Goal: Task Accomplishment & Management: Manage account settings

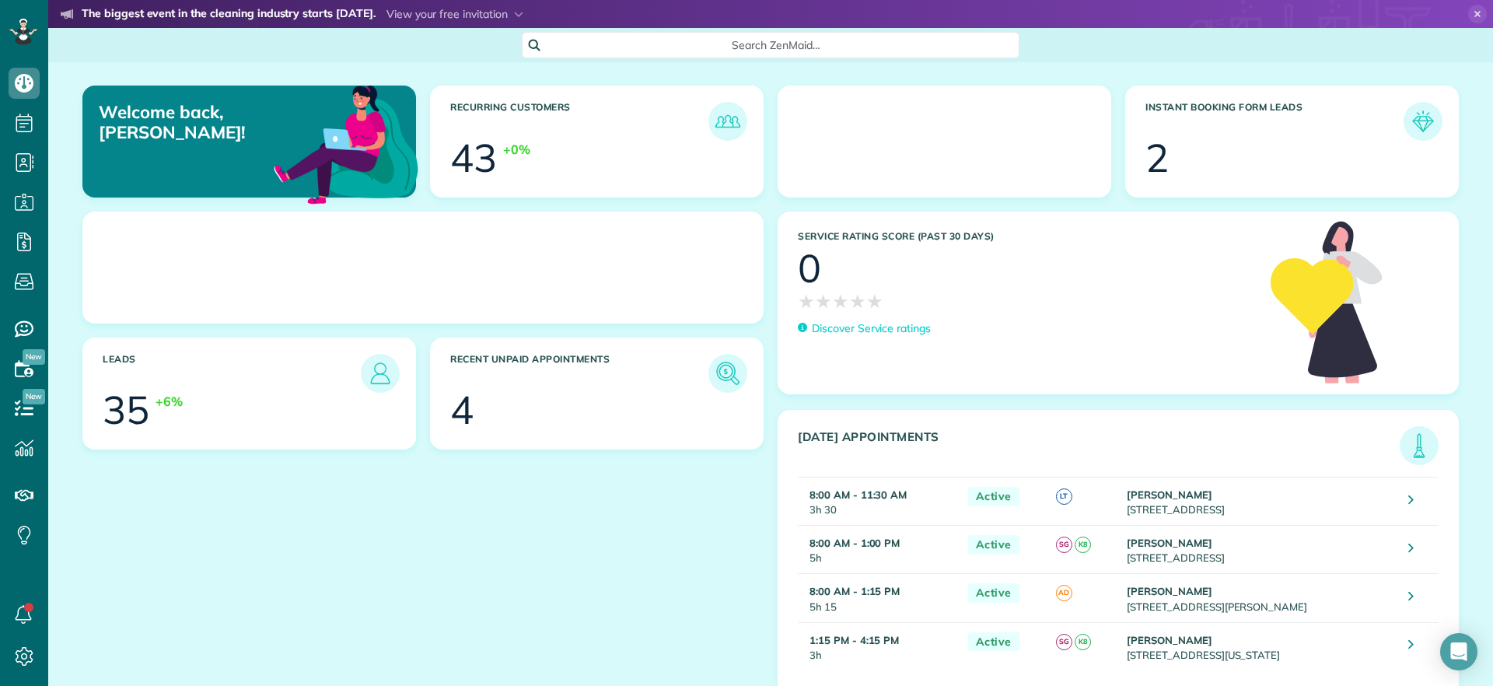
scroll to position [7, 7]
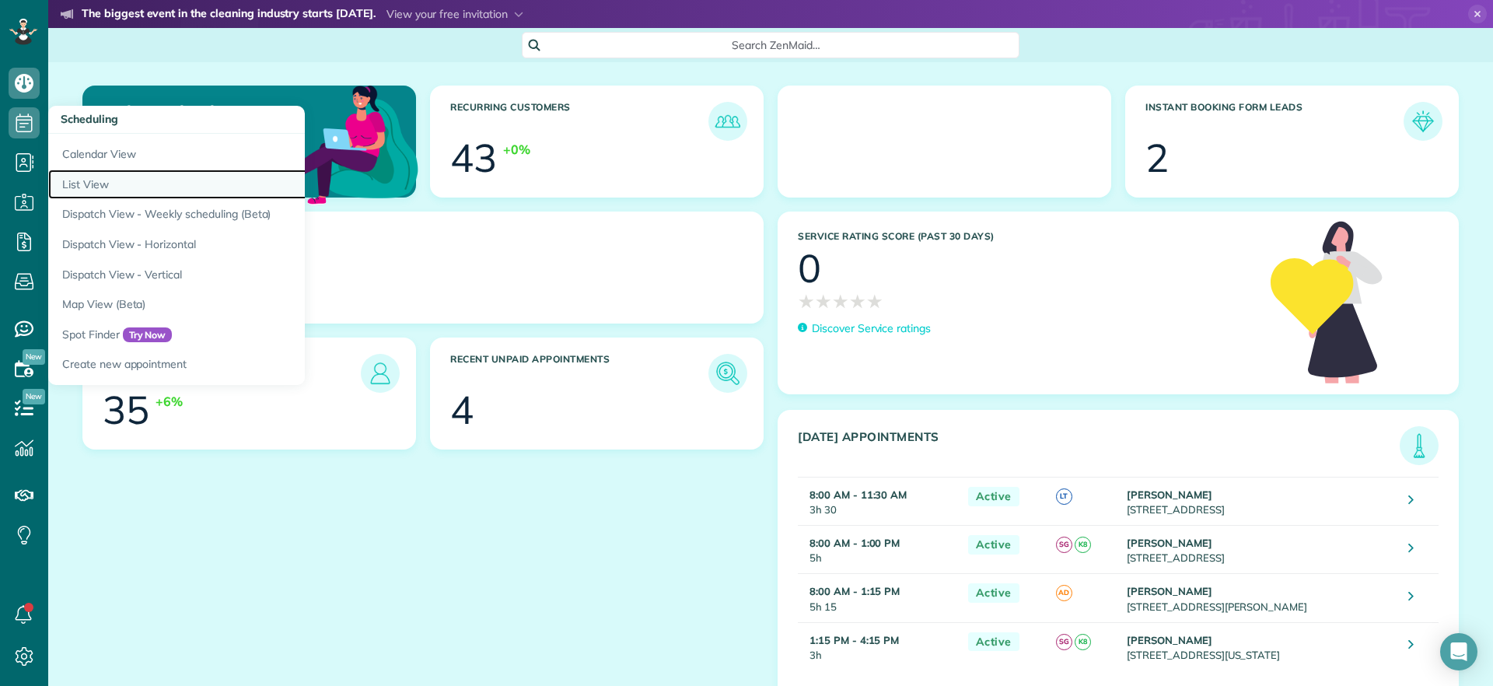
click at [97, 170] on link "List View" at bounding box center [242, 185] width 389 height 30
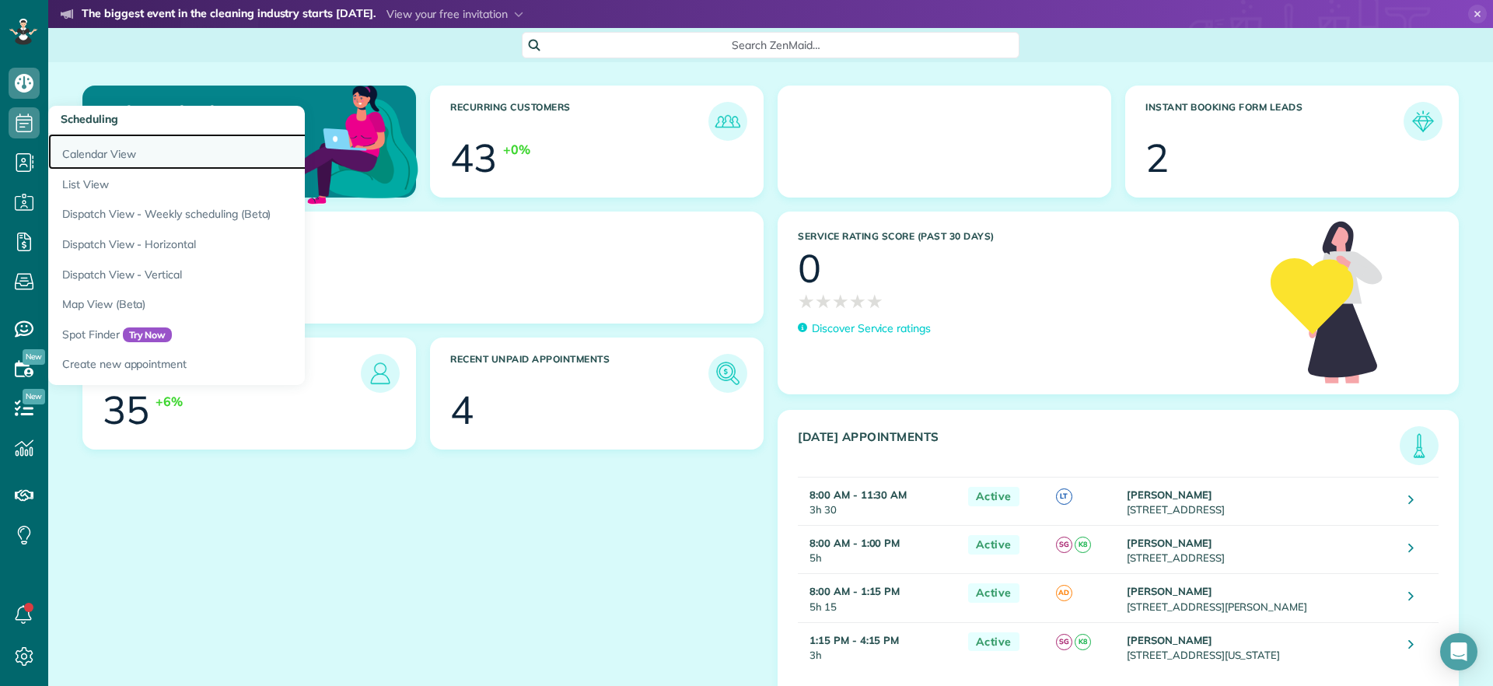
click at [96, 149] on link "Calendar View" at bounding box center [242, 152] width 389 height 36
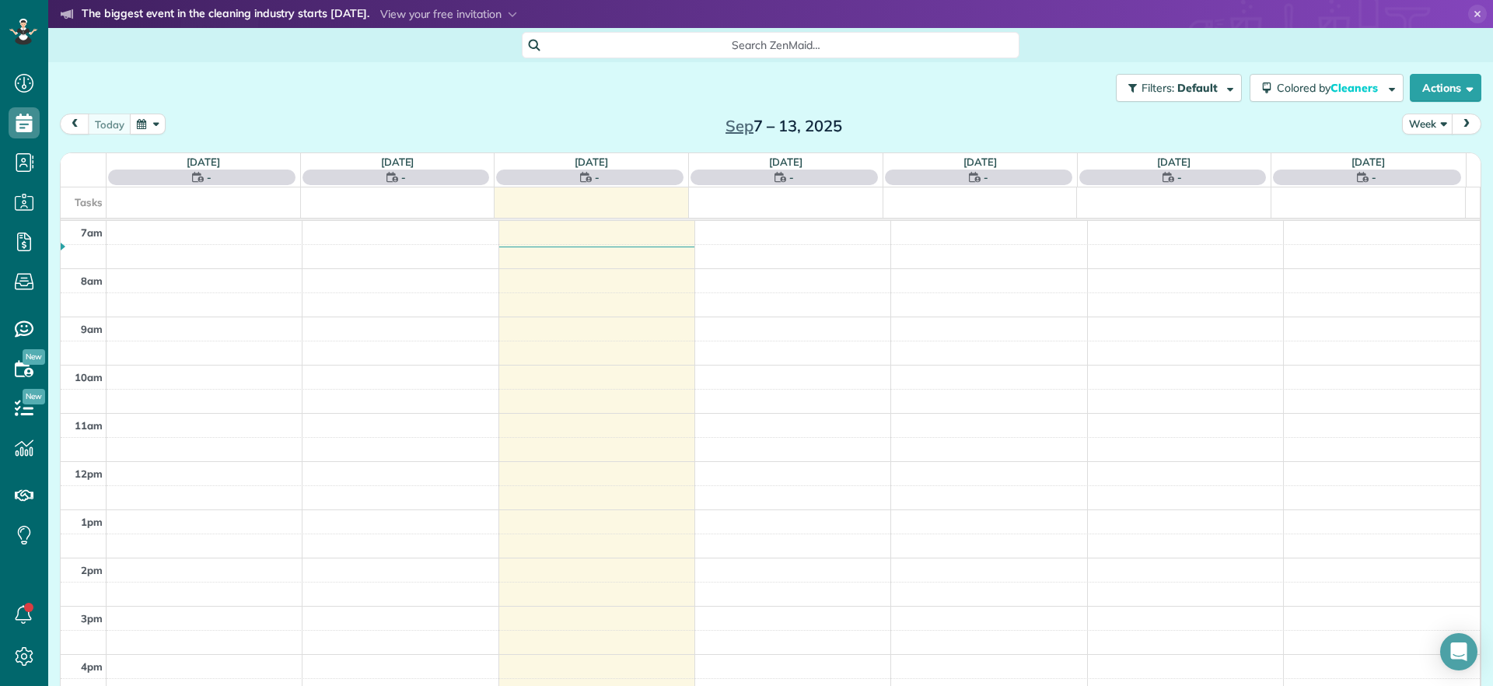
scroll to position [7, 7]
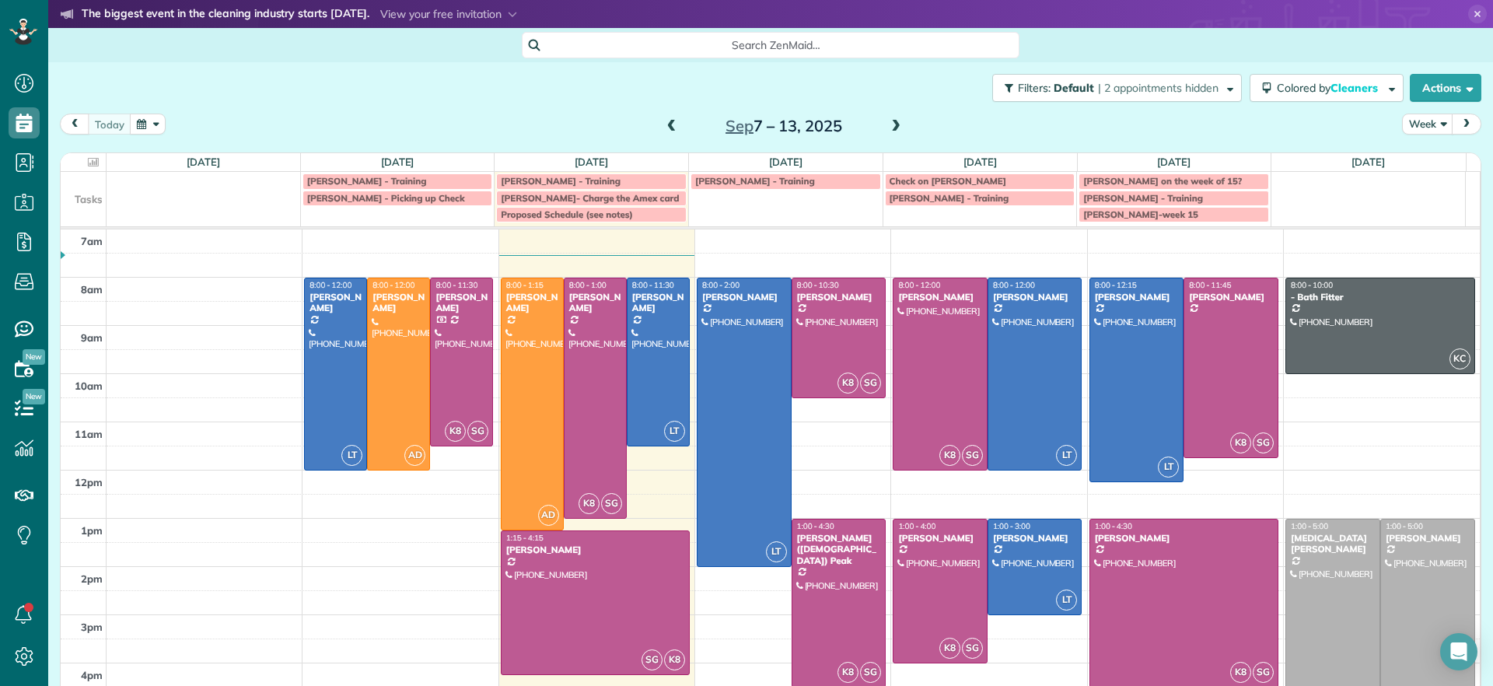
click at [888, 122] on span at bounding box center [896, 127] width 17 height 14
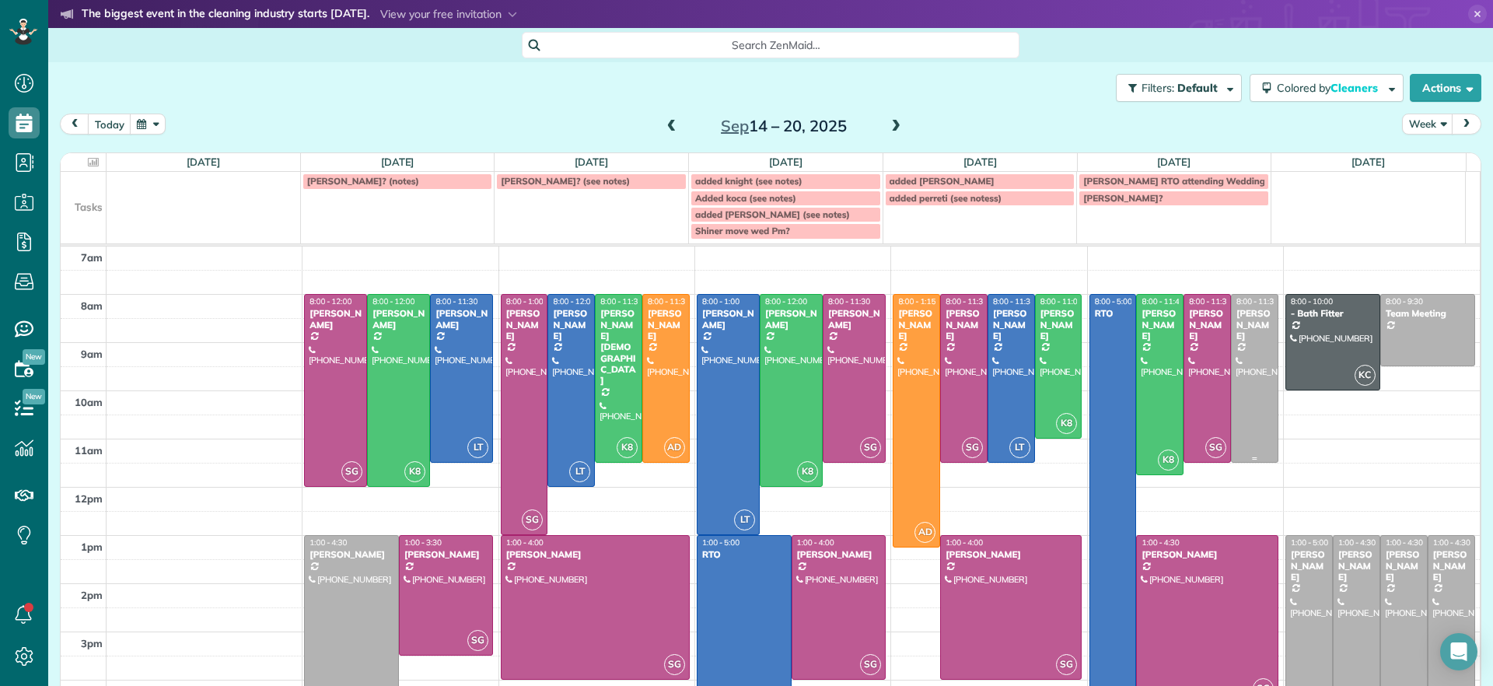
click at [1240, 354] on div at bounding box center [1255, 378] width 46 height 167
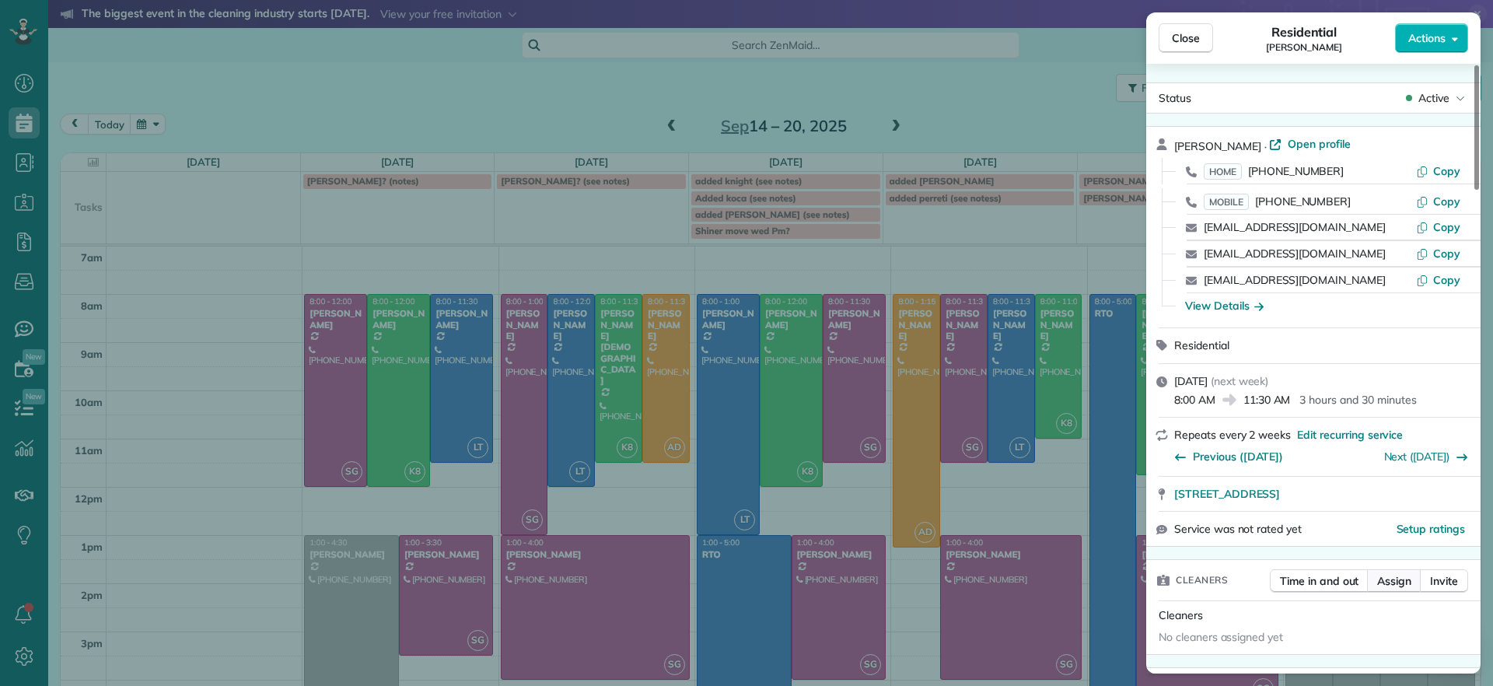
click at [1389, 583] on span "Assign" at bounding box center [1395, 581] width 34 height 16
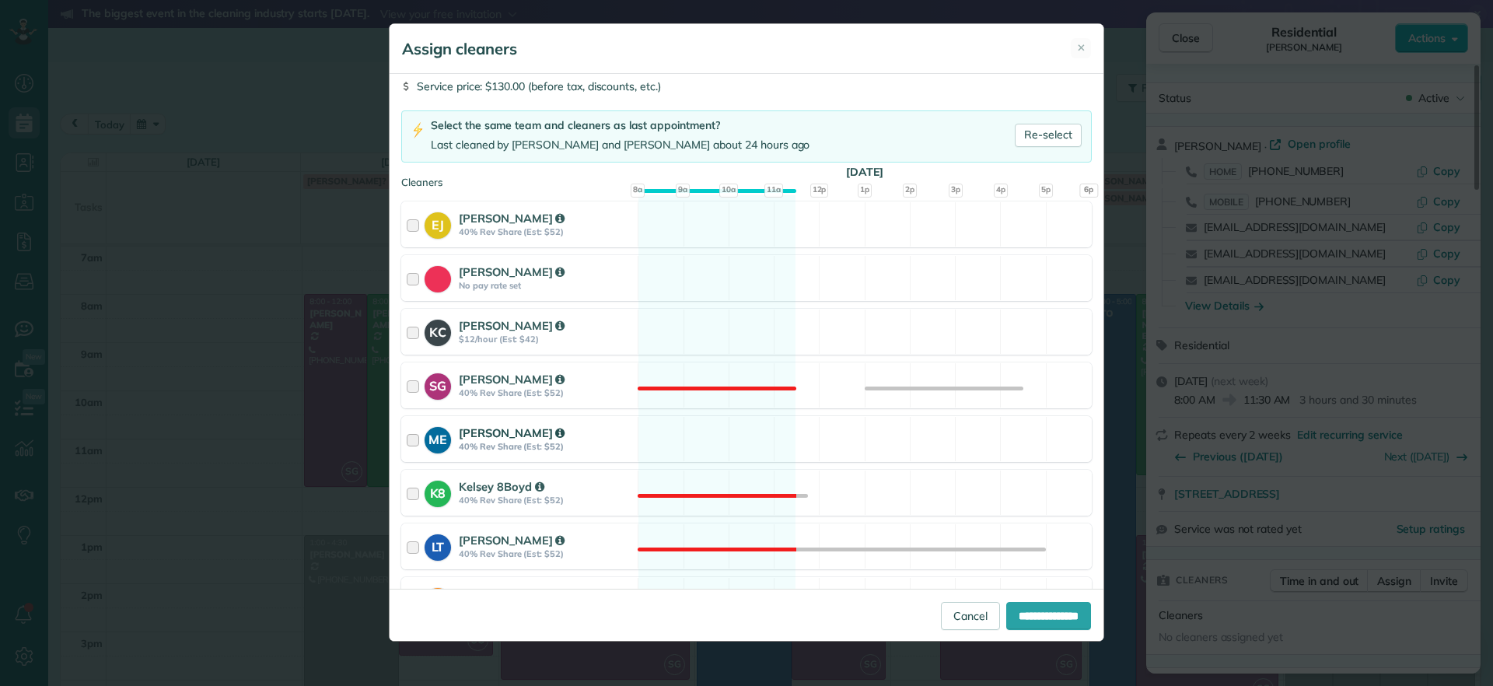
scroll to position [213, 0]
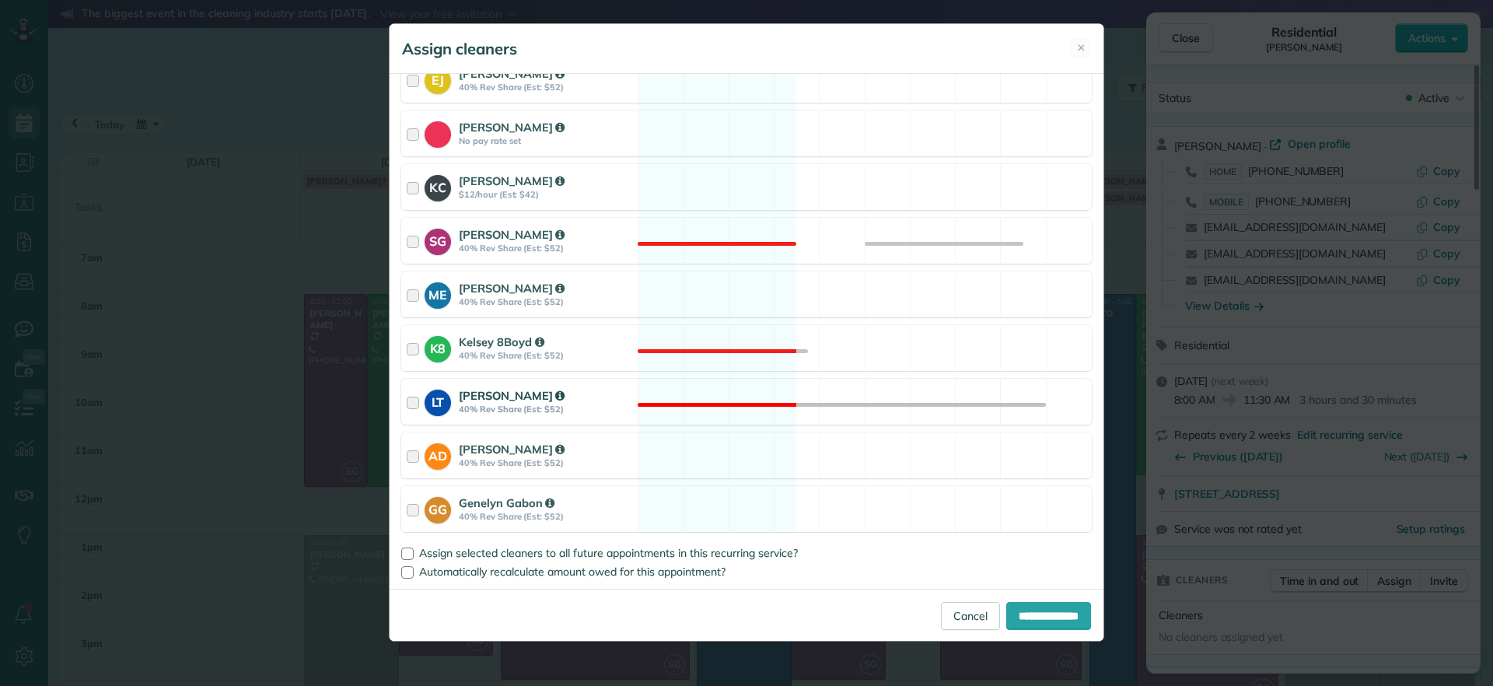
click at [711, 408] on div "LT Laura Thaller 40% Rev Share (Est: $52) Not available" at bounding box center [746, 402] width 691 height 46
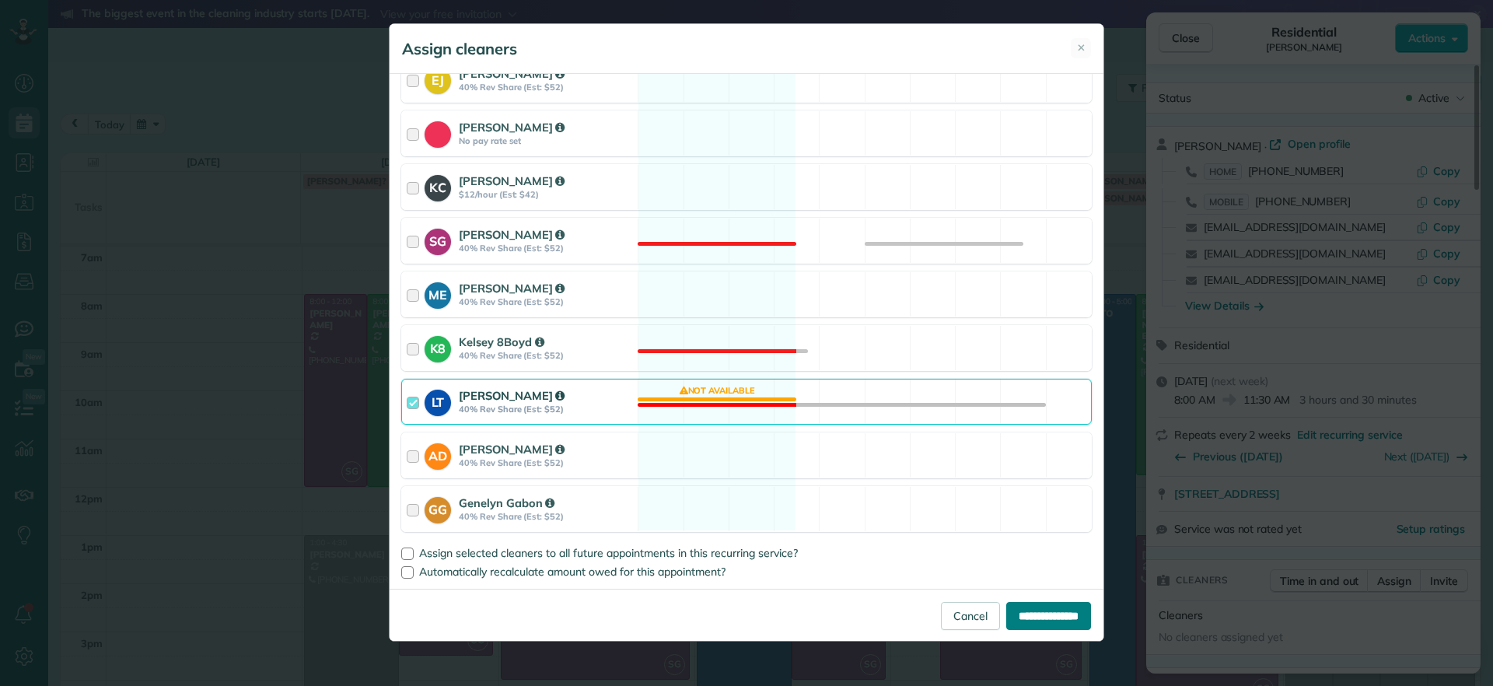
click at [1024, 624] on input "**********" at bounding box center [1049, 616] width 85 height 28
type input "**********"
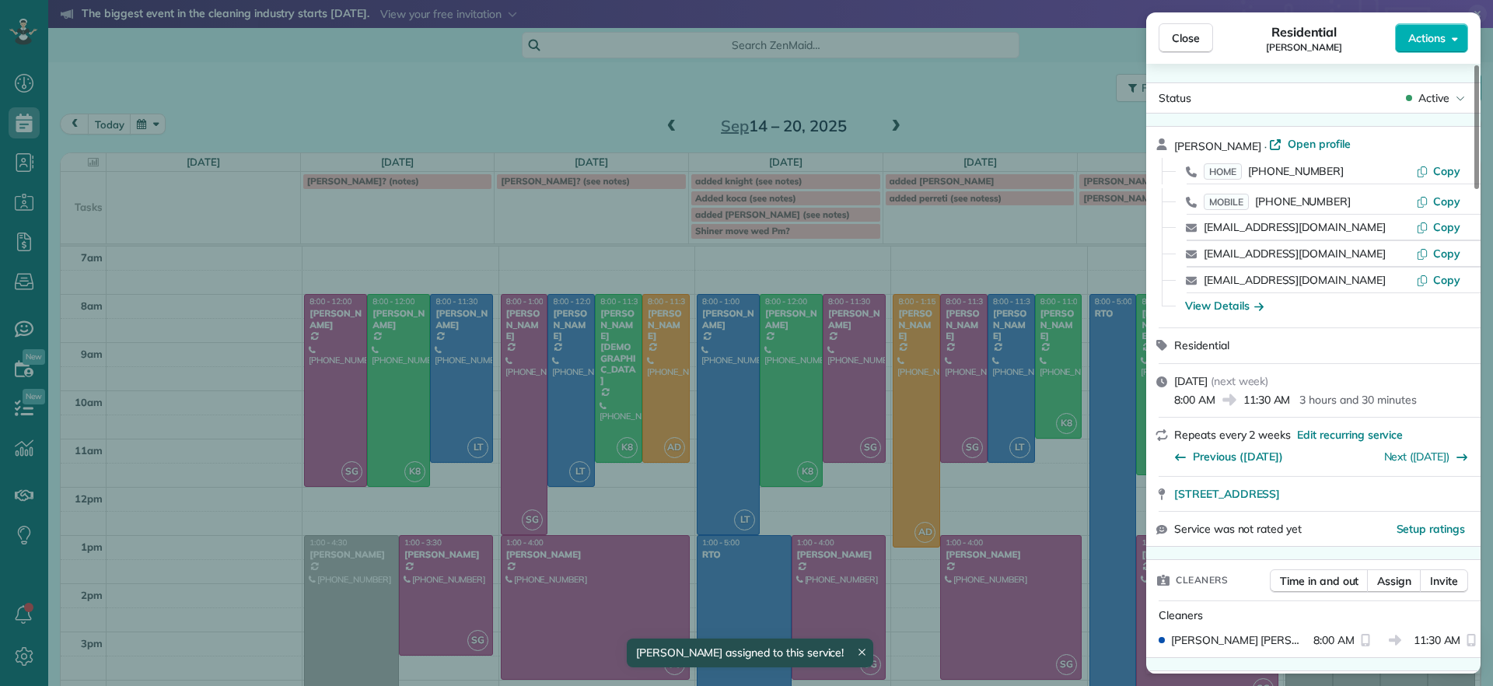
click at [1085, 527] on div "Close Residential Julie Davi Actions Status Active Julie Davi · Open profile HO…" at bounding box center [746, 343] width 1493 height 686
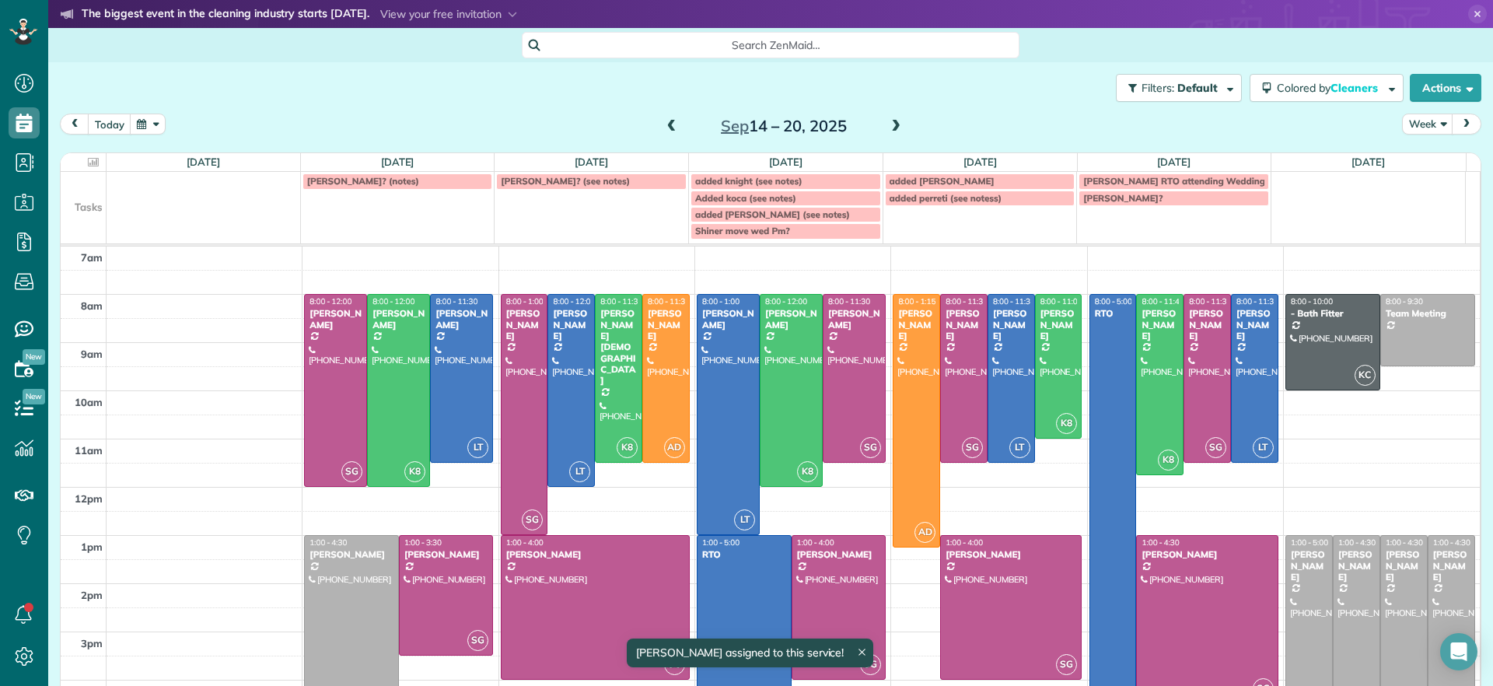
click at [1091, 531] on div at bounding box center [1114, 511] width 46 height 432
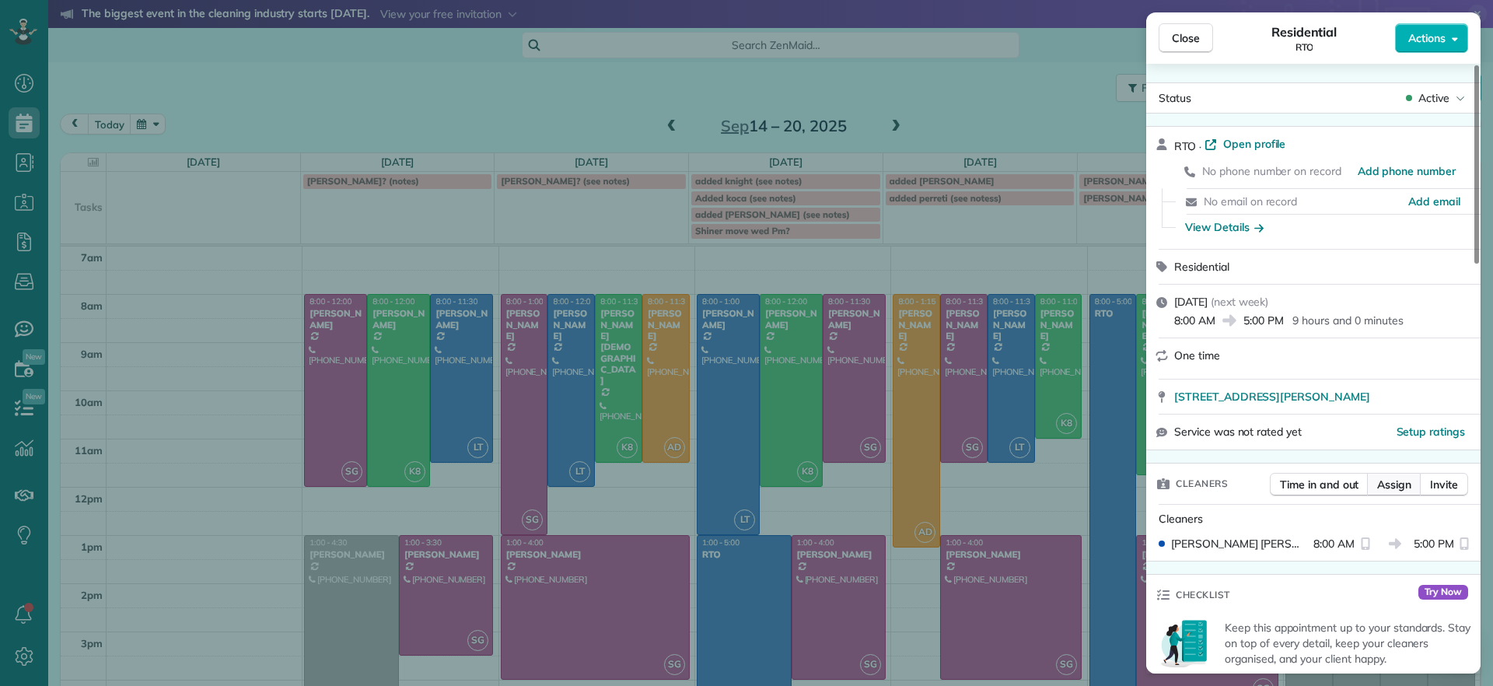
click at [1392, 486] on span "Assign" at bounding box center [1395, 485] width 34 height 16
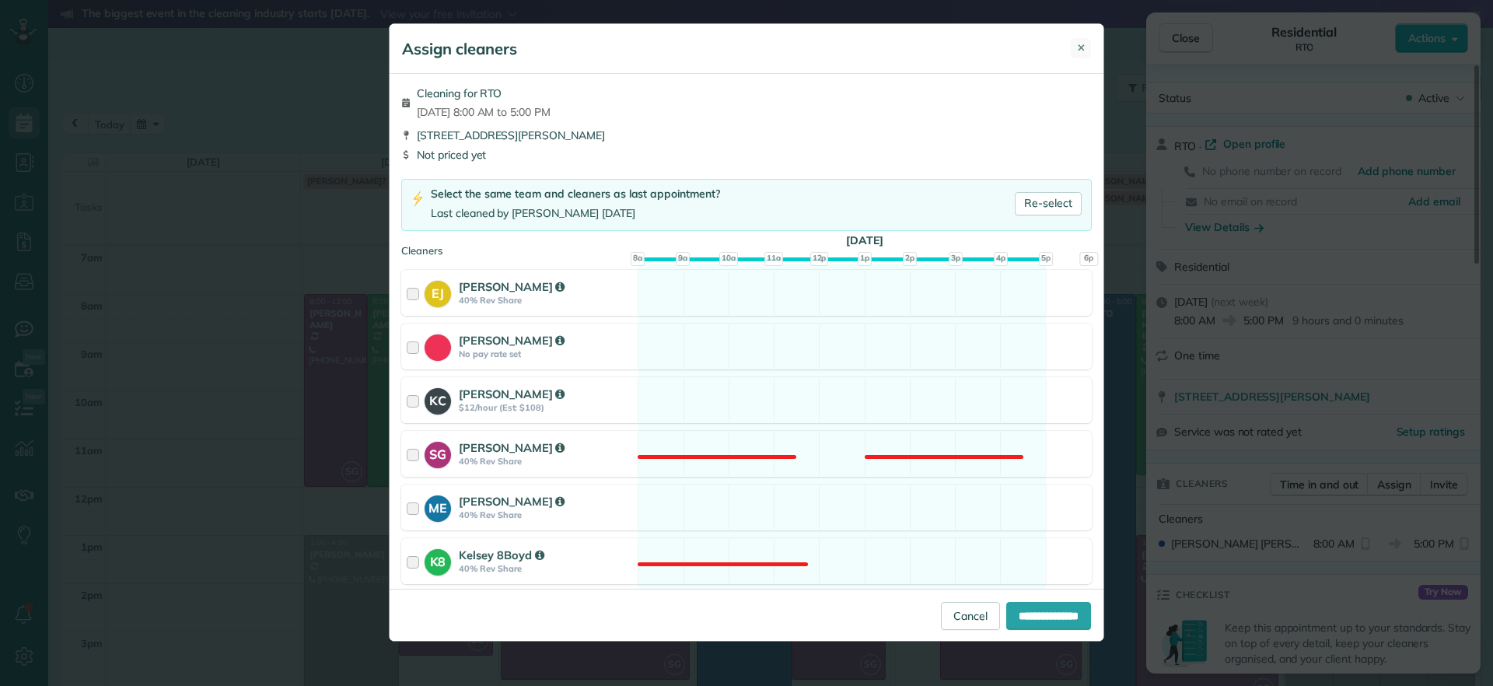
click at [1073, 44] on div "Assign cleaners ✕" at bounding box center [747, 49] width 714 height 50
click at [1082, 44] on span "✕" at bounding box center [1081, 47] width 9 height 15
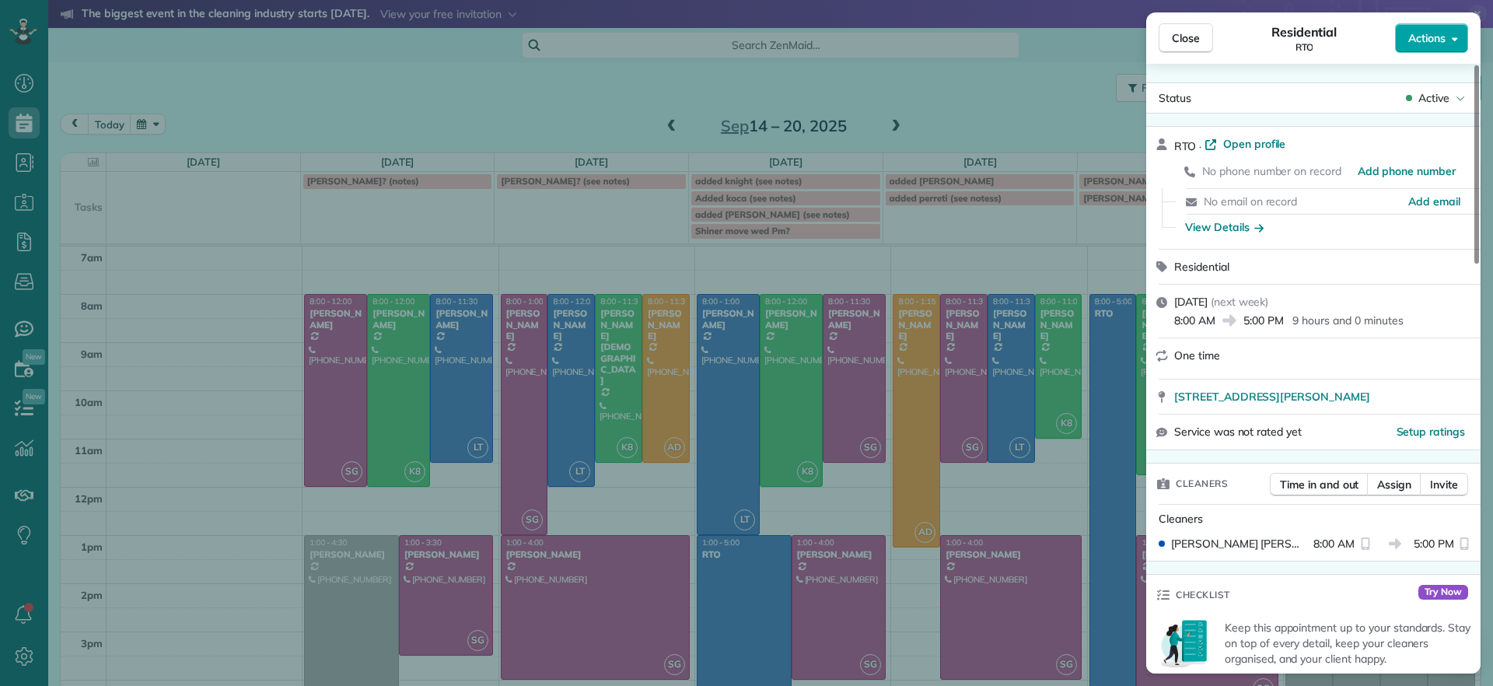
click at [1436, 0] on div "Close Residential RTO Actions Status Active RTO · Open profile No phone number …" at bounding box center [746, 0] width 1493 height 0
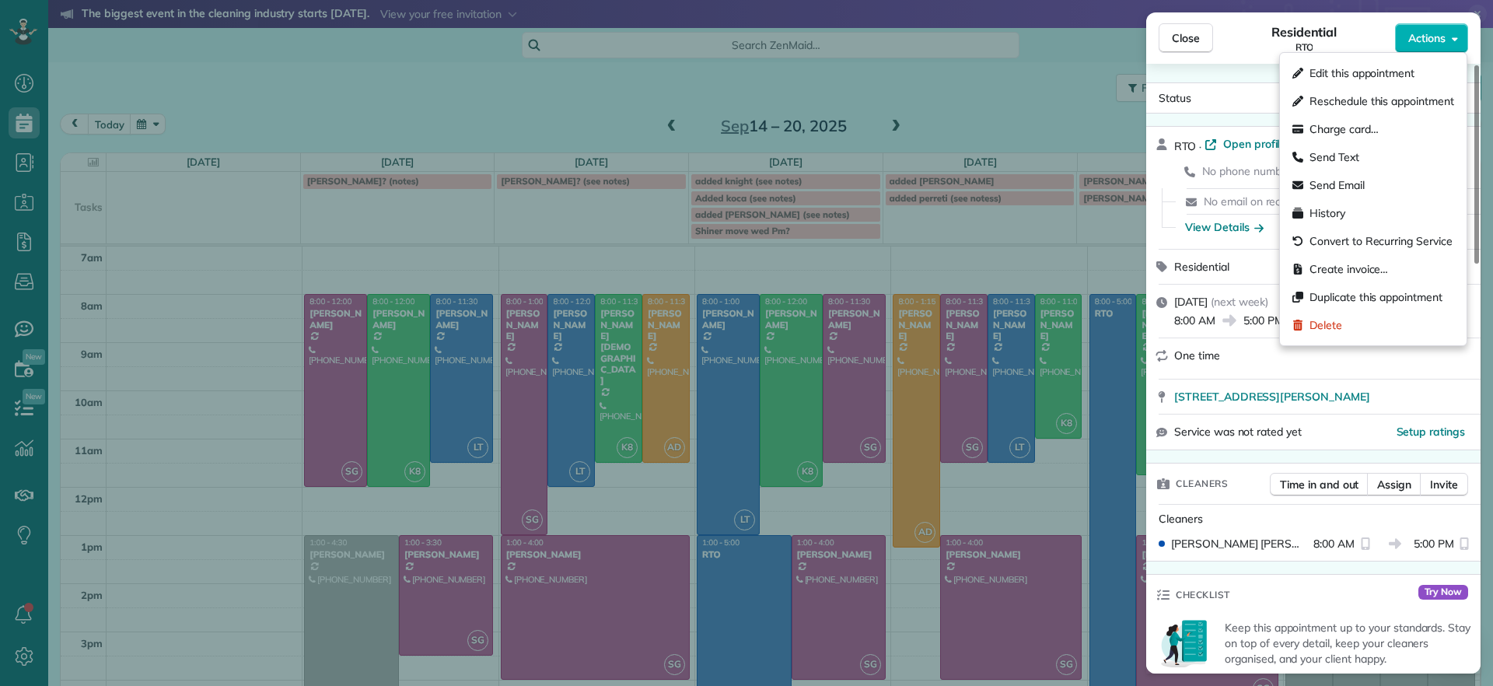
click at [1469, 62] on div "Close Residential RTO Actions" at bounding box center [1314, 37] width 334 height 51
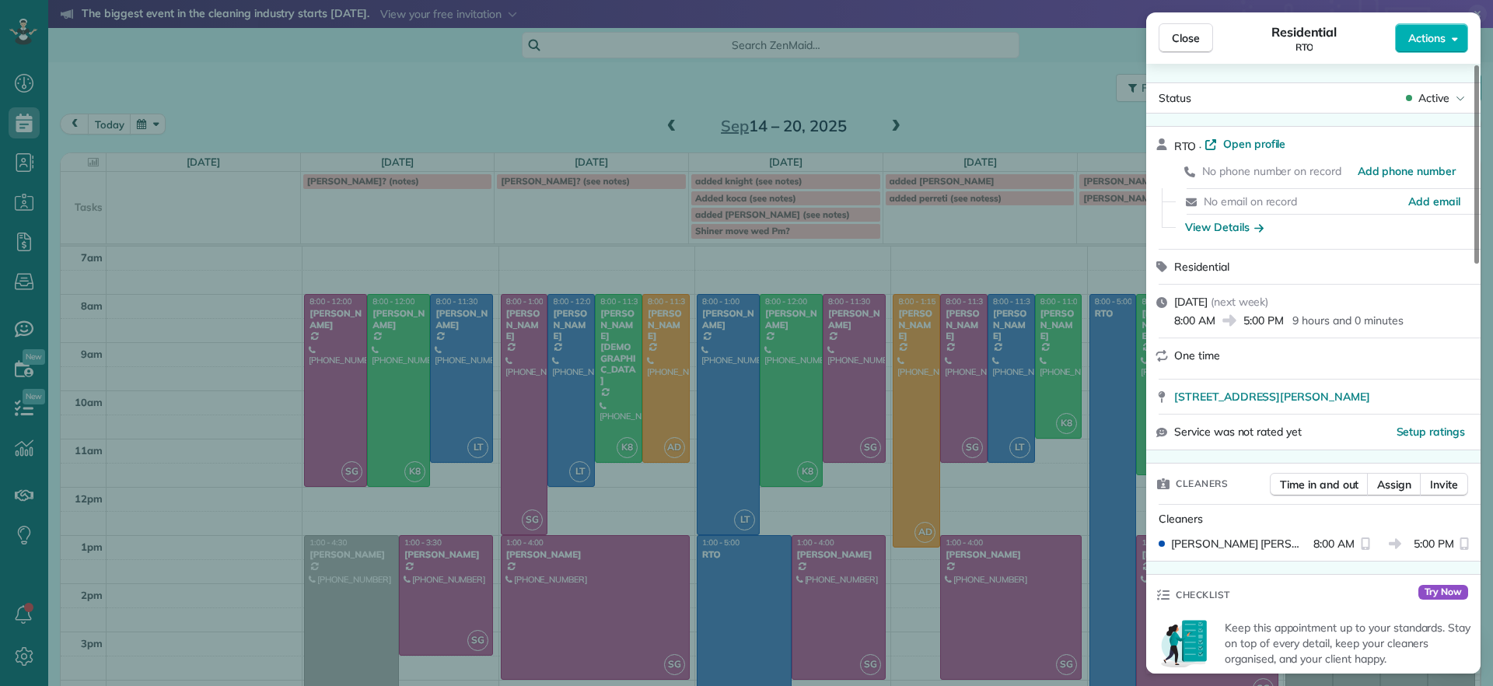
click at [1469, 62] on div "Close Residential RTO Actions" at bounding box center [1314, 37] width 334 height 51
click at [1429, 39] on span "Actions" at bounding box center [1427, 38] width 37 height 16
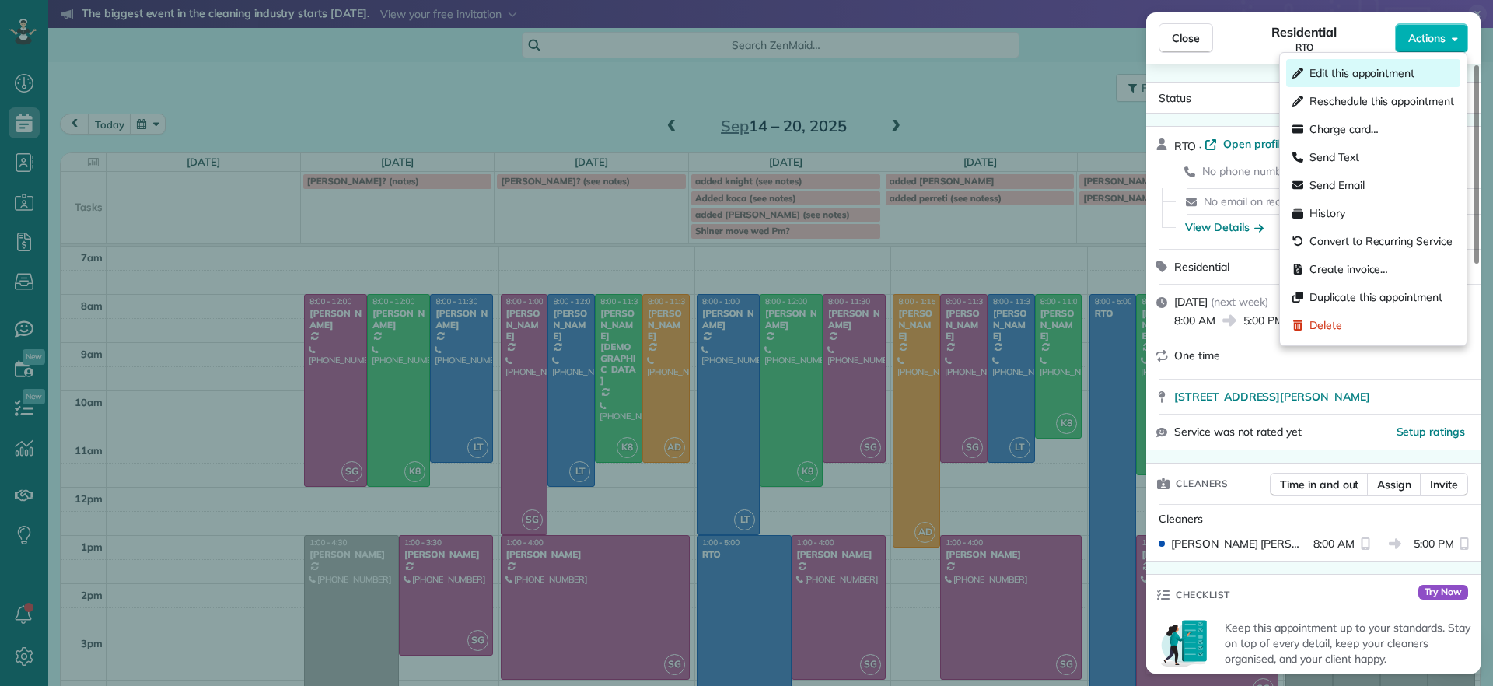
click at [1401, 79] on span "Edit this appointment" at bounding box center [1362, 73] width 105 height 16
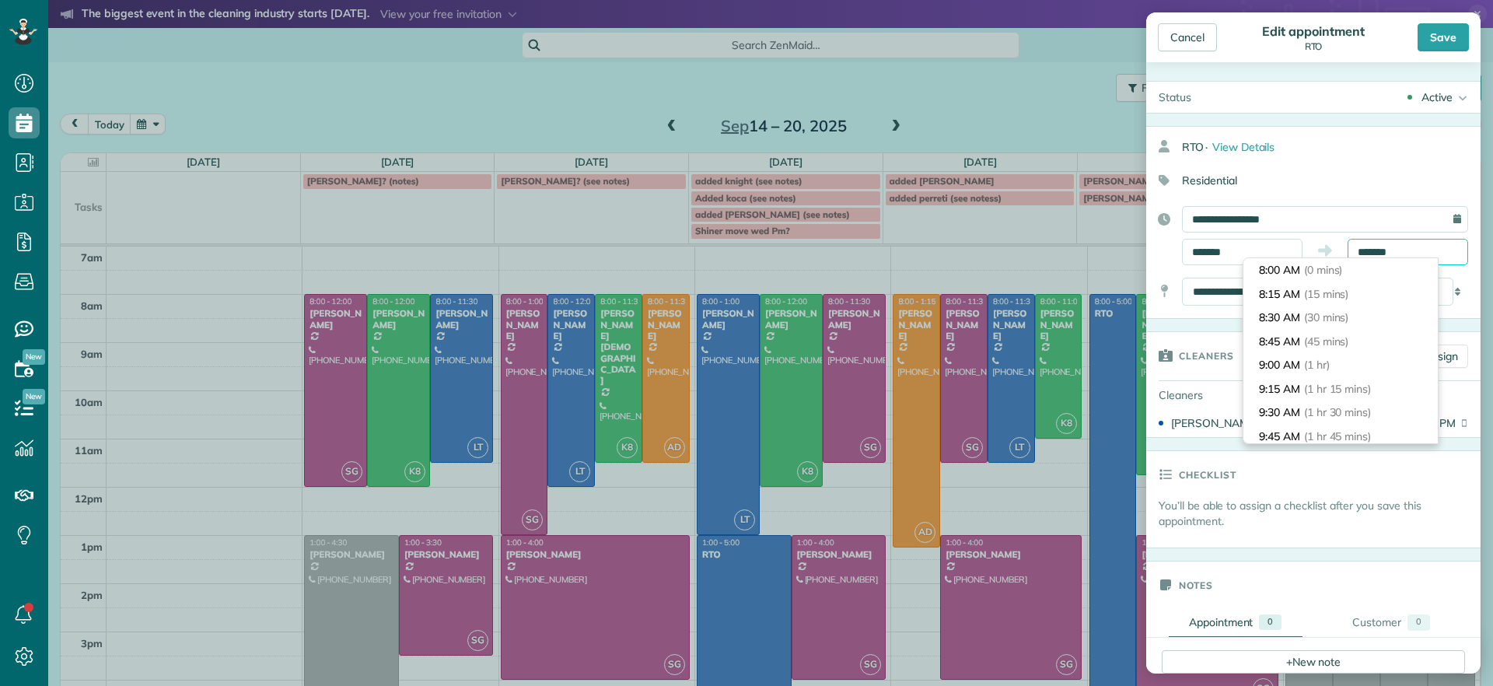
click at [1405, 244] on input "*******" at bounding box center [1408, 252] width 121 height 26
type input "*******"
click at [1280, 299] on li "1:00 PM (5 hrs)" at bounding box center [1341, 304] width 194 height 24
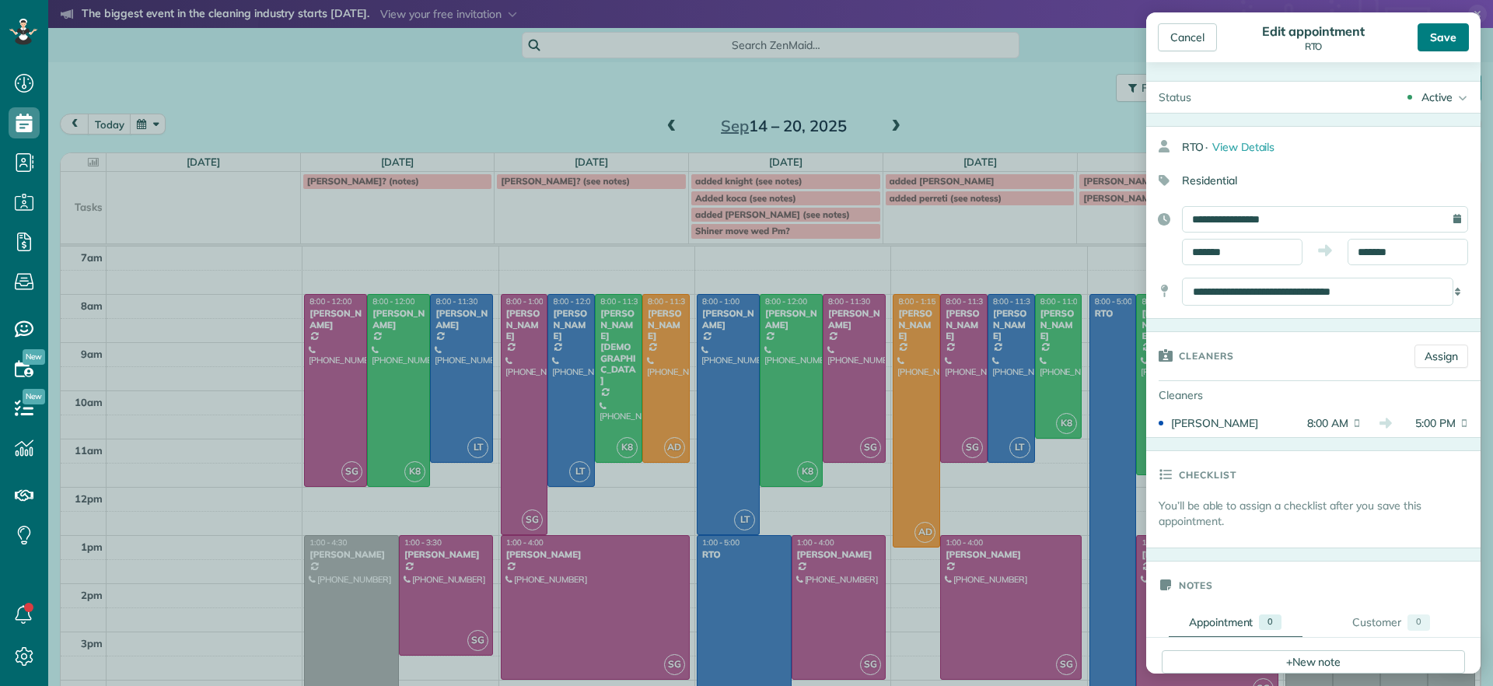
click at [1442, 39] on div "Save" at bounding box center [1443, 37] width 51 height 28
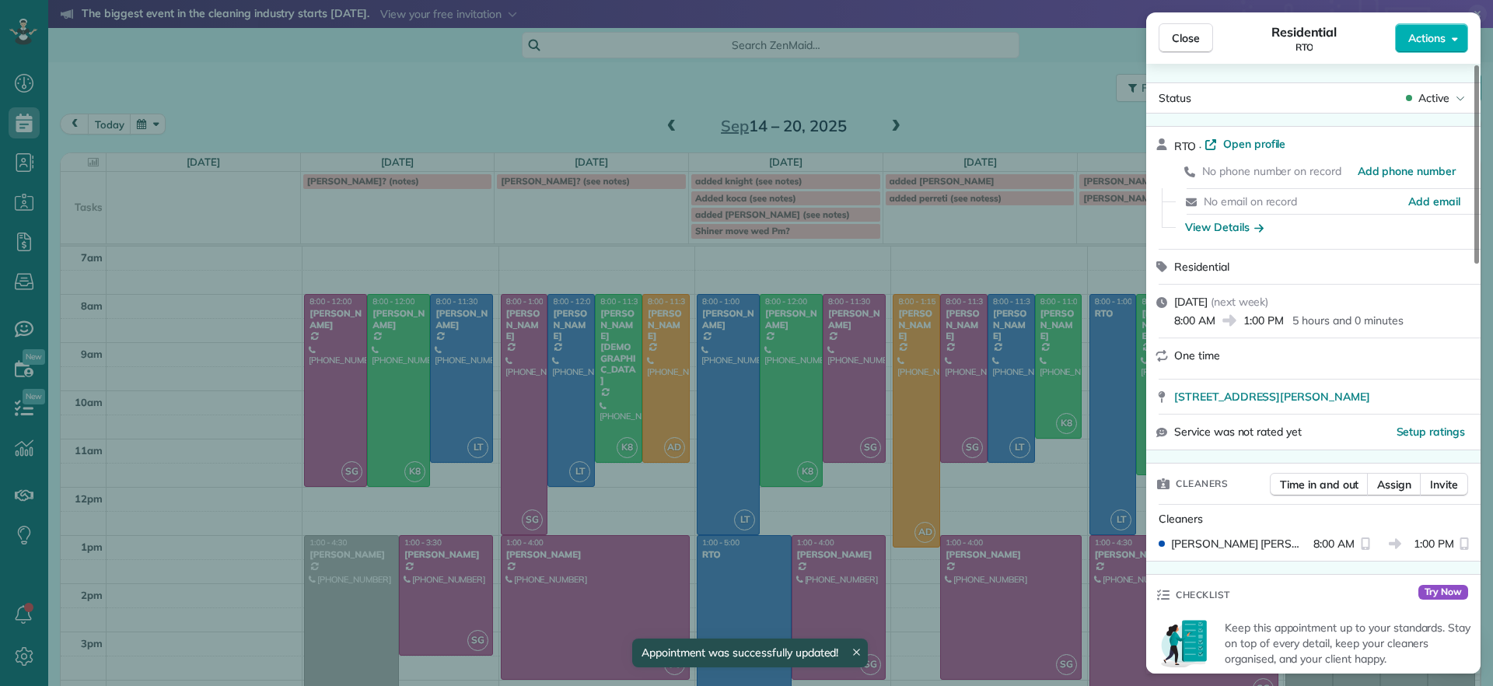
click at [1115, 486] on div "Close Residential RTO Actions Status Active RTO · Open profile No phone number …" at bounding box center [746, 343] width 1493 height 686
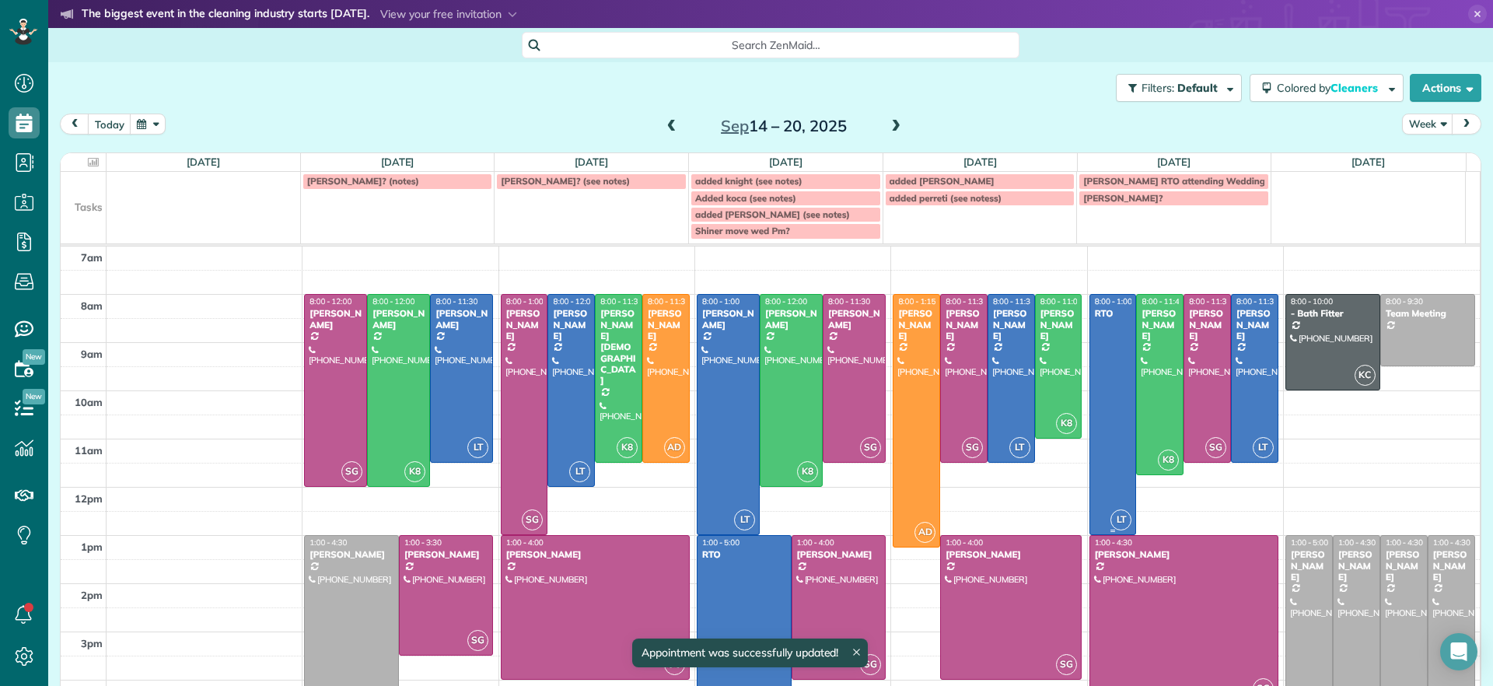
click at [1091, 468] on div at bounding box center [1114, 415] width 46 height 240
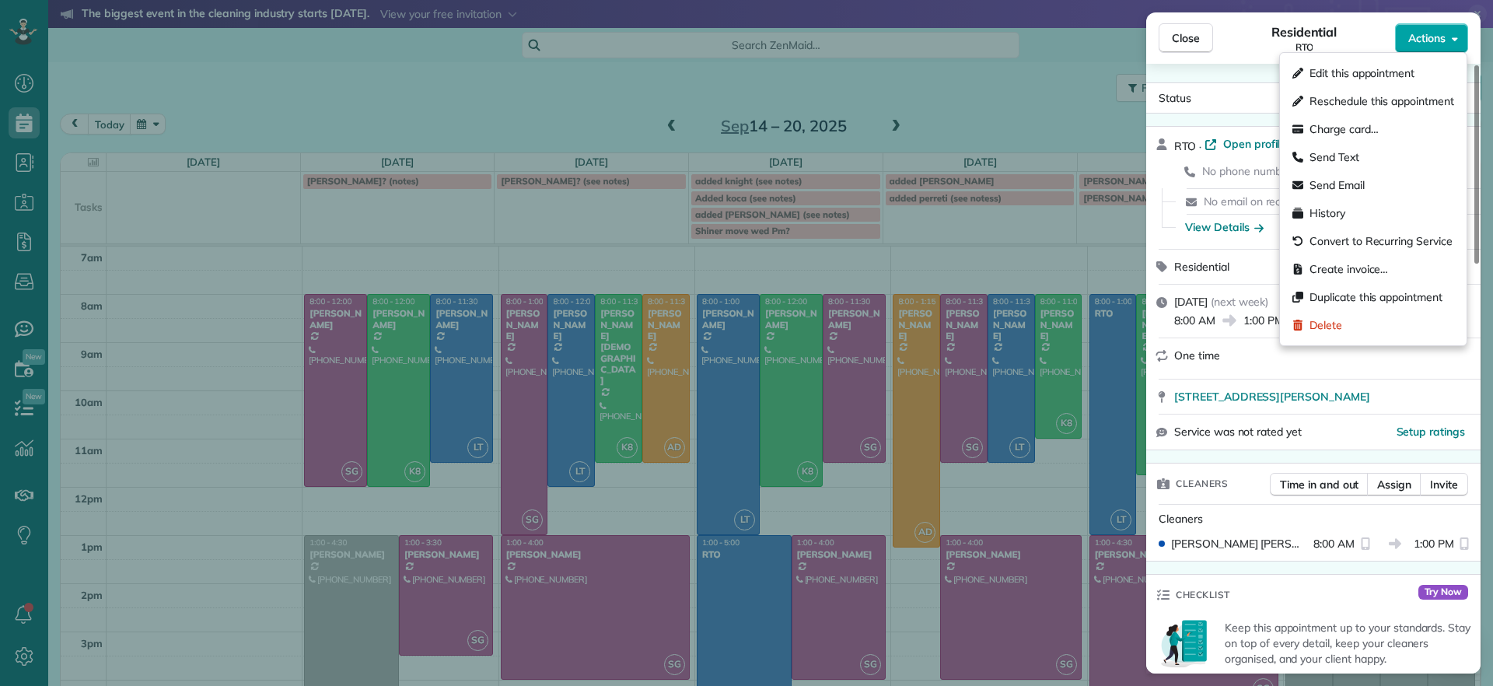
click at [1425, 48] on button "Actions" at bounding box center [1431, 38] width 73 height 30
click at [1363, 76] on span "Edit this appointment" at bounding box center [1362, 73] width 105 height 16
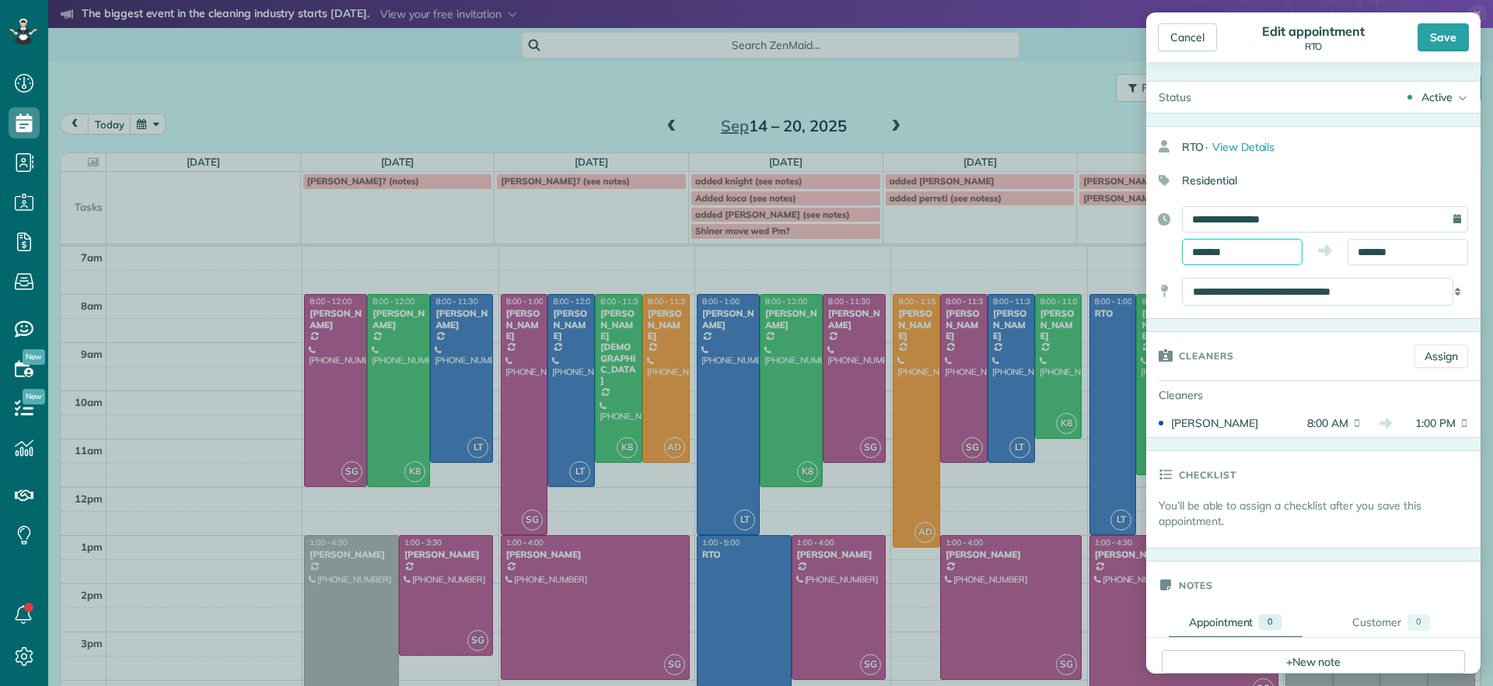
click at [1201, 254] on input "*******" at bounding box center [1242, 252] width 121 height 26
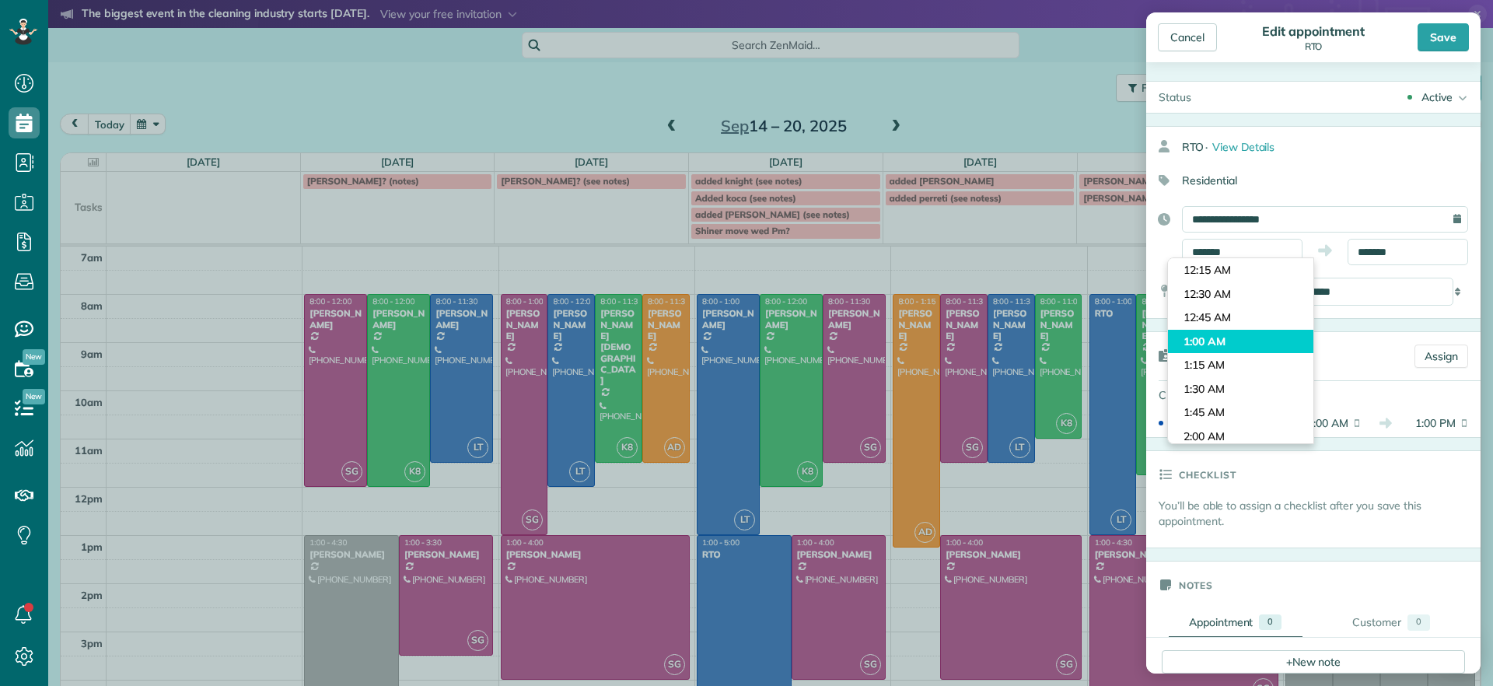
type input "*******"
click at [1220, 334] on body "Dashboard Scheduling Calendar View List View Dispatch View - Weekly scheduling …" at bounding box center [746, 343] width 1493 height 686
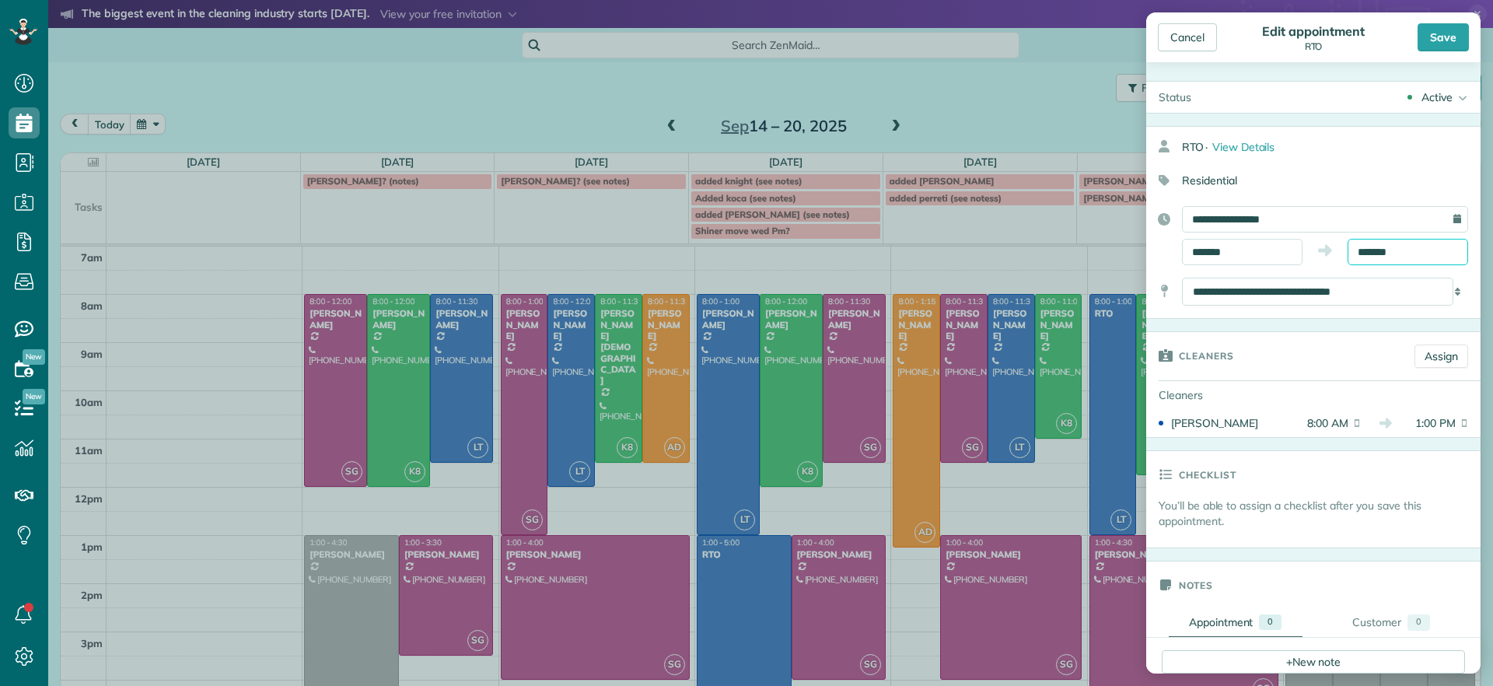
click at [1385, 243] on input "*******" at bounding box center [1408, 252] width 121 height 26
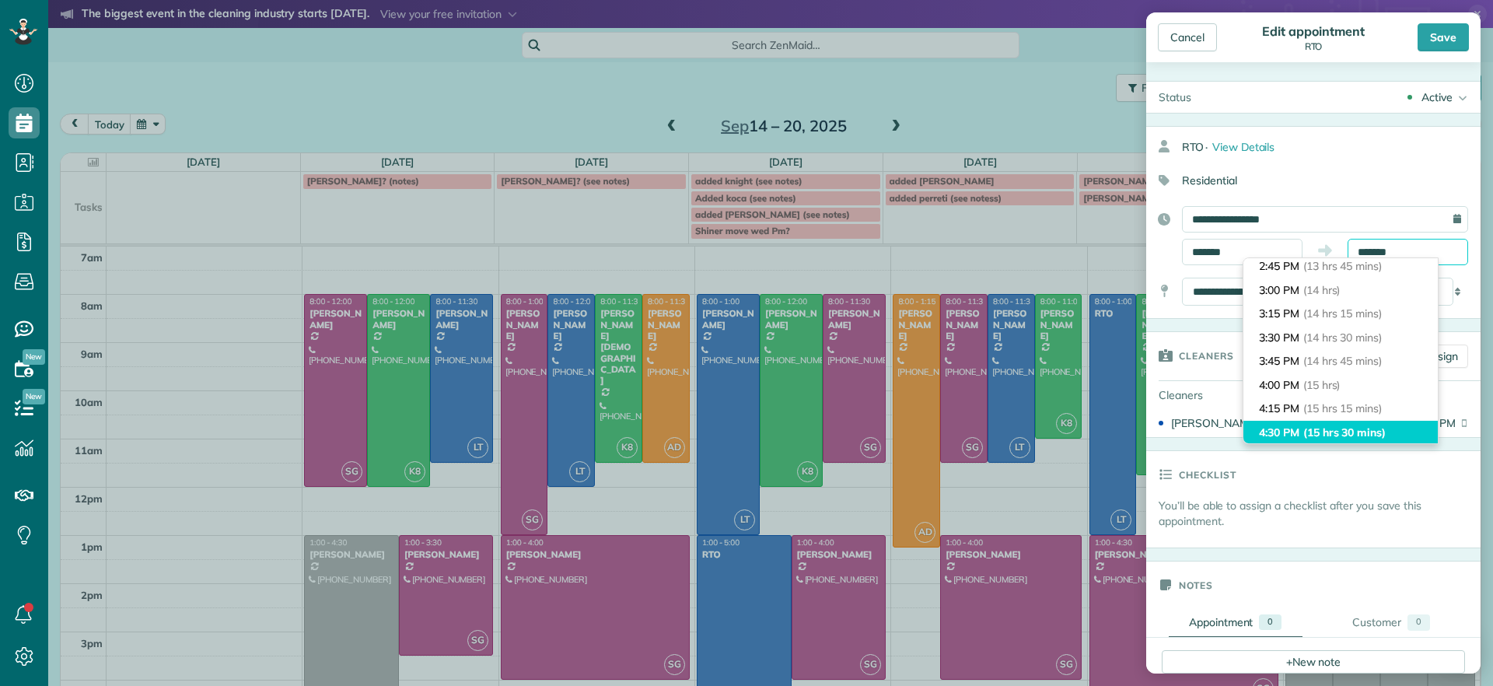
scroll to position [1407, 0]
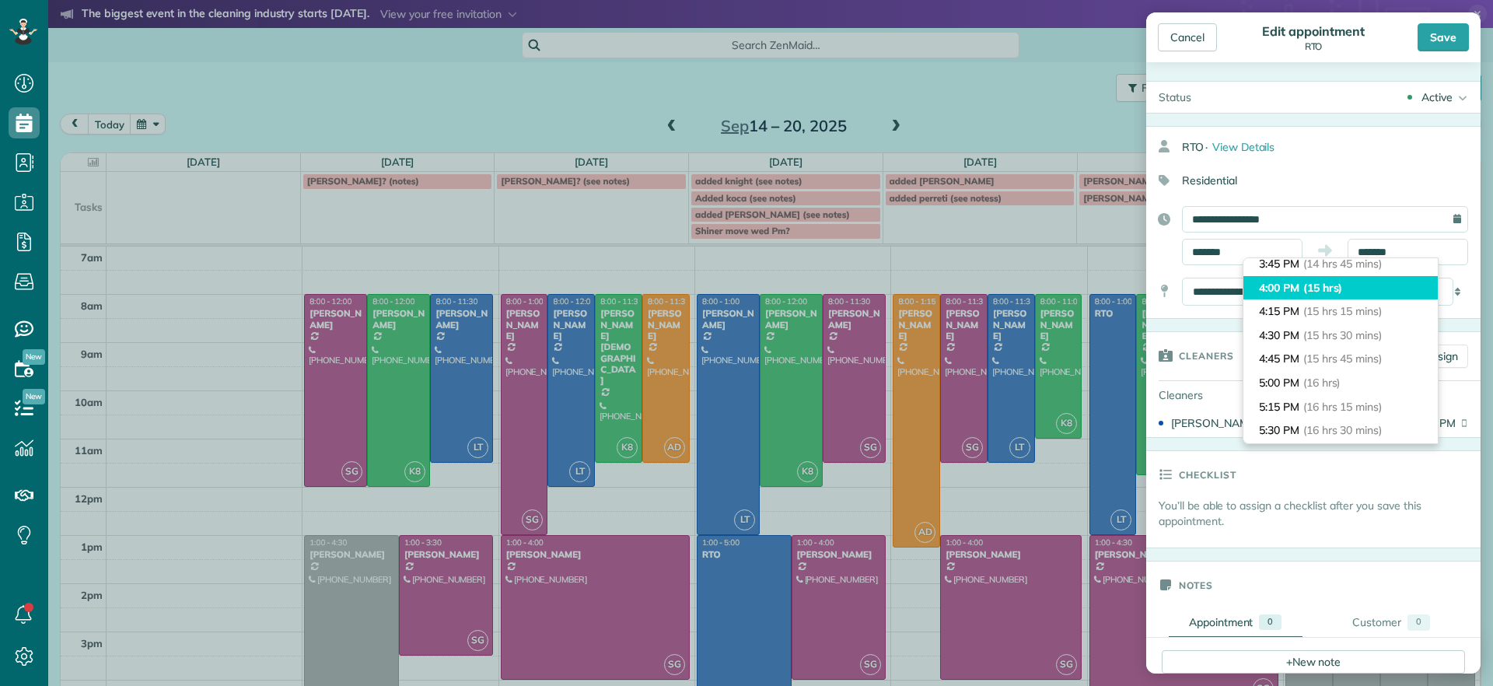
type input "*******"
click at [1294, 291] on li "4:00 PM (15 hrs)" at bounding box center [1341, 288] width 194 height 24
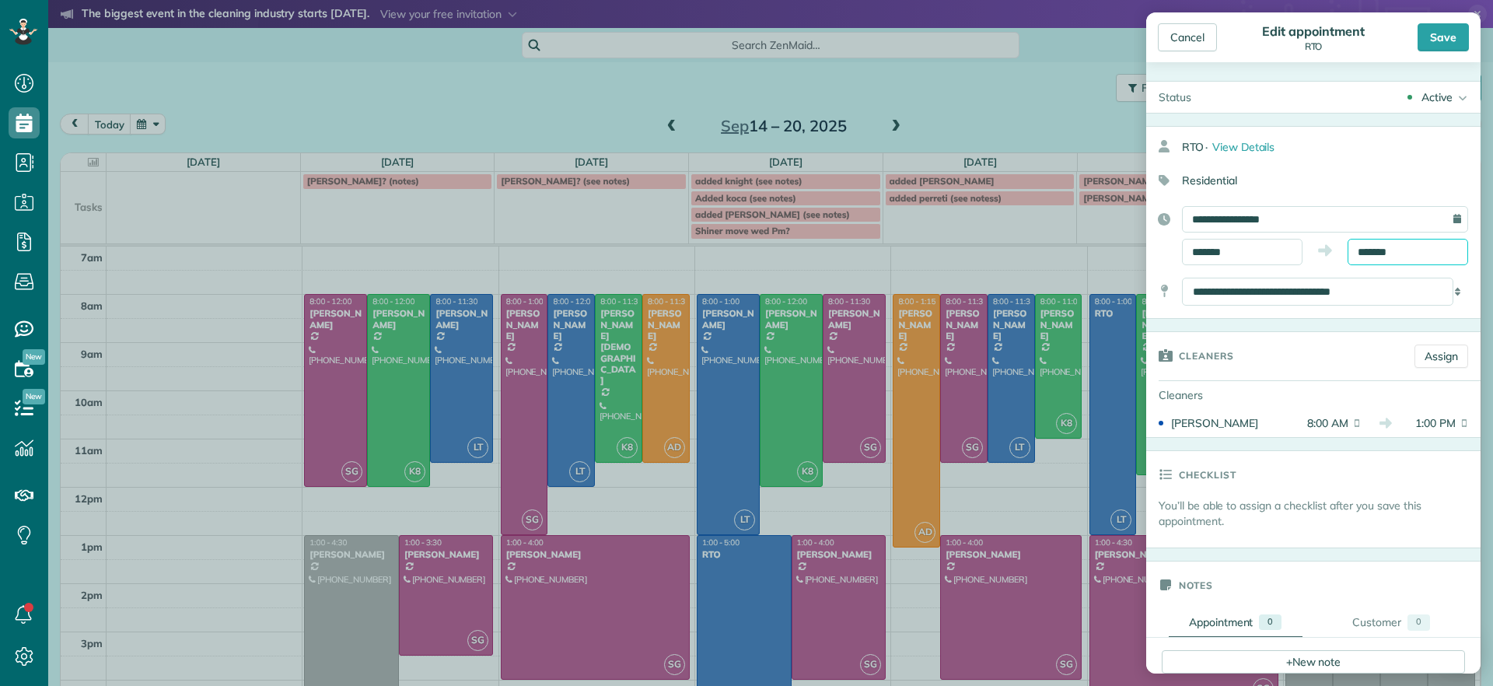
click at [1388, 254] on input "*******" at bounding box center [1408, 252] width 121 height 26
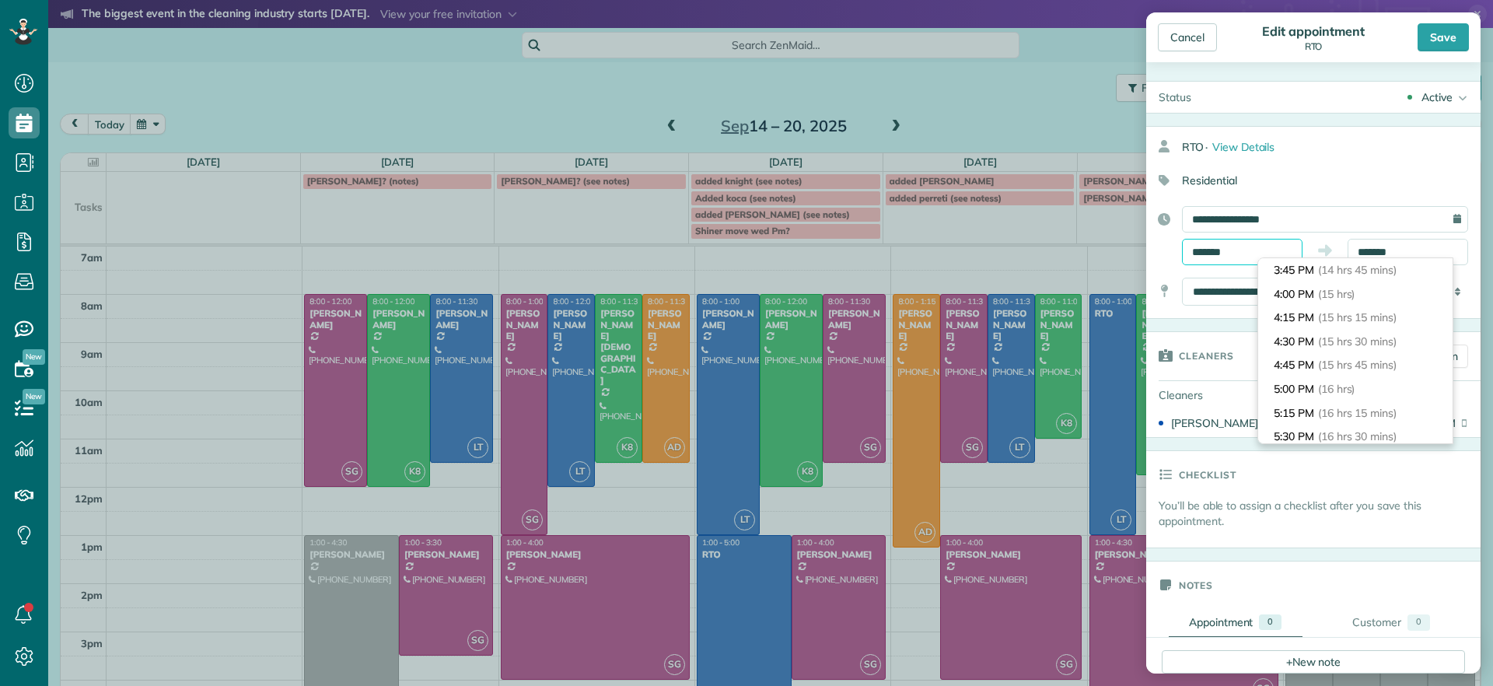
click at [1244, 252] on input "*******" at bounding box center [1242, 252] width 121 height 26
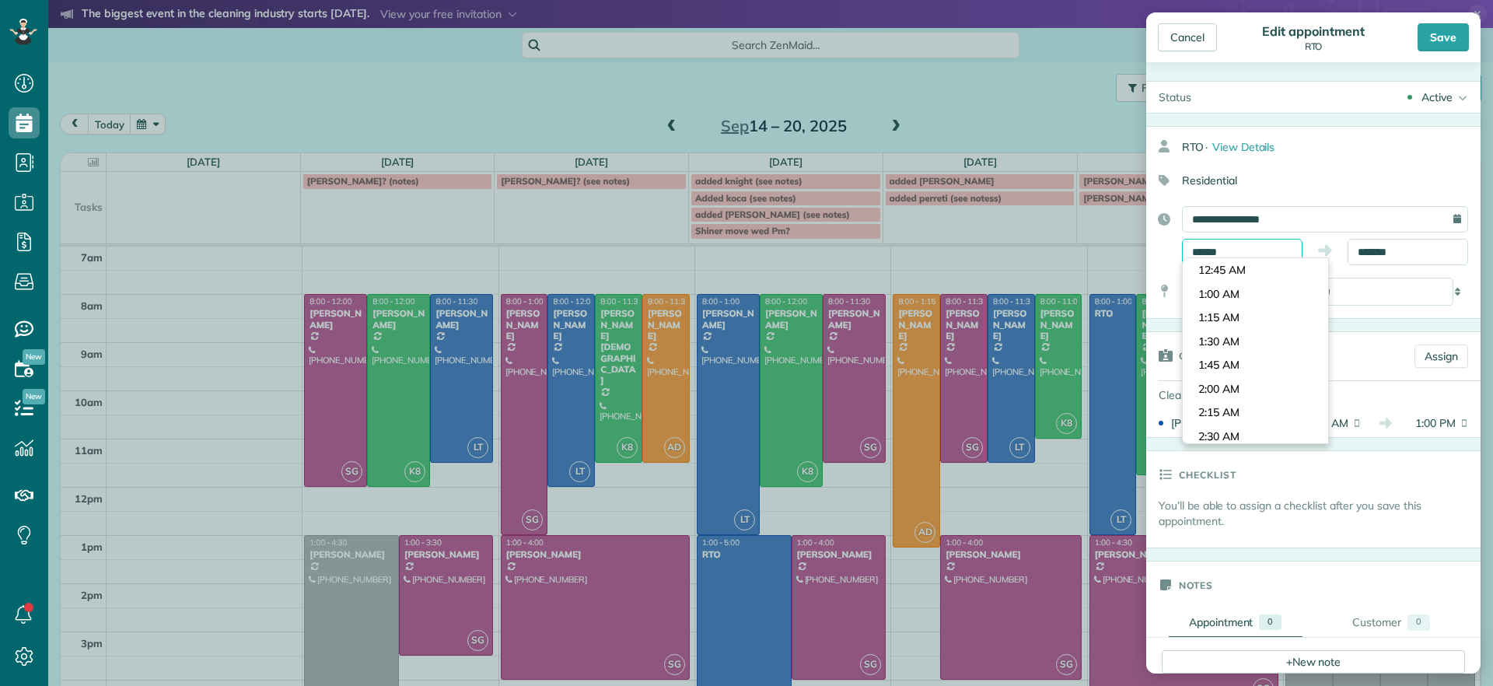
scroll to position [1187, 0]
type input "*******"
click at [1271, 299] on body "Dashboard Scheduling Calendar View List View Dispatch View - Weekly scheduling …" at bounding box center [746, 343] width 1493 height 686
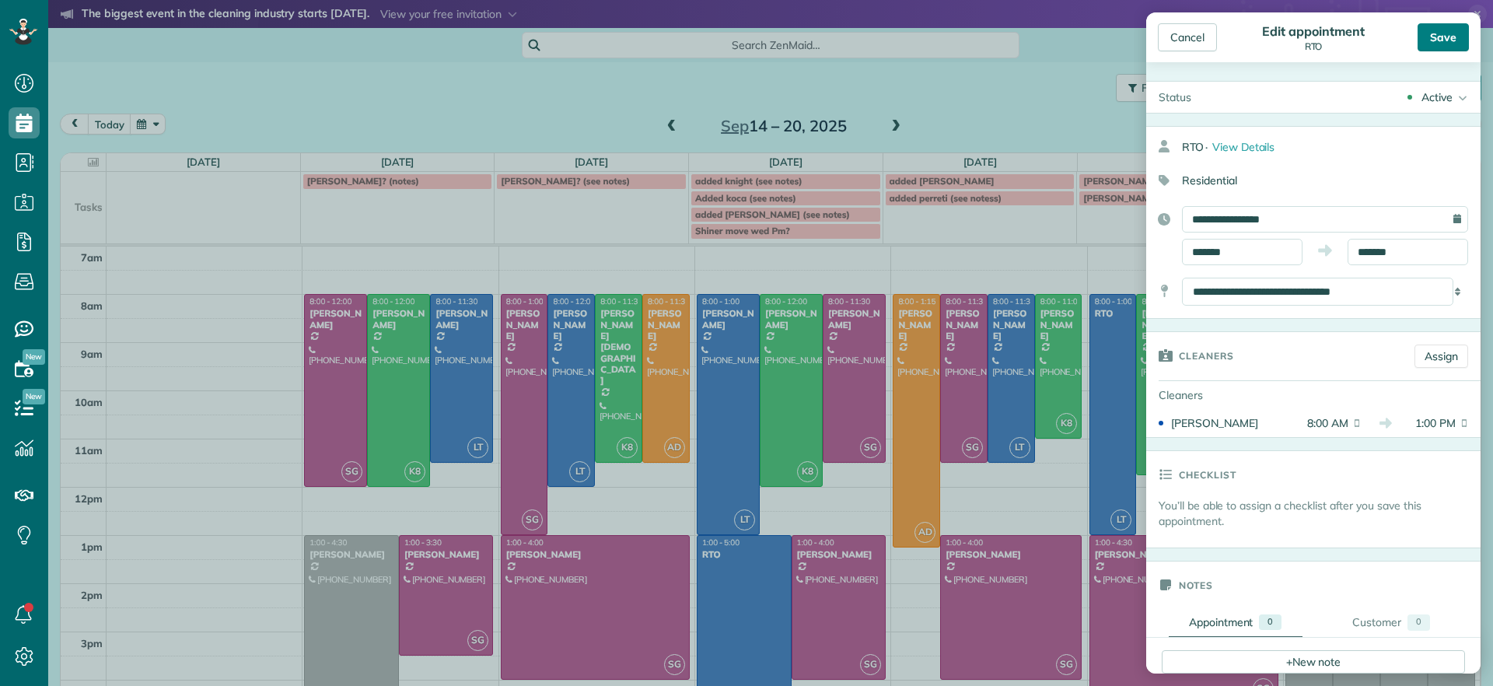
click at [1451, 30] on div "Save" at bounding box center [1443, 37] width 51 height 28
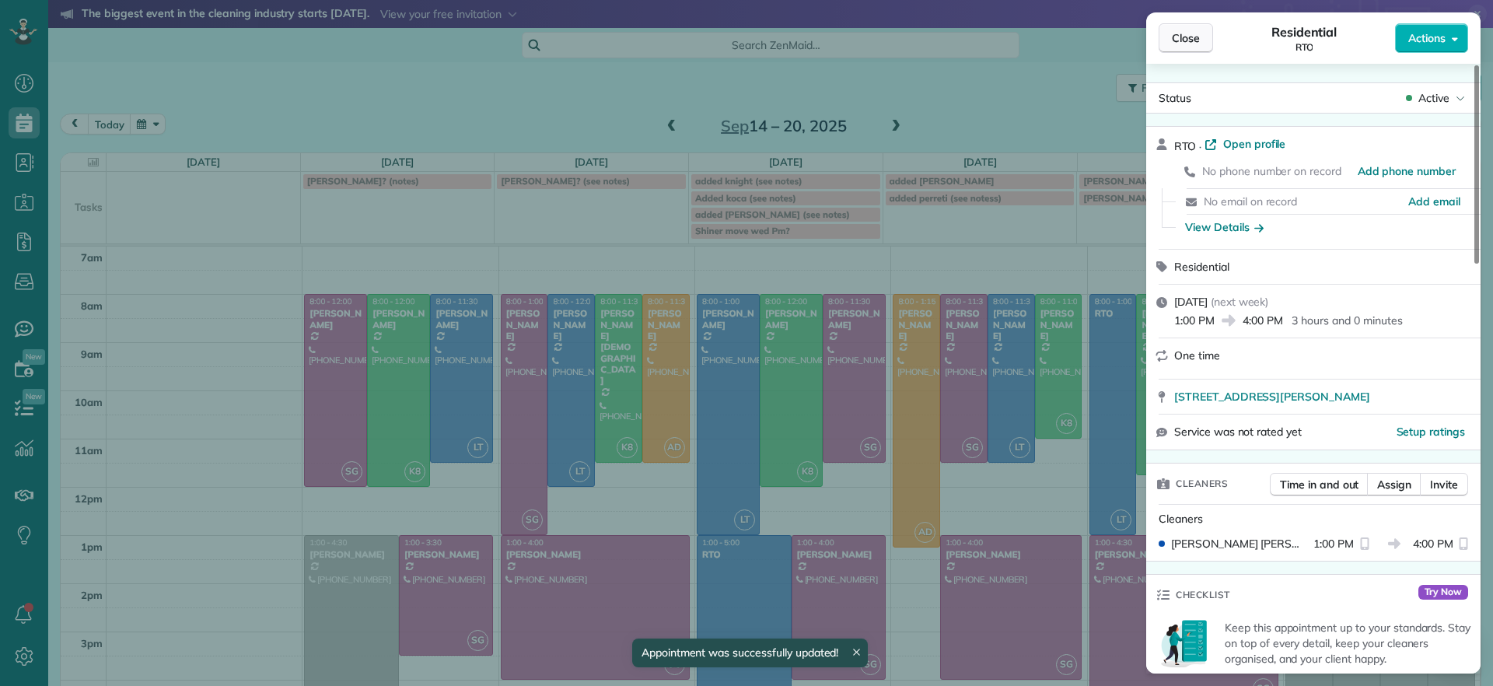
click at [1199, 38] on span "Close" at bounding box center [1186, 38] width 28 height 16
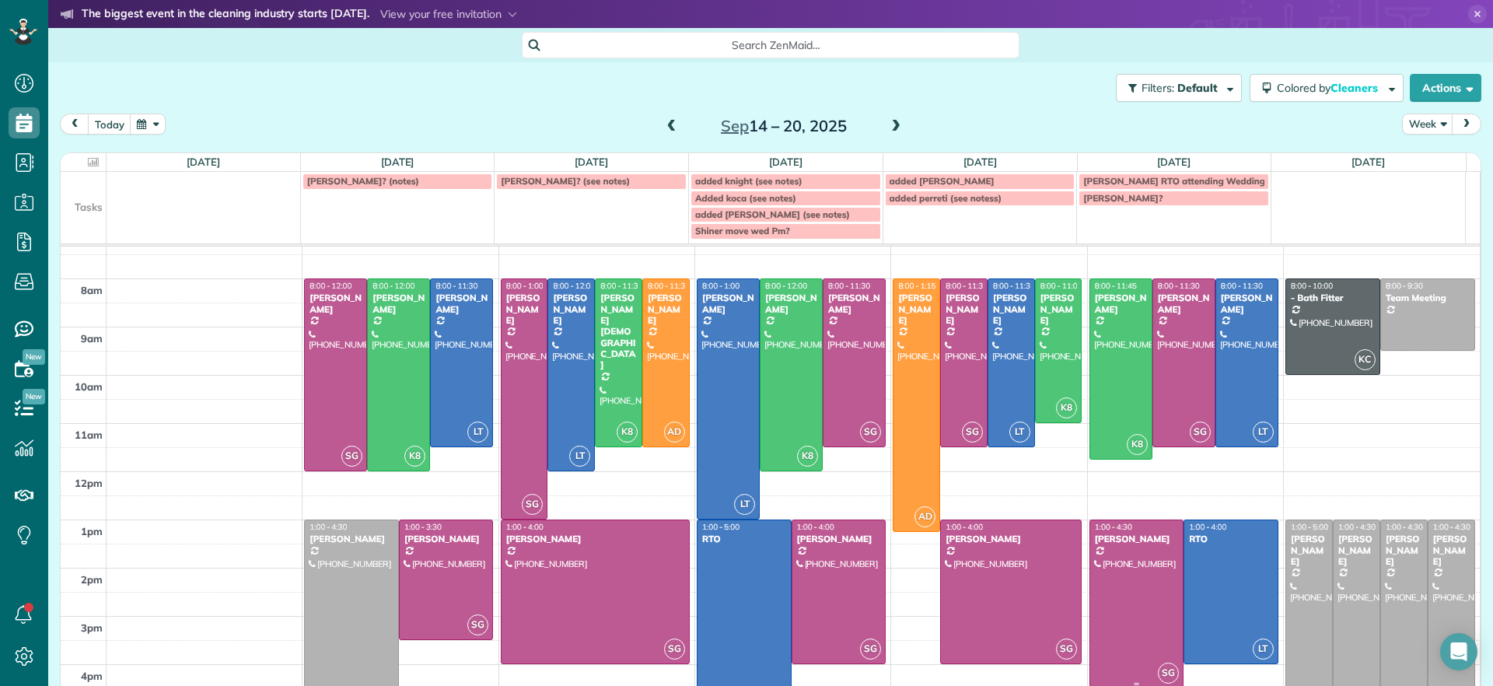
scroll to position [42, 0]
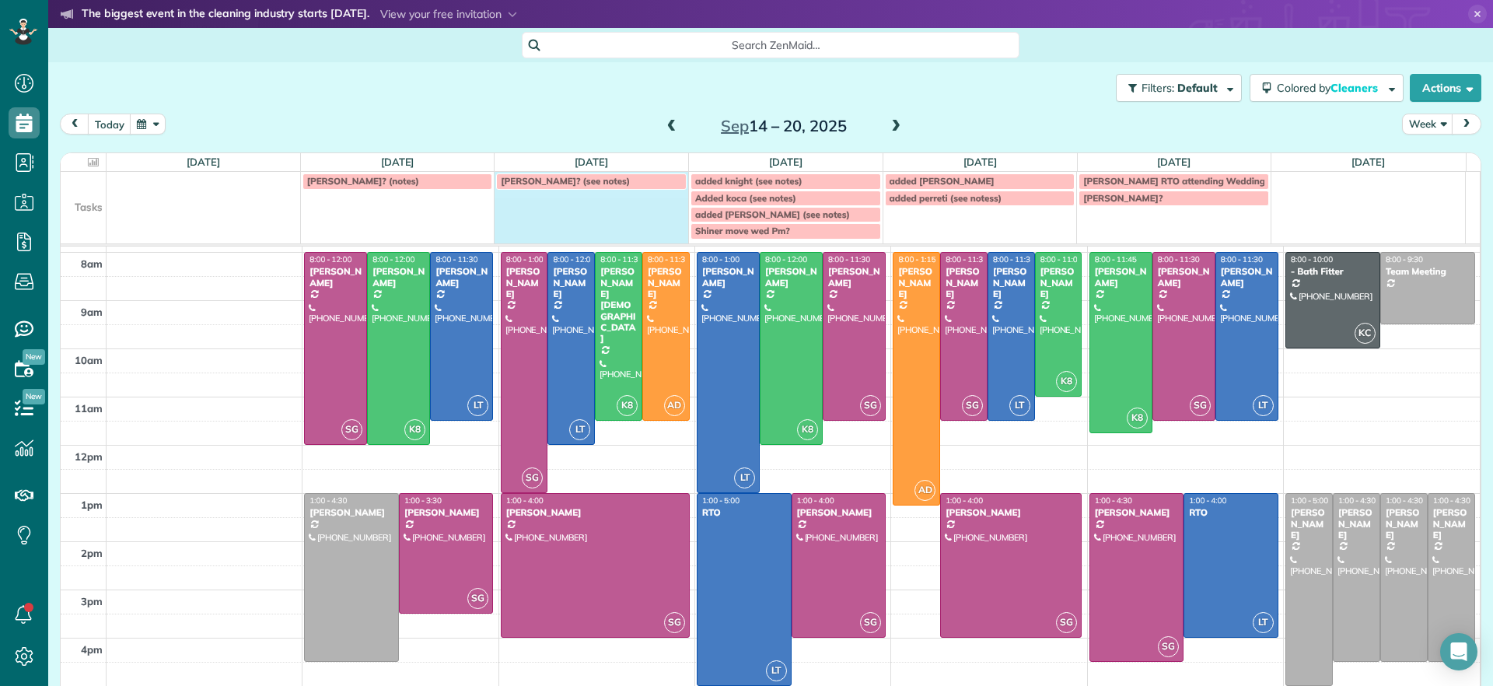
click at [538, 194] on td "Nelson? (see notes)" at bounding box center [592, 206] width 194 height 68
click at [520, 184] on div at bounding box center [746, 343] width 1493 height 686
click at [520, 184] on span "Nelson? (see notes)" at bounding box center [565, 181] width 129 height 12
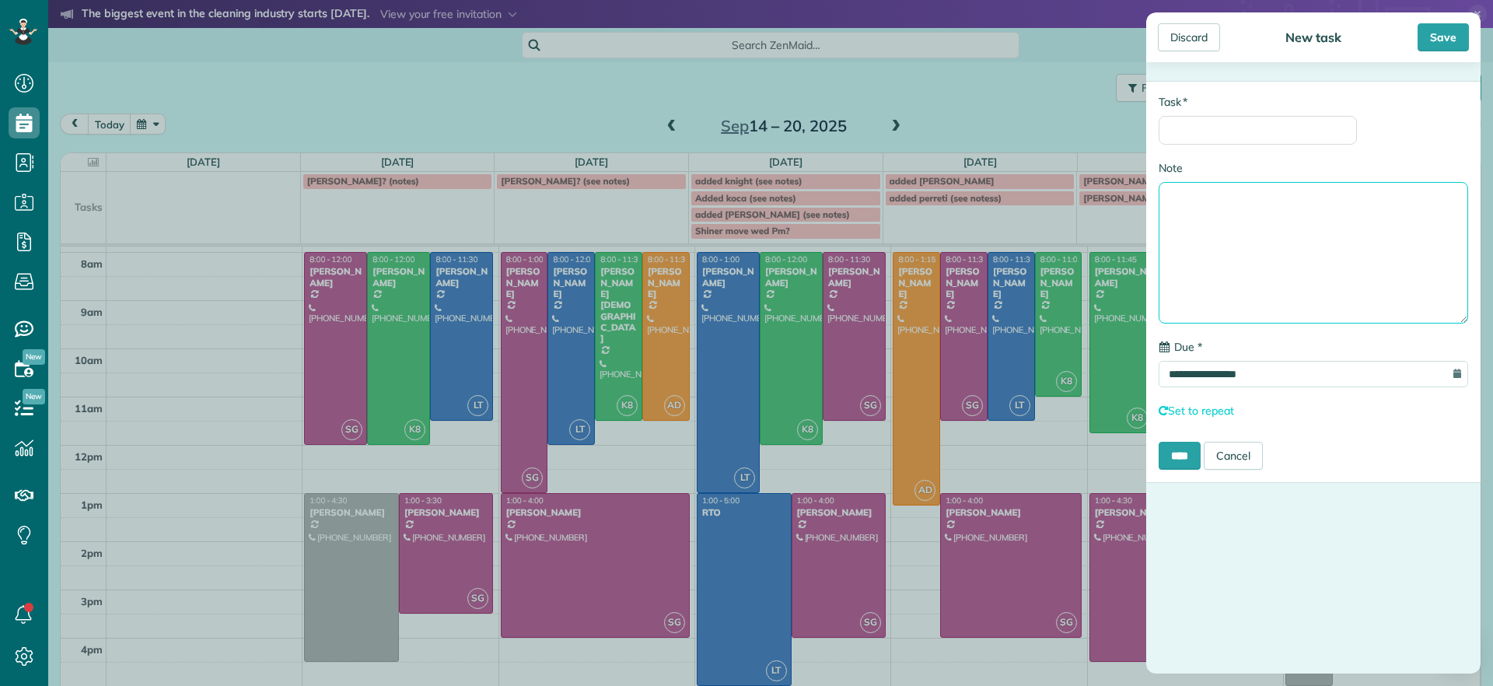
drag, startPoint x: 1315, startPoint y: 257, endPoint x: 1320, endPoint y: 268, distance: 11.1
click at [1315, 257] on textarea "Note" at bounding box center [1314, 253] width 310 height 142
click at [1194, 48] on div "Discard" at bounding box center [1189, 37] width 62 height 28
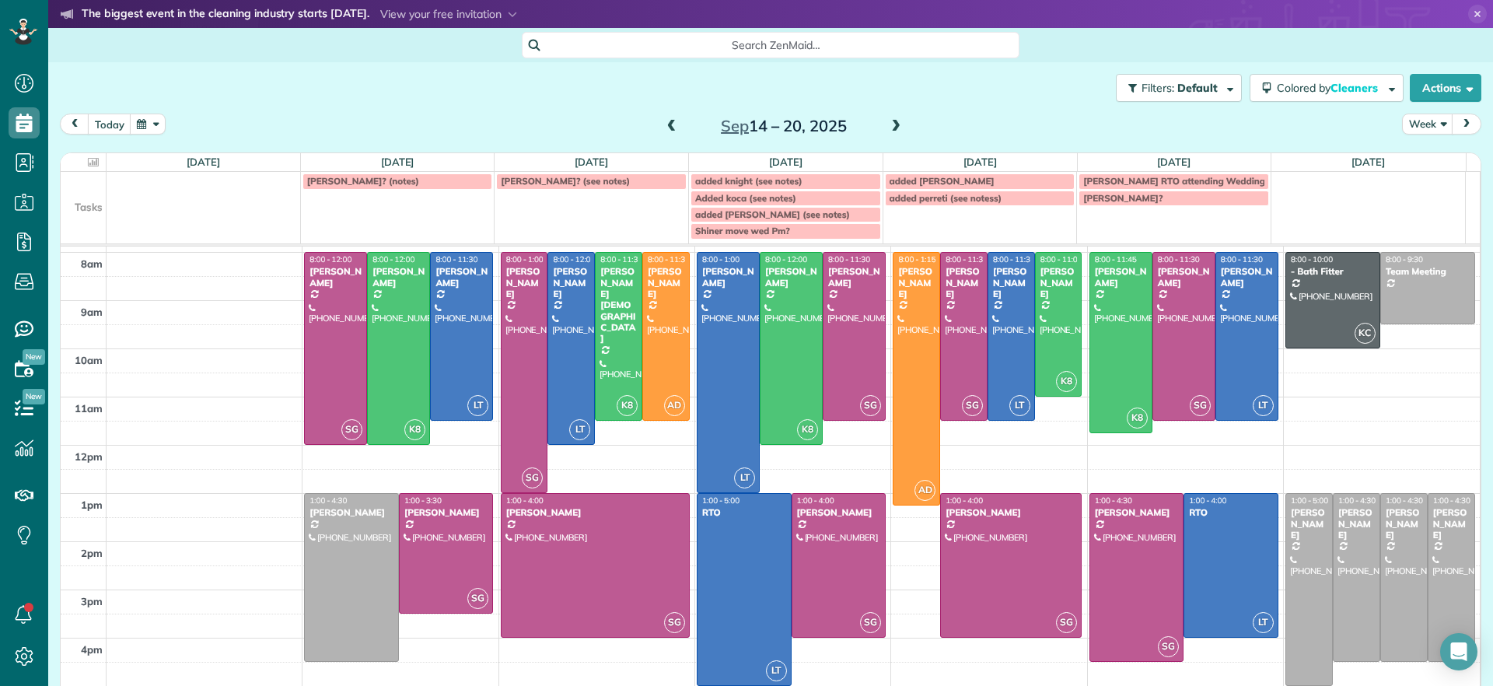
click at [627, 176] on div "Nelson? (see notes)" at bounding box center [591, 181] width 181 height 11
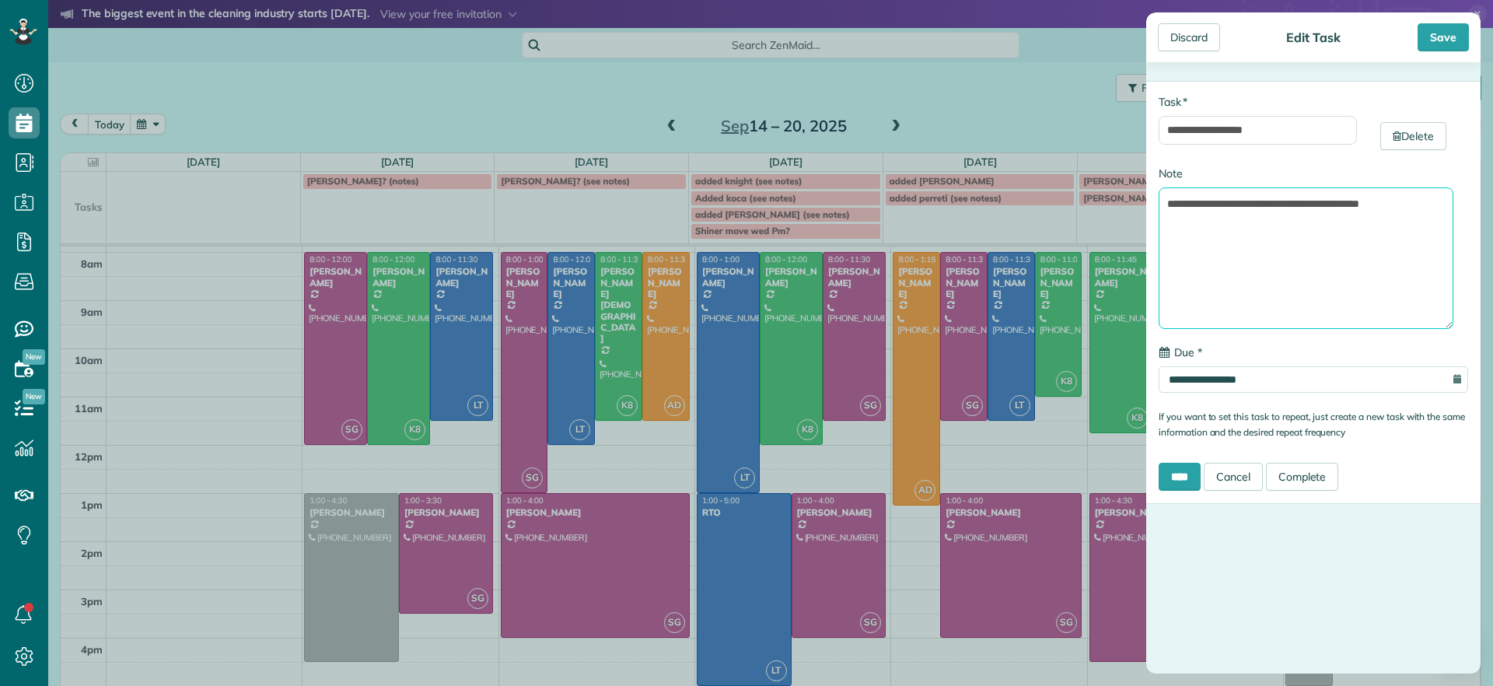
click at [1423, 212] on textarea "**********" at bounding box center [1306, 258] width 295 height 142
type textarea "**********"
click at [1198, 34] on div "Discard" at bounding box center [1189, 37] width 62 height 28
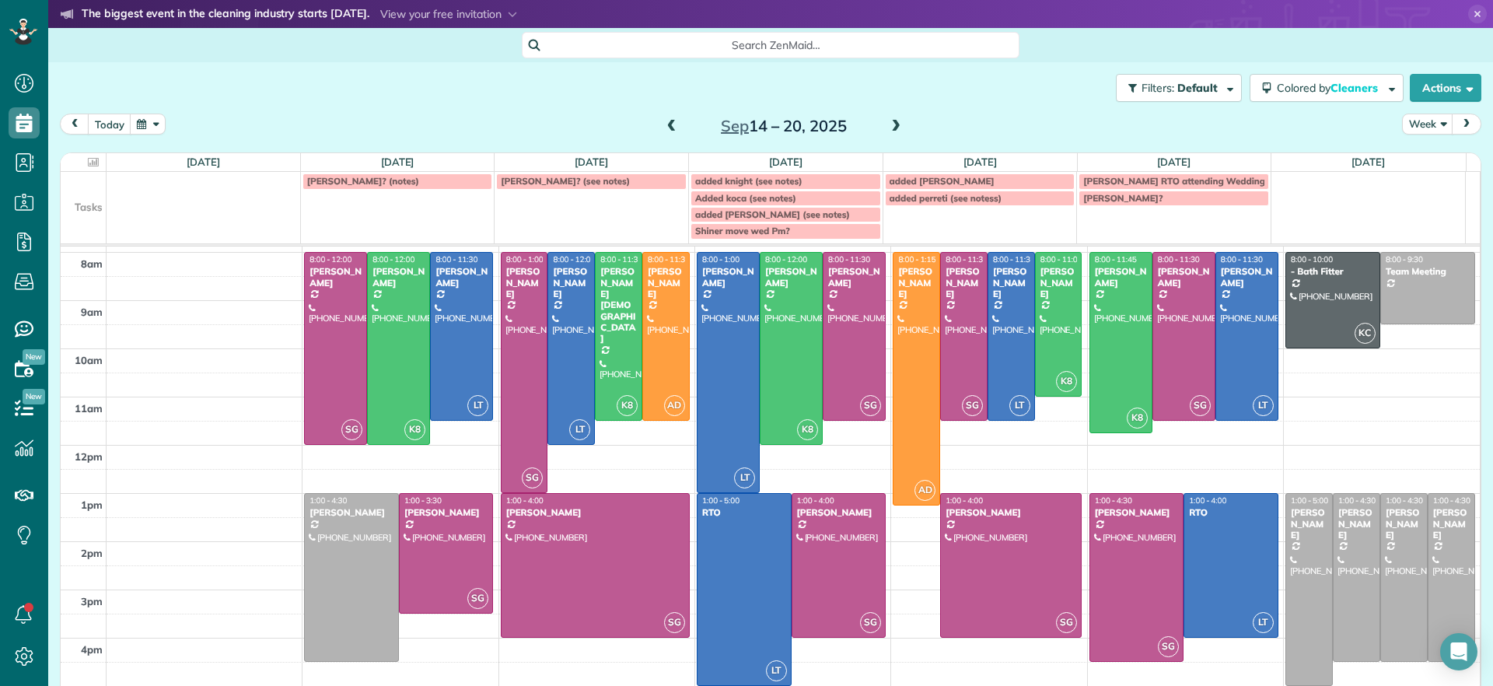
click at [675, 122] on div "Sep 14 – 20, 2025" at bounding box center [784, 126] width 249 height 25
click at [671, 126] on span at bounding box center [671, 127] width 17 height 14
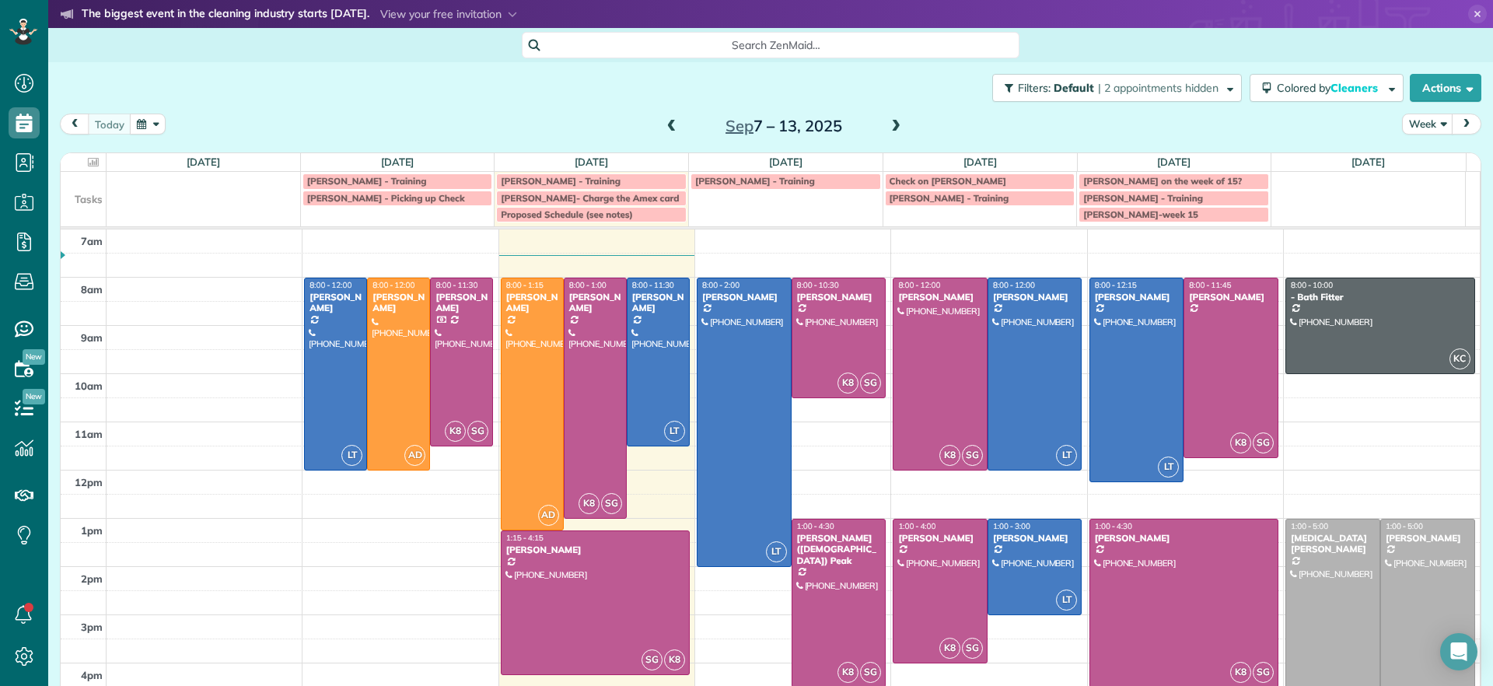
click at [885, 138] on div "today Week Sep 7 – 13, 2025" at bounding box center [771, 128] width 1422 height 29
click at [895, 126] on span at bounding box center [896, 127] width 17 height 14
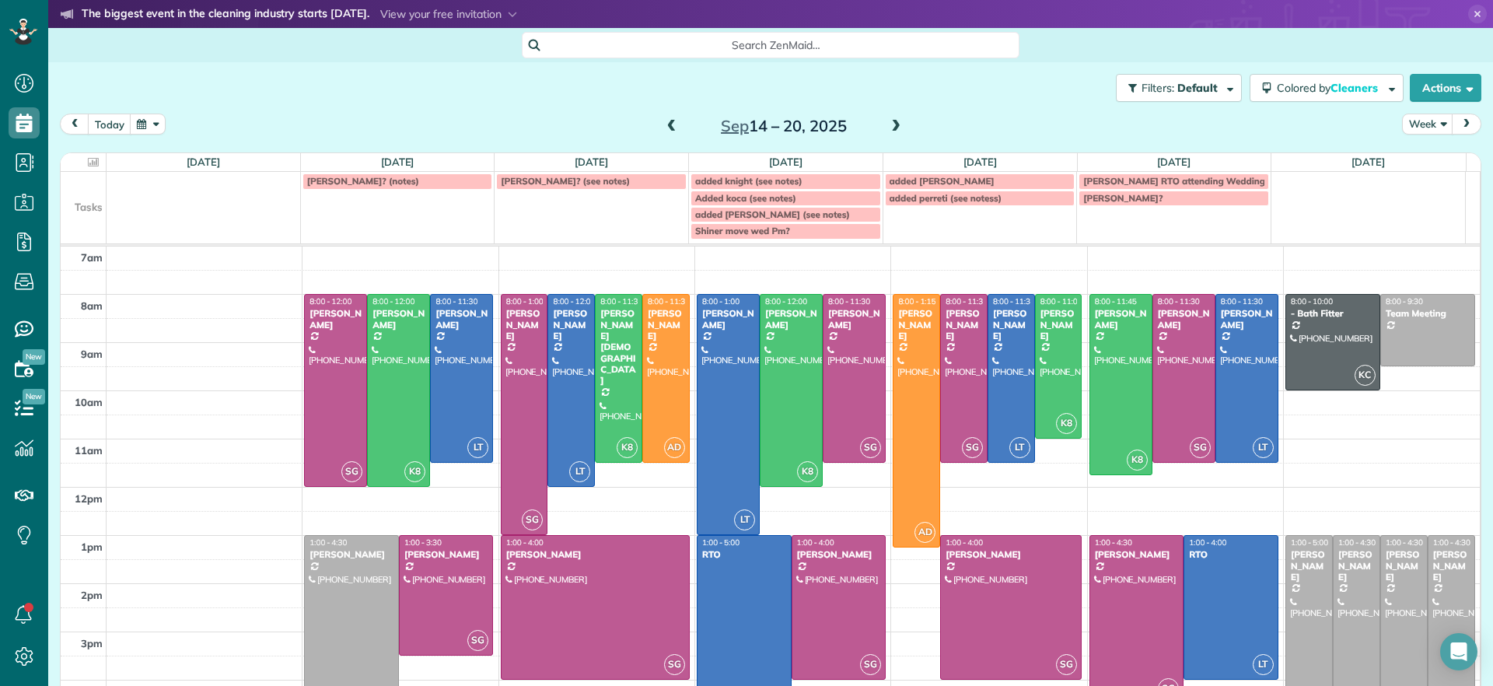
click at [593, 180] on div "[PERSON_NAME]? (see notes)" at bounding box center [591, 181] width 181 height 11
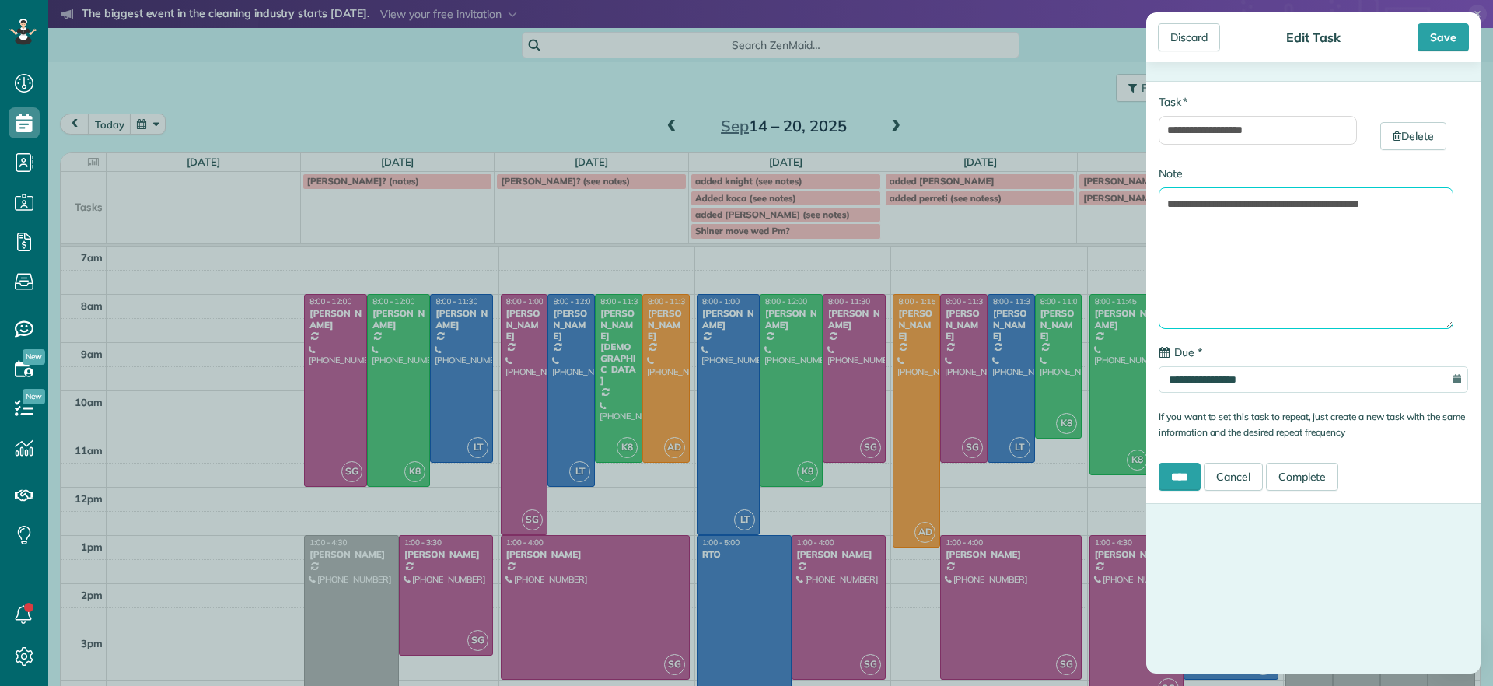
click at [1400, 251] on textarea "**********" at bounding box center [1306, 258] width 295 height 142
click at [1420, 219] on textarea "**********" at bounding box center [1306, 258] width 295 height 142
type textarea "**********"
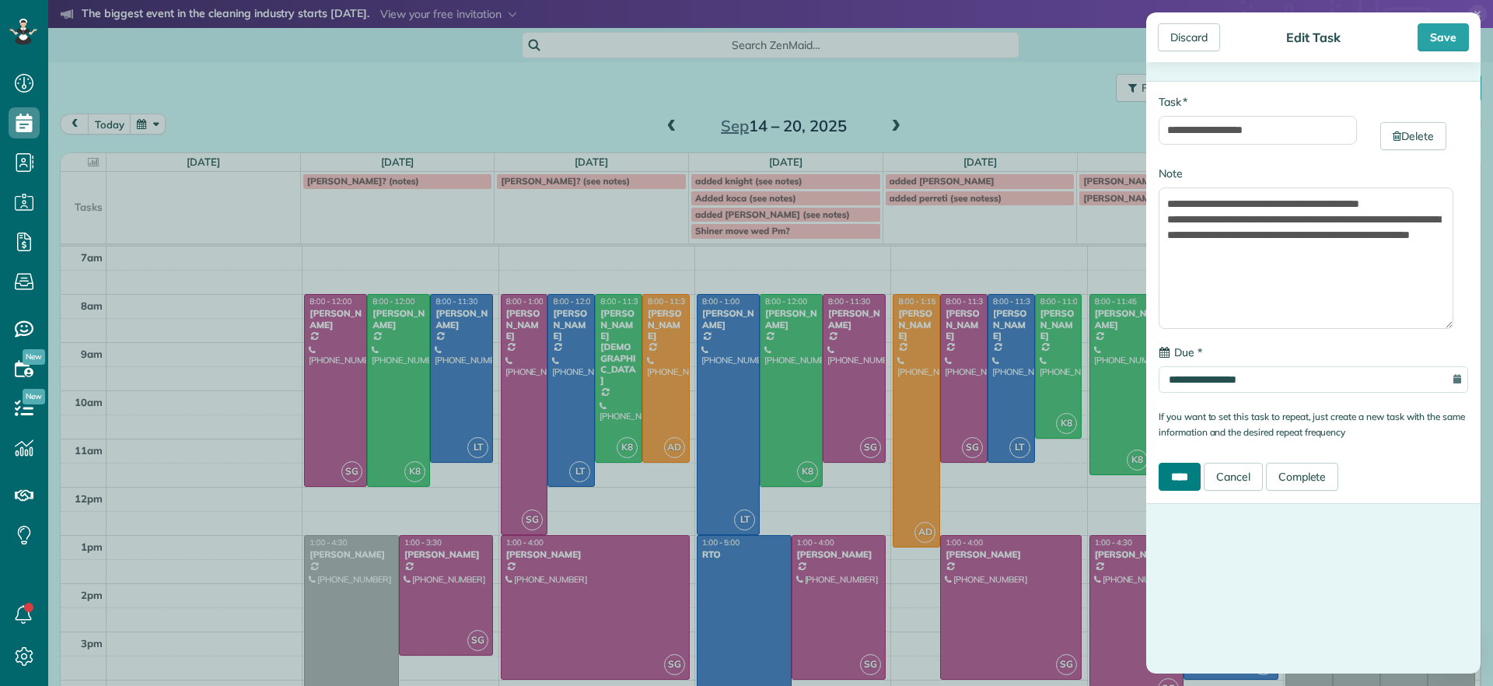
click at [1178, 471] on input "****" at bounding box center [1180, 477] width 42 height 28
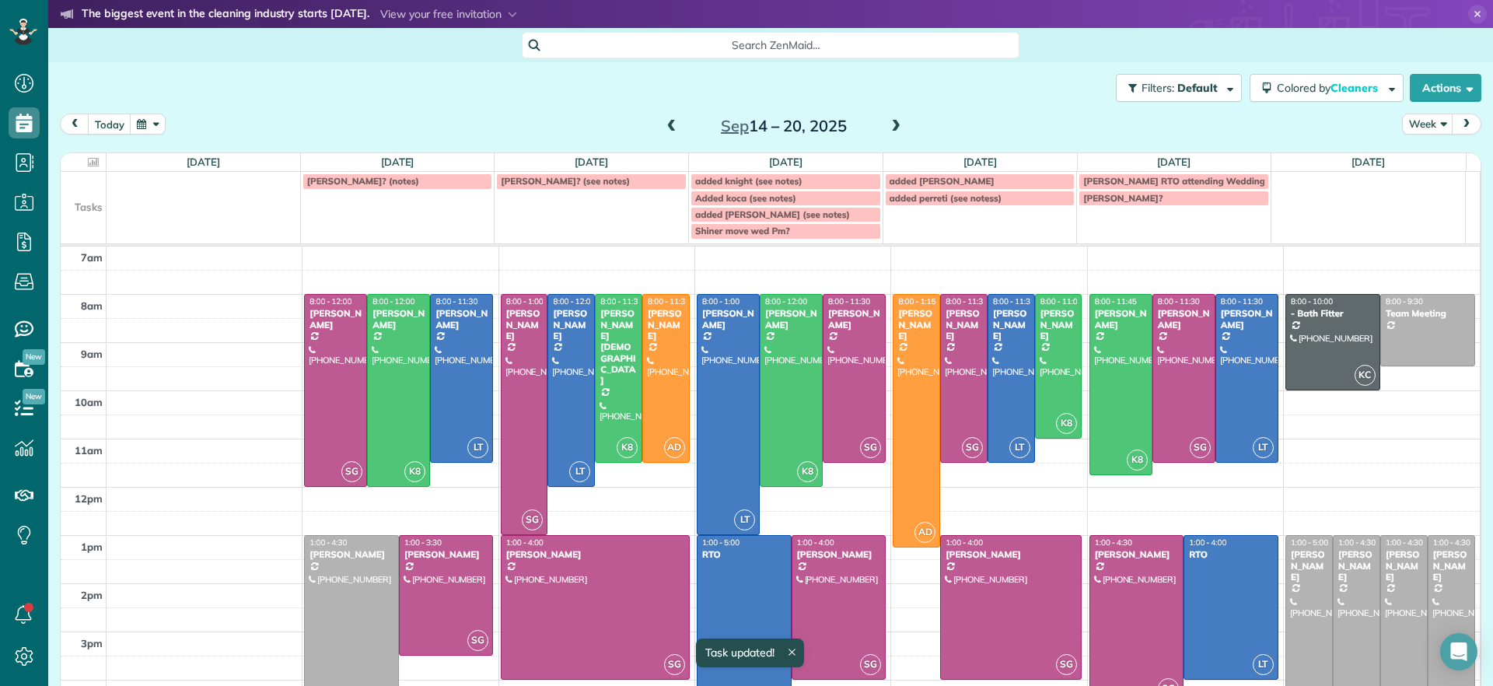
click at [453, 186] on div "[PERSON_NAME]? (notes)" at bounding box center [397, 181] width 181 height 11
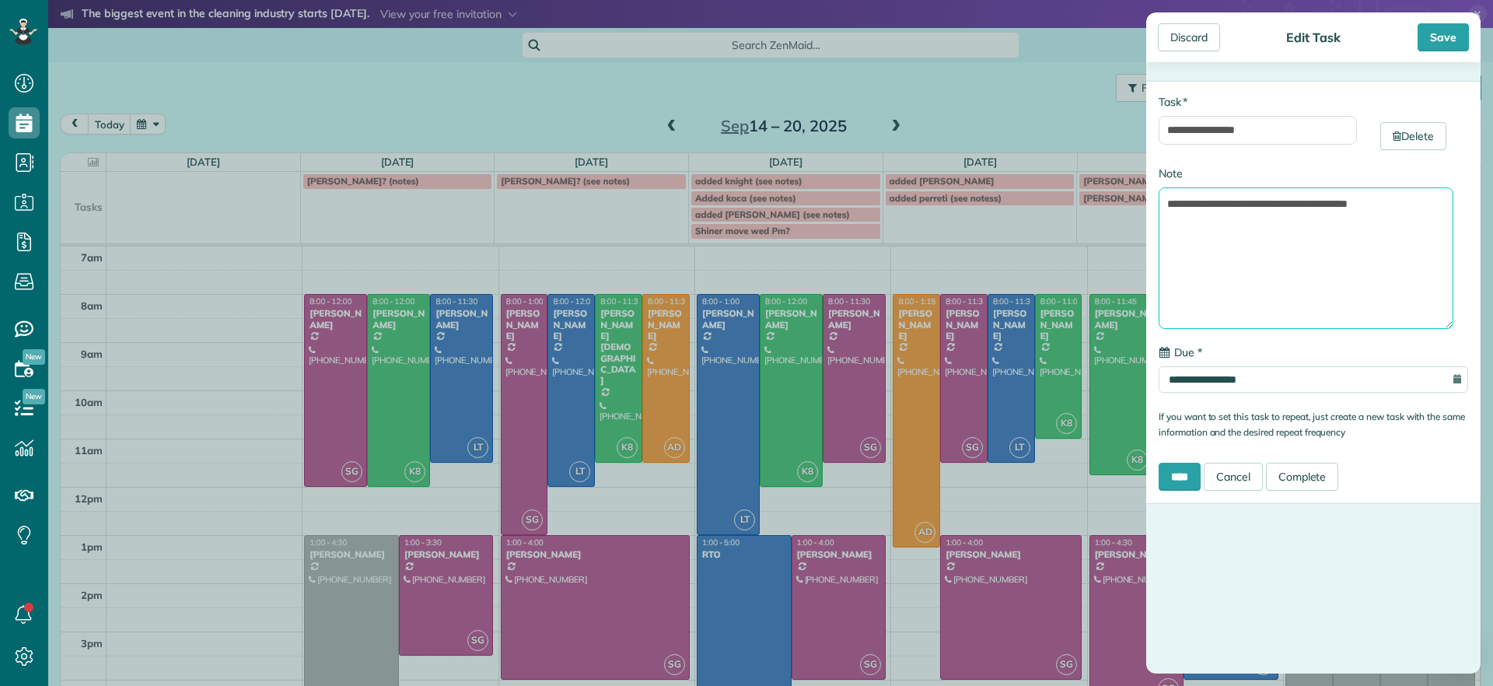
drag, startPoint x: 1313, startPoint y: 248, endPoint x: 1406, endPoint y: 226, distance: 95.3
click at [1313, 248] on textarea "**********" at bounding box center [1306, 258] width 295 height 142
click at [1390, 205] on textarea "**********" at bounding box center [1306, 258] width 295 height 142
click at [1189, 491] on div "**********" at bounding box center [1314, 292] width 334 height 423
drag, startPoint x: 1192, startPoint y: 447, endPoint x: 1190, endPoint y: 467, distance: 19.6
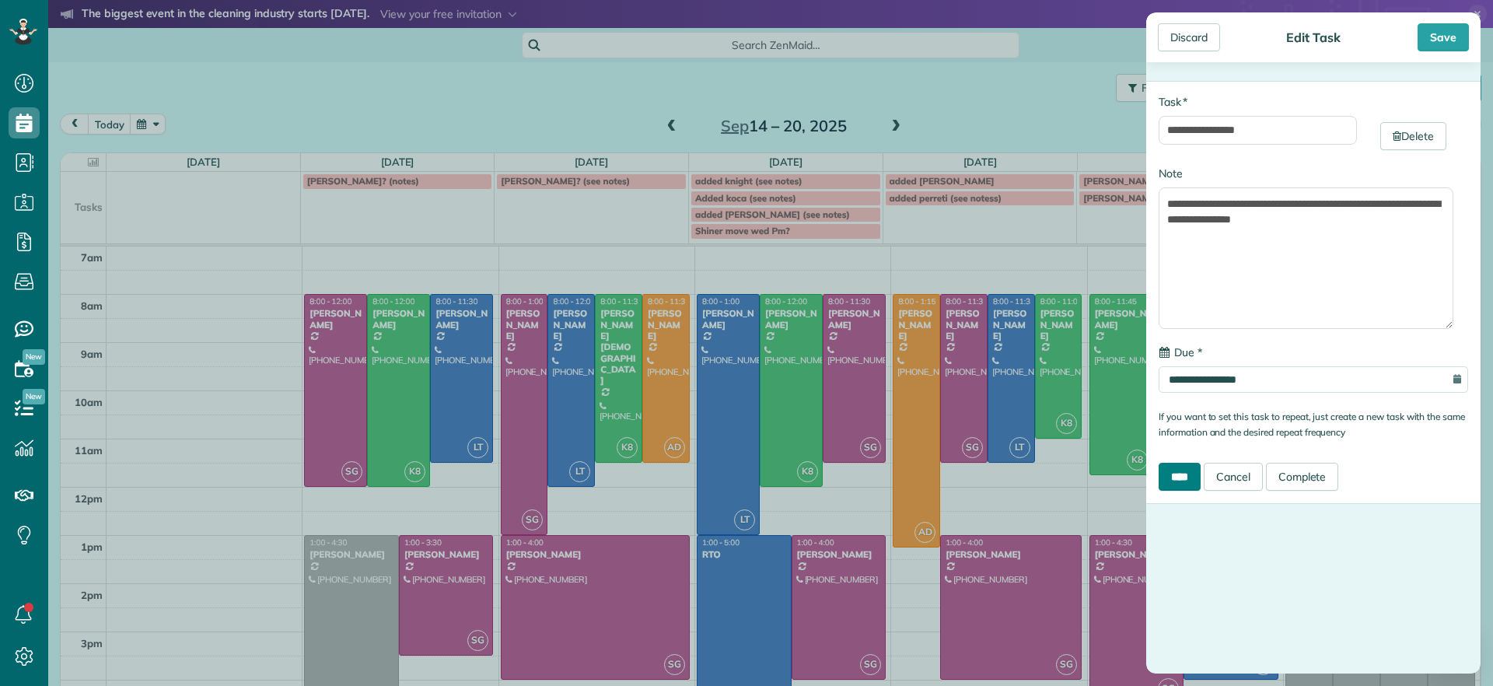
click at [1190, 455] on div "**********" at bounding box center [1314, 292] width 334 height 423
click at [1374, 218] on textarea "**********" at bounding box center [1306, 258] width 295 height 142
type textarea "**********"
click at [1195, 477] on input "****" at bounding box center [1180, 477] width 42 height 28
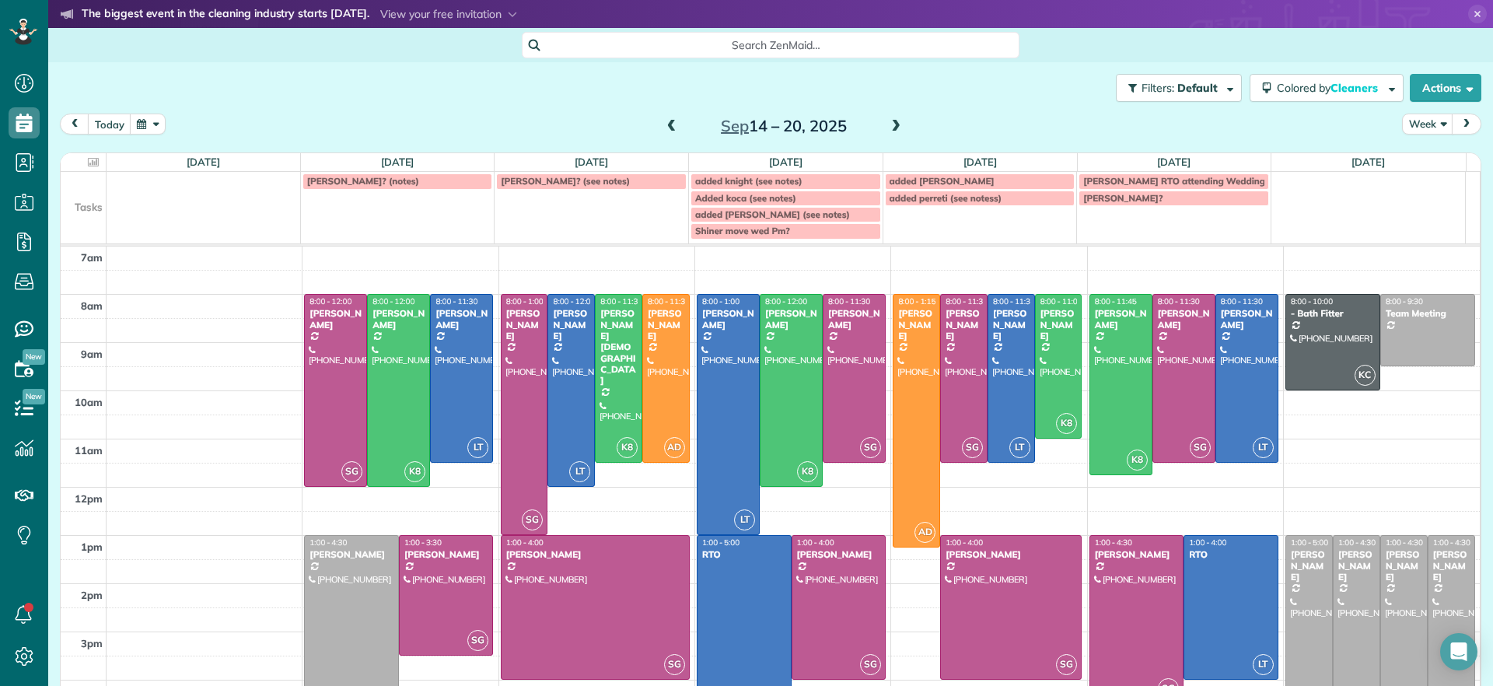
scroll to position [42, 0]
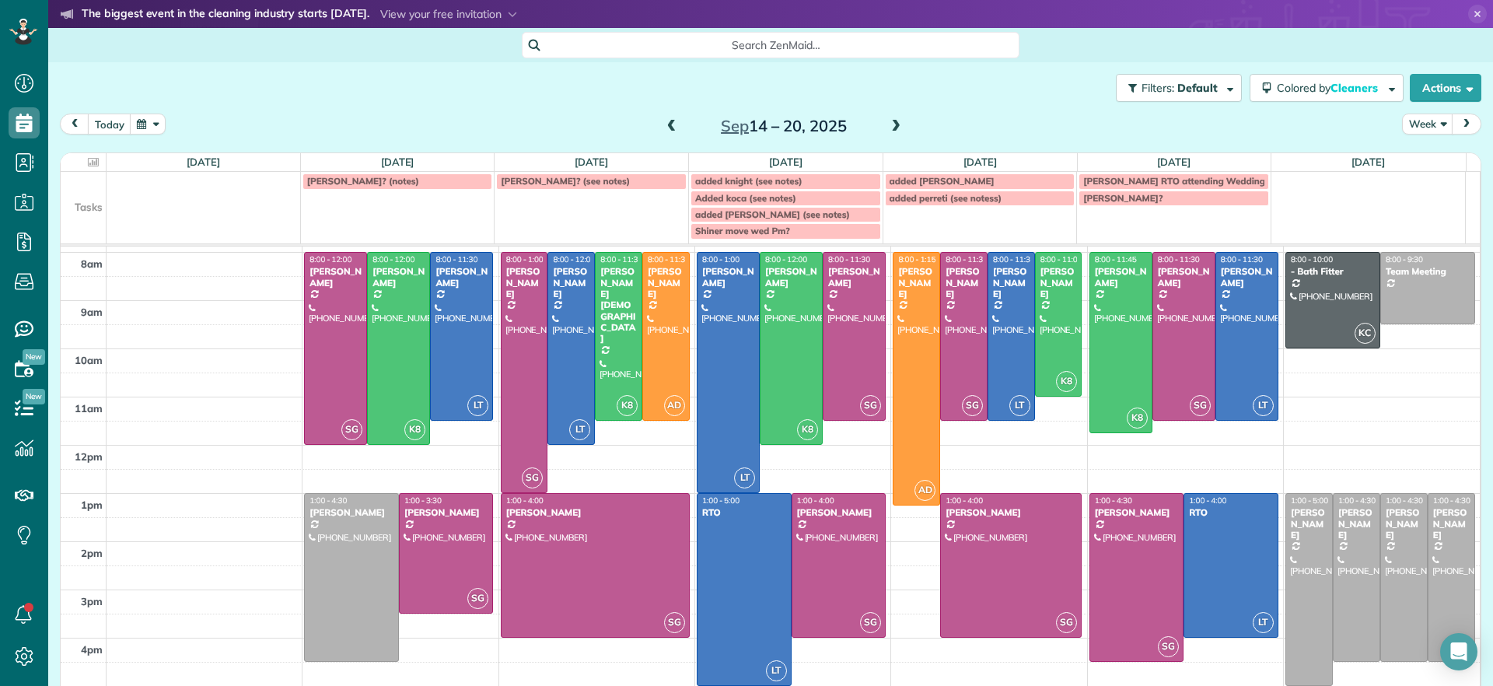
click at [670, 128] on span at bounding box center [671, 127] width 17 height 14
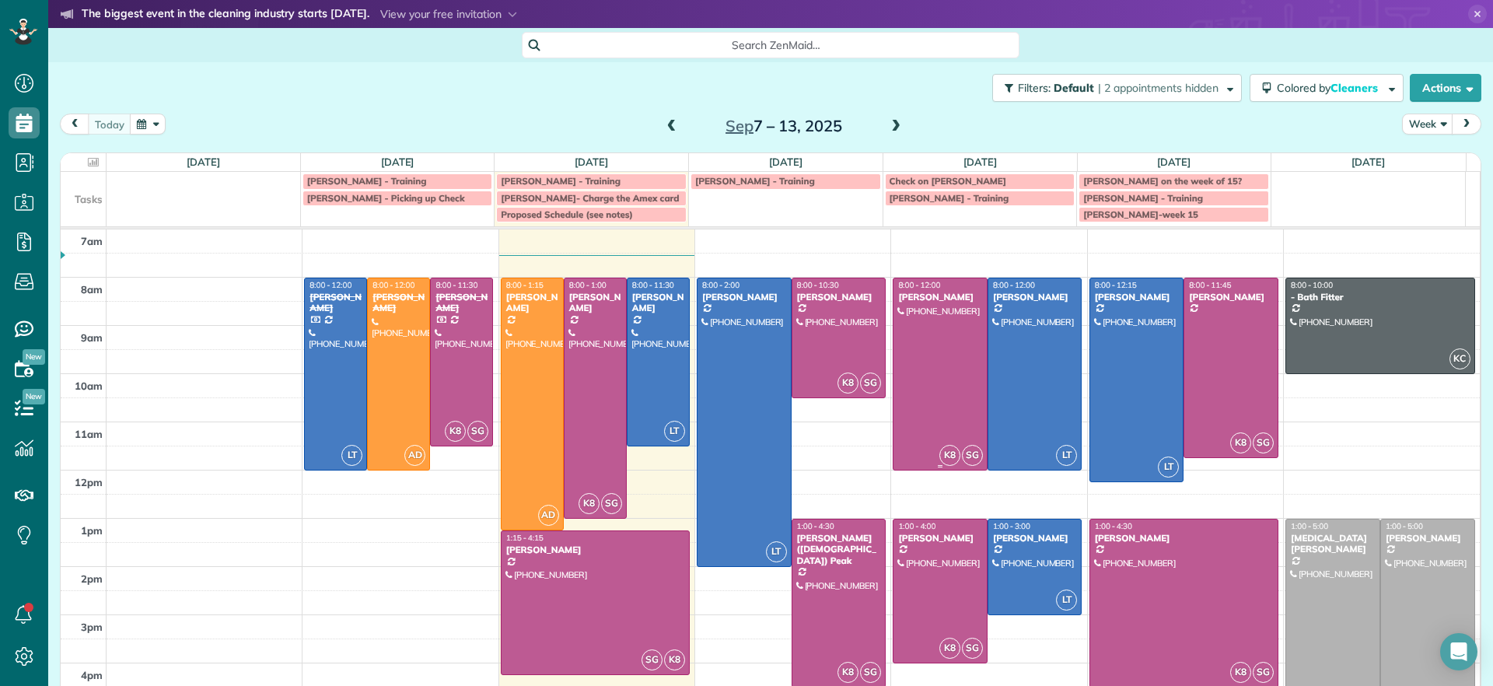
click at [1029, 359] on div at bounding box center [1035, 373] width 93 height 191
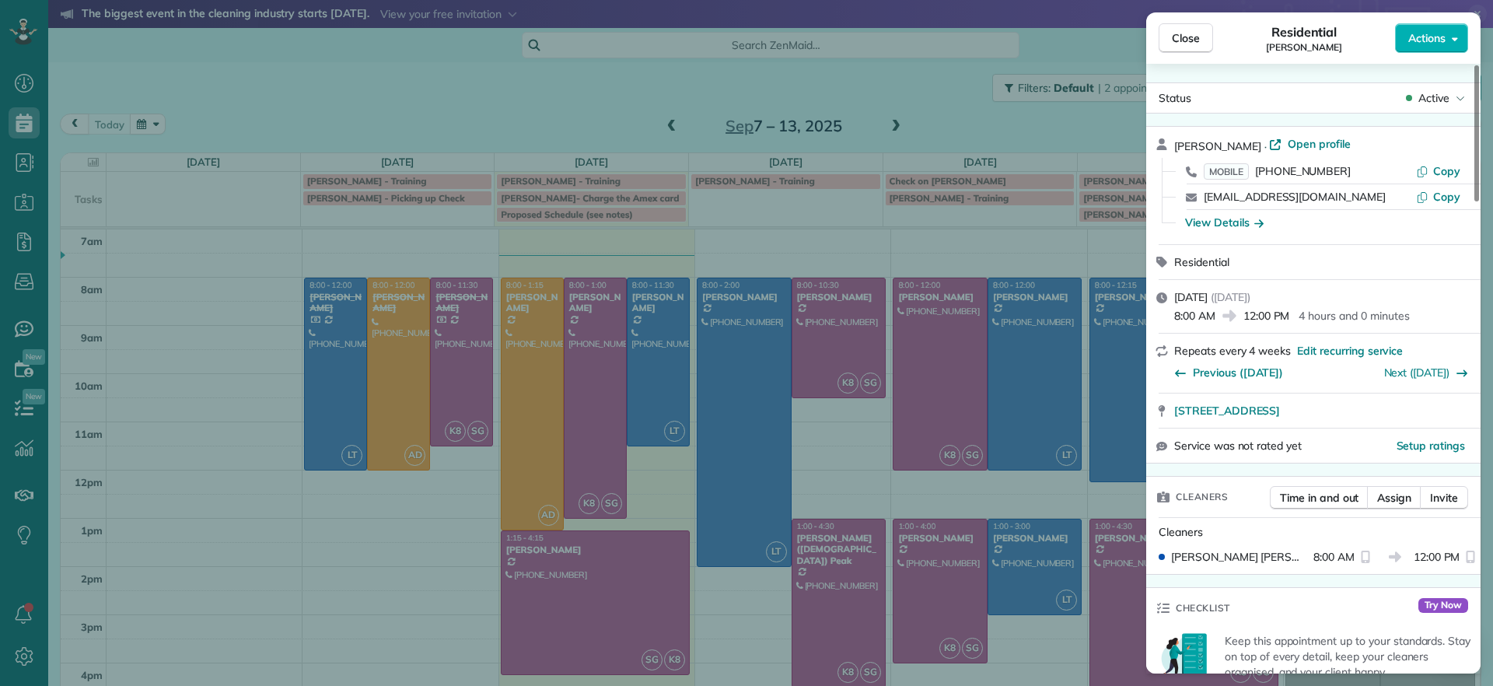
click at [1019, 361] on div "Close Residential Sarah Craig Actions Status Active Sarah Craig · Open profile …" at bounding box center [746, 343] width 1493 height 686
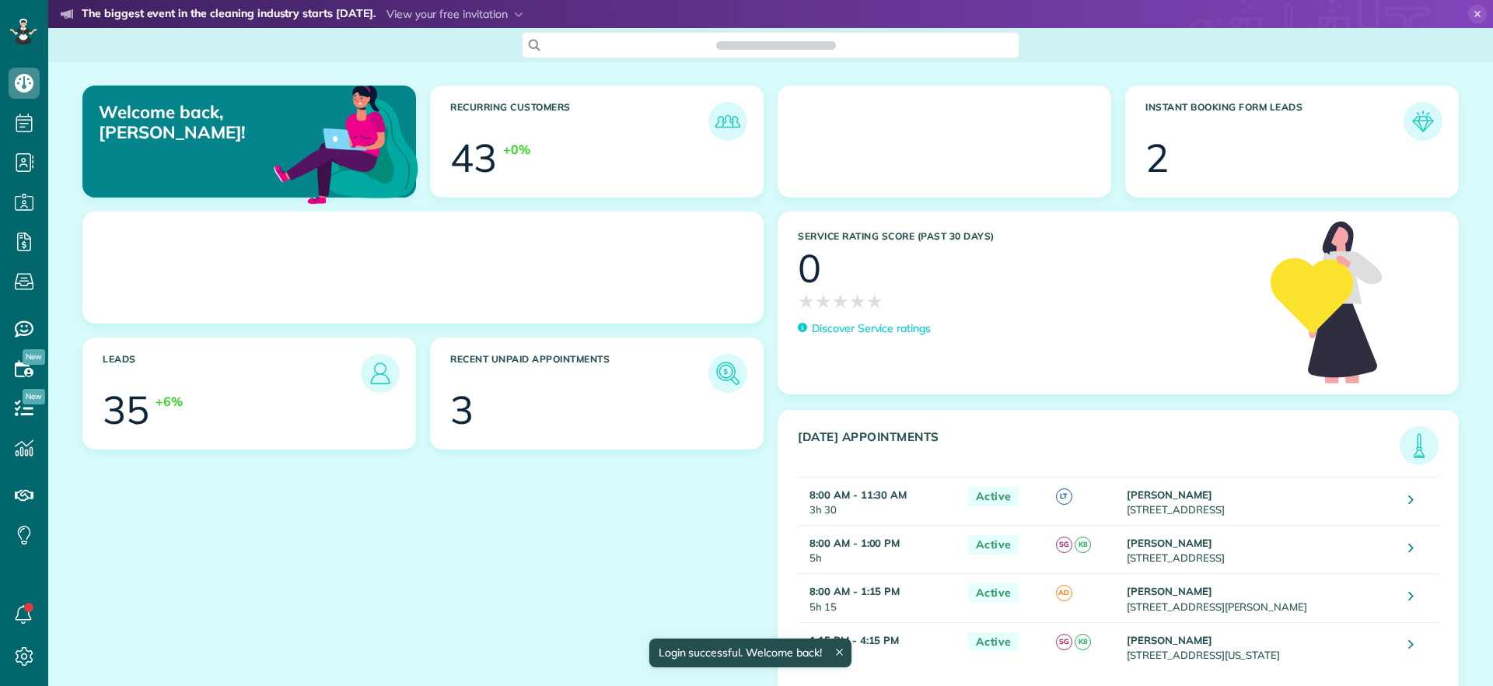
scroll to position [7, 7]
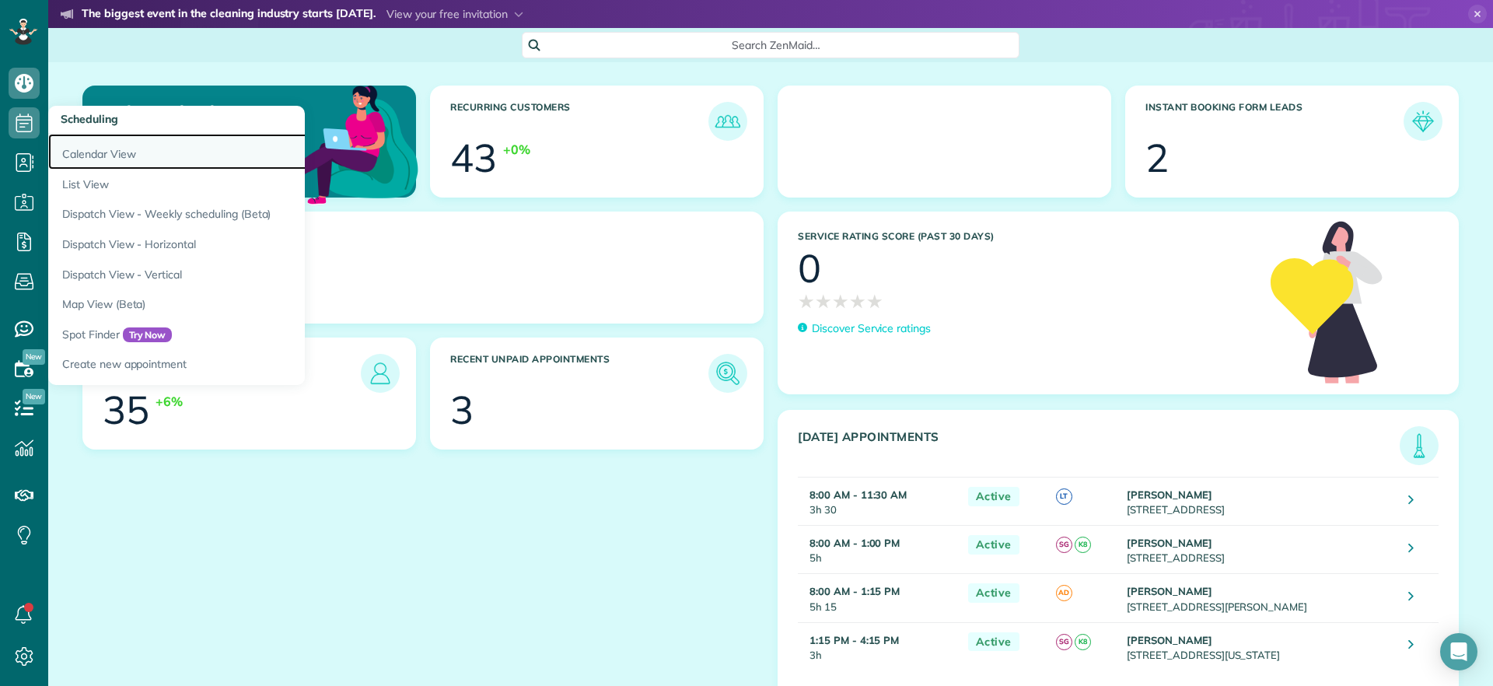
click at [91, 158] on link "Calendar View" at bounding box center [242, 152] width 389 height 36
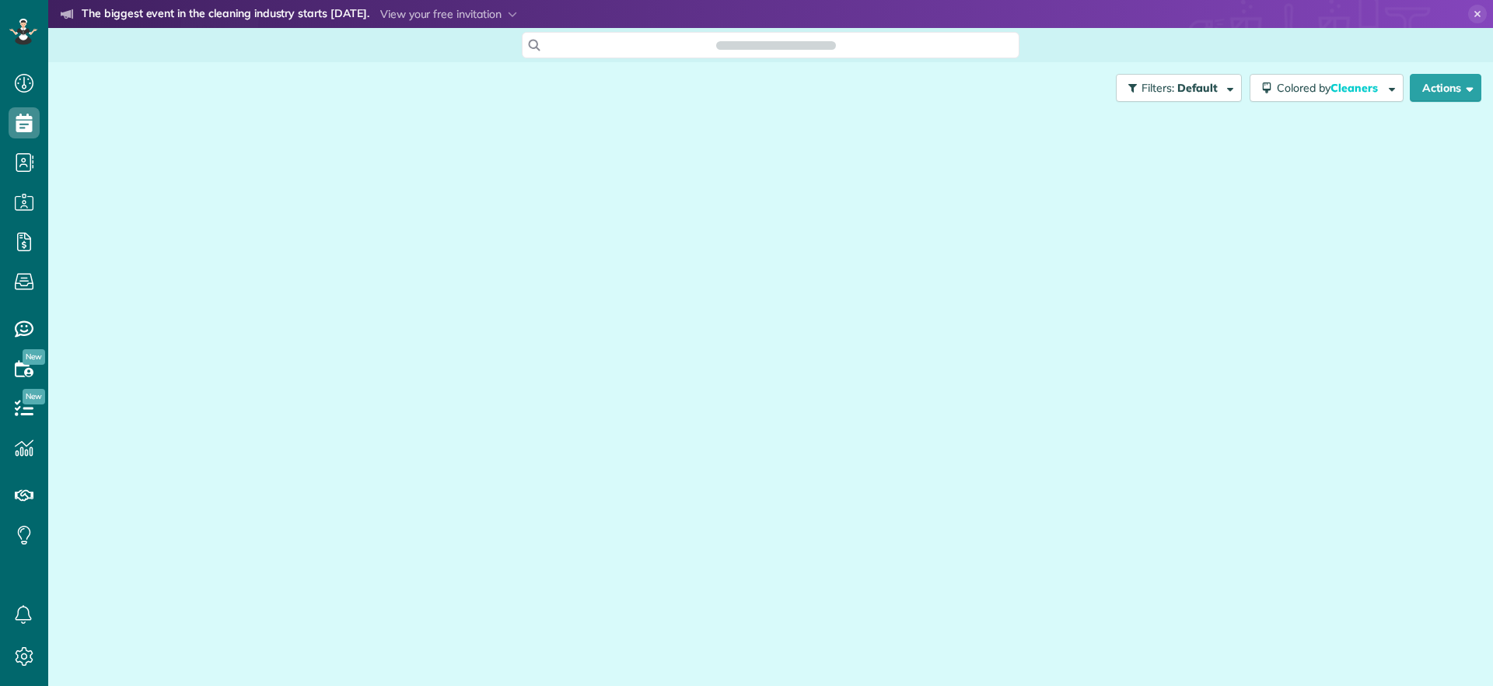
scroll to position [7, 7]
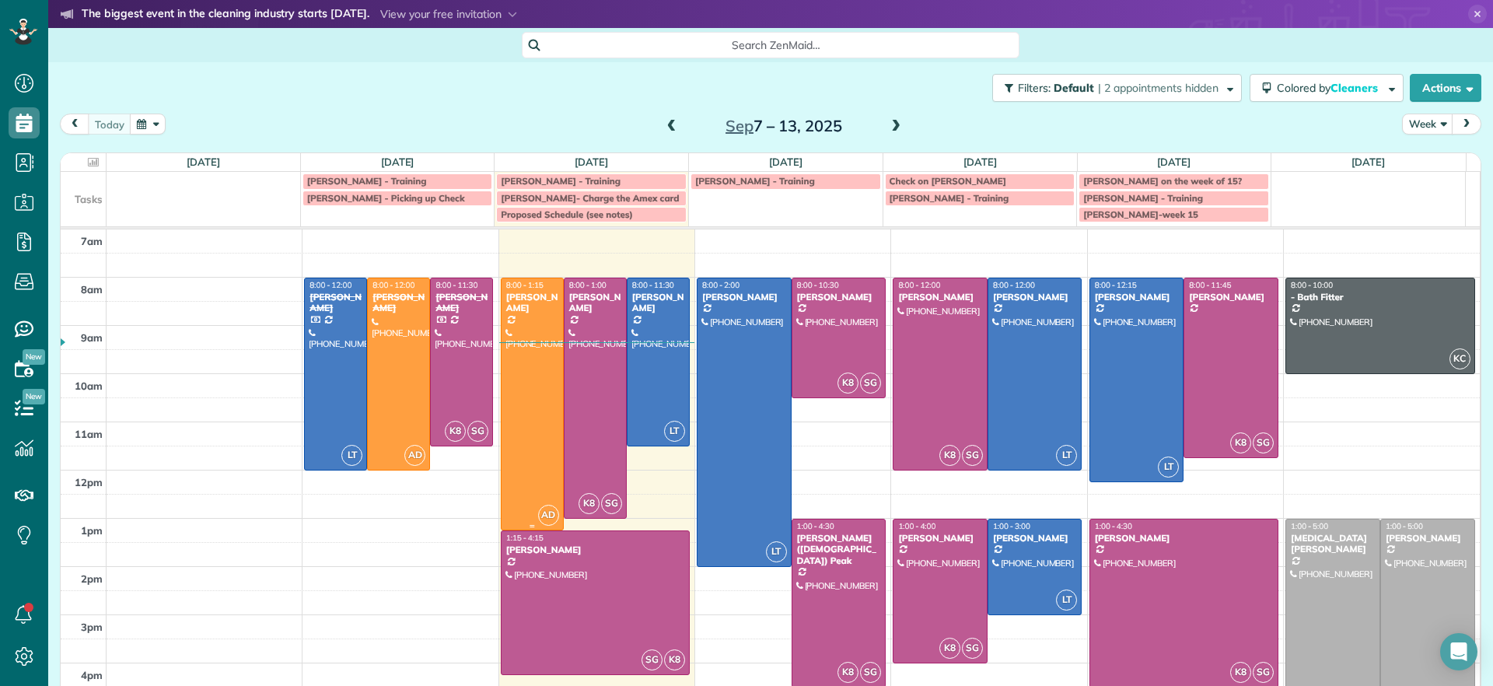
click at [529, 475] on div at bounding box center [532, 404] width 61 height 252
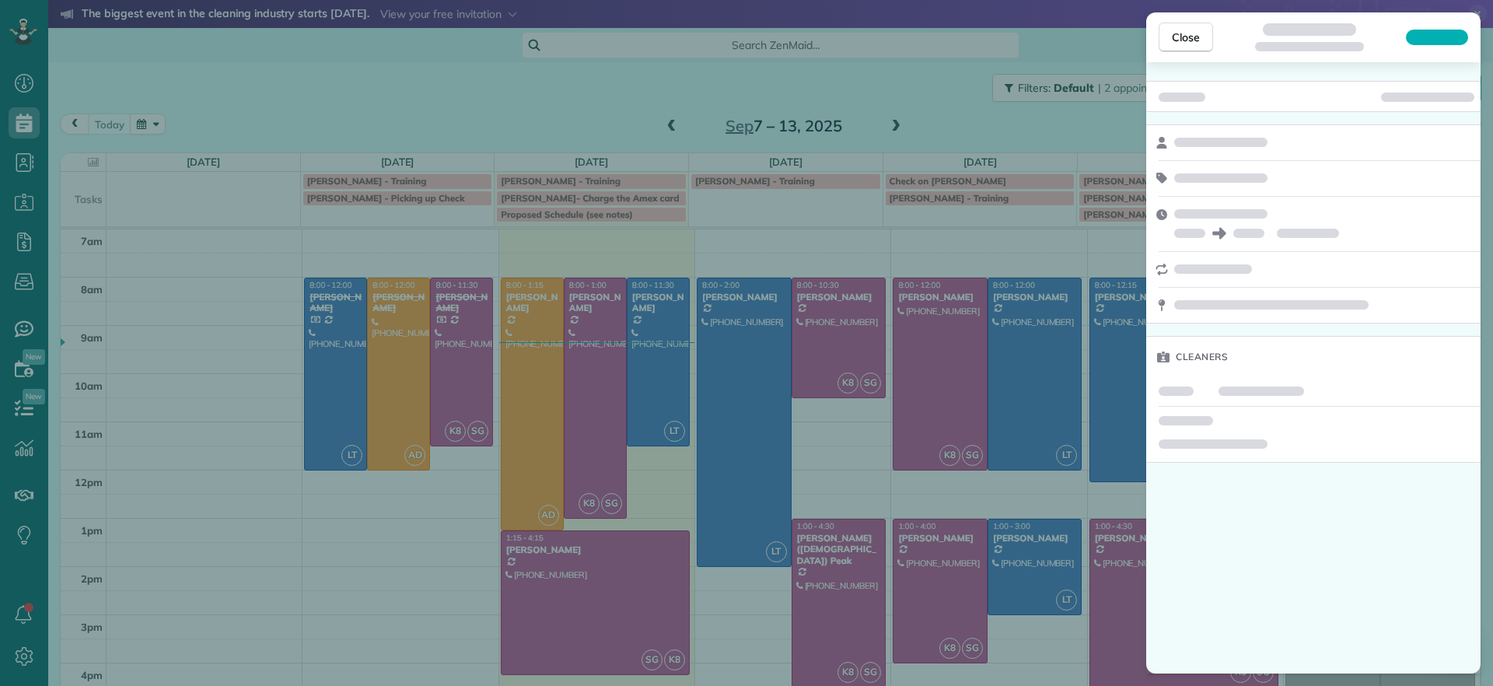
click at [529, 475] on div "Close Cleaners" at bounding box center [746, 343] width 1493 height 686
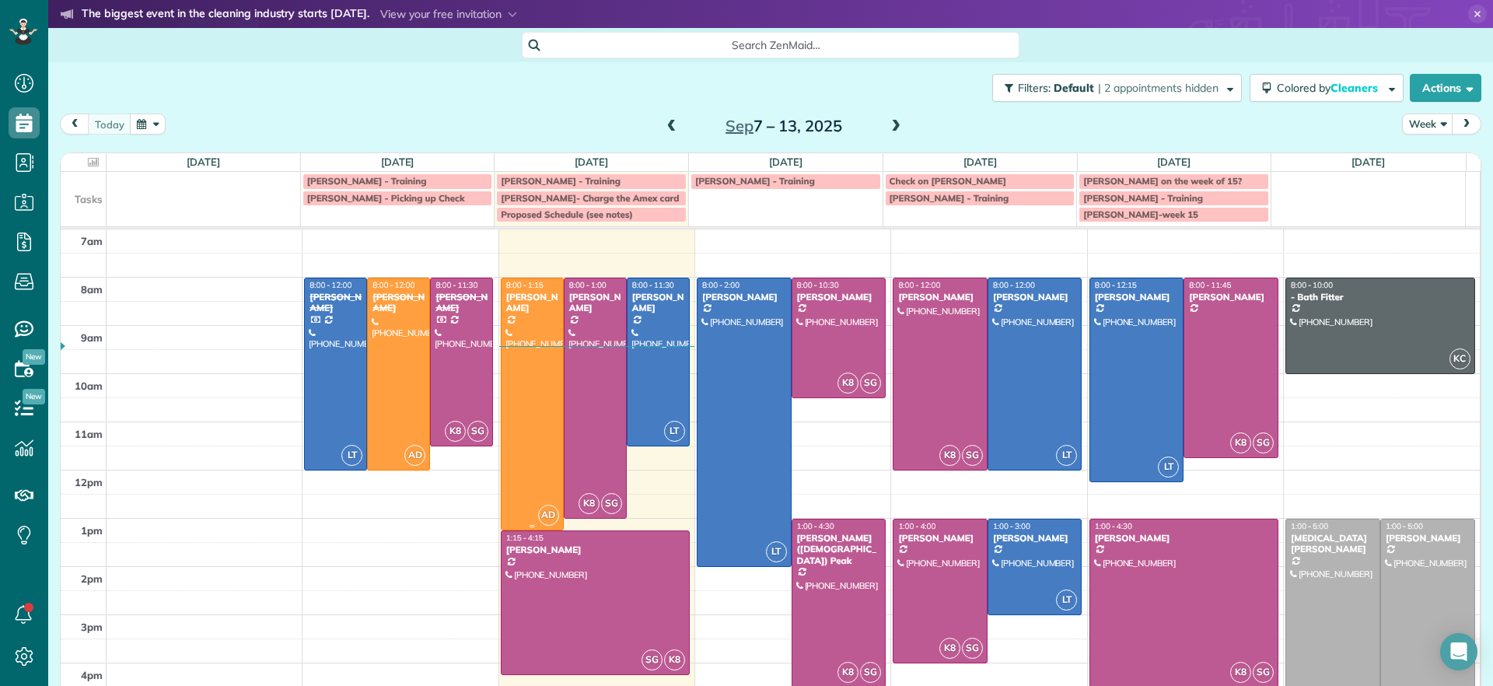
click at [510, 385] on div at bounding box center [532, 404] width 61 height 252
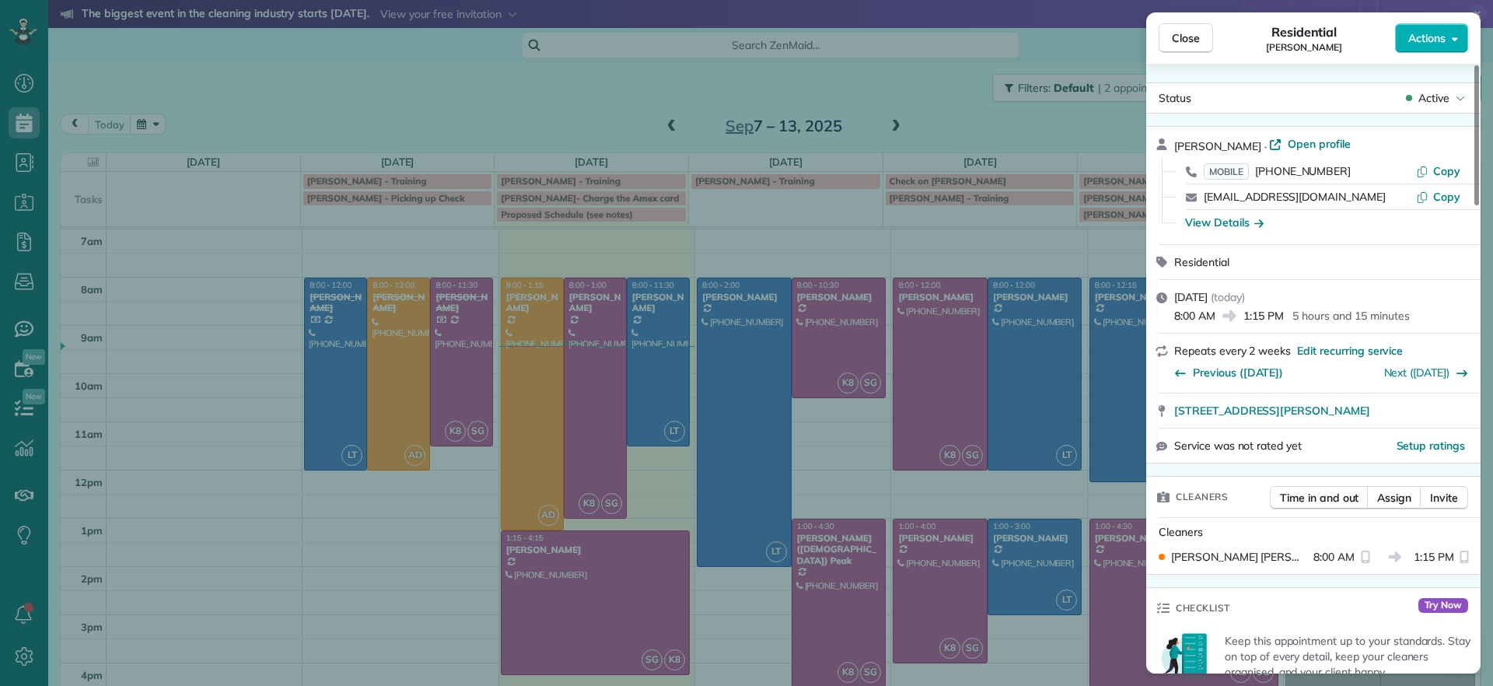
click at [407, 125] on div "Close Residential Jennifer Hunte Actions Status Active Jennifer Hunte · Open pr…" at bounding box center [746, 343] width 1493 height 686
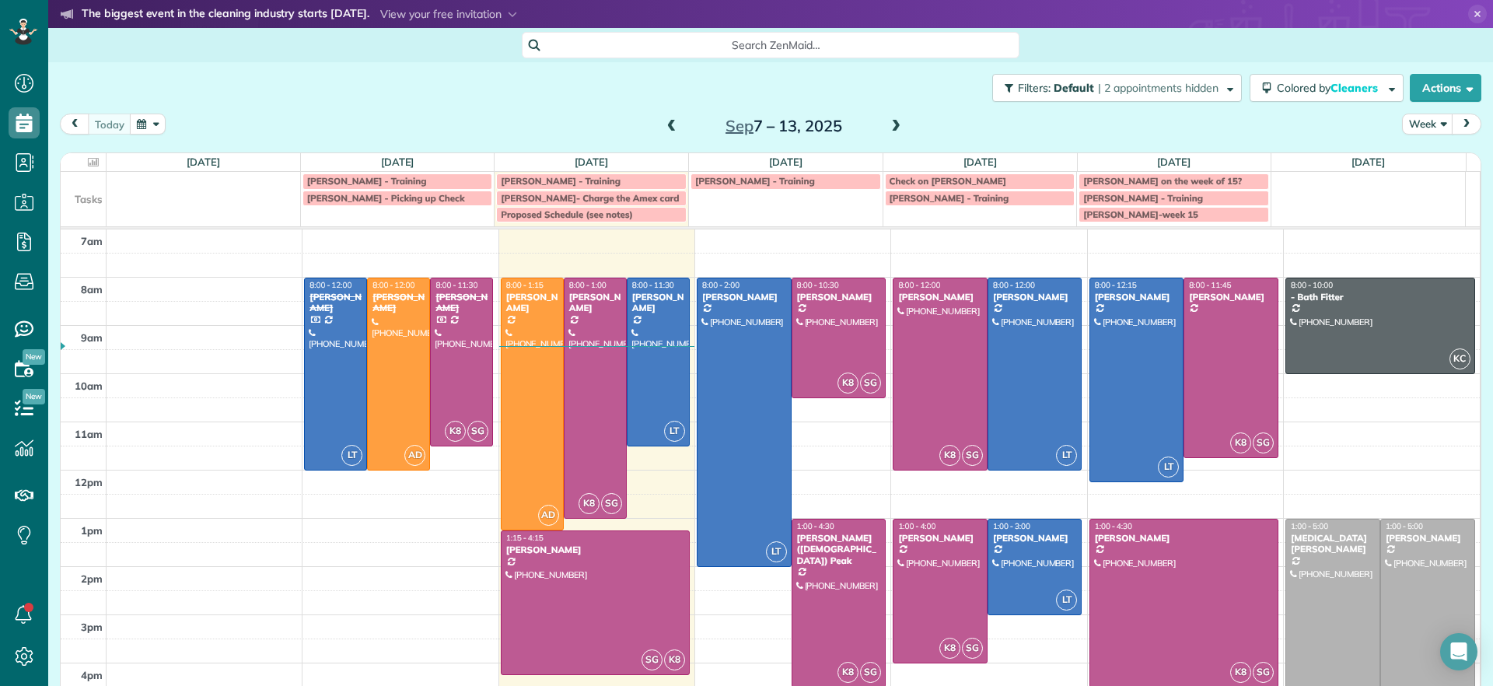
click at [667, 128] on span at bounding box center [671, 127] width 17 height 14
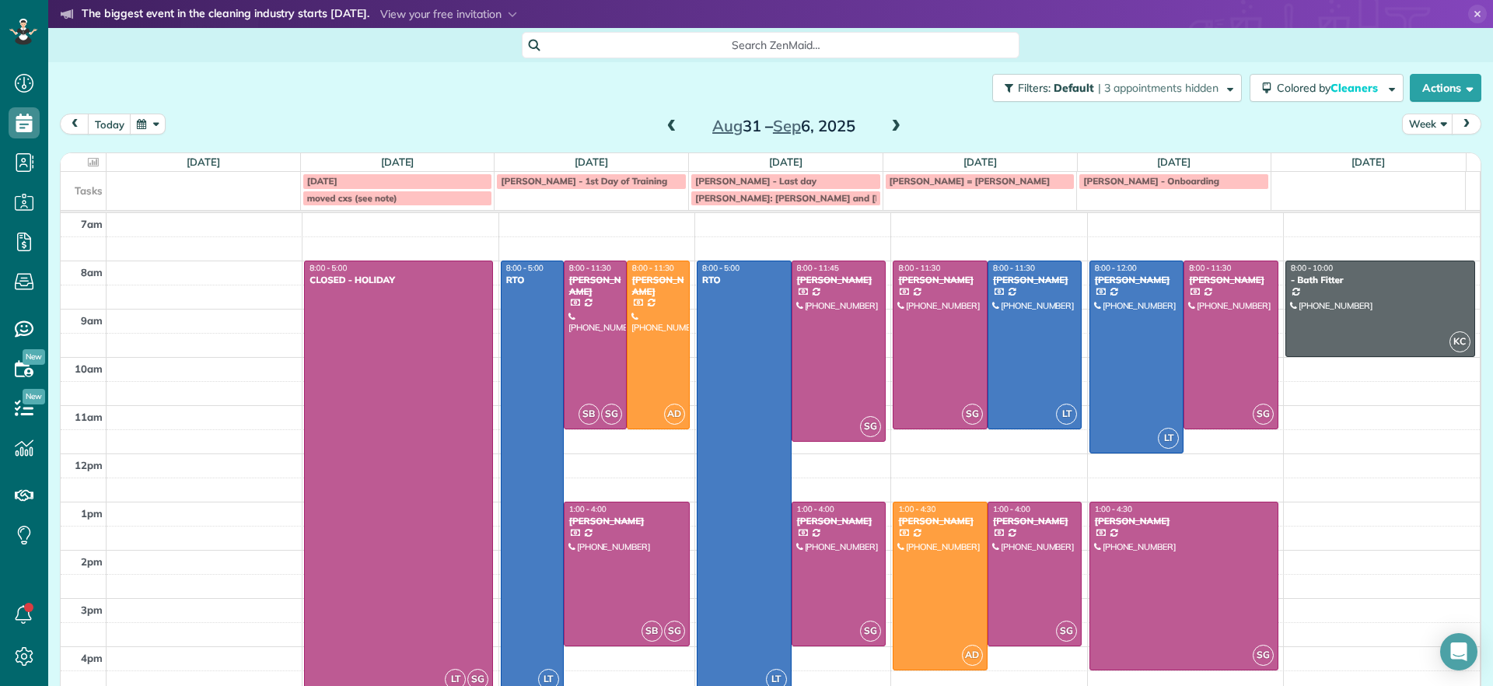
click at [891, 129] on span at bounding box center [896, 127] width 17 height 14
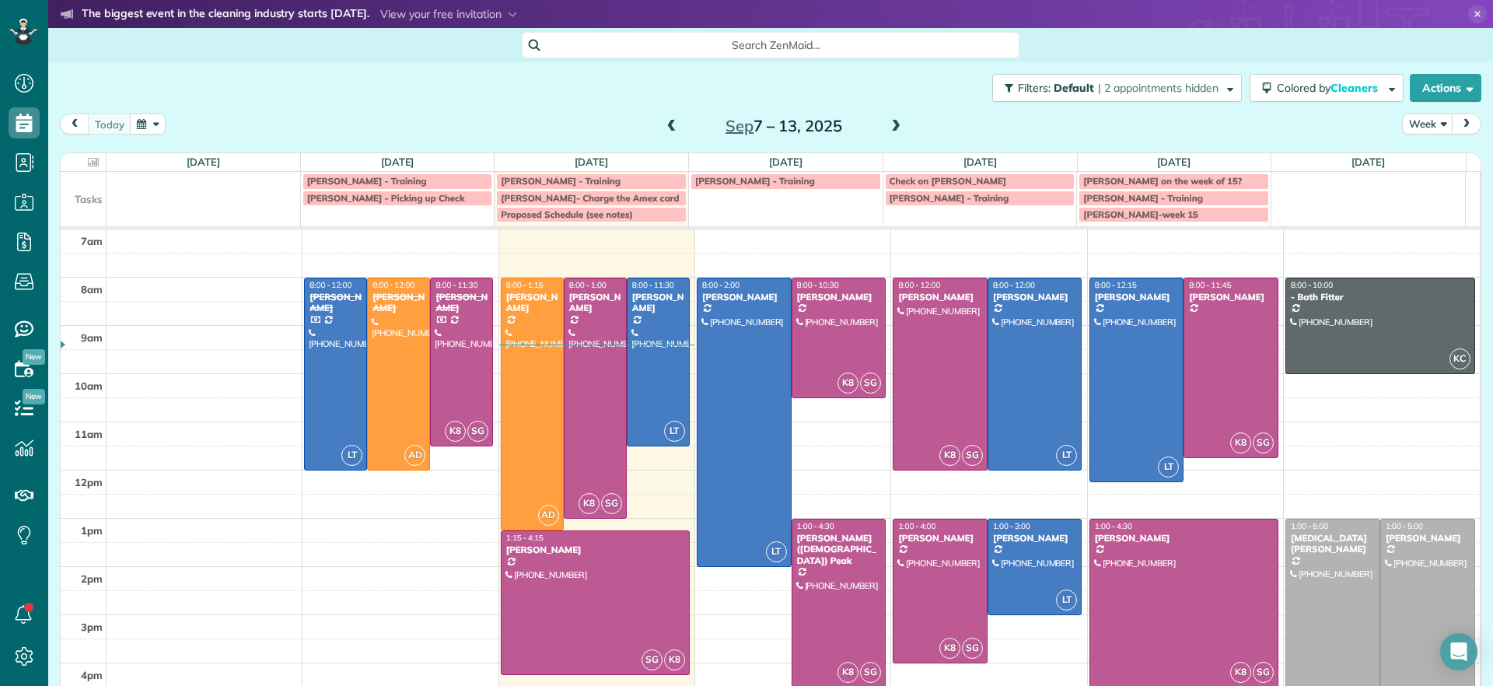
click at [888, 125] on span at bounding box center [896, 127] width 17 height 14
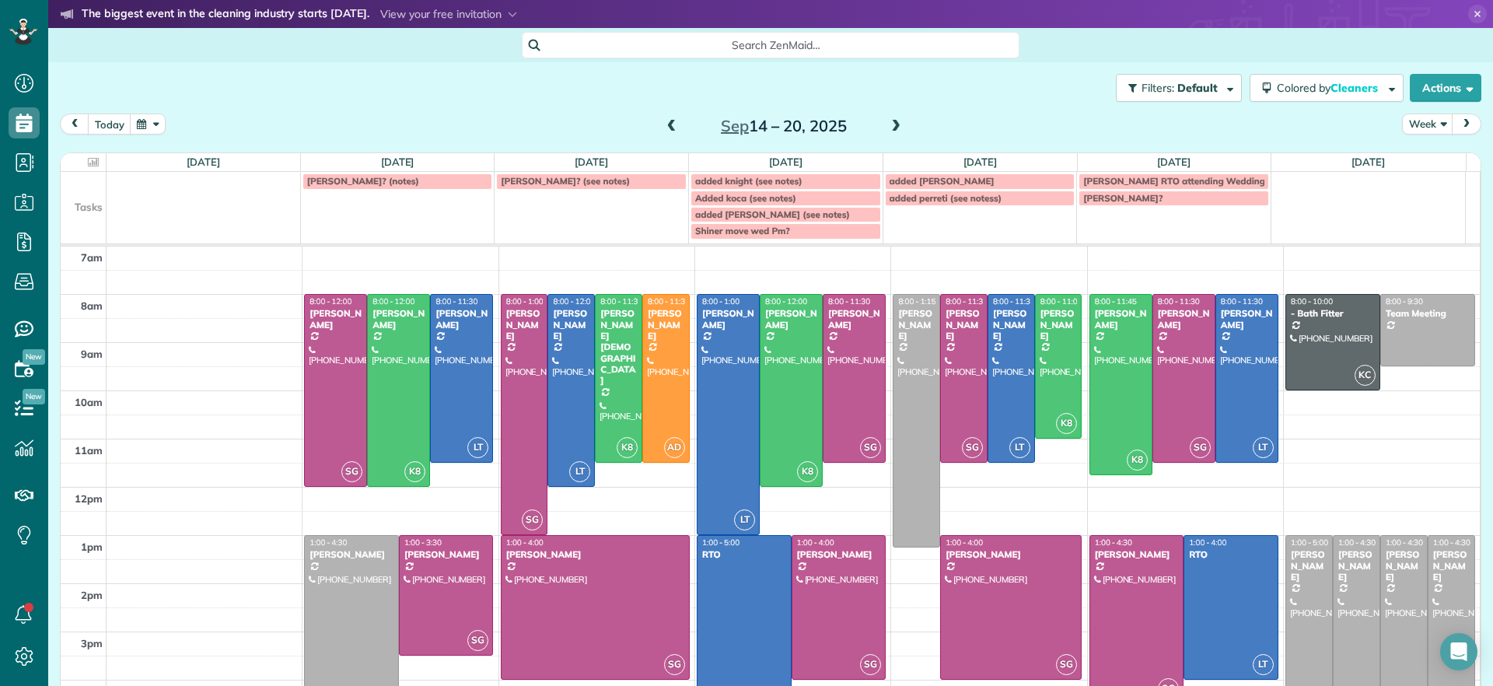
click at [663, 128] on span at bounding box center [671, 127] width 17 height 14
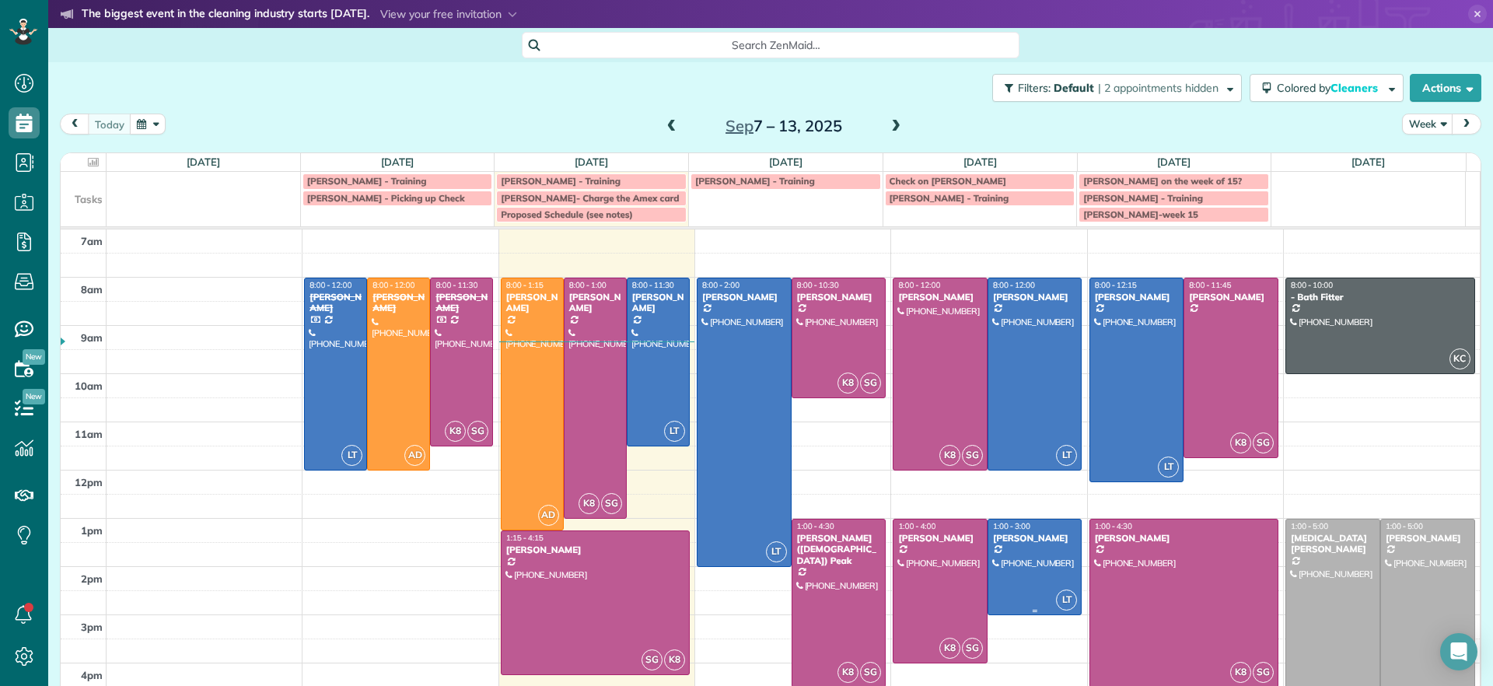
click at [1008, 579] on div at bounding box center [1035, 567] width 93 height 95
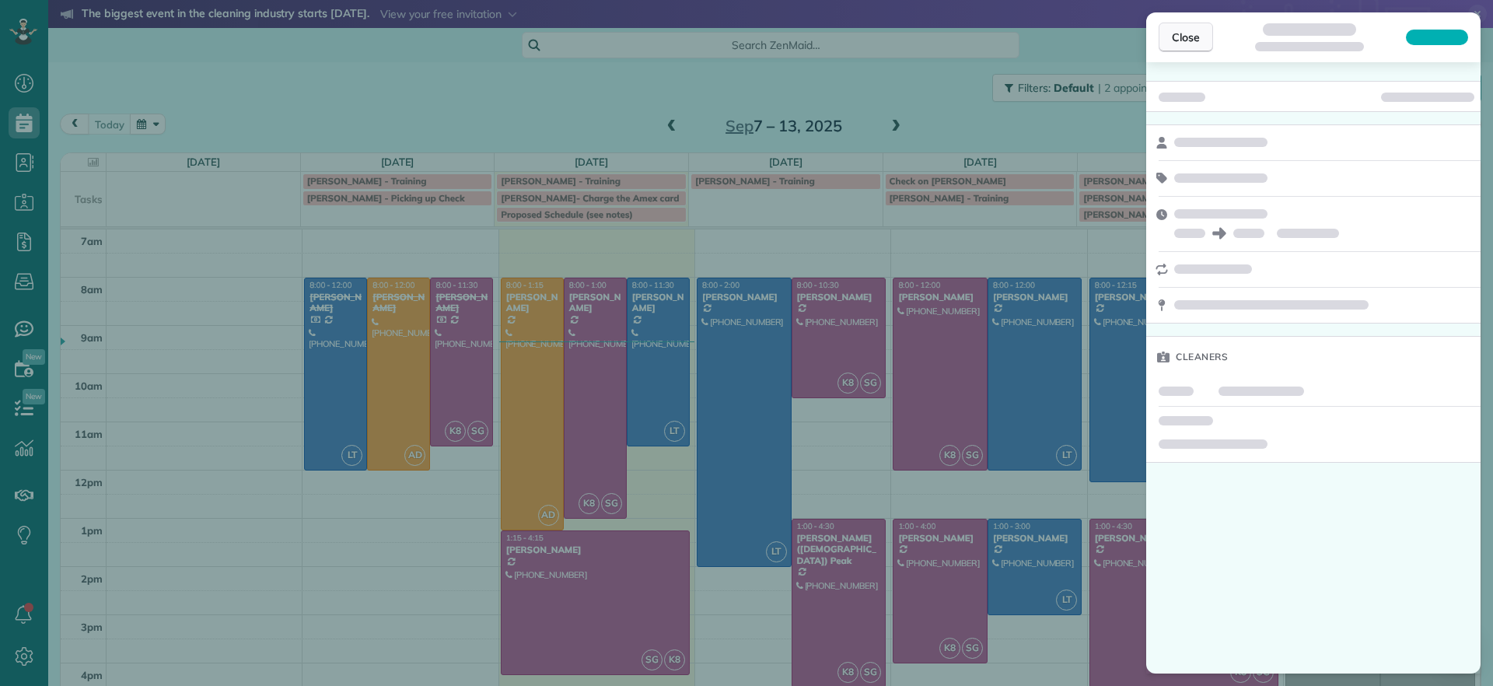
click at [1182, 46] on button "Close" at bounding box center [1186, 38] width 54 height 30
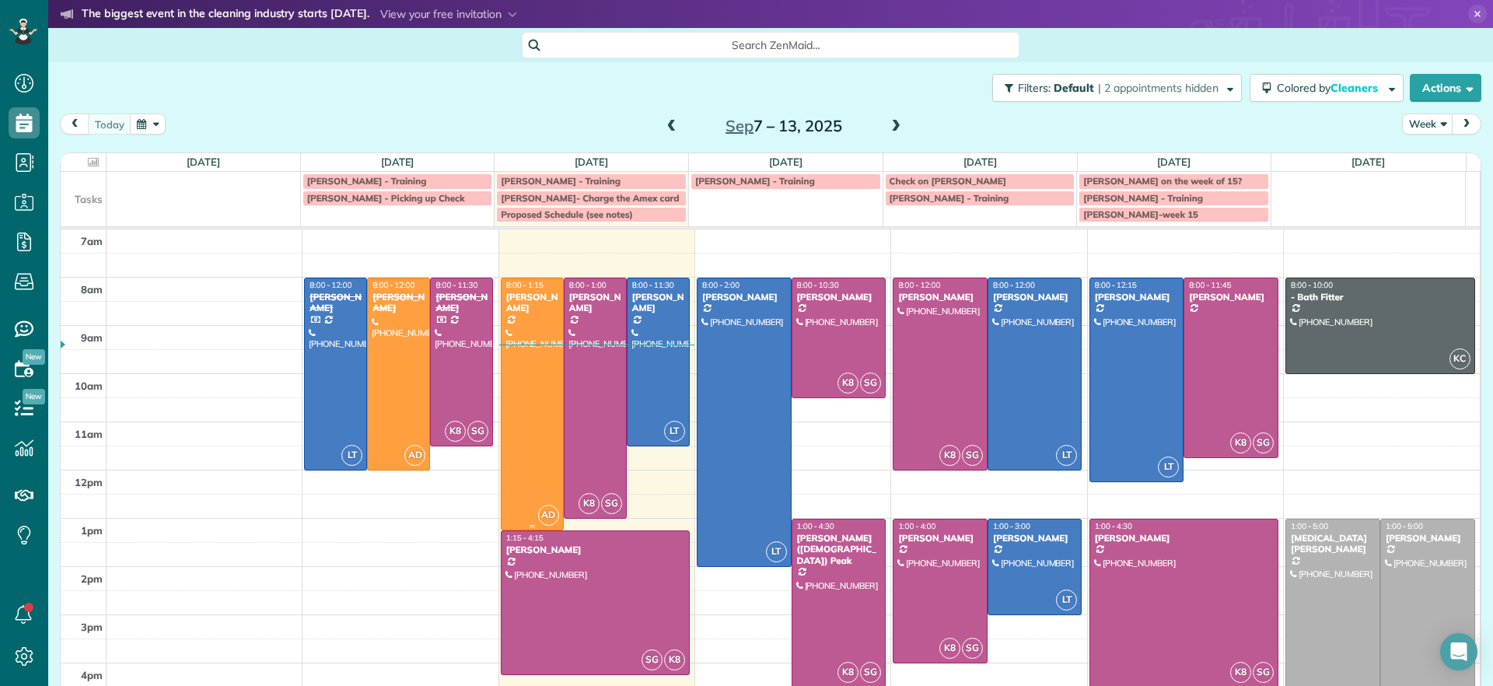
click at [523, 477] on div at bounding box center [532, 404] width 61 height 252
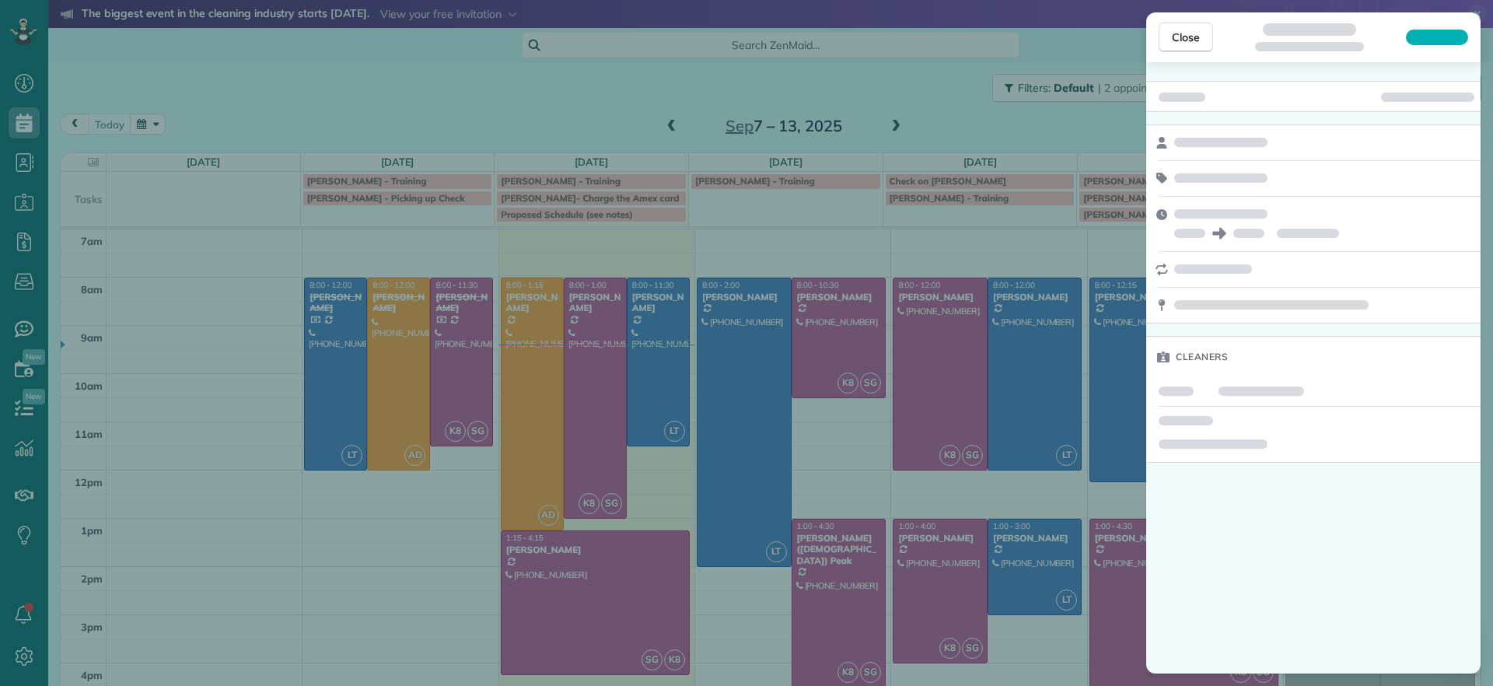
click at [523, 477] on div "Close Cleaners" at bounding box center [746, 343] width 1493 height 686
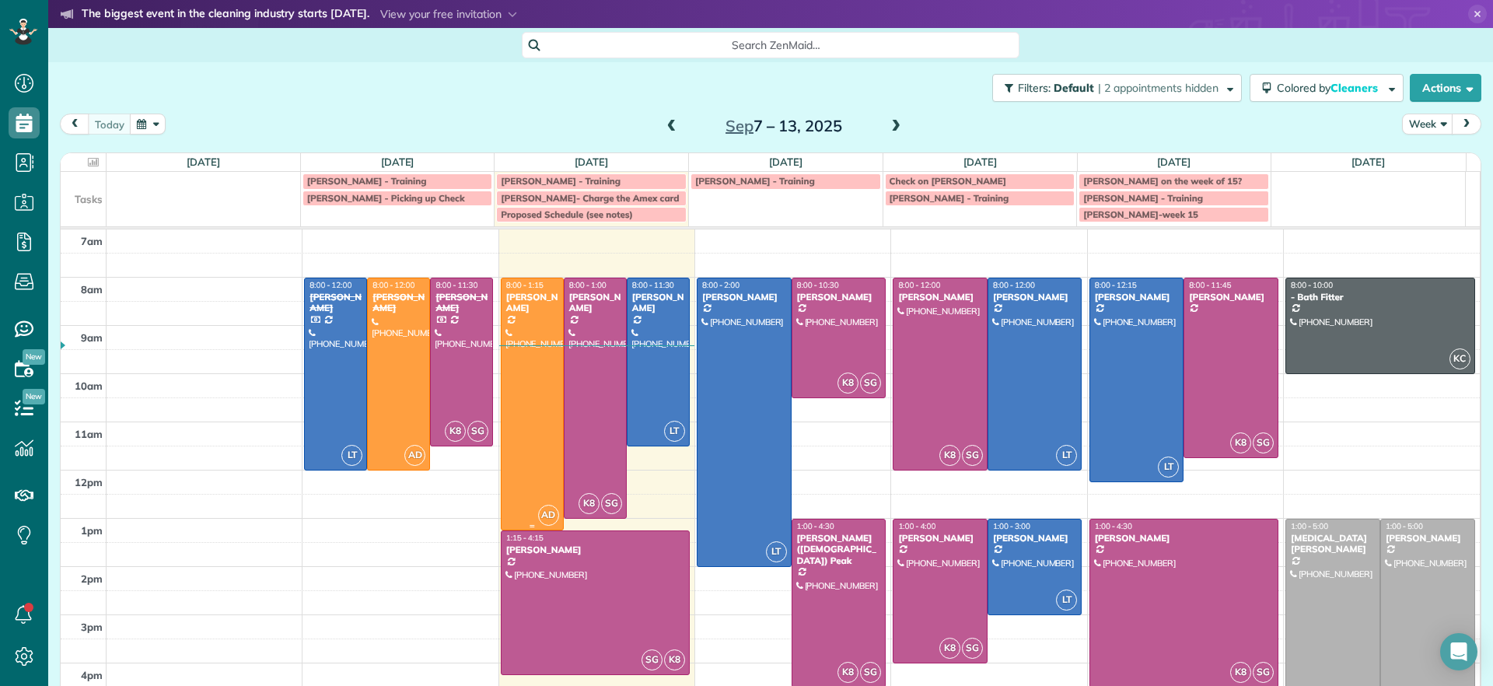
click at [511, 413] on div at bounding box center [532, 404] width 61 height 252
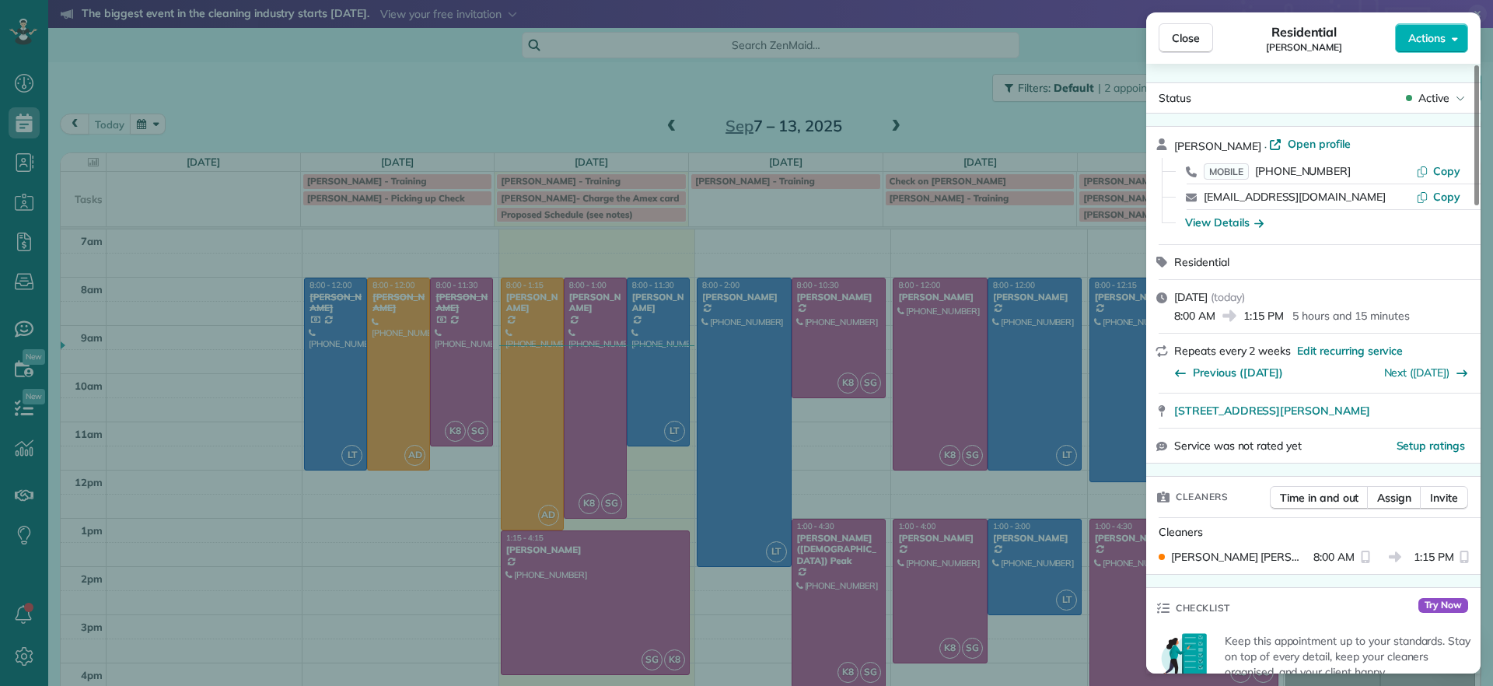
click at [511, 413] on div "Close Residential Jennifer Hunte Actions Status Active Jennifer Hunte · Open pr…" at bounding box center [746, 343] width 1493 height 686
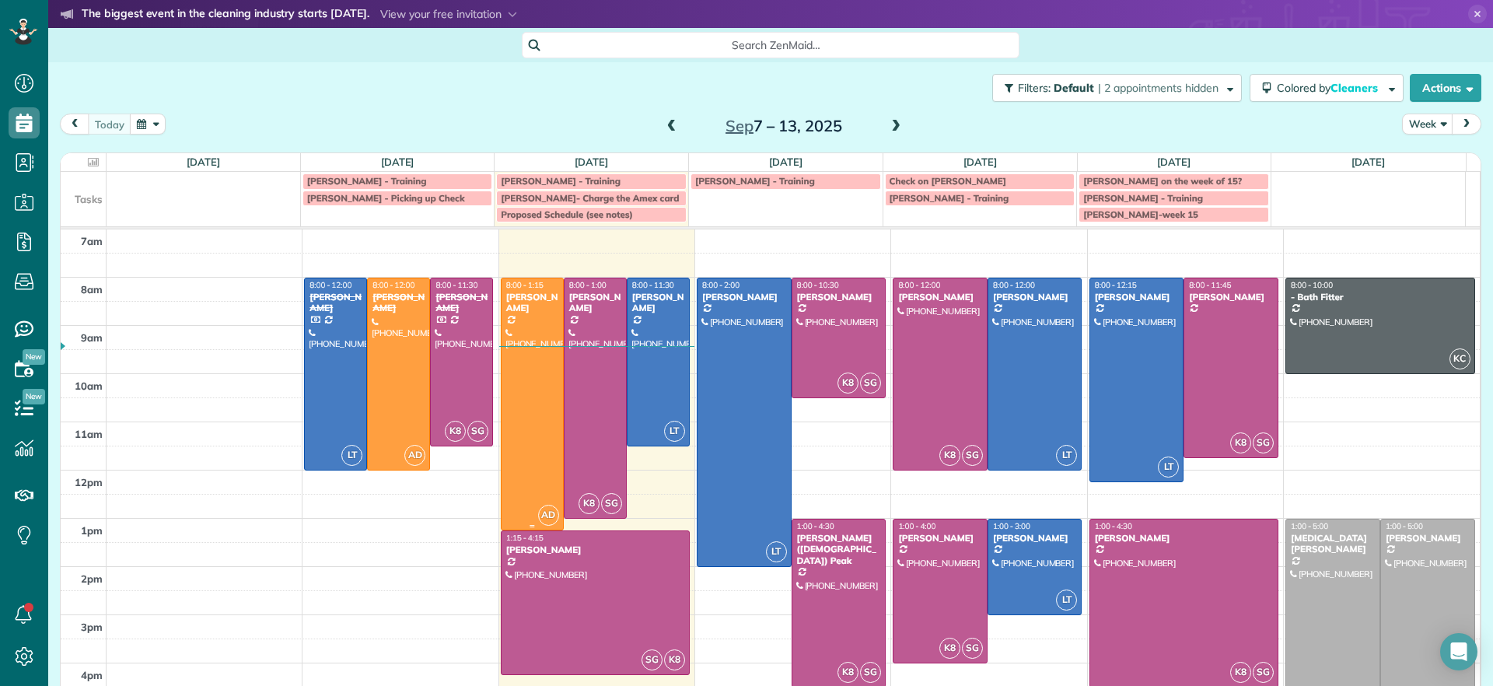
click at [519, 430] on div at bounding box center [532, 404] width 61 height 252
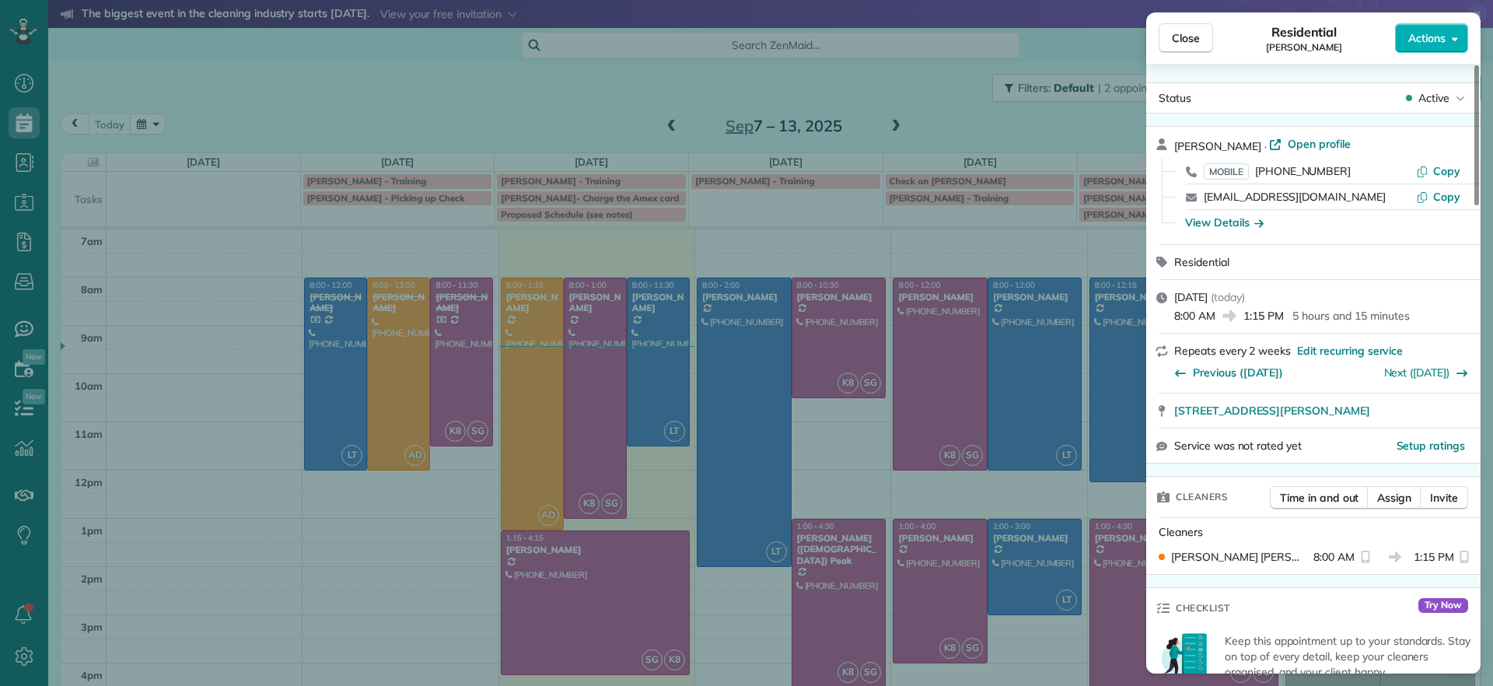
click at [519, 430] on div "Close Residential Jennifer Hunte Actions Status Active Jennifer Hunte · Open pr…" at bounding box center [746, 343] width 1493 height 686
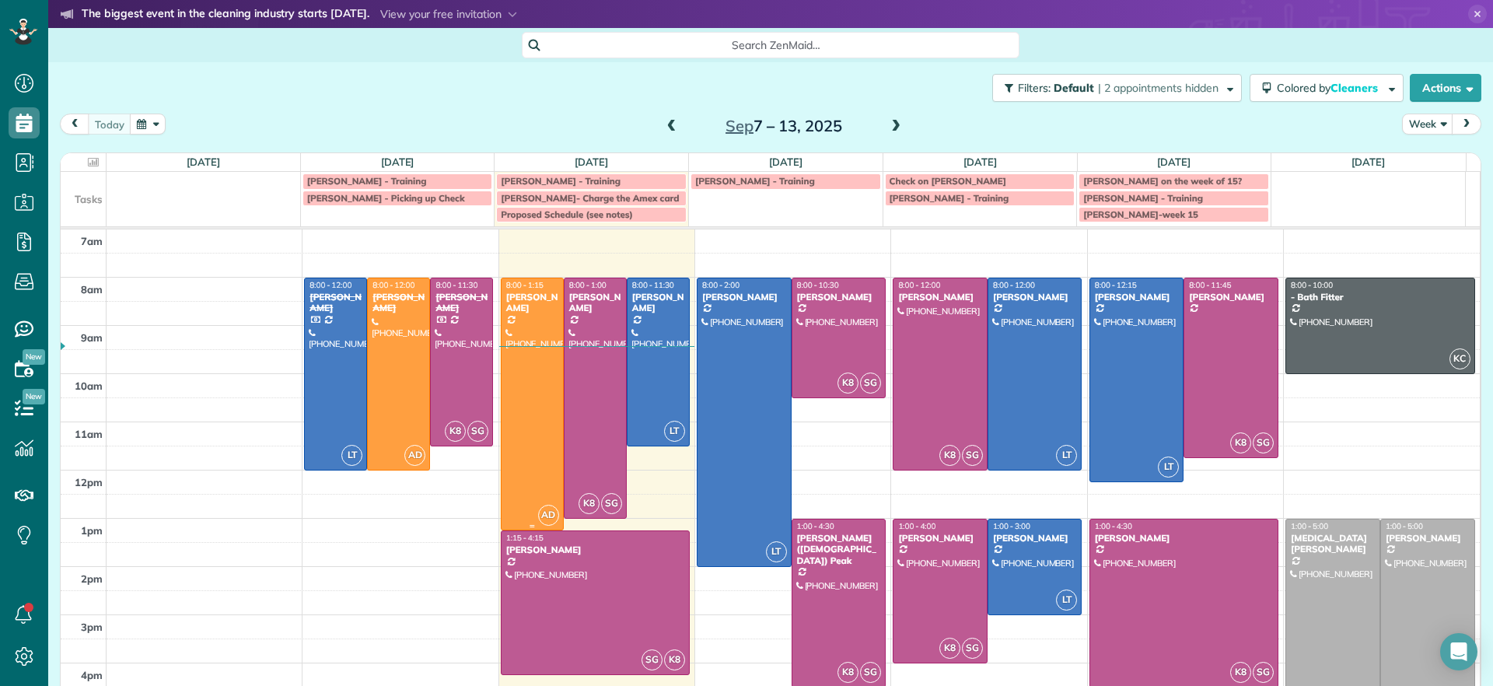
click at [521, 425] on div at bounding box center [532, 404] width 61 height 252
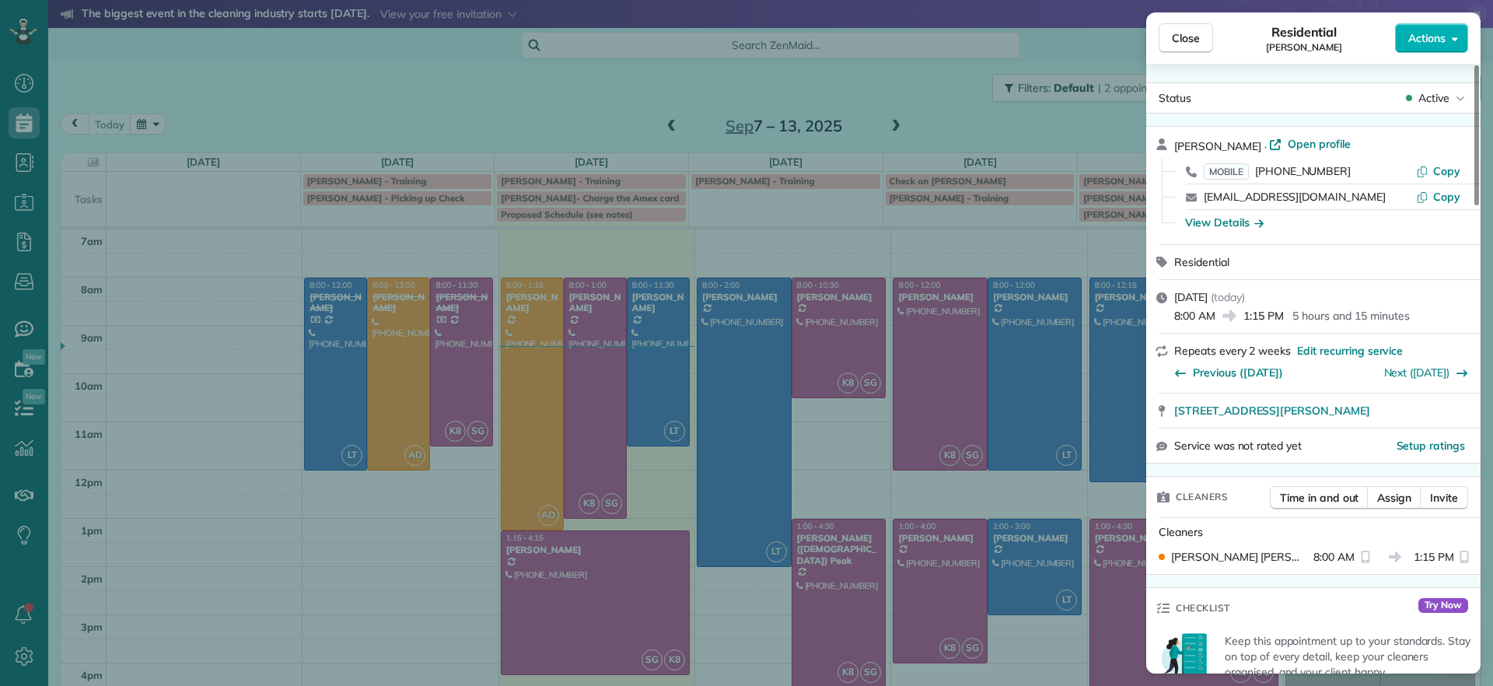
click at [524, 420] on div "Close Residential Jennifer Hunte Actions Status Active Jennifer Hunte · Open pr…" at bounding box center [746, 343] width 1493 height 686
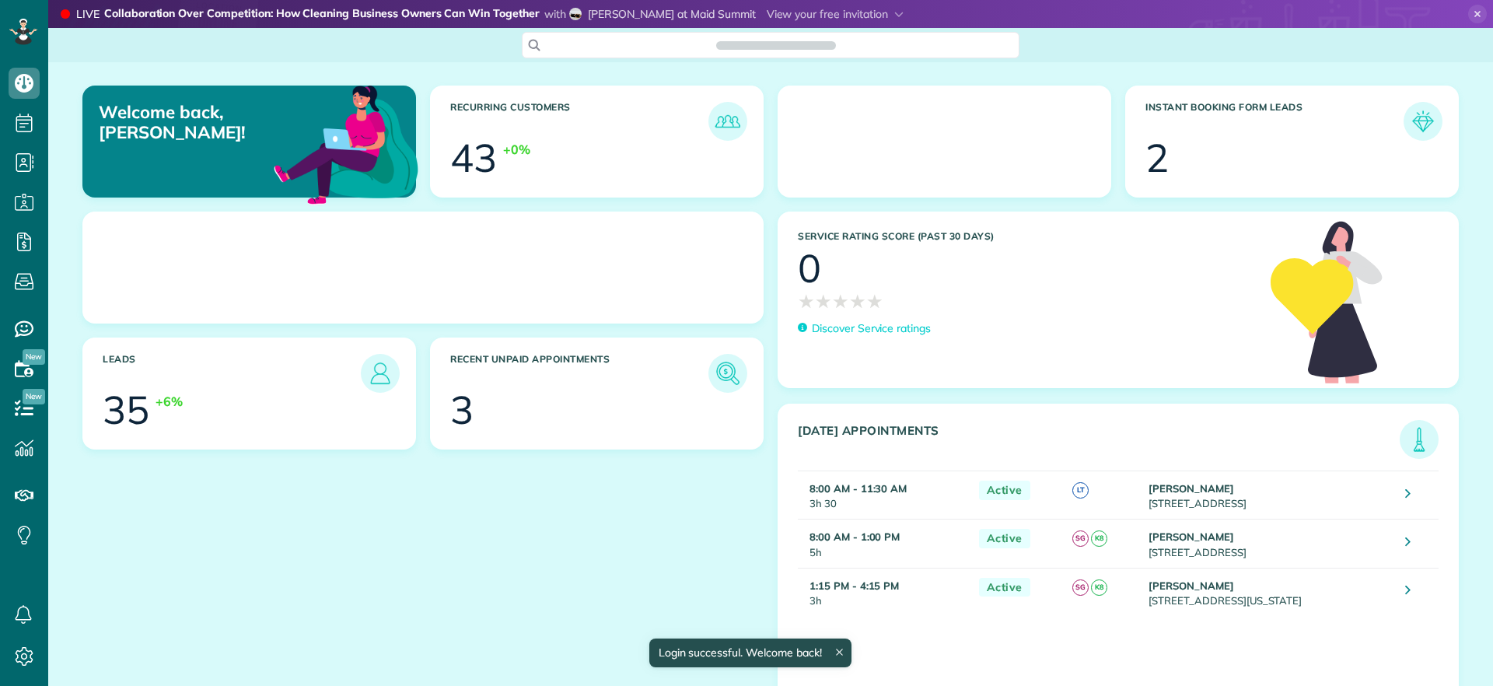
scroll to position [7, 7]
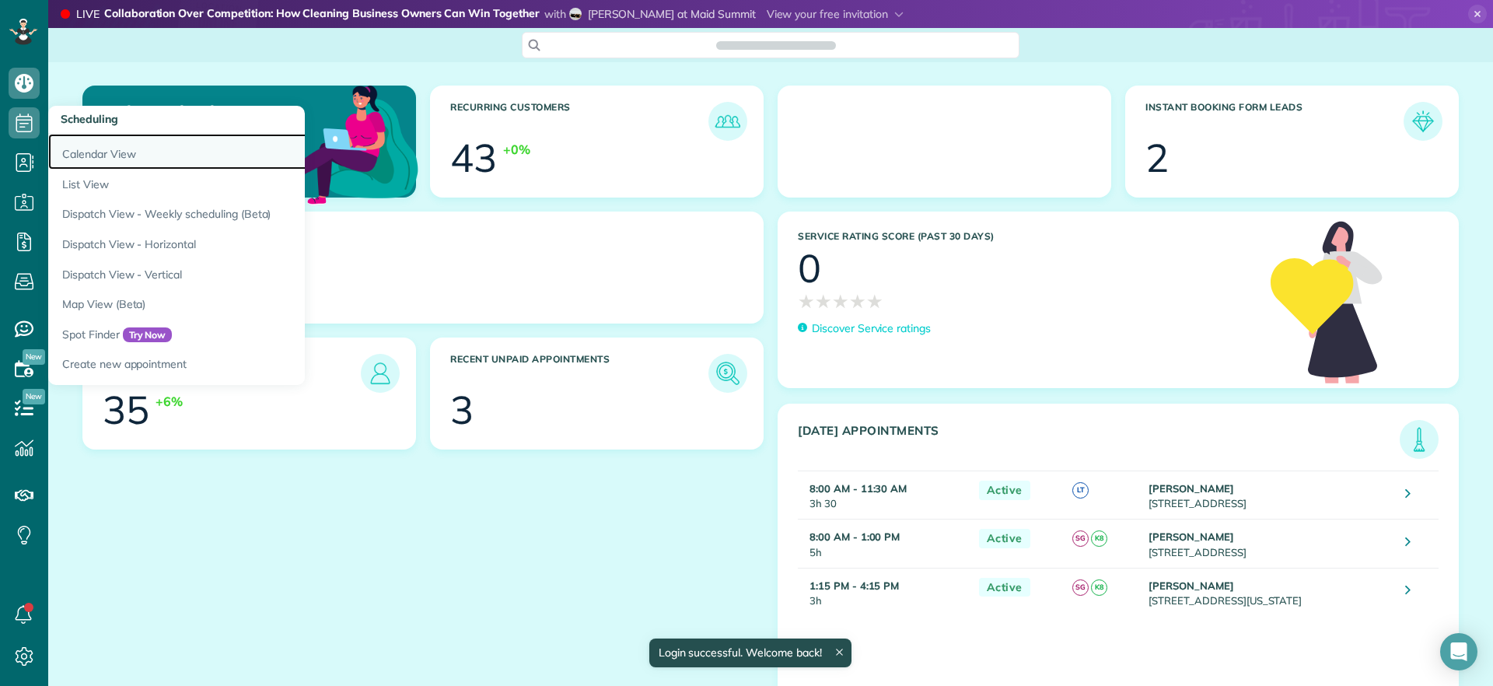
click at [116, 155] on link "Calendar View" at bounding box center [242, 152] width 389 height 36
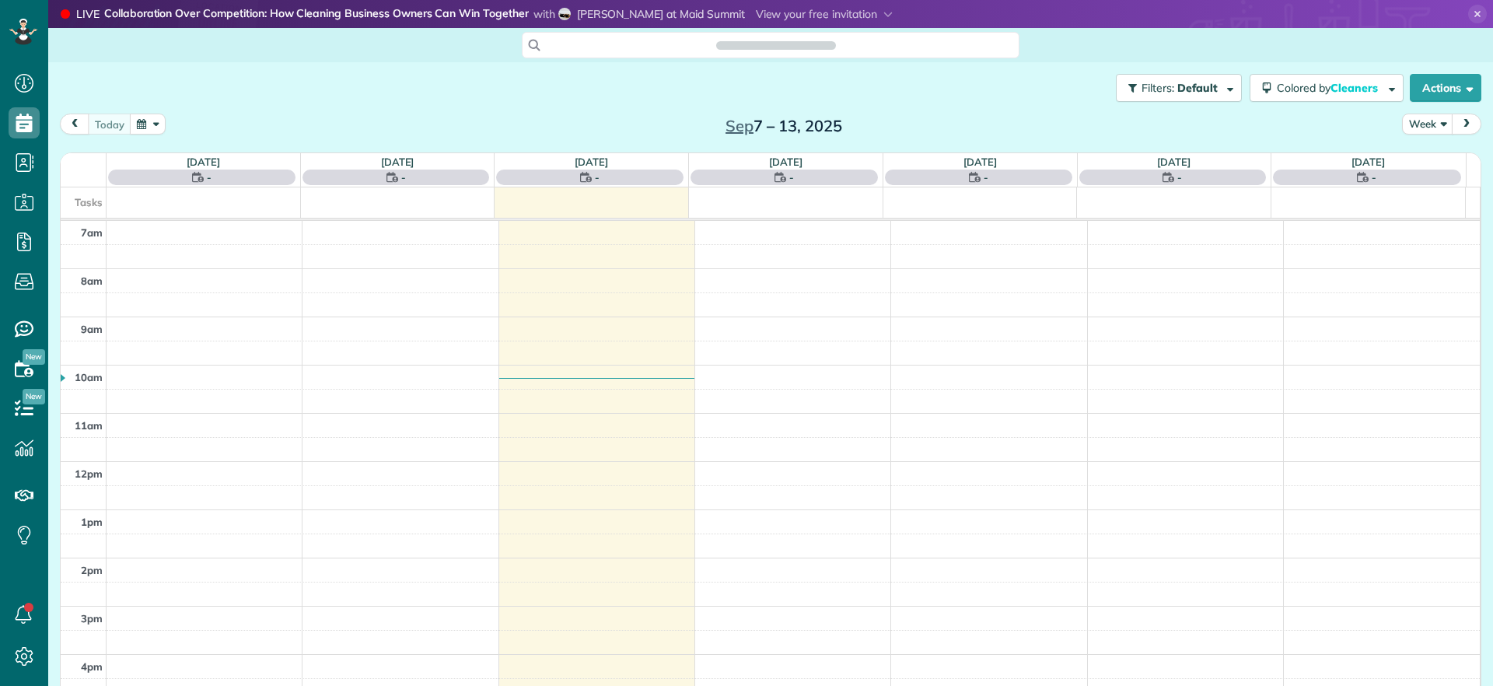
scroll to position [7, 7]
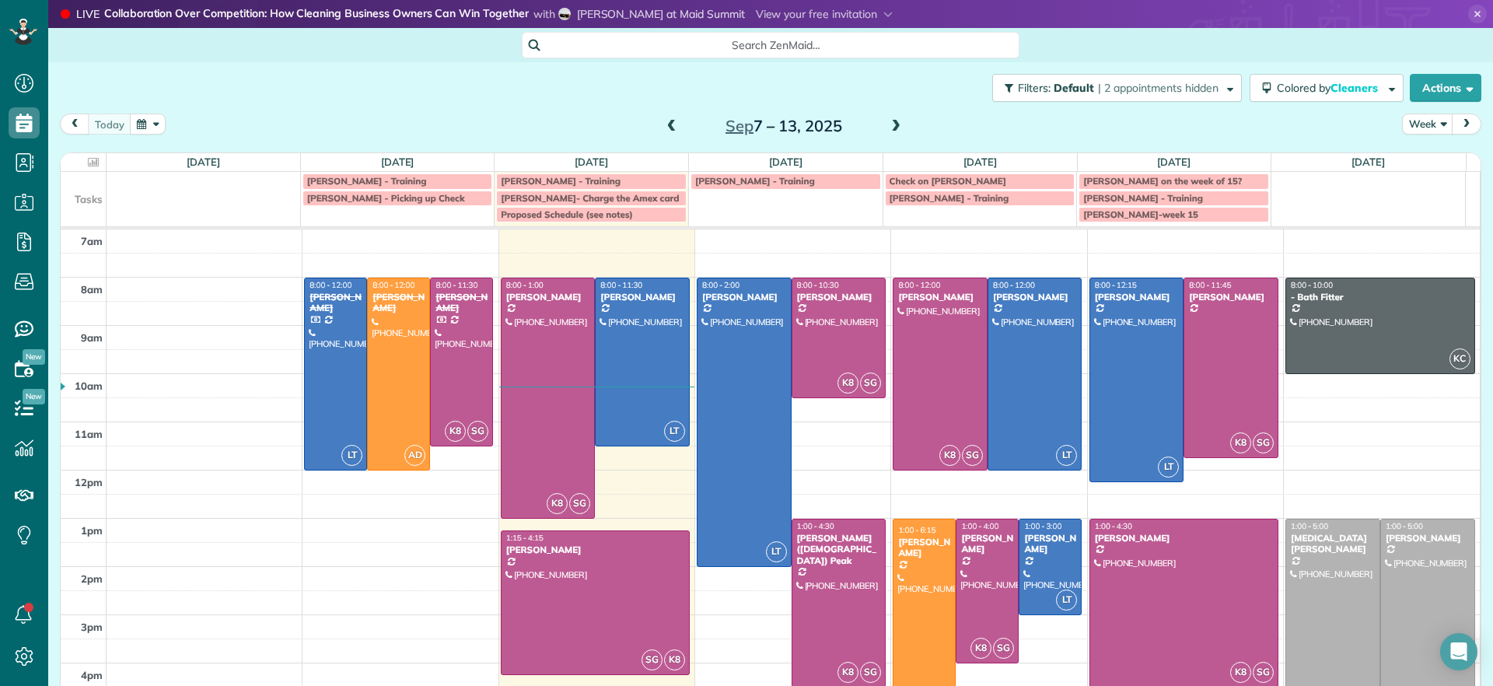
click at [888, 133] on span at bounding box center [896, 127] width 17 height 14
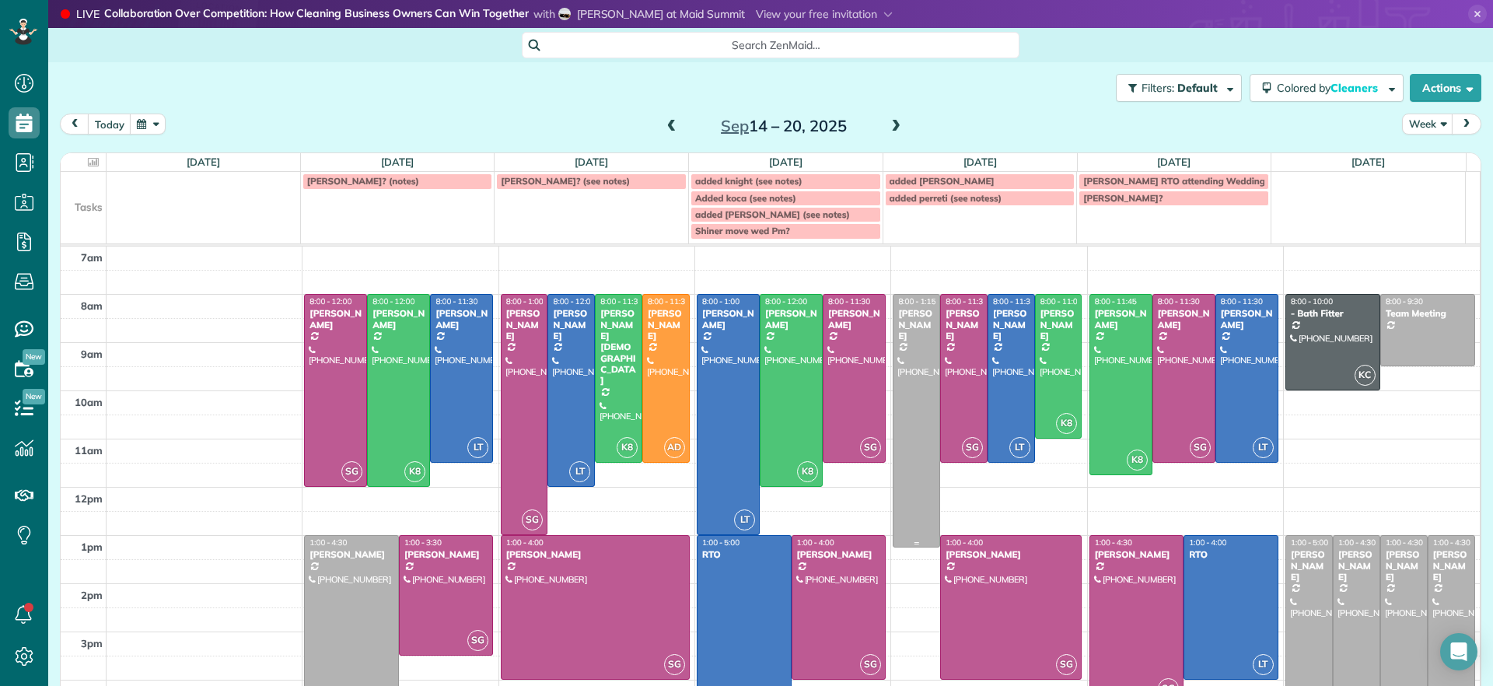
click at [894, 387] on div at bounding box center [917, 421] width 46 height 252
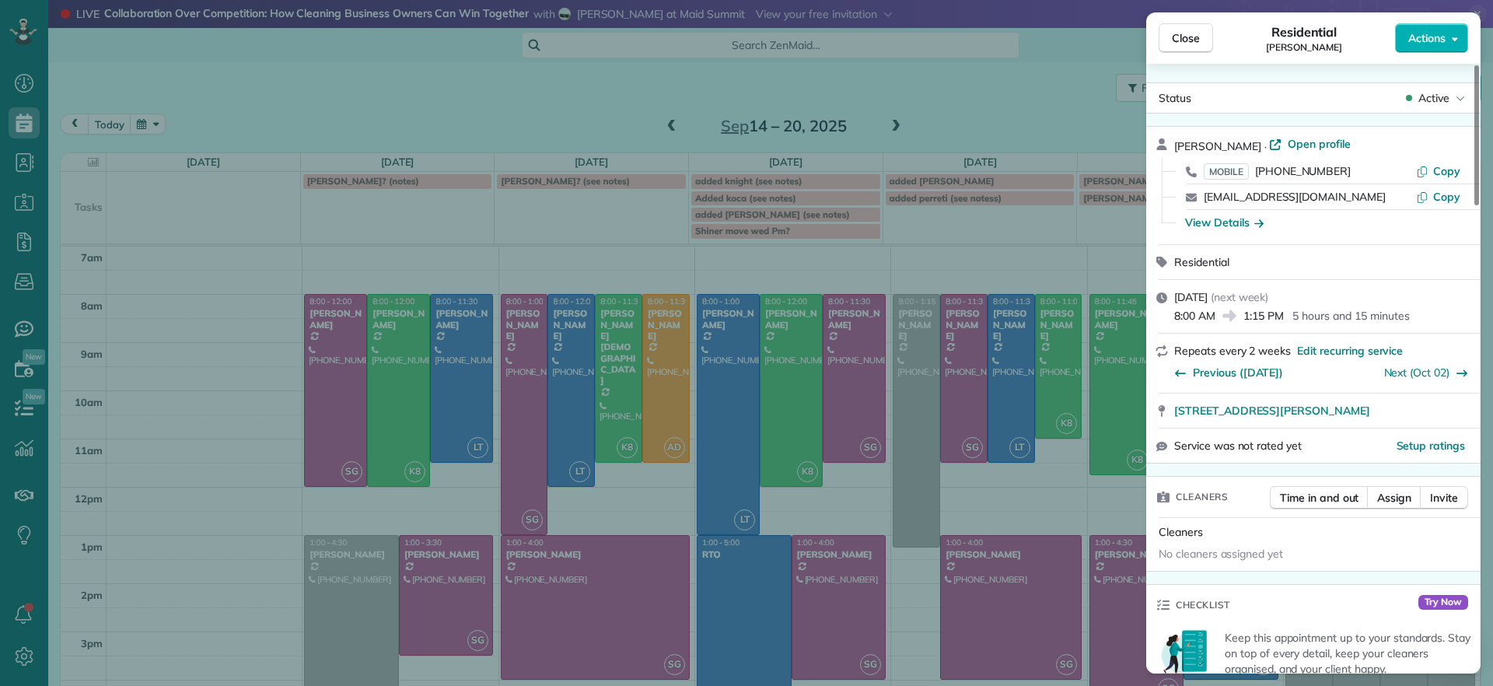
click at [889, 387] on div "Close Residential Jennifer Hunte Actions Status Active Jennifer Hunte · Open pr…" at bounding box center [746, 343] width 1493 height 686
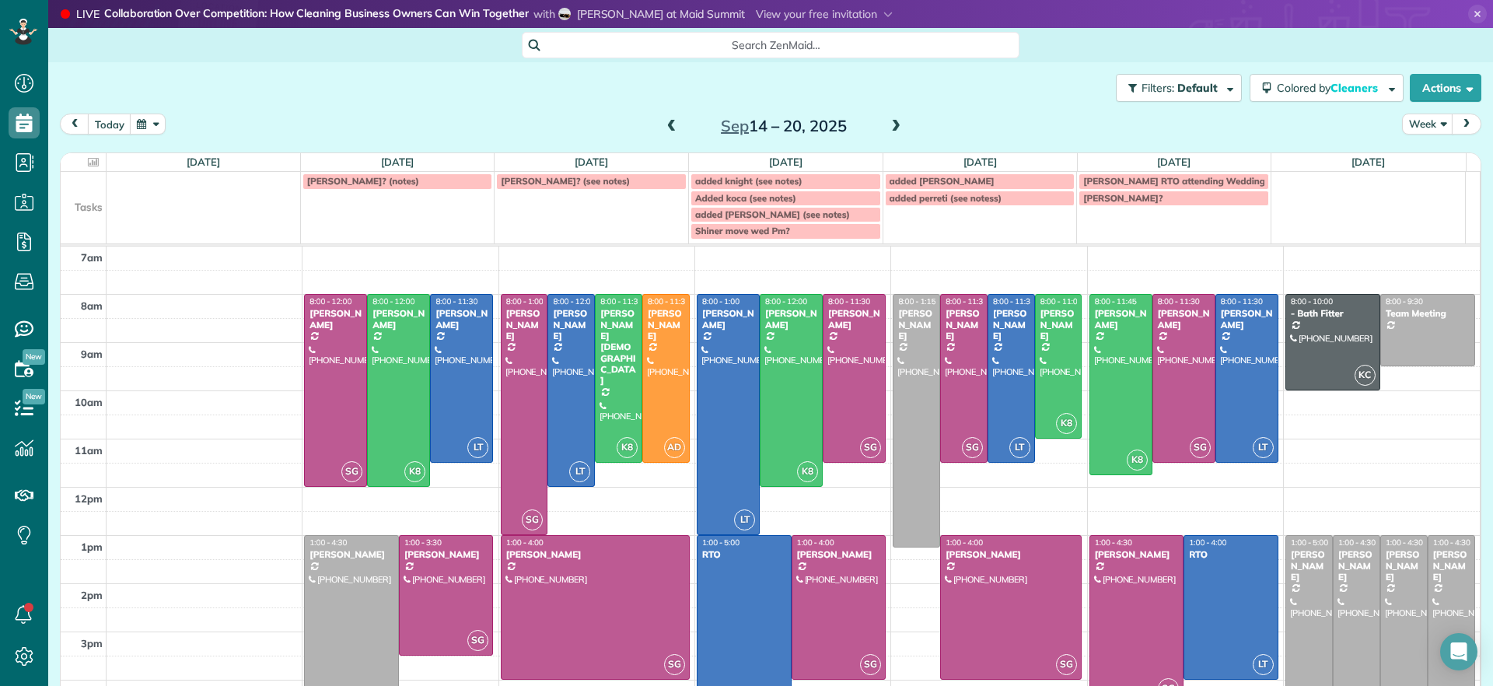
click at [666, 124] on span at bounding box center [671, 127] width 17 height 14
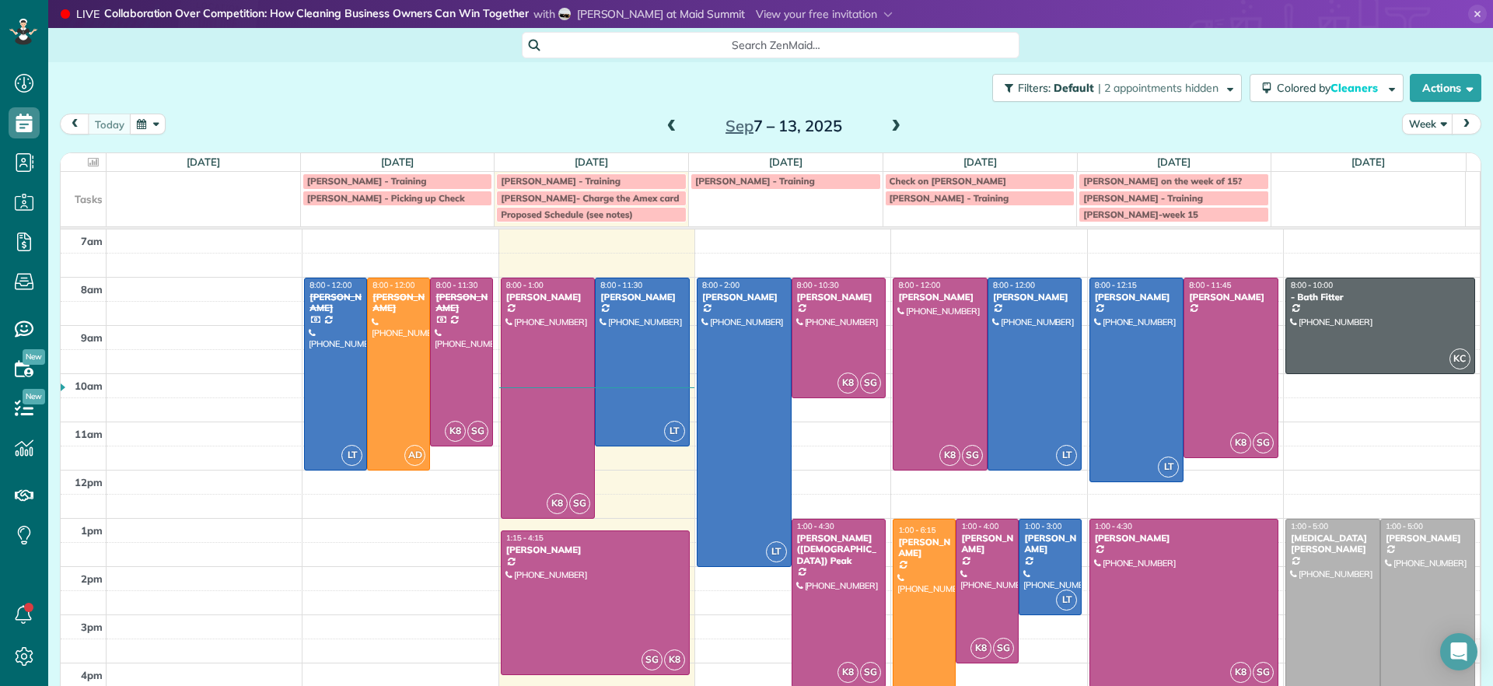
click at [876, 131] on div "Sep 7 – 13, 2025" at bounding box center [784, 126] width 249 height 25
click at [891, 126] on span at bounding box center [896, 127] width 17 height 14
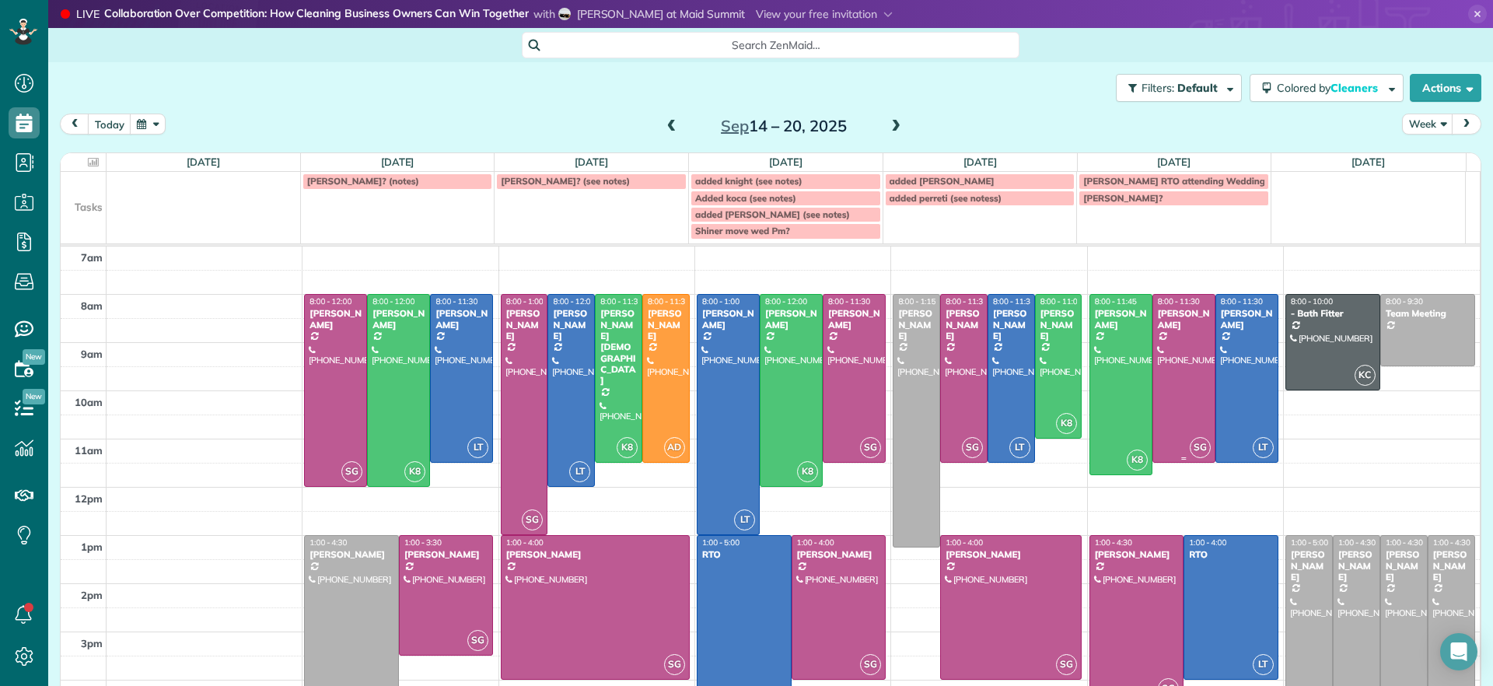
scroll to position [58, 0]
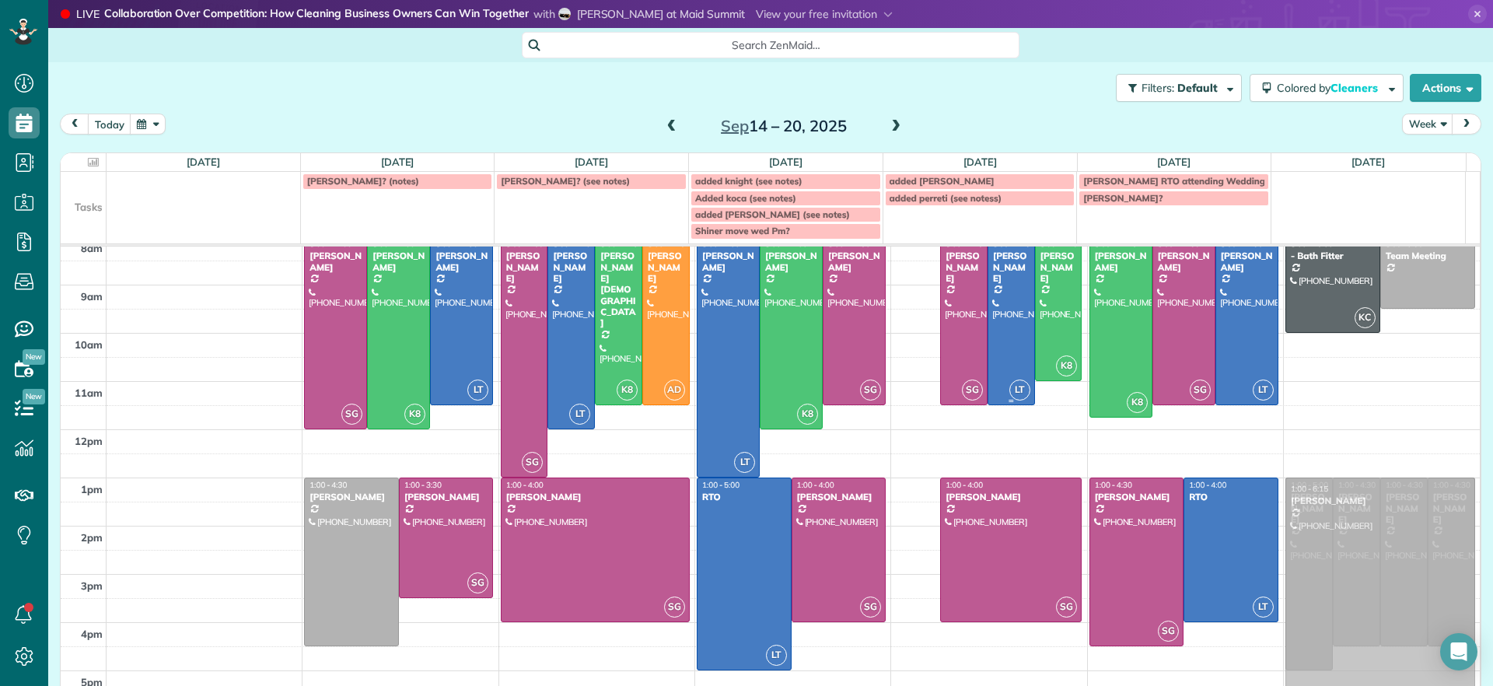
drag, startPoint x: 900, startPoint y: 360, endPoint x: 1287, endPoint y: 596, distance: 452.8
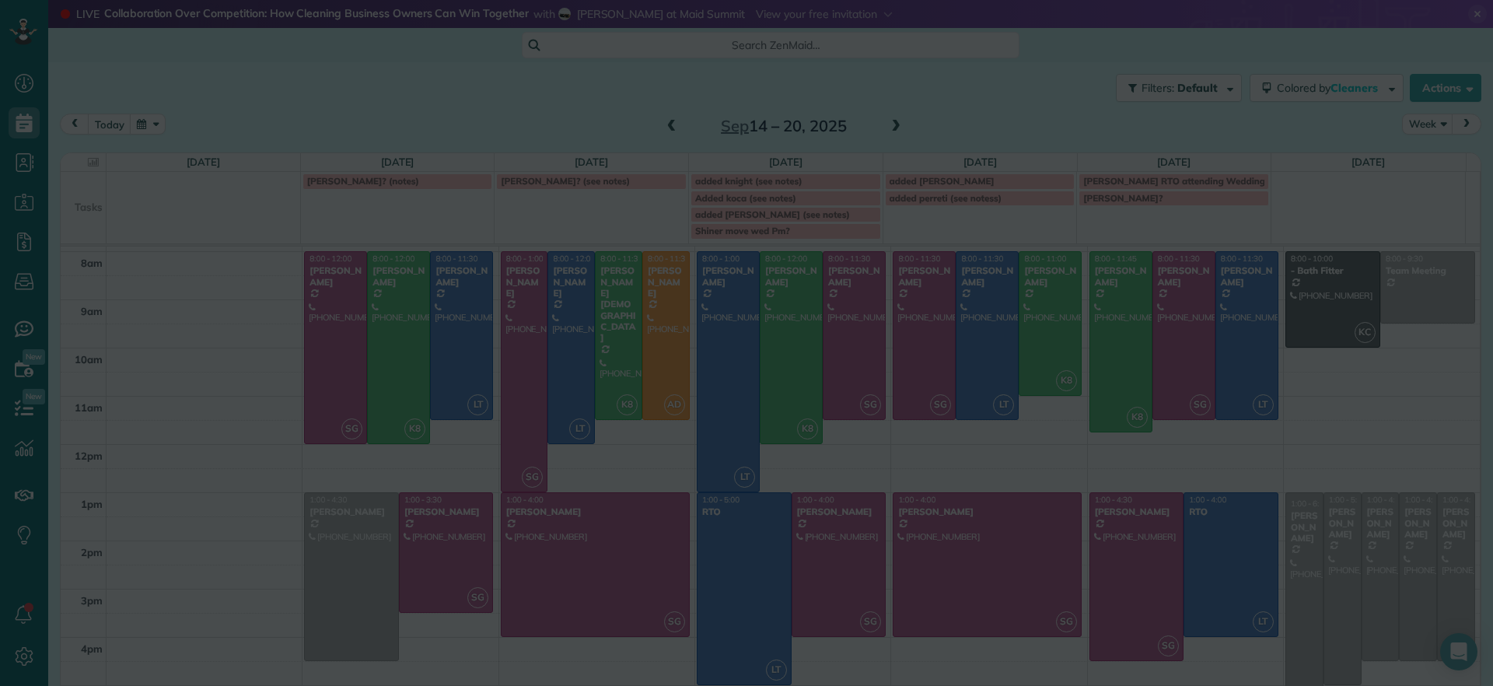
scroll to position [43, 0]
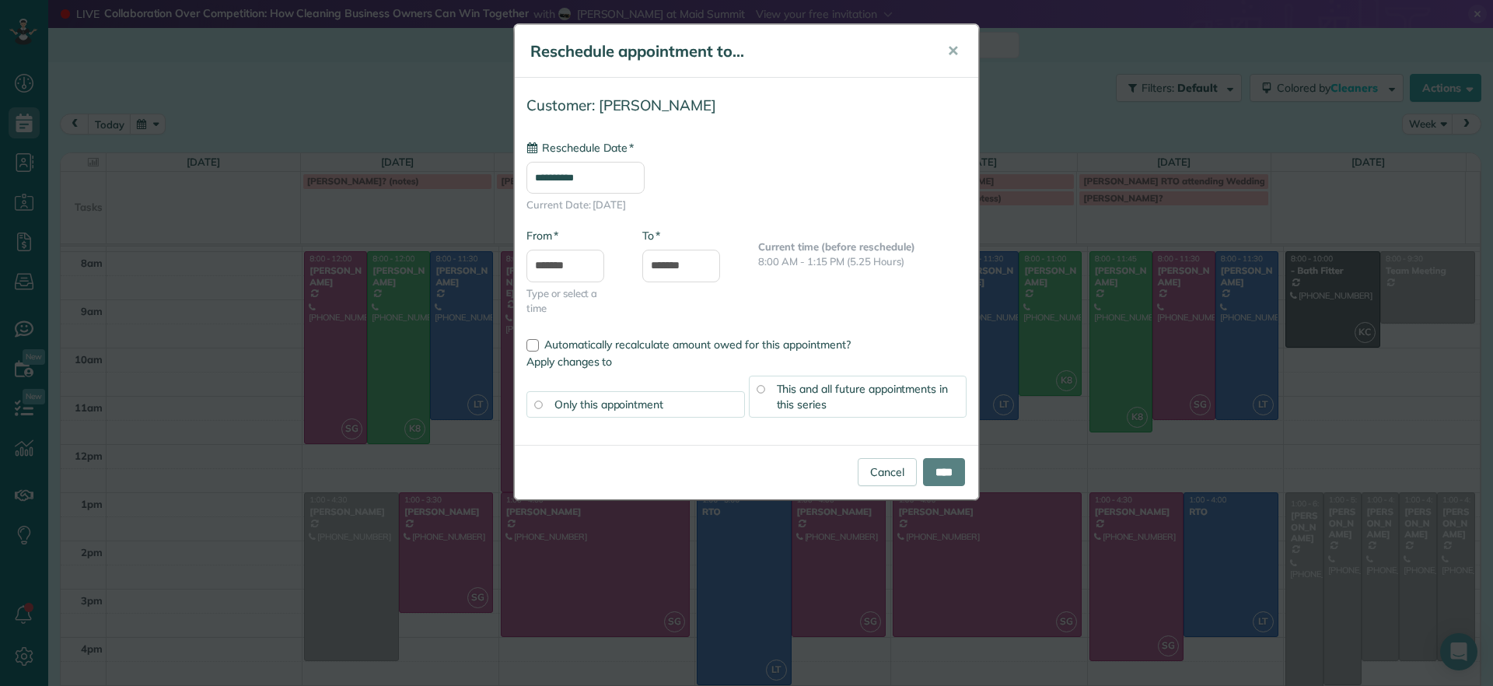
type input "**********"
click at [951, 480] on input "****" at bounding box center [944, 472] width 42 height 28
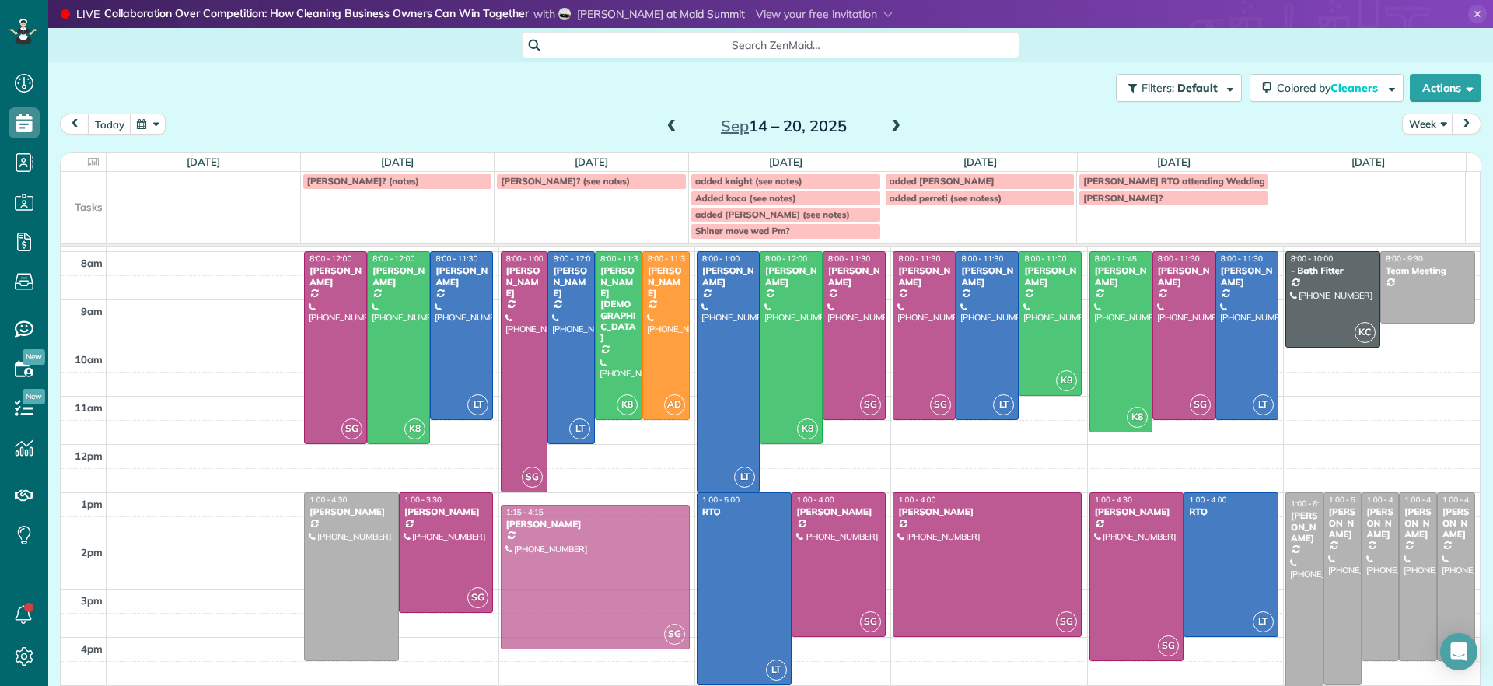
drag, startPoint x: 608, startPoint y: 546, endPoint x: 608, endPoint y: 559, distance: 13.2
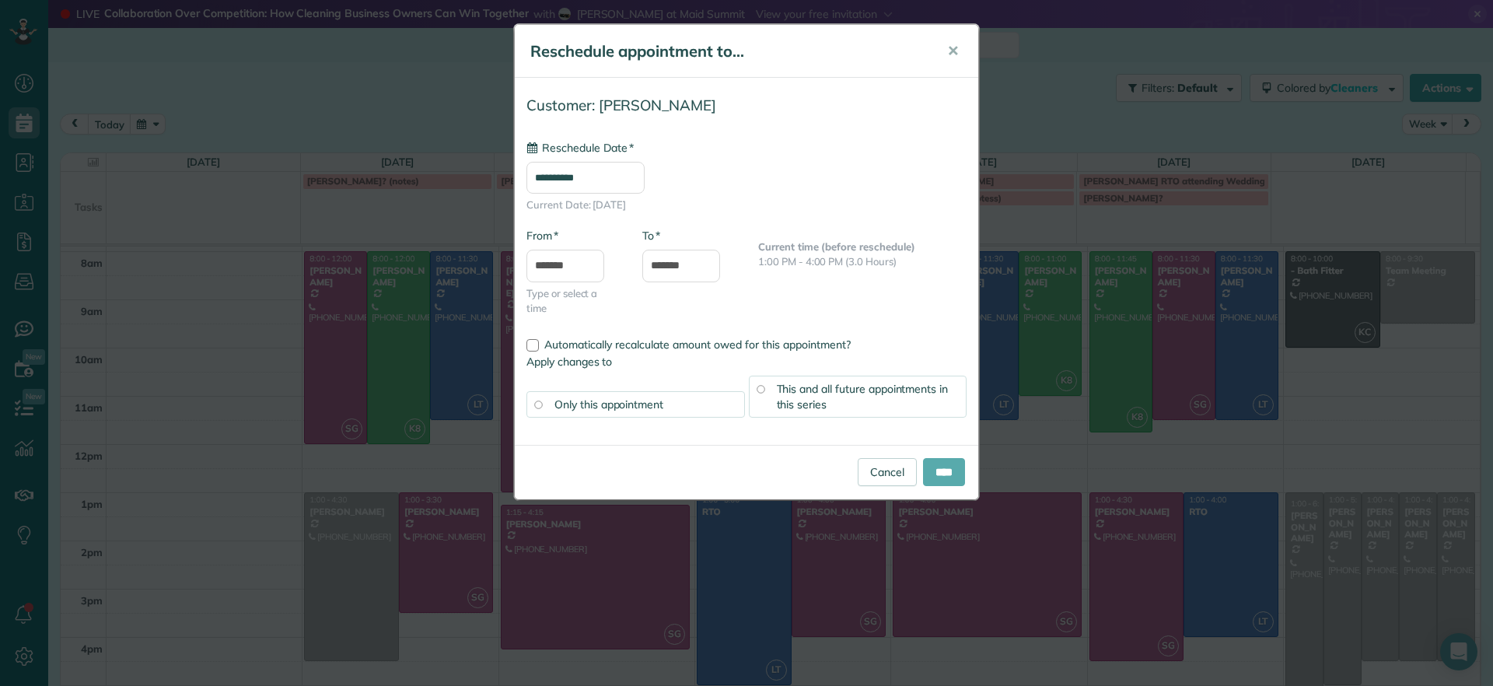
type input "**********"
click at [944, 480] on input "****" at bounding box center [944, 472] width 42 height 28
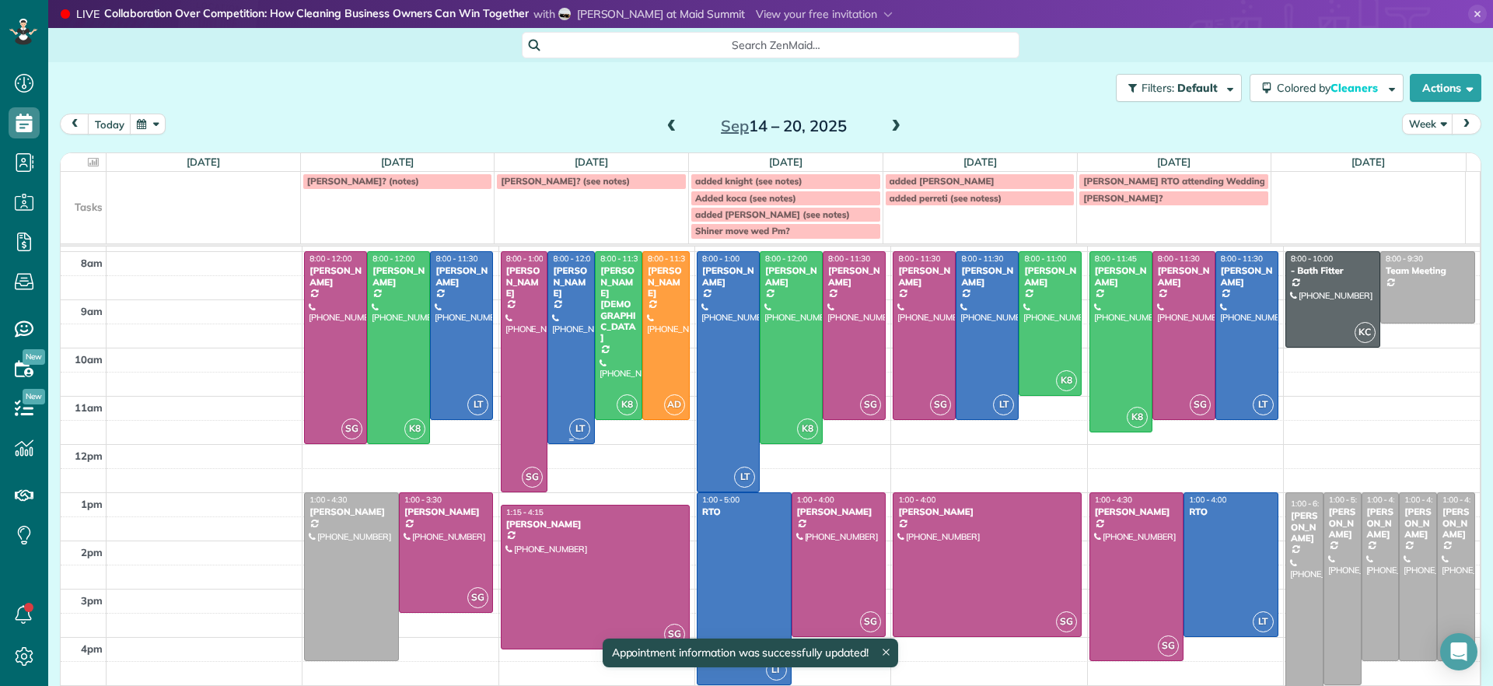
click at [520, 401] on div at bounding box center [525, 372] width 46 height 240
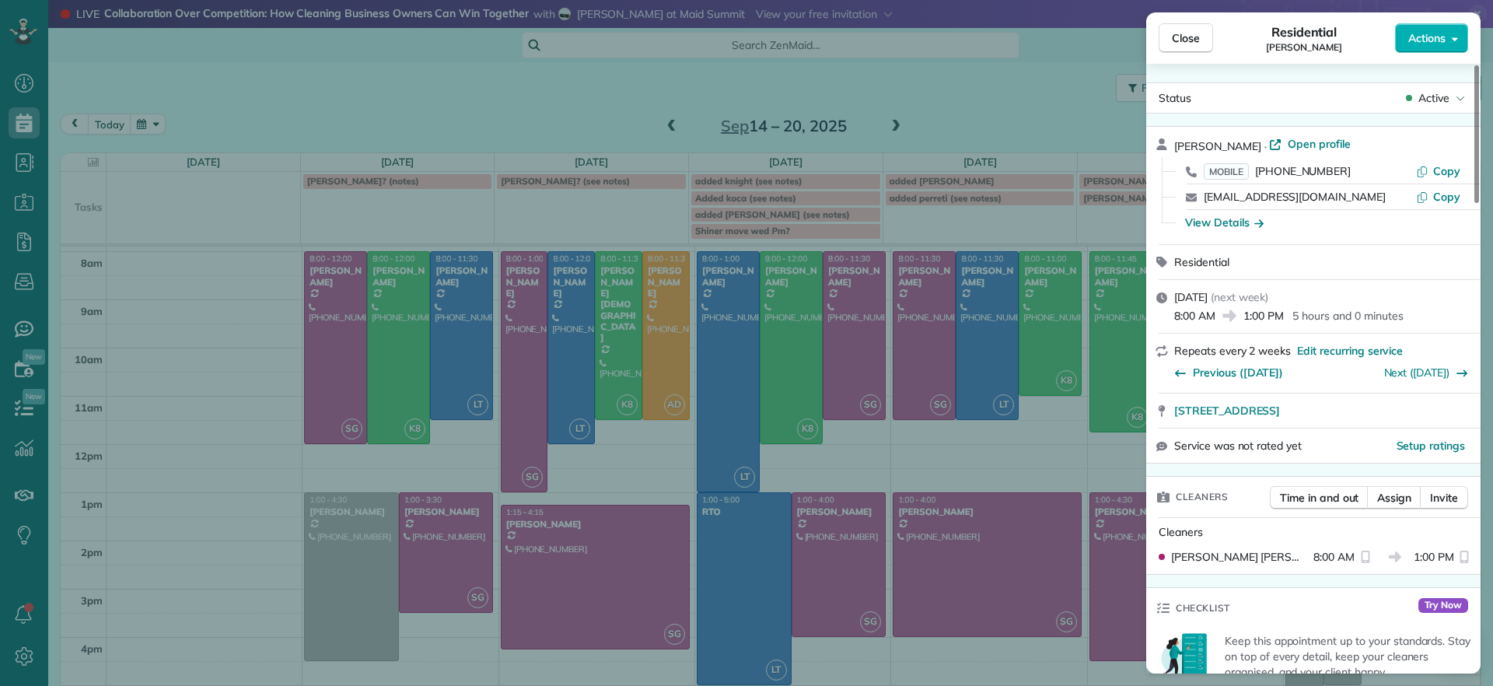
click at [253, 467] on div "Close Residential Denise Nelson Actions Status Active Denise Nelson · Open prof…" at bounding box center [746, 343] width 1493 height 686
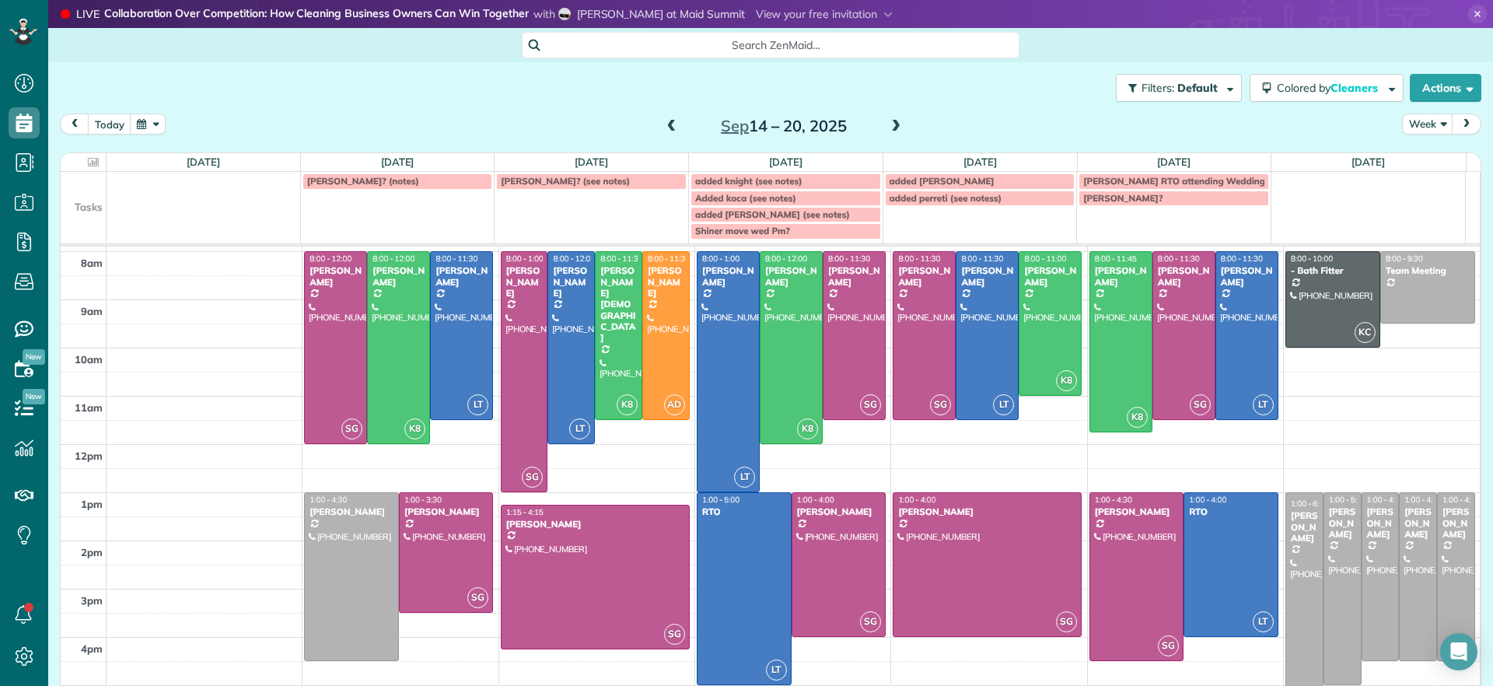
click at [1442, 531] on div "Carla Bowman" at bounding box center [1456, 522] width 29 height 33
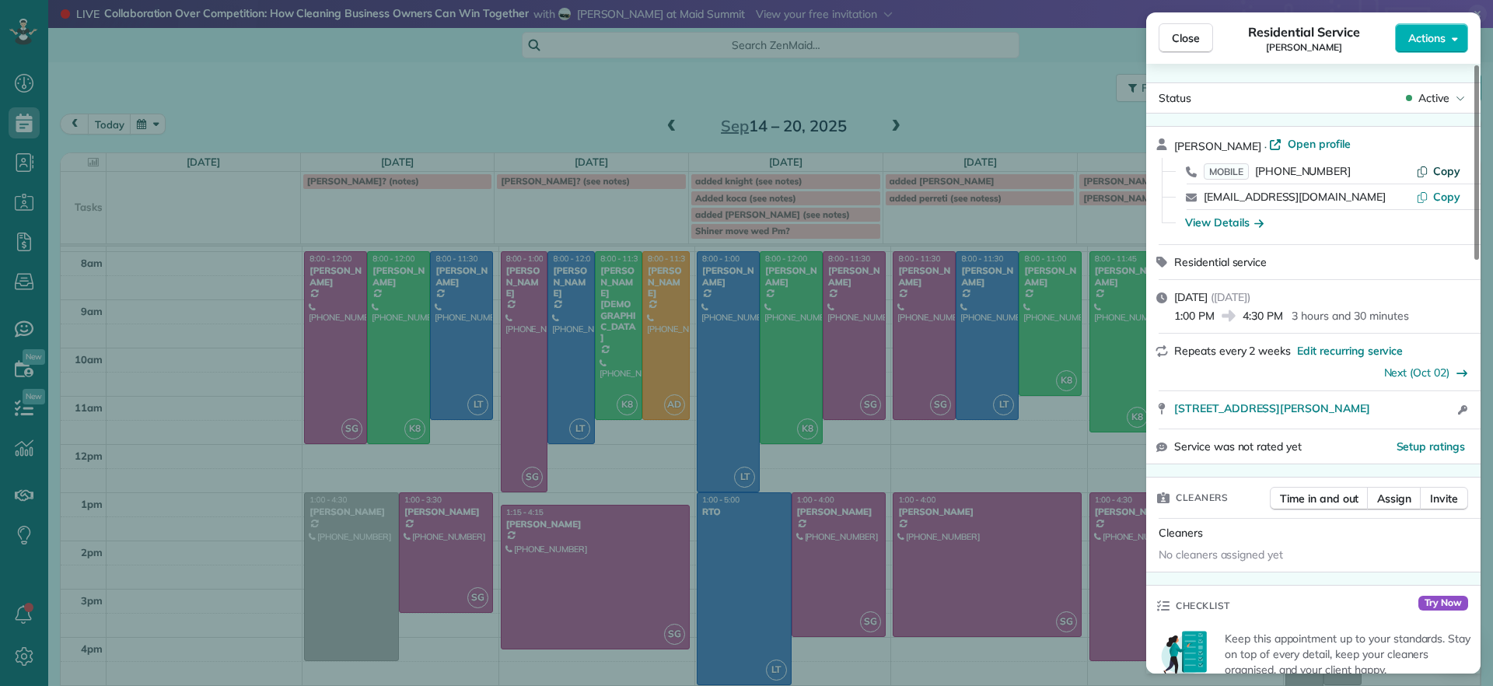
click at [1448, 169] on span "Copy" at bounding box center [1447, 171] width 27 height 14
click at [1192, 41] on span "Close" at bounding box center [1186, 38] width 28 height 16
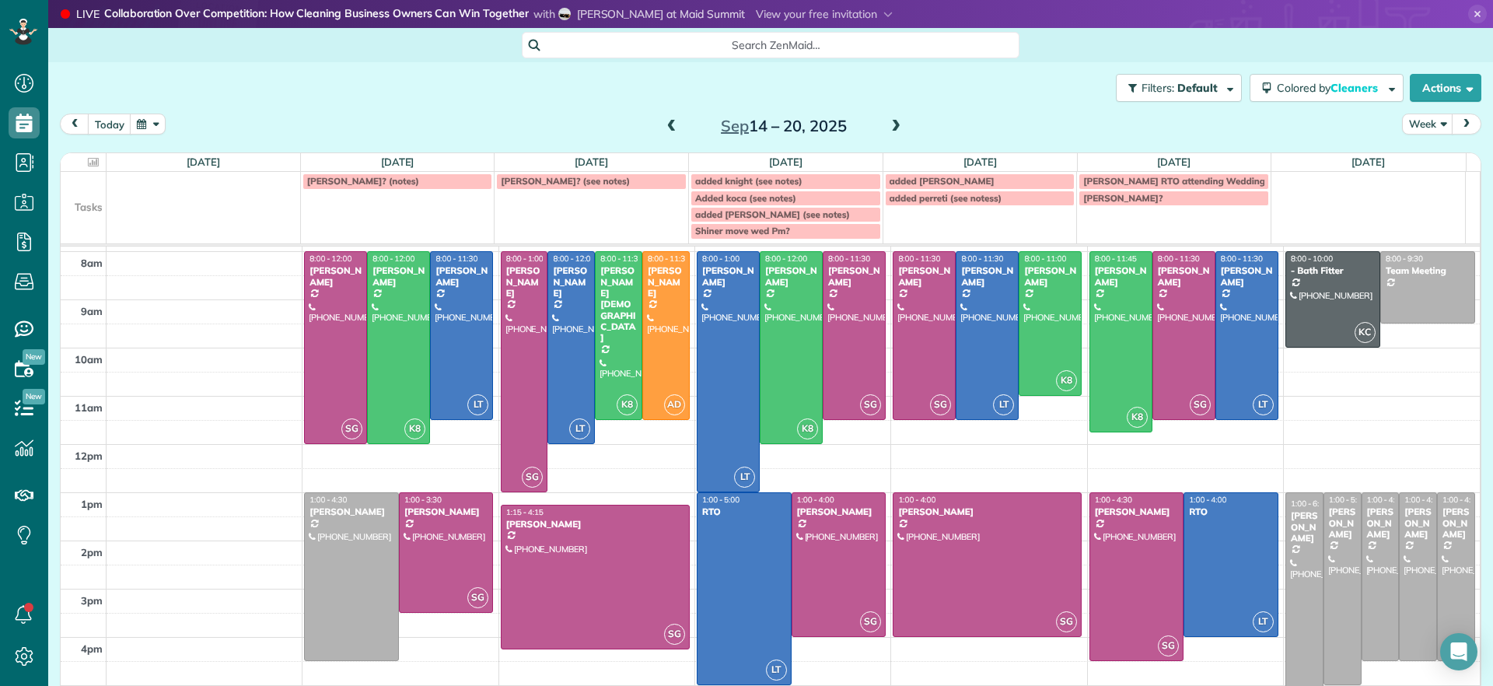
click at [888, 127] on span at bounding box center [896, 127] width 17 height 14
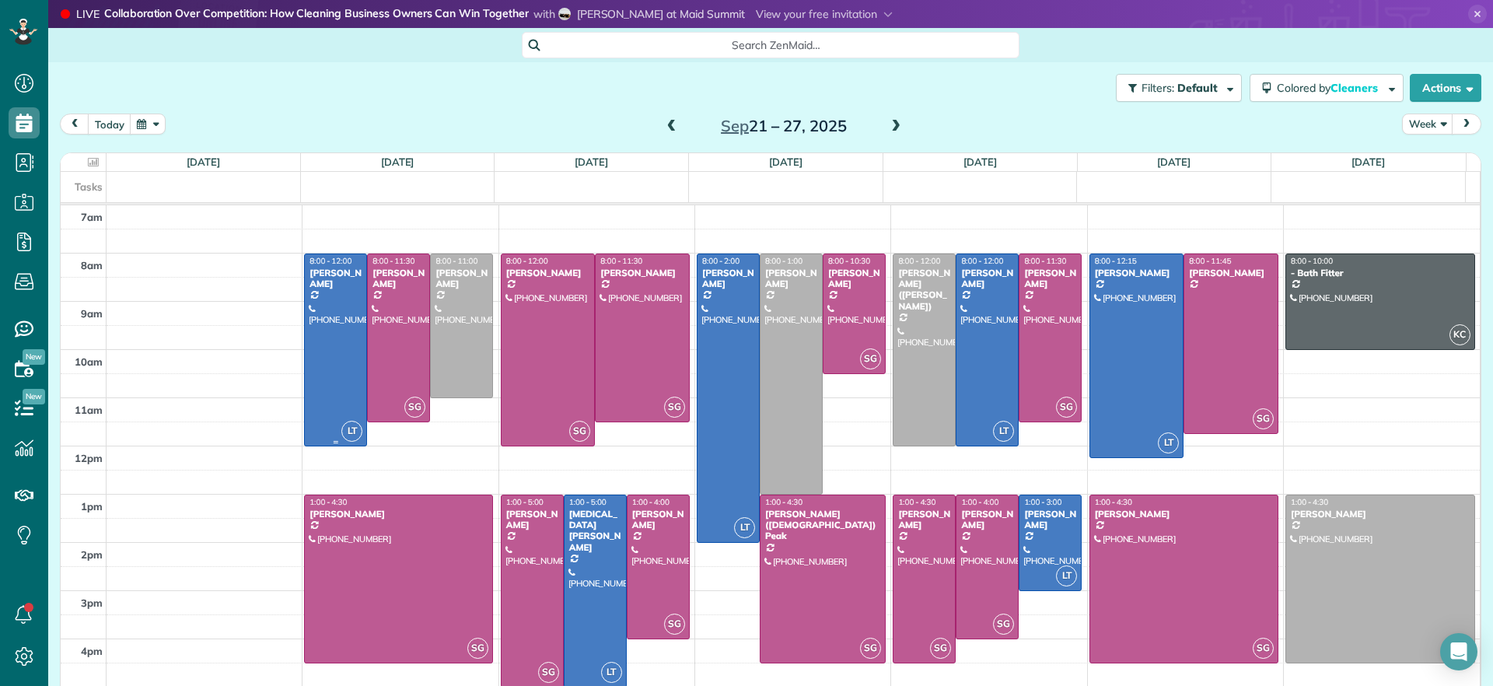
click at [321, 368] on div at bounding box center [335, 349] width 61 height 191
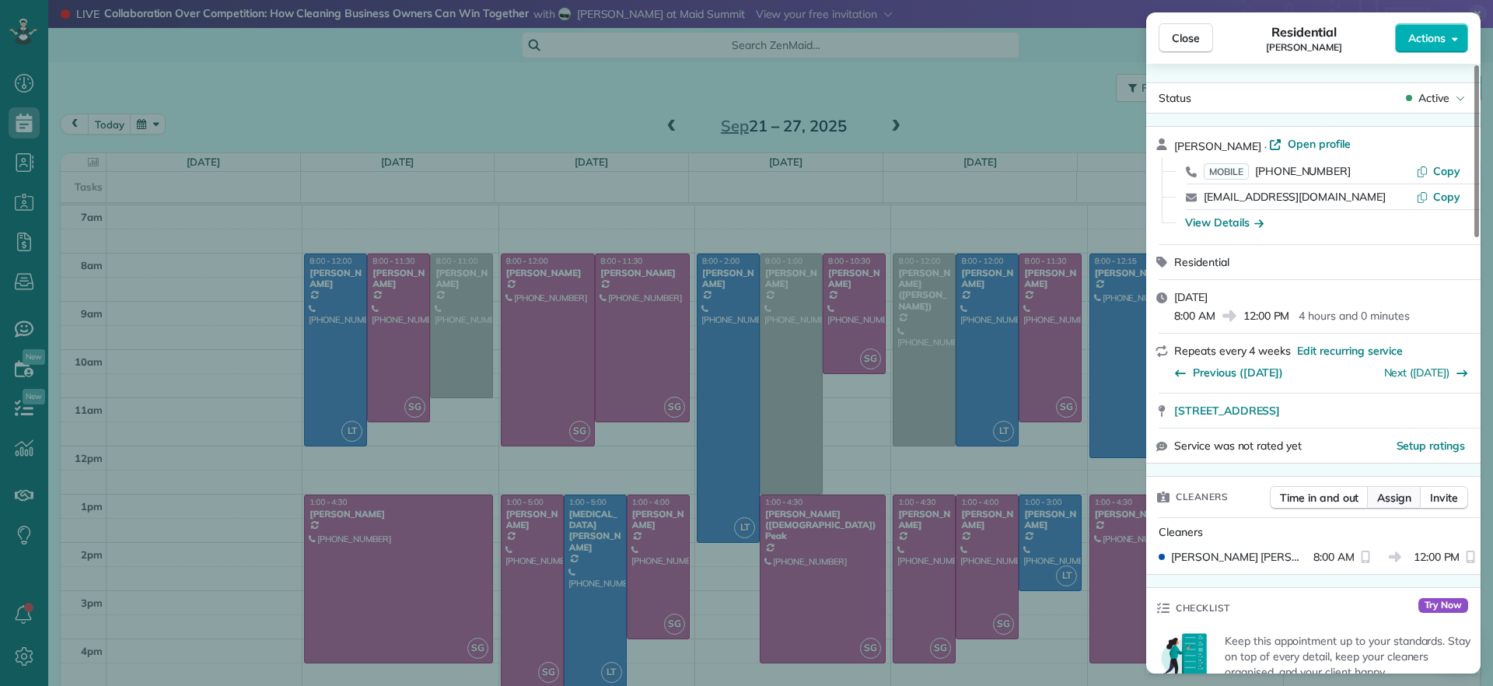
click at [1394, 501] on span "Assign" at bounding box center [1395, 498] width 34 height 16
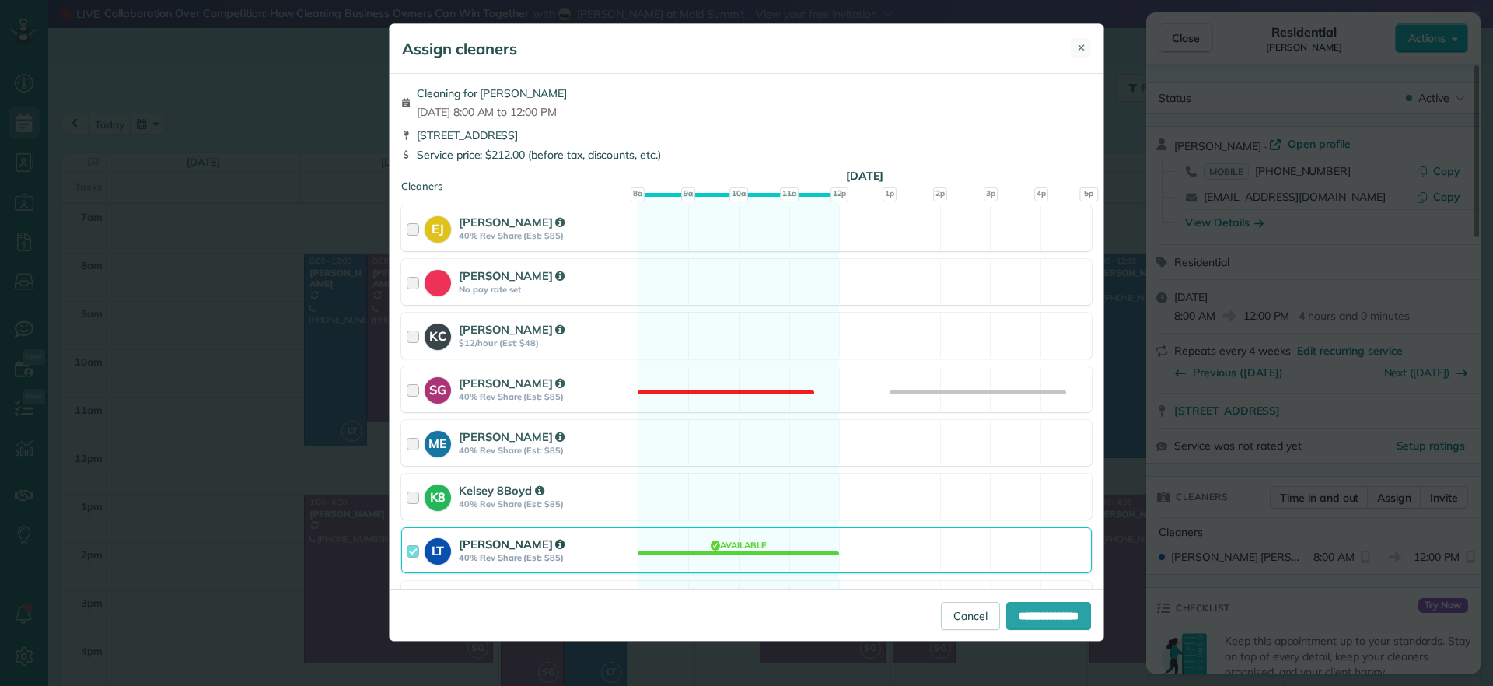
click at [1088, 49] on button "✕" at bounding box center [1081, 48] width 20 height 20
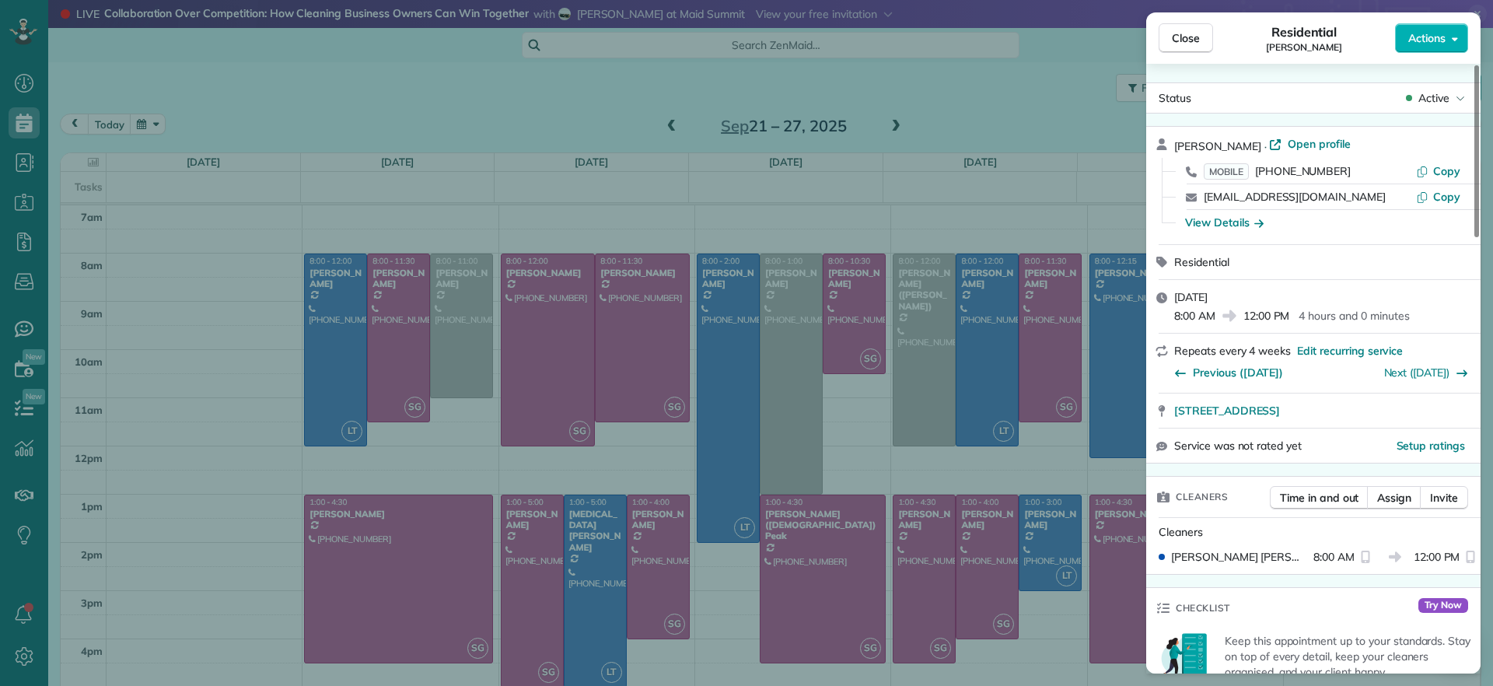
click at [462, 293] on div "Close Residential John Behen Actions Status Active John Behen · Open profile MO…" at bounding box center [746, 343] width 1493 height 686
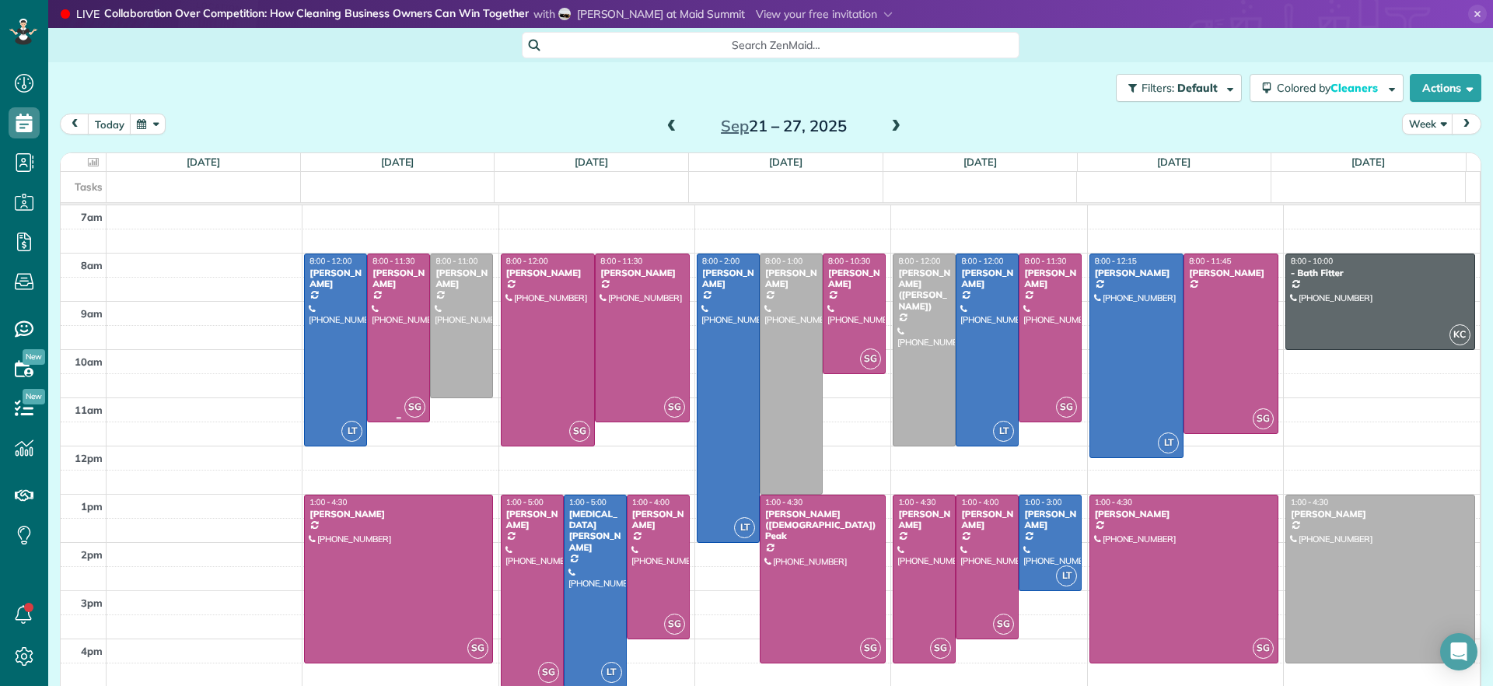
click at [400, 390] on div at bounding box center [398, 337] width 61 height 167
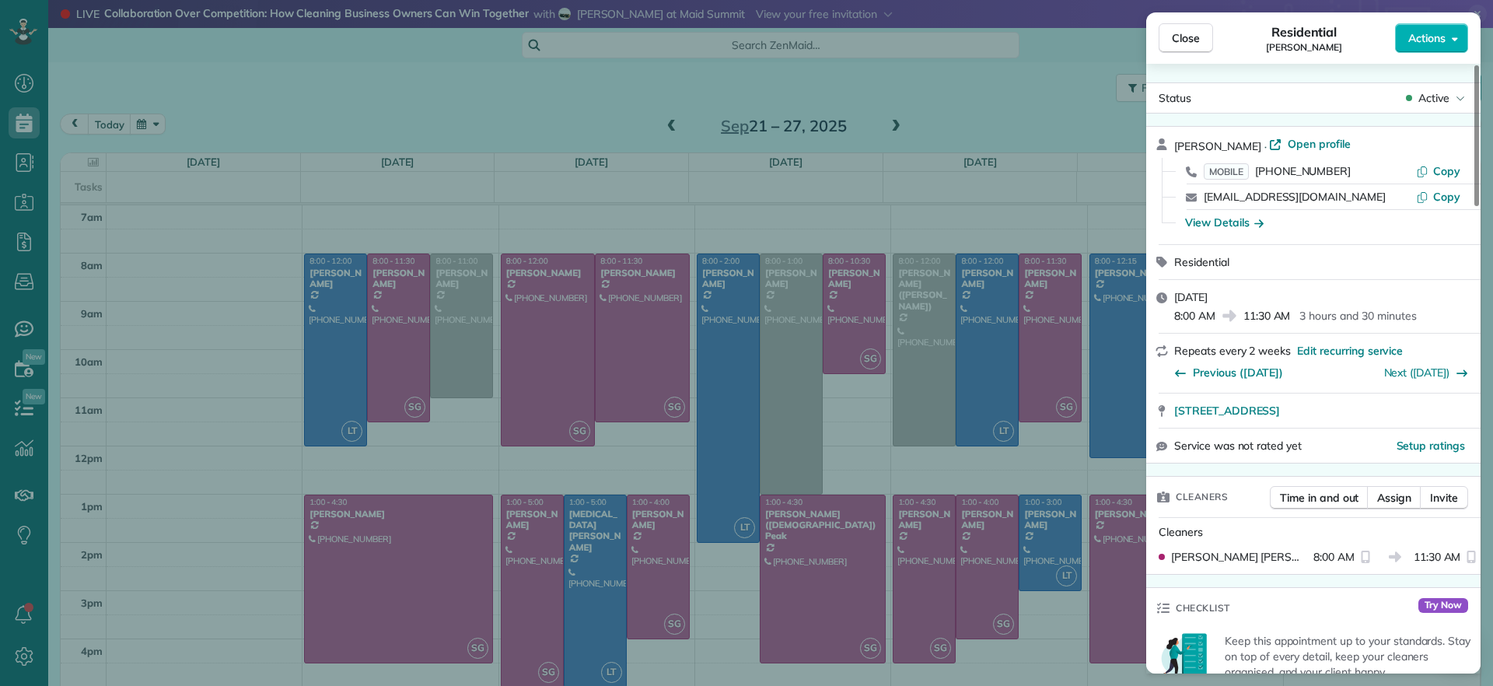
click at [413, 464] on div "Close Residential Imani Holmes Actions Status Active Imani Holmes · Open profil…" at bounding box center [746, 343] width 1493 height 686
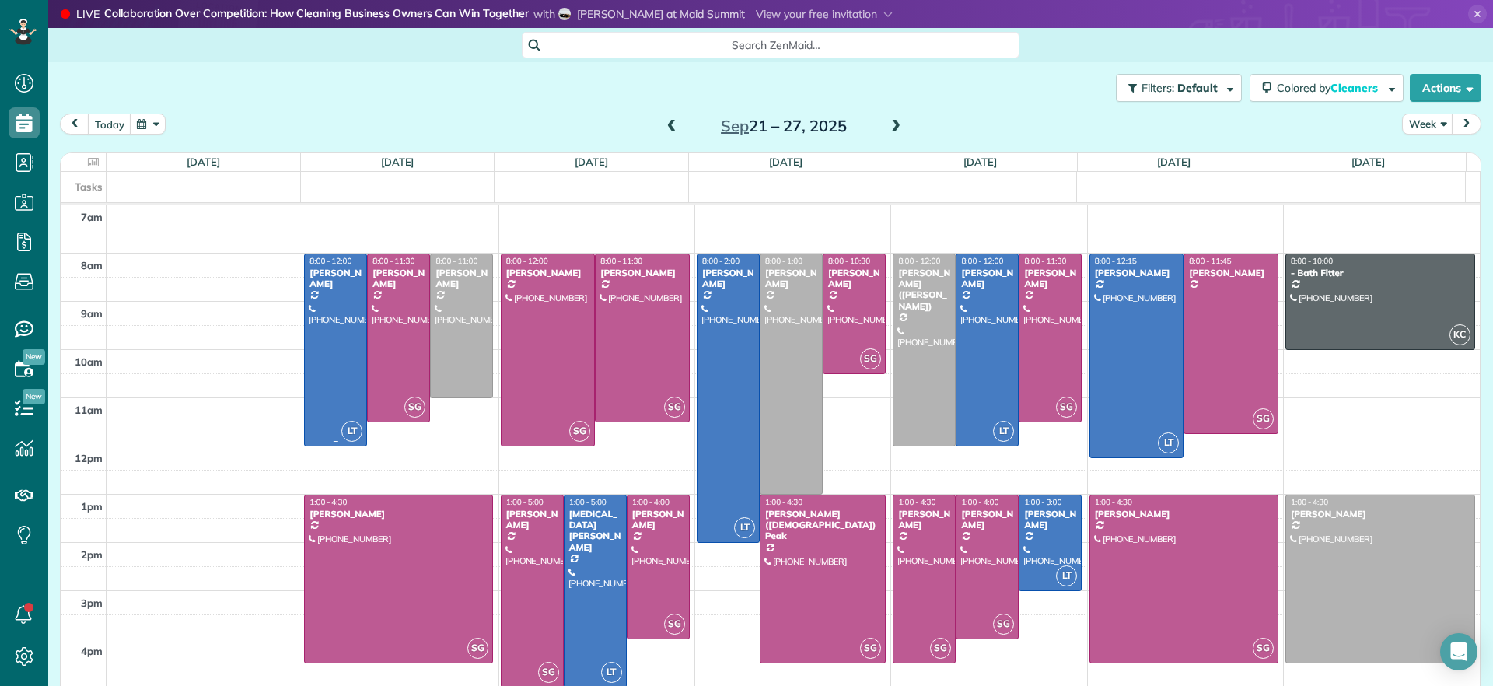
click at [325, 376] on div at bounding box center [335, 349] width 61 height 191
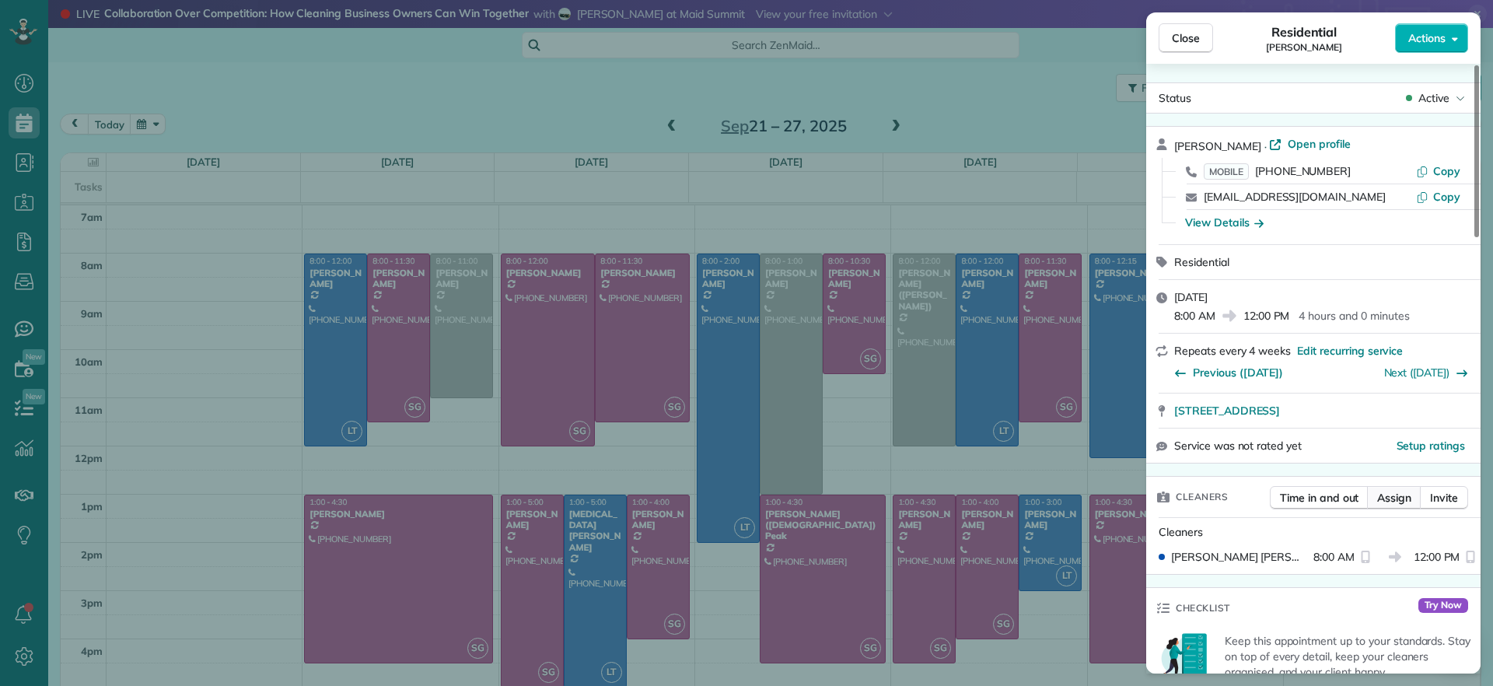
click at [1399, 499] on span "Assign" at bounding box center [1395, 498] width 34 height 16
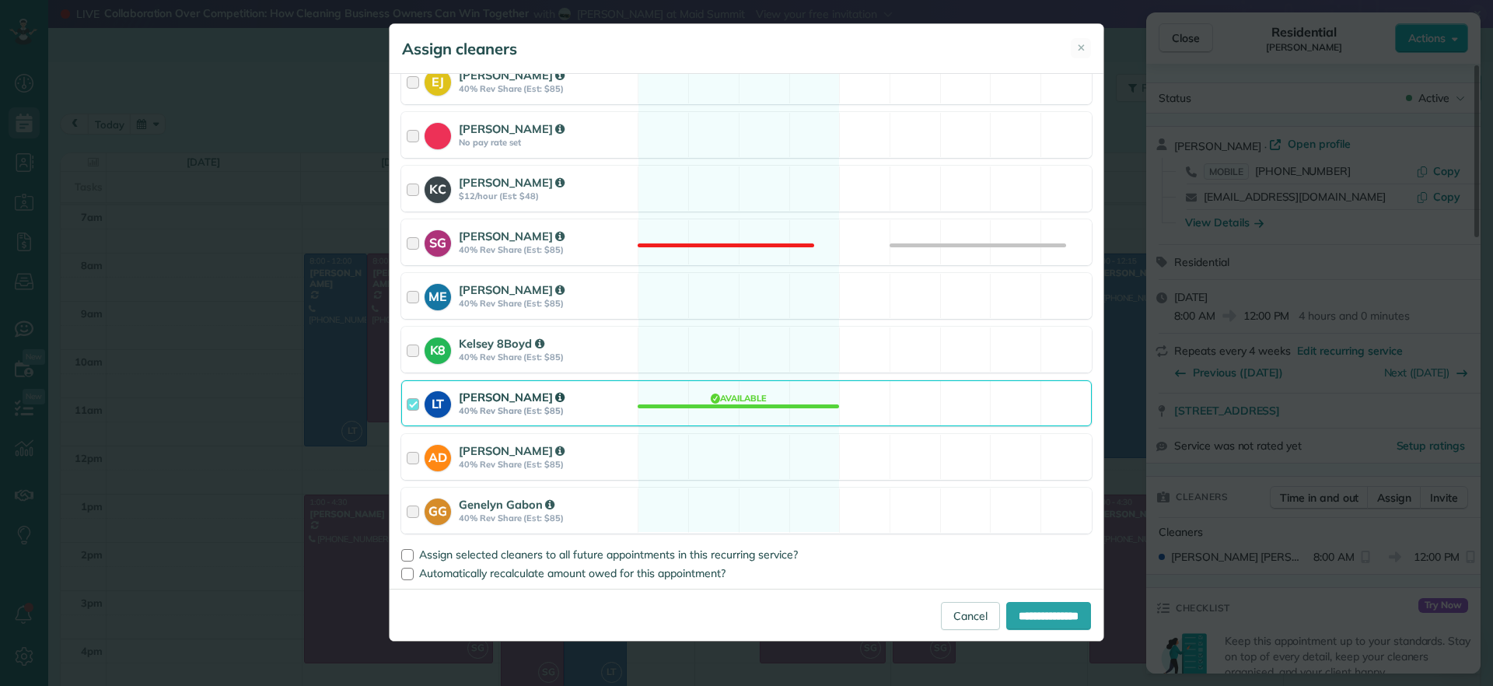
scroll to position [149, 0]
click at [698, 345] on div "K8 Kelsey 8Boyd 40% Rev Share (Est: $85) Available" at bounding box center [746, 348] width 691 height 46
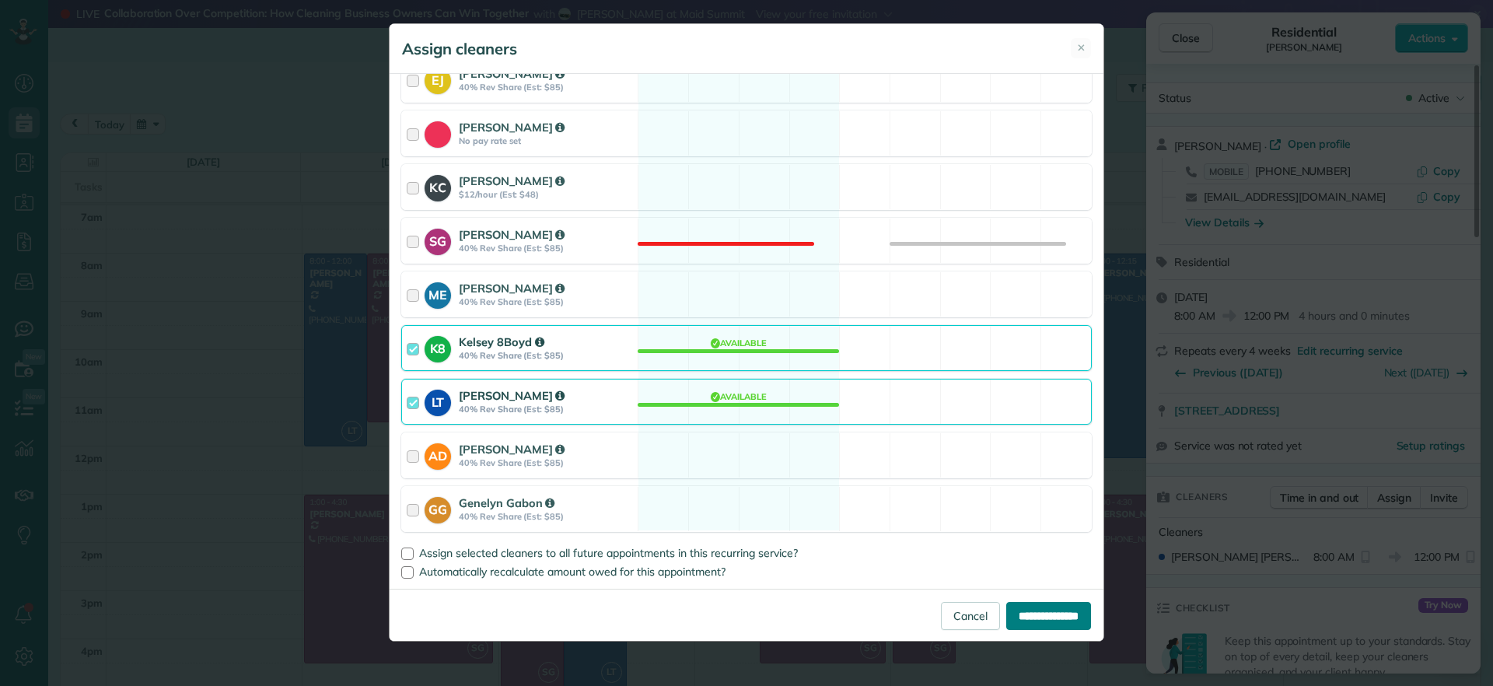
click at [1033, 621] on input "**********" at bounding box center [1049, 616] width 85 height 28
type input "**********"
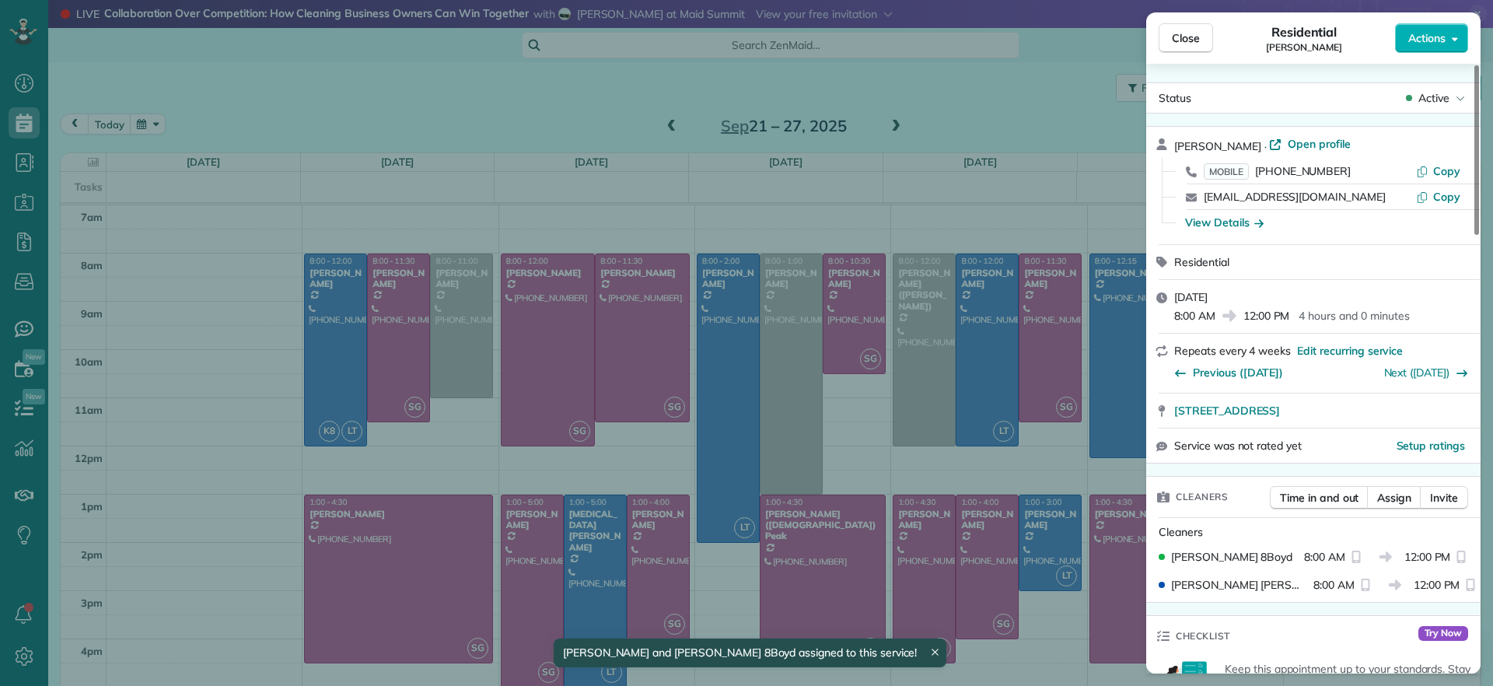
click at [416, 465] on div "Close Residential John Behen Actions Status Active John Behen · Open profile MO…" at bounding box center [746, 343] width 1493 height 686
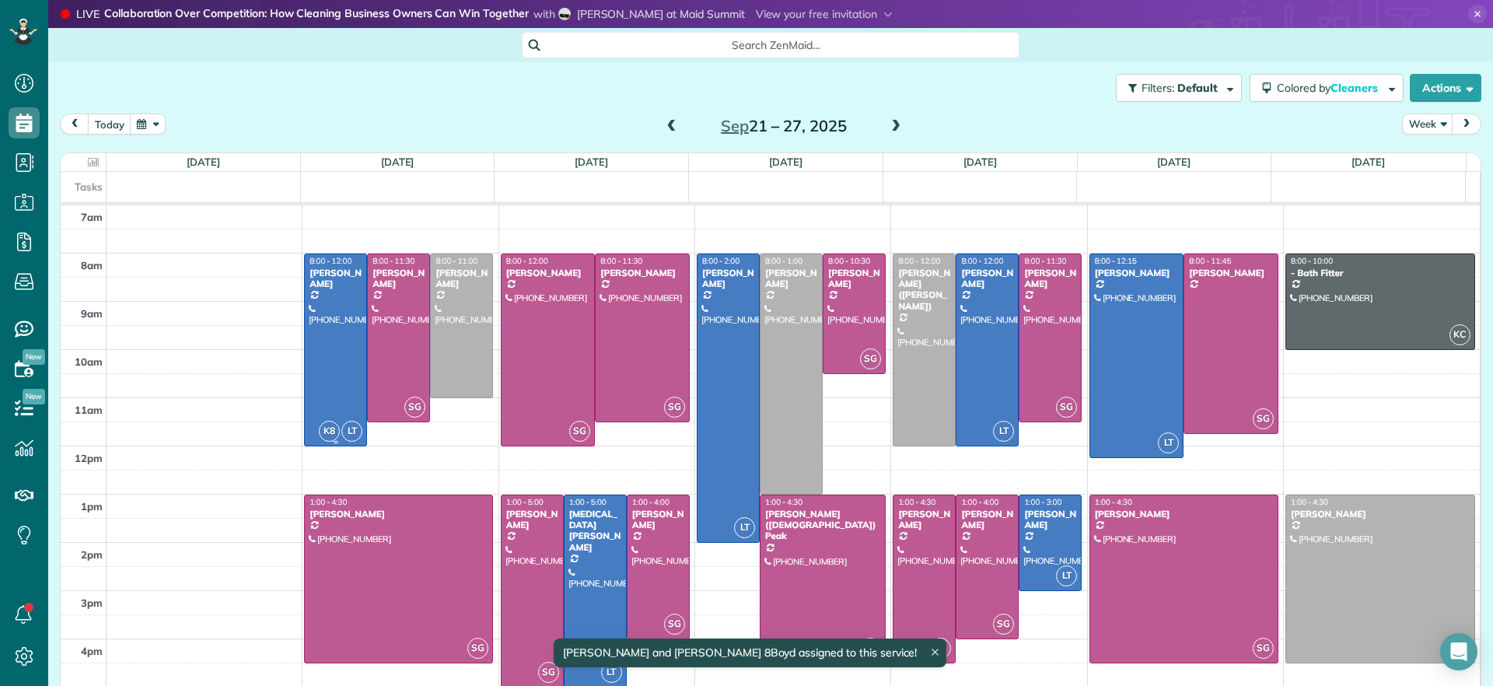
click at [350, 396] on div at bounding box center [335, 349] width 61 height 191
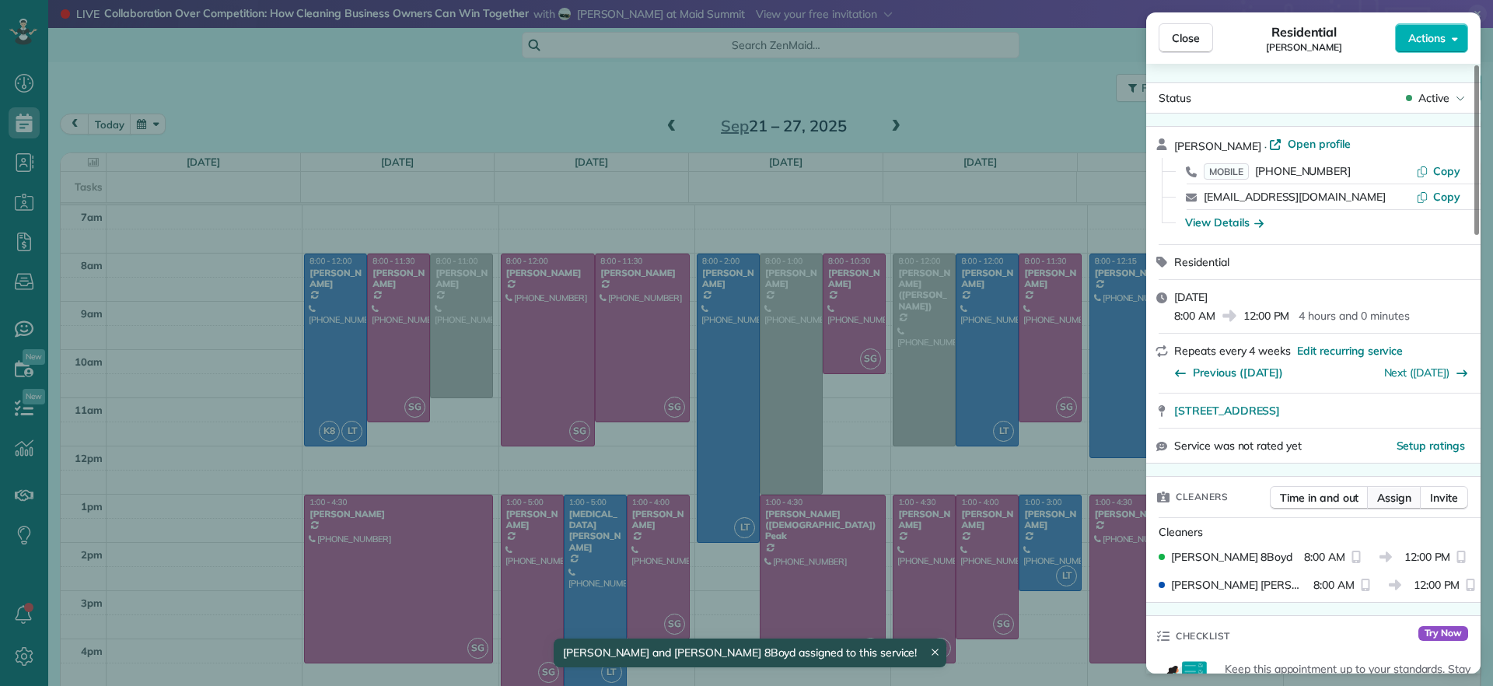
click at [1395, 493] on span "Assign" at bounding box center [1395, 498] width 34 height 16
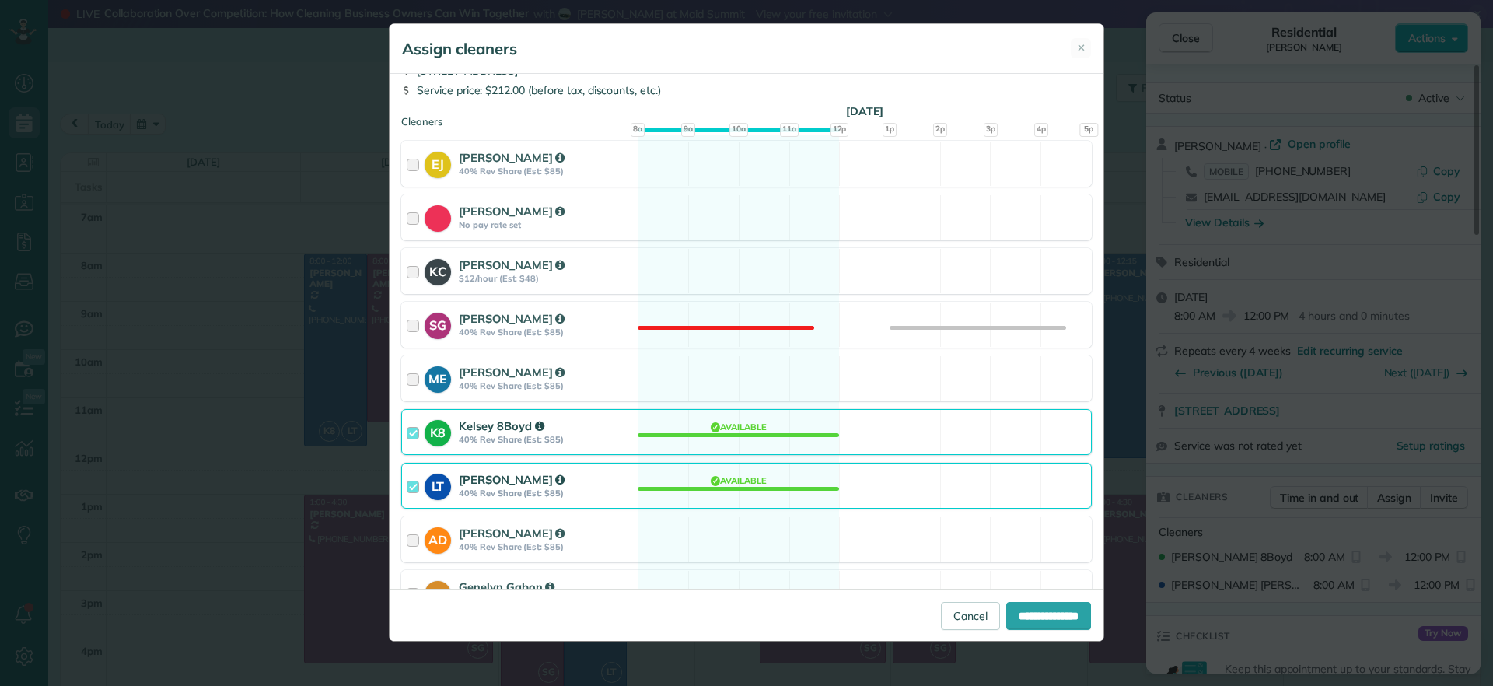
scroll to position [97, 0]
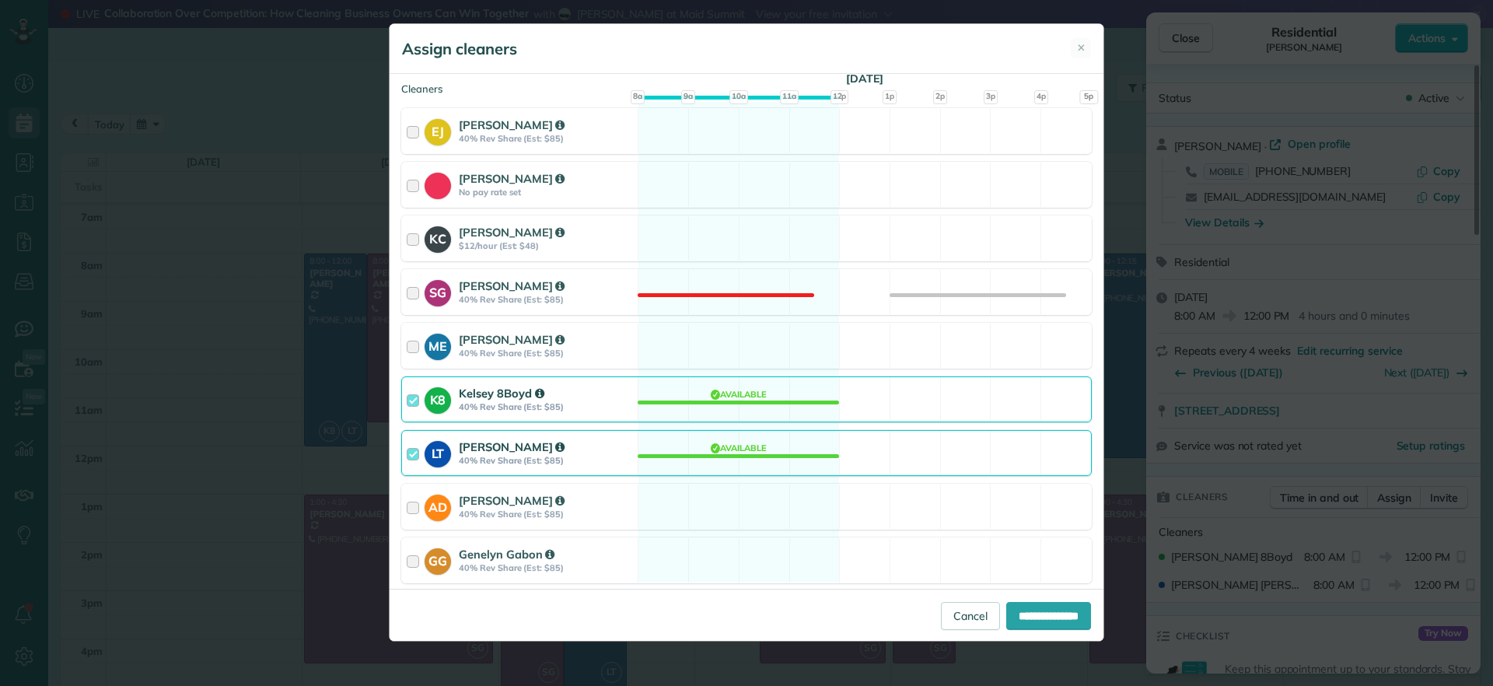
click at [734, 407] on div "K8 Kelsey 8Boyd 40% Rev Share (Est: $85) Available" at bounding box center [746, 399] width 691 height 46
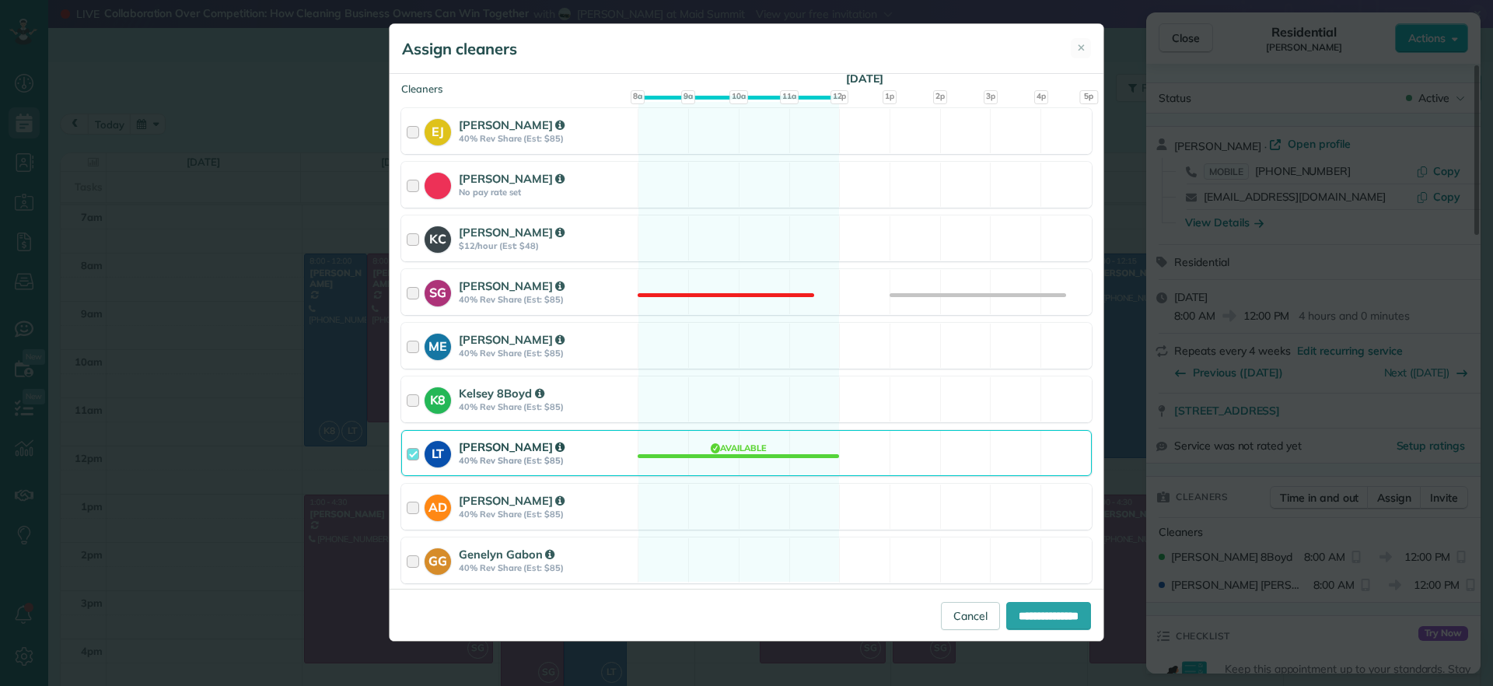
click at [719, 459] on div "LT Laura Thaller 40% Rev Share (Est: $85) Available" at bounding box center [746, 453] width 691 height 46
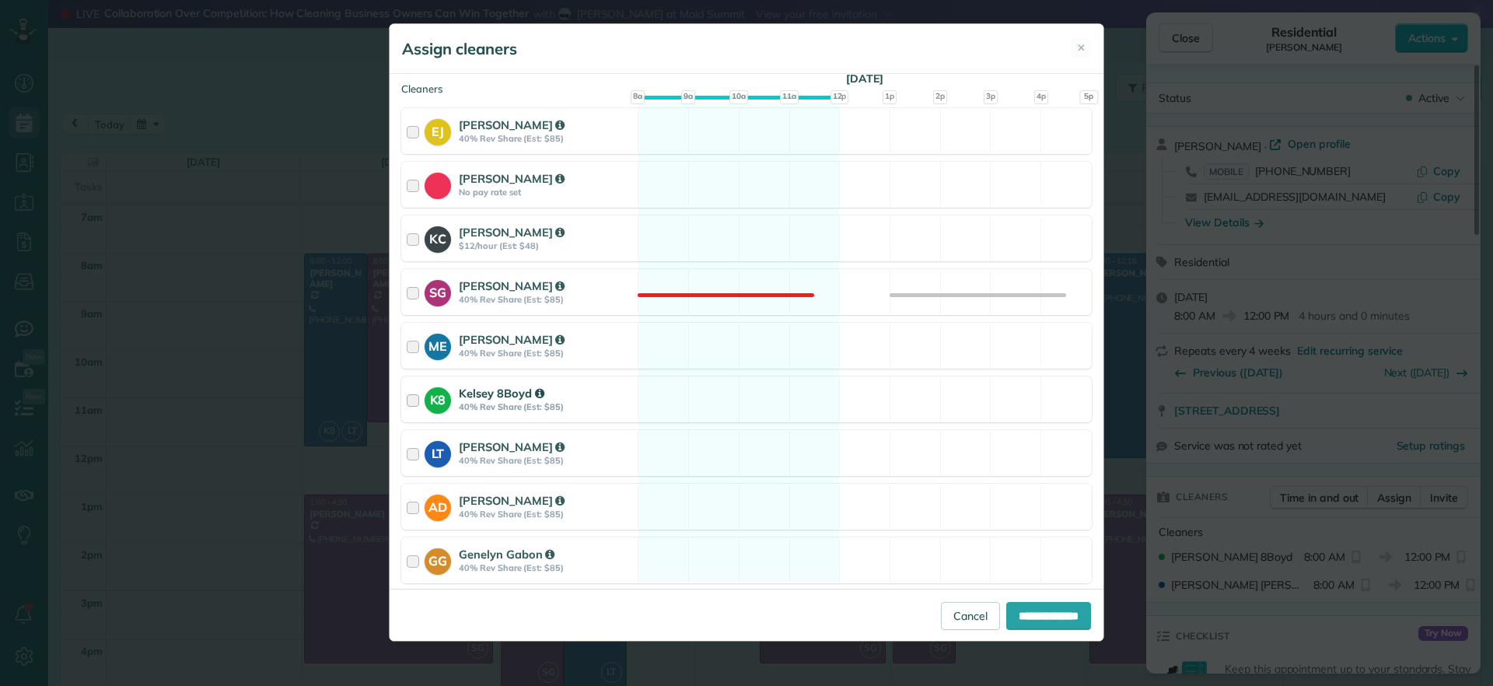
click at [718, 418] on div "K8 Kelsey 8Boyd 40% Rev Share (Est: $85) Available" at bounding box center [746, 399] width 691 height 46
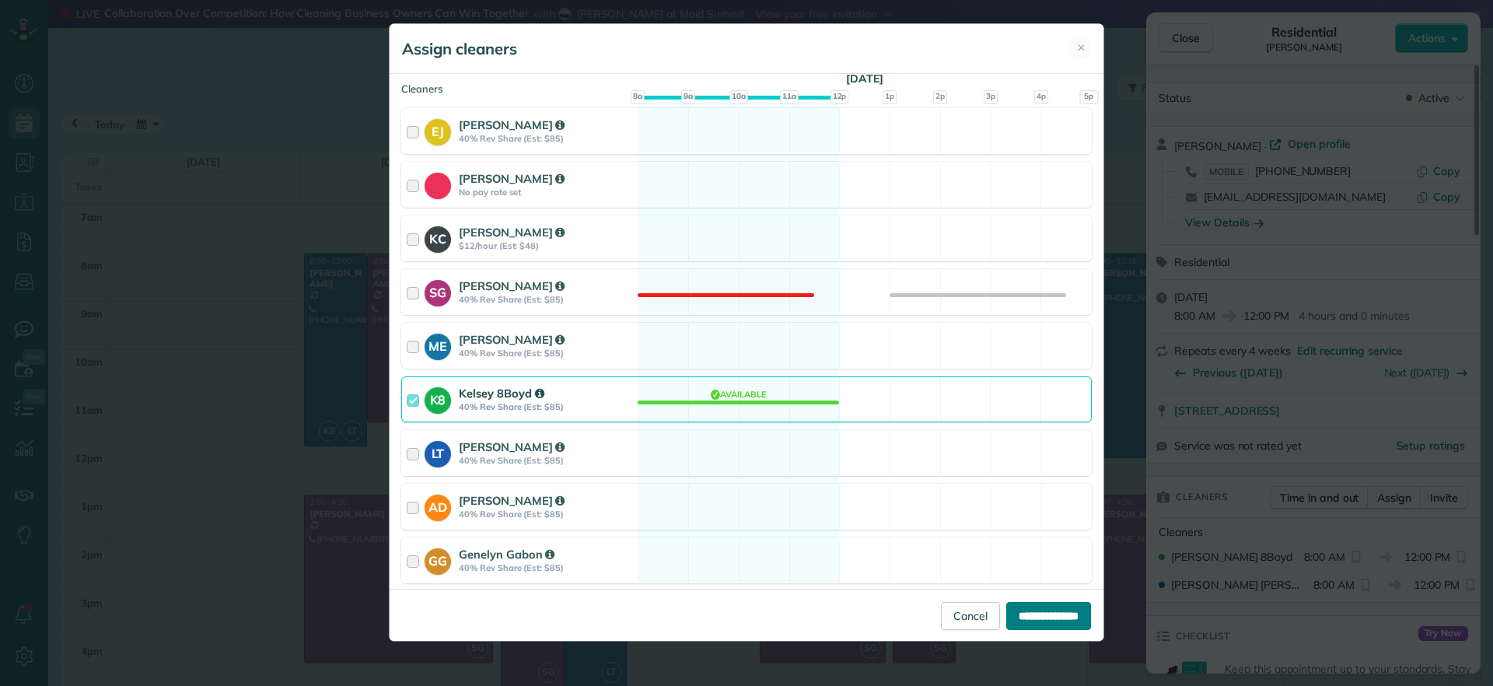
click at [1035, 626] on input "**********" at bounding box center [1049, 616] width 85 height 28
type input "**********"
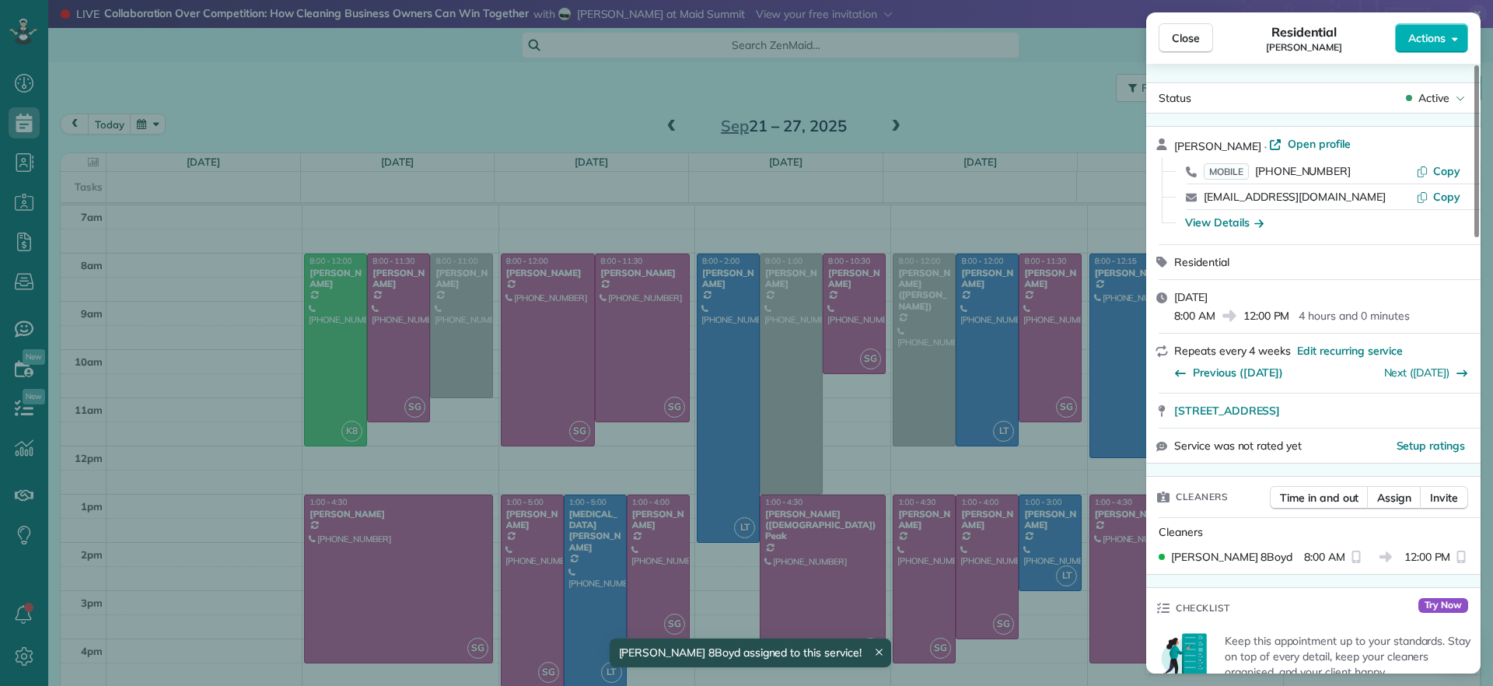
click at [429, 472] on div "Close Residential John Behen Actions Status Active John Behen · Open profile MO…" at bounding box center [746, 343] width 1493 height 686
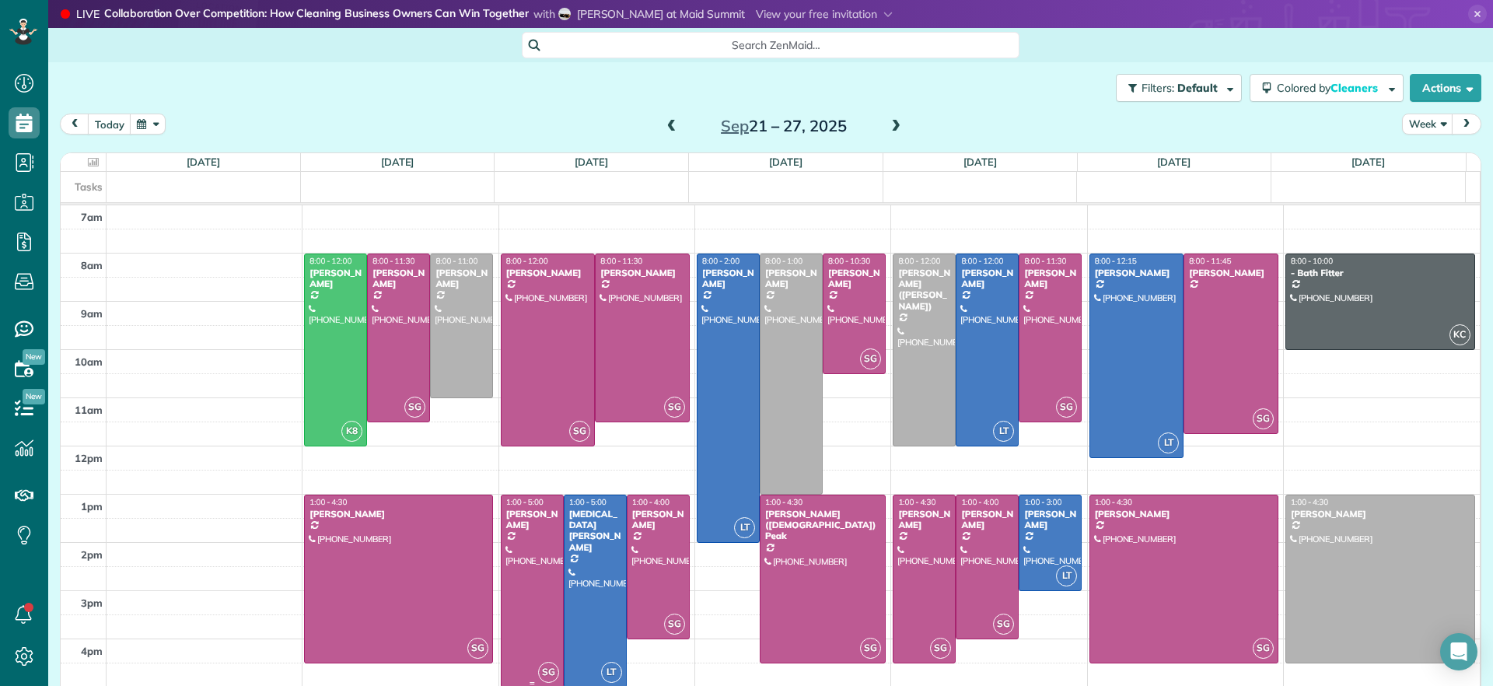
click at [534, 552] on div at bounding box center [532, 590] width 61 height 191
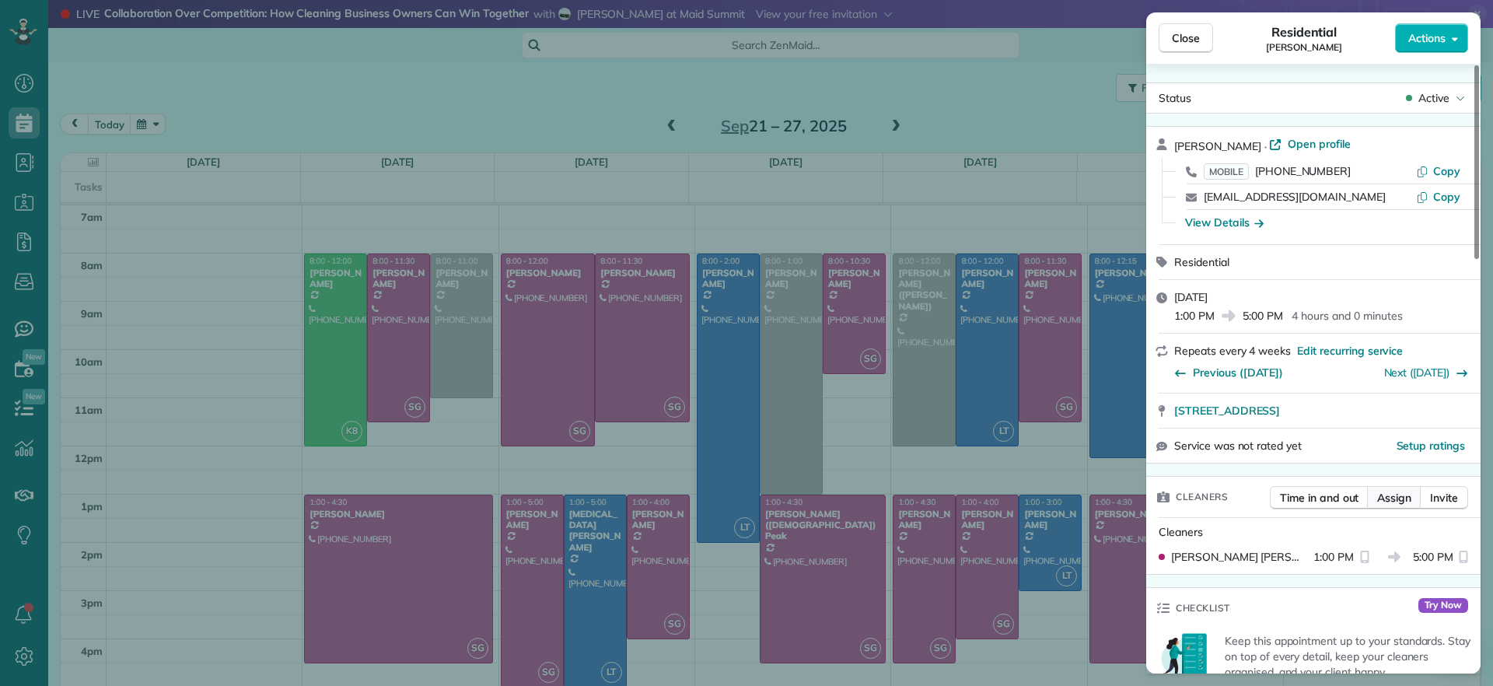
click at [1388, 501] on span "Assign" at bounding box center [1395, 498] width 34 height 16
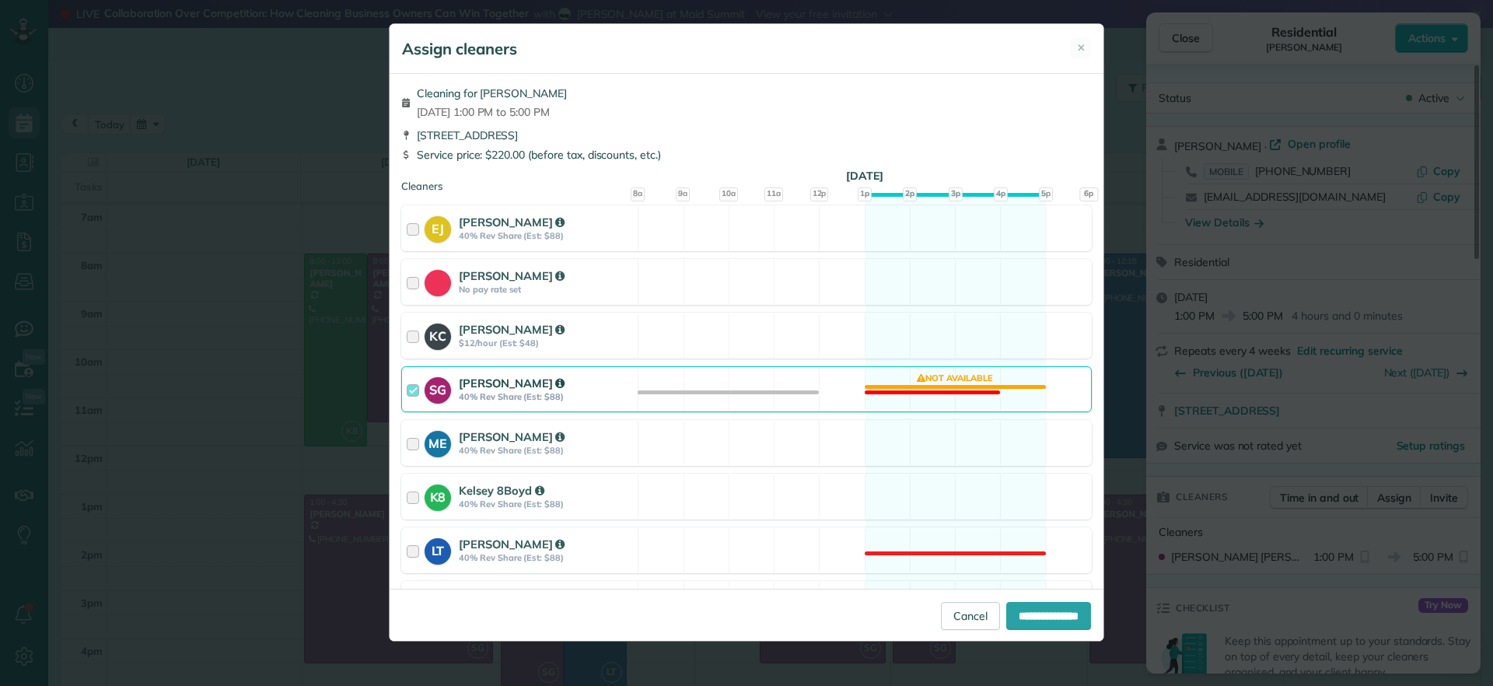
click at [916, 391] on div "SG Sophie Gibbs 40% Rev Share (Est: $88) Not available" at bounding box center [746, 389] width 691 height 46
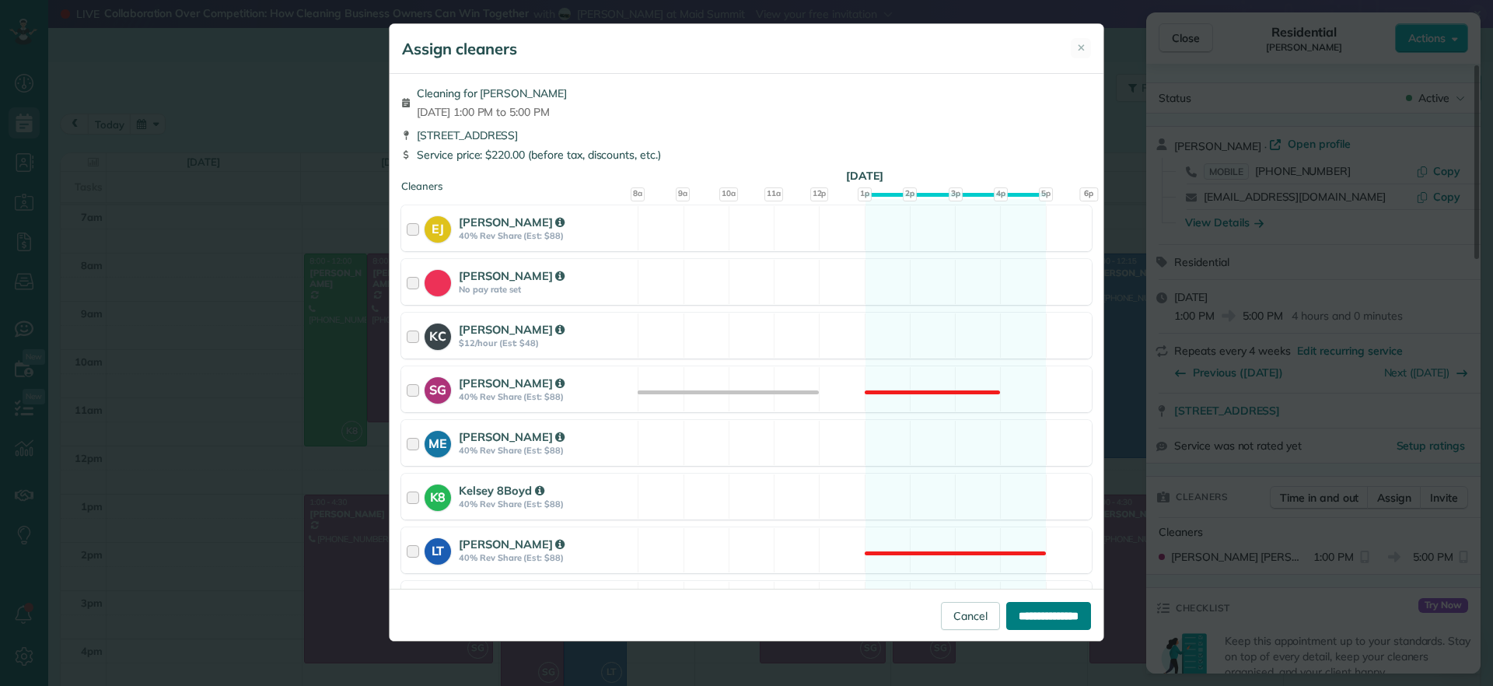
click at [1008, 614] on input "**********" at bounding box center [1049, 616] width 85 height 28
type input "**********"
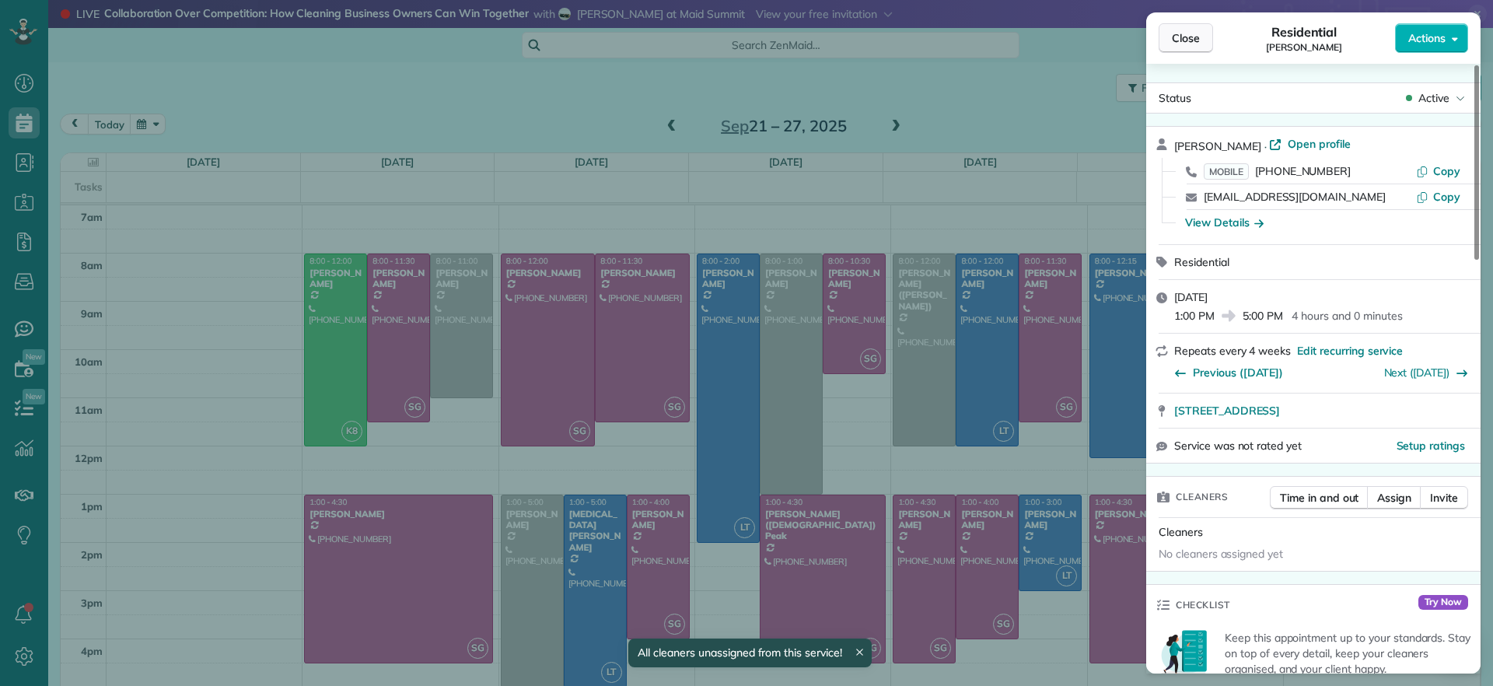
click at [1179, 49] on button "Close" at bounding box center [1186, 38] width 54 height 30
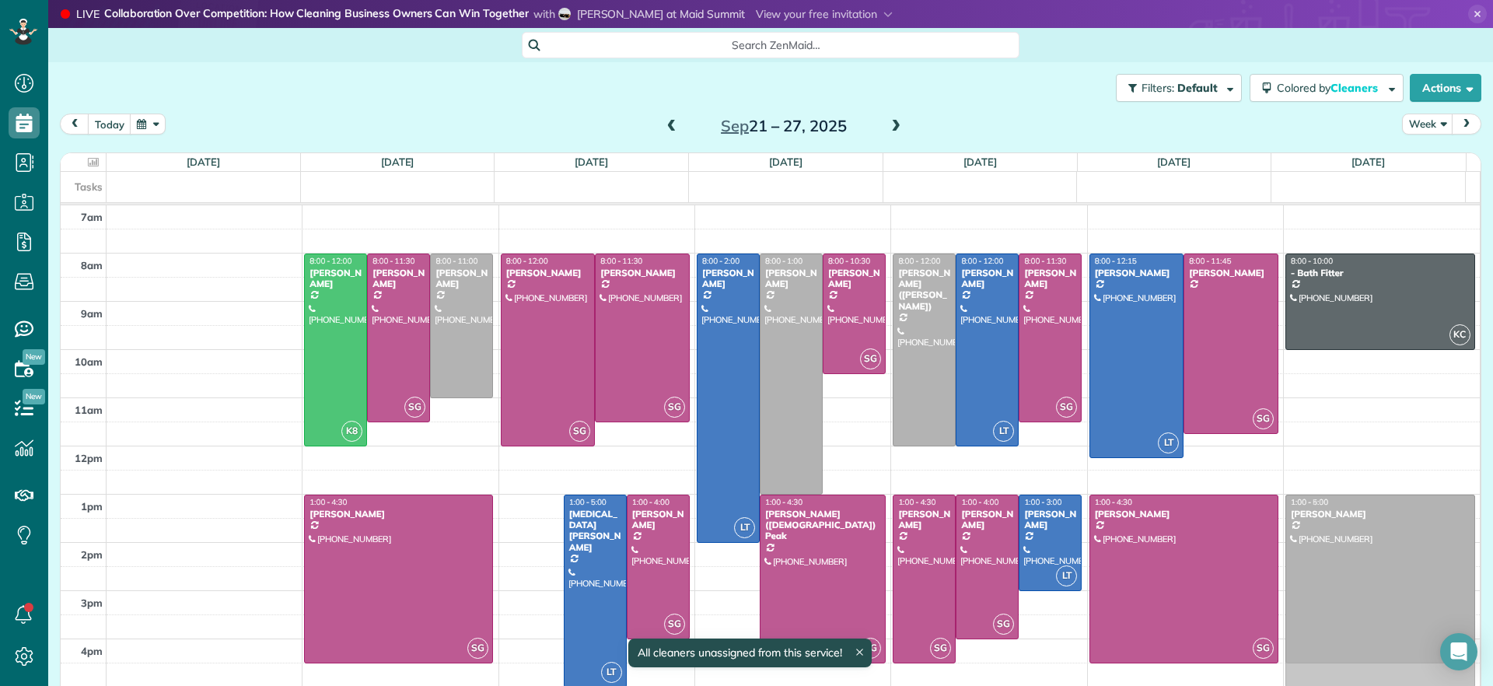
drag, startPoint x: 523, startPoint y: 523, endPoint x: 1343, endPoint y: 518, distance: 819.1
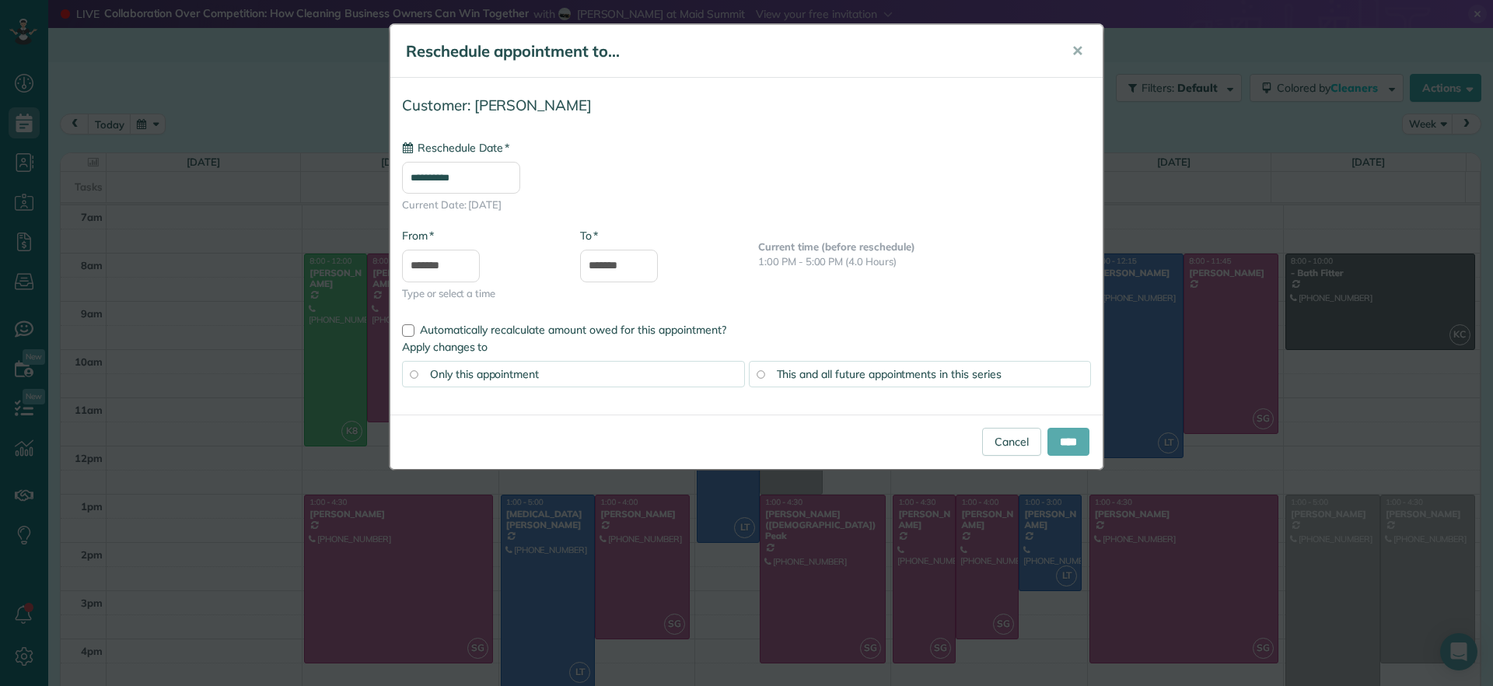
type input "**********"
click at [1070, 445] on input "****" at bounding box center [1069, 442] width 42 height 28
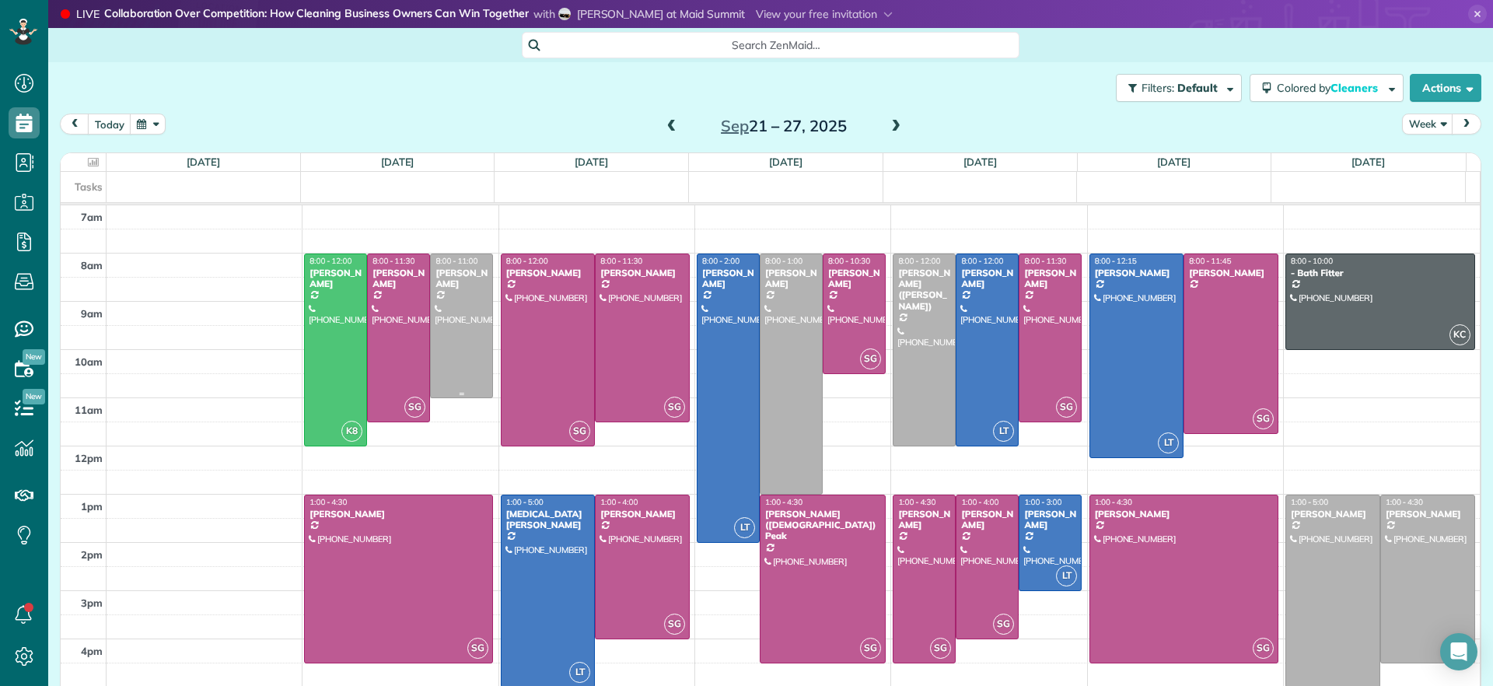
click at [467, 366] on div at bounding box center [461, 325] width 61 height 143
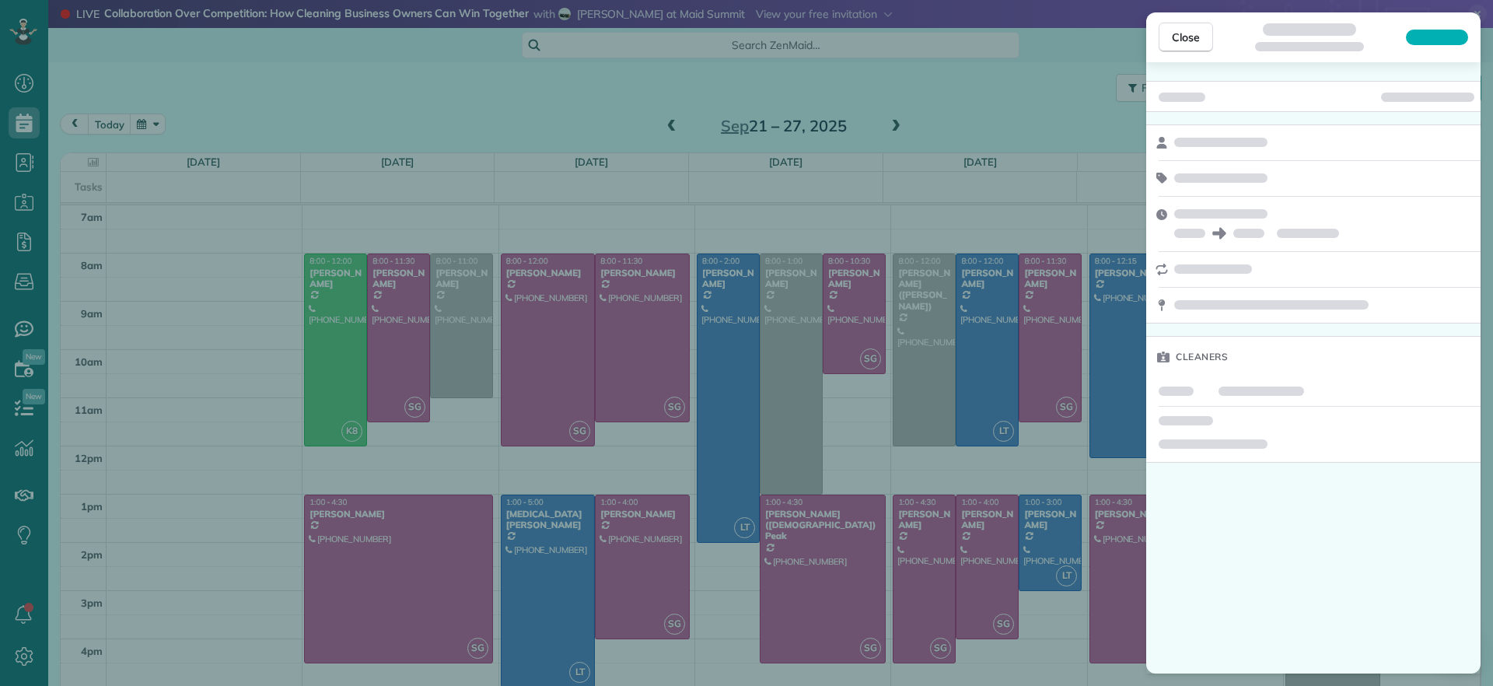
click at [467, 366] on div "Close Cleaners" at bounding box center [746, 343] width 1493 height 686
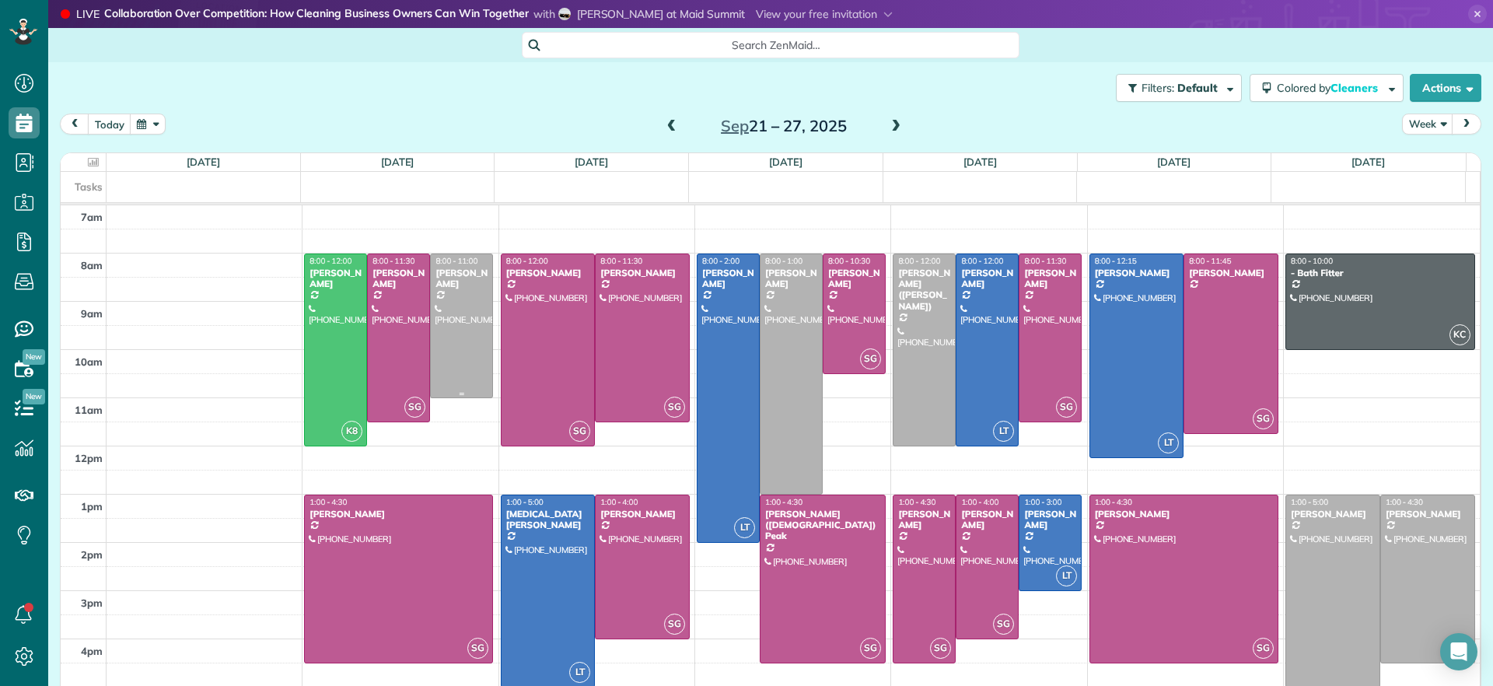
click at [467, 366] on div at bounding box center [461, 325] width 61 height 143
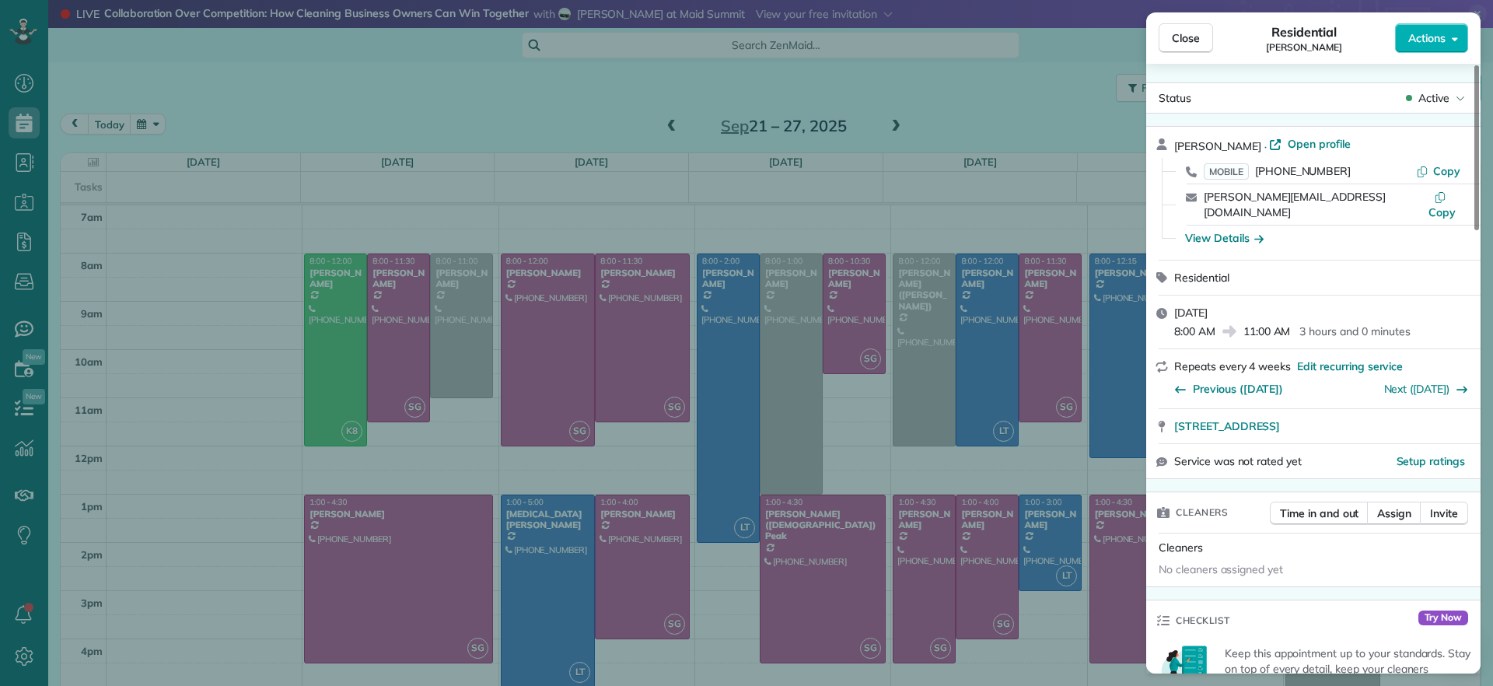
click at [559, 119] on div "Close Residential Peggy Partridge Actions Status Active Peggy Partridge · Open …" at bounding box center [746, 343] width 1493 height 686
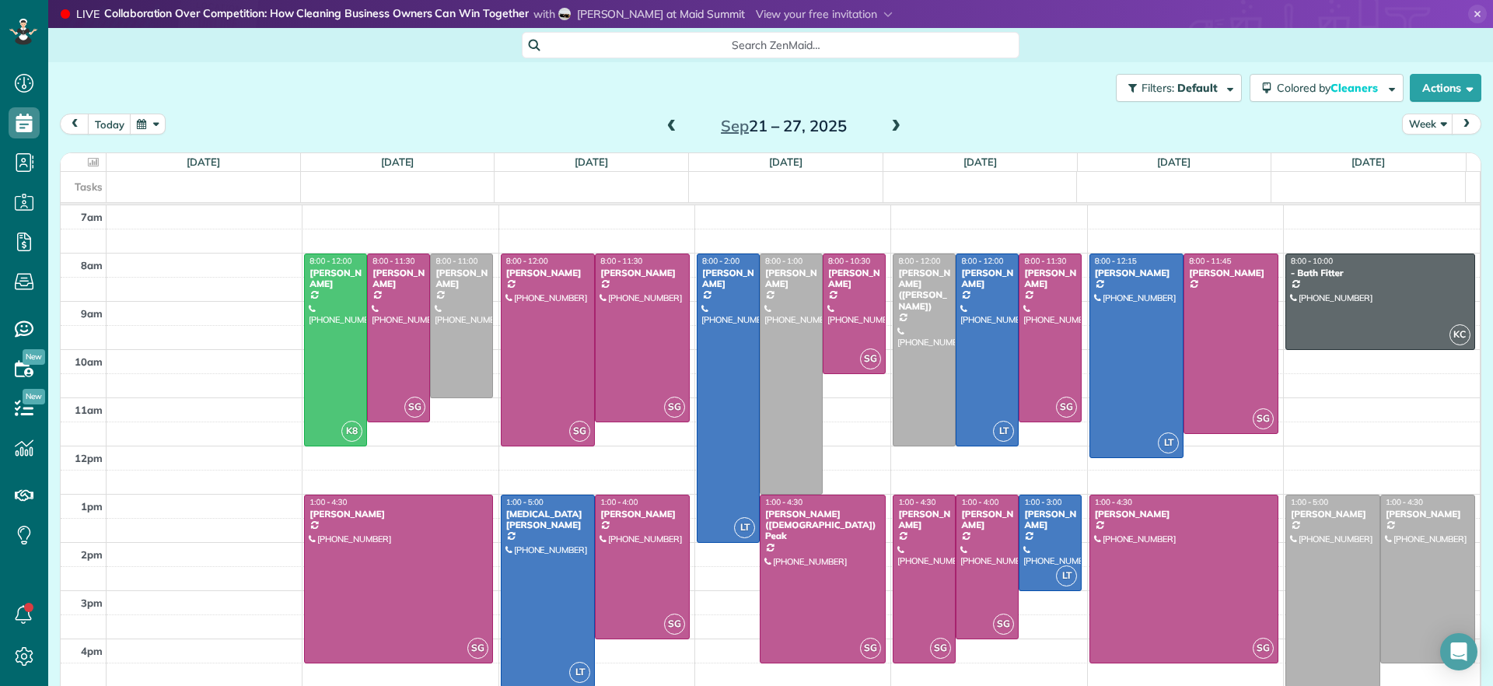
click at [670, 127] on span at bounding box center [671, 127] width 17 height 14
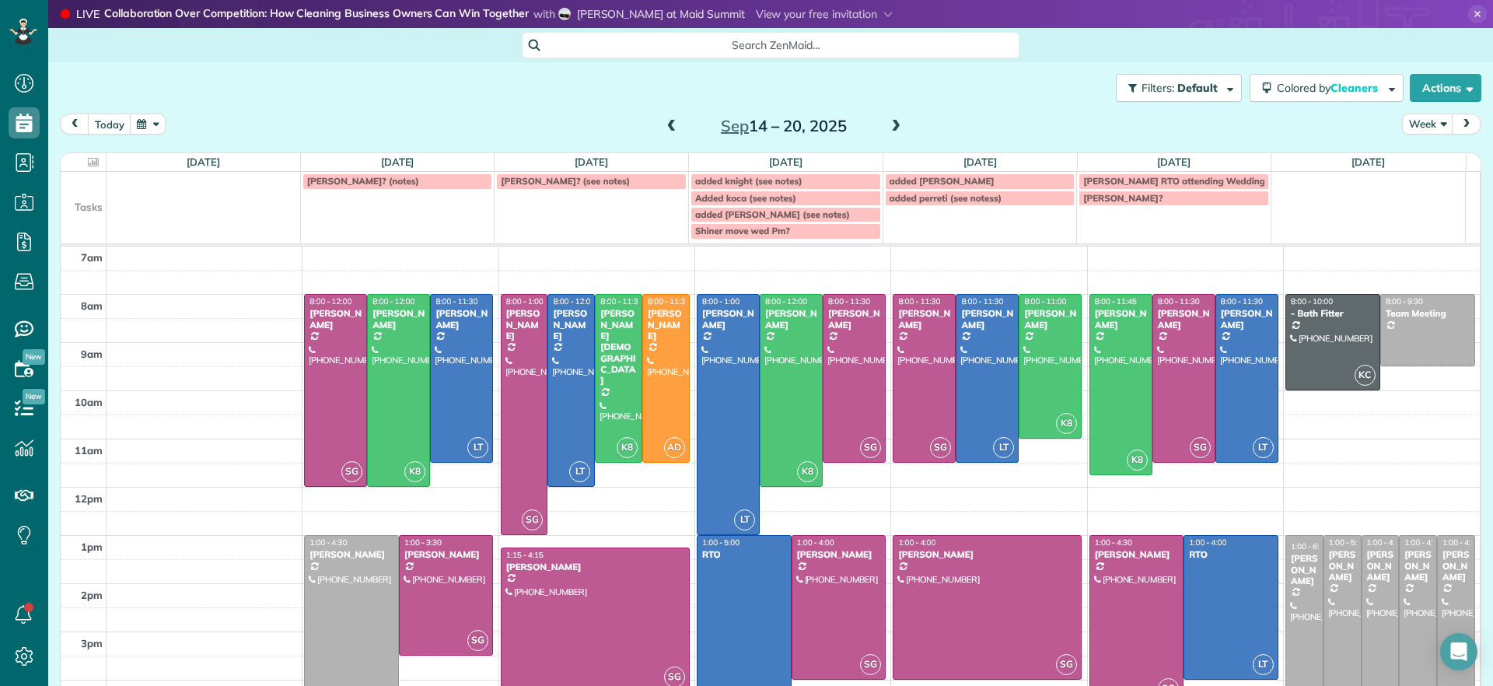
scroll to position [58, 0]
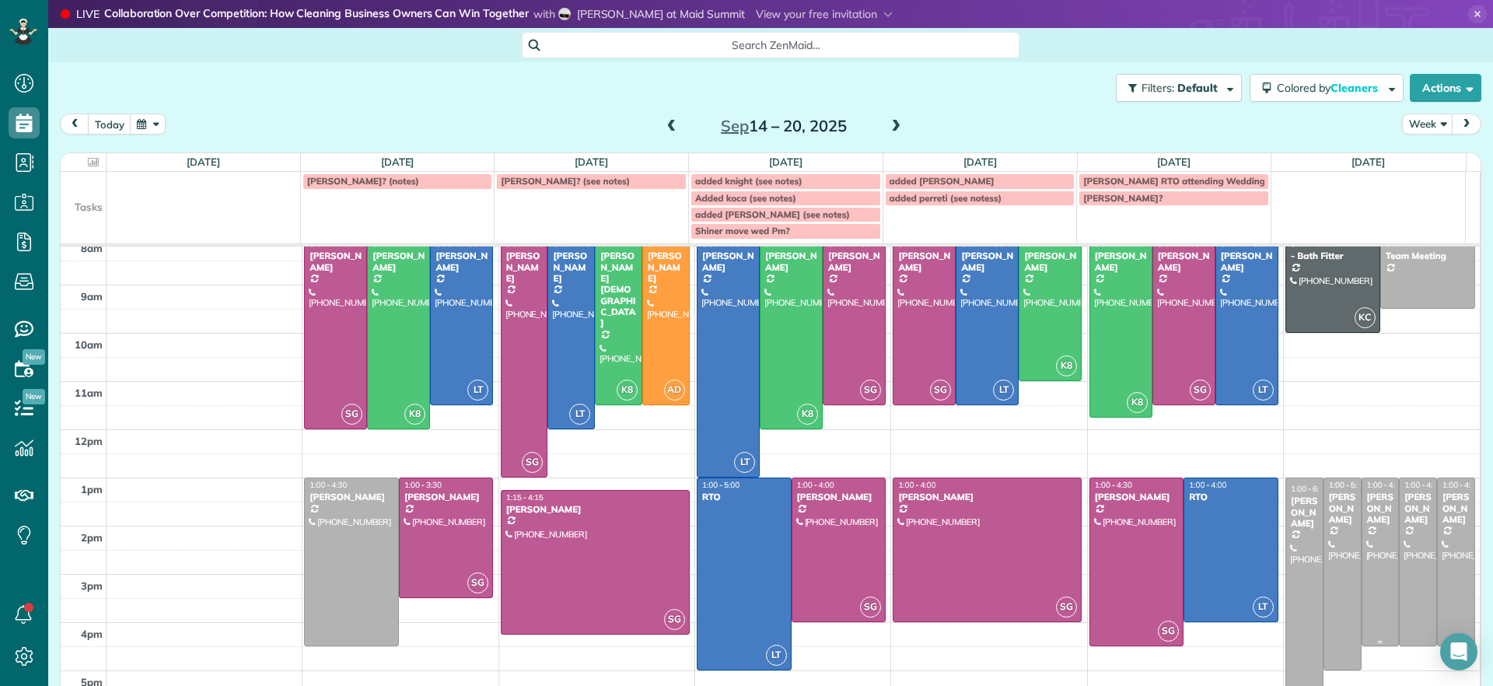
click at [1363, 559] on div at bounding box center [1381, 561] width 37 height 167
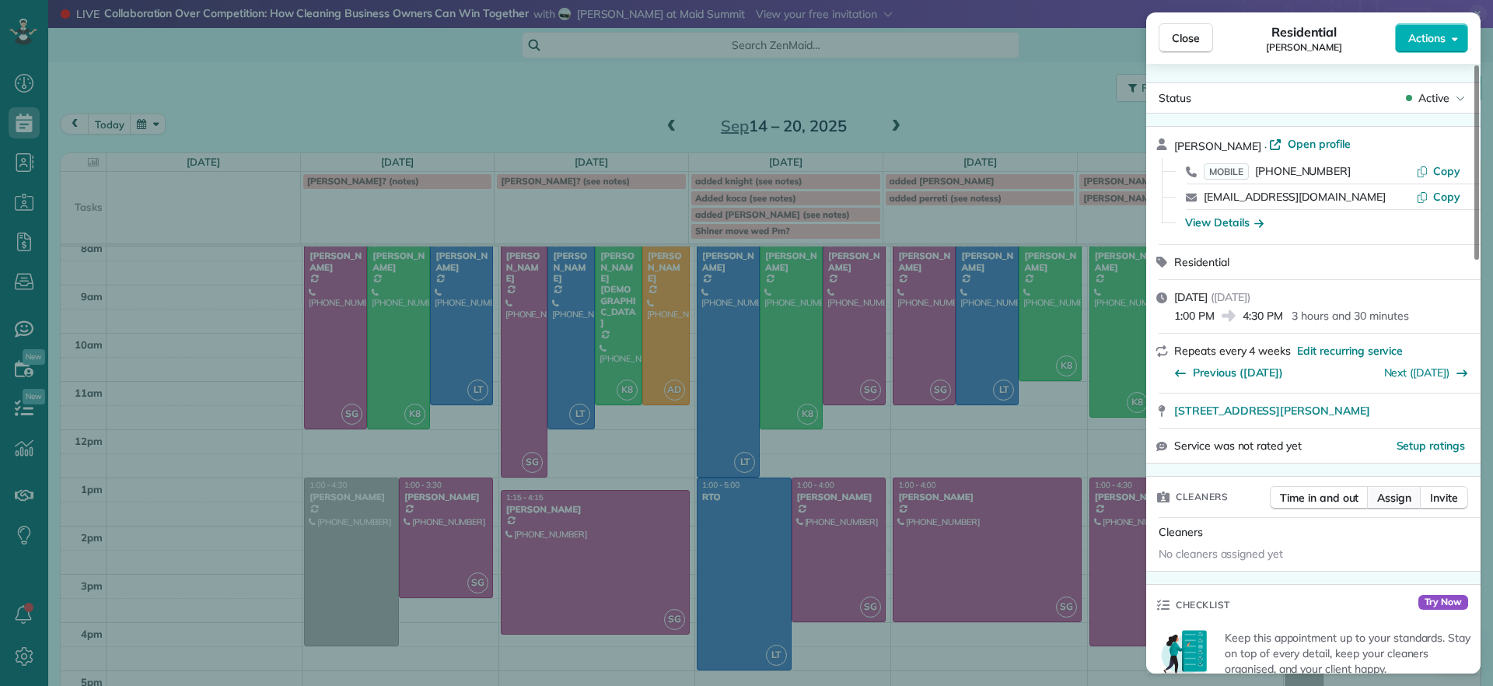
click at [1391, 496] on span "Assign" at bounding box center [1395, 498] width 34 height 16
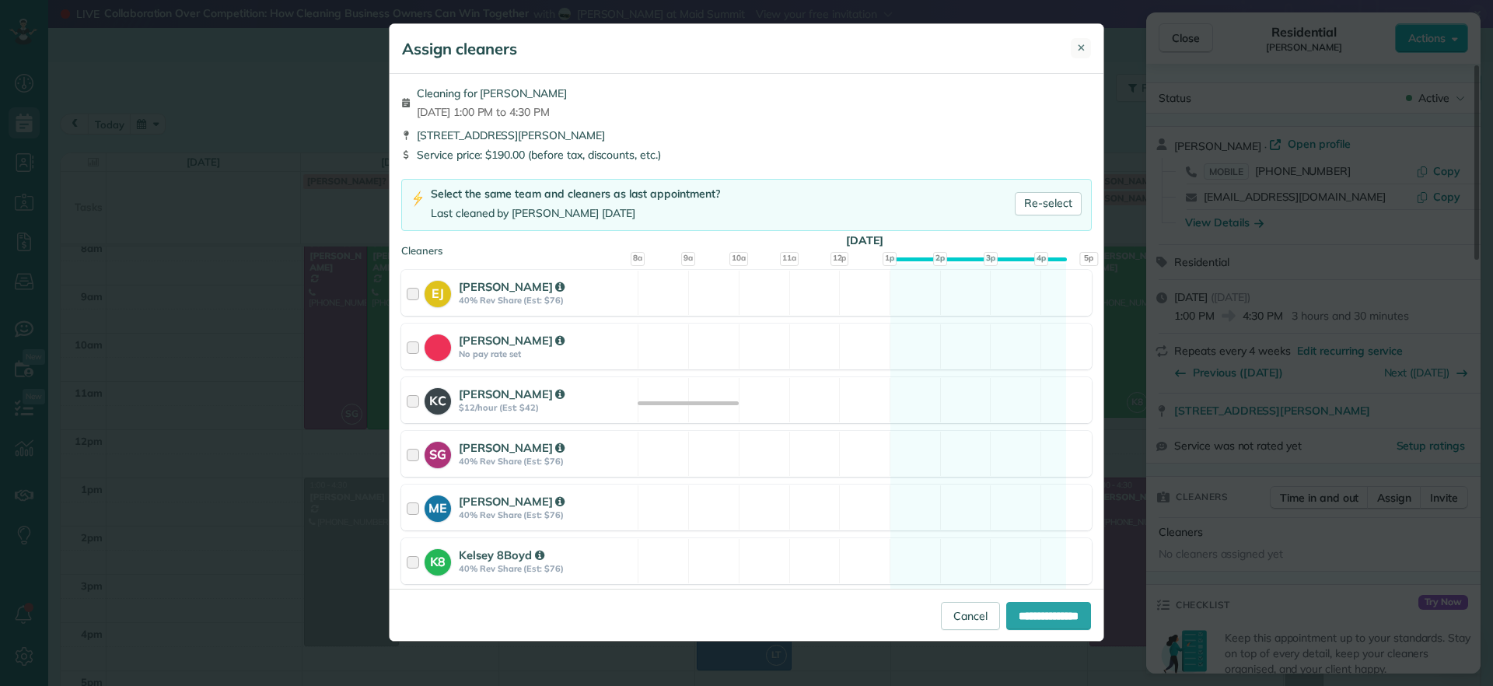
click at [1080, 52] on span "✕" at bounding box center [1081, 47] width 9 height 15
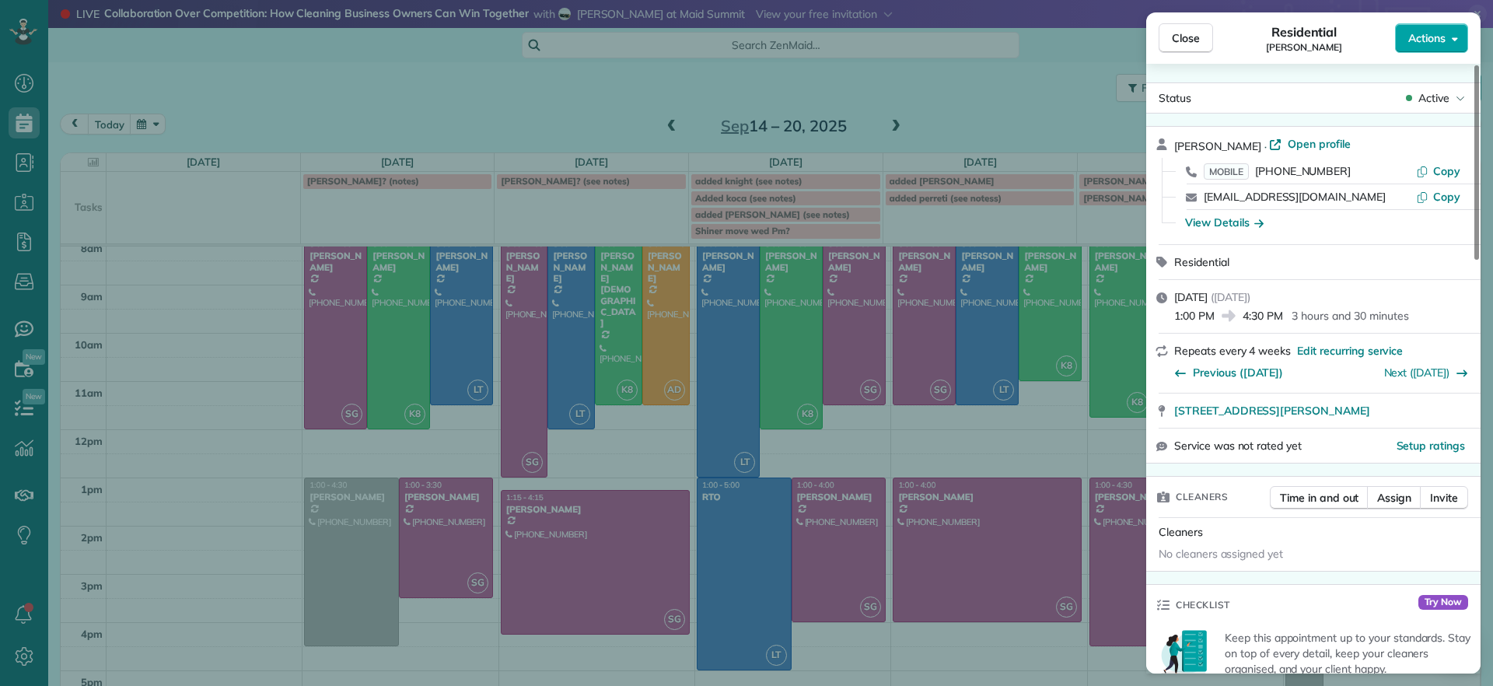
click at [1448, 39] on button "Actions" at bounding box center [1431, 38] width 73 height 30
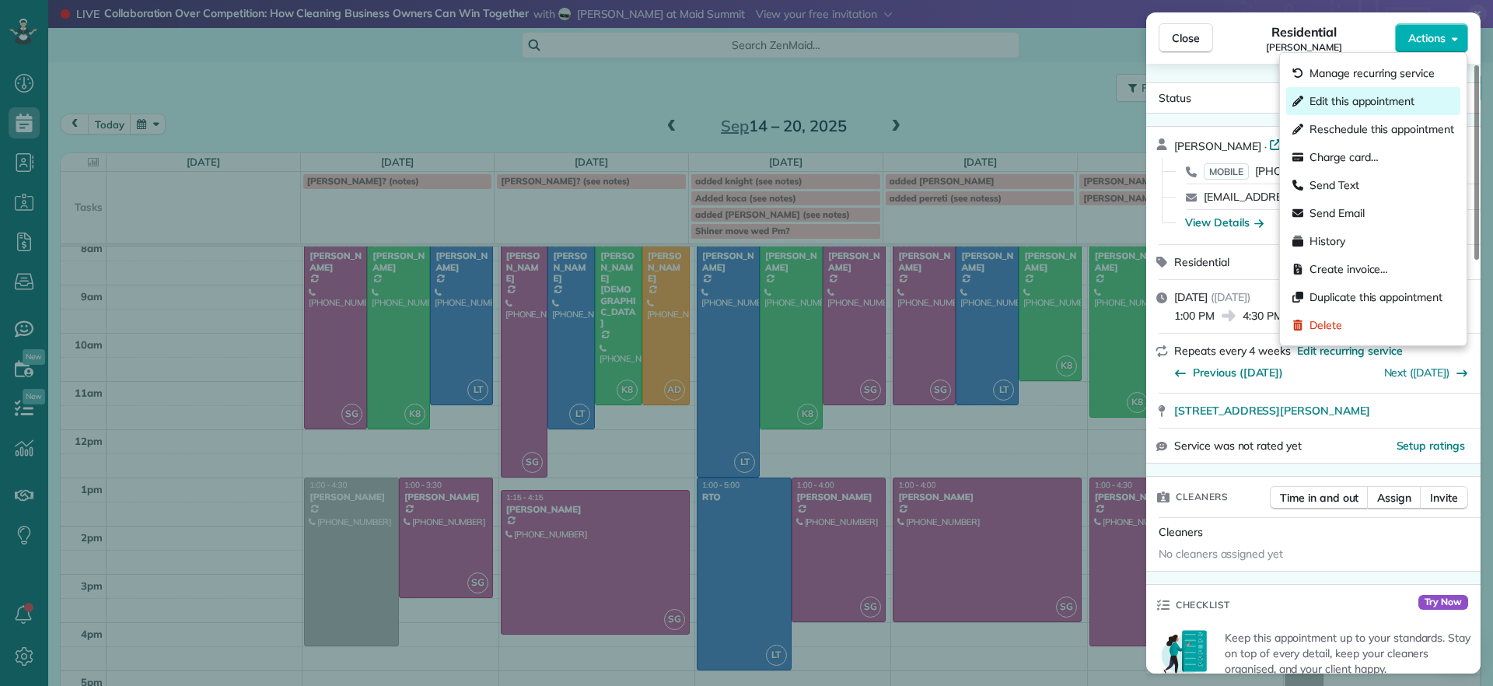
click at [1380, 92] on div "Edit this appointment" at bounding box center [1374, 101] width 174 height 28
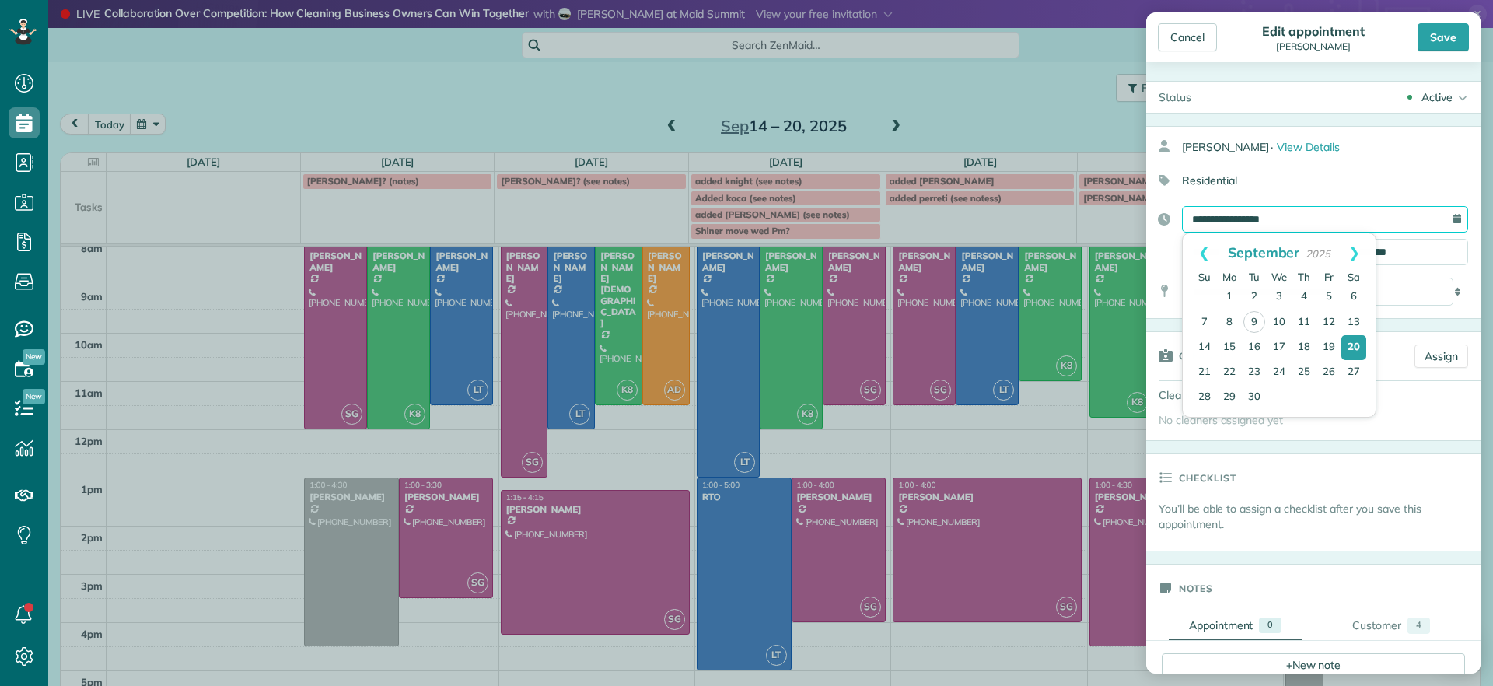
click at [1432, 212] on input "**********" at bounding box center [1325, 219] width 286 height 26
click at [1229, 374] on link "22" at bounding box center [1229, 372] width 25 height 25
type input "**********"
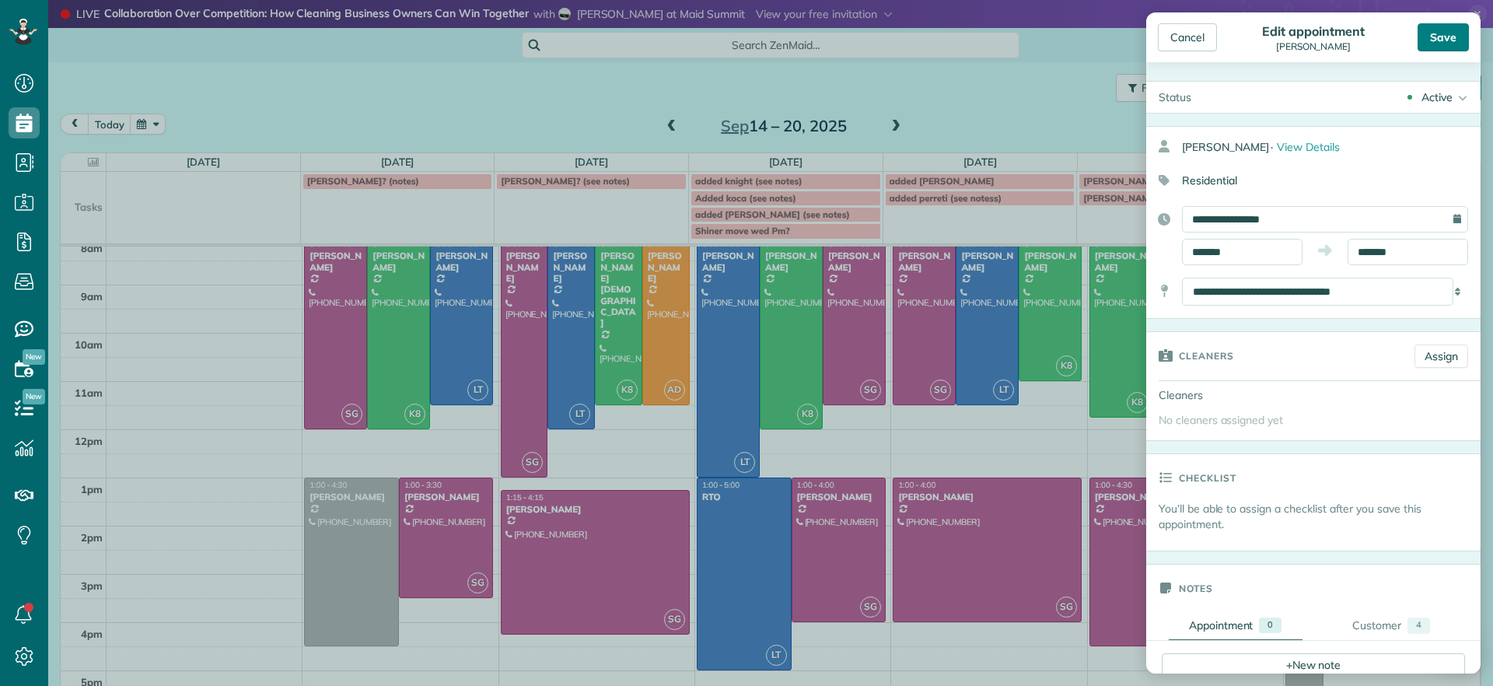
click at [1447, 41] on div "Save" at bounding box center [1443, 37] width 51 height 28
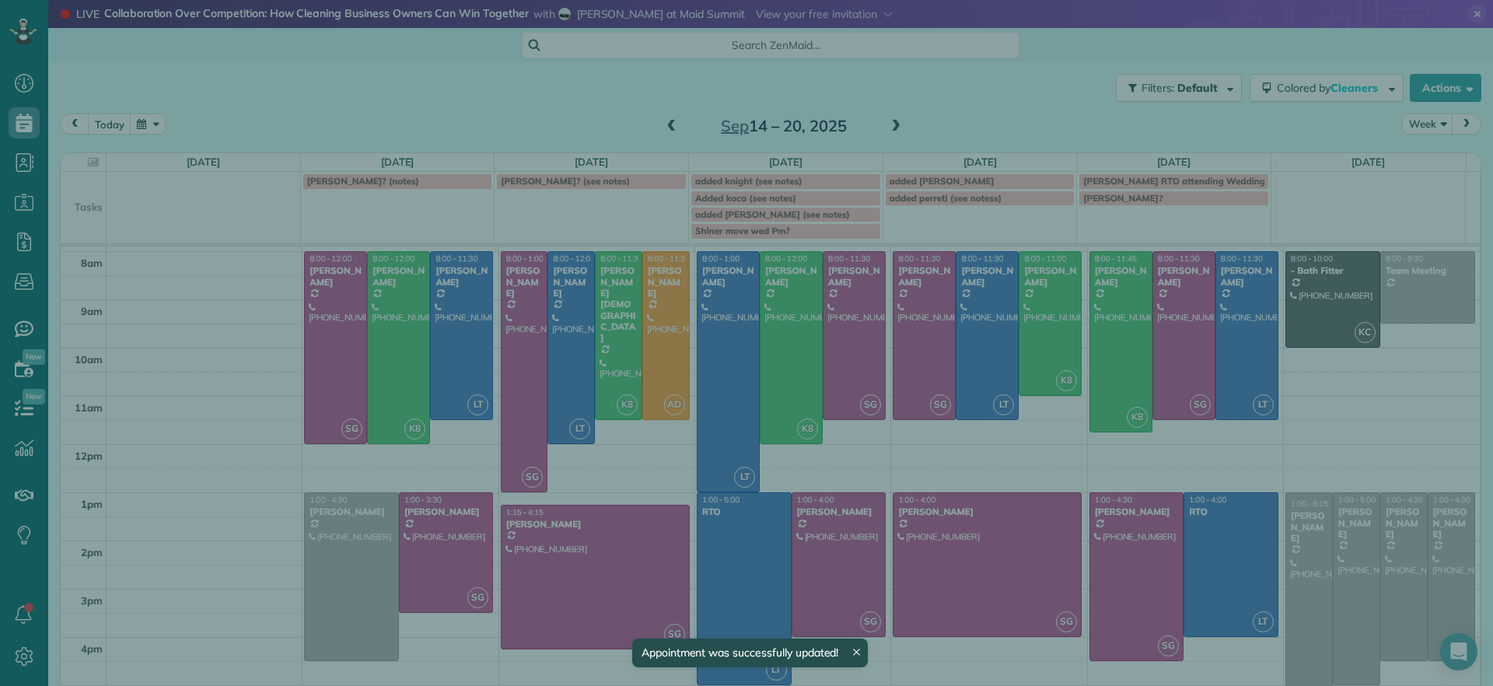
scroll to position [43, 0]
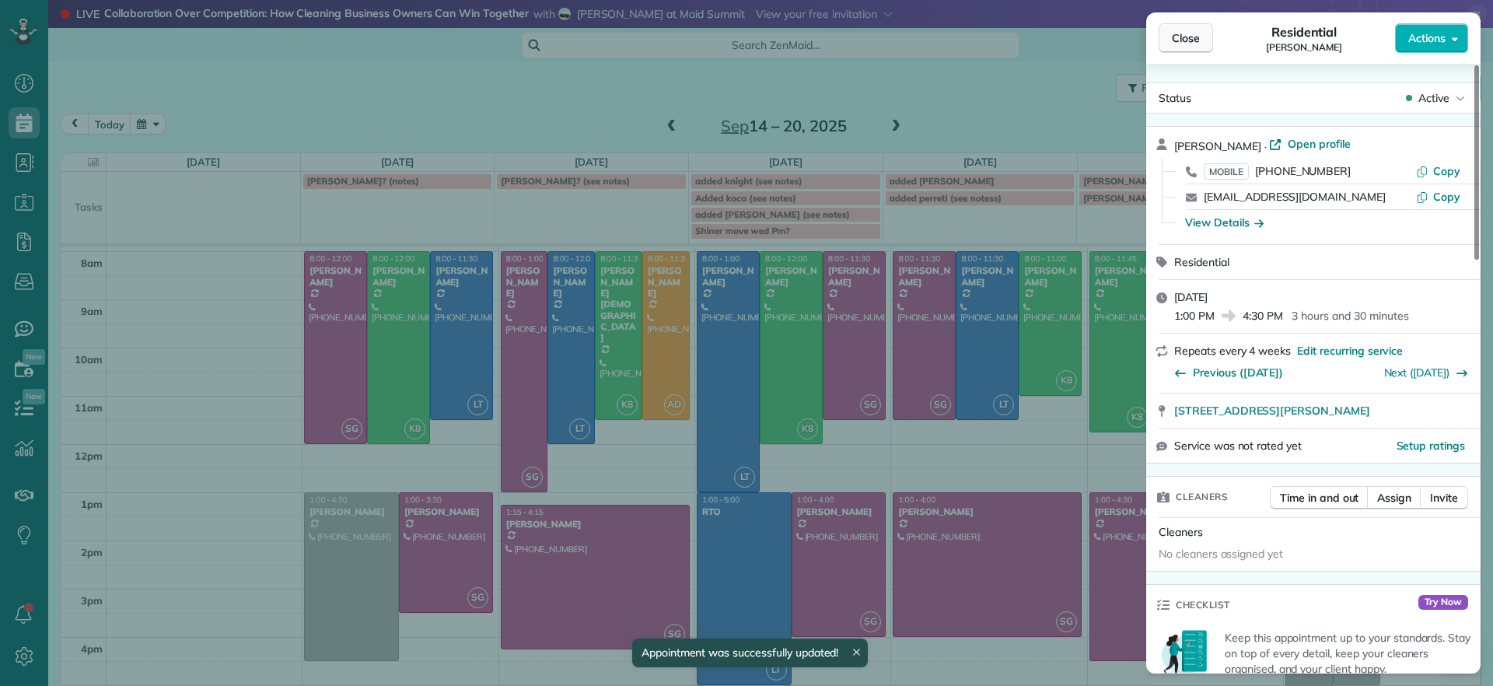
click at [1176, 42] on span "Close" at bounding box center [1186, 38] width 28 height 16
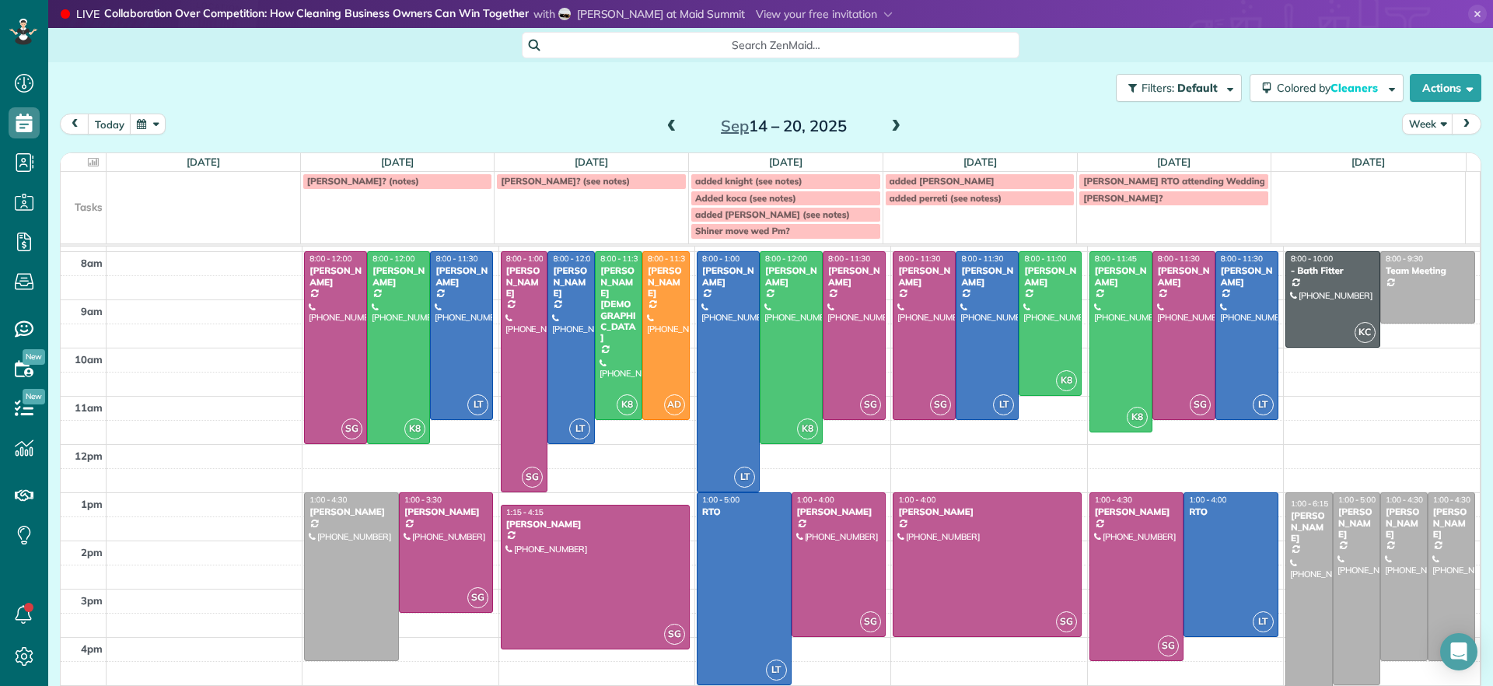
click at [663, 125] on span at bounding box center [671, 127] width 17 height 14
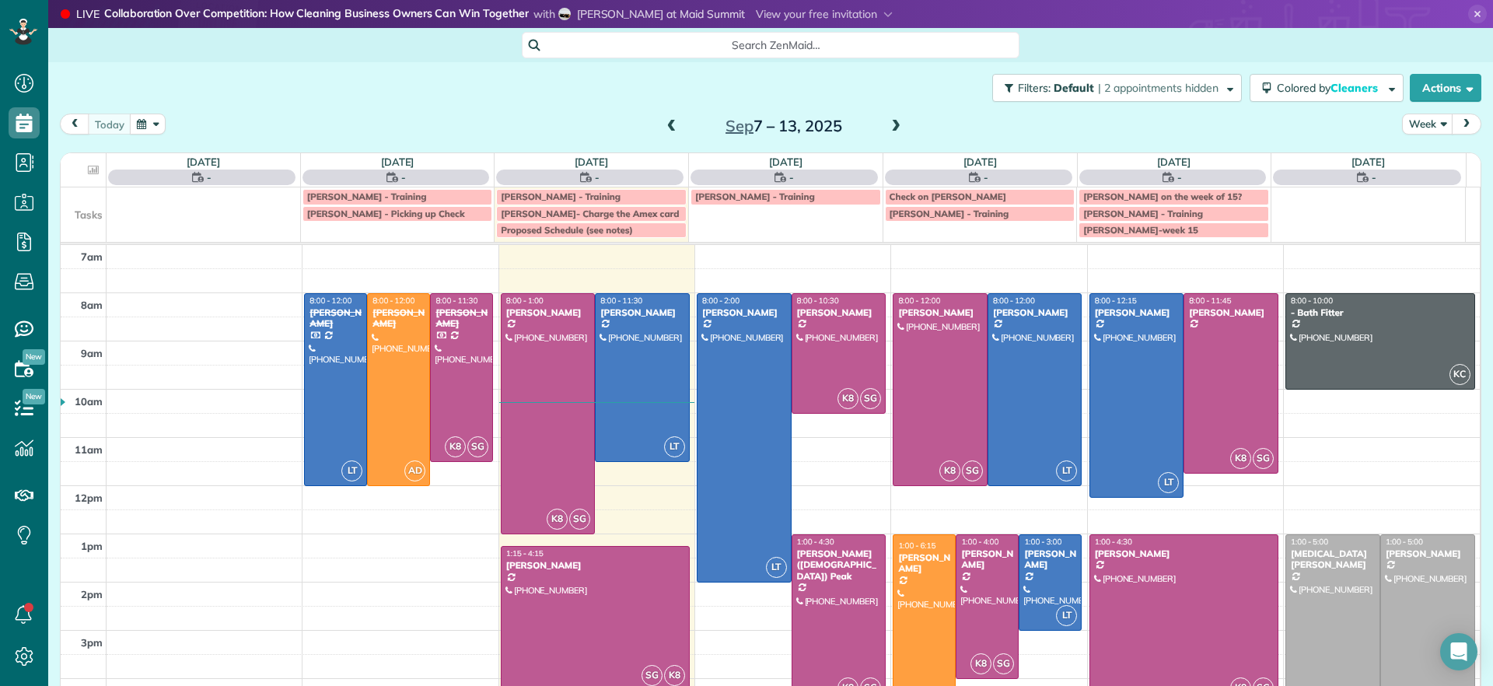
click at [663, 125] on span at bounding box center [671, 127] width 17 height 14
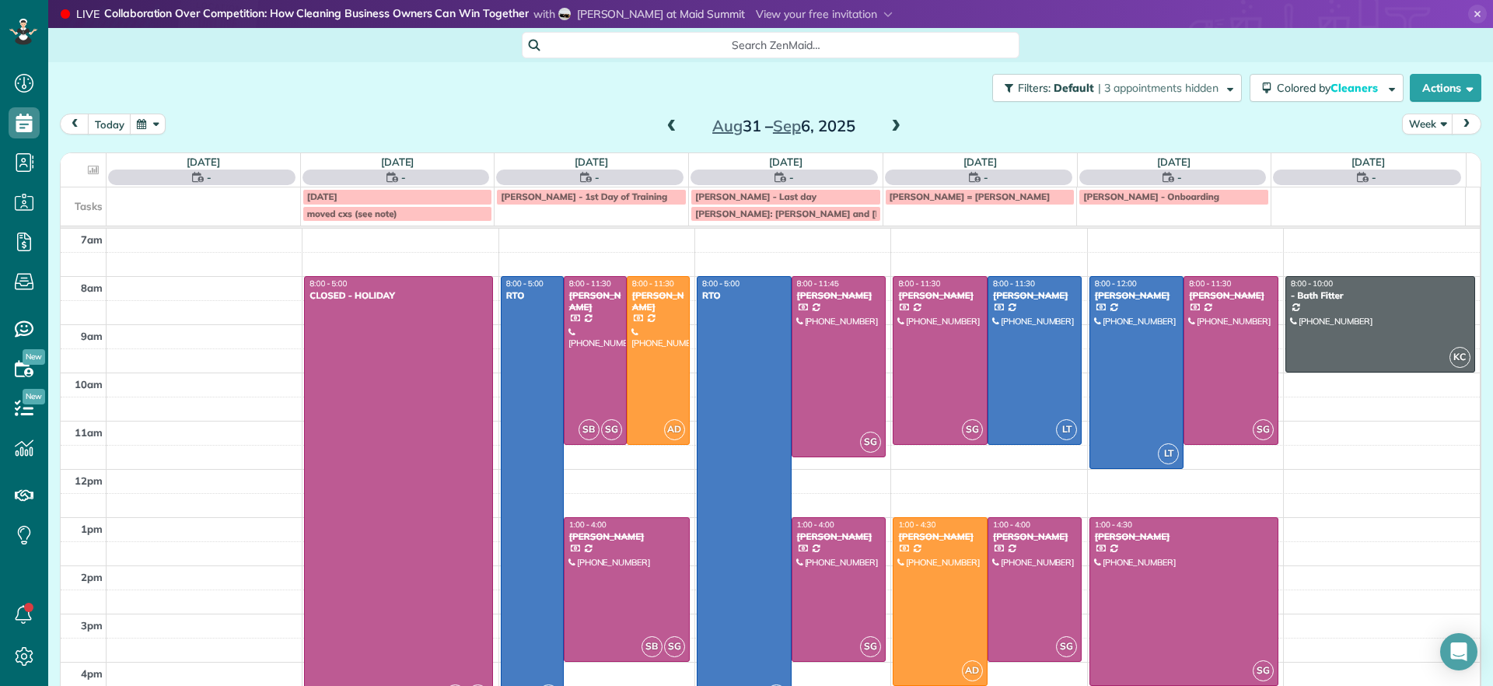
click at [663, 125] on span at bounding box center [671, 127] width 17 height 14
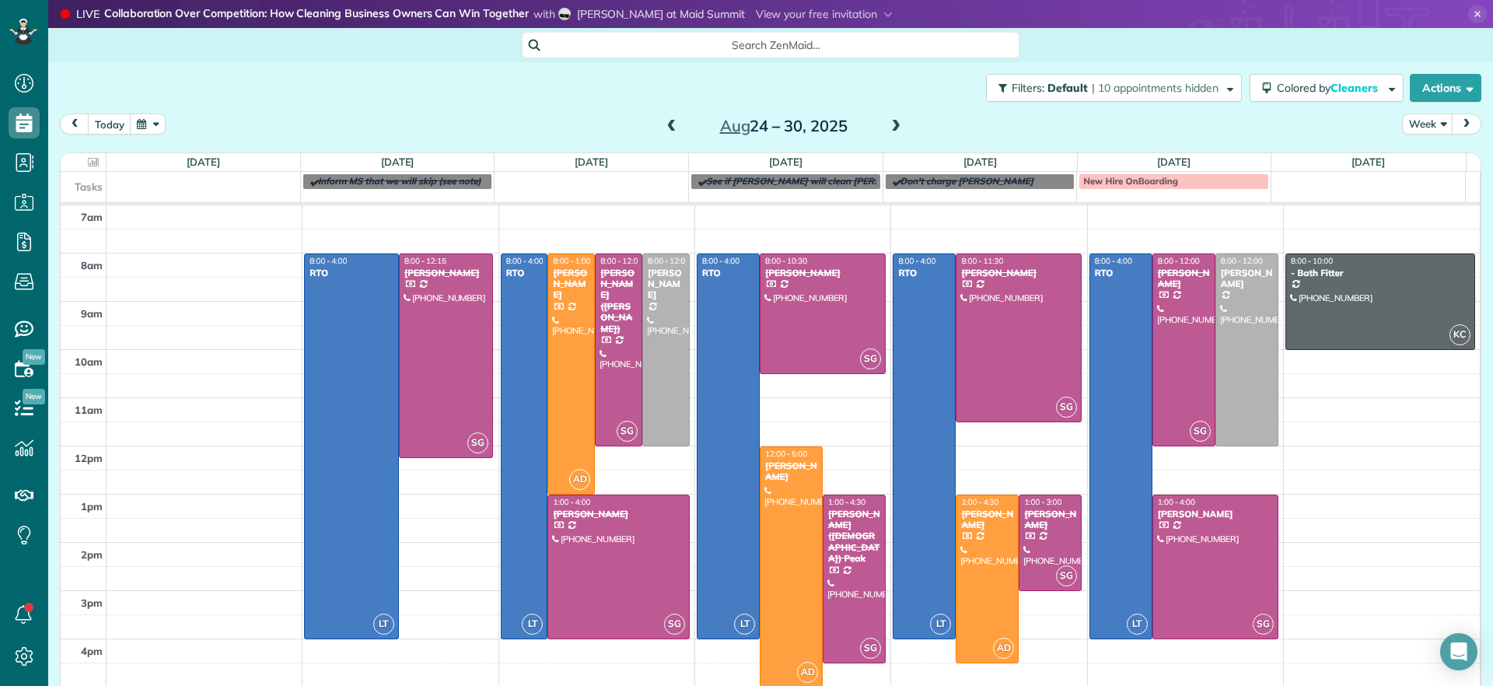
click at [663, 125] on span at bounding box center [671, 127] width 17 height 14
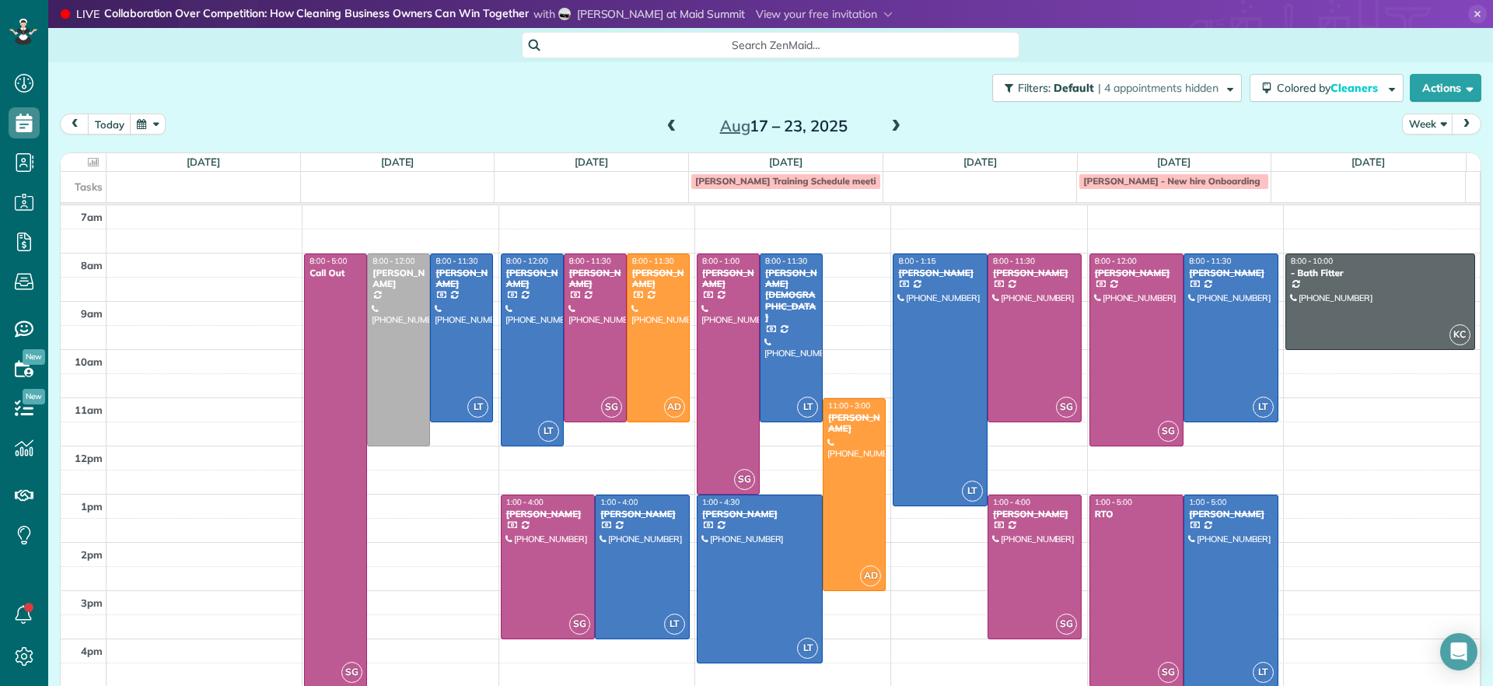
click at [888, 128] on span at bounding box center [896, 127] width 17 height 14
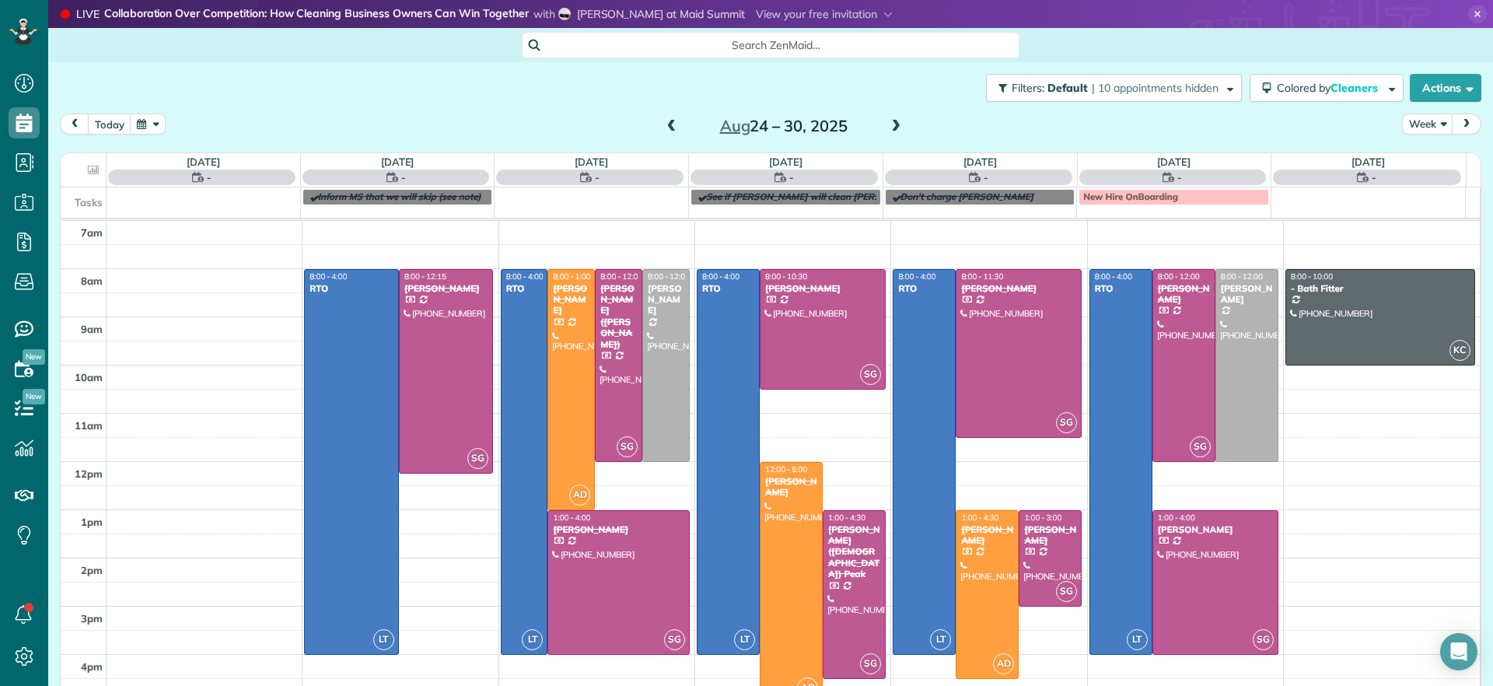
click at [888, 128] on span at bounding box center [896, 127] width 17 height 14
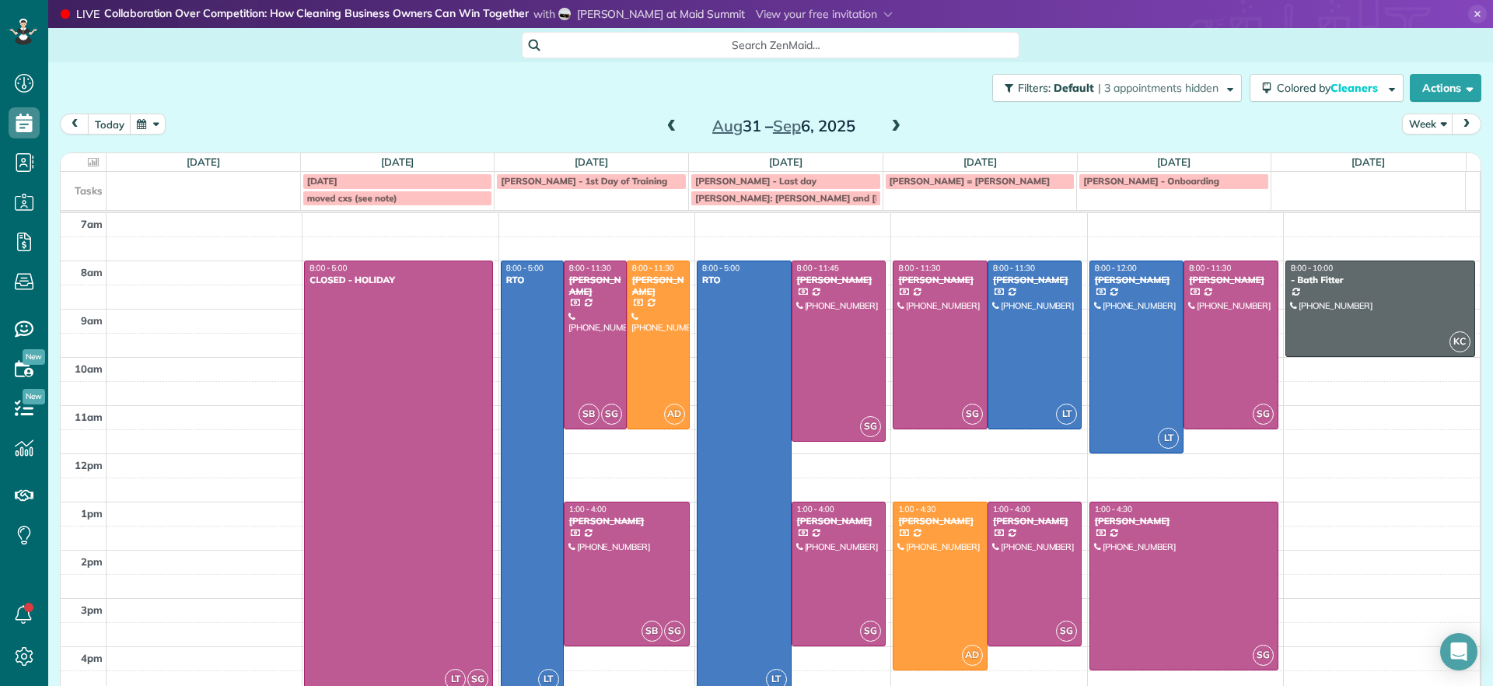
click at [888, 128] on span at bounding box center [896, 127] width 17 height 14
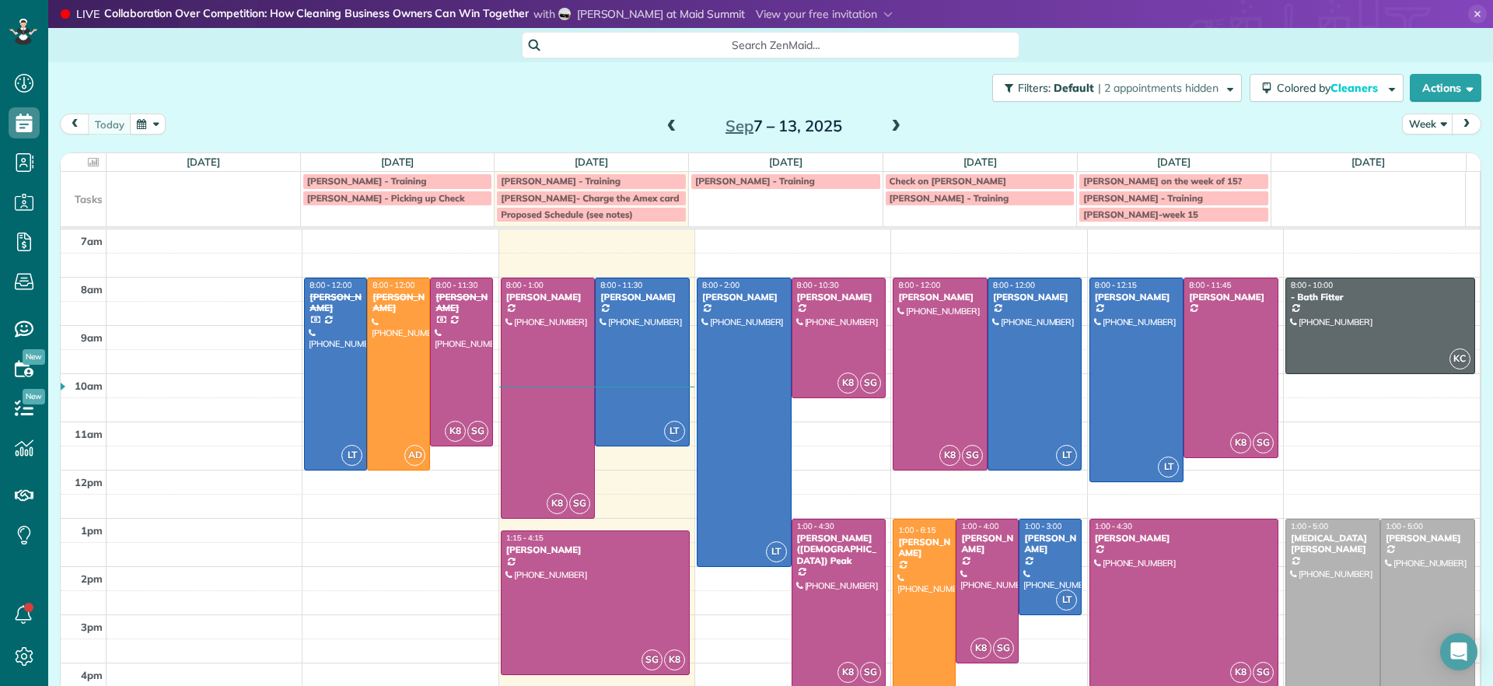
click at [888, 128] on span at bounding box center [896, 127] width 17 height 14
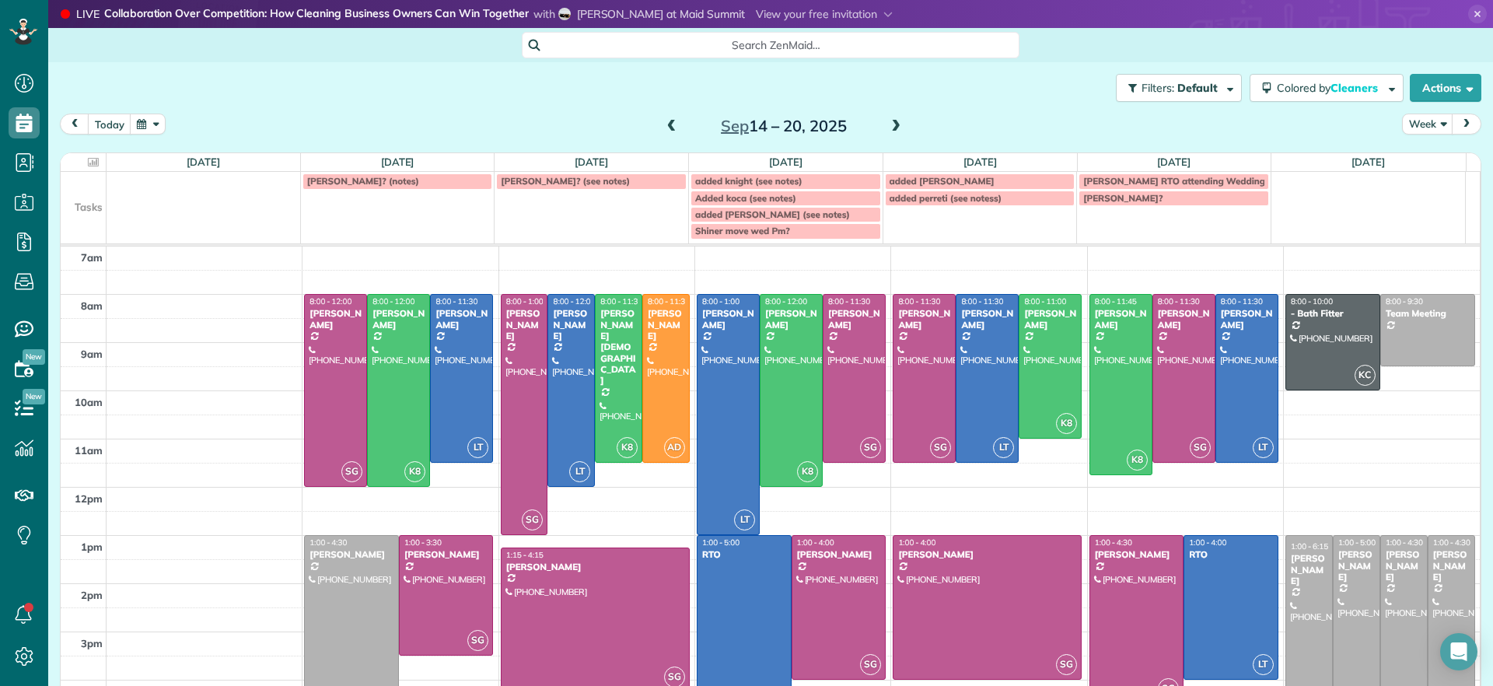
click at [888, 134] on span at bounding box center [896, 126] width 17 height 23
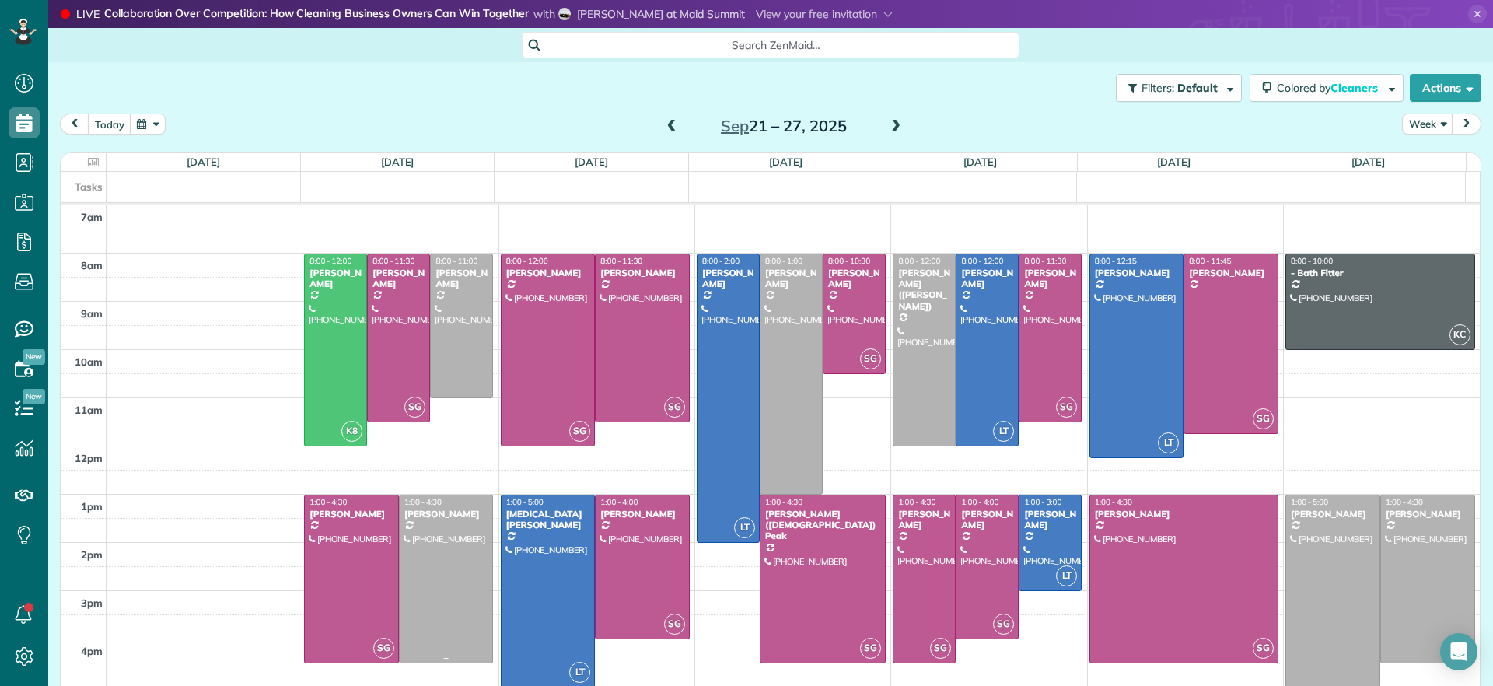
click at [452, 582] on div at bounding box center [446, 578] width 93 height 167
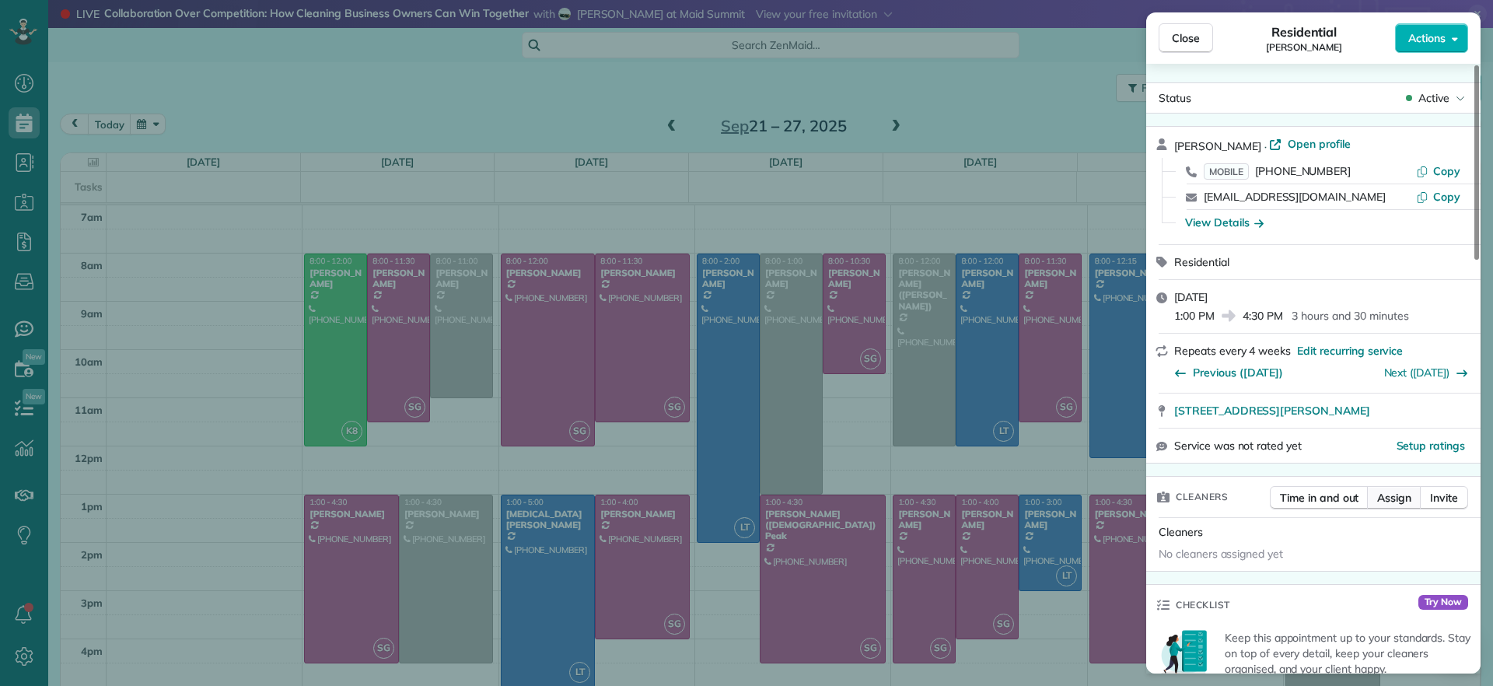
click at [1402, 491] on span "Assign" at bounding box center [1395, 498] width 34 height 16
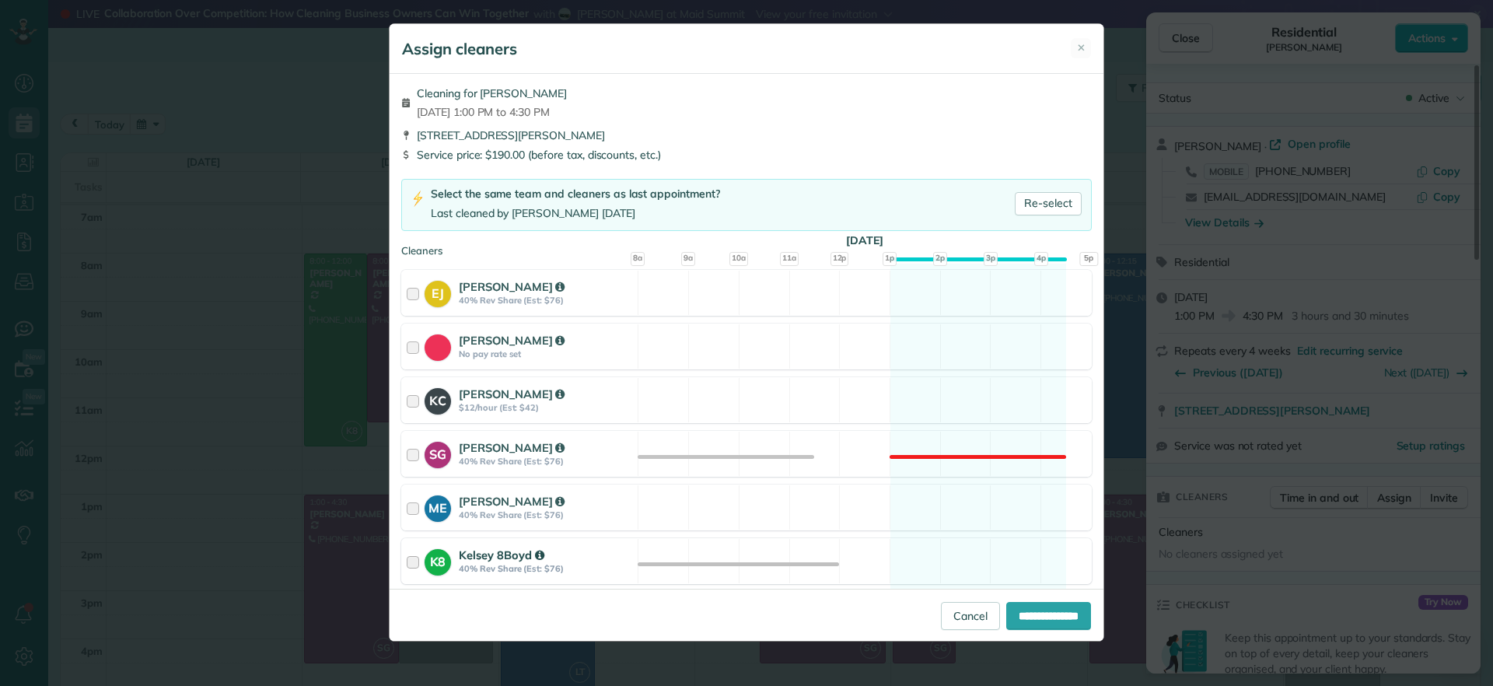
click at [1008, 581] on div "K8 Kelsey 8Boyd 40% Rev Share (Est: $76) Available" at bounding box center [746, 561] width 691 height 46
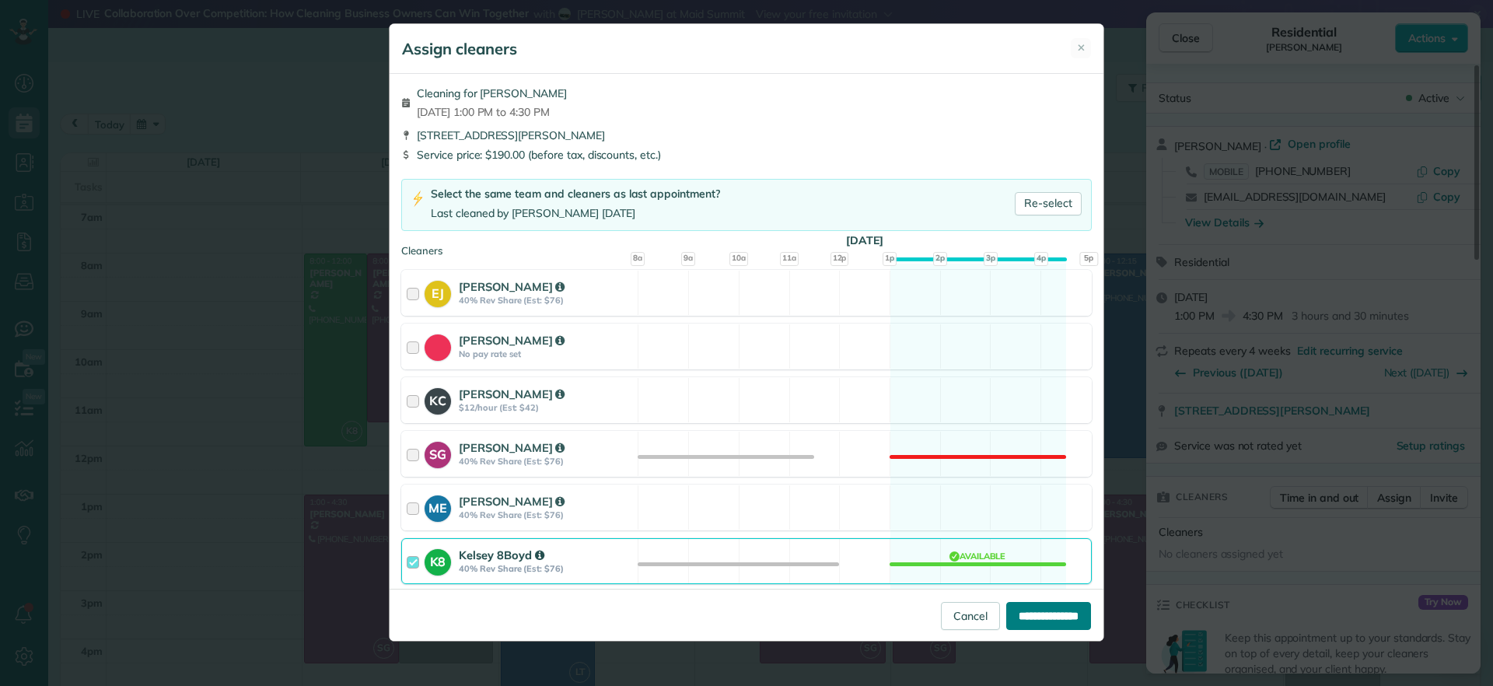
click at [1040, 607] on input "**********" at bounding box center [1049, 616] width 85 height 28
type input "**********"
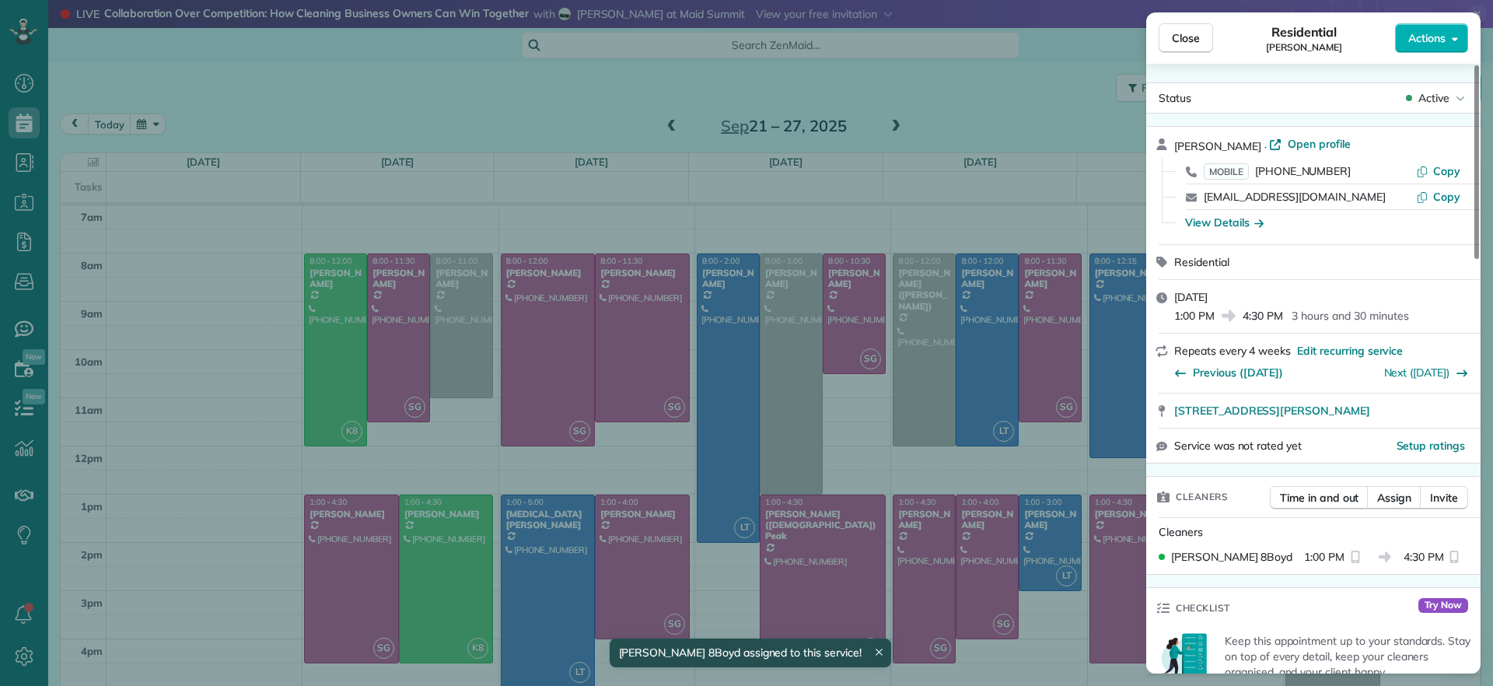
click at [470, 481] on div "Close Residential Gary Murphree Actions Status Active Gary Murphree · Open prof…" at bounding box center [746, 343] width 1493 height 686
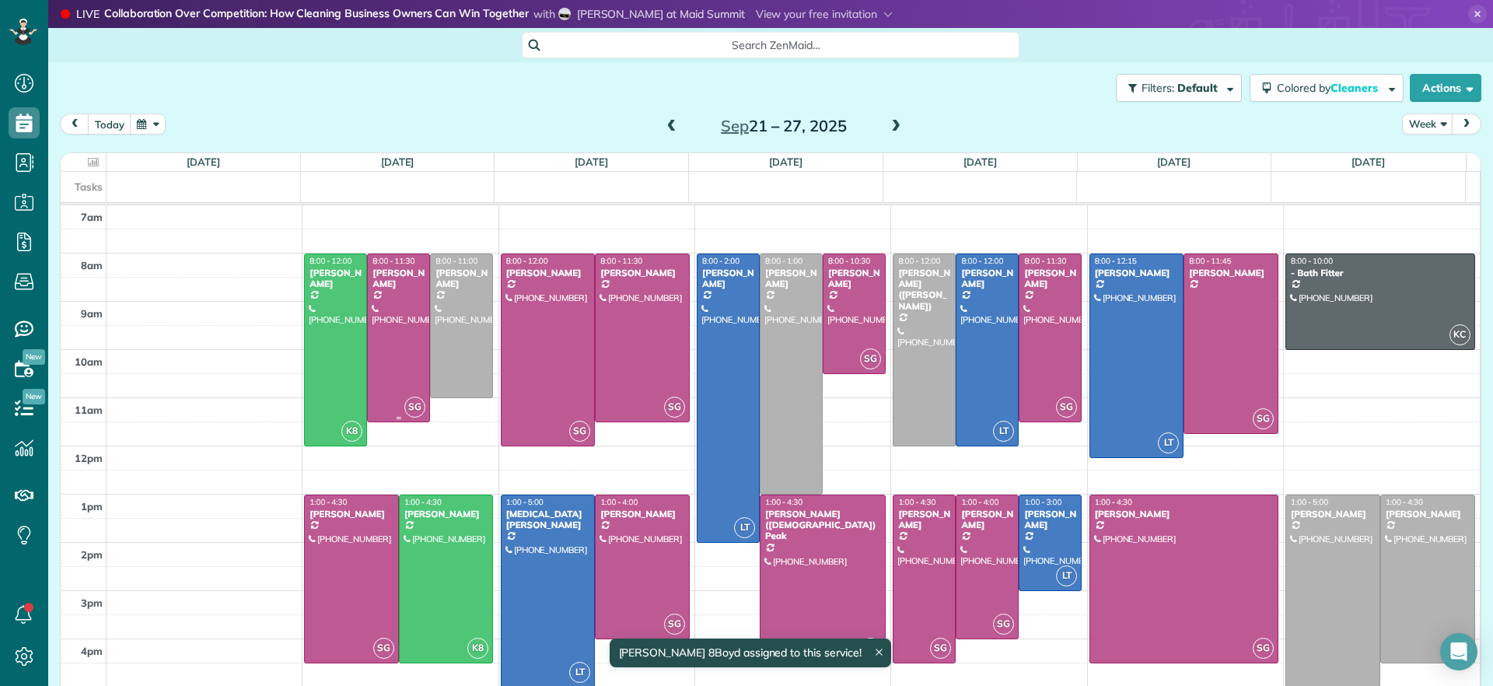
click at [379, 394] on div at bounding box center [398, 337] width 61 height 167
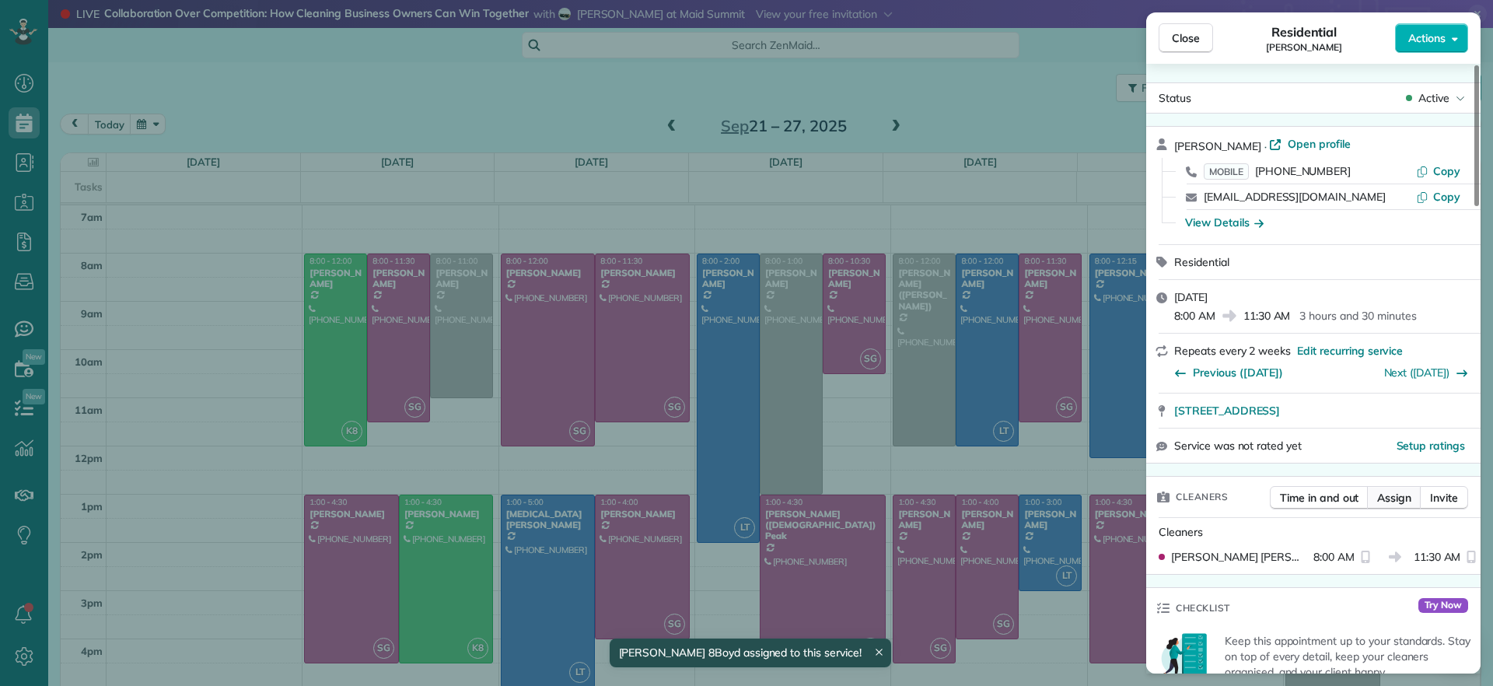
click at [1390, 498] on span "Assign" at bounding box center [1395, 498] width 34 height 16
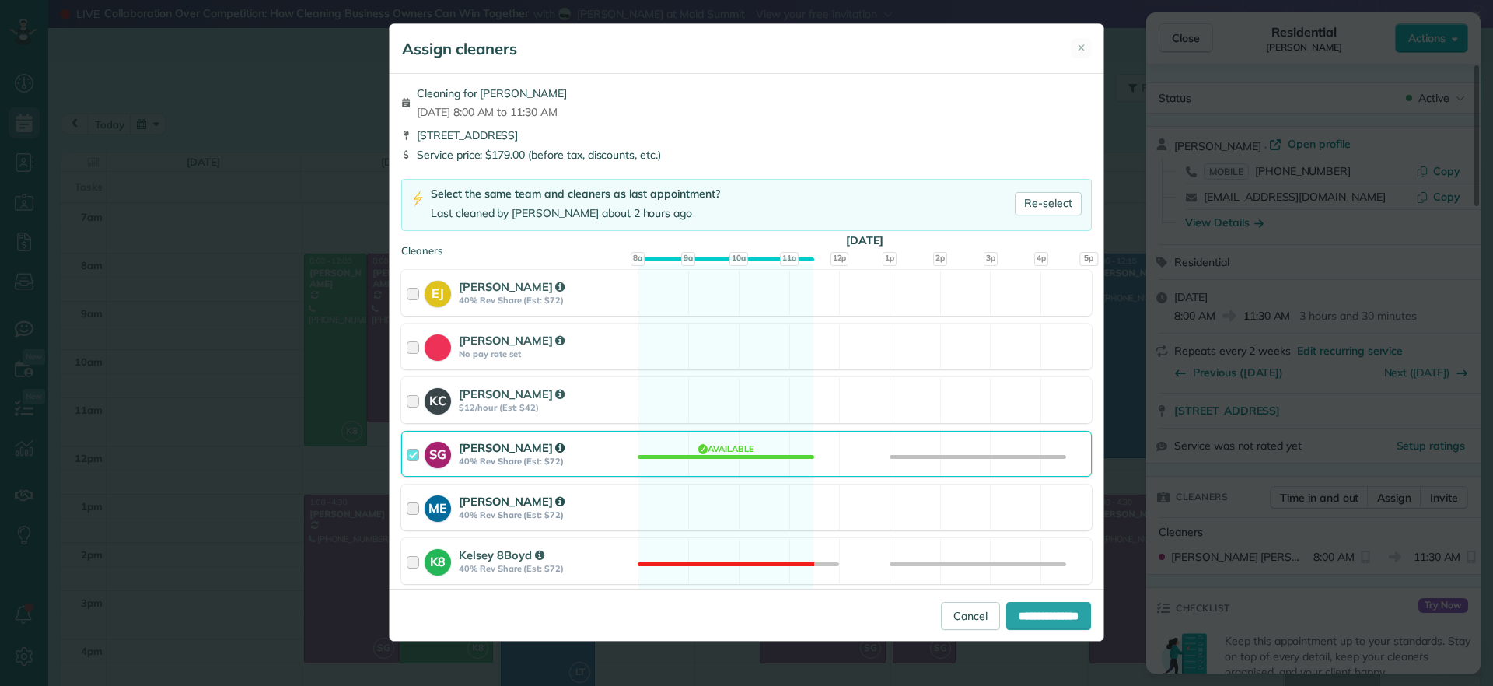
click at [745, 509] on div "ME Mae Enriquez 40% Rev Share (Est: $72) Available" at bounding box center [746, 508] width 691 height 46
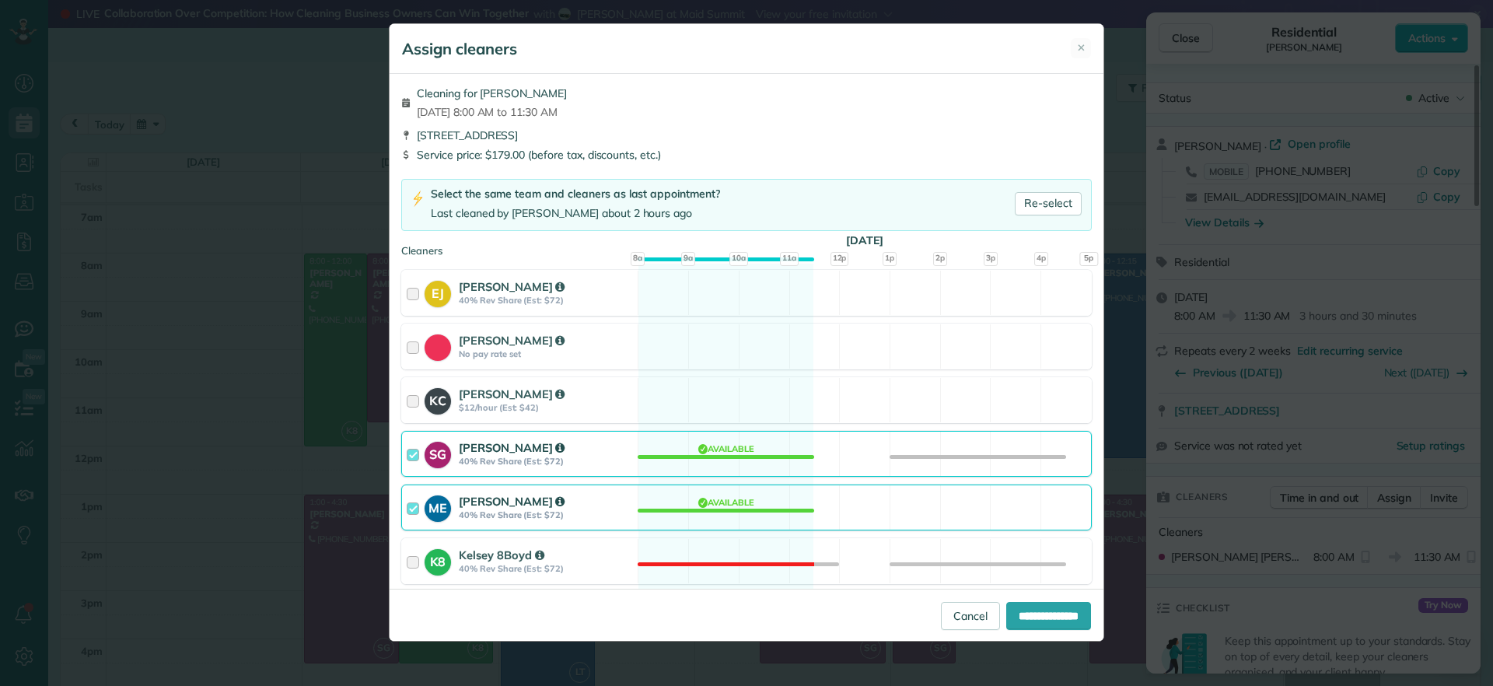
click at [737, 452] on div "SG Sophie Gibbs 40% Rev Share (Est: $72) Available" at bounding box center [746, 454] width 691 height 46
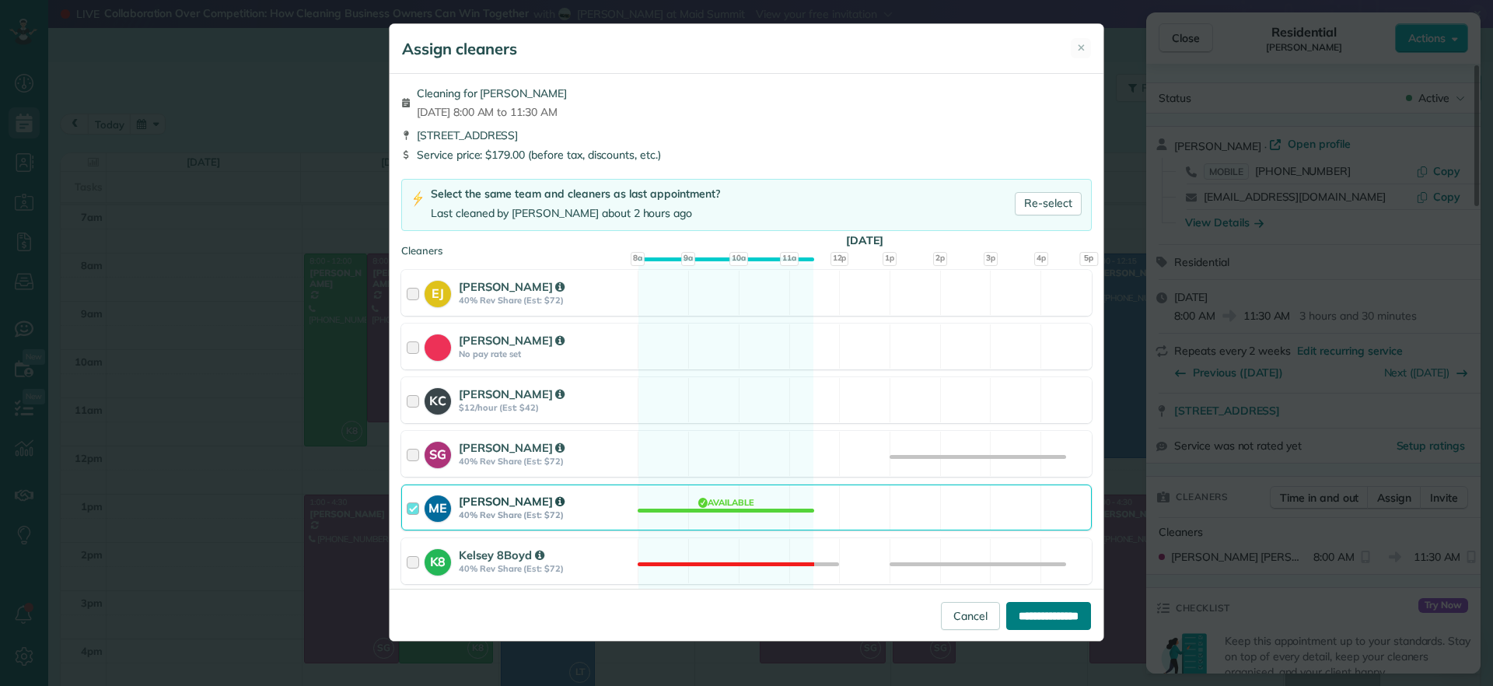
click at [1035, 615] on input "**********" at bounding box center [1049, 616] width 85 height 28
type input "**********"
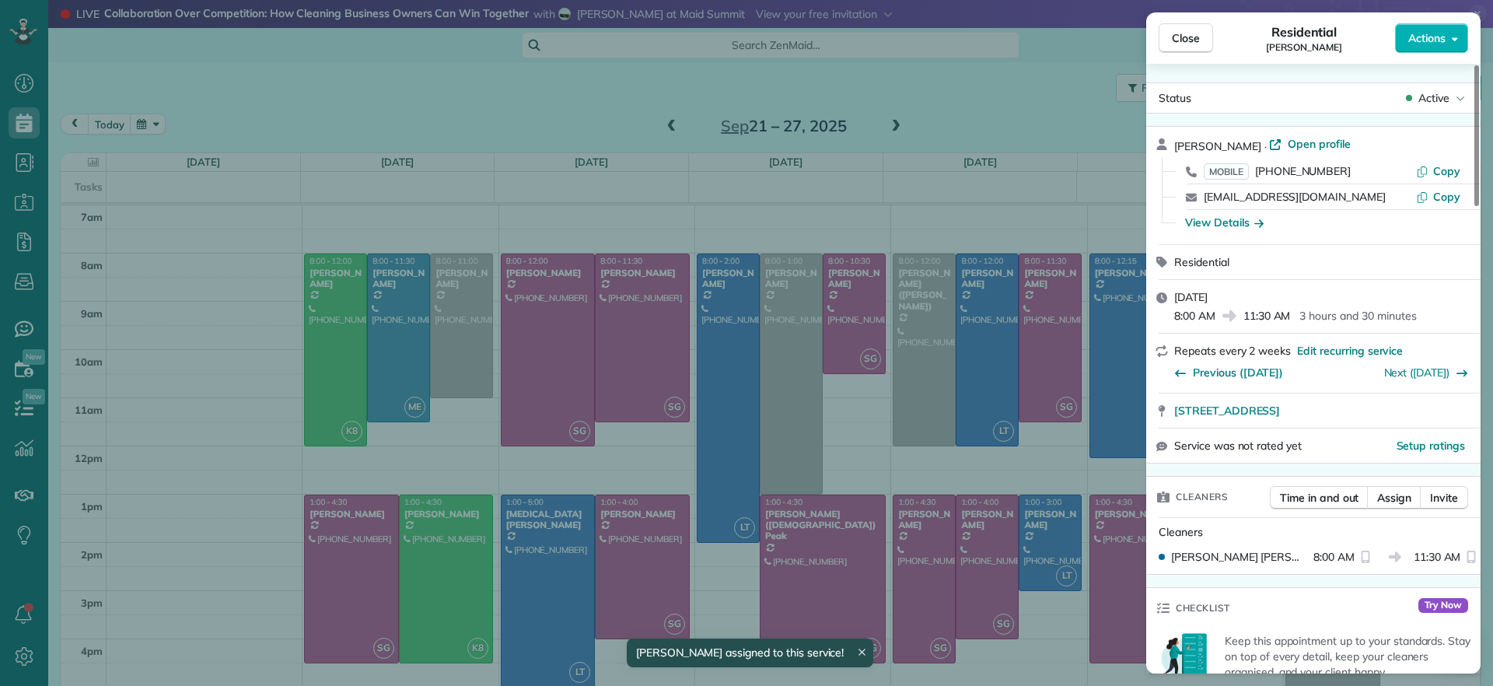
click at [447, 355] on div "Close Residential Imani Holmes Actions Status Active Imani Holmes · Open profil…" at bounding box center [746, 343] width 1493 height 686
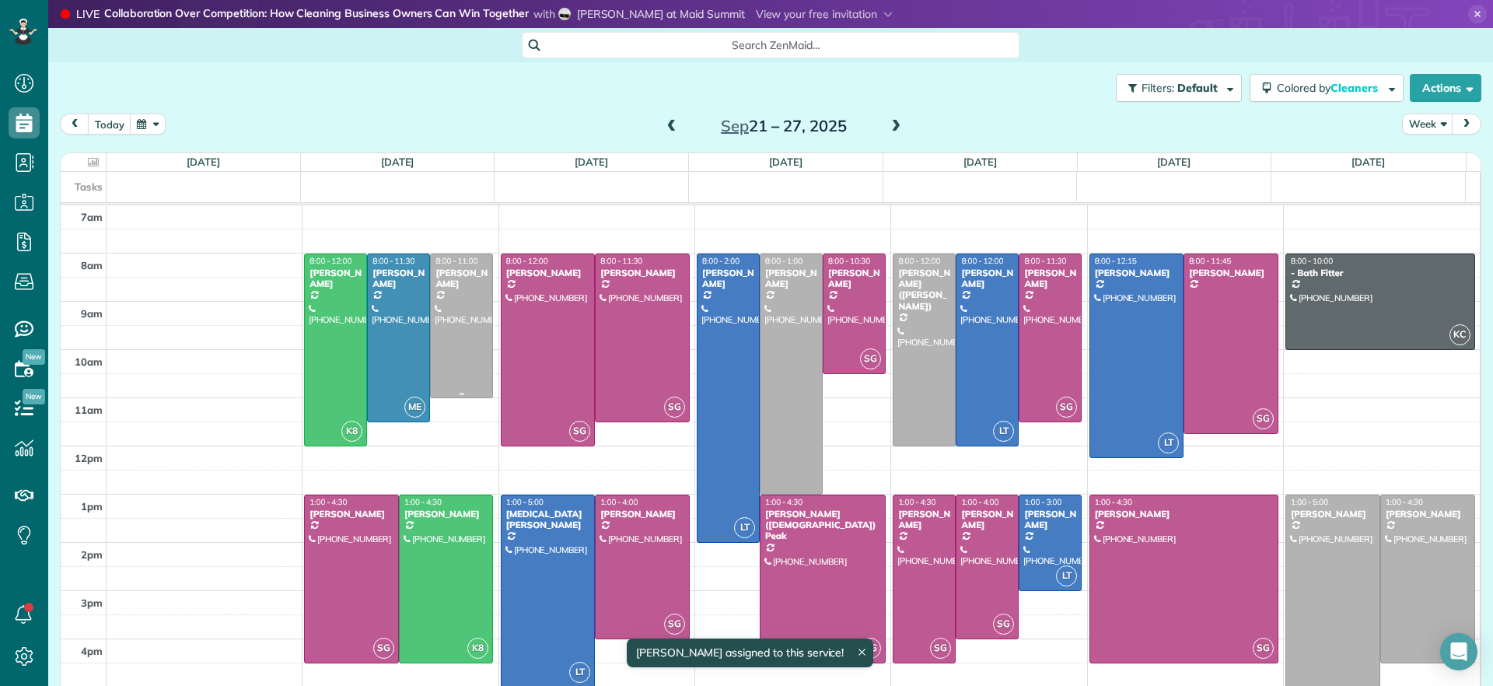
click at [448, 355] on div at bounding box center [461, 325] width 61 height 143
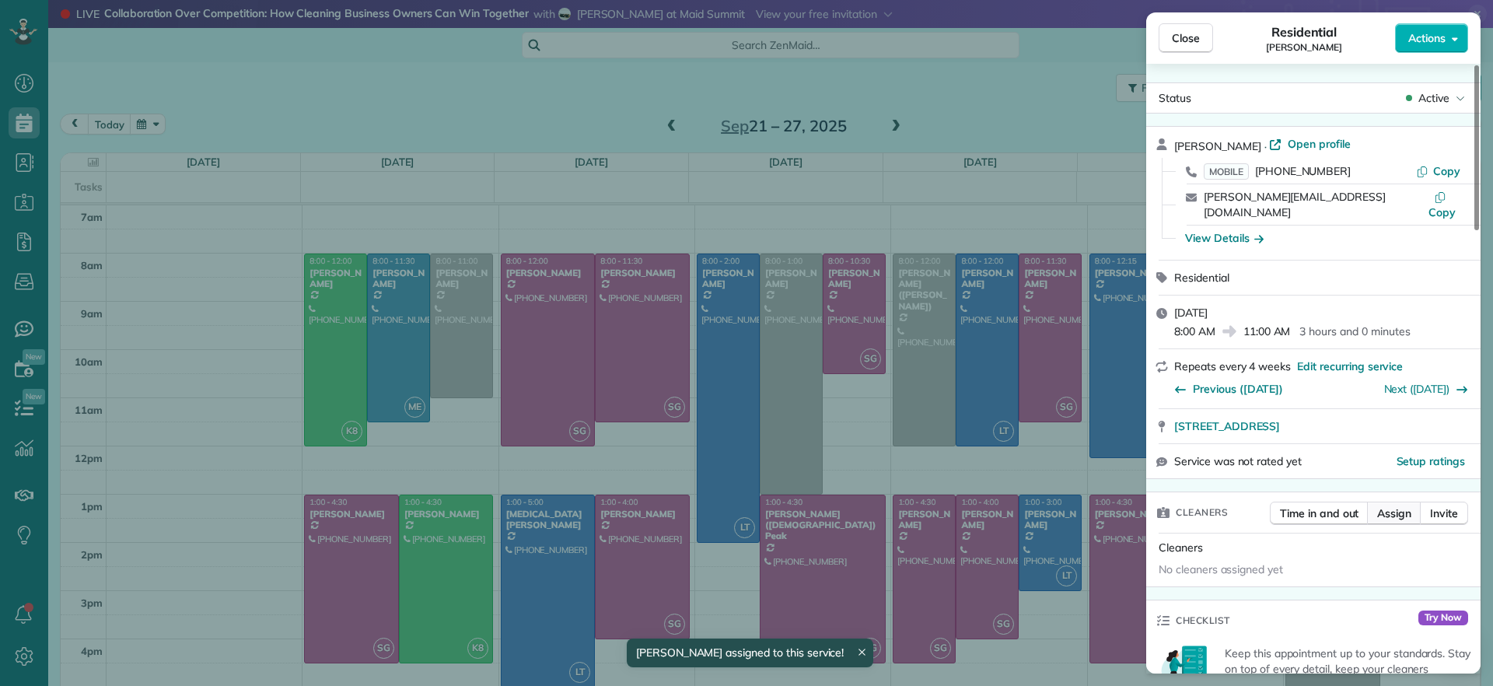
click at [1383, 506] on span "Assign" at bounding box center [1395, 514] width 34 height 16
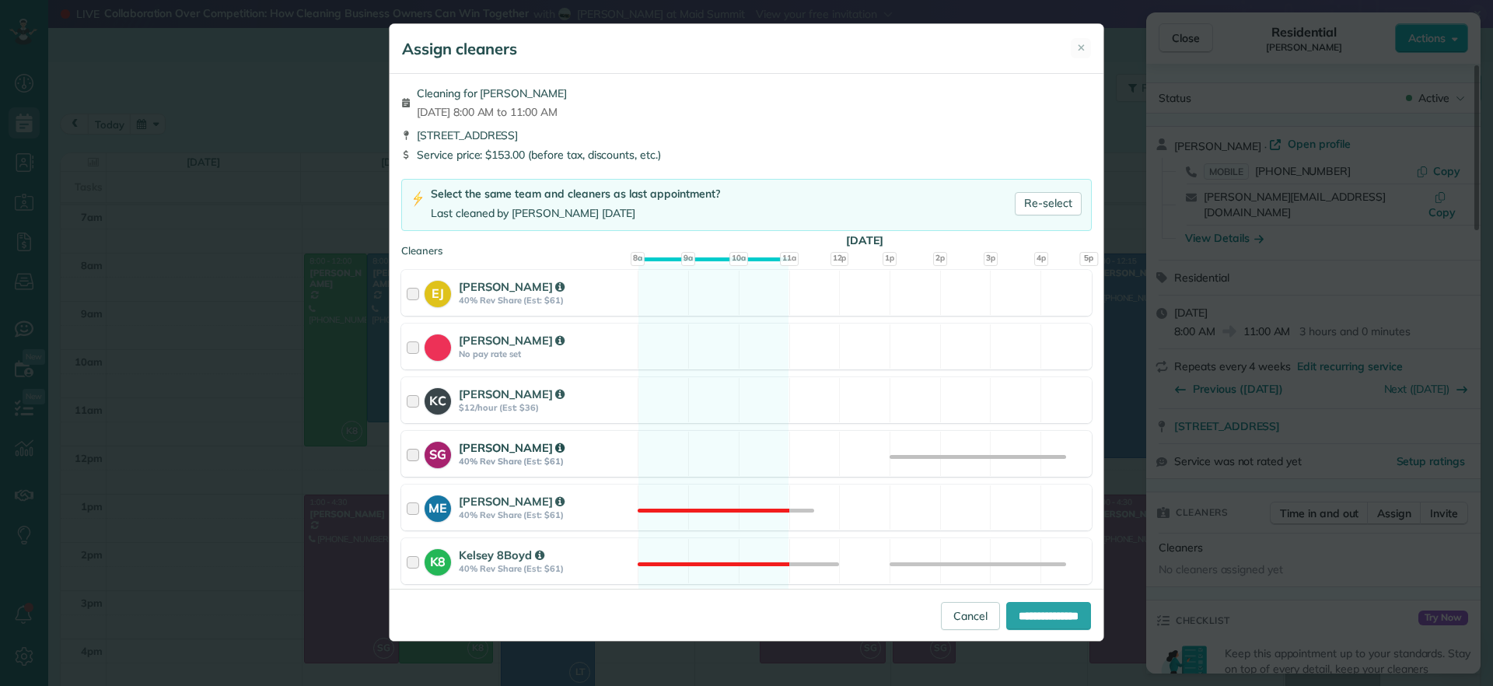
click at [740, 437] on div "SG Sophie Gibbs 40% Rev Share (Est: $61) Available" at bounding box center [746, 454] width 691 height 46
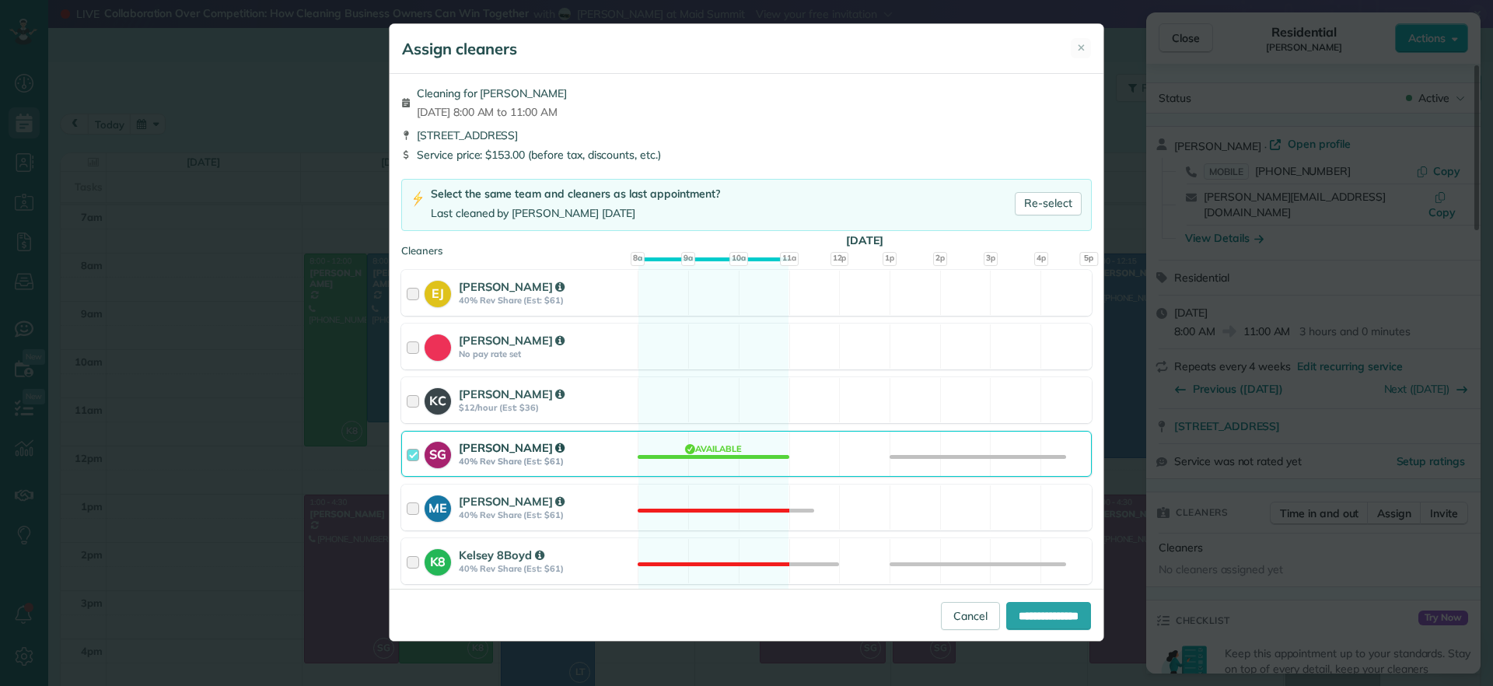
click at [1035, 600] on div "**********" at bounding box center [747, 615] width 714 height 52
click at [1042, 609] on input "**********" at bounding box center [1049, 616] width 85 height 28
type input "**********"
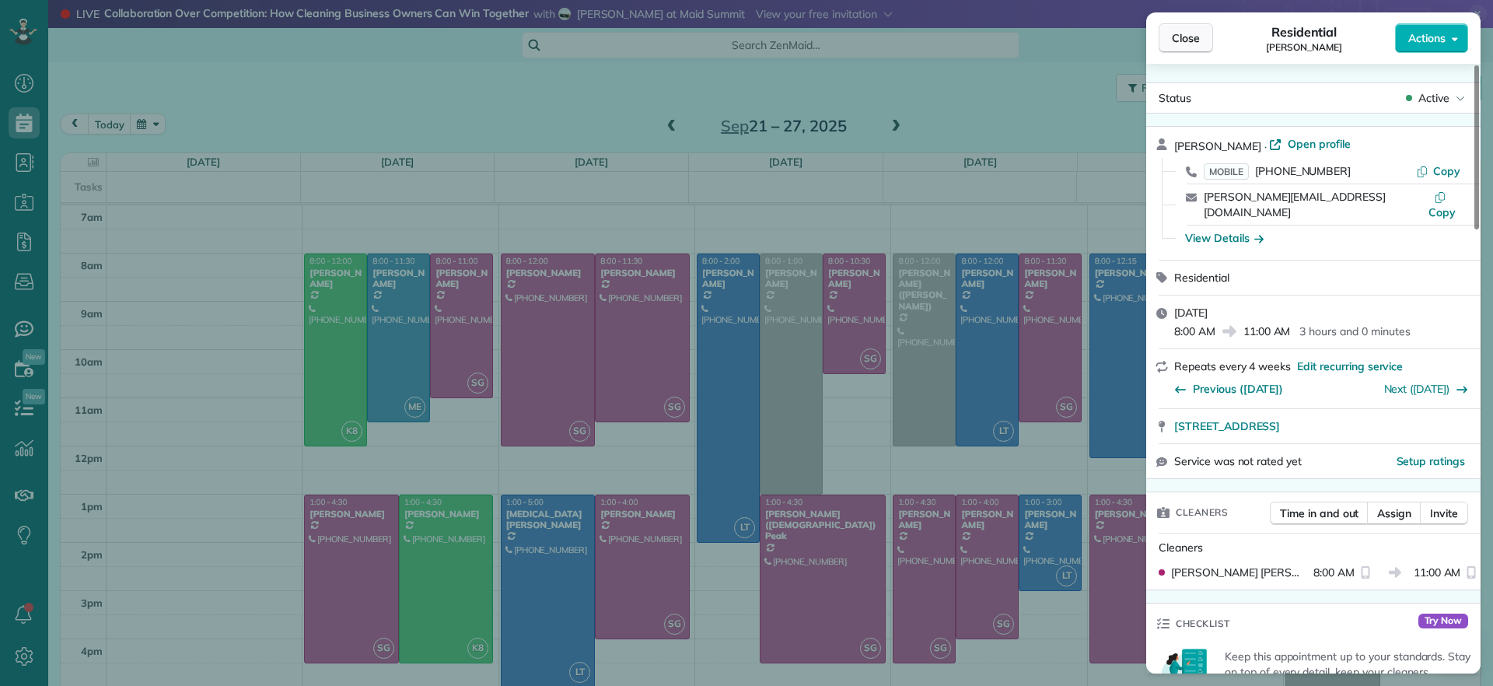
click at [1189, 30] on span "Close" at bounding box center [1186, 38] width 28 height 16
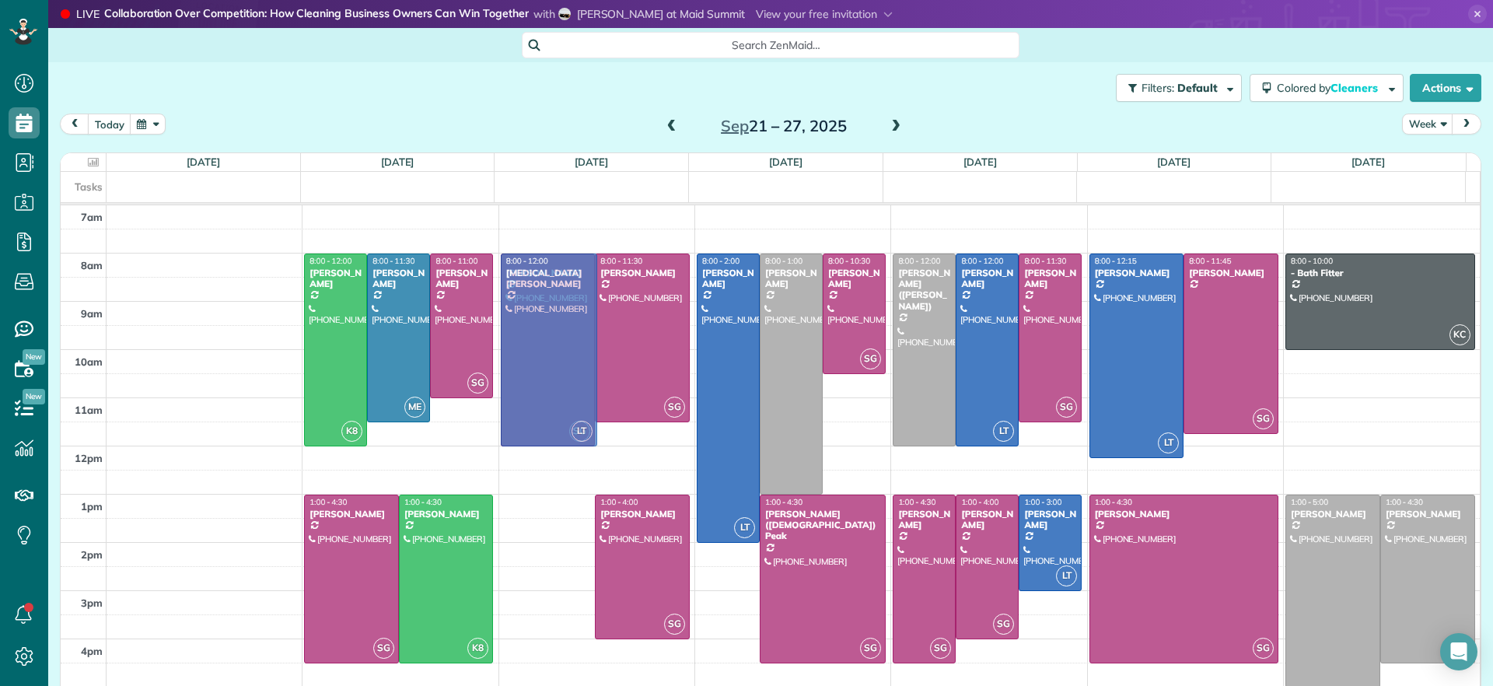
drag, startPoint x: 521, startPoint y: 613, endPoint x: 541, endPoint y: 373, distance: 241.2
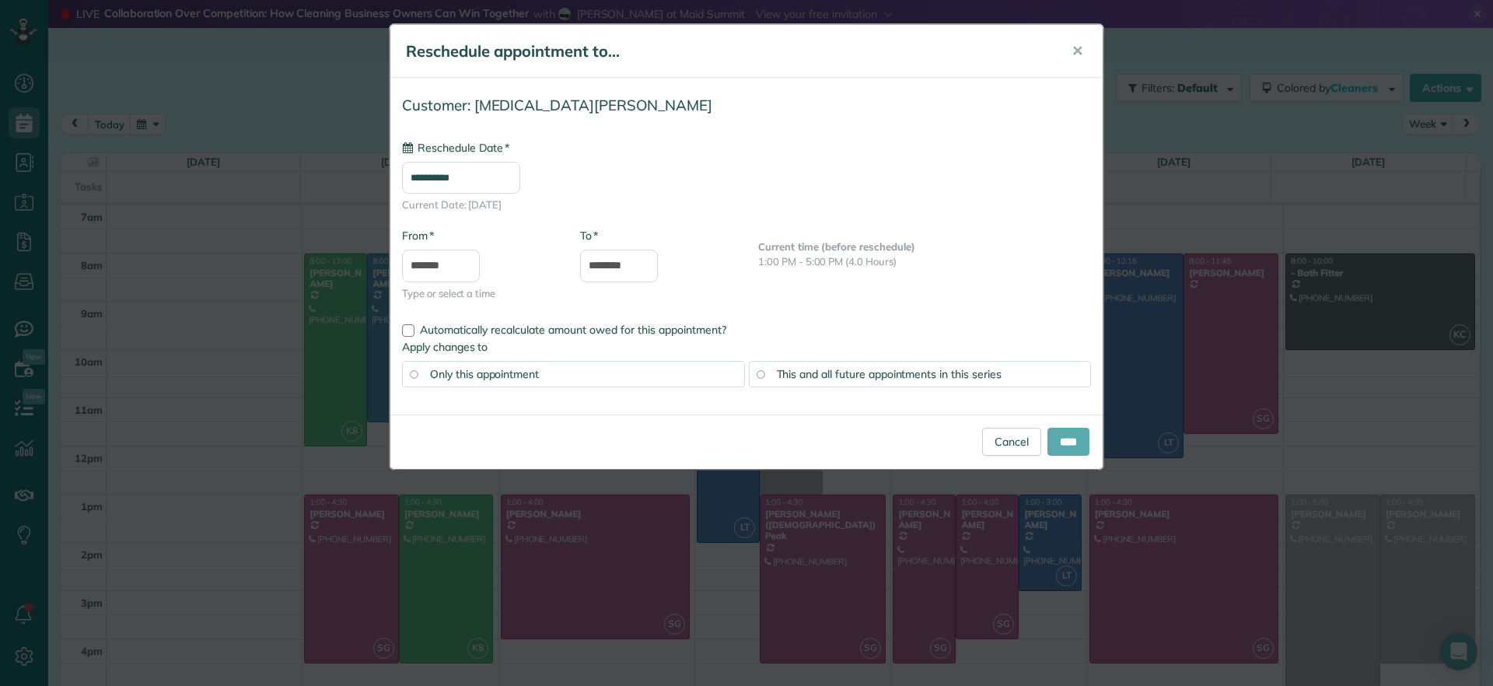
type input "**********"
click at [1067, 446] on input "****" at bounding box center [1069, 442] width 42 height 28
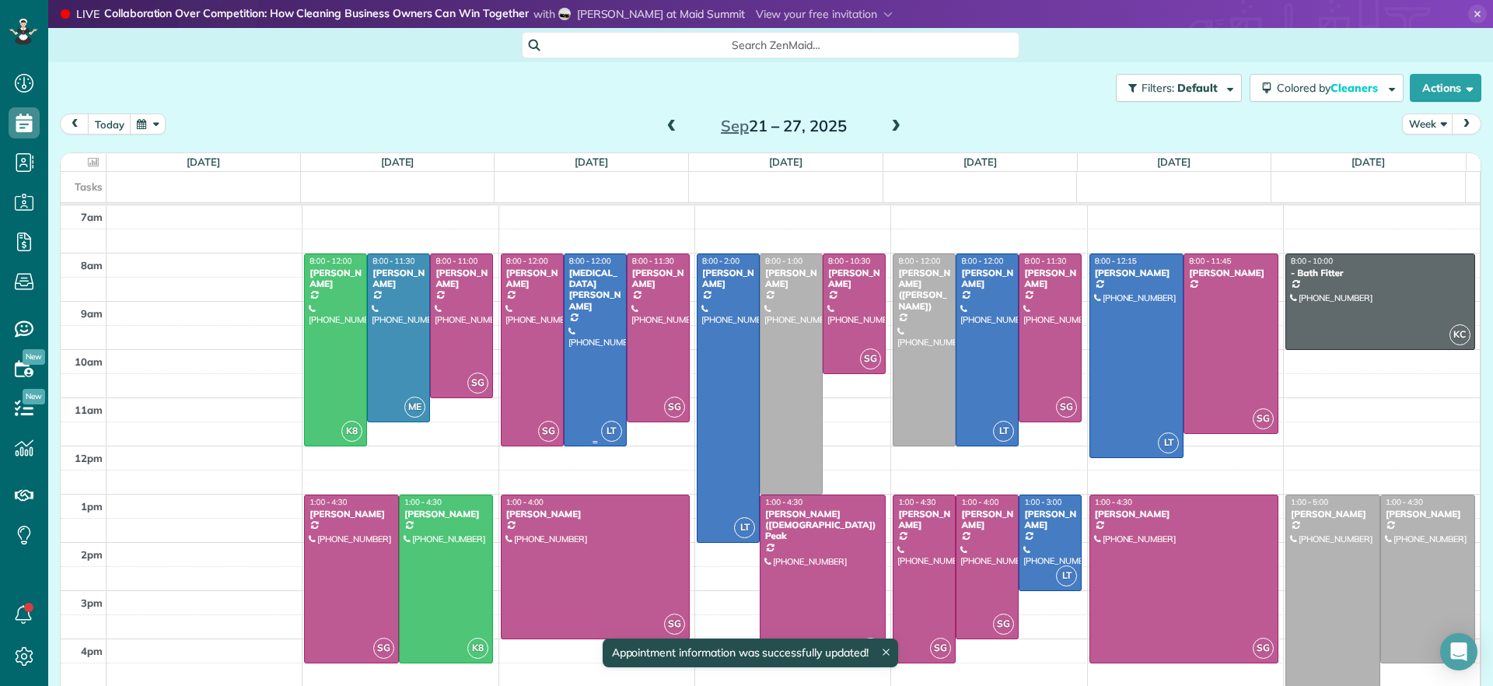
click at [605, 325] on div at bounding box center [595, 349] width 61 height 191
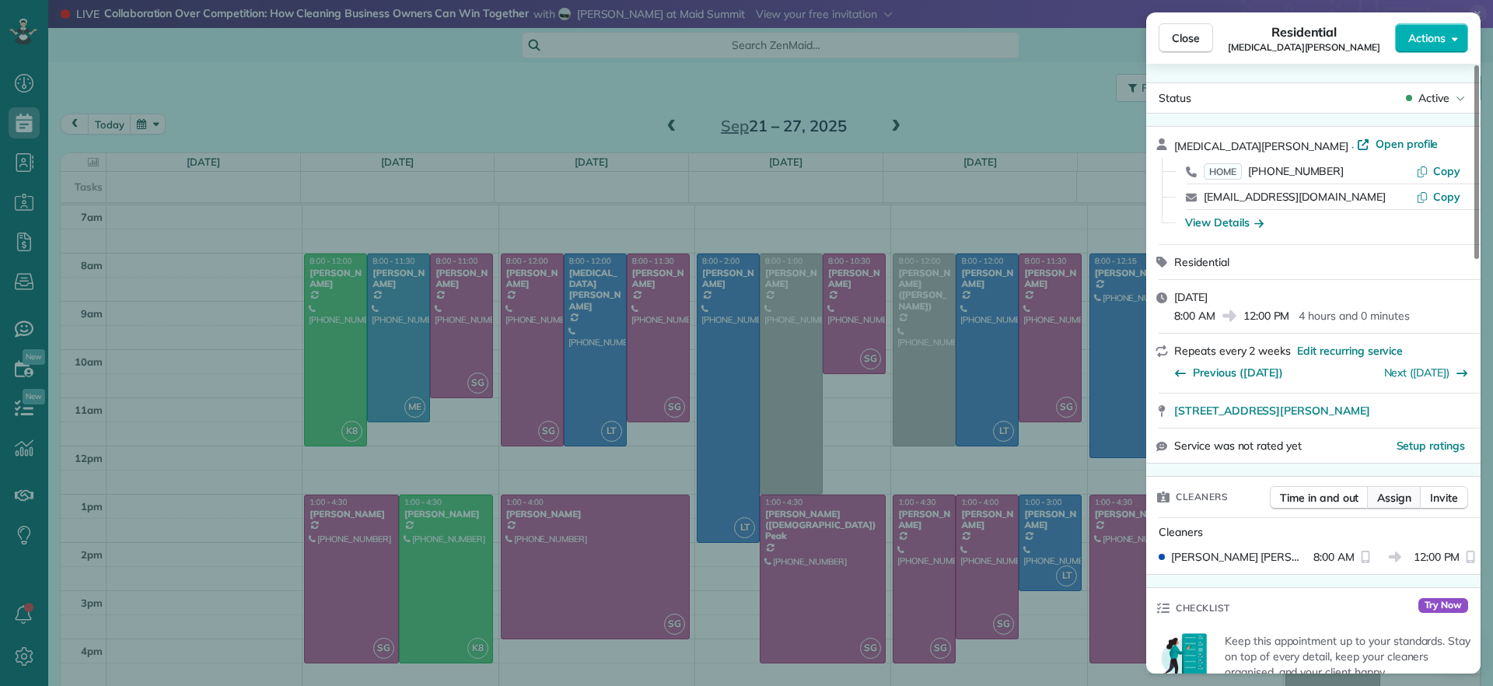
click at [1409, 494] on span "Assign" at bounding box center [1395, 498] width 34 height 16
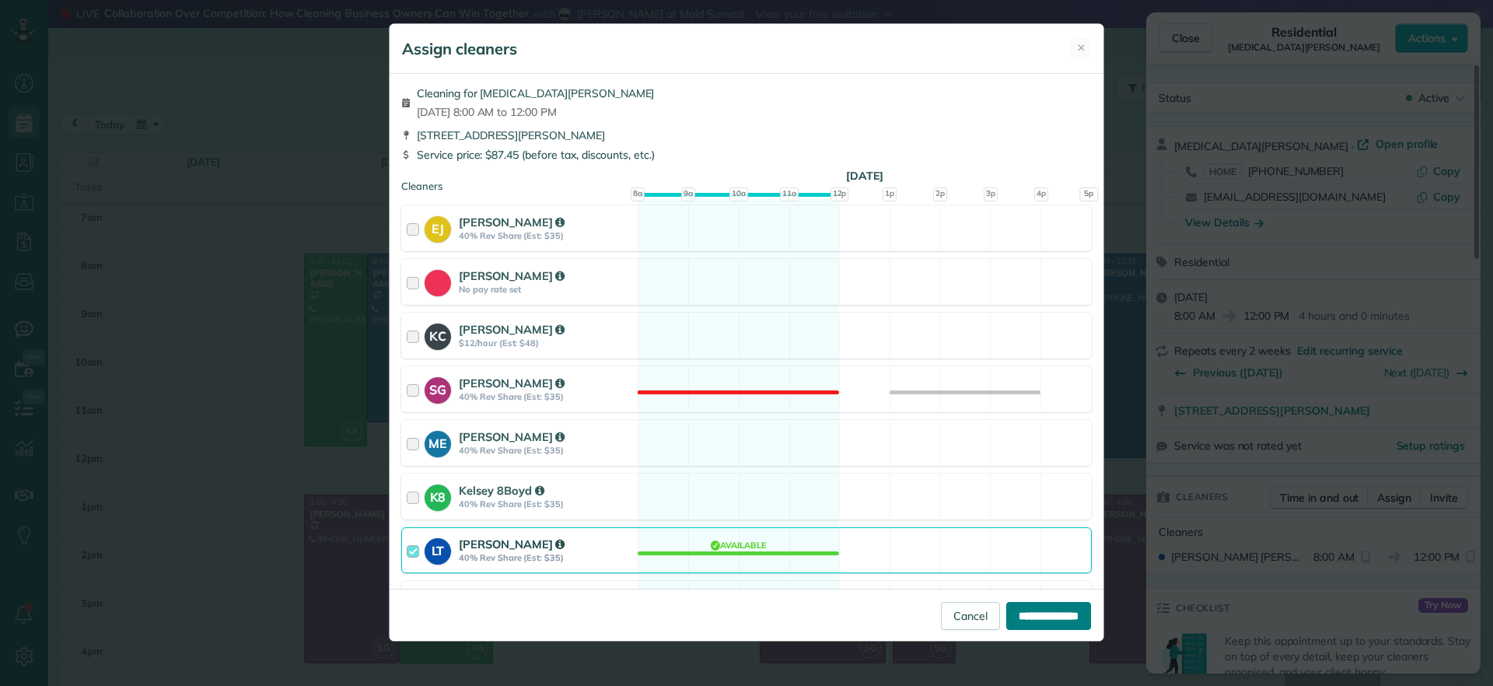
click at [1032, 621] on input "**********" at bounding box center [1049, 616] width 85 height 28
type input "**********"
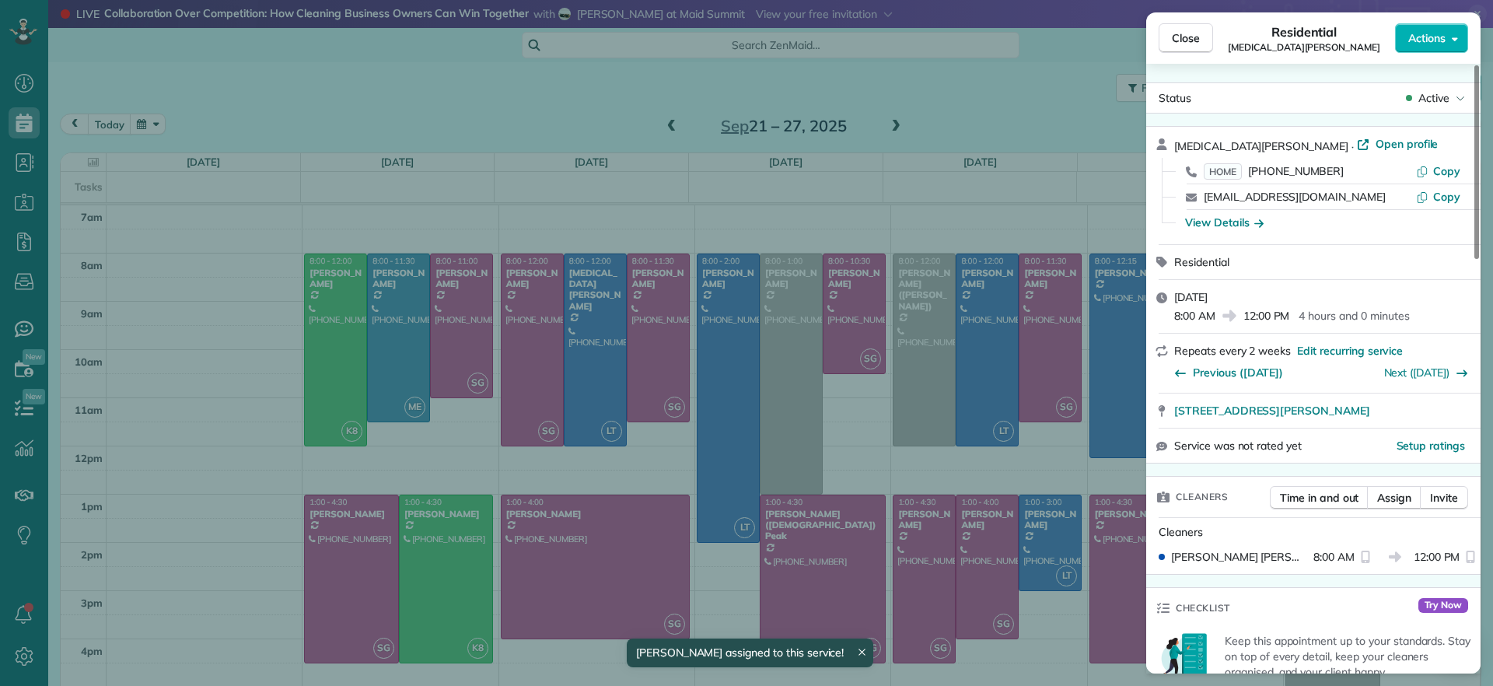
click at [629, 462] on div "Close Residential Alli Robbins Actions Status Active Alli Robbins · Open profil…" at bounding box center [746, 343] width 1493 height 686
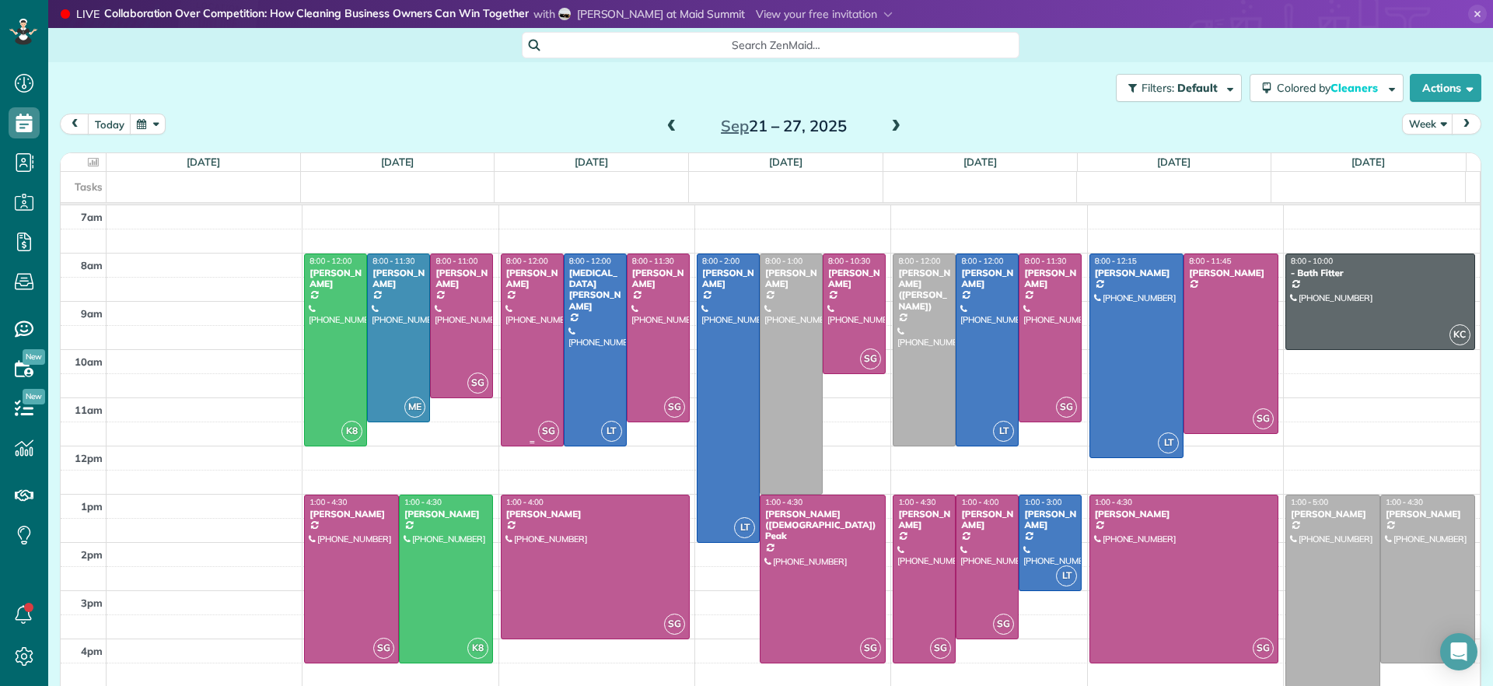
click at [516, 383] on div at bounding box center [532, 349] width 61 height 191
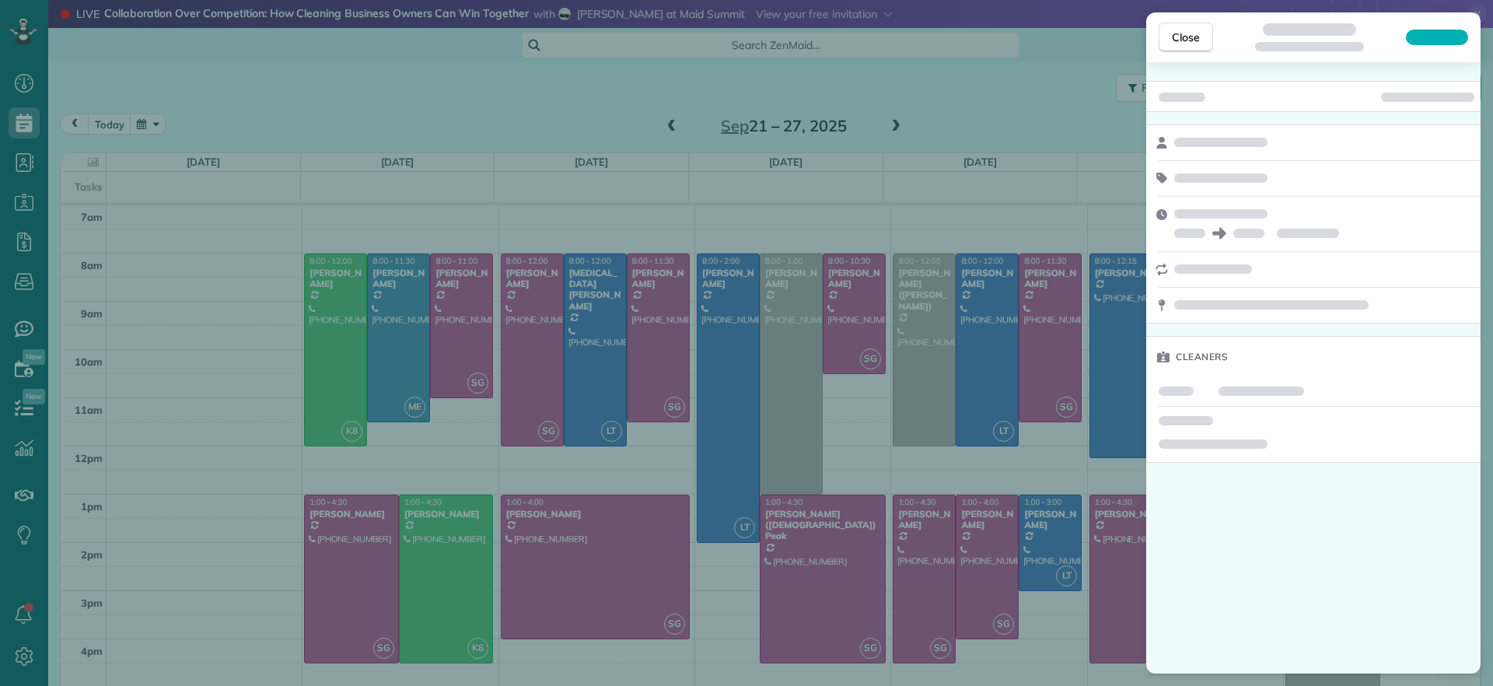
click at [782, 187] on div "Close Cleaners" at bounding box center [746, 343] width 1493 height 686
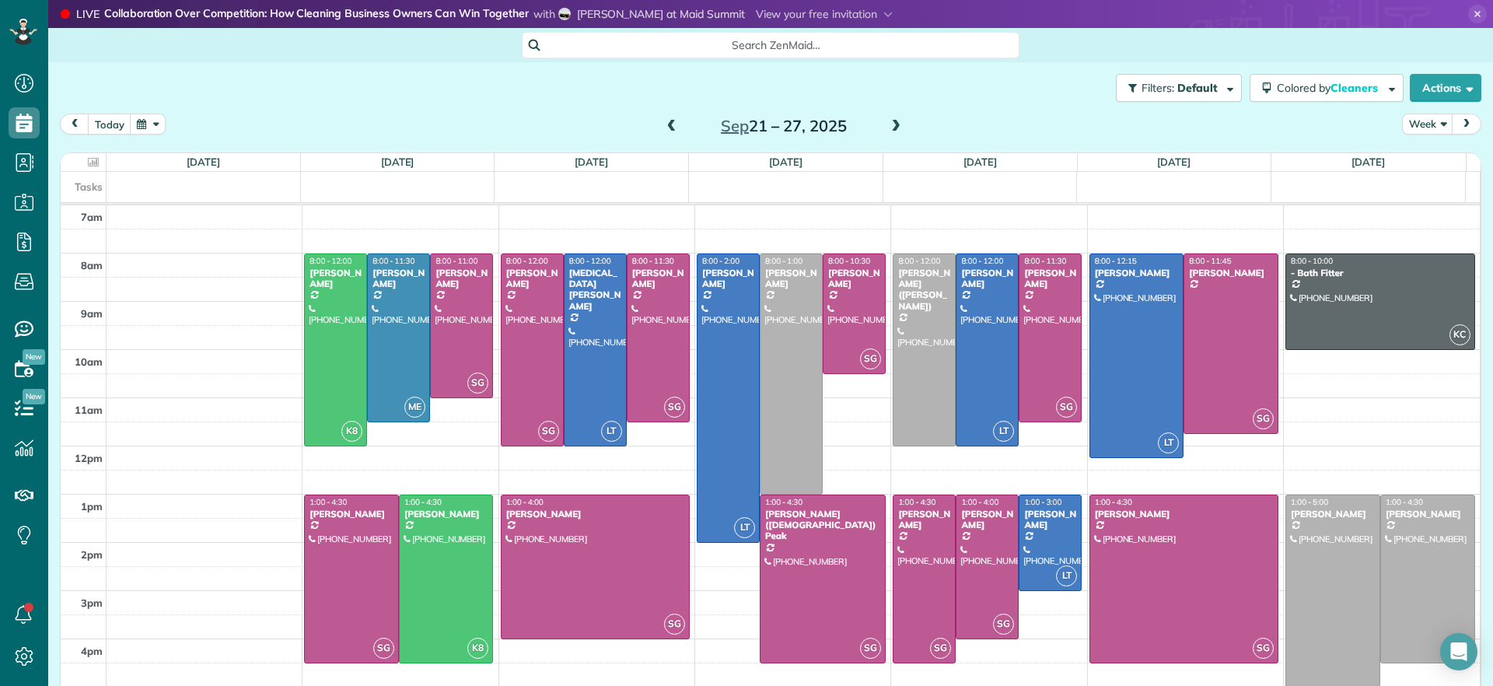
click at [667, 124] on span at bounding box center [671, 127] width 17 height 14
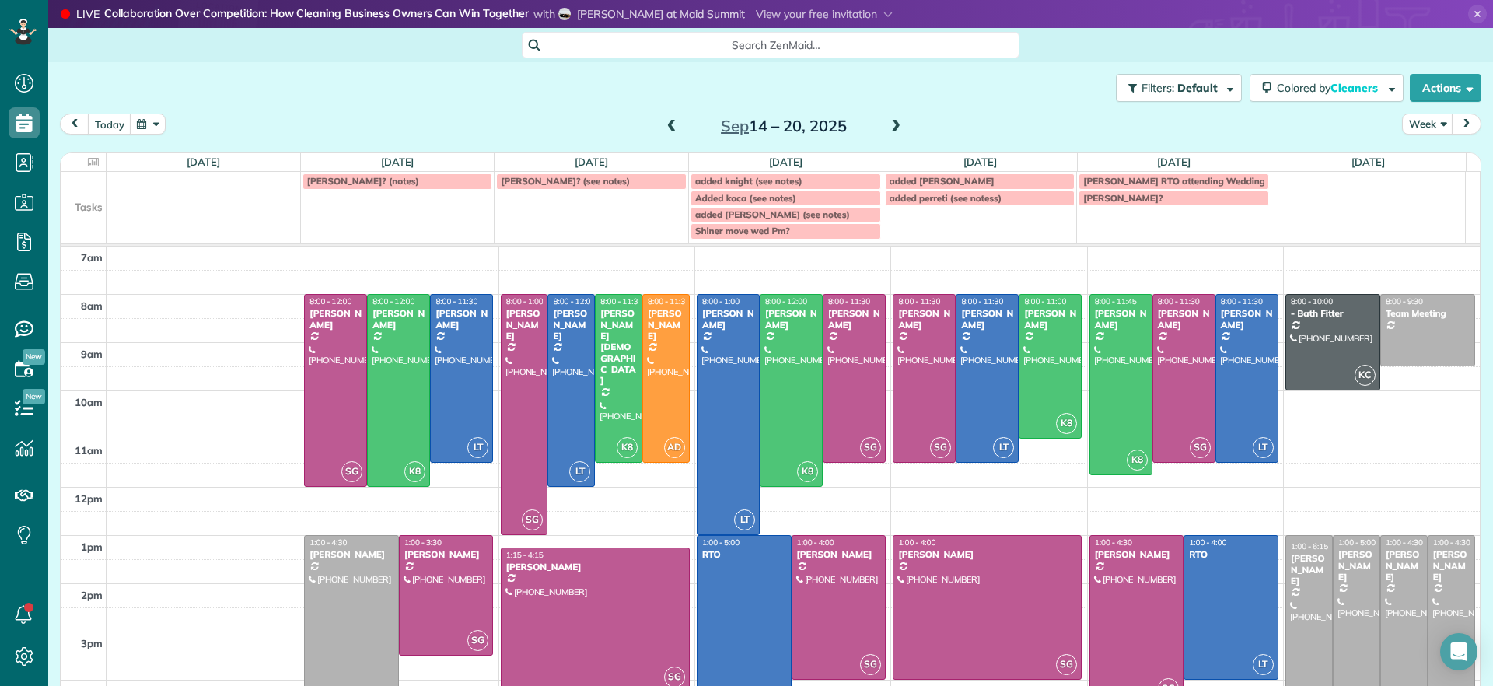
click at [664, 131] on span at bounding box center [671, 127] width 17 height 14
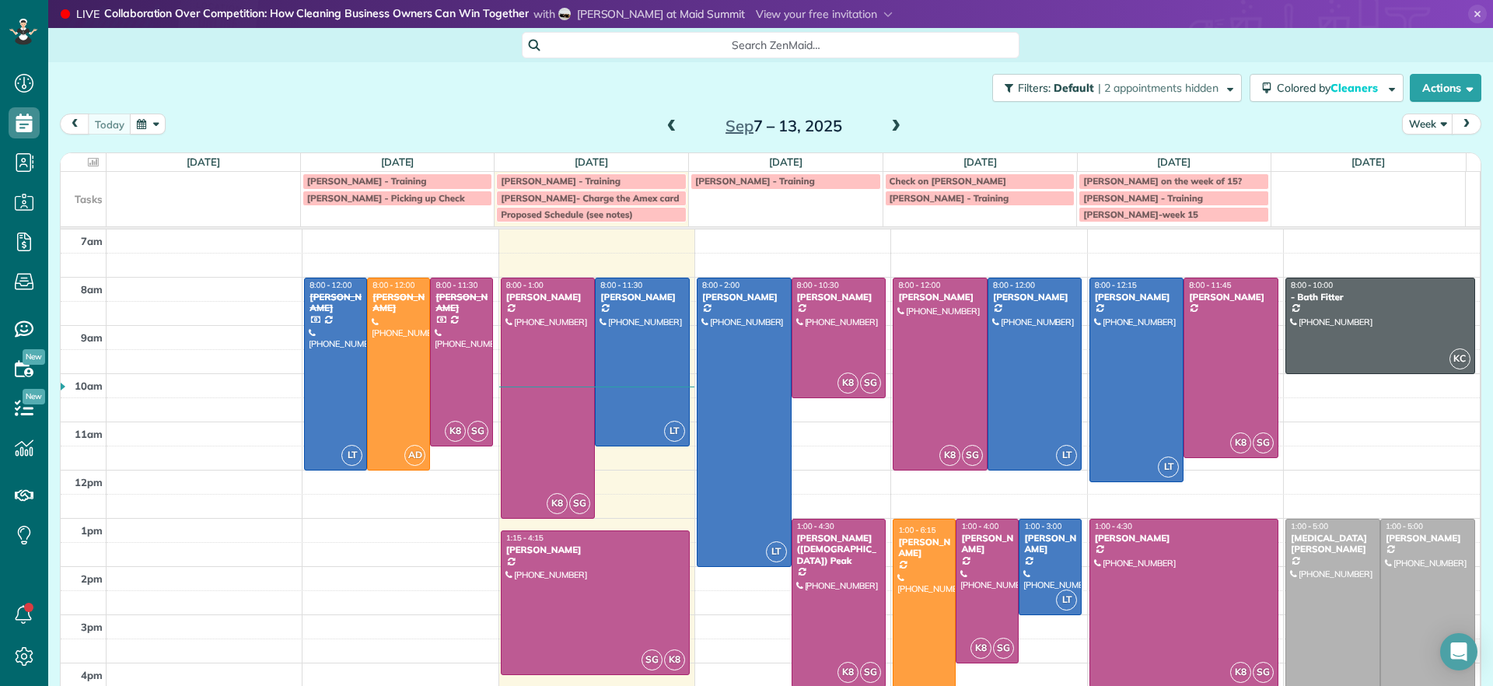
click at [897, 128] on div "Sep 7 – 13, 2025" at bounding box center [784, 126] width 249 height 25
click at [895, 127] on span at bounding box center [896, 127] width 17 height 14
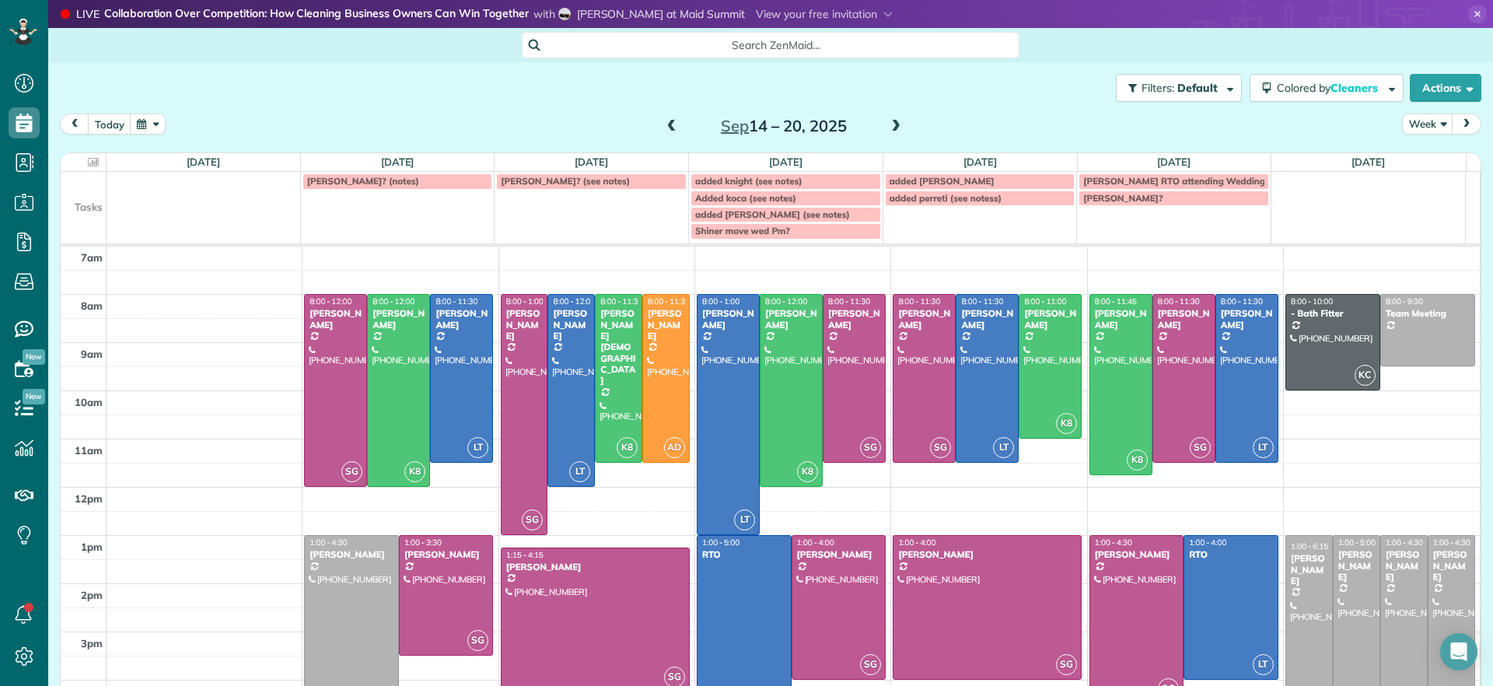
click at [890, 118] on span at bounding box center [896, 126] width 17 height 23
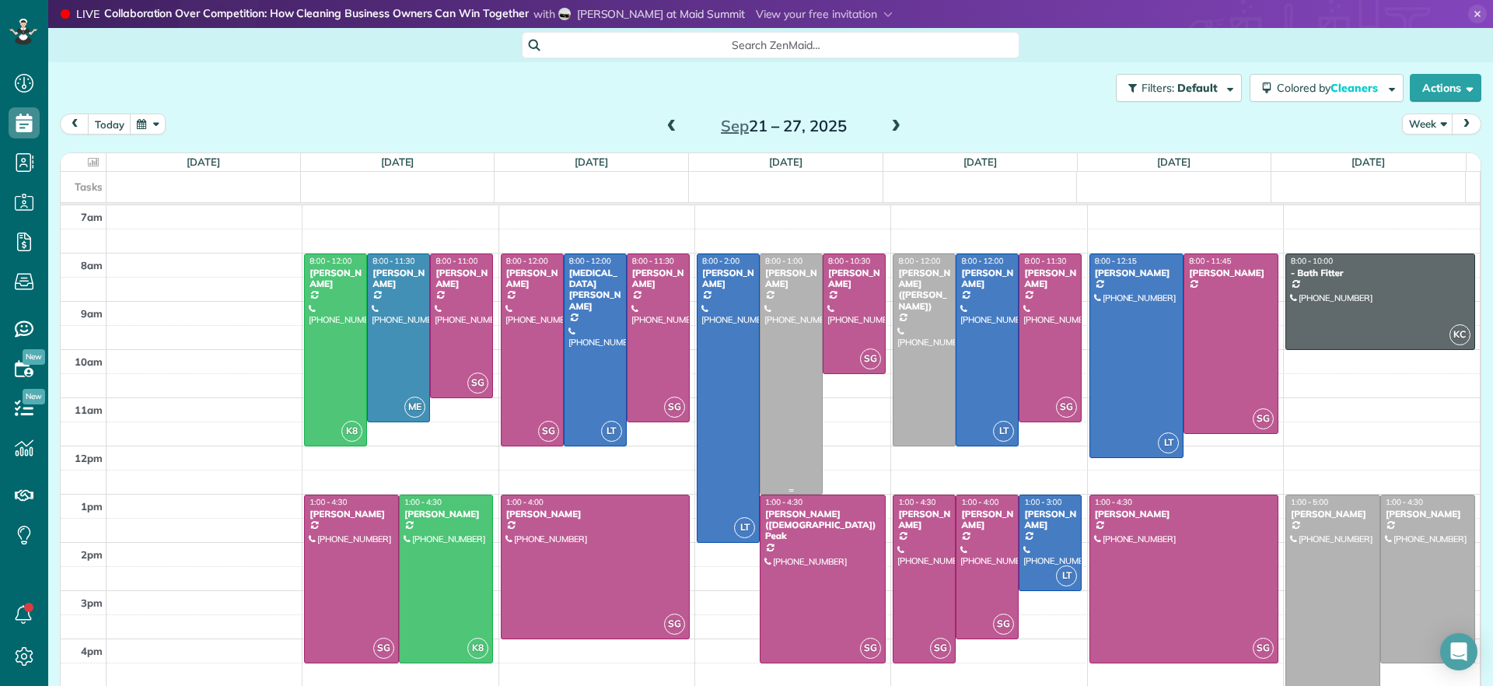
click at [773, 364] on div at bounding box center [791, 374] width 61 height 240
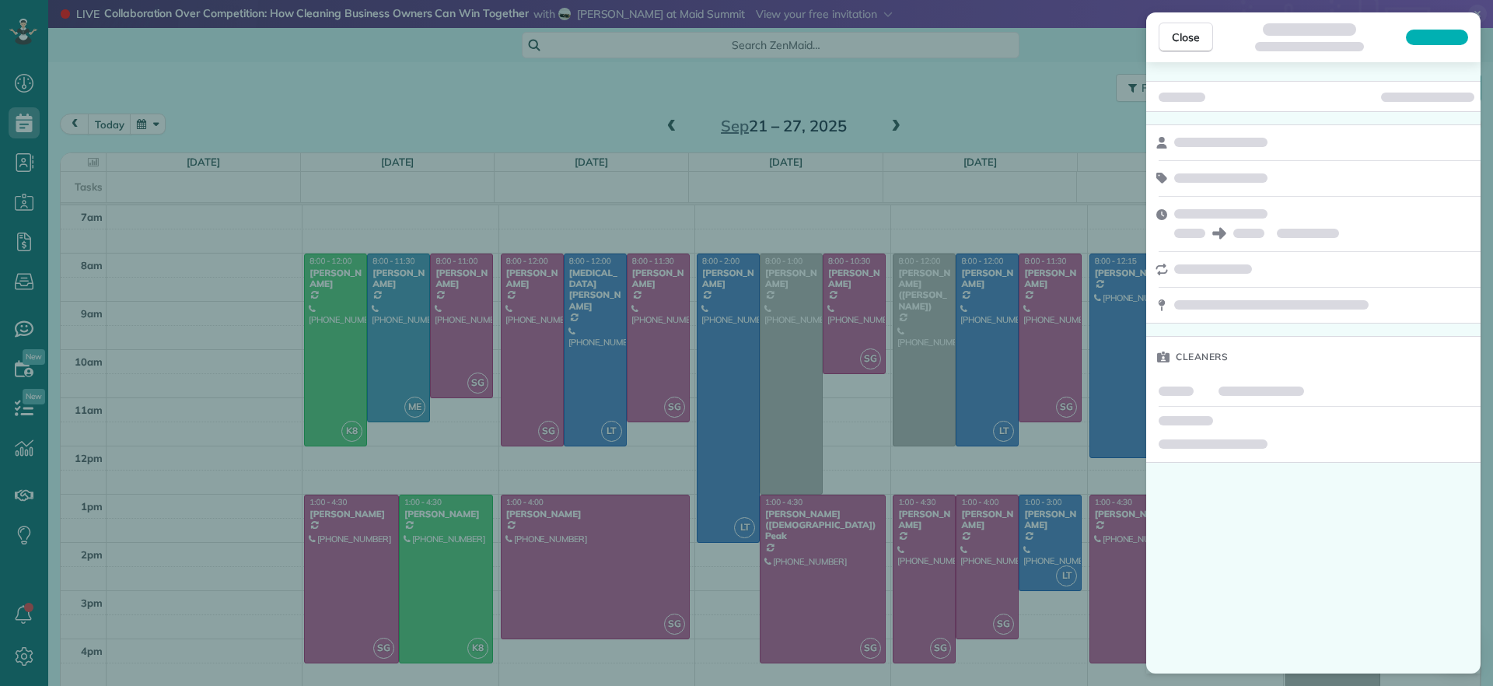
click at [470, 135] on div "Close Cleaners" at bounding box center [746, 343] width 1493 height 686
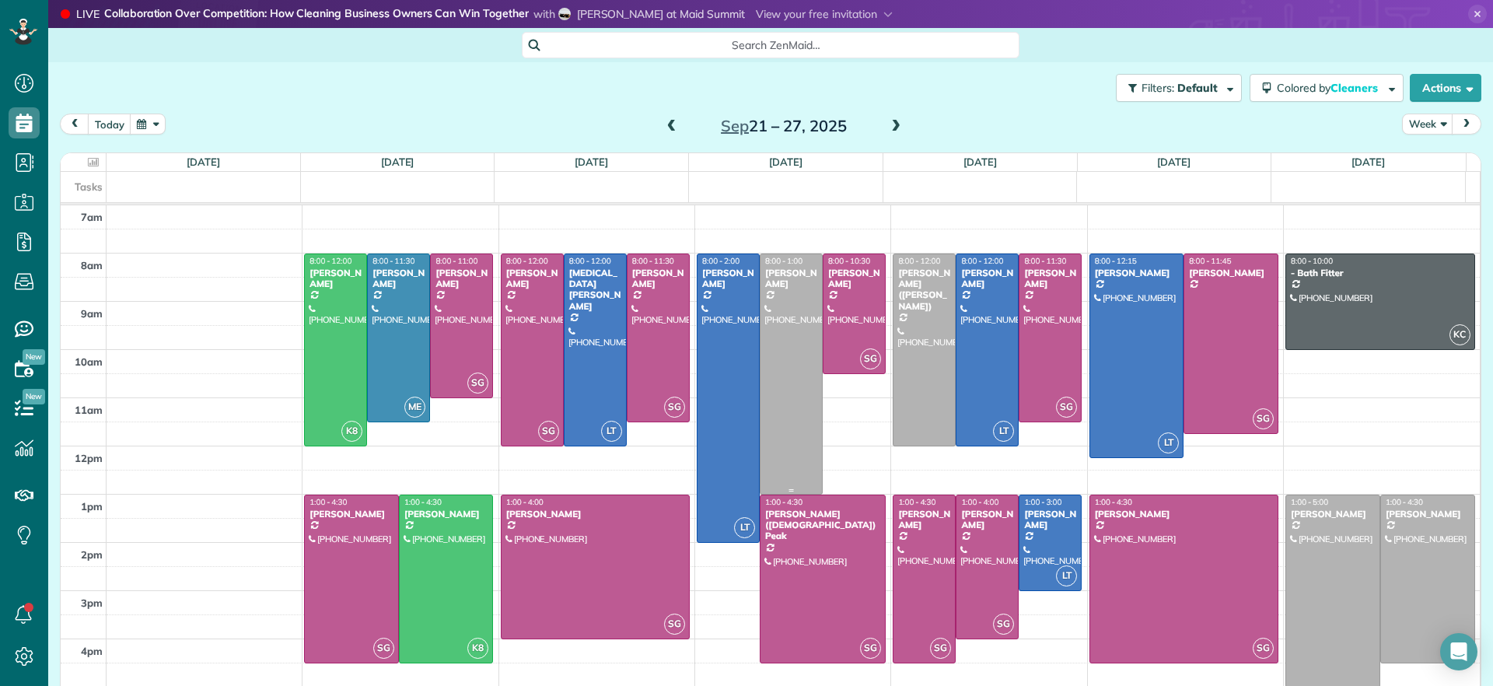
click at [798, 405] on div at bounding box center [791, 374] width 61 height 240
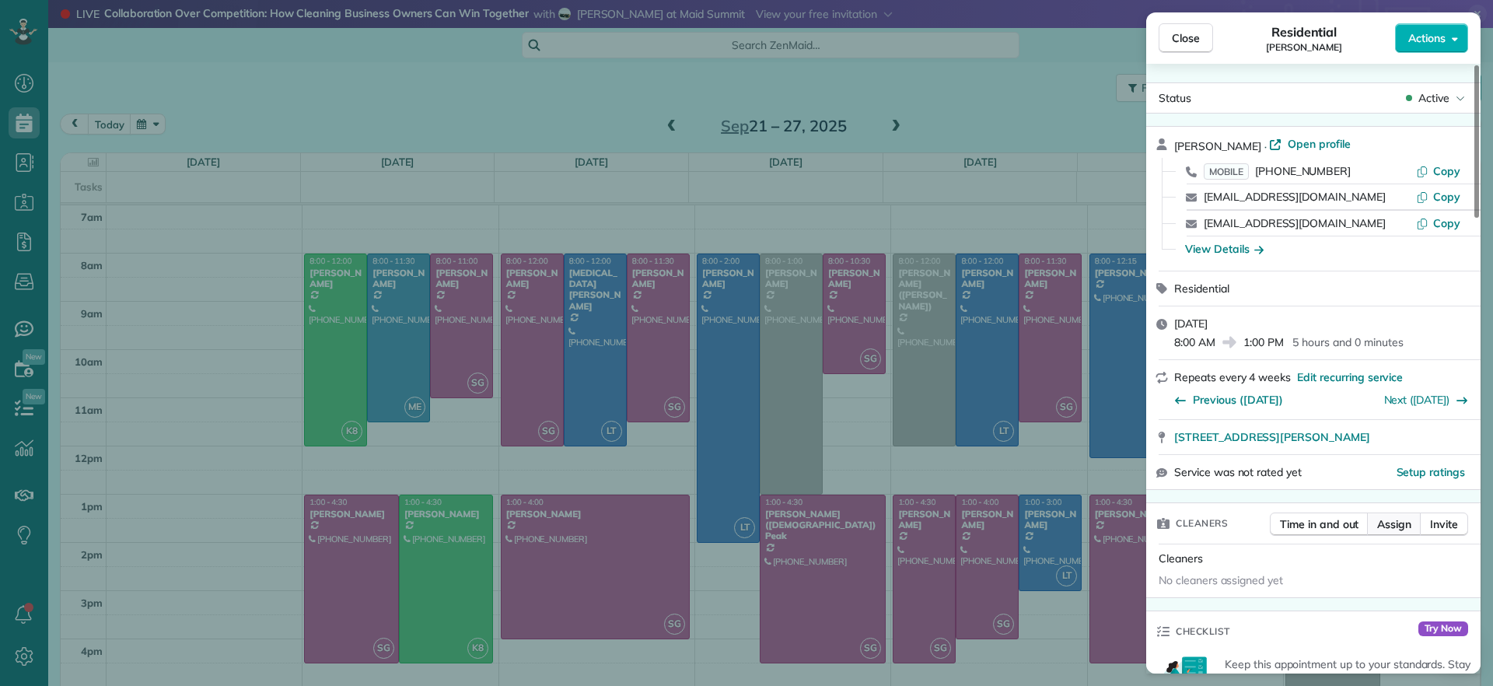
click at [1395, 525] on span "Assign" at bounding box center [1395, 524] width 34 height 16
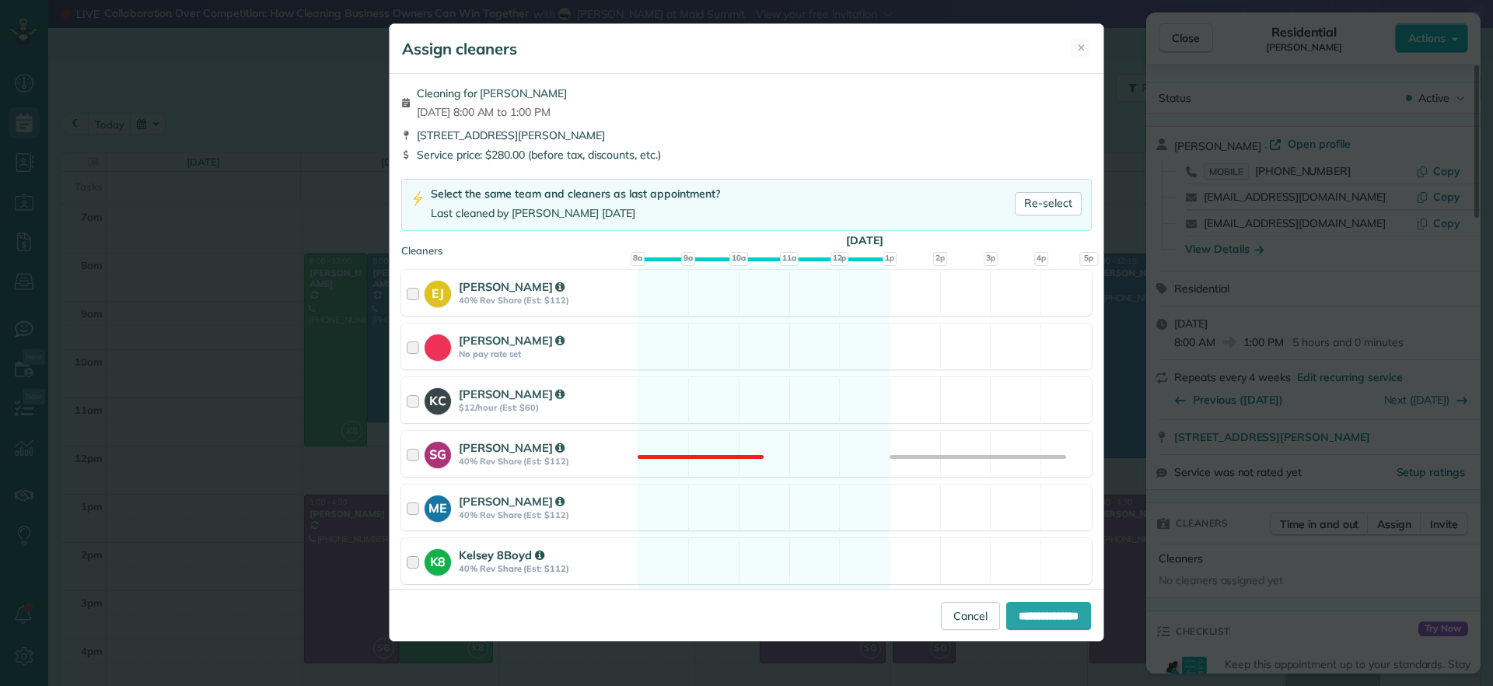
click at [807, 545] on div "K8 Kelsey 8Boyd 40% Rev Share (Est: $112) Available" at bounding box center [746, 561] width 691 height 46
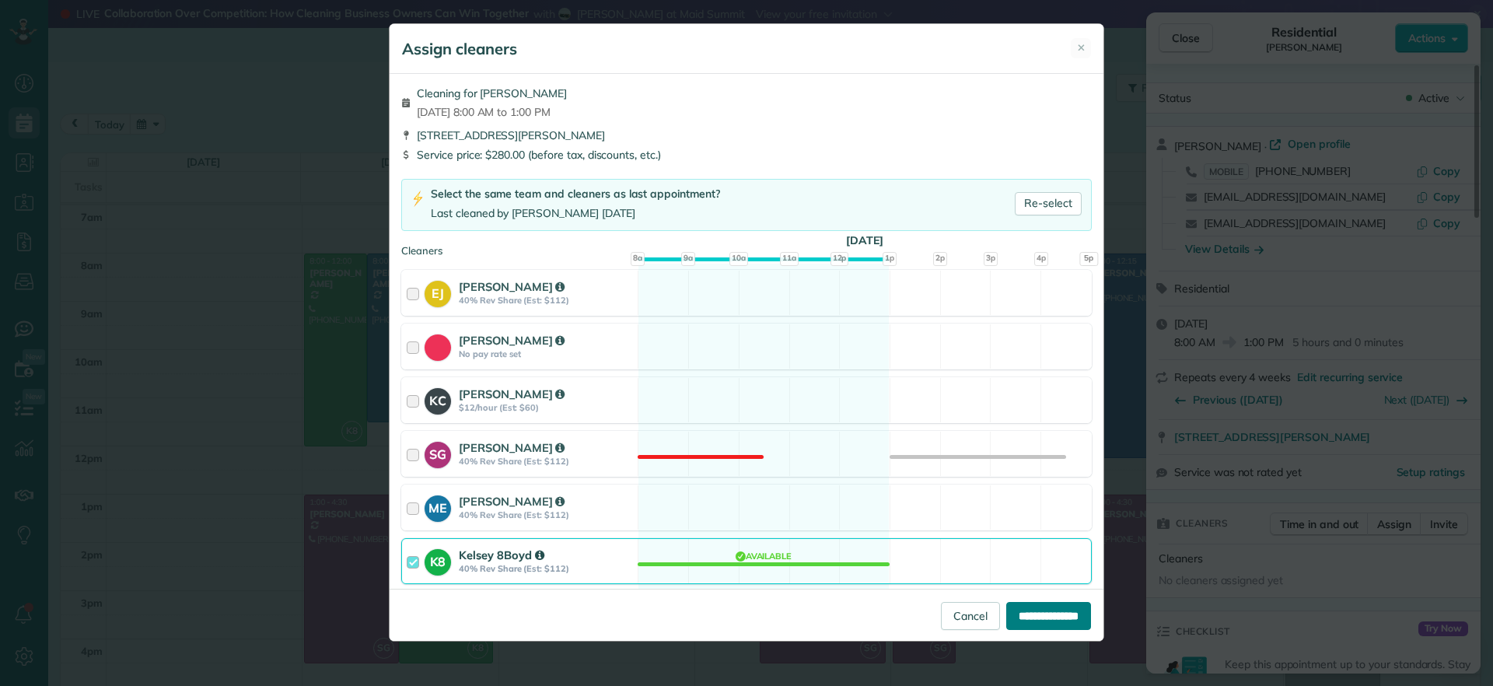
click at [1010, 612] on input "**********" at bounding box center [1049, 616] width 85 height 28
type input "**********"
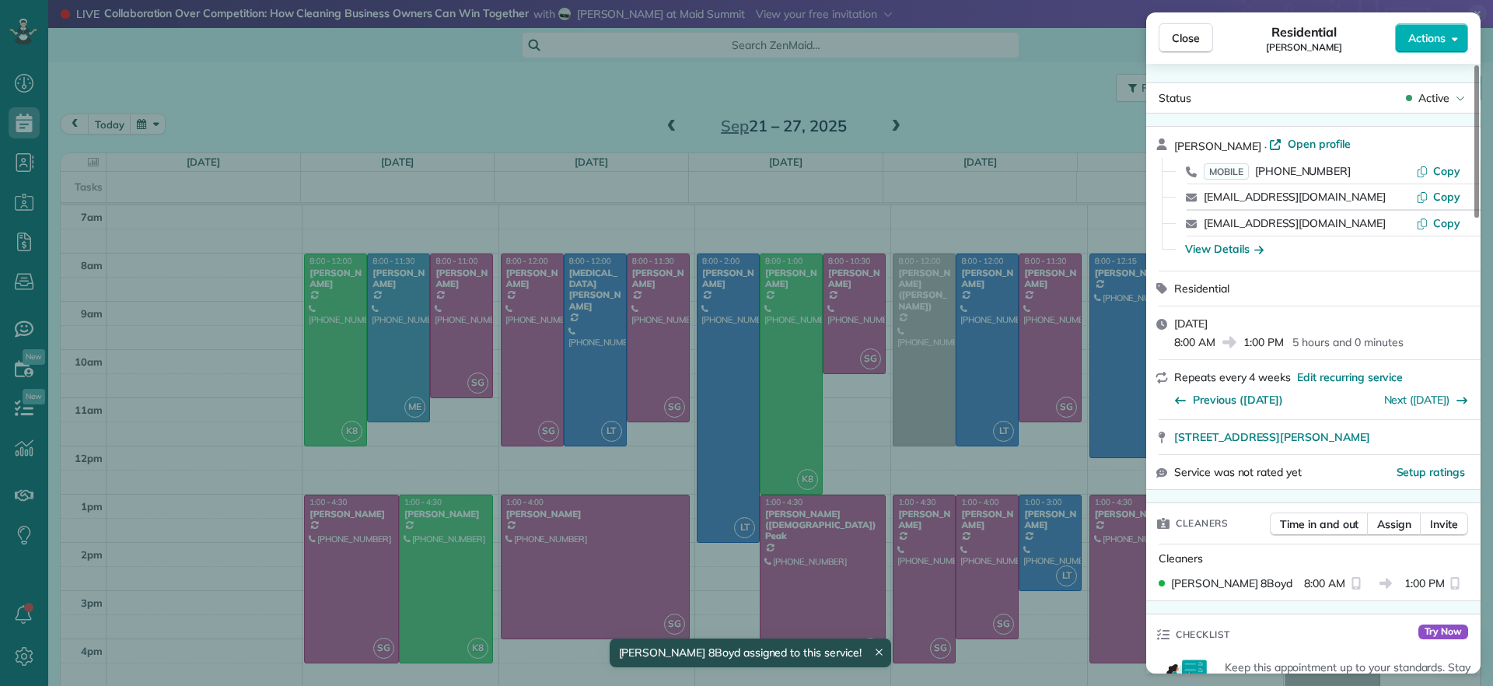
click at [615, 113] on div "Close Residential Elizabeth Outka Actions Status Active Elizabeth Outka · Open …" at bounding box center [746, 343] width 1493 height 686
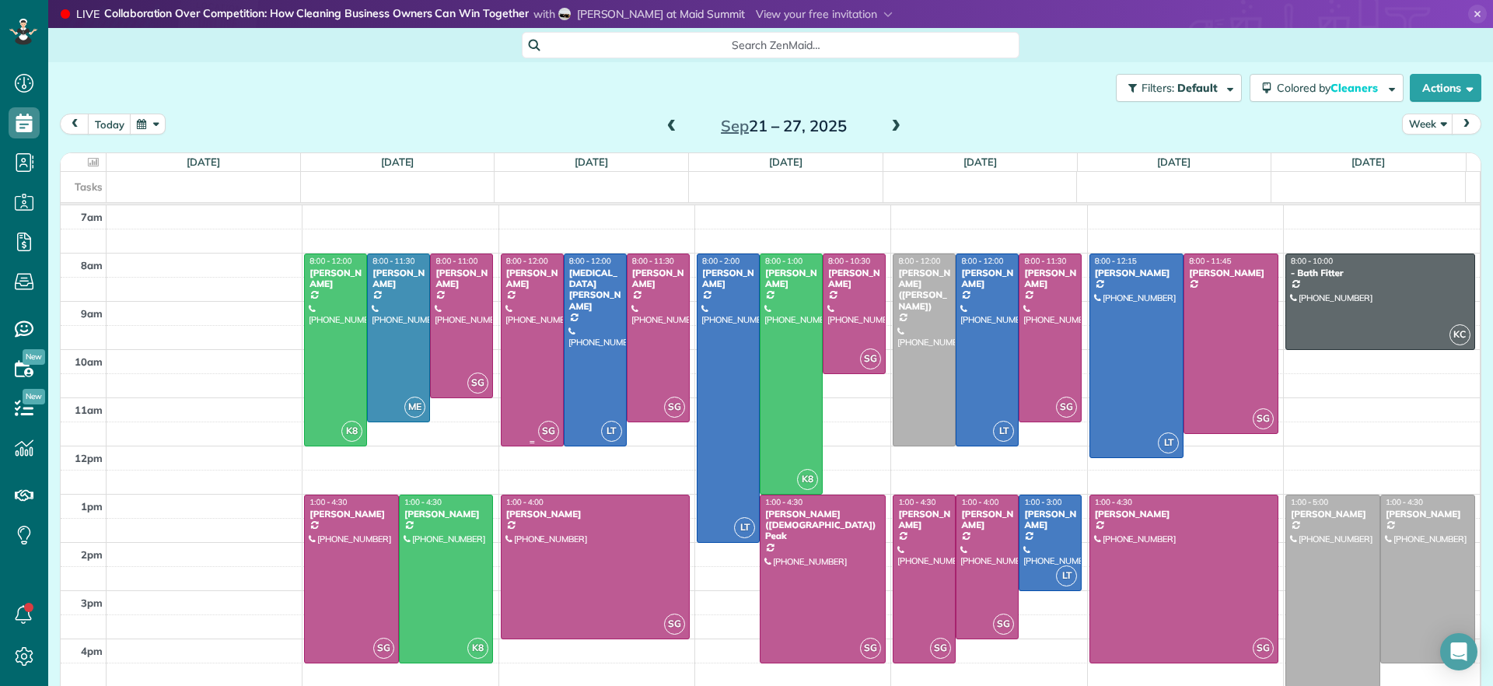
click at [516, 338] on div at bounding box center [532, 349] width 61 height 191
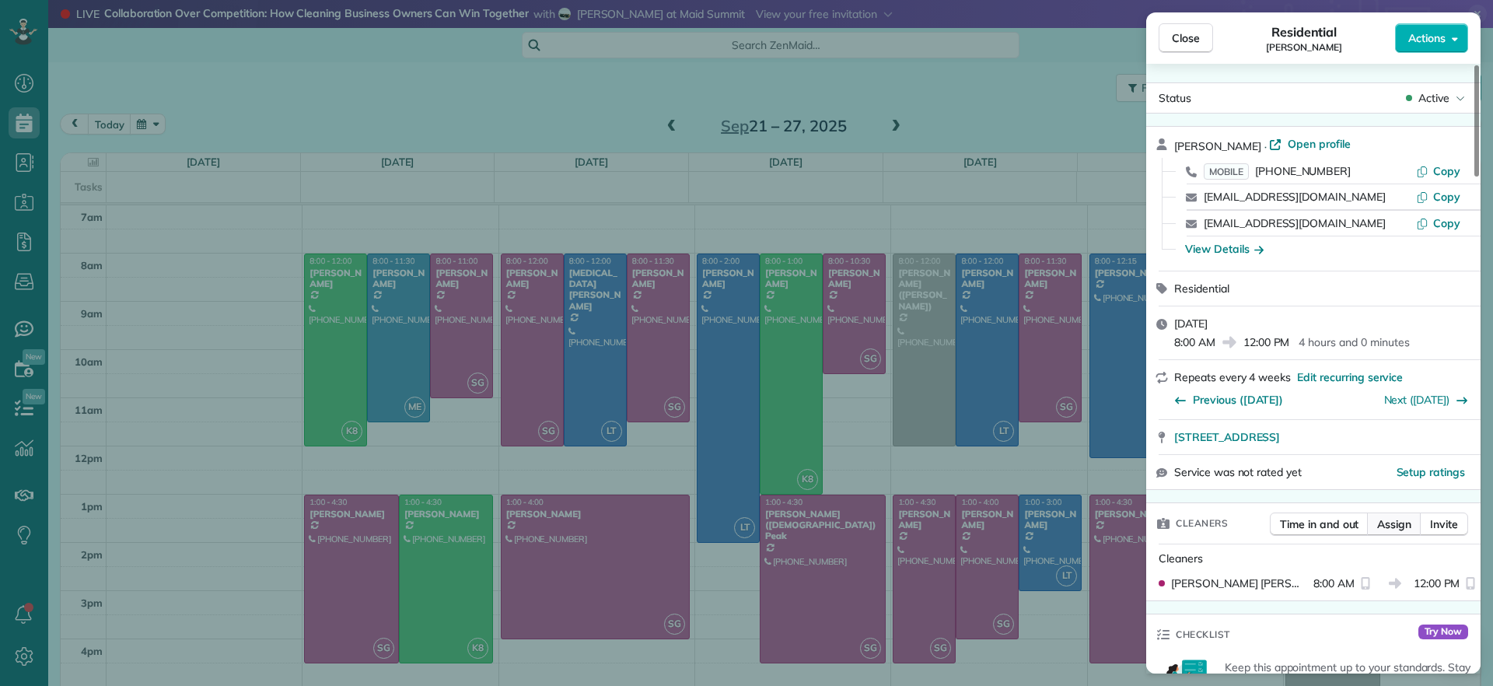
click at [1417, 528] on button "Assign" at bounding box center [1394, 524] width 54 height 23
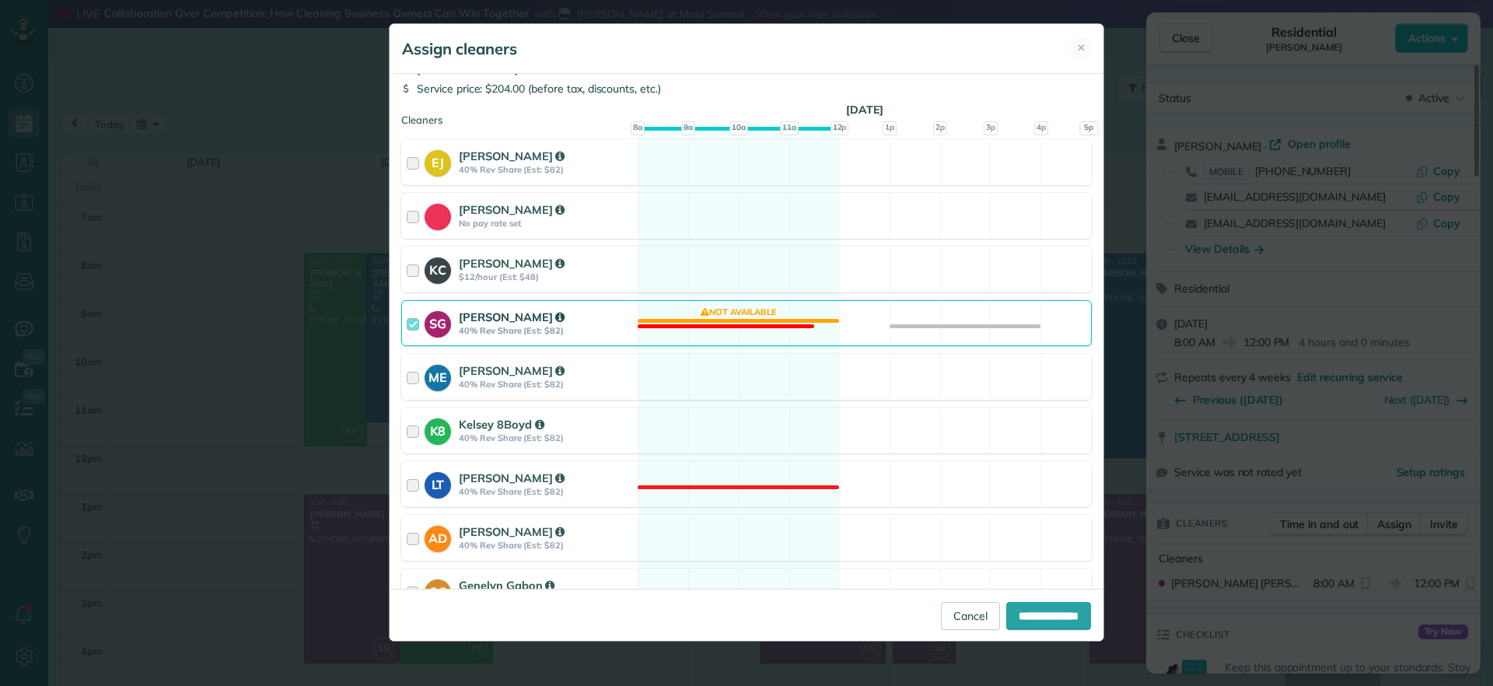
scroll to position [97, 0]
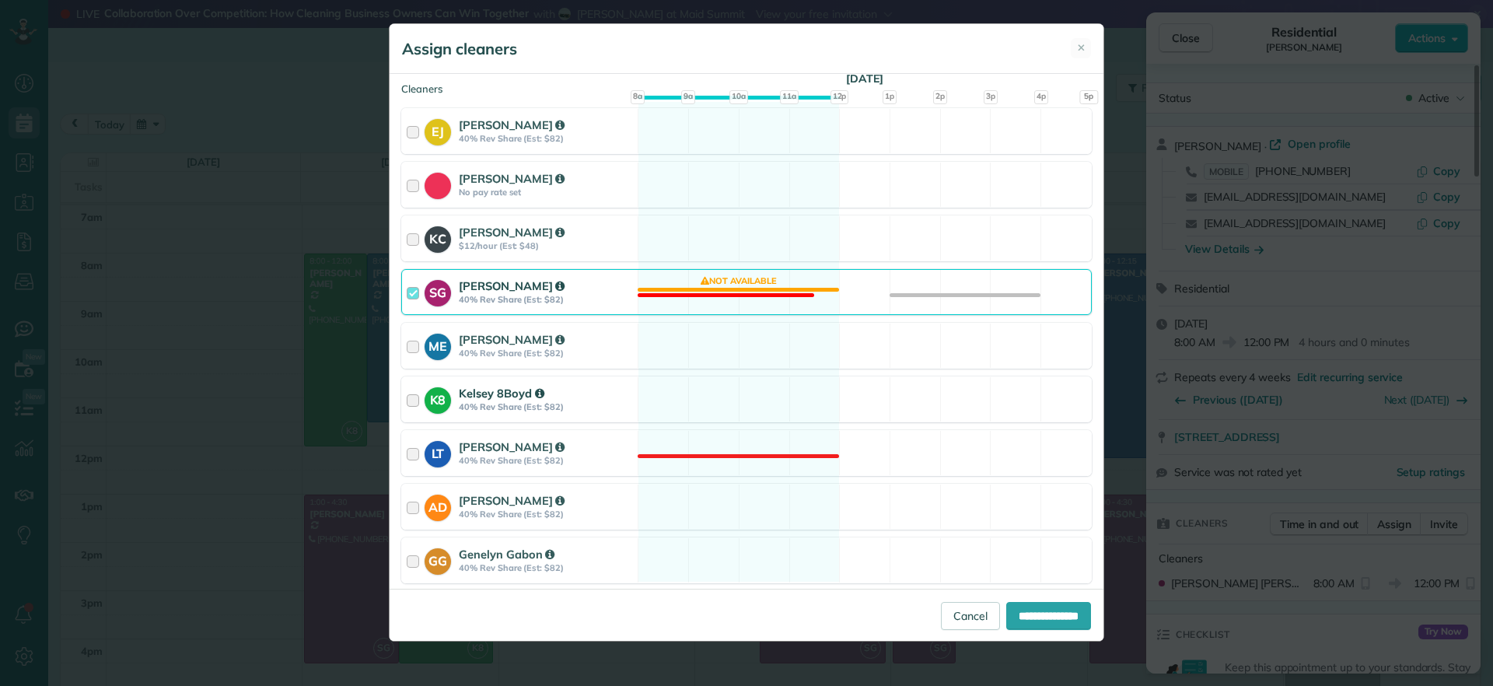
click at [744, 404] on div "K8 Kelsey 8Boyd 40% Rev Share (Est: $82) Available" at bounding box center [746, 399] width 691 height 46
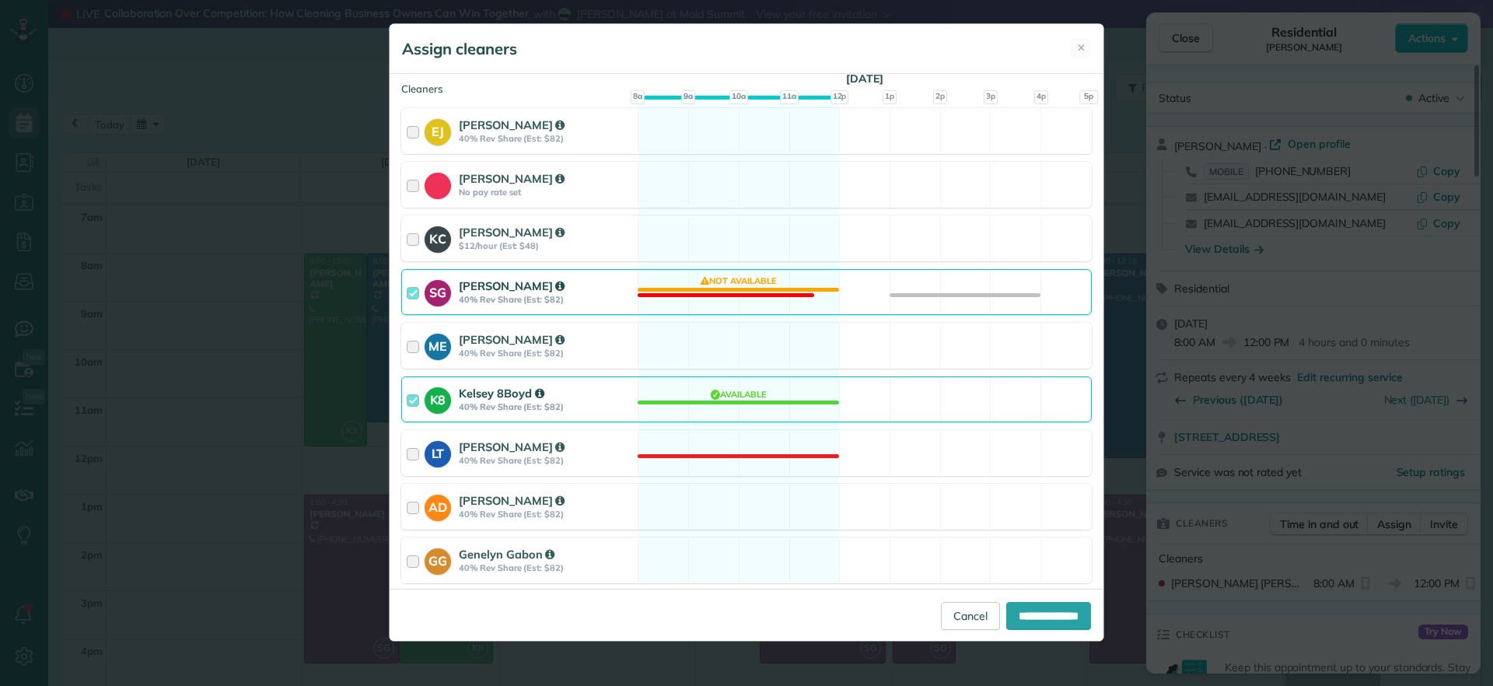
click at [732, 296] on div "SG Sophie Gibbs 40% Rev Share (Est: $82) Not available" at bounding box center [746, 292] width 691 height 46
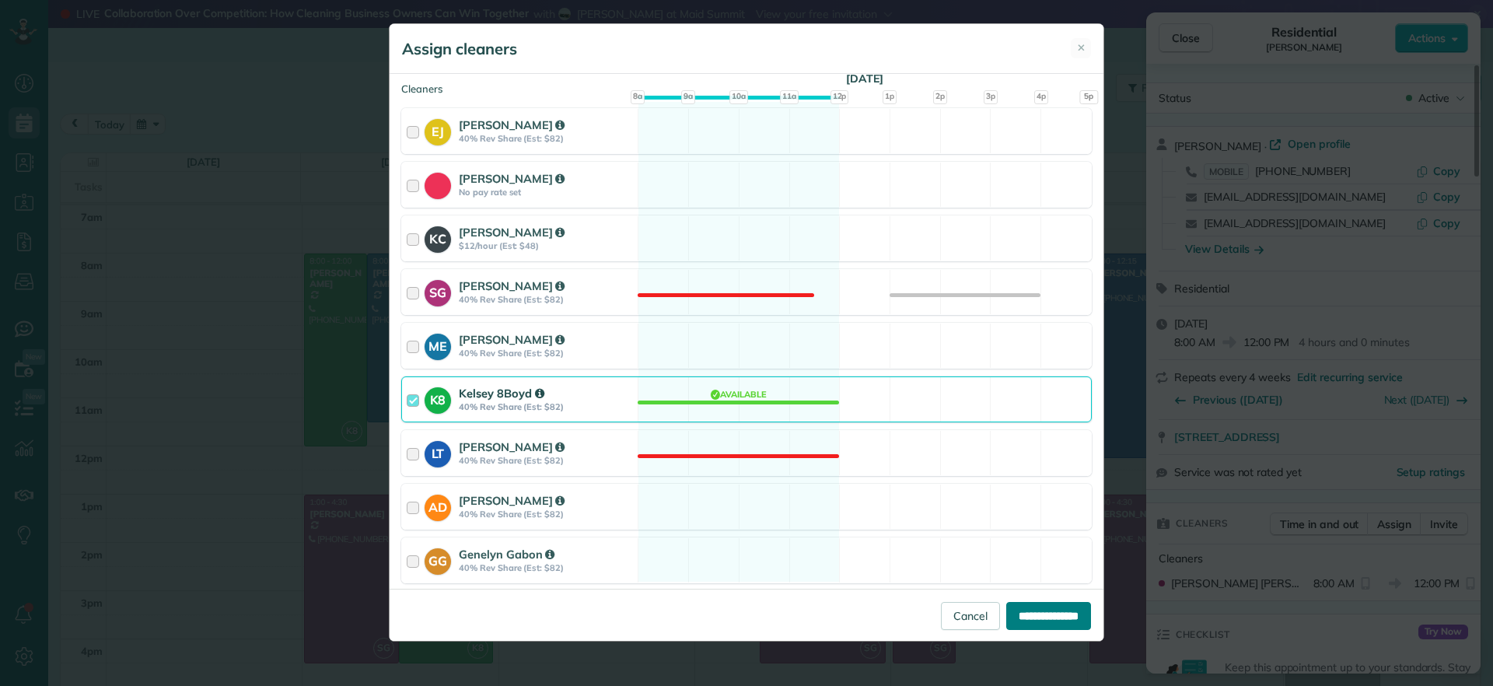
click at [1031, 623] on input "**********" at bounding box center [1049, 616] width 85 height 28
type input "**********"
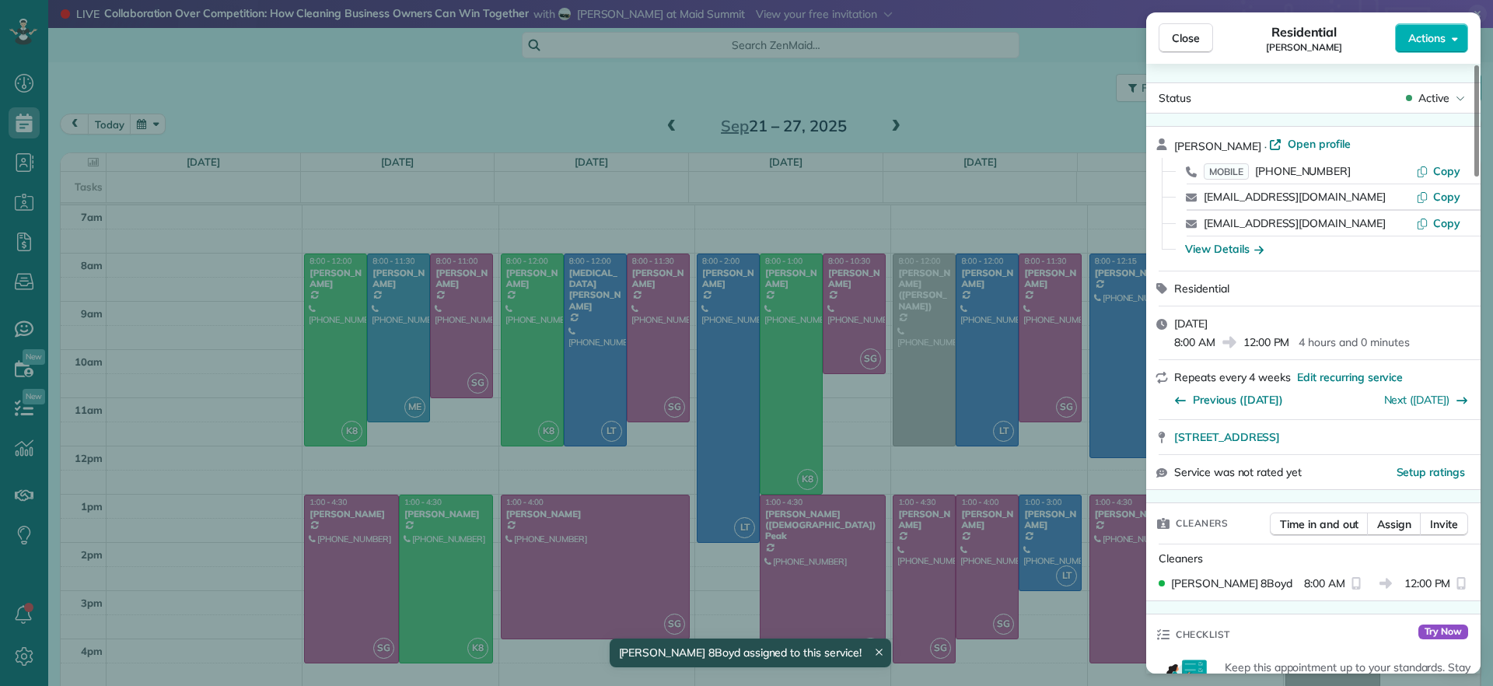
click at [618, 136] on div "Close Residential Bryan Killian Actions Status Active Bryan Killian · Open prof…" at bounding box center [746, 343] width 1493 height 686
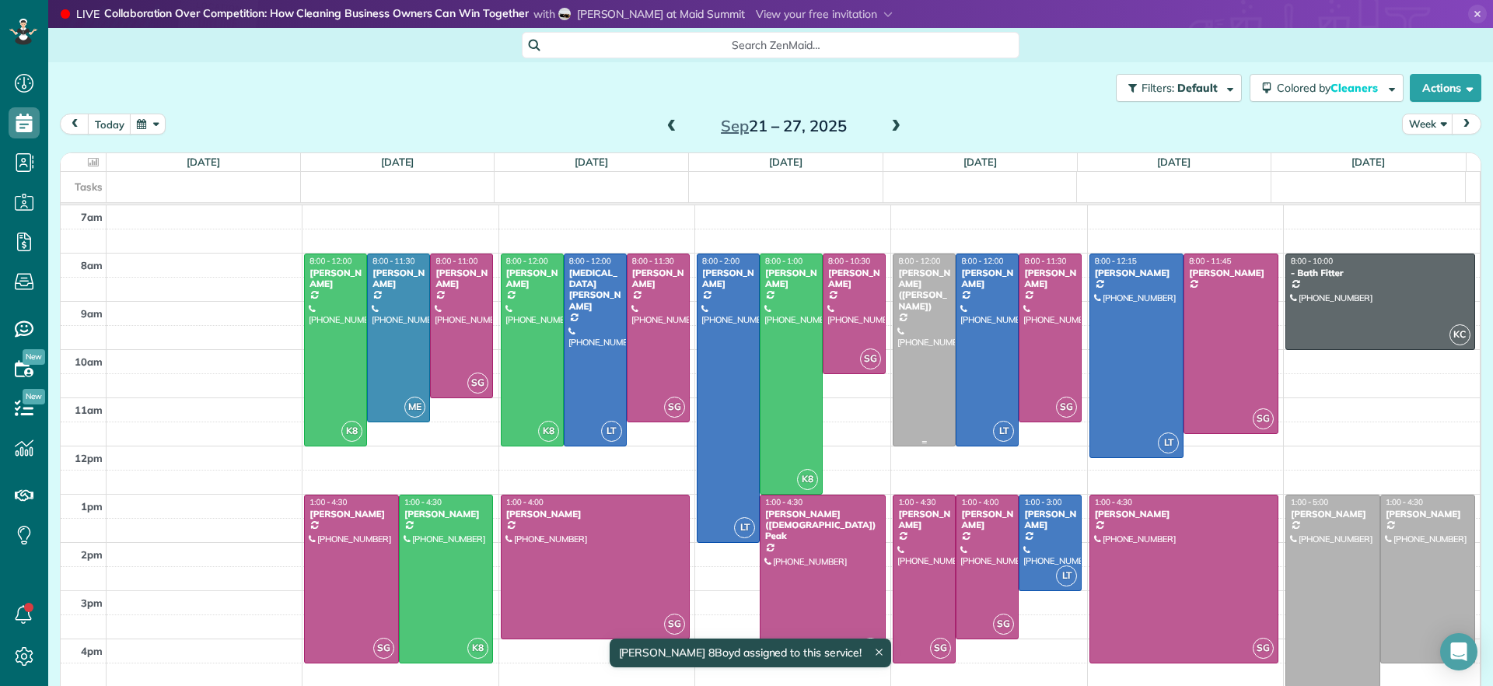
click at [894, 418] on div at bounding box center [924, 349] width 61 height 191
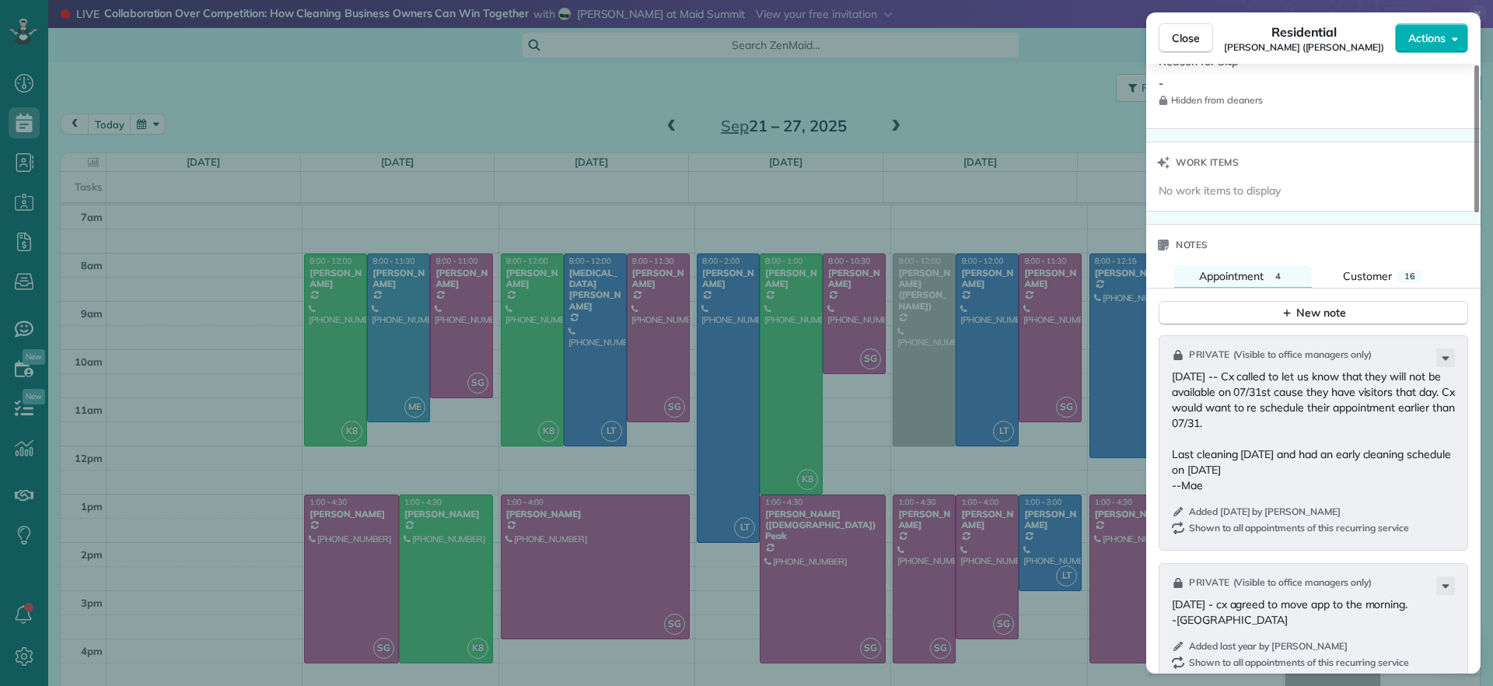
scroll to position [1266, 0]
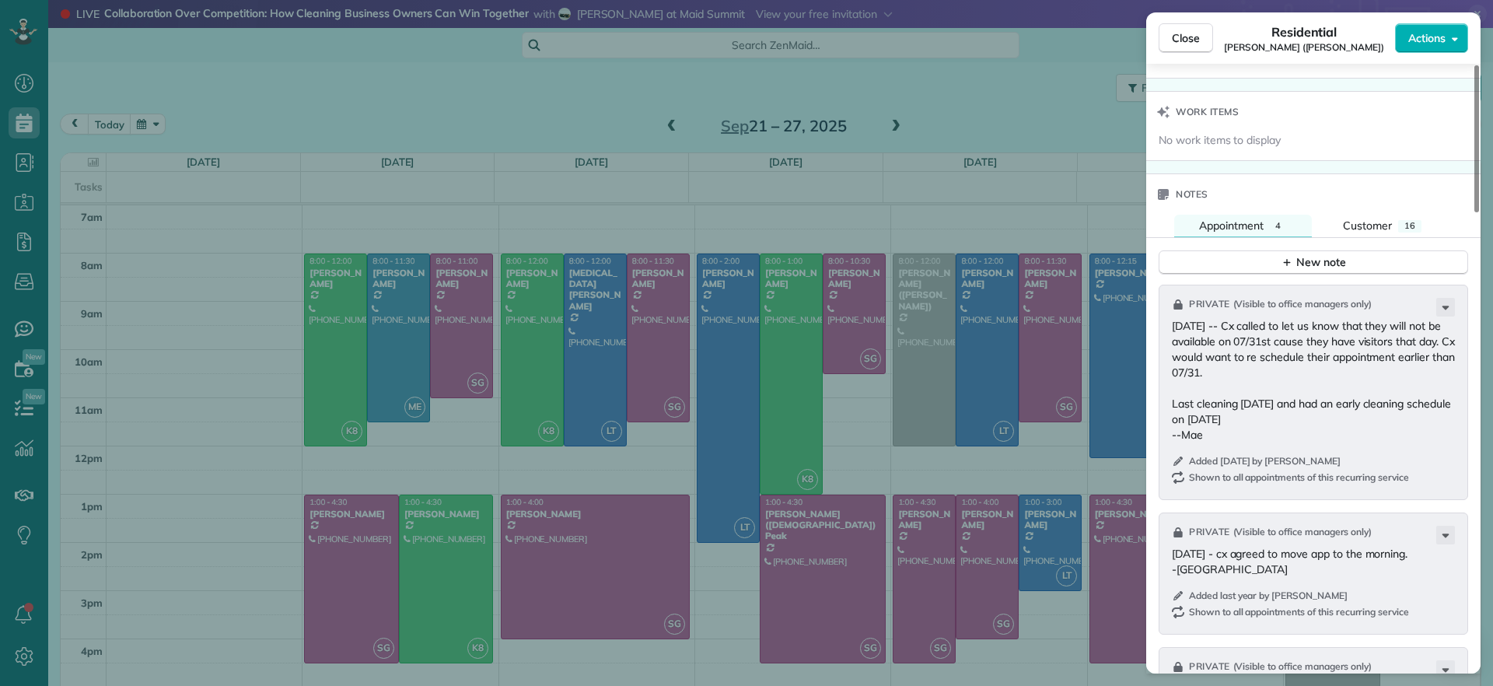
click at [894, 330] on div "Close Residential Chris Ludwig (Harrison) Actions Status Active Chris Ludwig (H…" at bounding box center [746, 343] width 1493 height 686
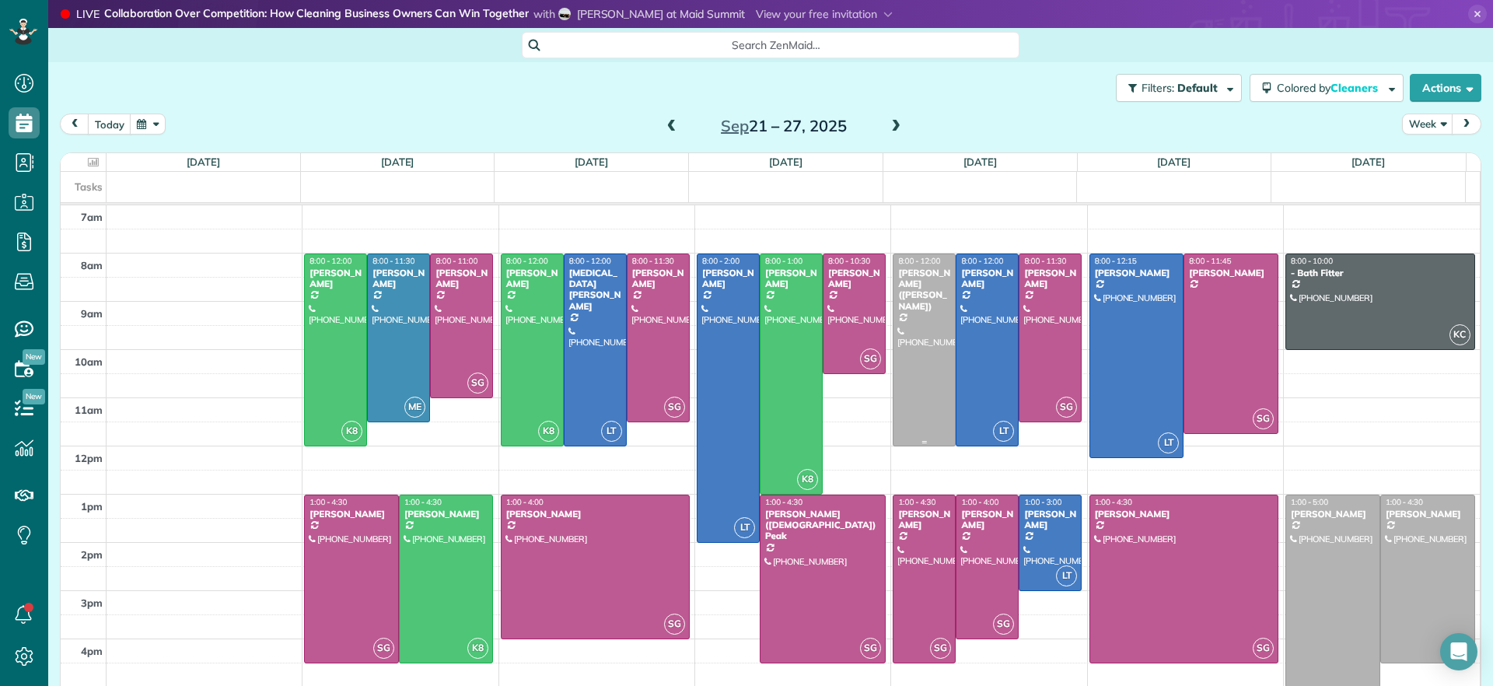
click at [894, 330] on div at bounding box center [924, 349] width 61 height 191
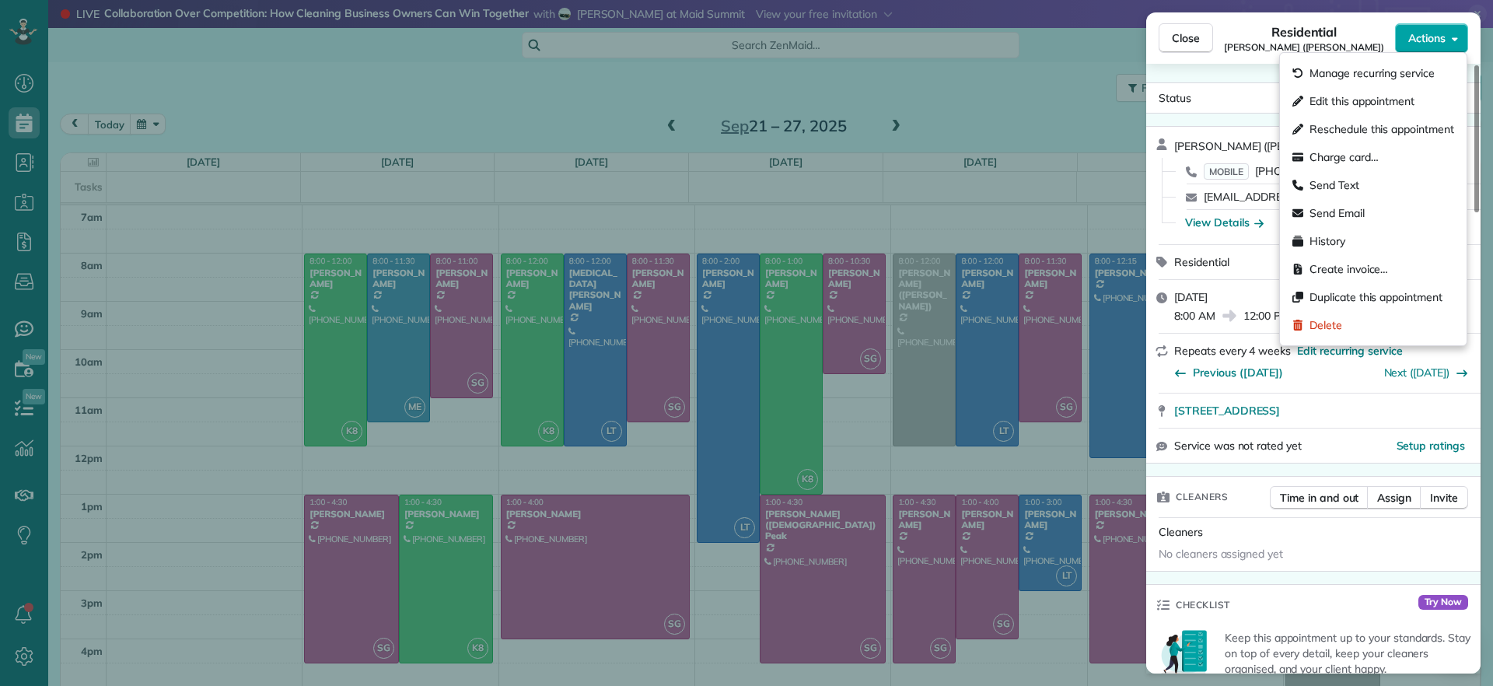
click at [1430, 44] on span "Actions" at bounding box center [1427, 38] width 37 height 16
click at [1050, 97] on div "Close Residential Chris Ludwig (Harrison) Actions Status Active Chris Ludwig (H…" at bounding box center [746, 343] width 1493 height 686
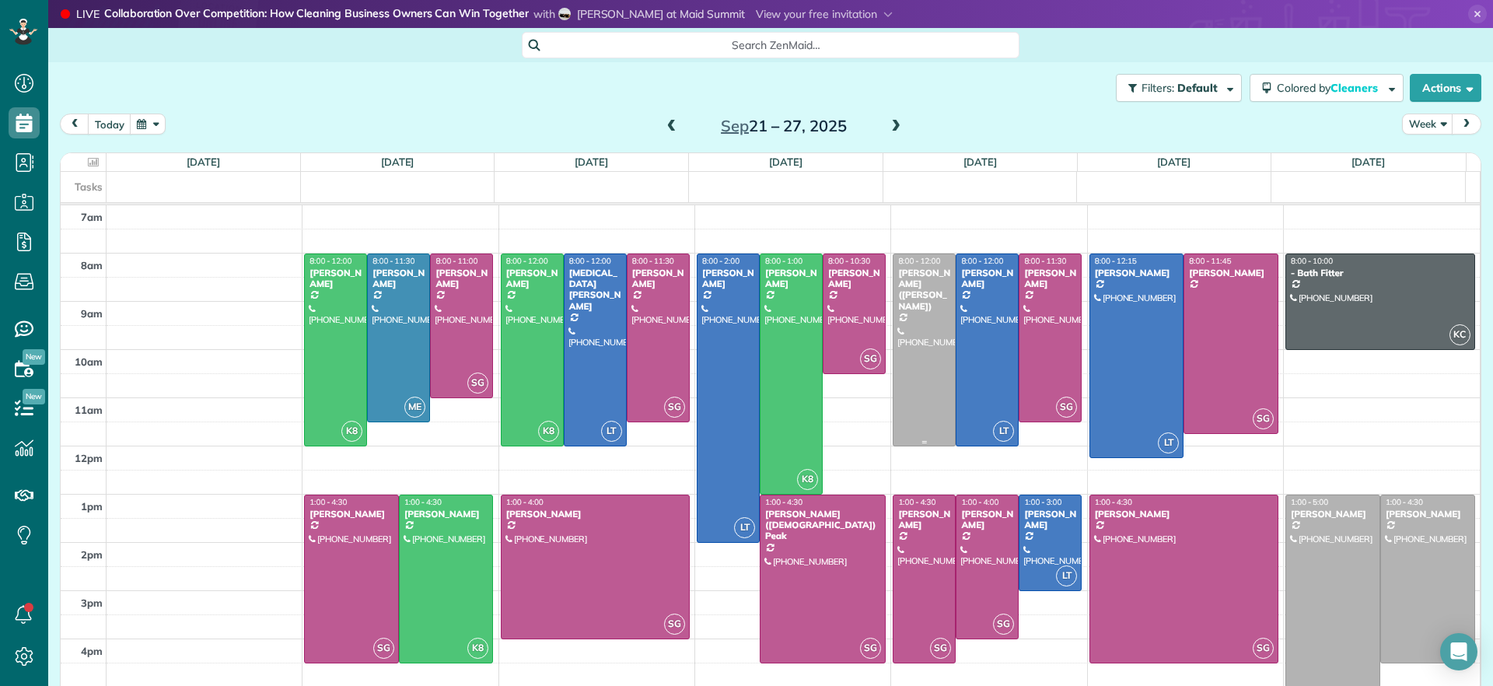
click at [914, 329] on div at bounding box center [924, 349] width 61 height 191
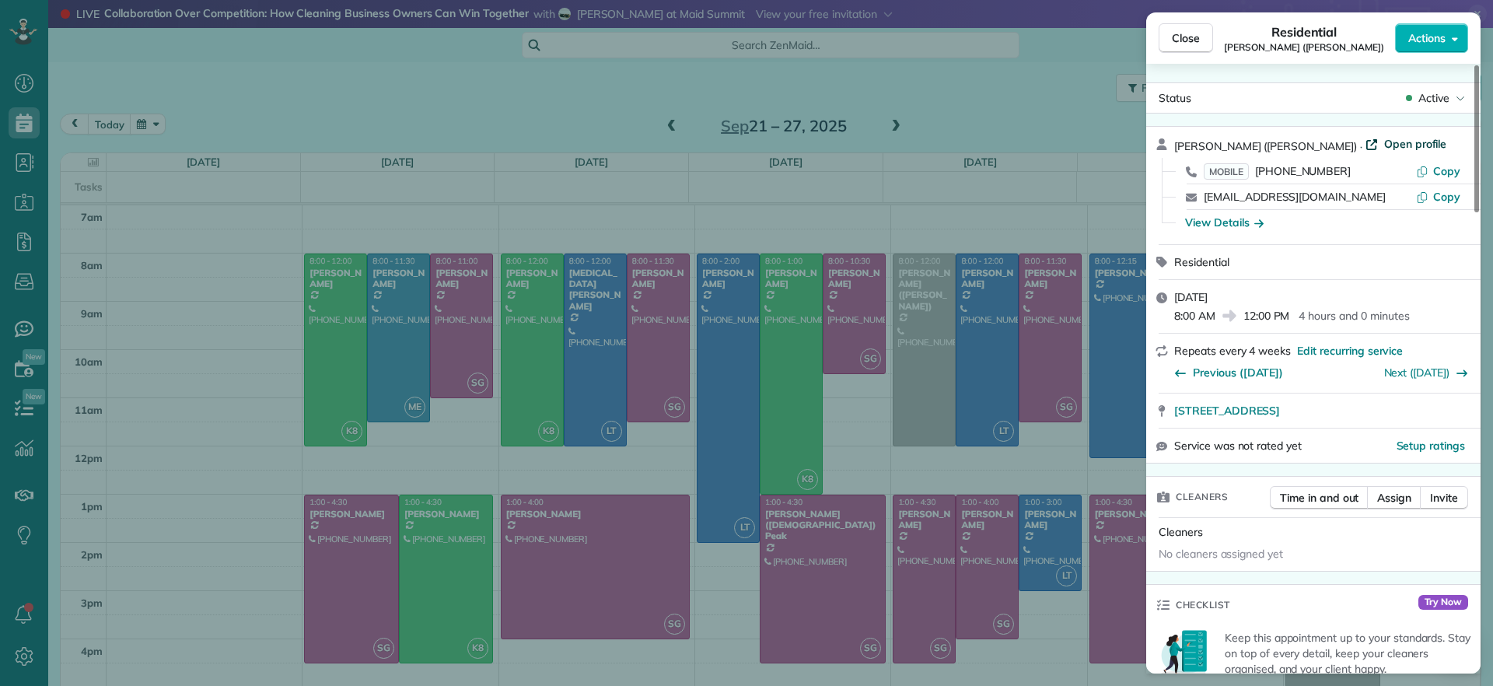
click at [1385, 142] on span "Open profile" at bounding box center [1416, 144] width 63 height 16
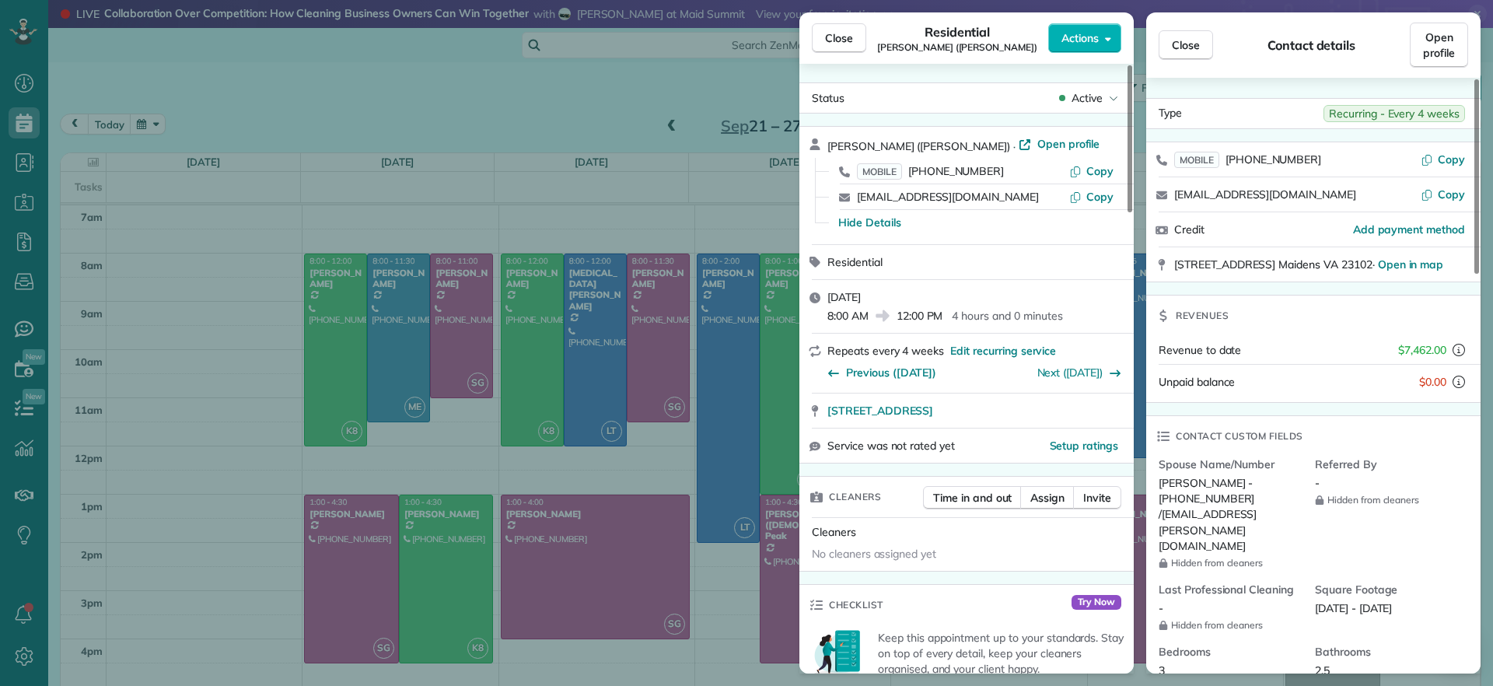
click at [422, 99] on div "Close Residential Chris Ludwig (Harrison) Actions Status Active Chris Ludwig (H…" at bounding box center [746, 343] width 1493 height 686
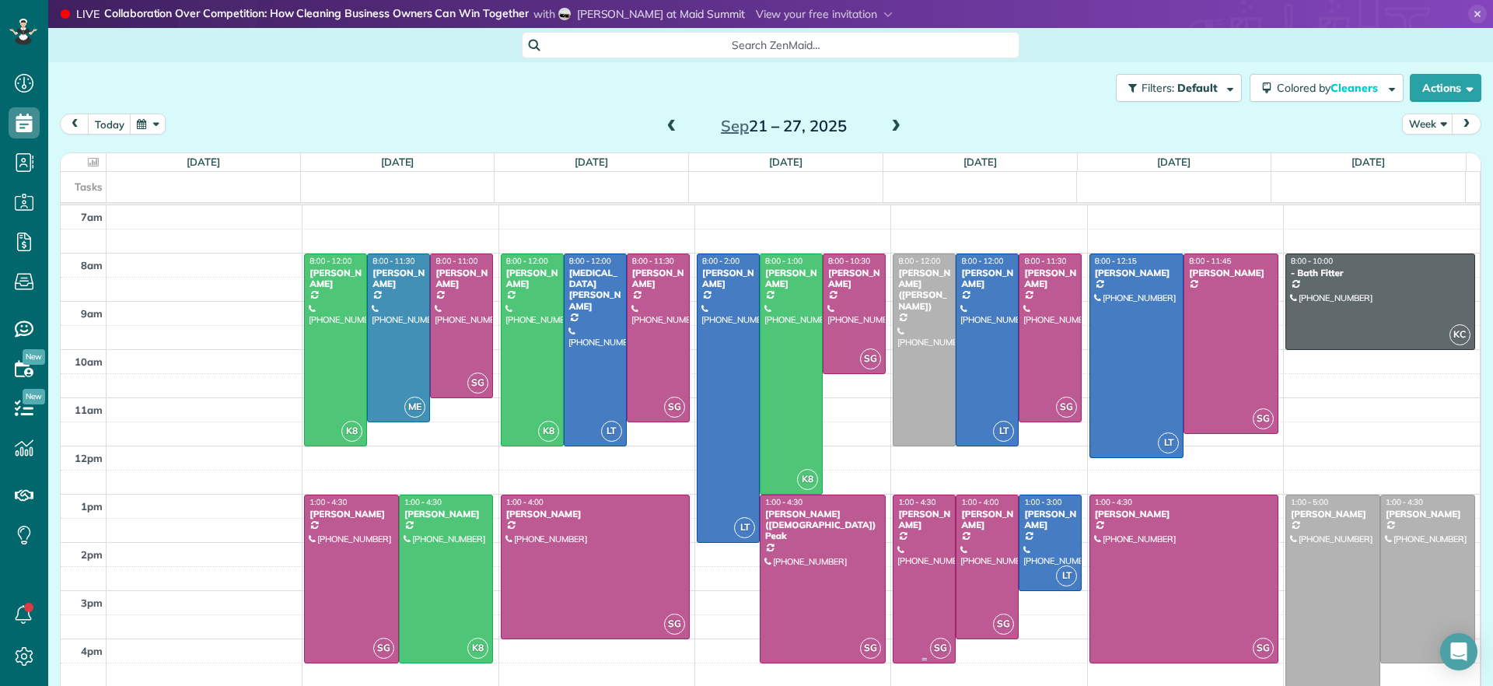
click at [923, 558] on div at bounding box center [924, 578] width 61 height 167
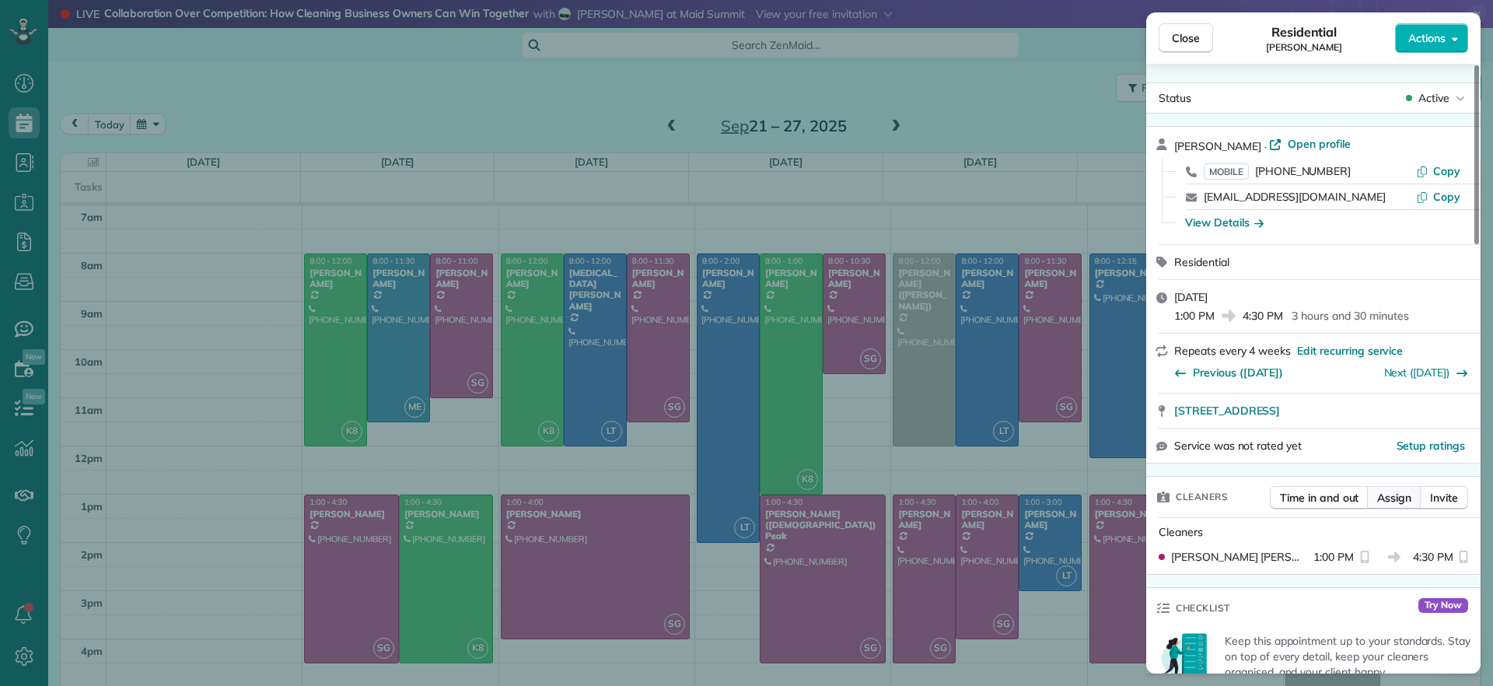
click at [1411, 493] on span "Assign" at bounding box center [1395, 498] width 34 height 16
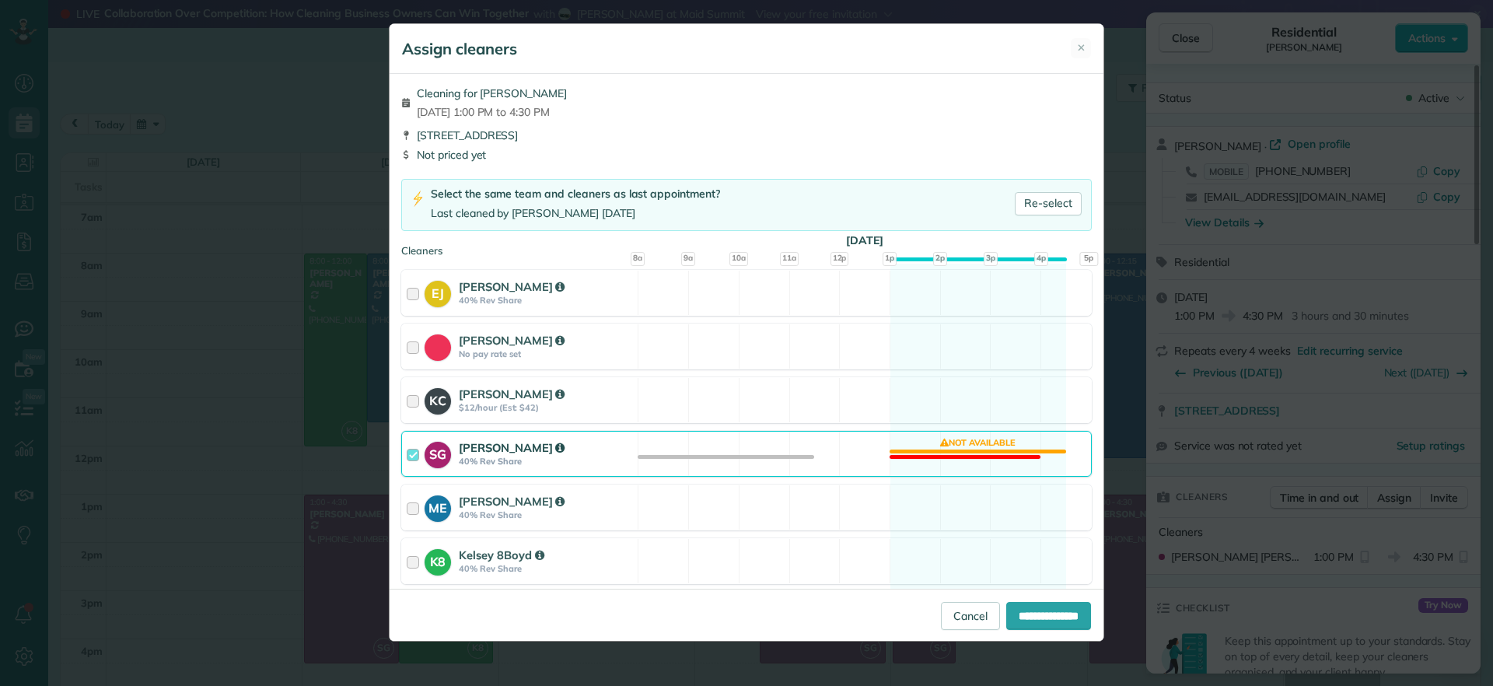
scroll to position [97, 0]
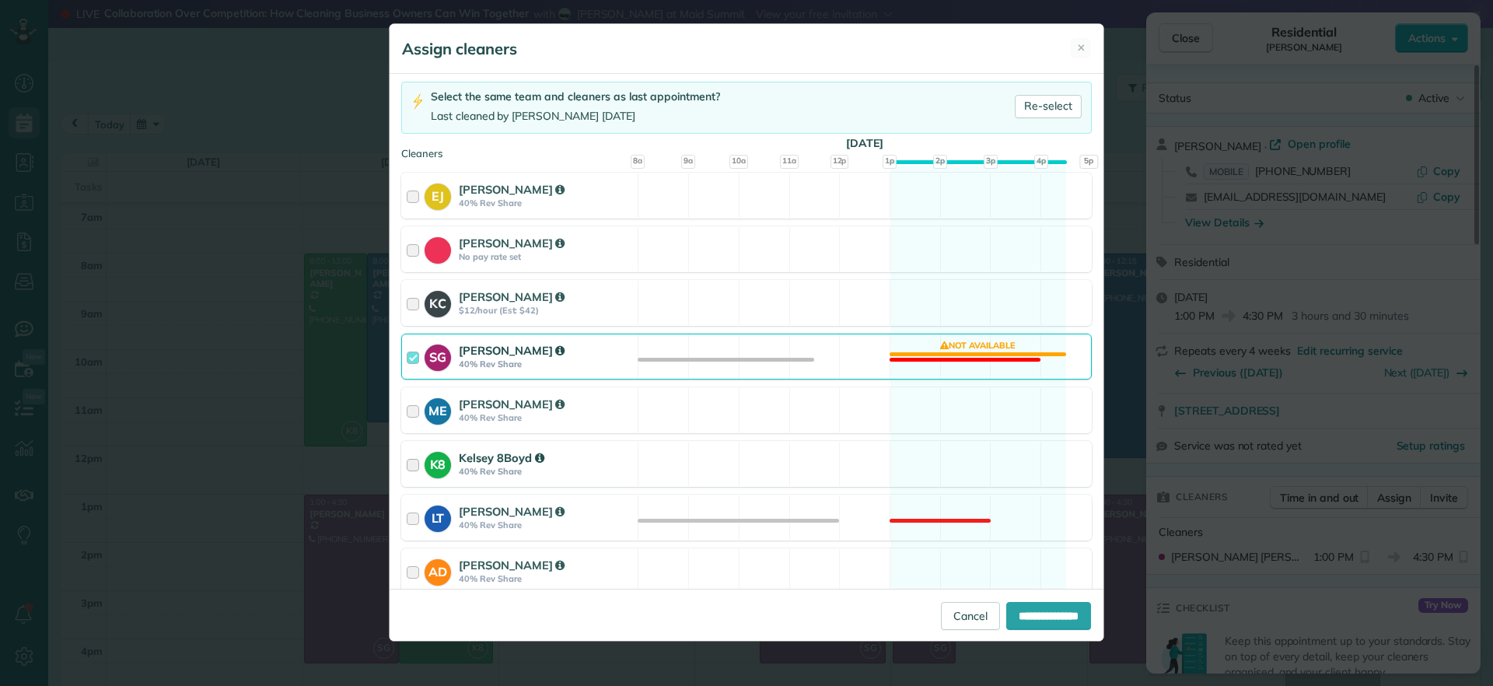
click at [926, 459] on div "K8 Kelsey 8Boyd 40% Rev Share Available" at bounding box center [746, 464] width 691 height 46
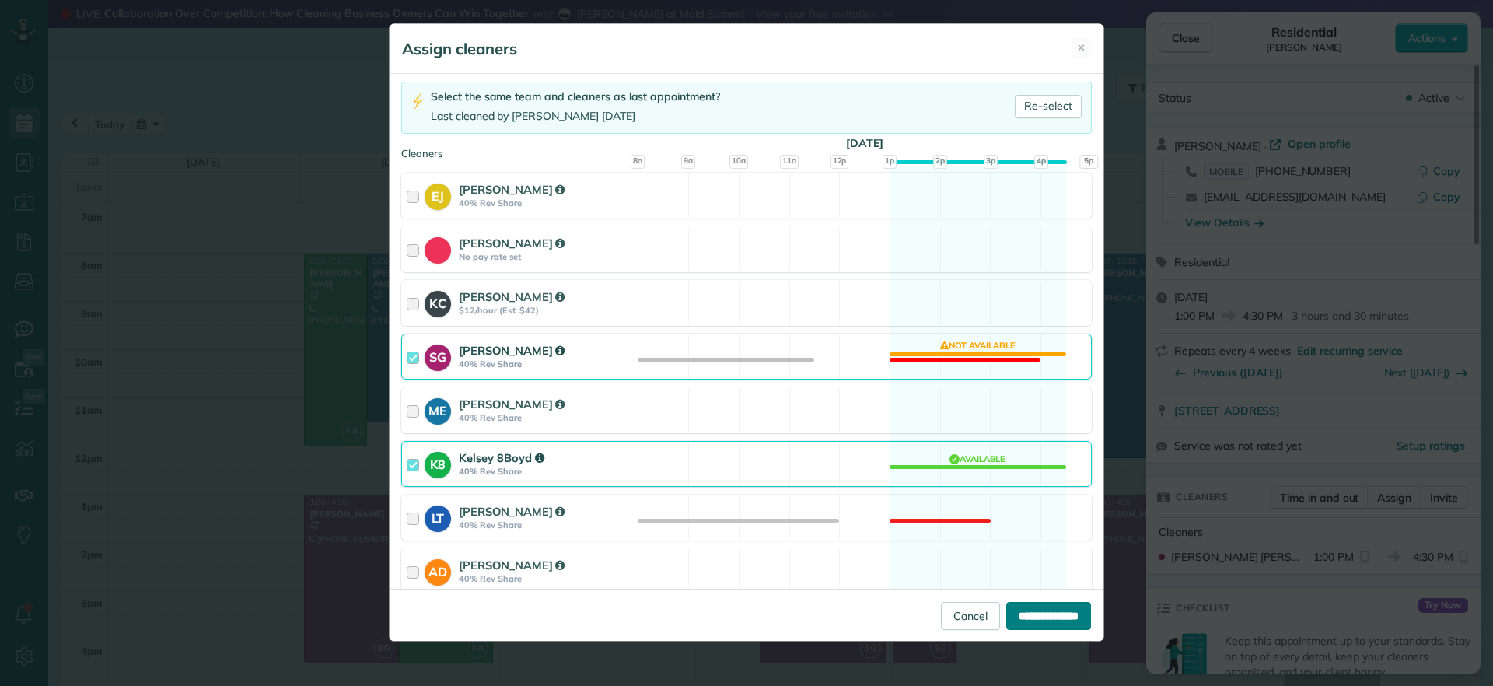
click at [1063, 612] on input "**********" at bounding box center [1049, 616] width 85 height 28
type input "**********"
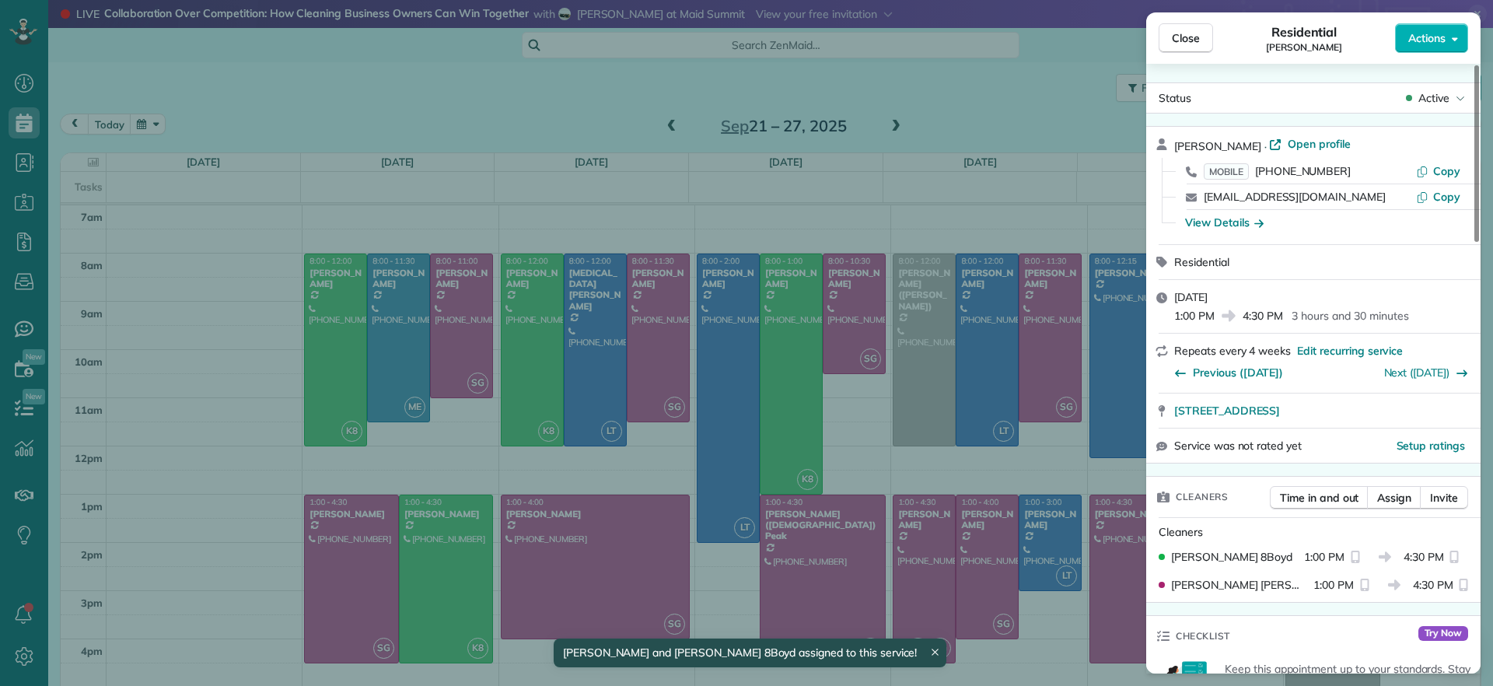
click at [916, 400] on div "Close Residential Charles Perretti Actions Status Active Charles Perretti · Ope…" at bounding box center [746, 343] width 1493 height 686
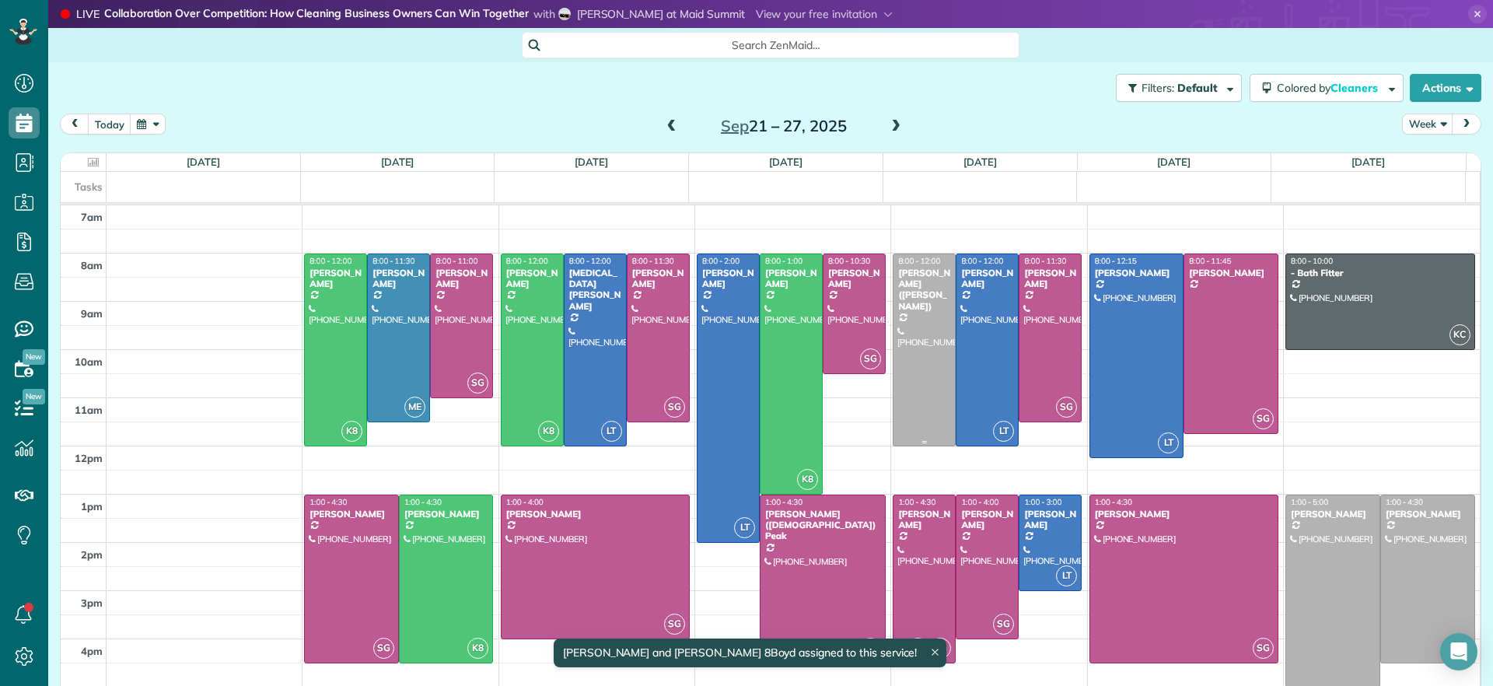
click at [916, 400] on body "Dashboard Scheduling Calendar View List View Dispatch View - Weekly scheduling …" at bounding box center [746, 343] width 1493 height 686
click at [916, 400] on div at bounding box center [924, 349] width 61 height 191
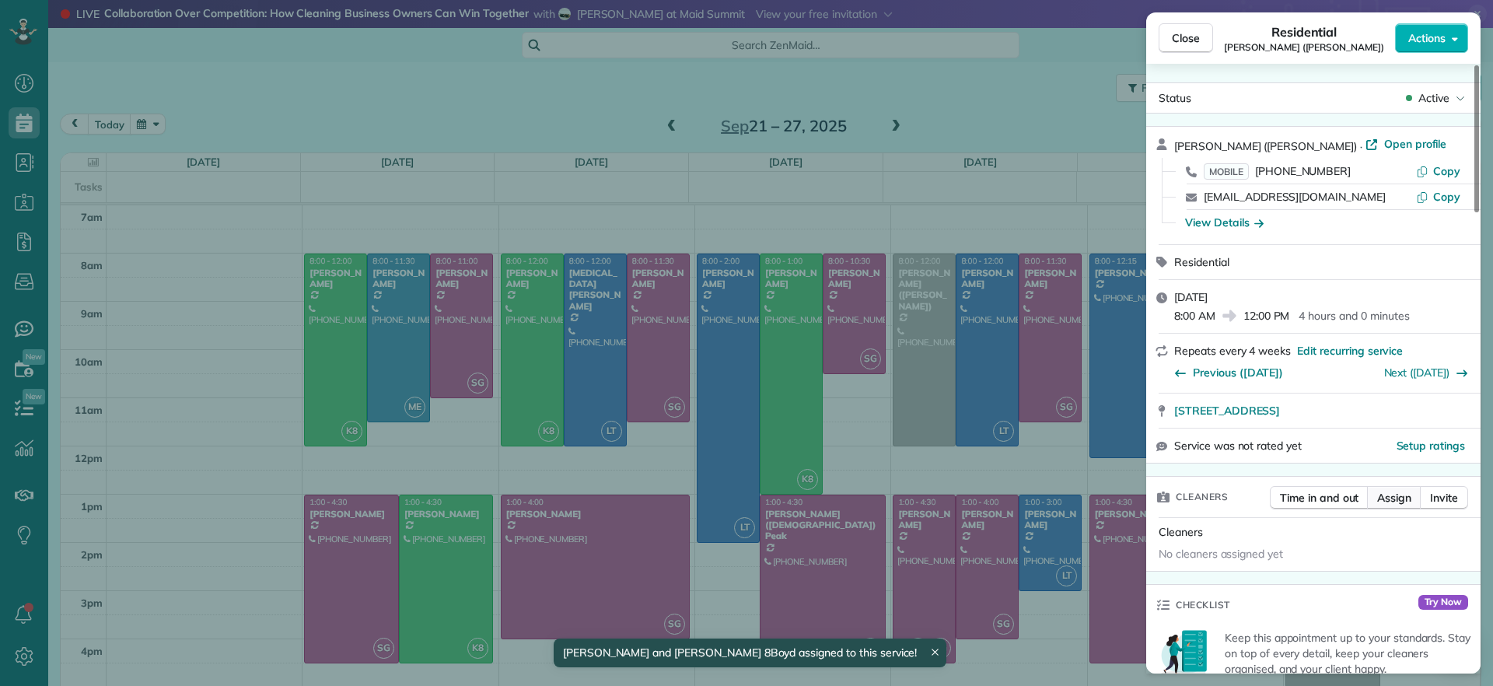
click at [1393, 496] on span "Assign" at bounding box center [1395, 498] width 34 height 16
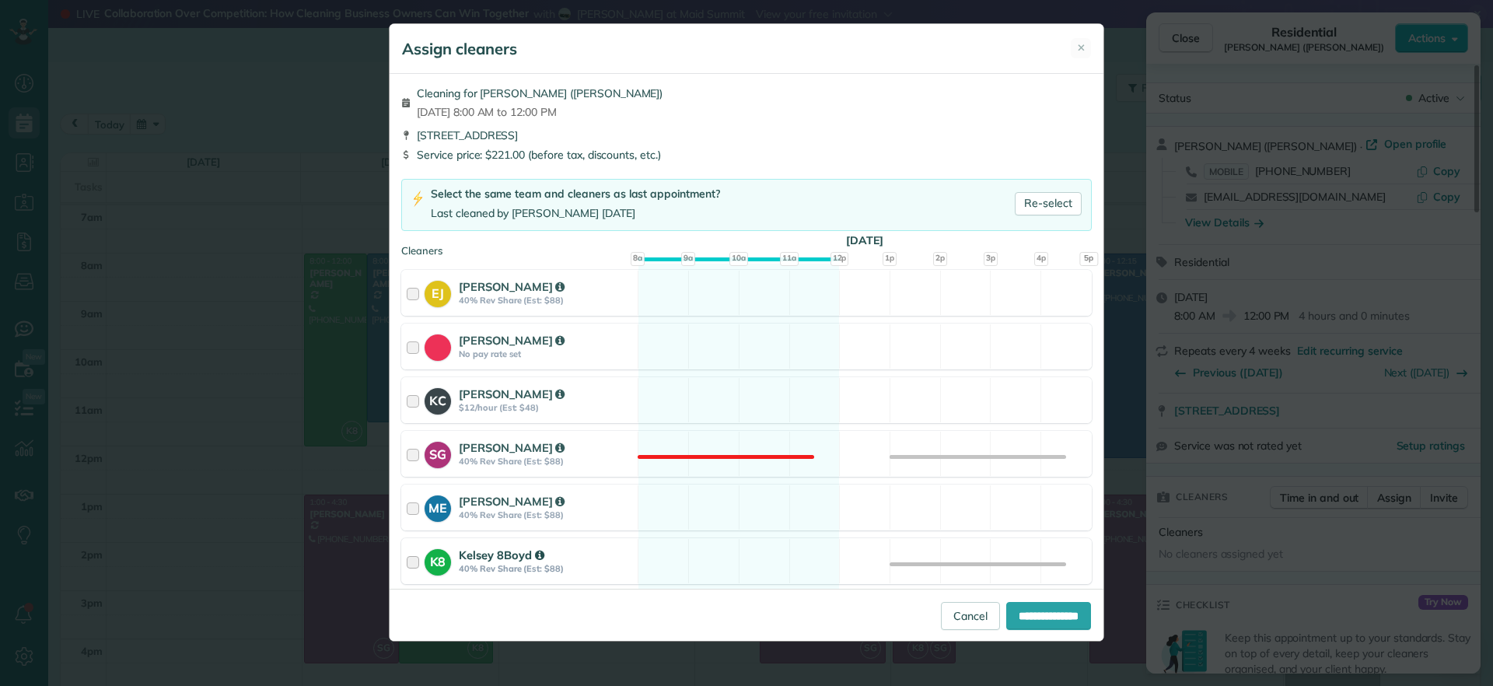
click at [685, 557] on div "K8 Kelsey 8Boyd 40% Rev Share (Est: $88) Available" at bounding box center [746, 561] width 691 height 46
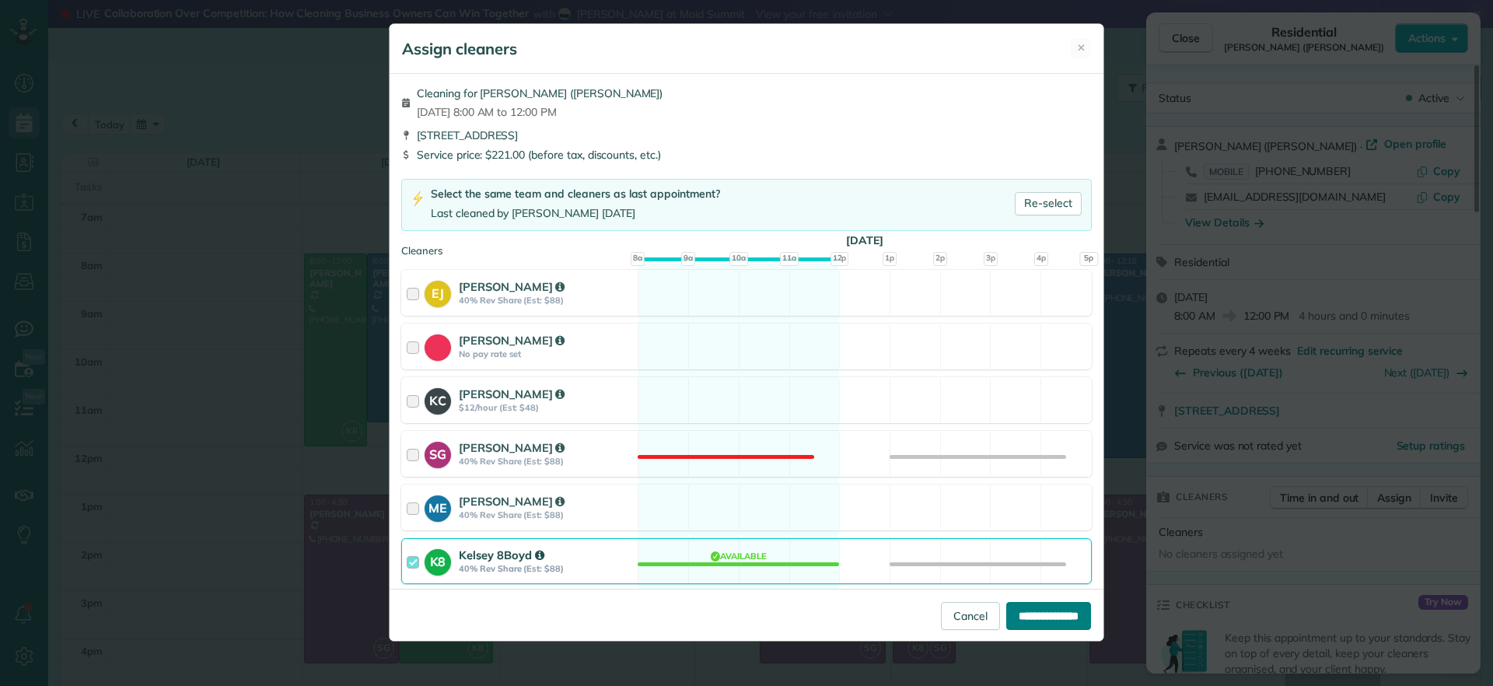
click at [1018, 611] on input "**********" at bounding box center [1049, 616] width 85 height 28
type input "**********"
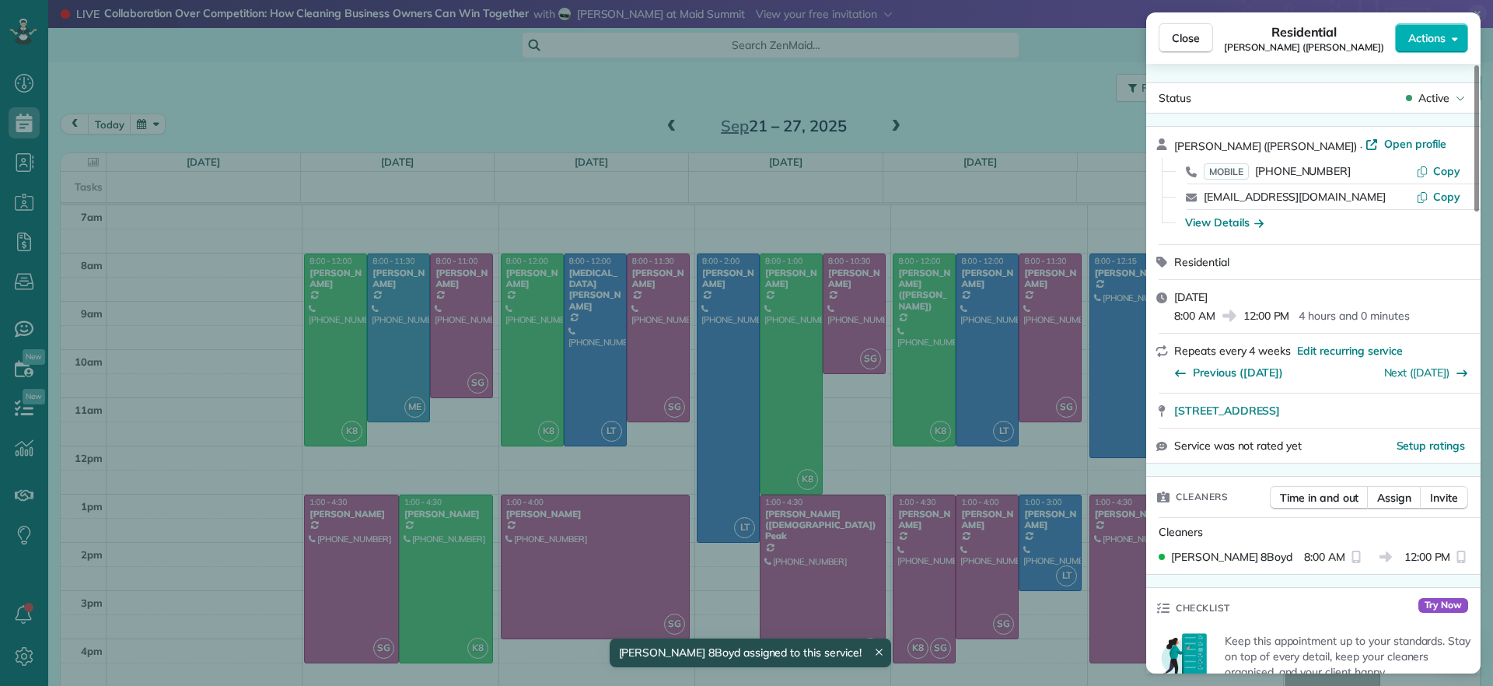
click at [920, 158] on div "Close Residential Chris Ludwig (Harrison) Actions Status Active Chris Ludwig (H…" at bounding box center [746, 343] width 1493 height 686
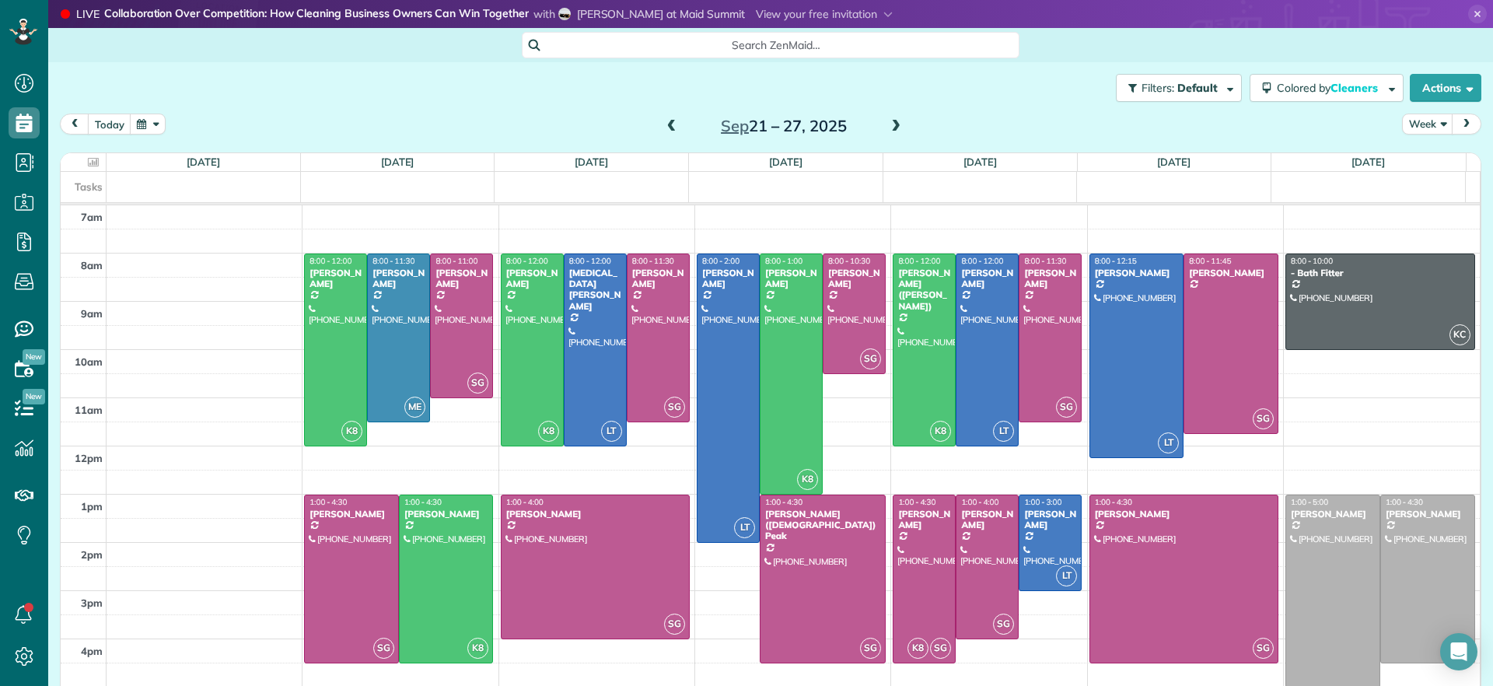
click at [663, 121] on span at bounding box center [671, 127] width 17 height 14
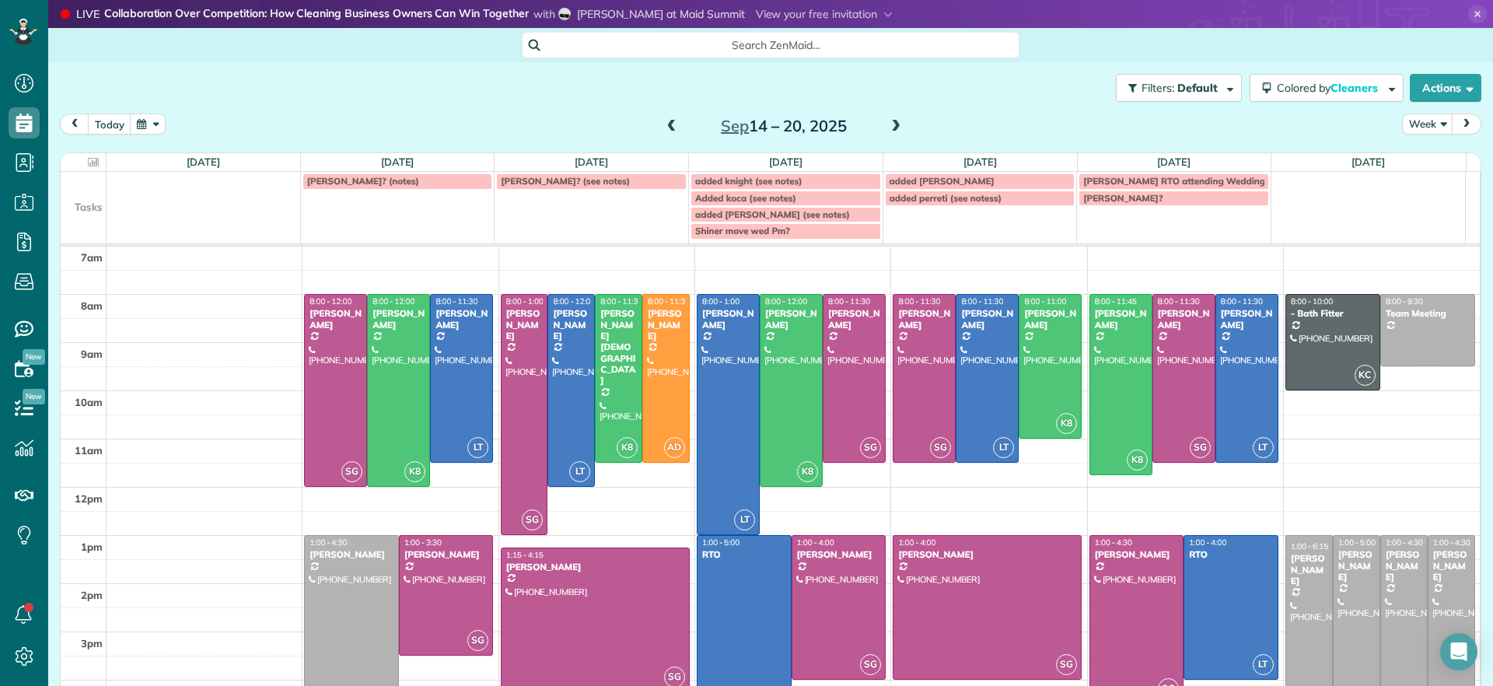
click at [888, 131] on span at bounding box center [896, 127] width 17 height 14
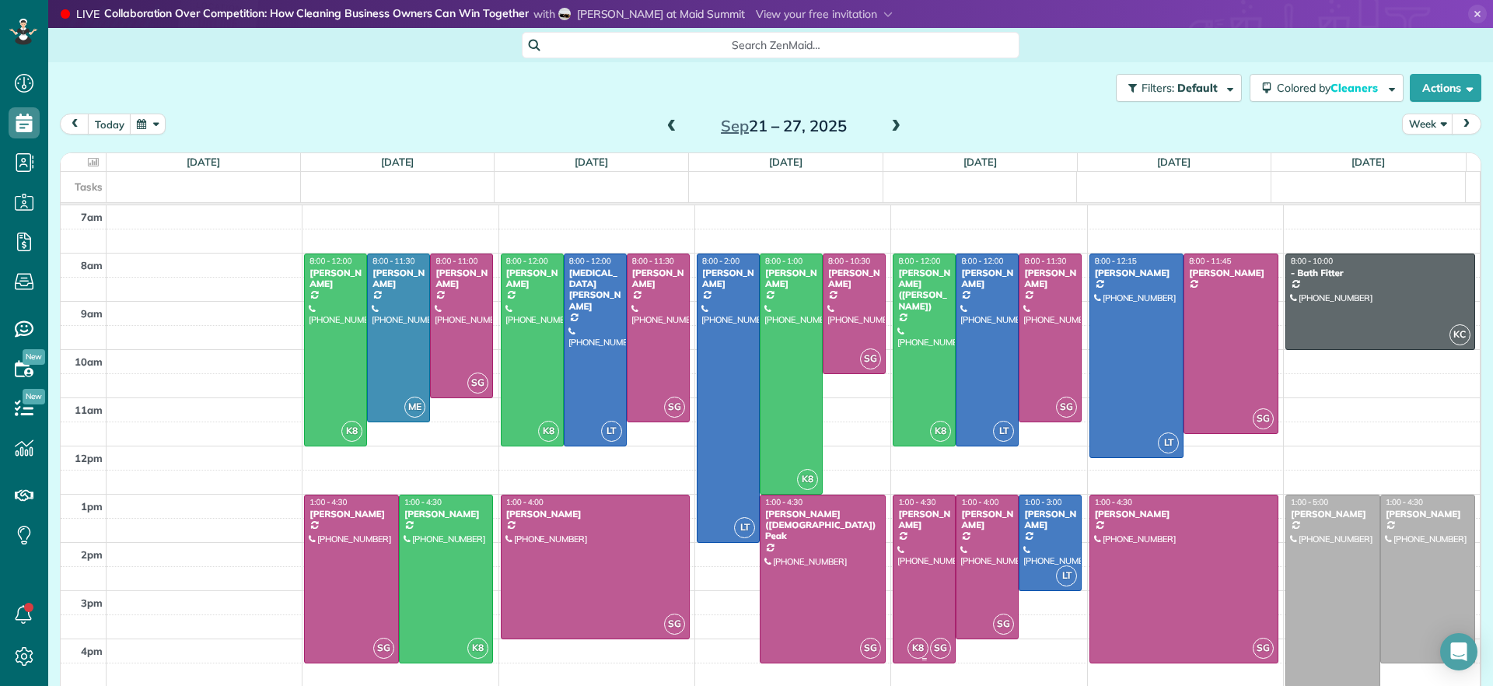
click at [914, 558] on div at bounding box center [924, 578] width 61 height 167
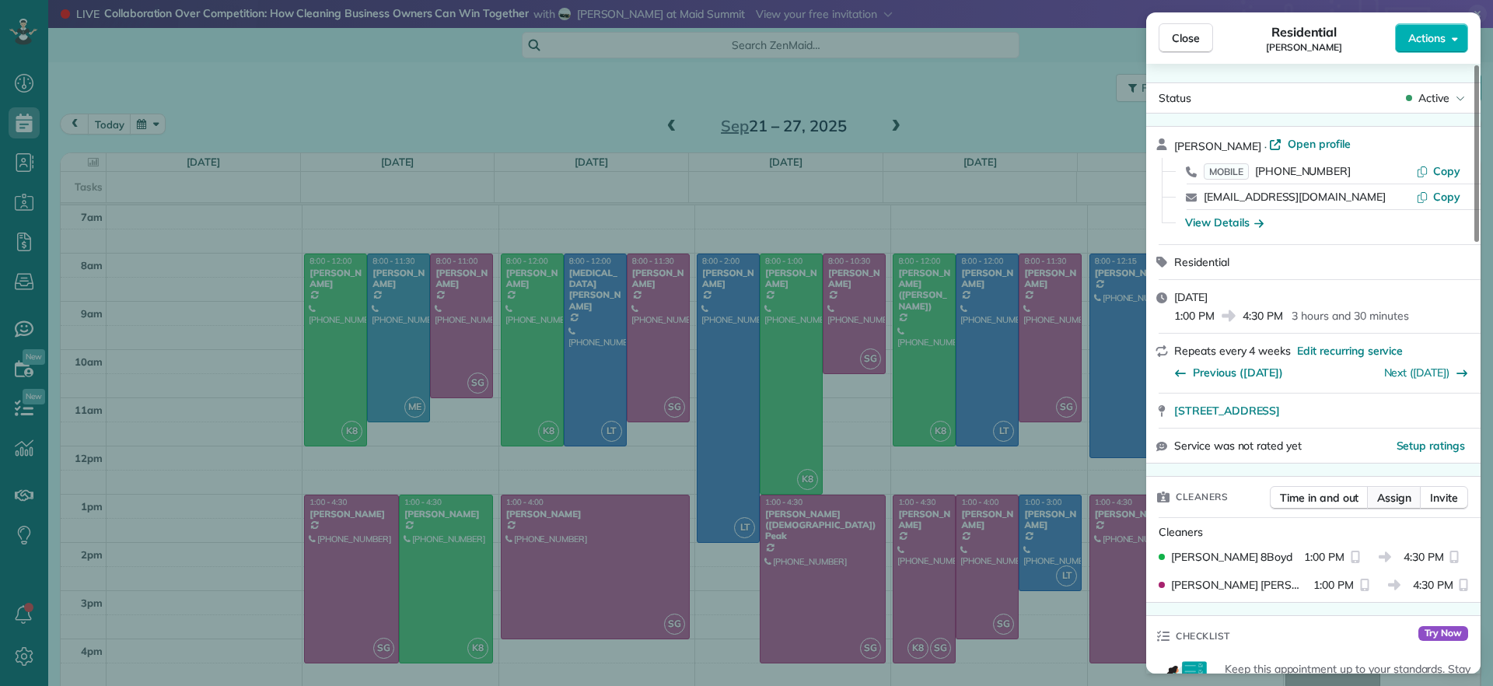
click at [1410, 496] on span "Assign" at bounding box center [1395, 498] width 34 height 16
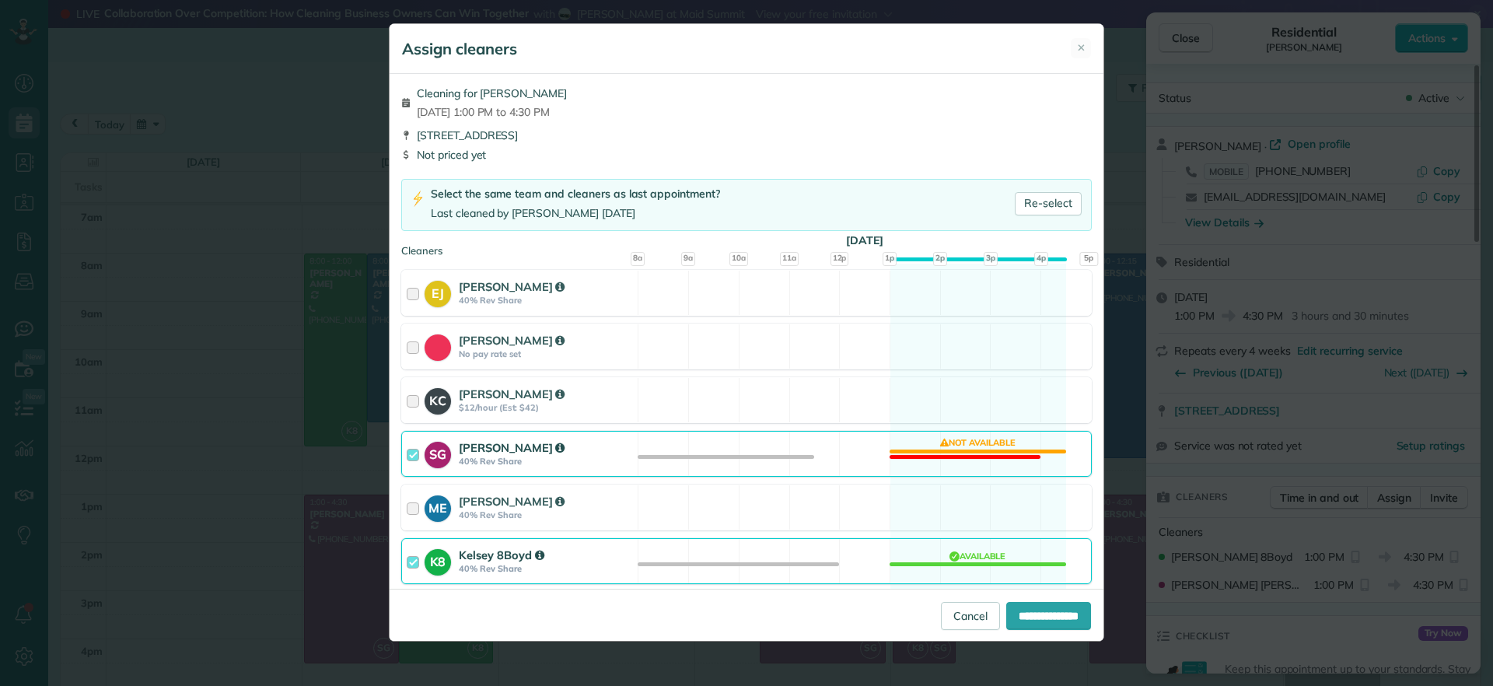
click at [968, 462] on div "SG Sophie Gibbs 40% Rev Share Not available" at bounding box center [746, 454] width 691 height 46
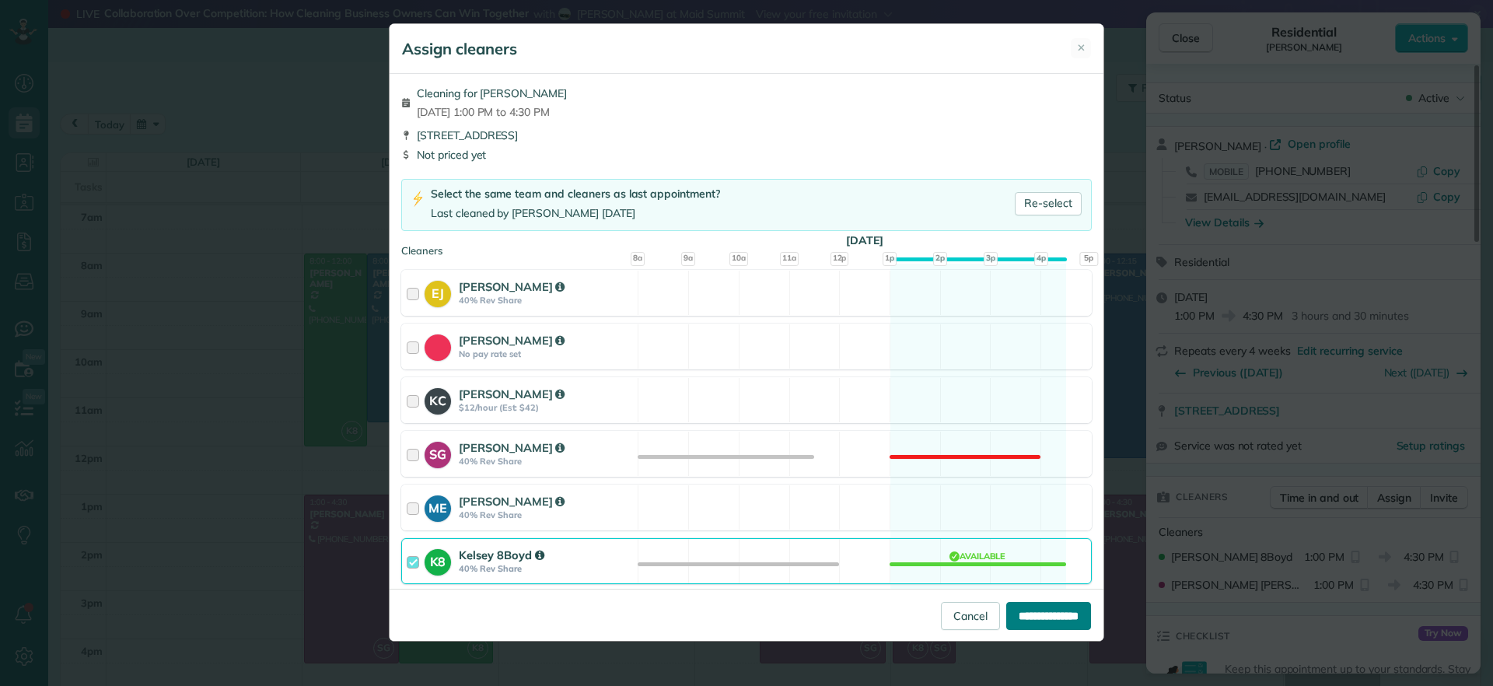
click at [1042, 608] on input "**********" at bounding box center [1049, 616] width 85 height 28
type input "**********"
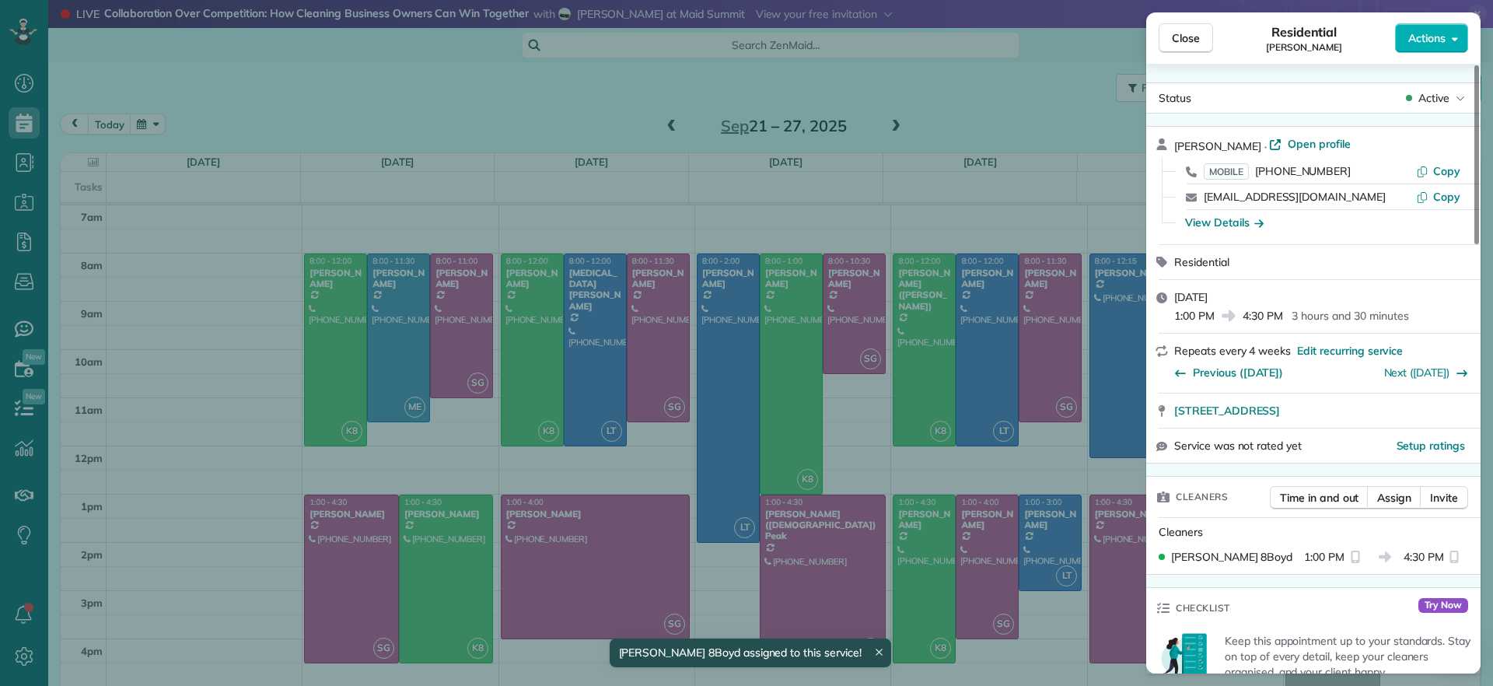
click at [1060, 659] on div "Close Residential Charles Perretti Actions Status Active Charles Perretti · Ope…" at bounding box center [746, 343] width 1493 height 686
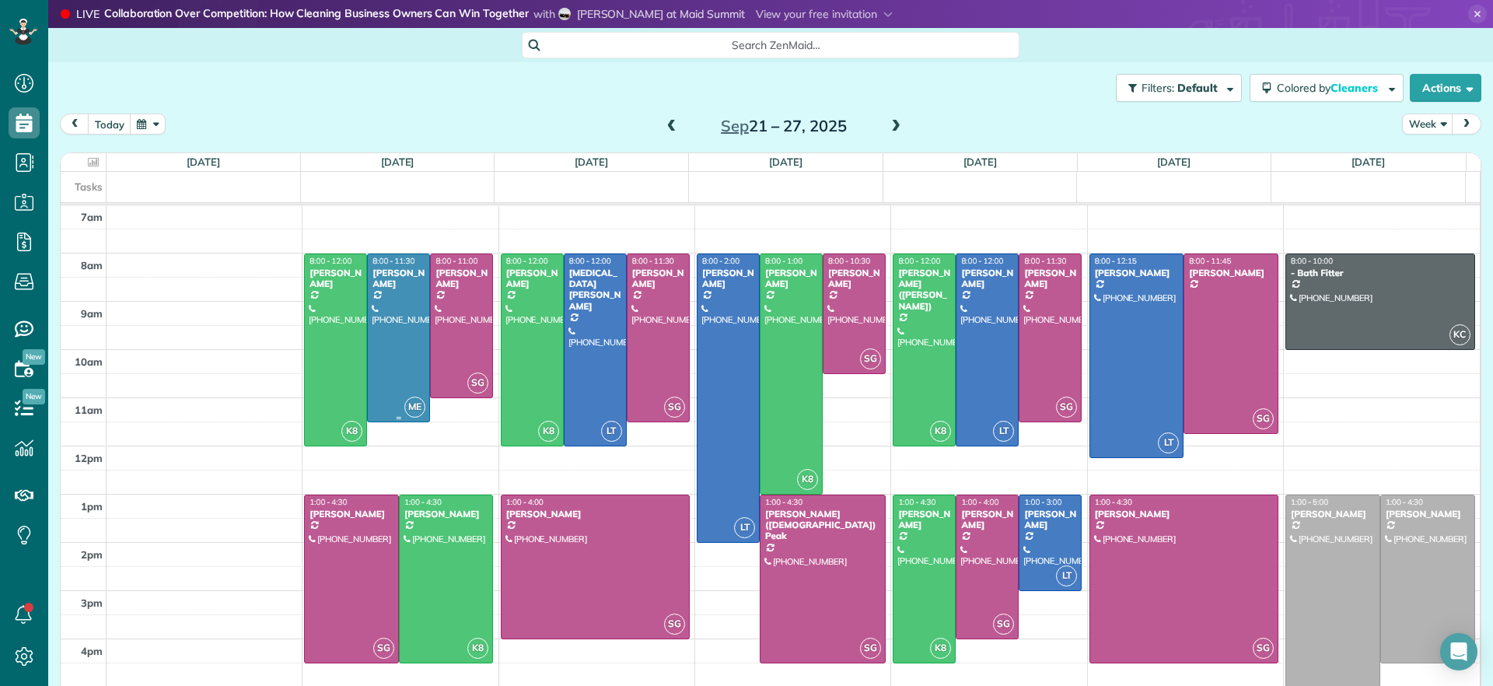
click at [403, 331] on div at bounding box center [398, 337] width 61 height 167
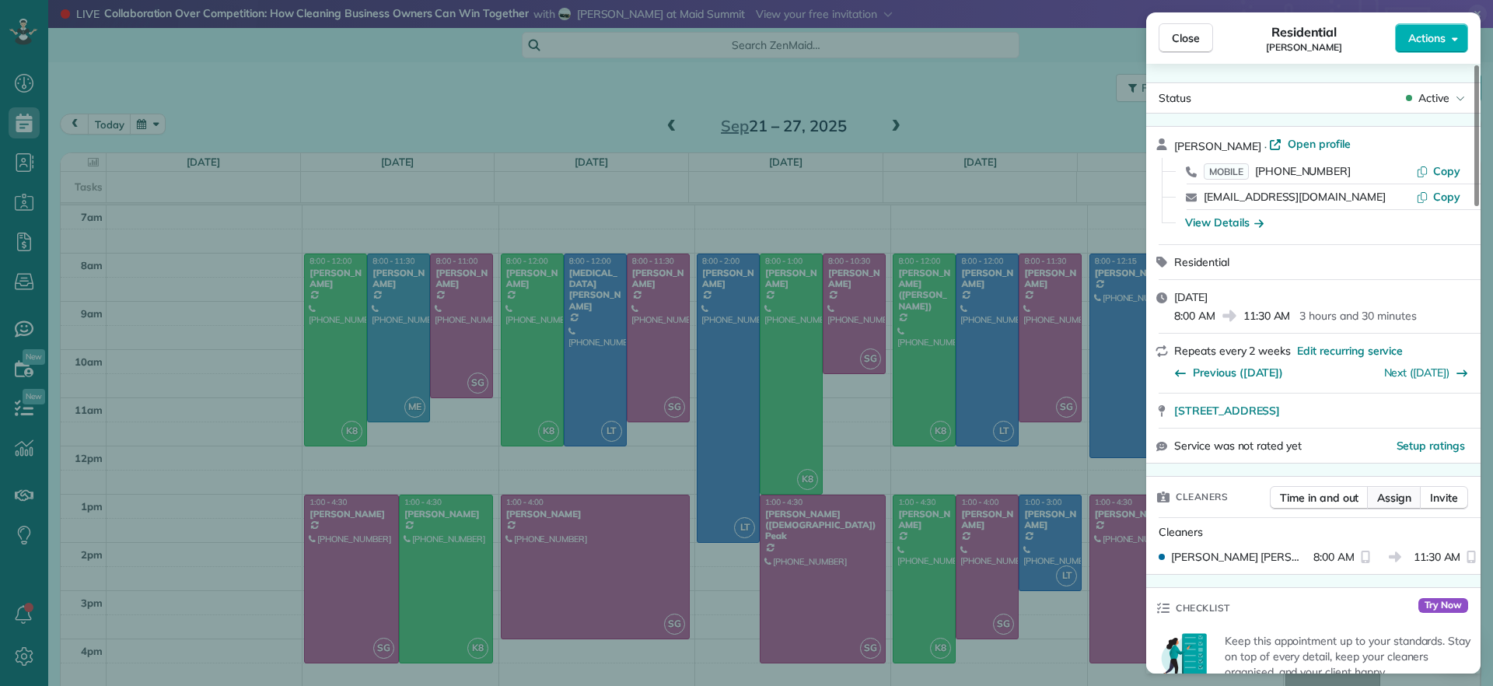
click at [1393, 492] on span "Assign" at bounding box center [1395, 498] width 34 height 16
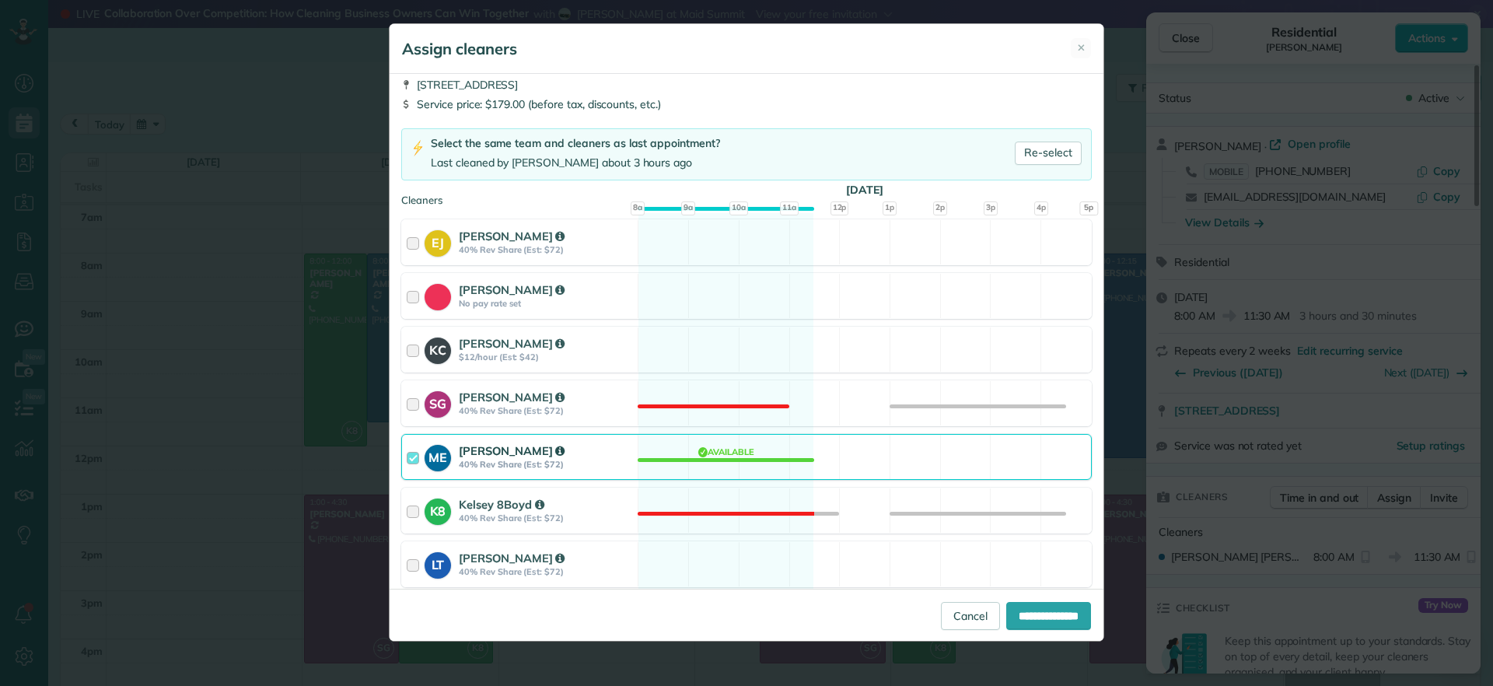
scroll to position [97, 0]
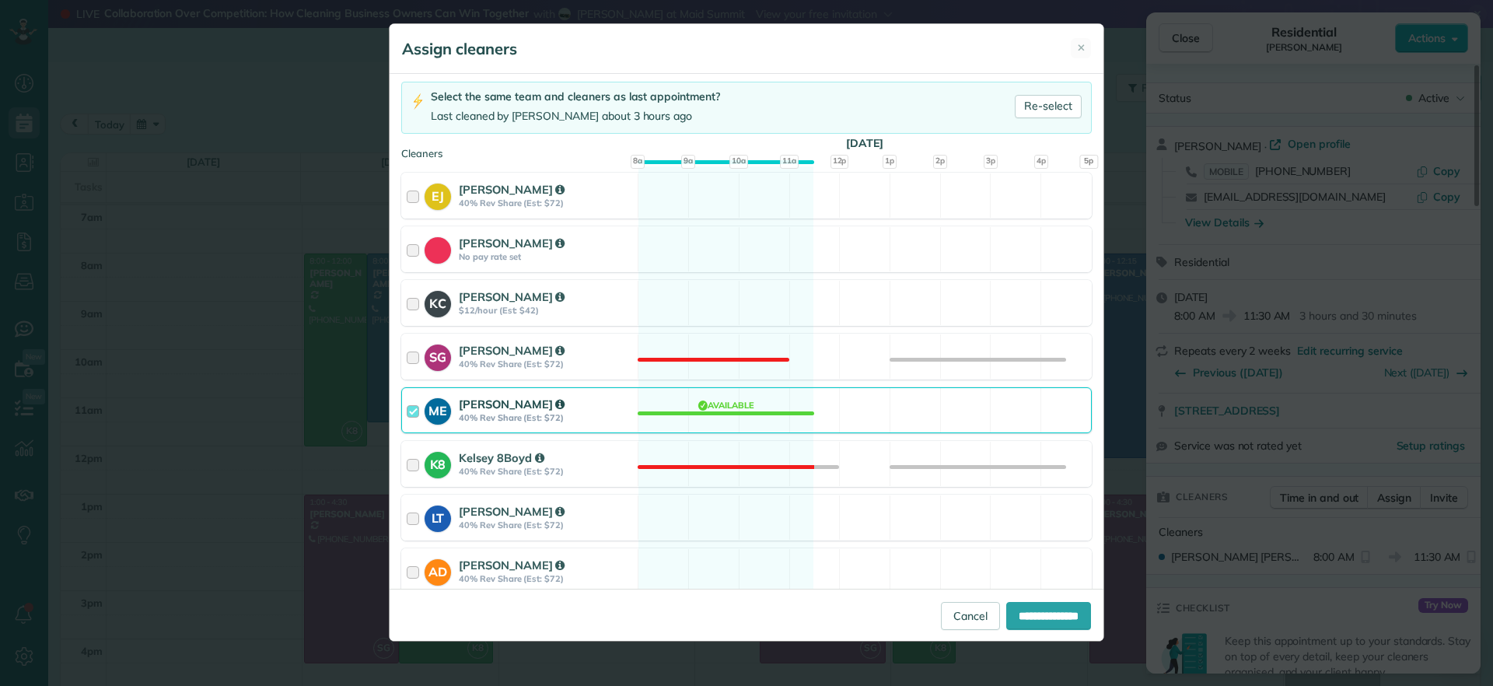
click at [703, 412] on div "ME Mae Enriquez 40% Rev Share (Est: $72) Available" at bounding box center [746, 410] width 691 height 46
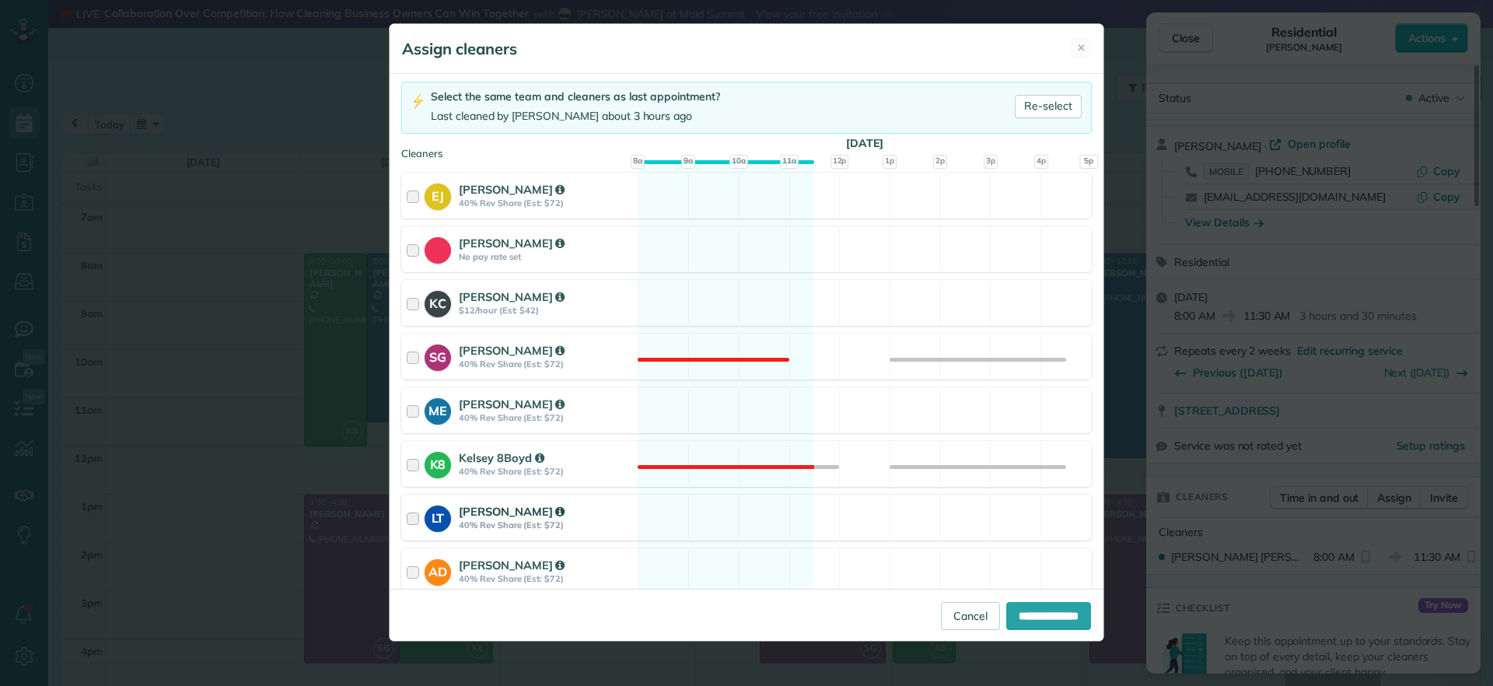
click at [709, 518] on div "LT Laura Thaller 40% Rev Share (Est: $72) Available" at bounding box center [746, 518] width 691 height 46
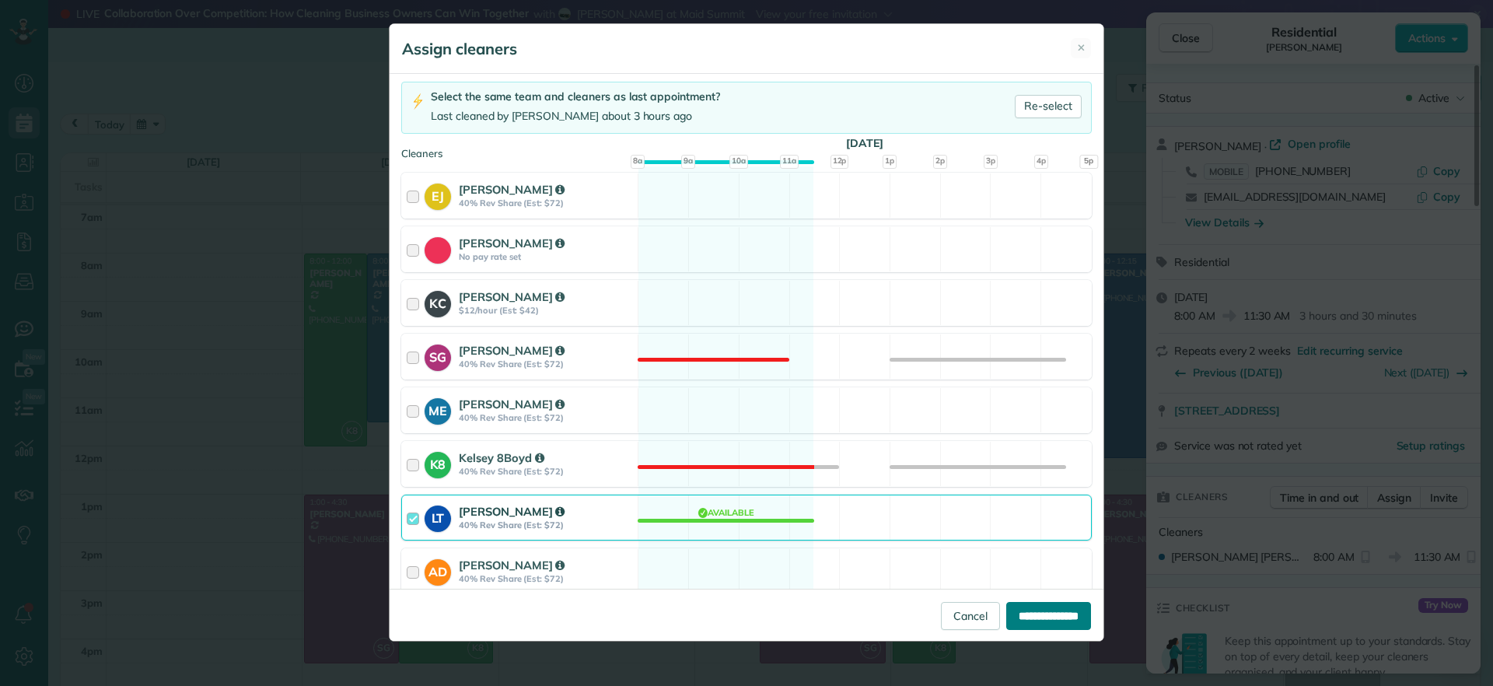
click at [1056, 611] on input "**********" at bounding box center [1049, 616] width 85 height 28
type input "**********"
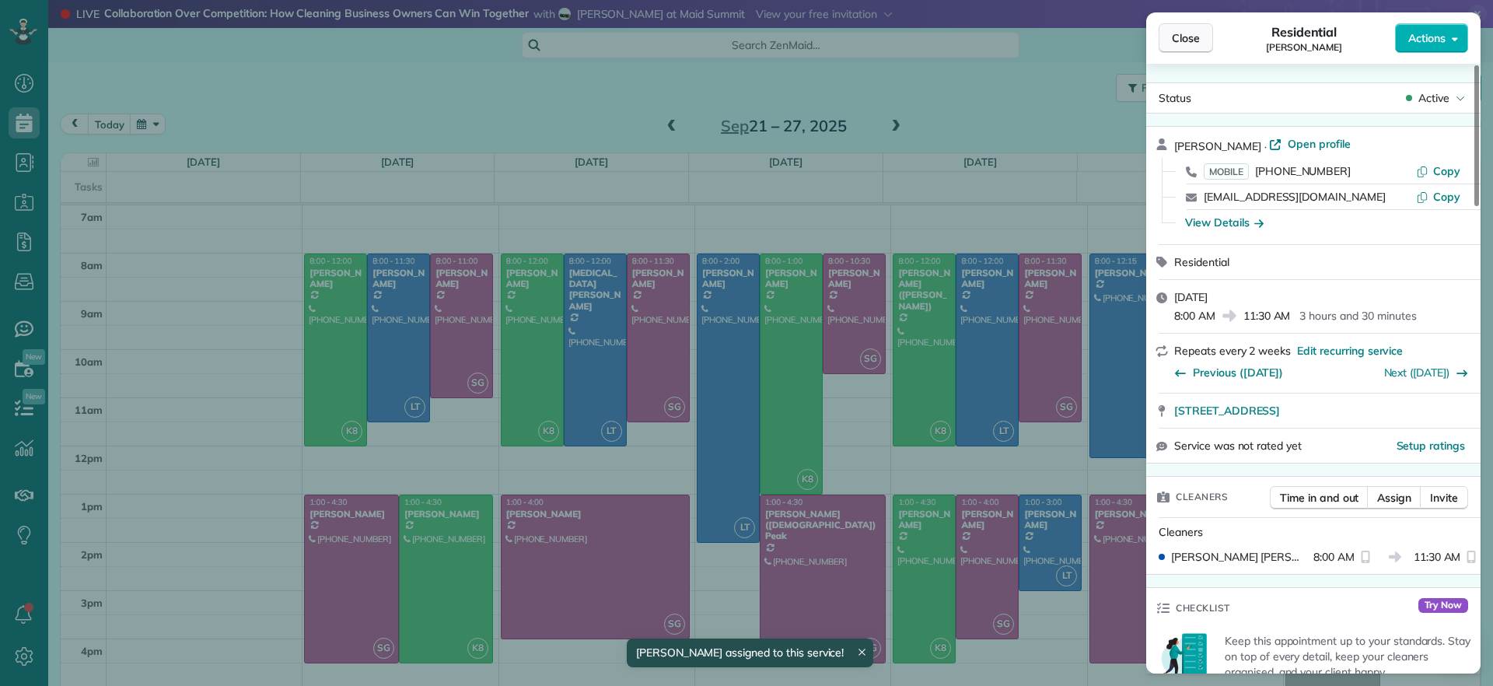
click at [1192, 35] on span "Close" at bounding box center [1186, 38] width 28 height 16
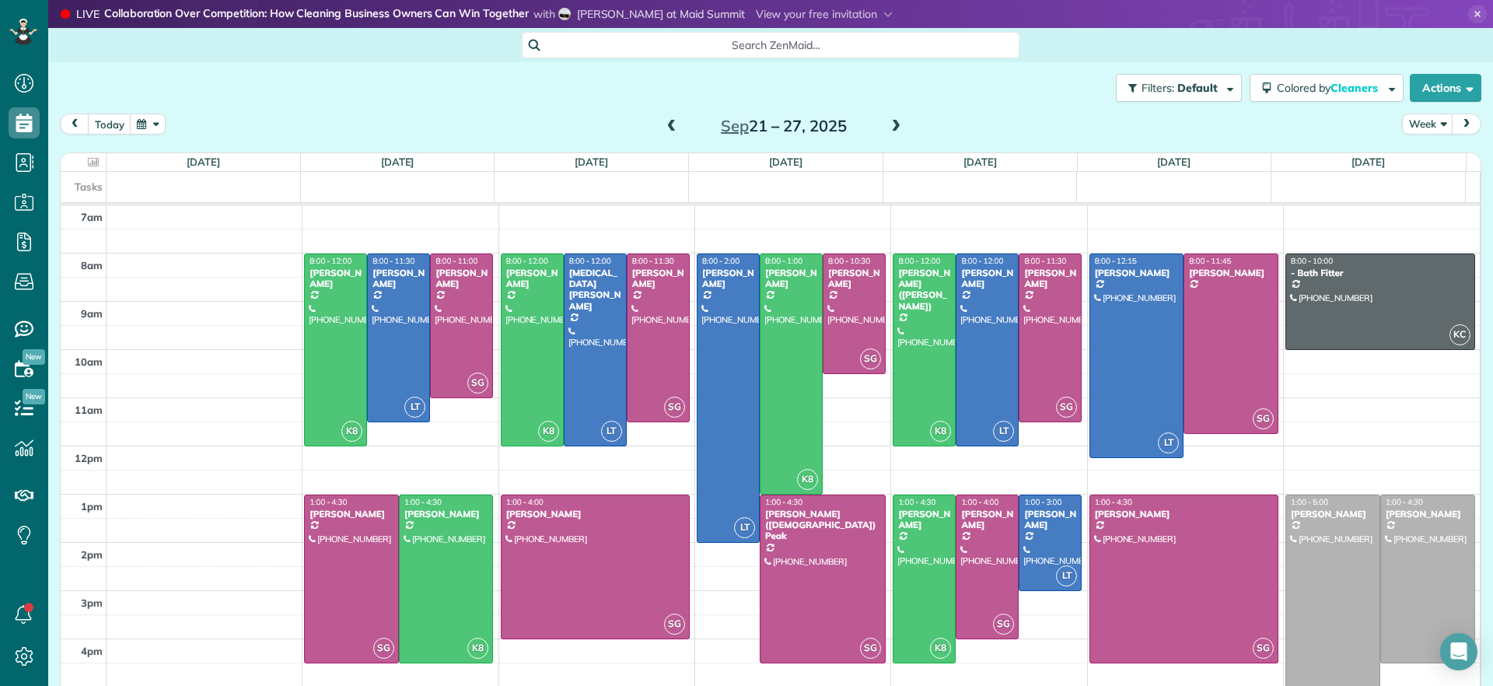
click at [669, 122] on span at bounding box center [671, 127] width 17 height 14
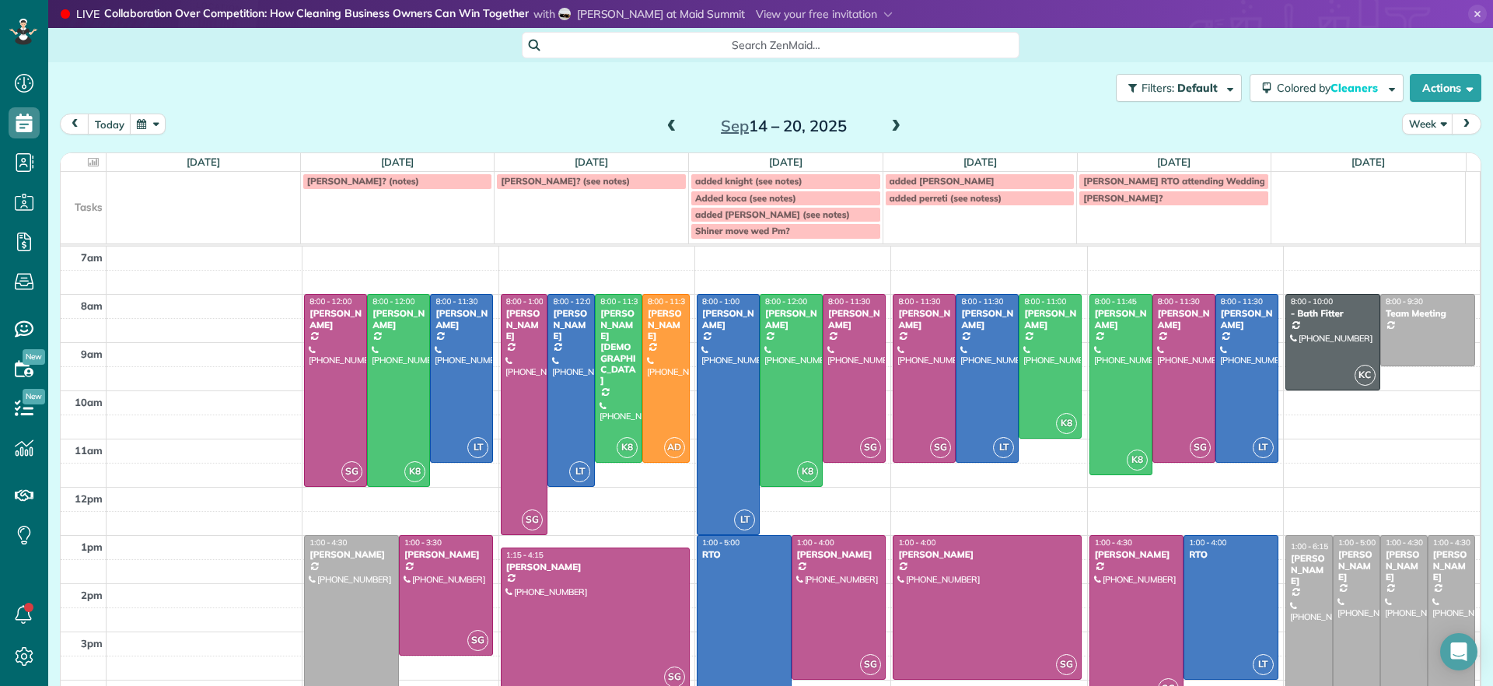
scroll to position [58, 0]
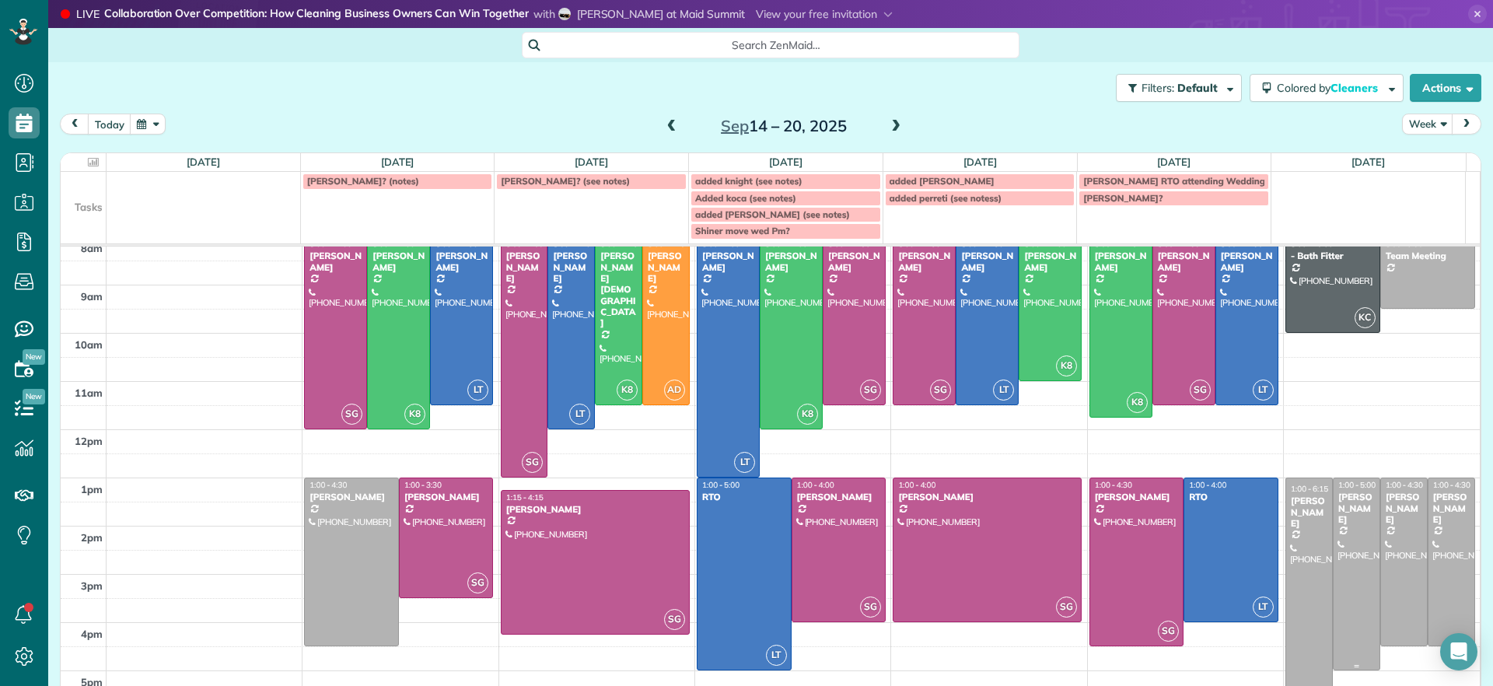
drag, startPoint x: 1332, startPoint y: 544, endPoint x: 1335, endPoint y: 572, distance: 28.1
click at [1335, 572] on div at bounding box center [1357, 573] width 46 height 191
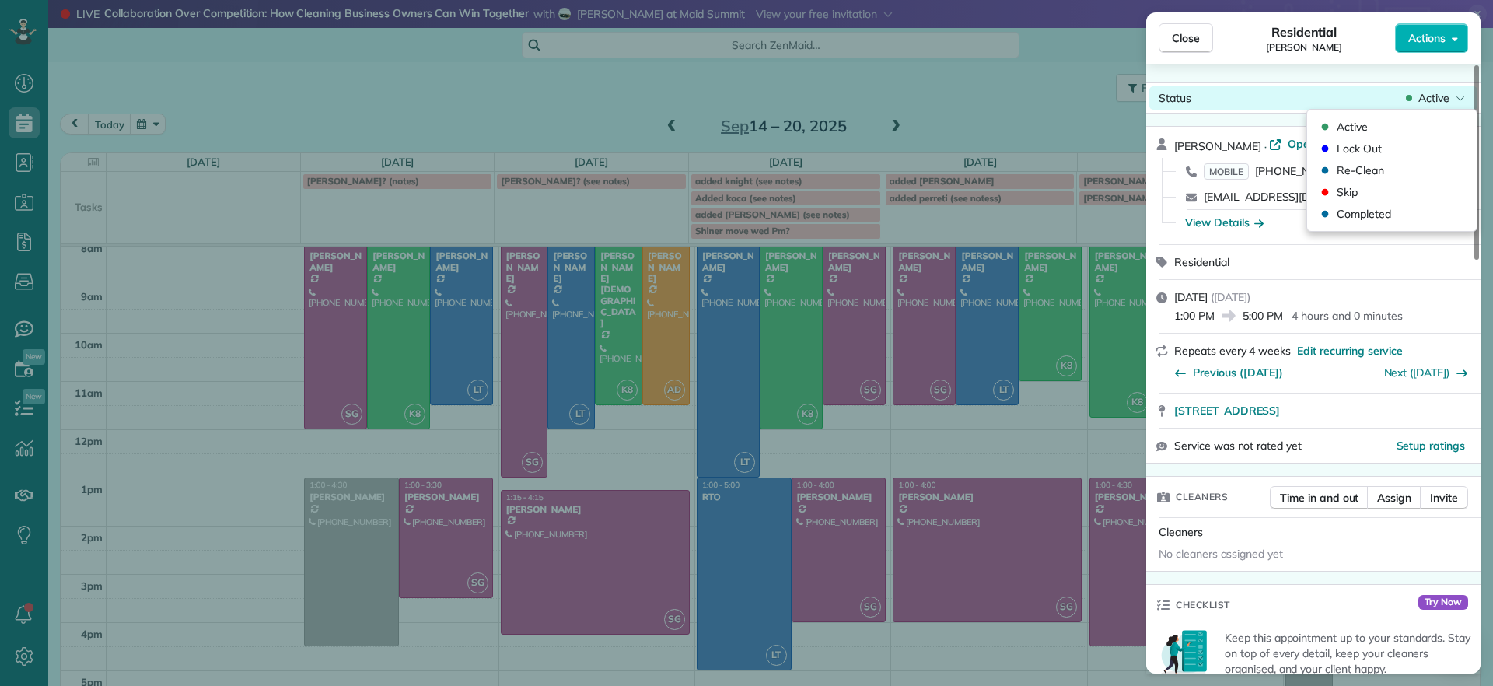
click at [1448, 96] on span "Active" at bounding box center [1434, 98] width 31 height 16
click at [1333, 196] on div "Skip" at bounding box center [1337, 192] width 41 height 16
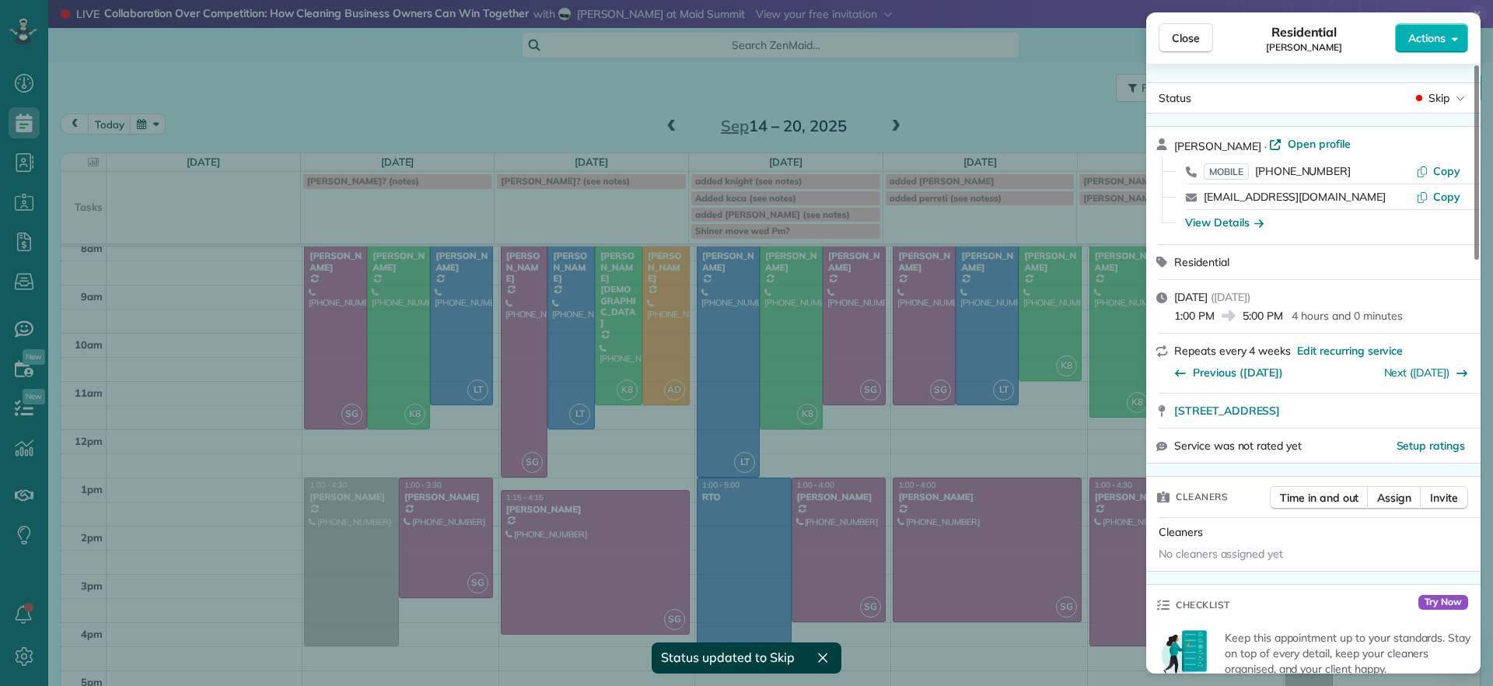
click at [1049, 112] on div "Close Residential Julie Bowman Actions Status Skip Julie Bowman · Open profile …" at bounding box center [746, 343] width 1493 height 686
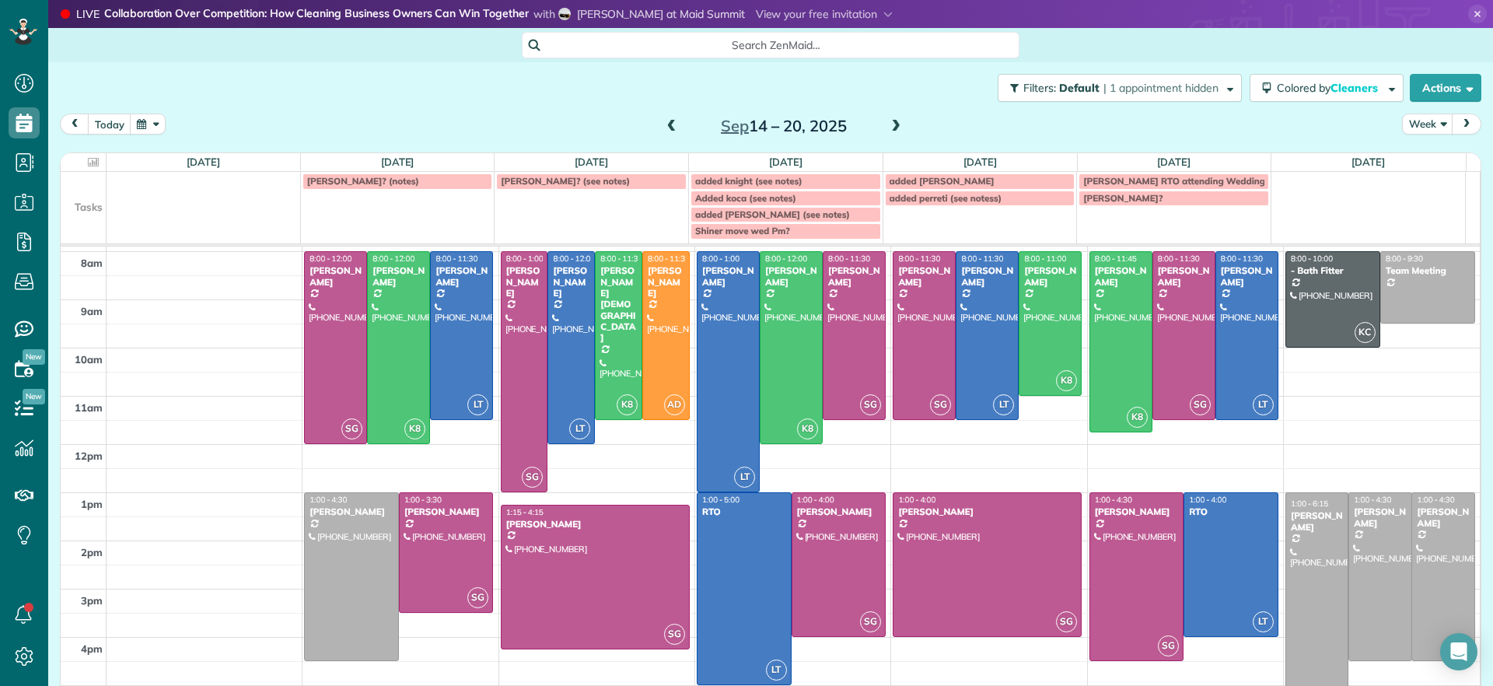
scroll to position [43, 0]
click at [894, 128] on span at bounding box center [896, 127] width 17 height 14
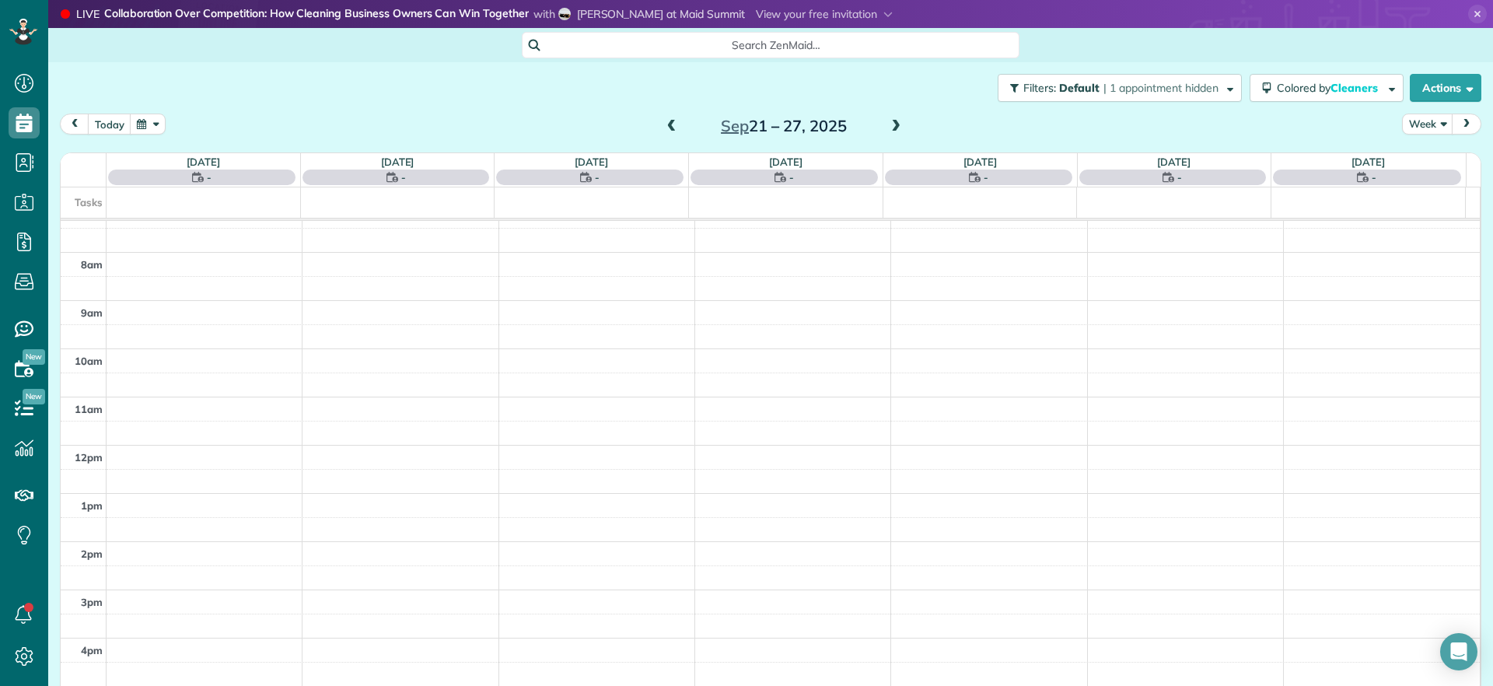
scroll to position [0, 0]
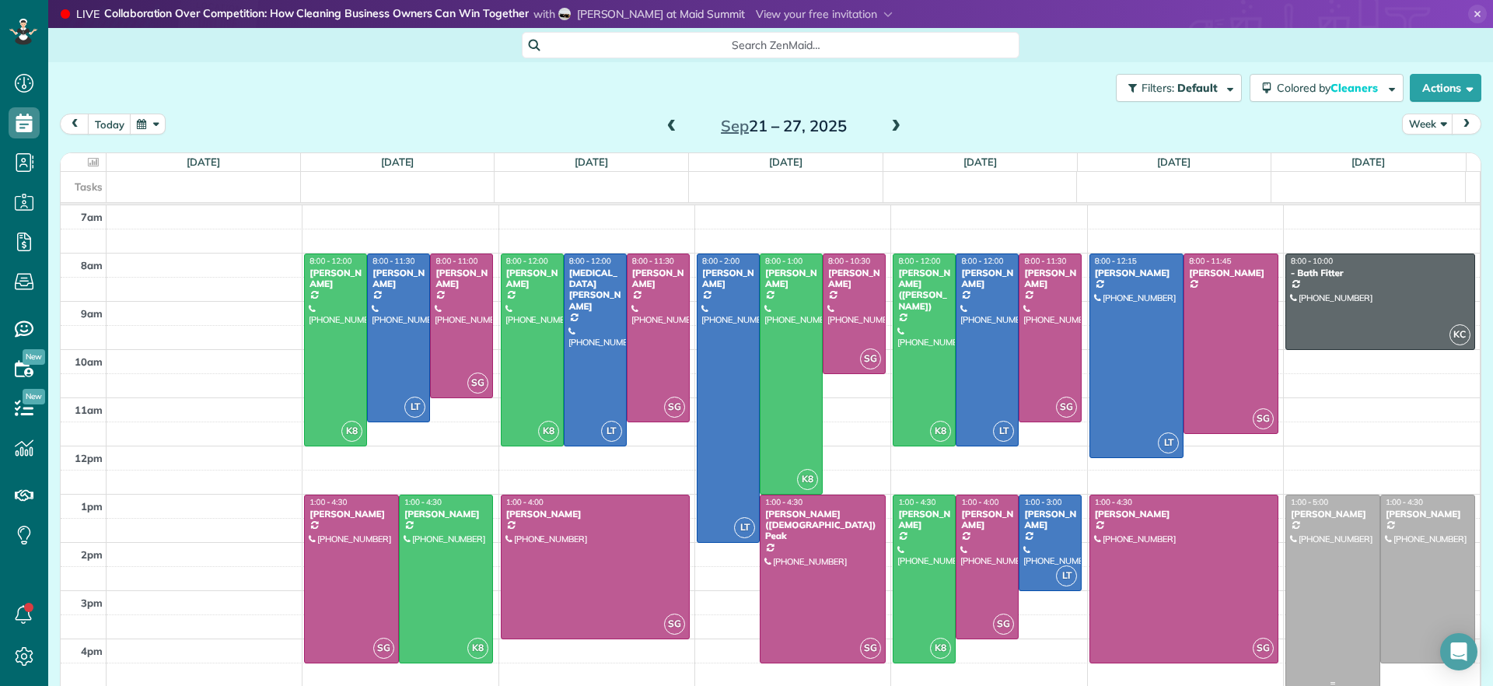
click at [1310, 571] on div at bounding box center [1333, 590] width 93 height 191
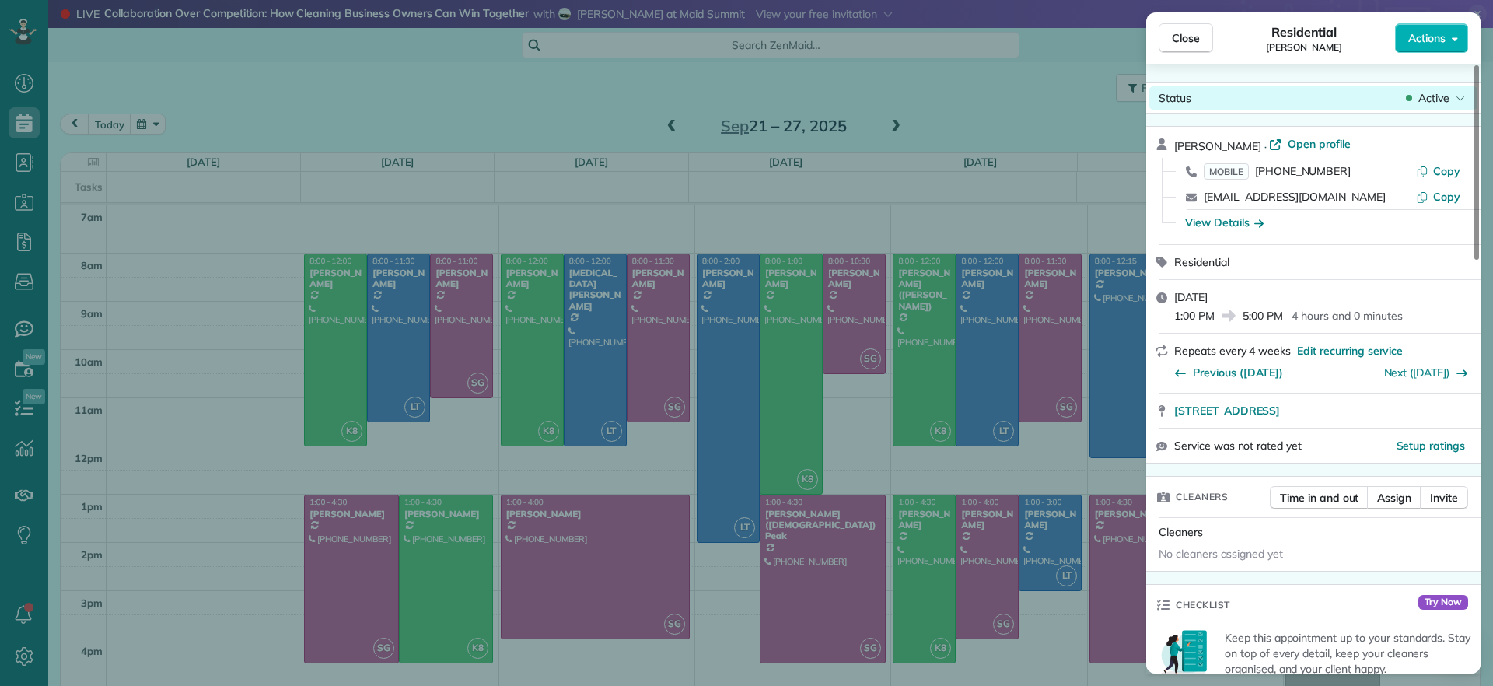
click at [1416, 104] on div "Active" at bounding box center [1435, 98] width 65 height 16
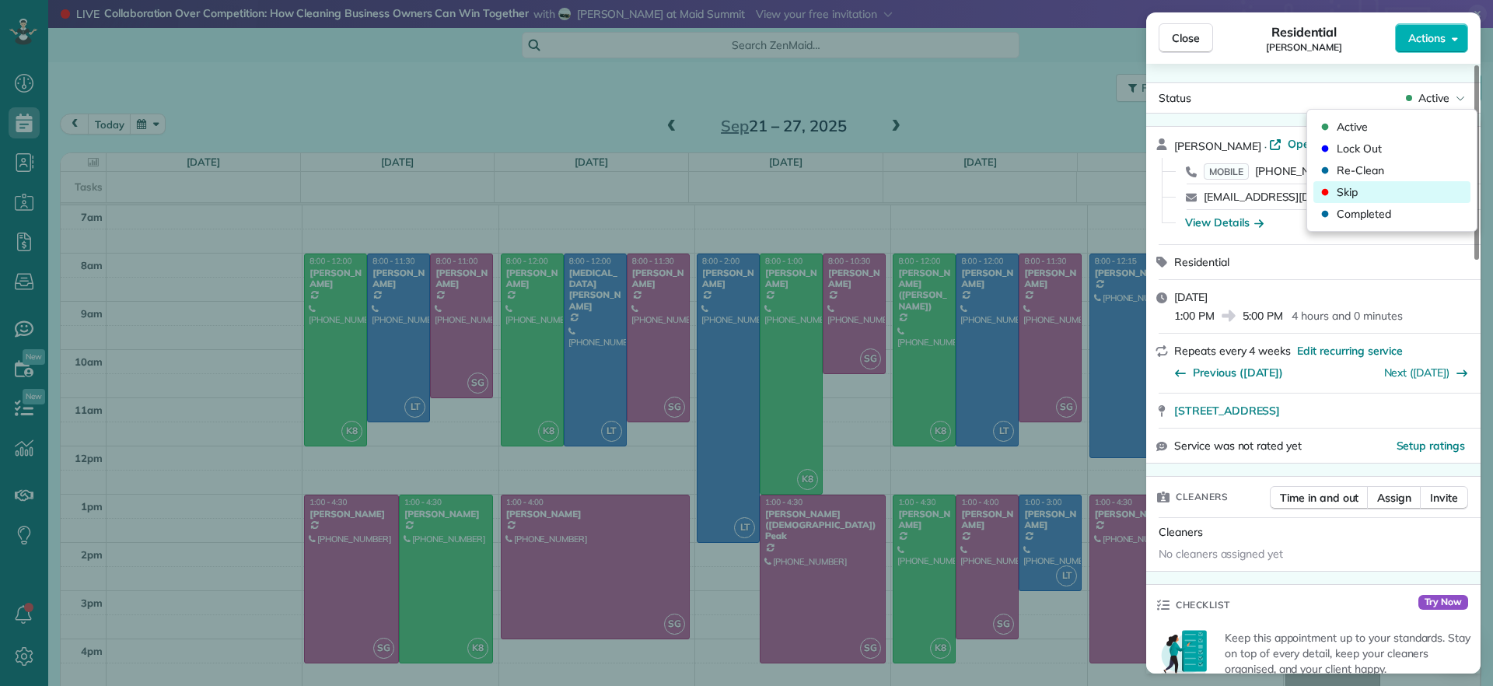
click at [1326, 190] on icon at bounding box center [1325, 192] width 7 height 7
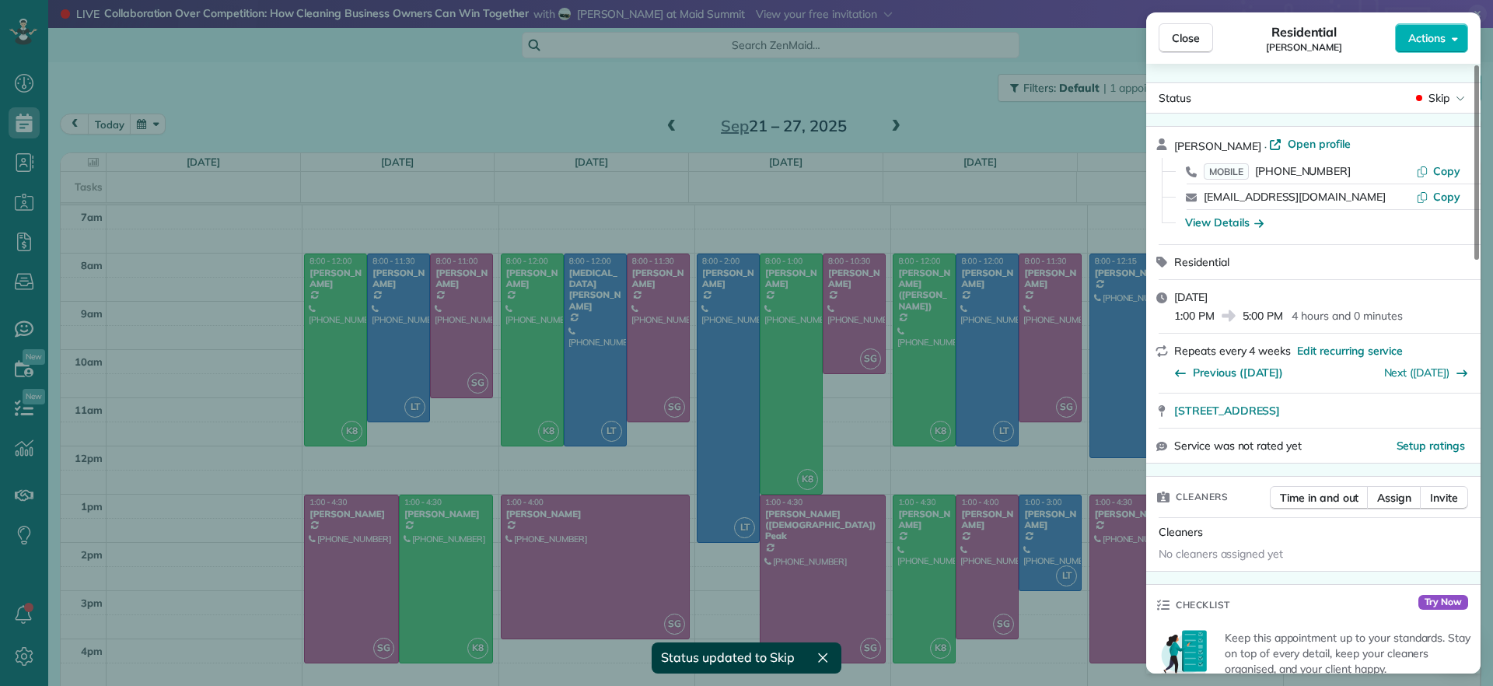
click at [945, 114] on div "Close Residential Julie Bowman Actions Status Skip Julie Bowman · Open profile …" at bounding box center [746, 343] width 1493 height 686
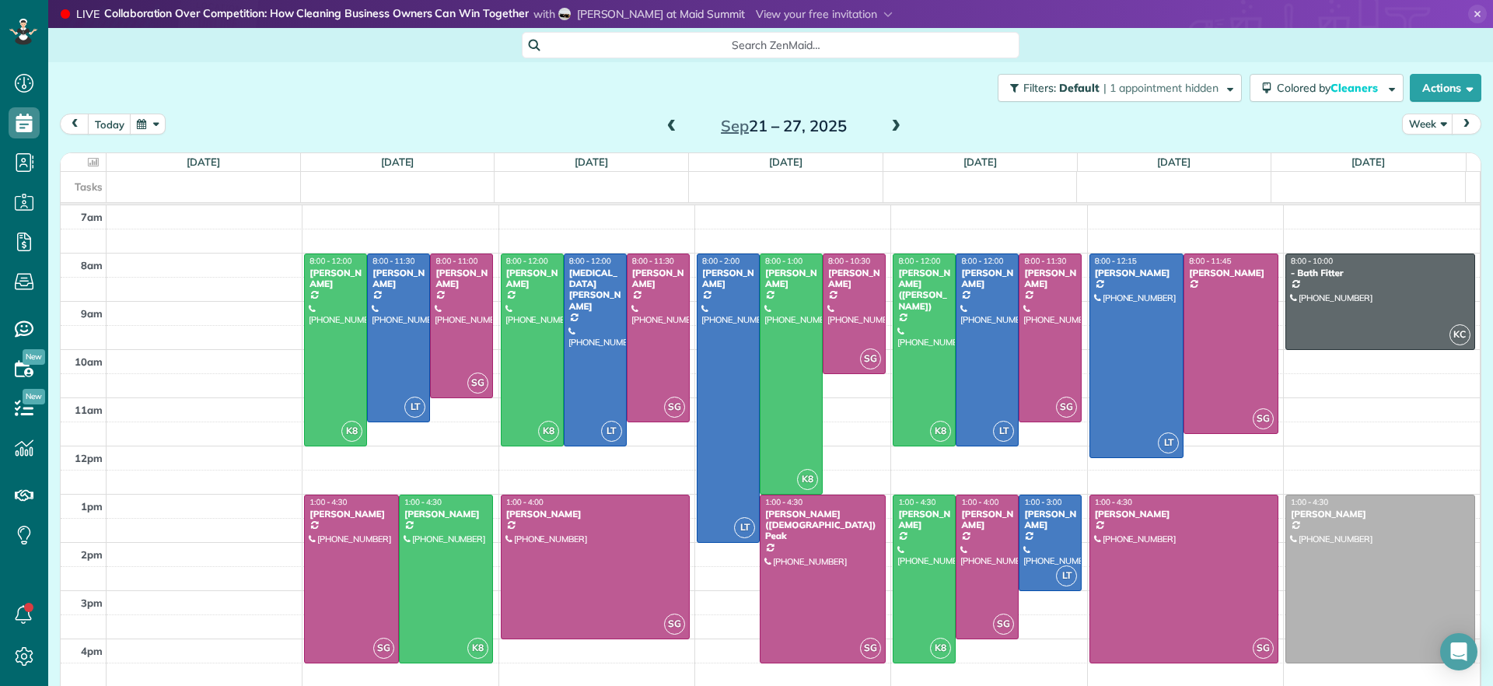
click at [663, 124] on span at bounding box center [671, 127] width 17 height 14
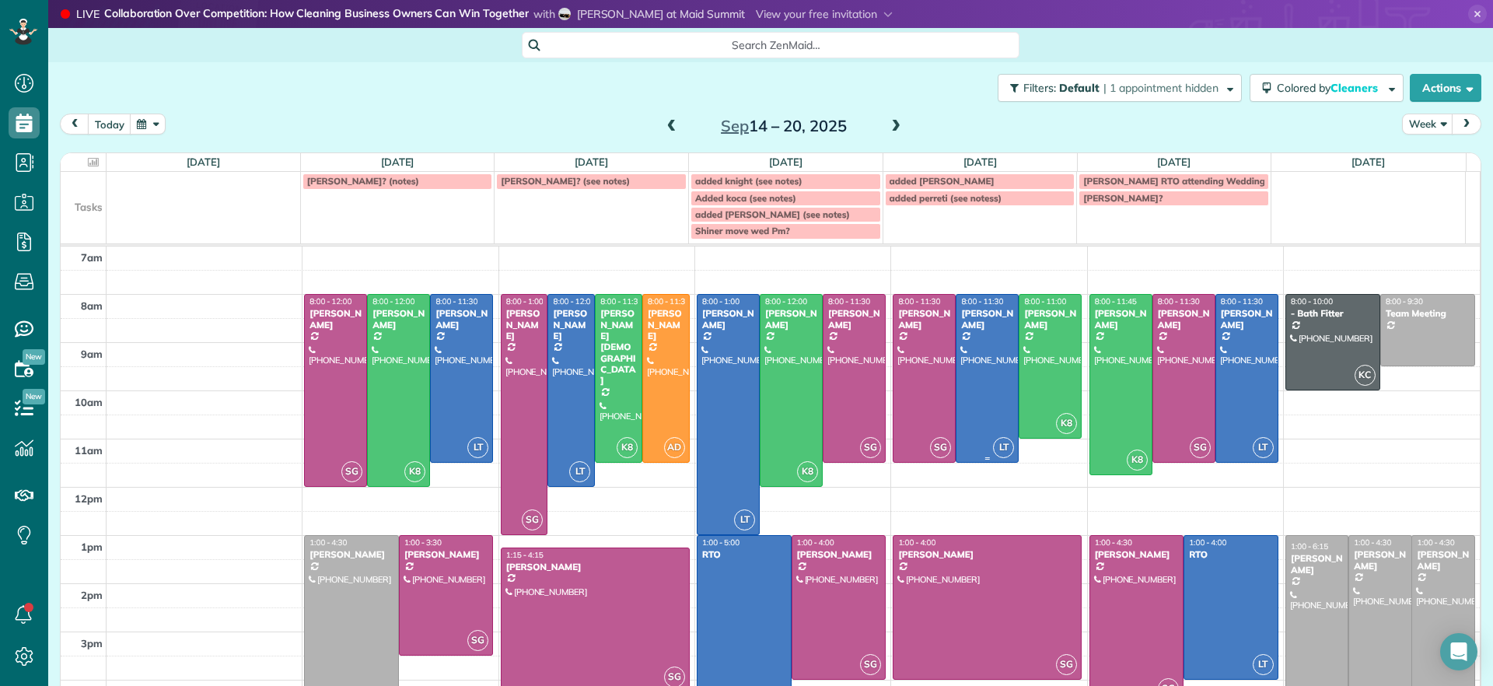
click at [964, 387] on div at bounding box center [987, 378] width 61 height 167
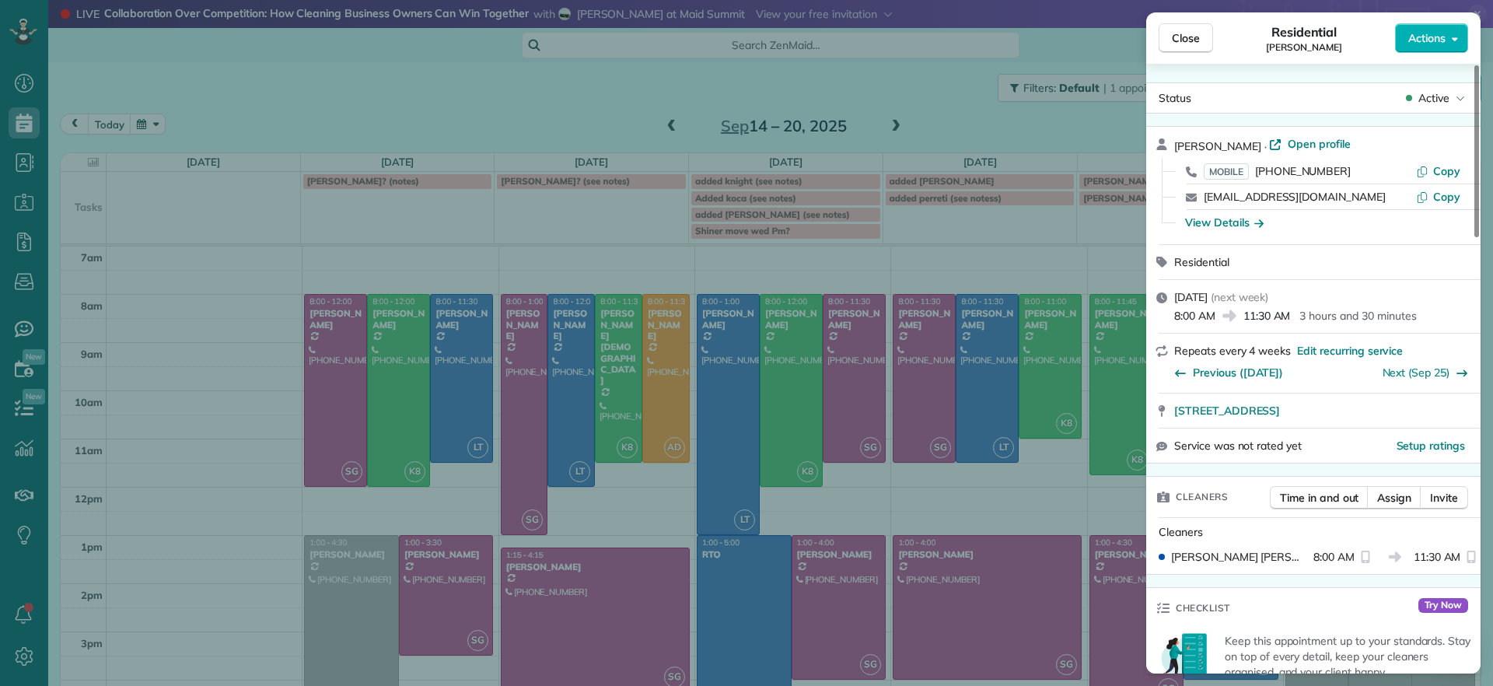
click at [964, 387] on div "Close Residential Charles Perretti Actions Status Active Charles Perretti · Ope…" at bounding box center [746, 343] width 1493 height 686
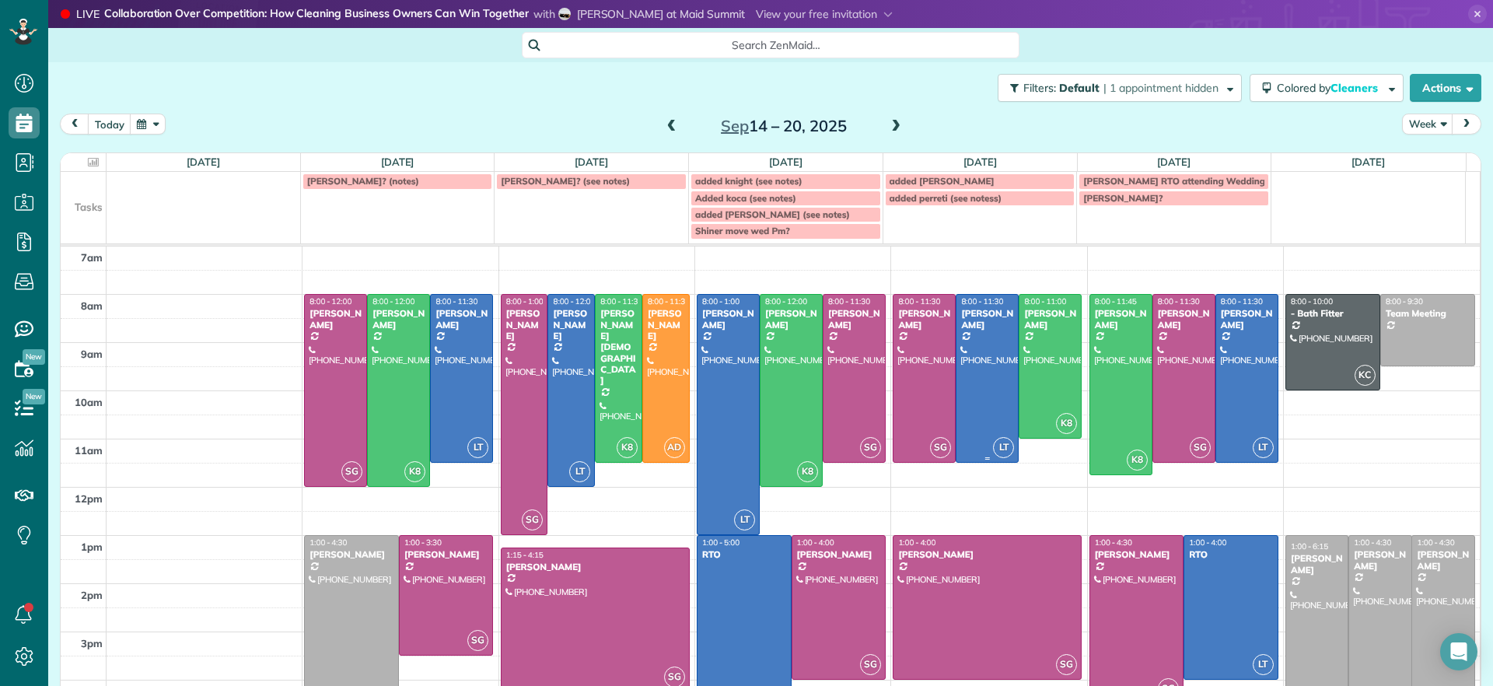
click at [961, 359] on div at bounding box center [987, 378] width 61 height 167
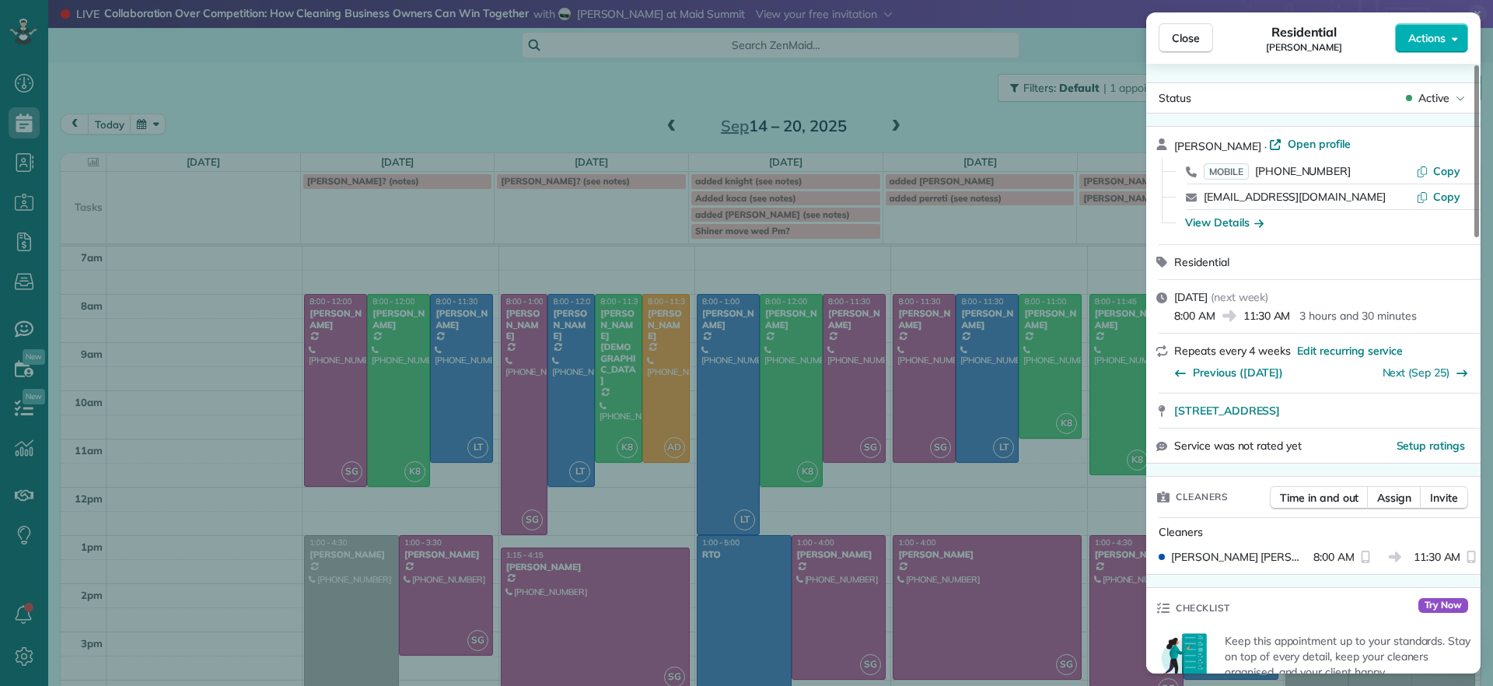
click at [961, 359] on div "Close Residential Charles Perretti Actions Status Active Charles Perretti · Ope…" at bounding box center [746, 343] width 1493 height 686
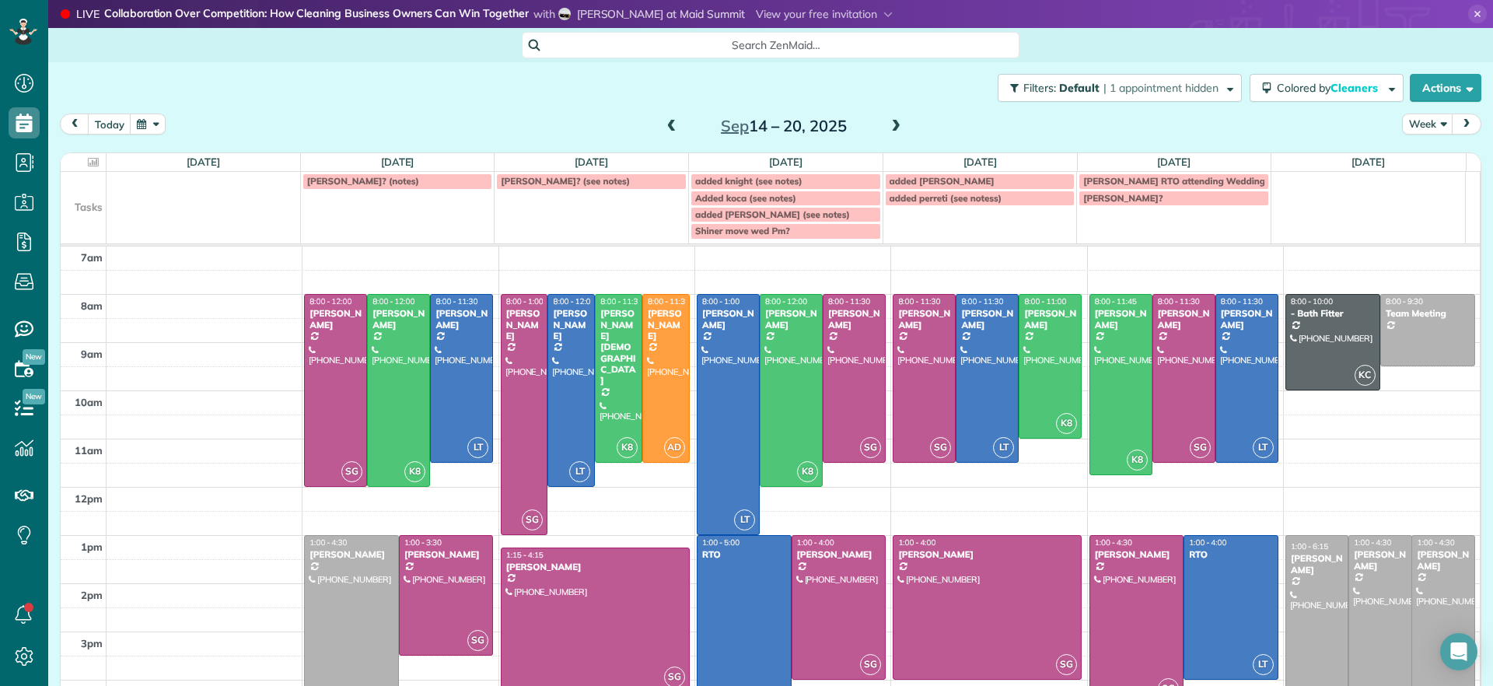
click at [664, 122] on span at bounding box center [671, 127] width 17 height 14
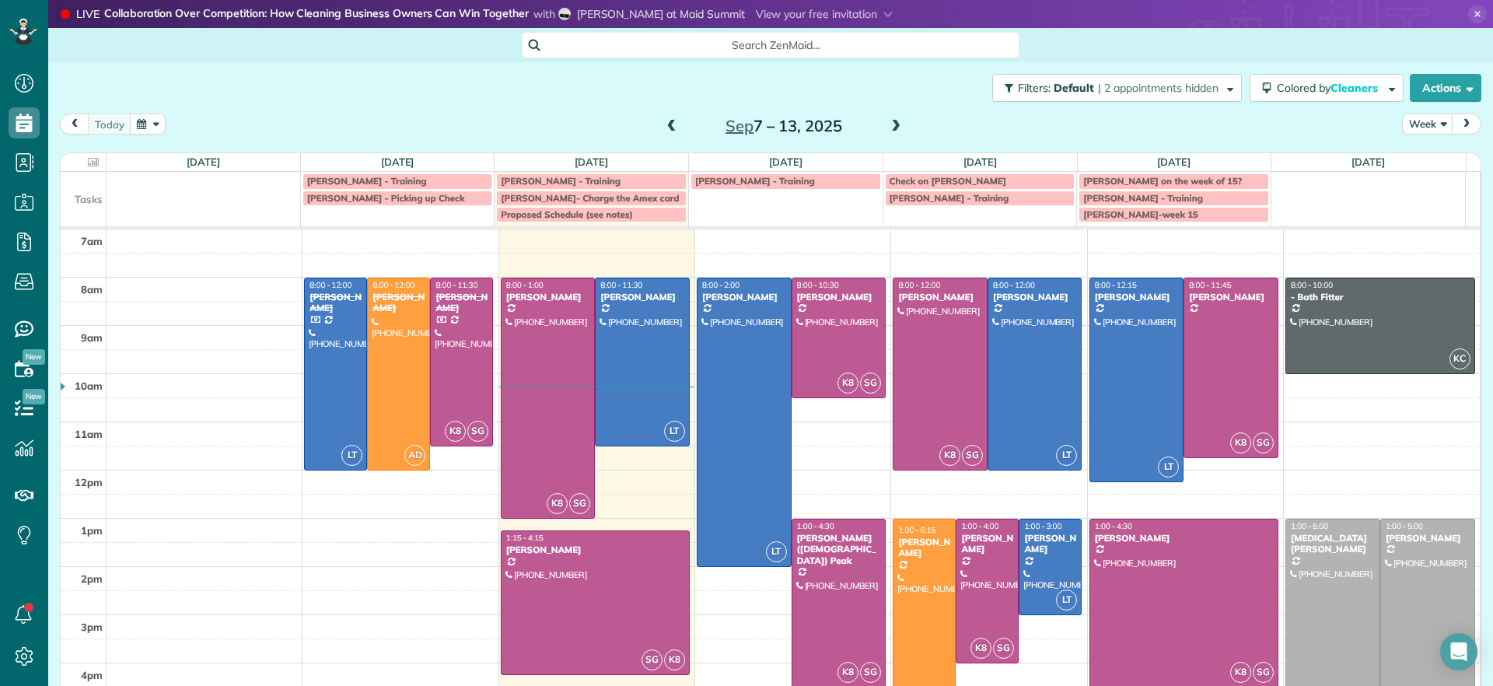
click at [888, 121] on span at bounding box center [896, 127] width 17 height 14
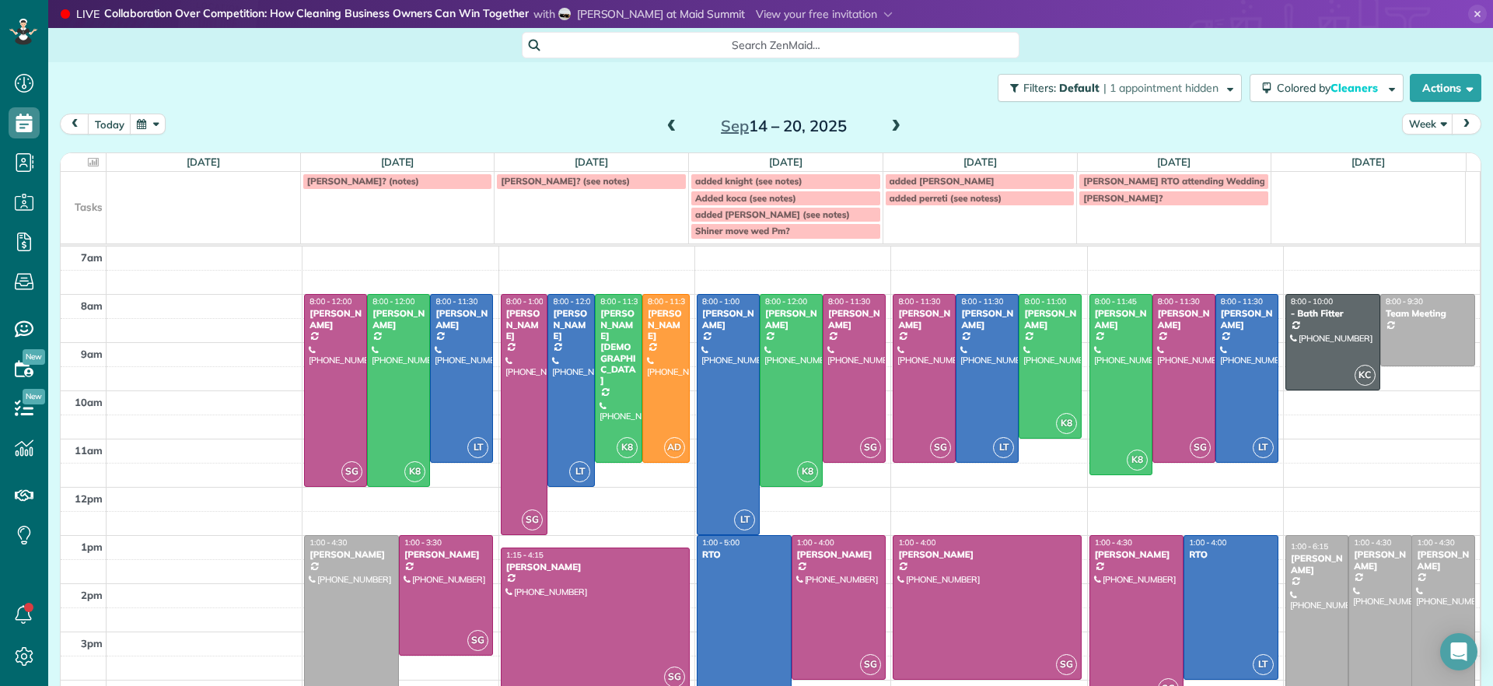
click at [890, 123] on span at bounding box center [896, 127] width 17 height 14
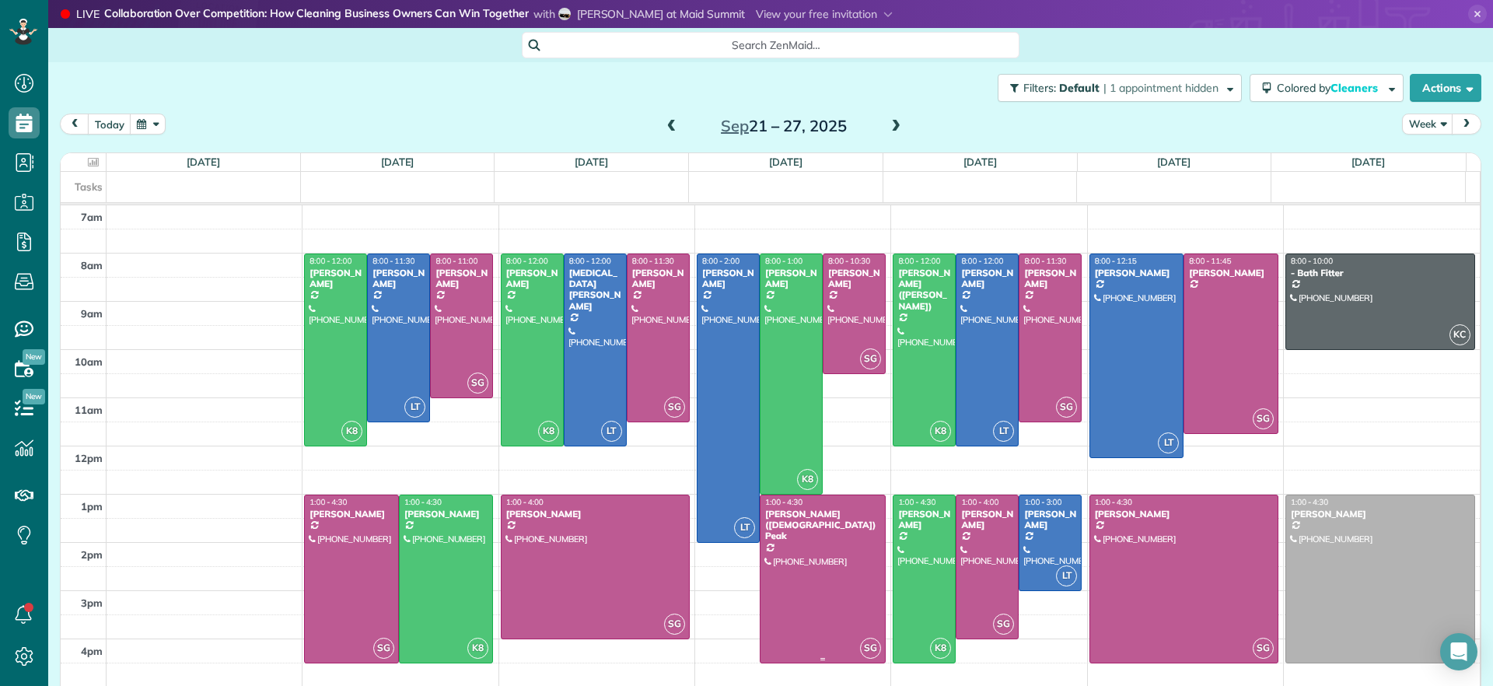
scroll to position [16, 0]
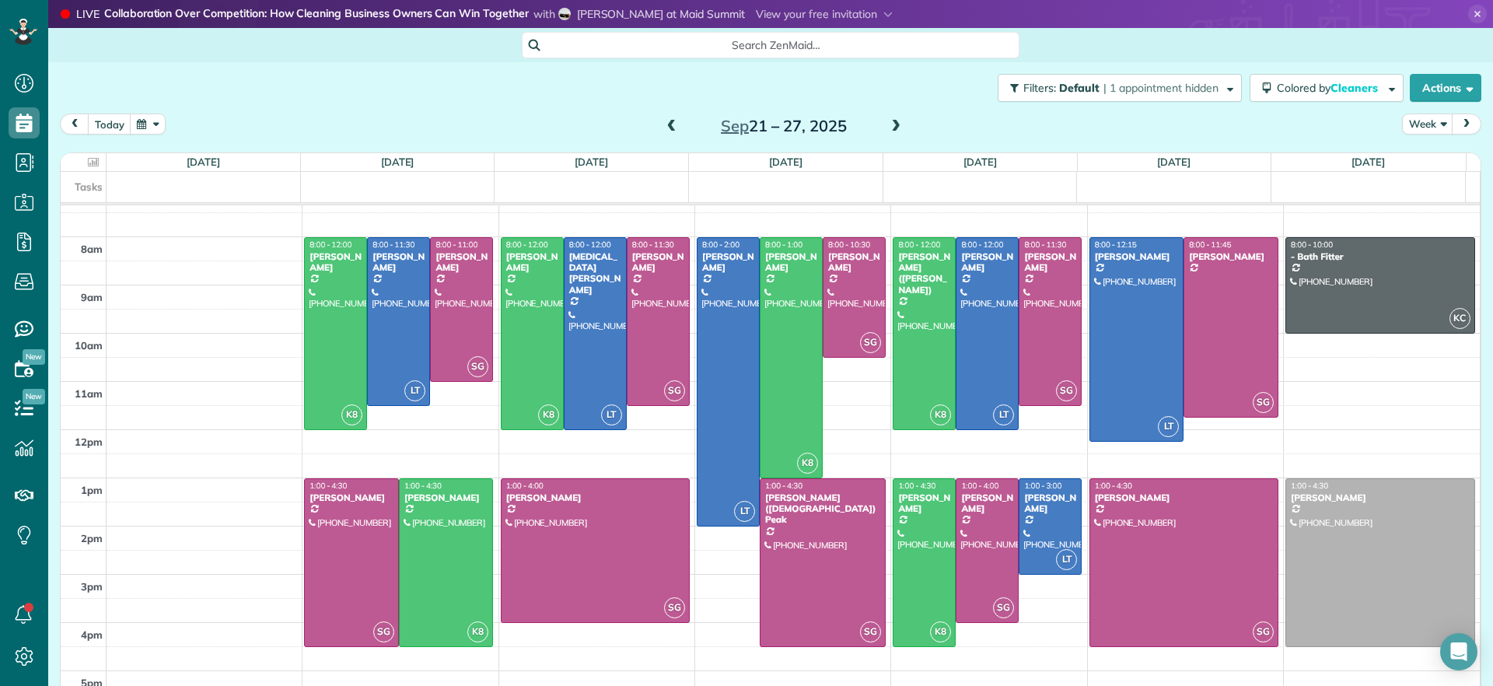
click at [663, 121] on span at bounding box center [671, 127] width 17 height 14
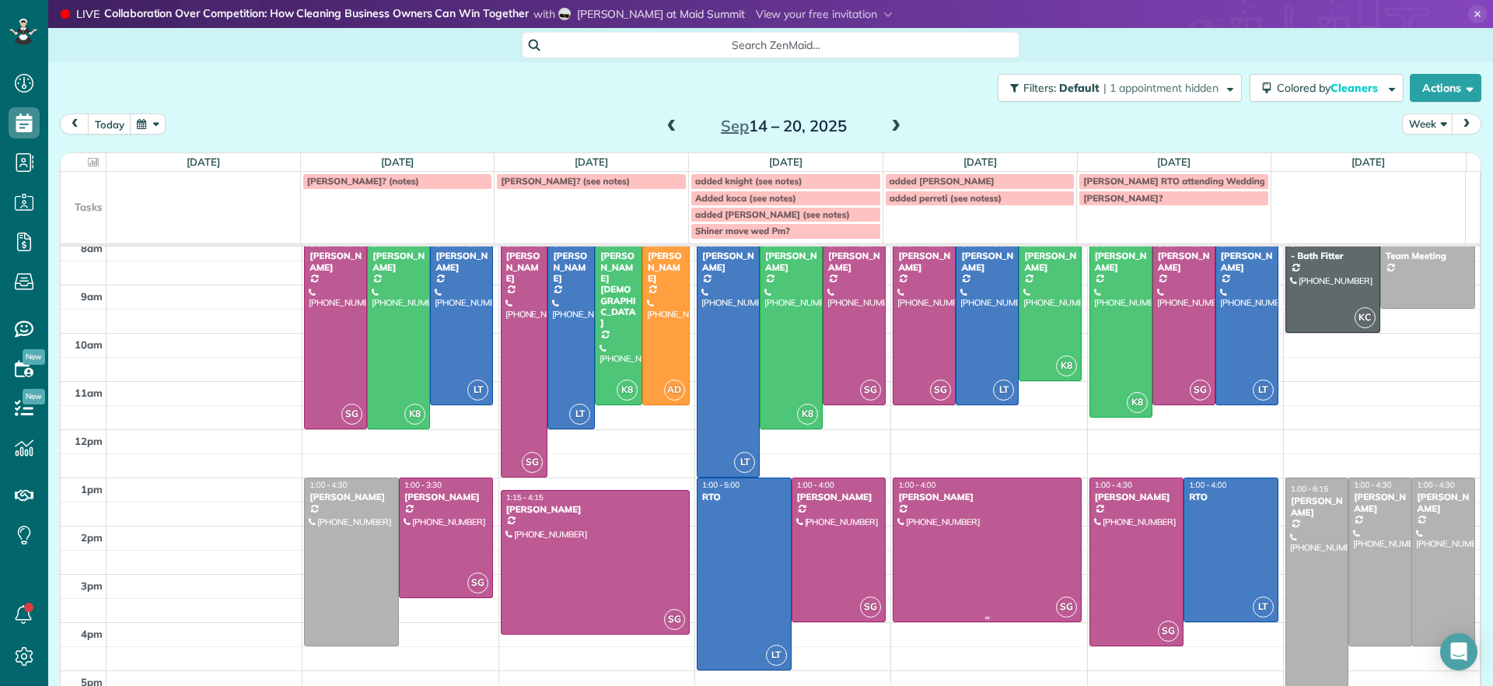
scroll to position [0, 0]
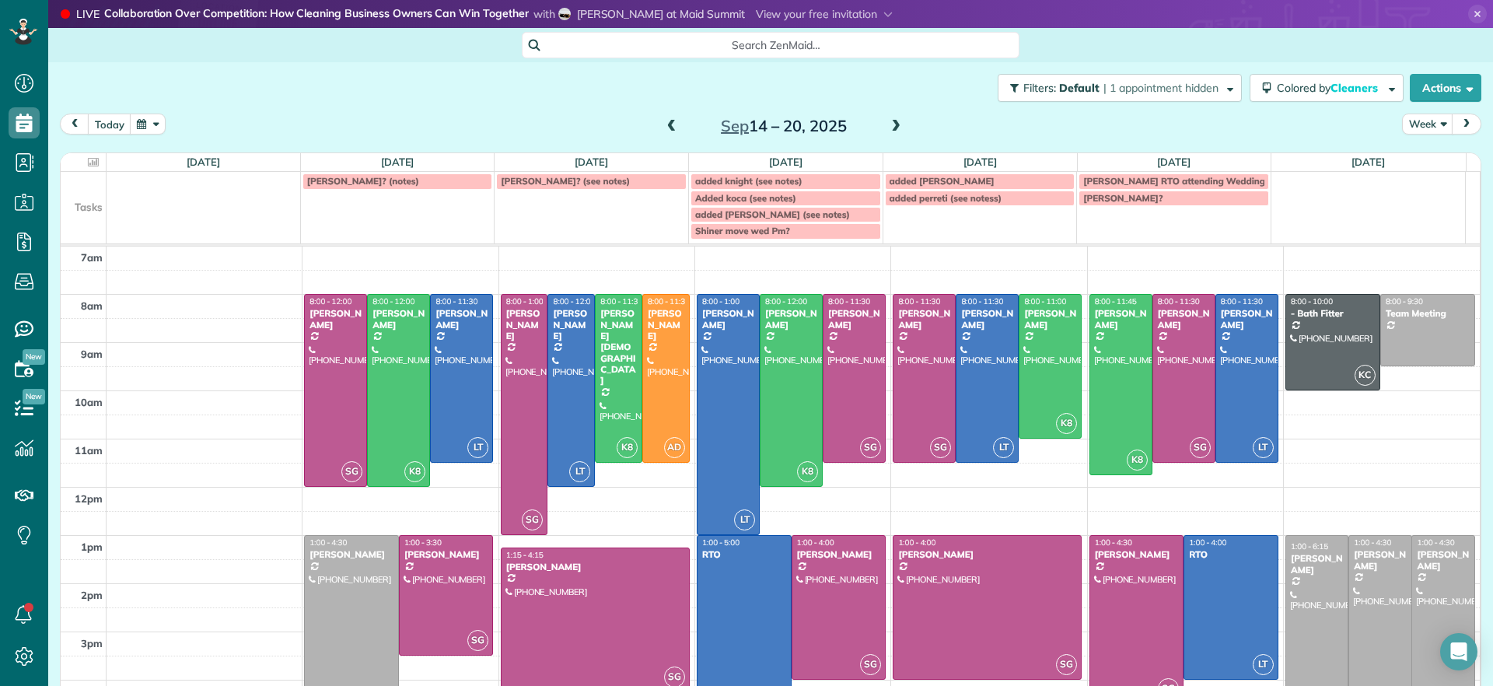
click at [635, 613] on div at bounding box center [595, 619] width 187 height 143
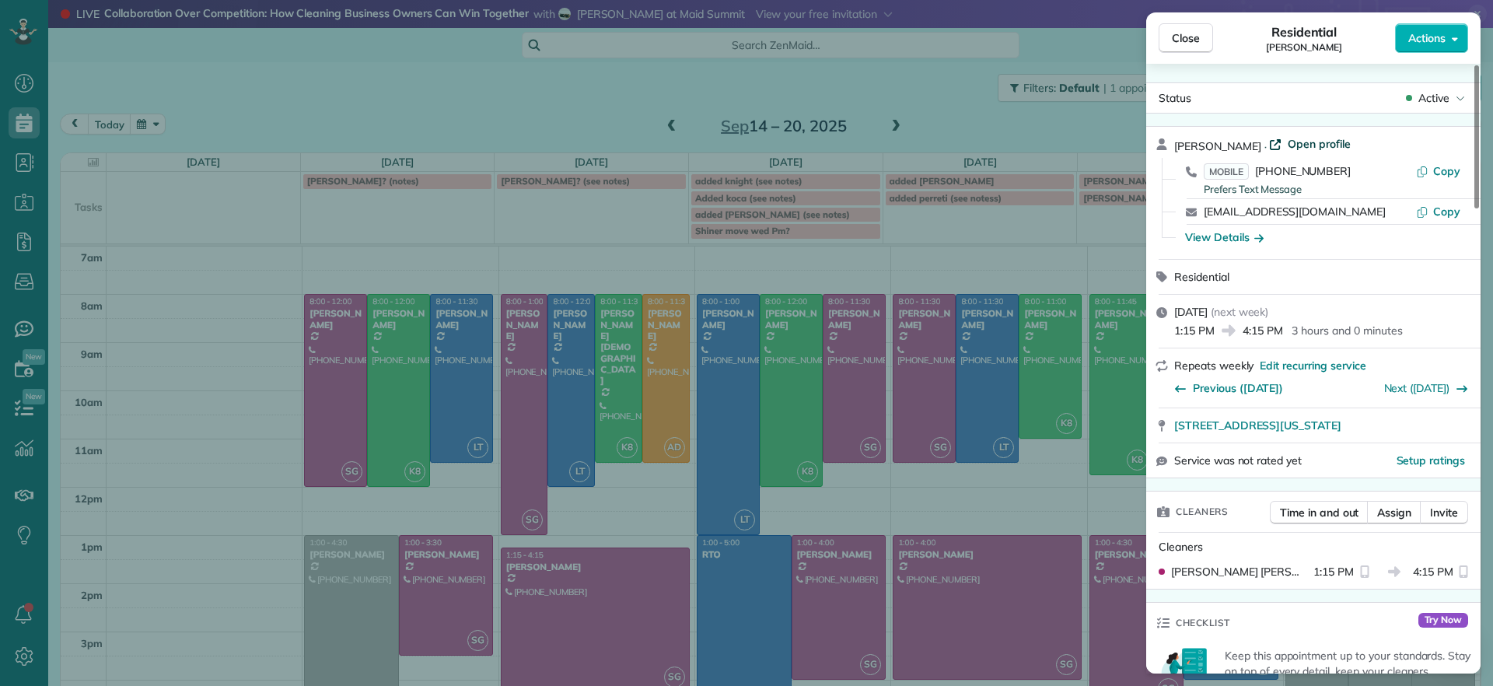
click at [1288, 144] on span "Open profile" at bounding box center [1319, 144] width 63 height 16
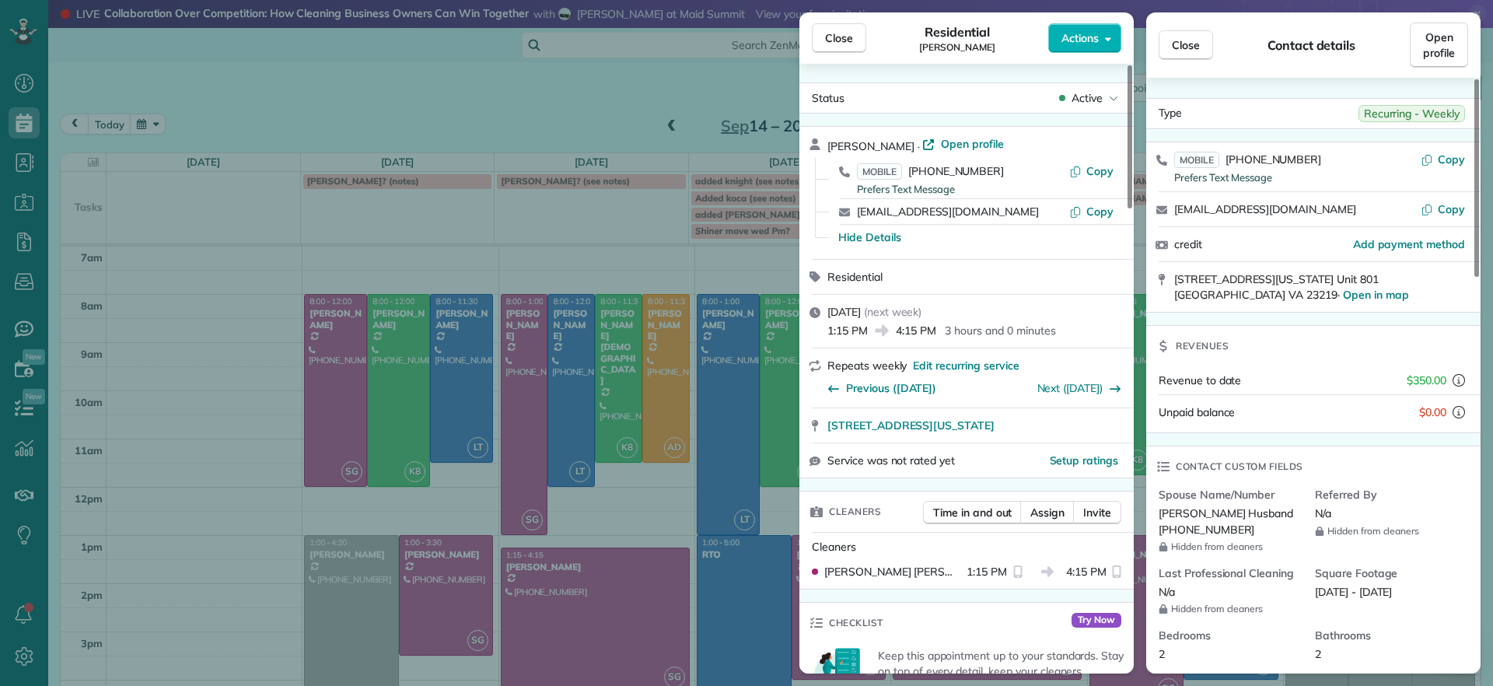
click at [501, 119] on div "Close Residential Tracy Jones Actions Status Active Tracy Jones · Open profile …" at bounding box center [746, 343] width 1493 height 686
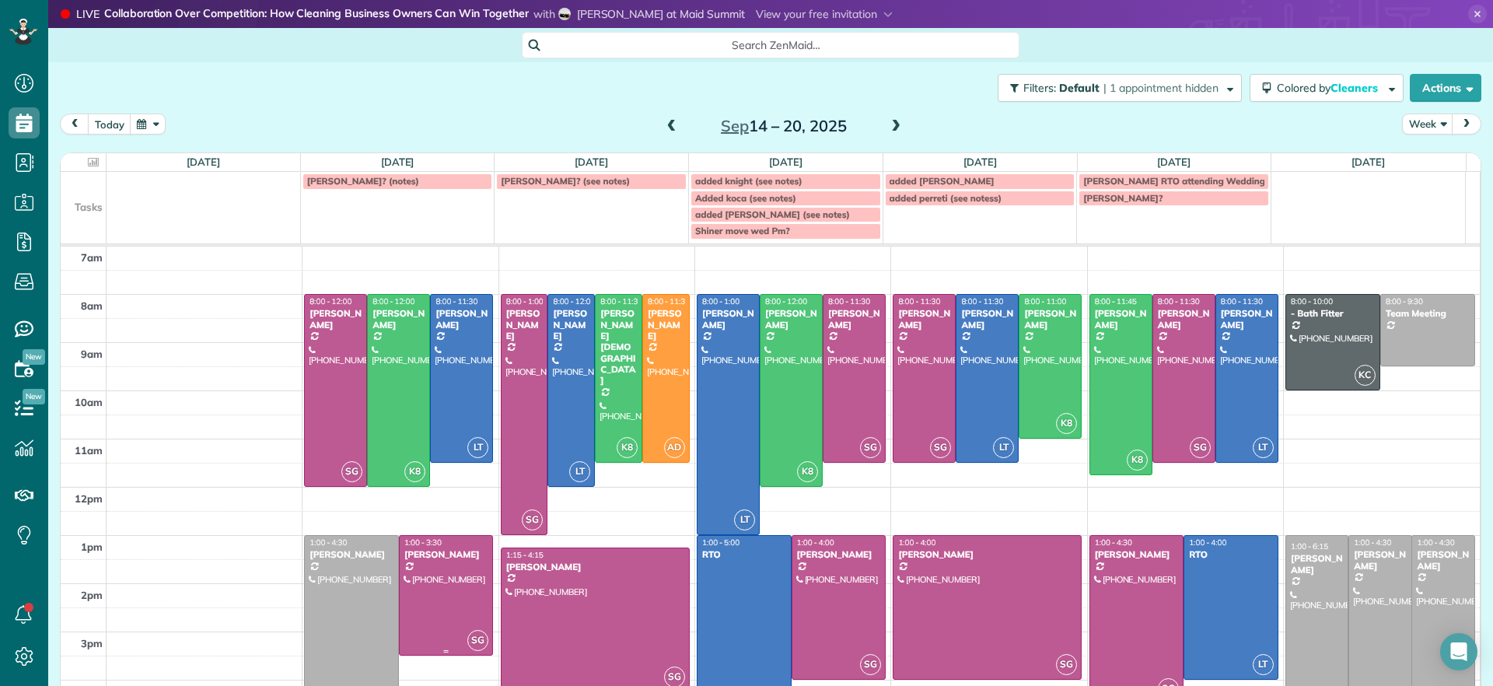
click at [474, 592] on div at bounding box center [446, 595] width 93 height 119
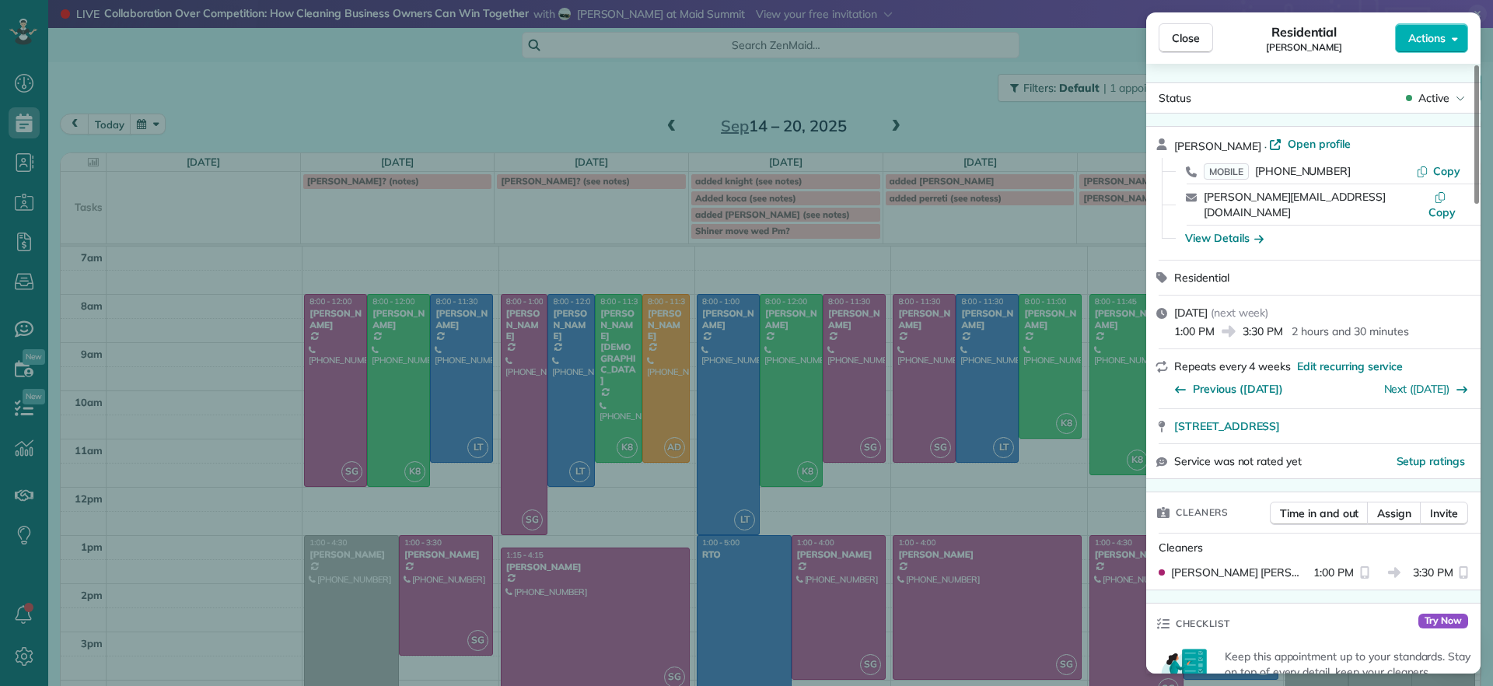
click at [215, 497] on div "Close Residential Genevieve Malandra Actions Status Active Genevieve Malandra ·…" at bounding box center [746, 343] width 1493 height 686
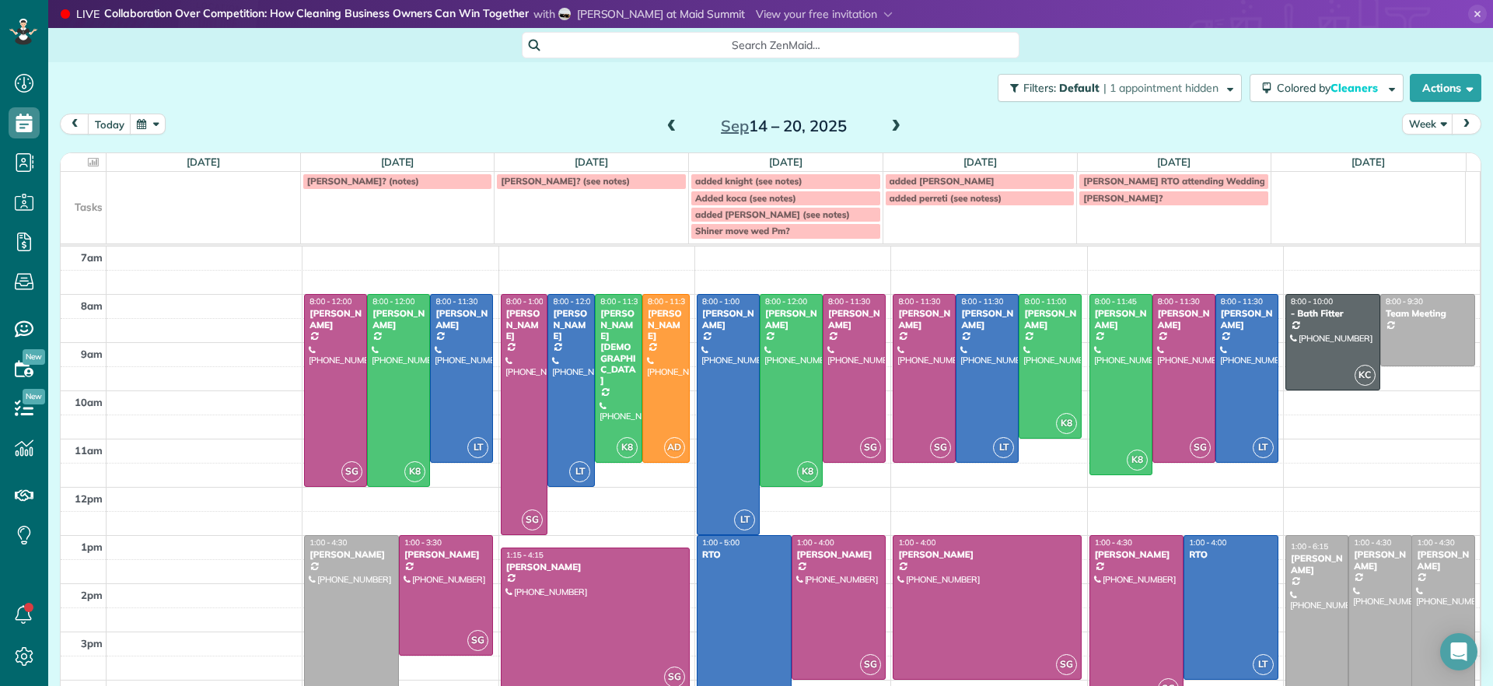
click at [665, 135] on span at bounding box center [671, 126] width 17 height 23
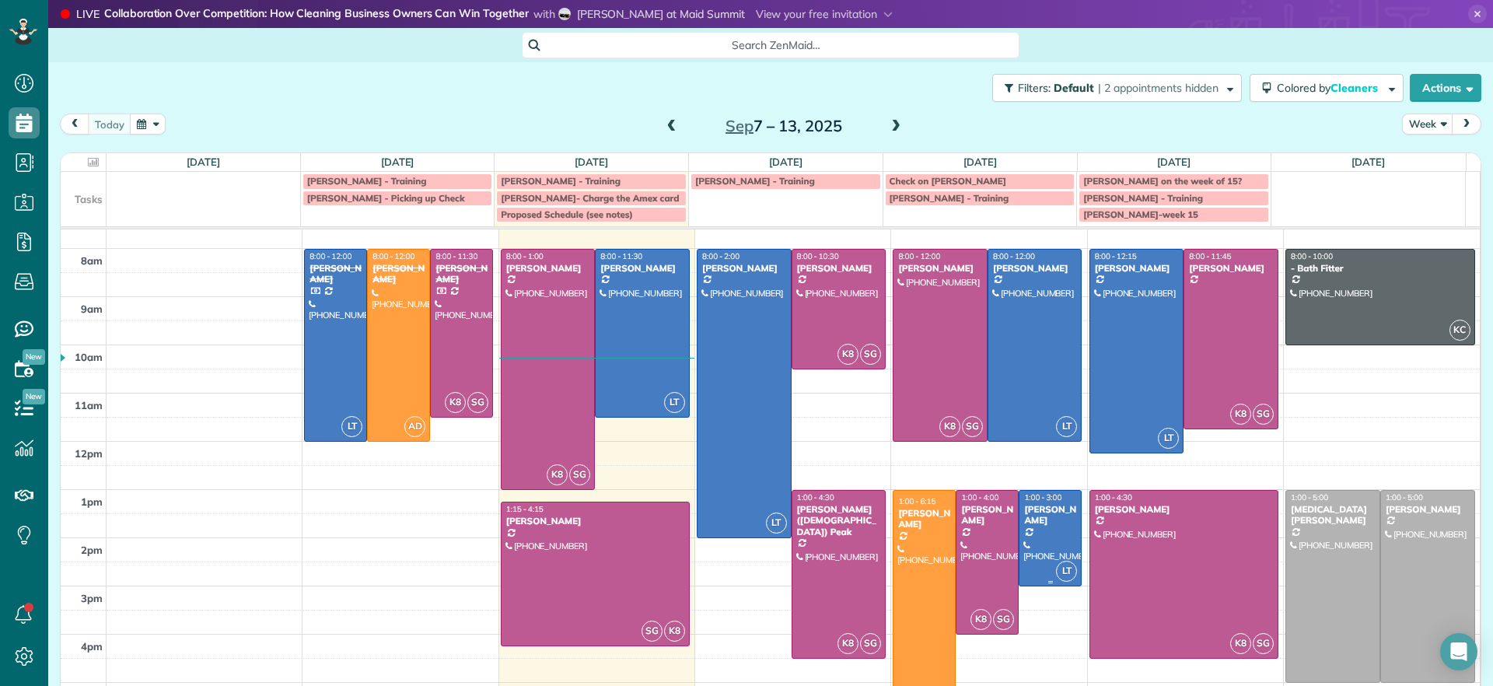
scroll to position [41, 0]
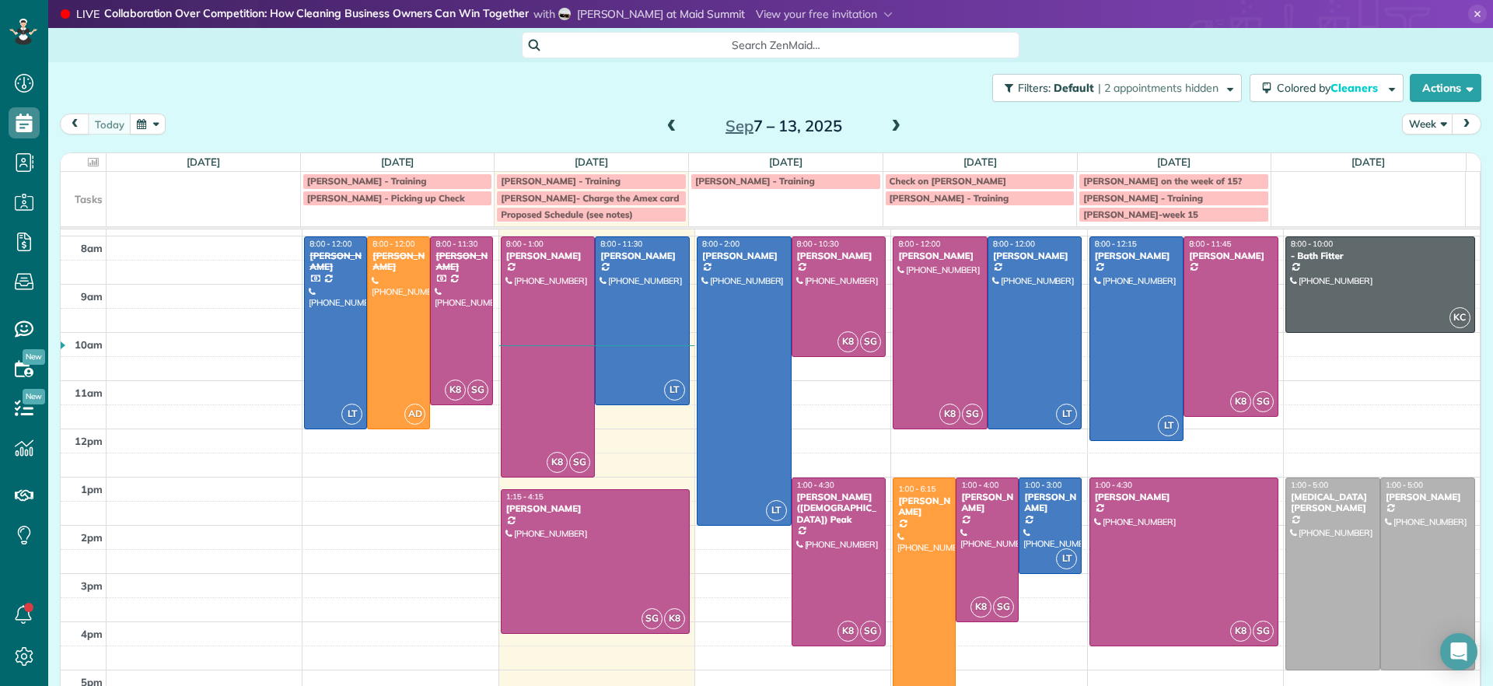
click at [897, 122] on span at bounding box center [896, 127] width 17 height 14
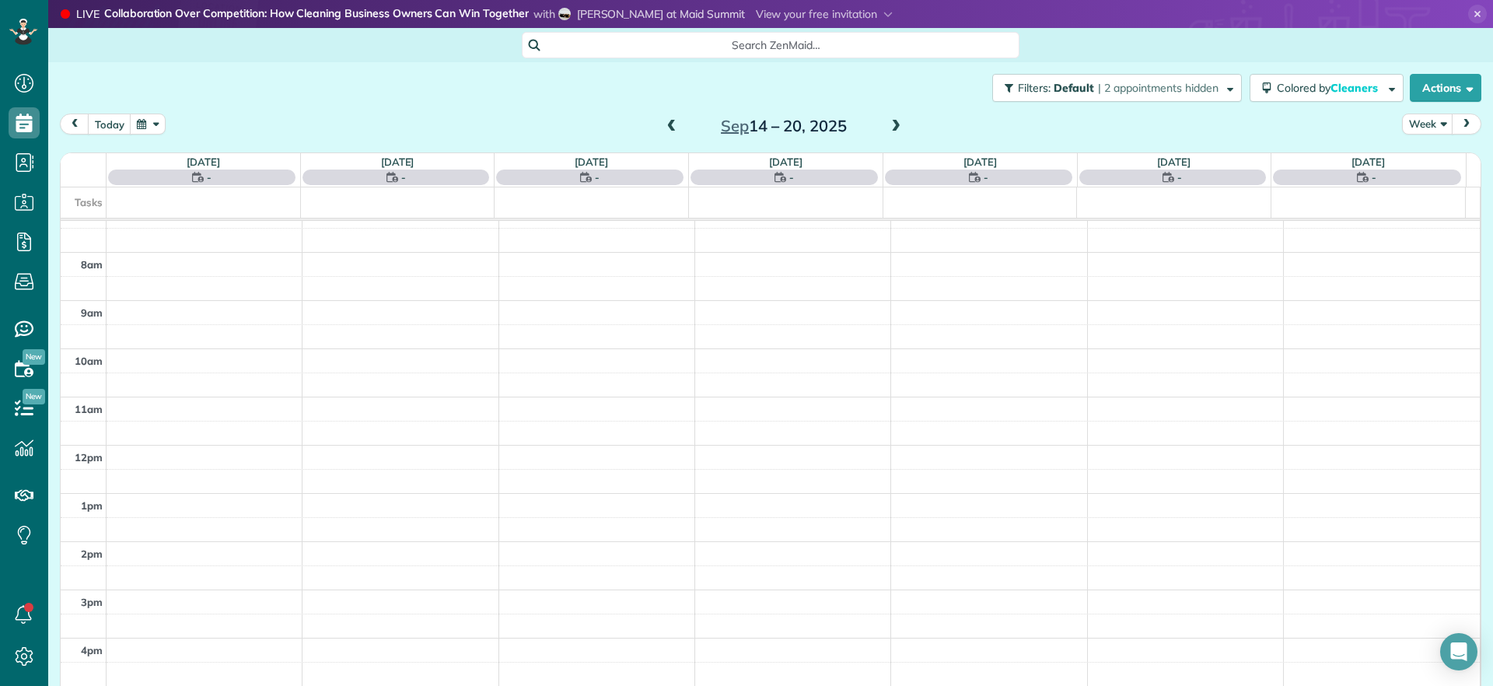
scroll to position [0, 0]
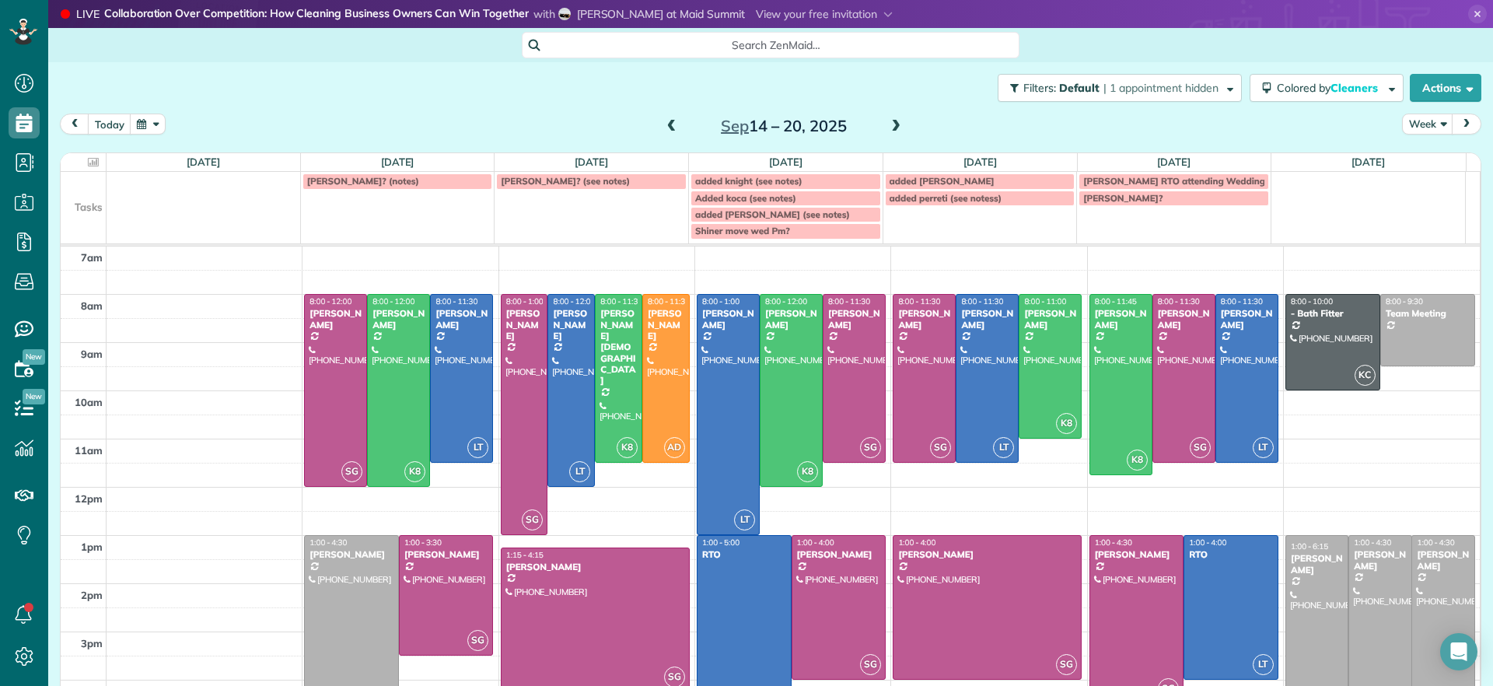
click at [893, 123] on span at bounding box center [896, 127] width 17 height 14
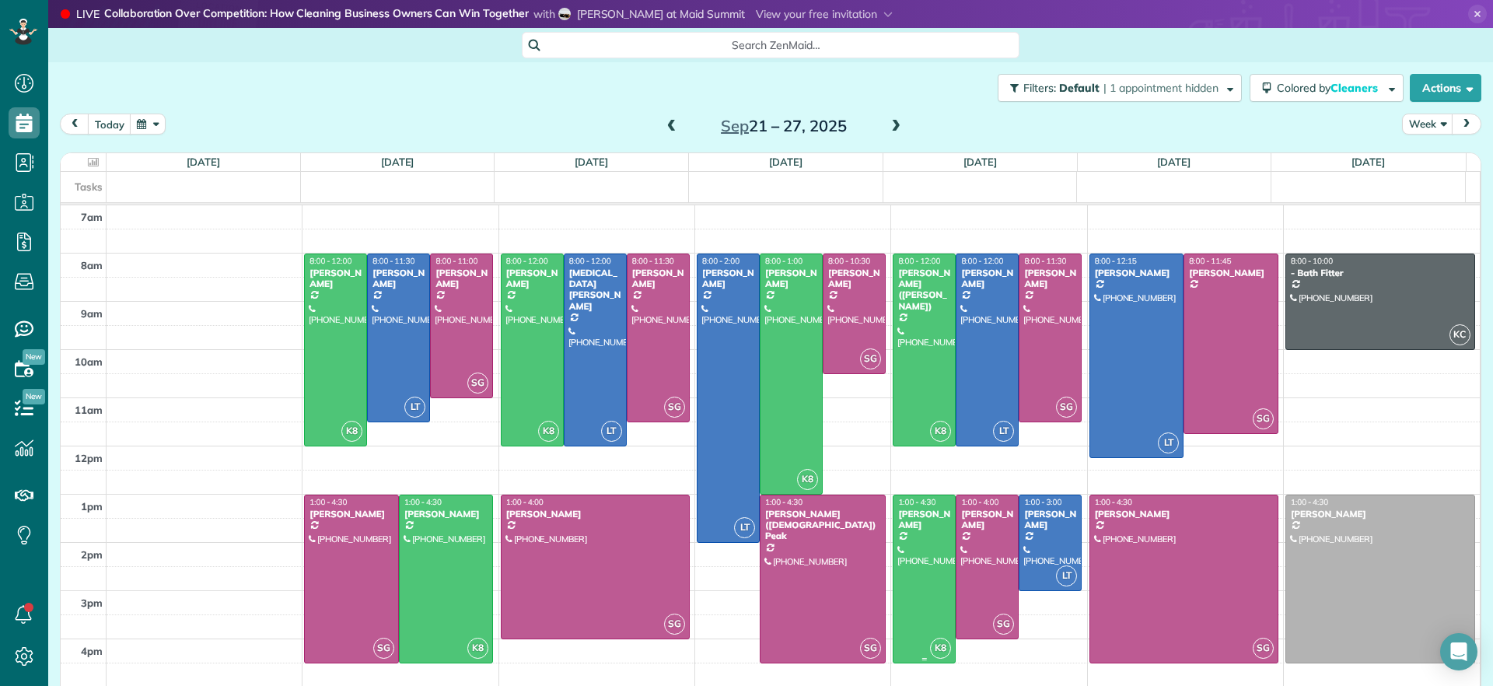
click at [912, 551] on div at bounding box center [924, 578] width 61 height 167
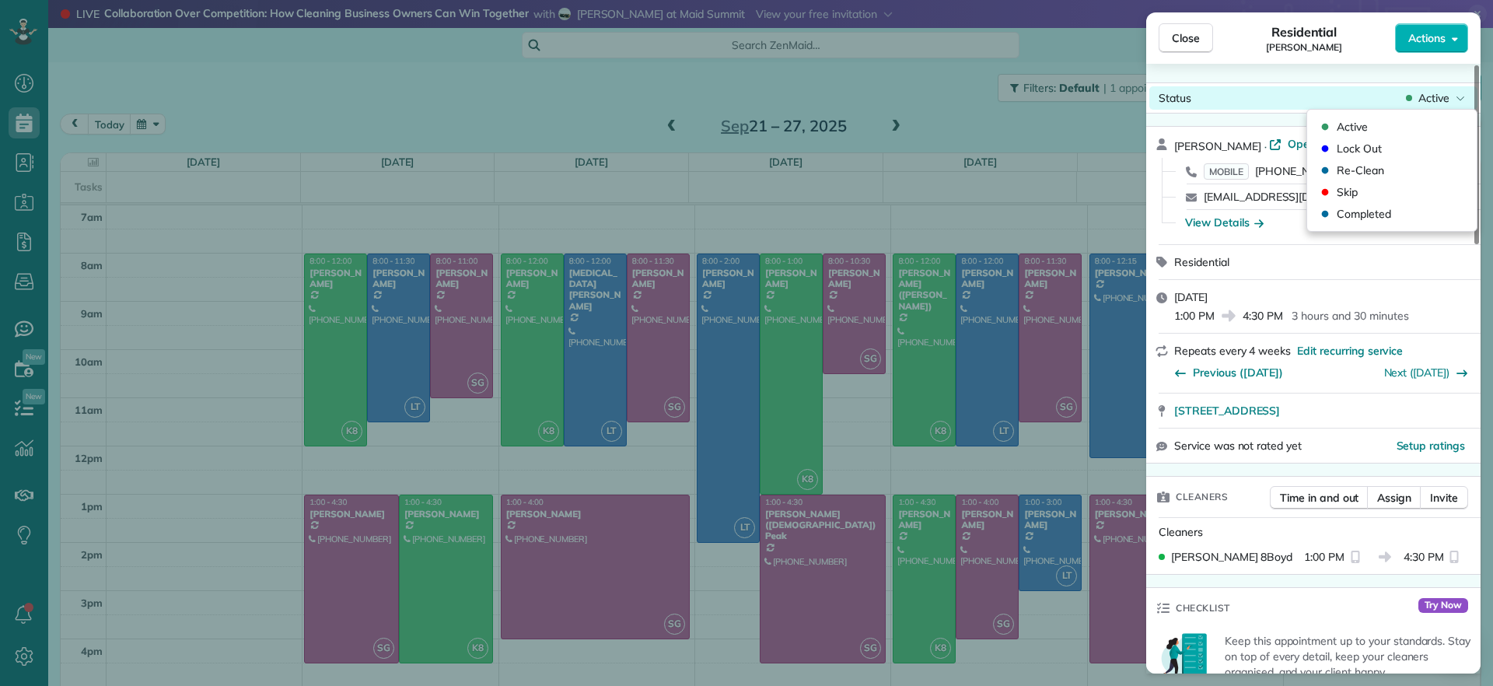
click at [1458, 95] on icon at bounding box center [1460, 98] width 9 height 16
click at [1416, 338] on div "Repeats every 4 weeks Edit recurring service Previous (Sep 18) Next (Oct 23)" at bounding box center [1314, 363] width 334 height 58
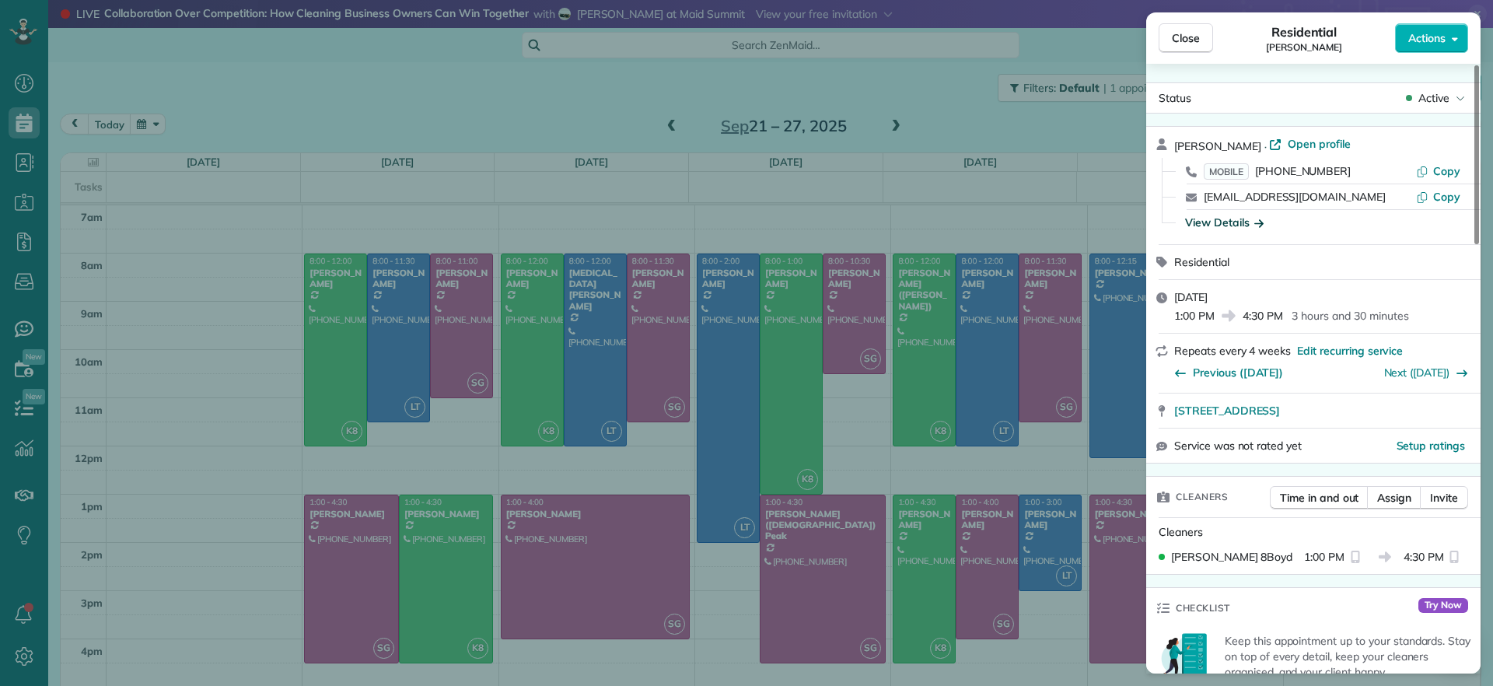
click at [1238, 219] on div "View Details" at bounding box center [1224, 223] width 79 height 16
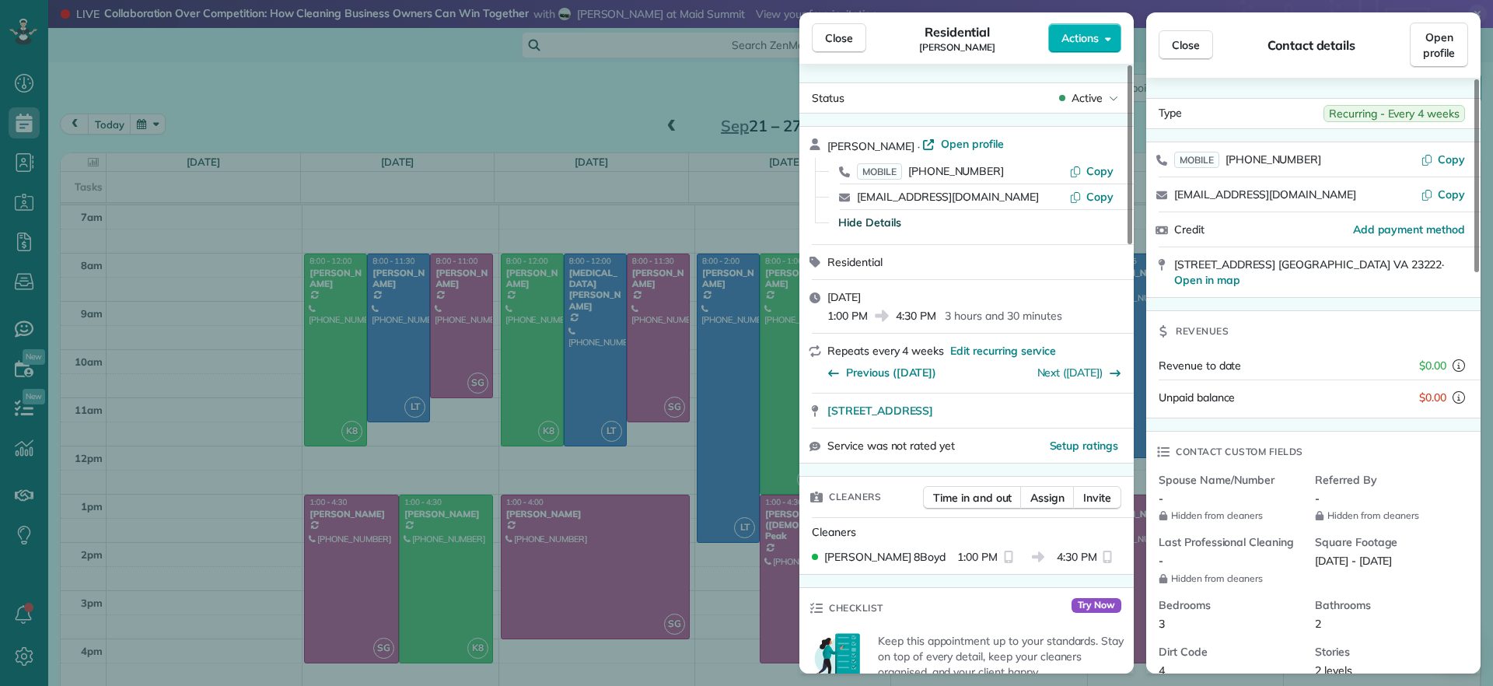
click at [1092, 21] on div "Close Residential Charles Perretti Actions" at bounding box center [967, 37] width 334 height 51
click at [1106, 53] on div "Close Residential Charles Perretti Actions" at bounding box center [967, 37] width 334 height 51
click at [1098, 43] on button "Actions" at bounding box center [1085, 38] width 73 height 30
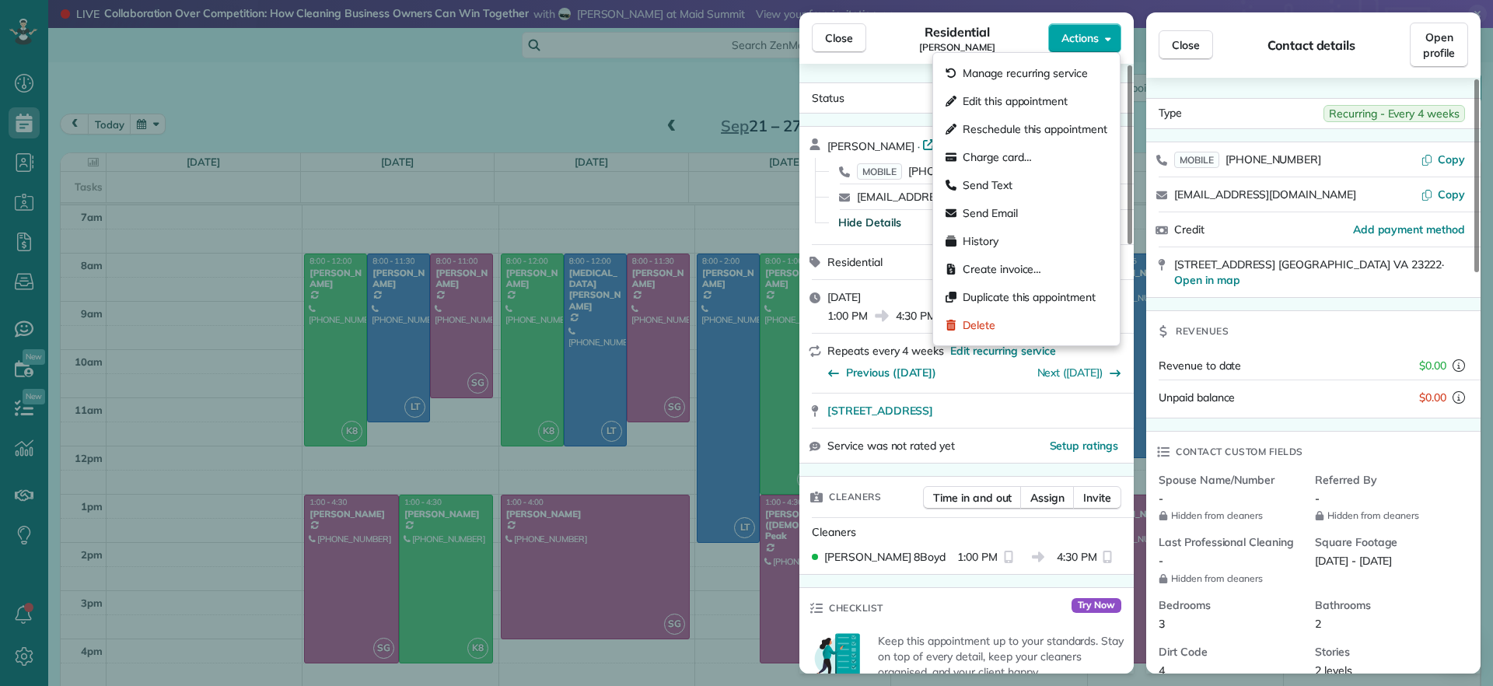
click at [1097, 45] on span "Actions" at bounding box center [1080, 38] width 37 height 16
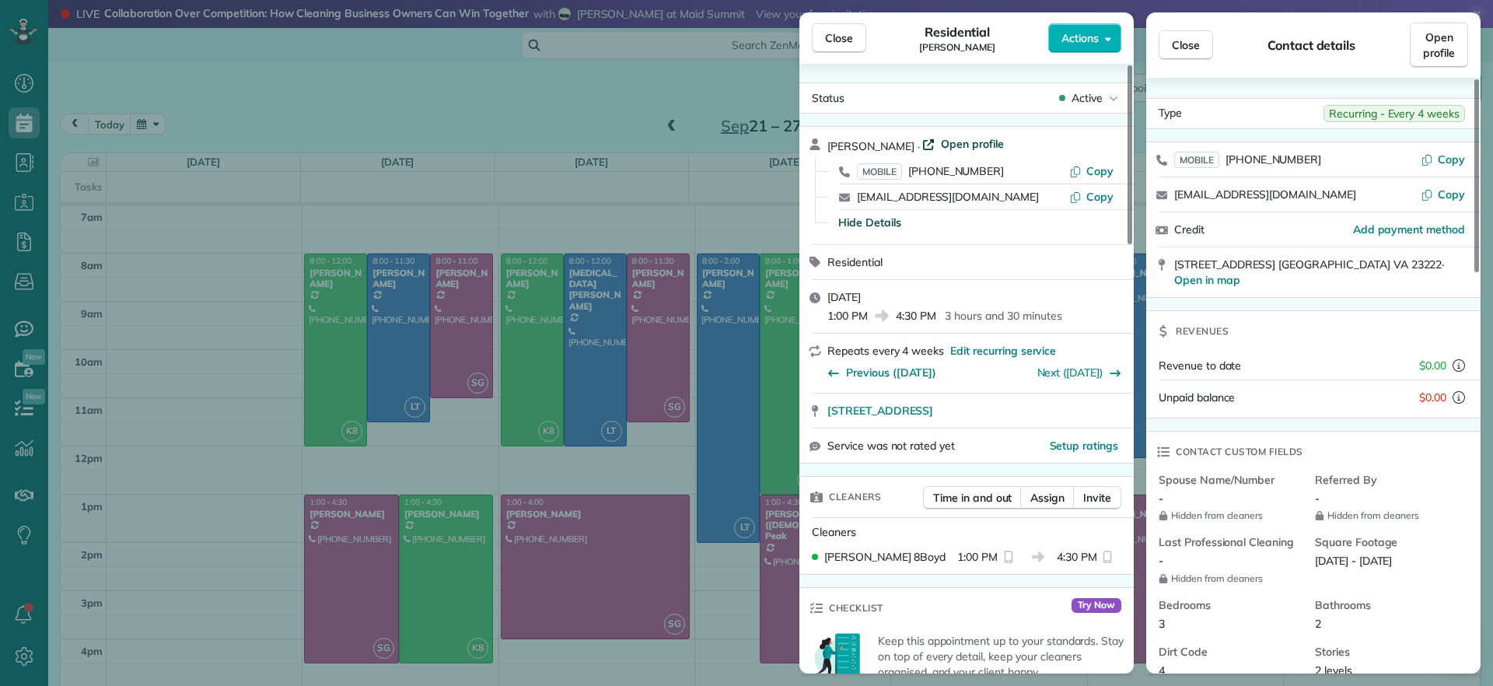
click at [952, 140] on span "Open profile" at bounding box center [972, 144] width 63 height 16
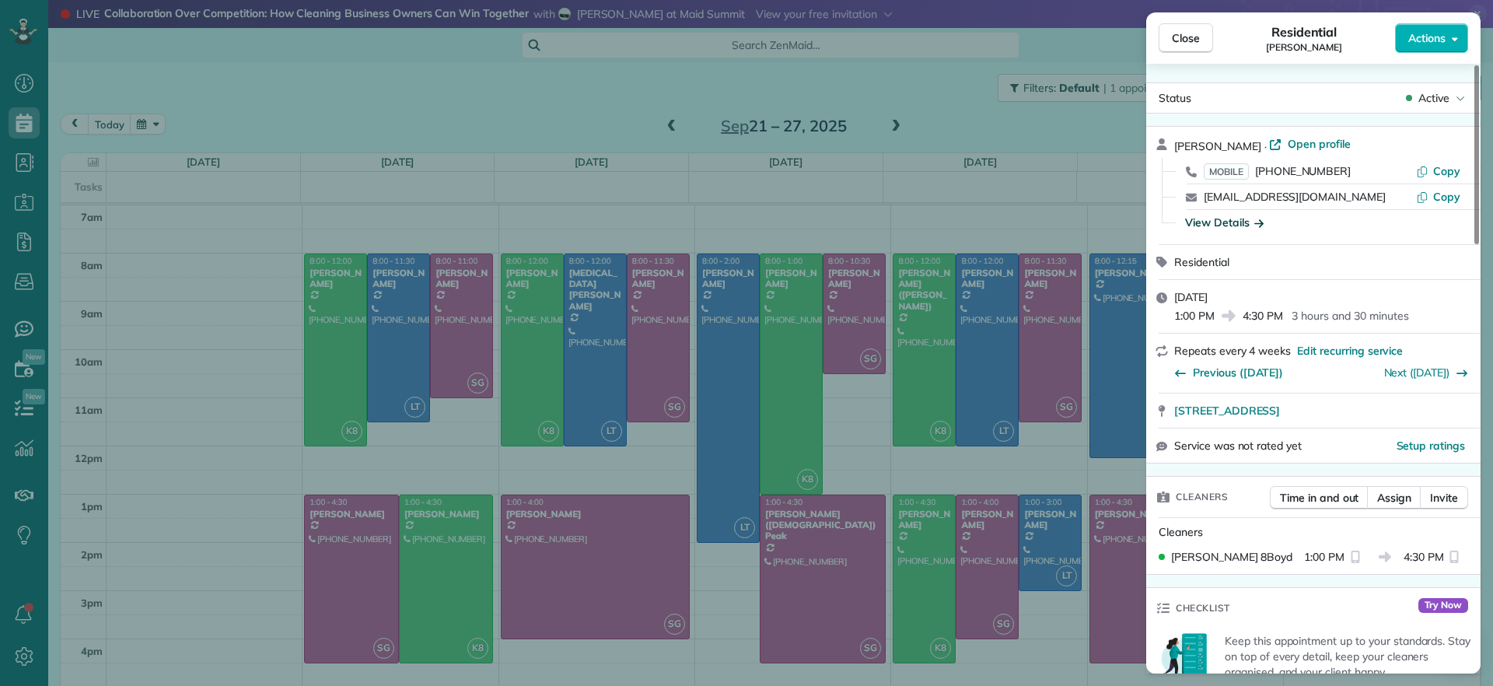
click at [937, 120] on div "Close Residential Charles Perretti Actions Status Active Charles Perretti · Ope…" at bounding box center [746, 343] width 1493 height 686
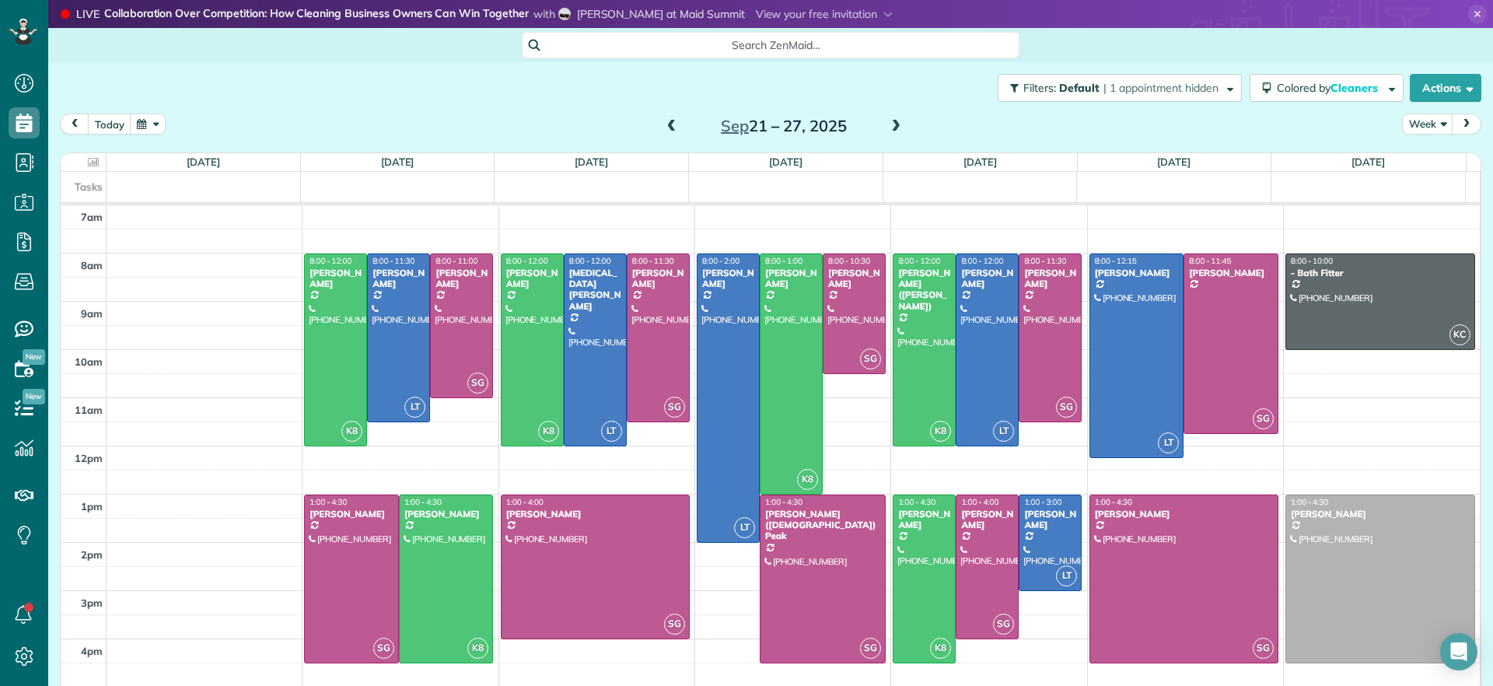
click at [663, 124] on span at bounding box center [671, 127] width 17 height 14
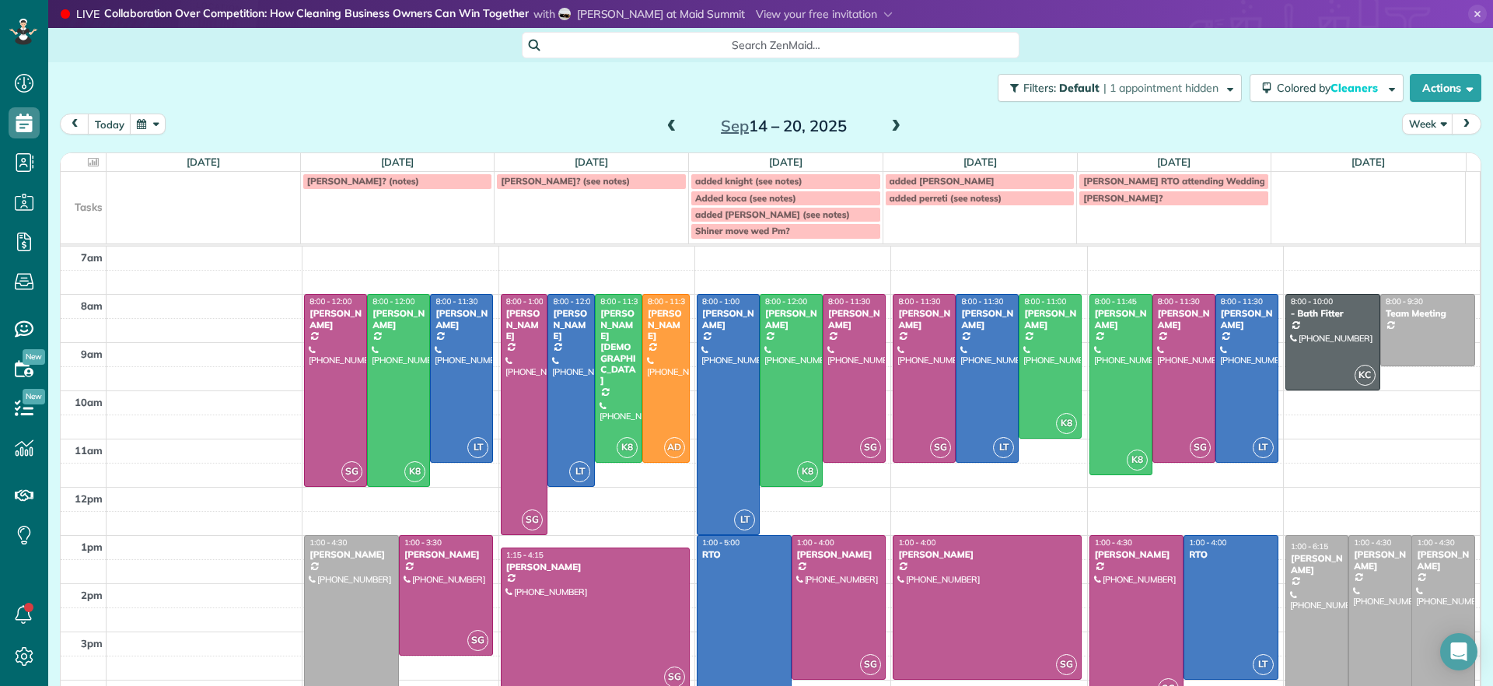
click at [687, 124] on h2 "Sep 14 – 20, 2025" at bounding box center [784, 125] width 194 height 17
click at [666, 134] on span at bounding box center [671, 126] width 17 height 23
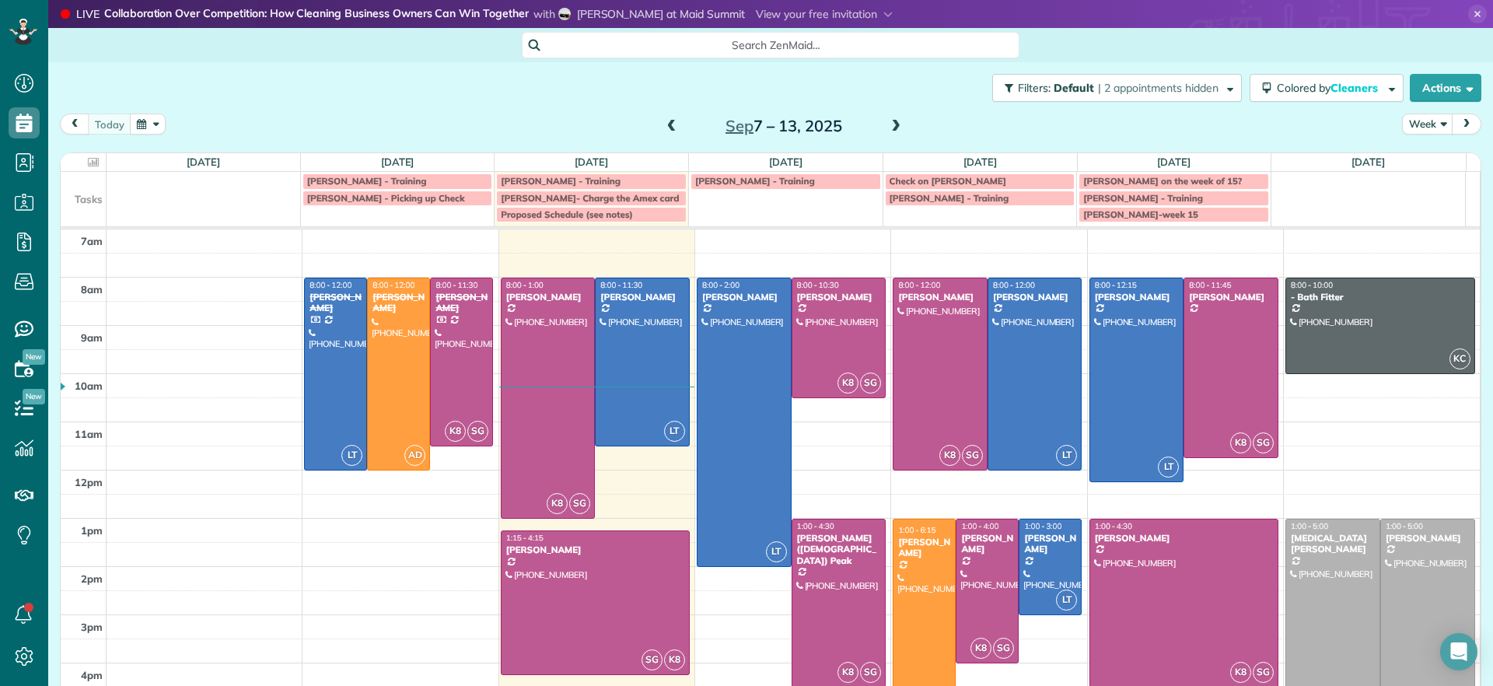
click at [898, 128] on div "Sep 7 – 13, 2025" at bounding box center [784, 126] width 249 height 25
click at [890, 125] on span at bounding box center [896, 127] width 17 height 14
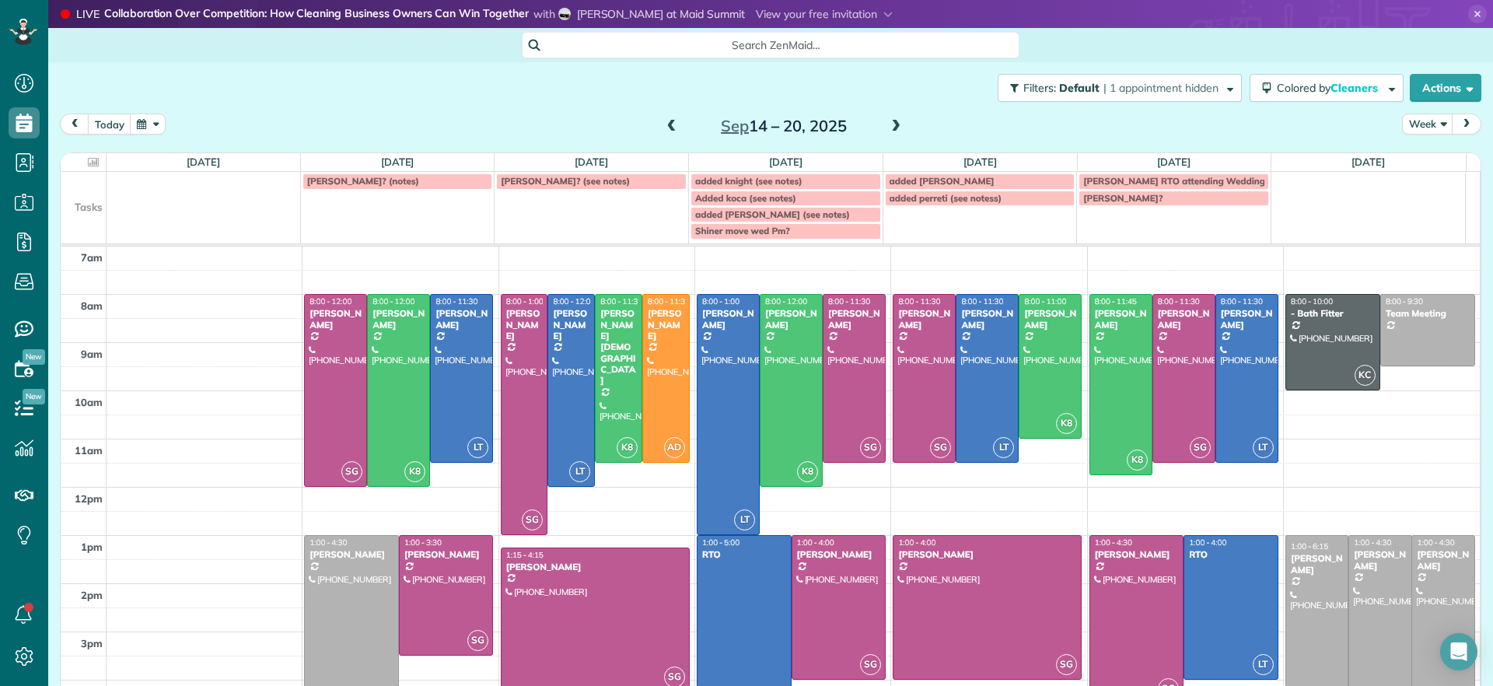
click at [891, 125] on span at bounding box center [896, 127] width 17 height 14
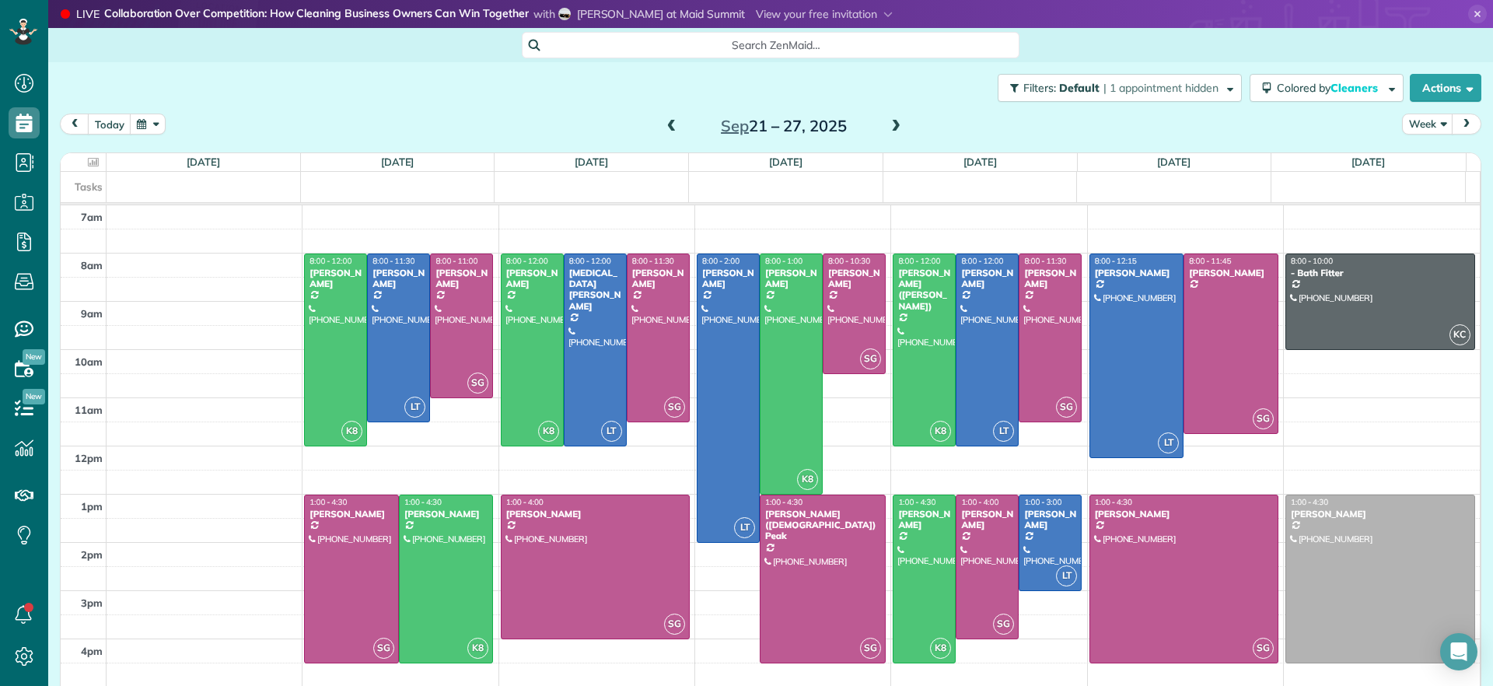
click at [663, 128] on span at bounding box center [671, 127] width 17 height 14
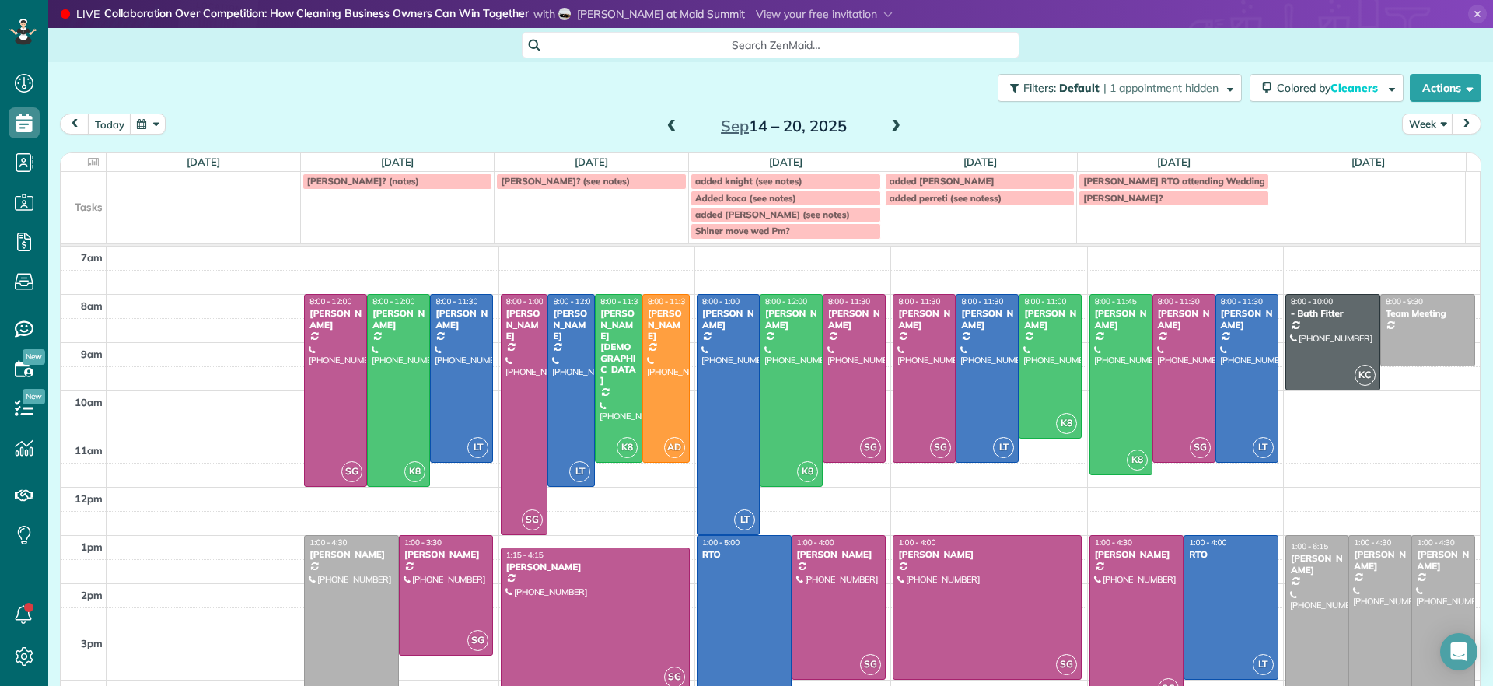
click at [888, 122] on span at bounding box center [896, 127] width 17 height 14
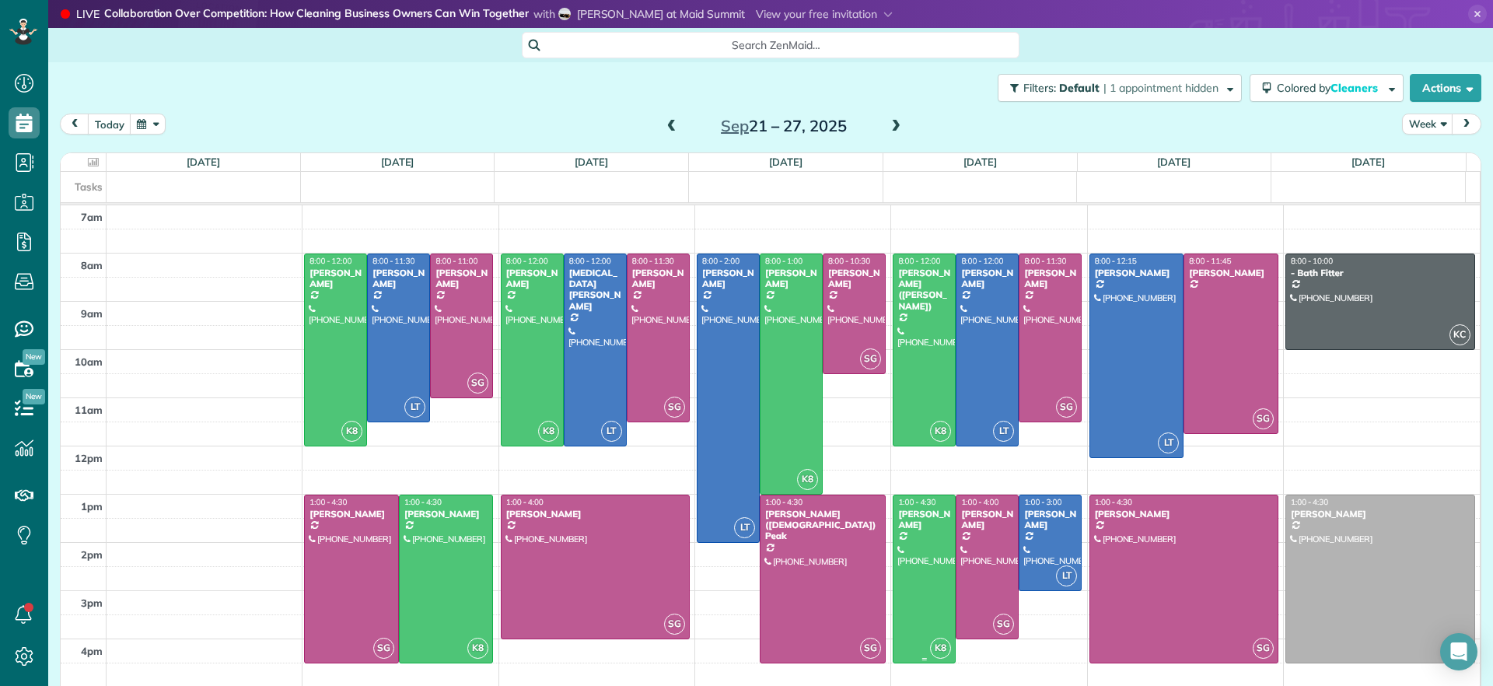
click at [919, 568] on div at bounding box center [924, 578] width 61 height 167
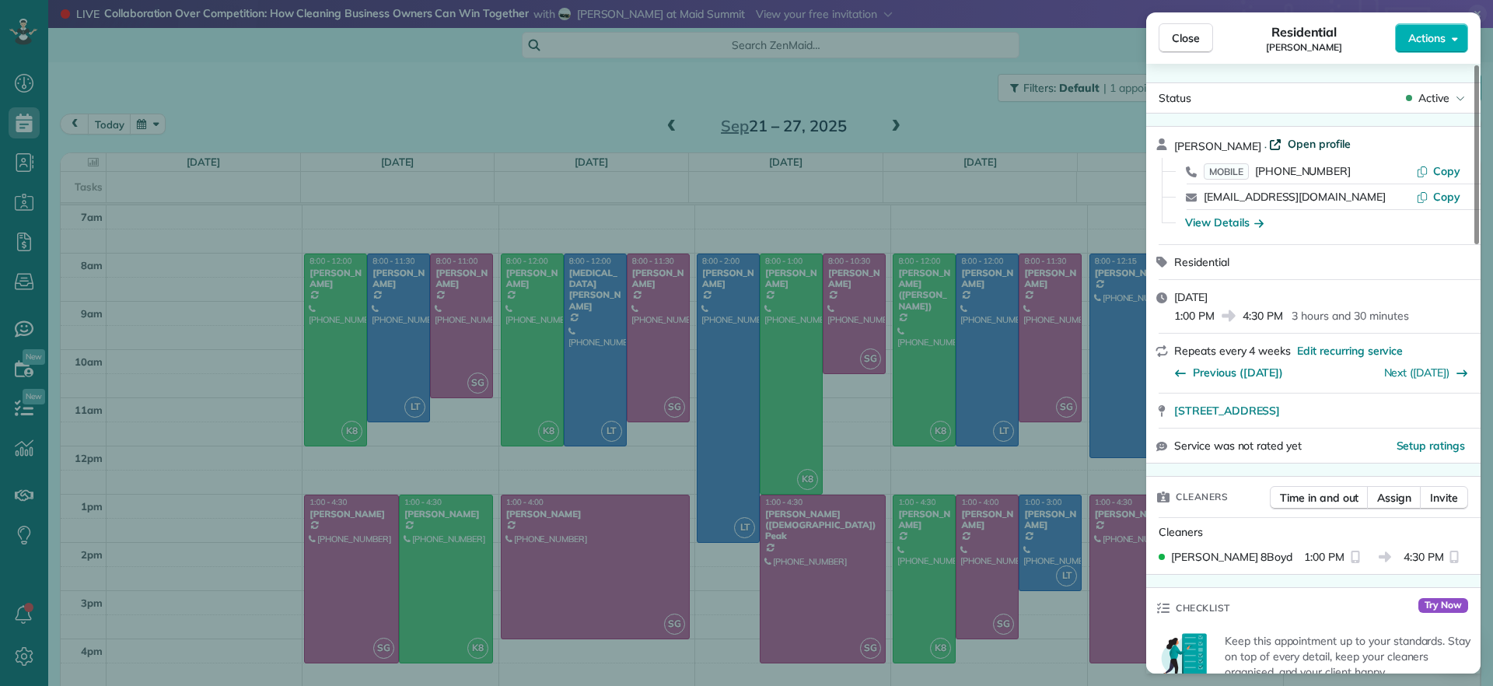
click at [1313, 144] on span "Open profile" at bounding box center [1319, 144] width 63 height 16
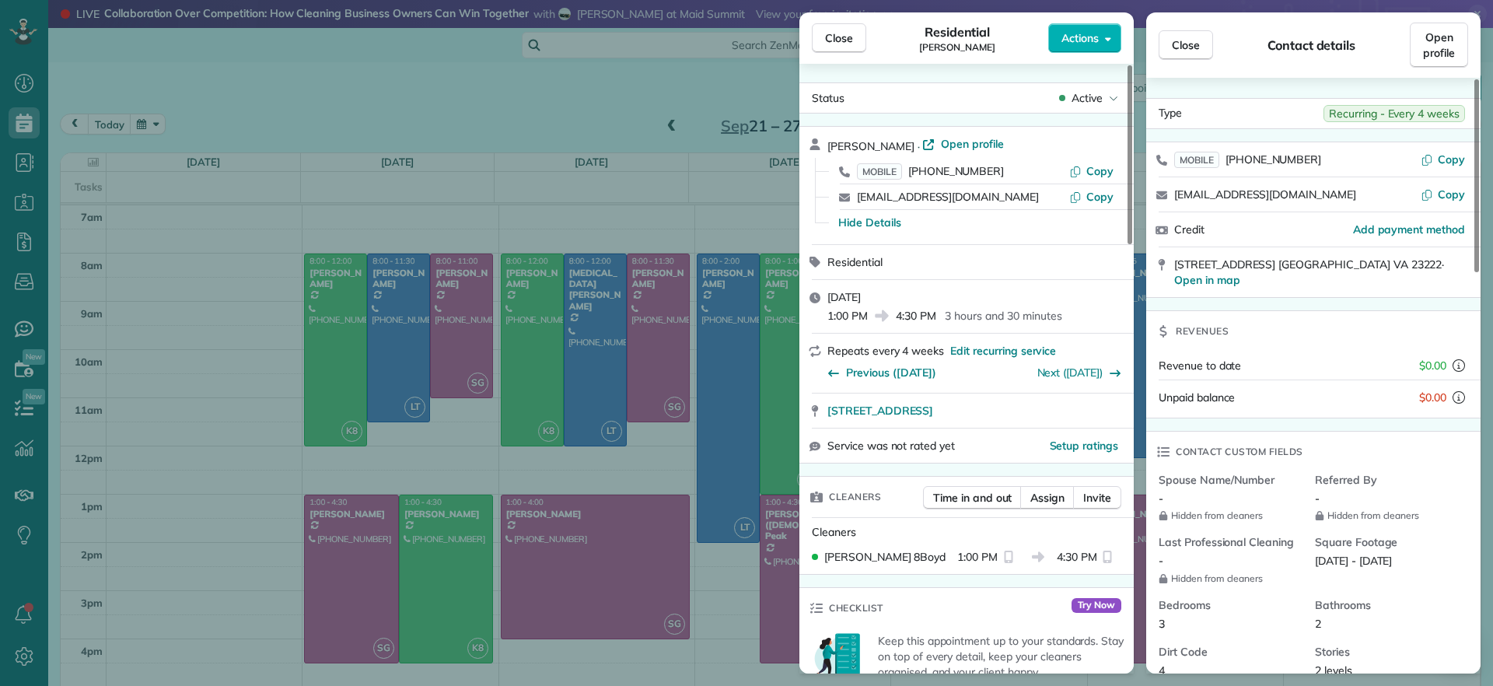
click at [686, 197] on div "Close Residential Charles Perretti Actions Status Active Charles Perretti · Ope…" at bounding box center [746, 343] width 1493 height 686
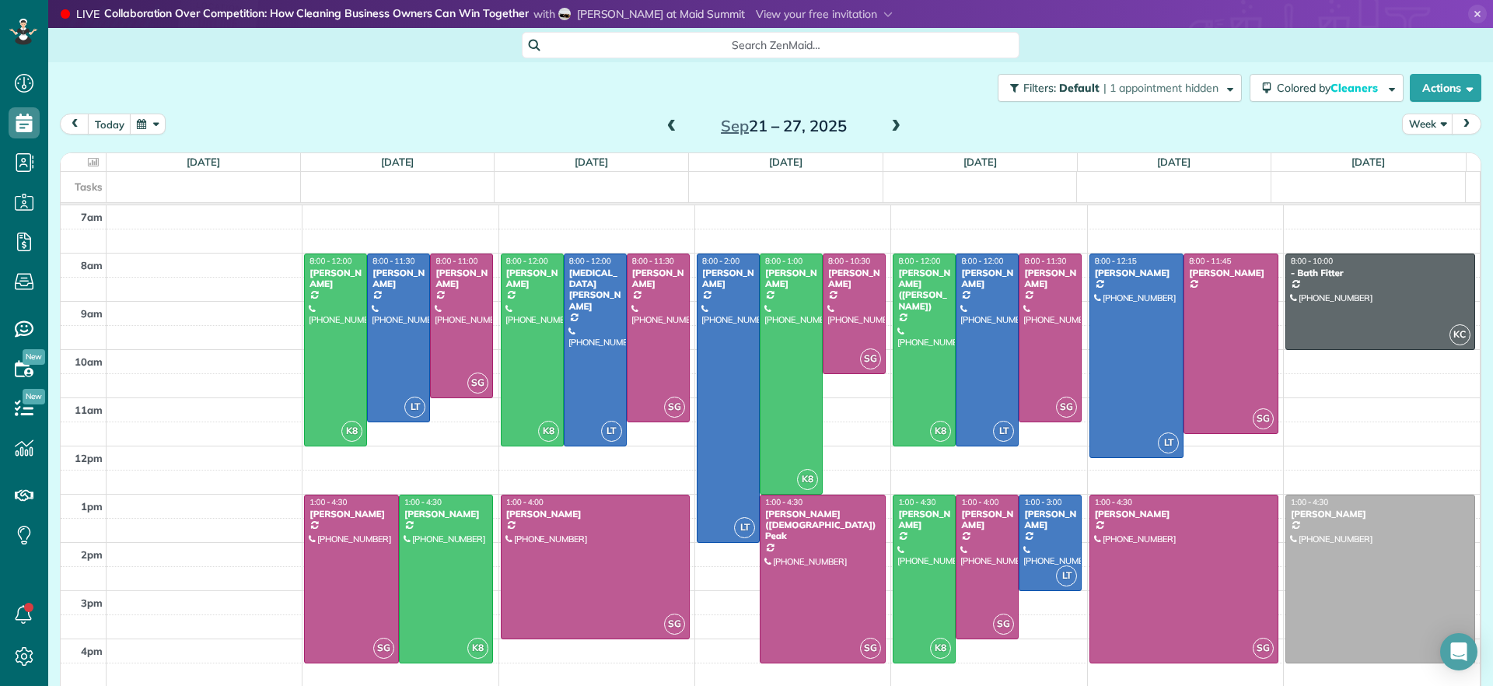
click at [663, 124] on span at bounding box center [671, 127] width 17 height 14
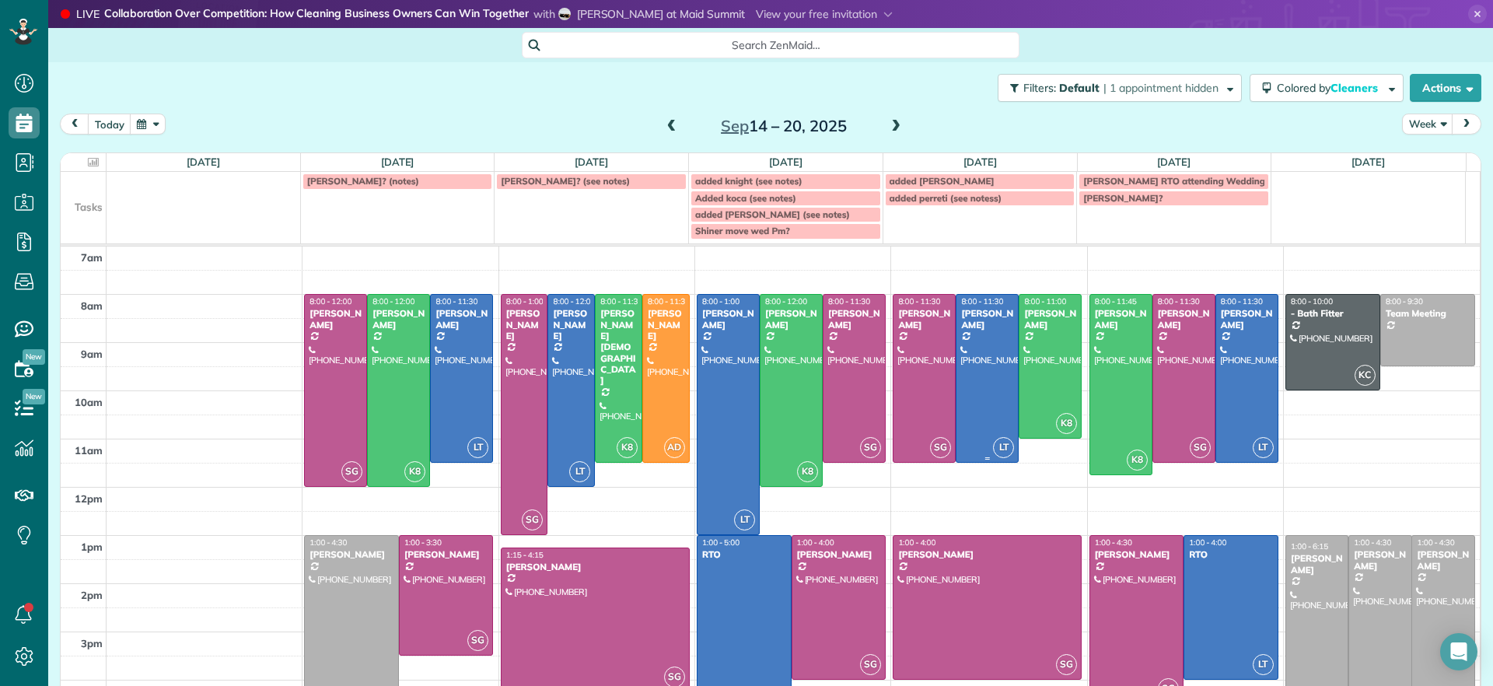
click at [968, 405] on div at bounding box center [987, 378] width 61 height 167
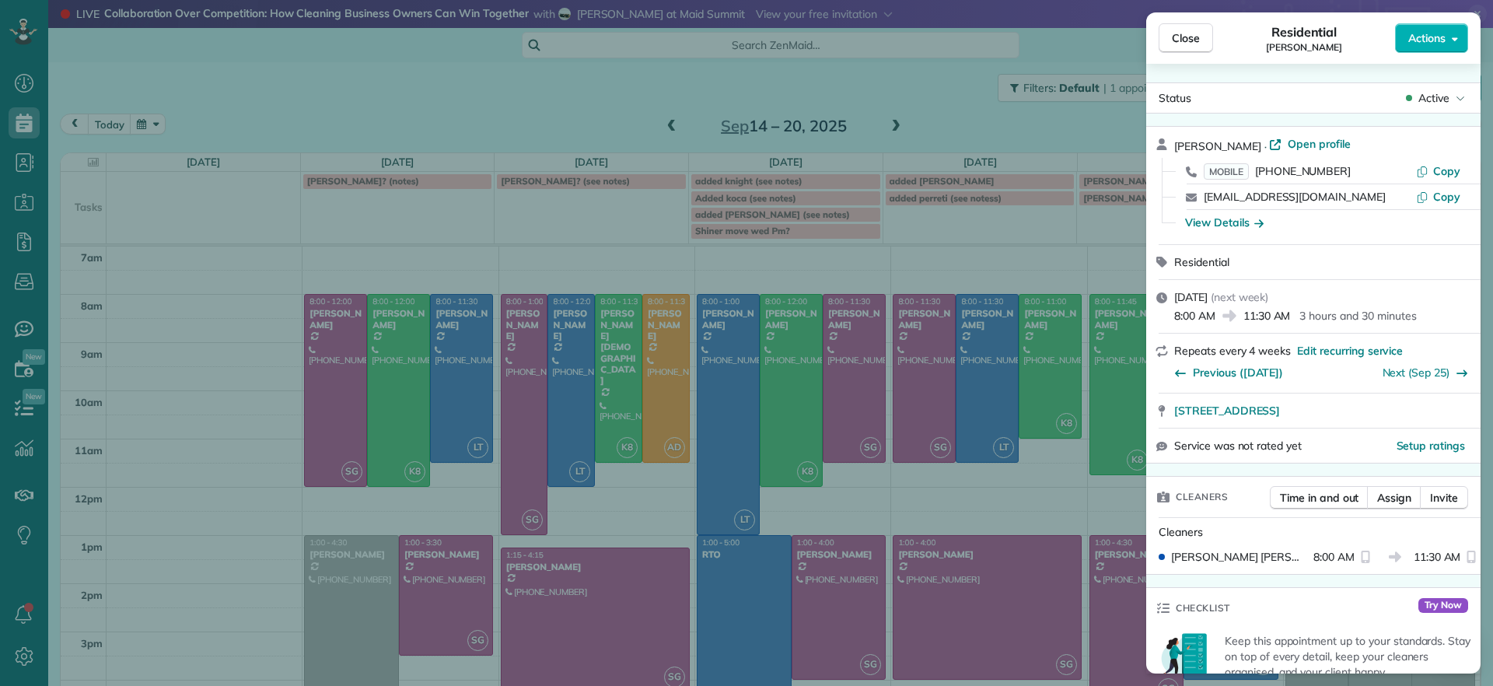
click at [968, 407] on div "Close Residential Charles Perretti Actions Status Active Charles Perretti · Ope…" at bounding box center [746, 343] width 1493 height 686
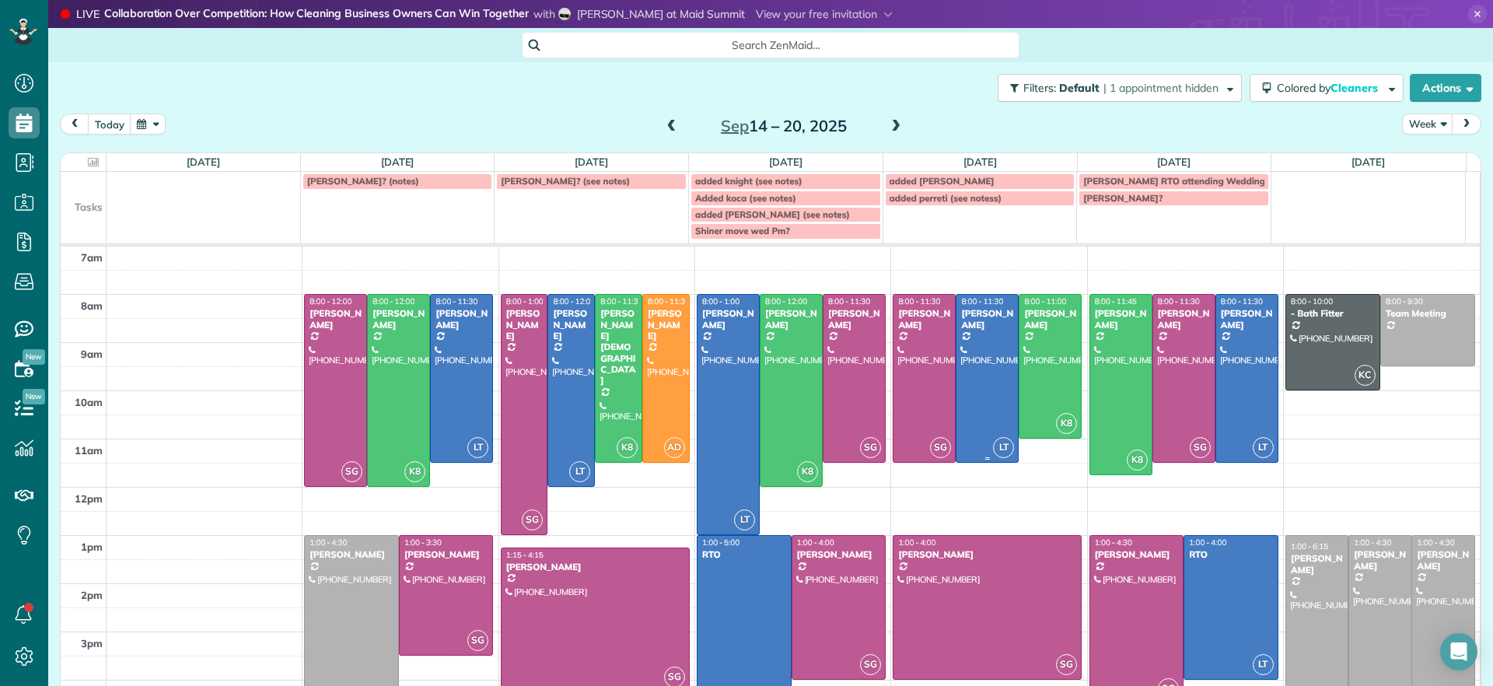
click at [968, 407] on div at bounding box center [987, 378] width 61 height 167
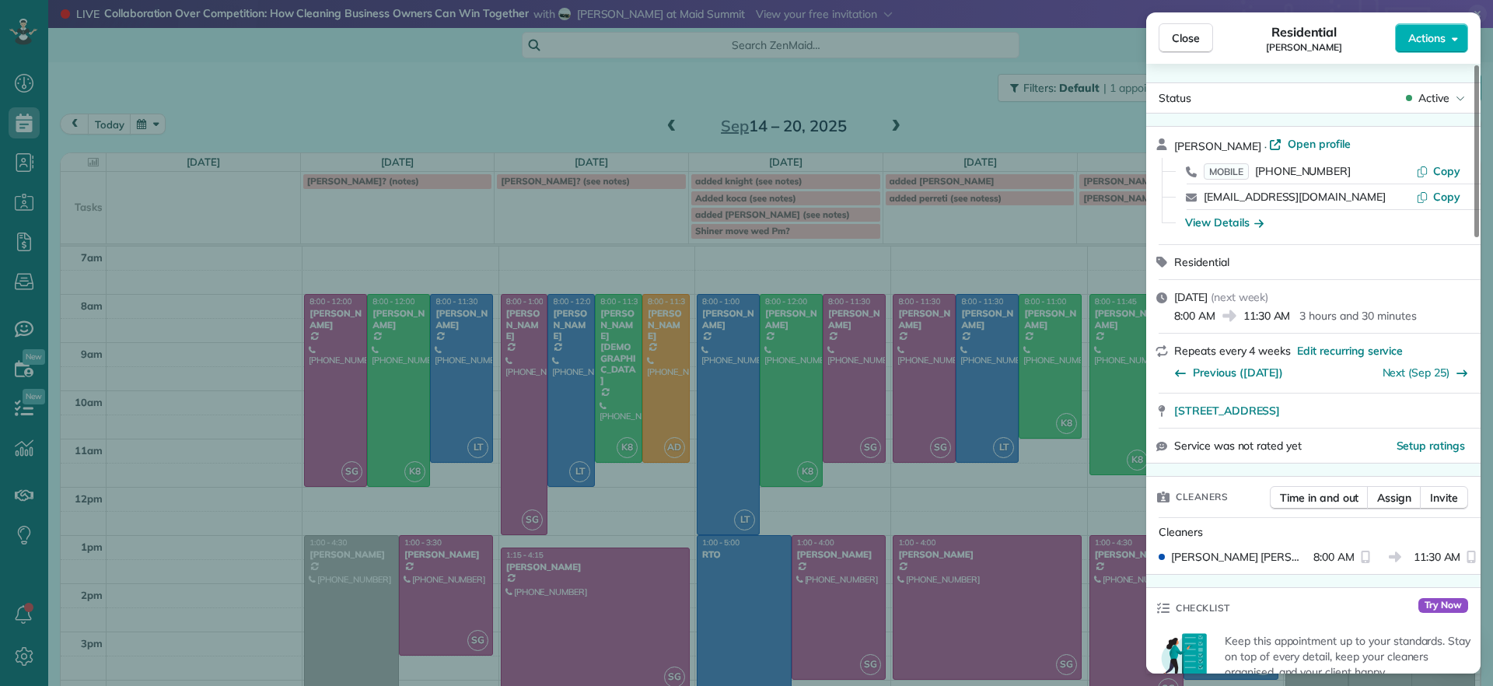
click at [968, 416] on div "Close Residential Charles Perretti Actions Status Active Charles Perretti · Ope…" at bounding box center [746, 343] width 1493 height 686
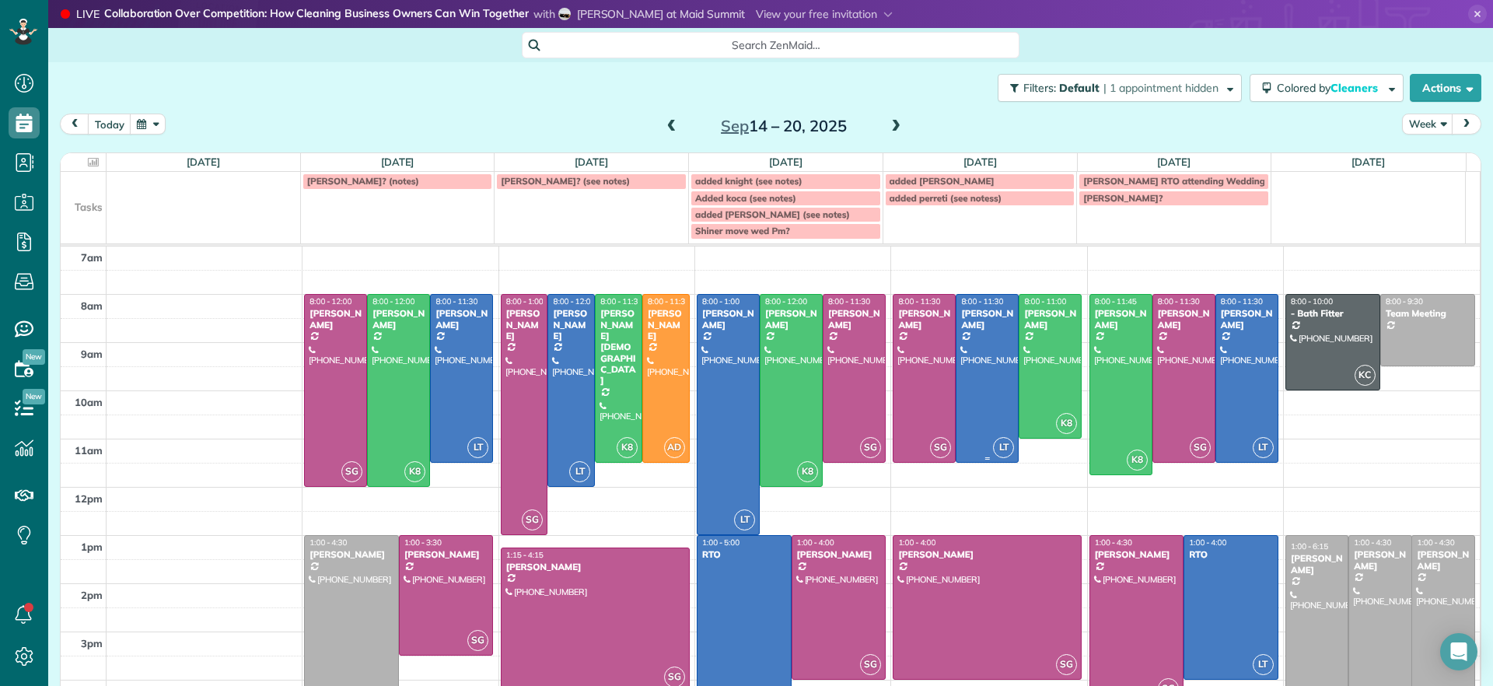
drag, startPoint x: 967, startPoint y: 418, endPoint x: 961, endPoint y: 429, distance: 12.2
click at [961, 429] on div at bounding box center [987, 378] width 61 height 167
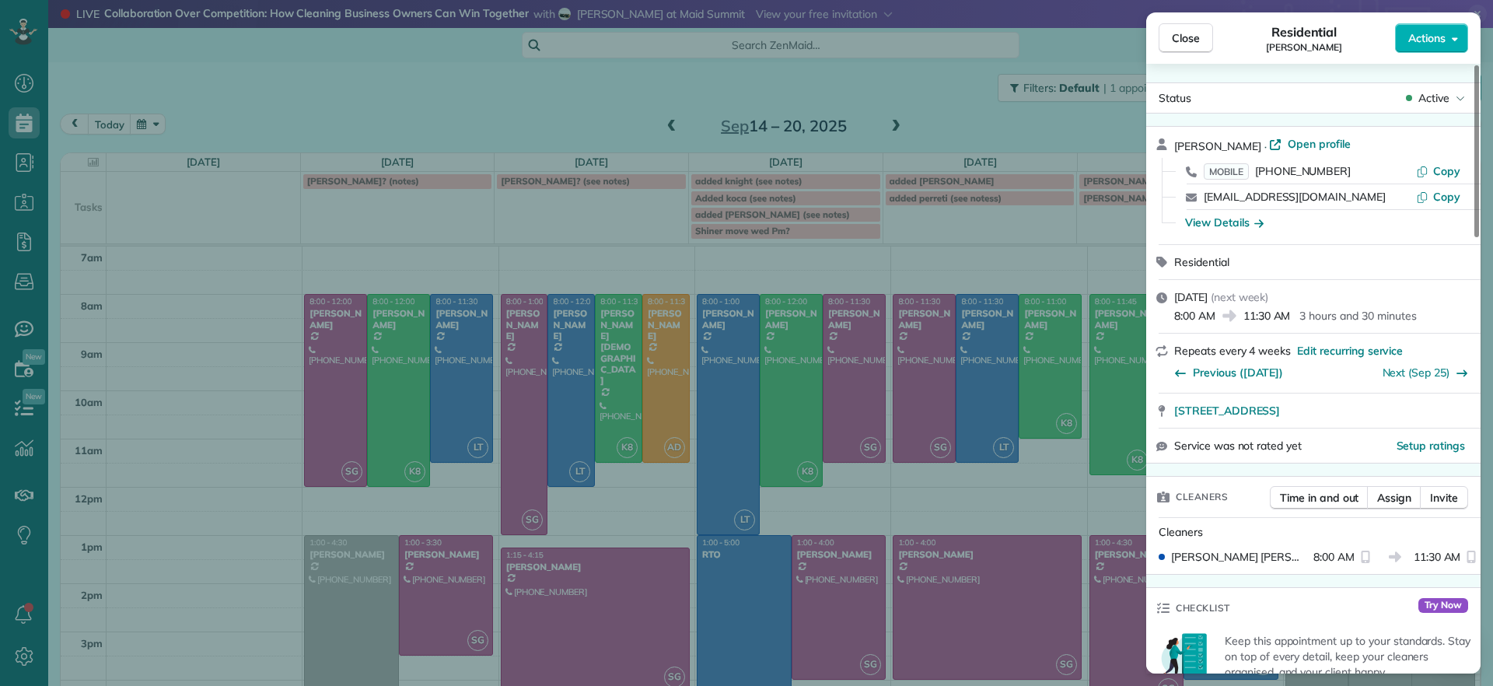
click at [961, 429] on div "Close Residential Charles Perretti Actions Status Active Charles Perretti · Ope…" at bounding box center [746, 343] width 1493 height 686
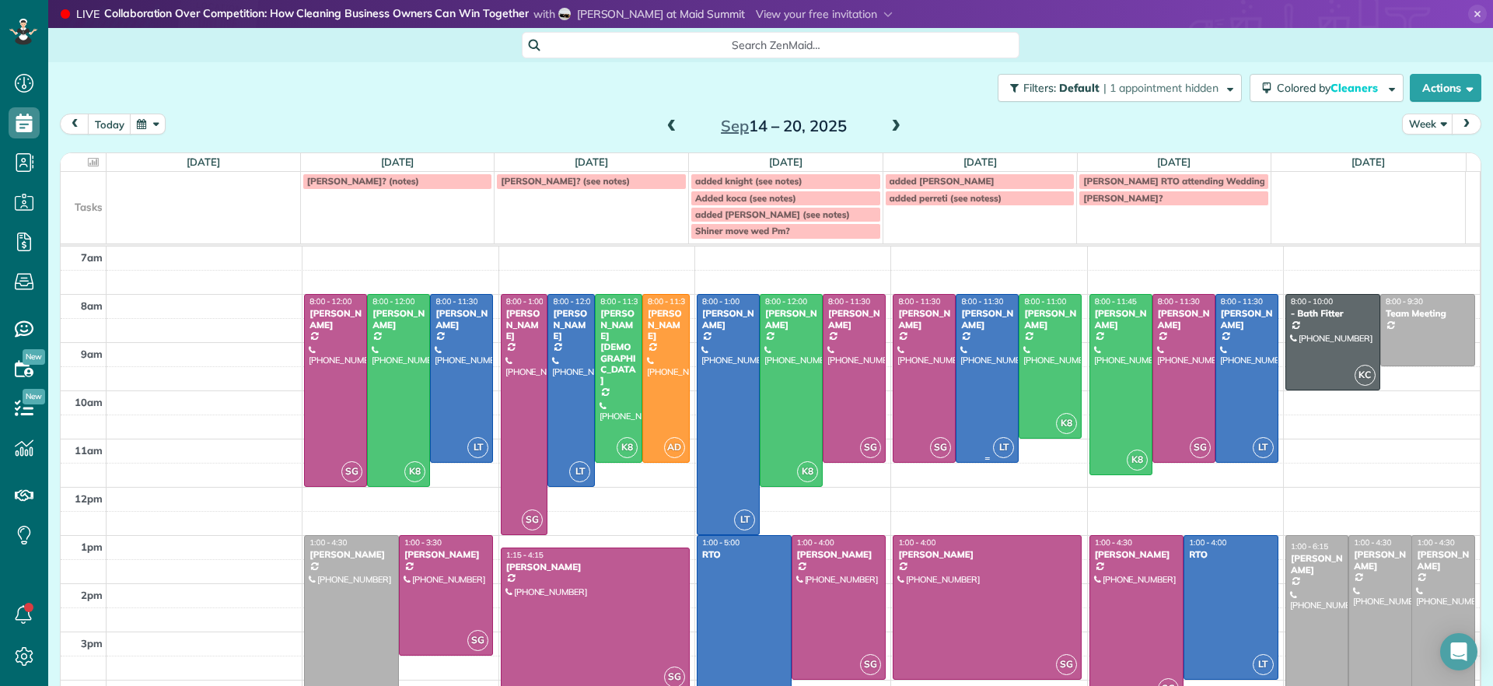
click at [961, 429] on div at bounding box center [987, 378] width 61 height 167
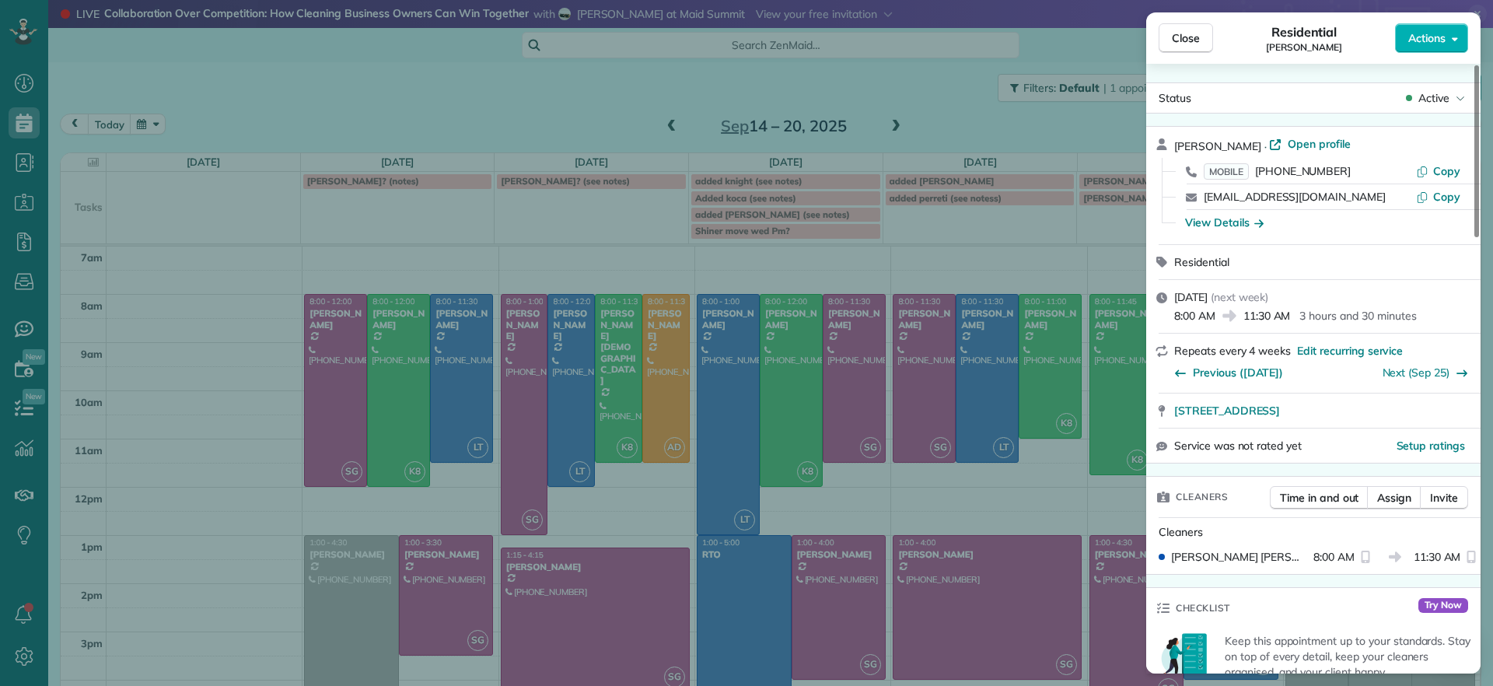
click at [961, 429] on div "Close Residential Charles Perretti Actions Status Active Charles Perretti · Ope…" at bounding box center [746, 343] width 1493 height 686
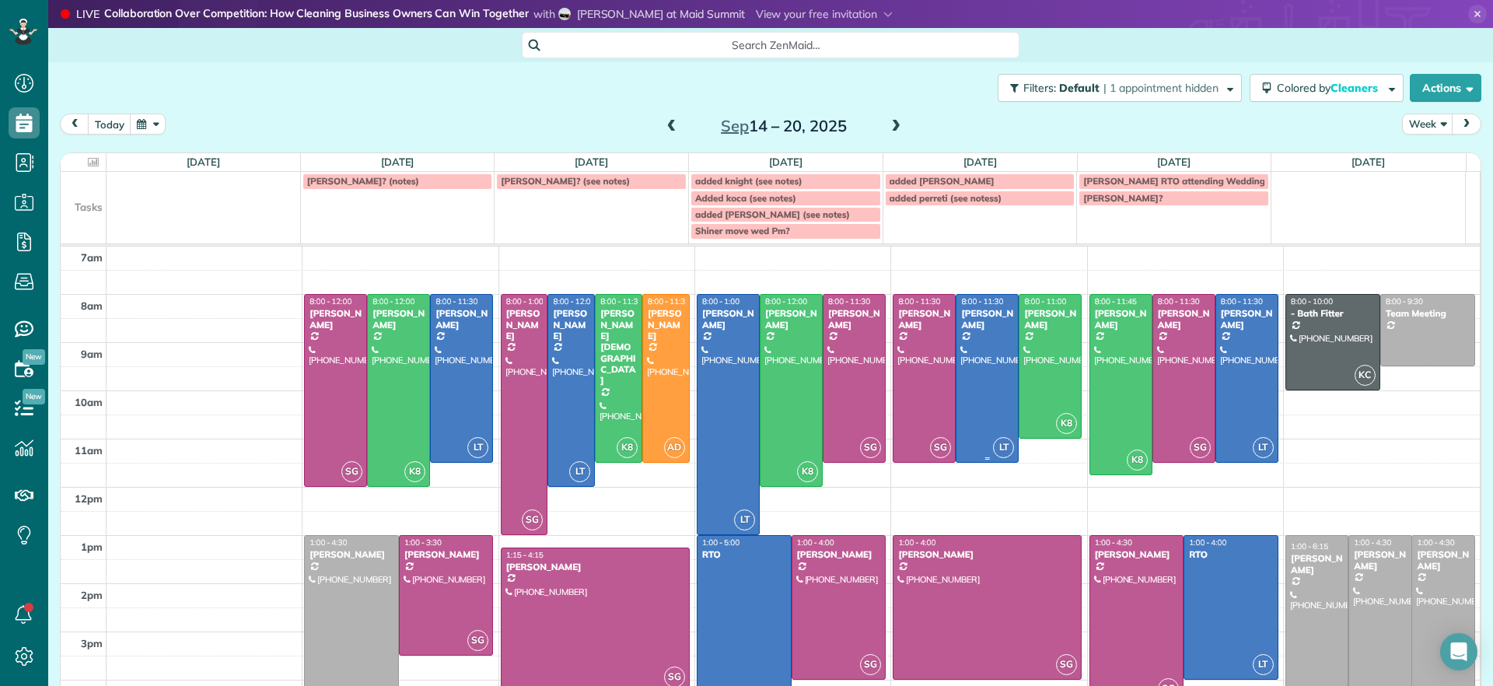
click at [961, 429] on div at bounding box center [987, 378] width 61 height 167
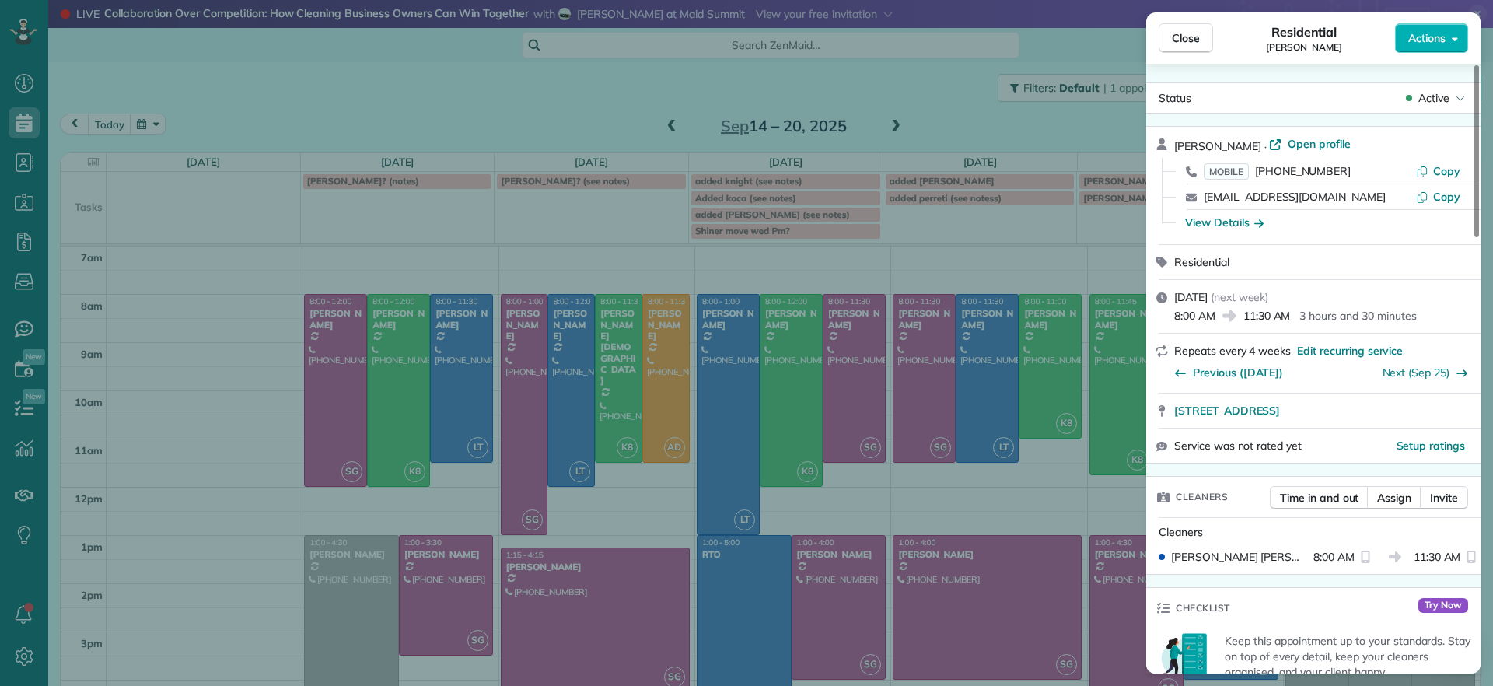
click at [979, 332] on div "Close Residential Charles Perretti Actions Status Active Charles Perretti · Ope…" at bounding box center [746, 343] width 1493 height 686
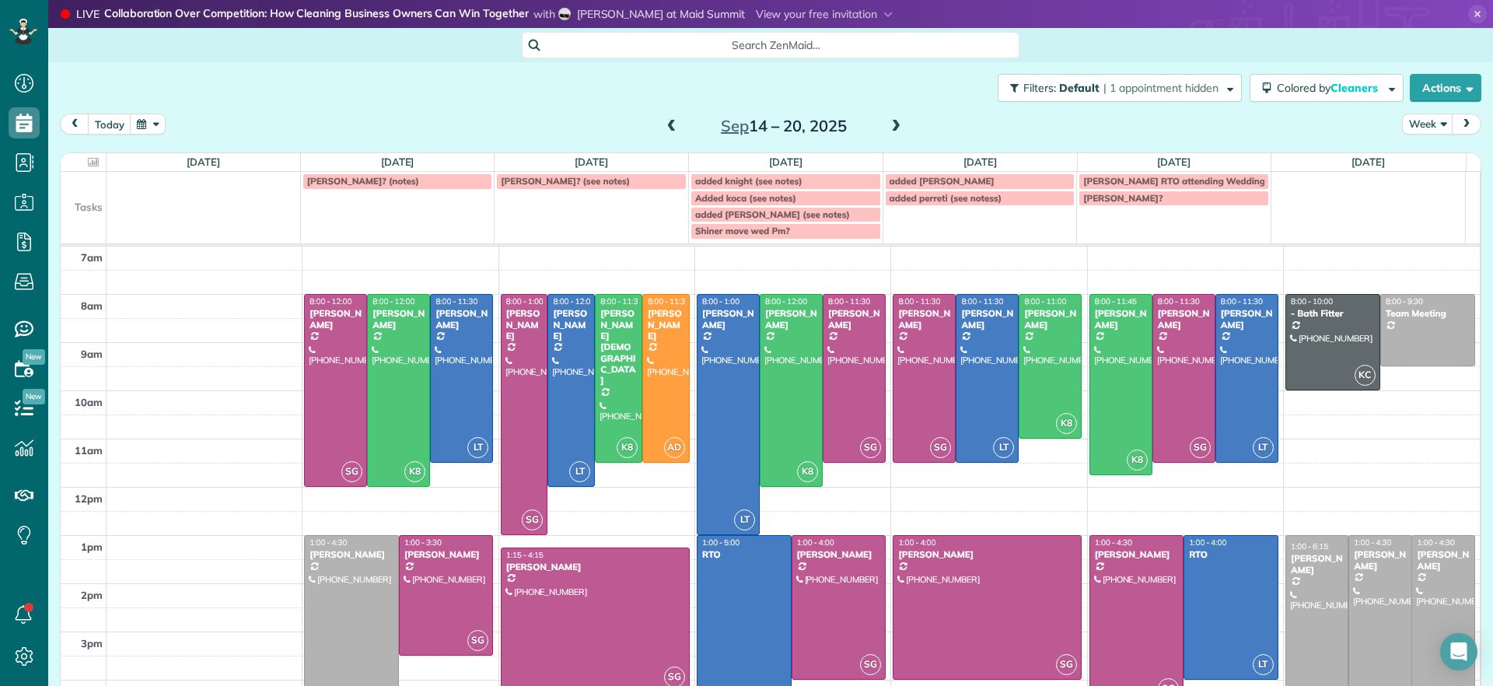
click at [988, 201] on span "added perreti (see notess)" at bounding box center [946, 198] width 113 height 12
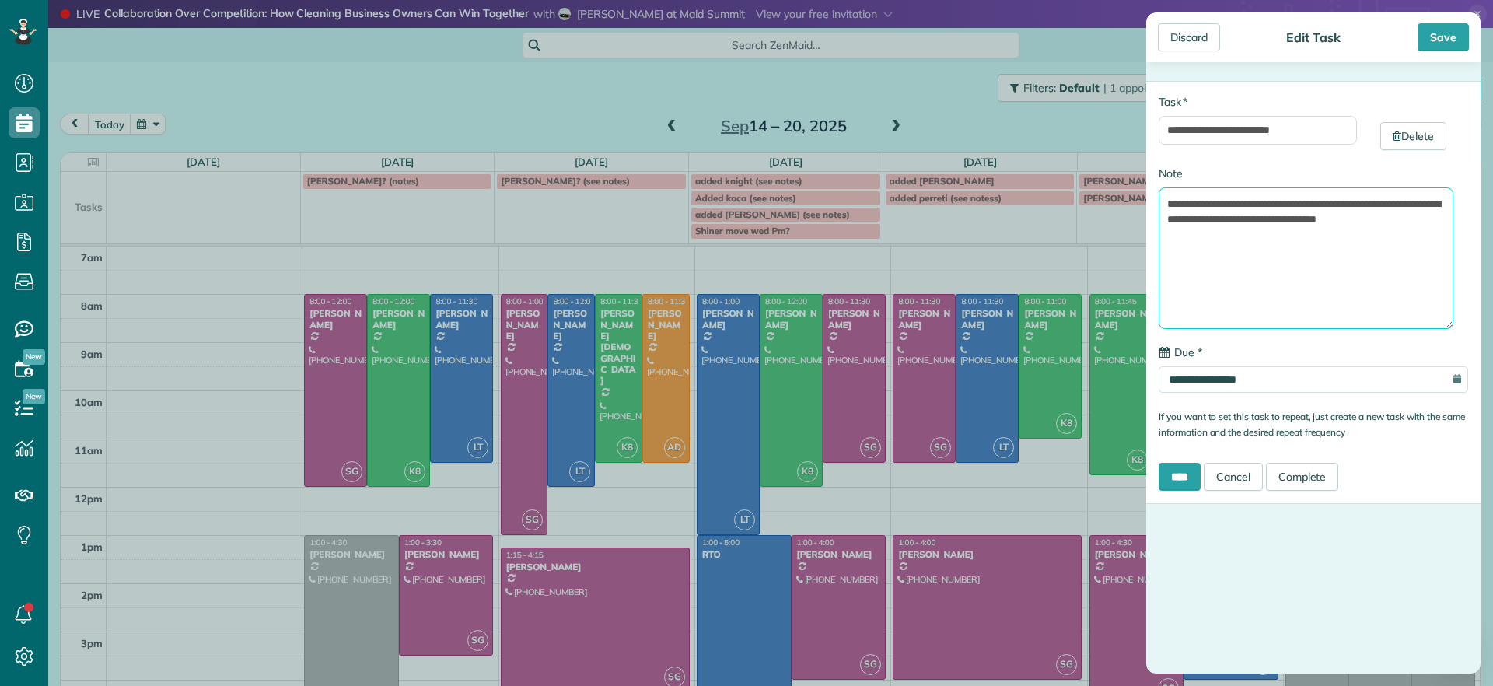
click at [1330, 261] on textarea "**********" at bounding box center [1306, 258] width 295 height 142
click at [1428, 207] on textarea "**********" at bounding box center [1306, 258] width 295 height 142
click at [1245, 208] on textarea "**********" at bounding box center [1306, 258] width 295 height 142
click at [1206, 203] on textarea "**********" at bounding box center [1306, 258] width 295 height 142
click at [1203, 202] on textarea "**********" at bounding box center [1306, 258] width 295 height 142
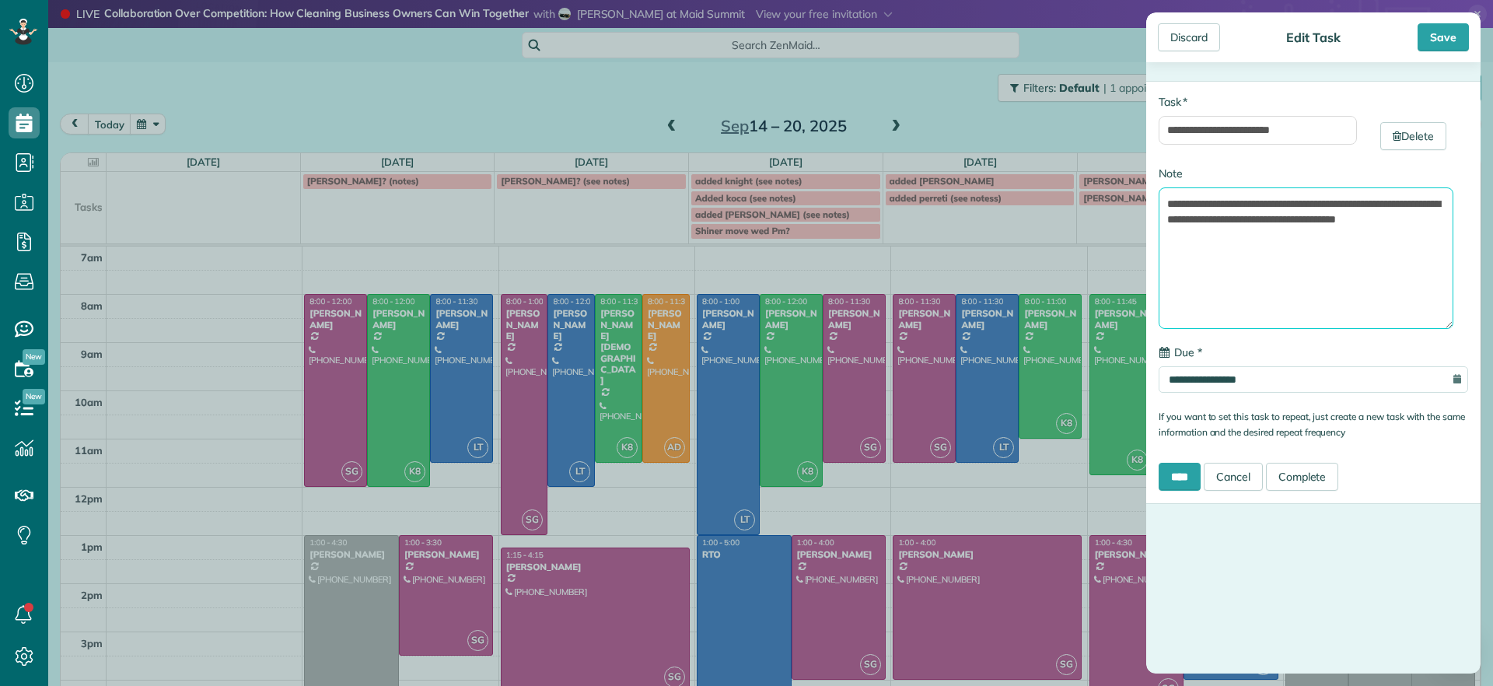
click at [1261, 201] on textarea "**********" at bounding box center [1306, 258] width 295 height 142
click at [1378, 263] on textarea "**********" at bounding box center [1306, 258] width 295 height 142
click at [1231, 229] on textarea "**********" at bounding box center [1306, 258] width 295 height 142
type textarea "**********"
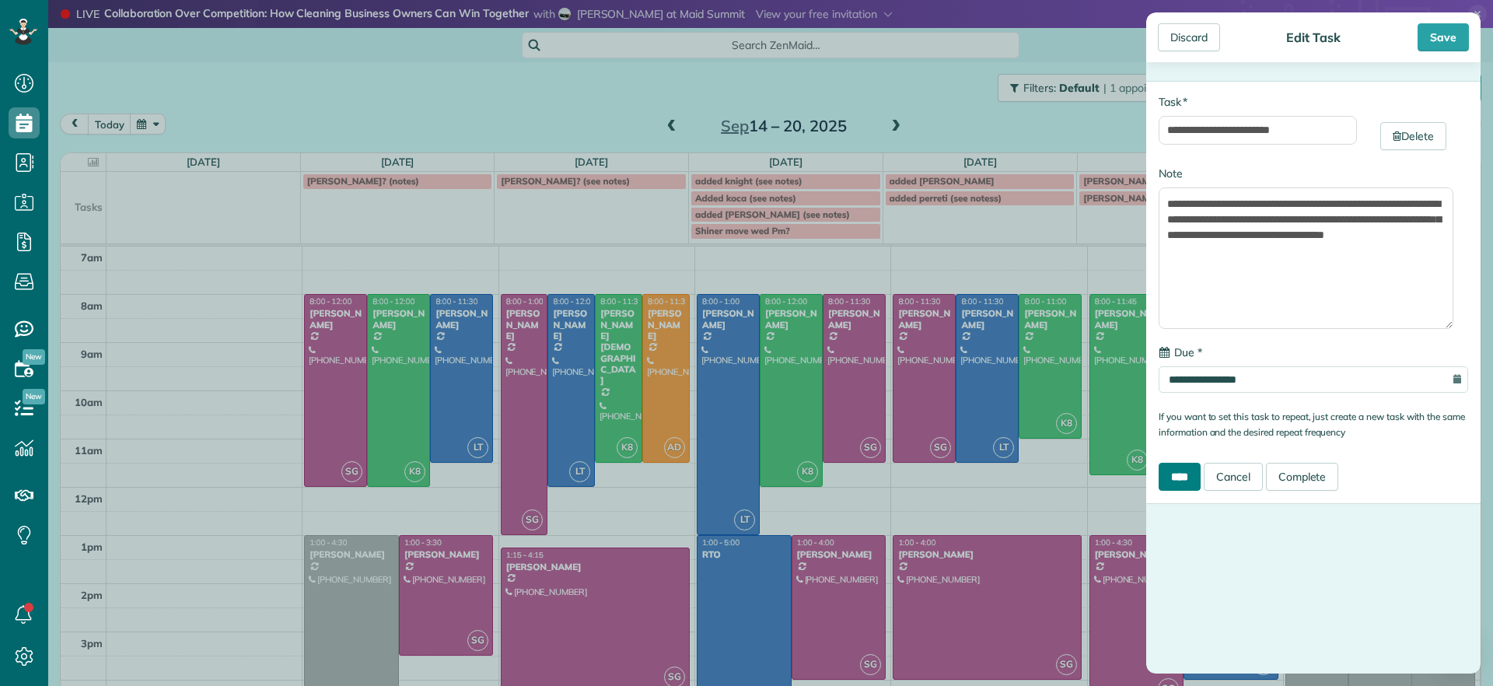
click at [1180, 481] on input "****" at bounding box center [1180, 477] width 42 height 28
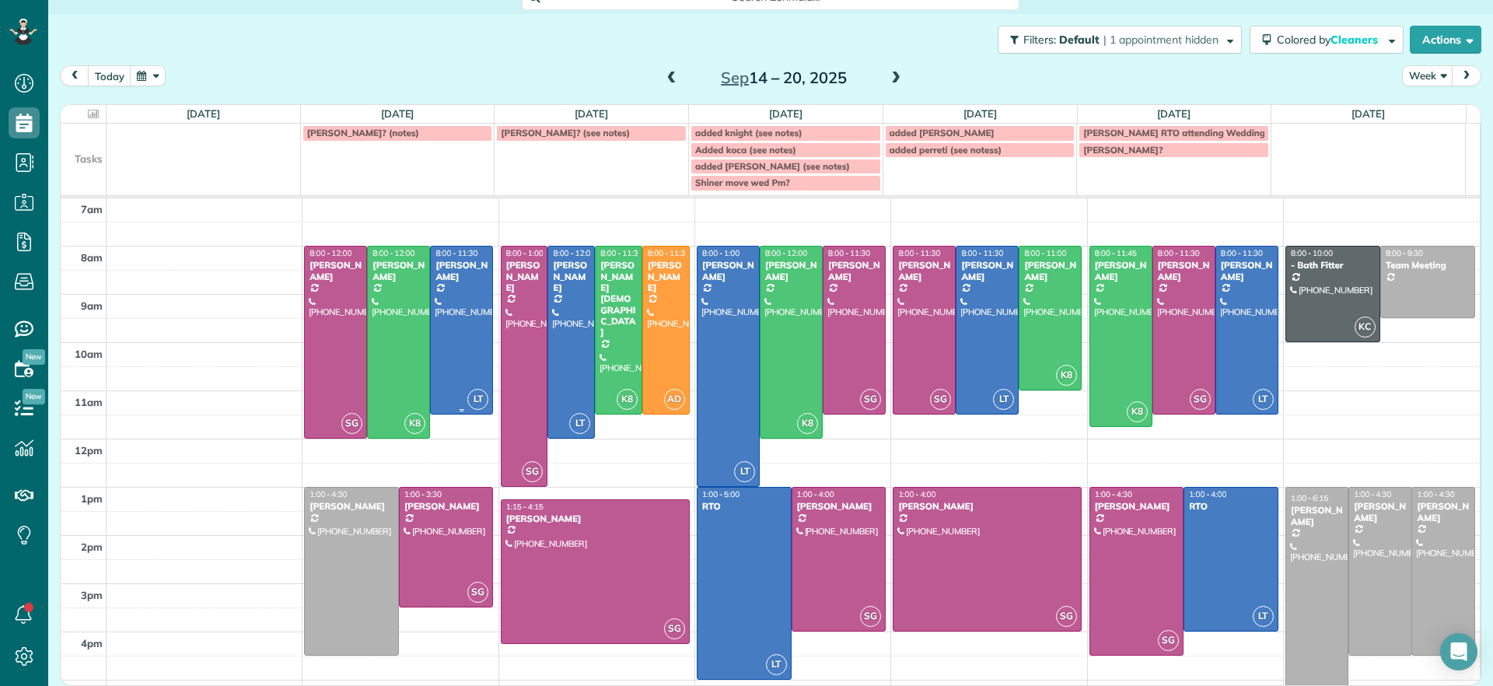
click at [467, 332] on div at bounding box center [461, 330] width 61 height 167
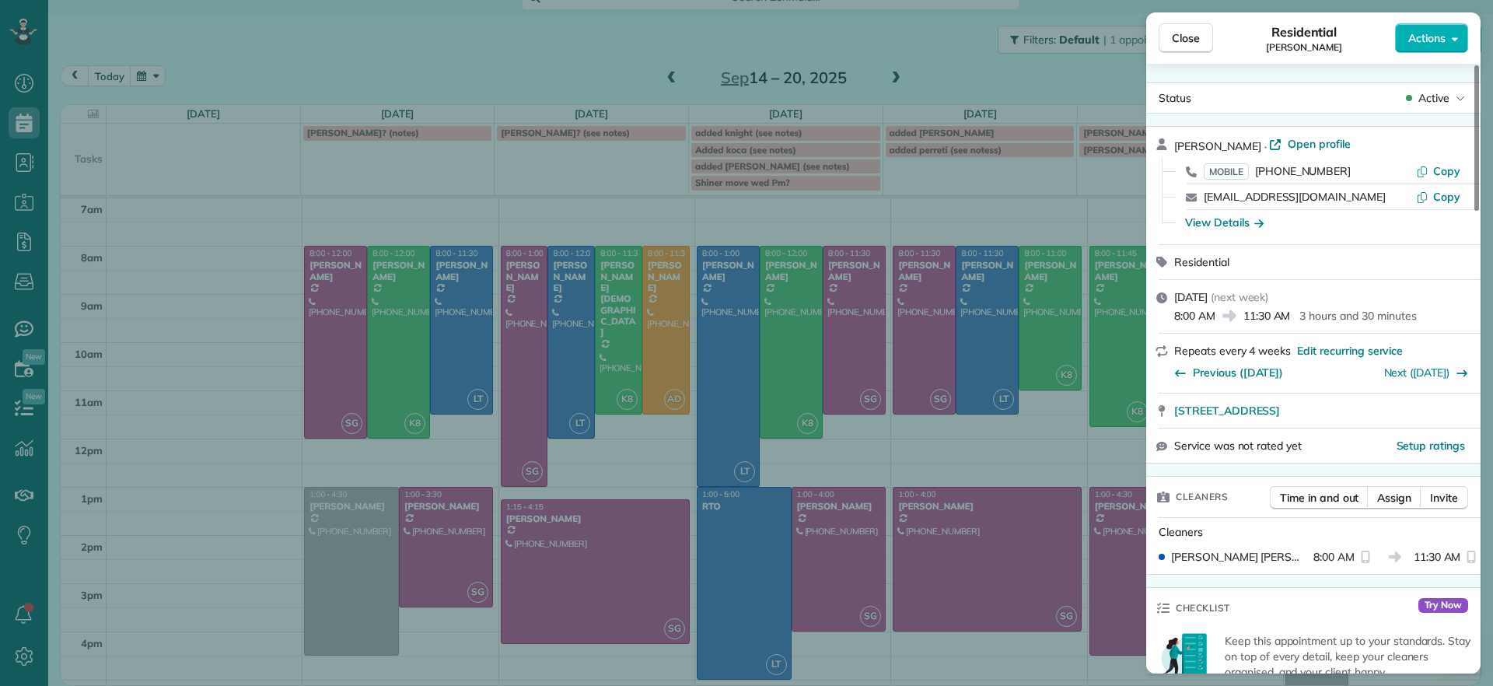
click at [992, 204] on div "Close Residential Galia Moran Actions Status Active Galia Moran · Open profile …" at bounding box center [746, 343] width 1493 height 686
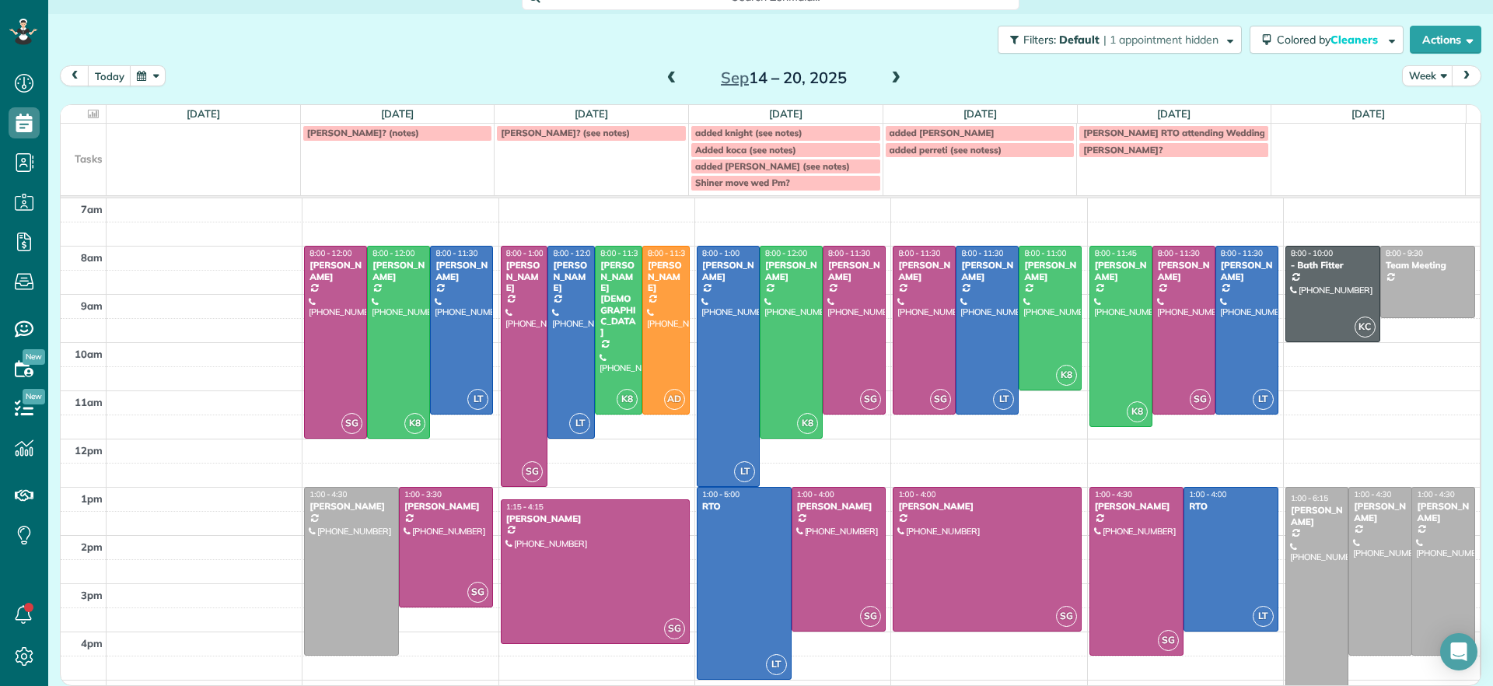
click at [888, 80] on span at bounding box center [896, 79] width 17 height 14
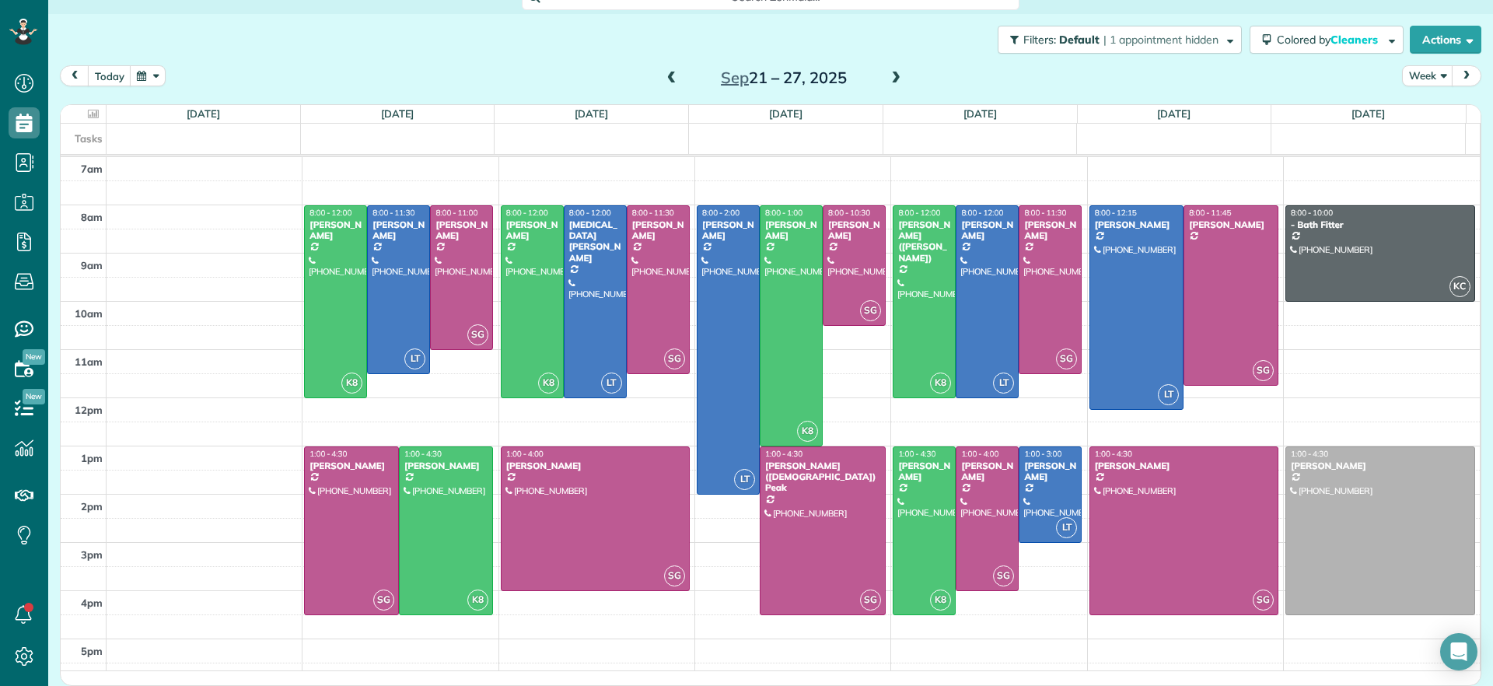
click at [663, 82] on span at bounding box center [671, 79] width 17 height 14
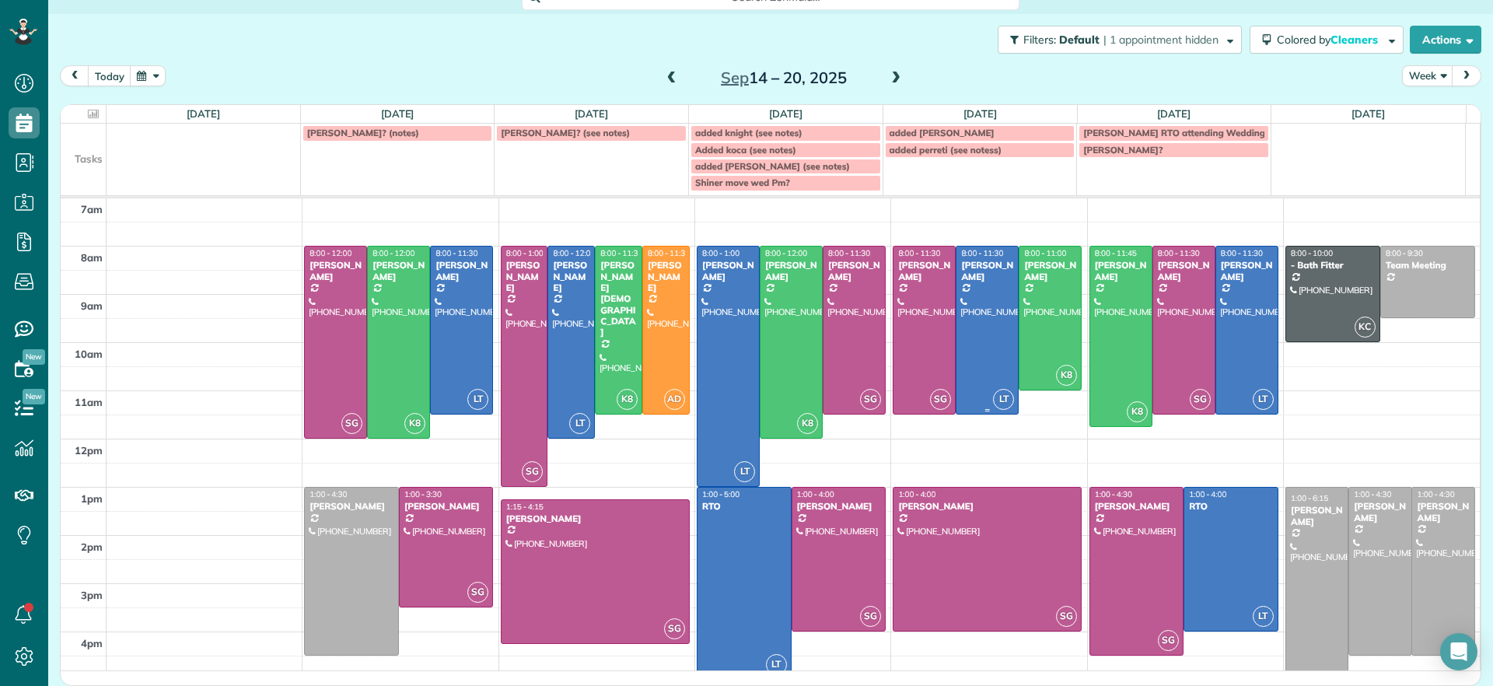
click at [962, 334] on div at bounding box center [987, 330] width 61 height 167
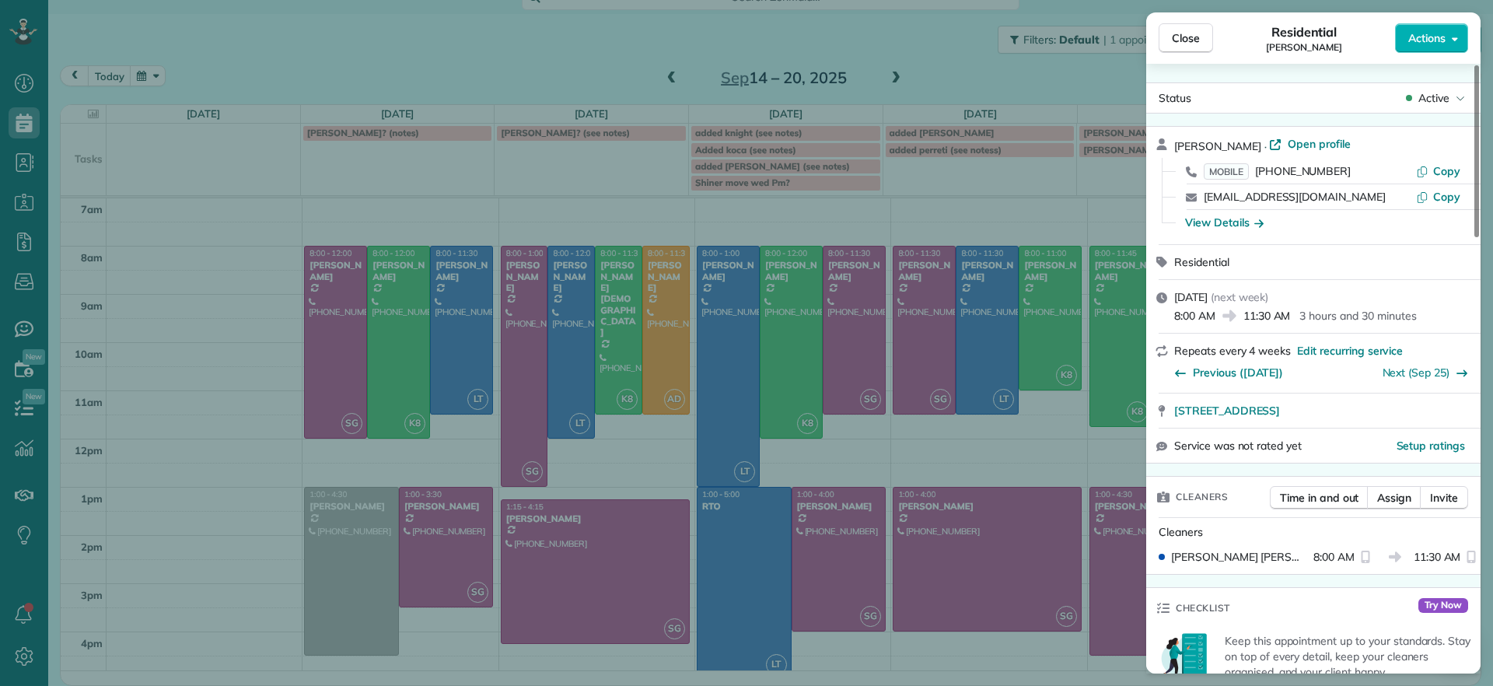
drag, startPoint x: 1172, startPoint y: 418, endPoint x: 1401, endPoint y: 419, distance: 228.7
click at [1401, 419] on div "3203 Carolina Avenue Richmond VA 23222" at bounding box center [1314, 411] width 334 height 34
click at [1443, 171] on span "Copy" at bounding box center [1447, 171] width 27 height 14
click at [1200, 37] on button "Close" at bounding box center [1186, 38] width 54 height 30
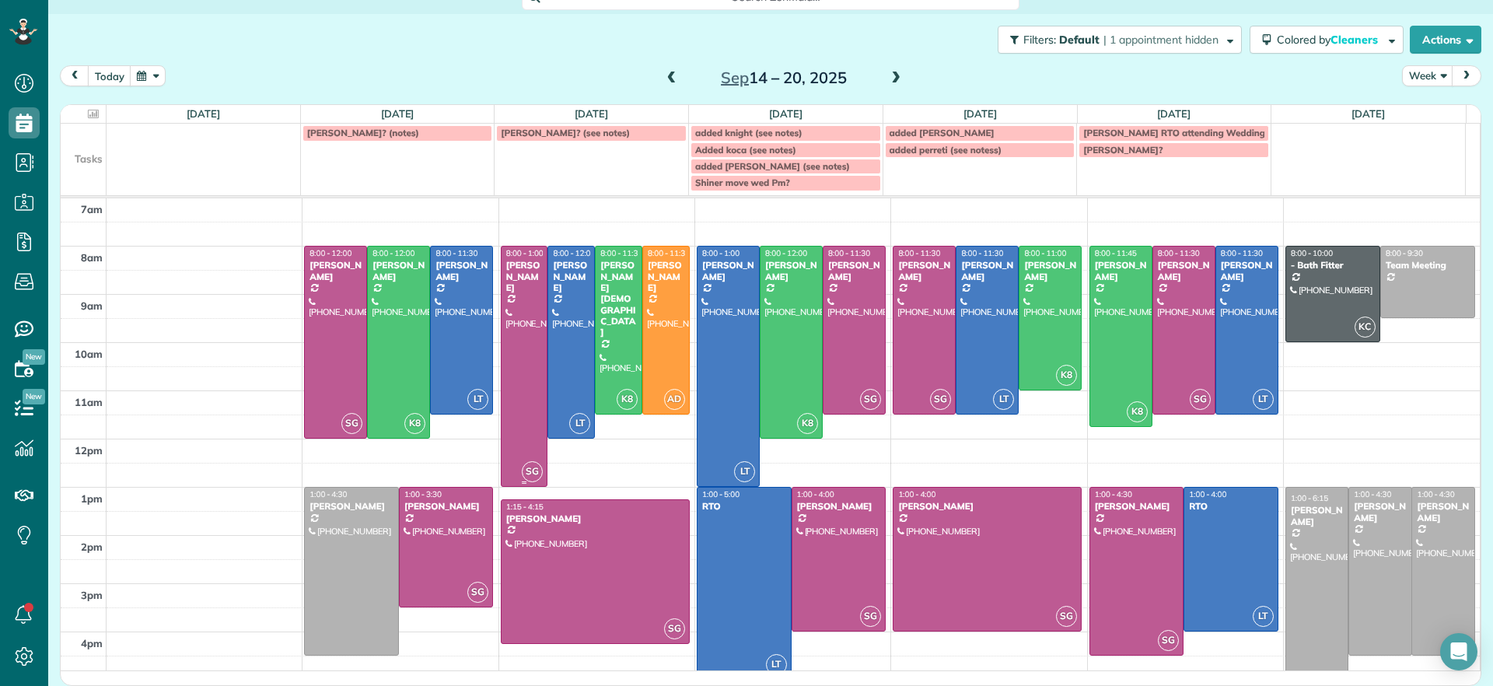
click at [528, 366] on div at bounding box center [525, 367] width 46 height 240
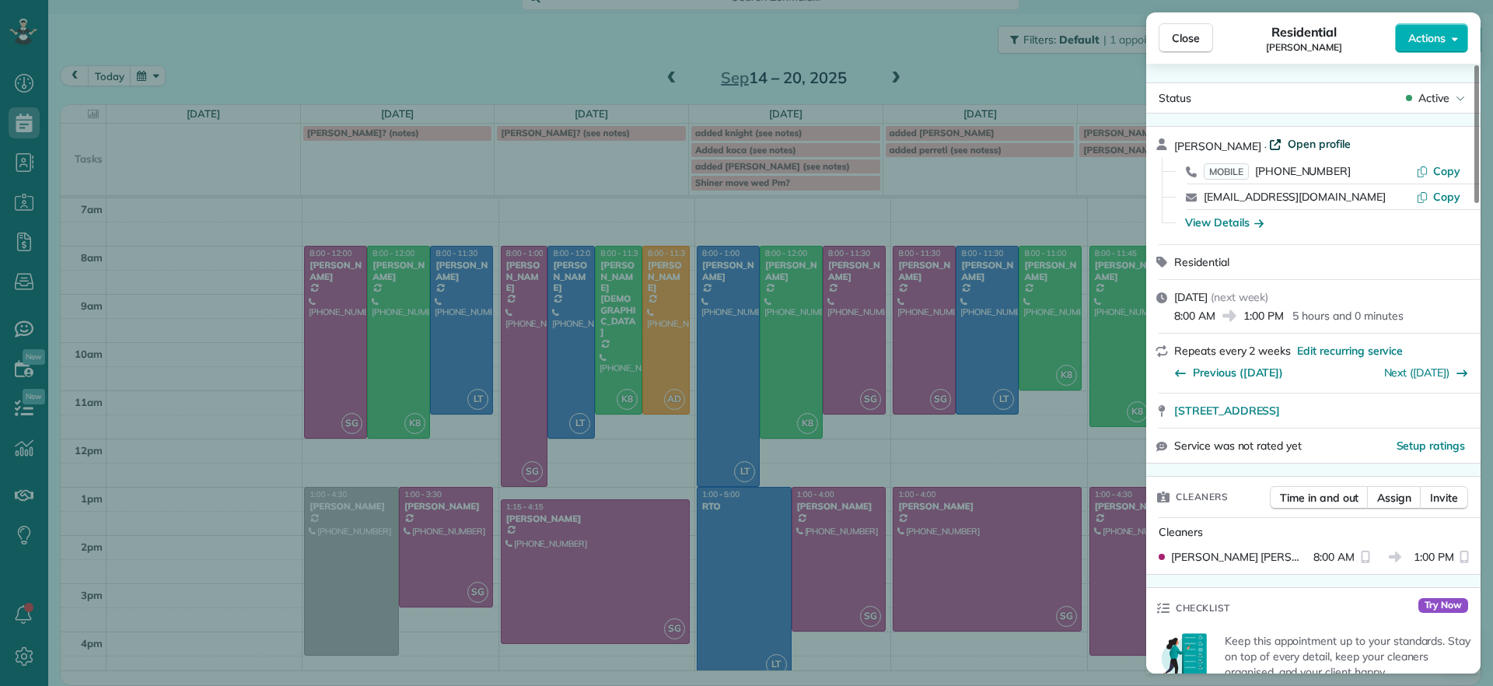
click at [1300, 142] on span "Open profile" at bounding box center [1319, 144] width 63 height 16
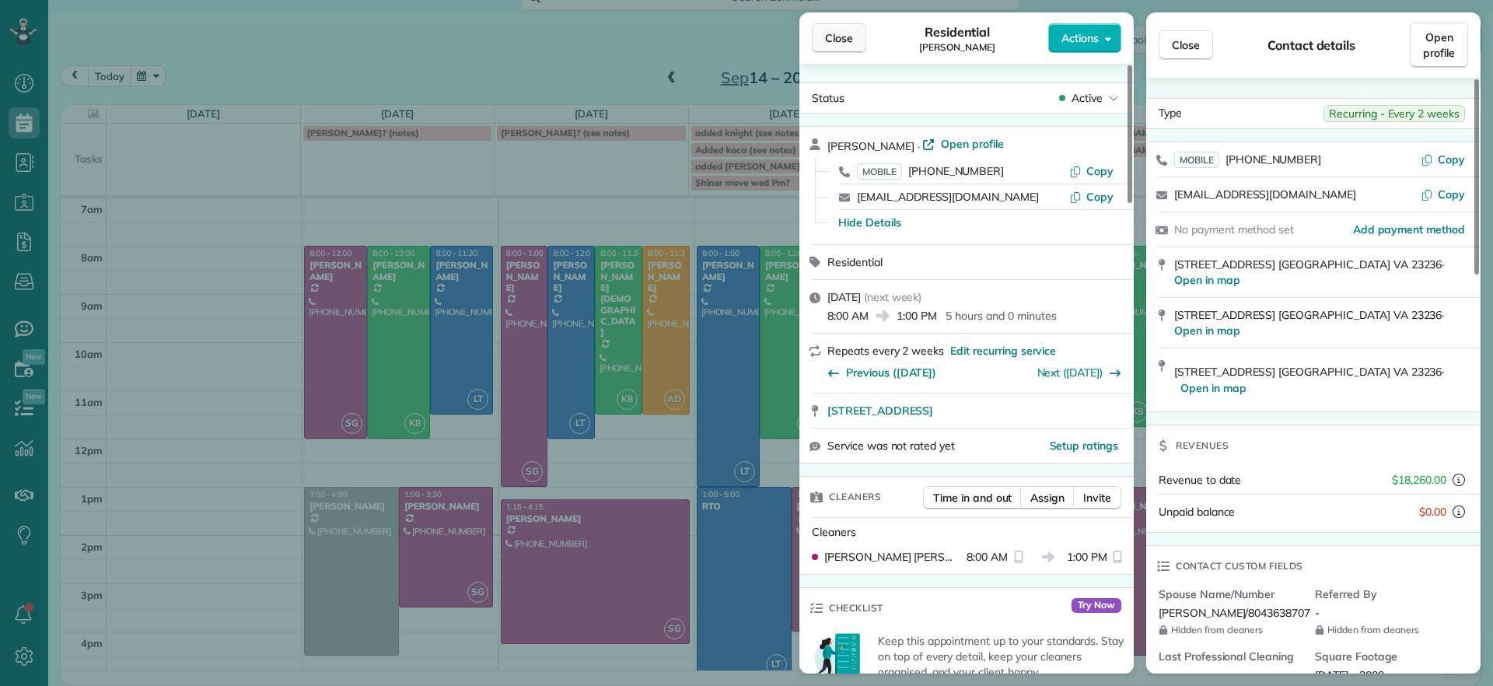
click at [829, 40] on span "Close" at bounding box center [839, 38] width 28 height 16
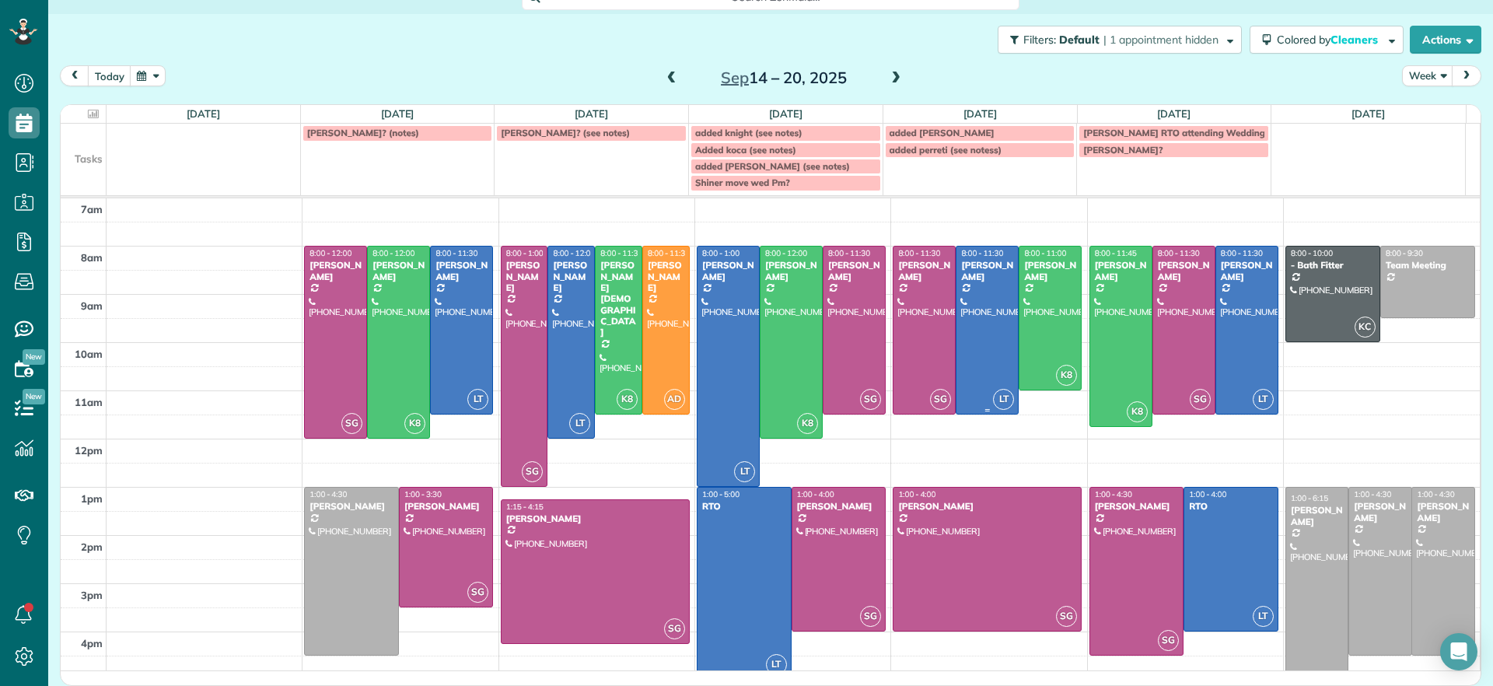
click at [957, 345] on div at bounding box center [987, 330] width 61 height 167
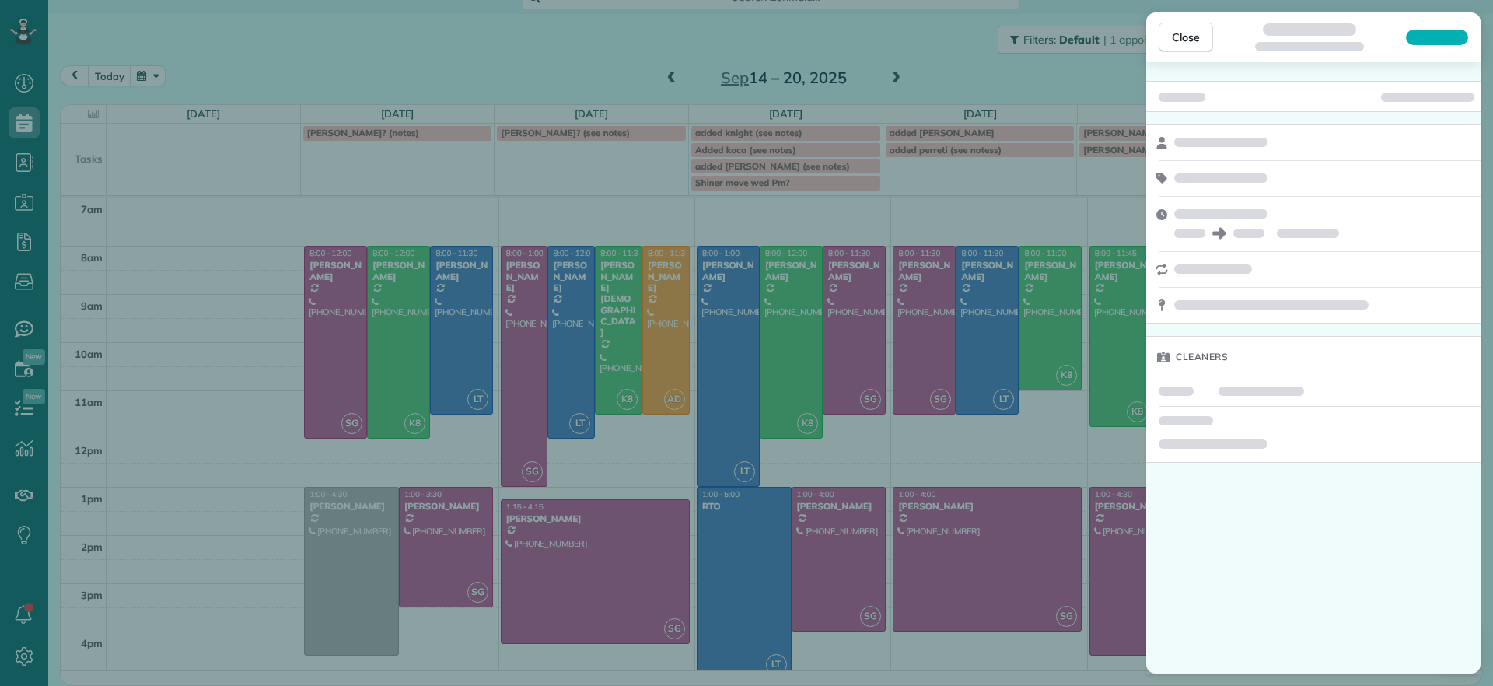
click at [955, 345] on div "Close Cleaners" at bounding box center [746, 343] width 1493 height 686
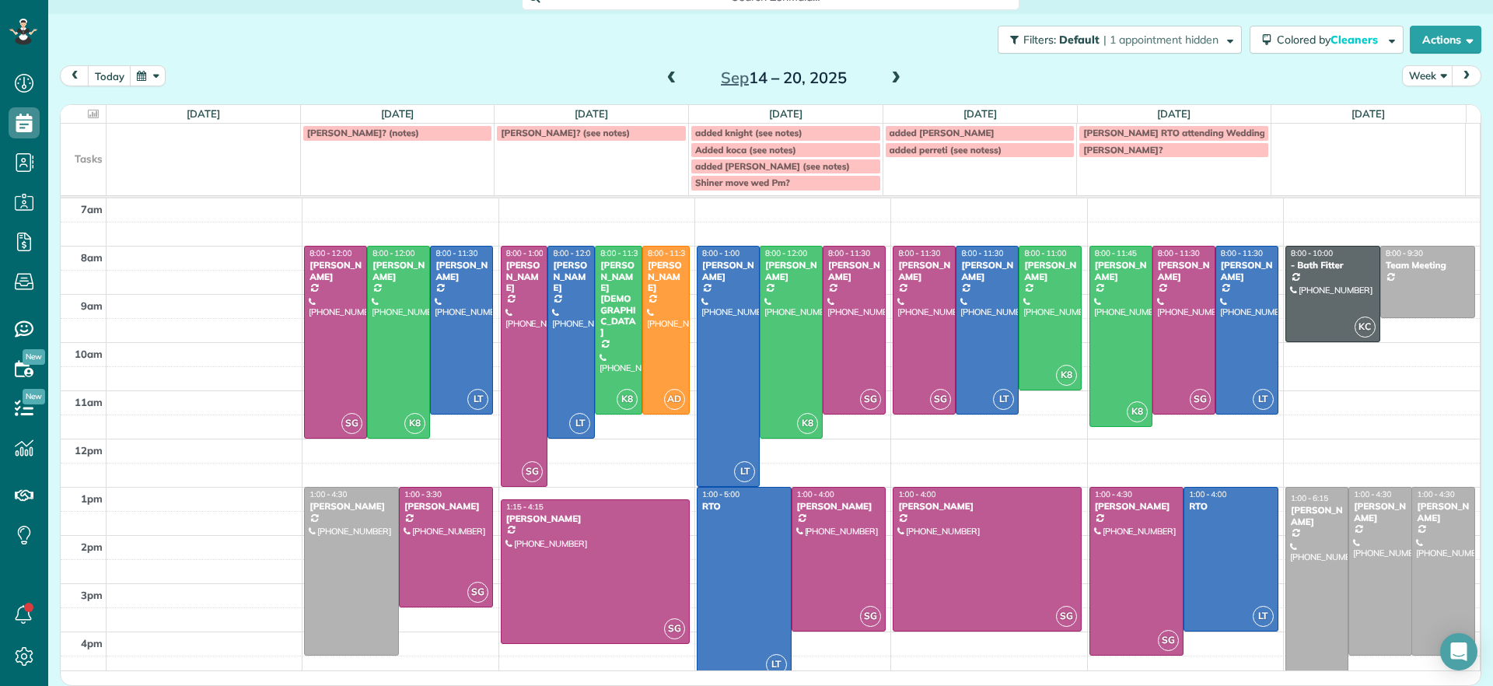
click at [966, 147] on span "added perreti (see notess)" at bounding box center [946, 150] width 113 height 12
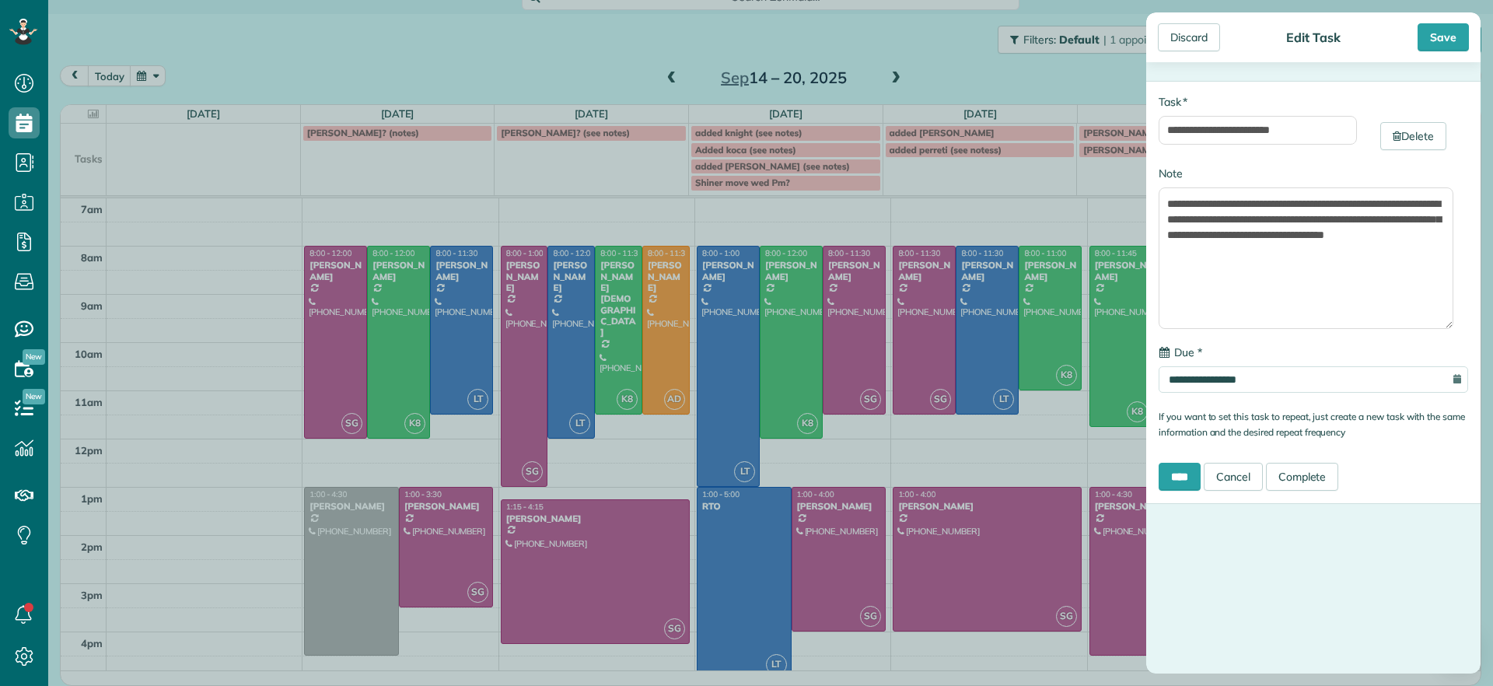
click at [1045, 198] on div "**********" at bounding box center [746, 343] width 1493 height 686
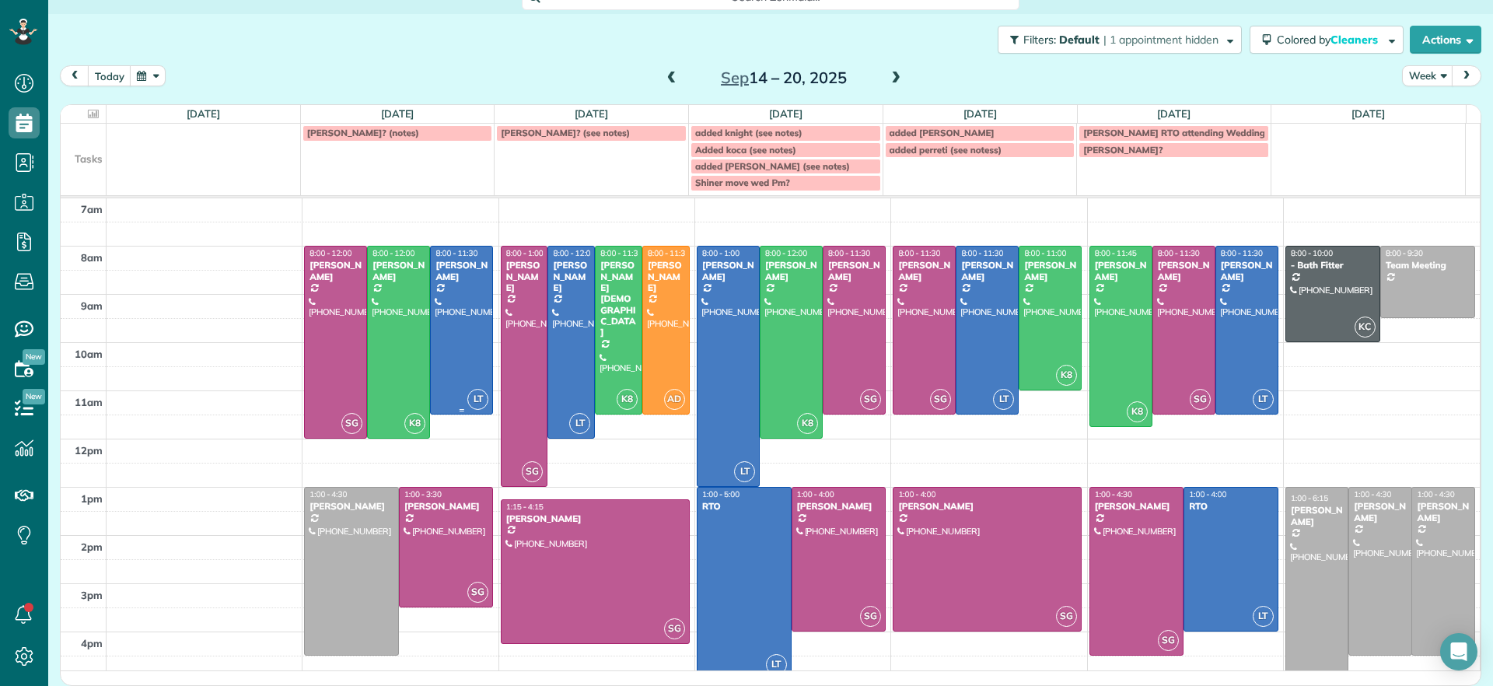
click at [462, 351] on div at bounding box center [461, 330] width 61 height 167
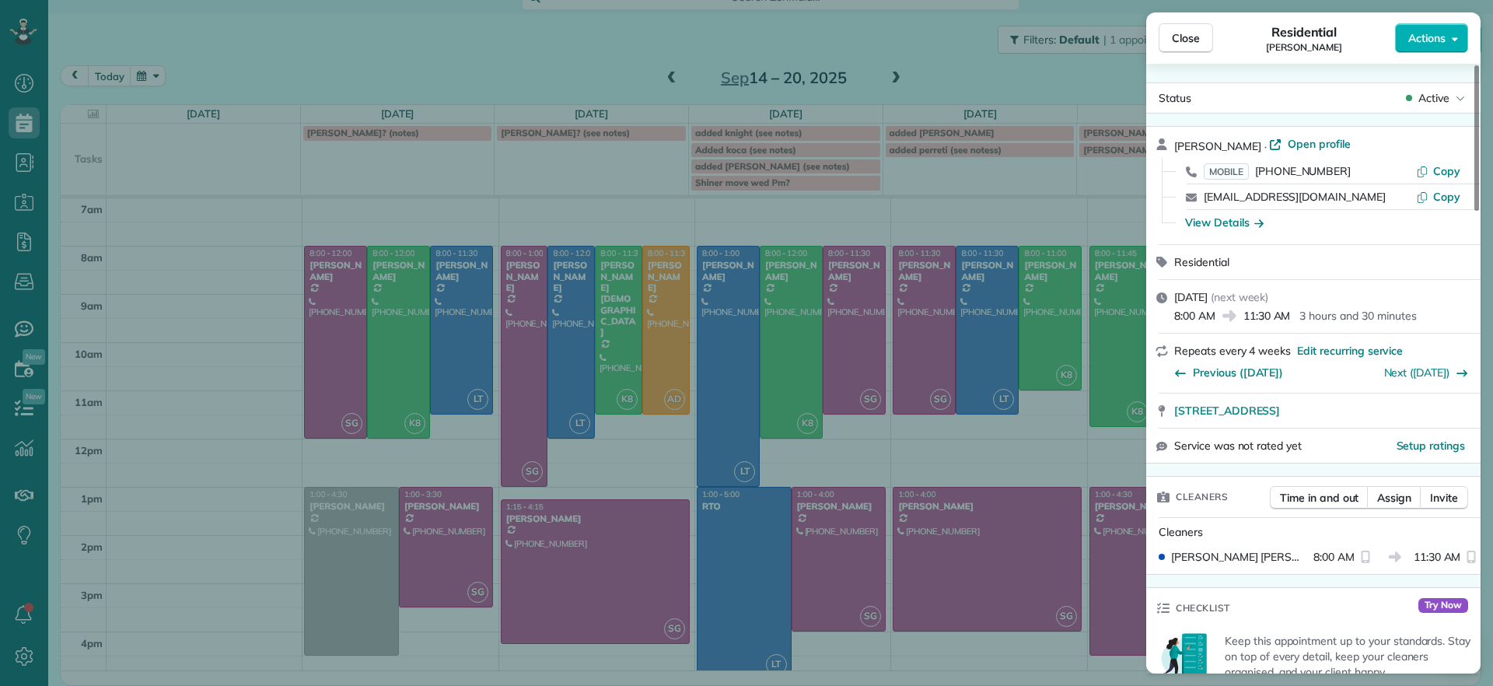
click at [418, 362] on div "Close Residential Galia Moran Actions Status Active Galia Moran · Open profile …" at bounding box center [746, 343] width 1493 height 686
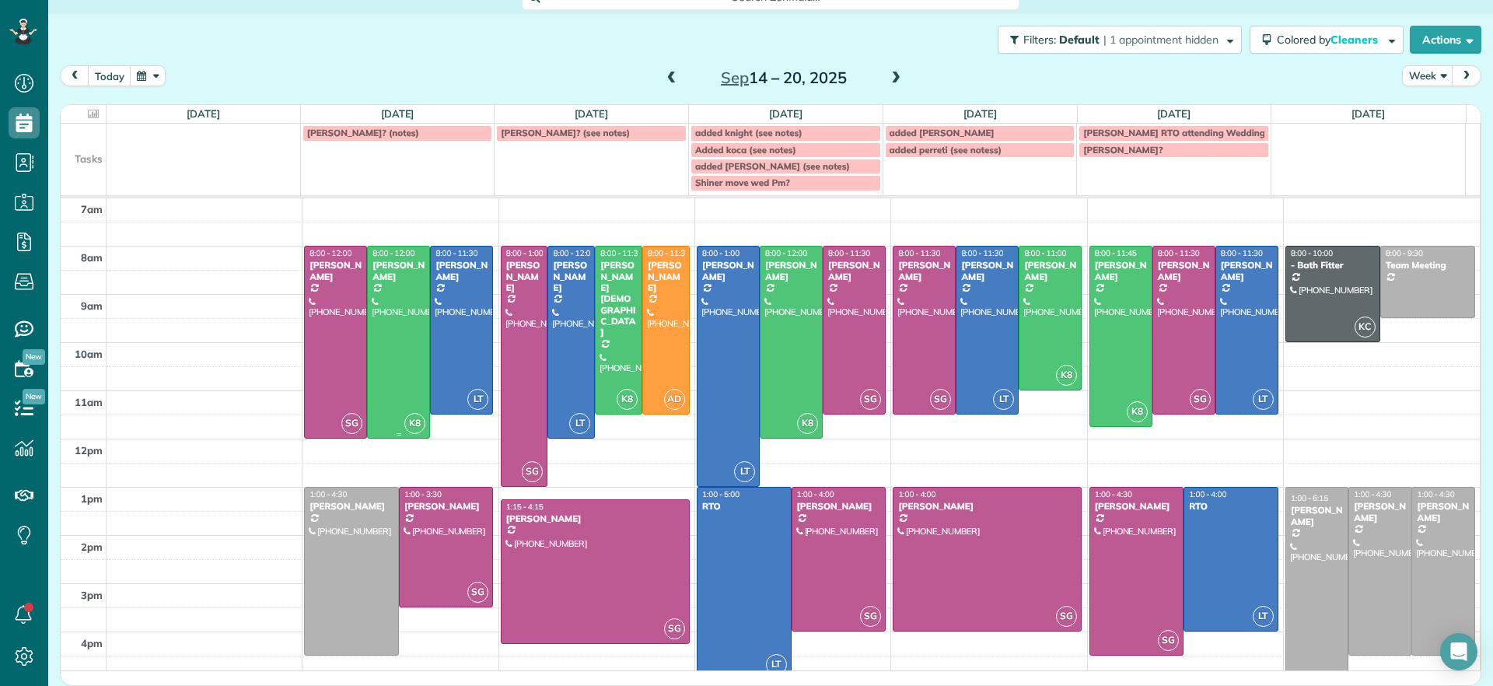
click at [413, 362] on div at bounding box center [398, 342] width 61 height 191
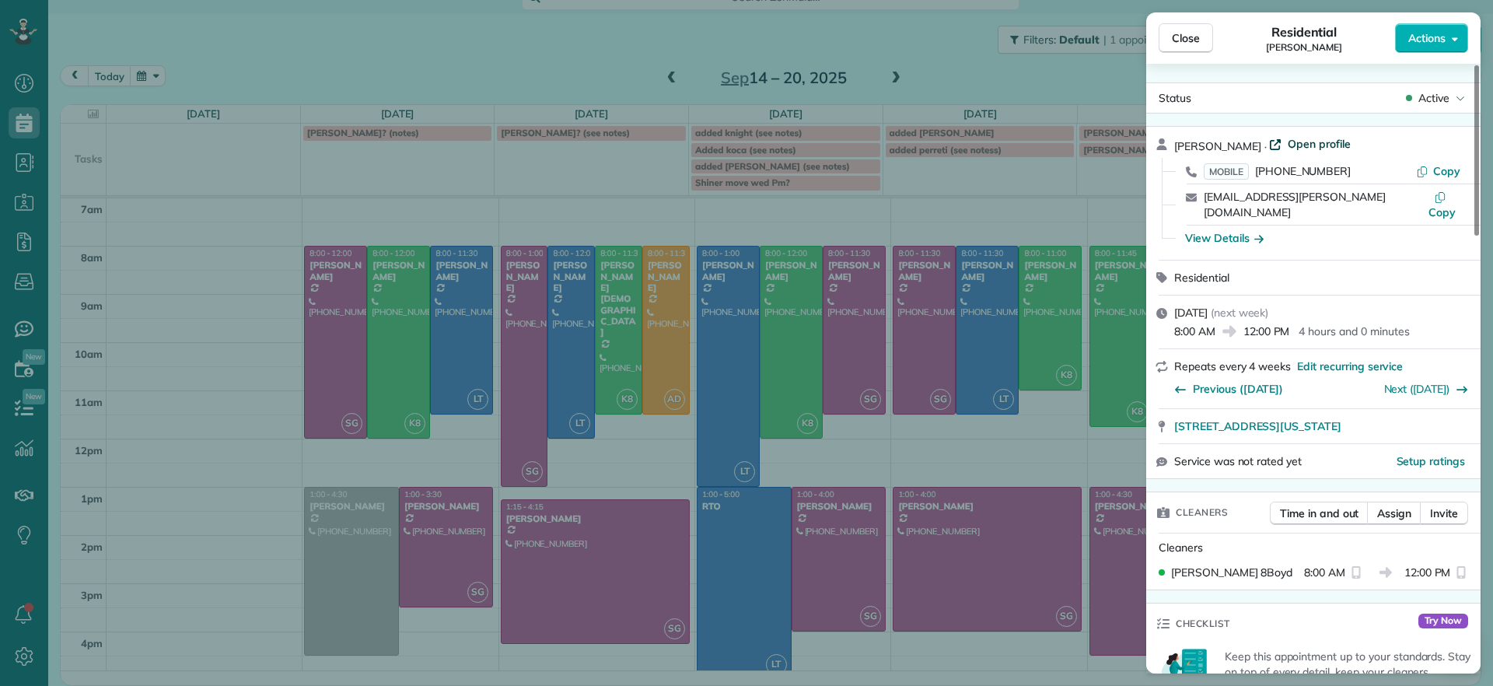
click at [1289, 145] on span "Open profile" at bounding box center [1319, 144] width 63 height 16
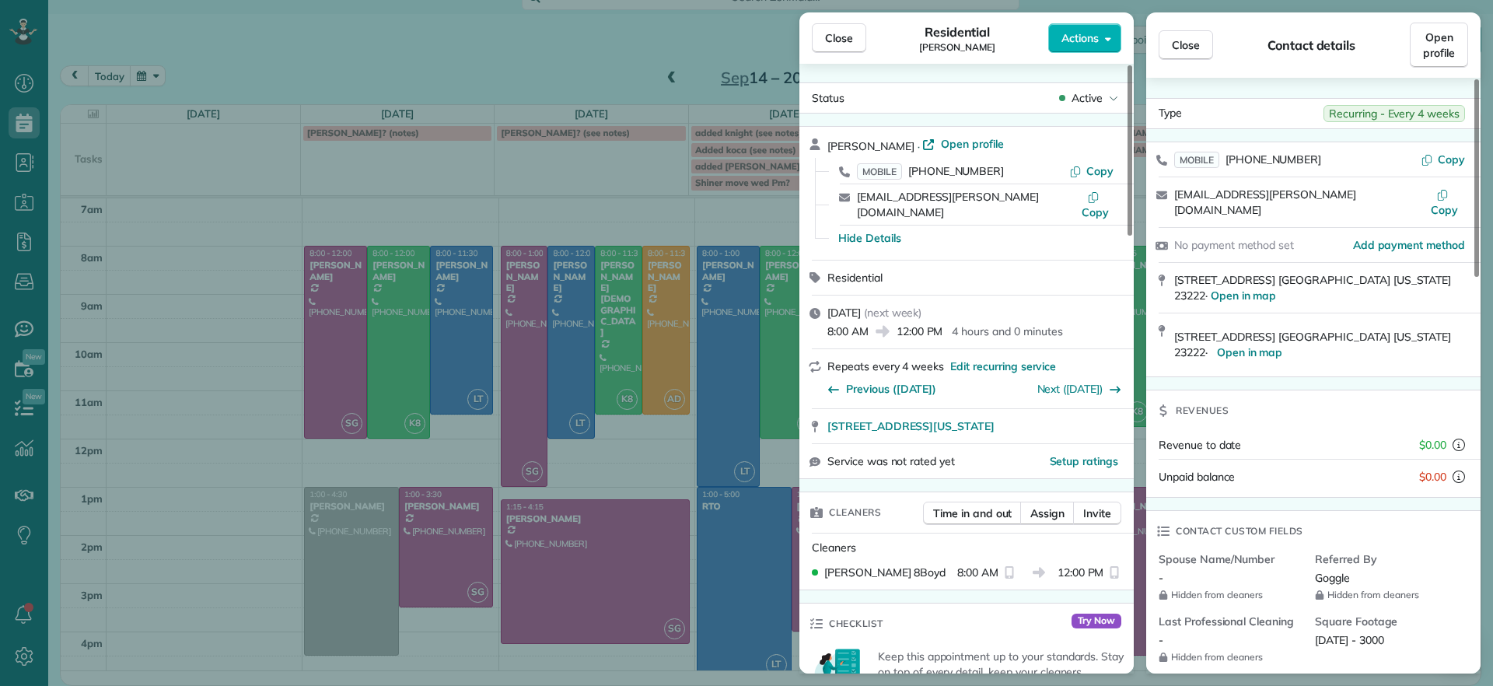
click at [160, 183] on div "Close Residential Emma Arata Actions Status Active Emma Arata · Open profile MO…" at bounding box center [746, 343] width 1493 height 686
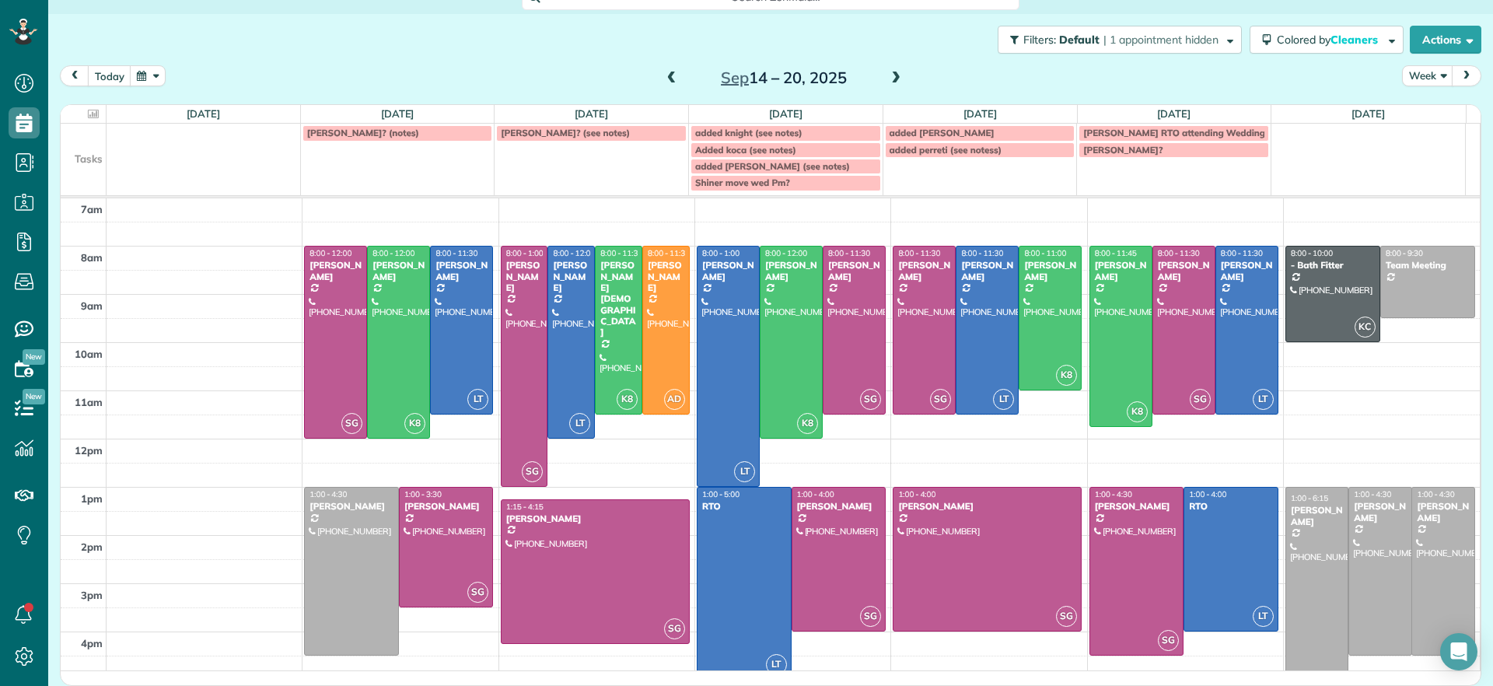
click at [663, 76] on span at bounding box center [671, 79] width 17 height 14
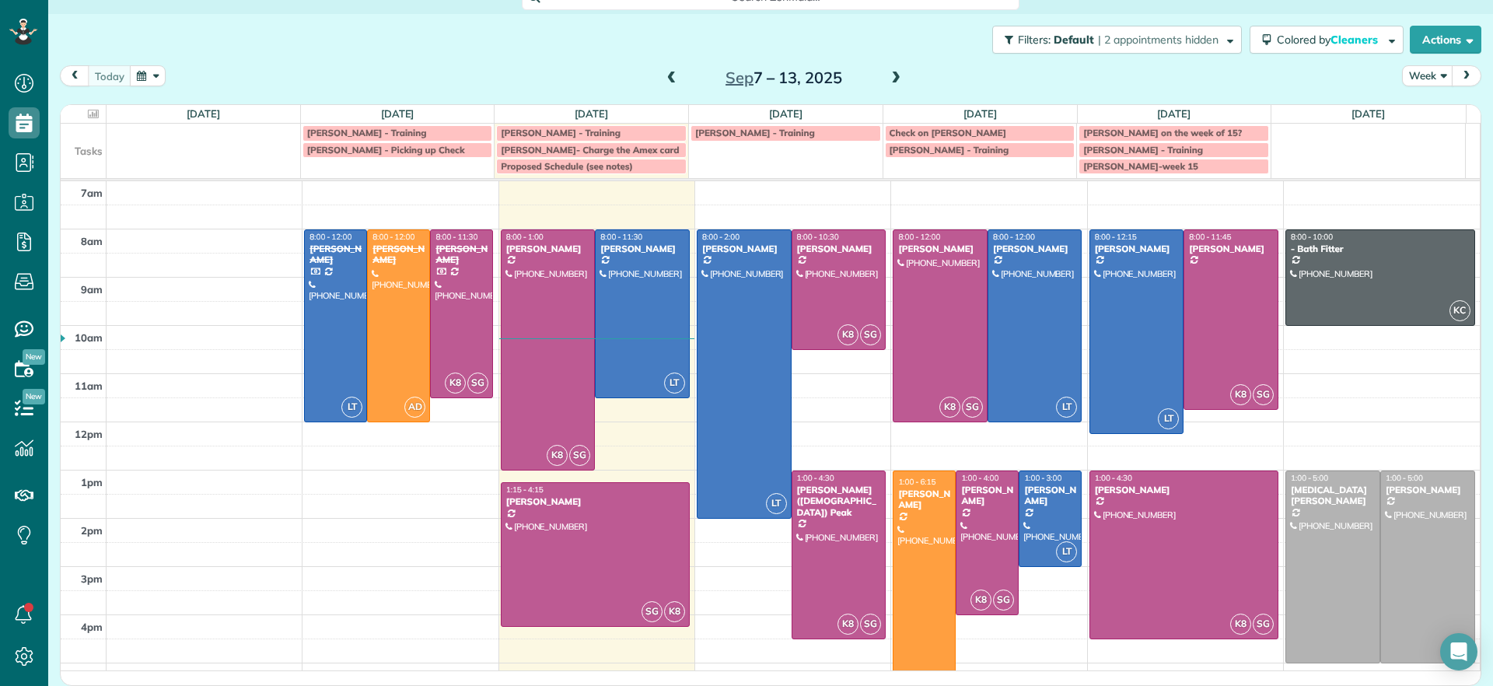
click at [893, 76] on span at bounding box center [896, 79] width 17 height 14
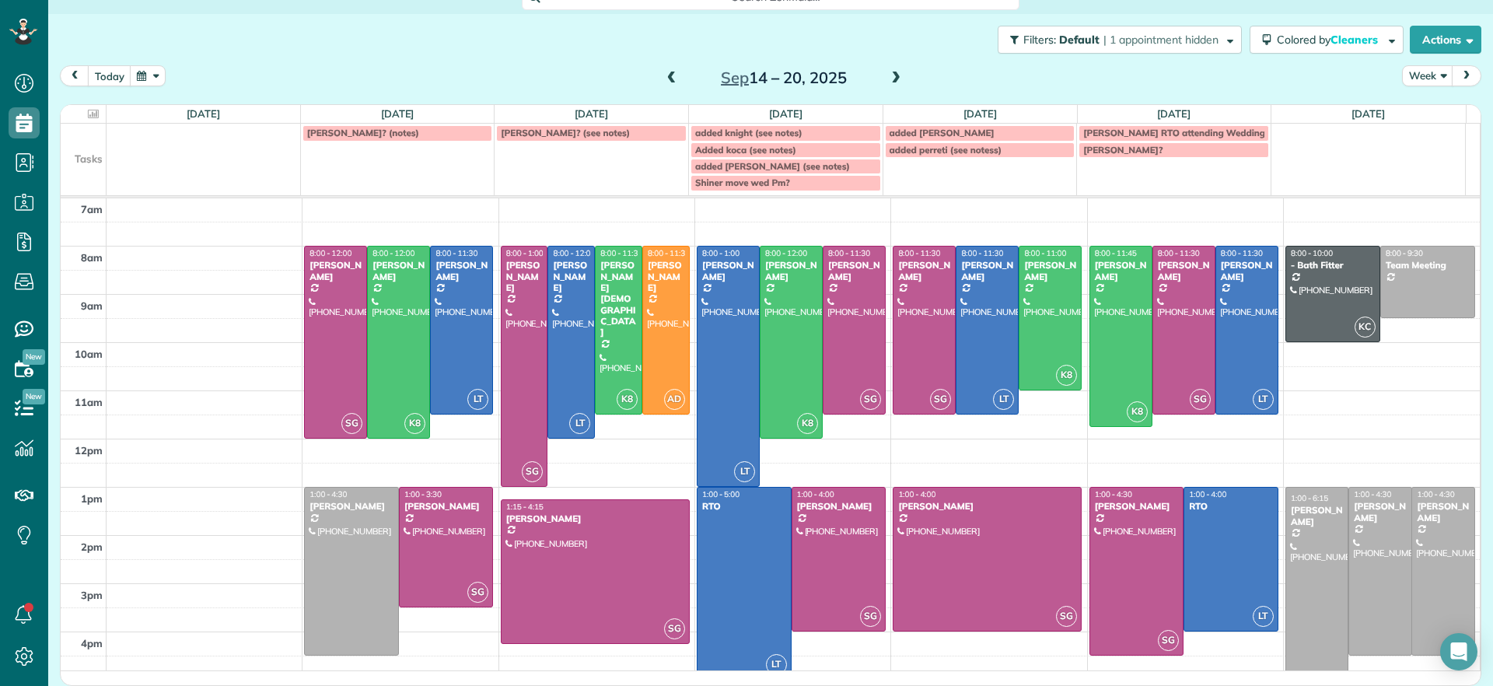
click at [1434, 591] on div at bounding box center [1443, 571] width 61 height 167
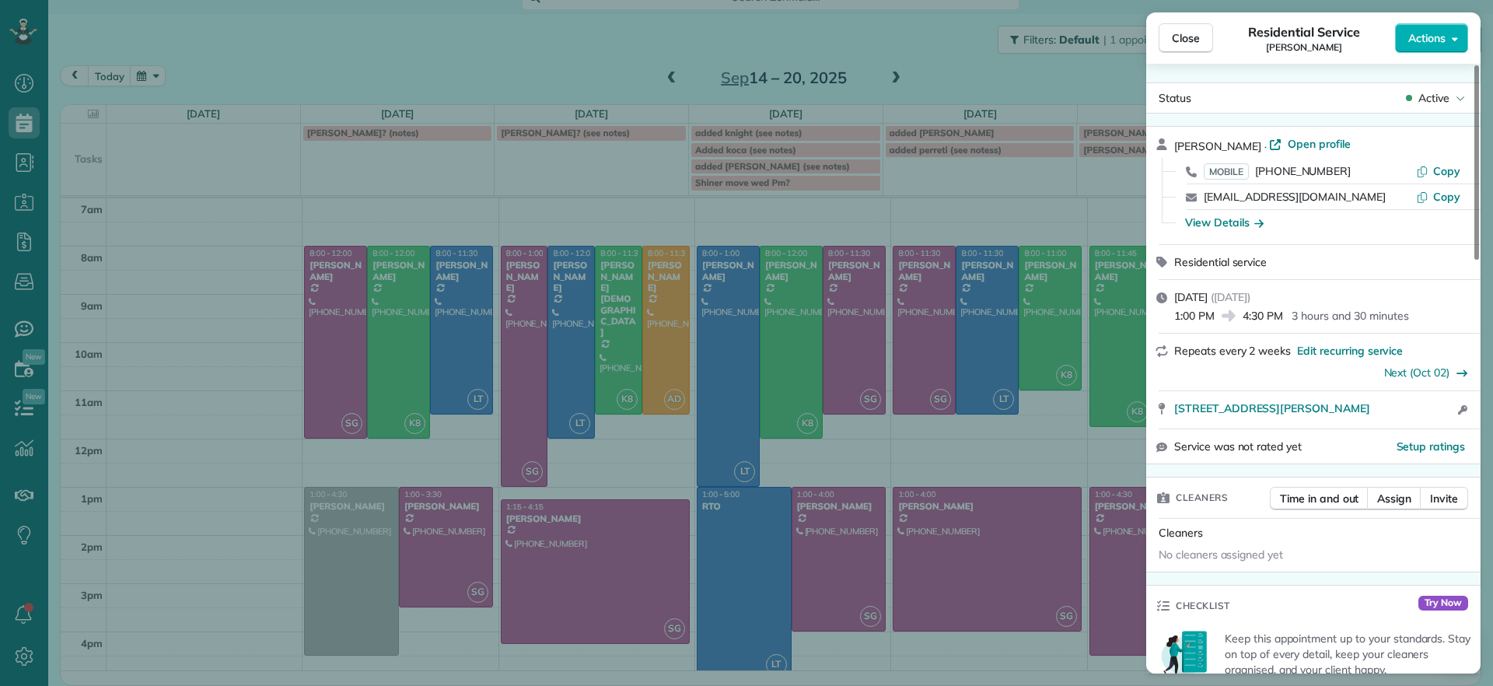
click at [1043, 212] on div "Close Residential Service Carla Bowman Actions Status Active Carla Bowman · Ope…" at bounding box center [746, 343] width 1493 height 686
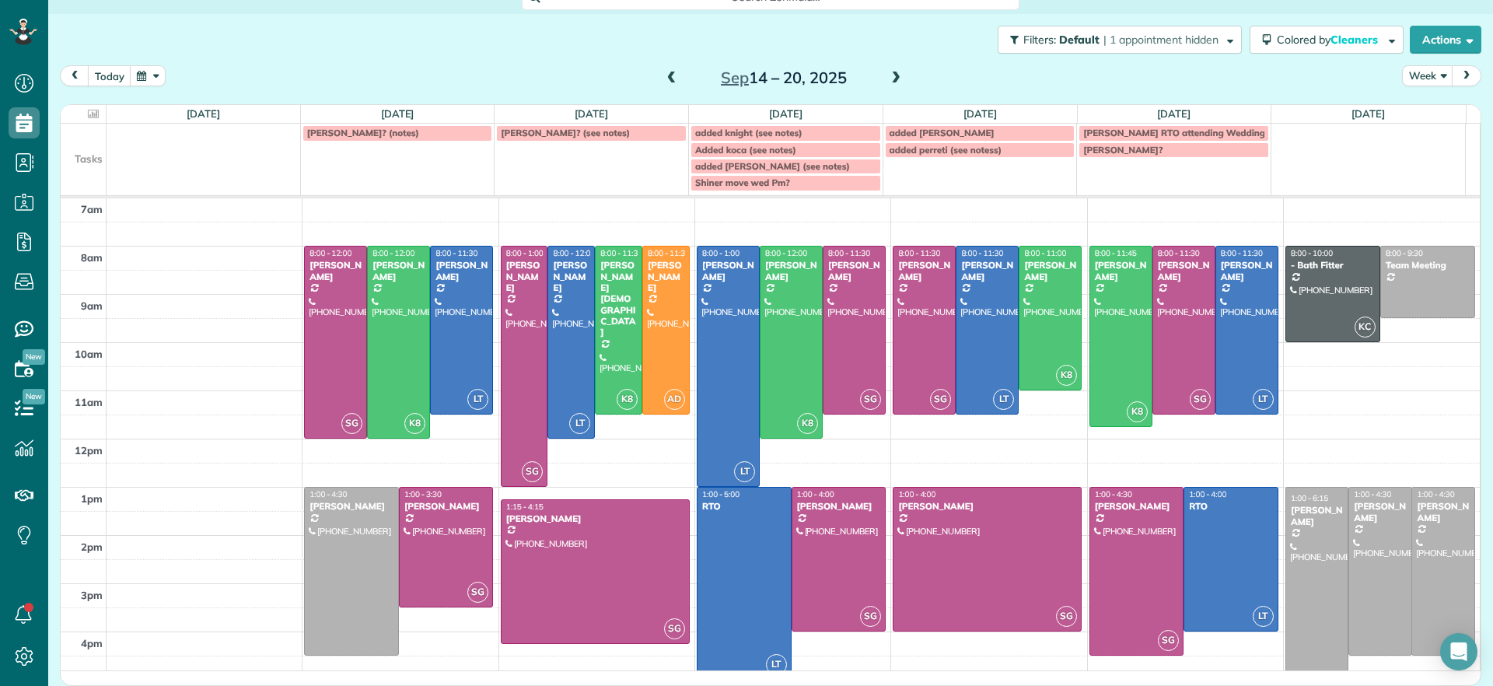
click at [888, 81] on span at bounding box center [896, 79] width 17 height 14
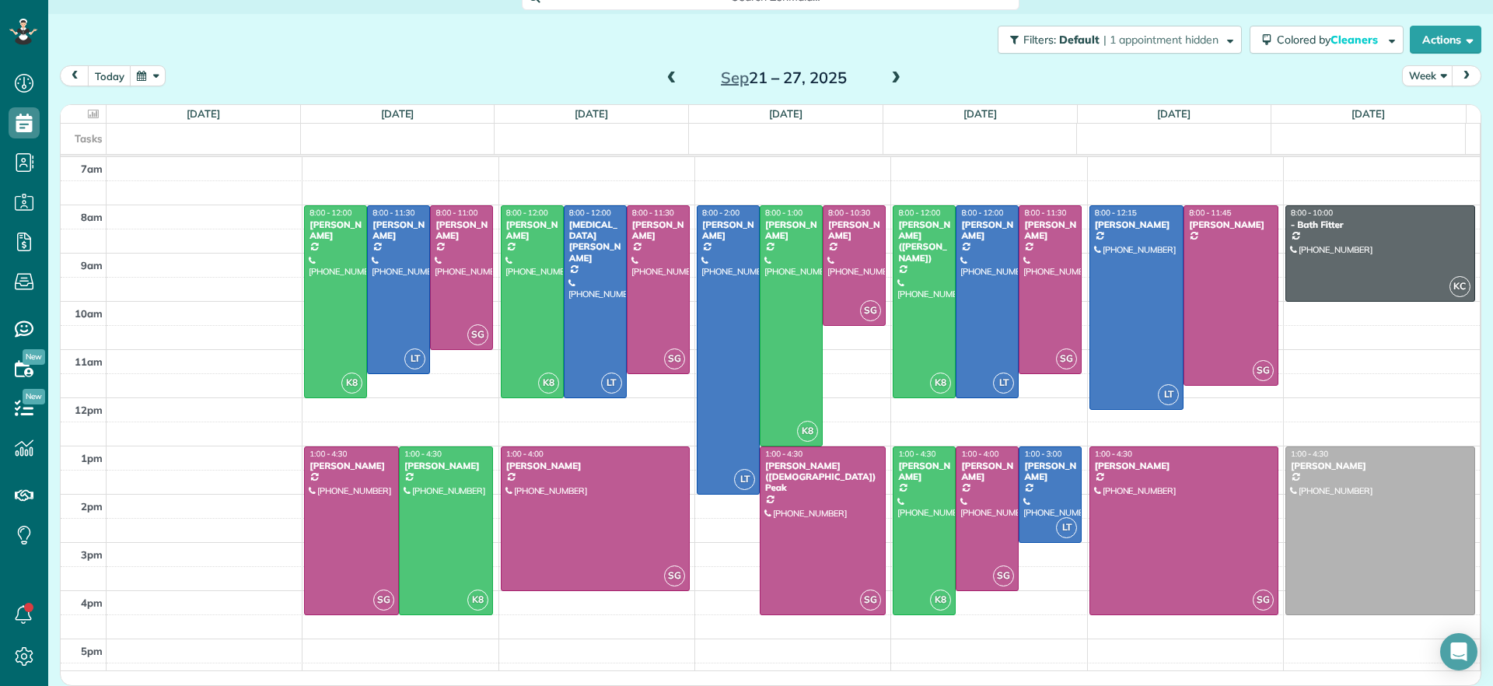
click at [663, 81] on span at bounding box center [671, 79] width 17 height 14
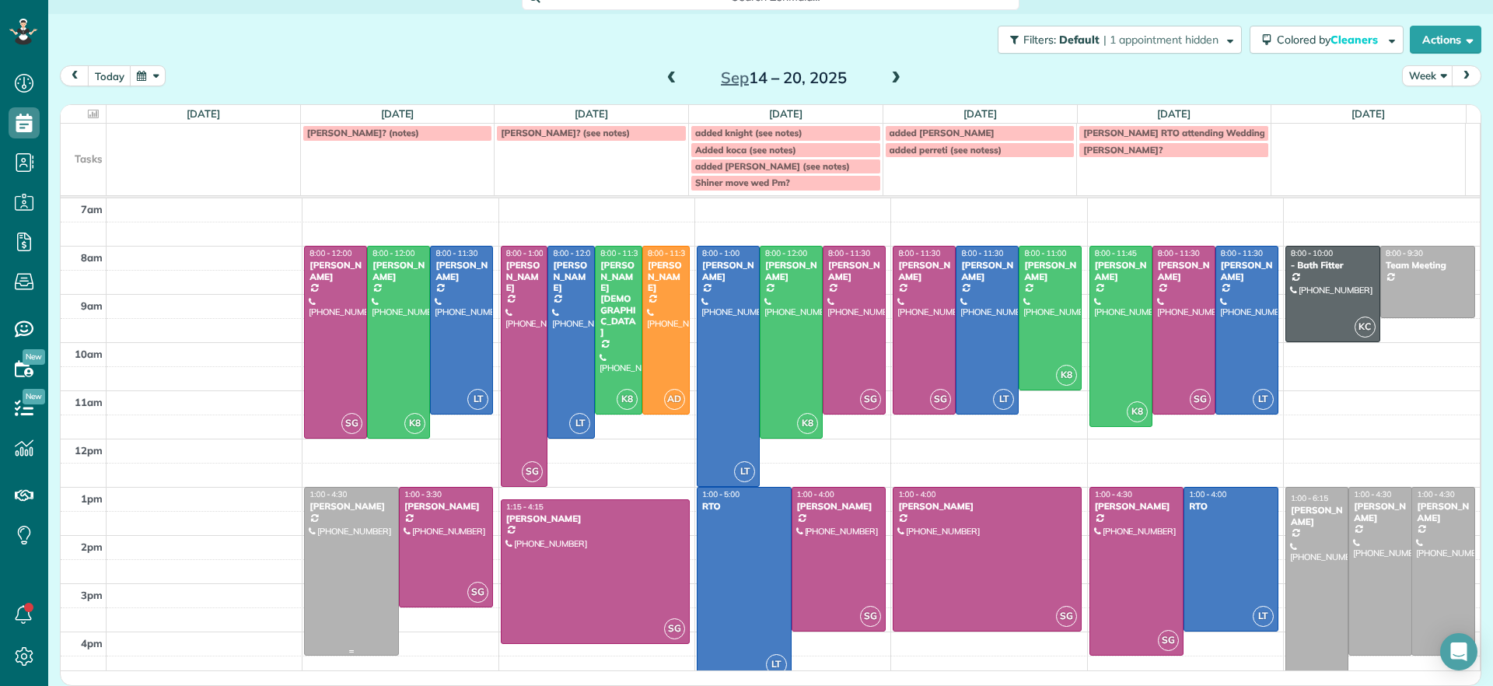
click at [312, 562] on div at bounding box center [351, 571] width 93 height 167
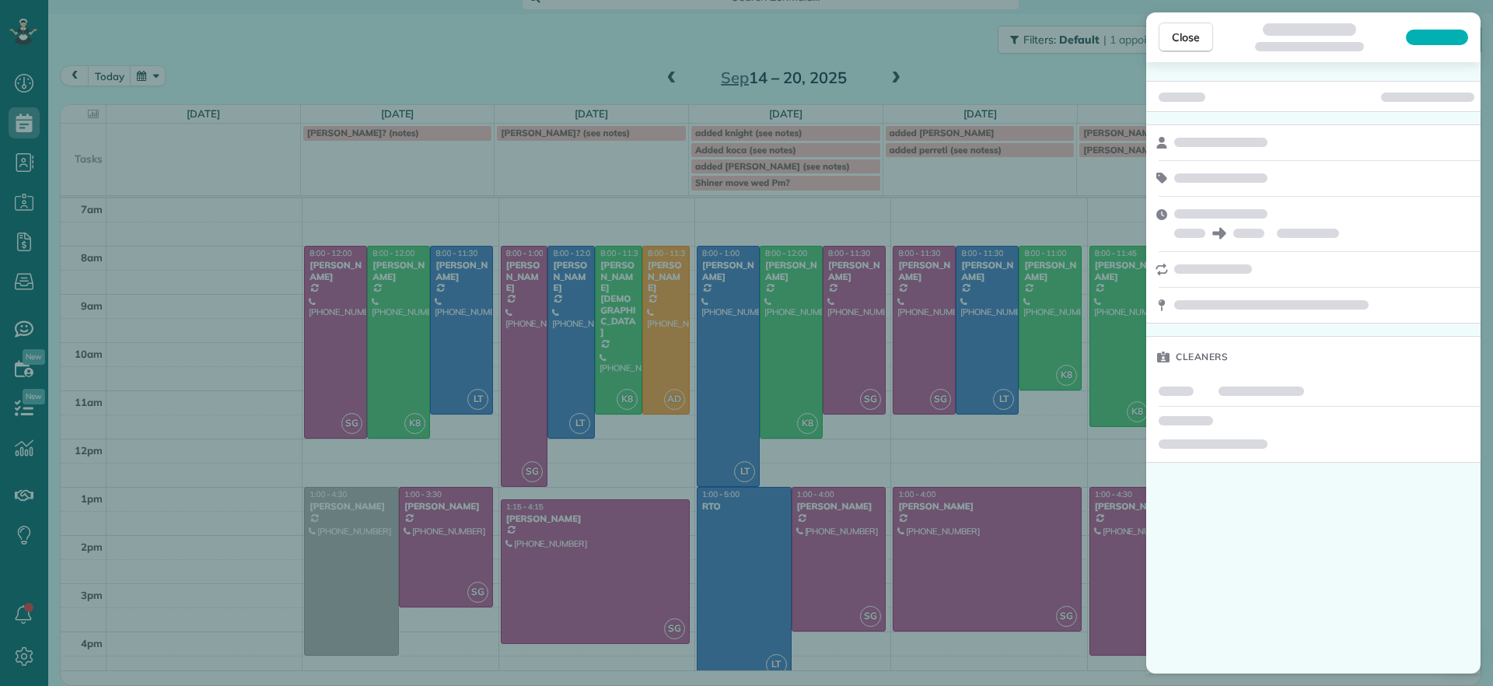
click at [312, 562] on div "Close Cleaners" at bounding box center [746, 343] width 1493 height 686
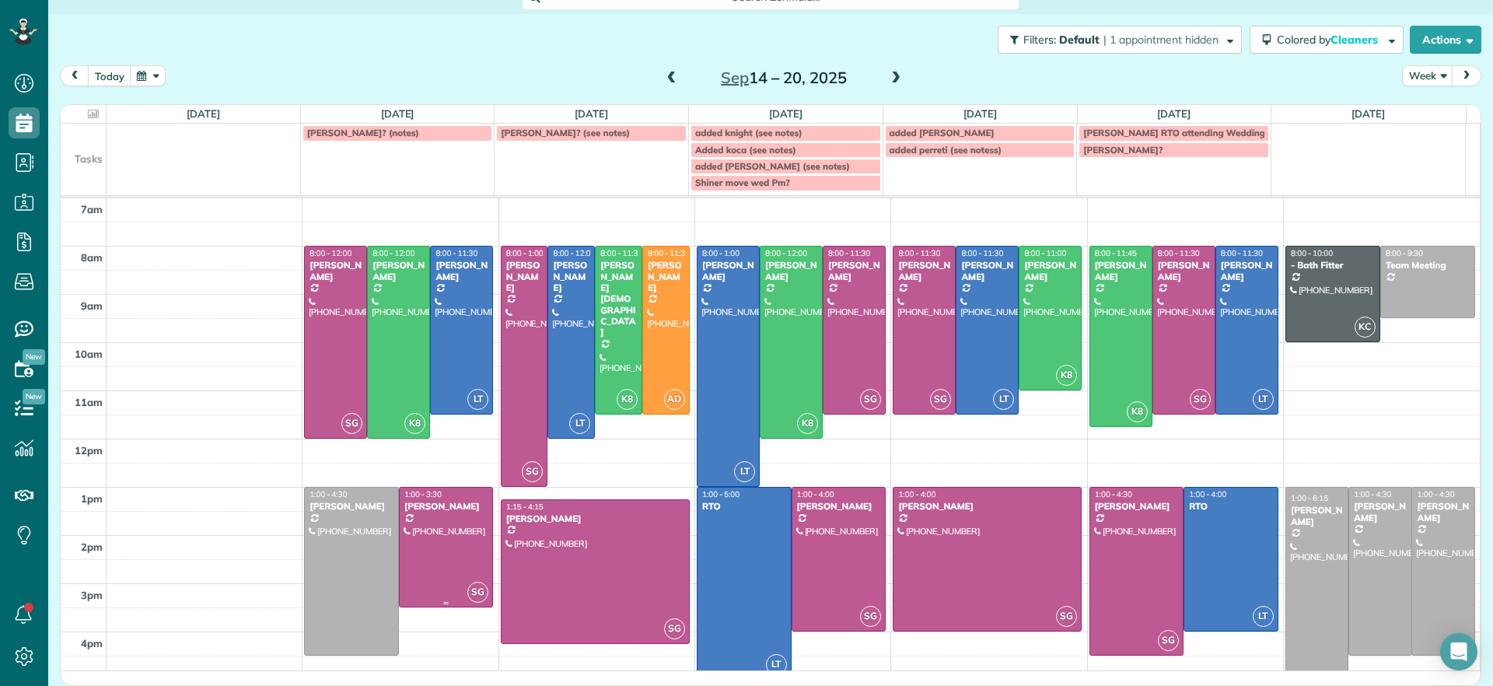
click at [415, 526] on div at bounding box center [446, 547] width 93 height 119
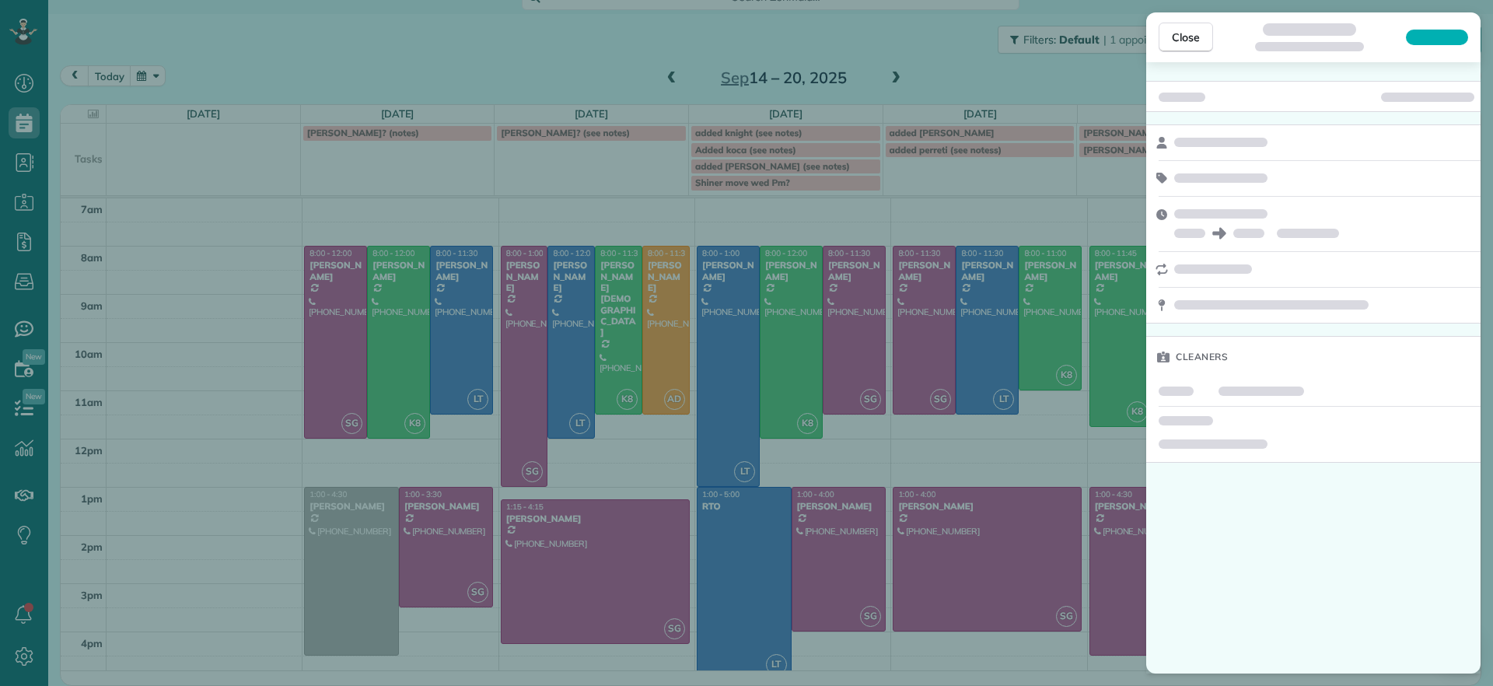
click at [254, 512] on div "Close Cleaners" at bounding box center [746, 343] width 1493 height 686
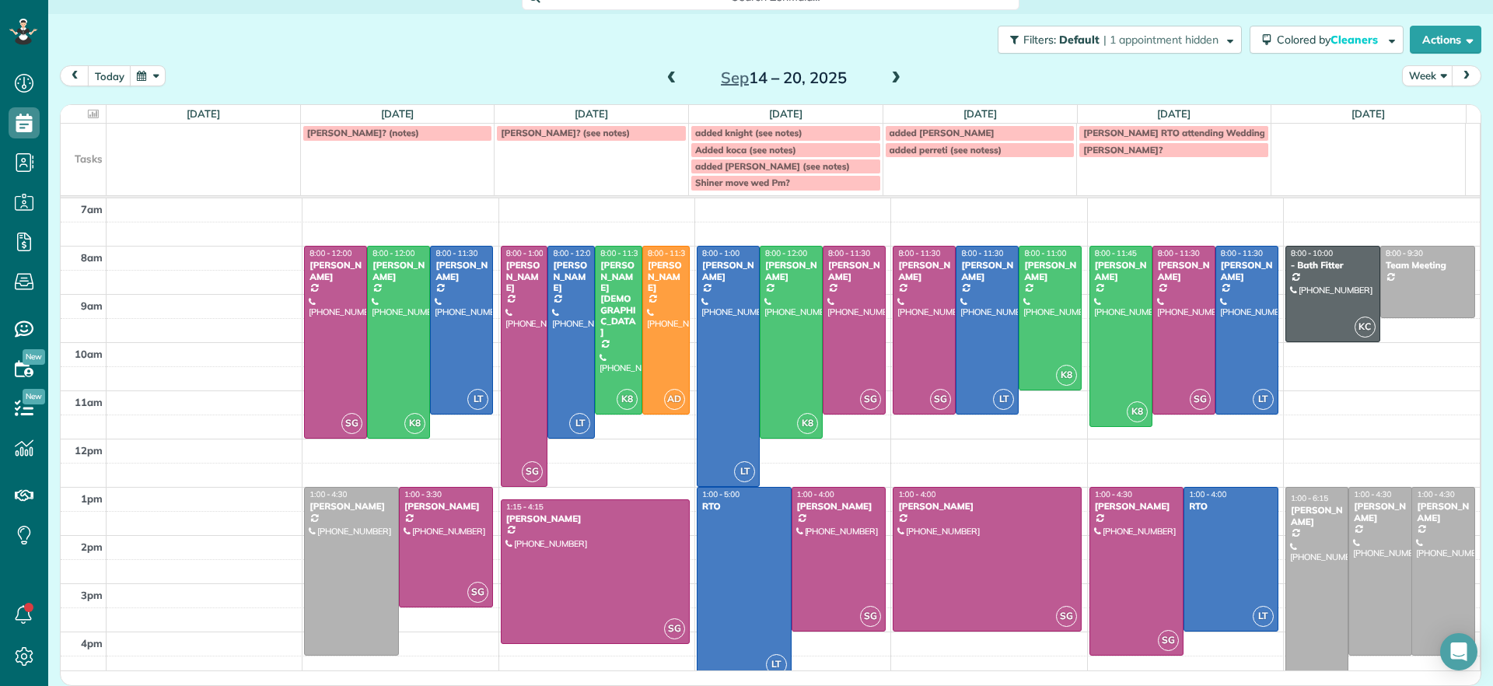
click at [888, 85] on span at bounding box center [896, 79] width 17 height 14
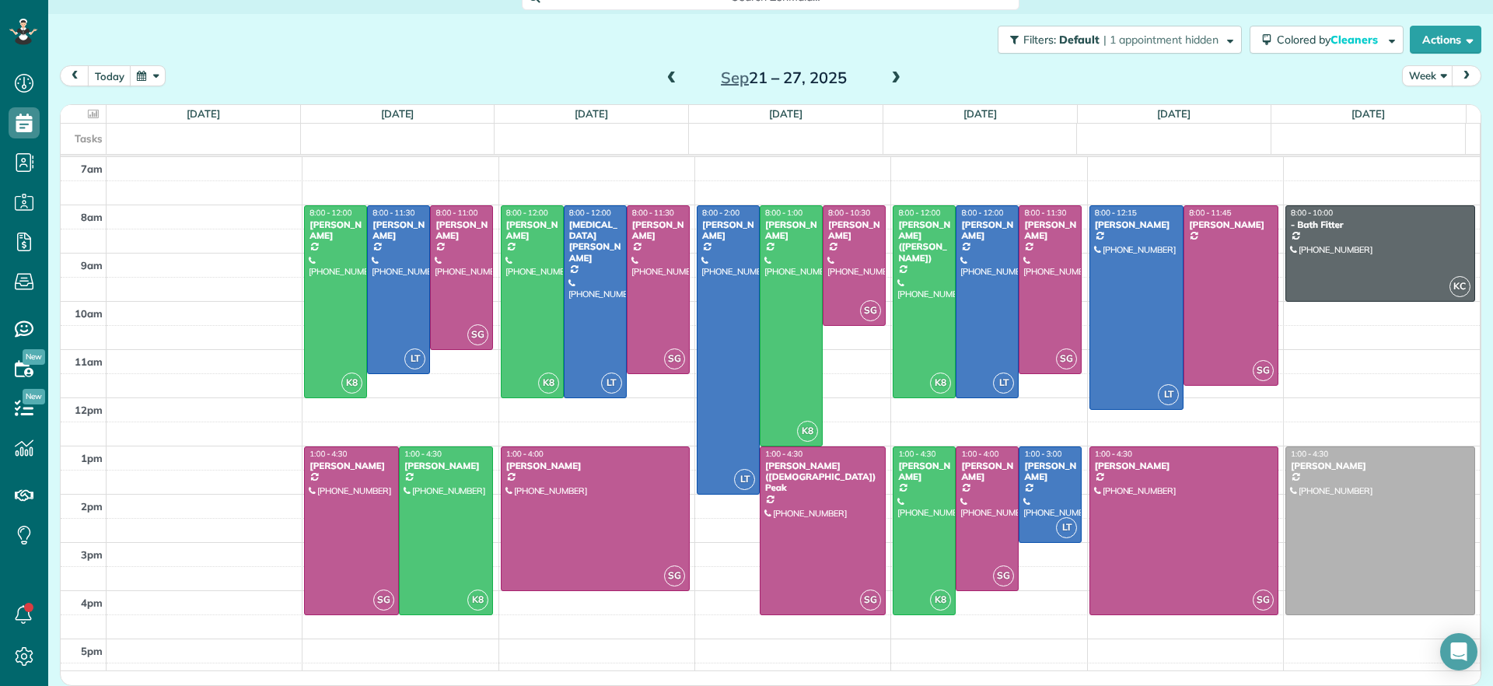
click at [663, 72] on span at bounding box center [671, 79] width 17 height 14
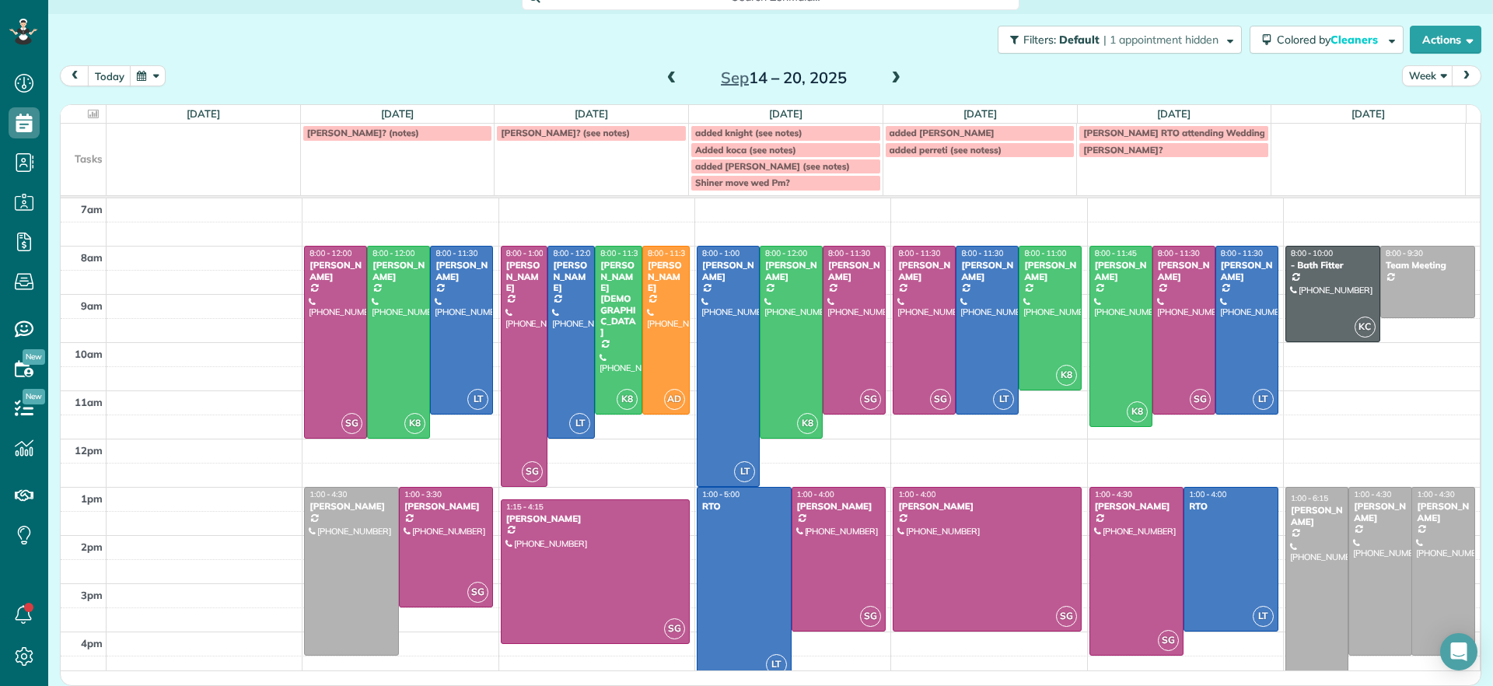
click at [888, 72] on span at bounding box center [896, 79] width 17 height 14
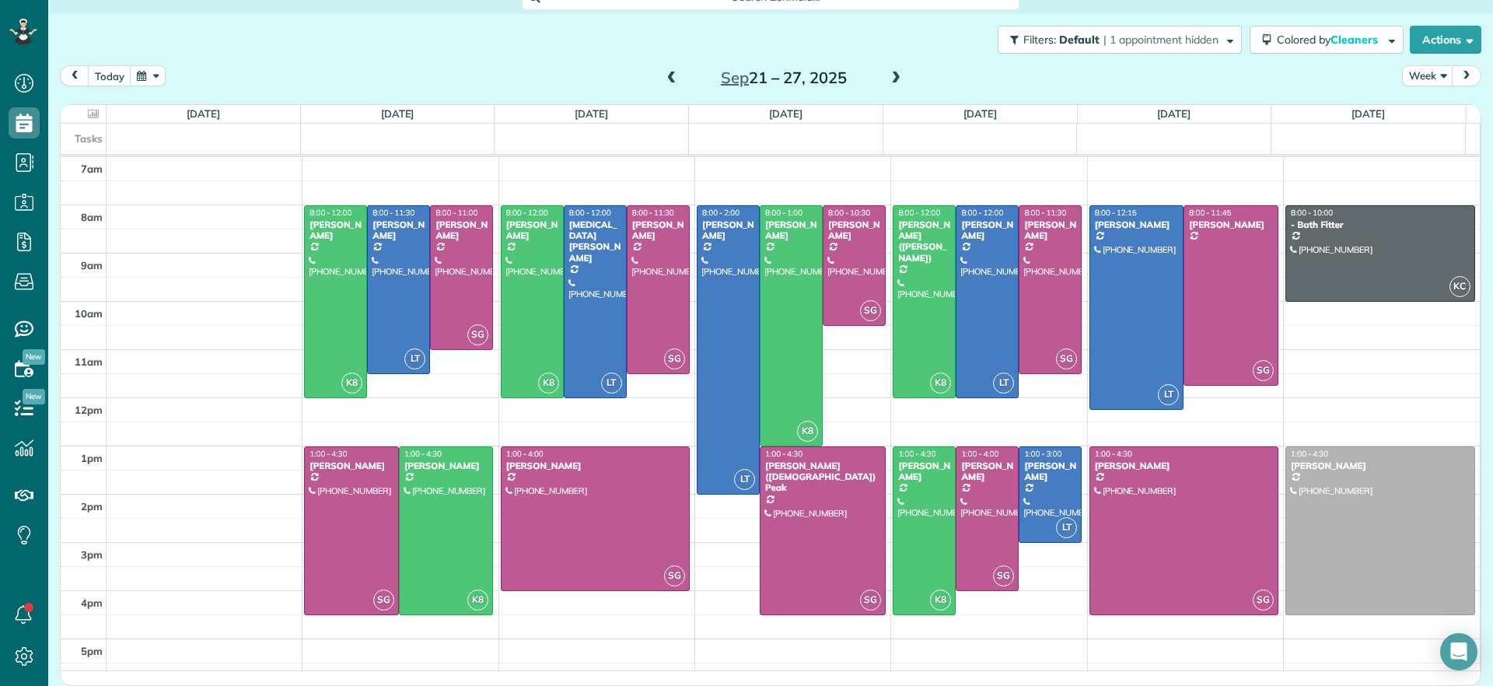
click at [663, 81] on span at bounding box center [671, 79] width 17 height 14
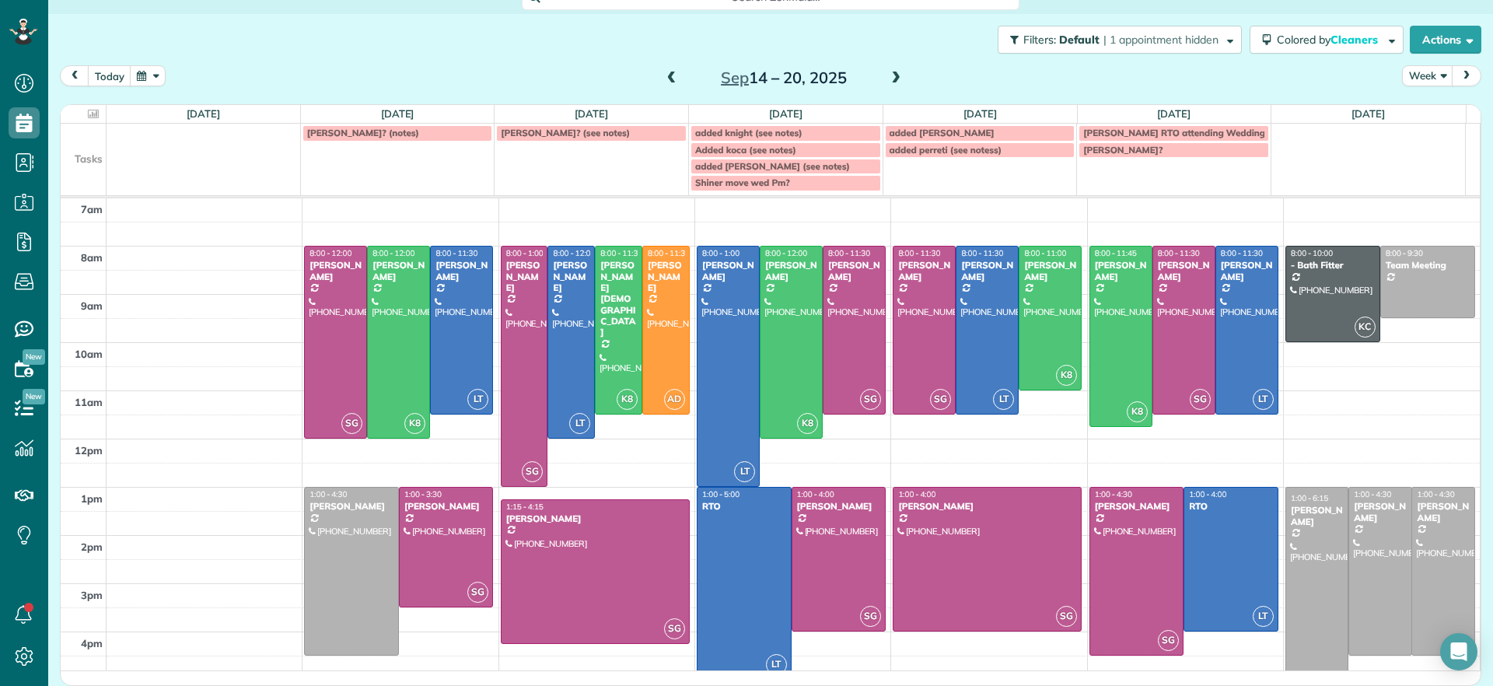
click at [891, 81] on span at bounding box center [896, 79] width 17 height 14
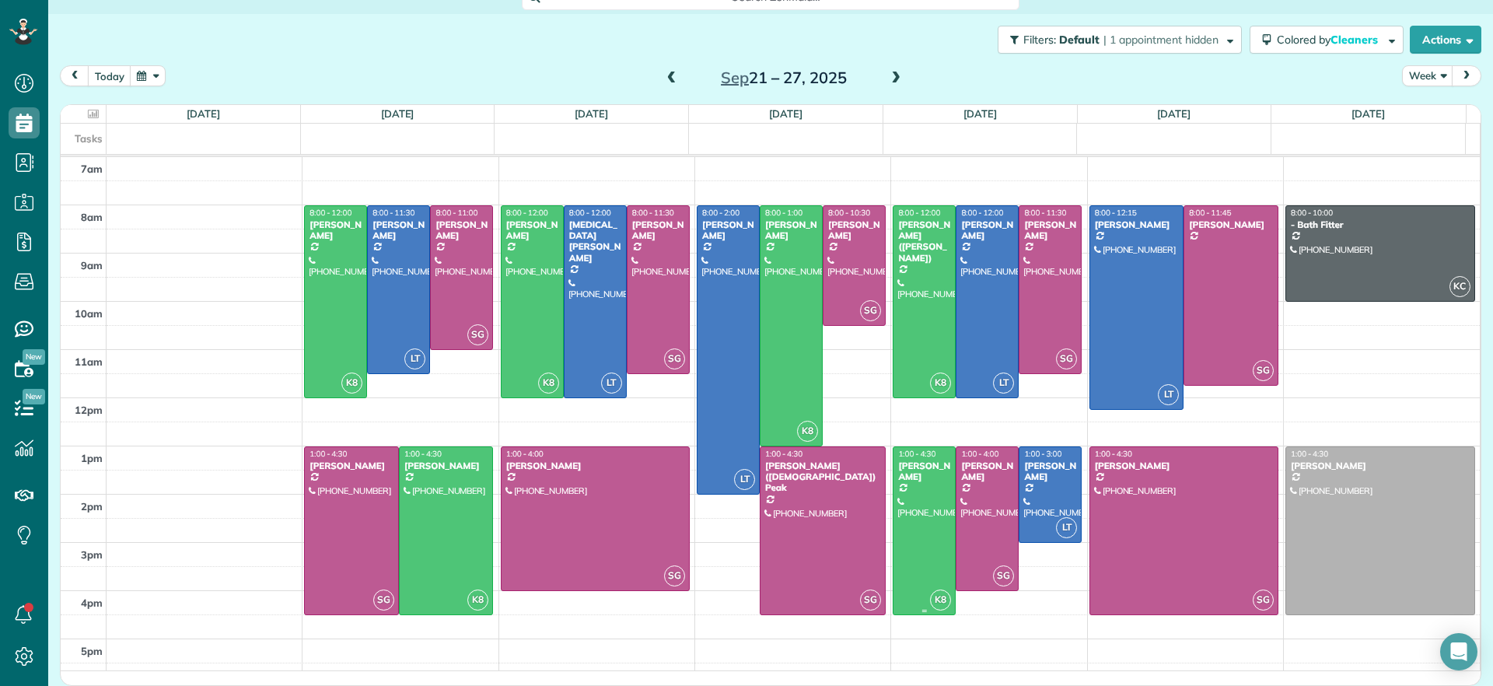
click at [894, 530] on div at bounding box center [924, 530] width 61 height 167
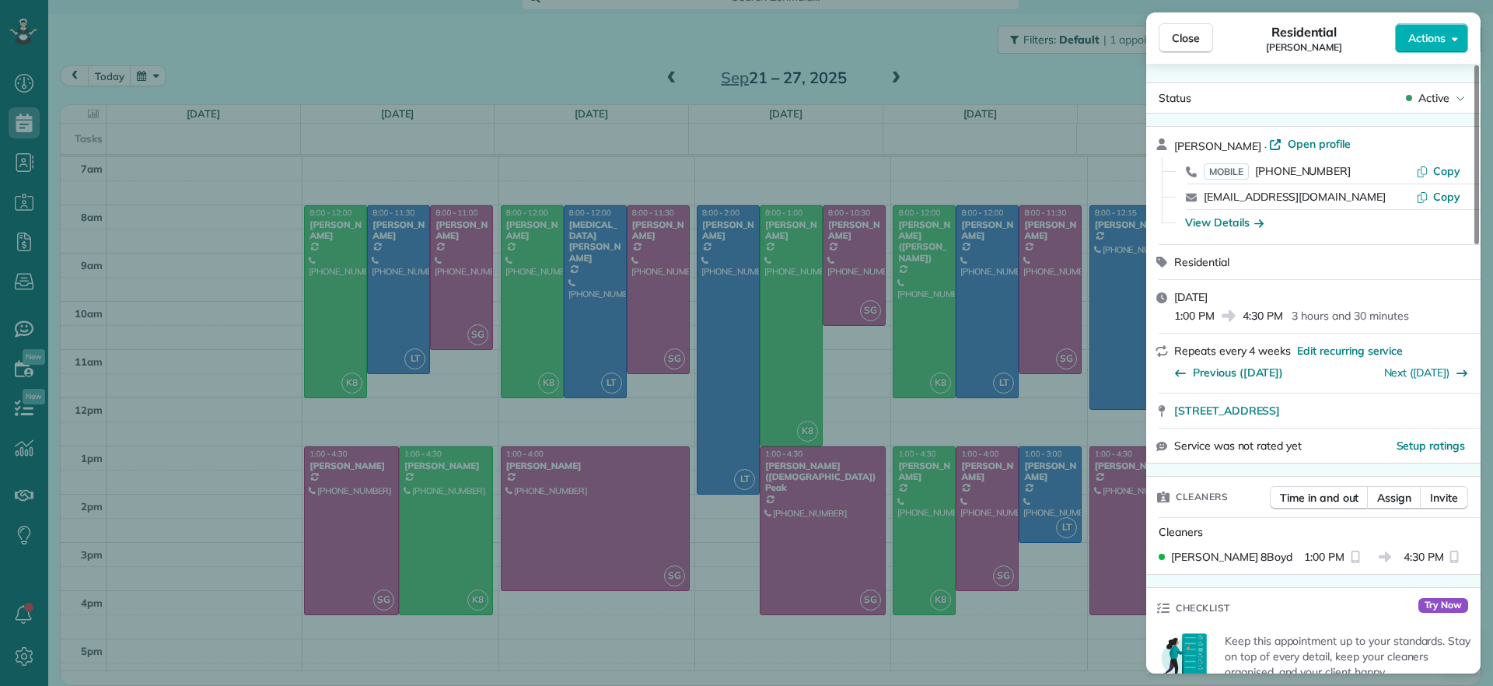
drag, startPoint x: 933, startPoint y: 662, endPoint x: 931, endPoint y: 633, distance: 28.8
click at [933, 661] on div "Close Residential Charles Perretti Actions Status Active Charles Perretti · Ope…" at bounding box center [746, 343] width 1493 height 686
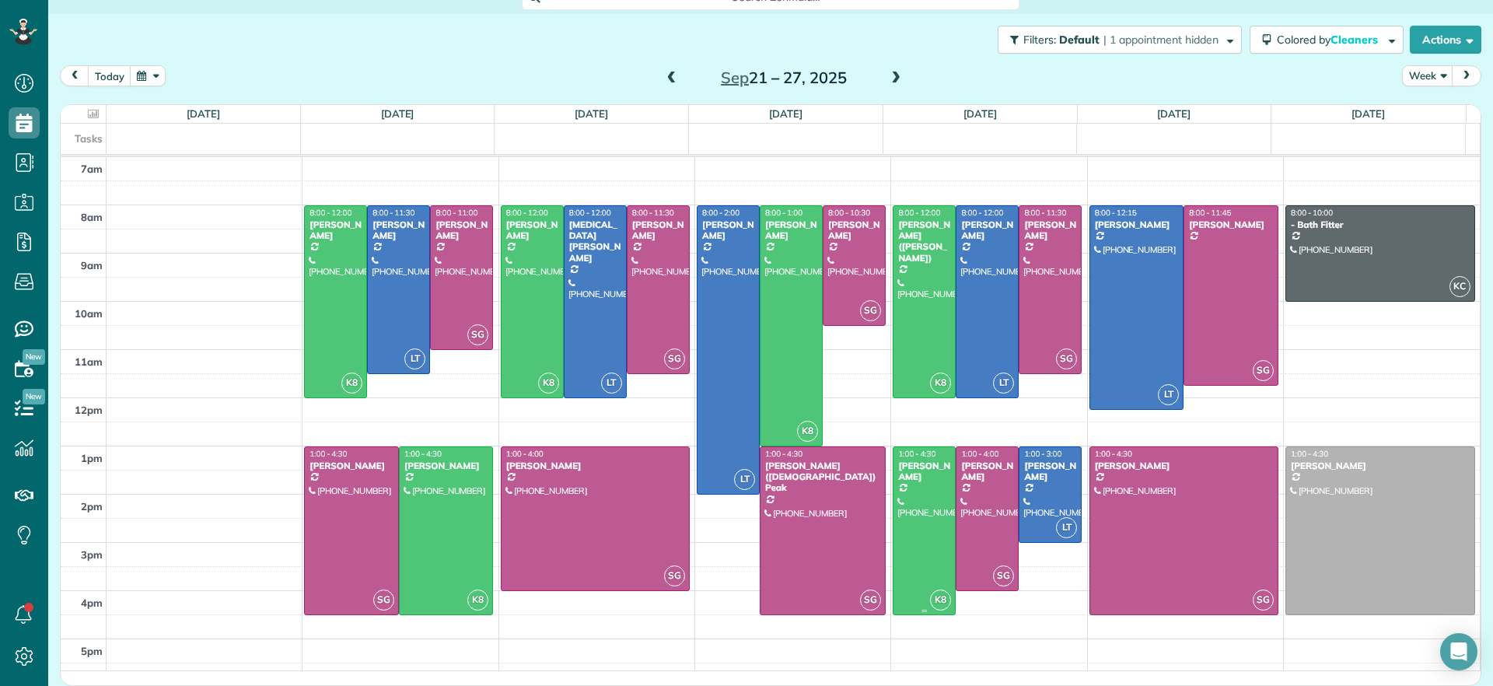
click at [896, 542] on div at bounding box center [924, 530] width 61 height 167
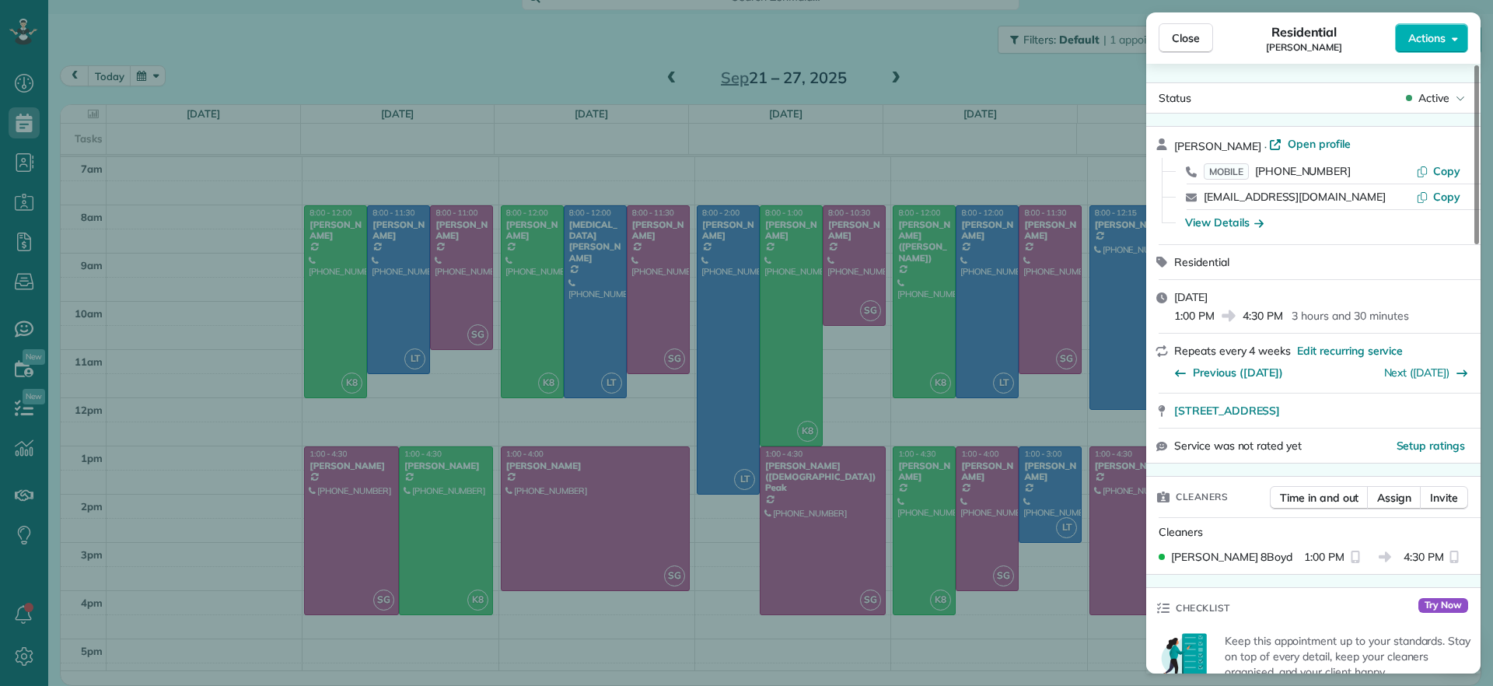
click at [828, 128] on div "Close Residential Charles Perretti Actions Status Active Charles Perretti · Ope…" at bounding box center [746, 343] width 1493 height 686
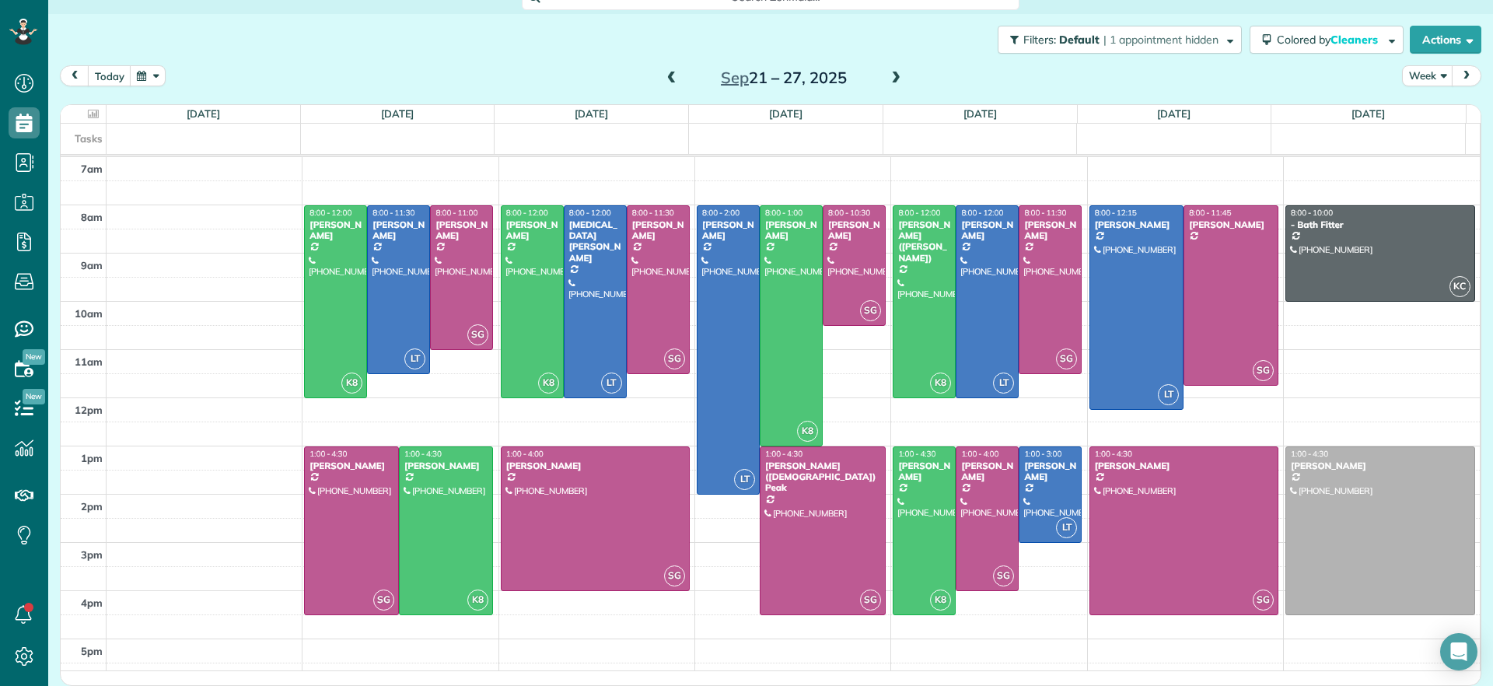
click at [888, 73] on span at bounding box center [896, 79] width 17 height 14
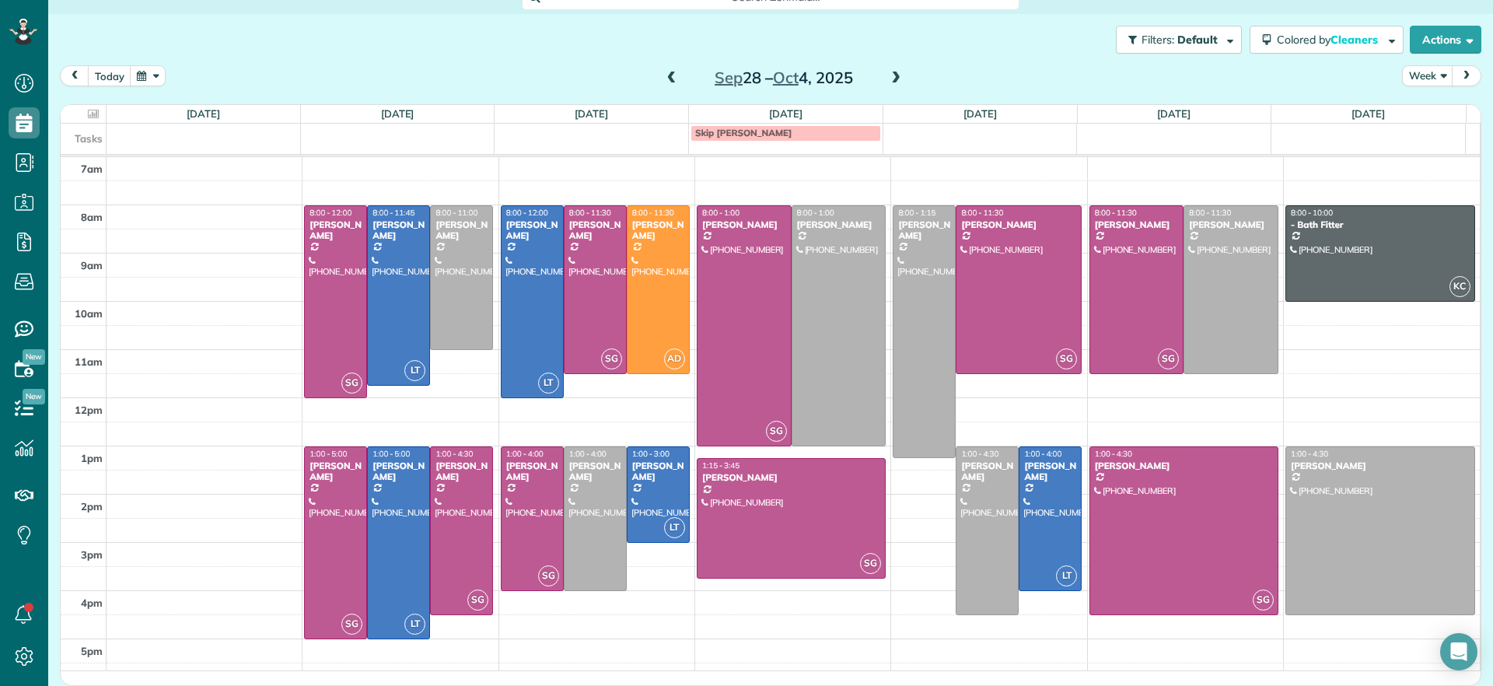
click at [665, 79] on span at bounding box center [671, 79] width 17 height 14
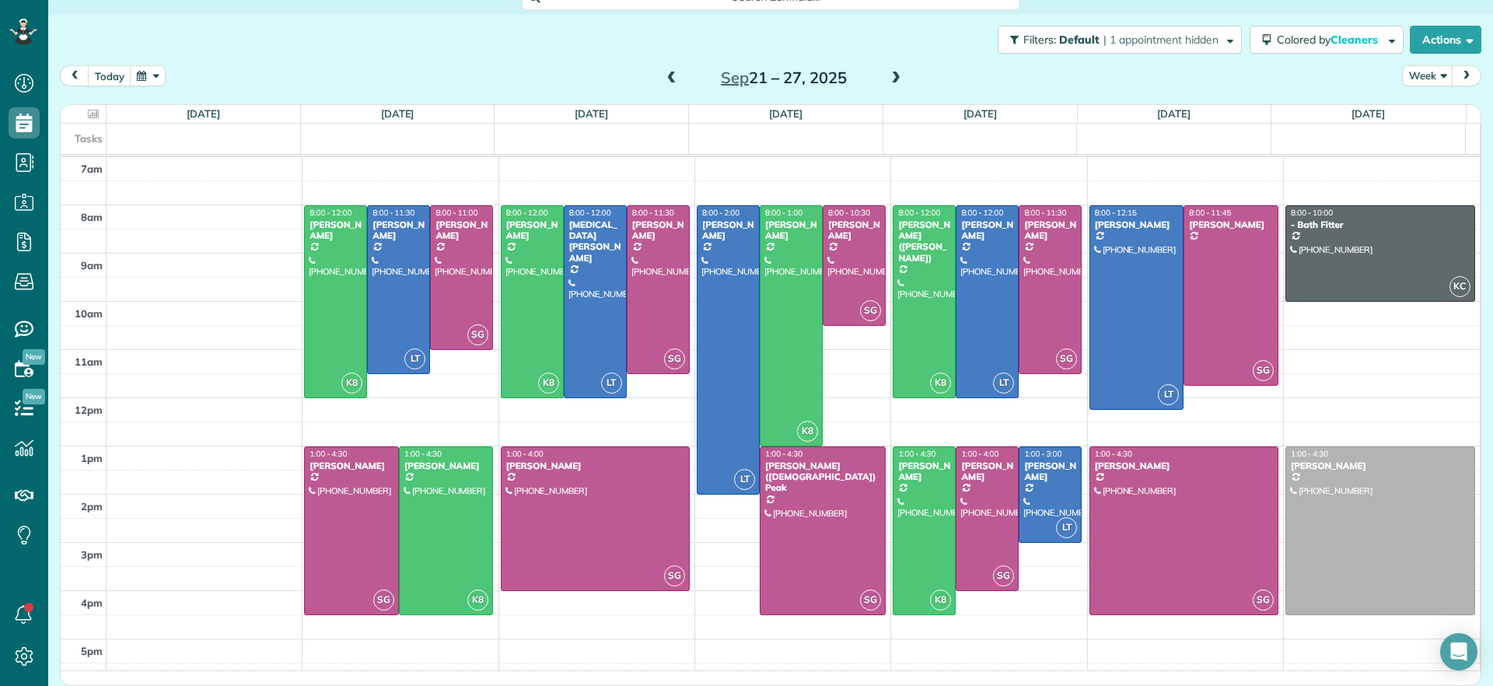
click at [666, 82] on span at bounding box center [671, 79] width 17 height 14
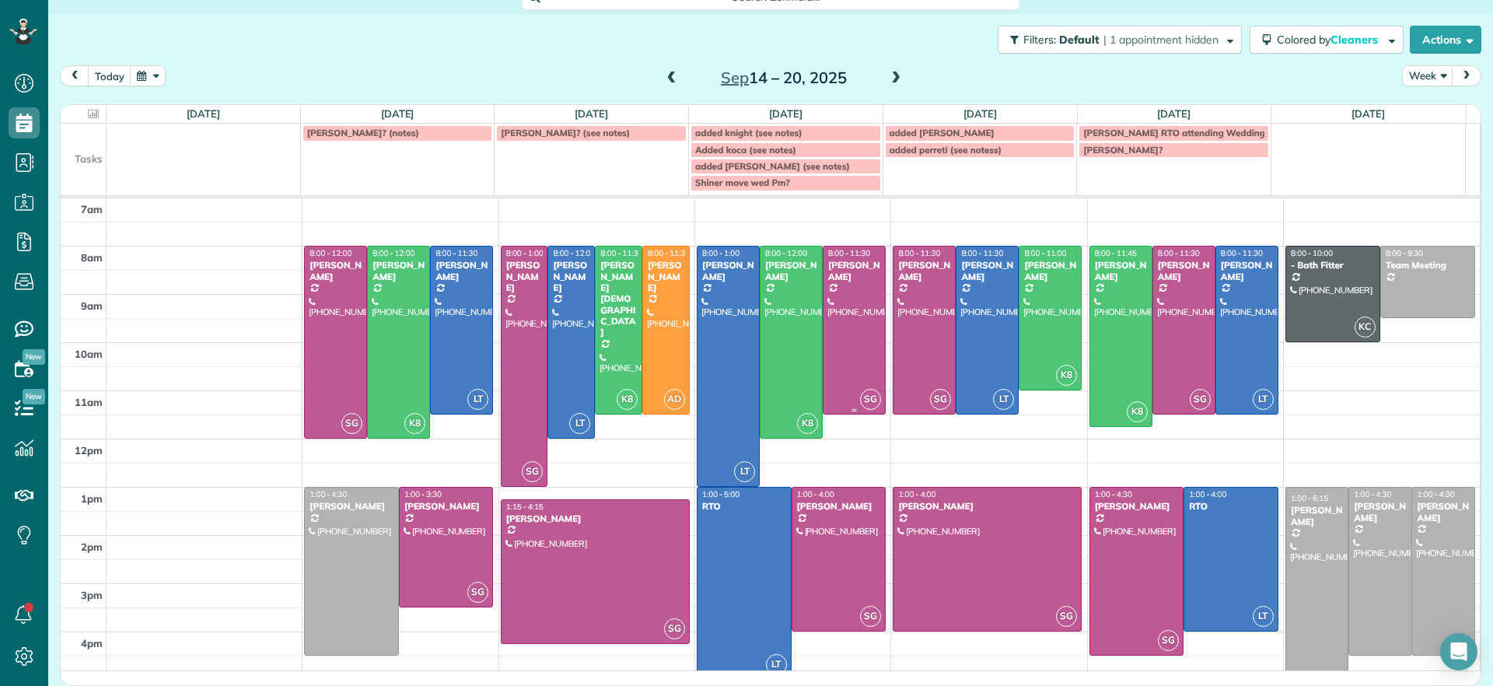
click at [860, 388] on div "SG" at bounding box center [871, 399] width 23 height 23
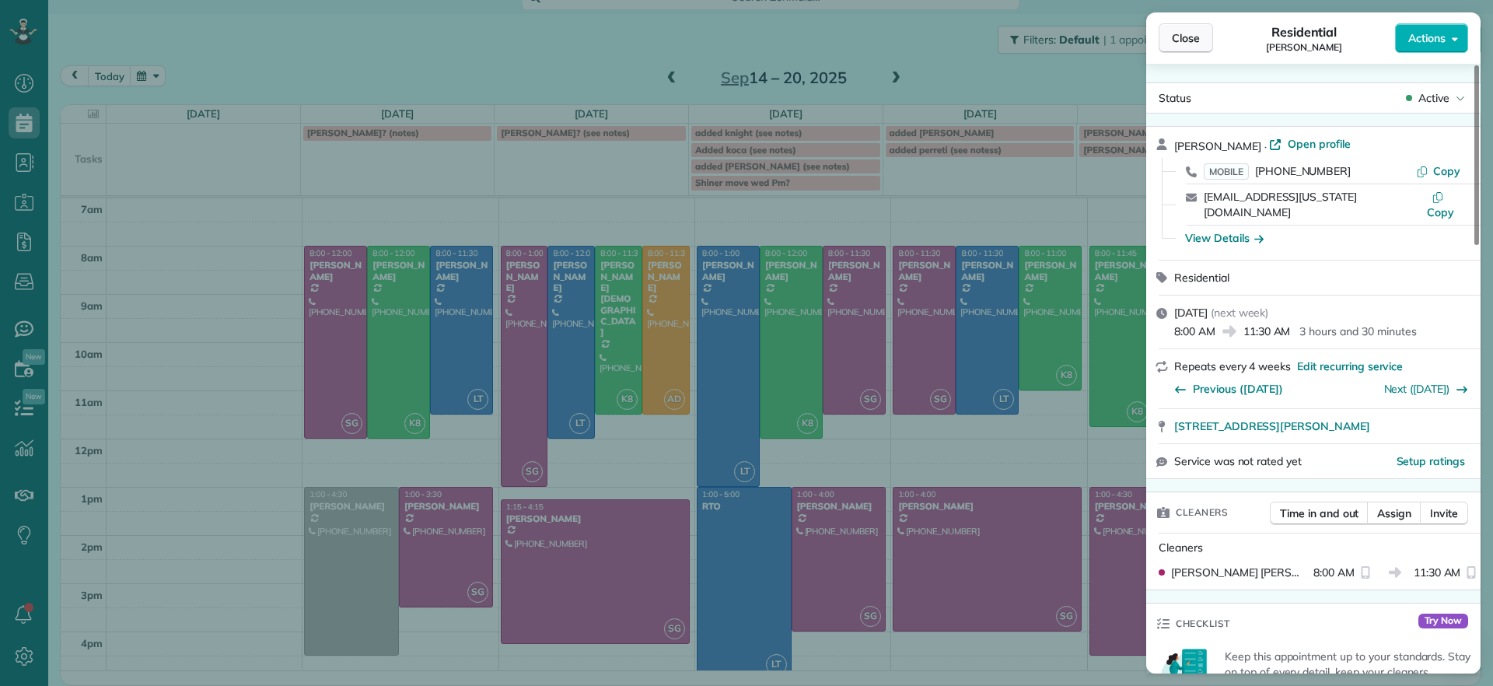
click at [1187, 47] on button "Close" at bounding box center [1186, 38] width 54 height 30
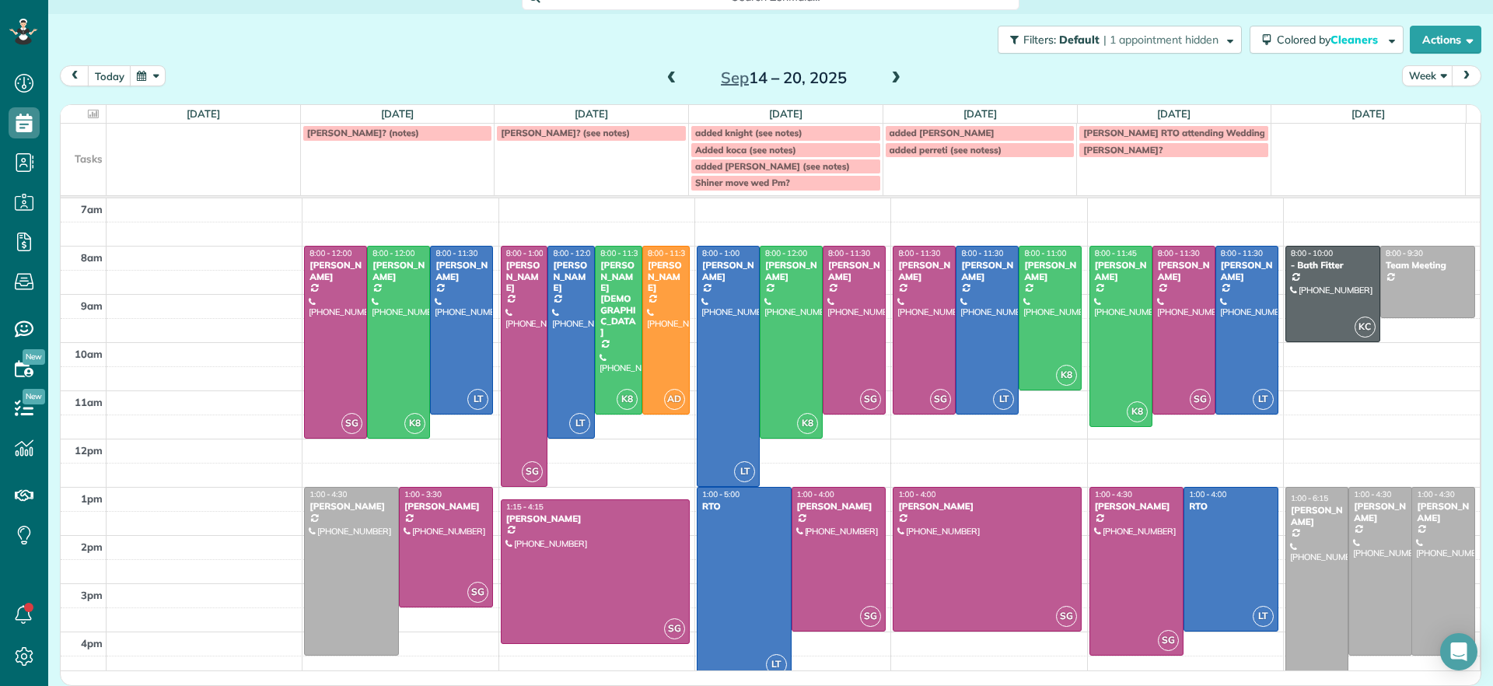
click at [892, 79] on span at bounding box center [896, 79] width 17 height 14
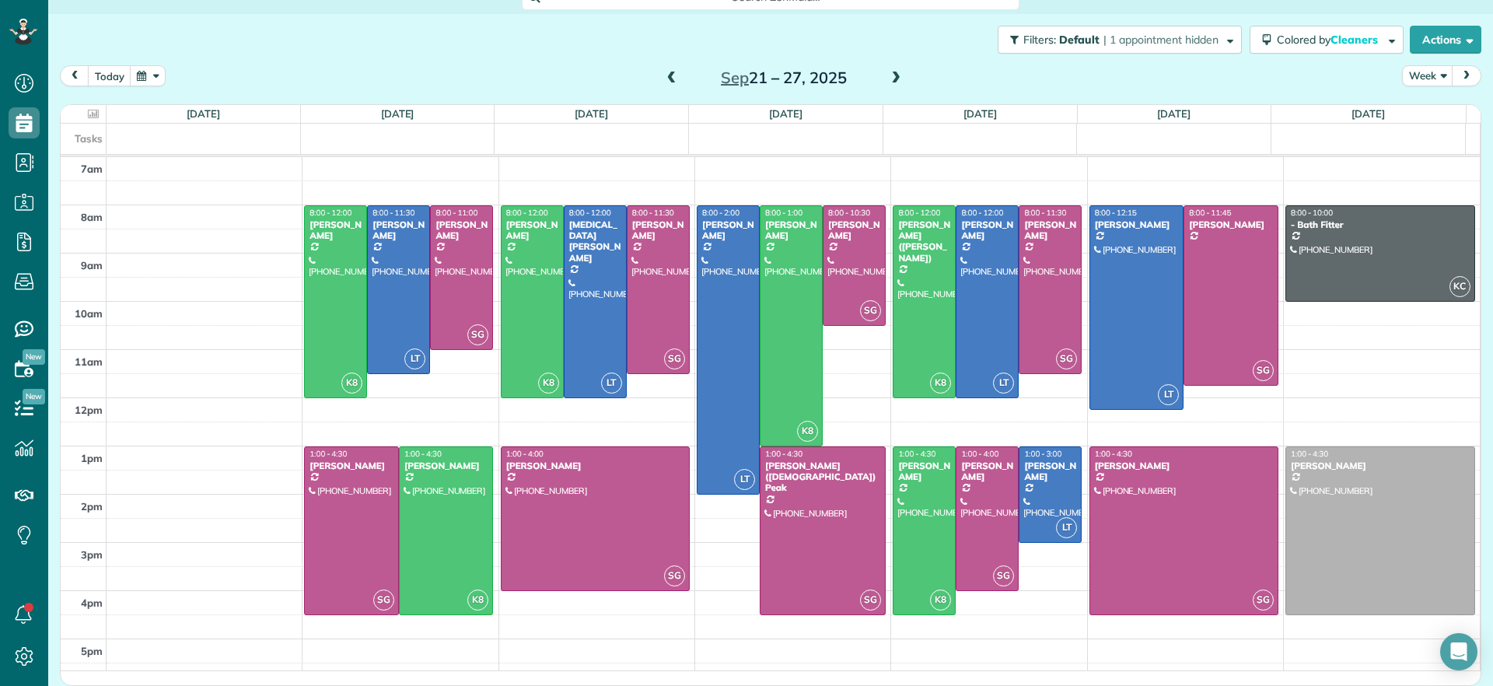
click at [667, 77] on span at bounding box center [671, 79] width 17 height 14
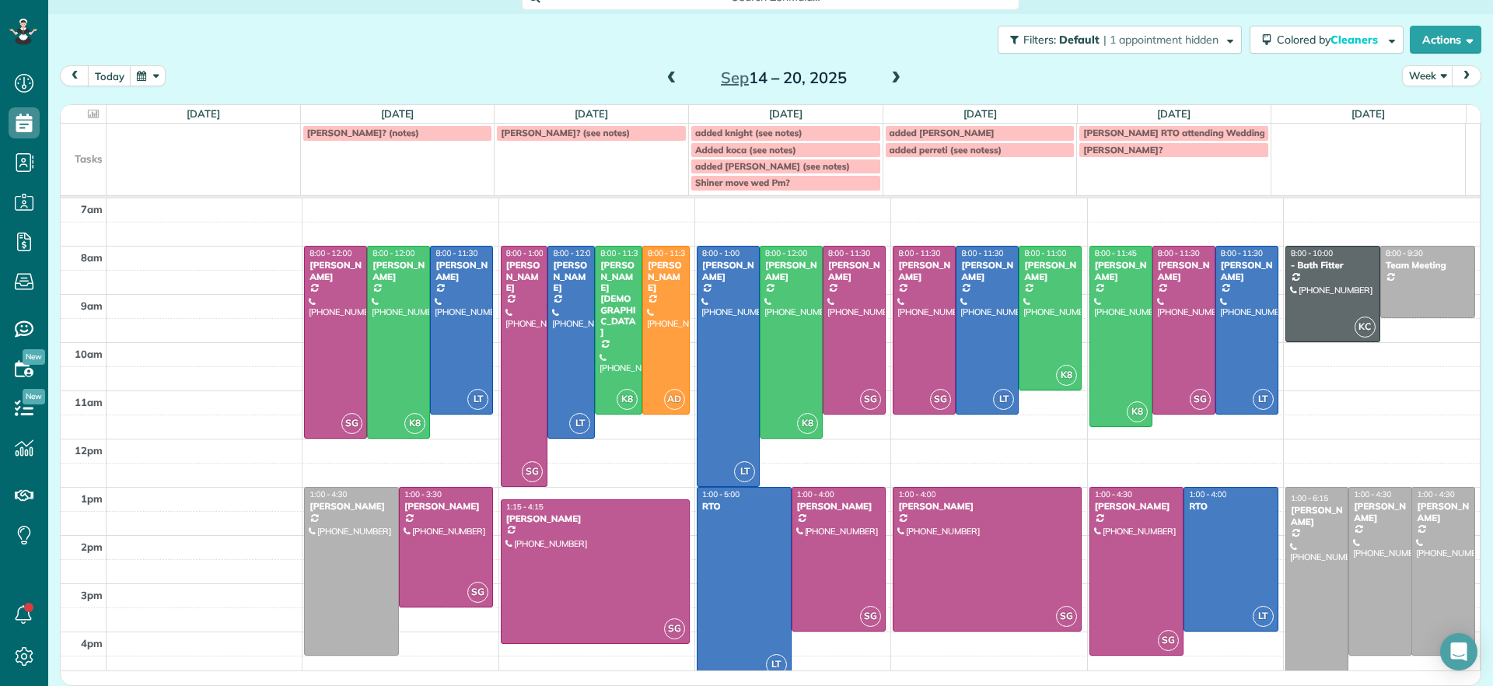
drag, startPoint x: 888, startPoint y: 75, endPoint x: 944, endPoint y: 86, distance: 56.9
click at [944, 86] on div "today Week Sep 14 – 20, 2025" at bounding box center [771, 79] width 1422 height 29
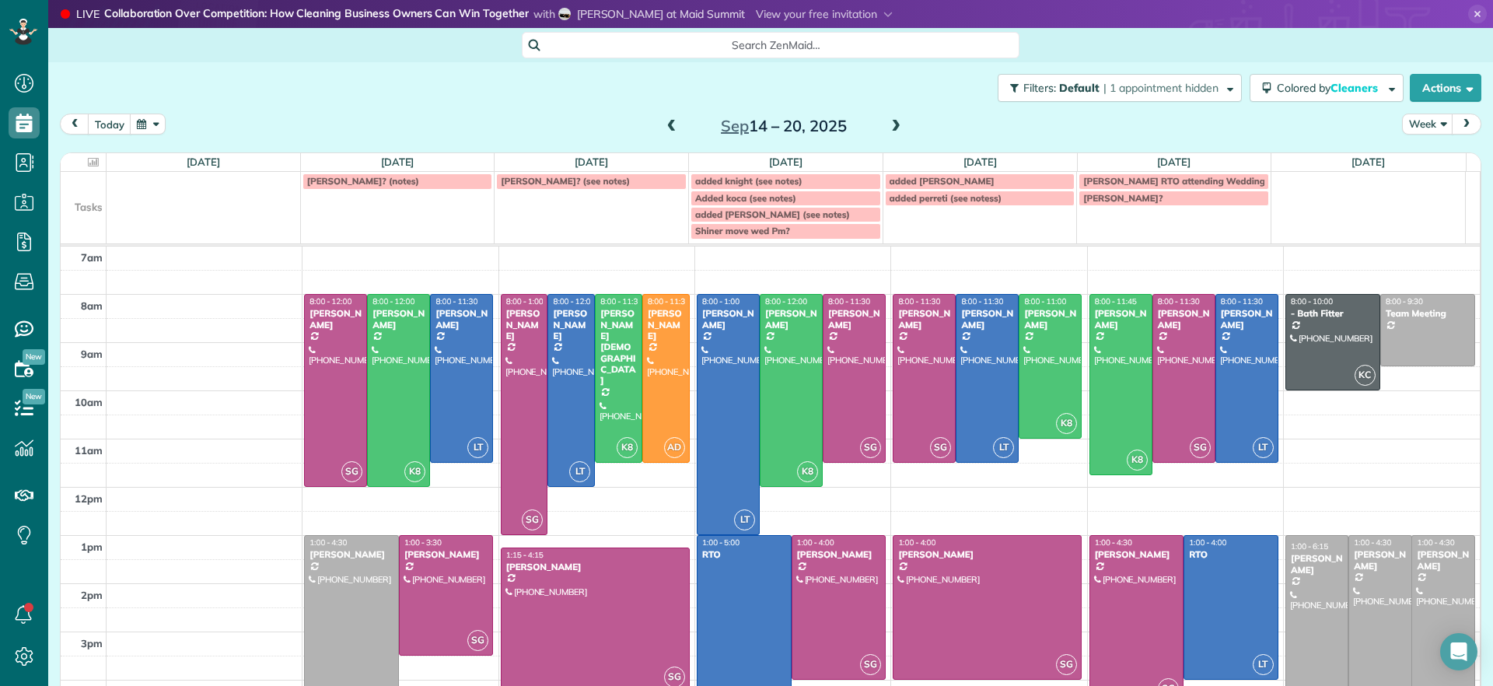
click at [670, 131] on span at bounding box center [671, 127] width 17 height 14
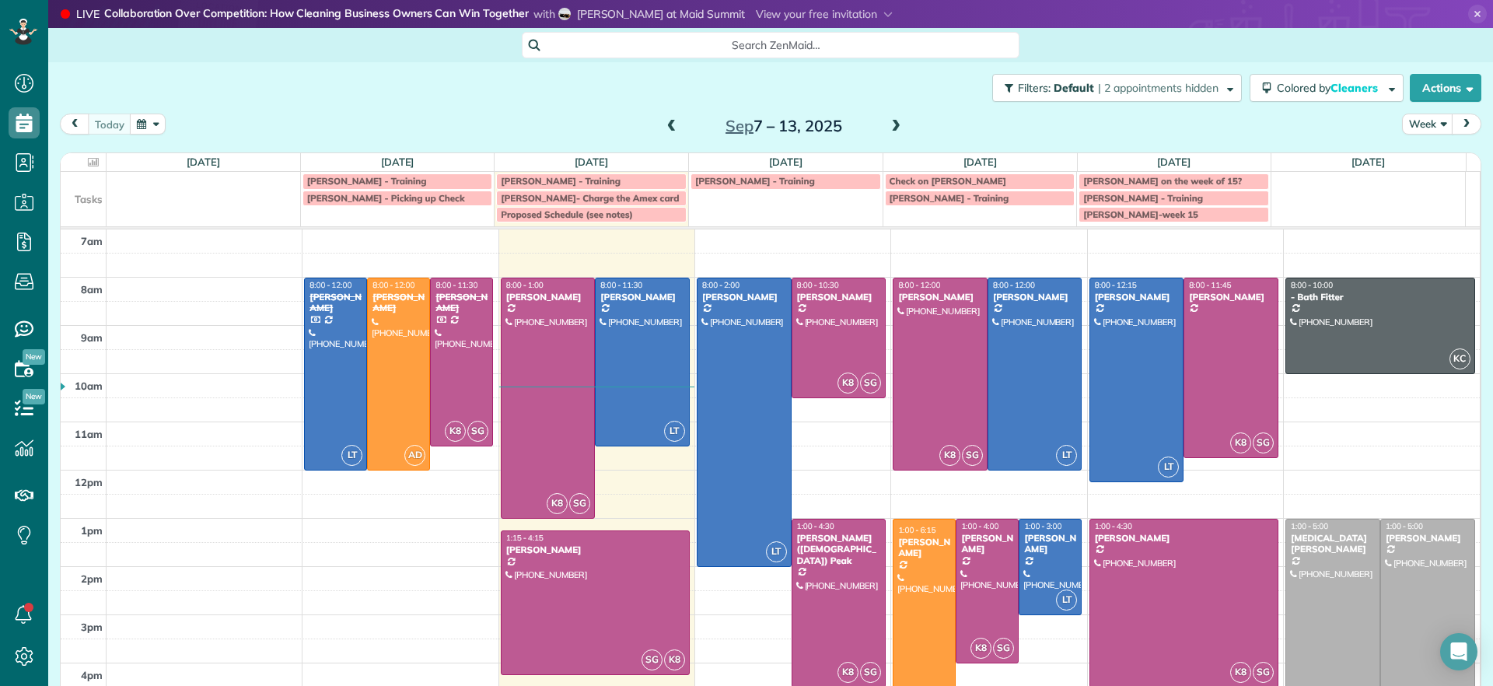
click at [888, 125] on span at bounding box center [896, 127] width 17 height 14
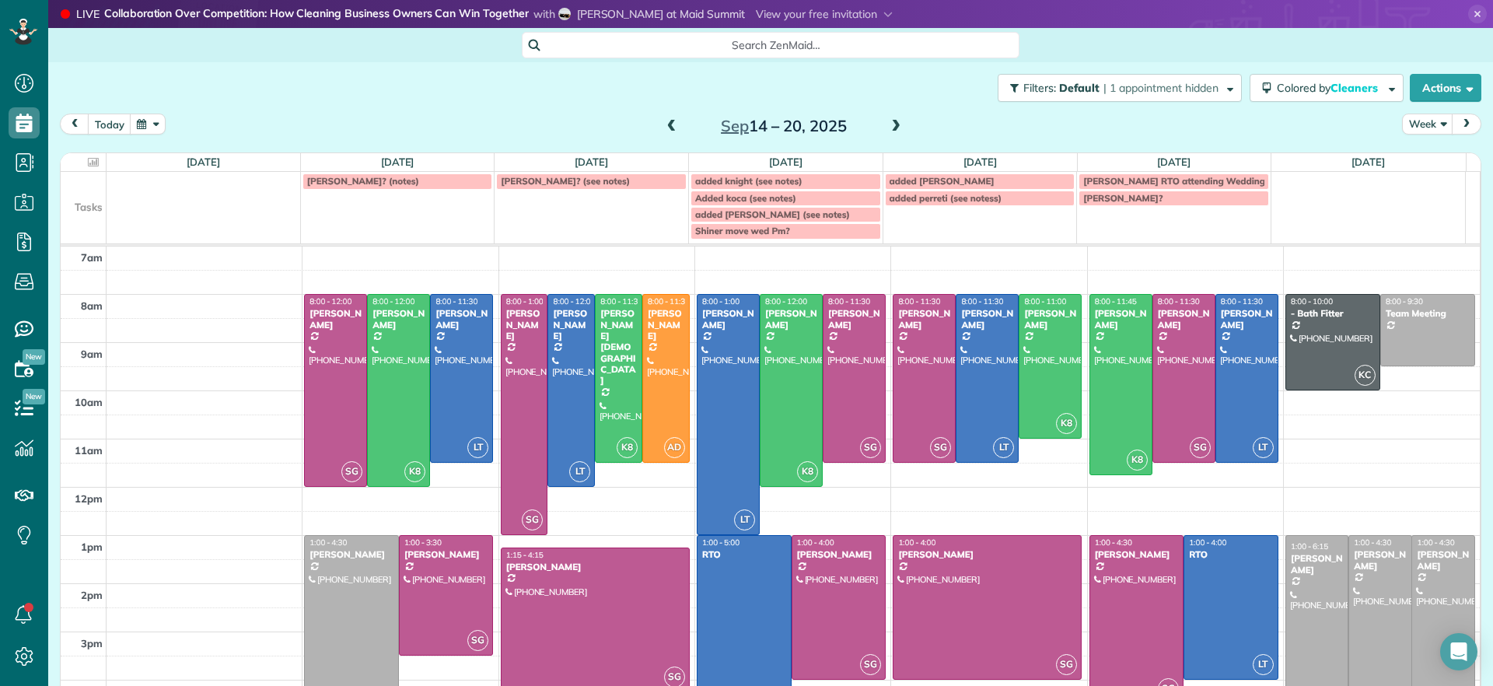
click at [667, 129] on span at bounding box center [671, 127] width 17 height 14
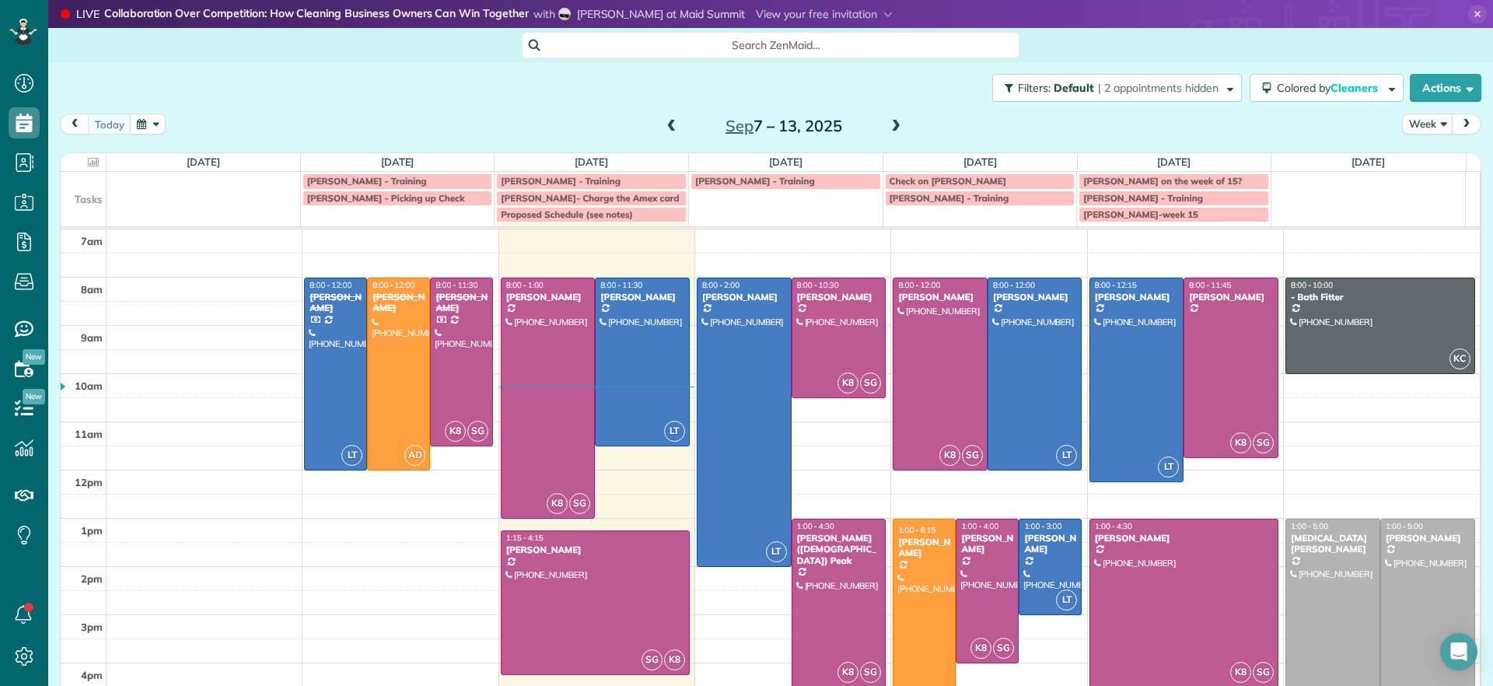
click at [668, 123] on span at bounding box center [671, 127] width 17 height 14
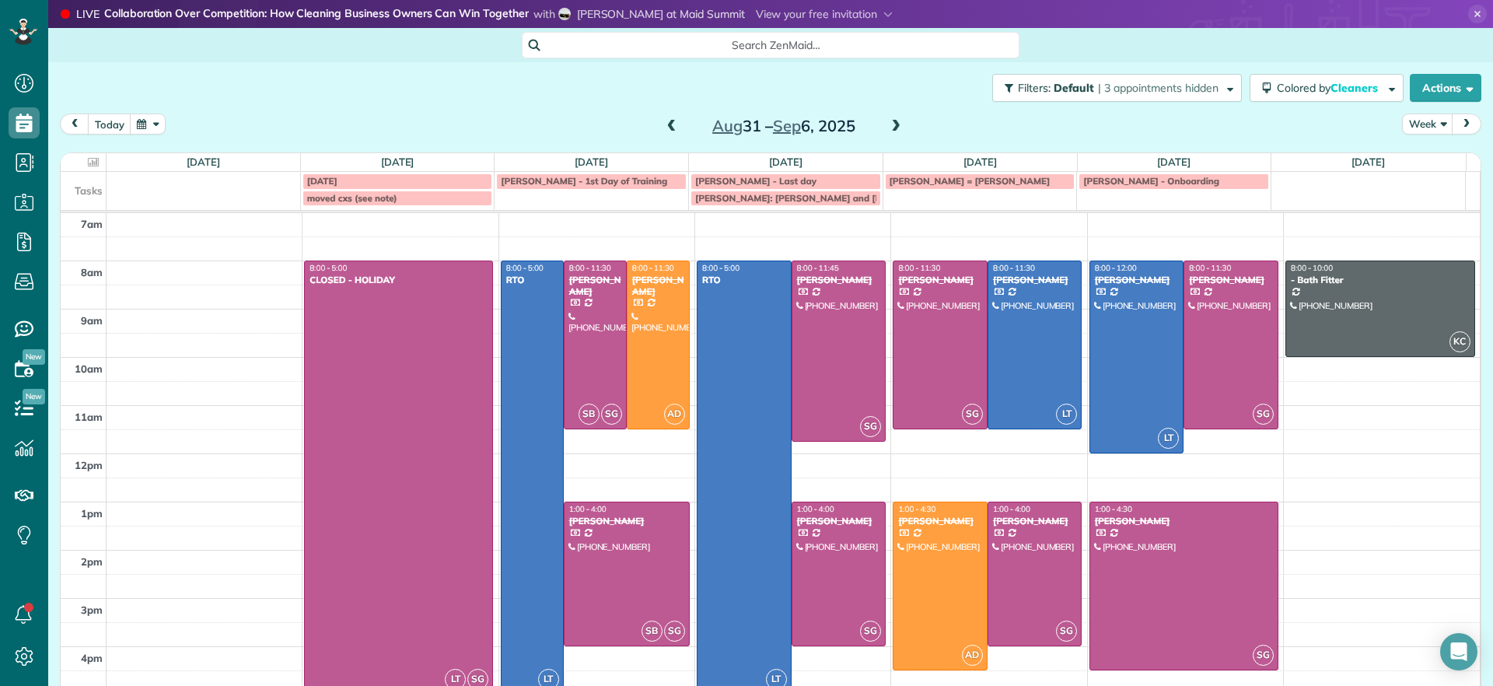
click at [888, 124] on span at bounding box center [896, 127] width 17 height 14
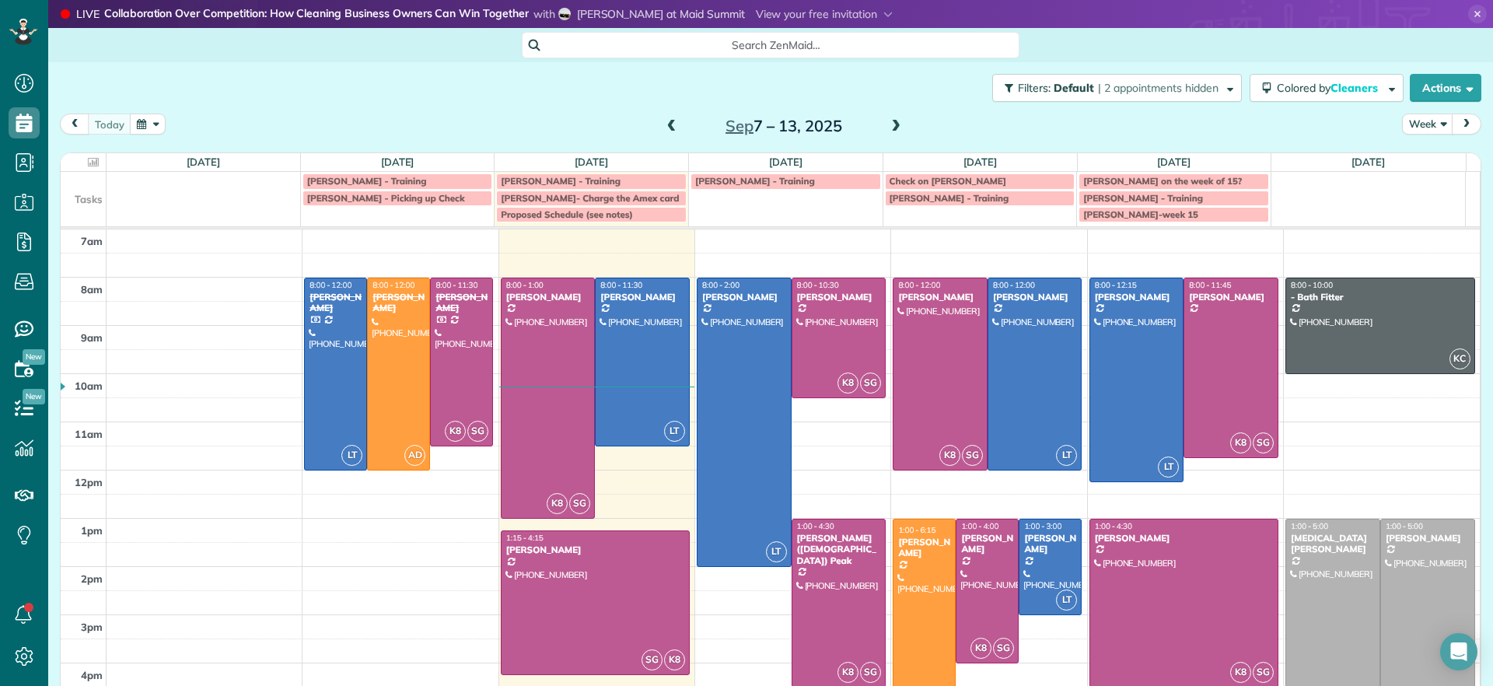
click at [888, 124] on span at bounding box center [896, 127] width 17 height 14
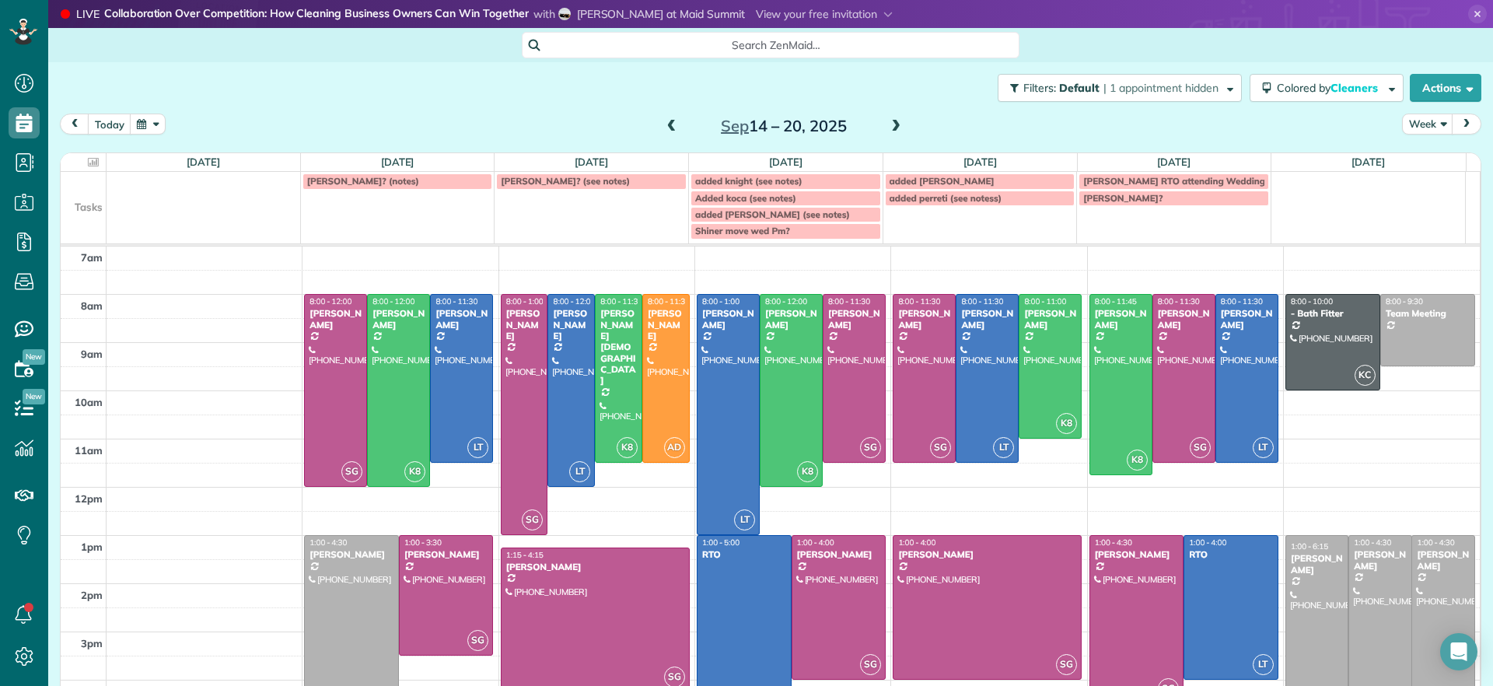
click at [666, 126] on span at bounding box center [671, 127] width 17 height 14
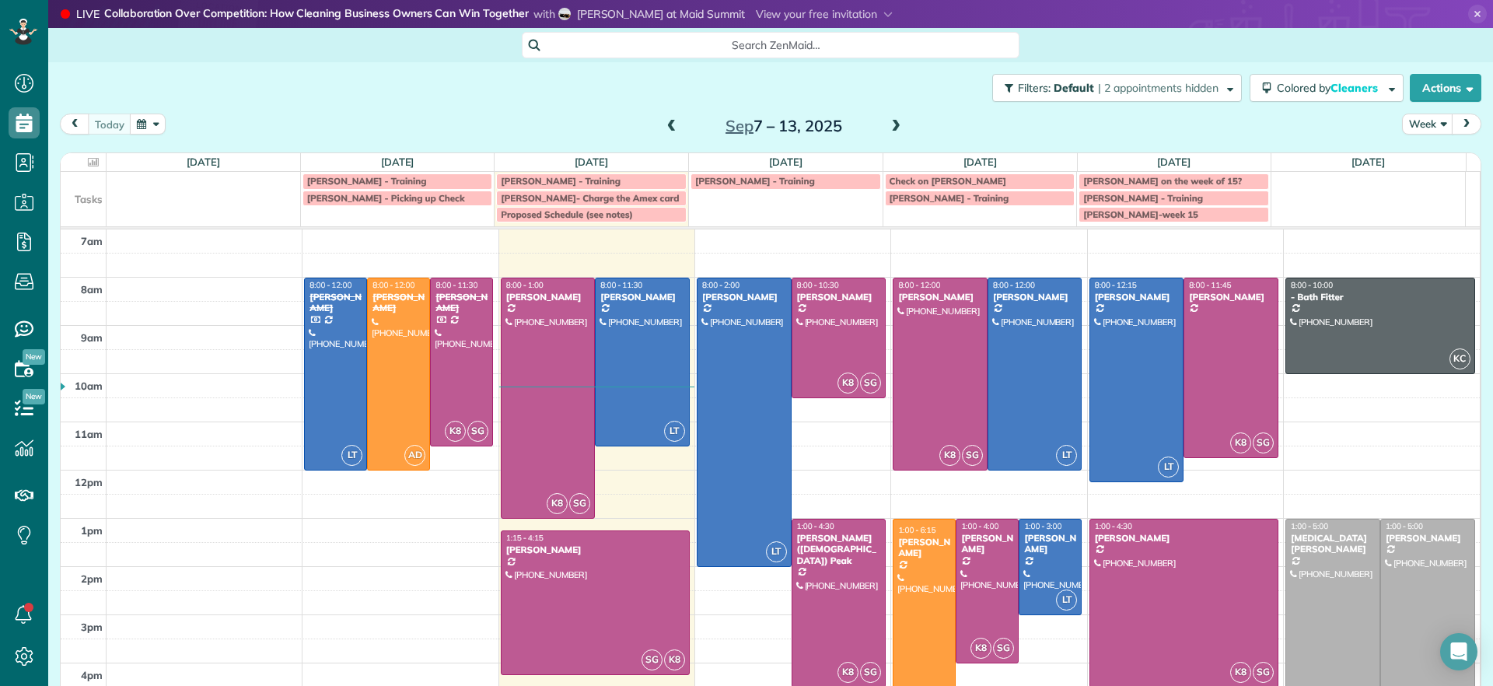
click at [665, 125] on span at bounding box center [671, 127] width 17 height 14
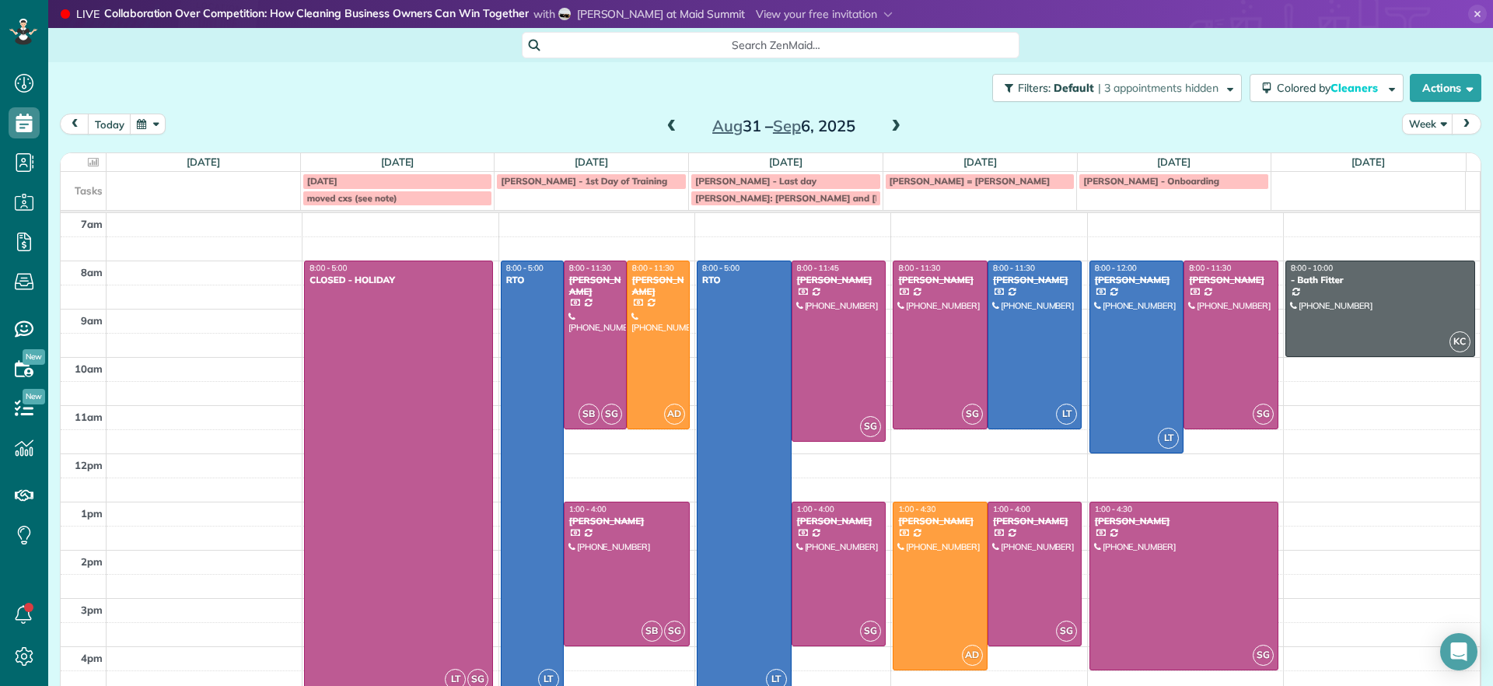
click at [888, 129] on span at bounding box center [896, 127] width 17 height 14
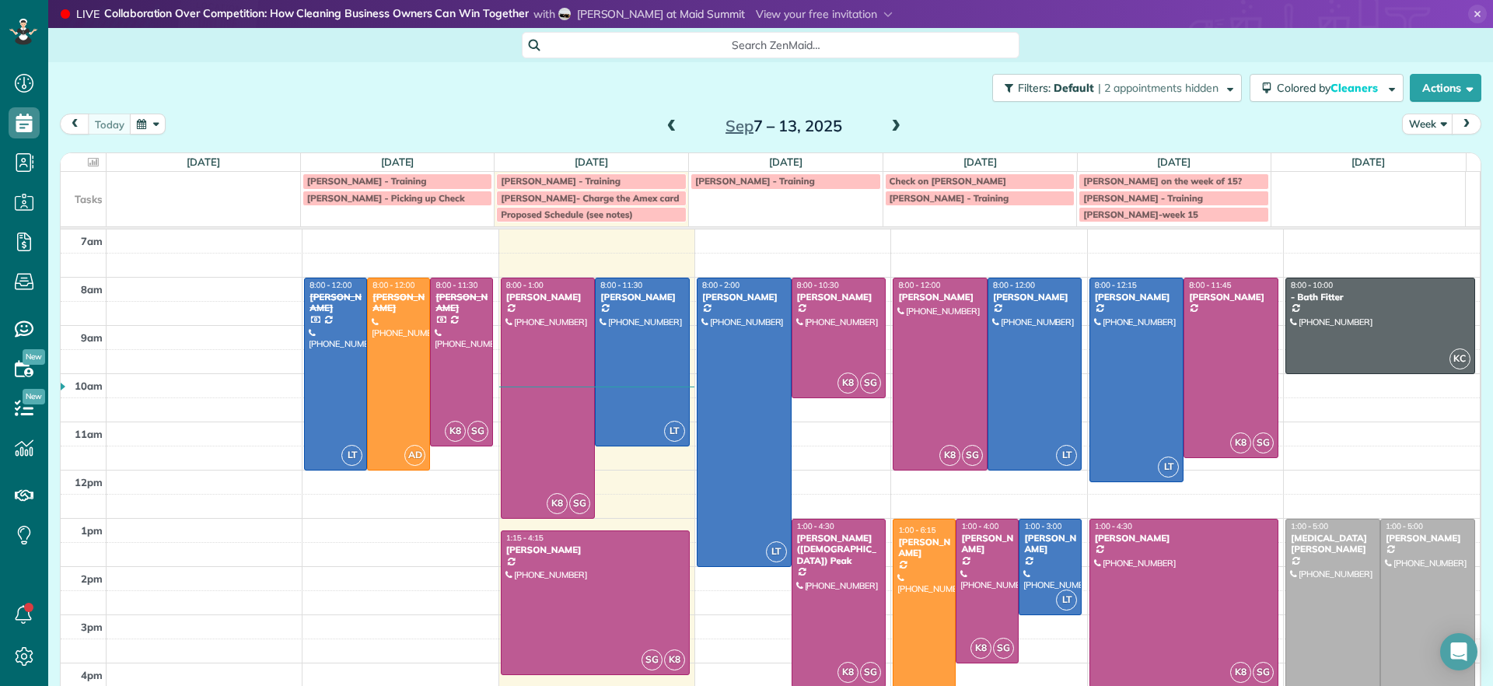
click at [664, 124] on span at bounding box center [671, 127] width 17 height 14
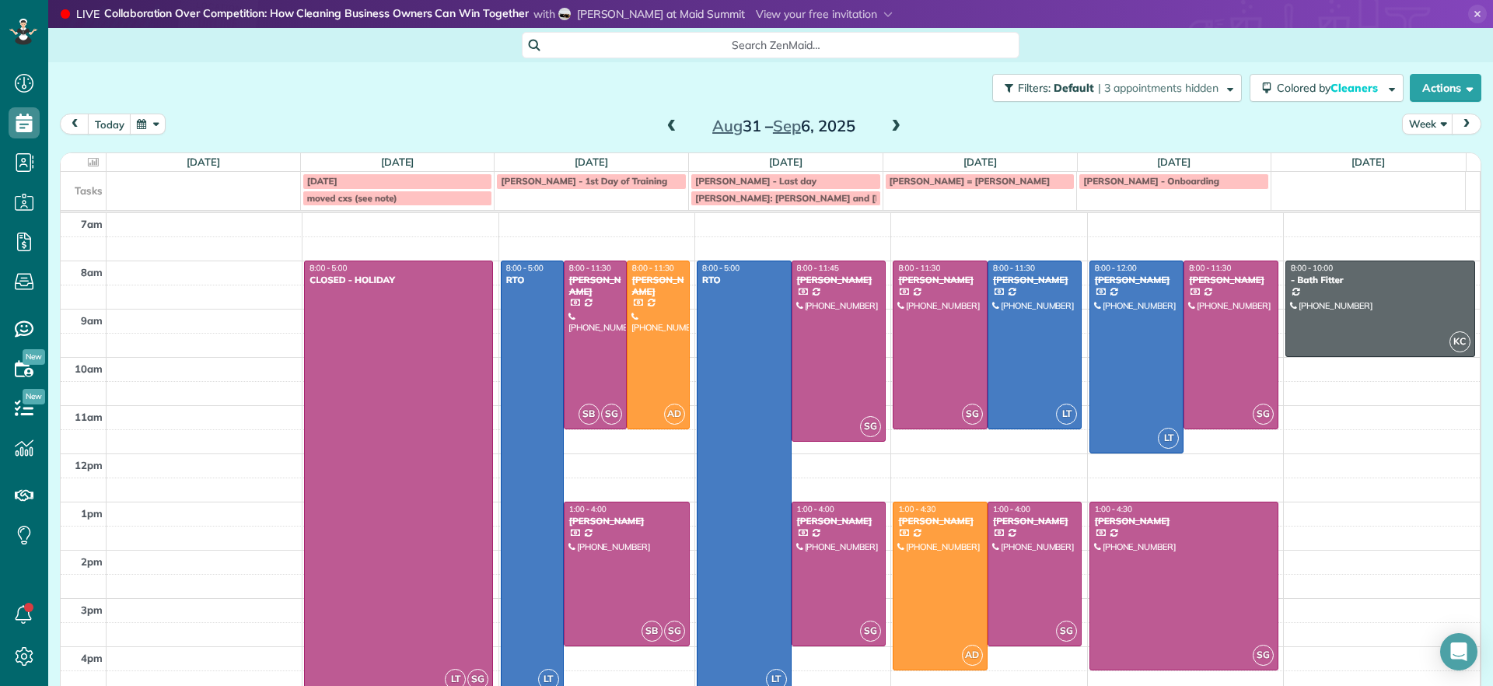
click at [888, 123] on span at bounding box center [896, 127] width 17 height 14
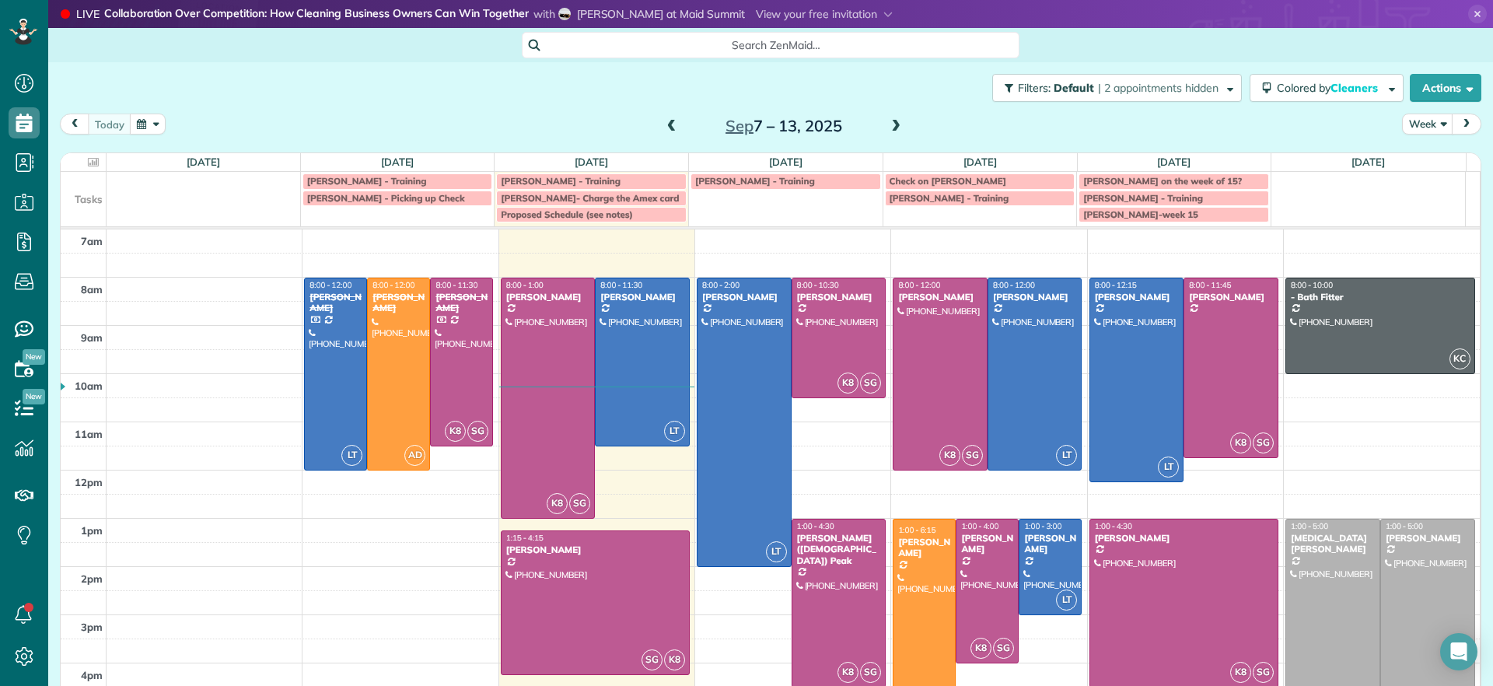
click at [890, 129] on span at bounding box center [896, 127] width 17 height 14
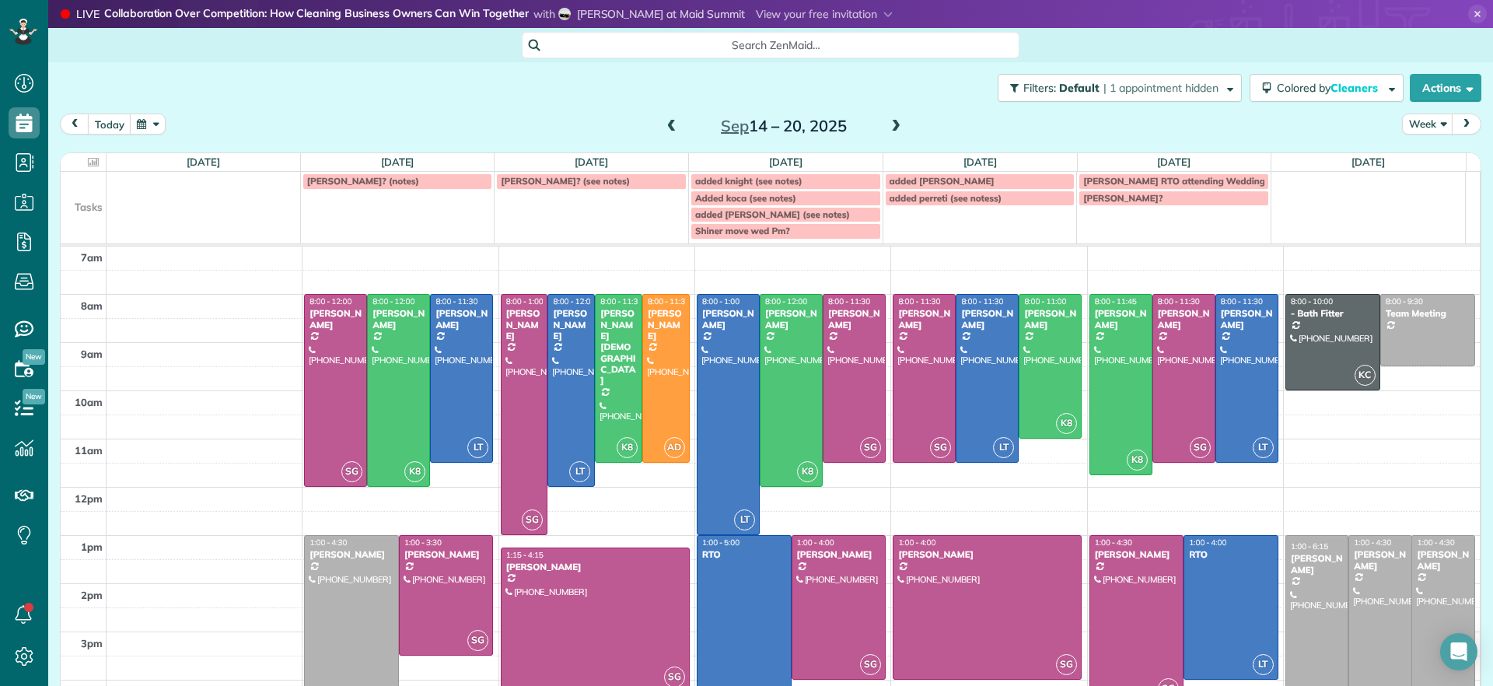
click at [663, 132] on span at bounding box center [671, 127] width 17 height 14
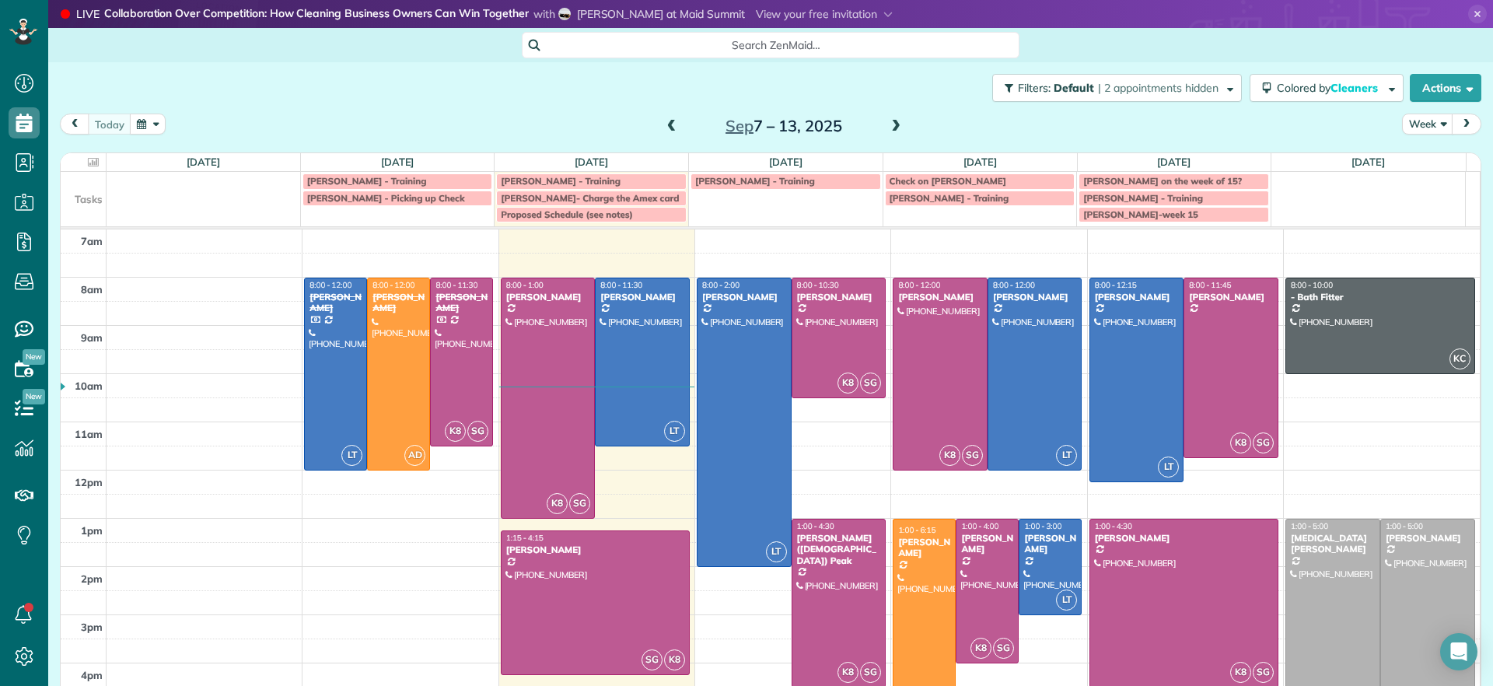
click at [663, 126] on span at bounding box center [671, 127] width 17 height 14
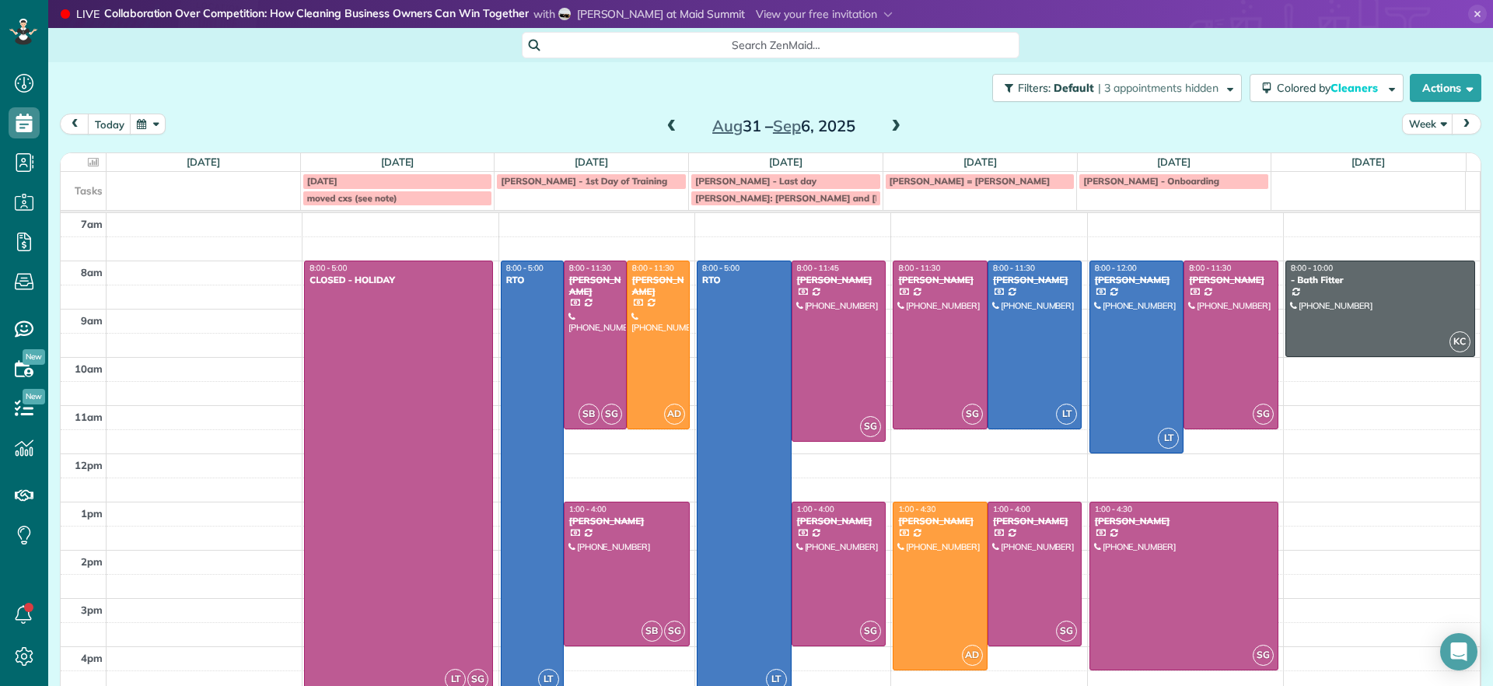
click at [881, 120] on div "Aug 31 – Sep 6, 2025" at bounding box center [784, 126] width 249 height 25
click at [891, 122] on span at bounding box center [896, 127] width 17 height 14
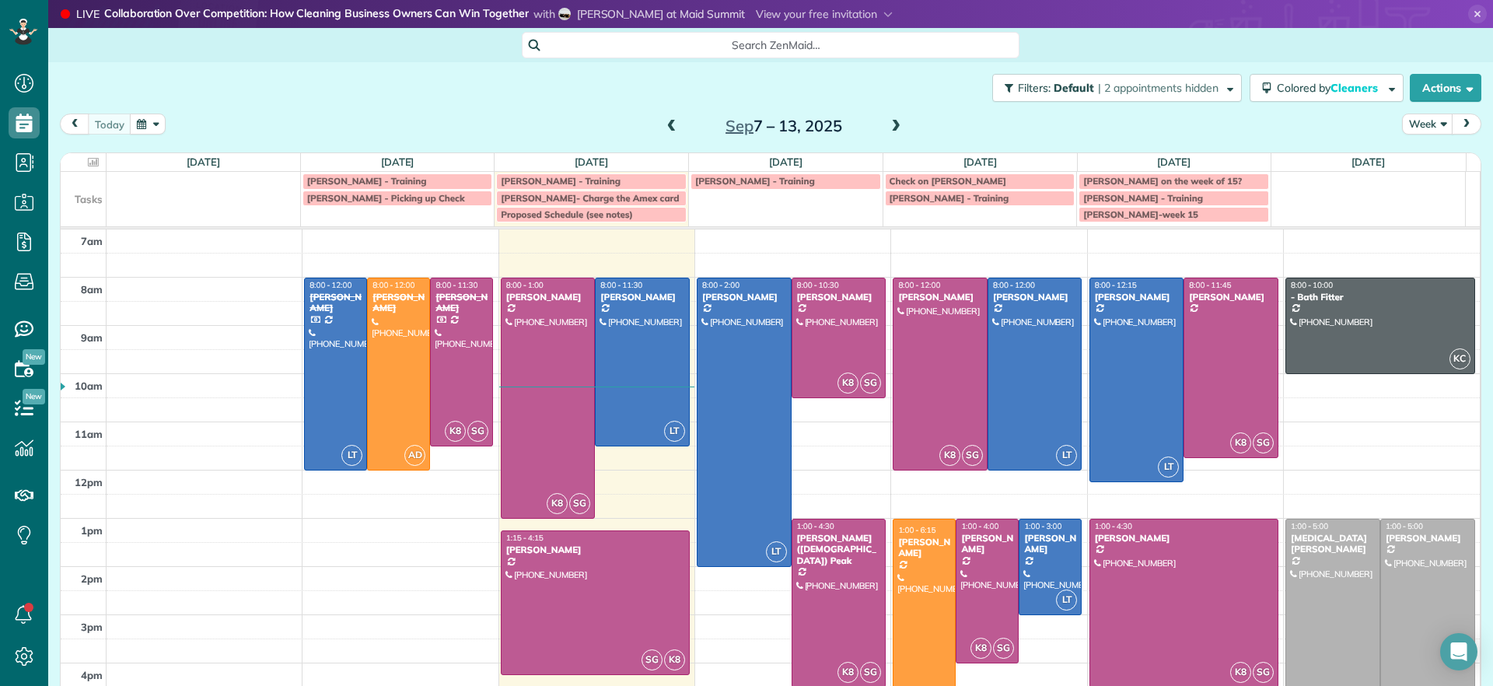
click at [891, 122] on span at bounding box center [896, 127] width 17 height 14
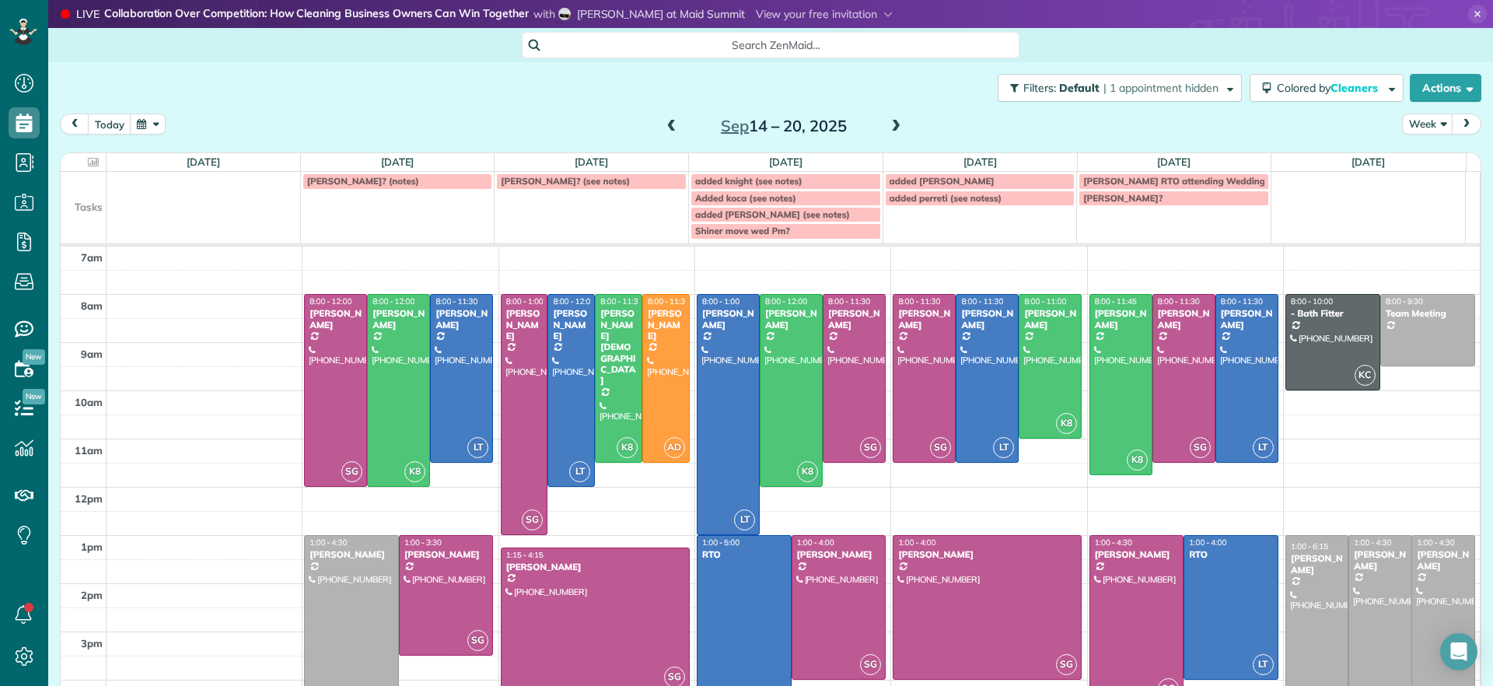
scroll to position [58, 0]
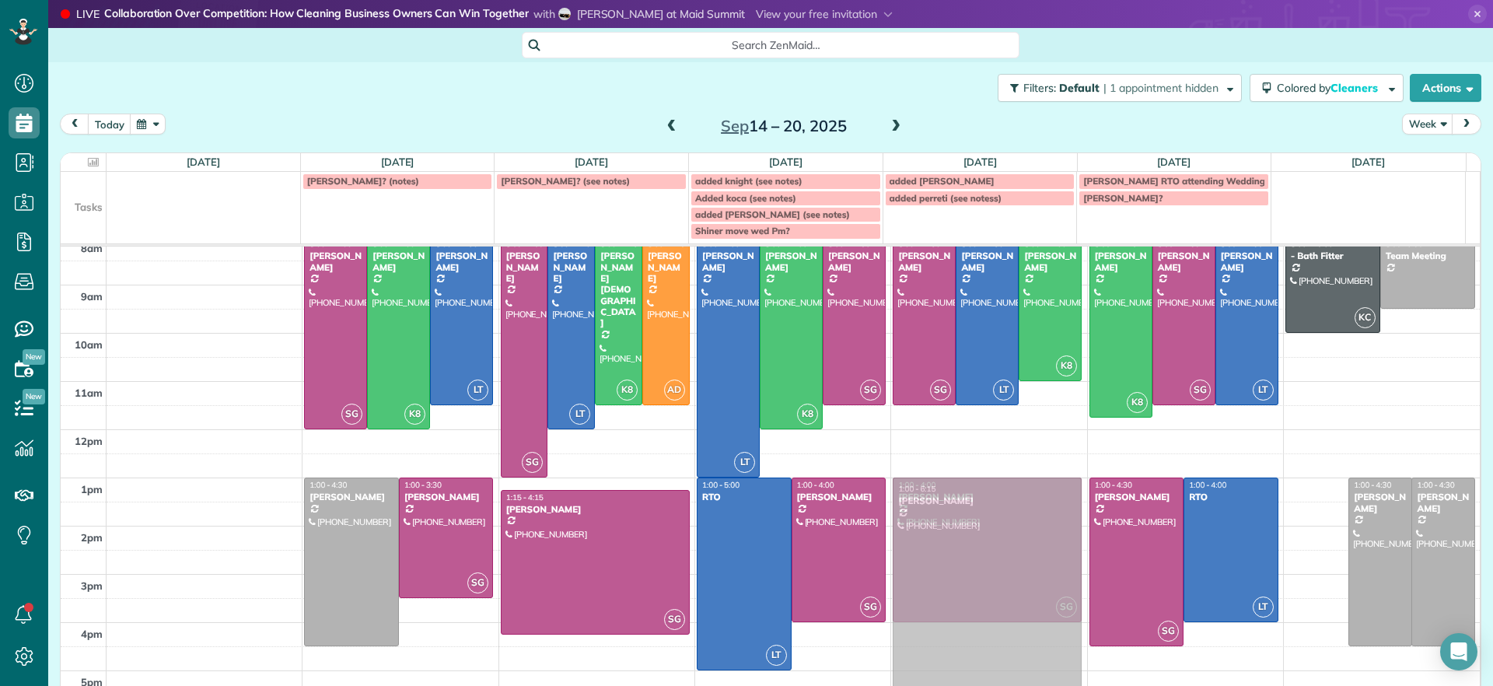
drag, startPoint x: 1292, startPoint y: 521, endPoint x: 965, endPoint y: 517, distance: 326.7
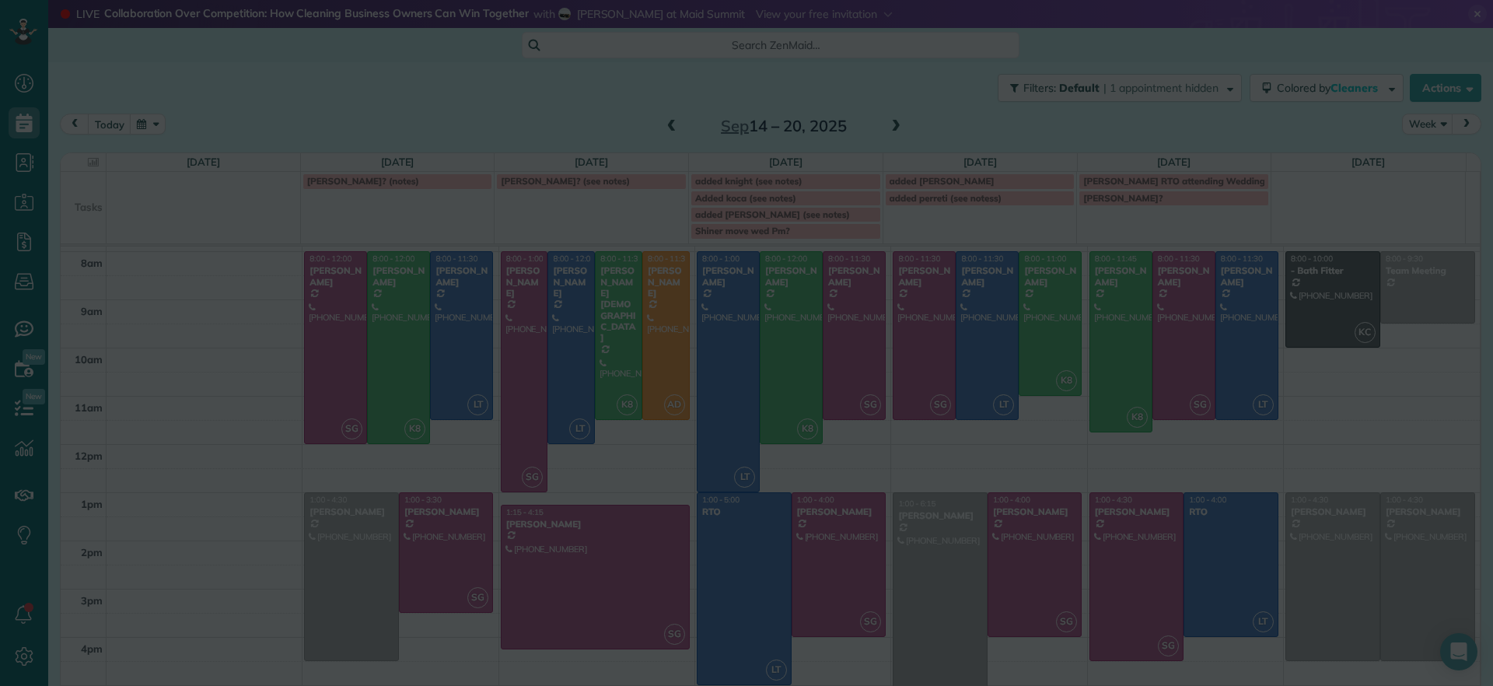
scroll to position [43, 0]
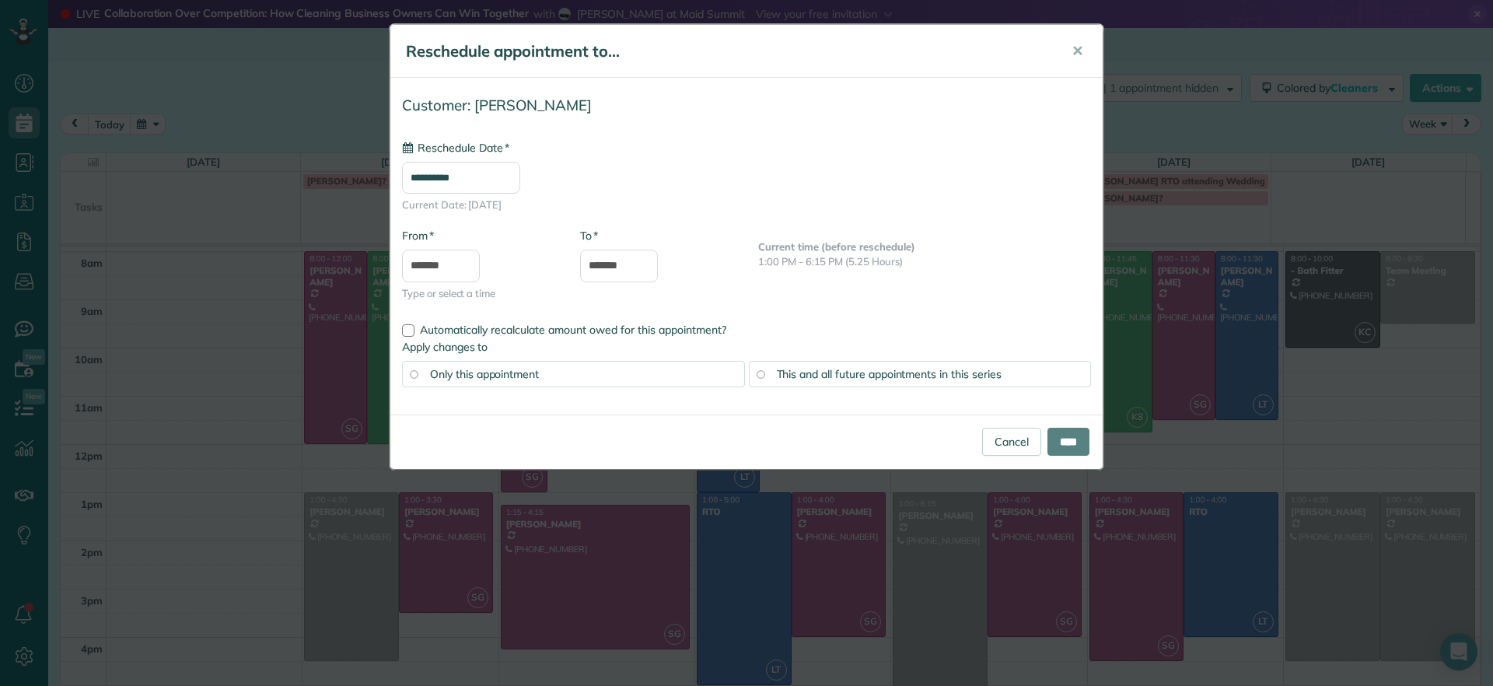
type input "**********"
click at [1062, 436] on input "****" at bounding box center [1069, 442] width 42 height 28
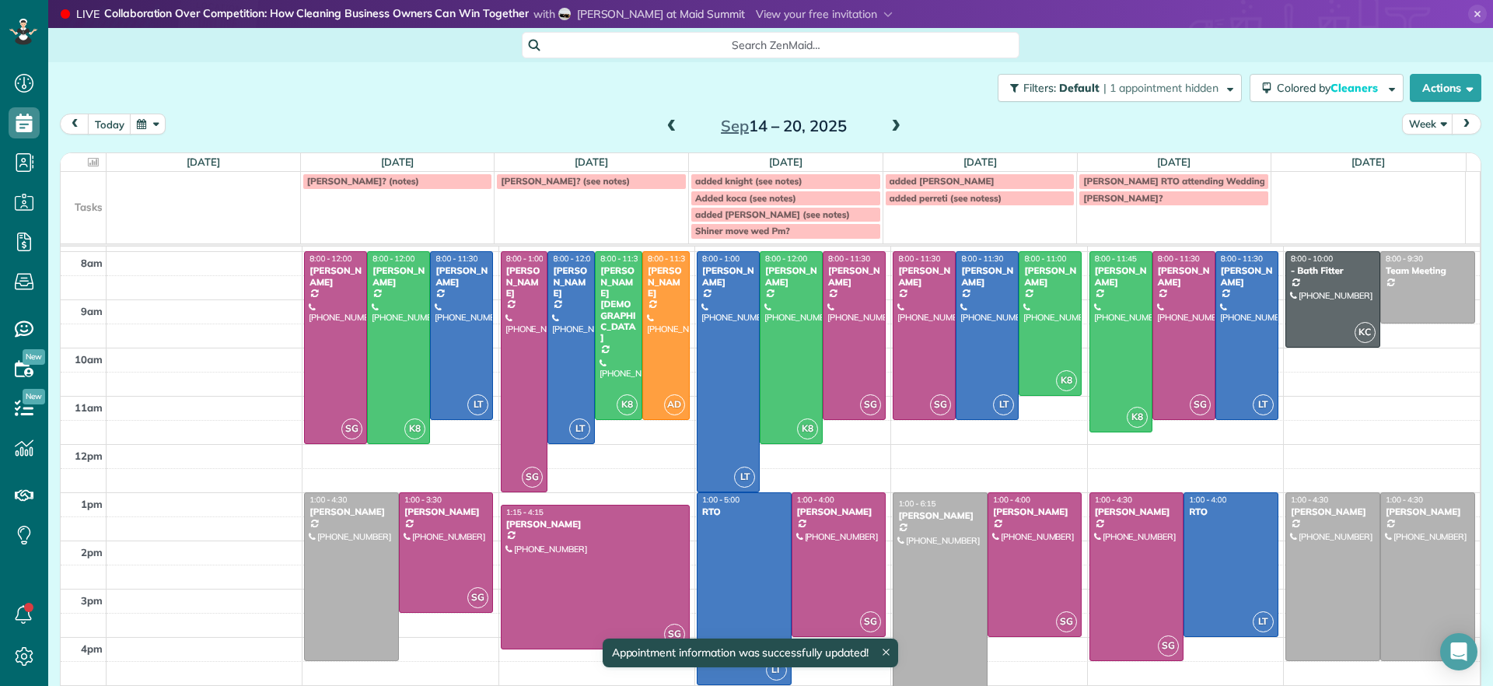
click at [660, 120] on div "Sep 14 – 20, 2025" at bounding box center [784, 126] width 249 height 25
click at [676, 128] on div "Sep 14 – 20, 2025" at bounding box center [784, 126] width 249 height 25
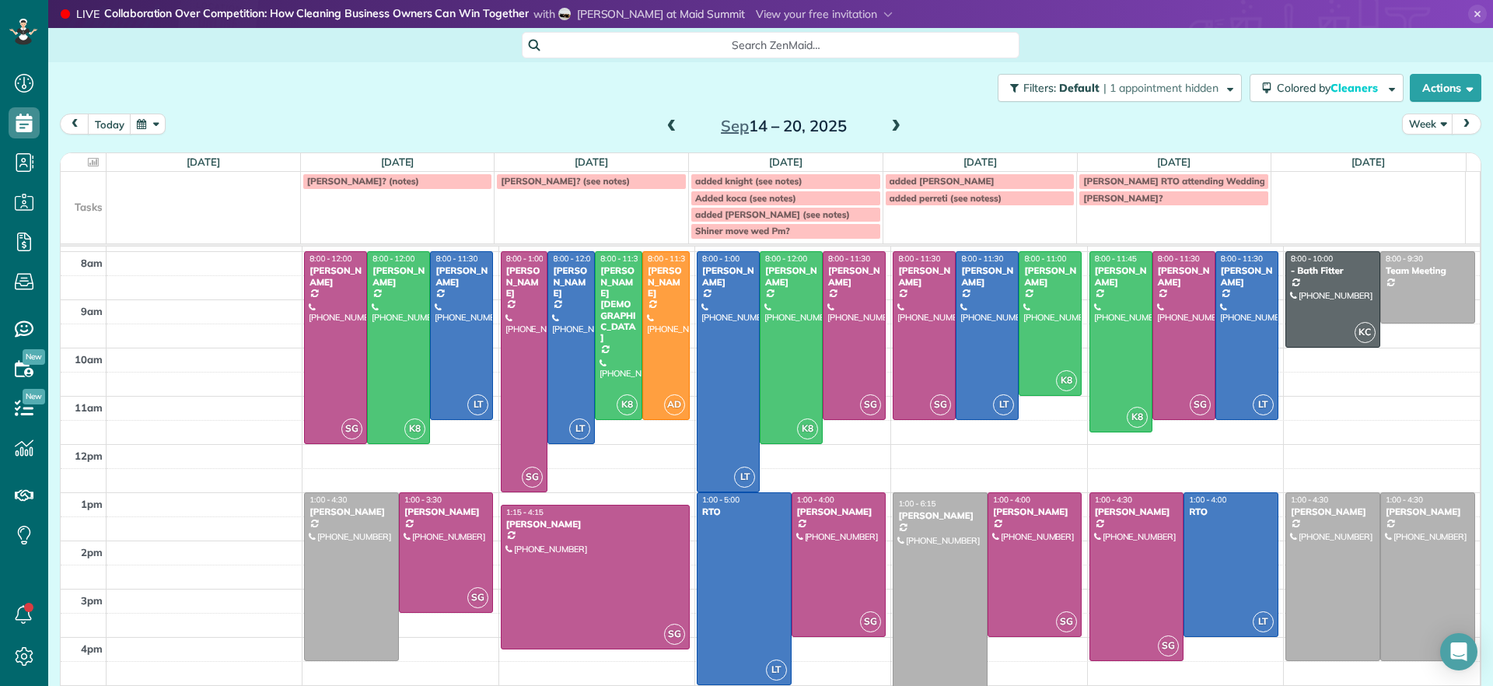
click at [940, 574] on div at bounding box center [940, 613] width 93 height 240
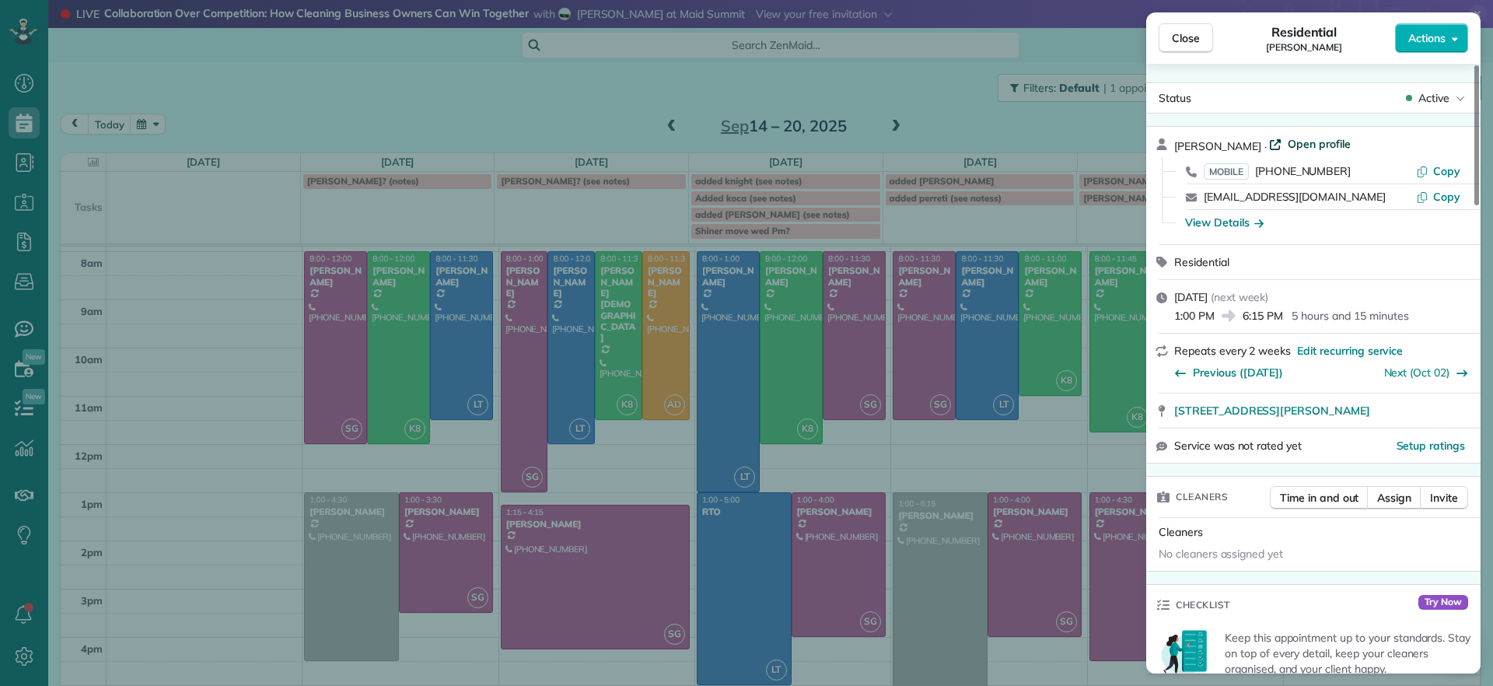
click at [1288, 145] on span "Open profile" at bounding box center [1319, 144] width 63 height 16
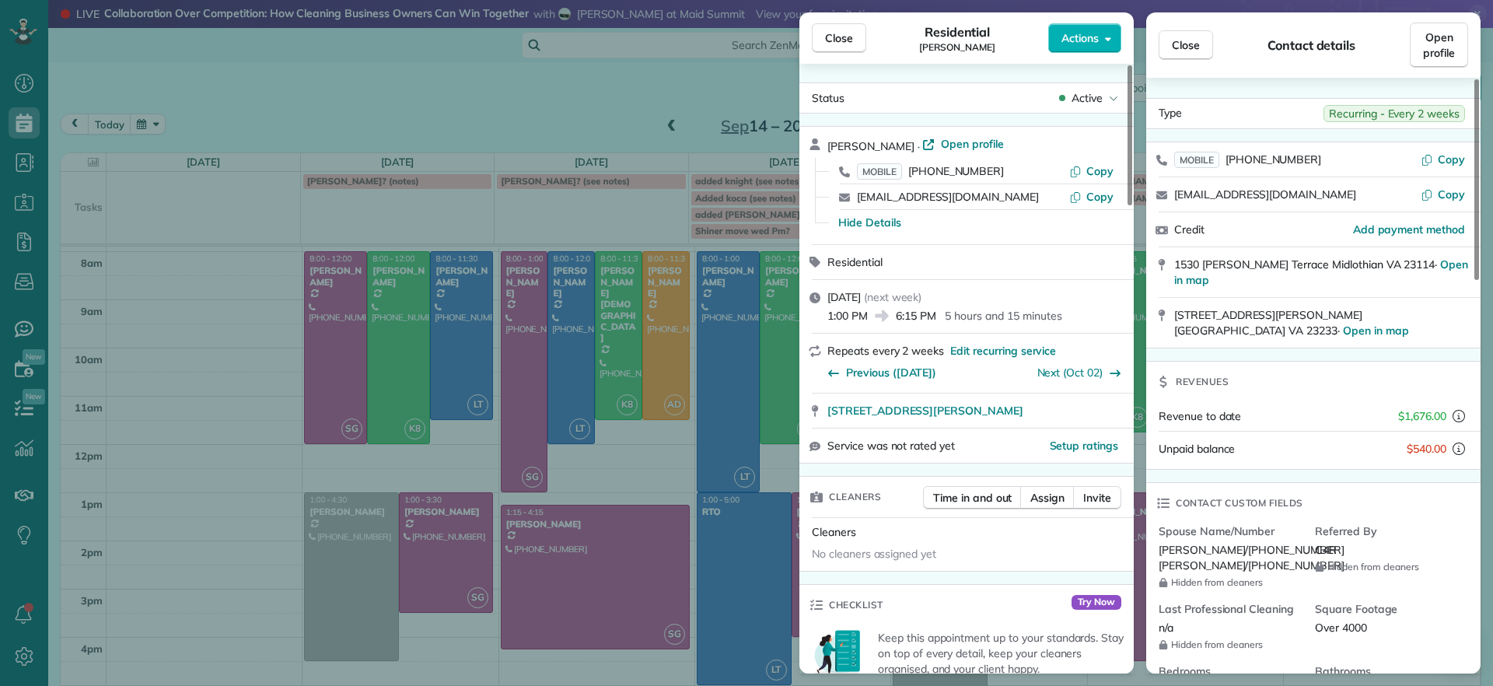
click at [538, 136] on div "Close Residential Jennifer Hunte Actions Status Active Jennifer Hunte · Open pr…" at bounding box center [746, 343] width 1493 height 686
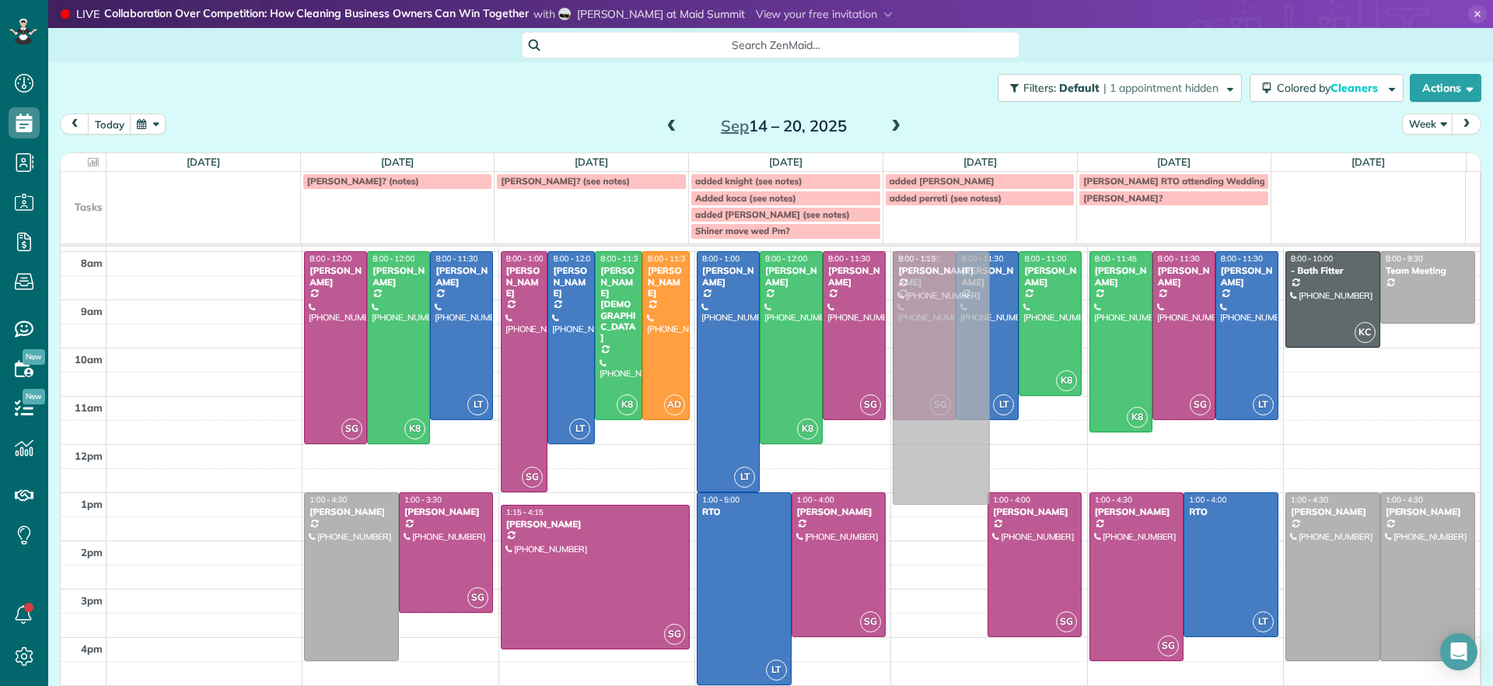
drag, startPoint x: 915, startPoint y: 619, endPoint x: 895, endPoint y: 373, distance: 247.3
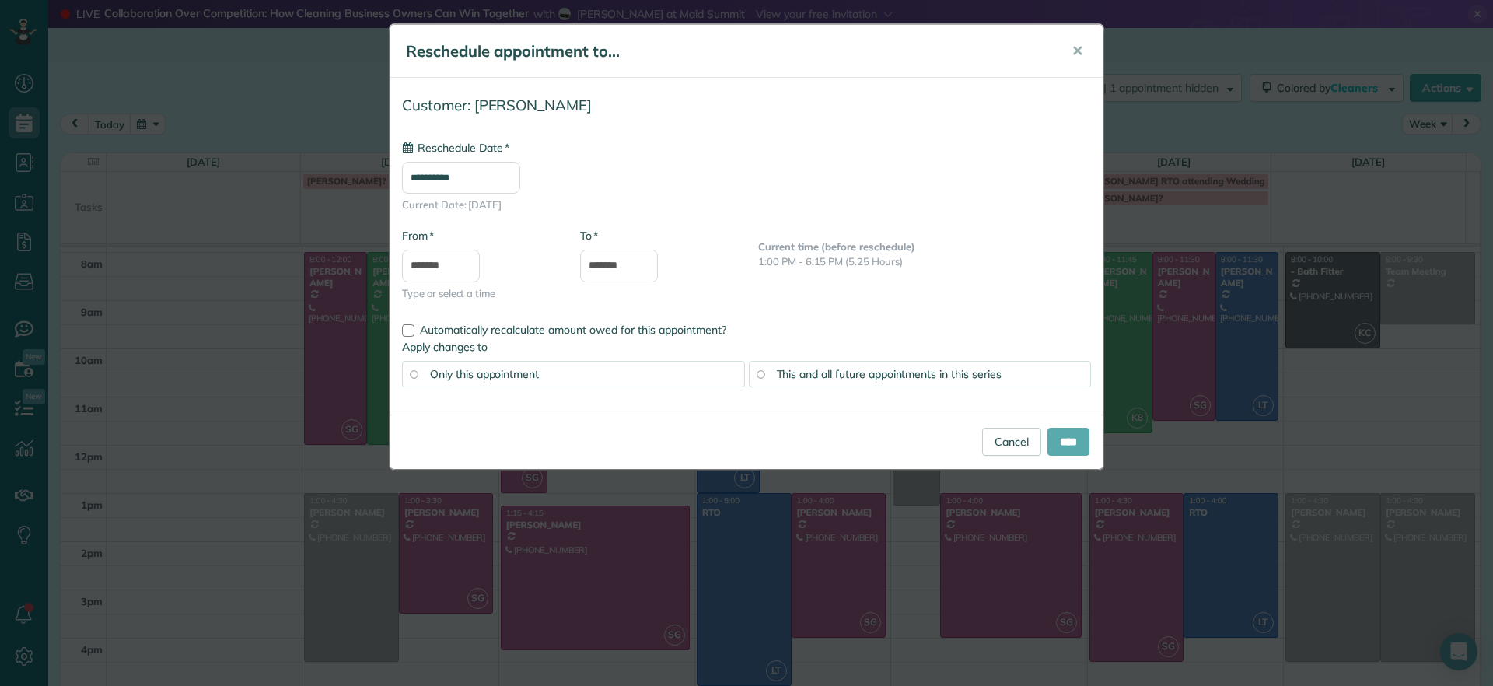
type input "**********"
click at [1061, 445] on input "****" at bounding box center [1069, 442] width 42 height 28
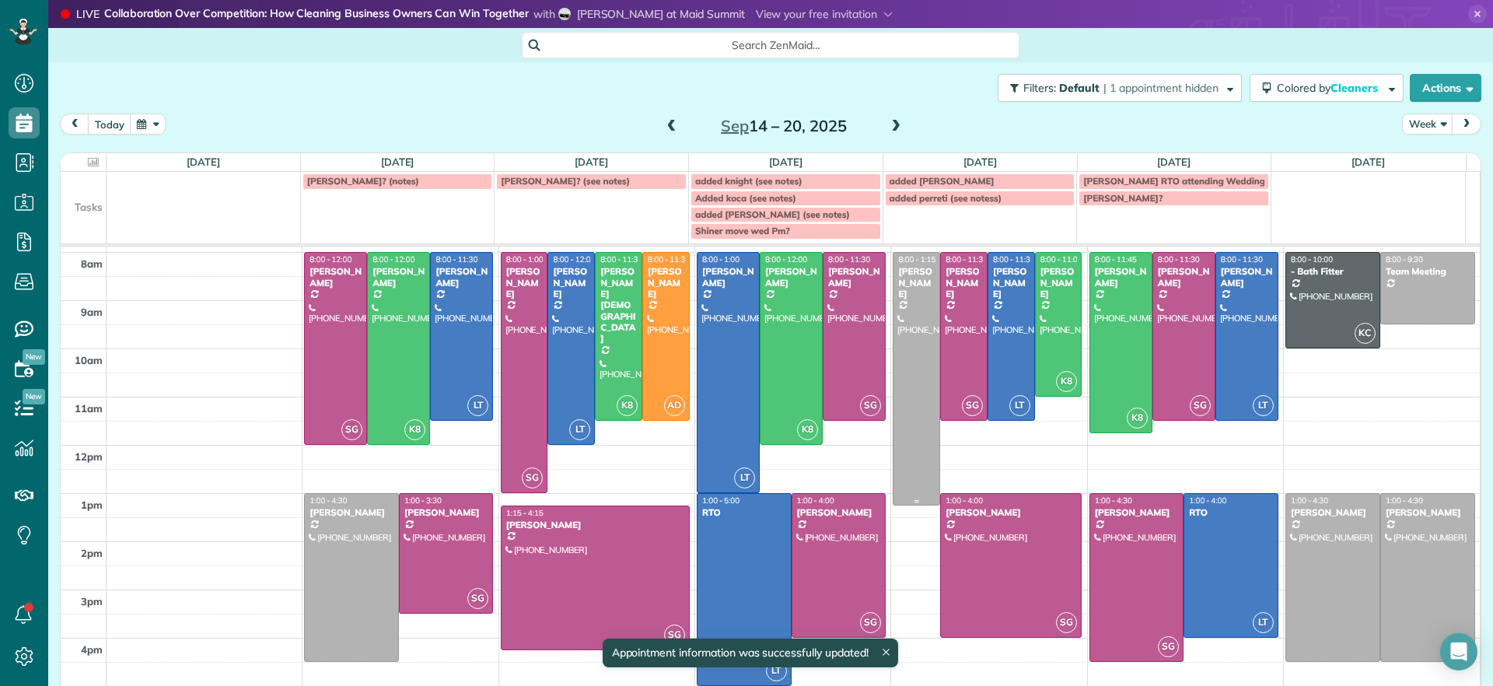
click at [902, 376] on div at bounding box center [917, 379] width 46 height 252
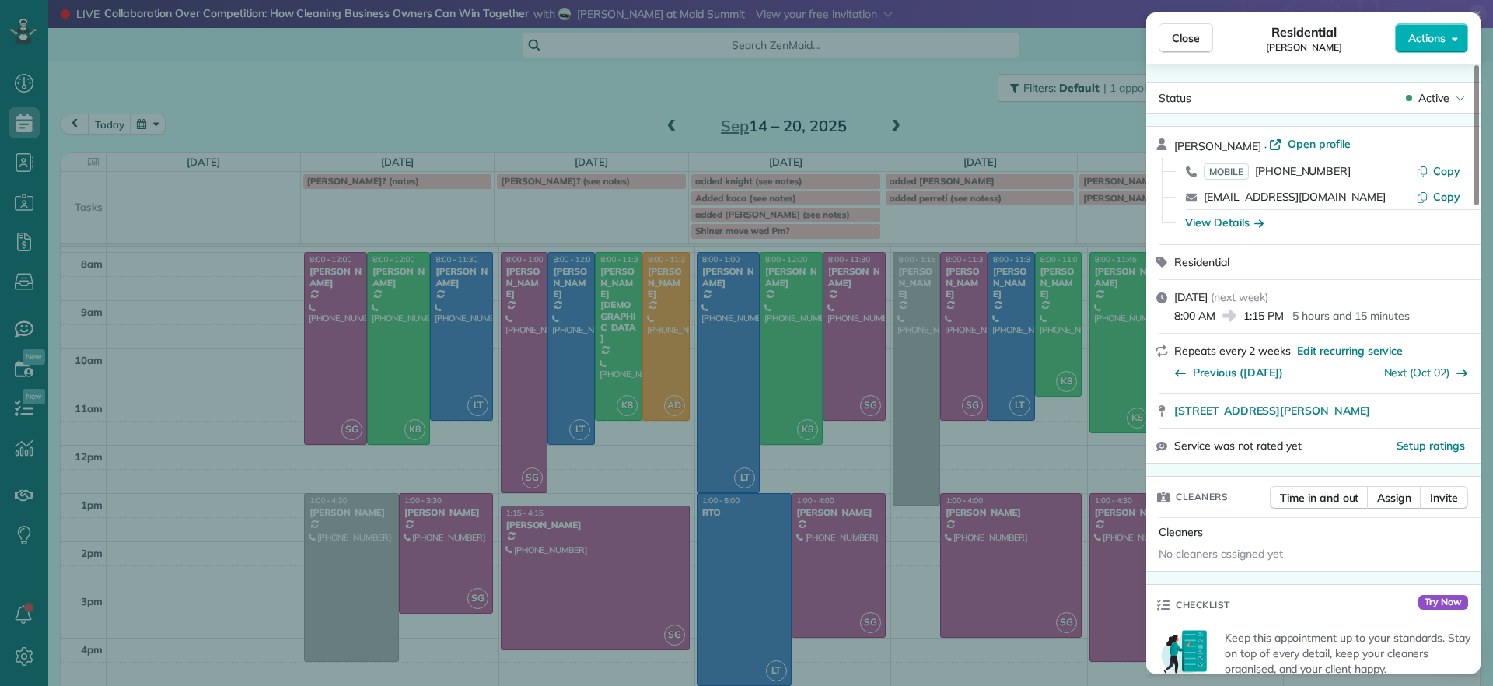
click at [548, 105] on div "Close Residential Jennifer Hunte Actions Status Active Jennifer Hunte · Open pr…" at bounding box center [746, 343] width 1493 height 686
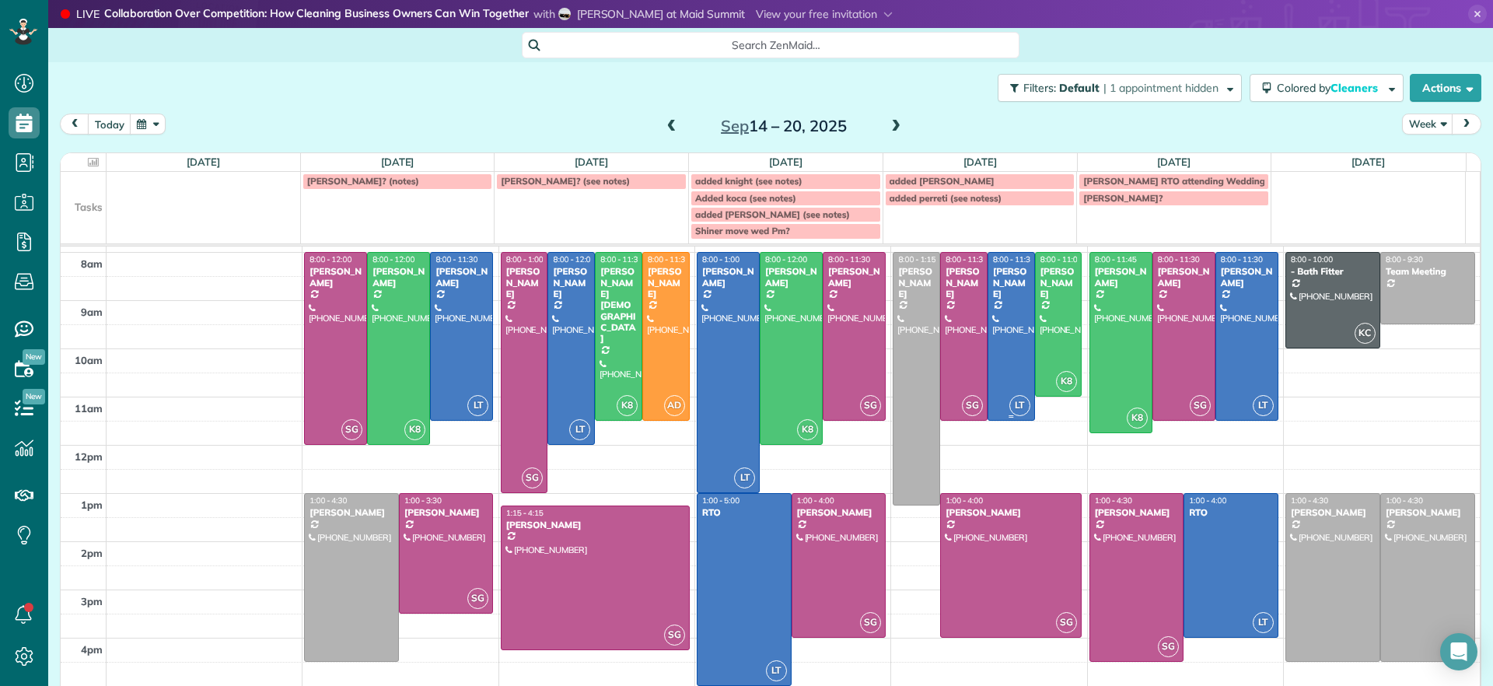
click at [999, 326] on div at bounding box center [1012, 336] width 46 height 167
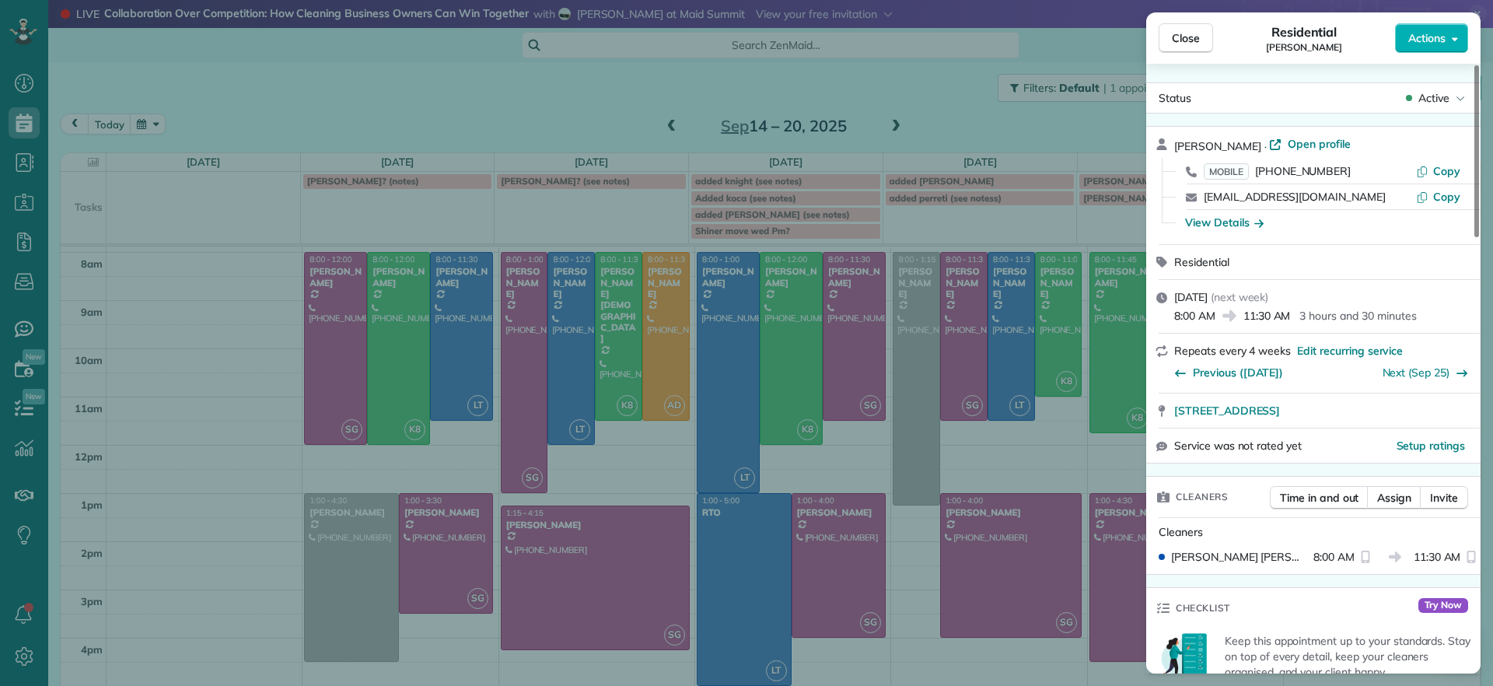
click at [1411, 510] on div "Time in and out Assign Invite" at bounding box center [1369, 501] width 198 height 31
click at [1406, 506] on button "Assign" at bounding box center [1394, 497] width 54 height 23
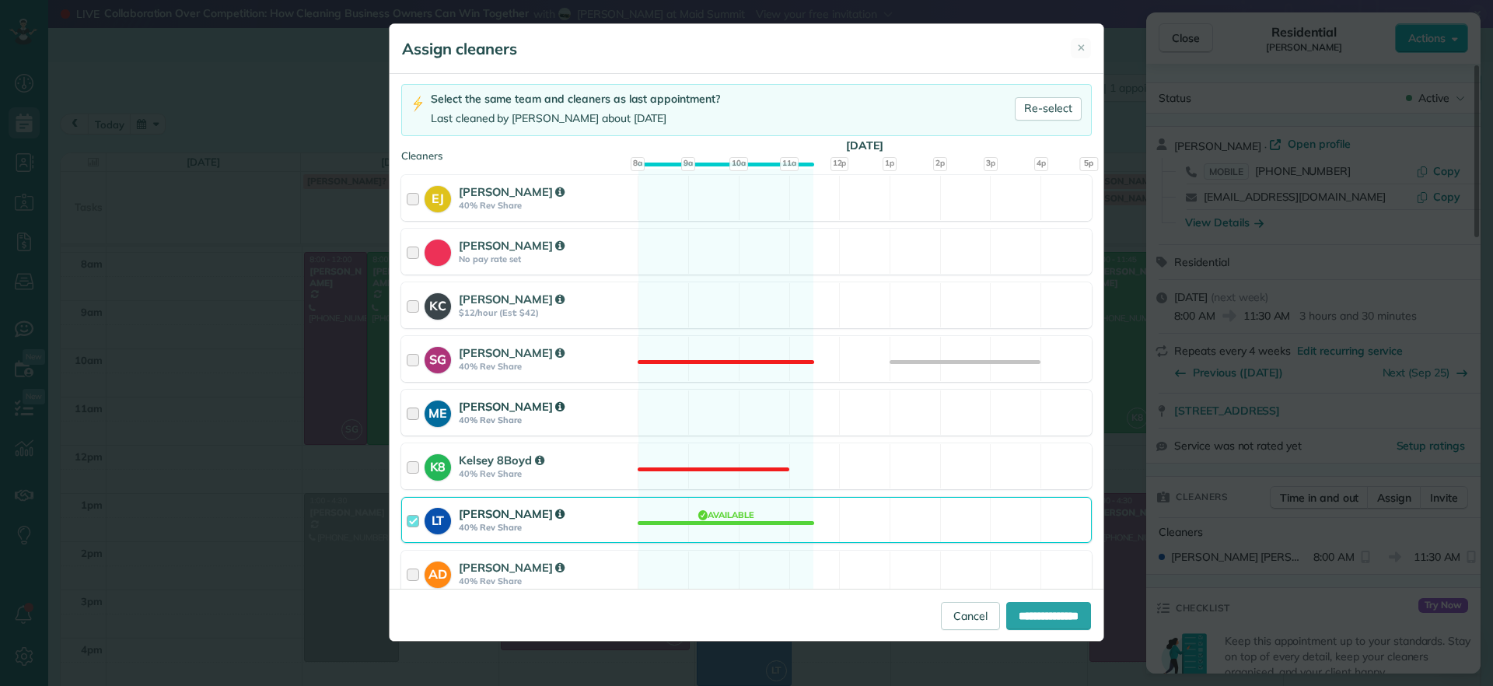
scroll to position [194, 0]
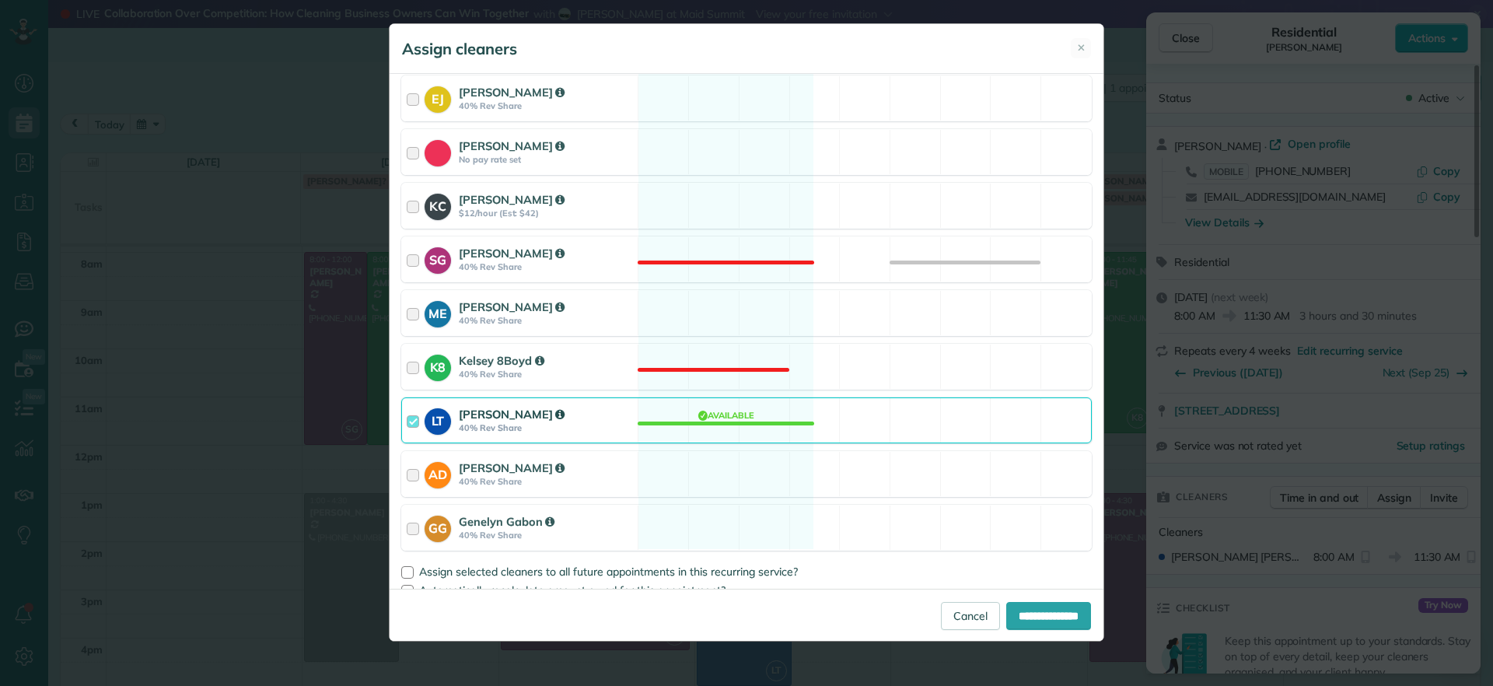
drag, startPoint x: 726, startPoint y: 425, endPoint x: 1078, endPoint y: 538, distance: 370.0
click at [726, 425] on div "LT Laura Thaller 40% Rev Share Available" at bounding box center [746, 420] width 691 height 46
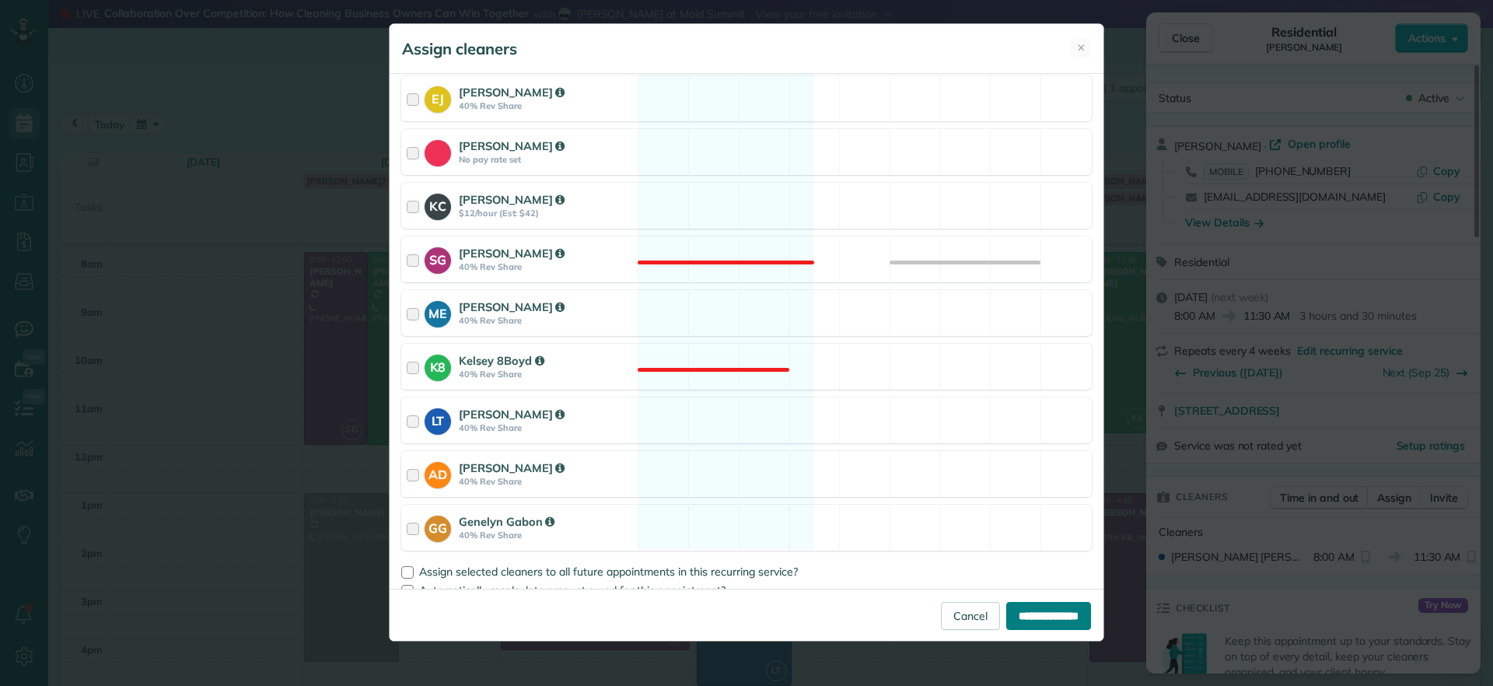
click at [1052, 624] on input "**********" at bounding box center [1049, 616] width 85 height 28
type input "**********"
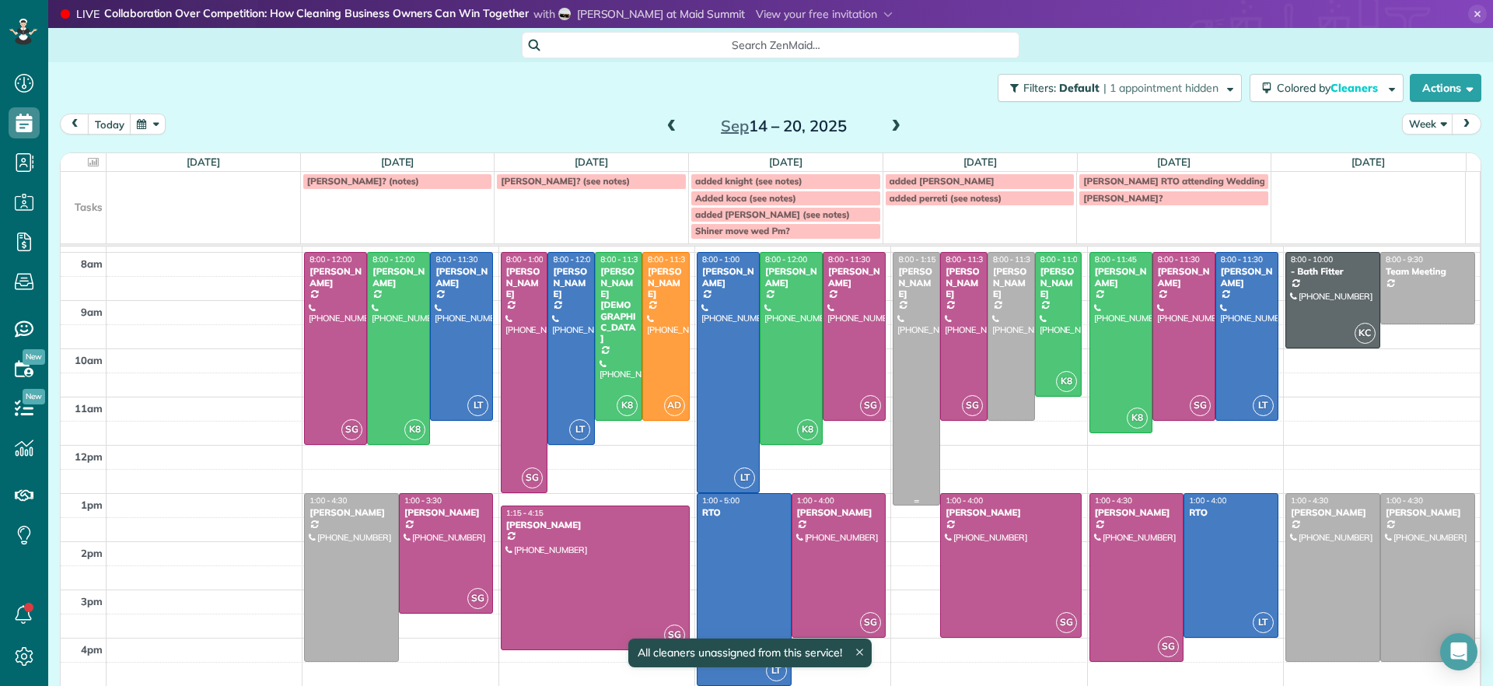
click at [899, 389] on body "Dashboard Scheduling Calendar View List View Dispatch View - Weekly scheduling …" at bounding box center [746, 343] width 1493 height 686
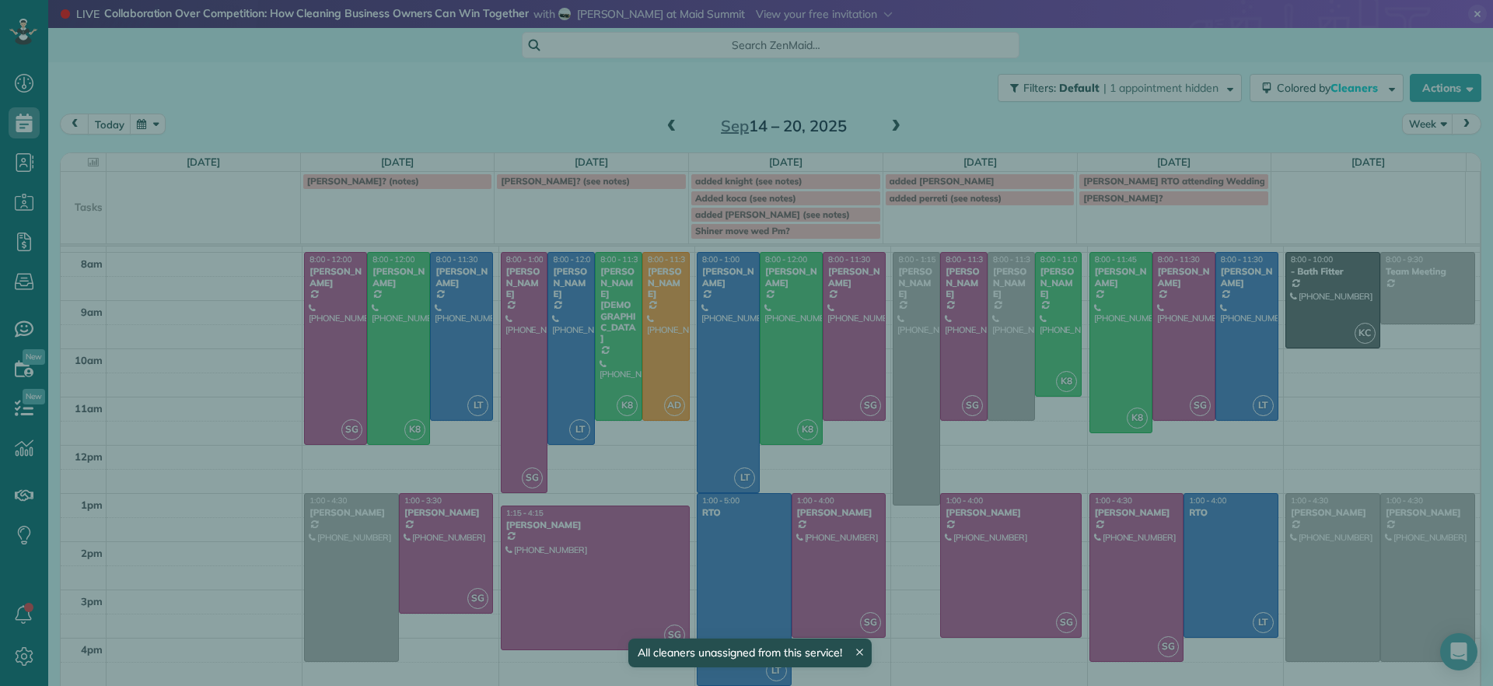
scroll to position [42, 0]
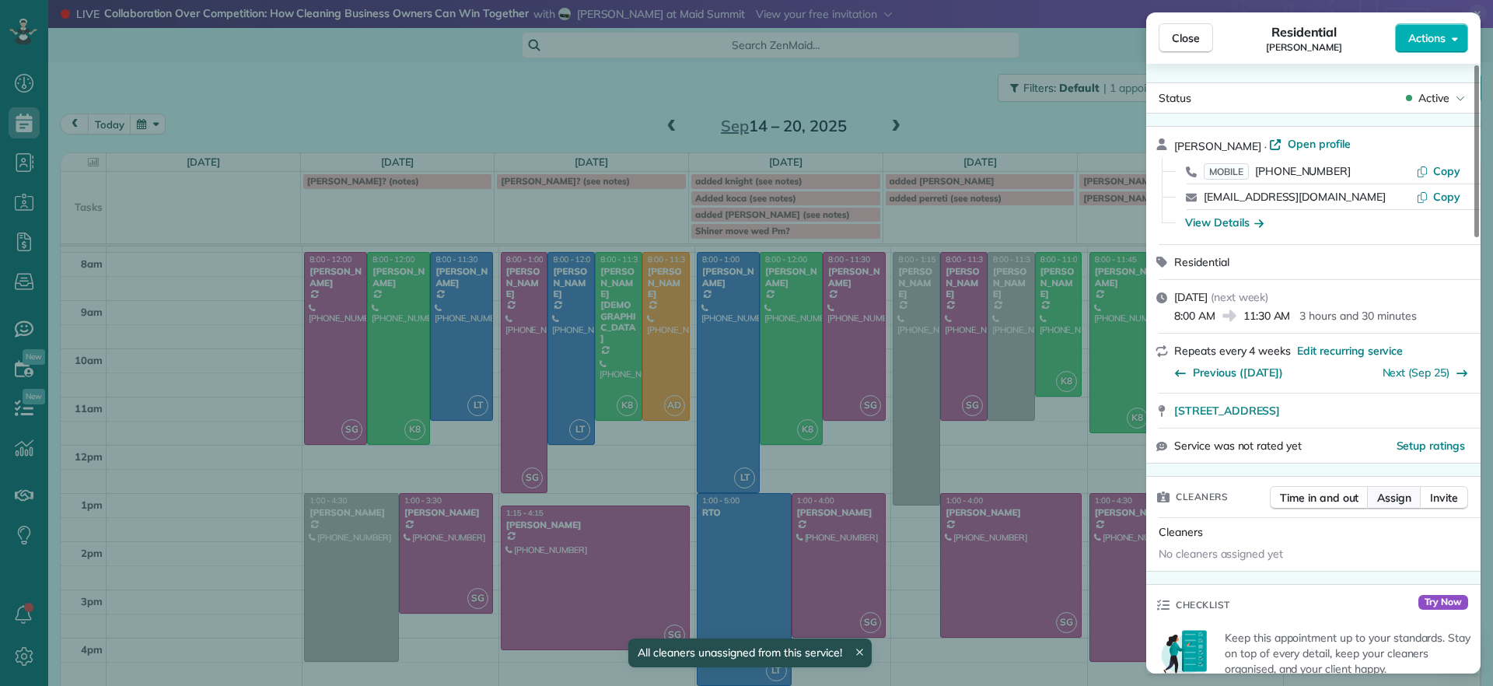
click at [1388, 501] on span "Assign" at bounding box center [1395, 498] width 34 height 16
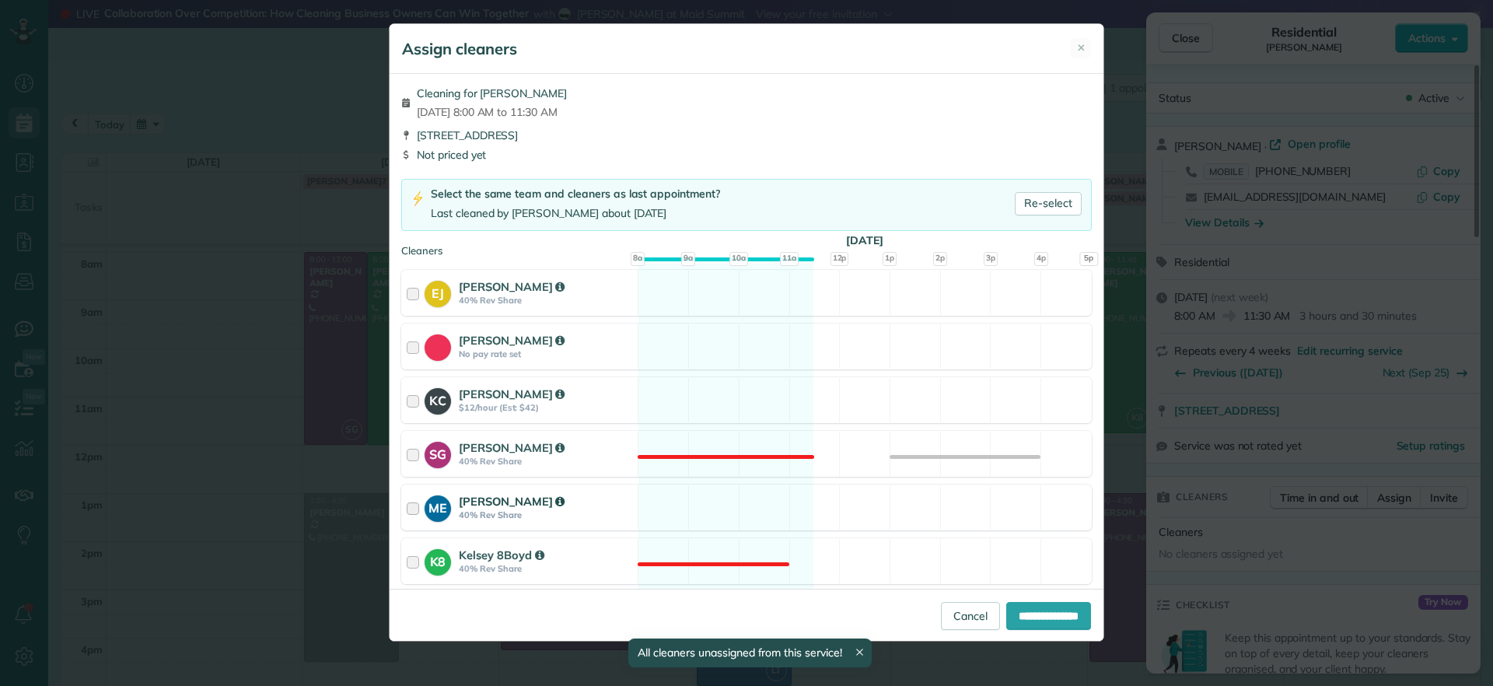
click at [699, 502] on div "ME Mae Enriquez 40% Rev Share Available" at bounding box center [746, 508] width 691 height 46
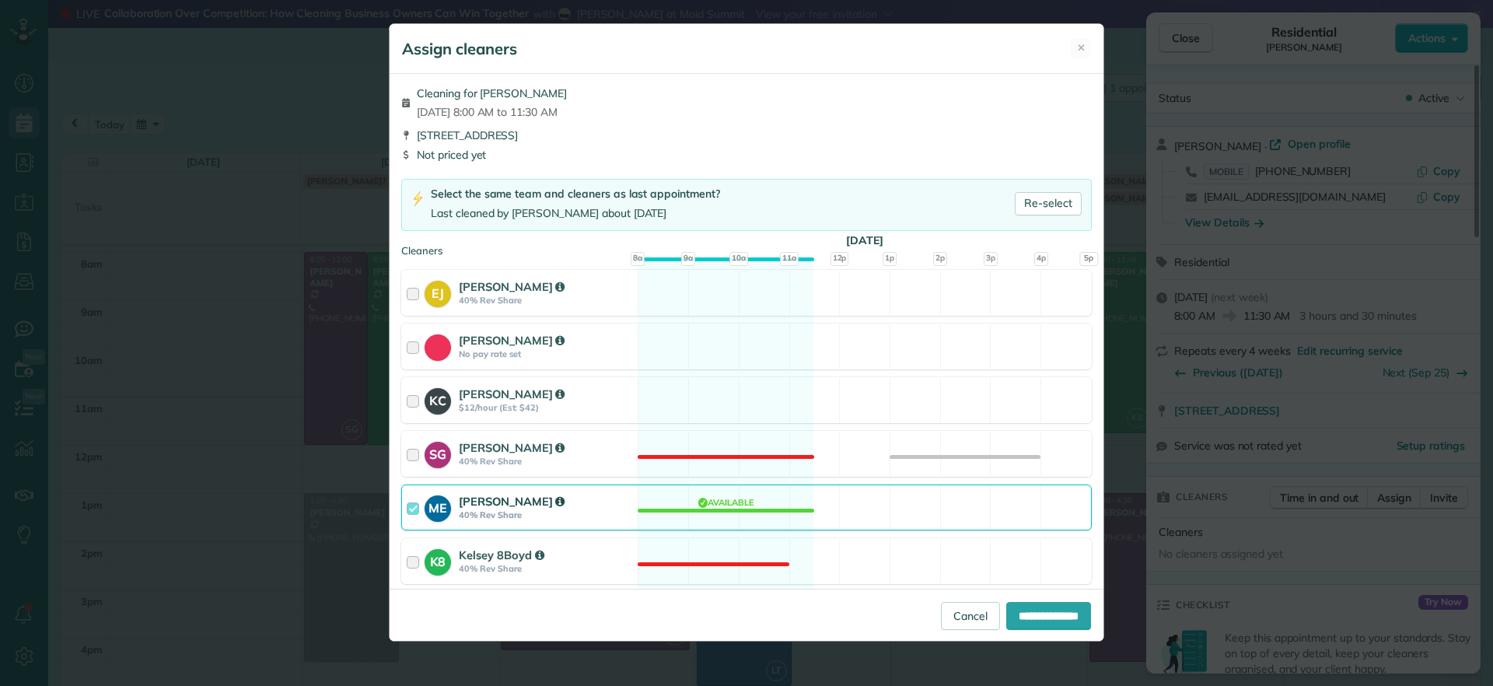
click at [741, 501] on div "ME Mae Enriquez 40% Rev Share Available" at bounding box center [746, 508] width 691 height 46
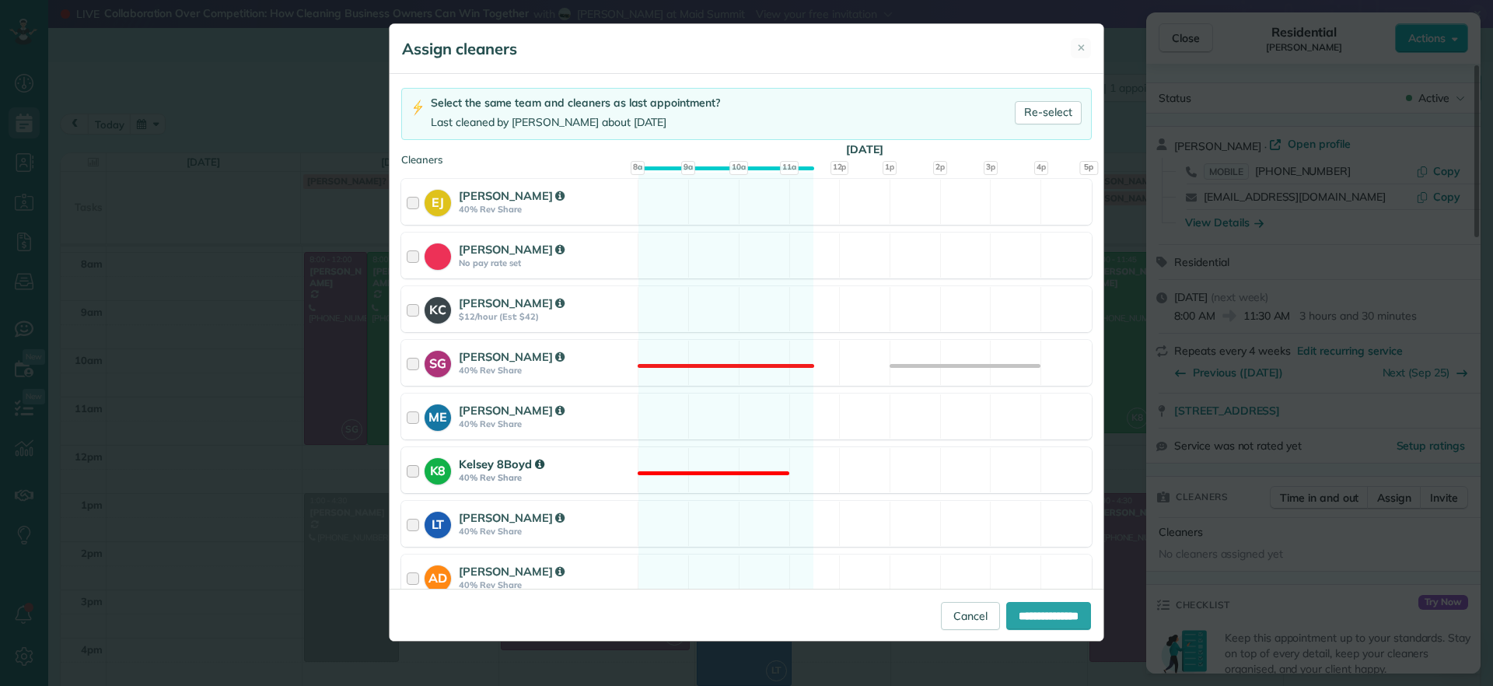
scroll to position [194, 0]
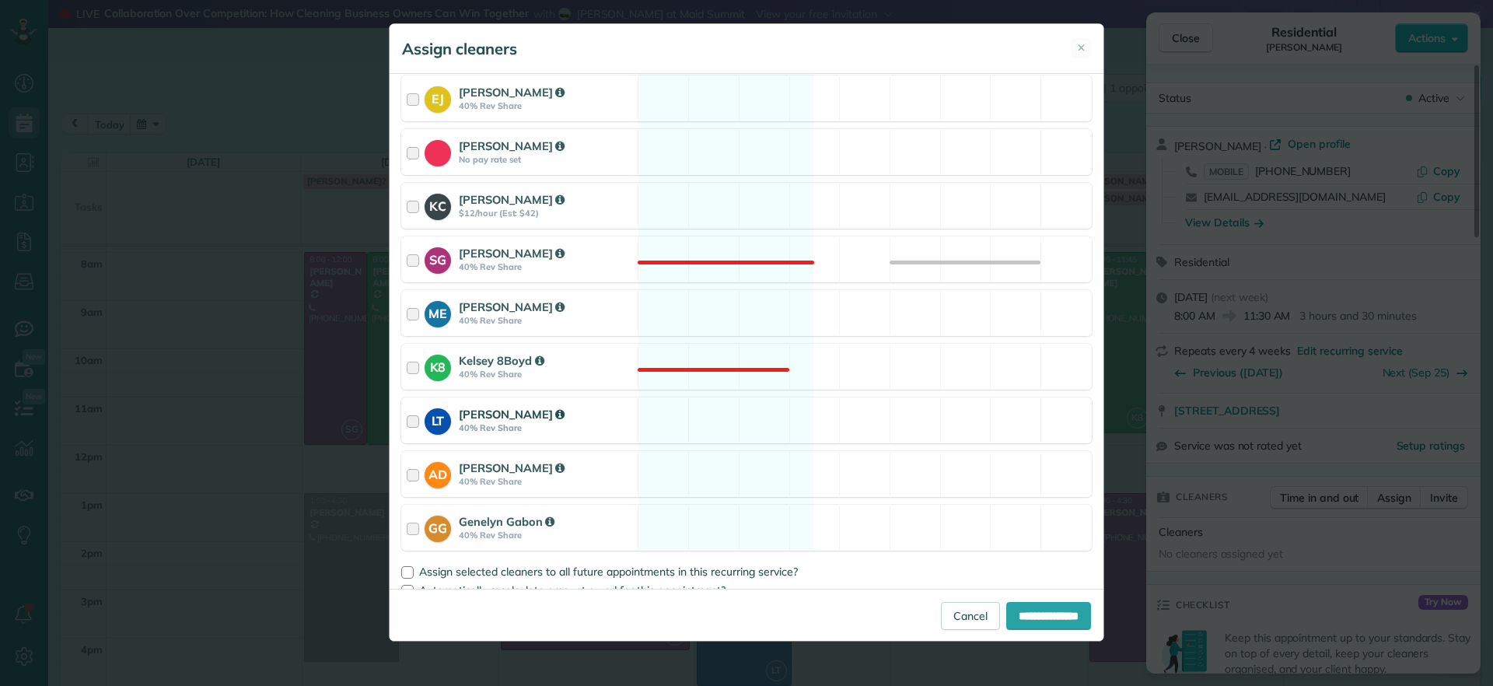
click at [693, 421] on div "LT Laura Thaller 40% Rev Share Available" at bounding box center [746, 420] width 691 height 46
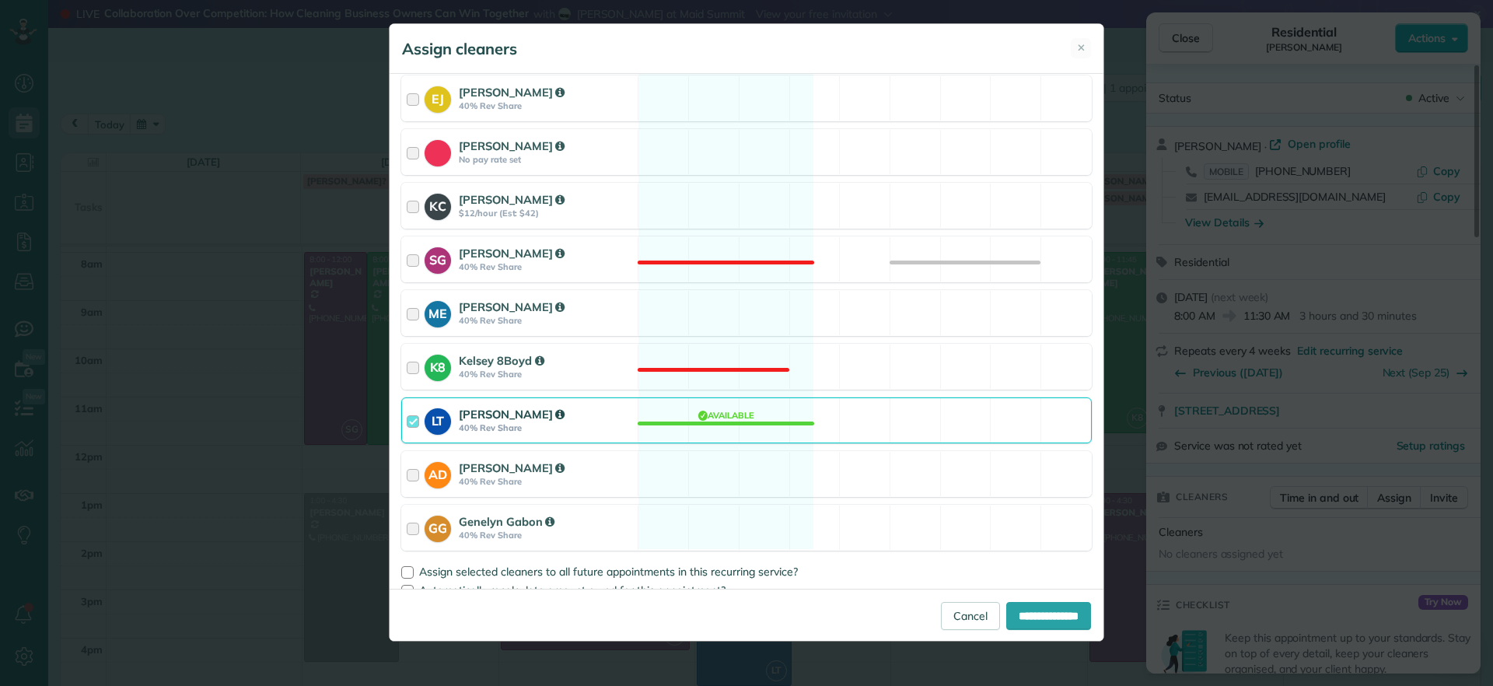
click at [1057, 633] on div "**********" at bounding box center [747, 615] width 714 height 52
click at [1052, 625] on input "**********" at bounding box center [1049, 616] width 85 height 28
type input "**********"
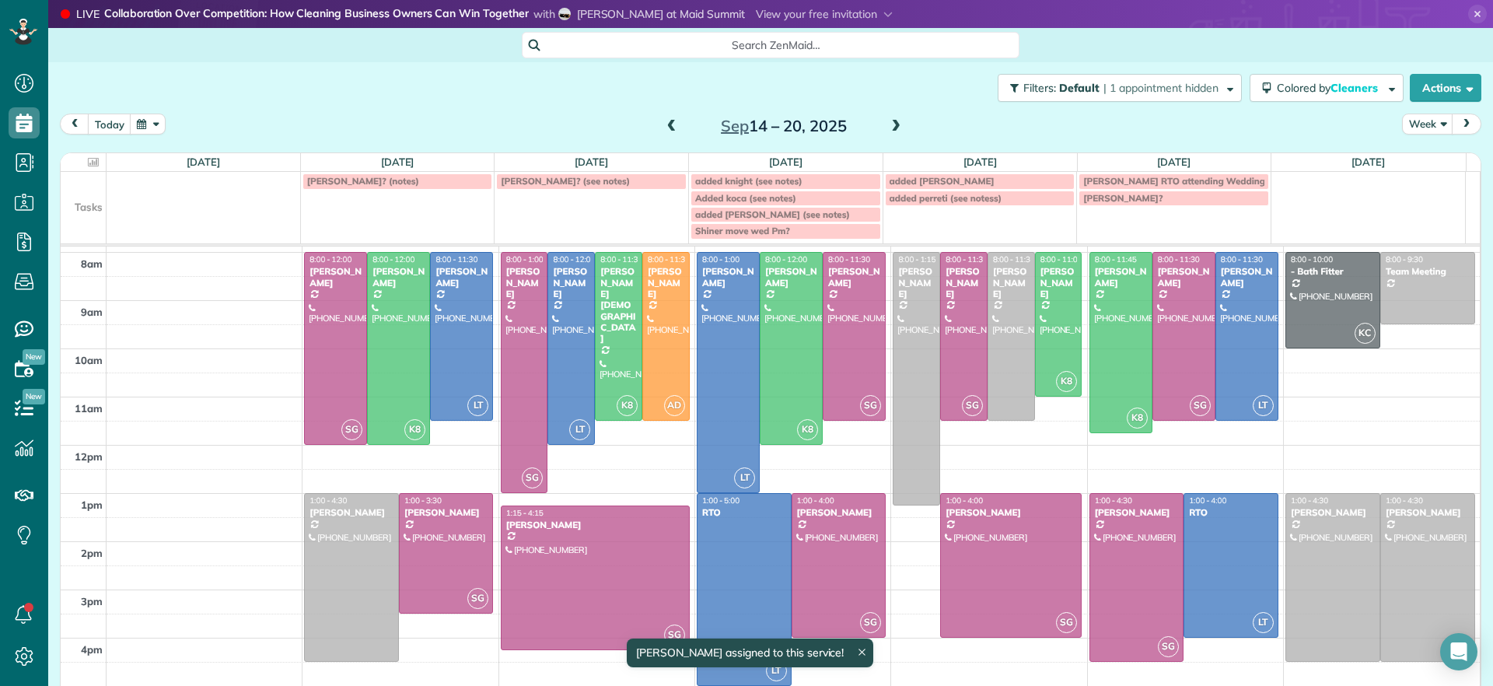
scroll to position [42, 0]
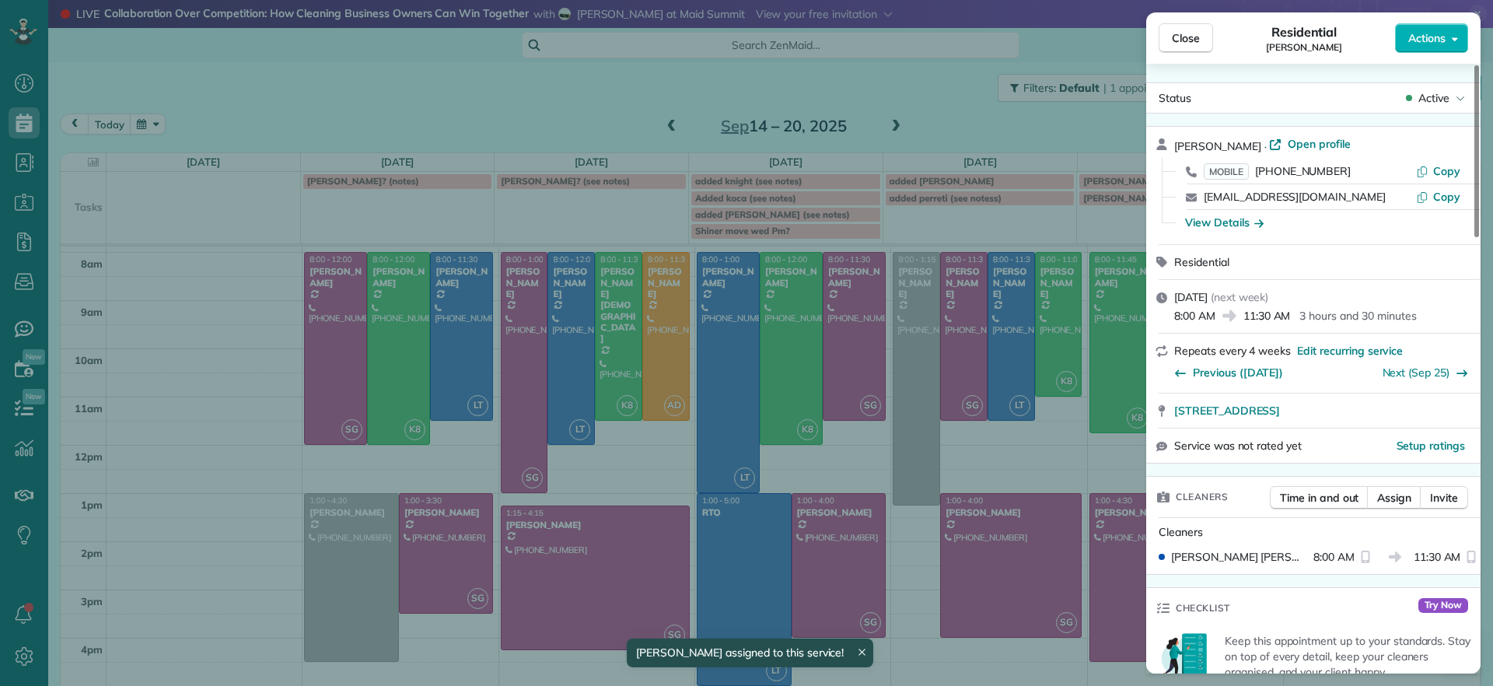
click at [972, 460] on div "Close Residential Charles Perretti Actions Status Active Charles Perretti · Ope…" at bounding box center [746, 343] width 1493 height 686
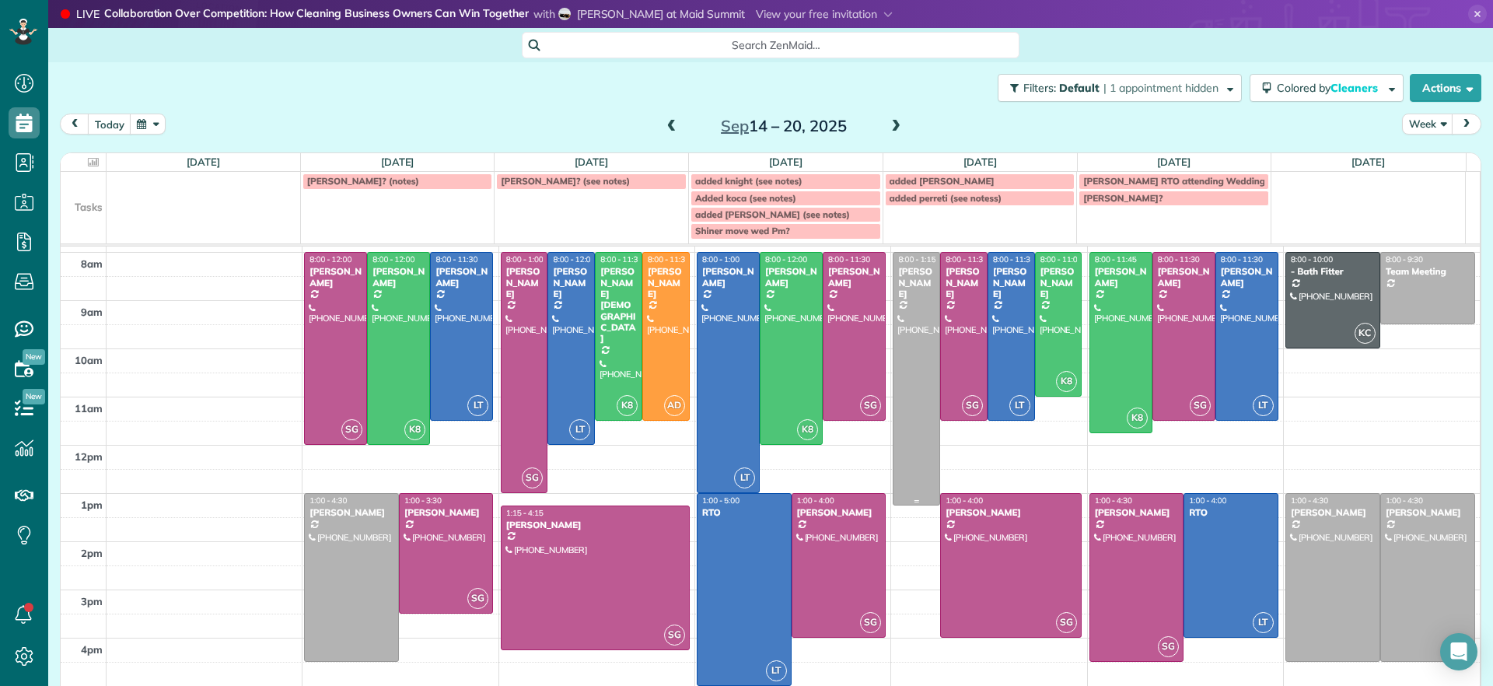
click at [902, 341] on div at bounding box center [917, 379] width 46 height 252
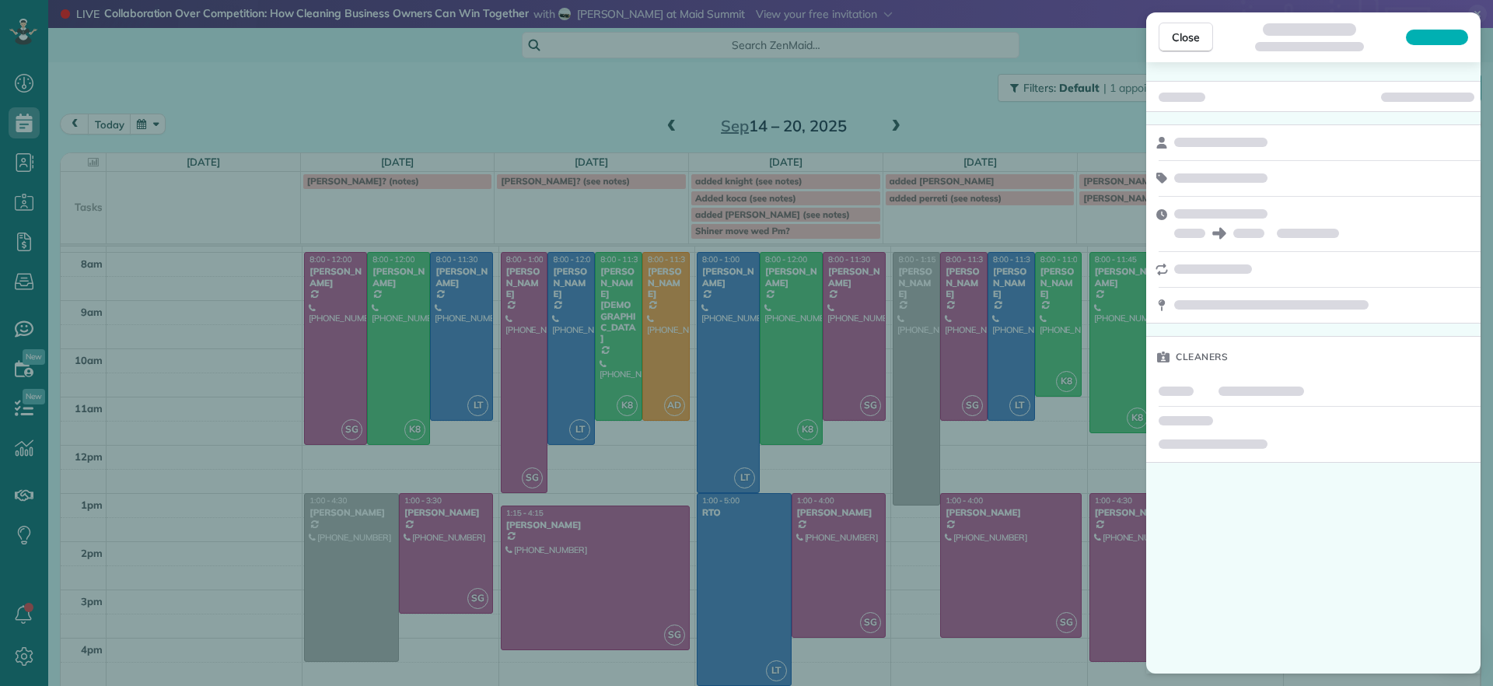
drag, startPoint x: 1000, startPoint y: 459, endPoint x: 1000, endPoint y: 451, distance: 7.8
click at [1000, 451] on div "Close Cleaners" at bounding box center [746, 343] width 1493 height 686
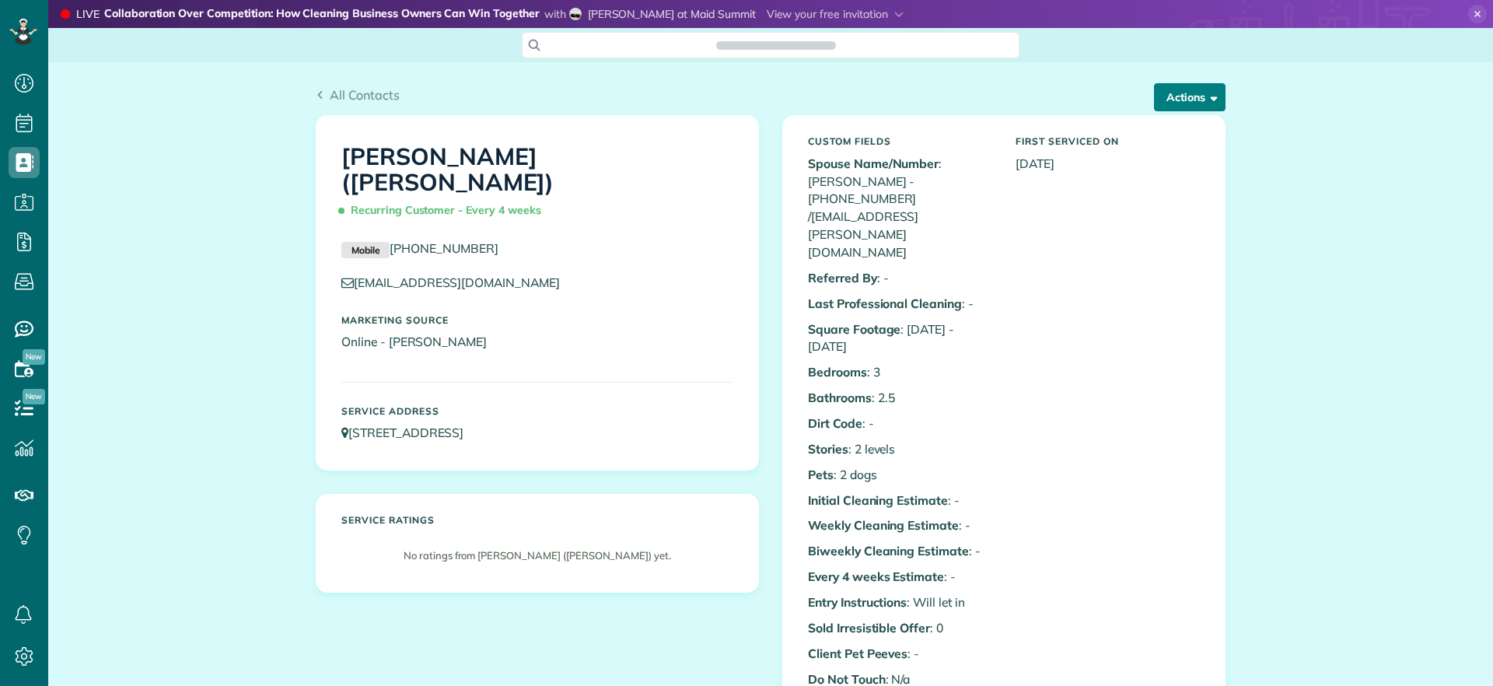
scroll to position [686, 48]
click at [1181, 91] on button "Actions" at bounding box center [1190, 97] width 72 height 28
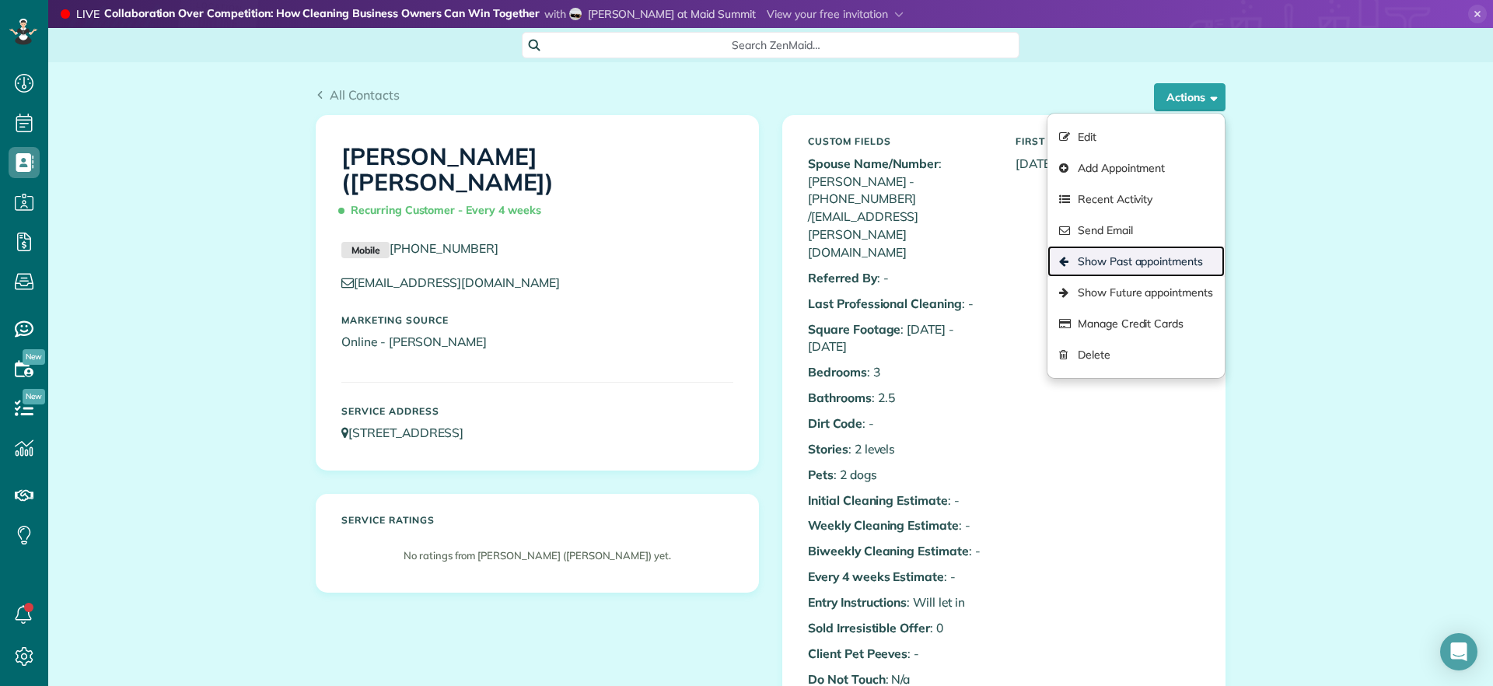
click at [1132, 257] on link "Show Past appointments" at bounding box center [1136, 261] width 177 height 31
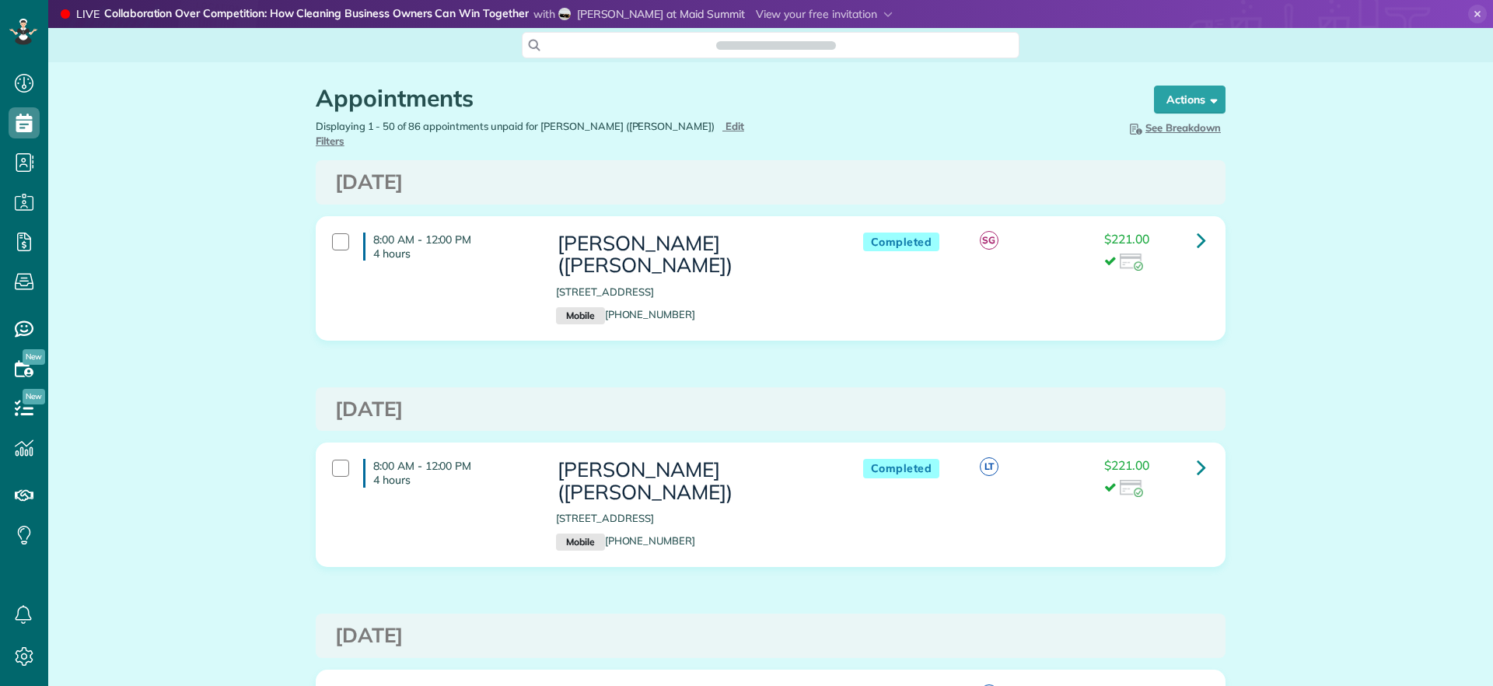
scroll to position [686, 48]
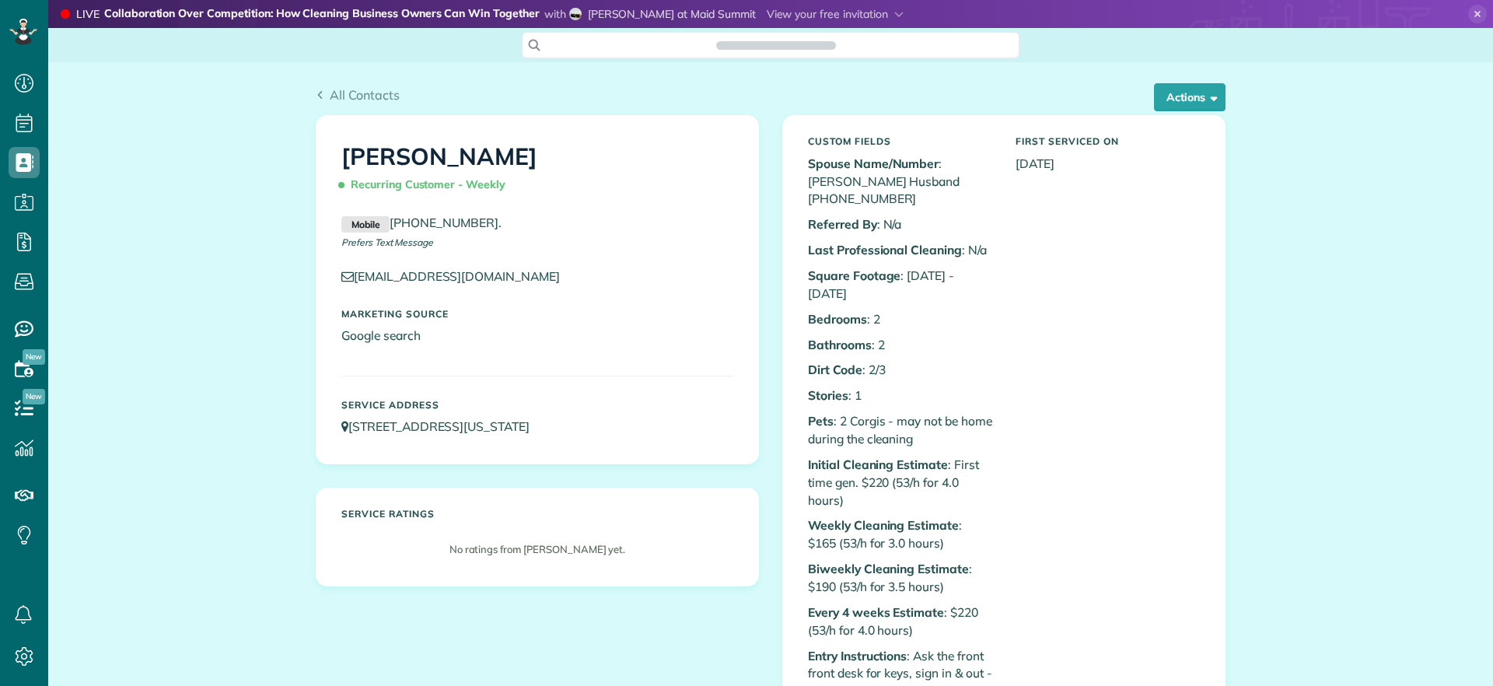
scroll to position [7, 7]
click at [1187, 113] on div "All Contacts Actions Edit Add Appointment Recent Activity Send Email Show Past …" at bounding box center [771, 101] width 910 height 30
click at [1188, 110] on button "Actions" at bounding box center [1190, 97] width 72 height 28
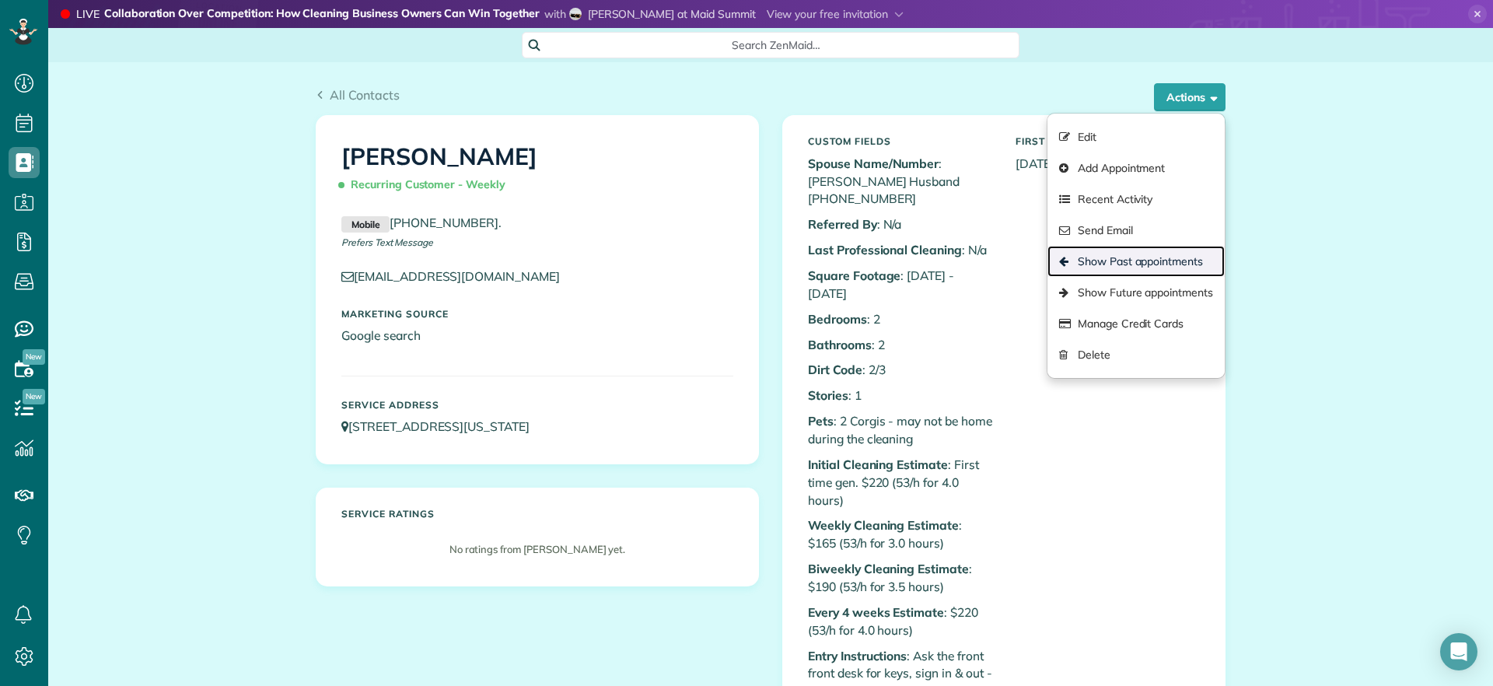
click at [1136, 263] on link "Show Past appointments" at bounding box center [1136, 261] width 177 height 31
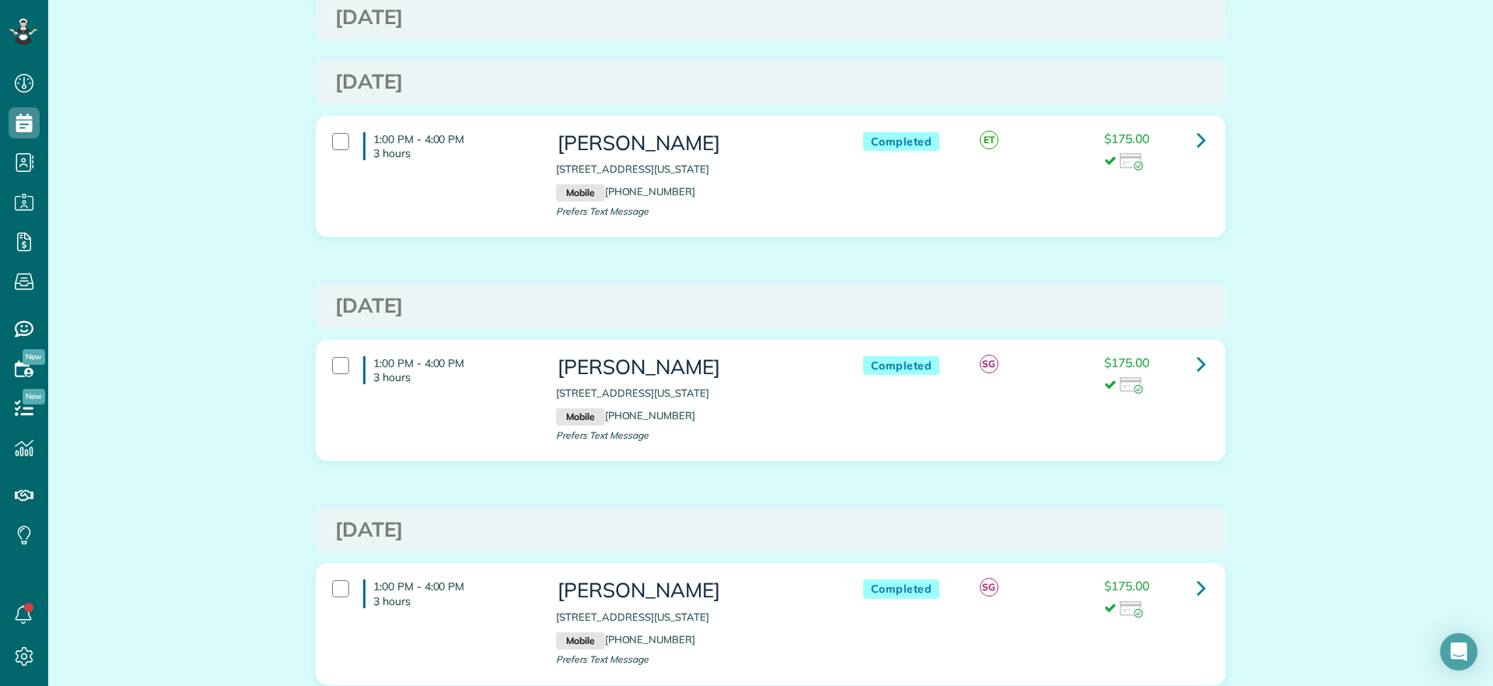
scroll to position [4473, 0]
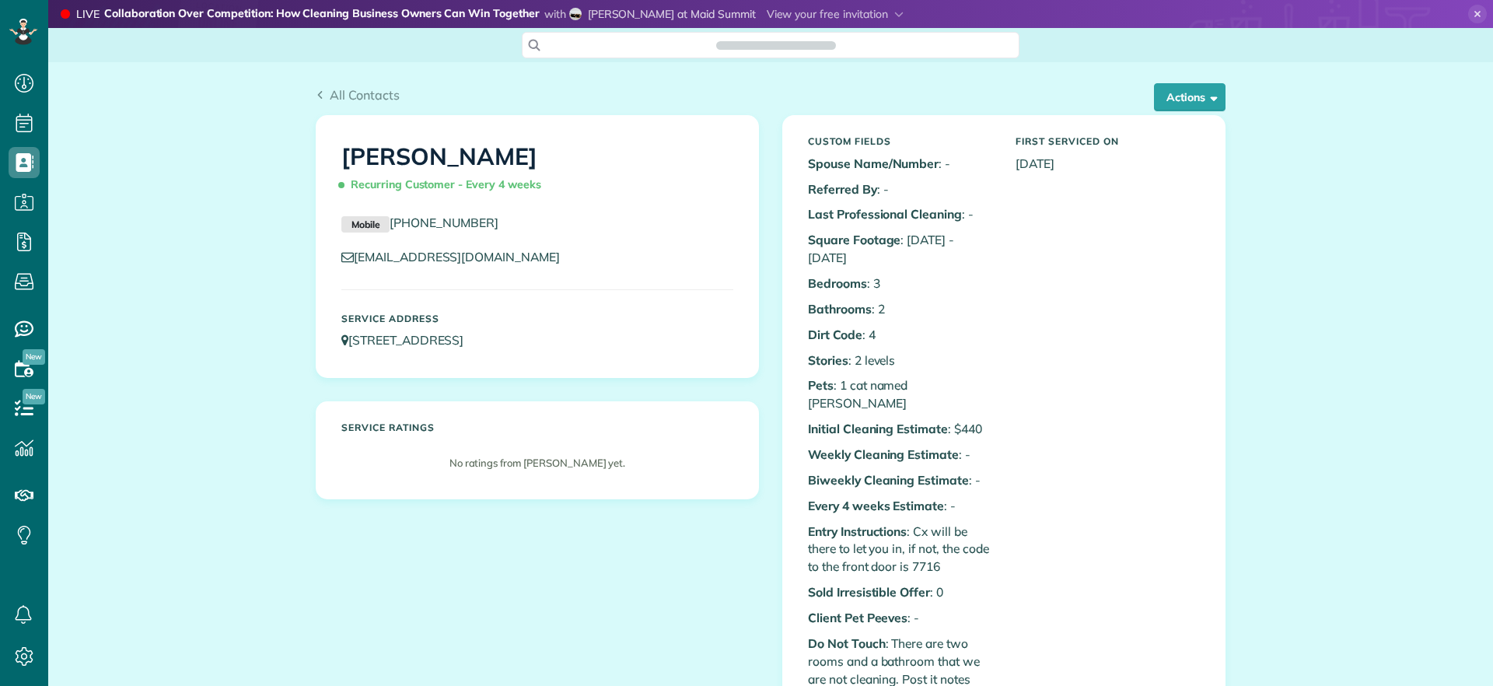
scroll to position [686, 48]
click at [1176, 97] on button "Actions" at bounding box center [1190, 97] width 72 height 28
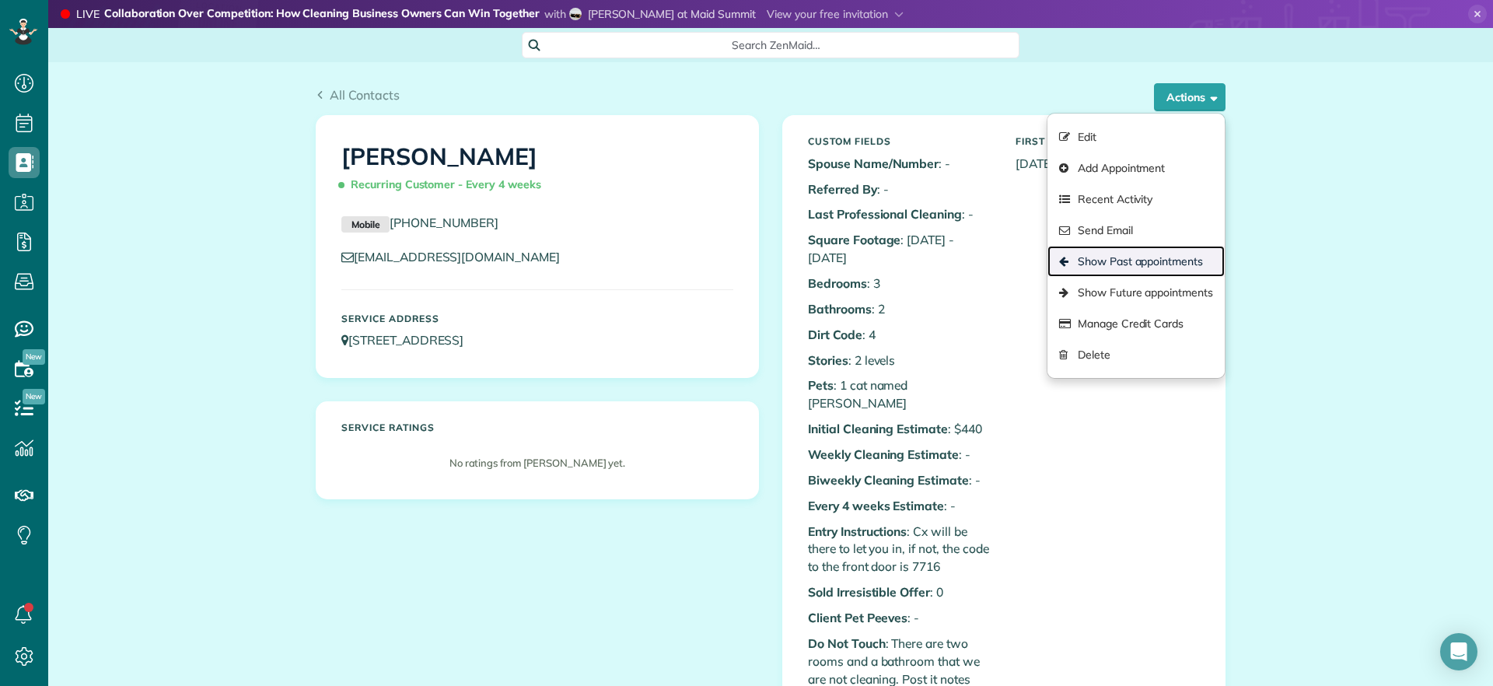
click at [1133, 260] on link "Show Past appointments" at bounding box center [1136, 261] width 177 height 31
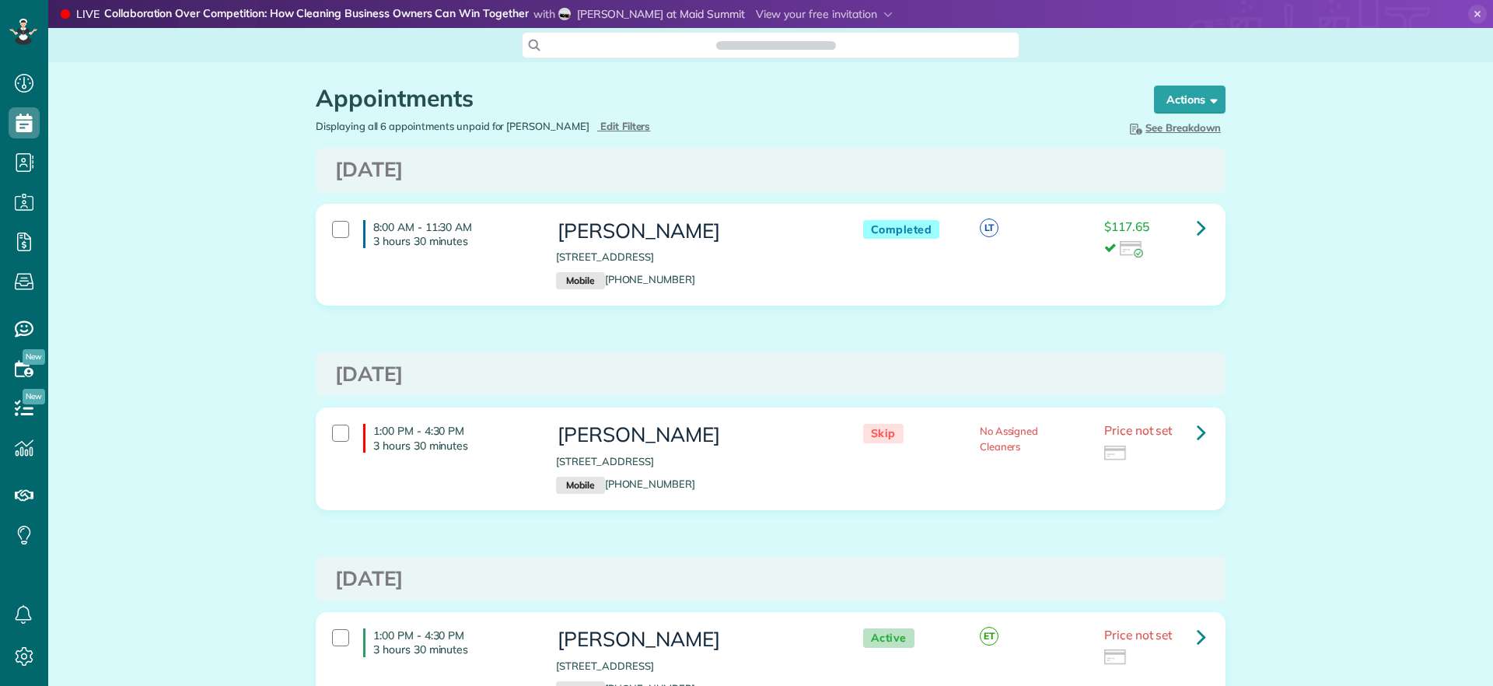
scroll to position [7, 7]
click at [1189, 236] on link at bounding box center [1201, 227] width 31 height 31
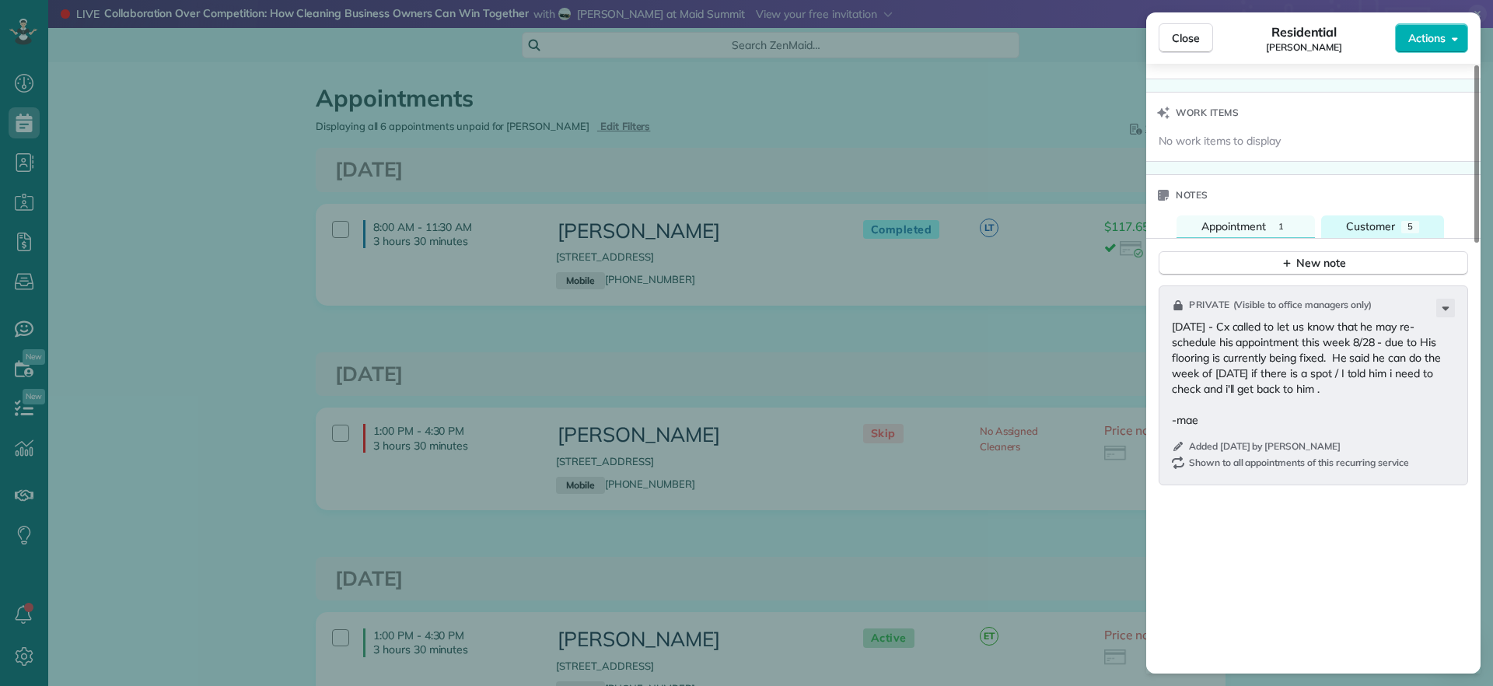
scroll to position [1367, 0]
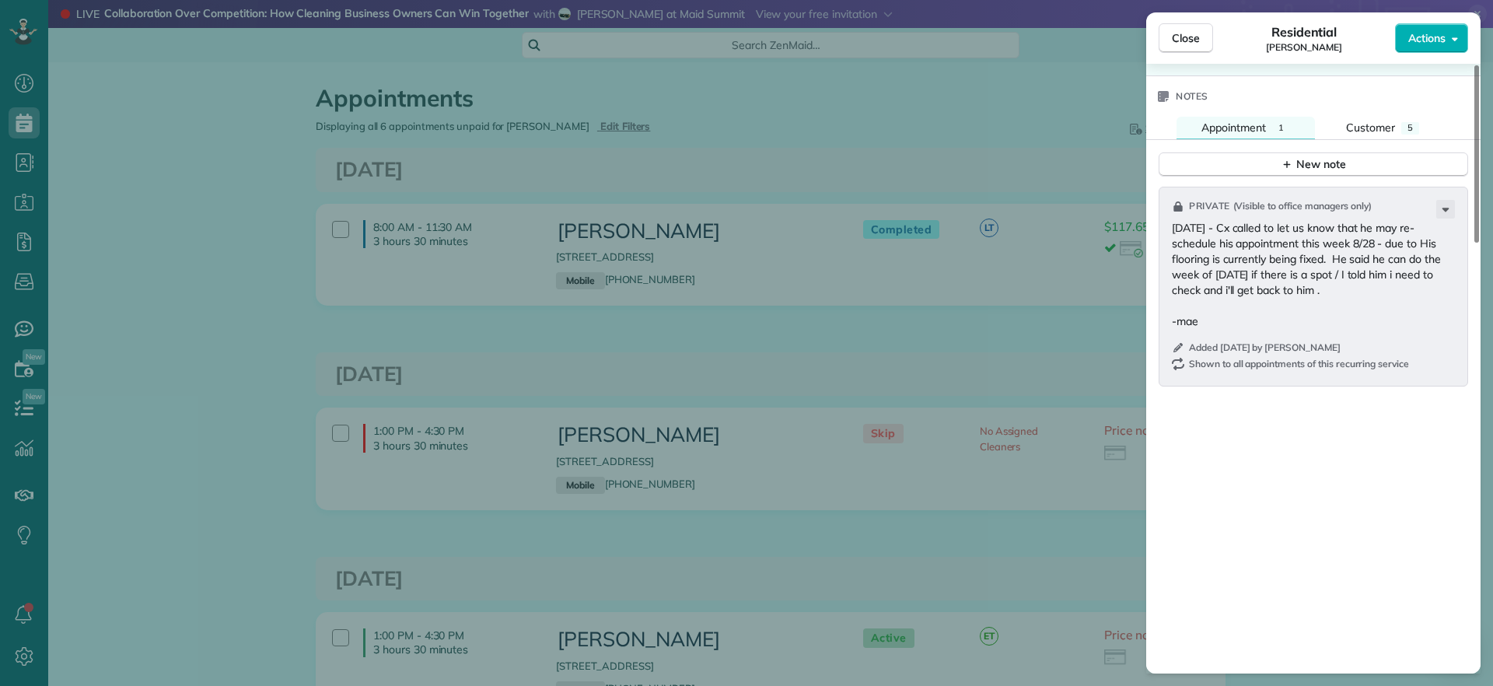
click at [878, 104] on div "Close Residential Charles Perretti Actions Status Completed Charles Perretti · …" at bounding box center [746, 343] width 1493 height 686
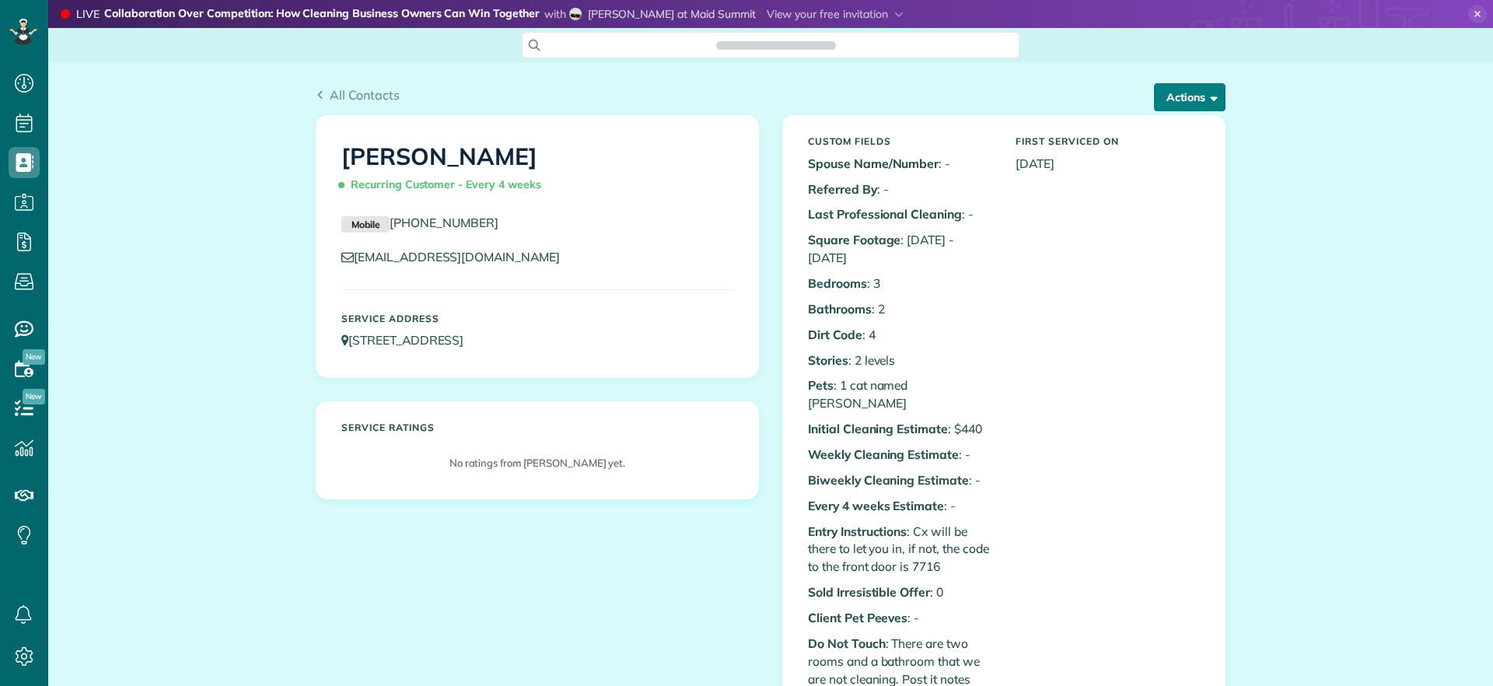
click at [1202, 103] on button "Actions" at bounding box center [1190, 97] width 72 height 28
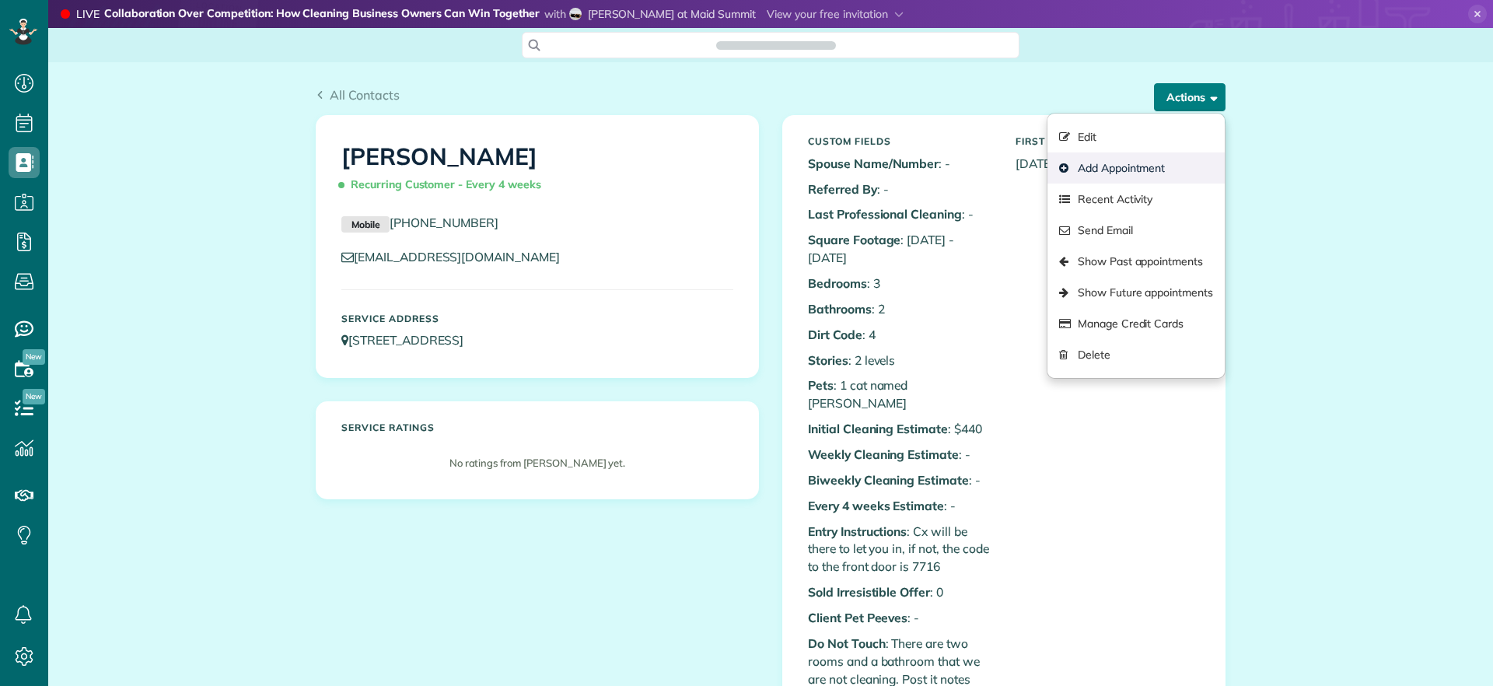
scroll to position [7, 7]
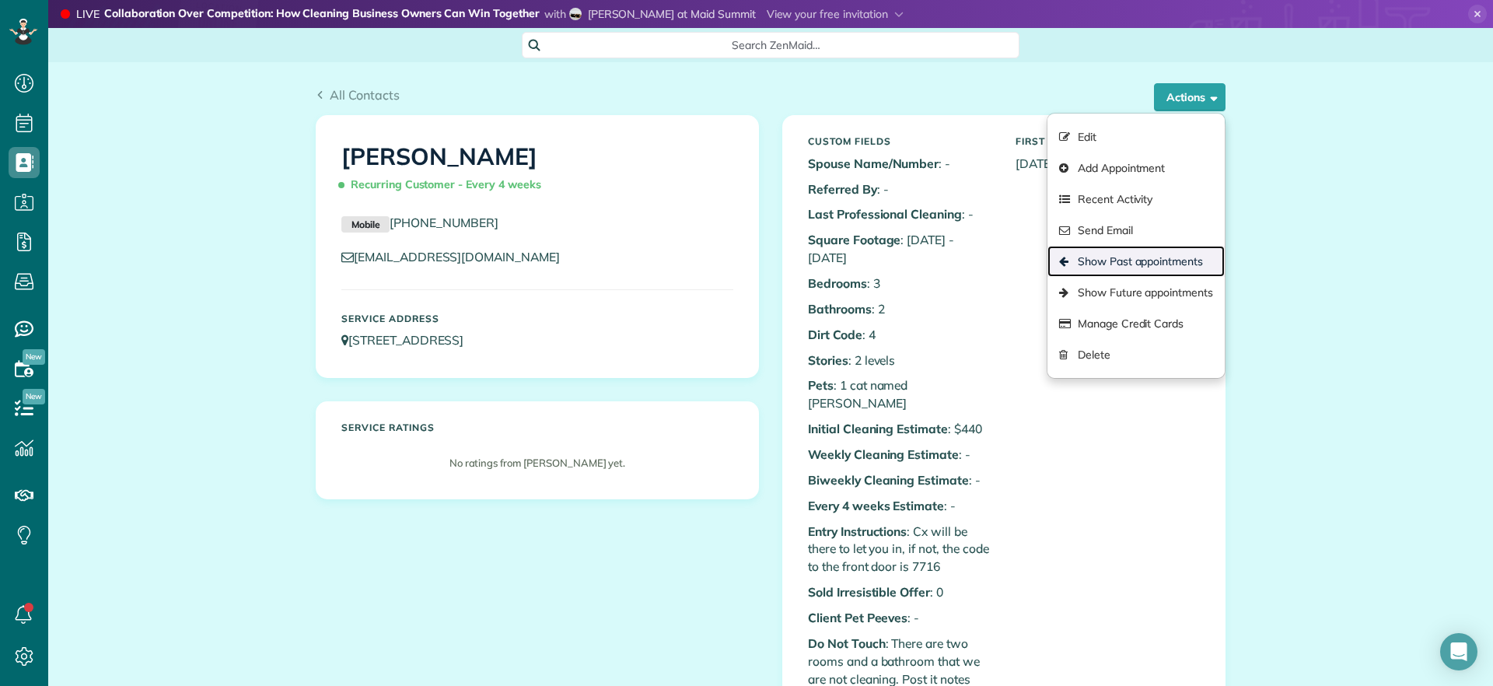
click at [1140, 264] on link "Show Past appointments" at bounding box center [1136, 261] width 177 height 31
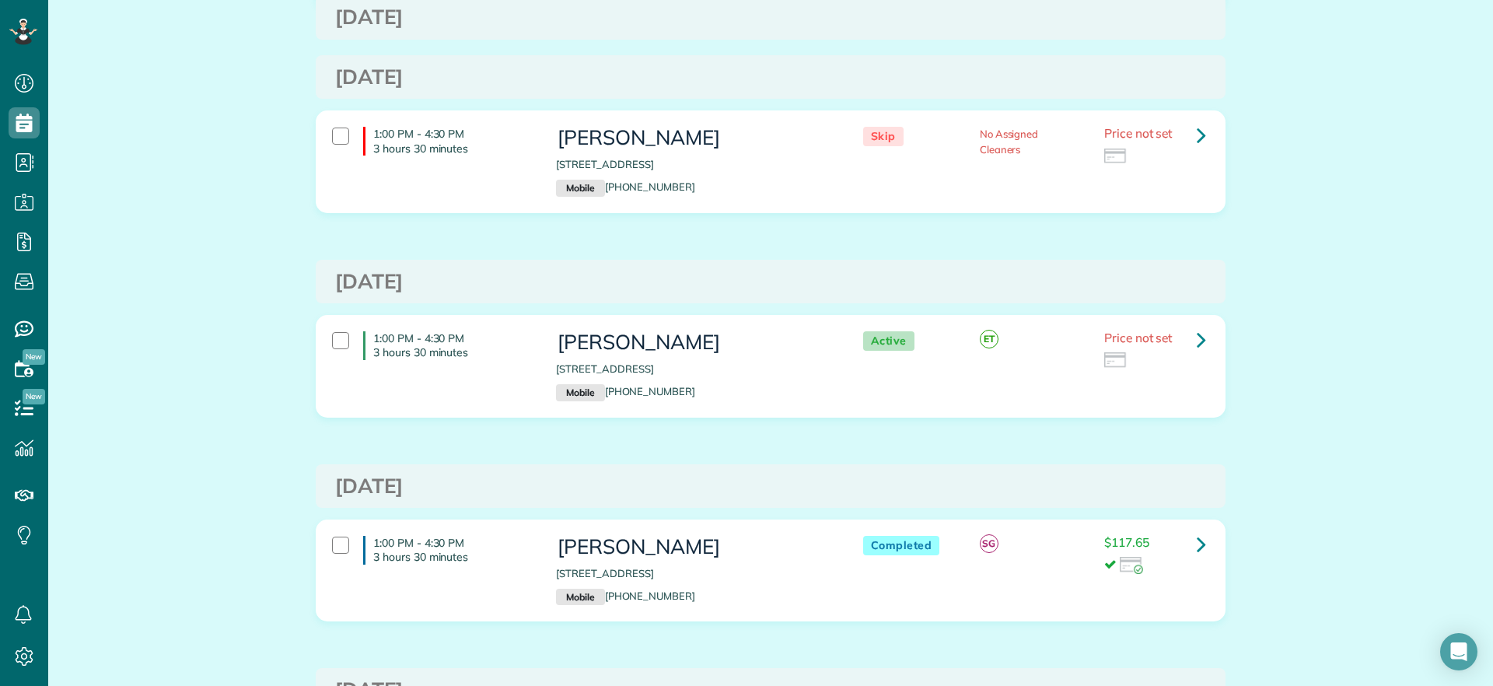
scroll to position [486, 0]
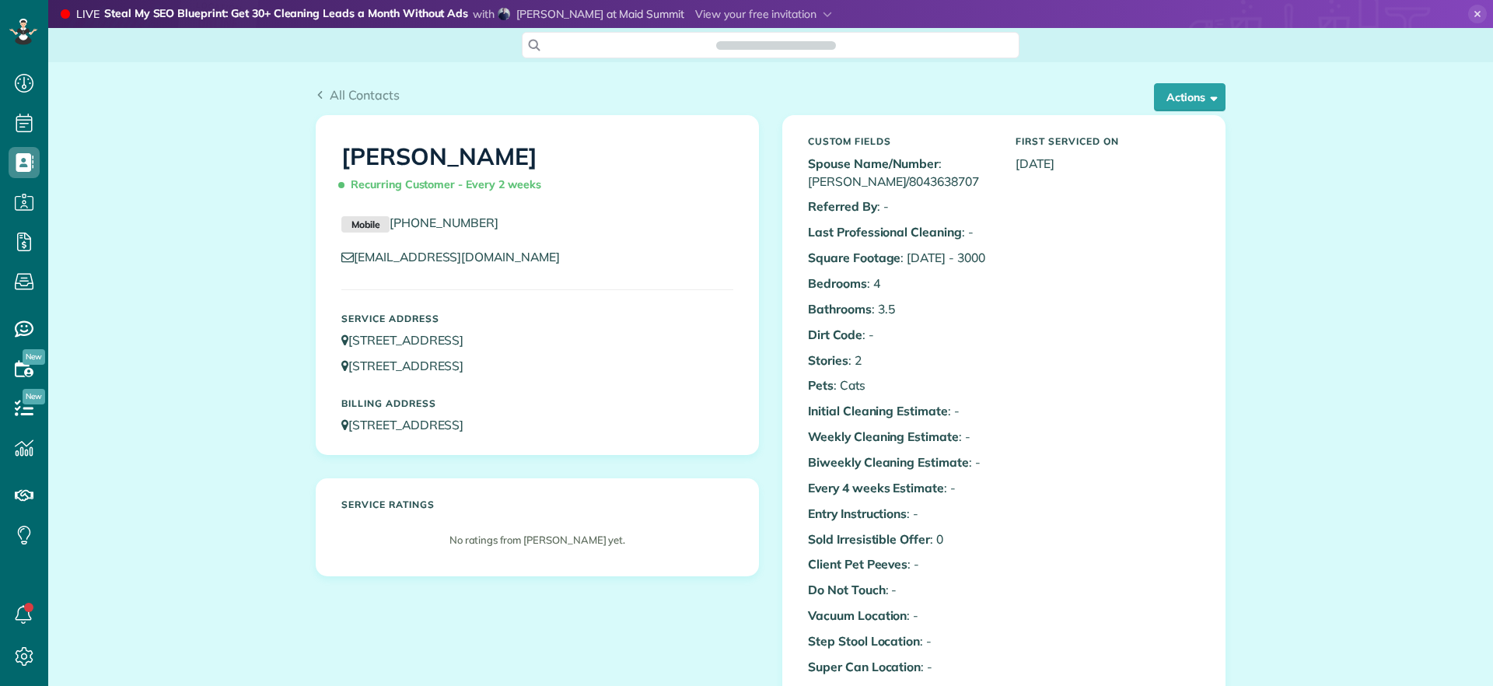
scroll to position [7, 7]
click at [1183, 103] on button "Actions" at bounding box center [1190, 97] width 72 height 28
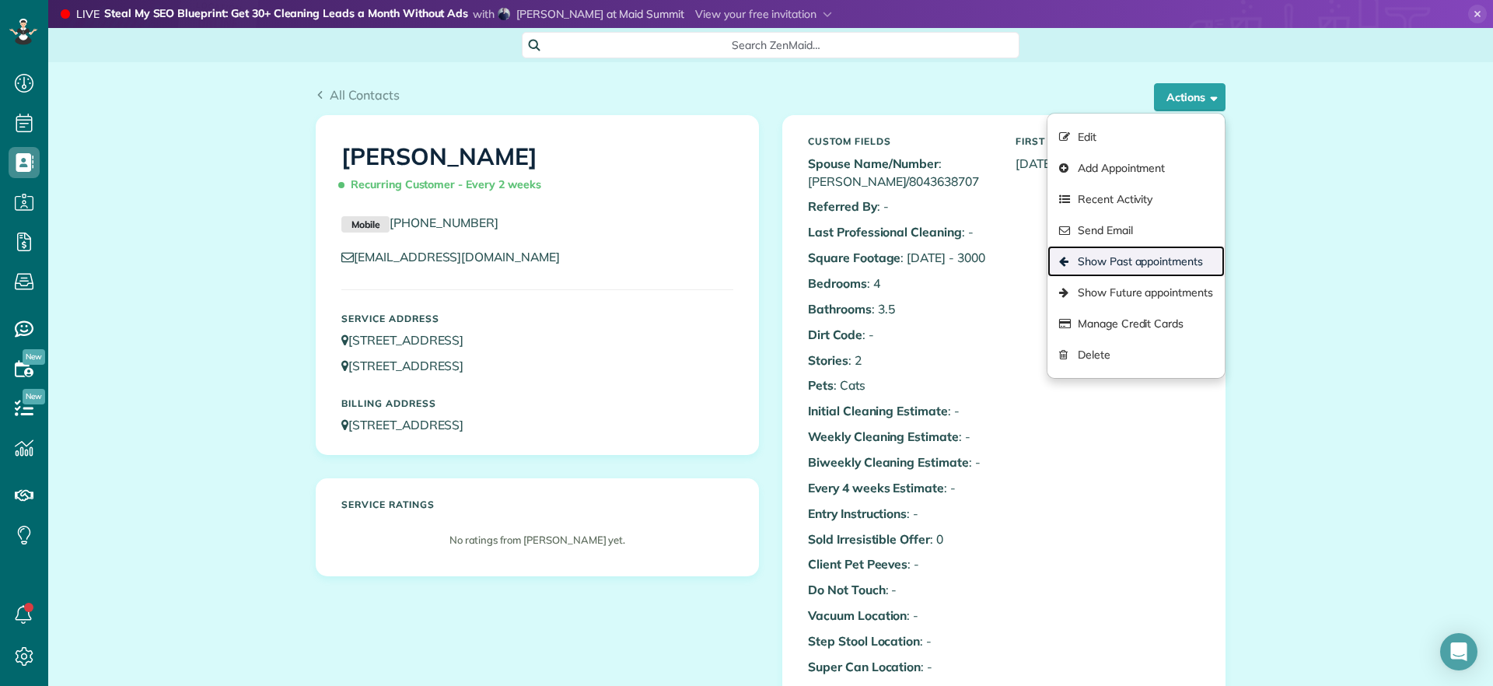
click at [1133, 263] on link "Show Past appointments" at bounding box center [1136, 261] width 177 height 31
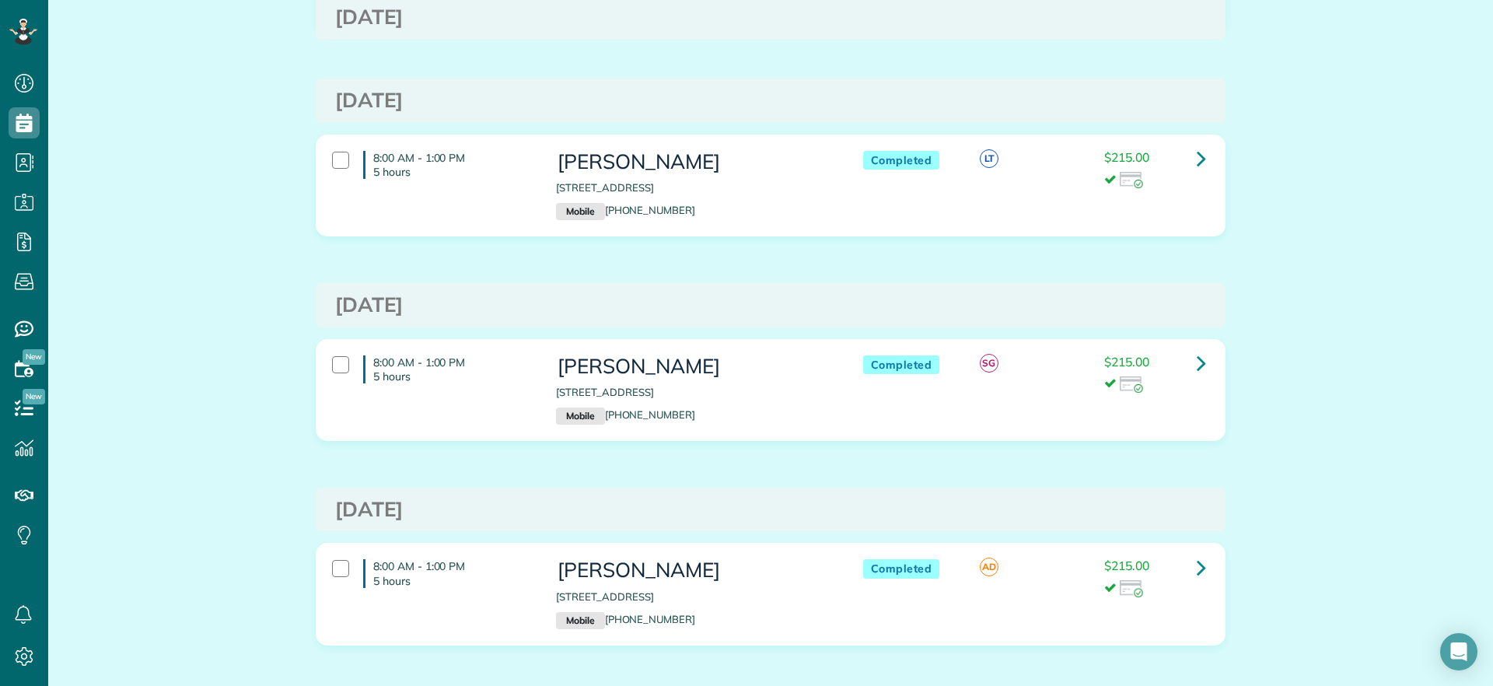
scroll to position [1264, 0]
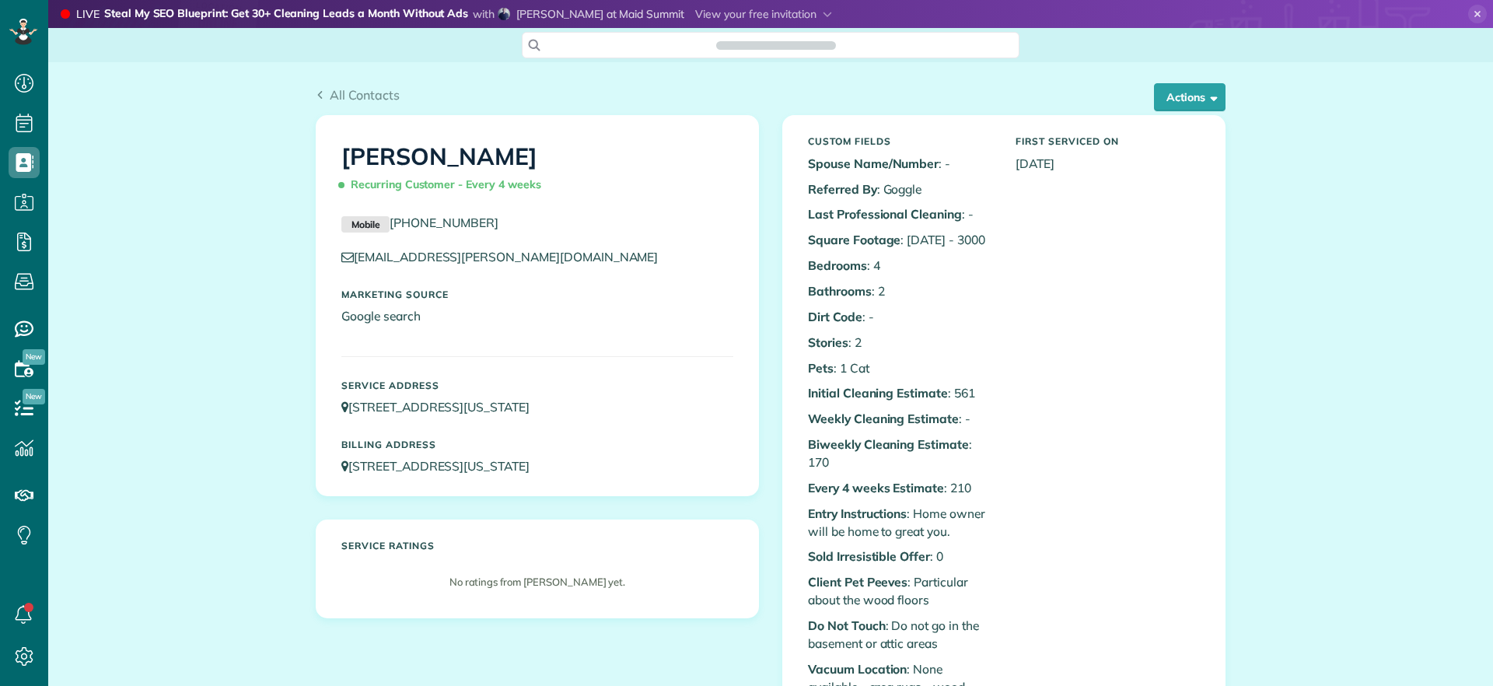
scroll to position [7, 7]
click at [1192, 103] on button "Actions" at bounding box center [1190, 97] width 72 height 28
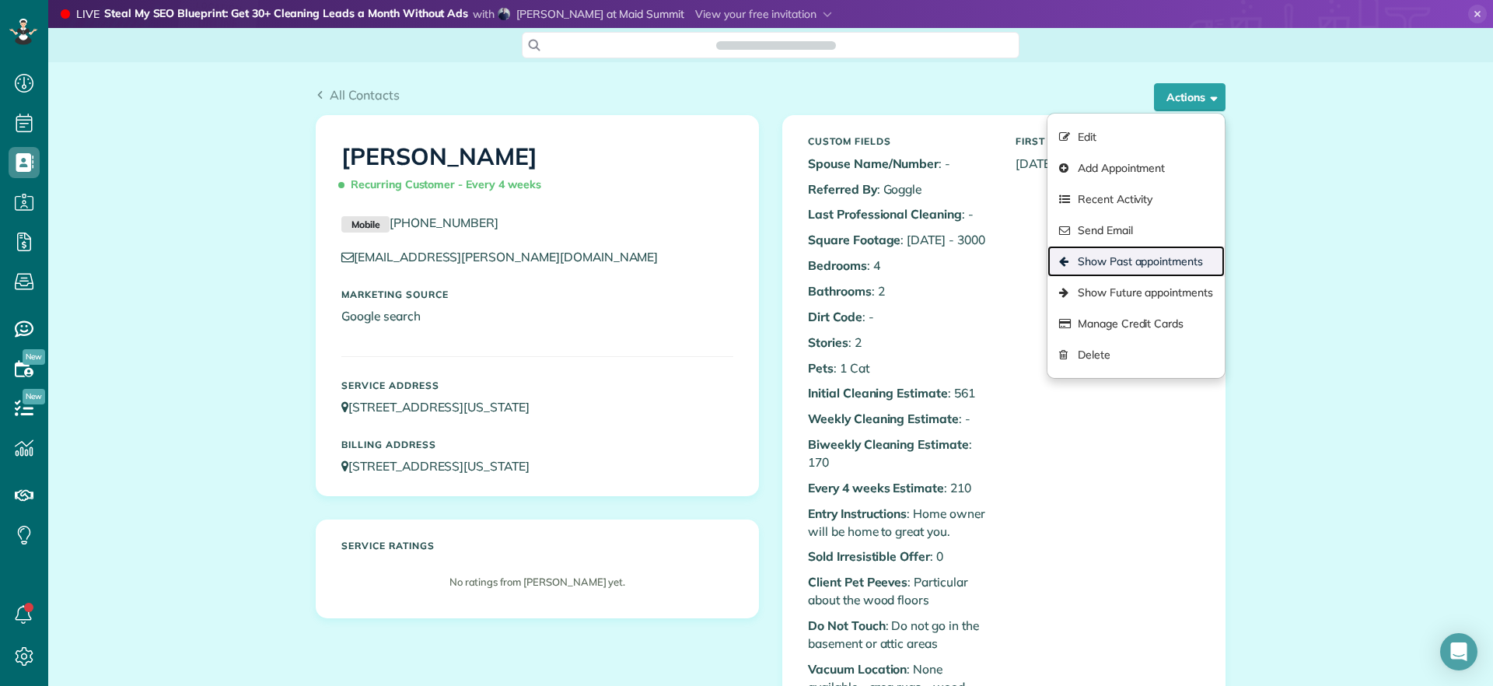
click at [1157, 261] on link "Show Past appointments" at bounding box center [1136, 261] width 177 height 31
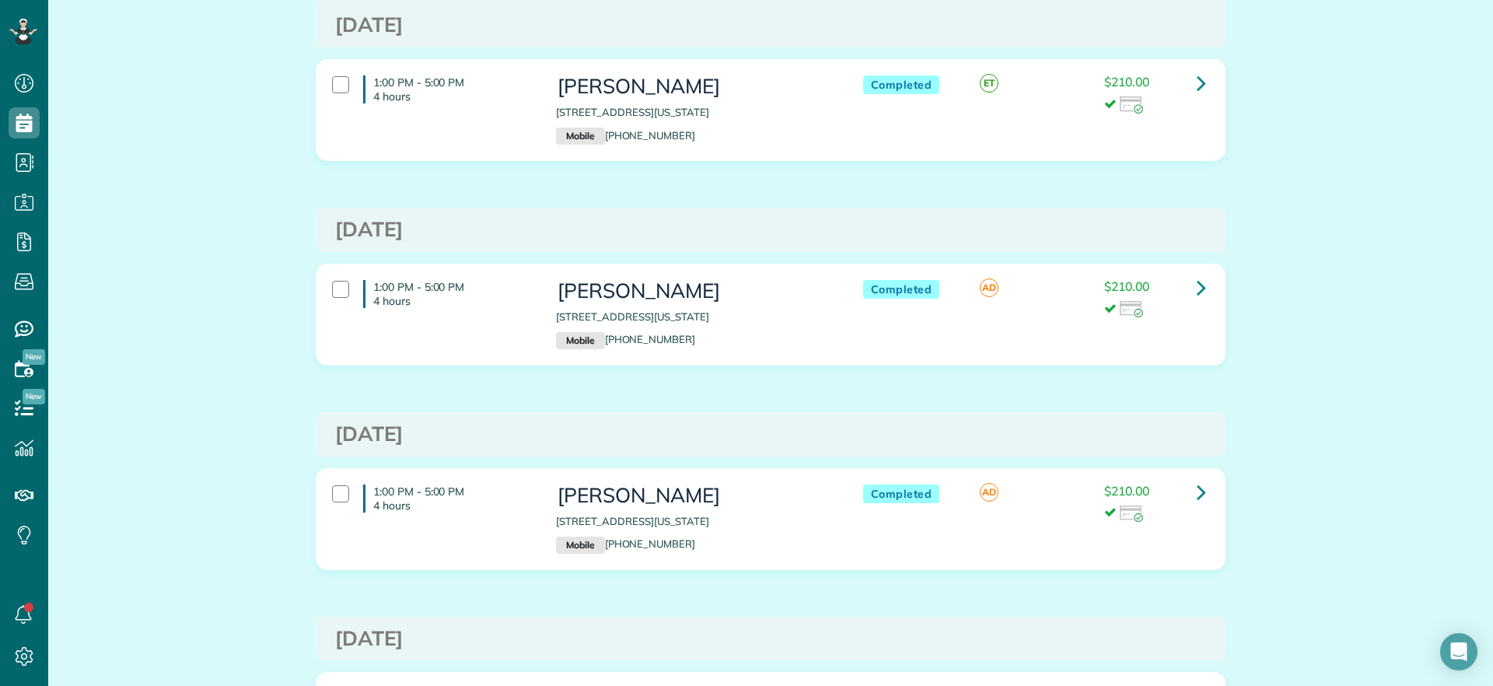
scroll to position [1556, 0]
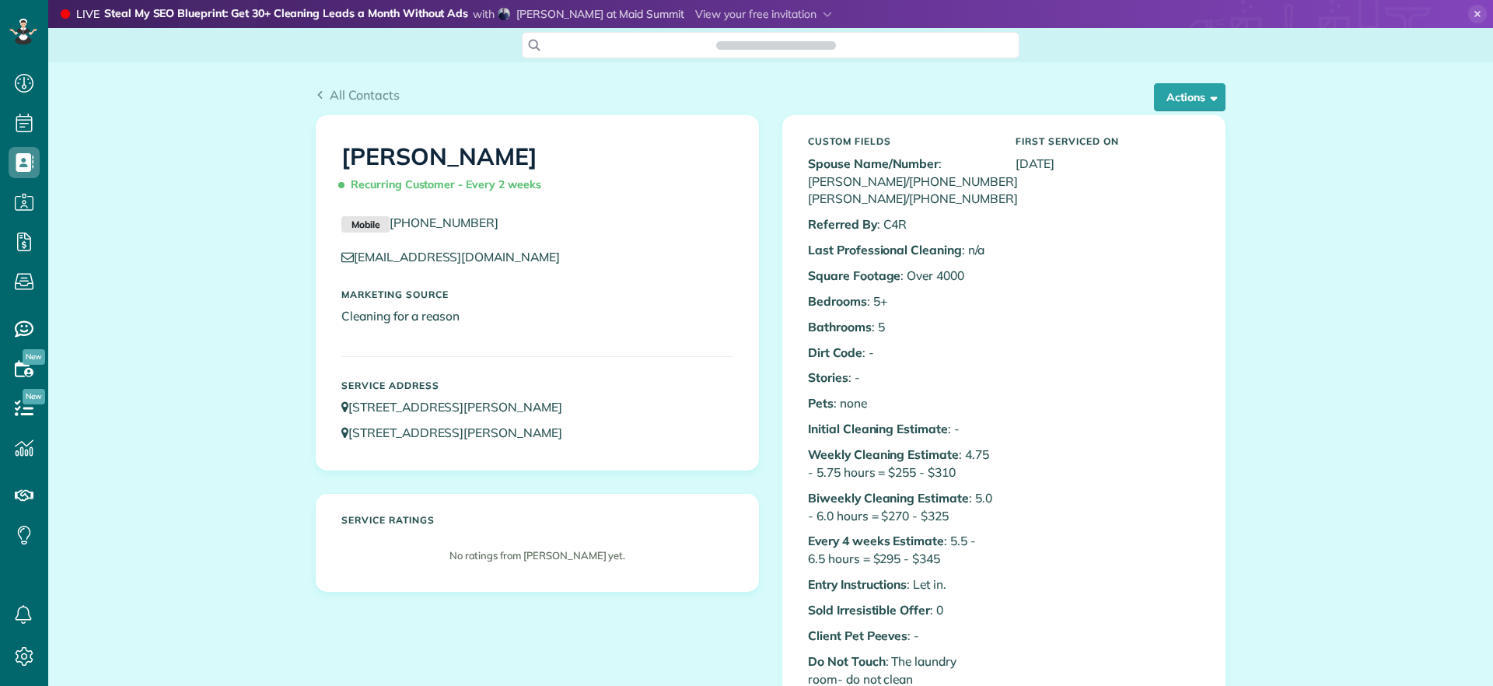
scroll to position [7, 7]
click at [1189, 108] on button "Actions" at bounding box center [1190, 97] width 72 height 28
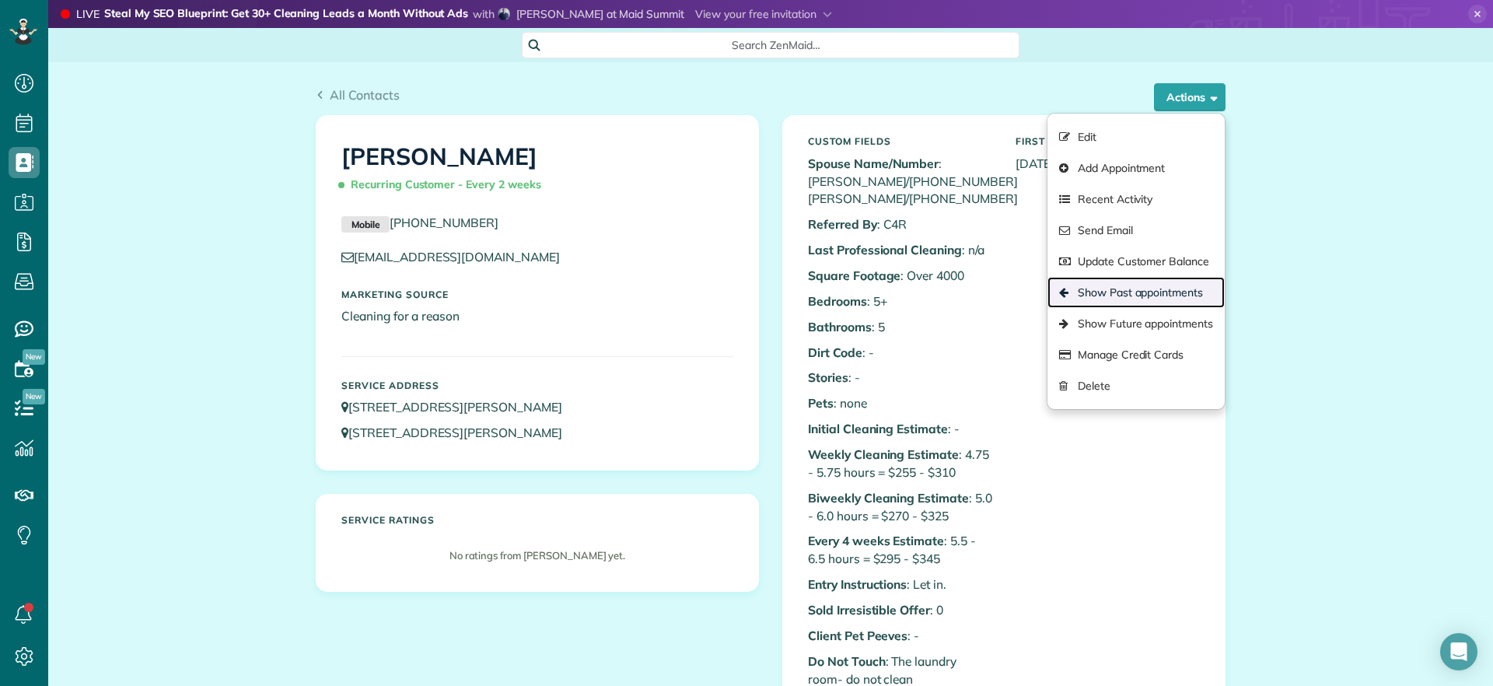
click at [1121, 299] on link "Show Past appointments" at bounding box center [1136, 292] width 177 height 31
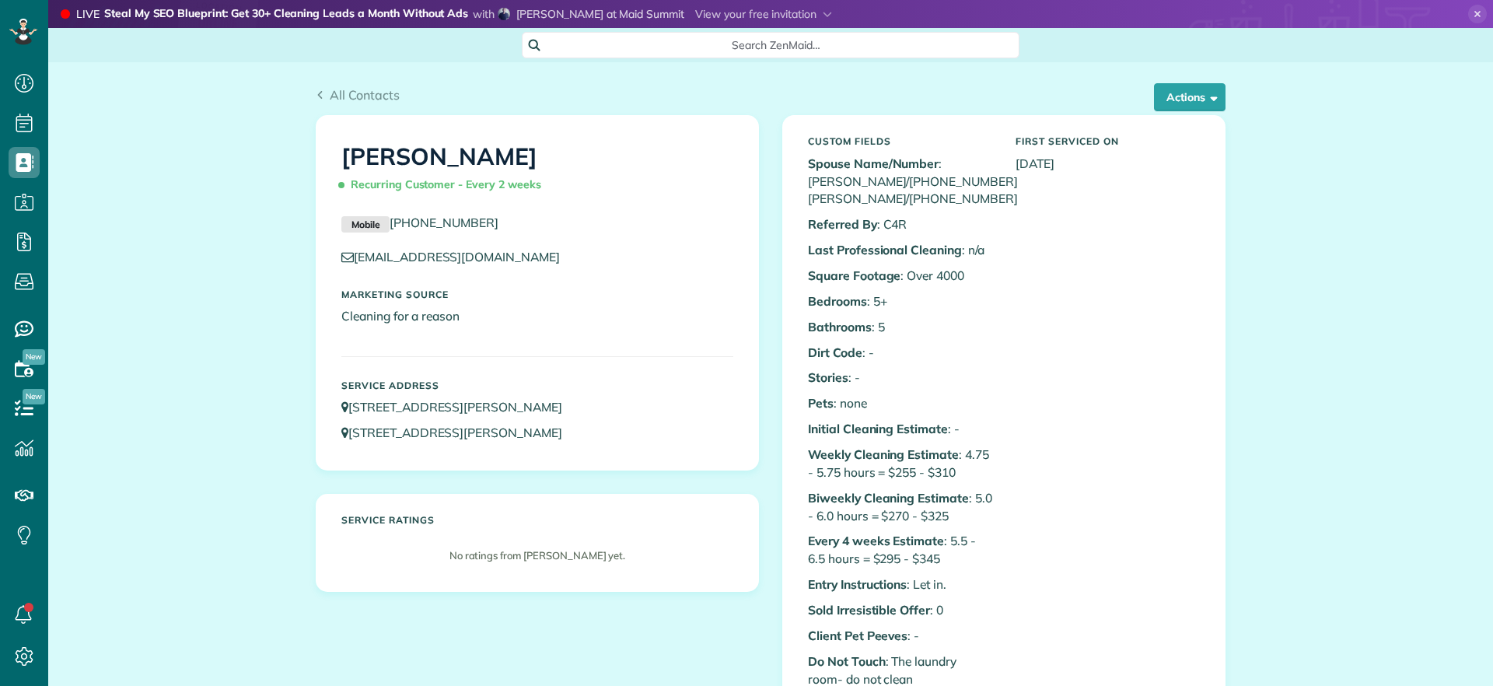
scroll to position [7, 7]
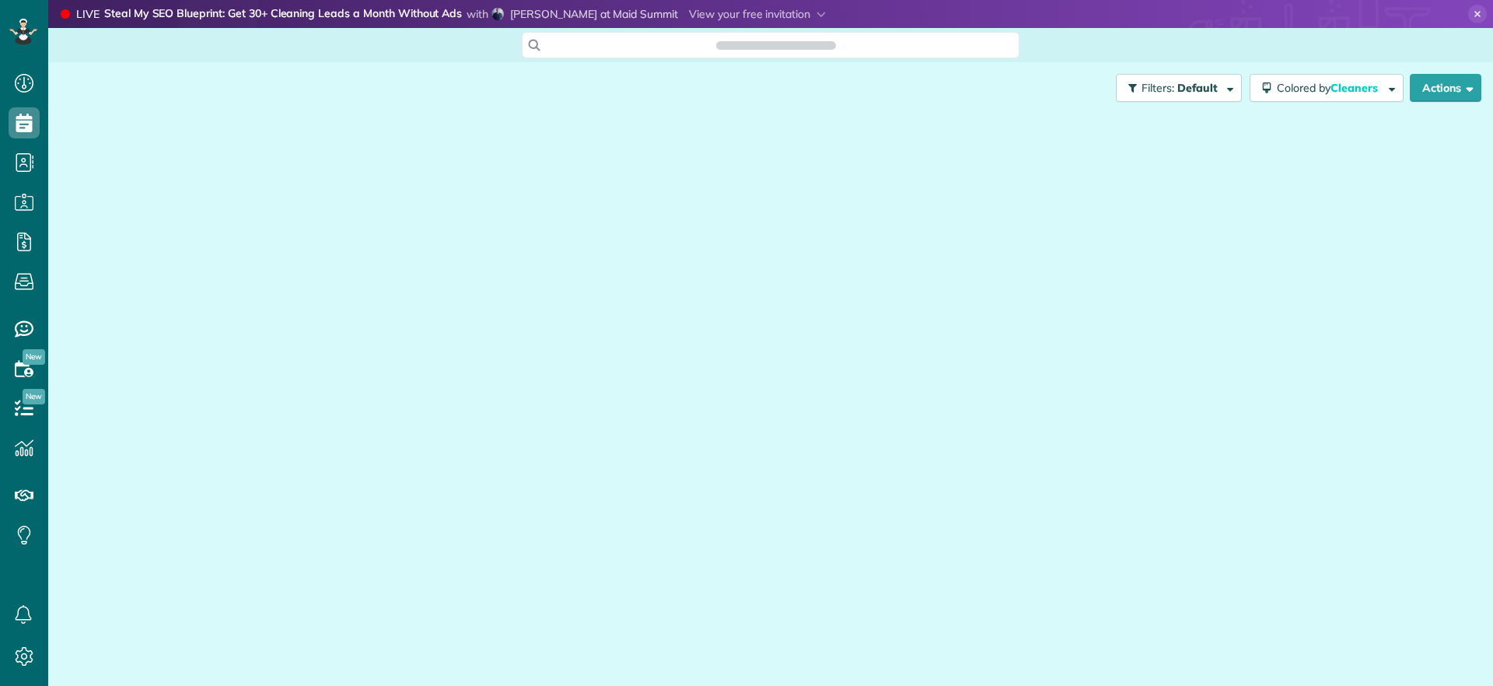
scroll to position [686, 48]
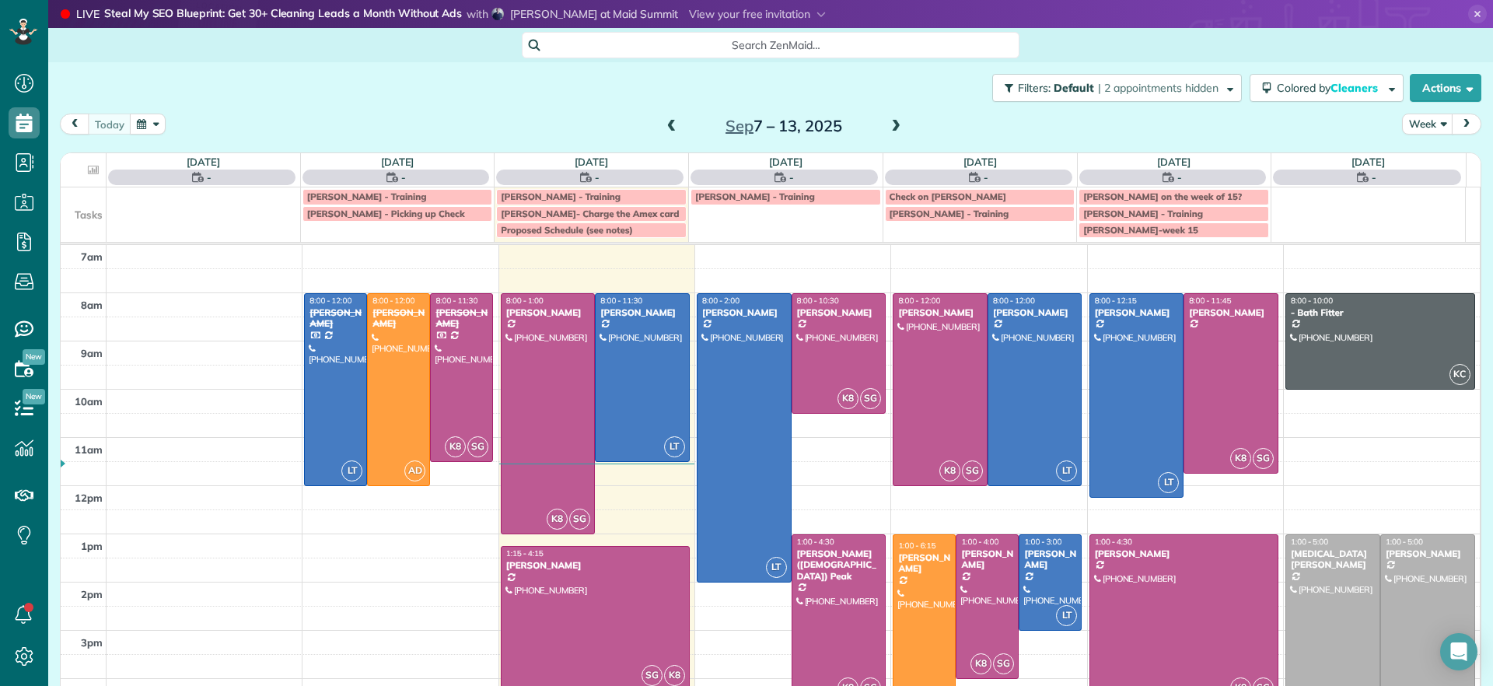
click at [888, 129] on span at bounding box center [896, 127] width 17 height 14
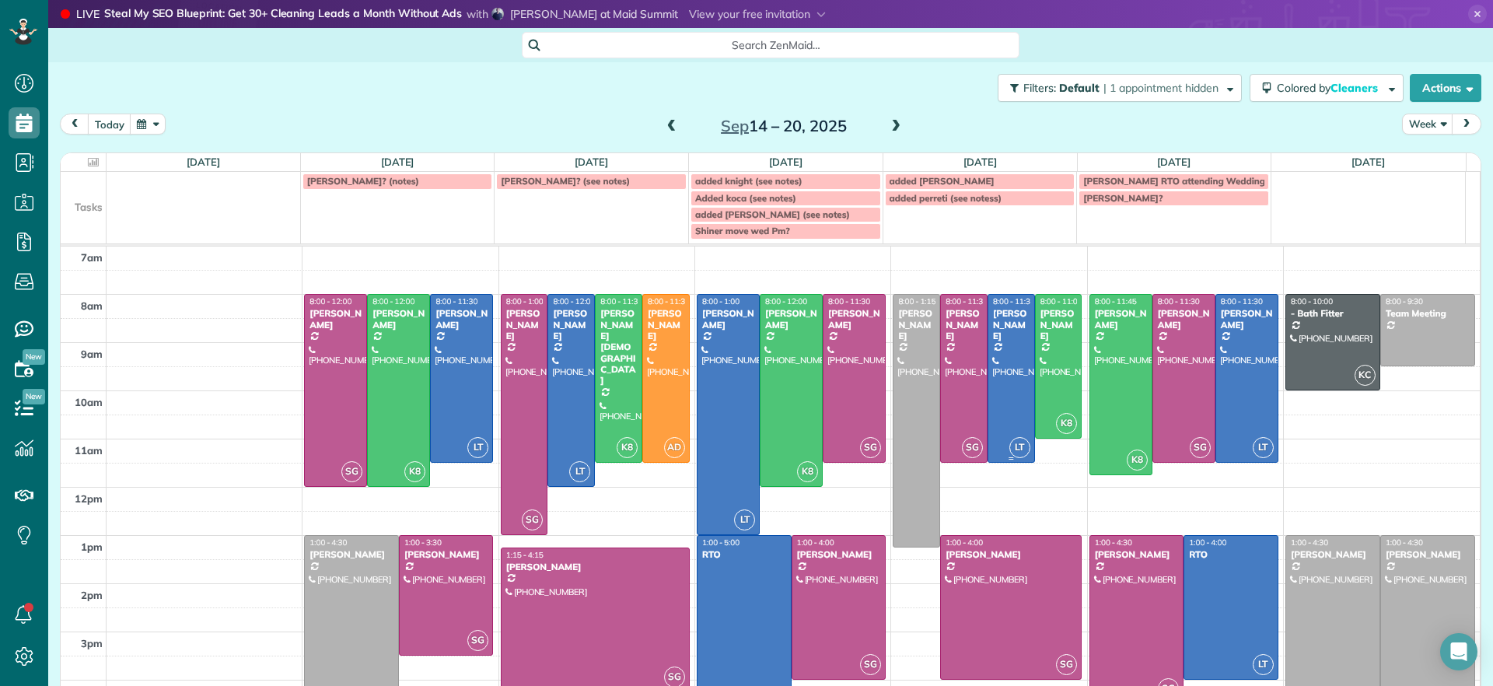
click at [989, 383] on div at bounding box center [1012, 378] width 46 height 167
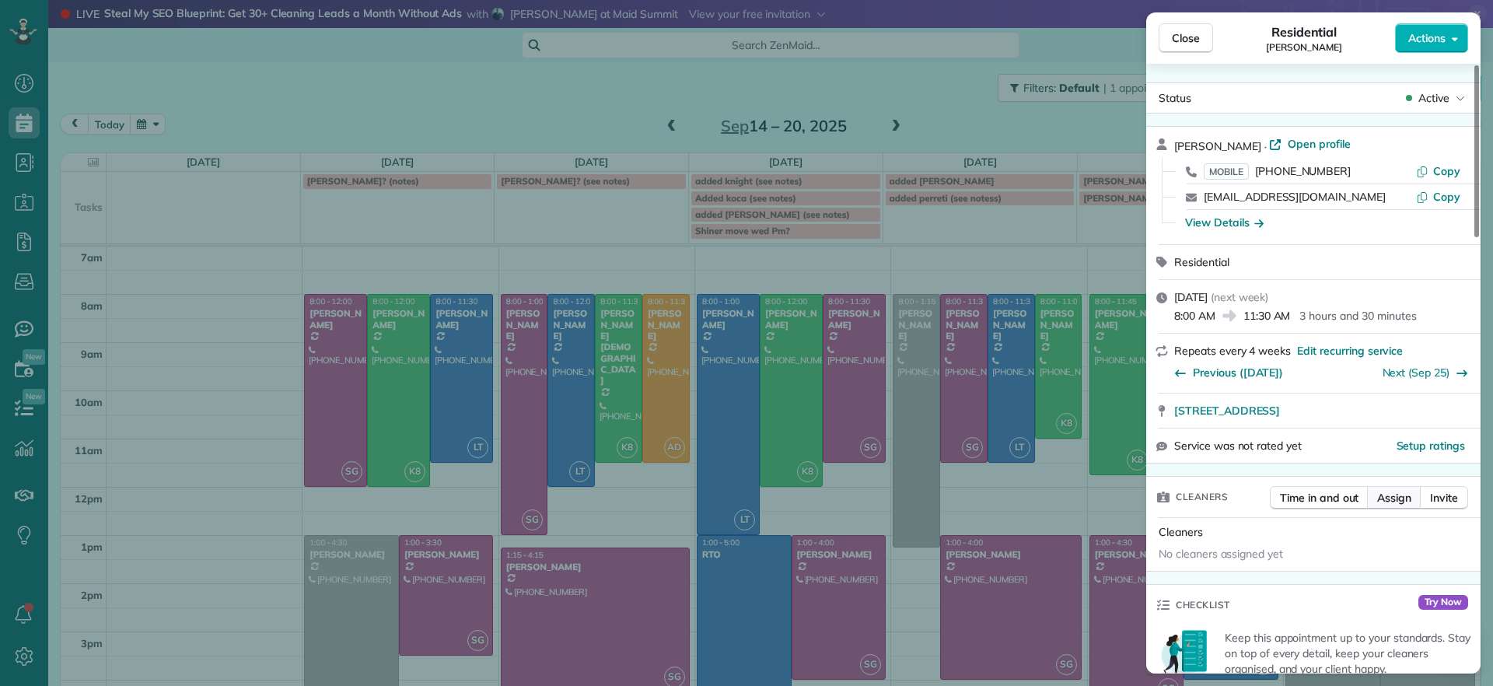
click at [1376, 499] on button "Assign" at bounding box center [1394, 497] width 54 height 23
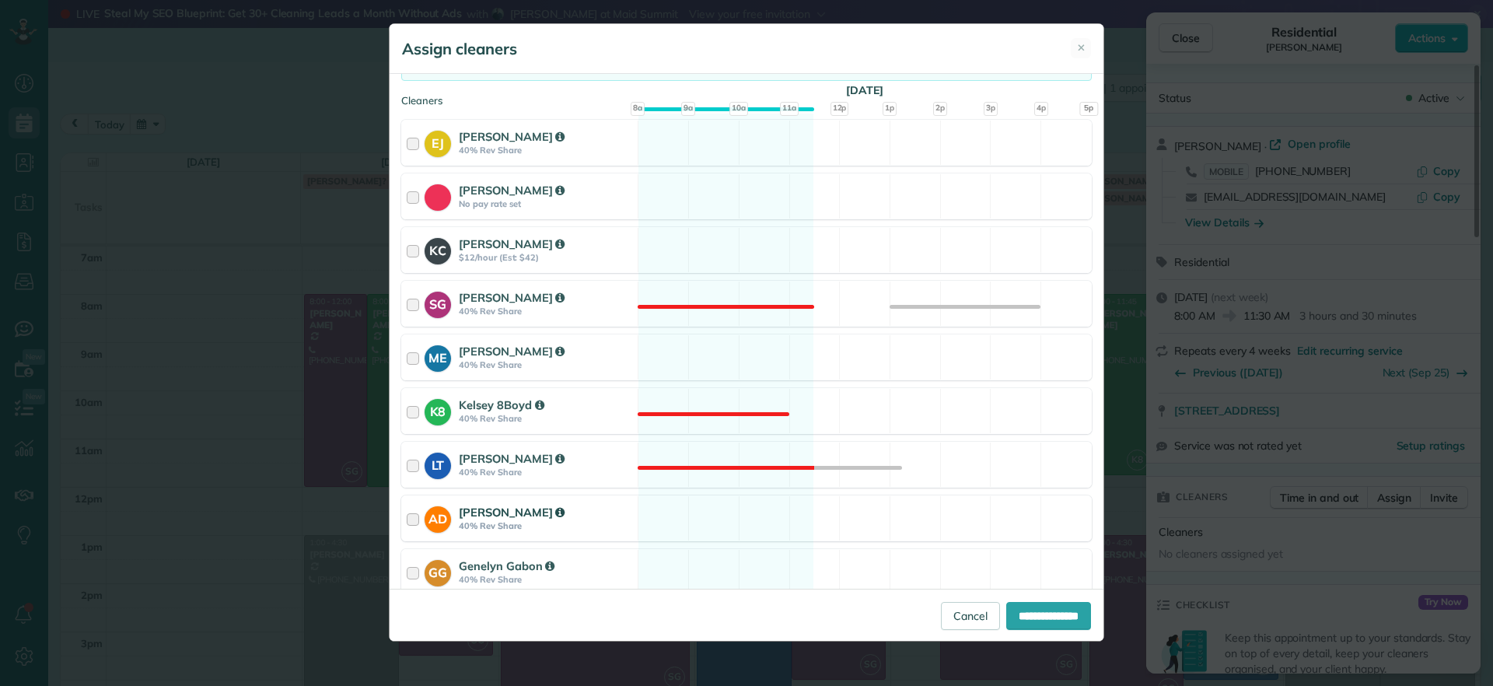
scroll to position [194, 0]
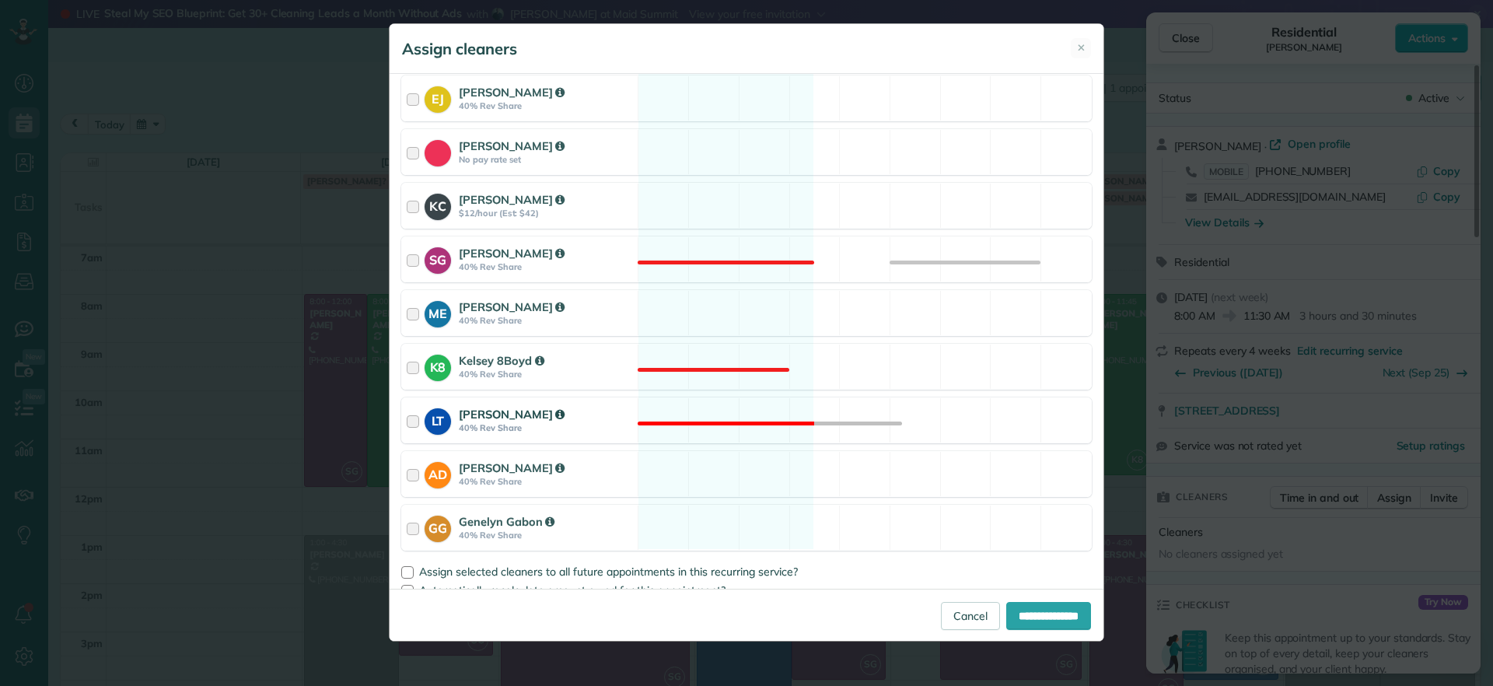
click at [709, 423] on div "LT Laura Thaller 40% Rev Share Not available" at bounding box center [746, 420] width 691 height 46
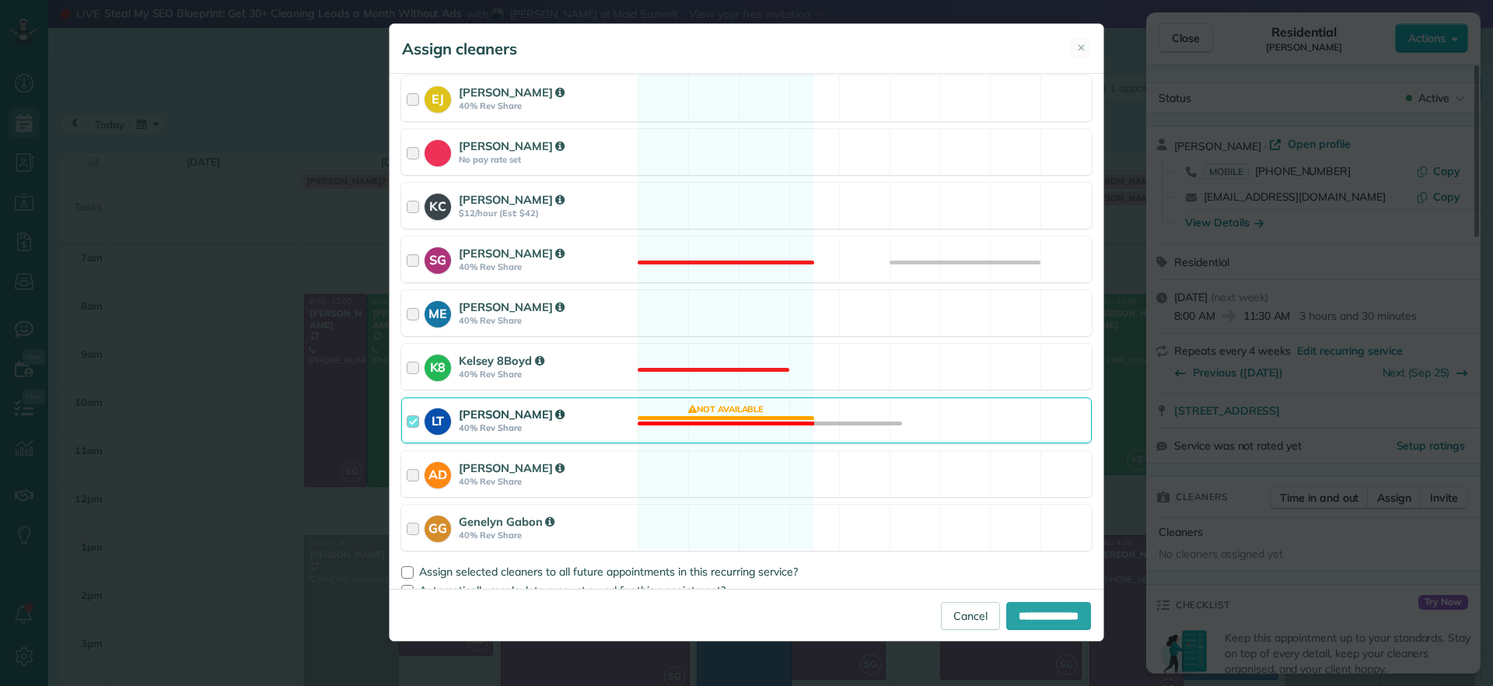
click at [783, 429] on div "LT Laura Thaller 40% Rev Share Not available" at bounding box center [746, 420] width 691 height 46
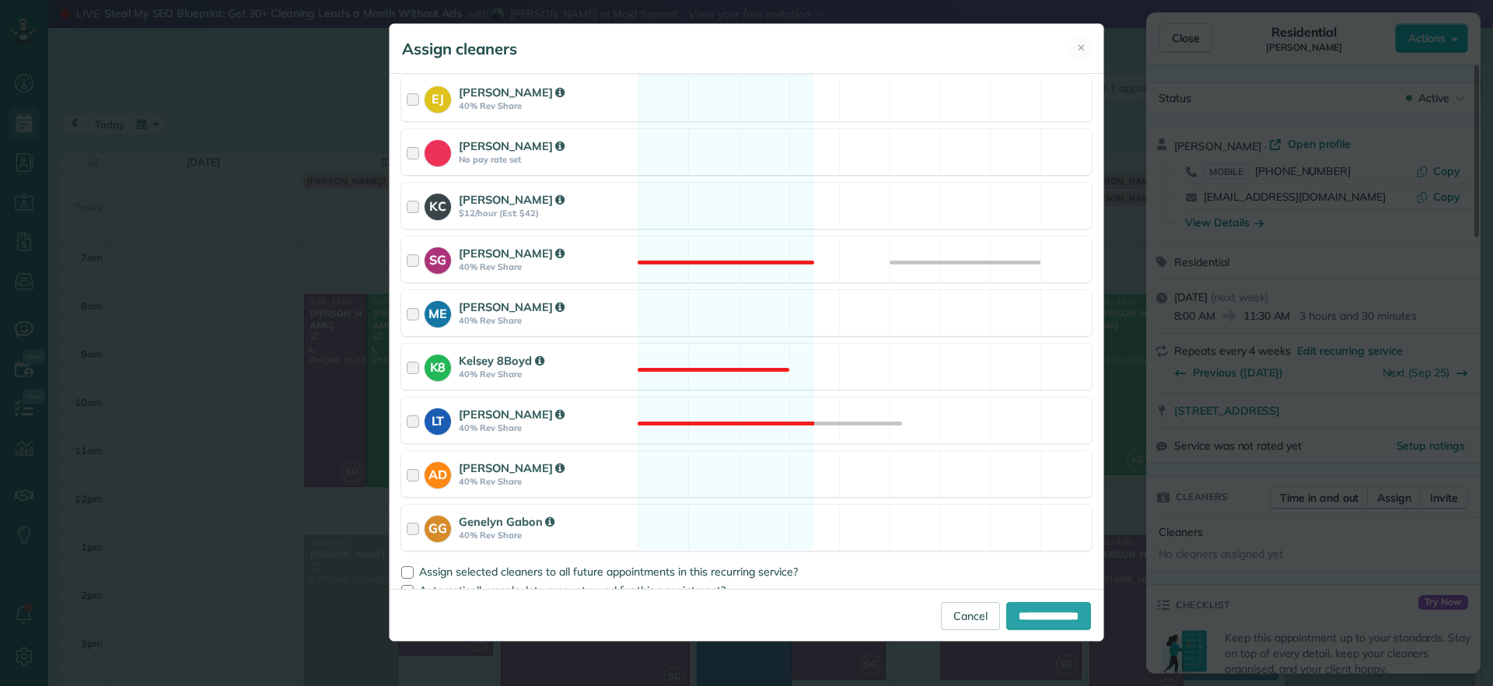
click at [1078, 58] on div "Assign cleaners ✕" at bounding box center [747, 49] width 714 height 50
click at [1078, 49] on span "✕" at bounding box center [1081, 47] width 9 height 15
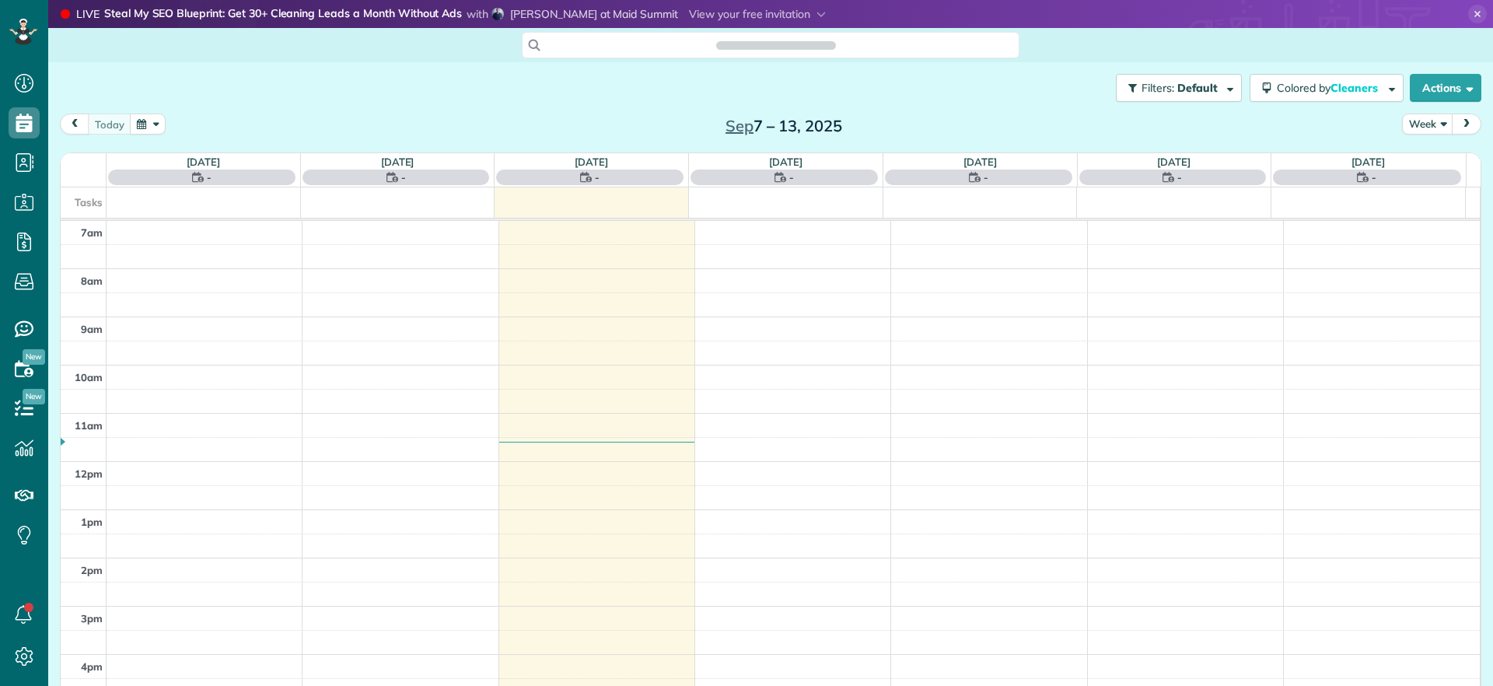
scroll to position [7, 7]
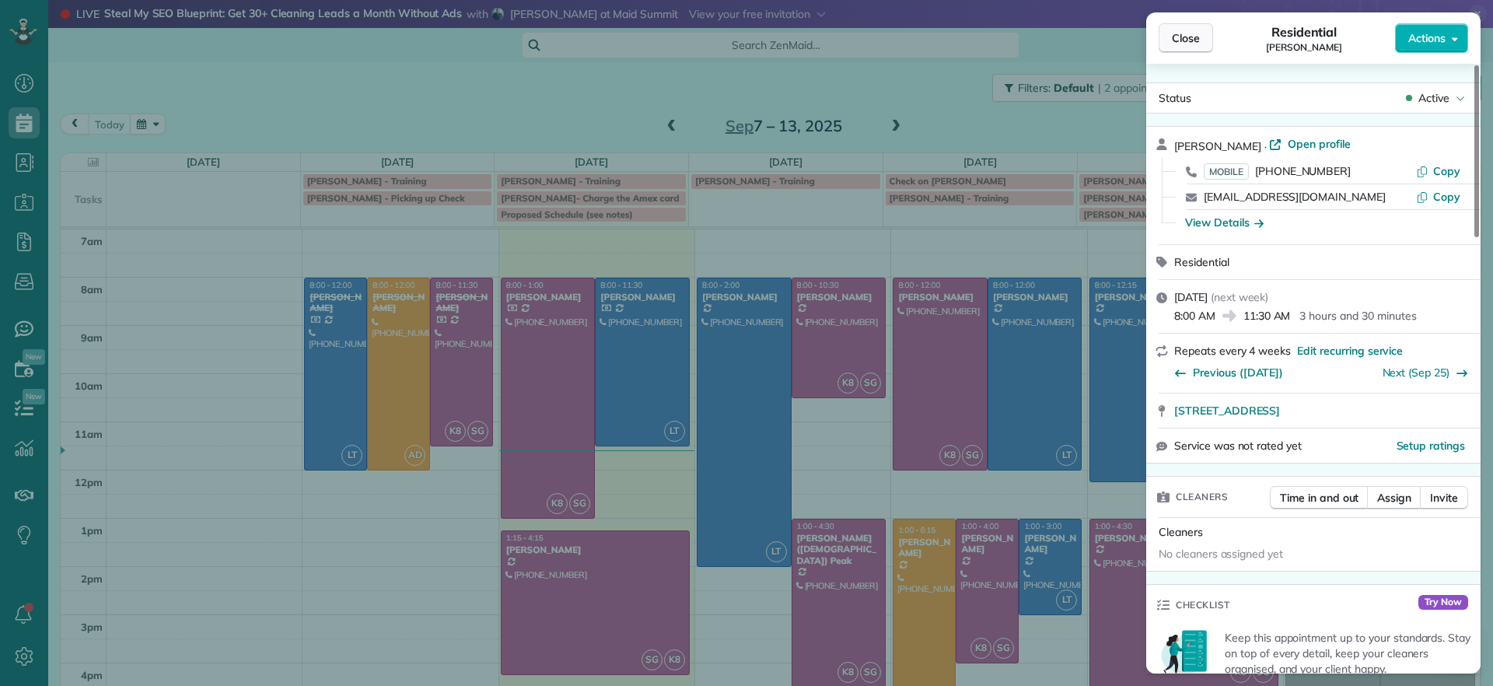
click at [1189, 26] on button "Close" at bounding box center [1186, 38] width 54 height 30
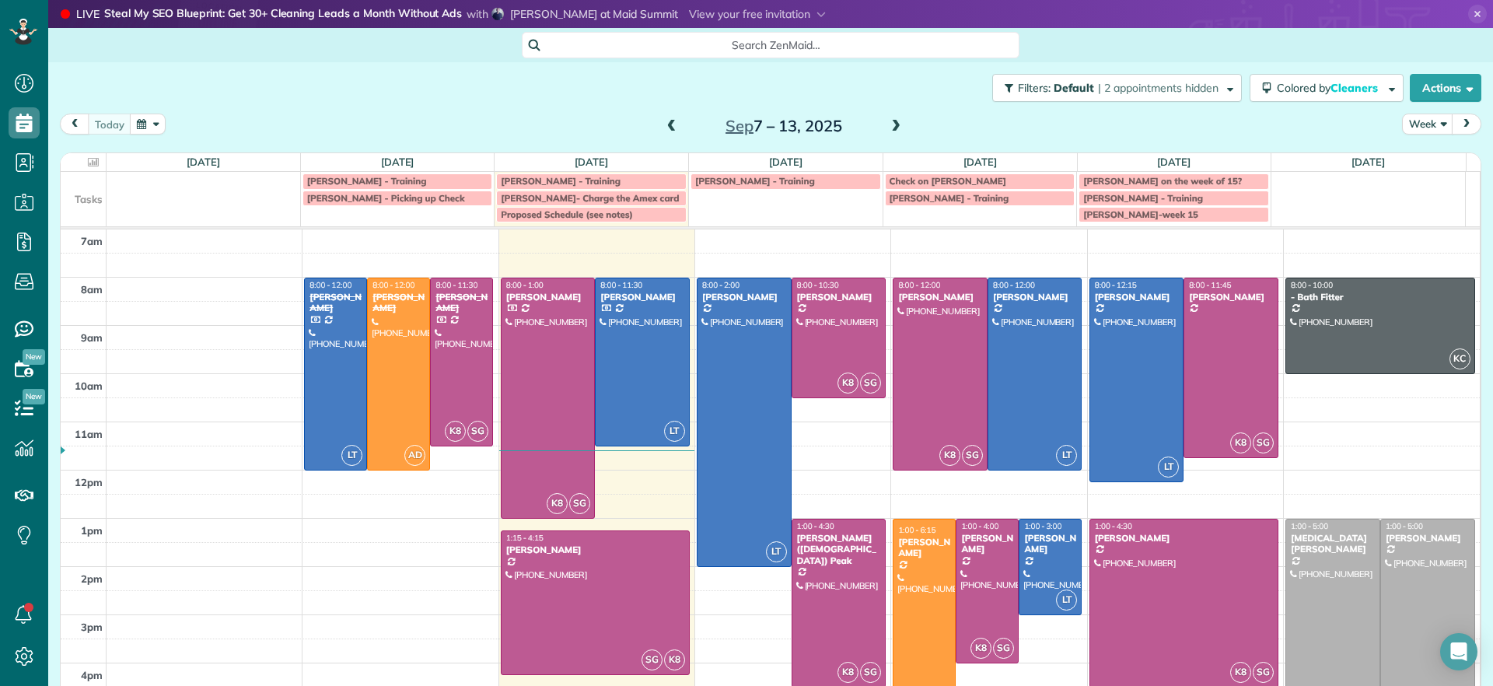
click at [891, 127] on span at bounding box center [896, 127] width 17 height 14
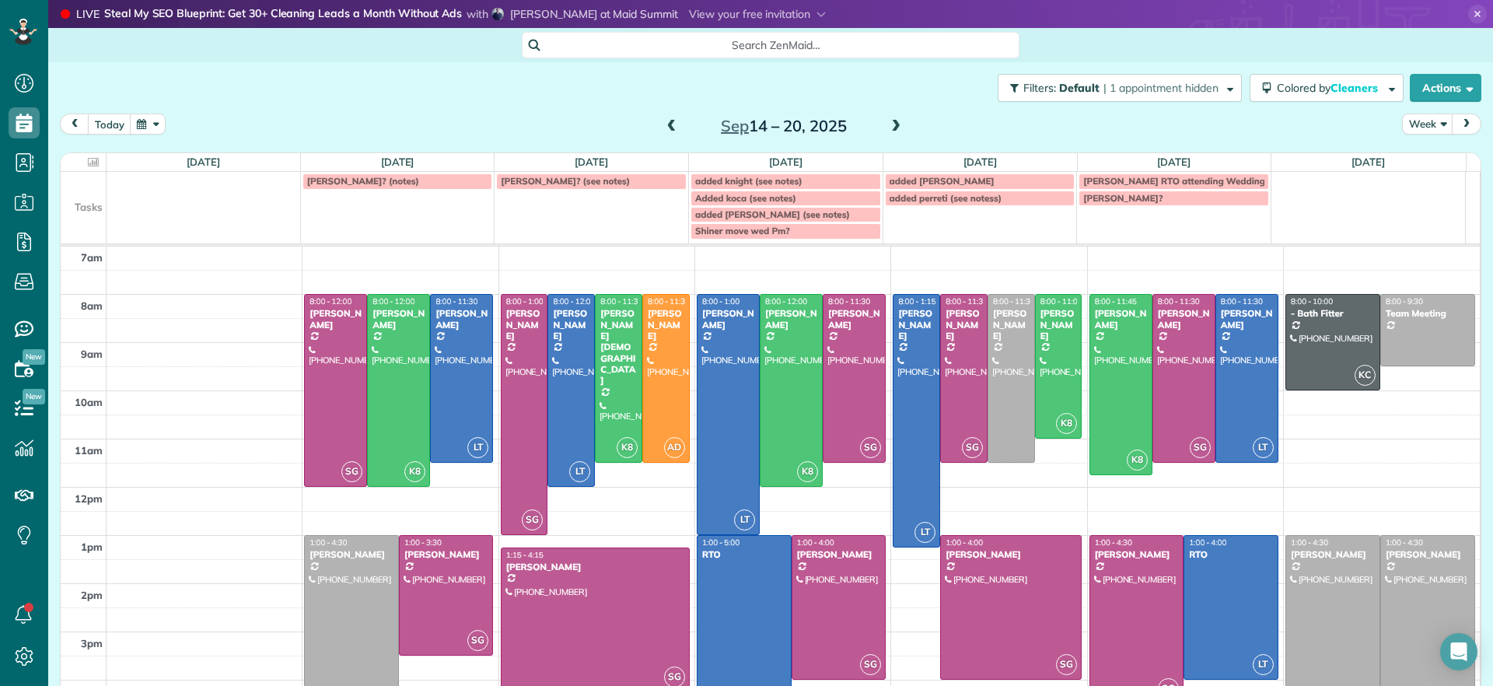
click at [666, 130] on span at bounding box center [671, 127] width 17 height 14
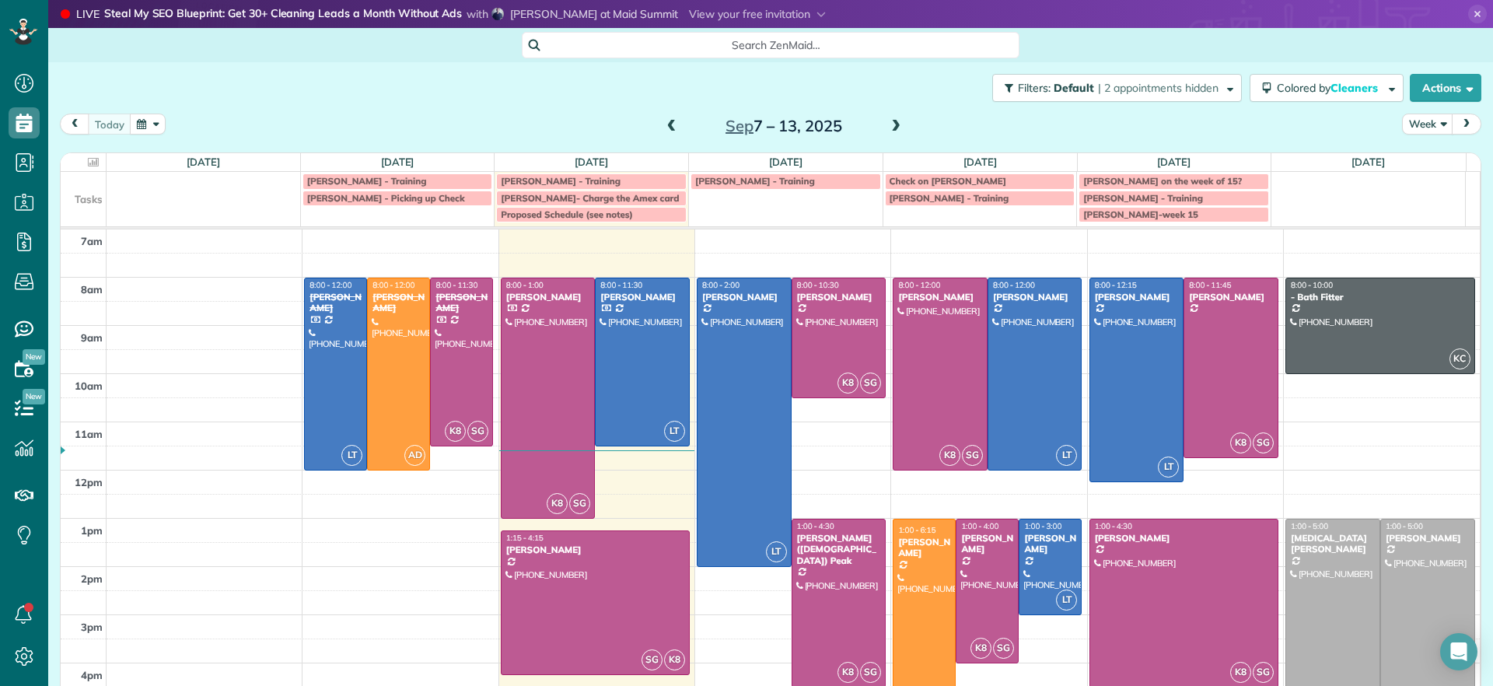
click at [909, 569] on div at bounding box center [924, 640] width 61 height 240
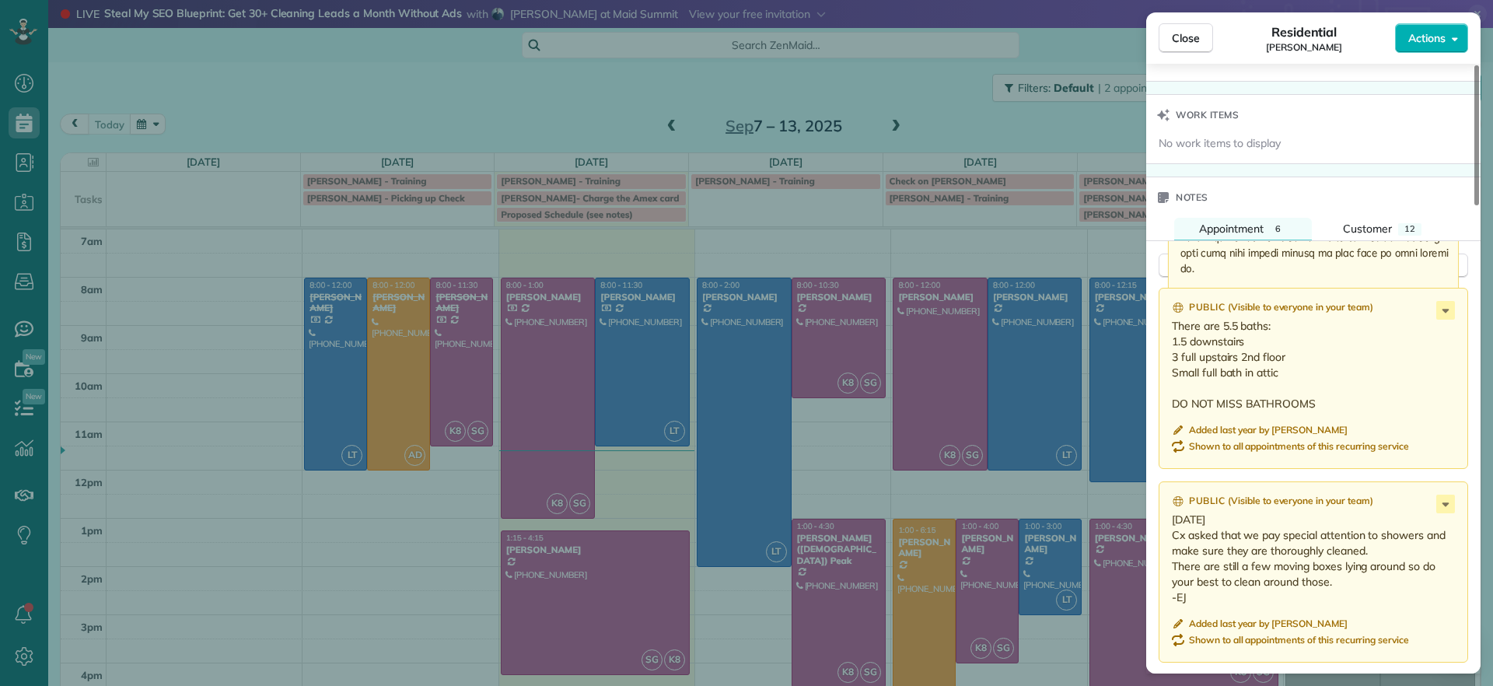
scroll to position [872, 0]
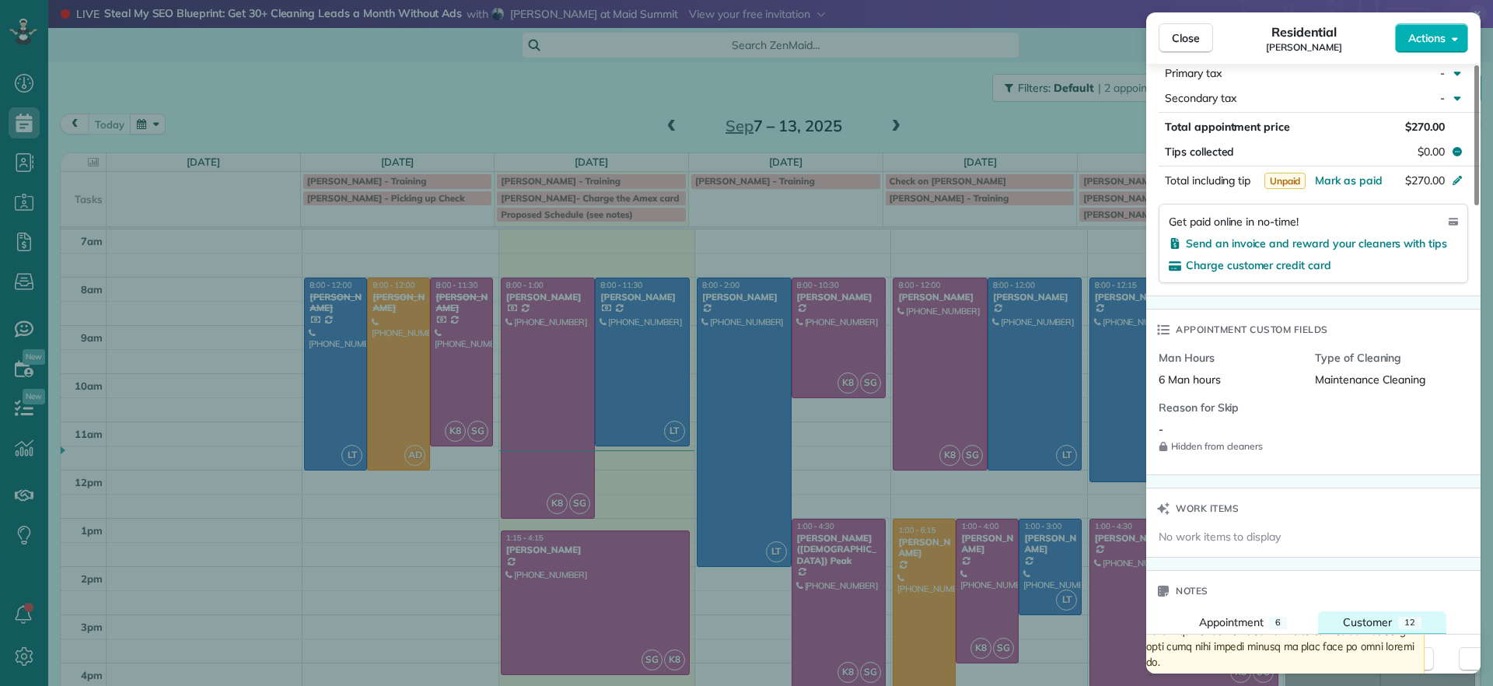
click at [1389, 611] on button "Customer 12" at bounding box center [1382, 622] width 128 height 23
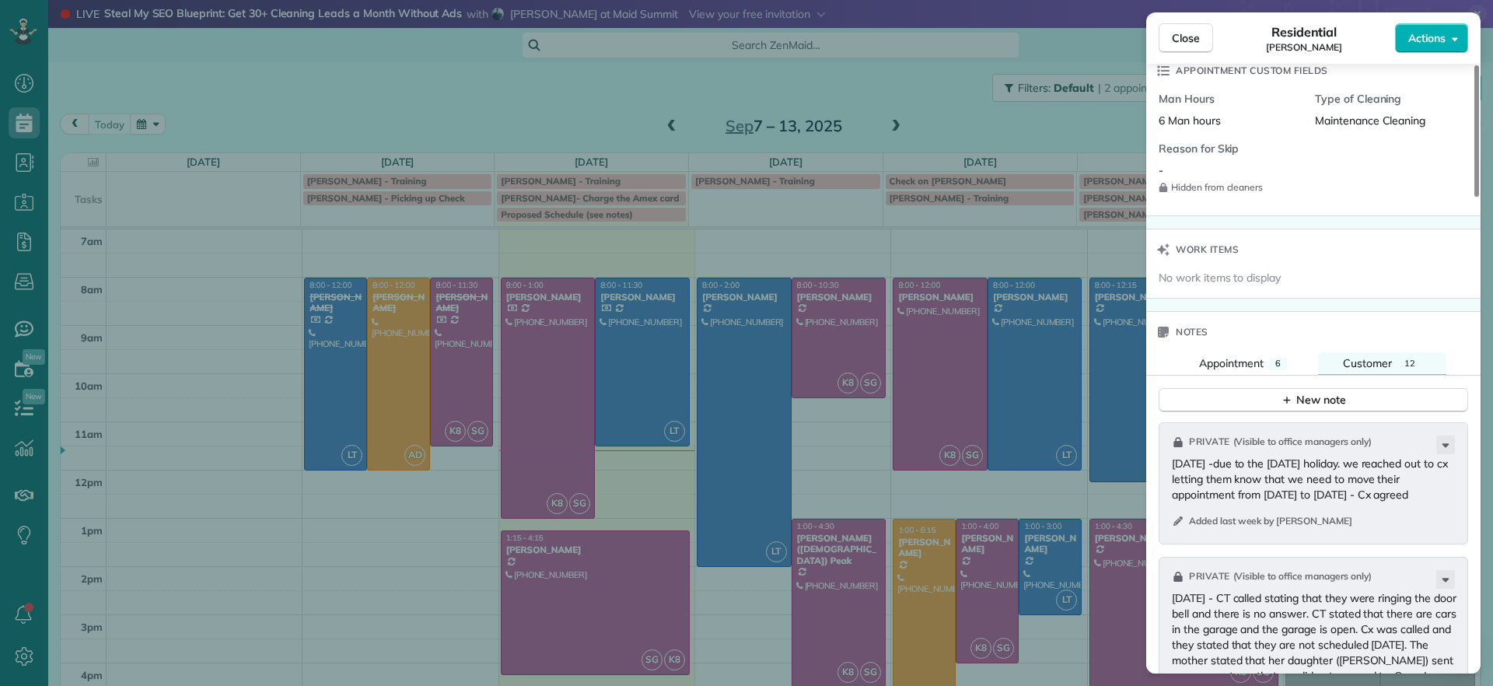
scroll to position [1261, 0]
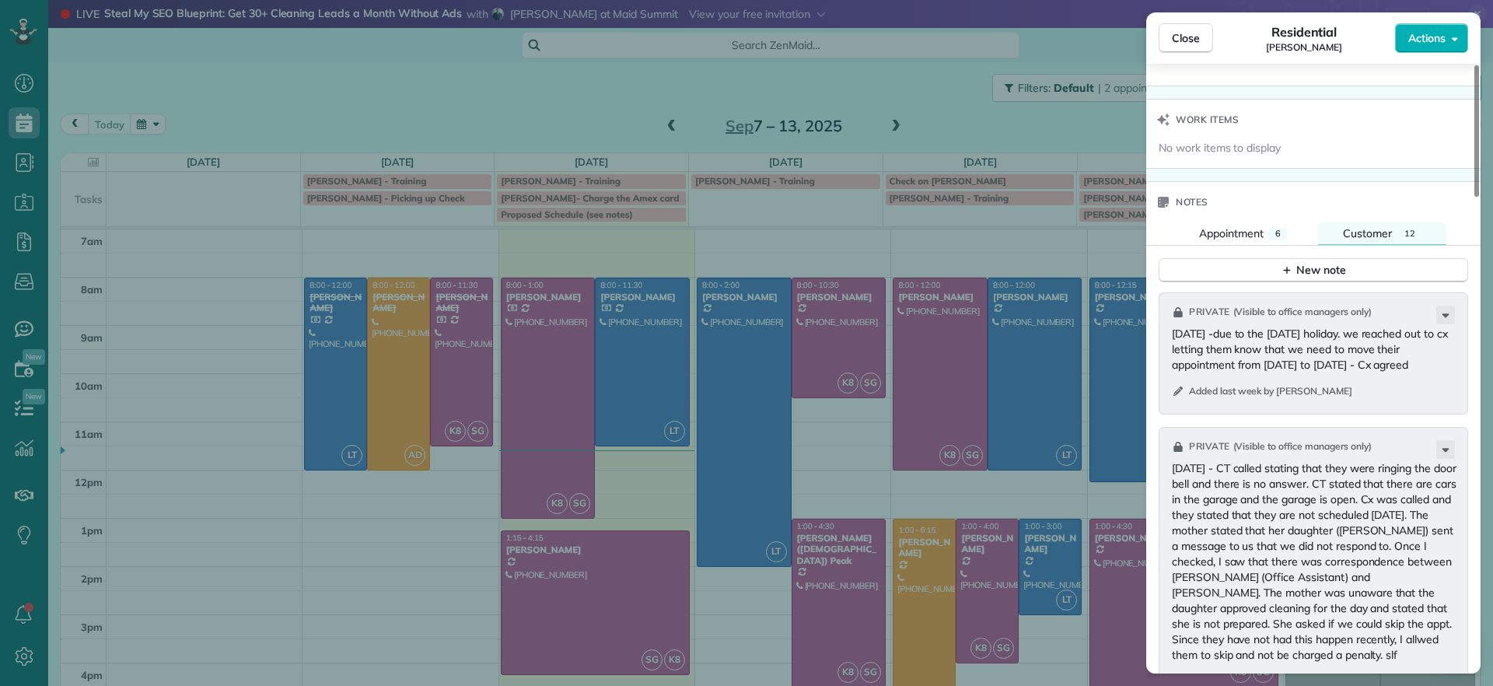
click at [1433, 314] on div "Private ( Visible to office managers only )" at bounding box center [1315, 313] width 286 height 14
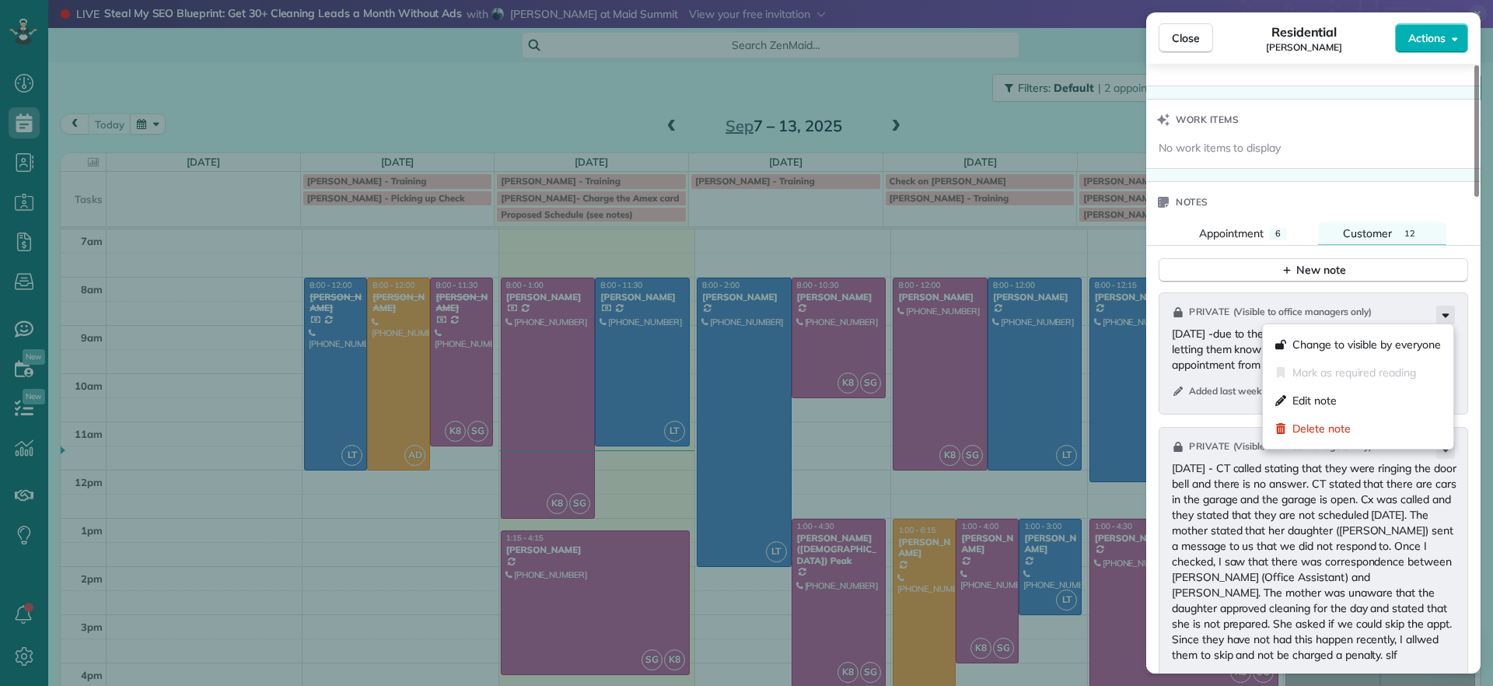
click at [1445, 322] on icon at bounding box center [1446, 315] width 19 height 19
click at [1340, 400] on div "Edit note" at bounding box center [1358, 401] width 178 height 28
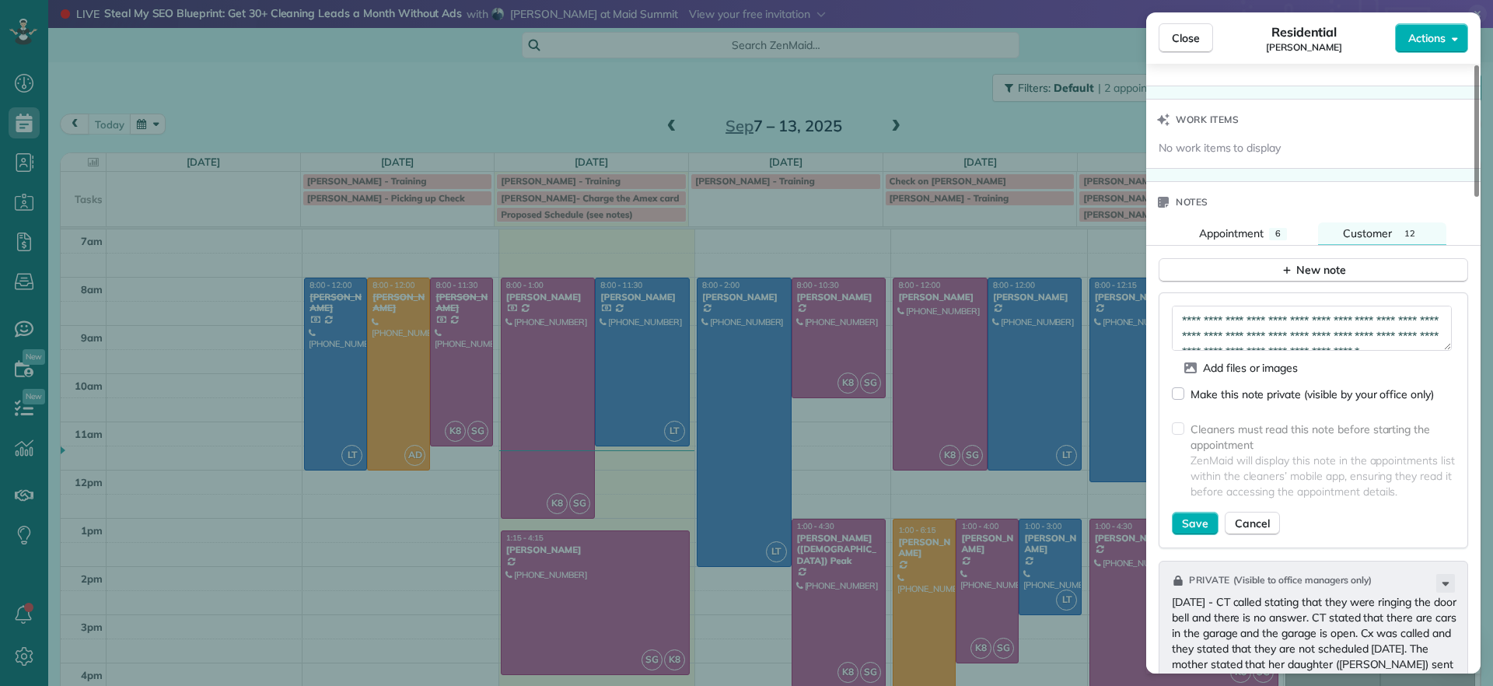
scroll to position [31, 0]
click at [1327, 333] on textarea "**********" at bounding box center [1312, 328] width 280 height 45
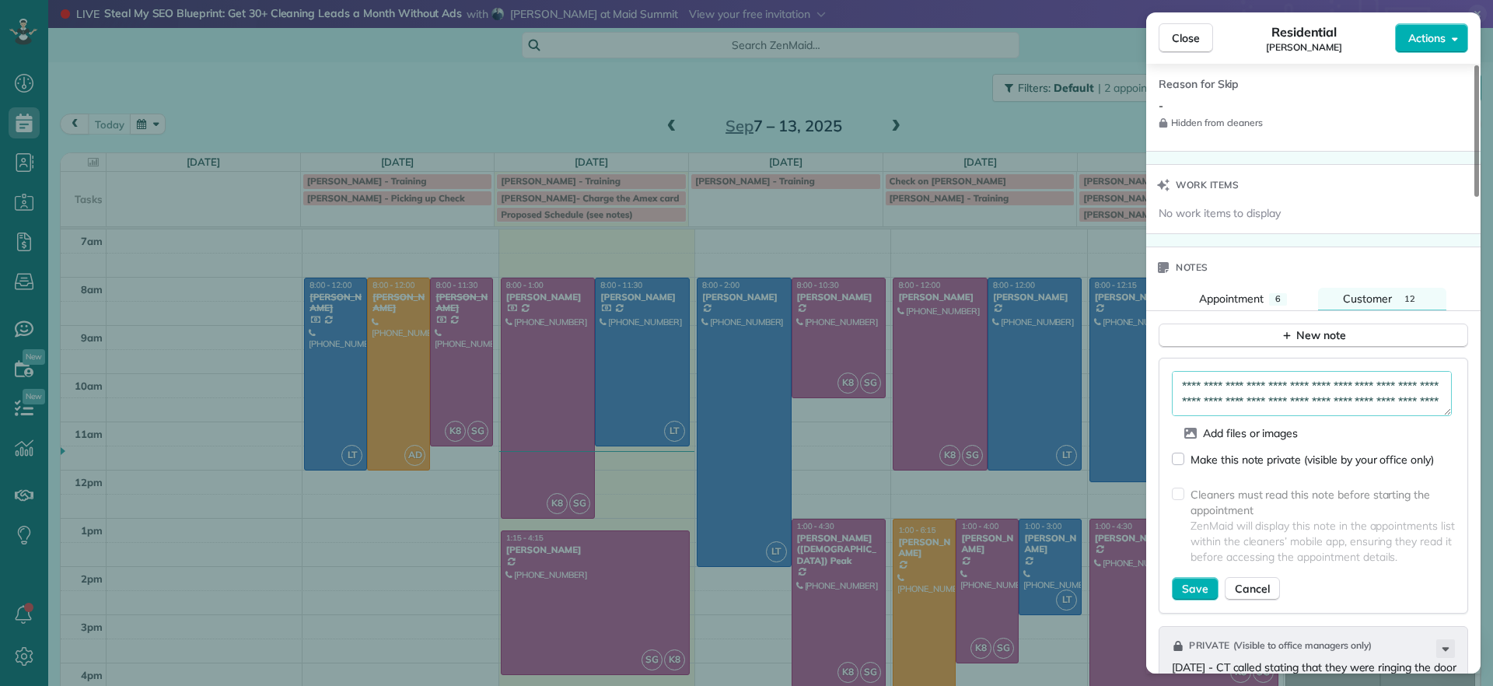
scroll to position [1164, 0]
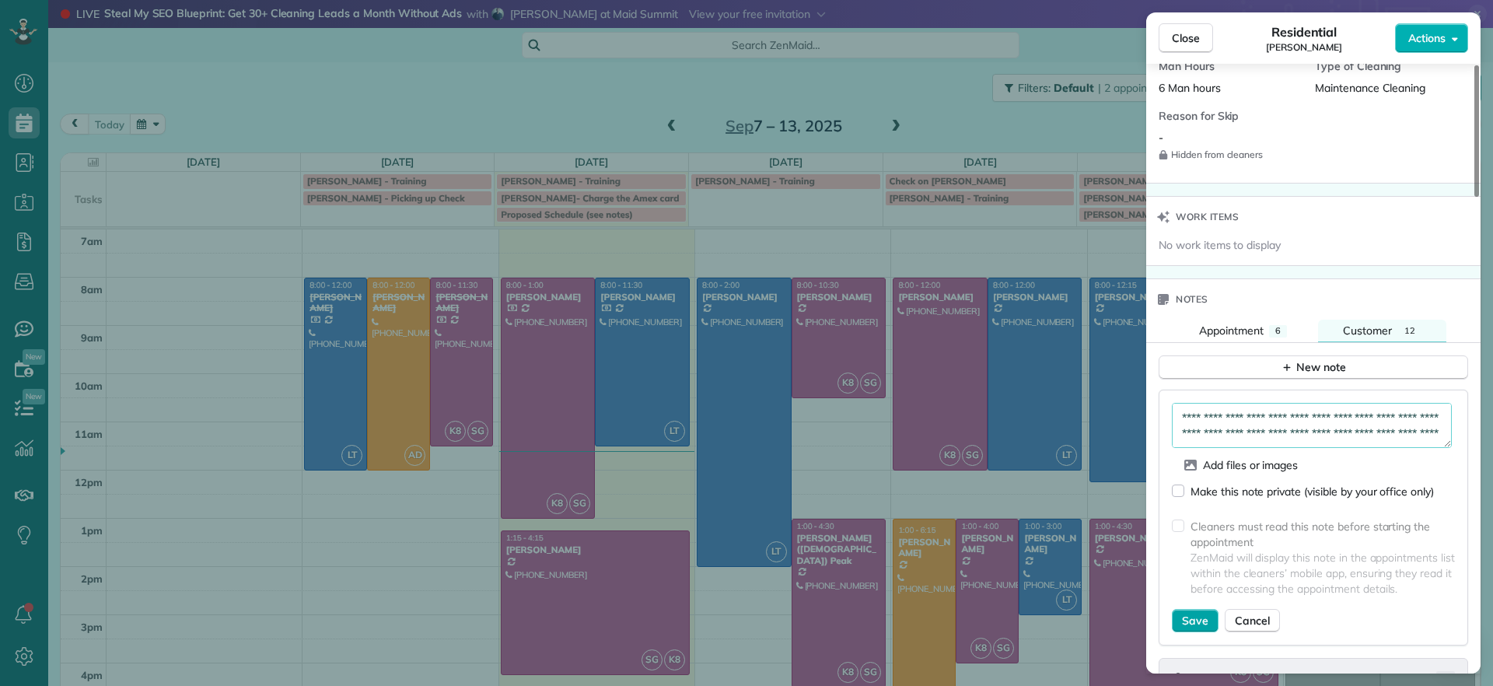
type textarea "**********"
click at [1196, 622] on span "Save" at bounding box center [1195, 621] width 26 height 16
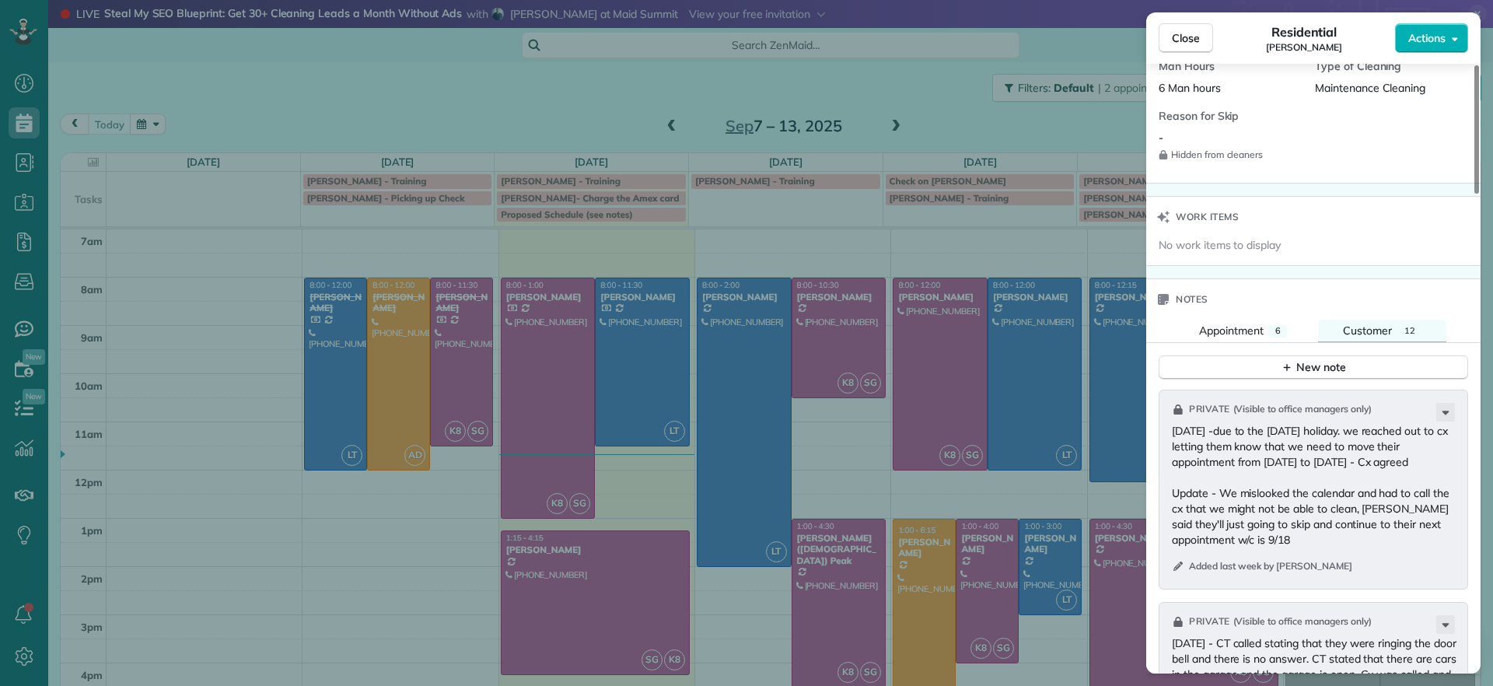
click at [956, 114] on div "Close Residential Jennifer Hunte Actions Status Active Jennifer Hunte · Open pr…" at bounding box center [746, 343] width 1493 height 686
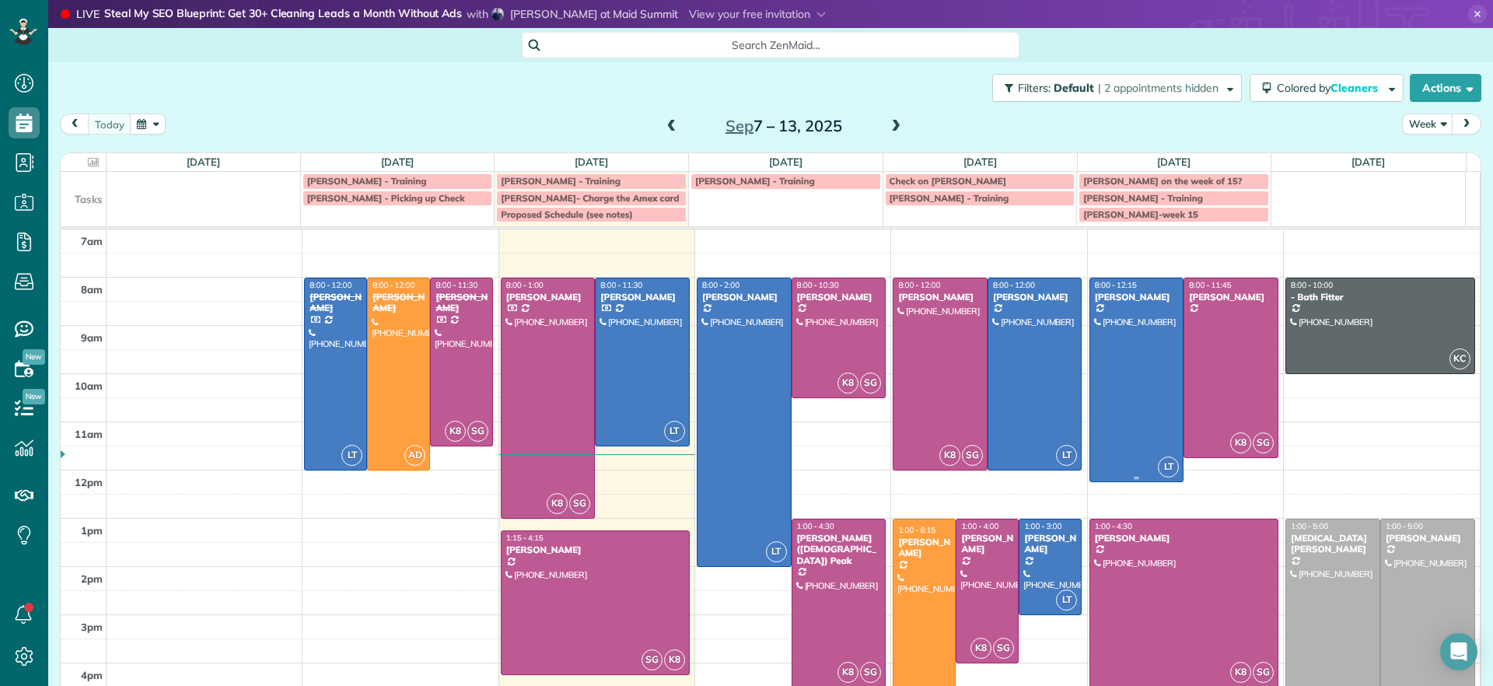
click at [1112, 392] on div at bounding box center [1137, 380] width 93 height 204
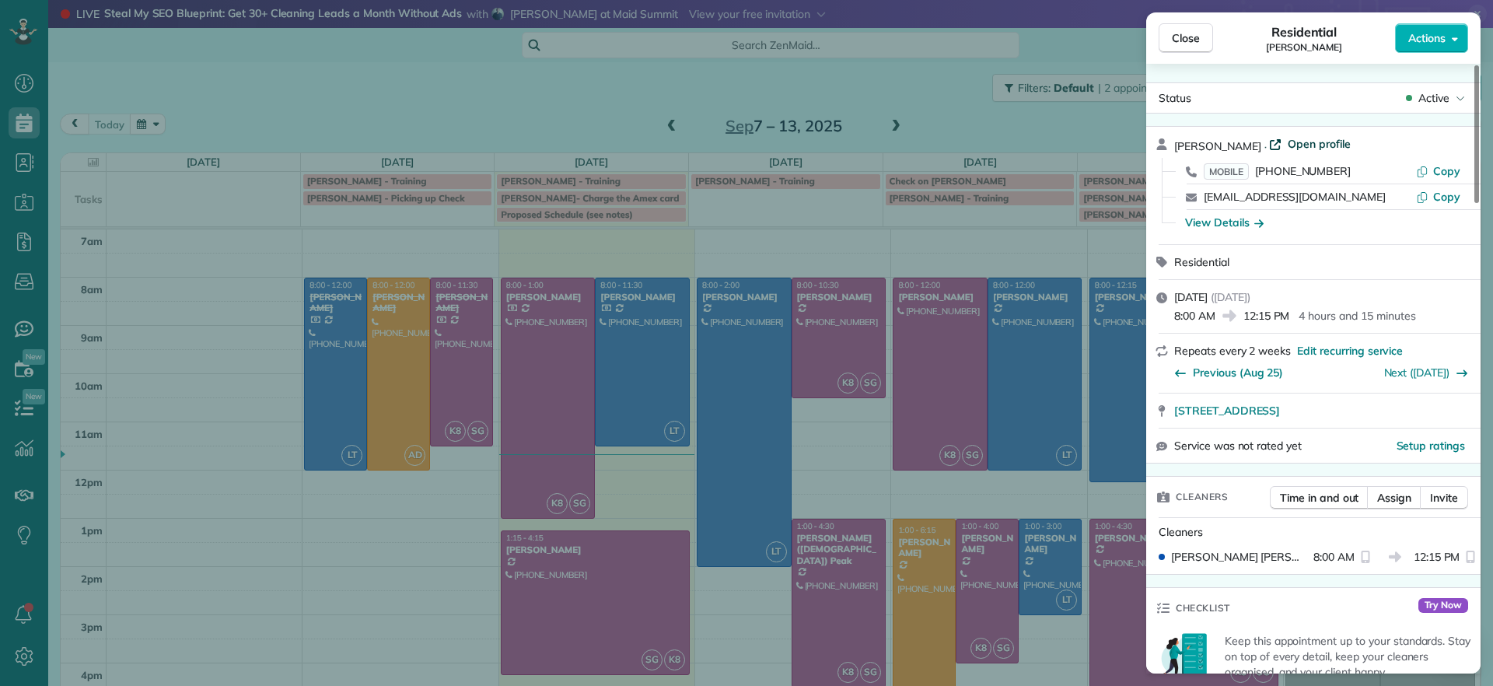
click at [1290, 144] on span "Open profile" at bounding box center [1319, 144] width 63 height 16
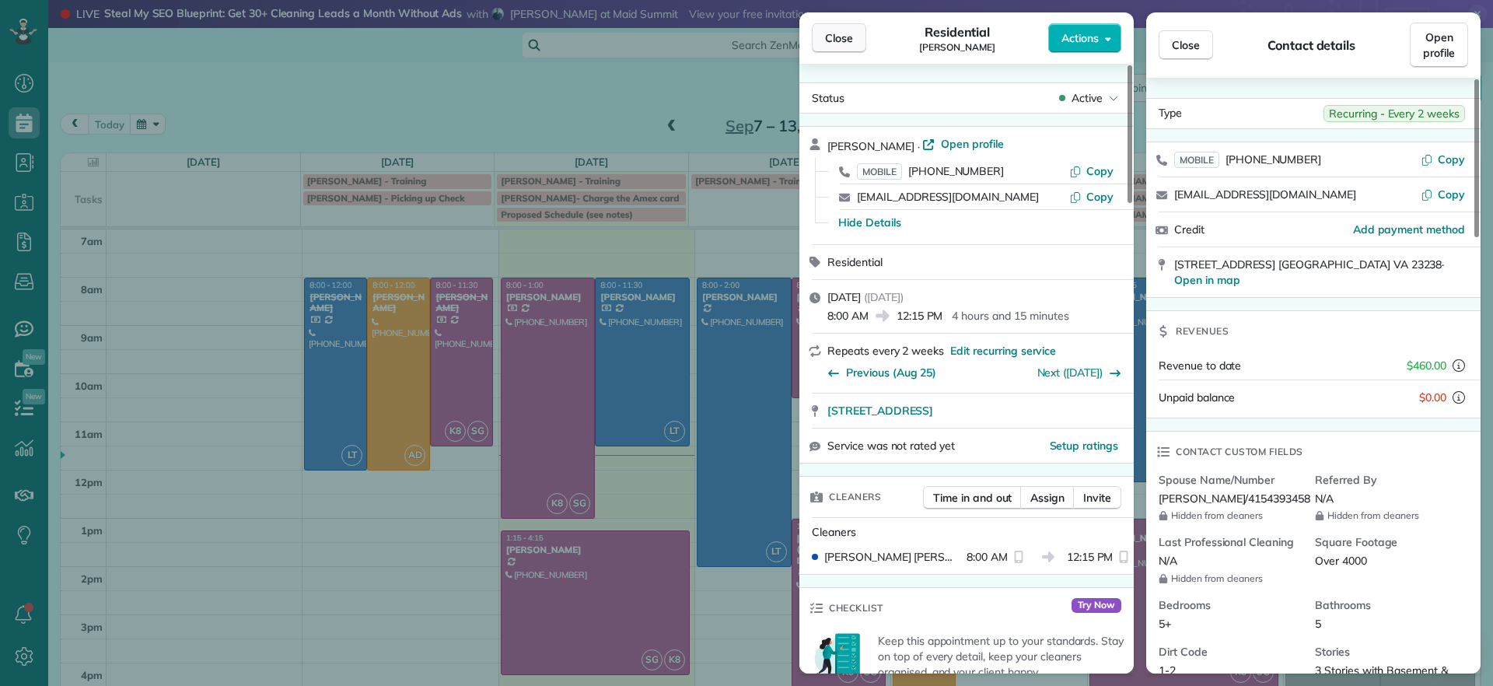
drag, startPoint x: 814, startPoint y: 24, endPoint x: 839, endPoint y: 33, distance: 25.6
click at [818, 24] on button "Close" at bounding box center [839, 38] width 54 height 30
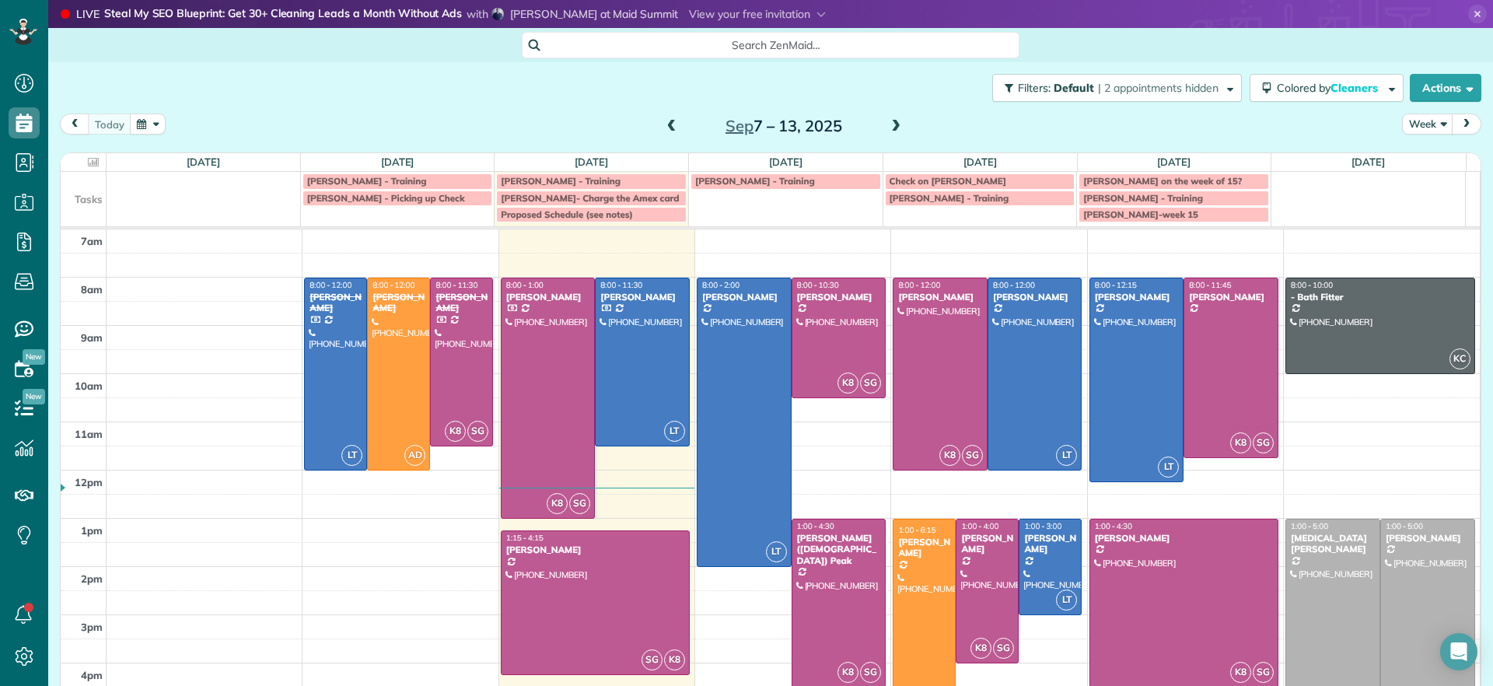
click at [888, 128] on span at bounding box center [896, 127] width 17 height 14
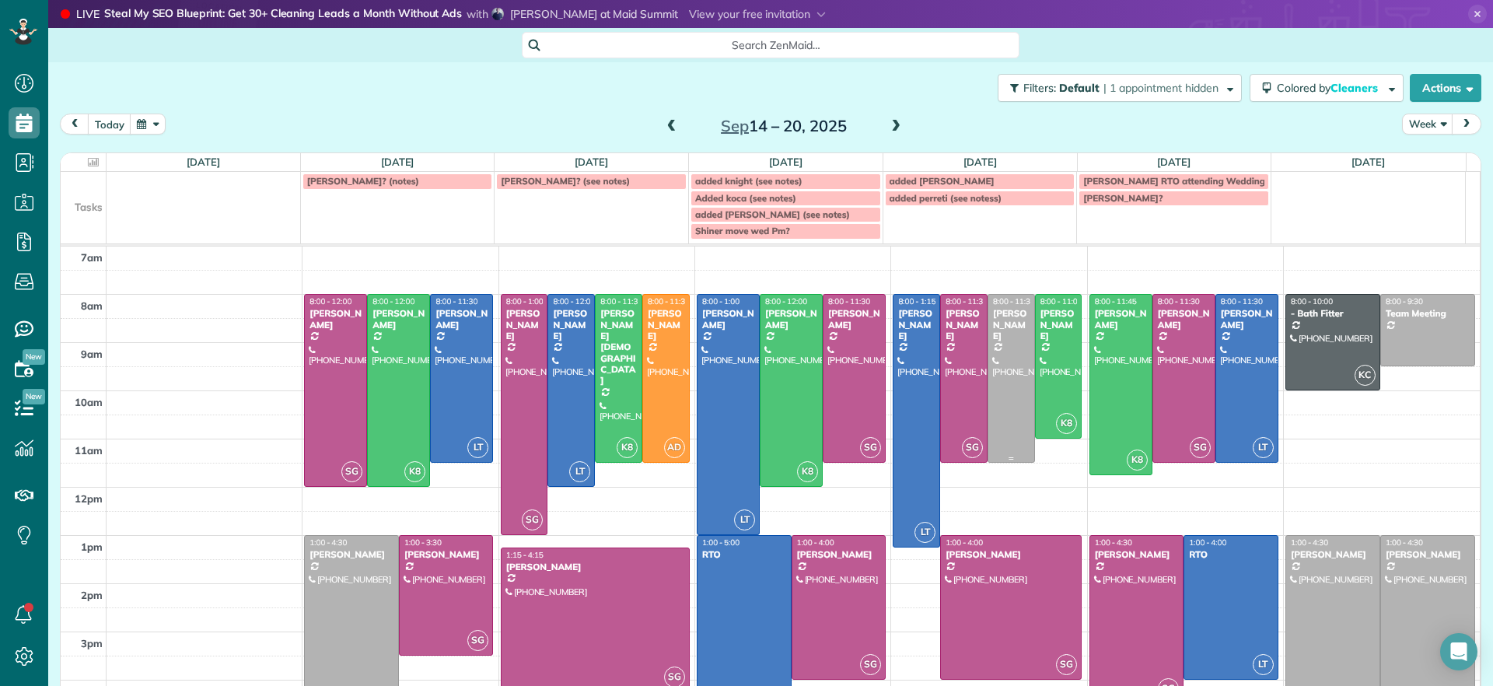
click at [993, 308] on div "[PERSON_NAME]" at bounding box center [1012, 324] width 38 height 33
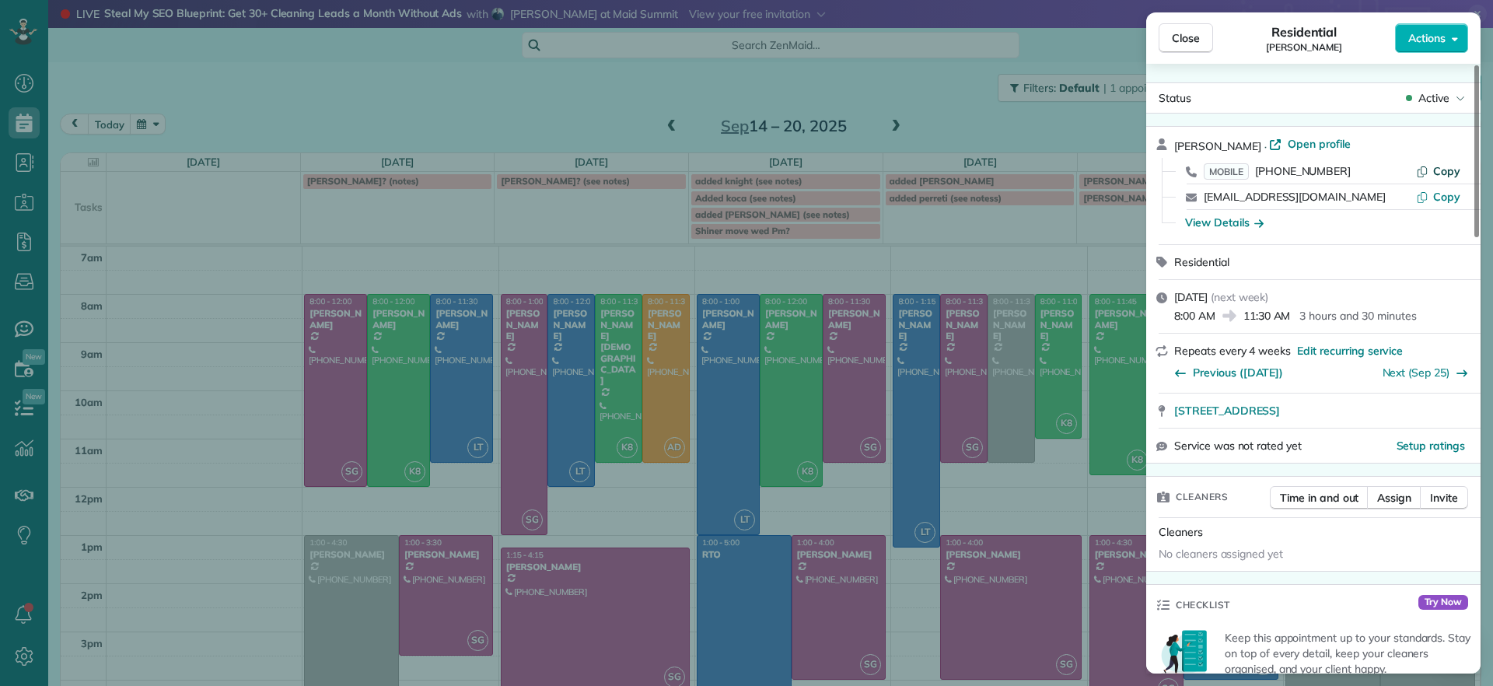
click at [1448, 168] on span "Copy" at bounding box center [1447, 171] width 27 height 14
click at [988, 252] on div "Close Residential Charles Perretti Actions Status Active Charles Perretti · Ope…" at bounding box center [746, 343] width 1493 height 686
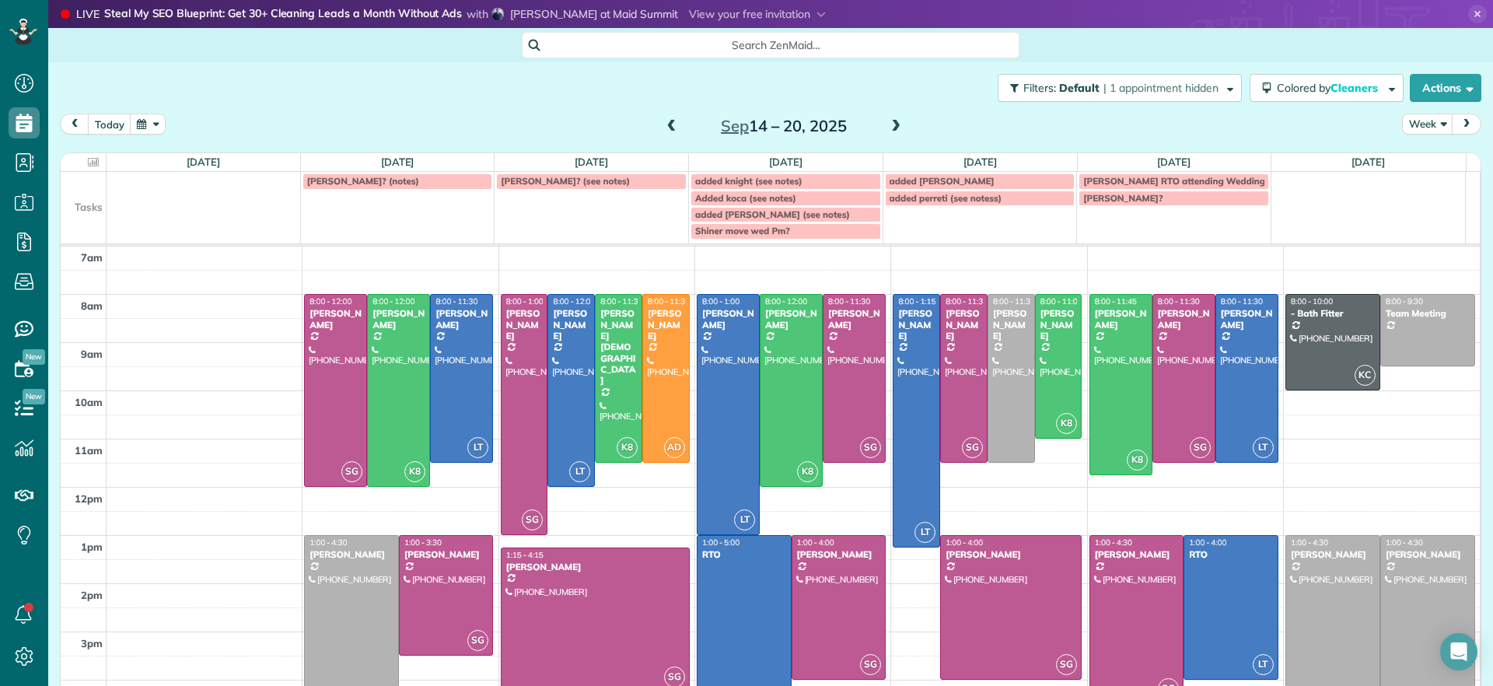
click at [947, 131] on div "[DATE] Week [DATE] – [DATE]" at bounding box center [771, 128] width 1422 height 29
click at [1004, 378] on div at bounding box center [1012, 378] width 46 height 167
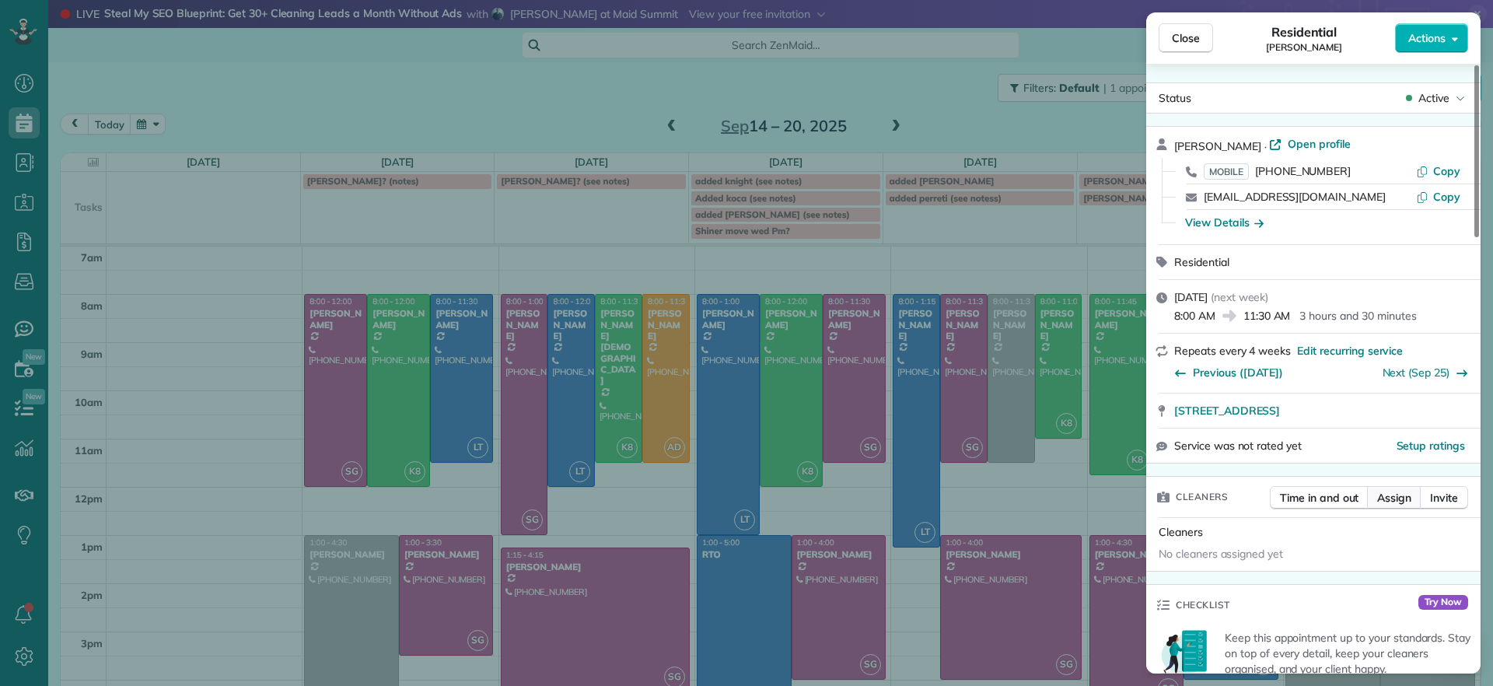
click at [1388, 497] on span "Assign" at bounding box center [1395, 498] width 34 height 16
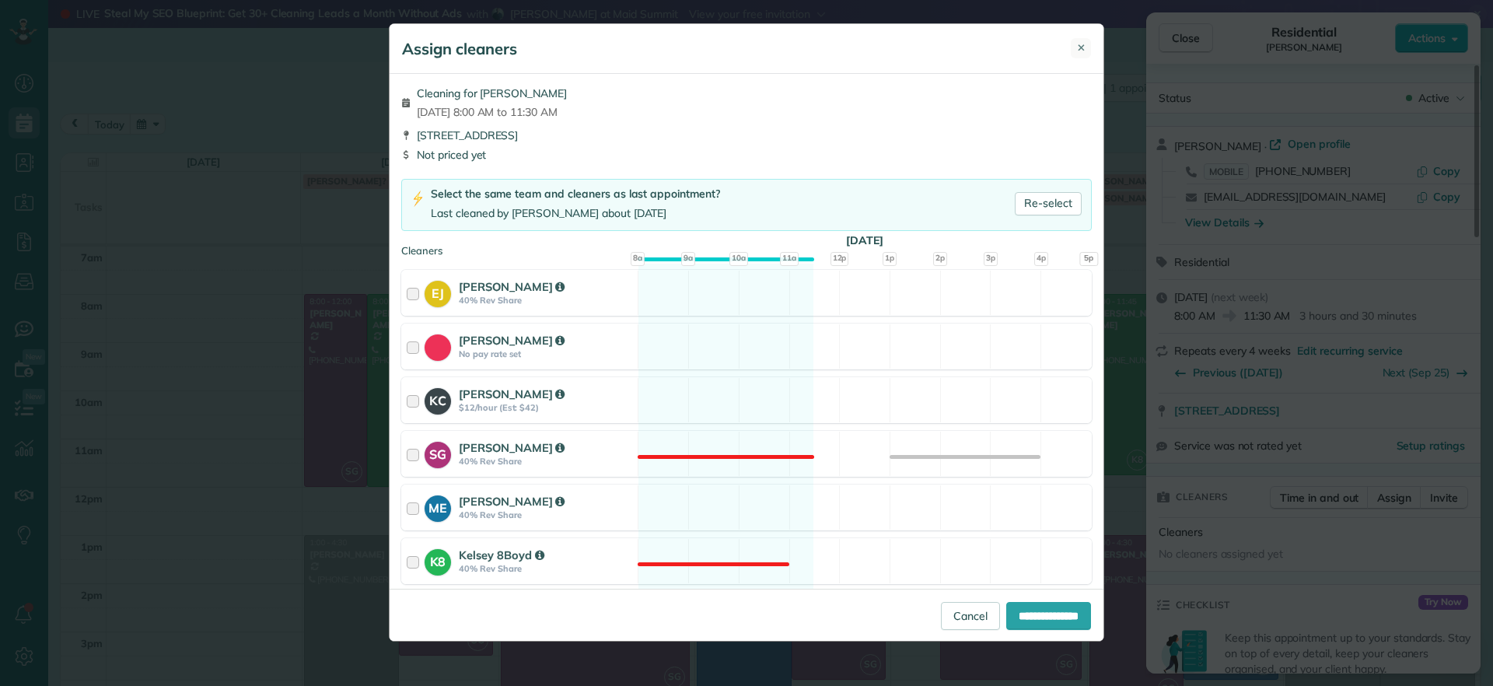
click at [1081, 53] on span "✕" at bounding box center [1081, 47] width 9 height 15
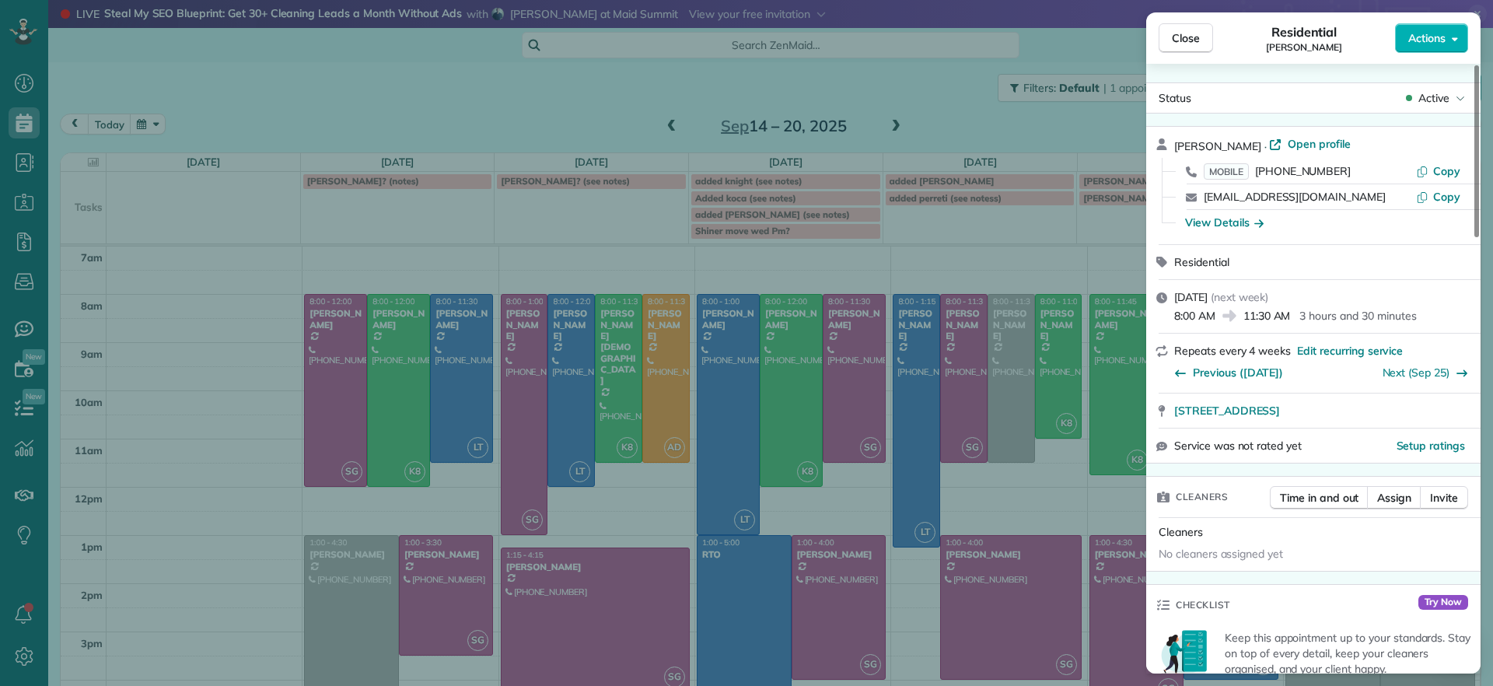
click at [995, 198] on div "Close Residential Charles Perretti Actions Status Active Charles Perretti · Ope…" at bounding box center [746, 343] width 1493 height 686
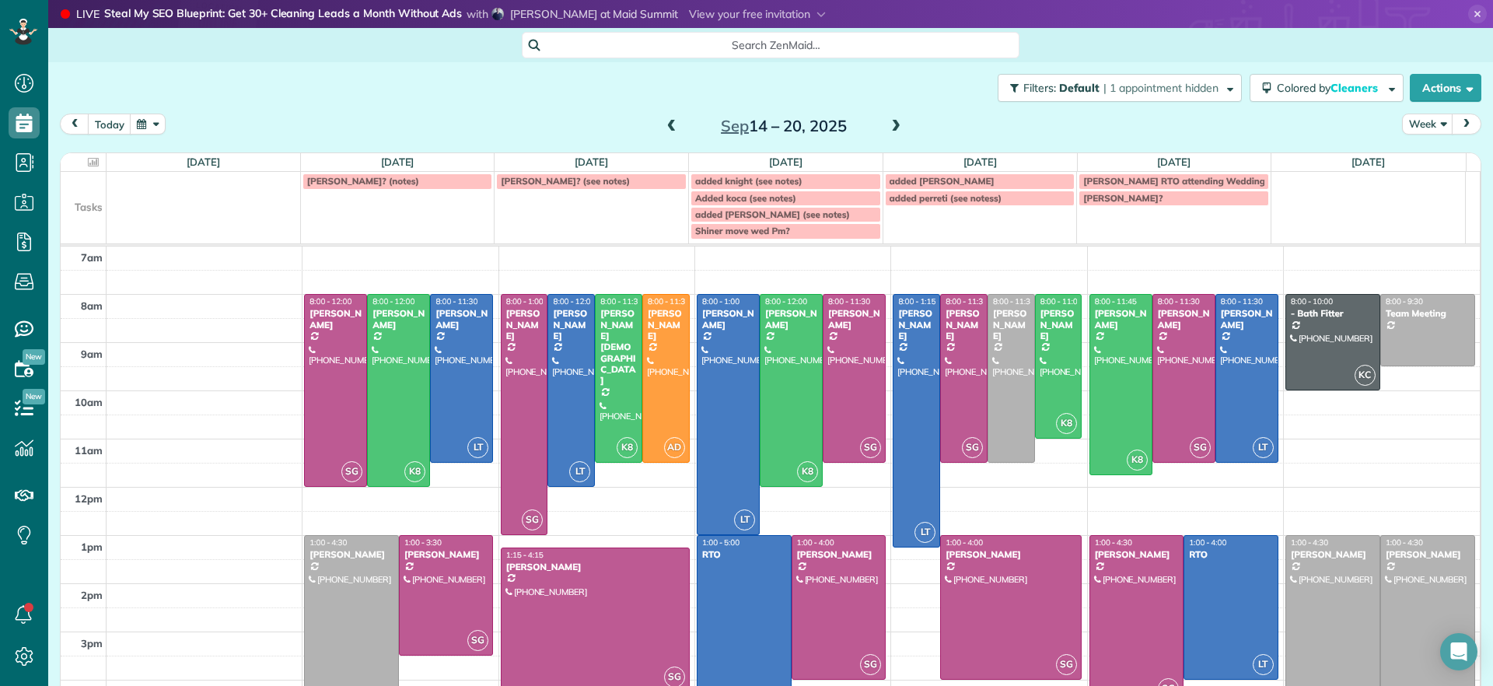
click at [995, 198] on div "added perreti (see notess)" at bounding box center [980, 198] width 181 height 11
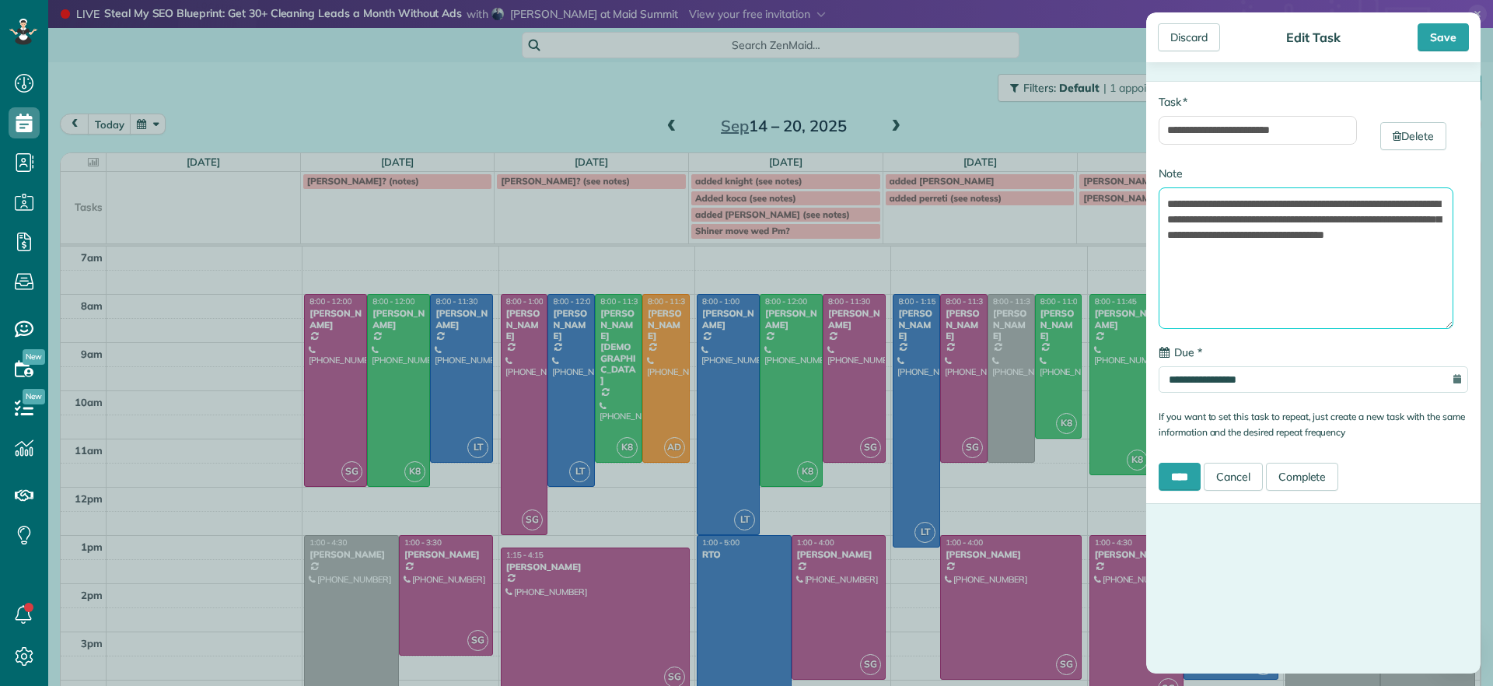
click at [1296, 258] on textarea "**********" at bounding box center [1306, 258] width 295 height 142
drag, startPoint x: 1052, startPoint y: 241, endPoint x: 1060, endPoint y: 241, distance: 8.6
click at [1055, 241] on div "**********" at bounding box center [746, 343] width 1493 height 686
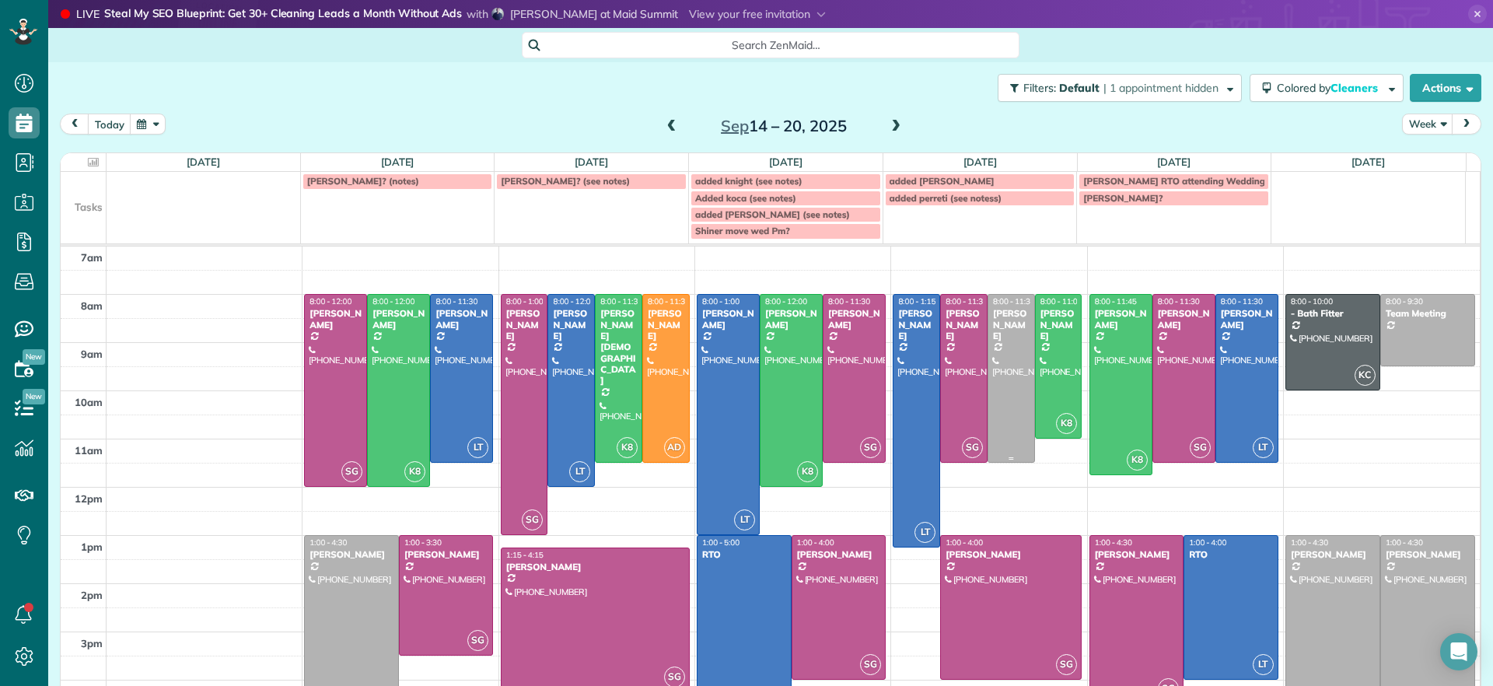
click at [996, 382] on div at bounding box center [1012, 378] width 46 height 167
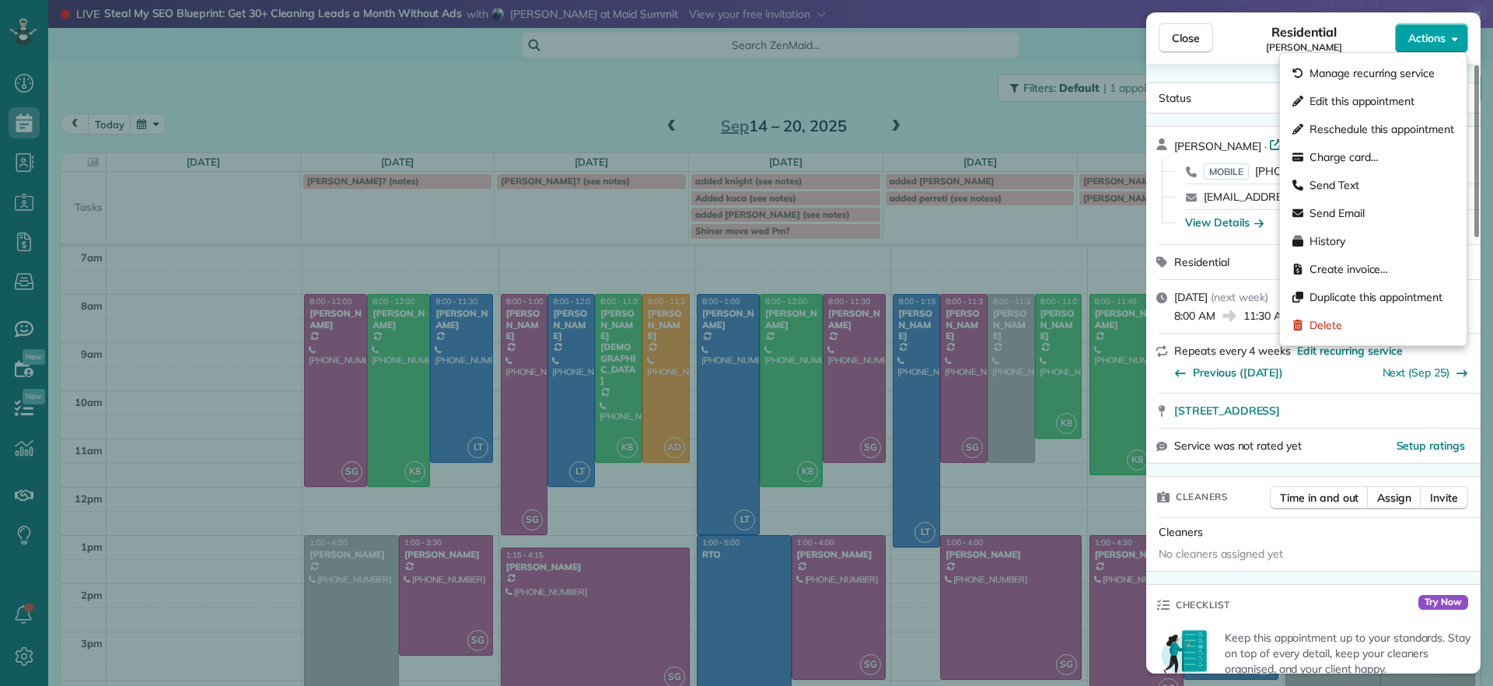
click at [1419, 40] on span "Actions" at bounding box center [1427, 38] width 37 height 16
click at [1378, 105] on span "Edit this appointment" at bounding box center [1362, 101] width 105 height 16
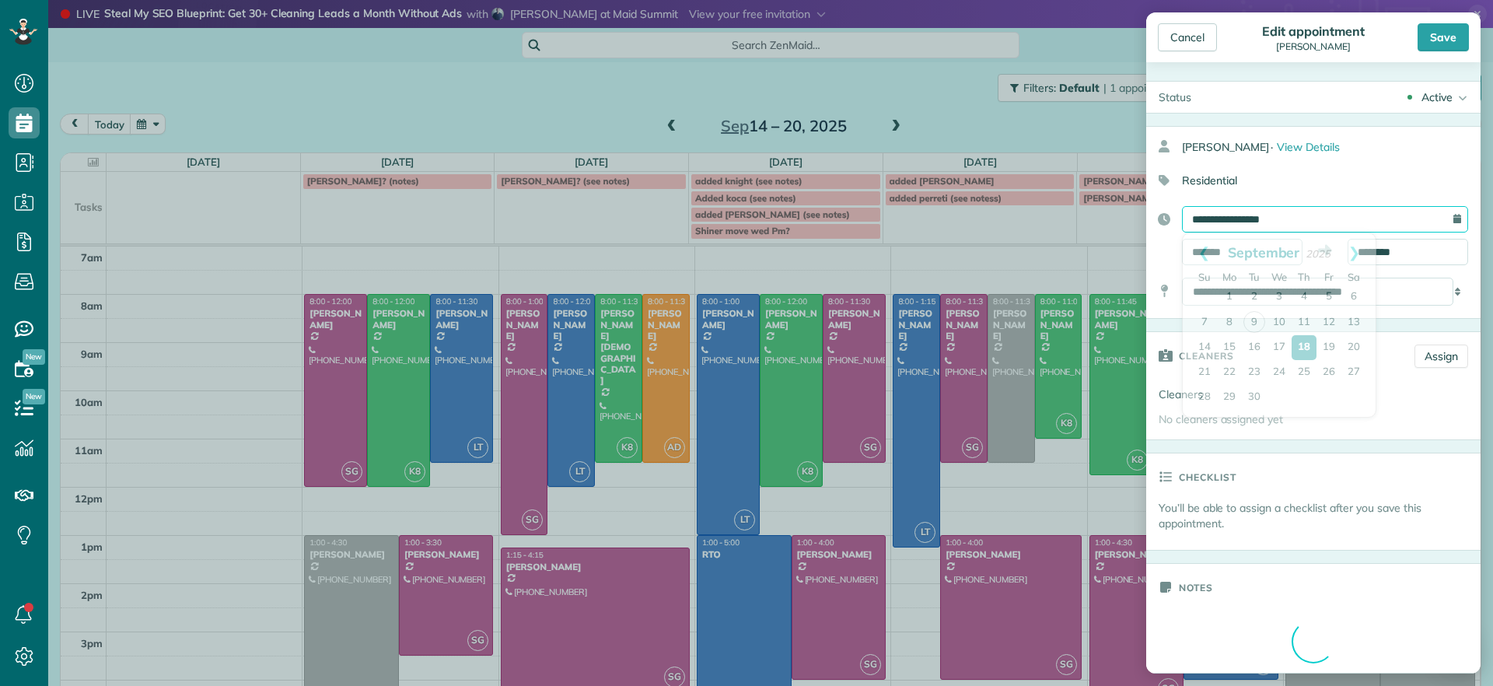
click at [1402, 226] on input "**********" at bounding box center [1325, 219] width 286 height 26
click at [1200, 256] on link "Prev" at bounding box center [1204, 252] width 43 height 39
click at [1303, 396] on link "28" at bounding box center [1304, 396] width 25 height 25
type input "**********"
click at [1430, 38] on div "Save" at bounding box center [1443, 37] width 51 height 28
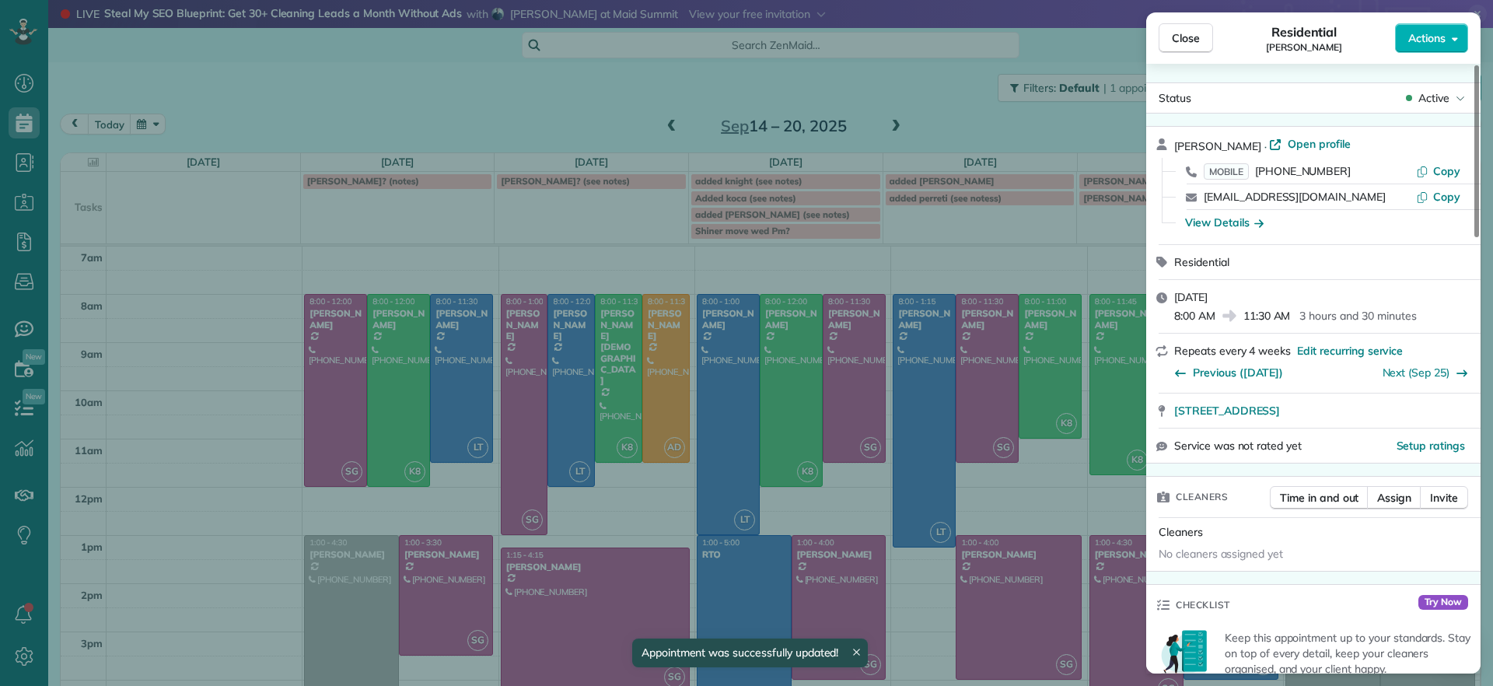
click at [949, 202] on div "Close Residential Charles Perretti Actions Status Active Charles Perretti · Ope…" at bounding box center [746, 343] width 1493 height 686
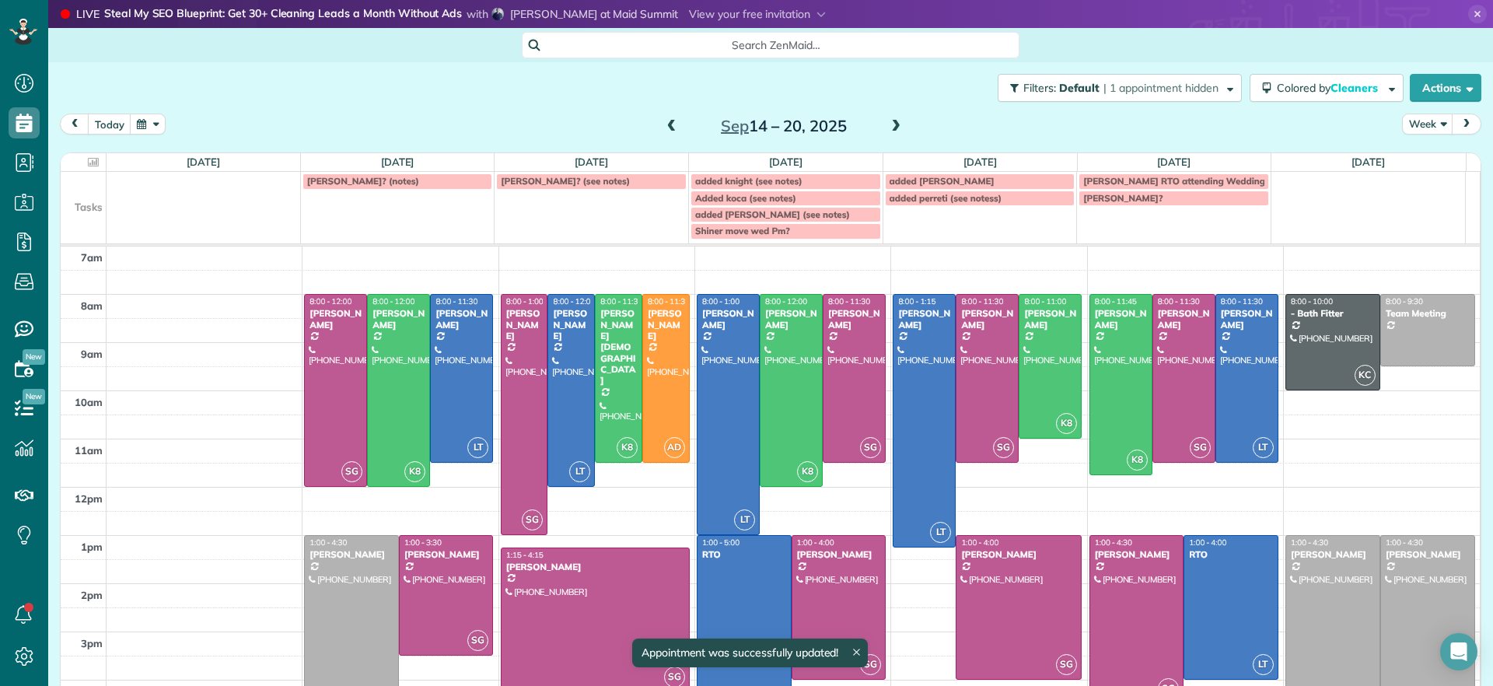
click at [948, 202] on span "added perreti (see notess)" at bounding box center [946, 198] width 113 height 12
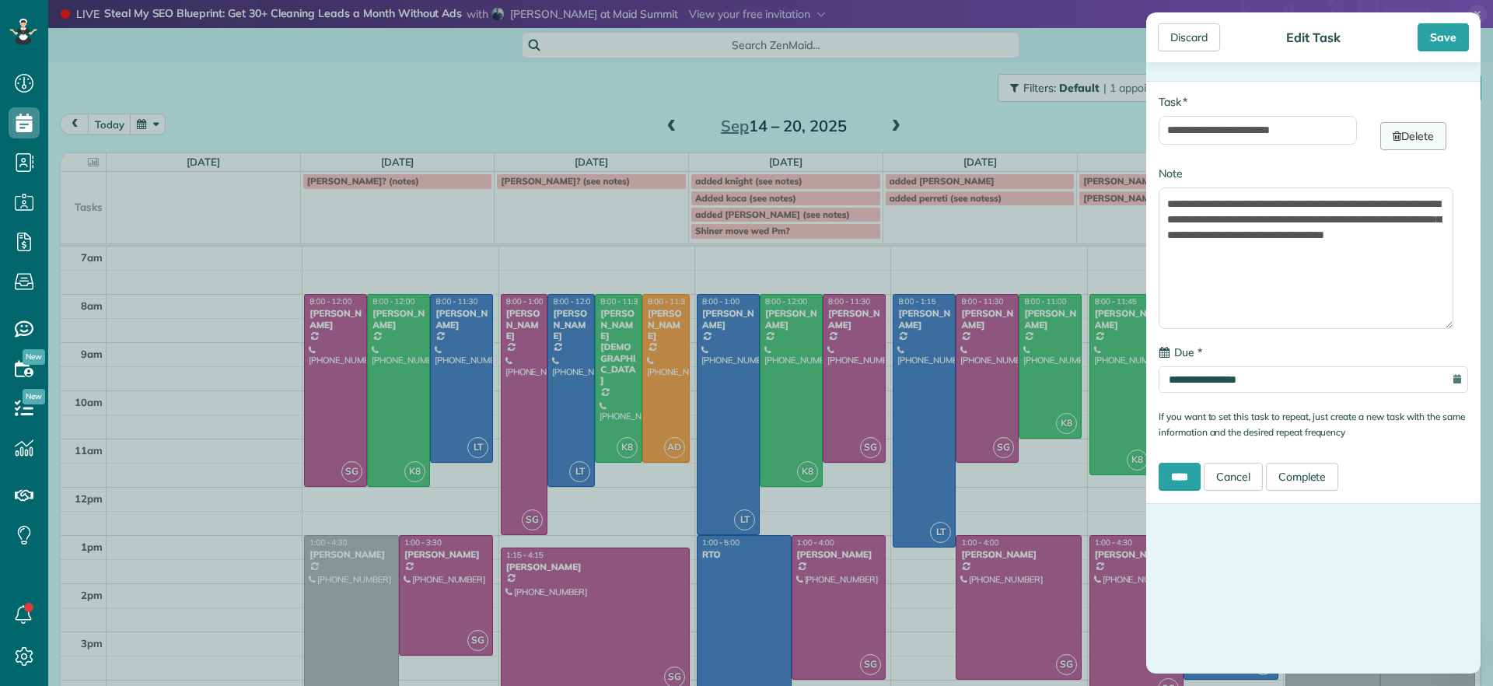
click at [1399, 139] on link "Delete" at bounding box center [1414, 136] width 66 height 28
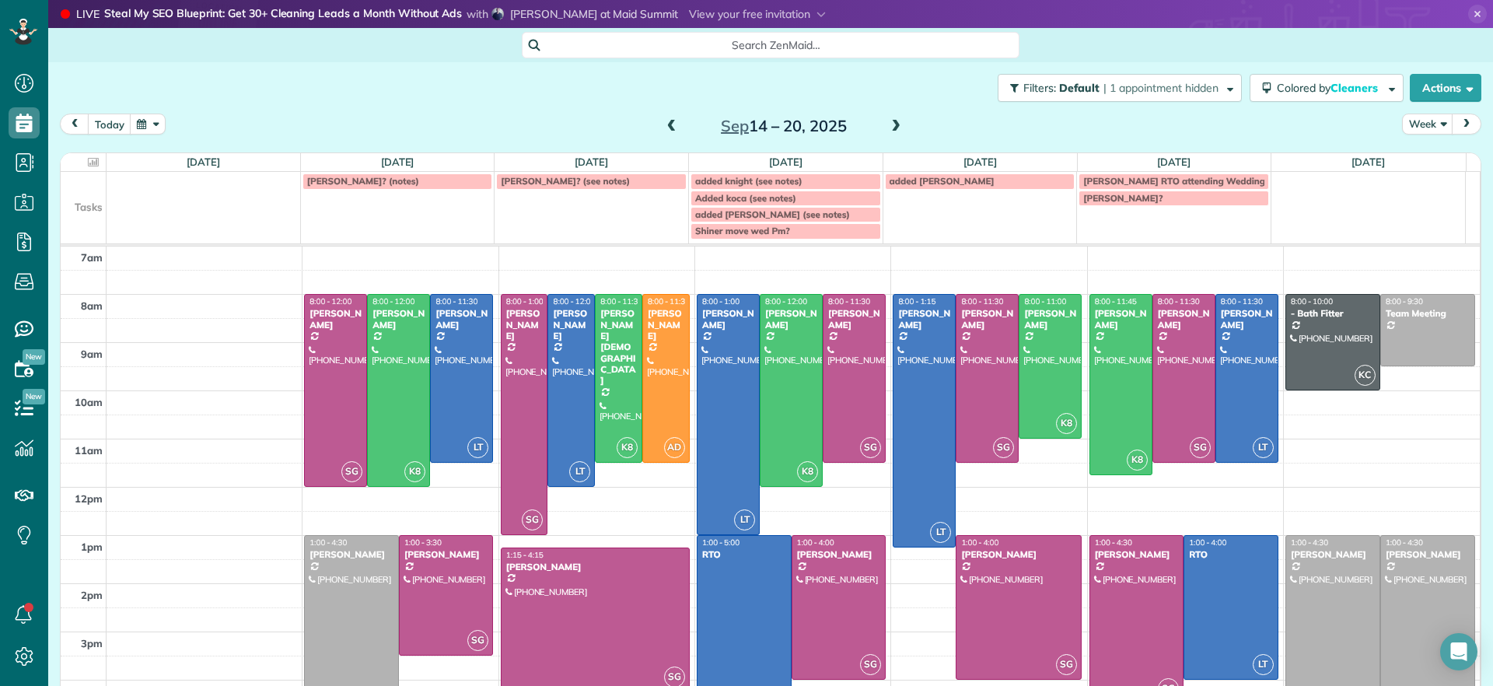
click at [663, 125] on span at bounding box center [671, 127] width 17 height 14
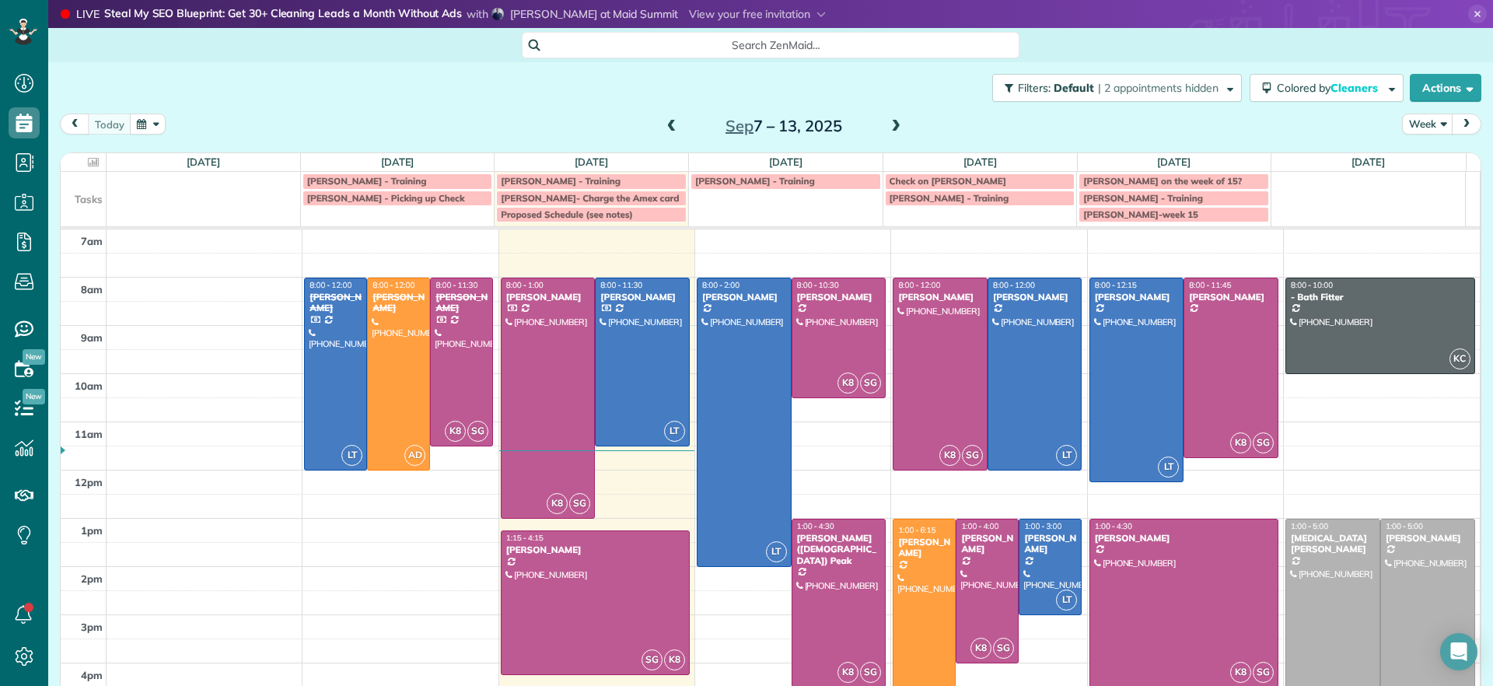
click at [663, 125] on span at bounding box center [671, 127] width 17 height 14
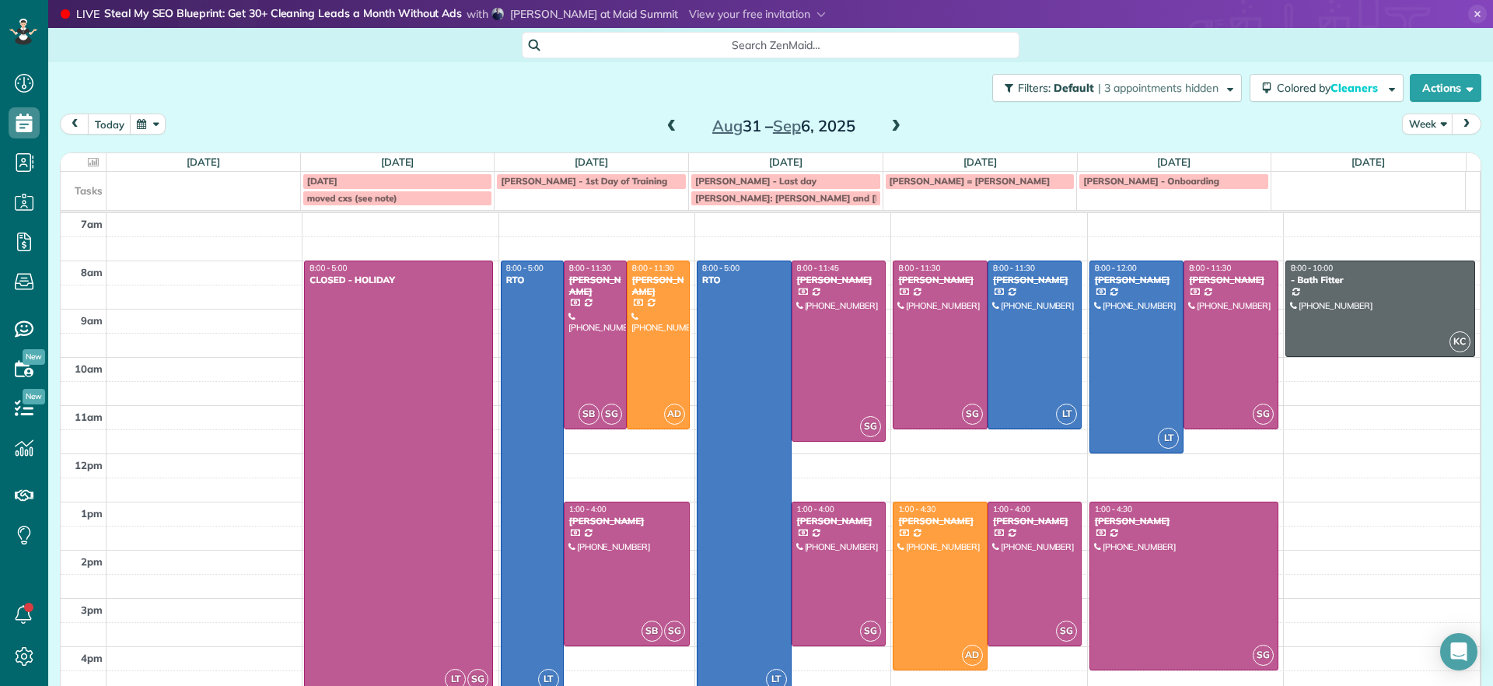
click at [896, 121] on span at bounding box center [896, 127] width 17 height 14
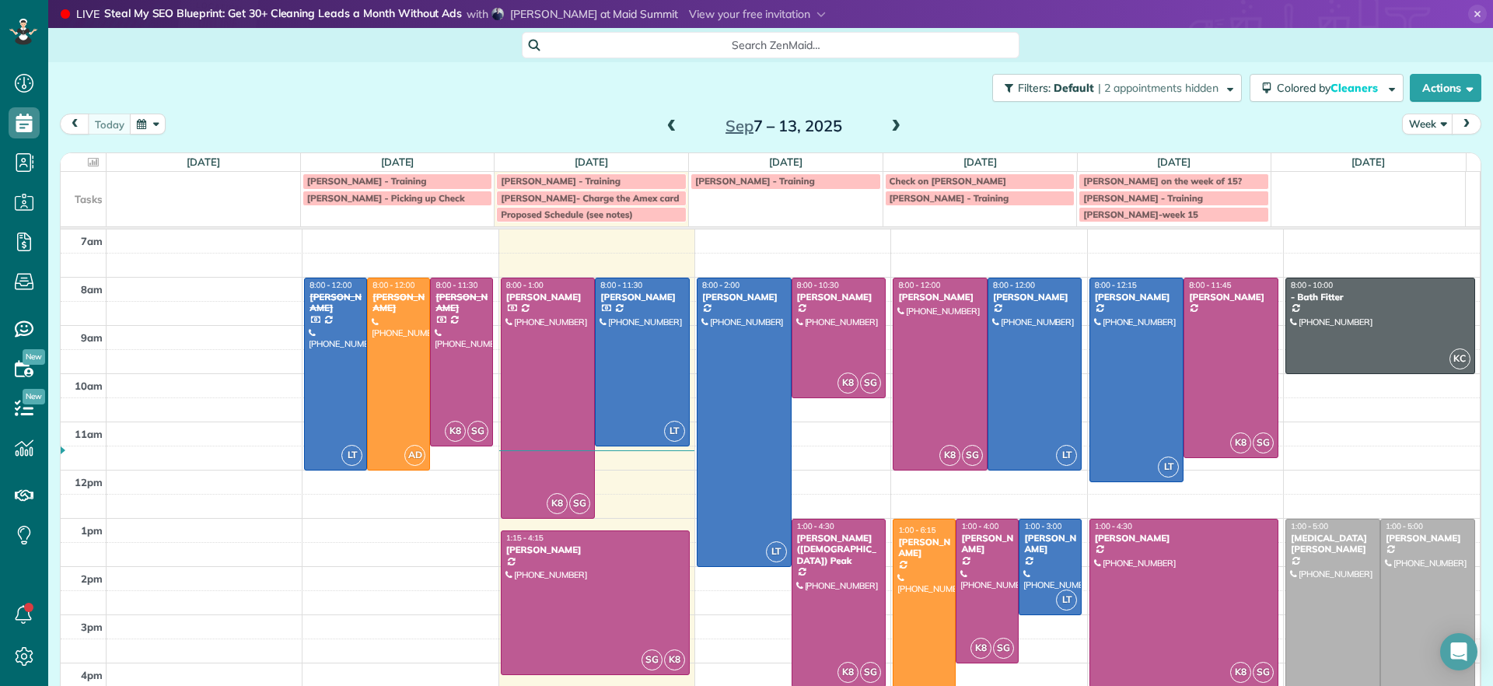
click at [909, 593] on div at bounding box center [924, 640] width 61 height 240
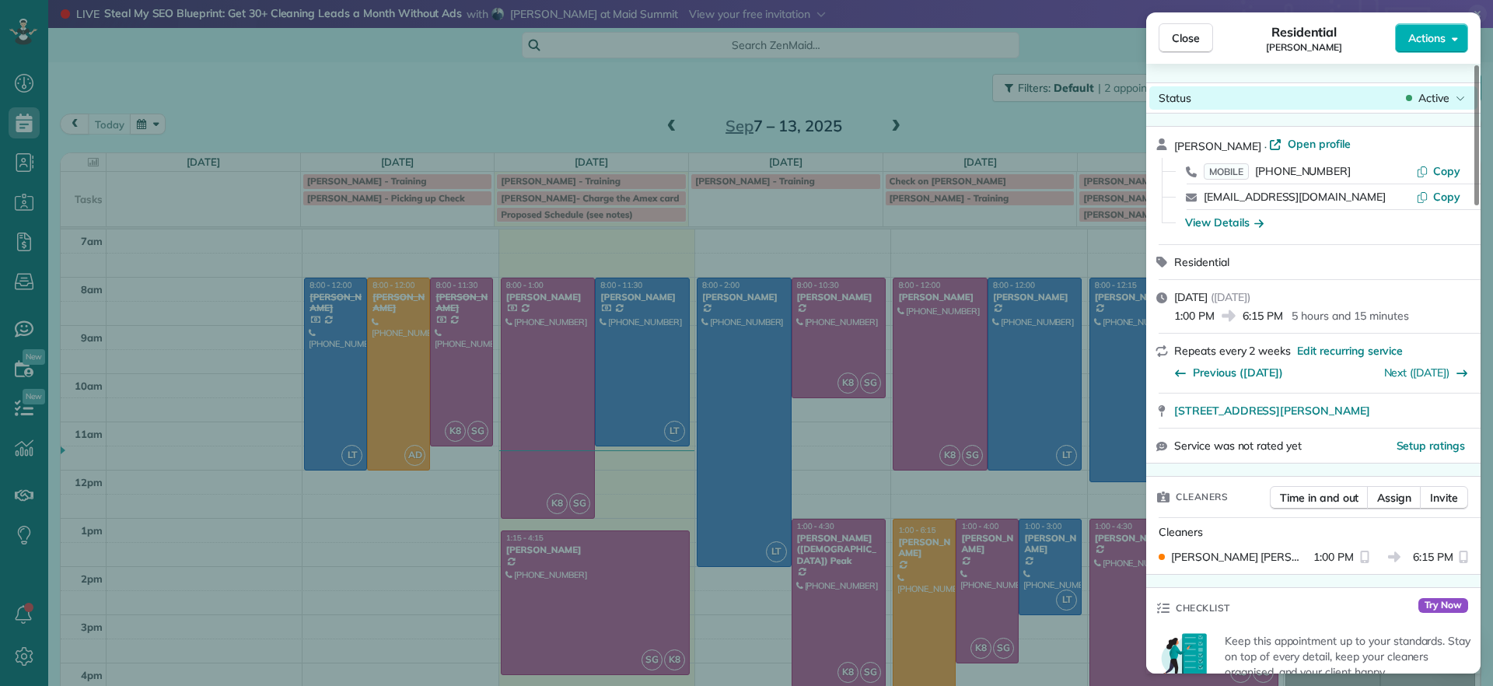
click at [1448, 103] on span "Active" at bounding box center [1434, 98] width 31 height 16
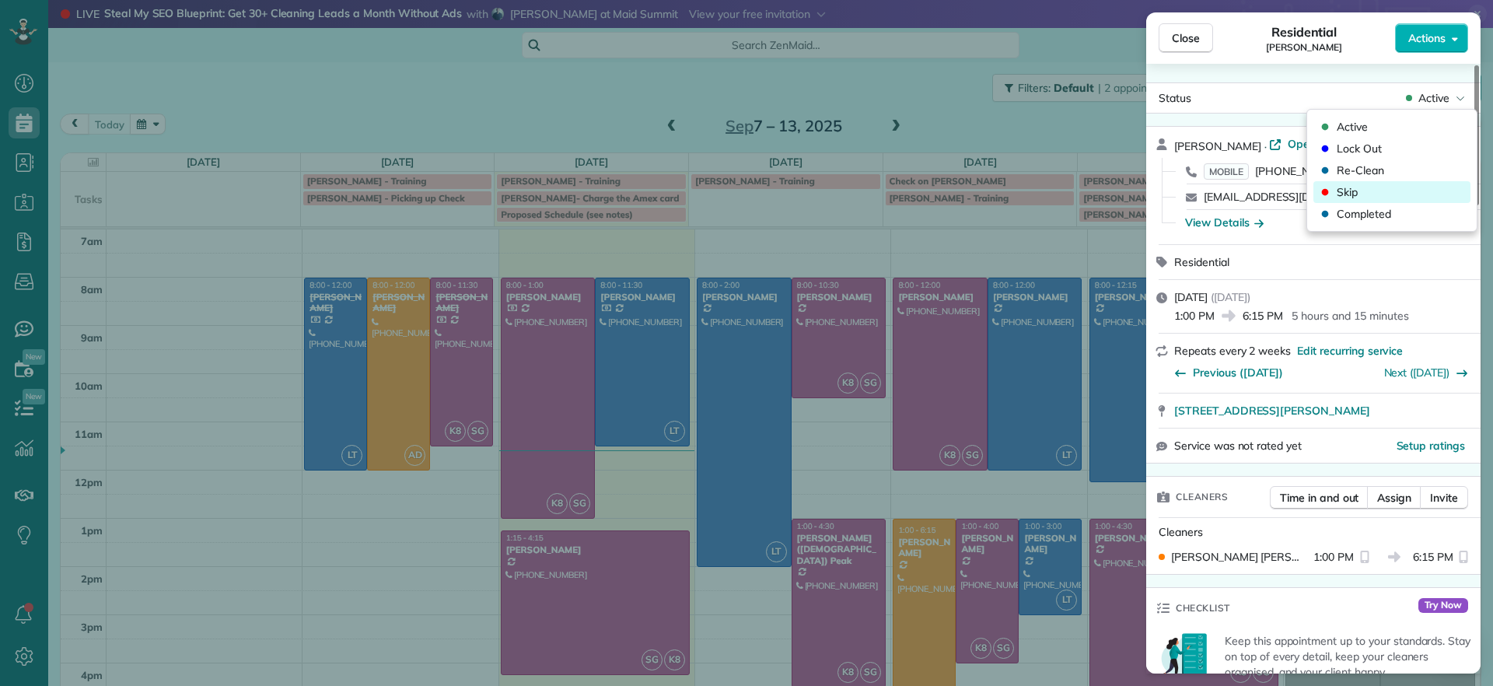
click at [1358, 187] on span "Skip" at bounding box center [1347, 192] width 21 height 16
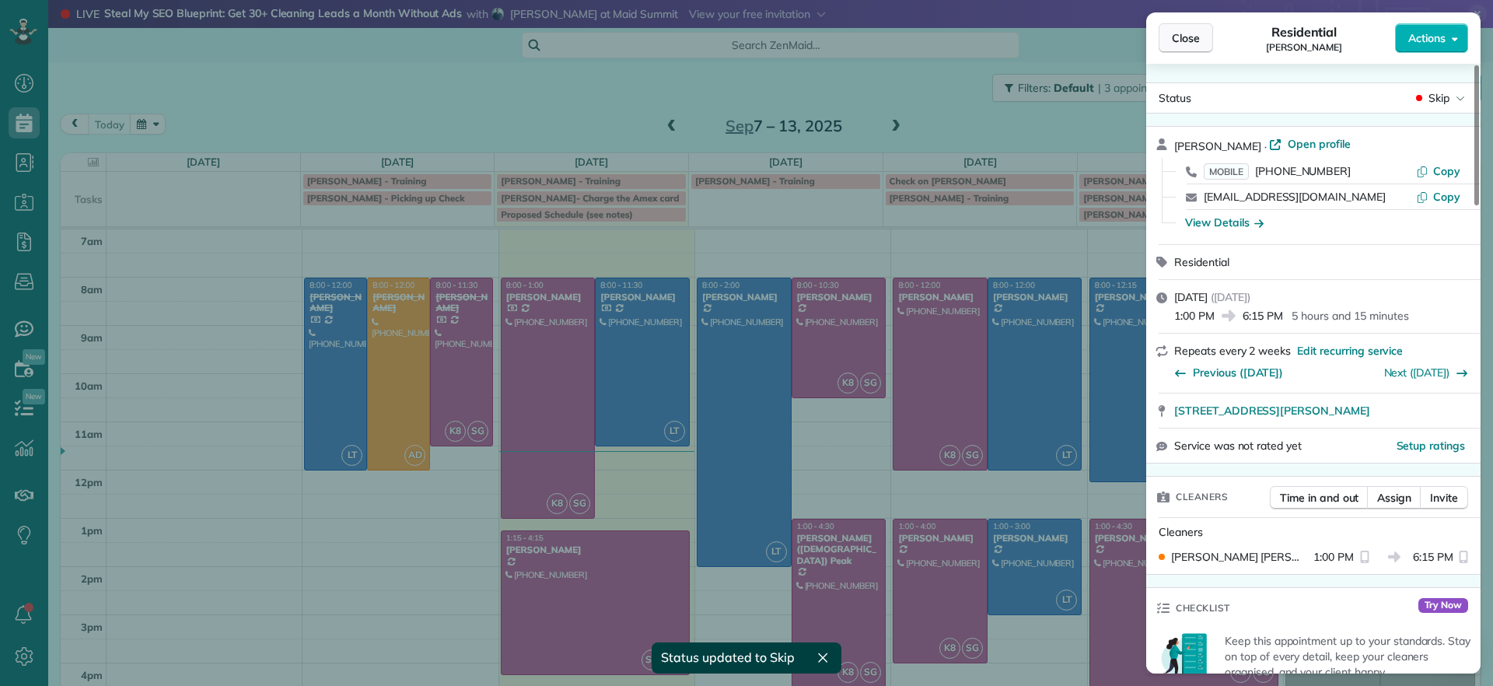
click at [1189, 39] on span "Close" at bounding box center [1186, 38] width 28 height 16
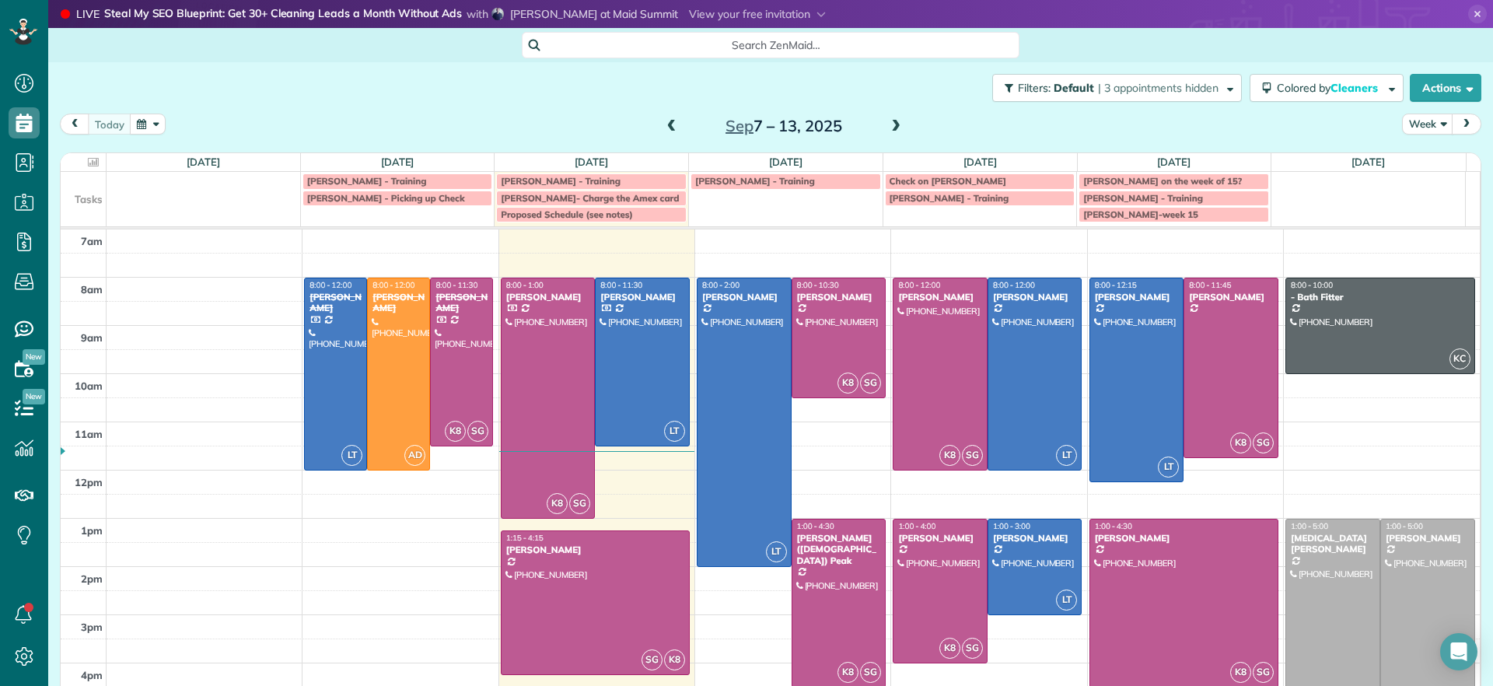
click at [663, 121] on span at bounding box center [671, 127] width 17 height 14
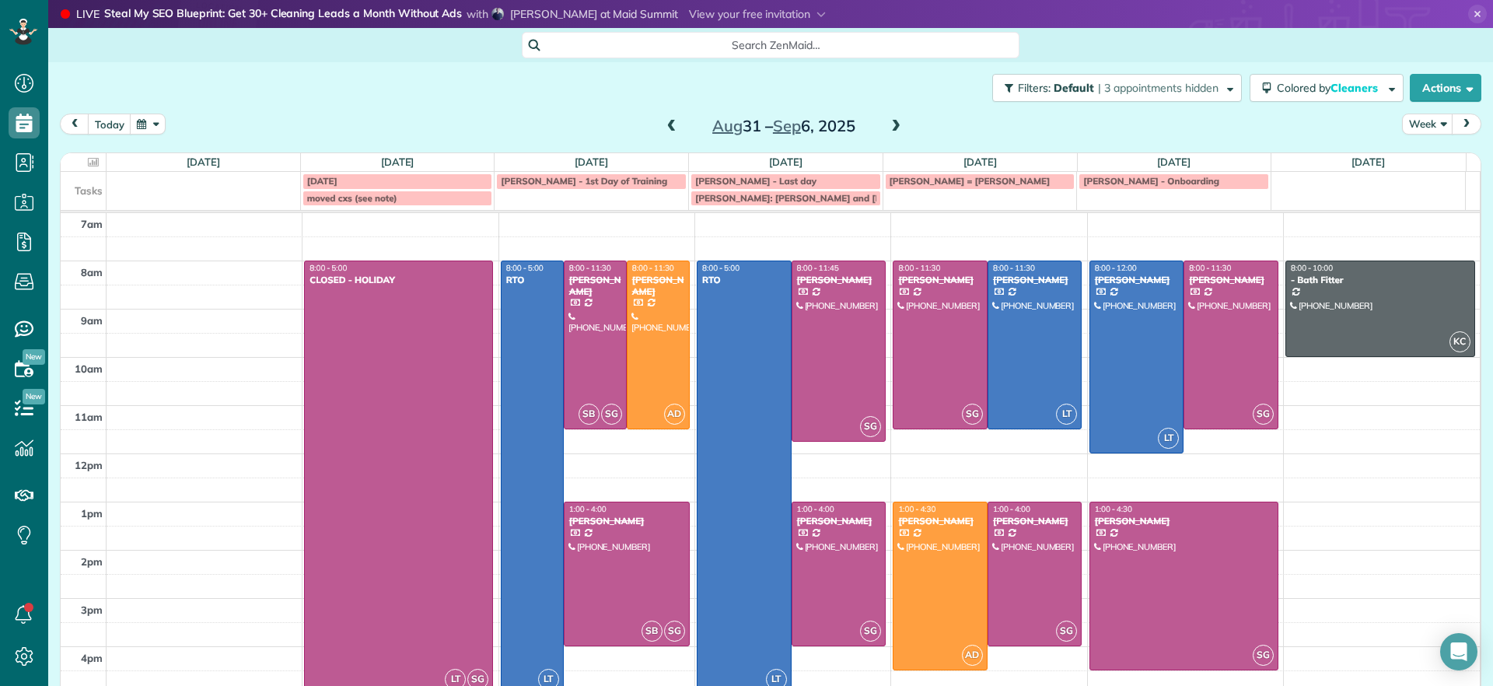
click at [663, 121] on span at bounding box center [671, 127] width 17 height 14
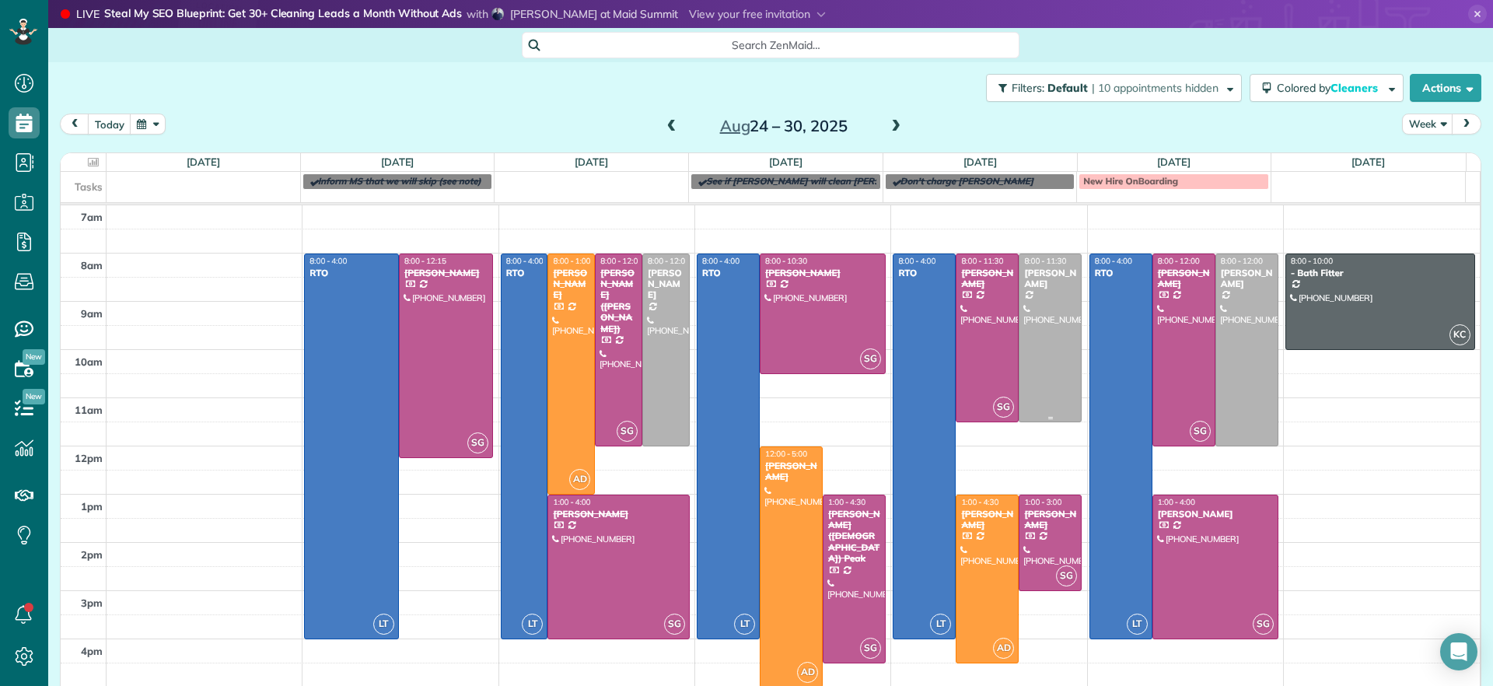
click at [1046, 364] on div at bounding box center [1050, 337] width 61 height 167
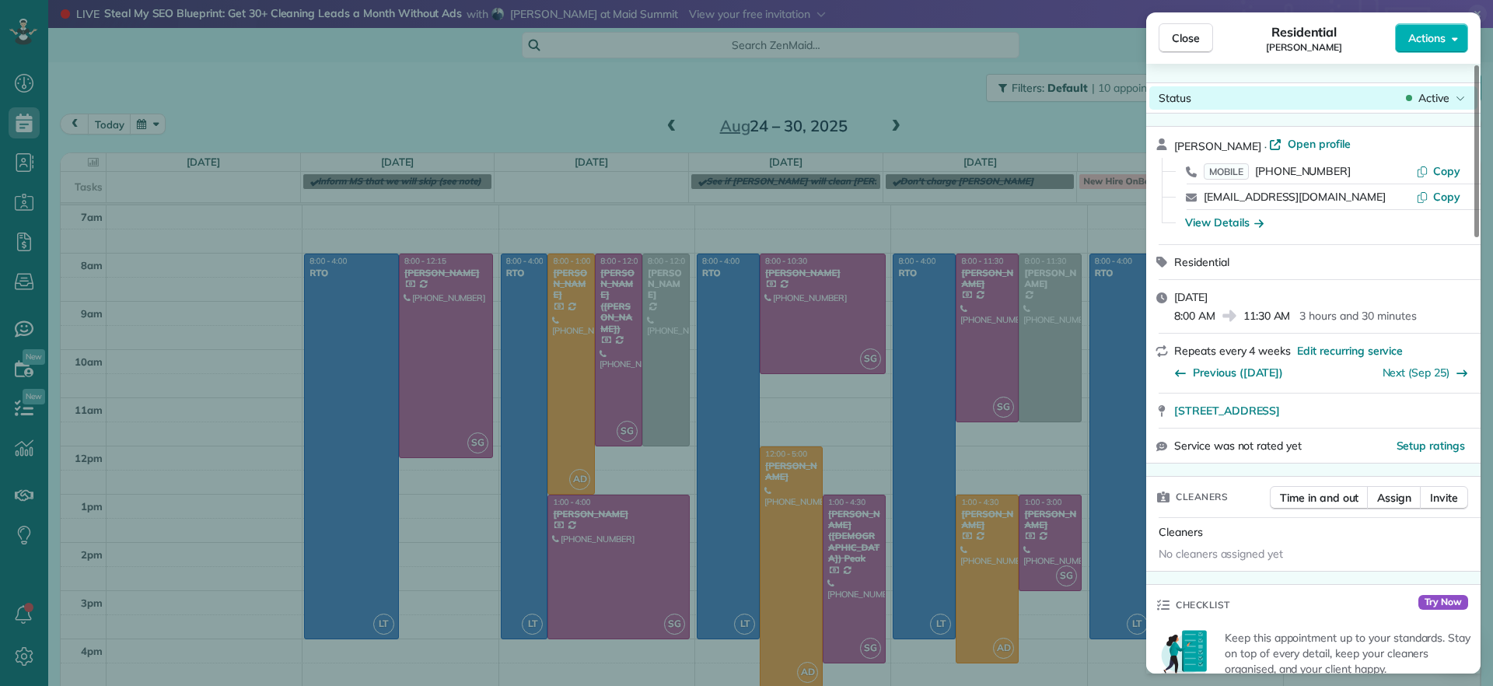
click at [1458, 101] on icon at bounding box center [1460, 98] width 9 height 16
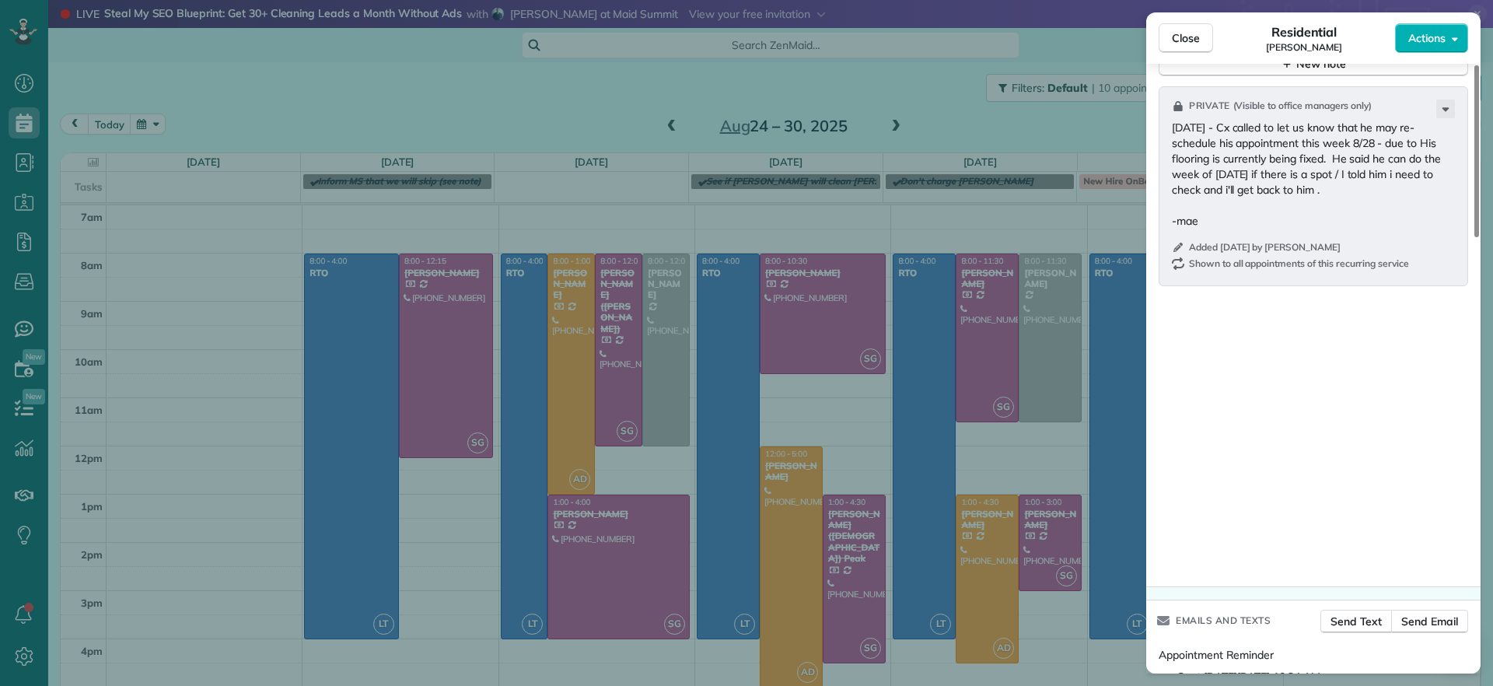
scroll to position [1367, 0]
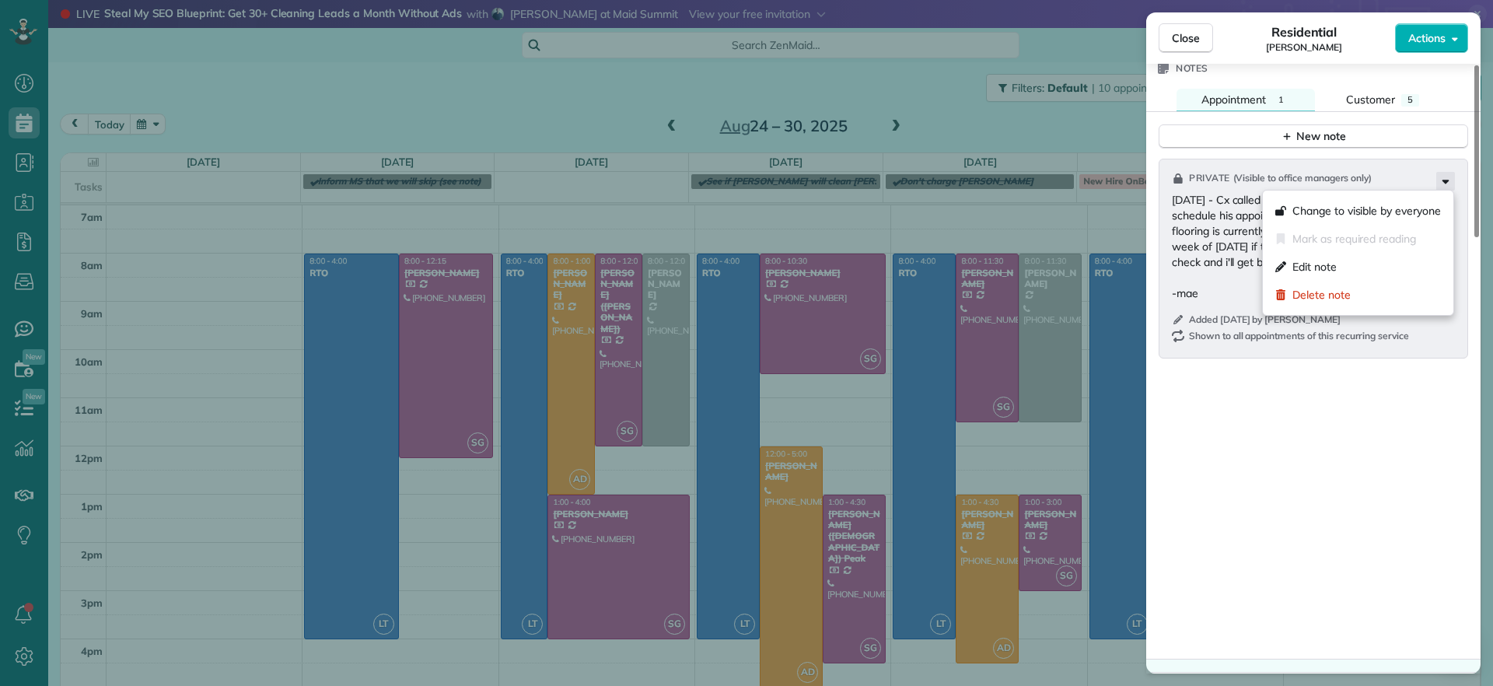
click at [1443, 183] on icon at bounding box center [1446, 181] width 19 height 19
click at [1349, 264] on div "Edit note" at bounding box center [1358, 267] width 178 height 28
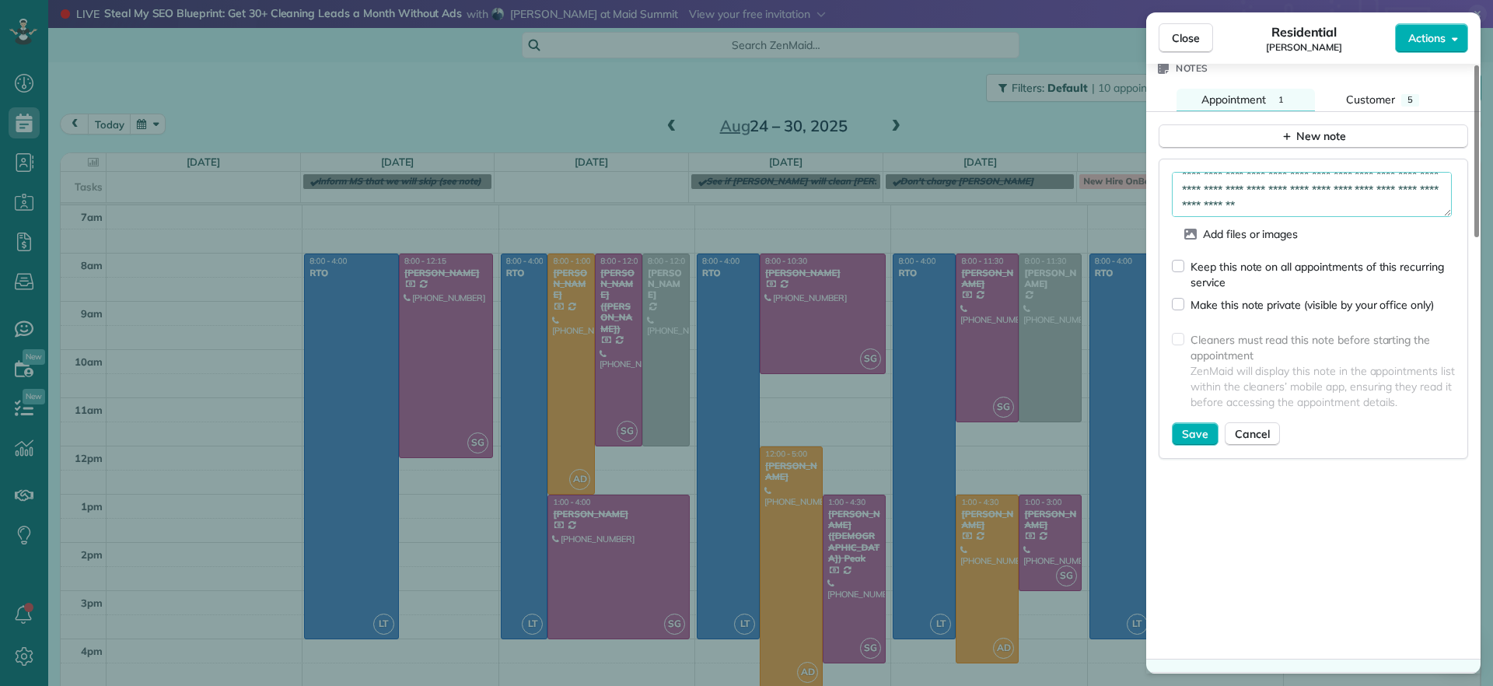
scroll to position [78, 0]
click at [1311, 179] on textarea "**********" at bounding box center [1312, 194] width 280 height 45
click at [1225, 194] on textarea "**********" at bounding box center [1312, 194] width 280 height 45
type textarea "**********"
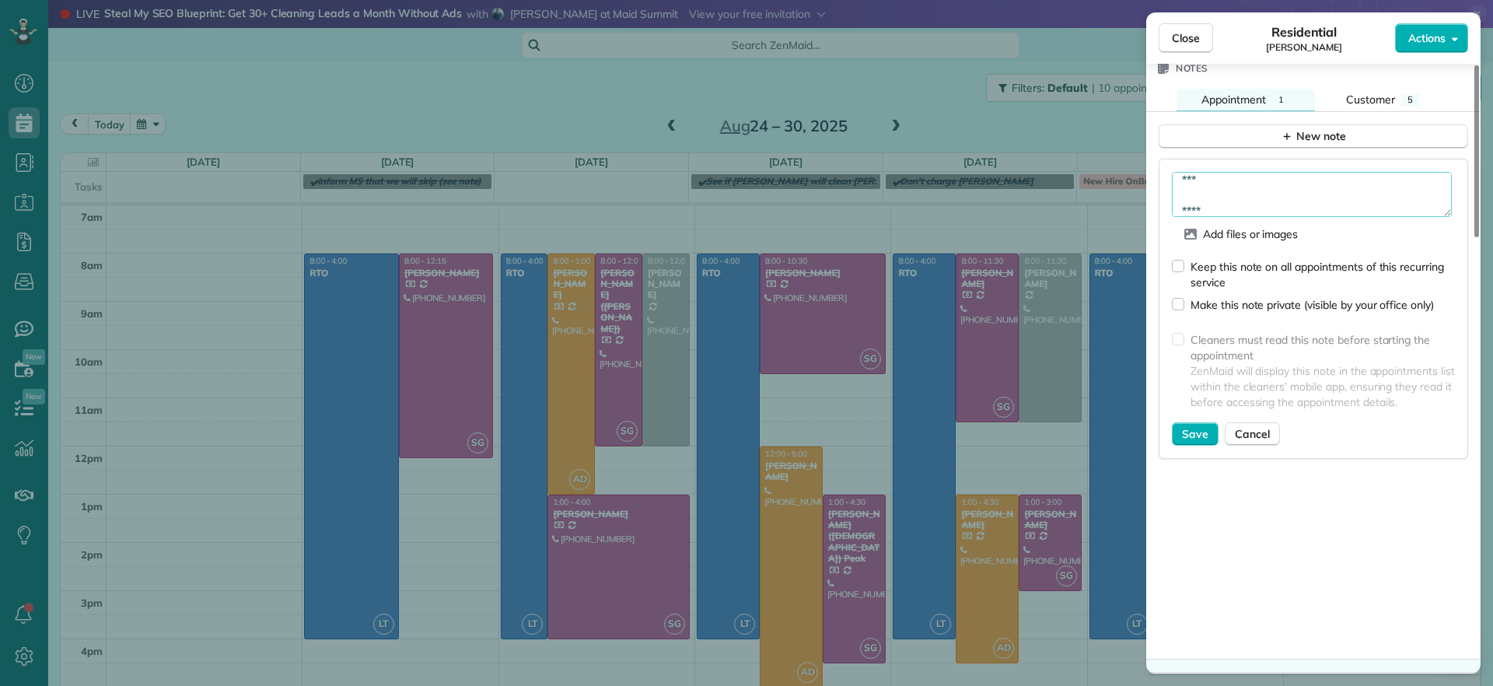
click at [1178, 272] on div "Keep this note on all appointments of this recurring service" at bounding box center [1313, 268] width 283 height 44
click at [1202, 433] on span "Save" at bounding box center [1195, 434] width 26 height 16
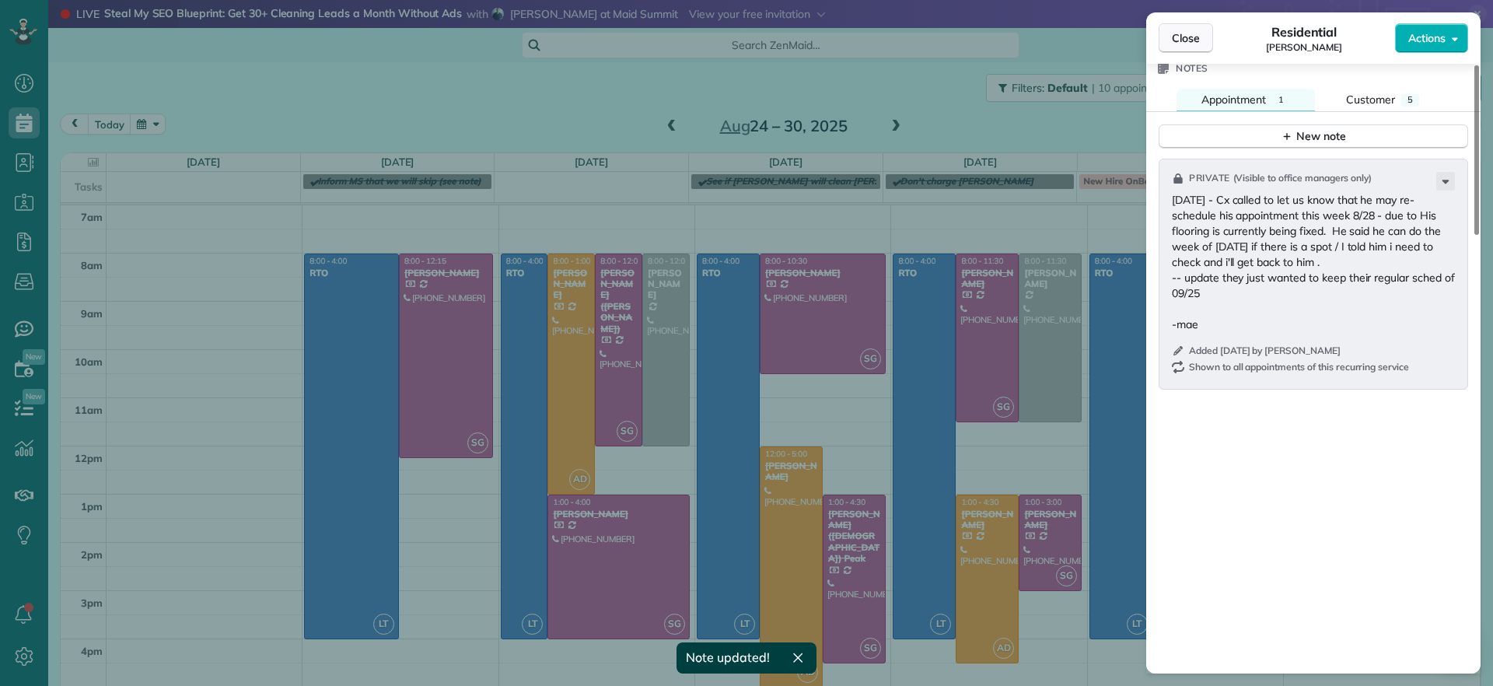
click at [1168, 44] on button "Close" at bounding box center [1186, 38] width 54 height 30
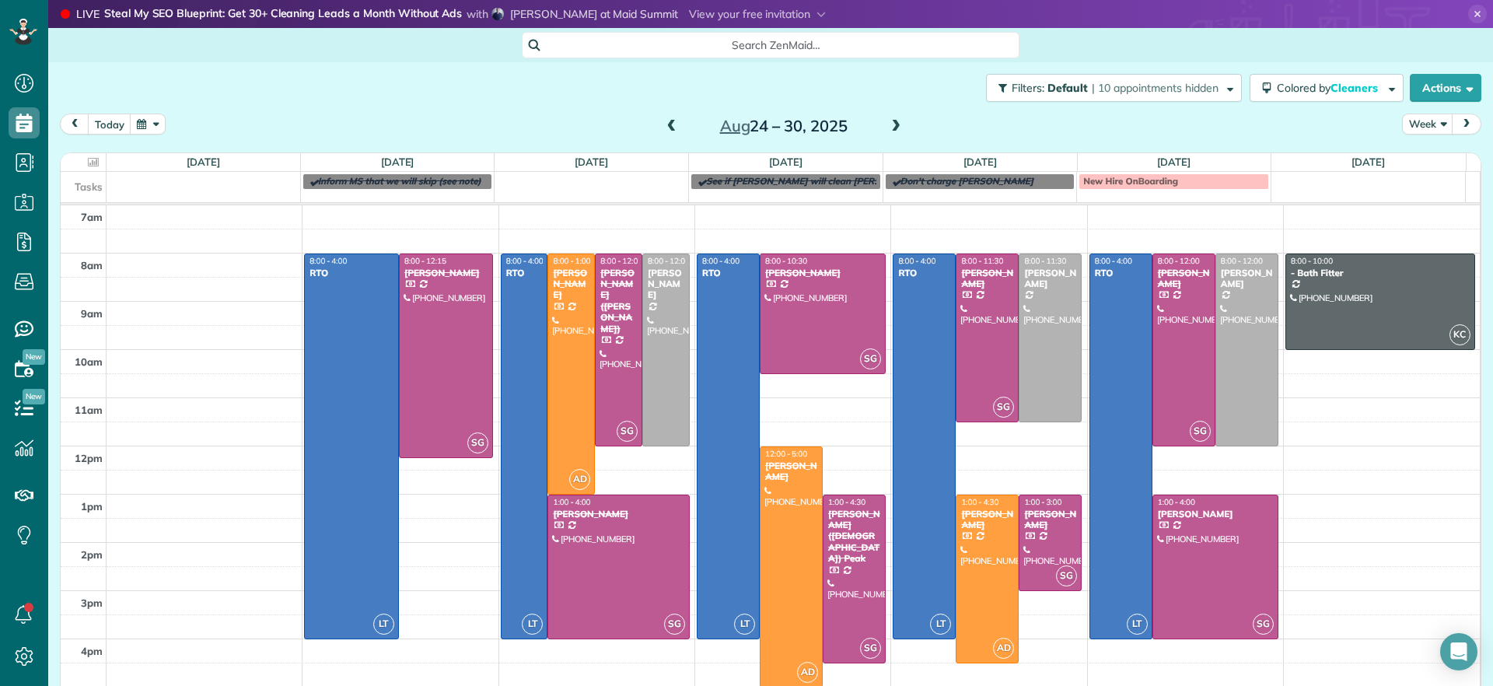
click at [888, 128] on span at bounding box center [896, 127] width 17 height 14
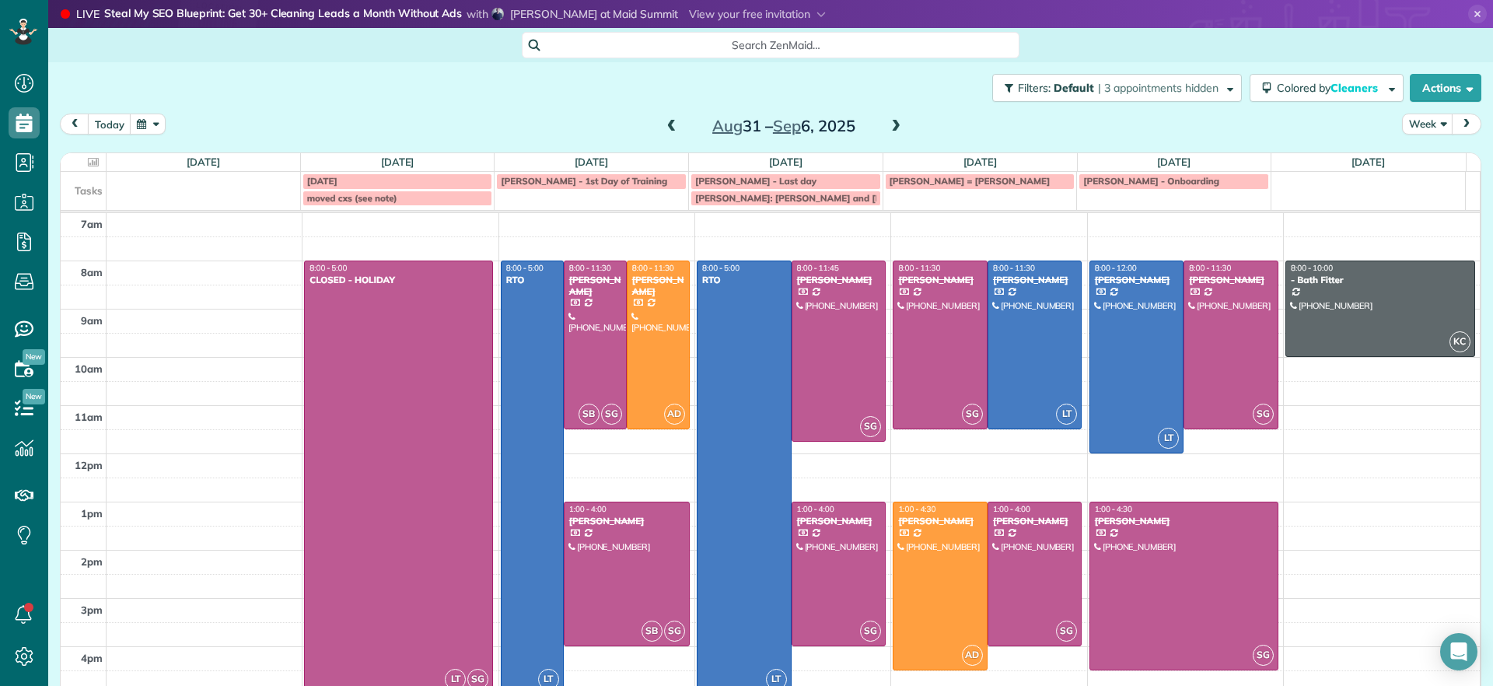
click at [888, 128] on span at bounding box center [896, 127] width 17 height 14
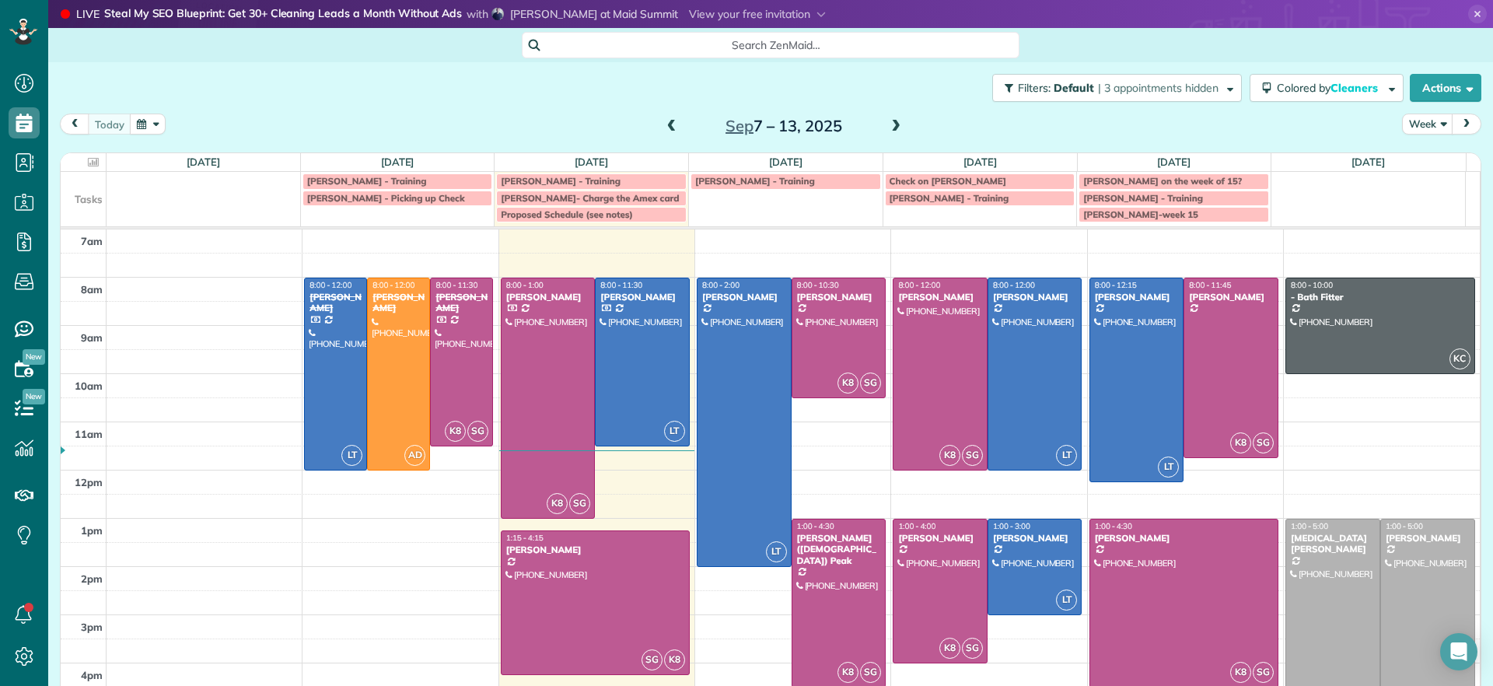
click at [888, 128] on span at bounding box center [896, 127] width 17 height 14
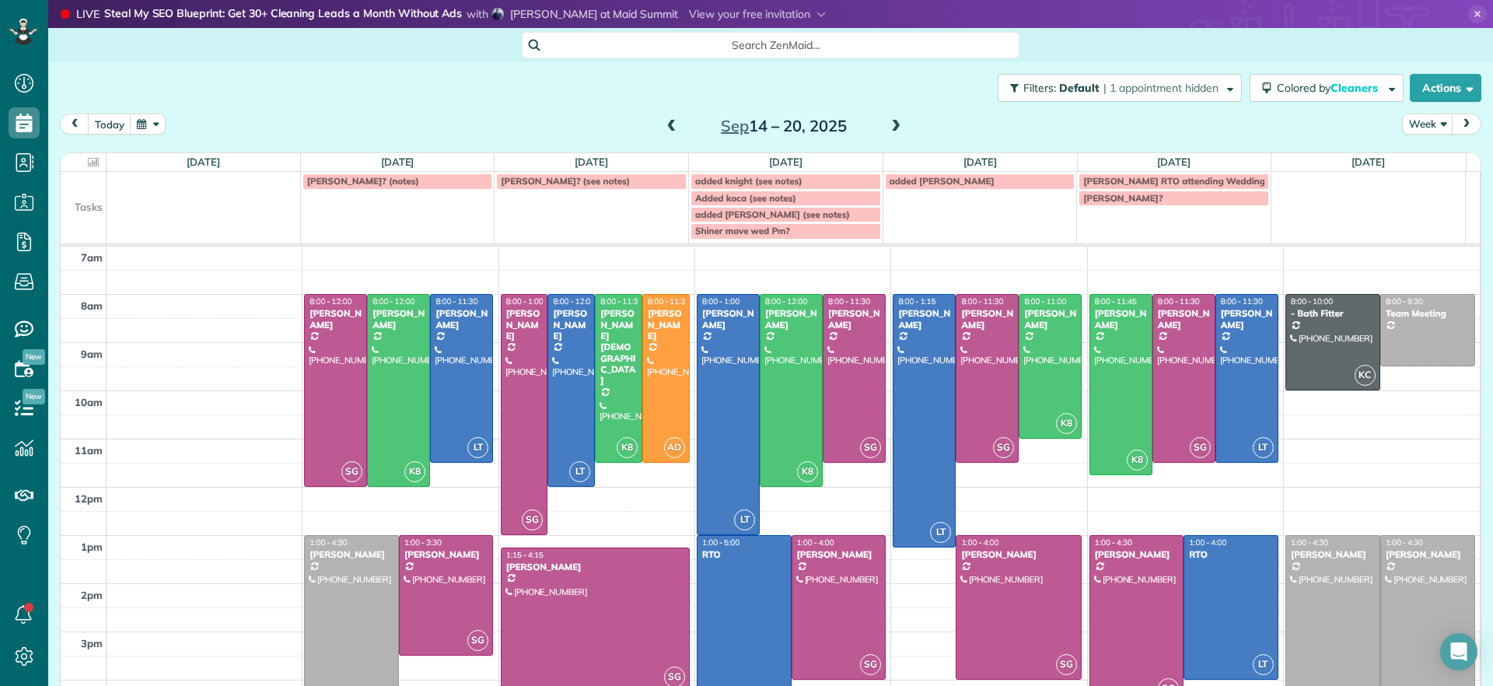
click at [1405, 626] on div at bounding box center [1427, 619] width 93 height 167
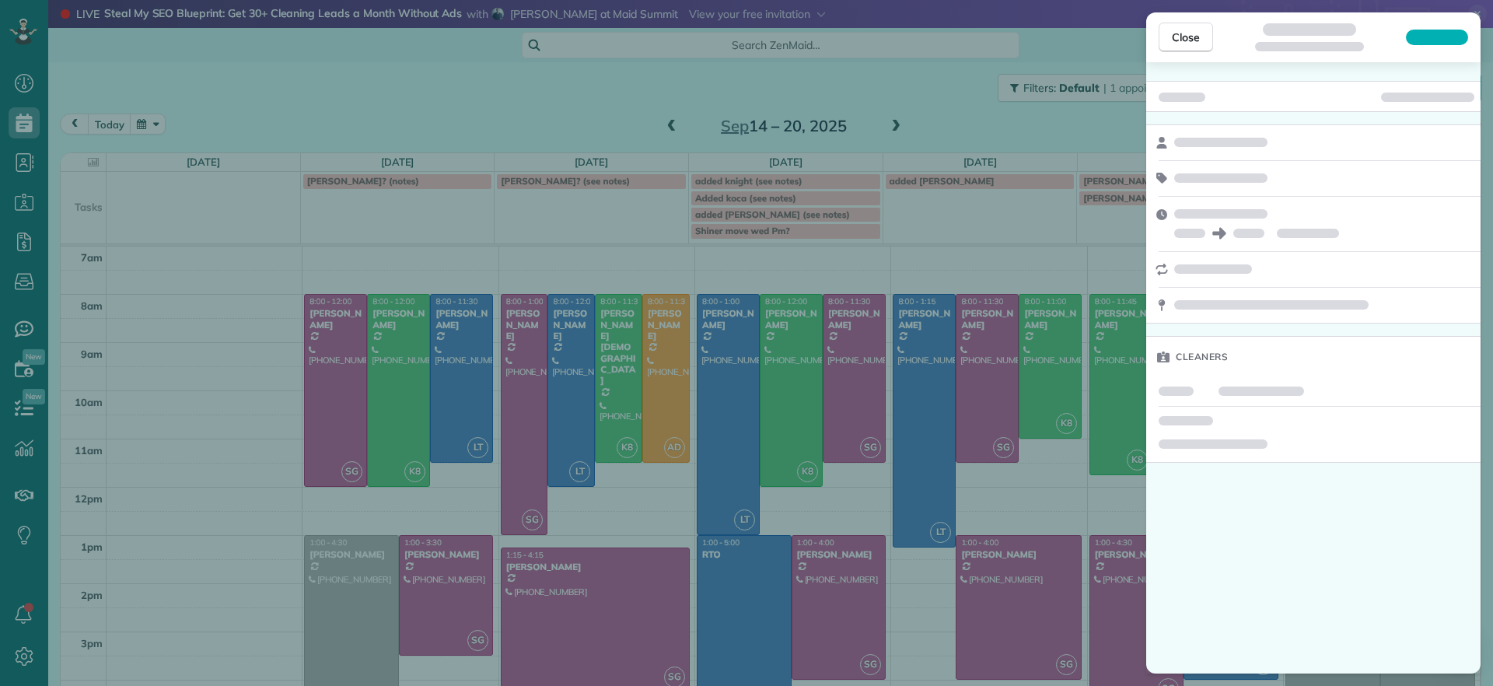
click at [894, 102] on div "Close Cleaners" at bounding box center [746, 343] width 1493 height 686
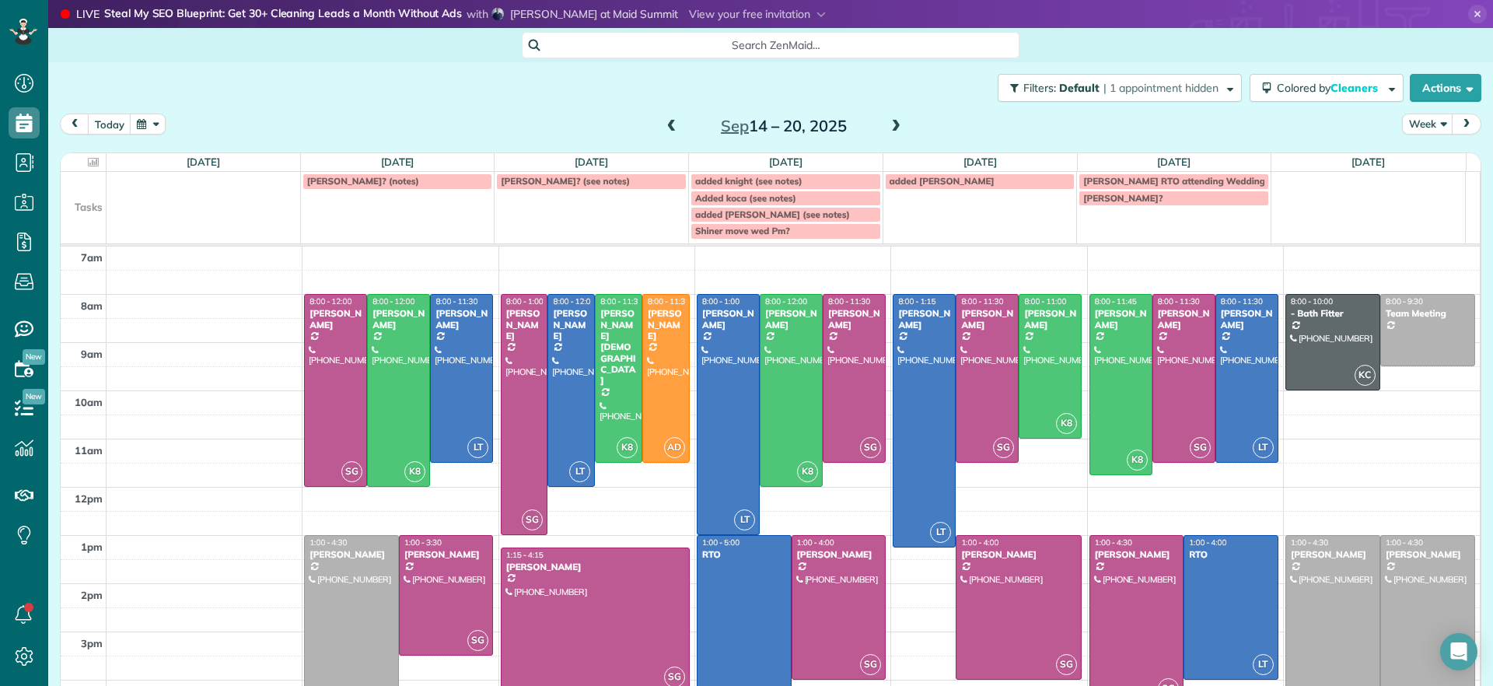
click at [889, 131] on span at bounding box center [896, 127] width 17 height 14
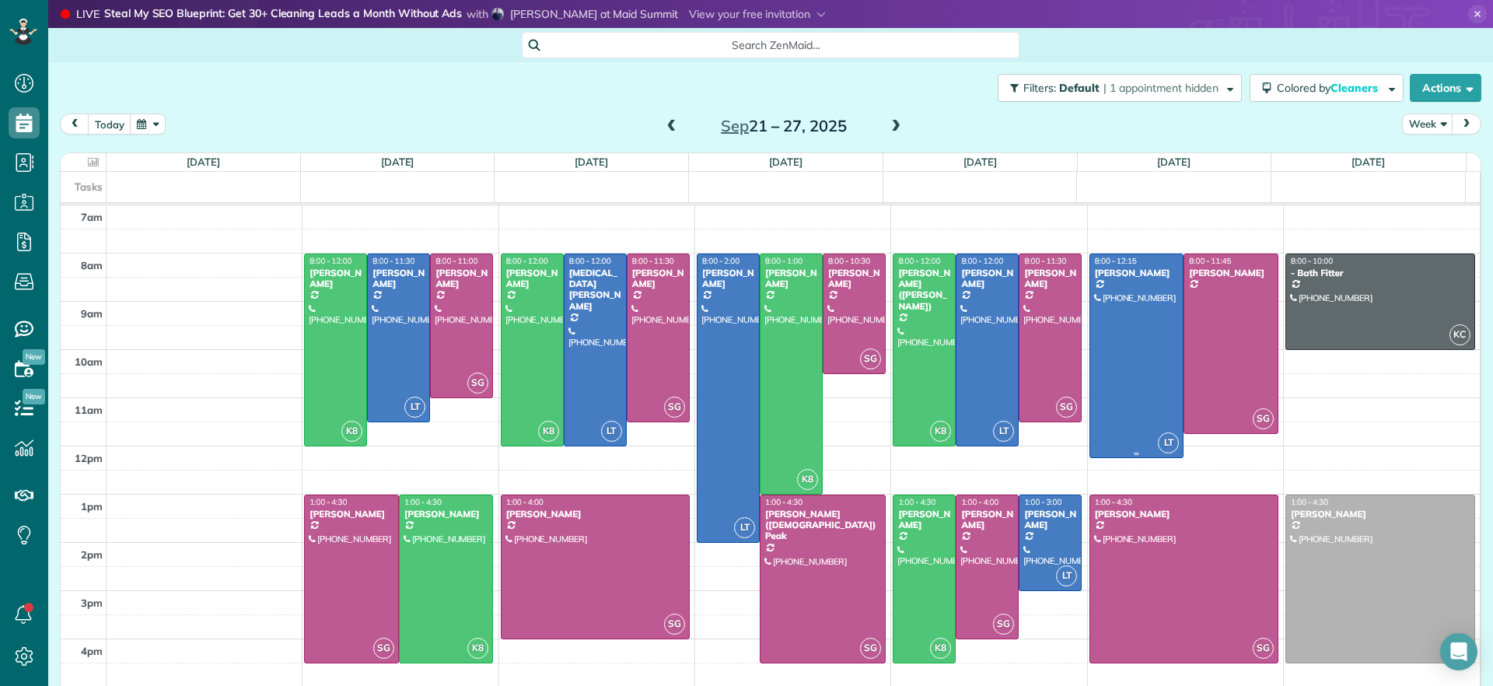
click at [1137, 401] on div at bounding box center [1137, 356] width 93 height 204
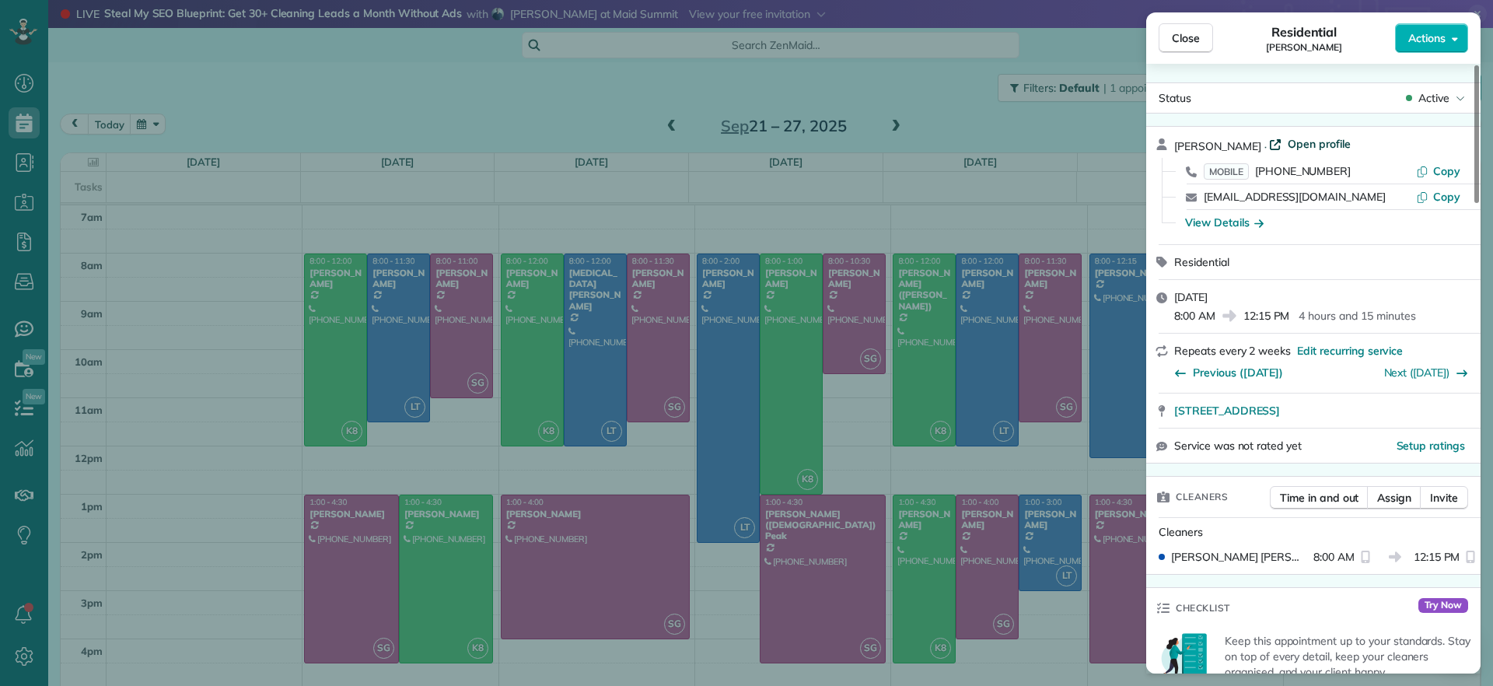
click at [1304, 148] on span "Open profile" at bounding box center [1319, 144] width 63 height 16
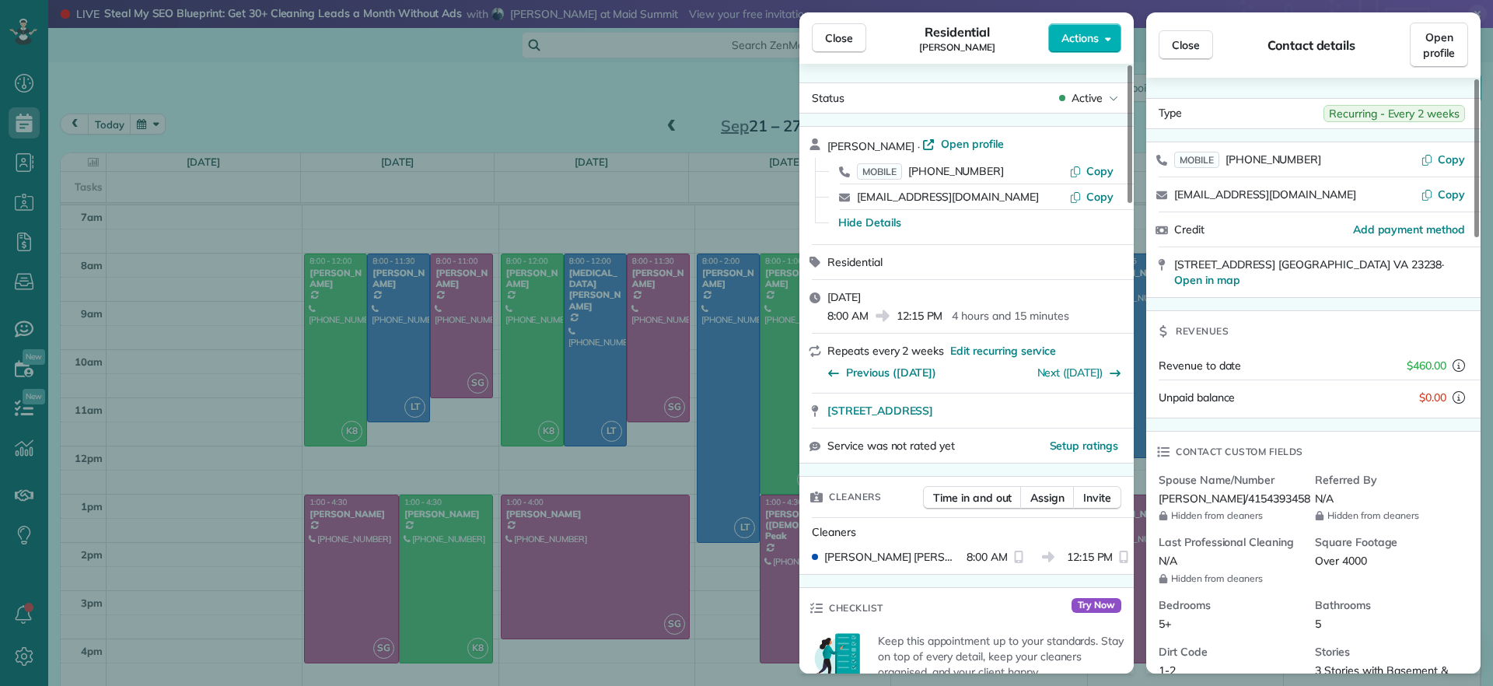
click at [587, 79] on div "Close Residential Lauren Sides Actions Status Active Lauren Sides · Open profil…" at bounding box center [746, 343] width 1493 height 686
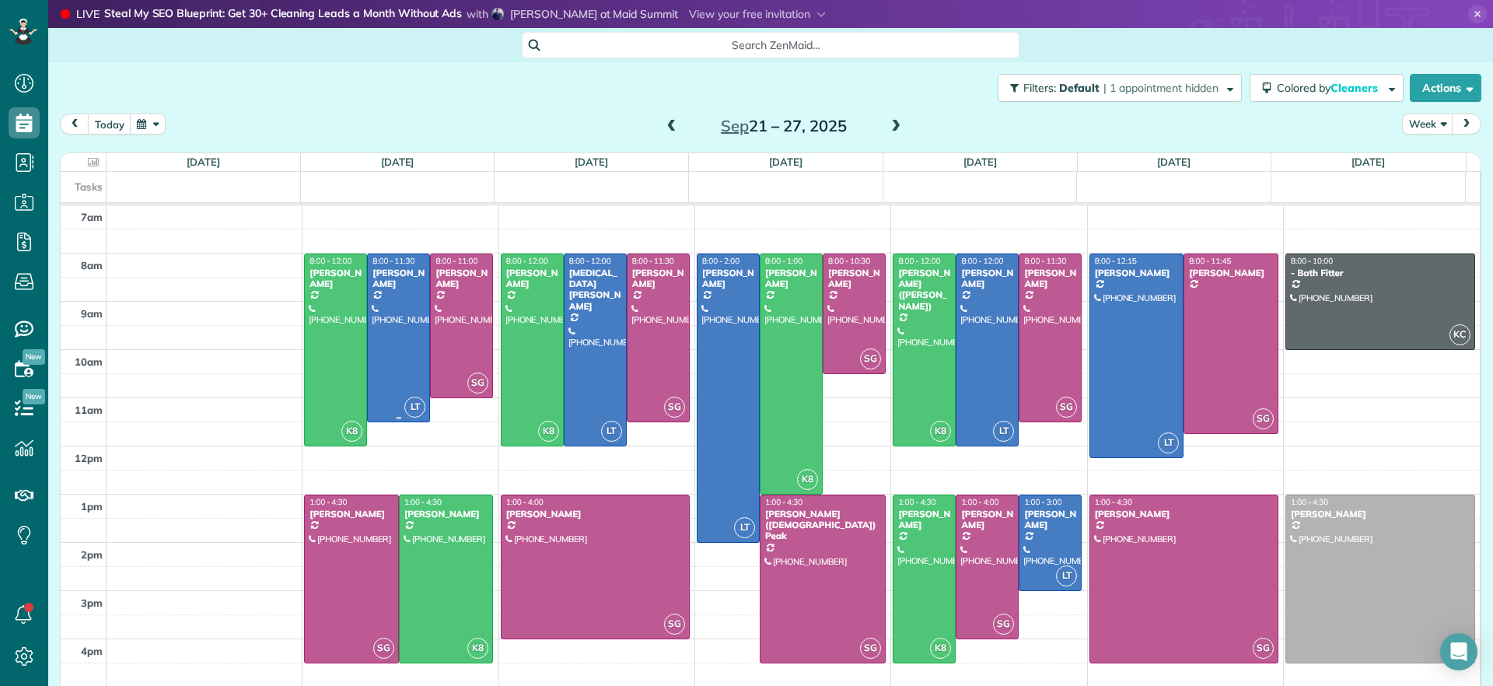
click at [373, 364] on div at bounding box center [398, 337] width 61 height 167
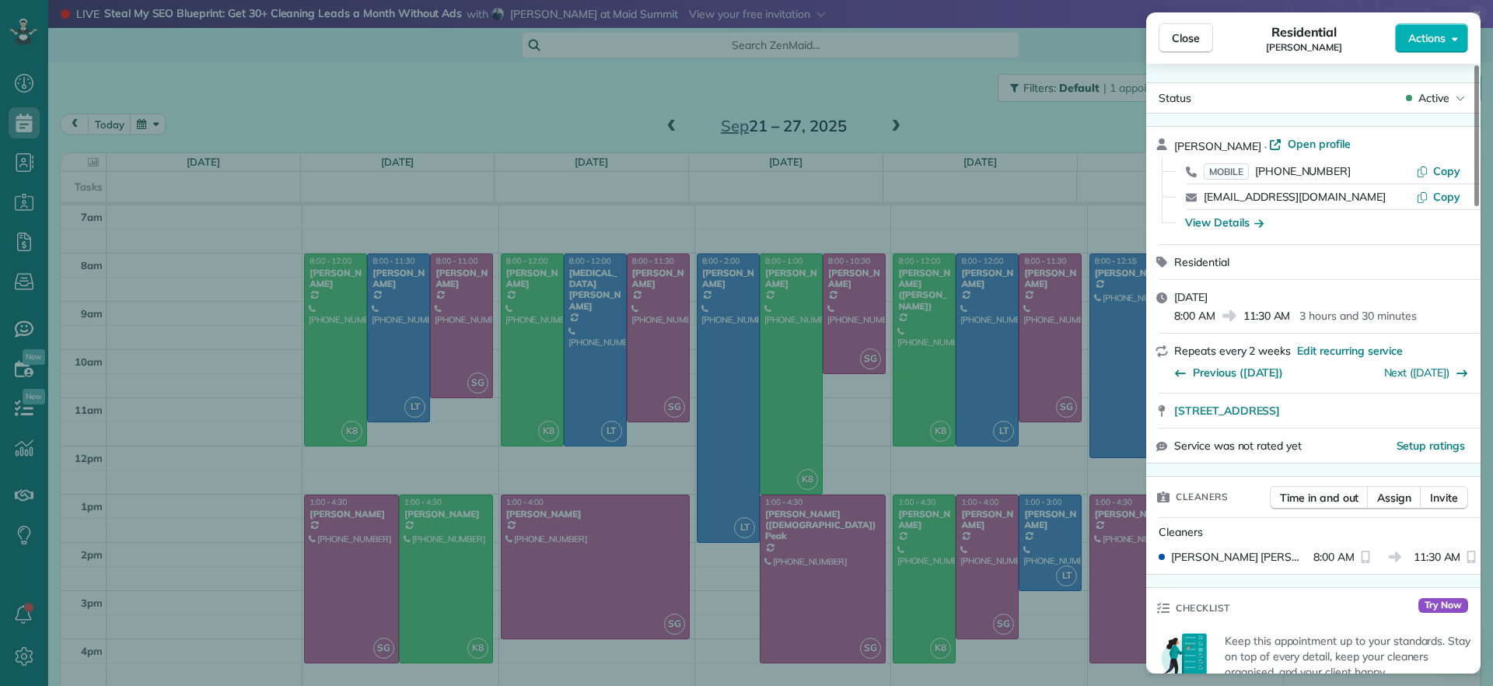
click at [397, 149] on div "Close Residential Imani Holmes Actions Status Active Imani Holmes · Open profil…" at bounding box center [746, 343] width 1493 height 686
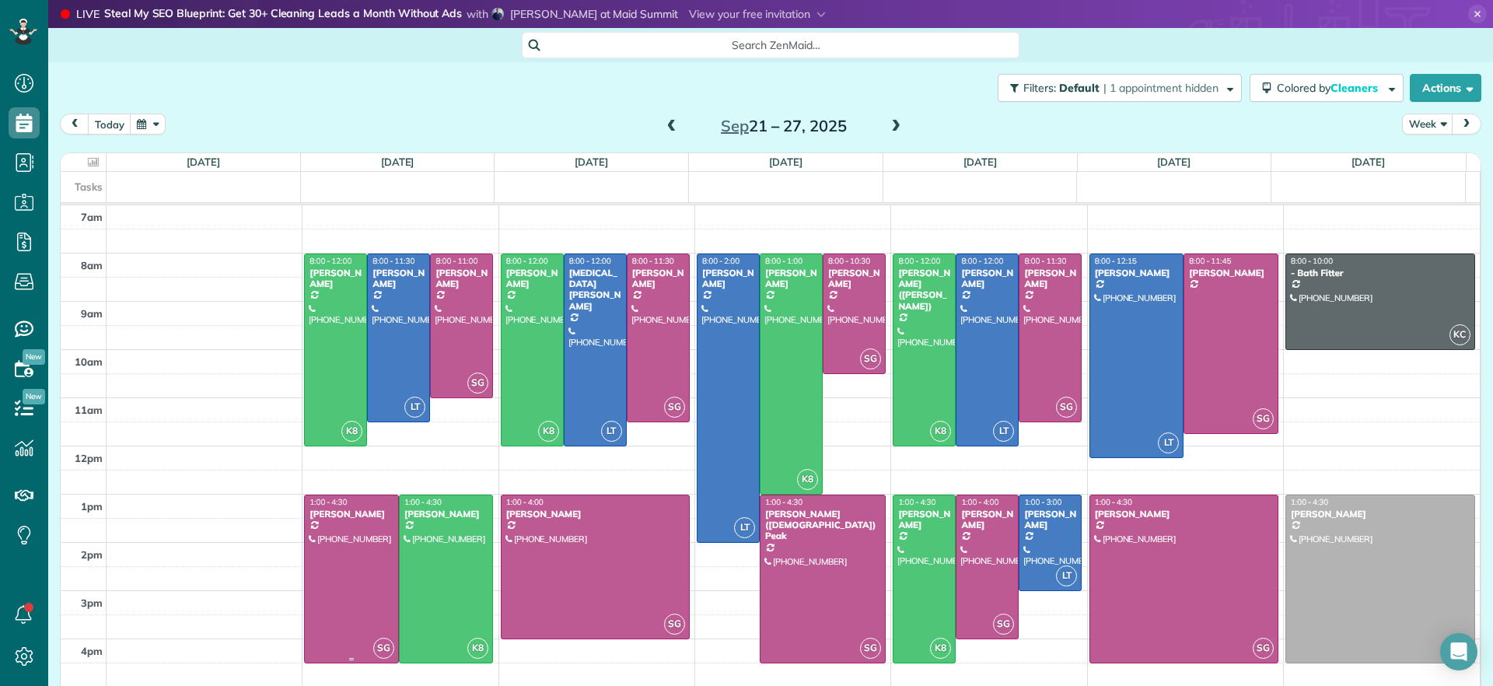
click at [345, 579] on div at bounding box center [351, 578] width 93 height 167
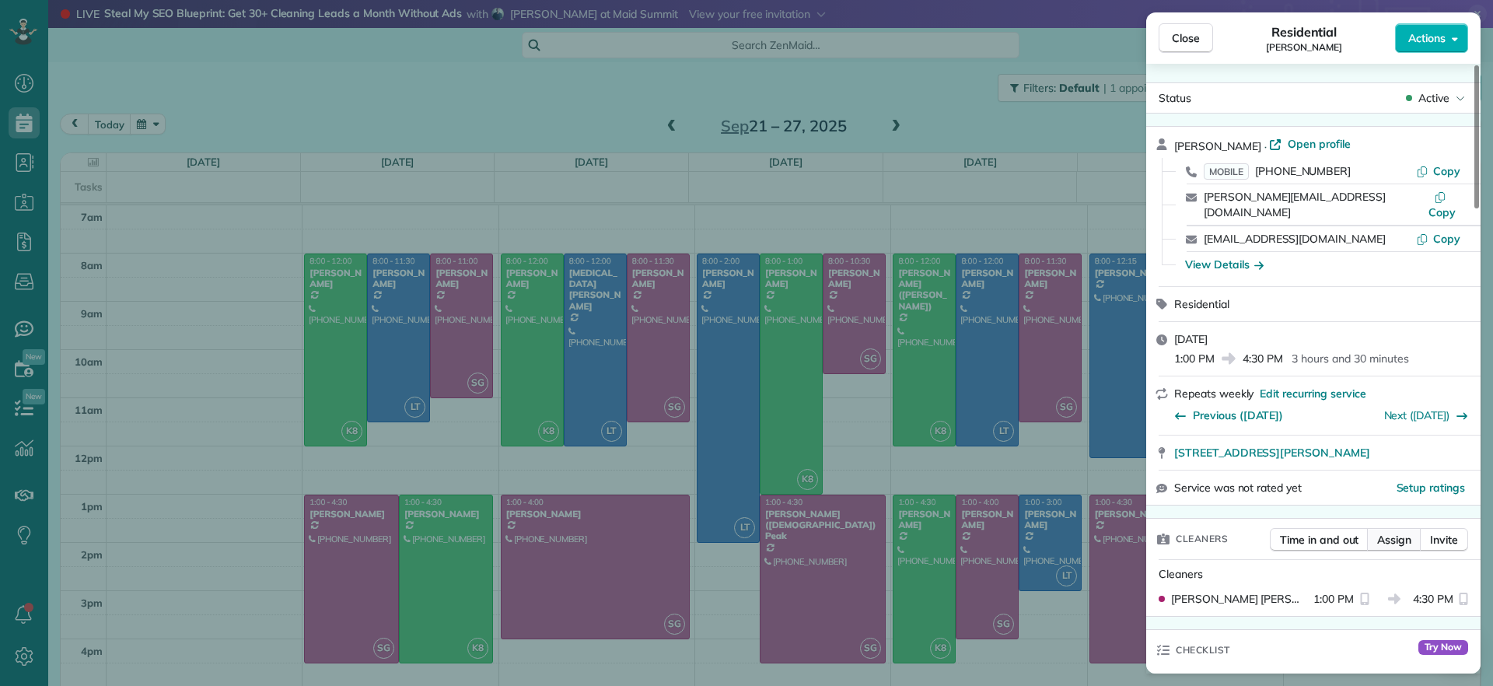
click at [1393, 532] on span "Assign" at bounding box center [1395, 540] width 34 height 16
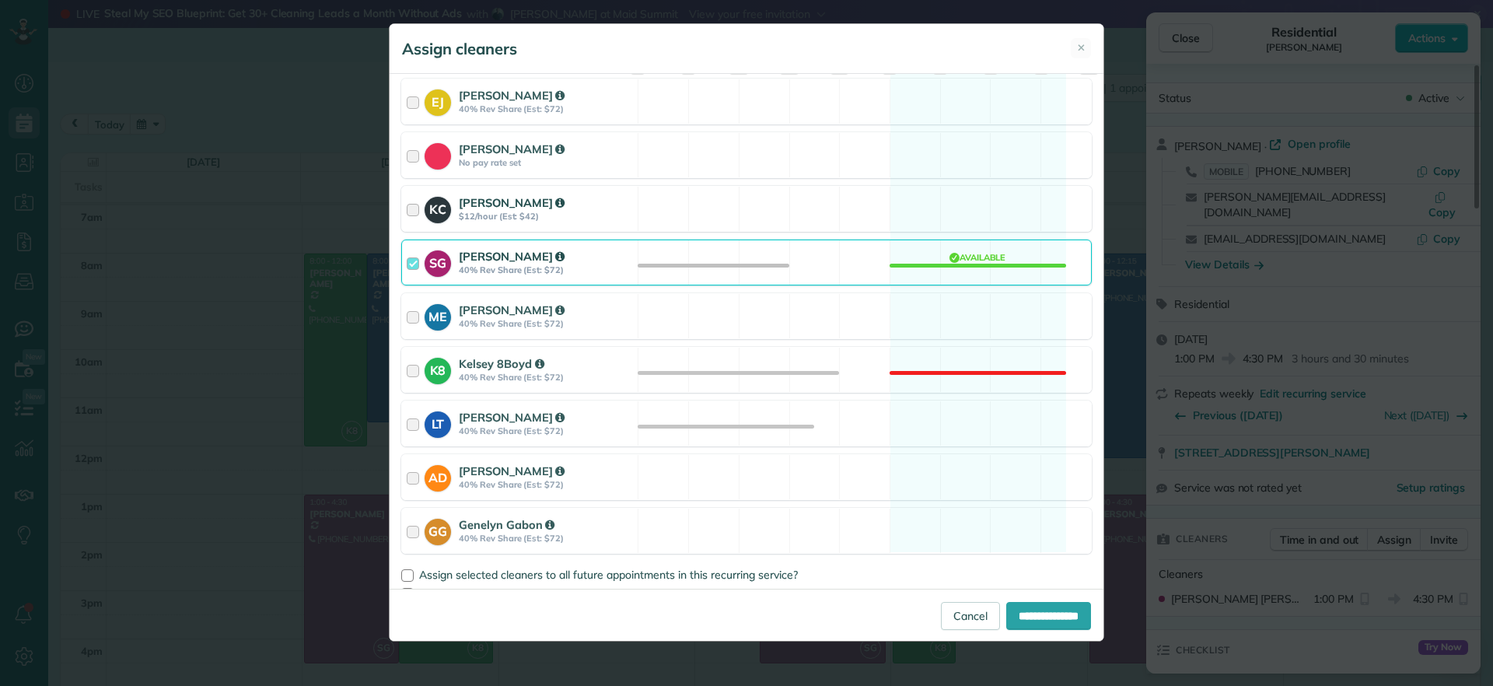
scroll to position [149, 0]
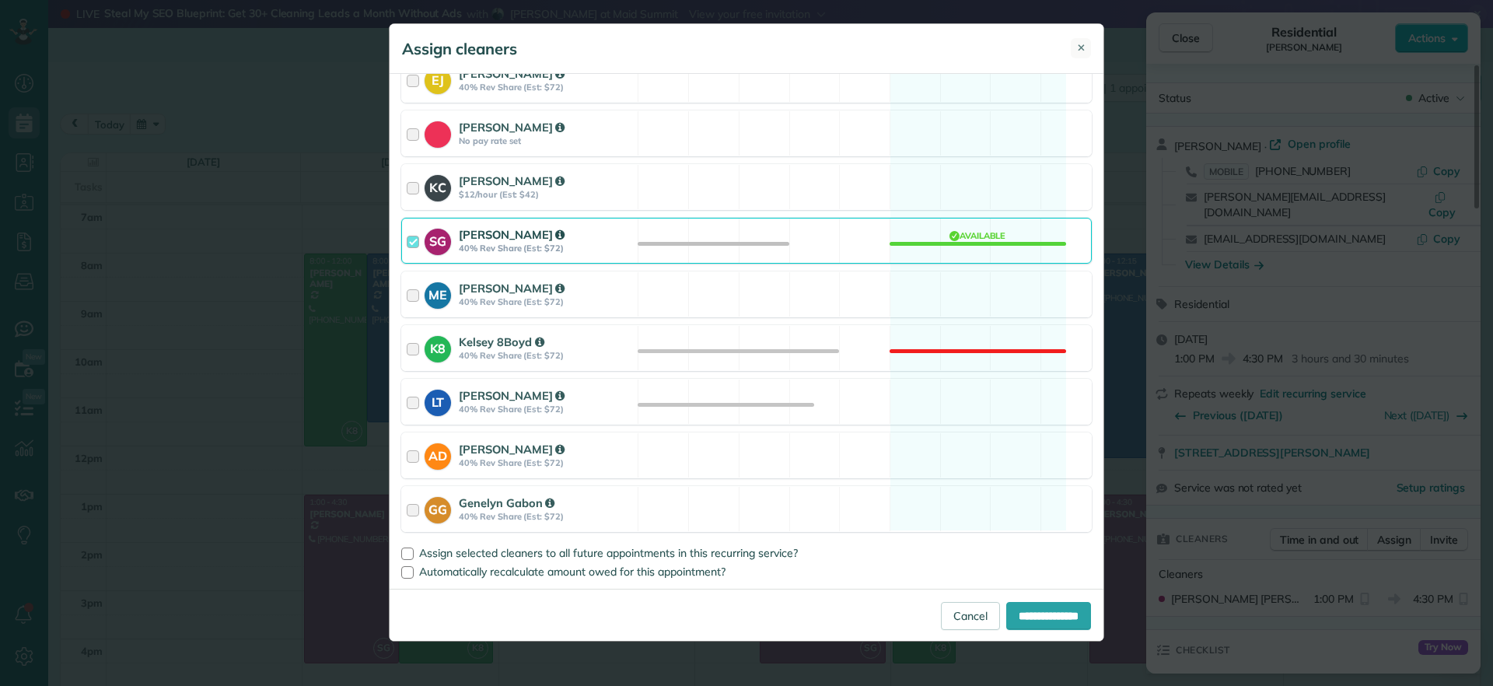
click at [1090, 49] on button "✕" at bounding box center [1081, 48] width 20 height 20
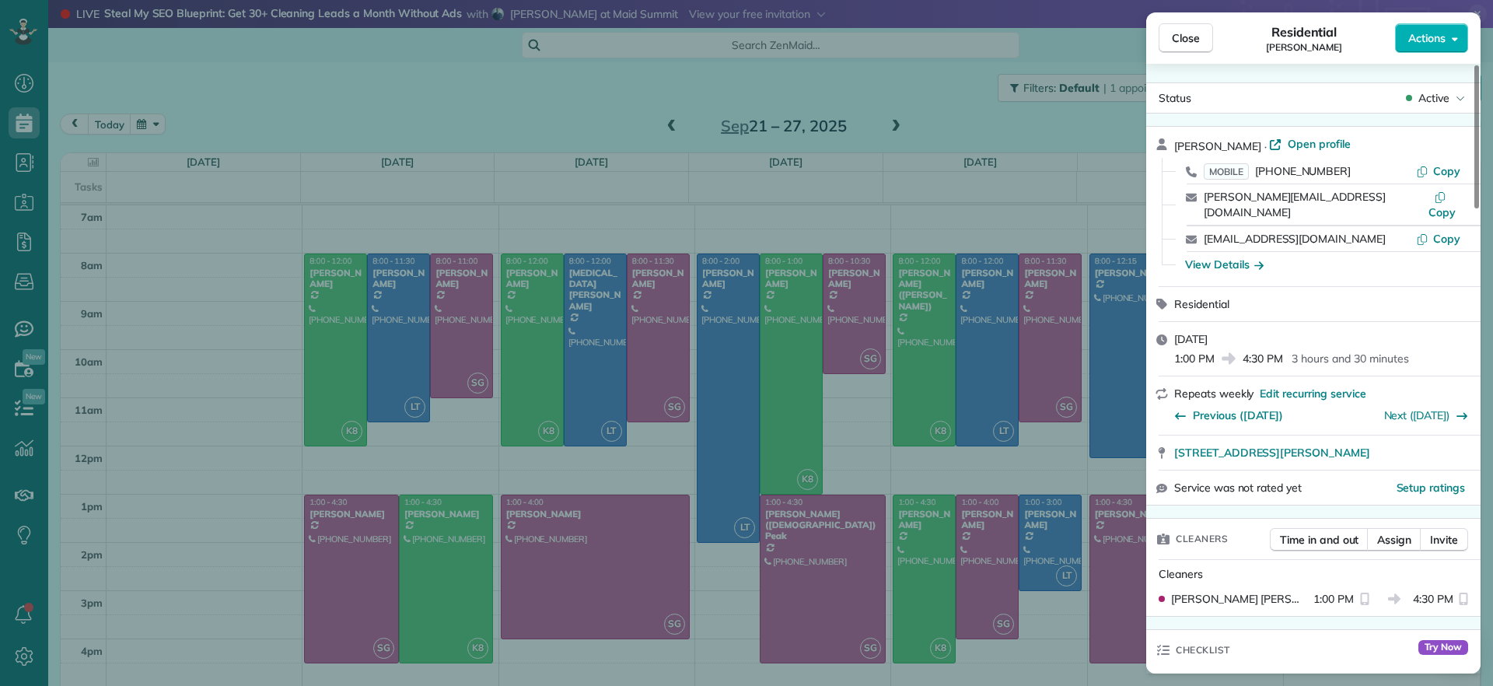
click at [578, 76] on div "Close Residential James Crenshaw Actions Status Active James Crenshaw · Open pr…" at bounding box center [746, 343] width 1493 height 686
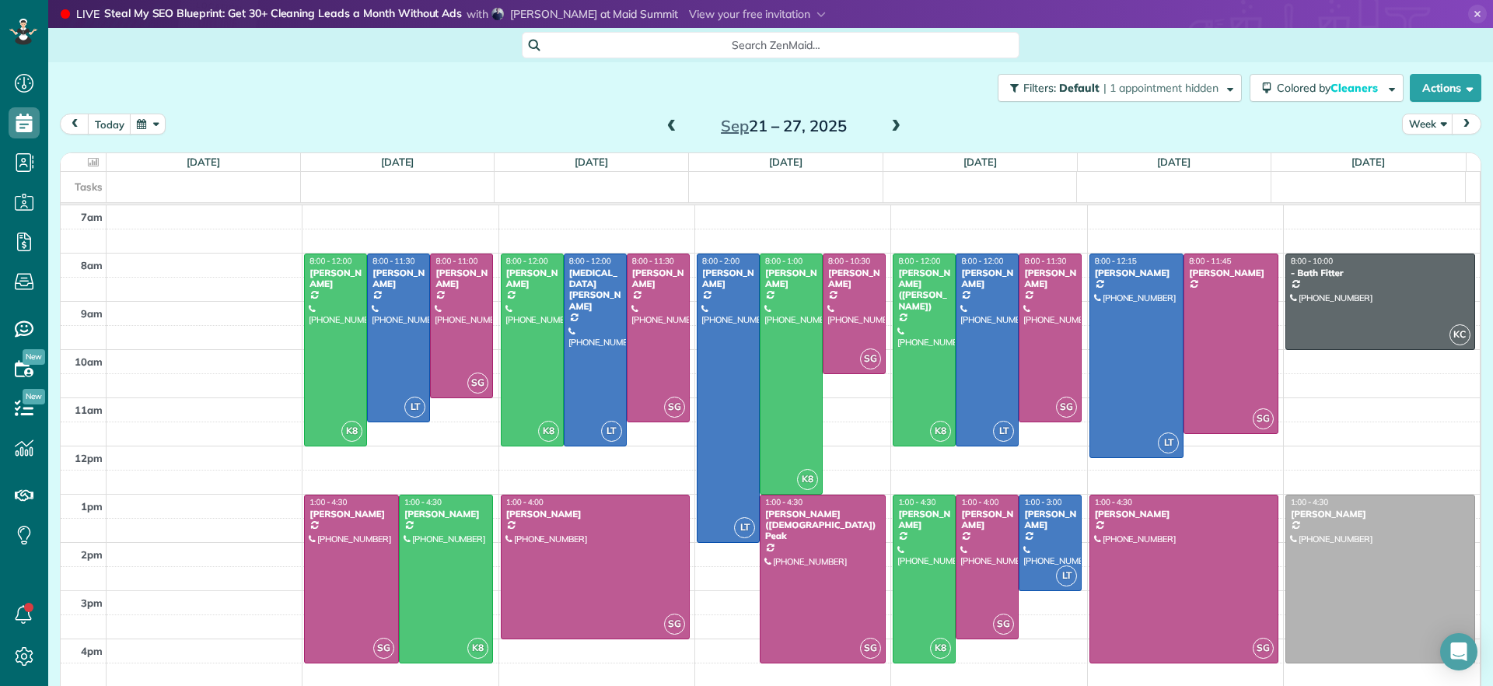
click at [668, 131] on span at bounding box center [671, 127] width 17 height 14
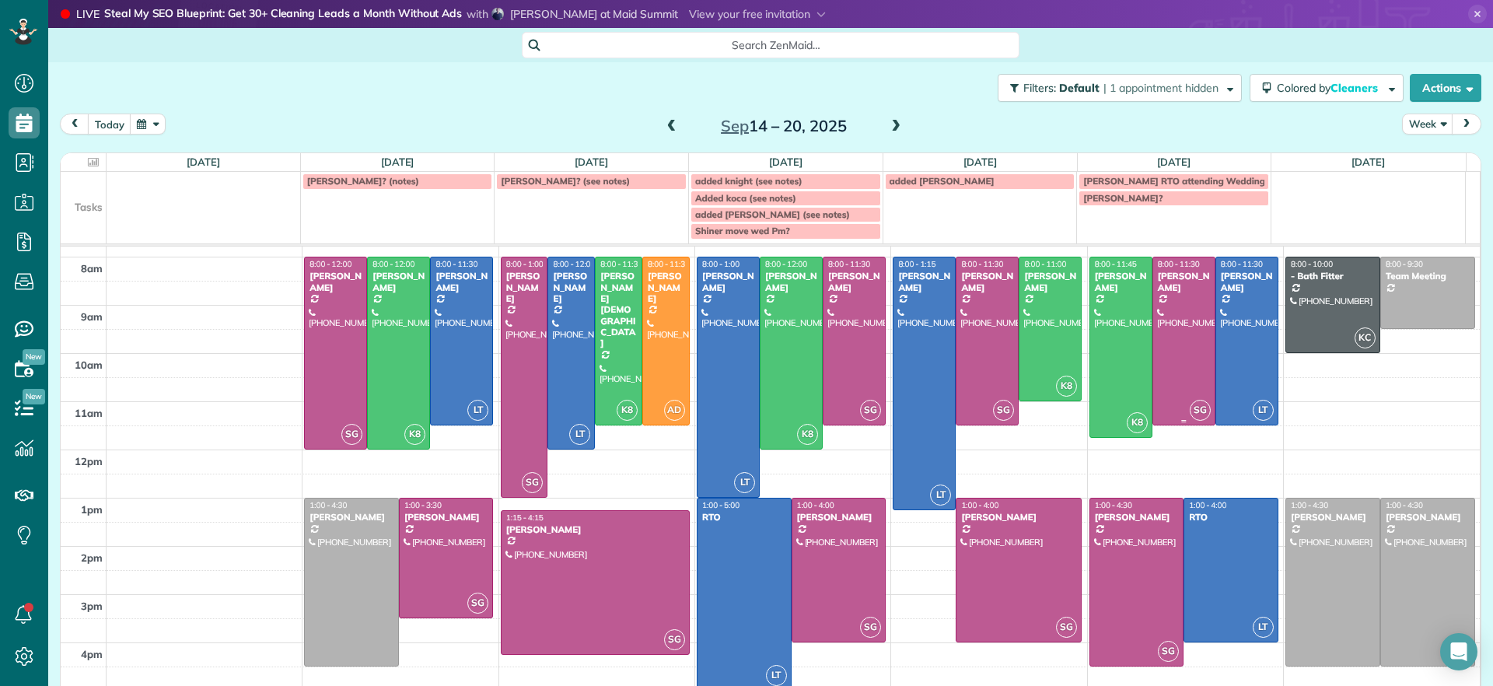
scroll to position [58, 0]
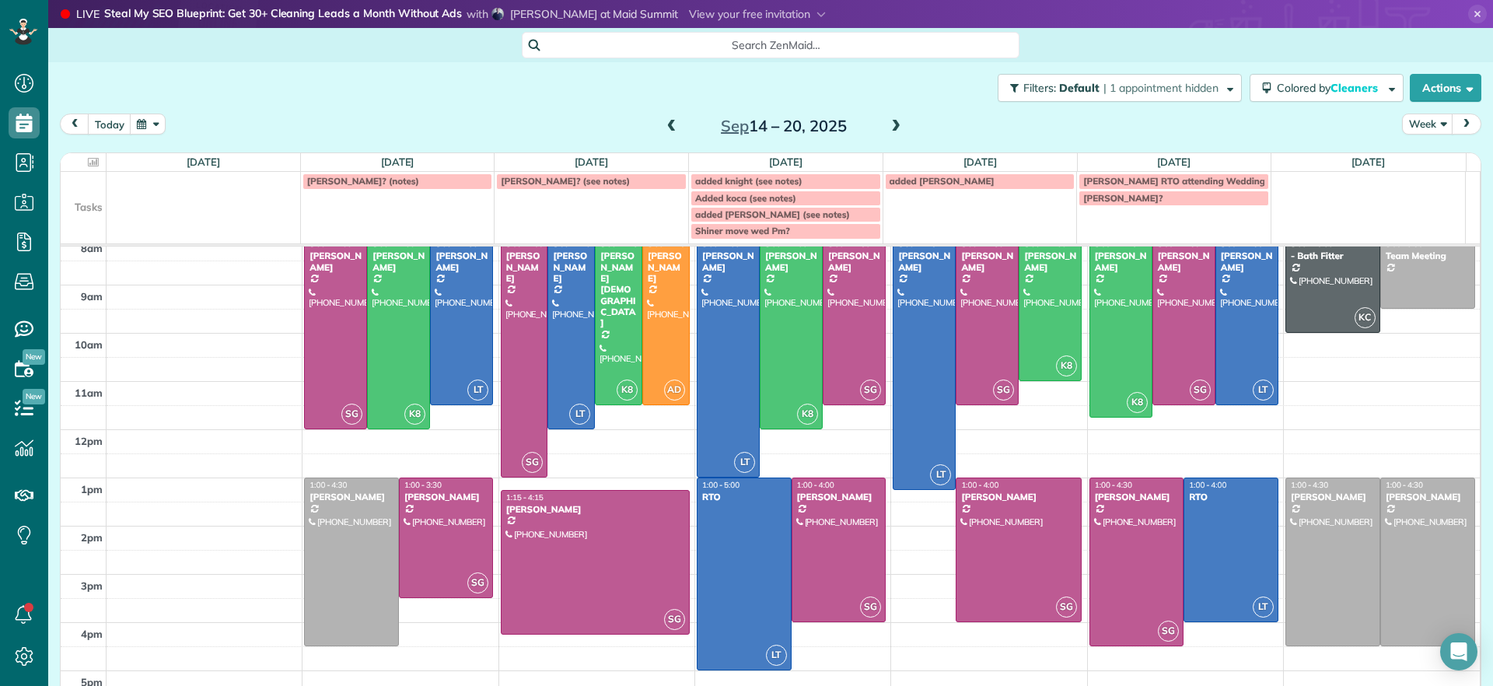
click at [663, 122] on span at bounding box center [671, 127] width 17 height 14
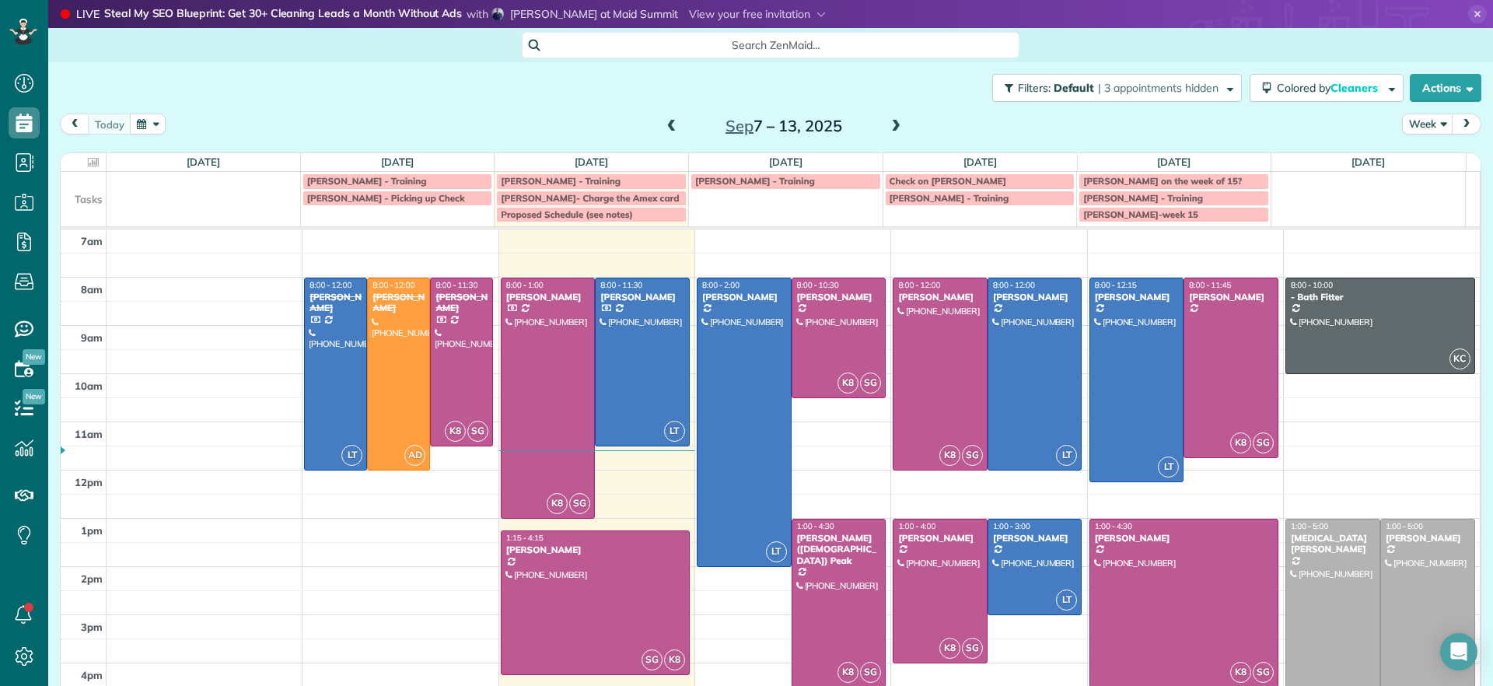
click at [888, 124] on span at bounding box center [896, 127] width 17 height 14
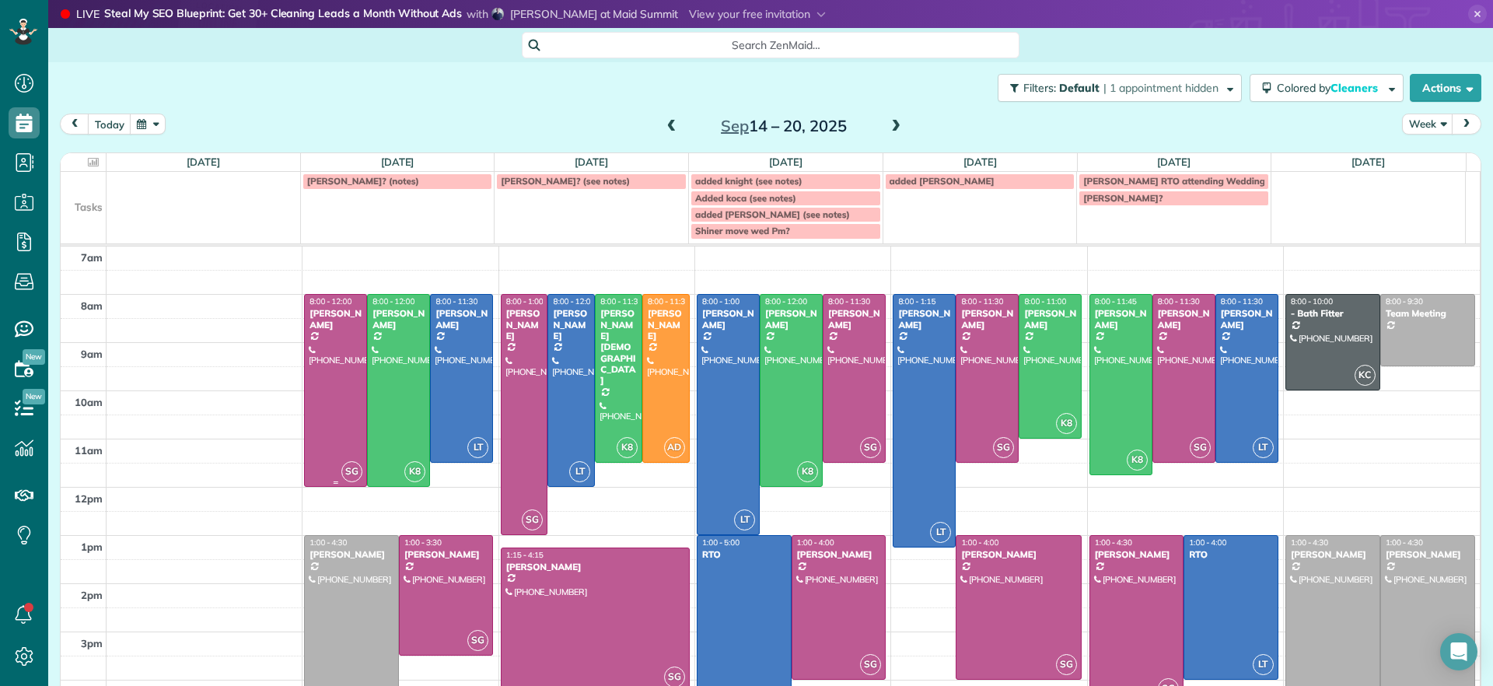
click at [334, 413] on div at bounding box center [335, 390] width 61 height 191
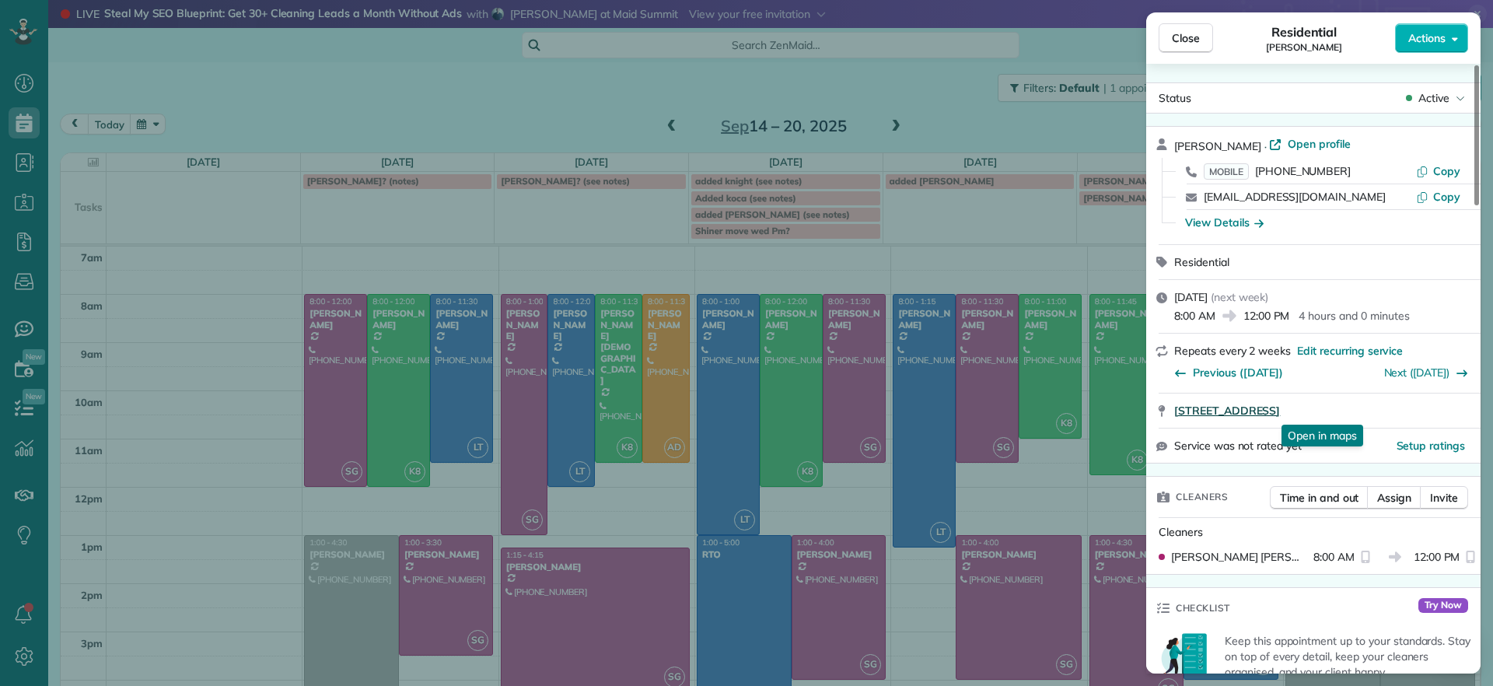
drag, startPoint x: 1168, startPoint y: 412, endPoint x: 1431, endPoint y: 416, distance: 262.9
click at [1431, 416] on div "7867 Hampton Forest Lane Chesterfield VA 23832 Open in maps Open in maps" at bounding box center [1314, 411] width 334 height 34
click at [608, 82] on div "Close Residential Jessica Pizano Actions Status Active Jessica Pizano · Open pr…" at bounding box center [746, 343] width 1493 height 686
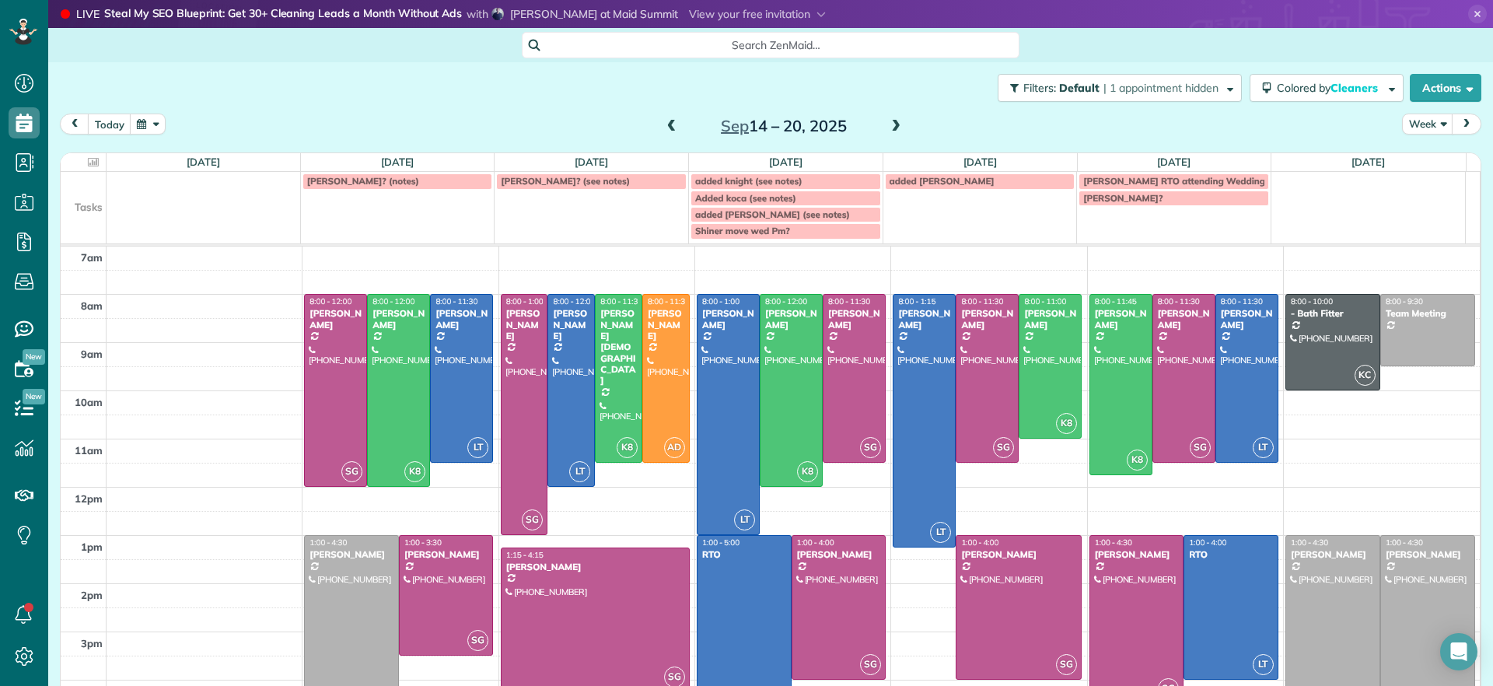
click at [888, 132] on span at bounding box center [896, 127] width 17 height 14
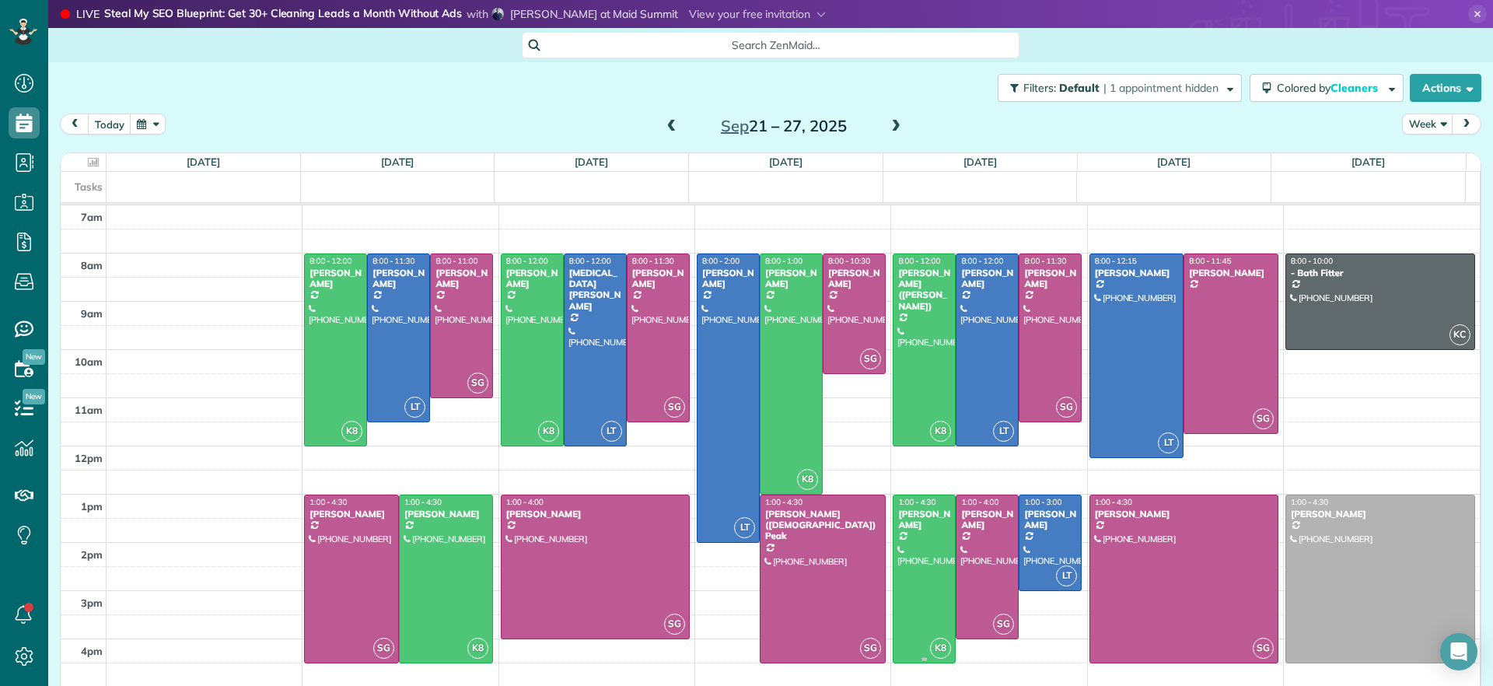
click at [909, 593] on div at bounding box center [924, 578] width 61 height 167
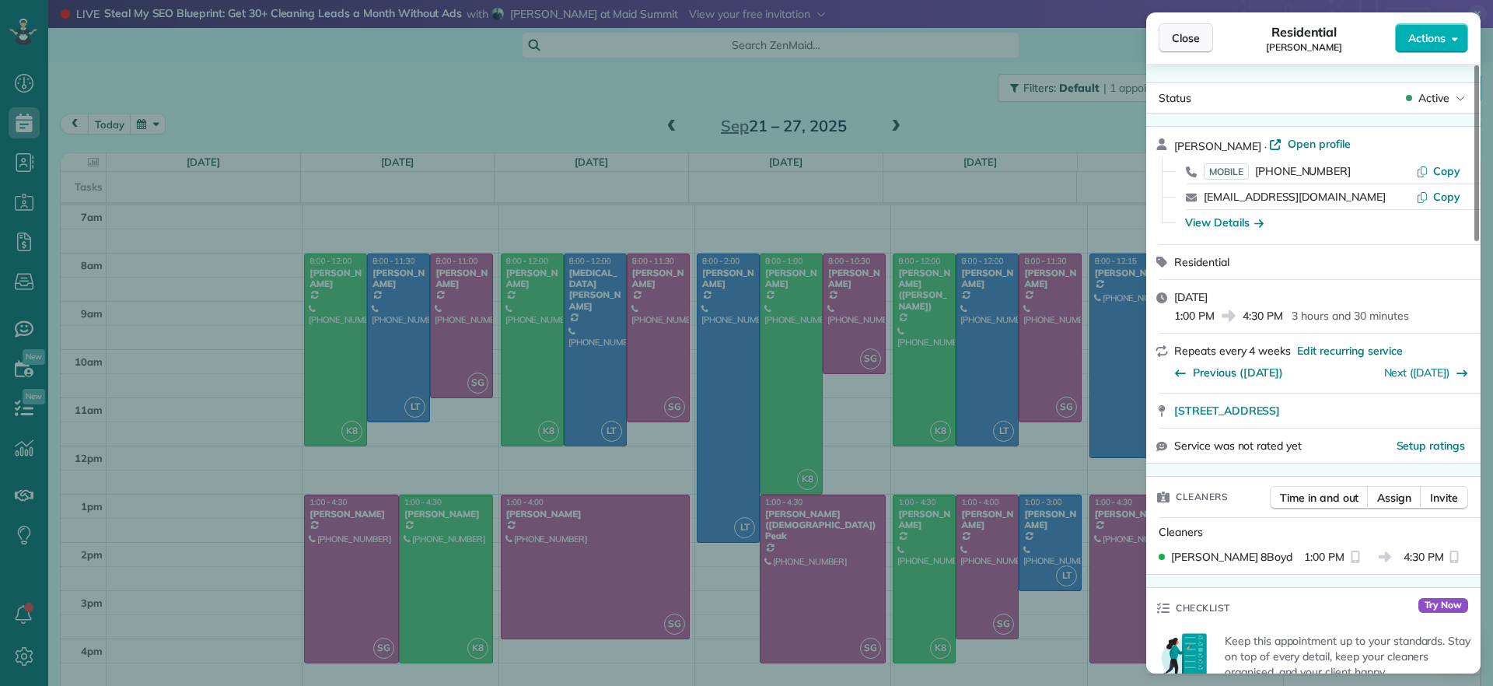
click at [1185, 36] on span "Close" at bounding box center [1186, 38] width 28 height 16
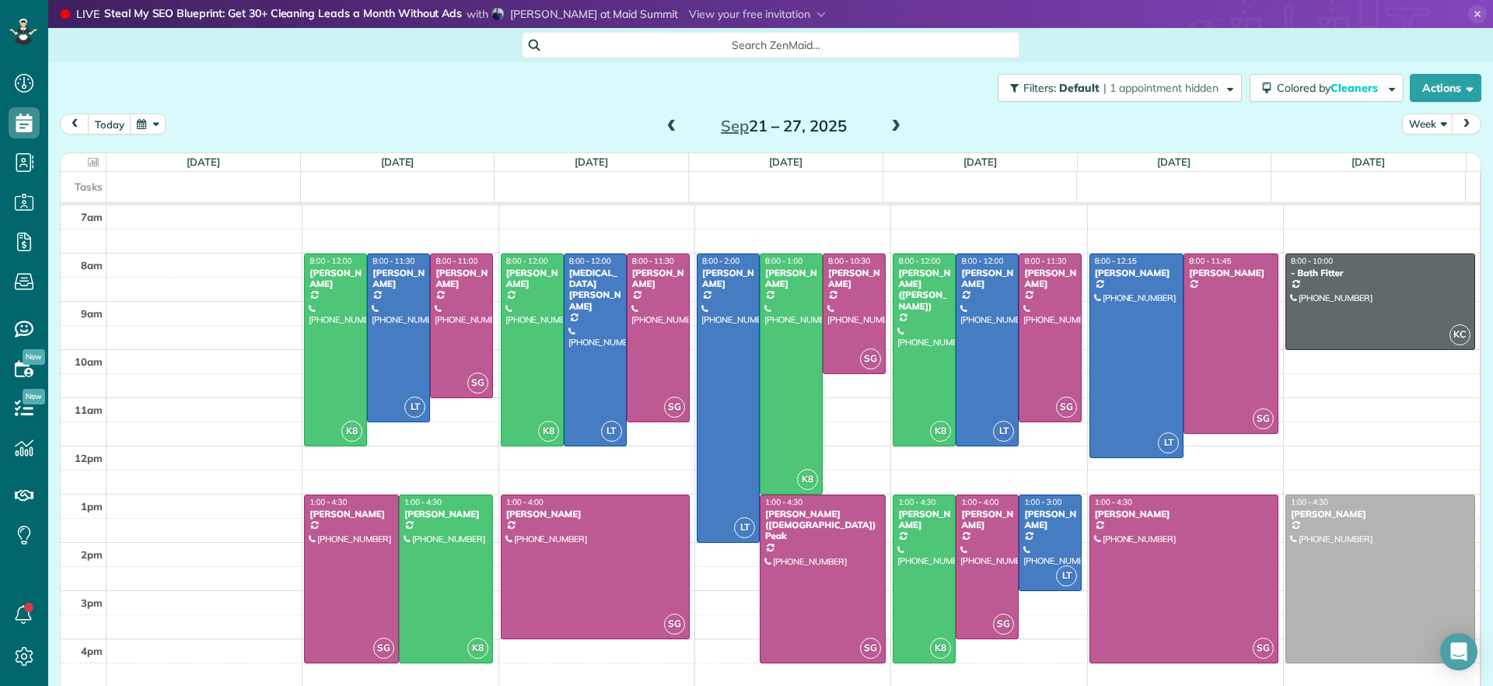
click at [663, 126] on span at bounding box center [671, 127] width 17 height 14
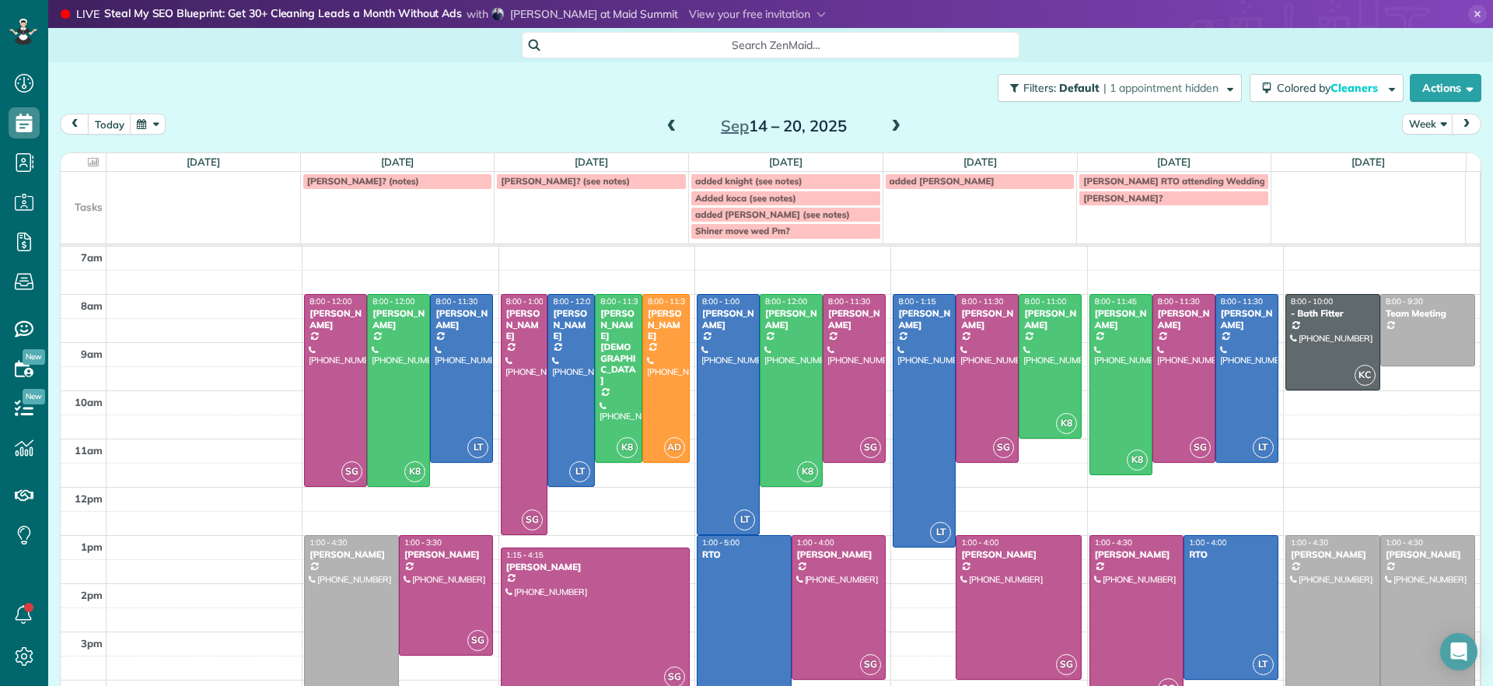
click at [888, 130] on span at bounding box center [896, 127] width 17 height 14
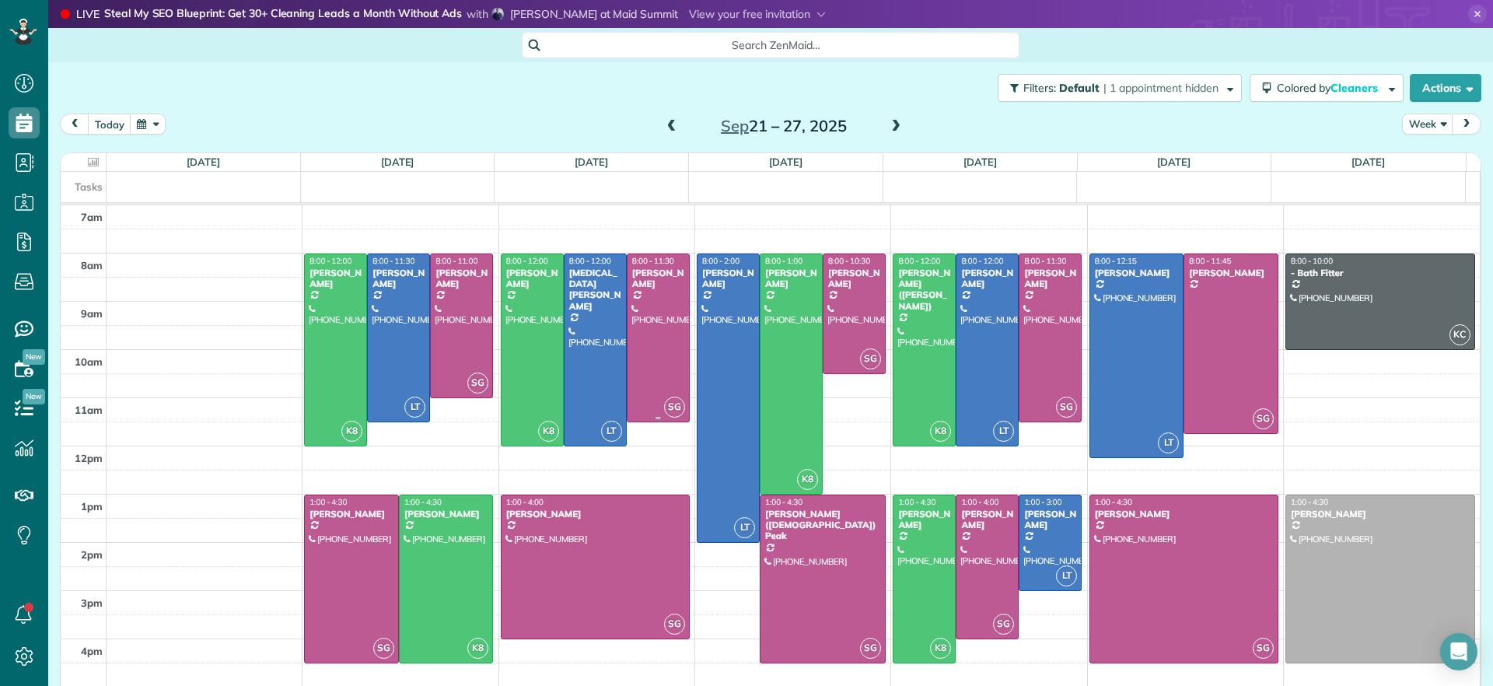
click at [664, 346] on div at bounding box center [658, 337] width 61 height 167
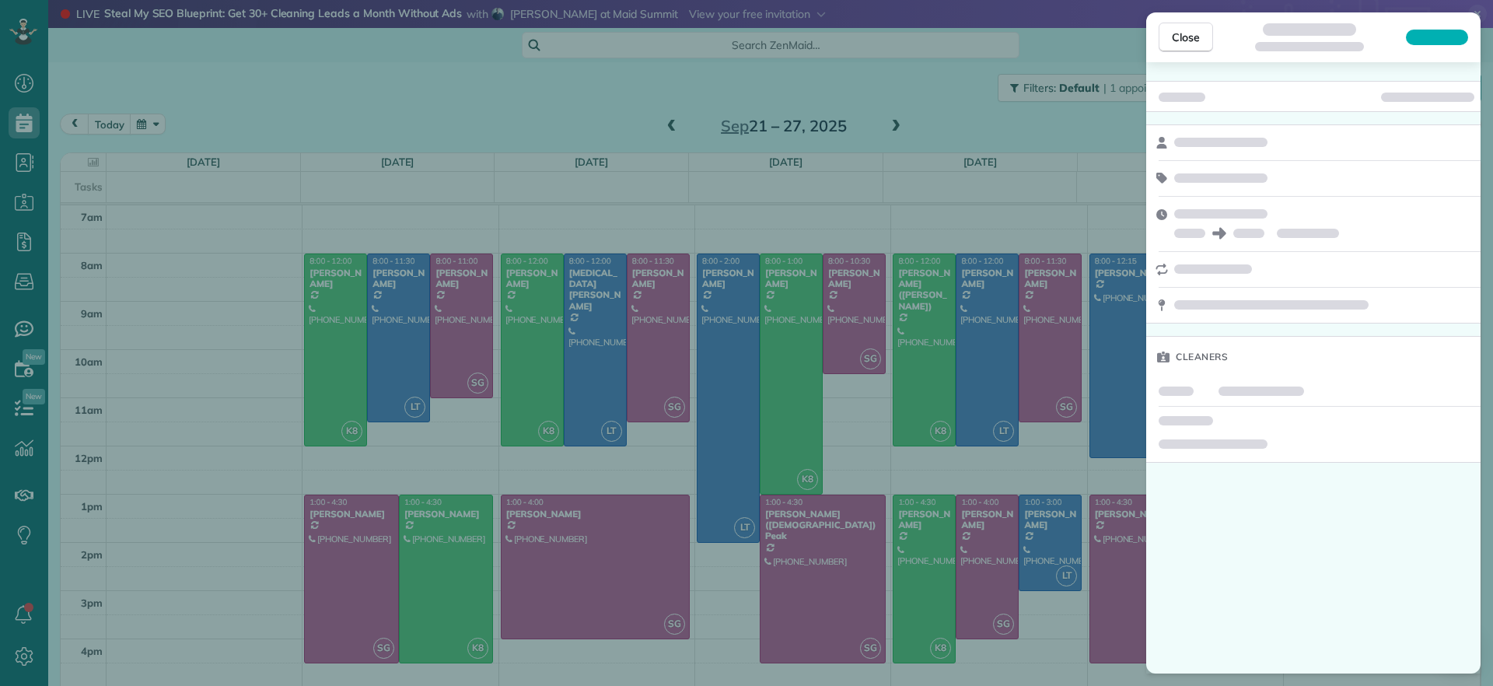
click at [565, 483] on div "Close Cleaners" at bounding box center [746, 343] width 1493 height 686
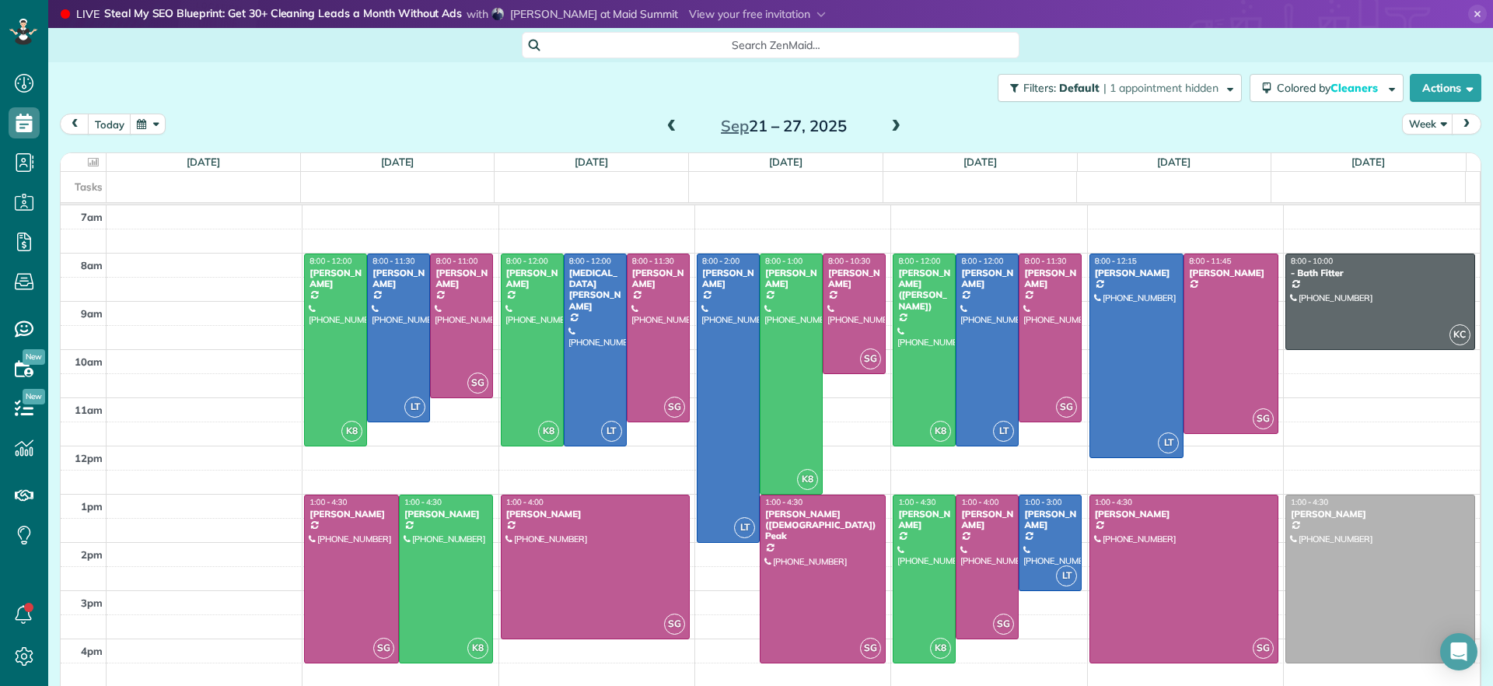
click at [660, 120] on div "Sep 21 – 27, 2025" at bounding box center [784, 126] width 249 height 25
click at [663, 123] on span at bounding box center [671, 127] width 17 height 14
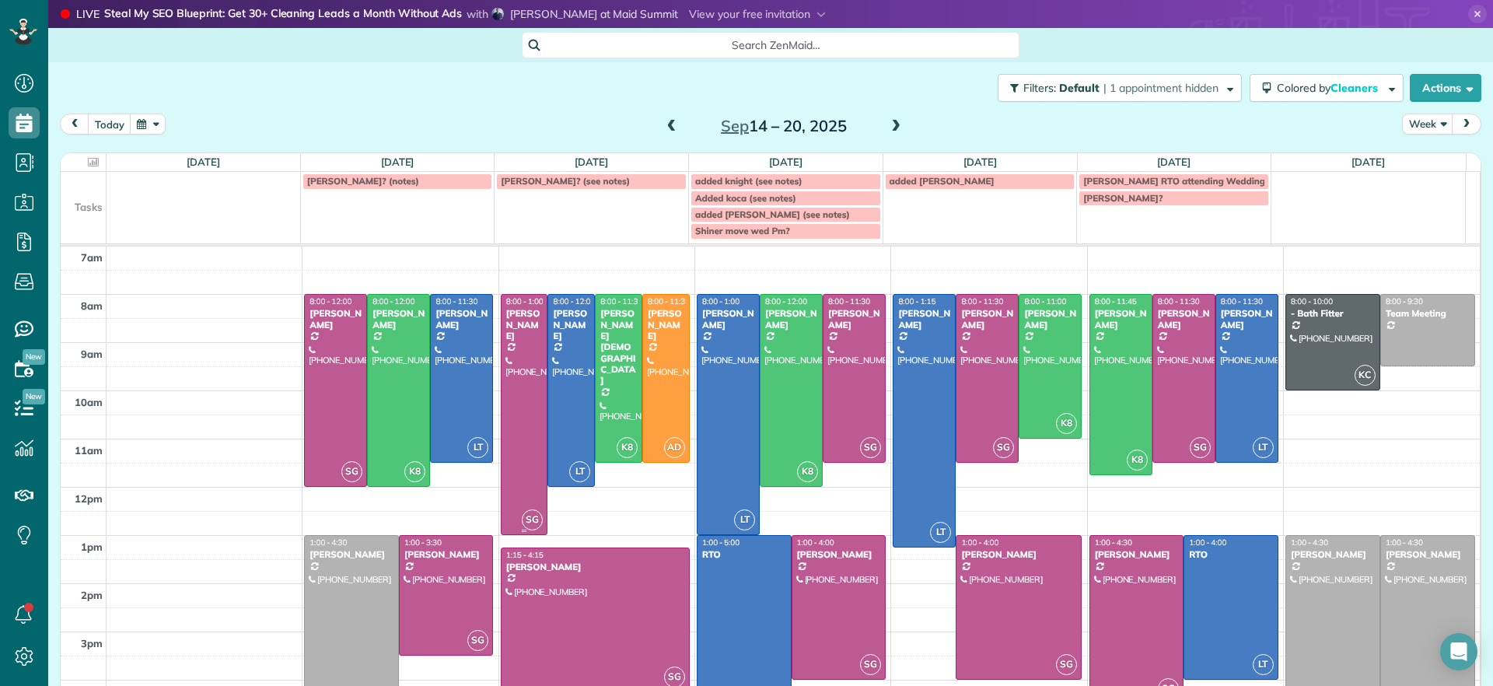
click at [519, 432] on div at bounding box center [525, 415] width 46 height 240
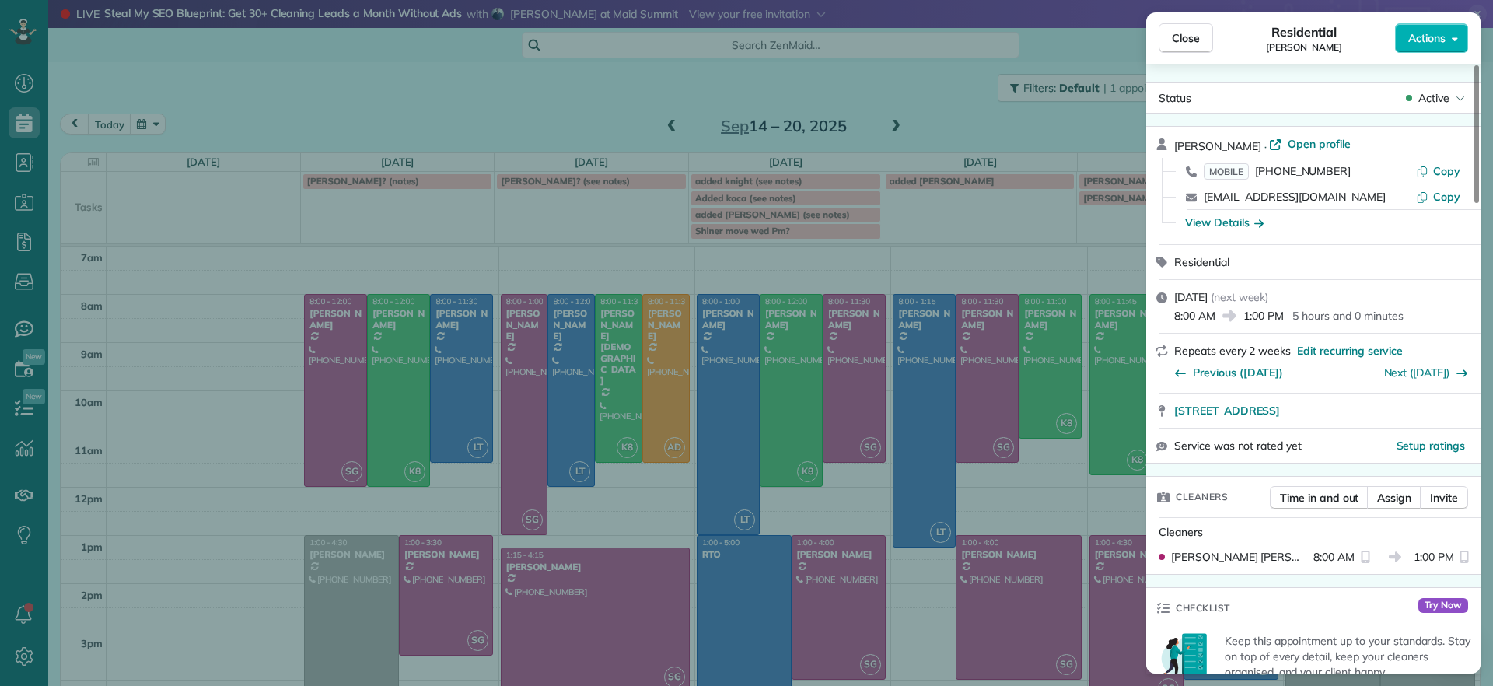
drag, startPoint x: 1169, startPoint y: 419, endPoint x: 1395, endPoint y: 431, distance: 226.7
click at [1395, 431] on div "Denise Nelson · Open profile MOBILE (804) 363-7437 Copy denisenelson2005@gmail.…" at bounding box center [1314, 295] width 334 height 338
click at [1395, 431] on div "Service was not rated yet Setup ratings" at bounding box center [1314, 446] width 334 height 34
drag, startPoint x: 1400, startPoint y: 413, endPoint x: 1258, endPoint y: 424, distance: 142.8
click at [1258, 424] on div "9625 Kingussle Lane Richmond VA 23236 Open in maps Open in maps" at bounding box center [1314, 411] width 334 height 34
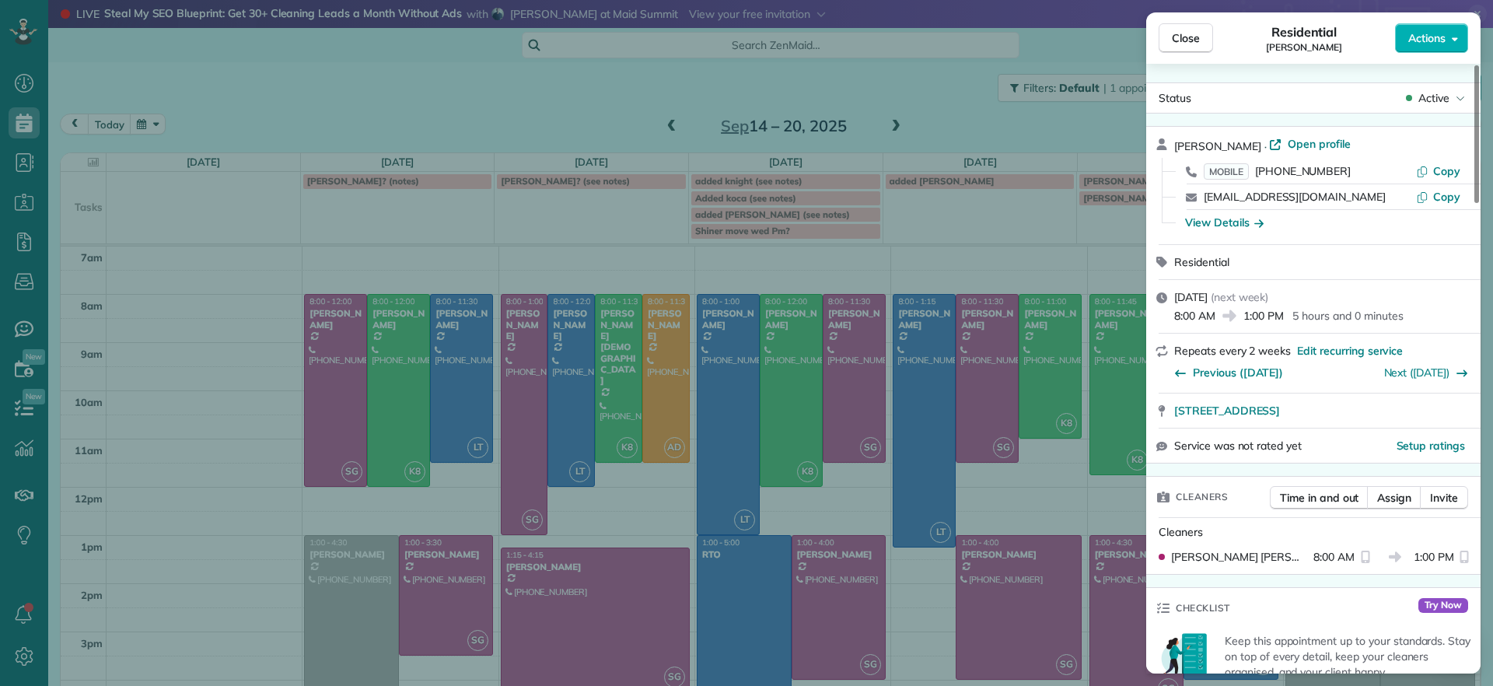
drag, startPoint x: 1172, startPoint y: 417, endPoint x: 1408, endPoint y: 421, distance: 235.7
click at [1408, 421] on div "9625 Kingussle Lane Richmond VA 23236" at bounding box center [1314, 411] width 334 height 34
click at [569, 237] on div "Close Residential Denise Nelson Actions Status Active Denise Nelson · Open prof…" at bounding box center [746, 343] width 1493 height 686
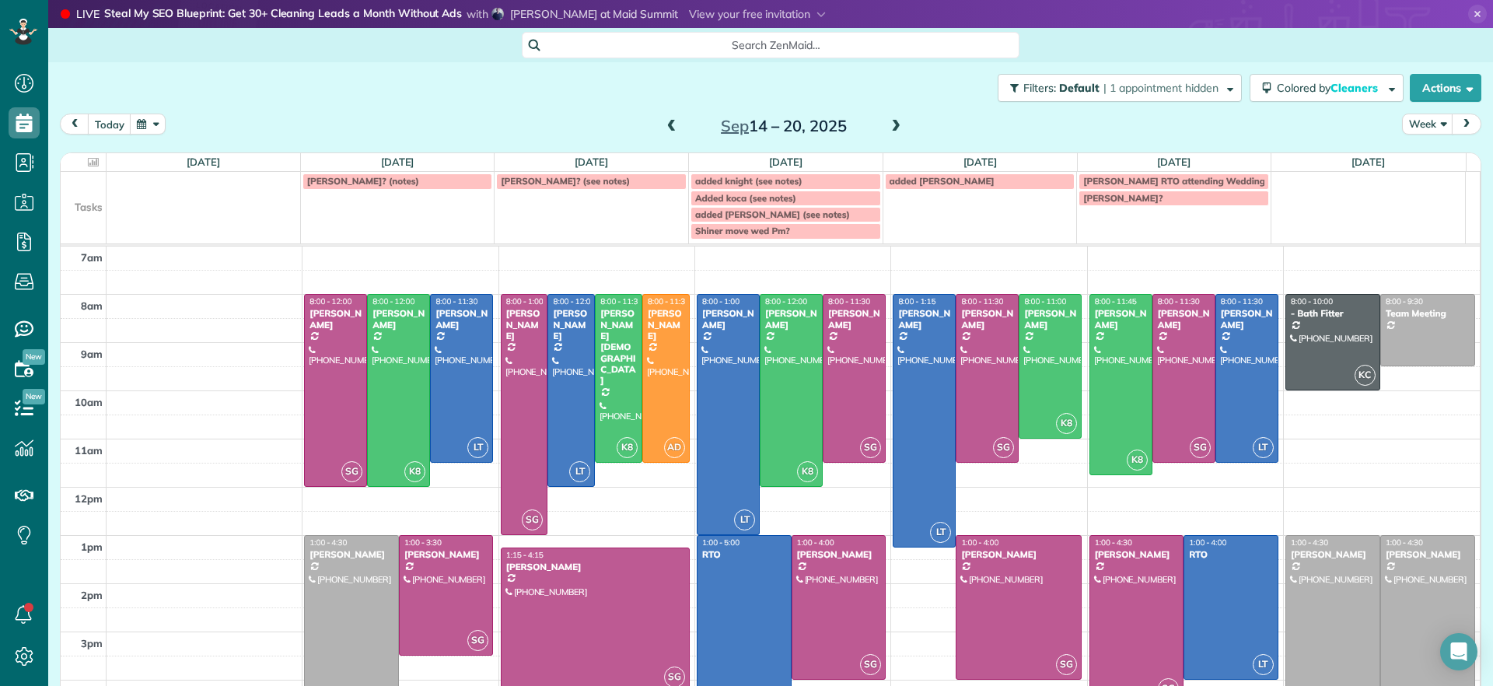
click at [372, 593] on div at bounding box center [351, 619] width 93 height 167
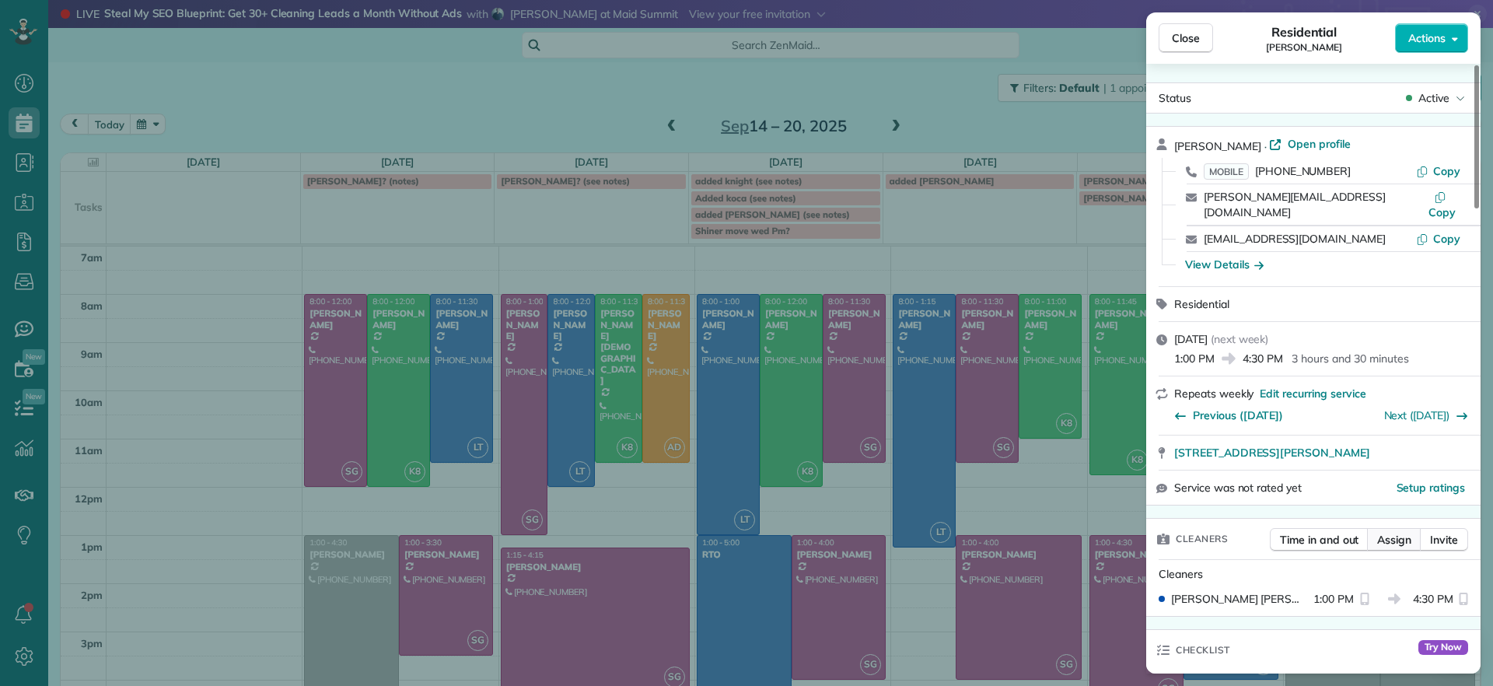
click at [1402, 532] on span "Assign" at bounding box center [1395, 540] width 34 height 16
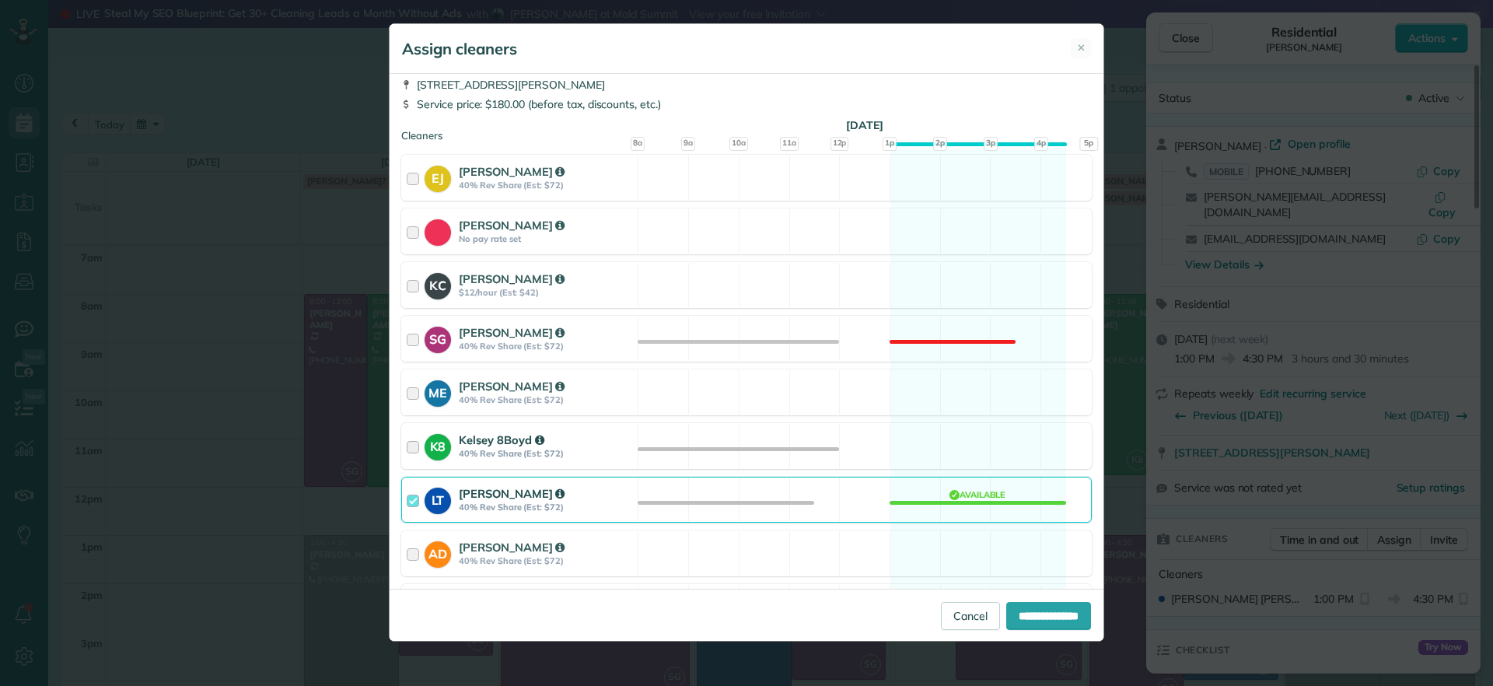
scroll to position [149, 0]
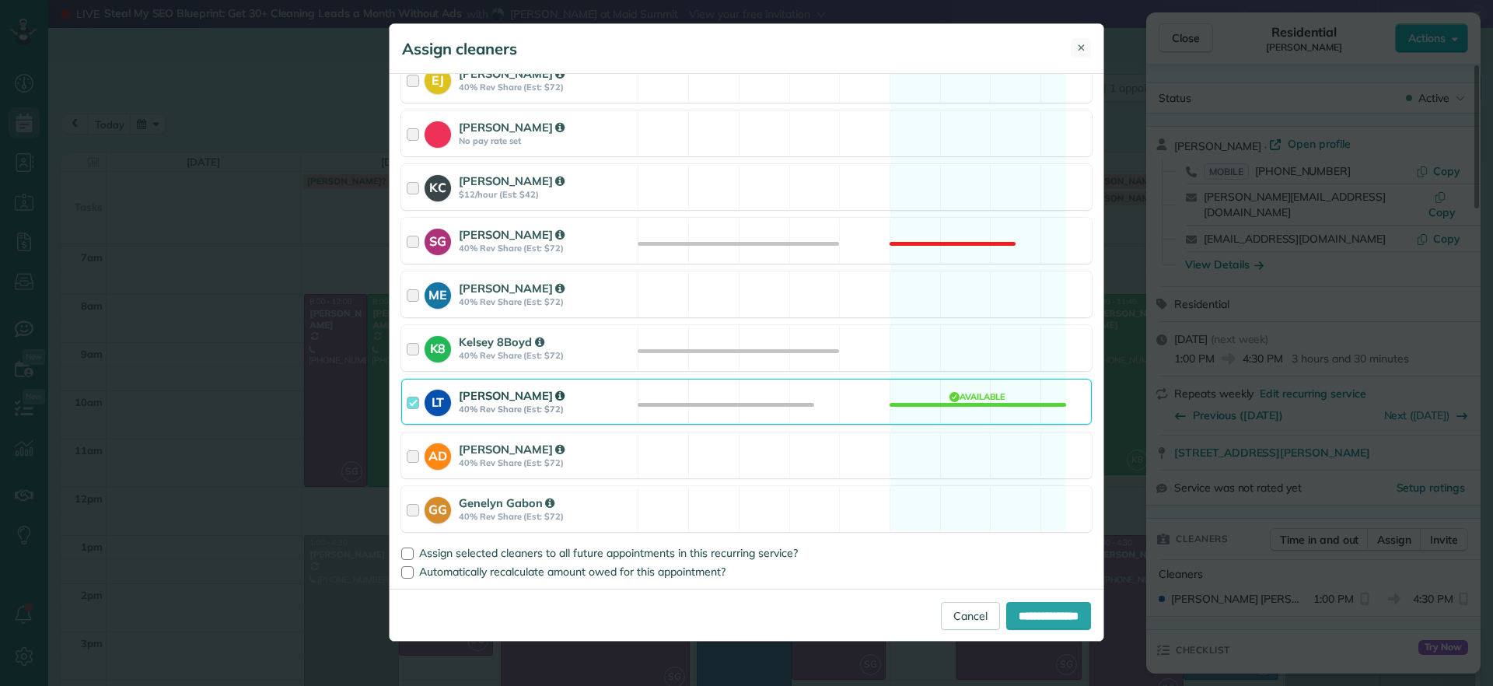
click at [1081, 55] on button "✕" at bounding box center [1081, 48] width 20 height 20
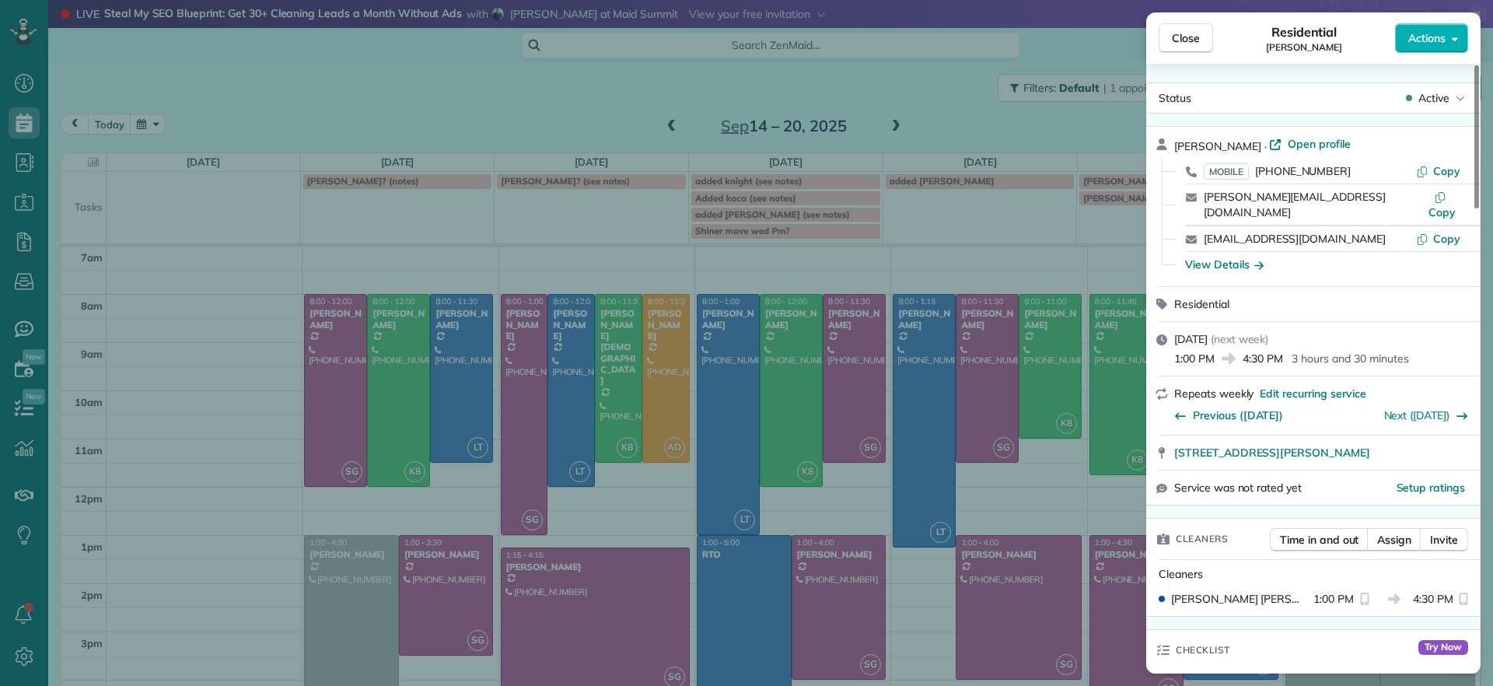
click at [359, 610] on div "Close Residential James Crenshaw Actions Status Active James Crenshaw · Open pr…" at bounding box center [746, 343] width 1493 height 686
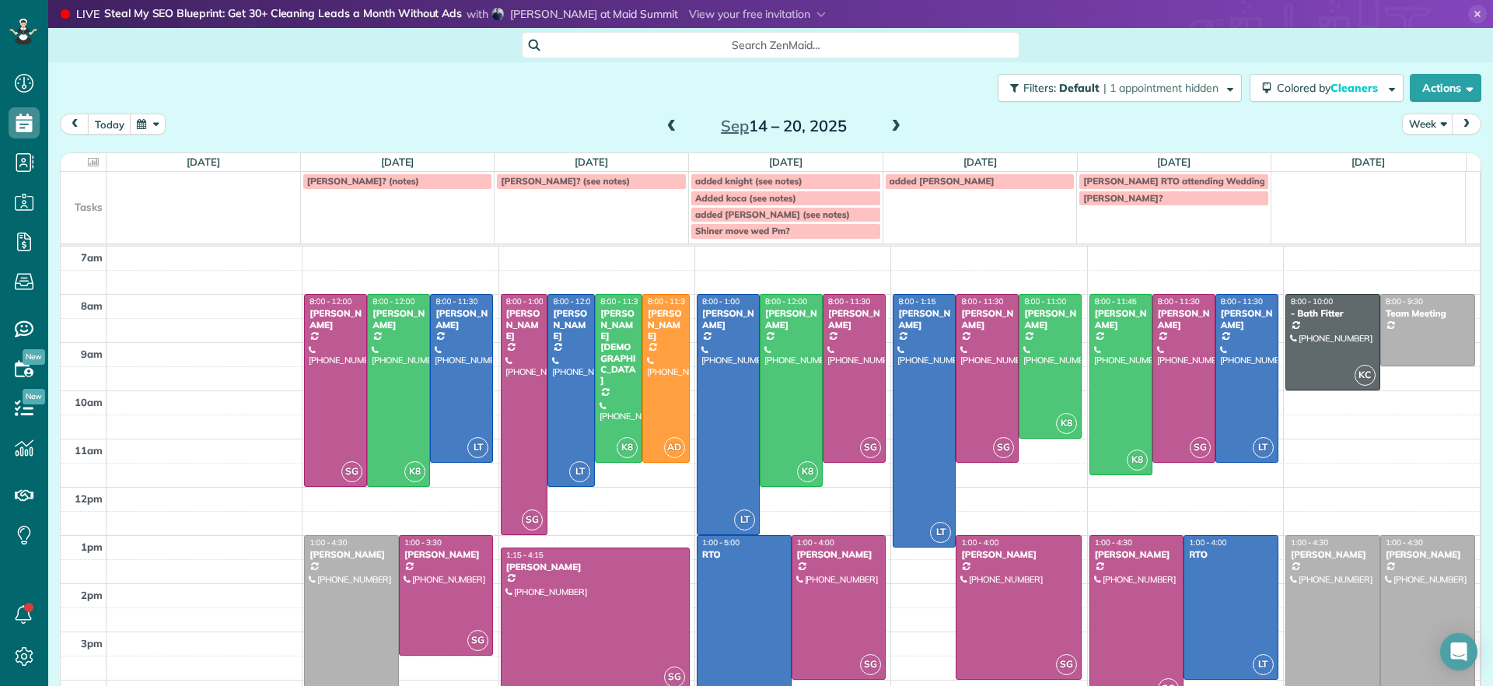
click at [366, 625] on div at bounding box center [351, 619] width 93 height 167
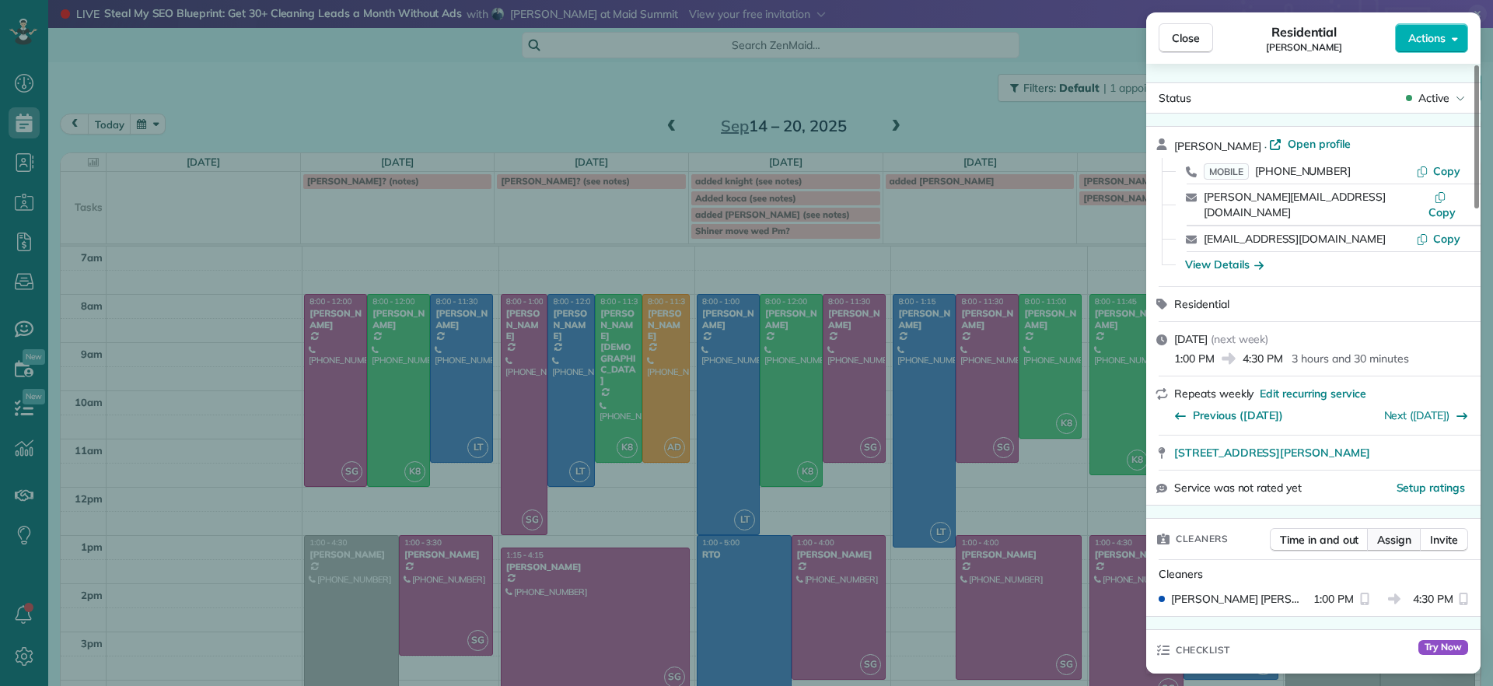
click at [1390, 532] on span "Assign" at bounding box center [1395, 540] width 34 height 16
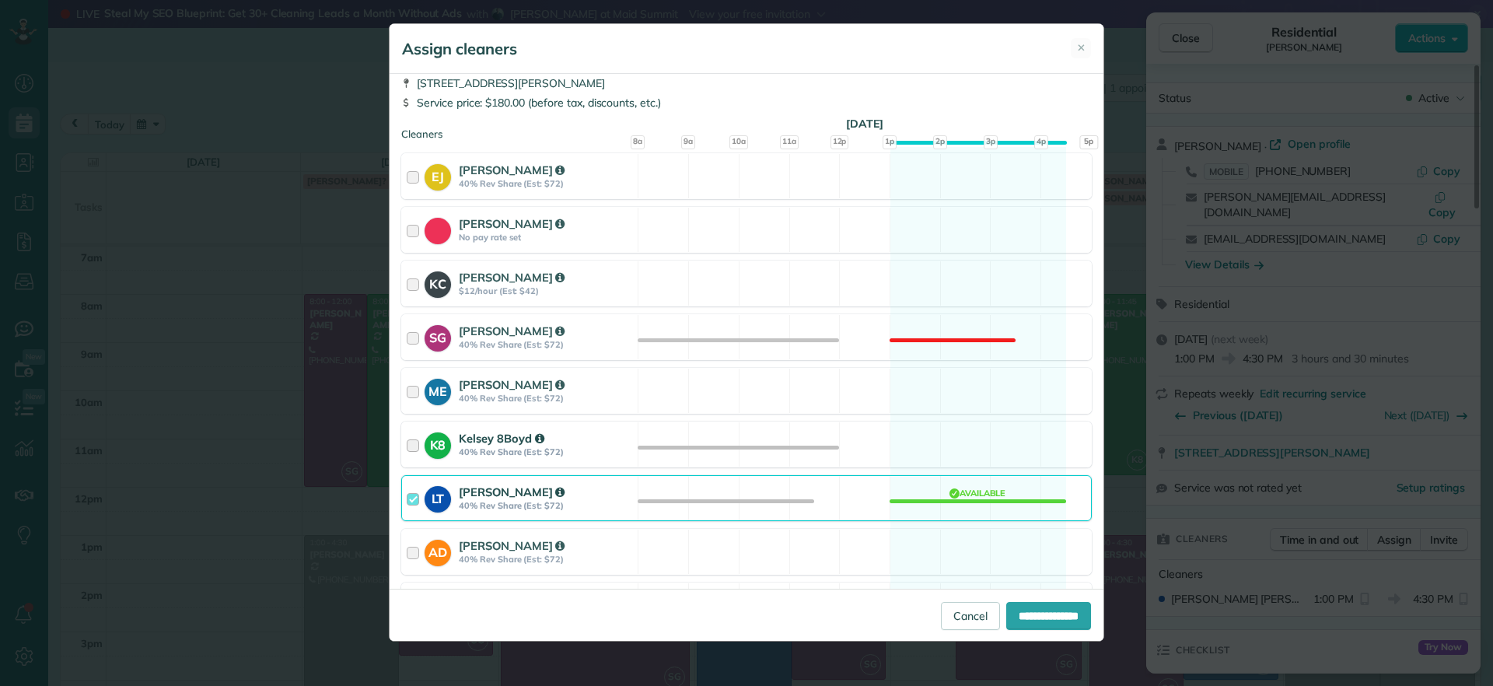
scroll to position [149, 0]
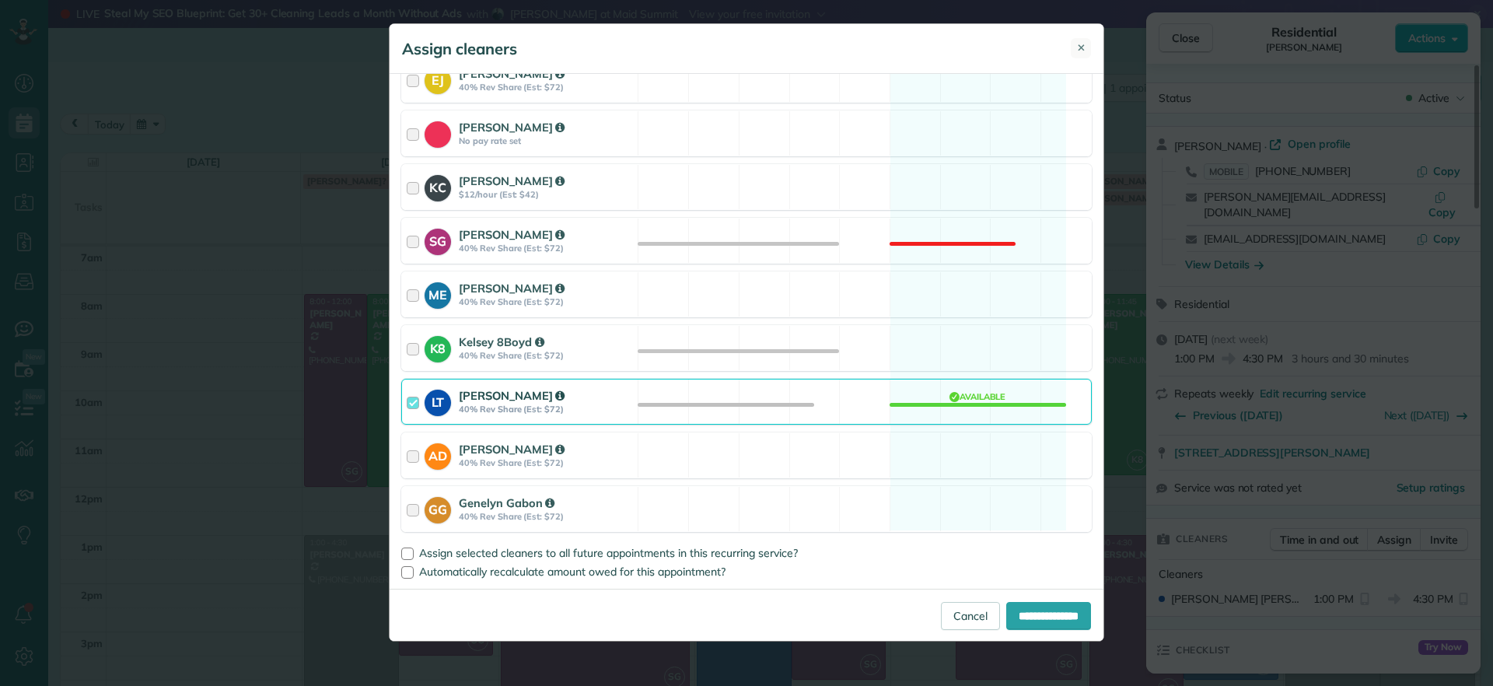
click at [1079, 47] on span "✕" at bounding box center [1081, 47] width 9 height 15
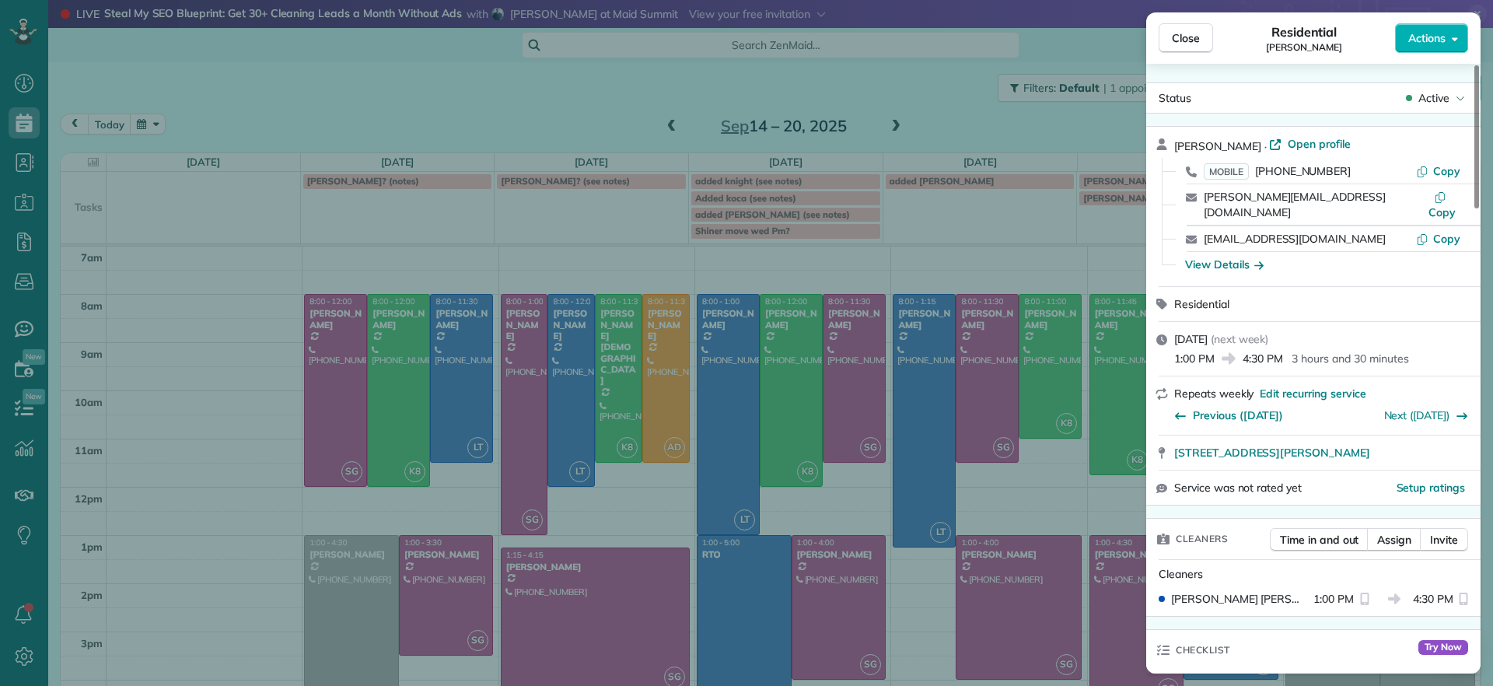
click at [278, 208] on div "Close Residential James Crenshaw Actions Status Active James Crenshaw · Open pr…" at bounding box center [746, 343] width 1493 height 686
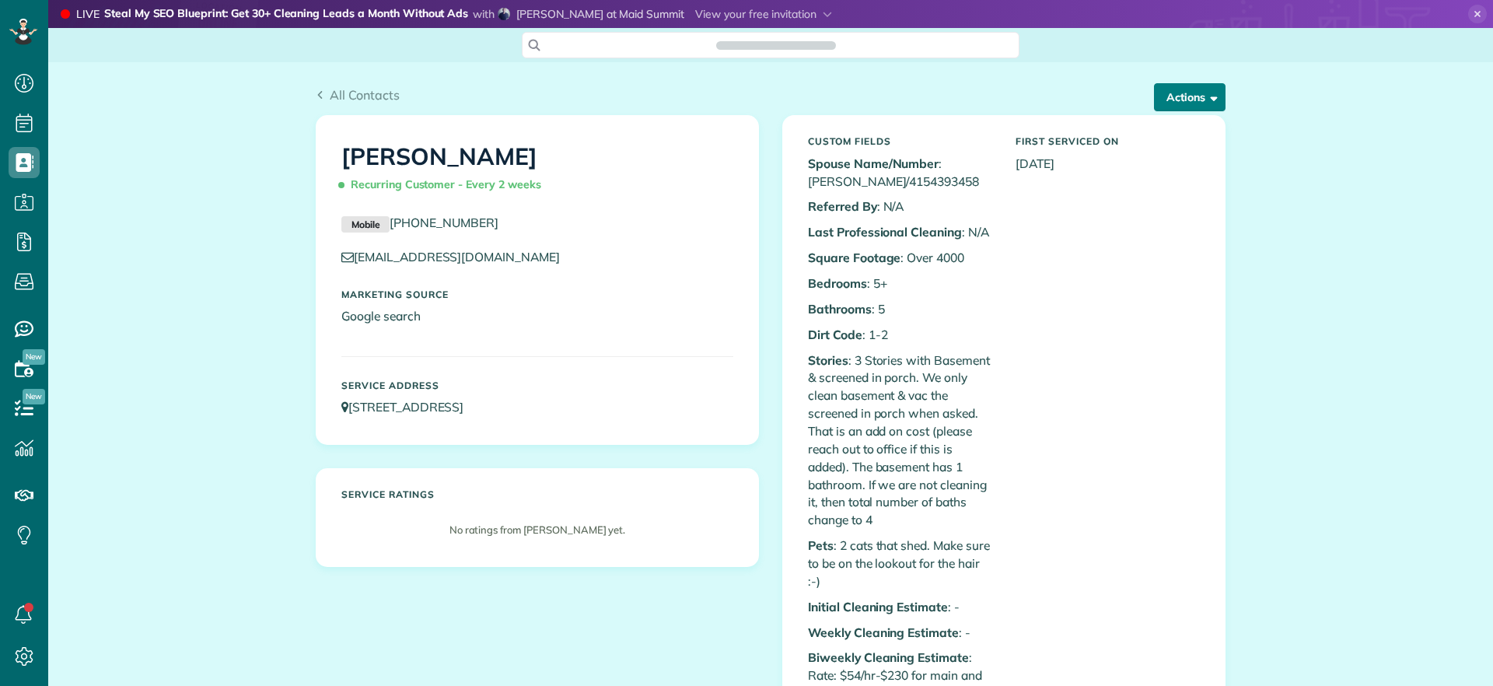
scroll to position [7, 7]
click at [1178, 100] on button "Actions" at bounding box center [1190, 97] width 72 height 28
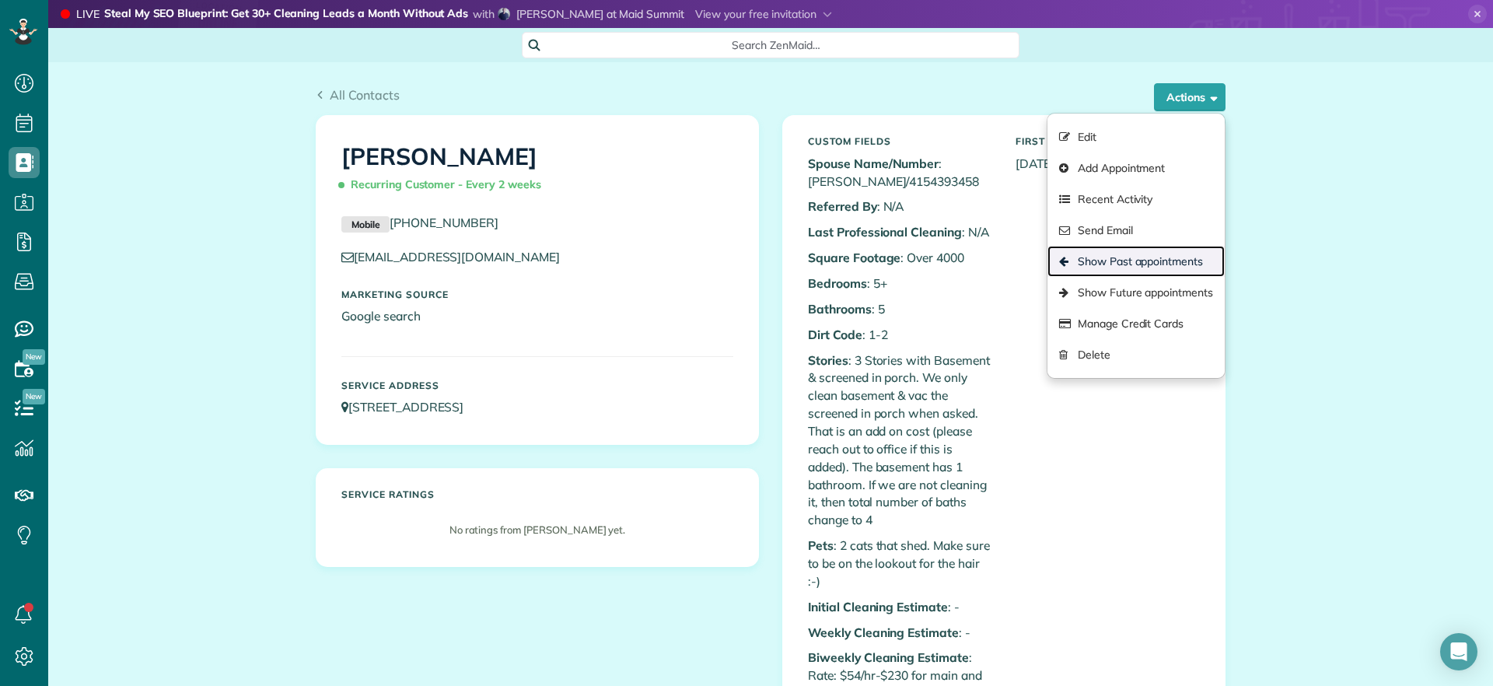
click at [1115, 268] on link "Show Past appointments" at bounding box center [1136, 261] width 177 height 31
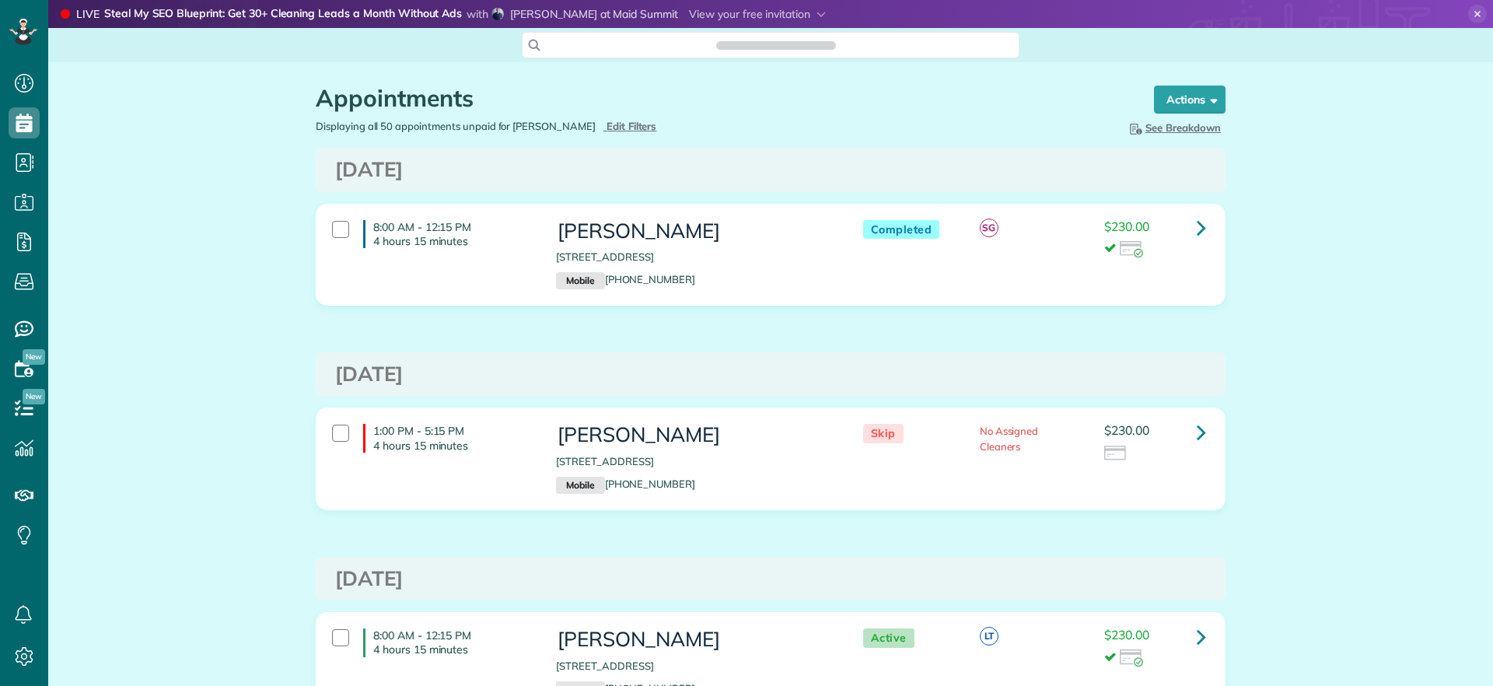
scroll to position [7, 7]
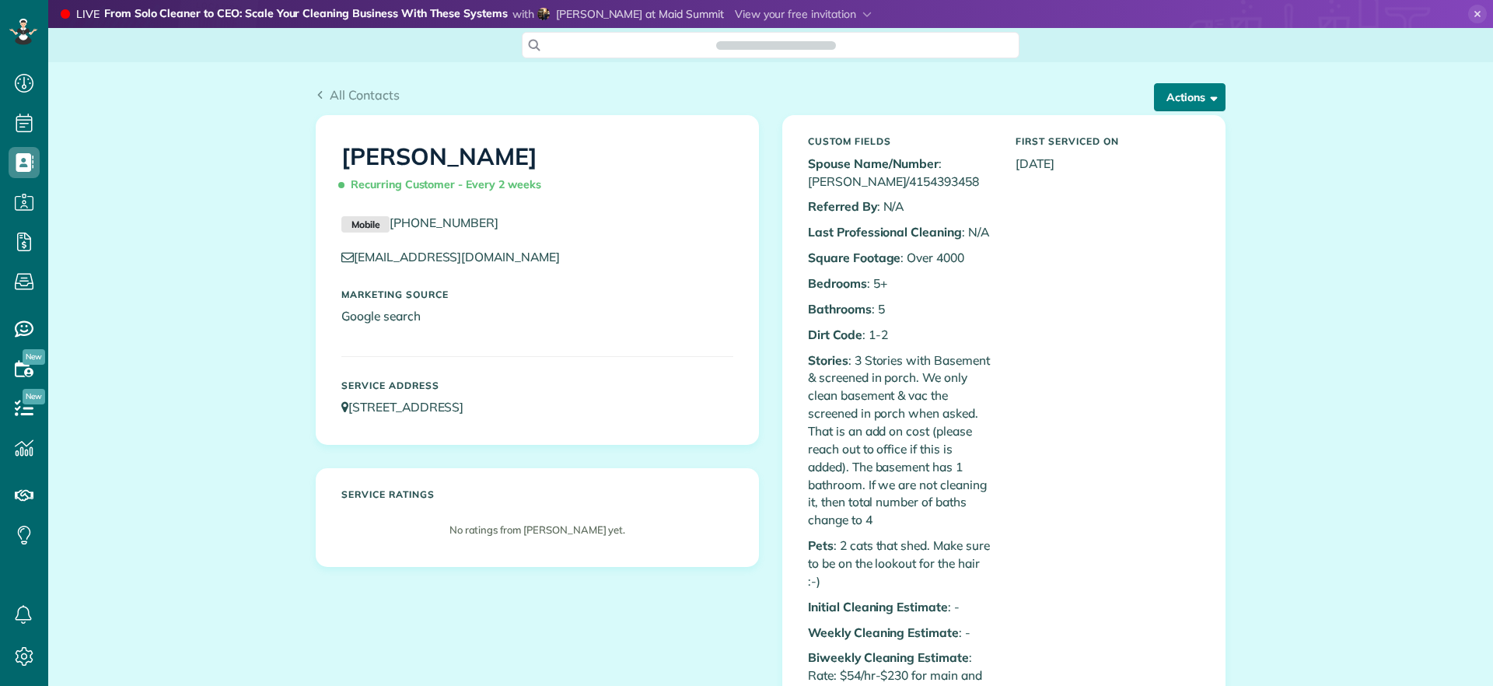
scroll to position [7, 7]
click at [1185, 96] on button "Actions" at bounding box center [1190, 97] width 72 height 28
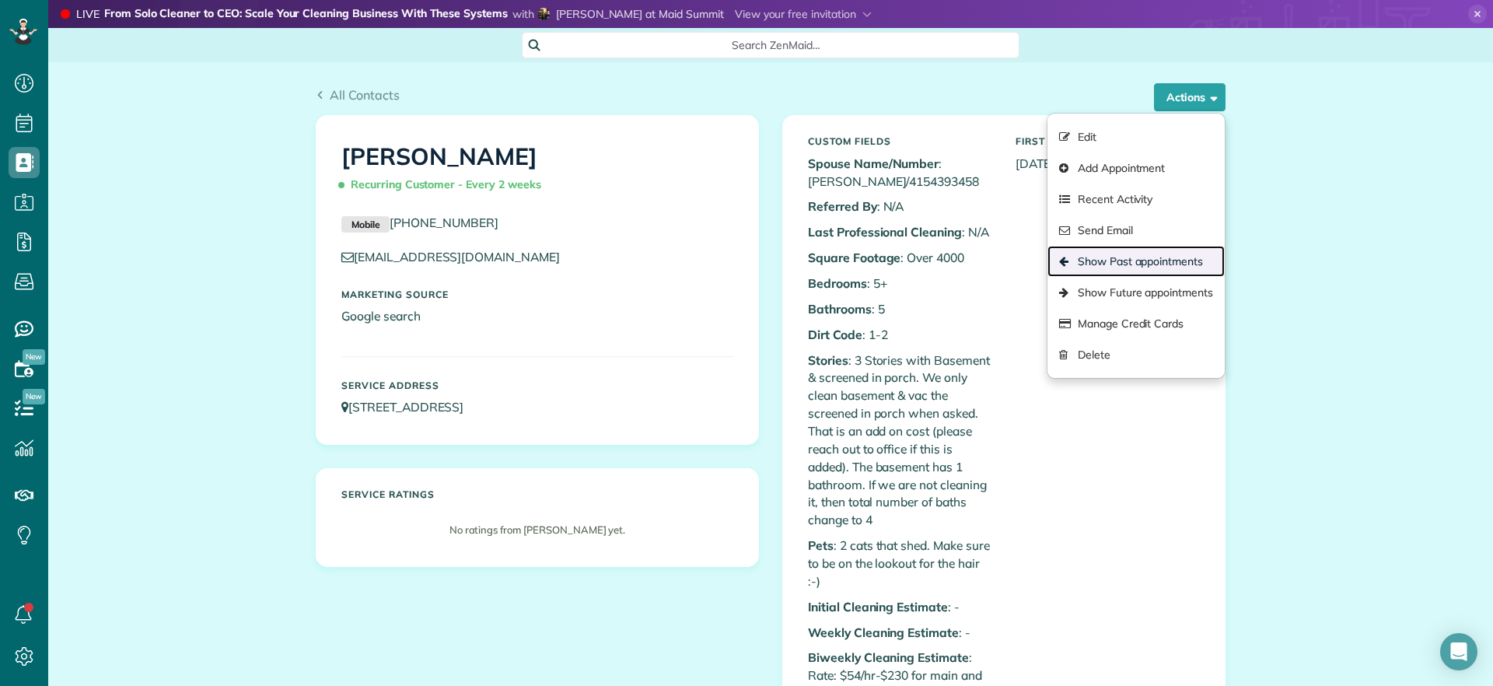
click at [1133, 264] on link "Show Past appointments" at bounding box center [1136, 261] width 177 height 31
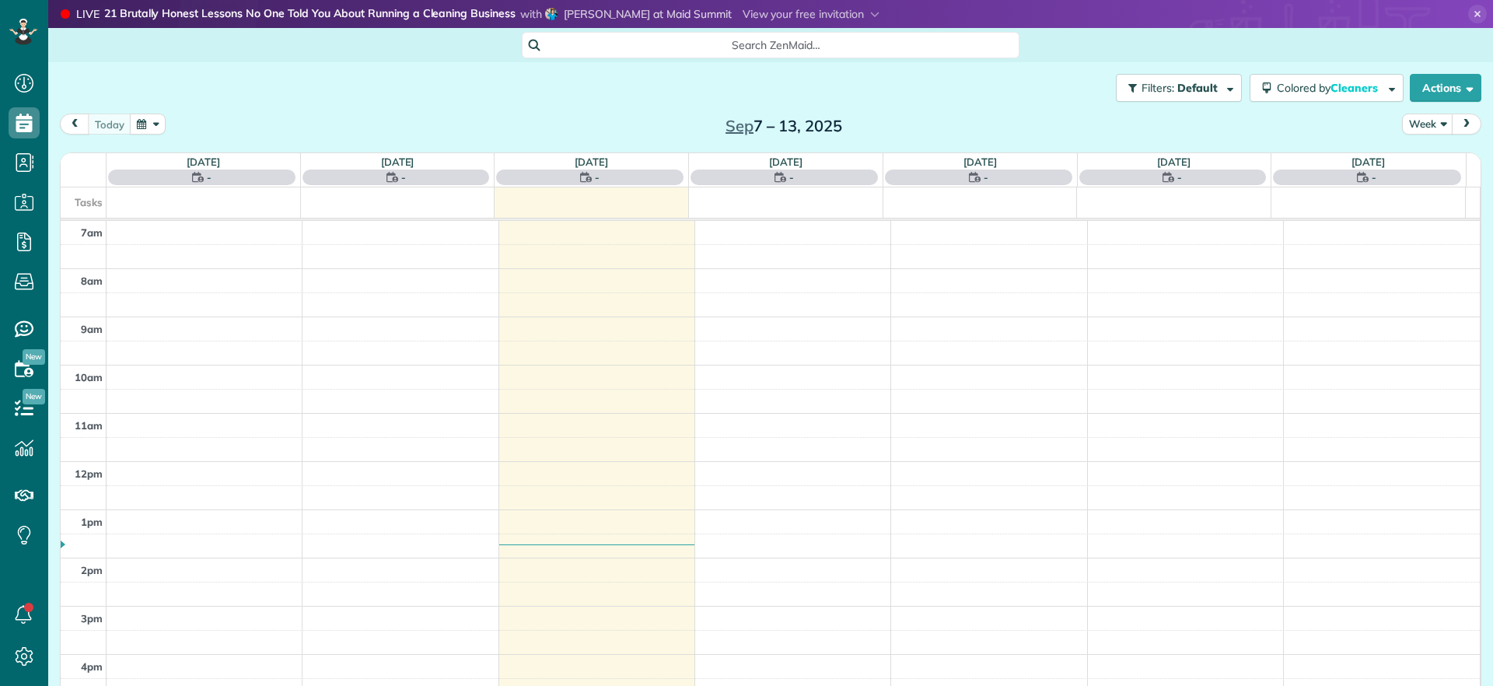
scroll to position [7, 7]
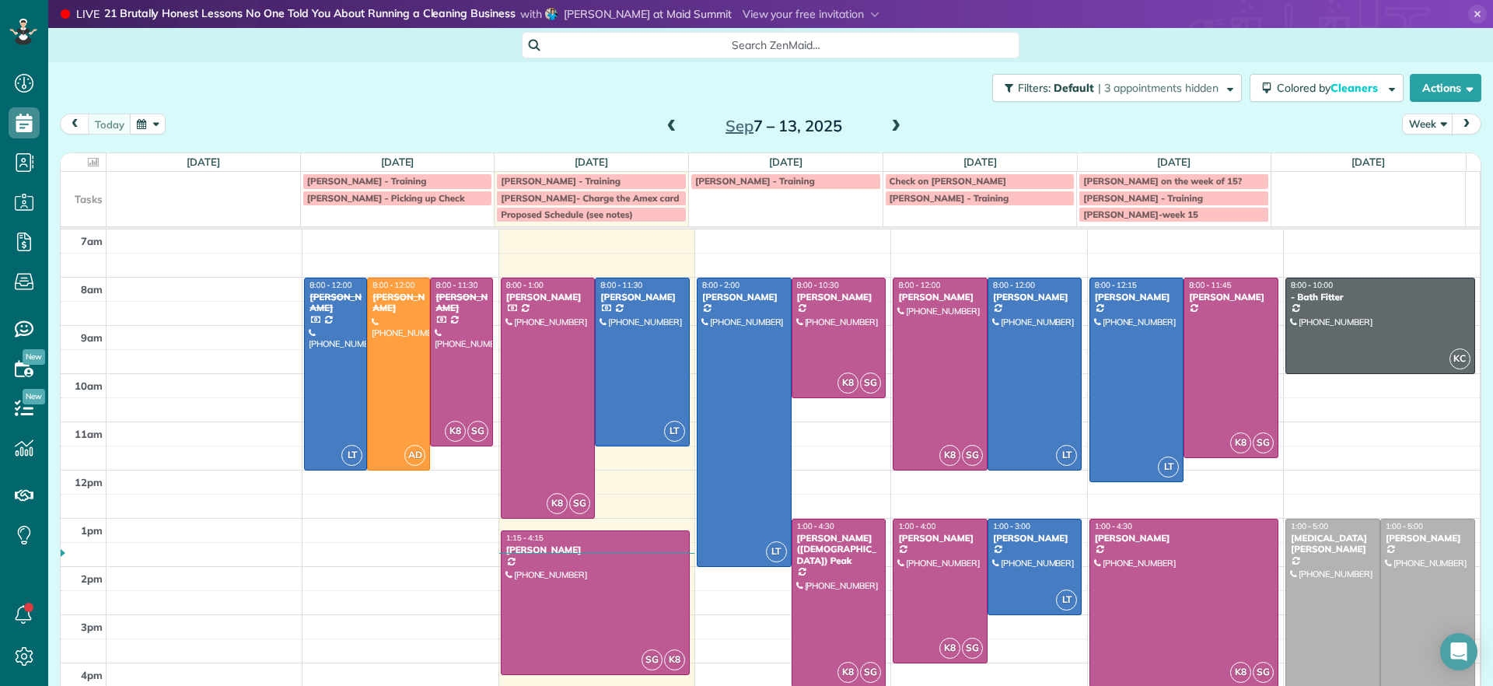
click at [888, 124] on span at bounding box center [896, 127] width 17 height 14
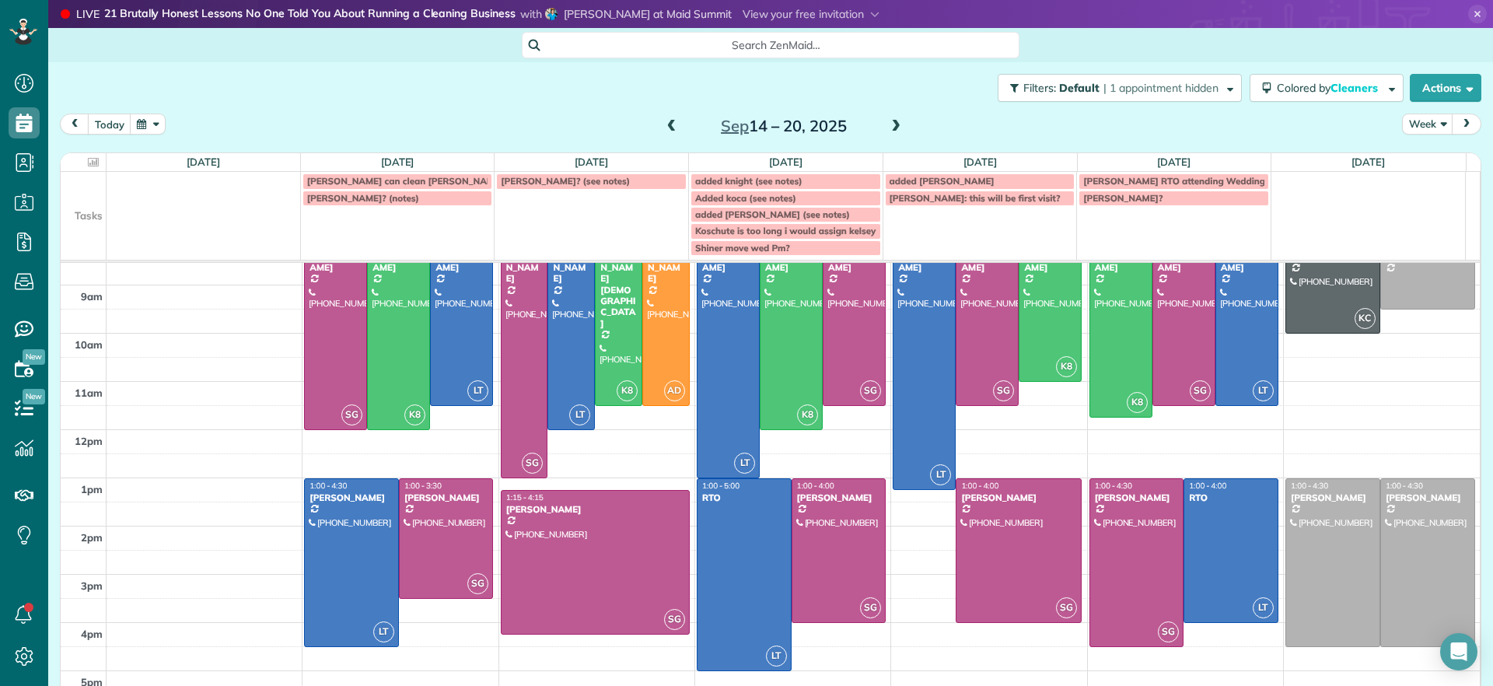
scroll to position [0, 0]
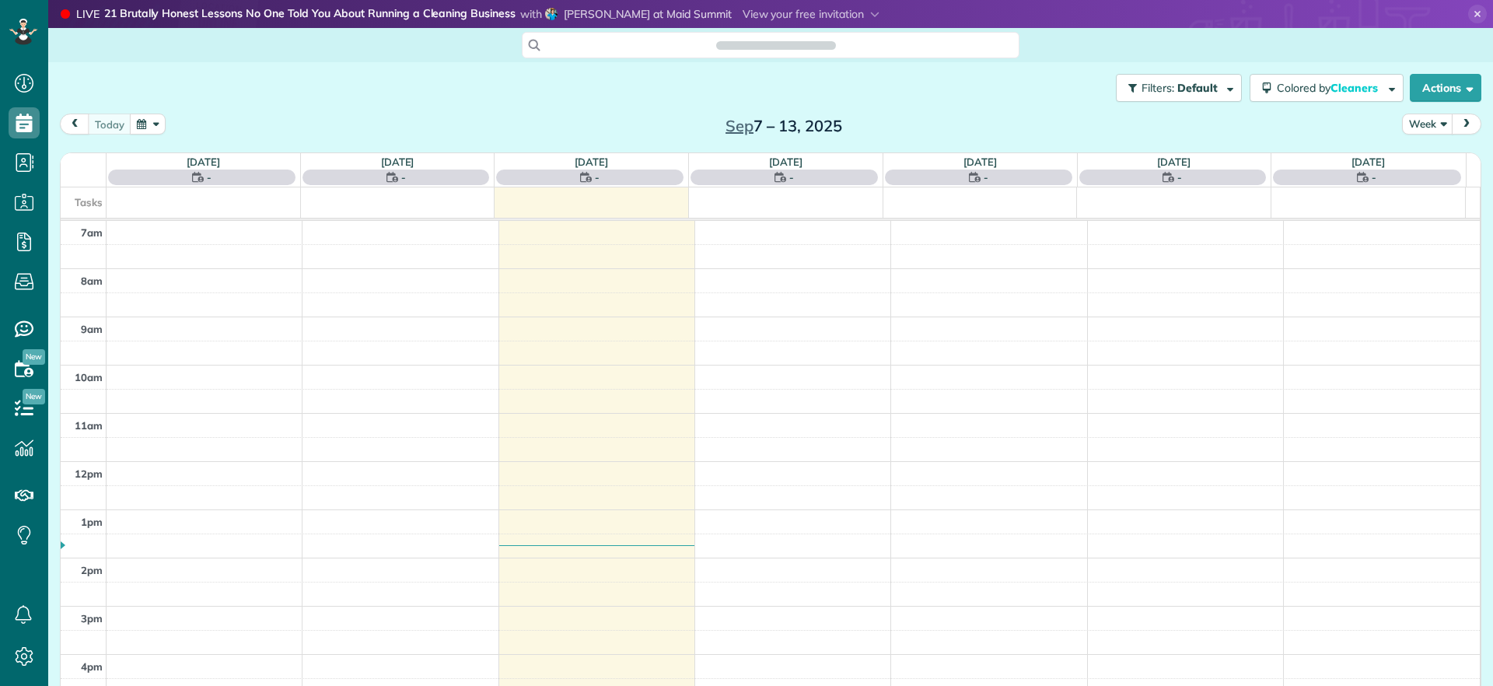
scroll to position [7, 7]
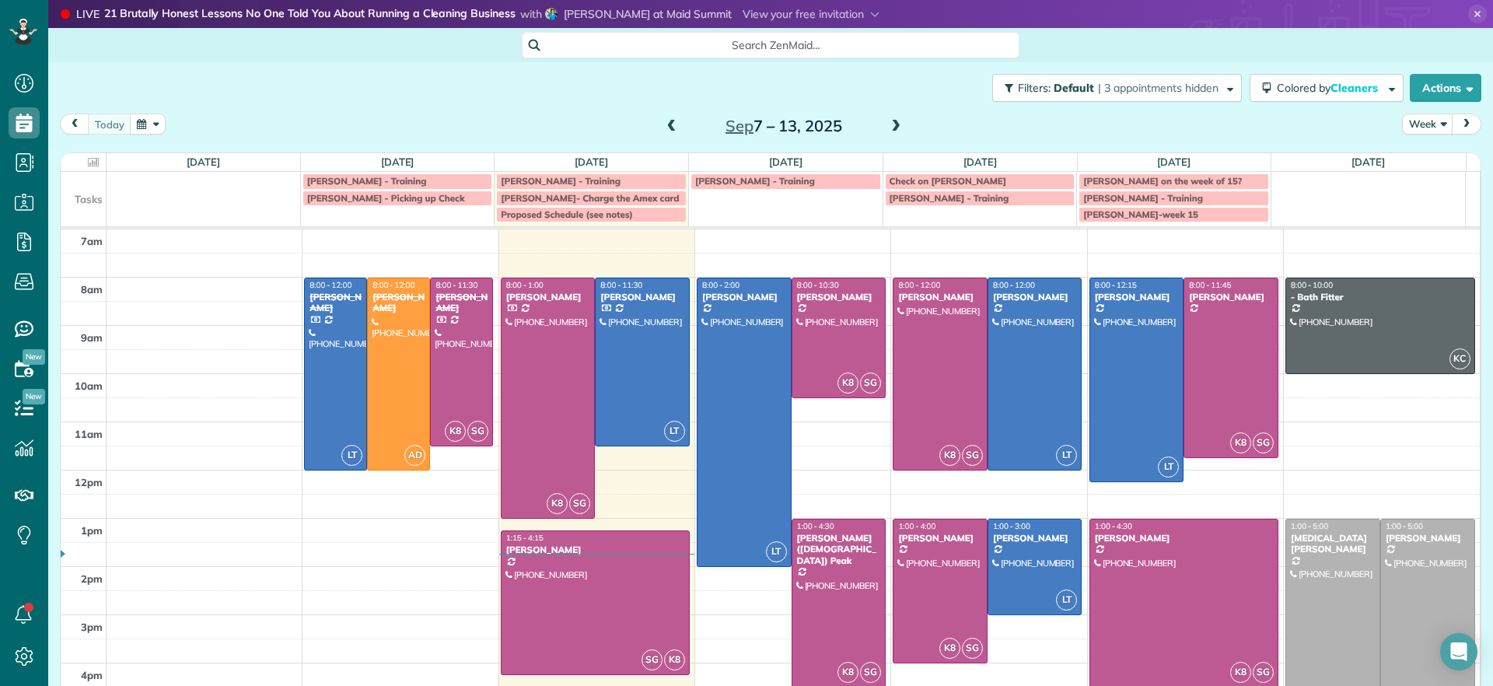
click at [894, 120] on span at bounding box center [896, 127] width 17 height 14
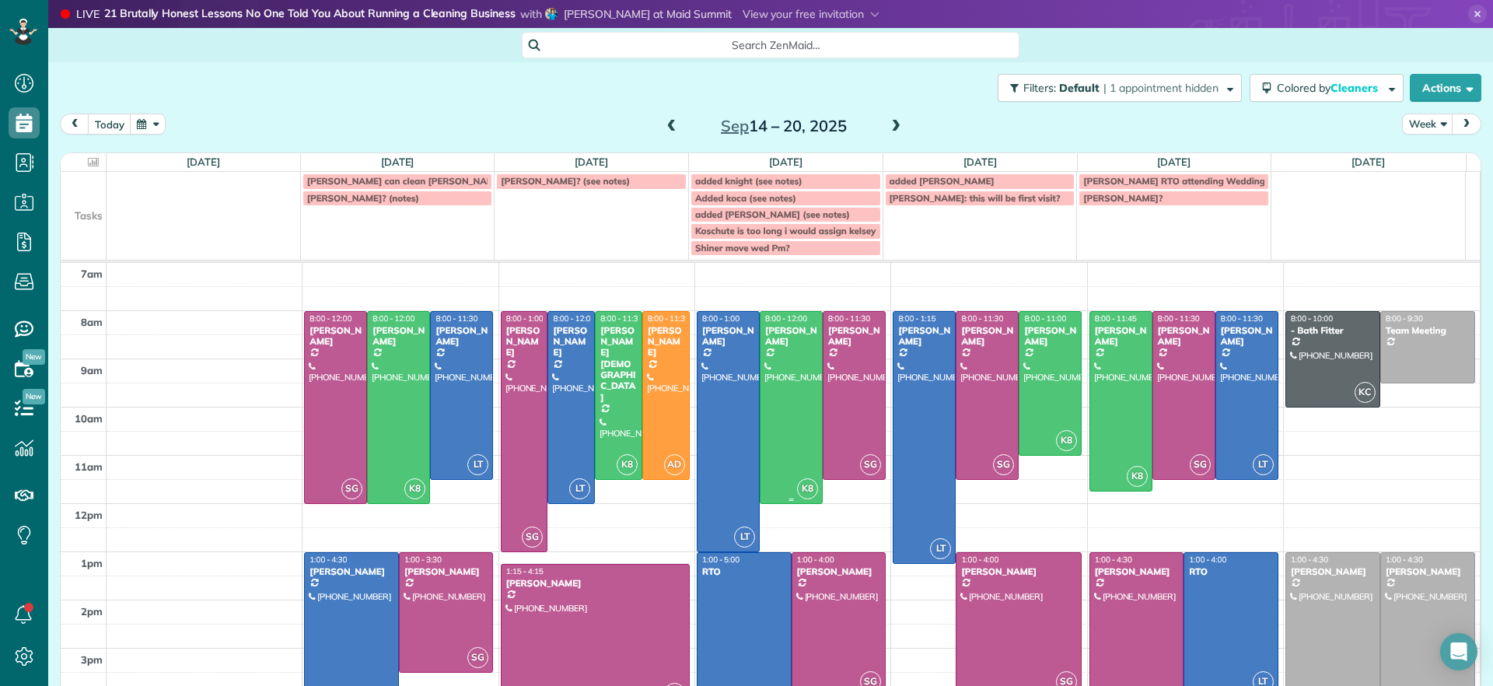
click at [783, 401] on div at bounding box center [791, 407] width 61 height 191
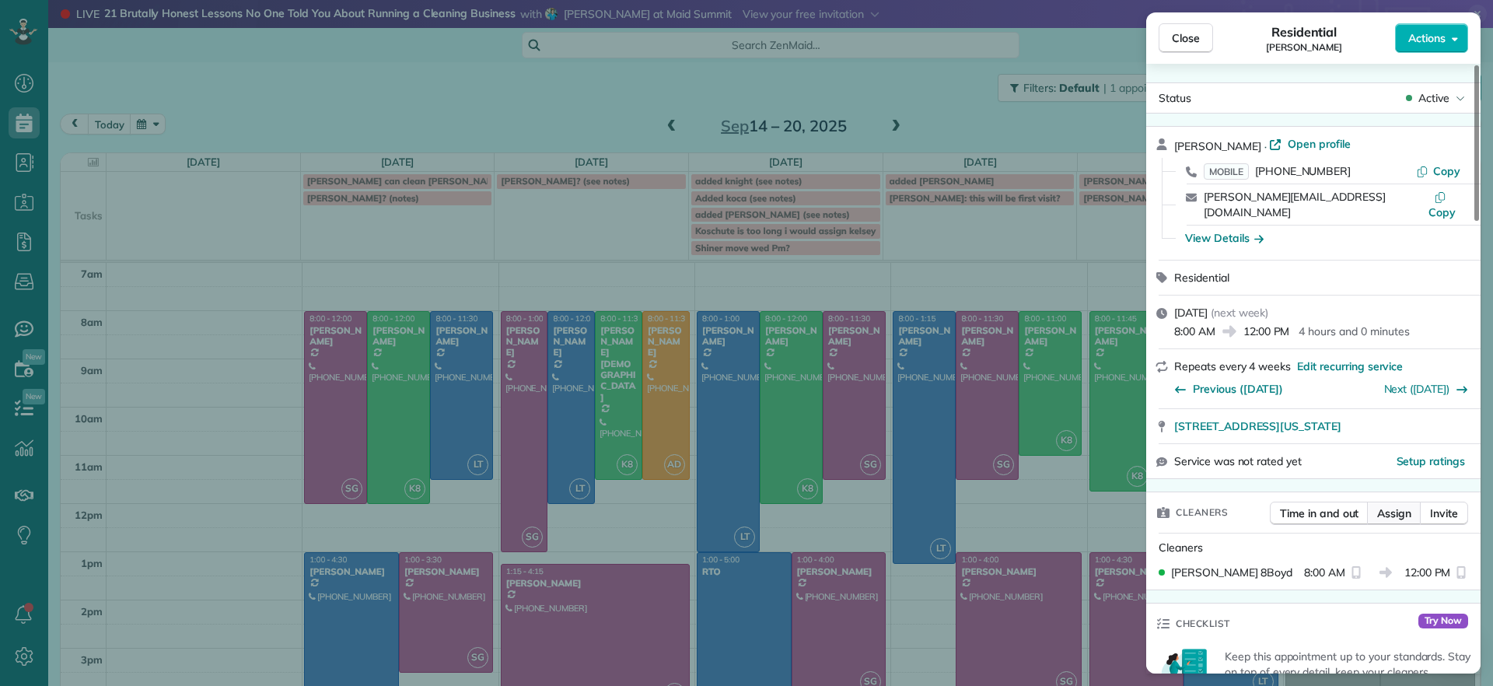
click at [1402, 506] on span "Assign" at bounding box center [1395, 514] width 34 height 16
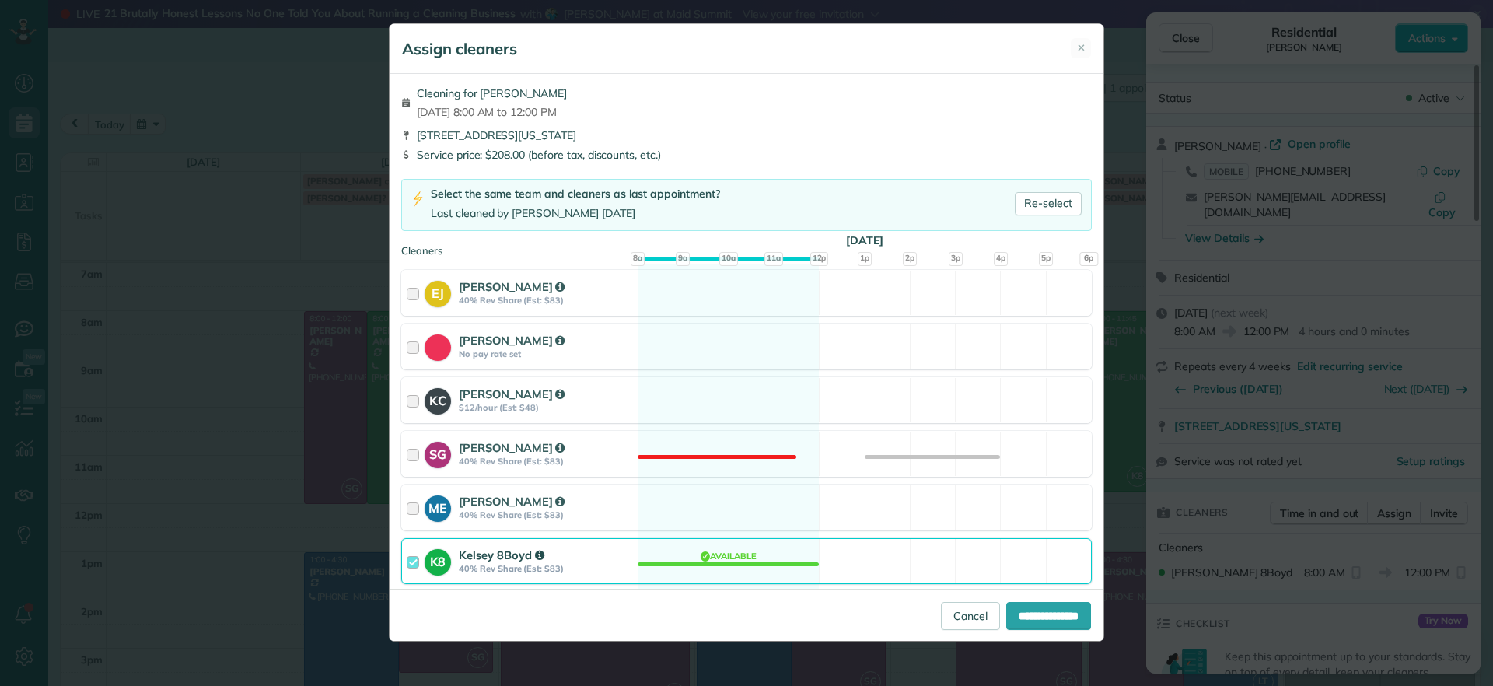
click at [739, 555] on div "K8 Kelsey 8Boyd 40% Rev Share (Est: $83) Available" at bounding box center [746, 561] width 691 height 46
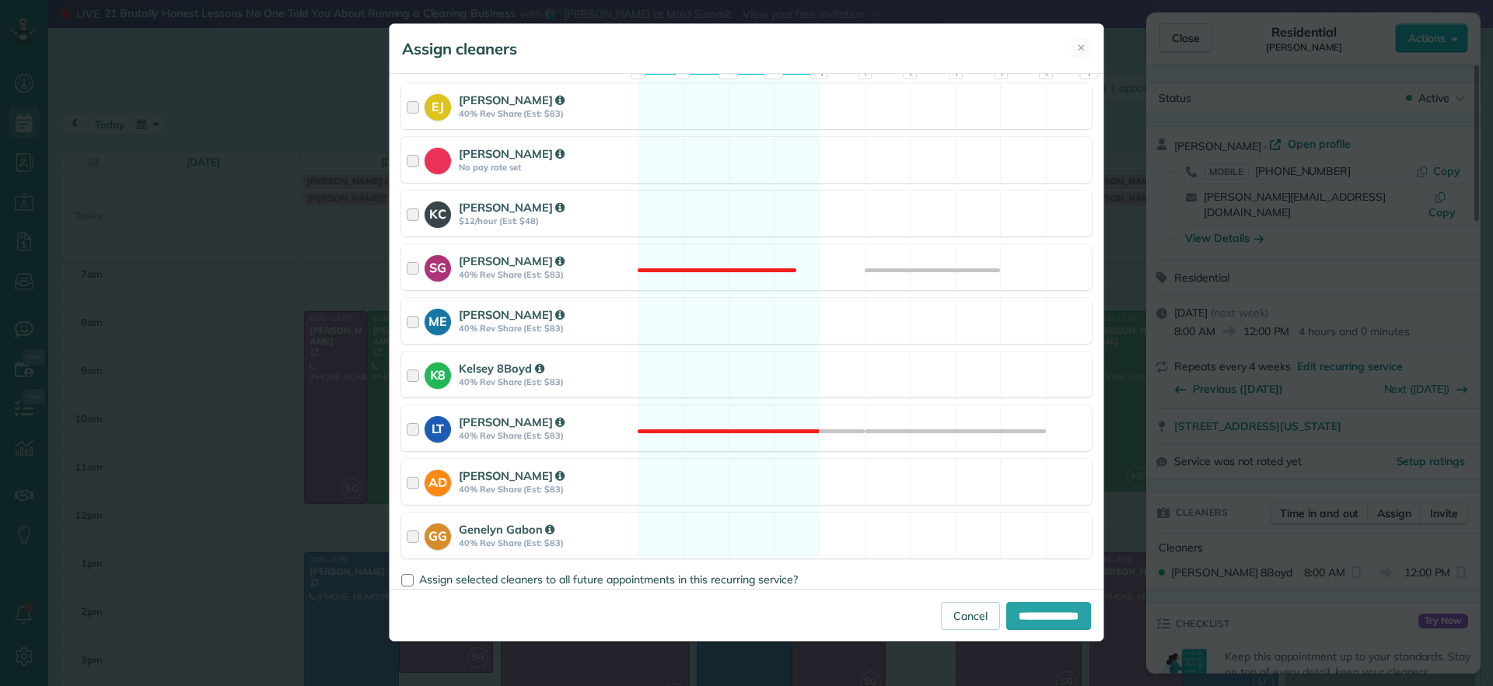
scroll to position [194, 0]
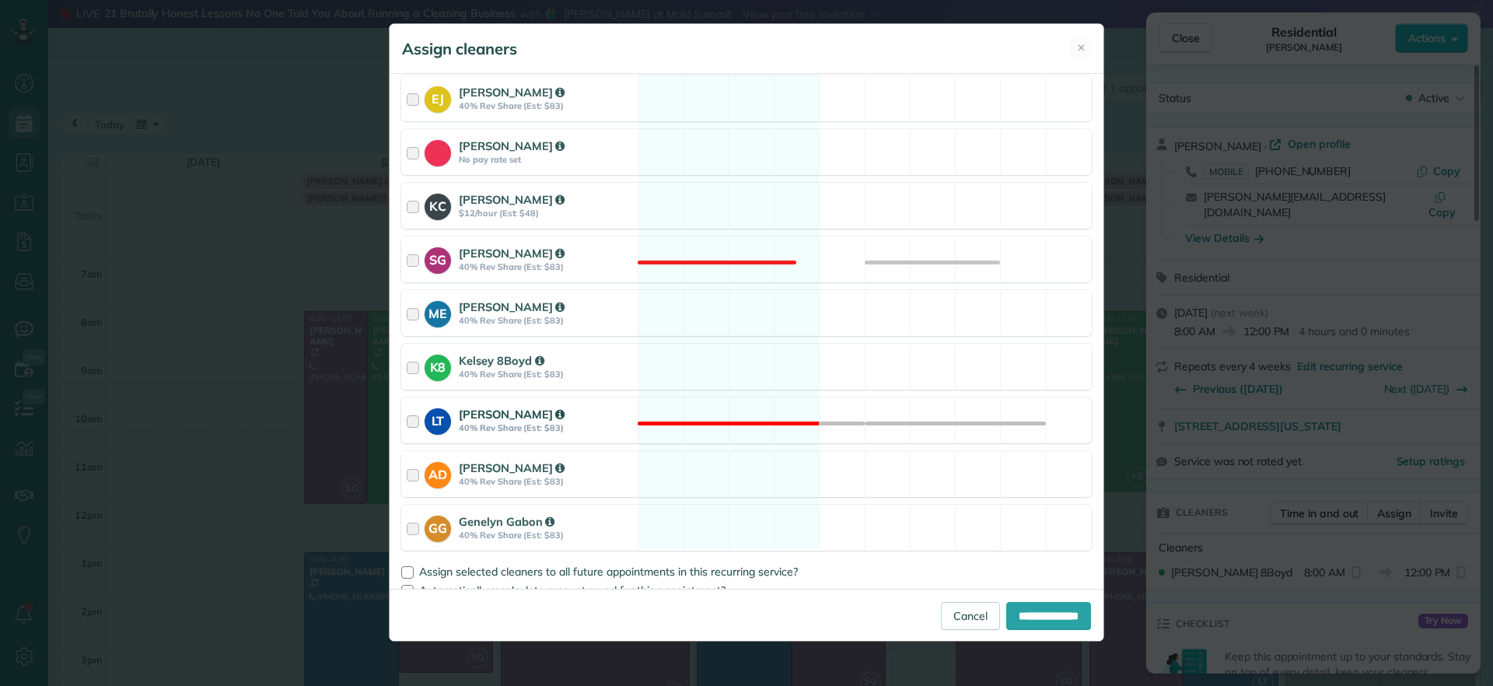
click at [735, 436] on div "LT [PERSON_NAME] 40% Rev Share (Est: $83) Not available" at bounding box center [746, 420] width 691 height 46
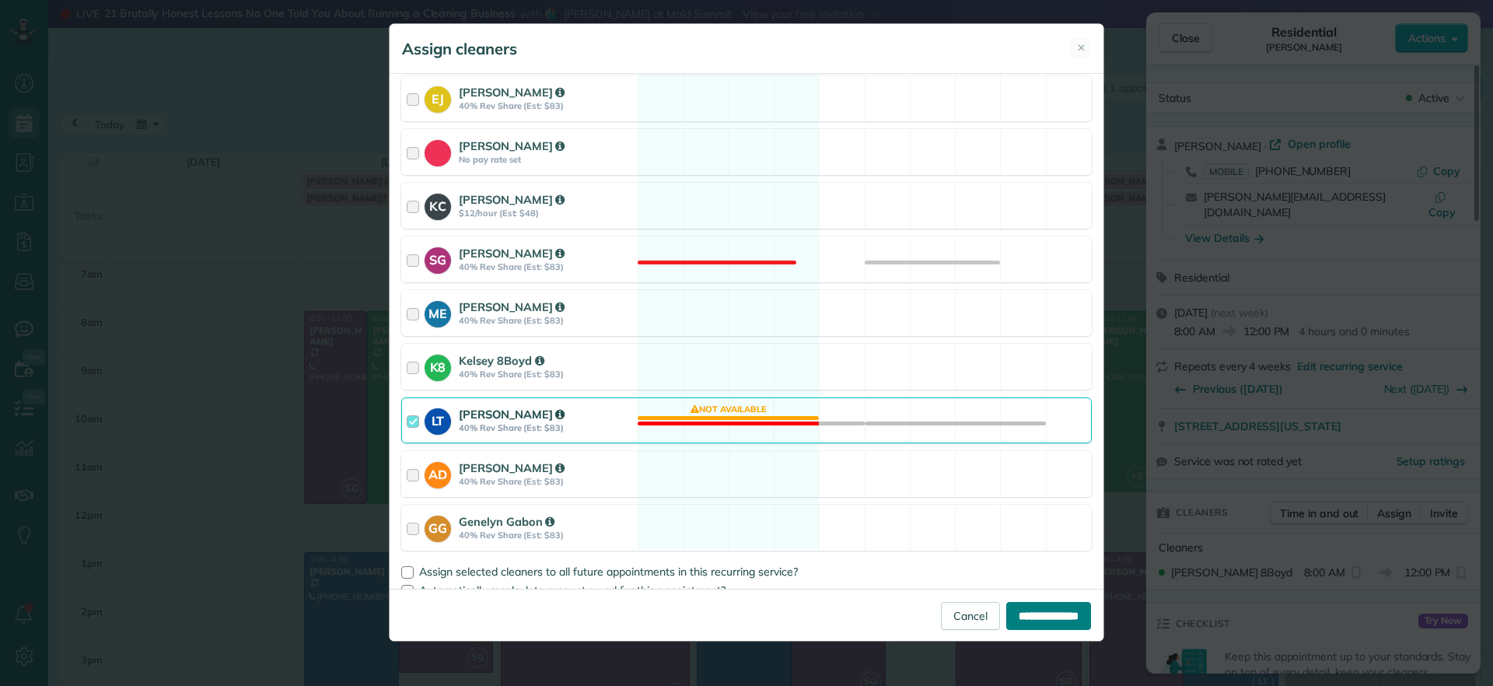
click at [1033, 611] on input "**********" at bounding box center [1049, 616] width 85 height 28
type input "**********"
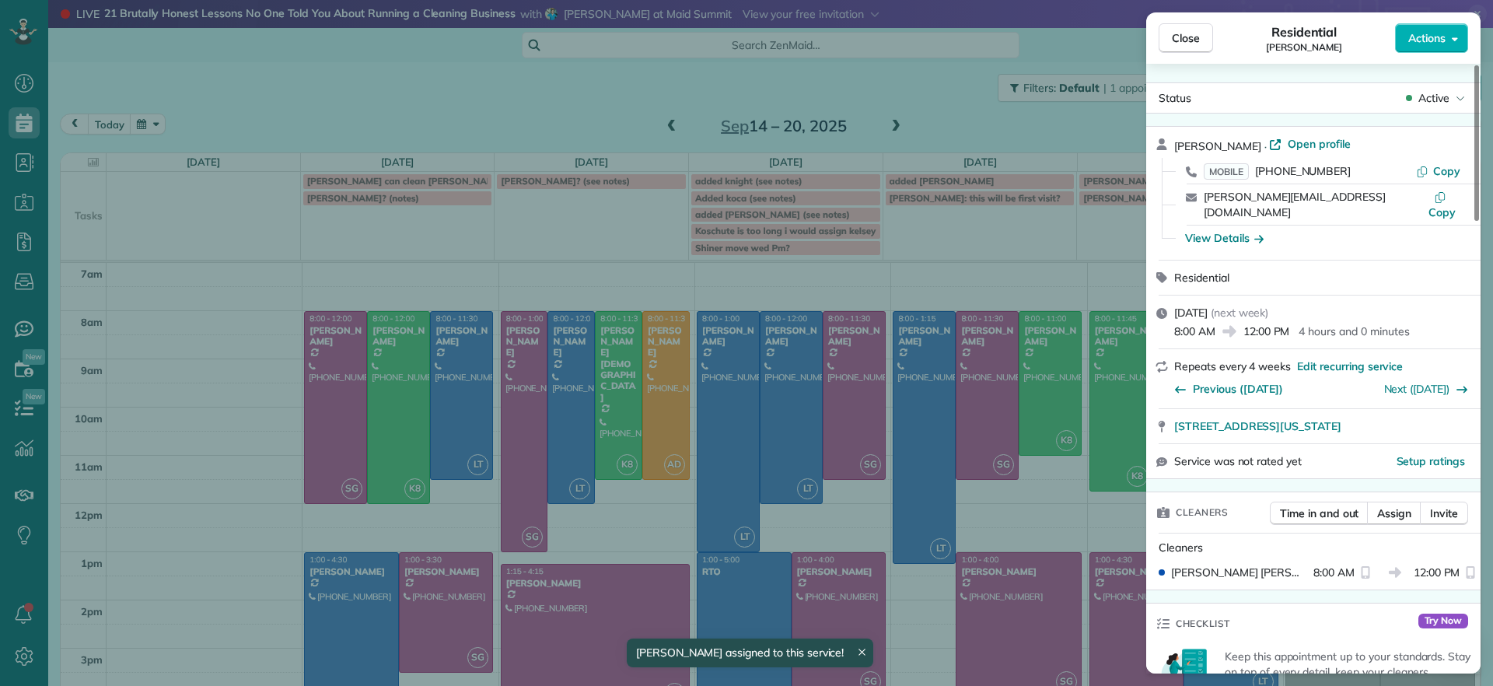
click at [839, 523] on div "Close Residential [PERSON_NAME] Actions Status Active [PERSON_NAME] · Open prof…" at bounding box center [746, 343] width 1493 height 686
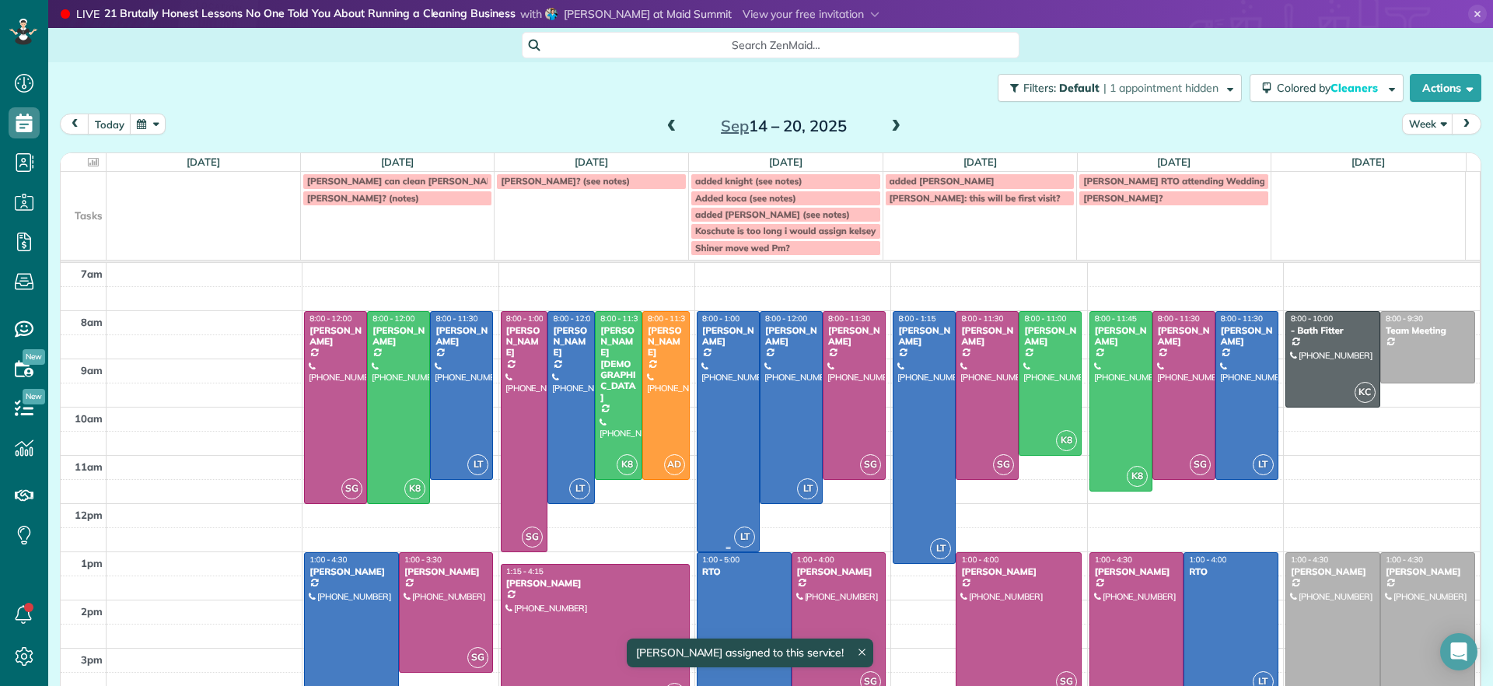
click at [713, 465] on div at bounding box center [728, 432] width 61 height 240
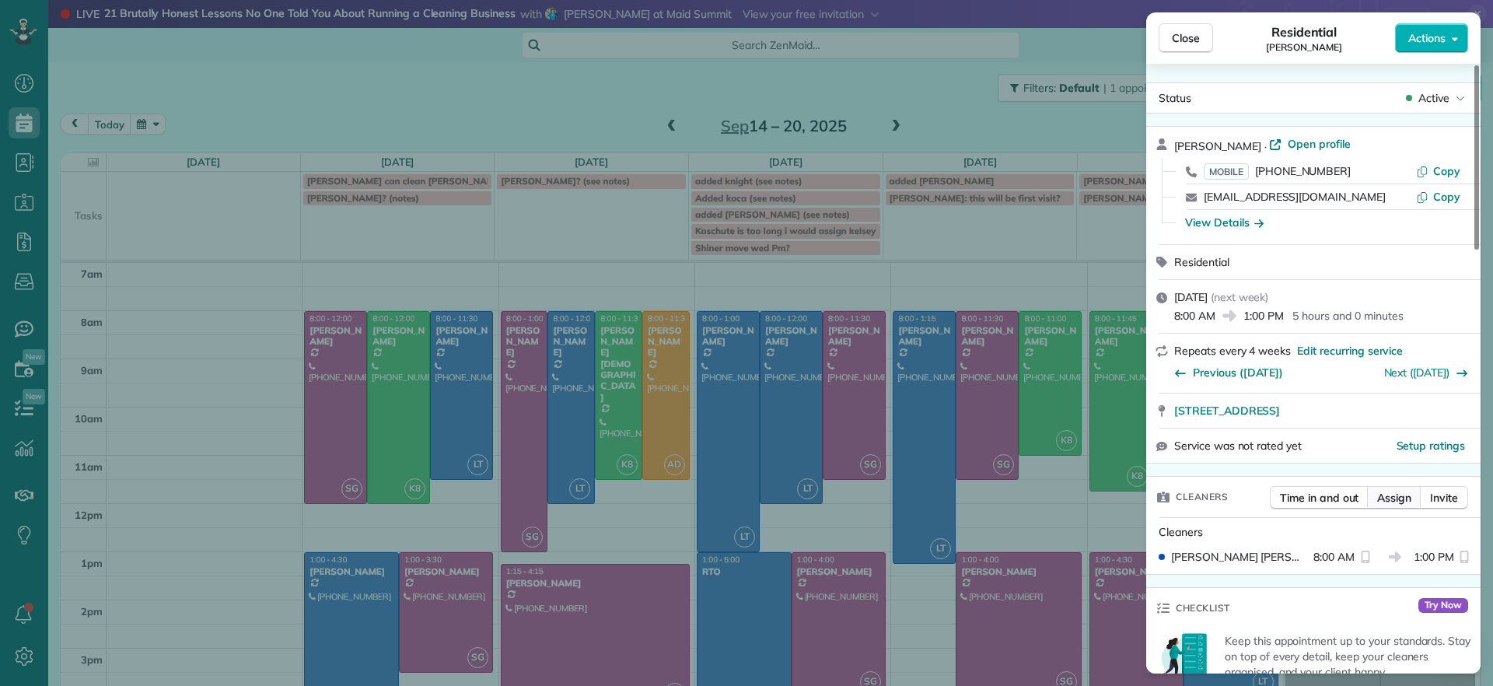
click at [1388, 502] on span "Assign" at bounding box center [1395, 498] width 34 height 16
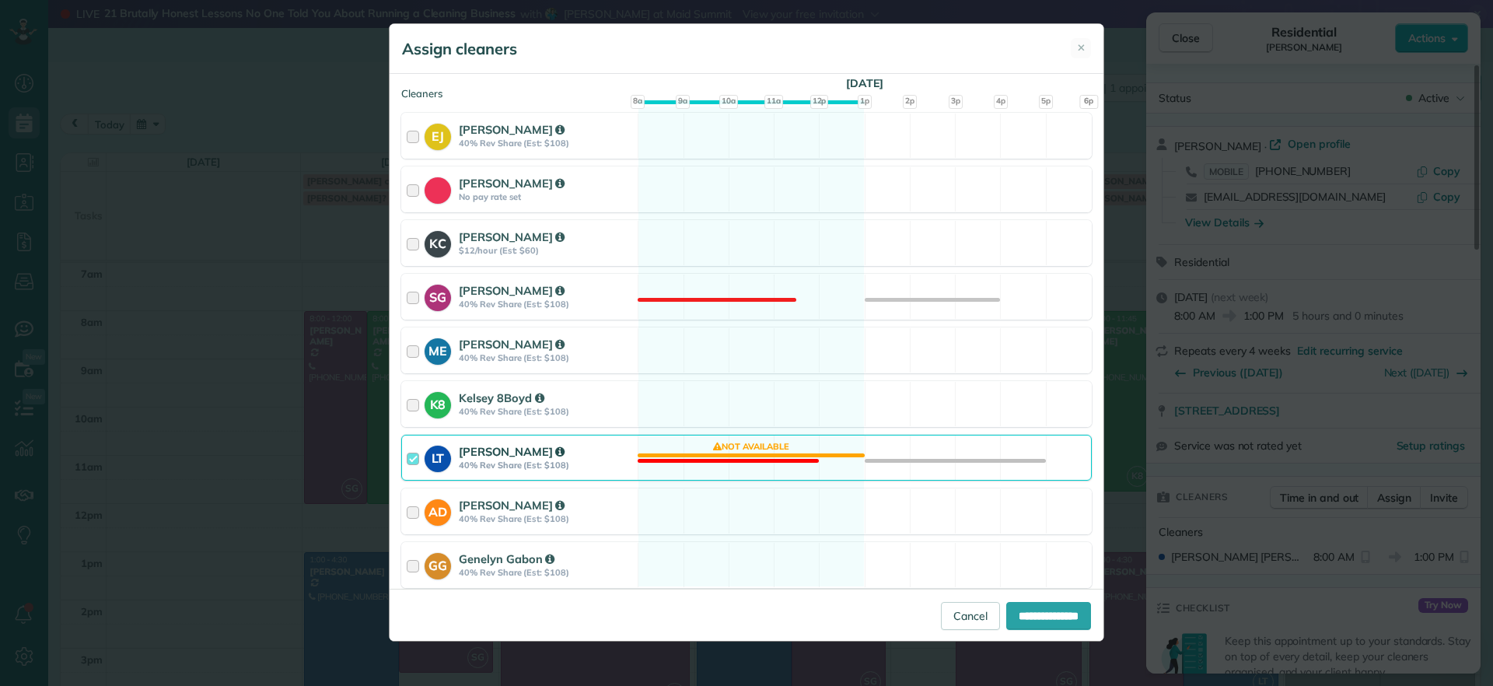
scroll to position [194, 0]
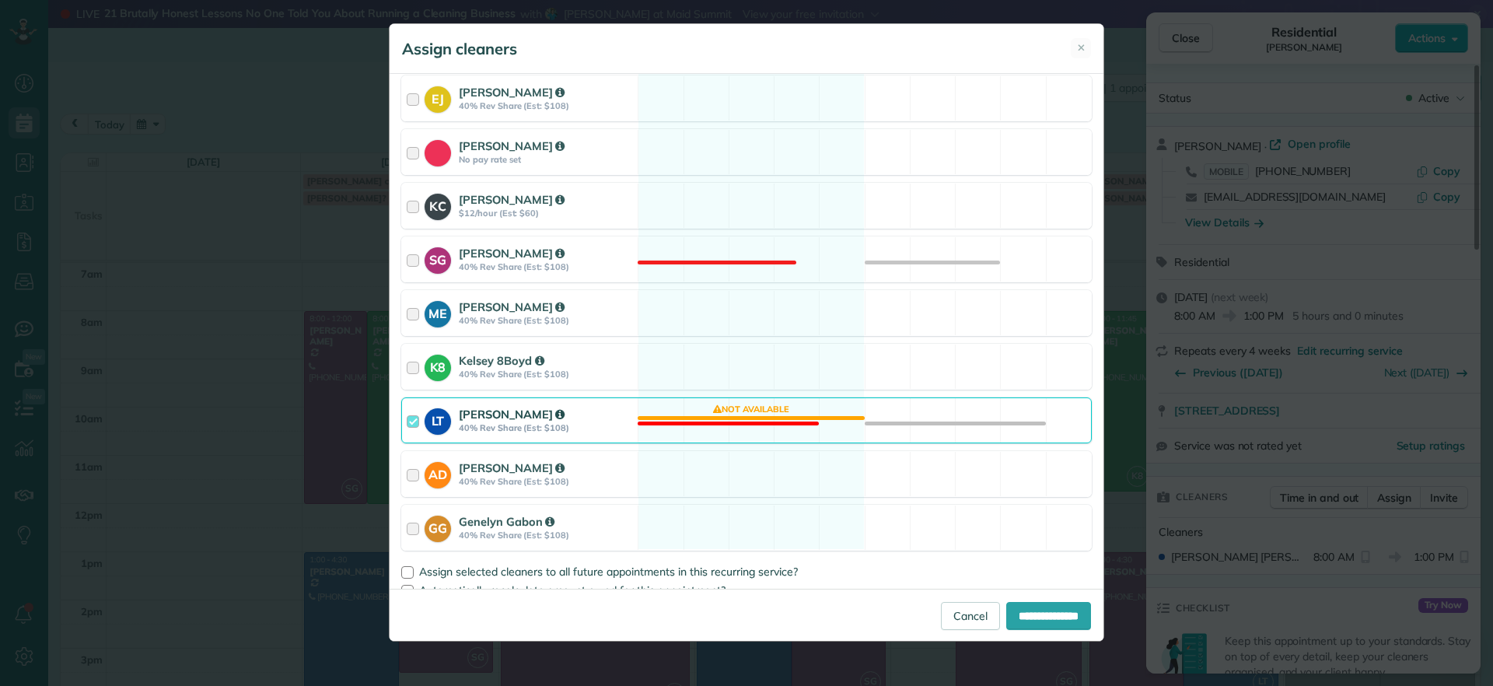
click at [726, 422] on div "LT [PERSON_NAME] 40% Rev Share (Est: $108) Not available" at bounding box center [746, 420] width 691 height 46
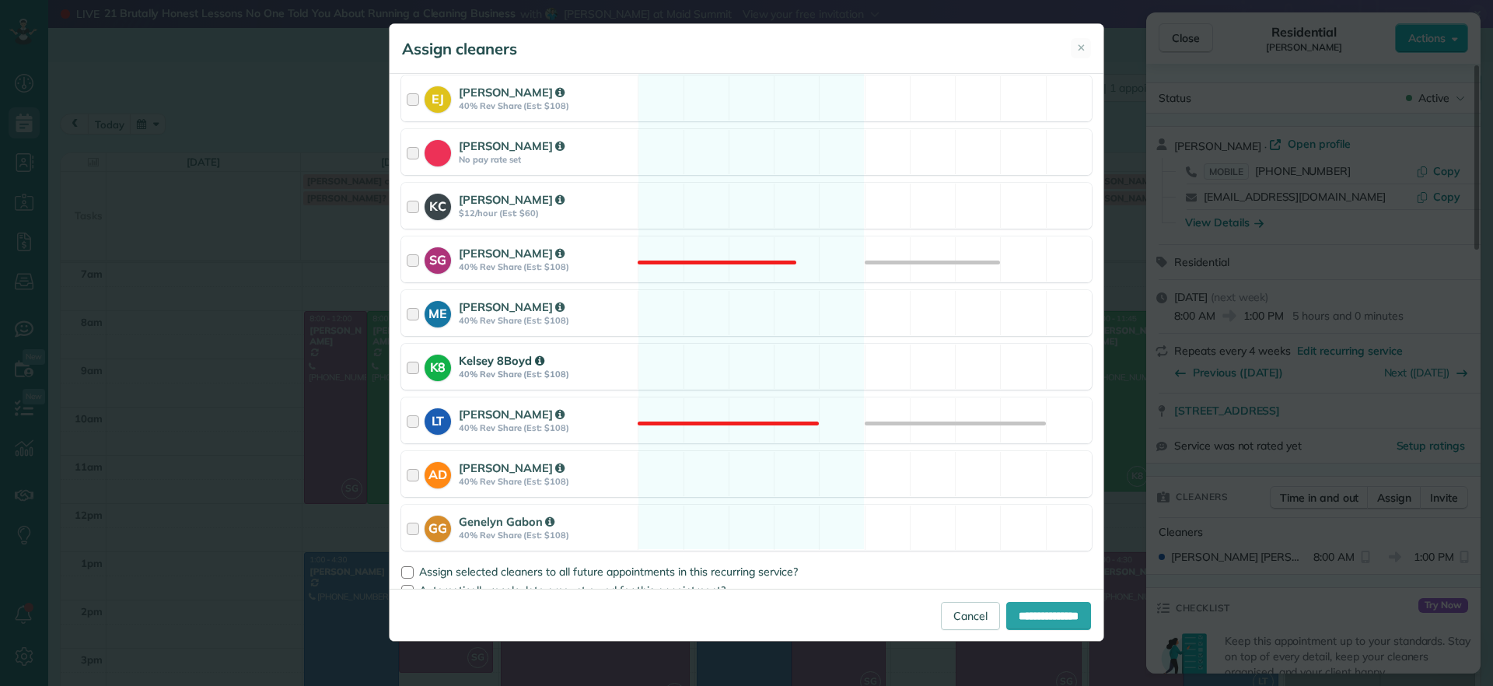
click at [714, 380] on div "K8 Kelsey 8Boyd 40% Rev Share (Est: $108) Available" at bounding box center [746, 367] width 691 height 46
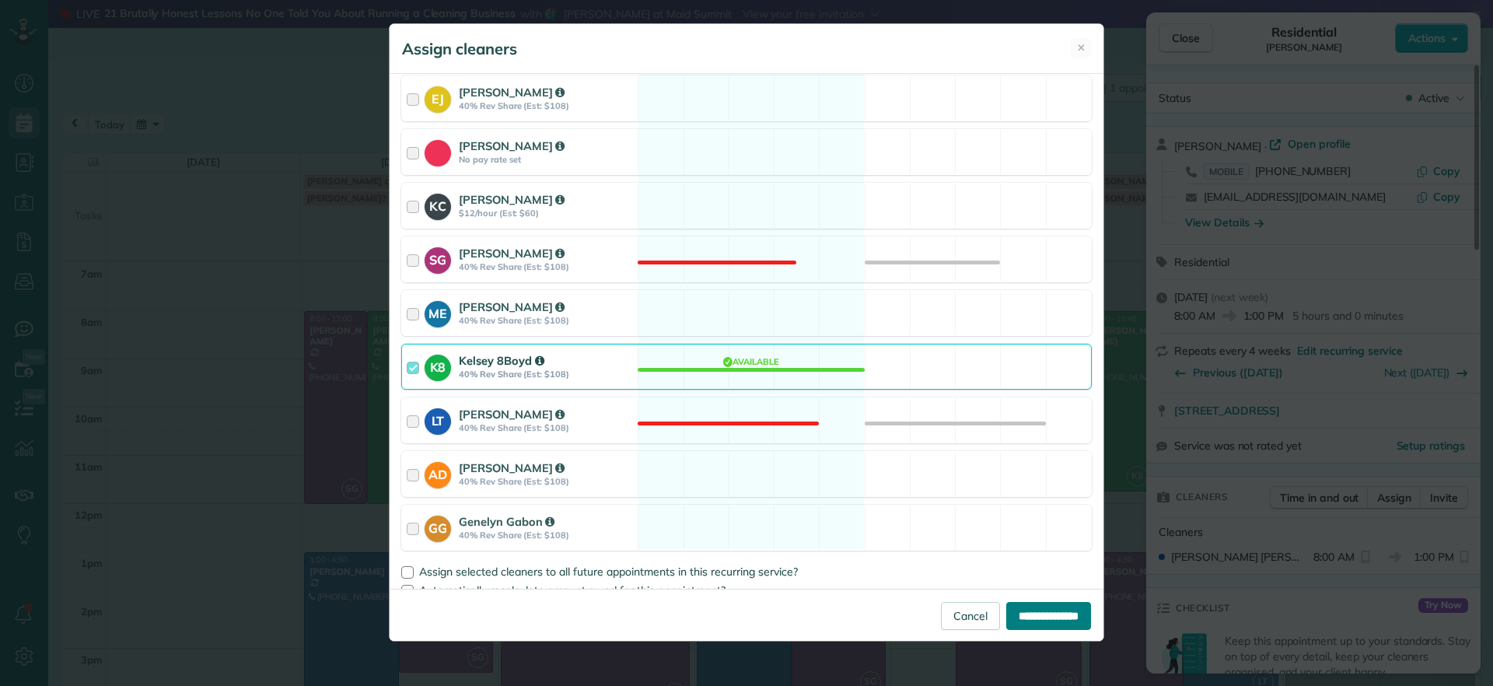
click at [1048, 627] on input "**********" at bounding box center [1049, 616] width 85 height 28
type input "**********"
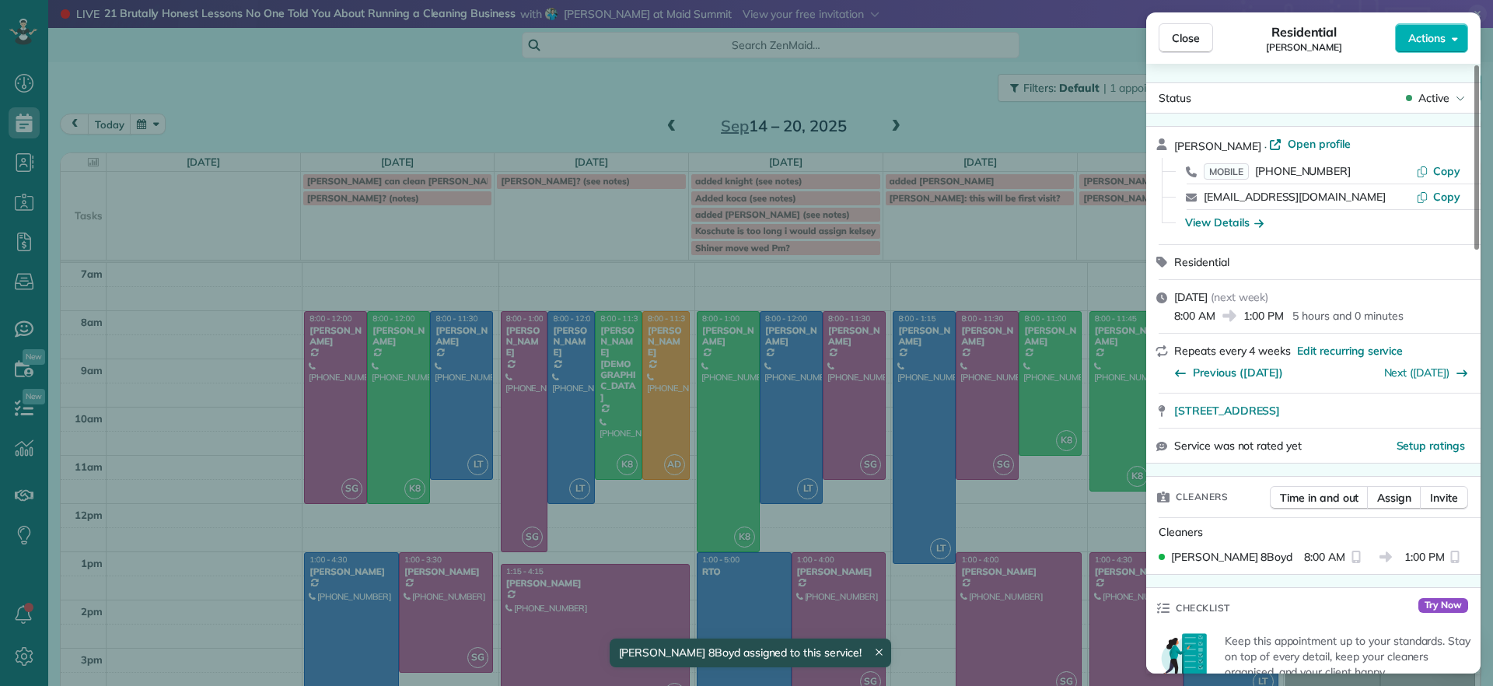
click at [984, 282] on div "Close Residential [PERSON_NAME] Actions Status Active [PERSON_NAME] · Open prof…" at bounding box center [746, 343] width 1493 height 686
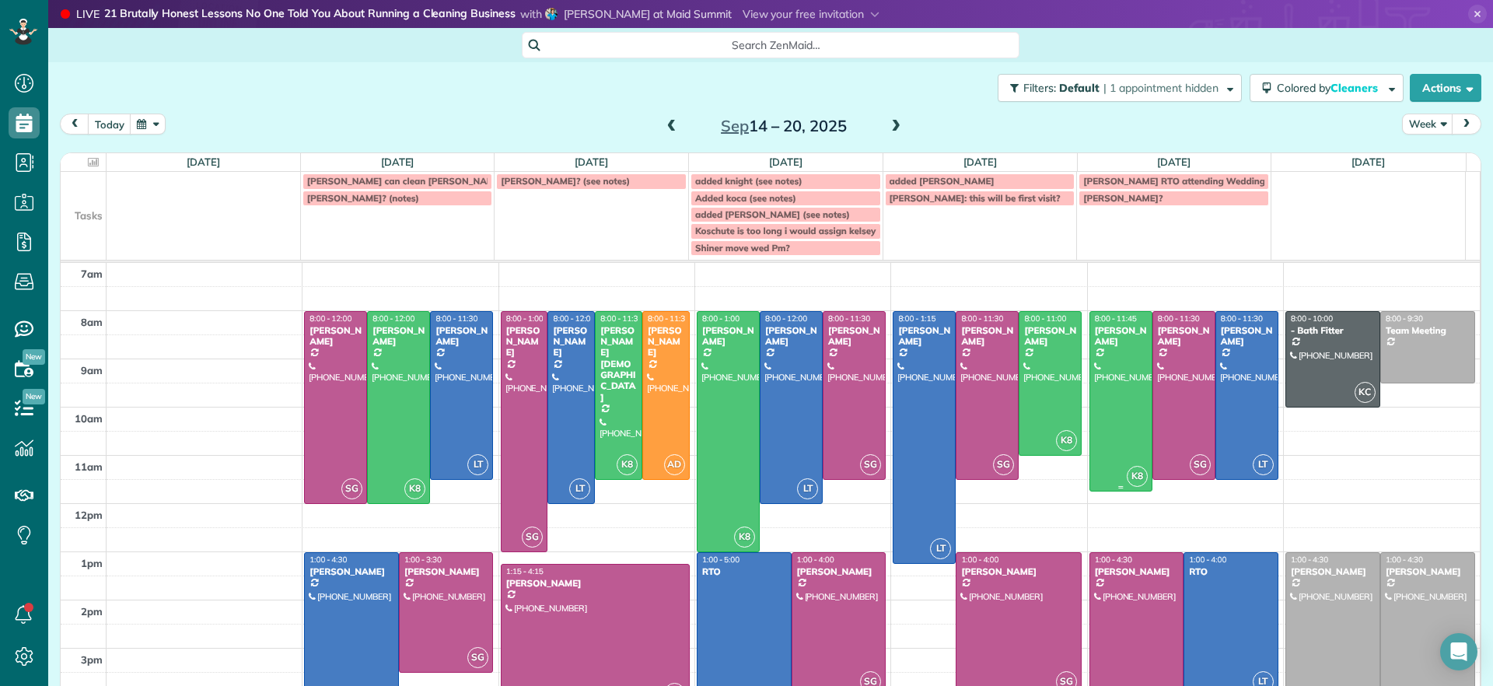
click at [1096, 397] on div at bounding box center [1121, 402] width 61 height 180
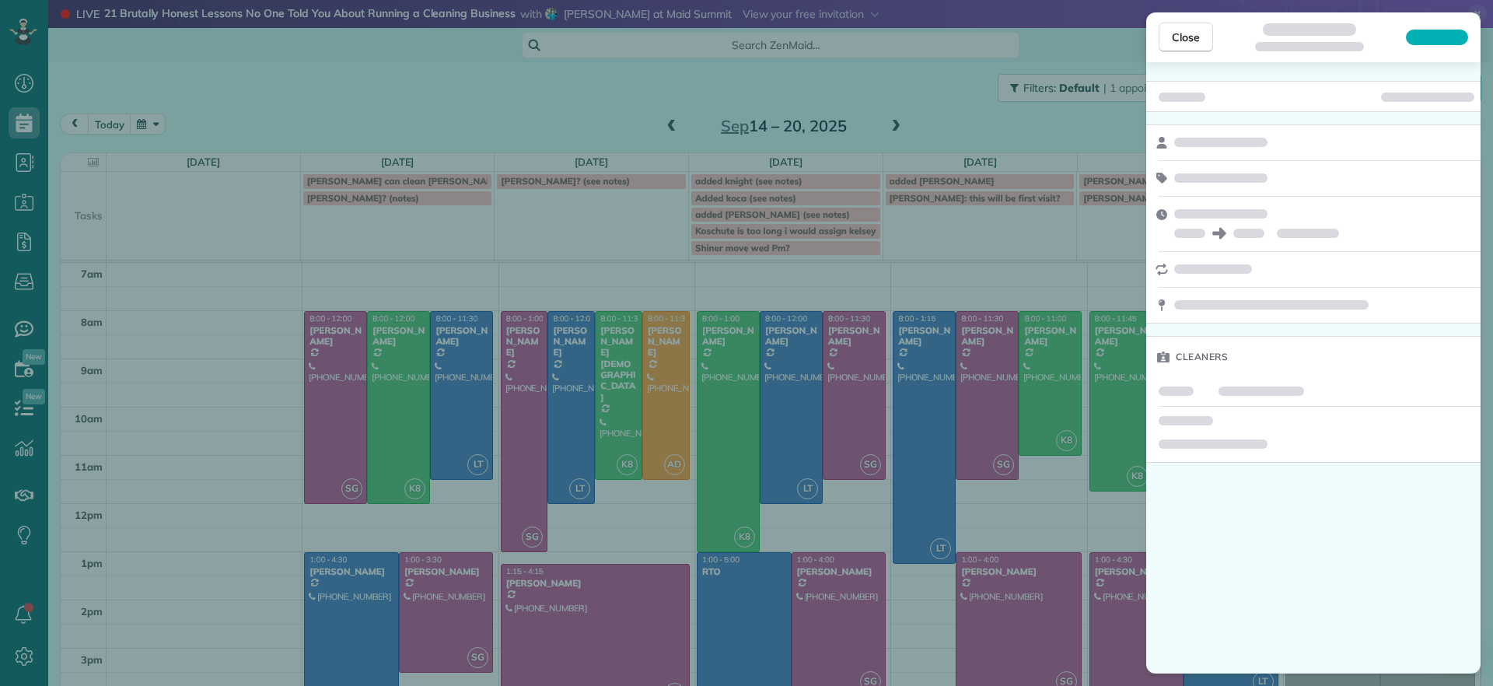
click at [1096, 397] on div "Close Cleaners" at bounding box center [746, 343] width 1493 height 686
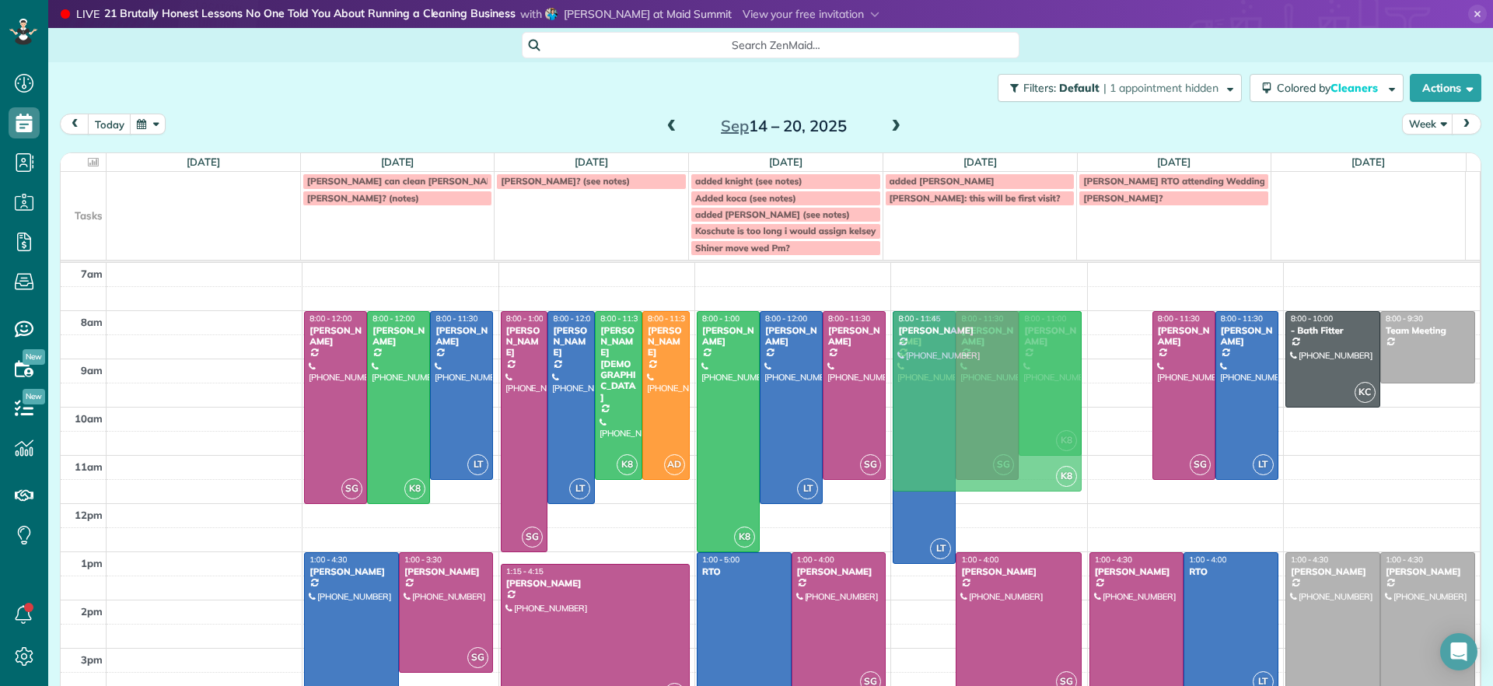
drag, startPoint x: 1101, startPoint y: 413, endPoint x: 1035, endPoint y: 415, distance: 66.9
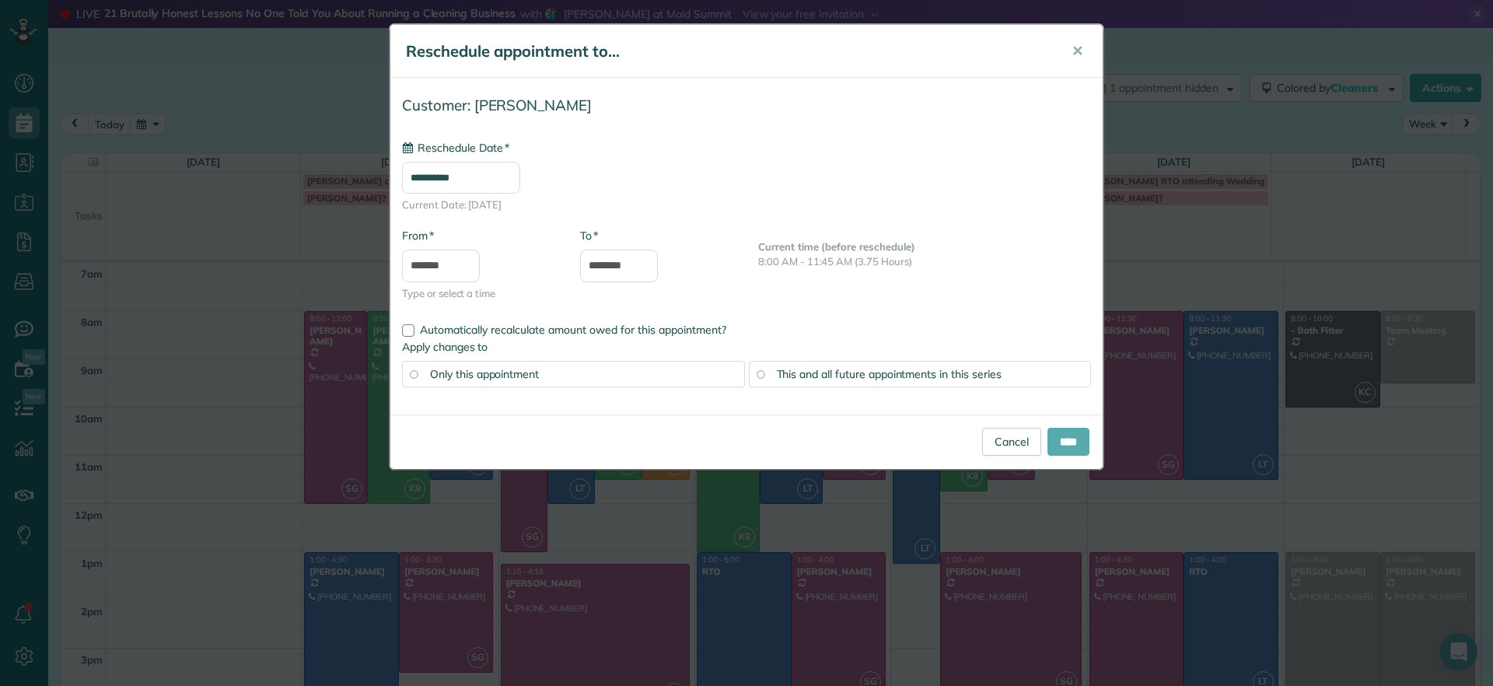
type input "**********"
click at [1059, 451] on input "****" at bounding box center [1069, 442] width 42 height 28
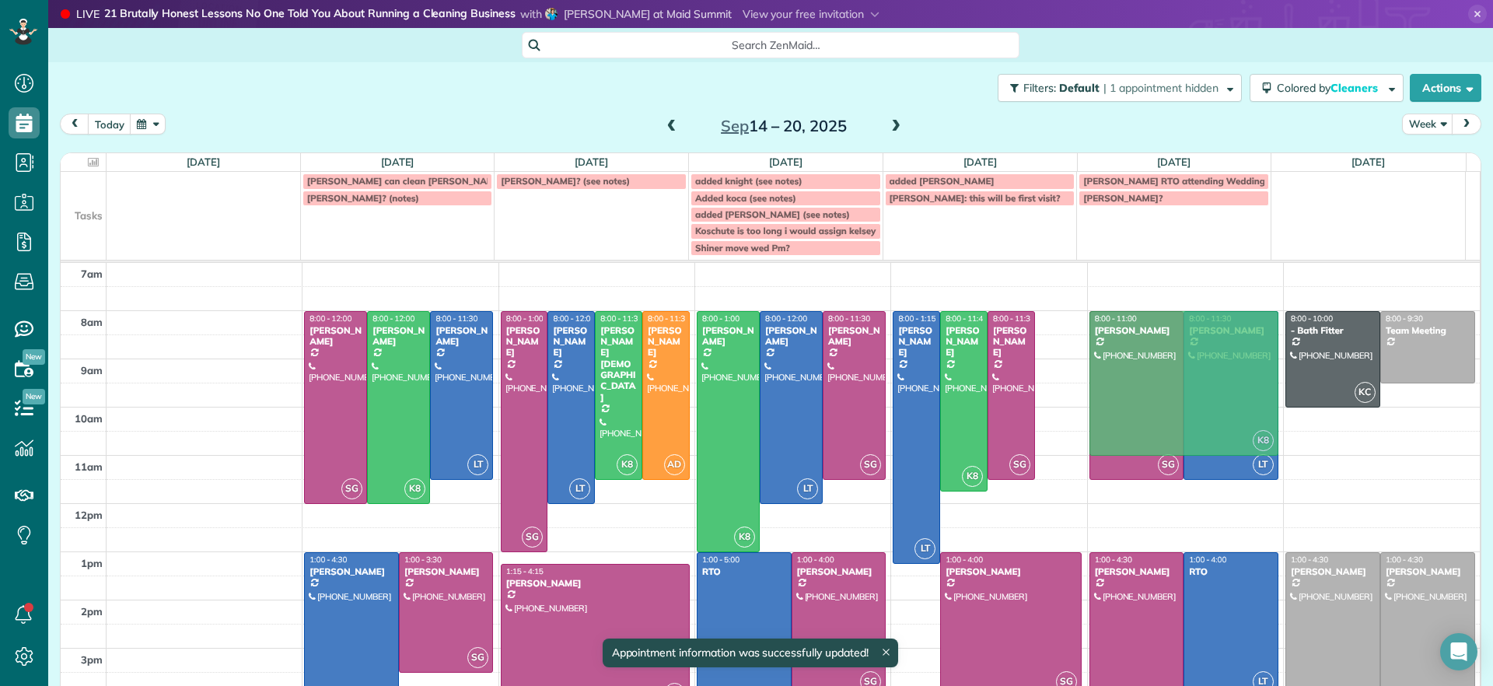
drag, startPoint x: 1029, startPoint y: 382, endPoint x: 1107, endPoint y: 386, distance: 77.9
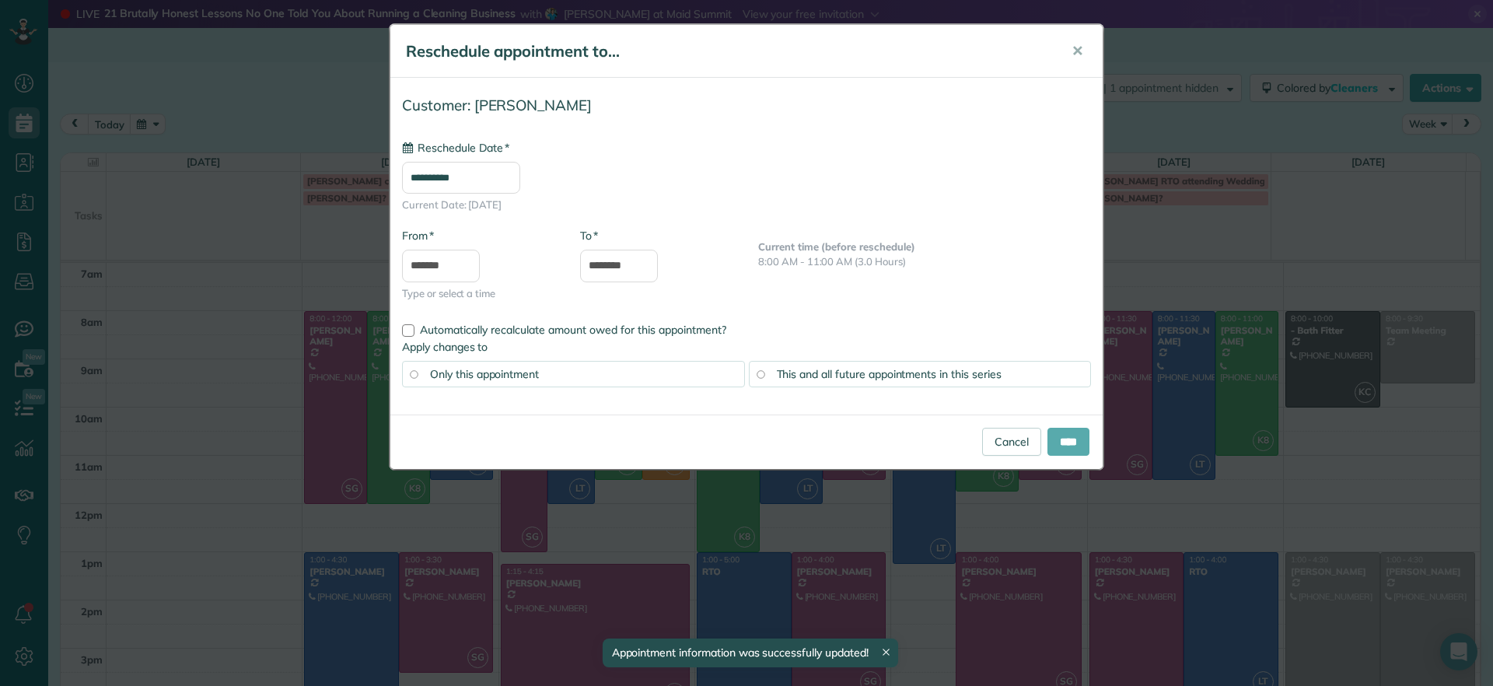
type input "**********"
click at [1065, 446] on input "****" at bounding box center [1069, 442] width 42 height 28
click at [1070, 443] on div "Cancel ****" at bounding box center [746, 442] width 713 height 54
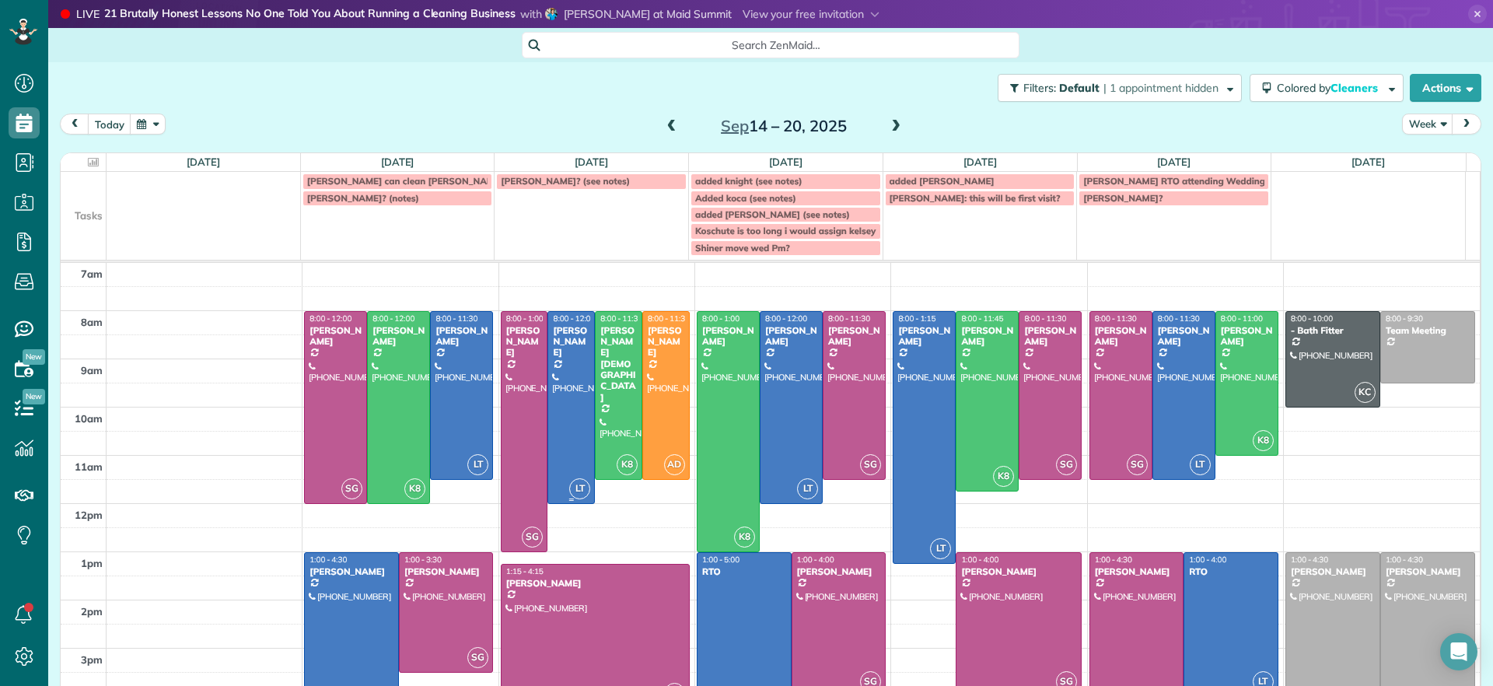
click at [548, 391] on div at bounding box center [571, 407] width 46 height 191
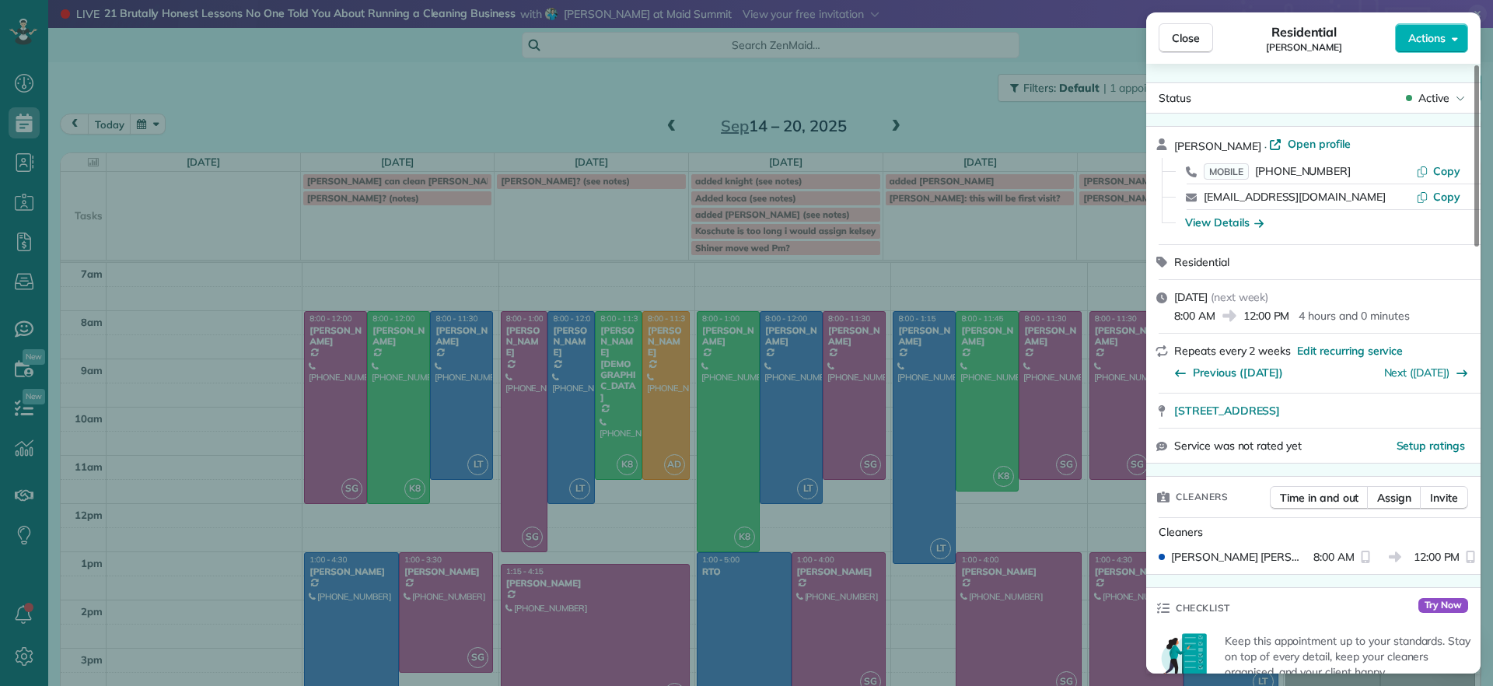
click at [548, 391] on div "Close Residential Hayley Morris Actions Status Active Hayley Morris · Open prof…" at bounding box center [746, 343] width 1493 height 686
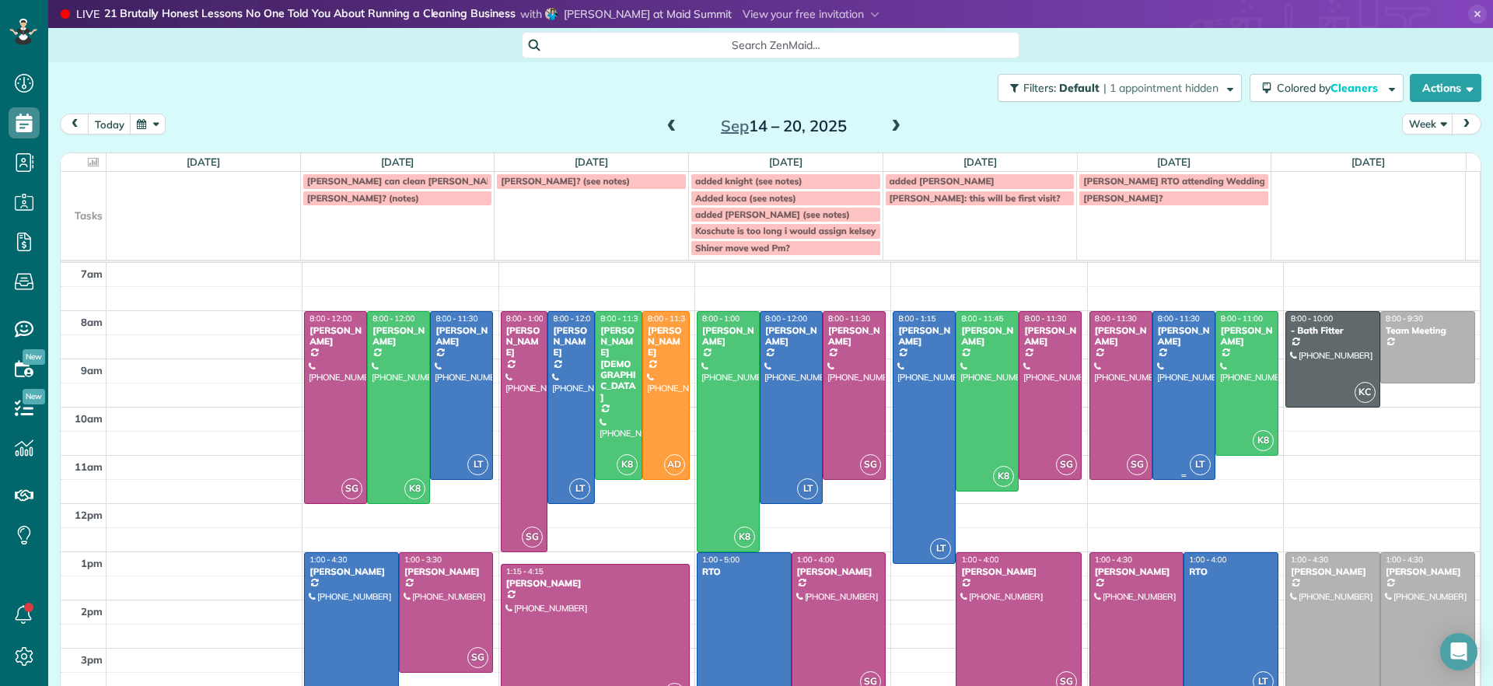
click at [1154, 425] on div at bounding box center [1184, 395] width 61 height 167
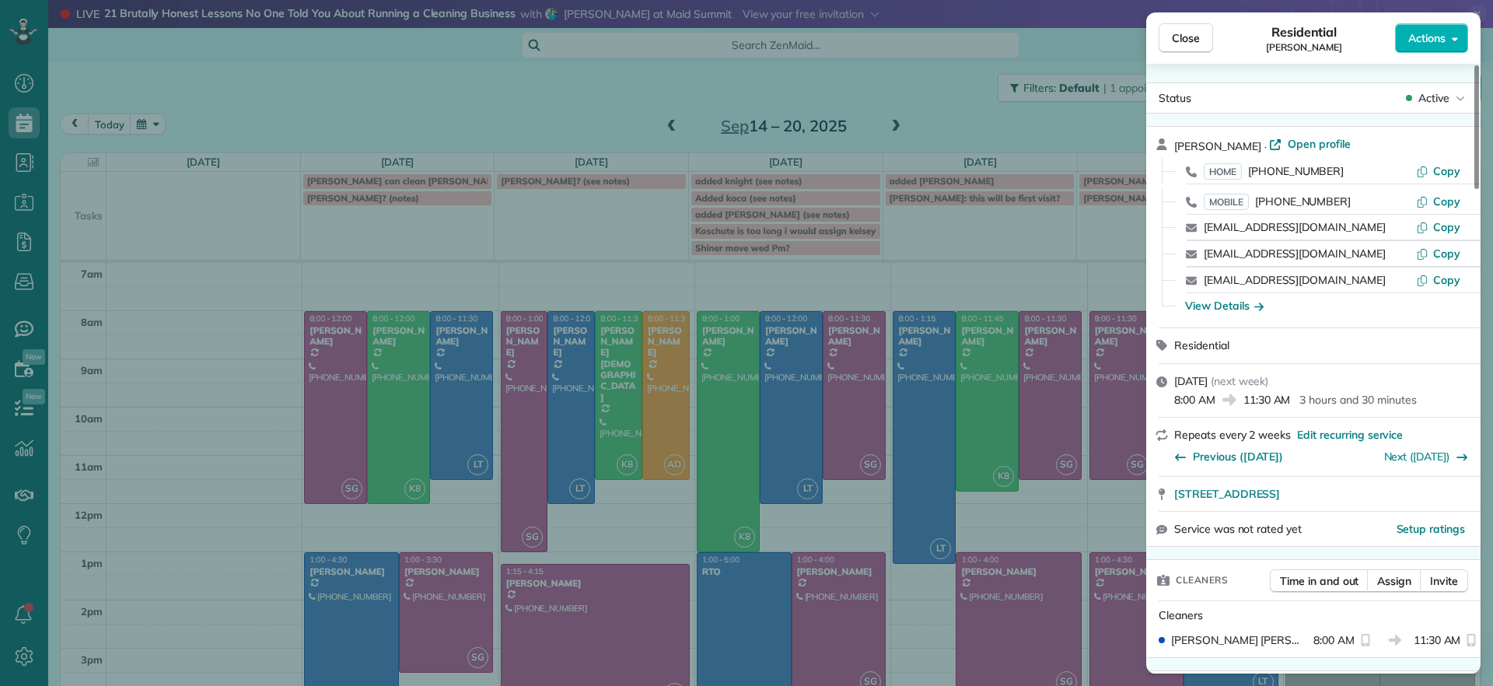
click at [1060, 264] on div "Close Residential Julie Davi Actions Status Active Julie Davi · Open profile HO…" at bounding box center [746, 343] width 1493 height 686
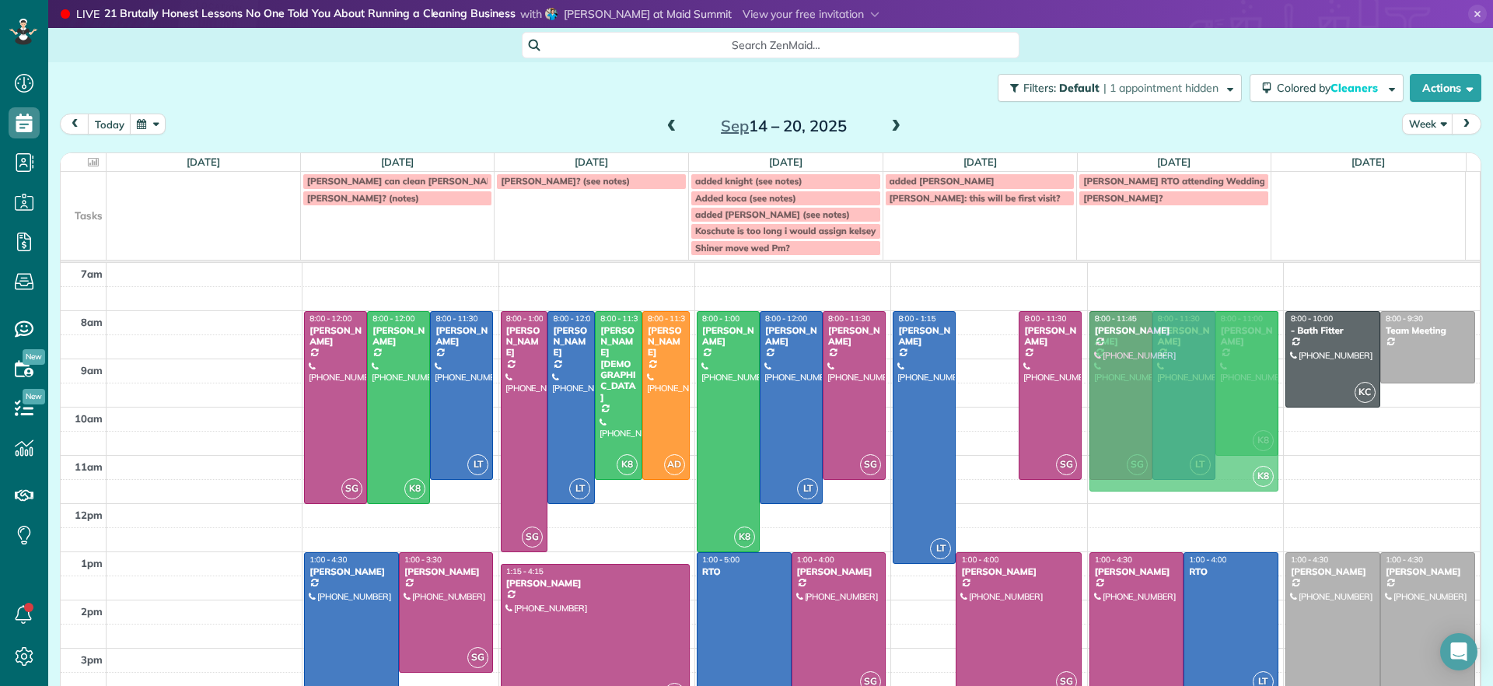
drag, startPoint x: 979, startPoint y: 381, endPoint x: 1157, endPoint y: 380, distance: 178.9
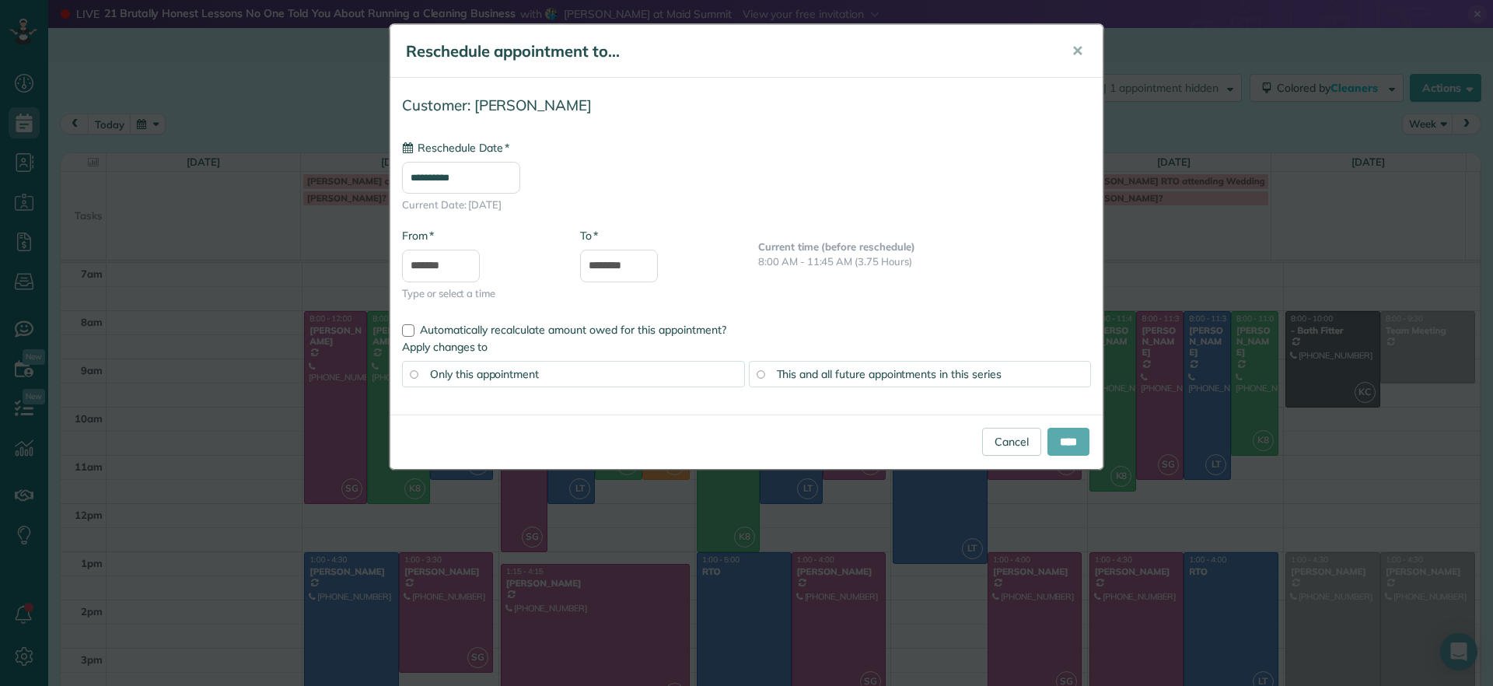
type input "**********"
click at [1069, 446] on input "****" at bounding box center [1069, 442] width 42 height 28
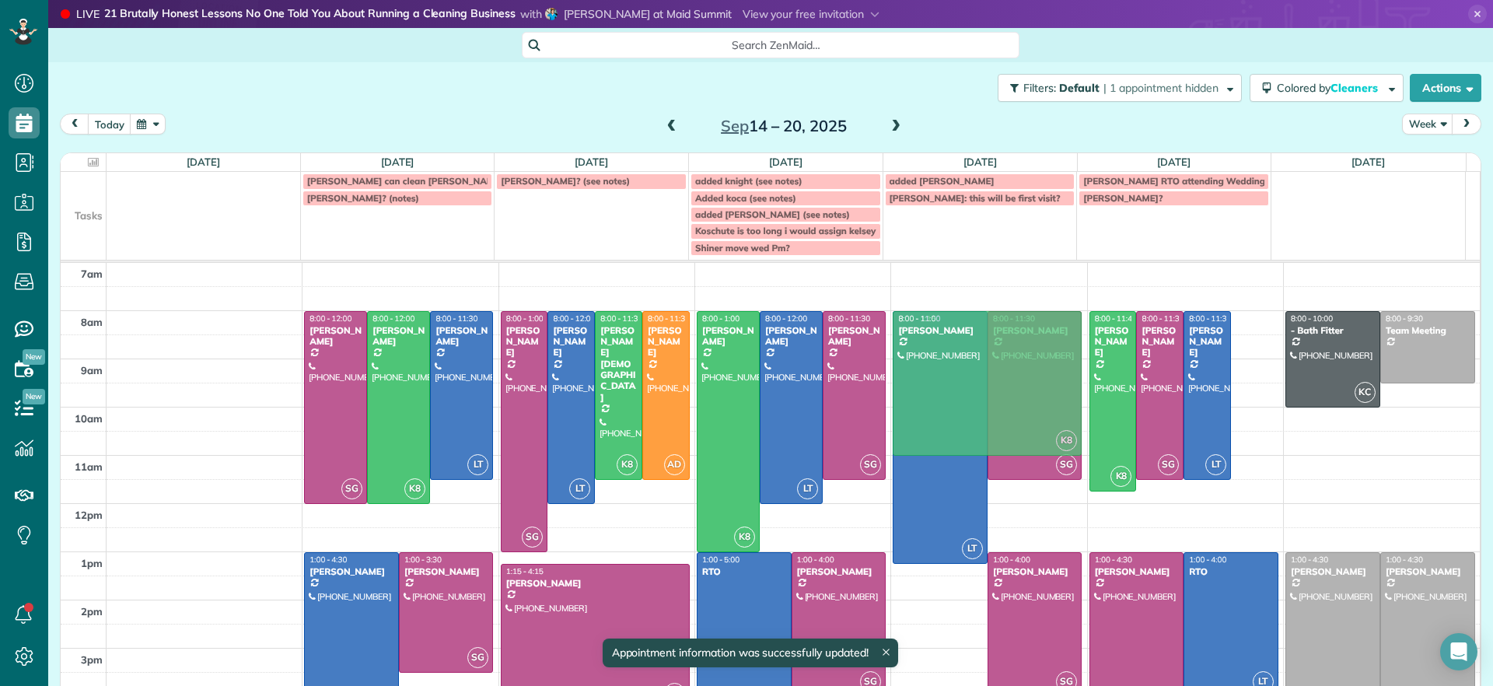
drag, startPoint x: 1234, startPoint y: 383, endPoint x: 983, endPoint y: 383, distance: 251.2
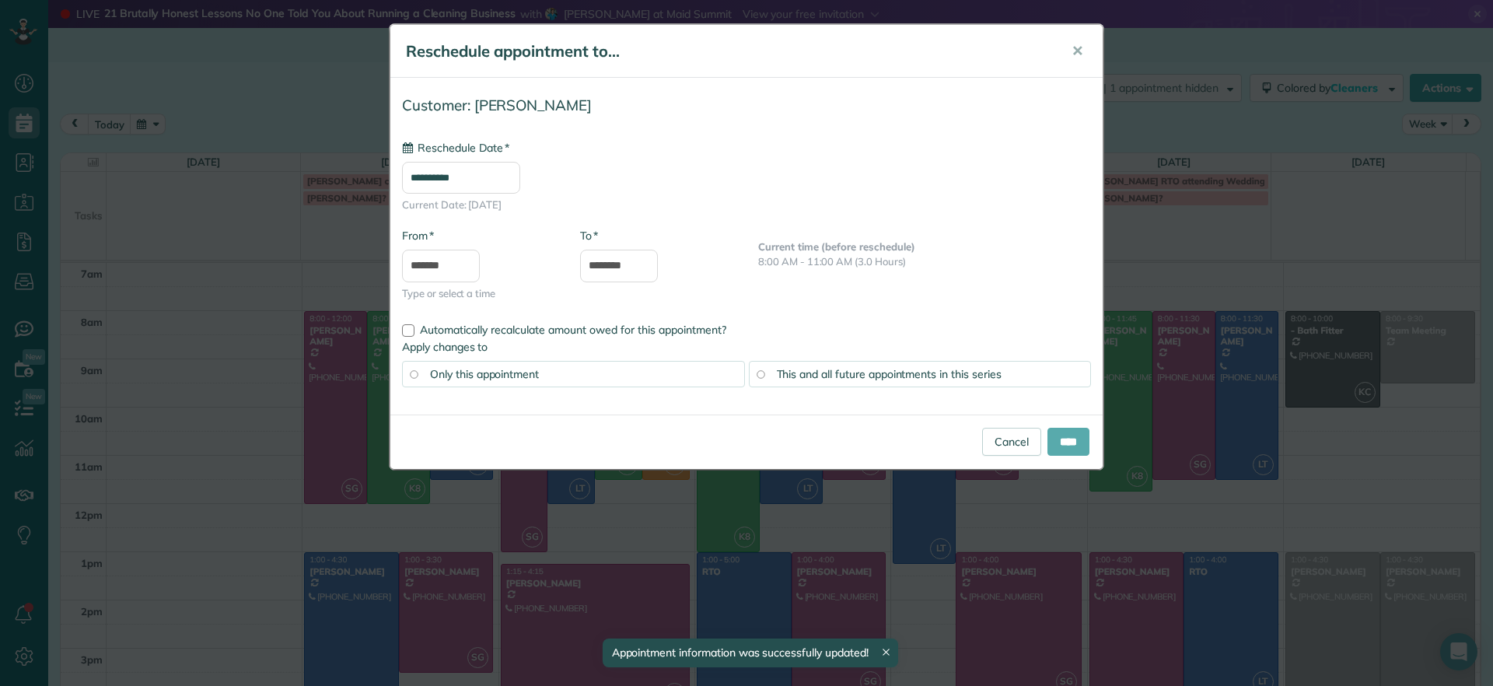
type input "**********"
click at [1070, 449] on input "****" at bounding box center [1069, 442] width 42 height 28
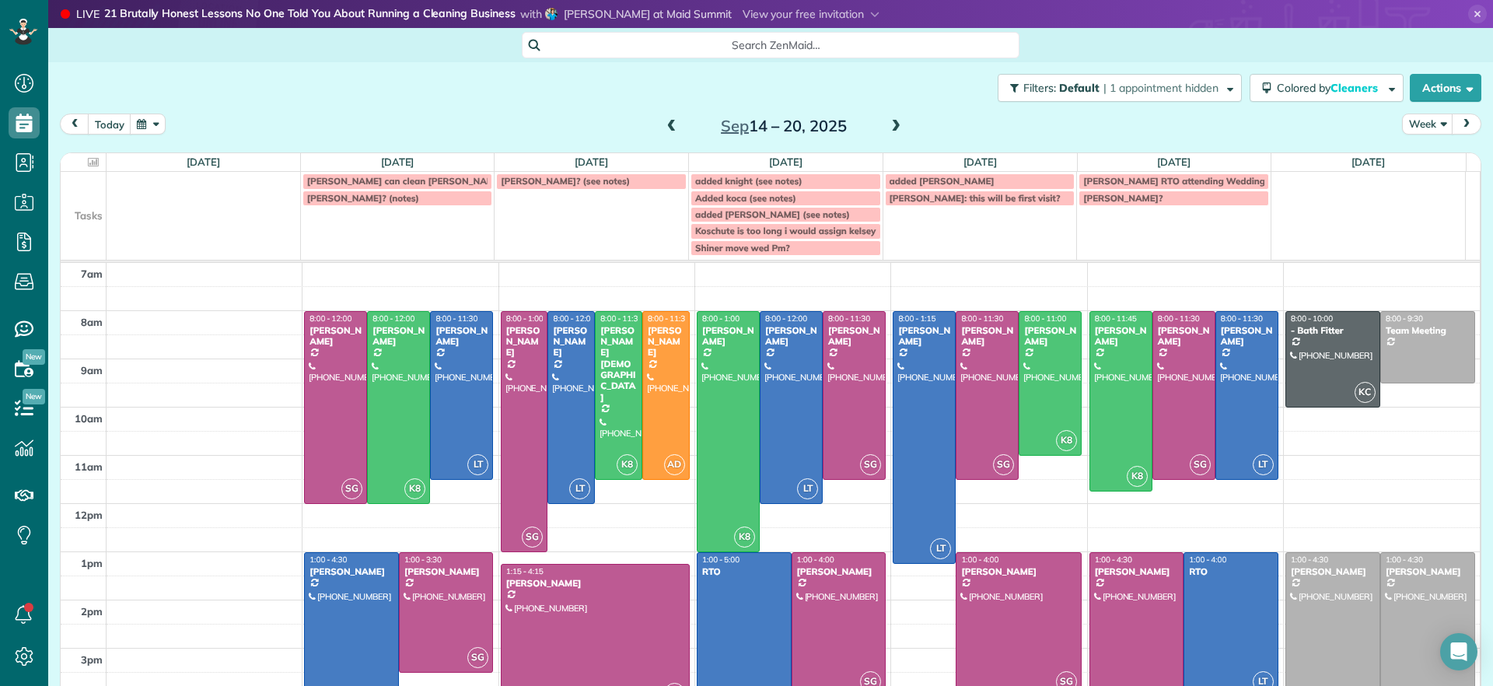
click at [891, 126] on span at bounding box center [896, 127] width 17 height 14
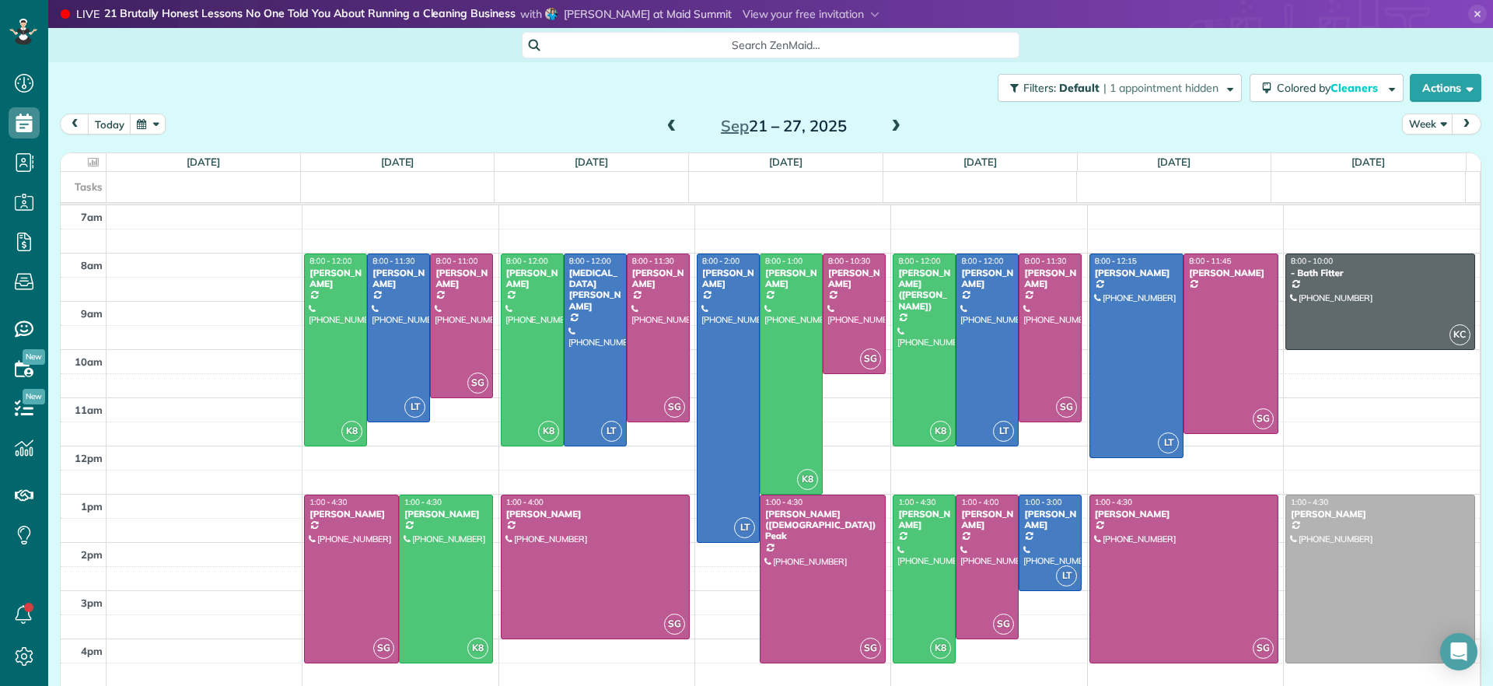
click at [667, 128] on span at bounding box center [671, 127] width 17 height 14
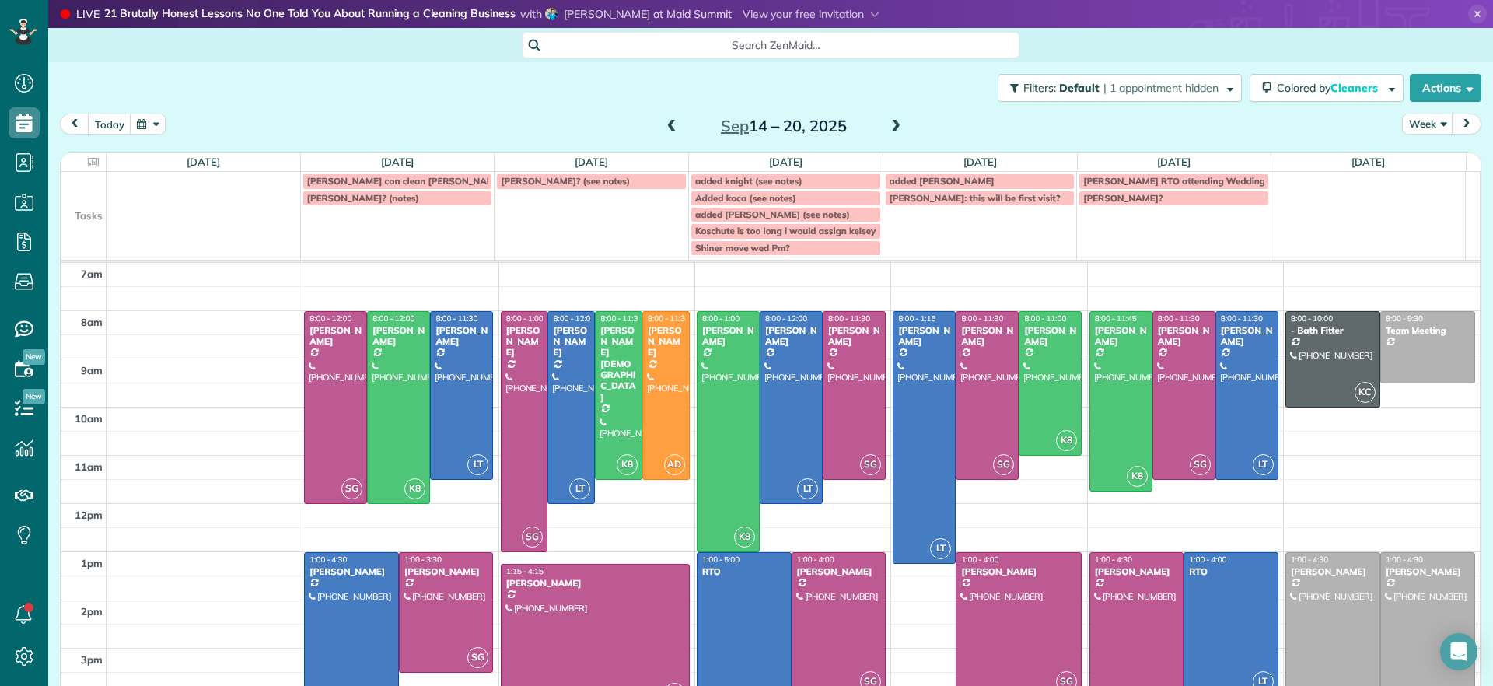
click at [888, 125] on span at bounding box center [896, 127] width 17 height 14
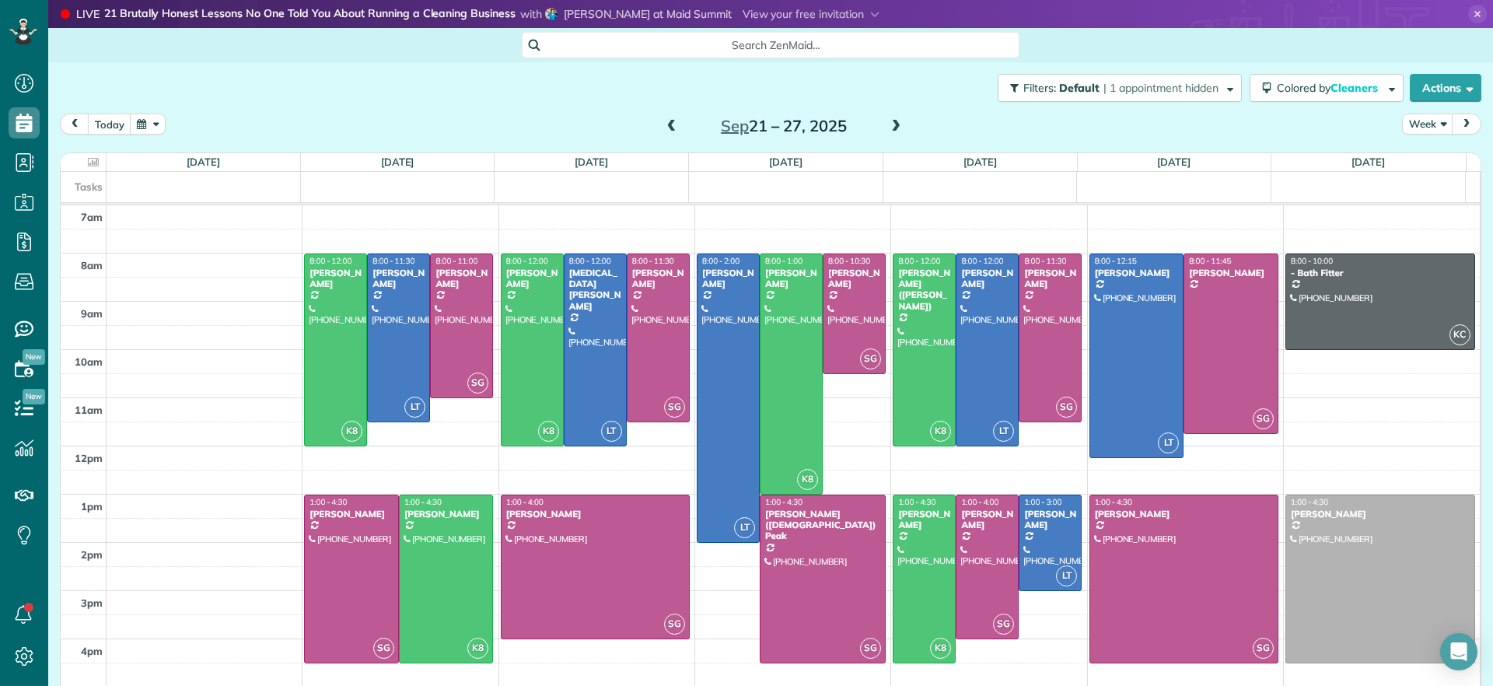
click at [664, 135] on span at bounding box center [671, 126] width 17 height 23
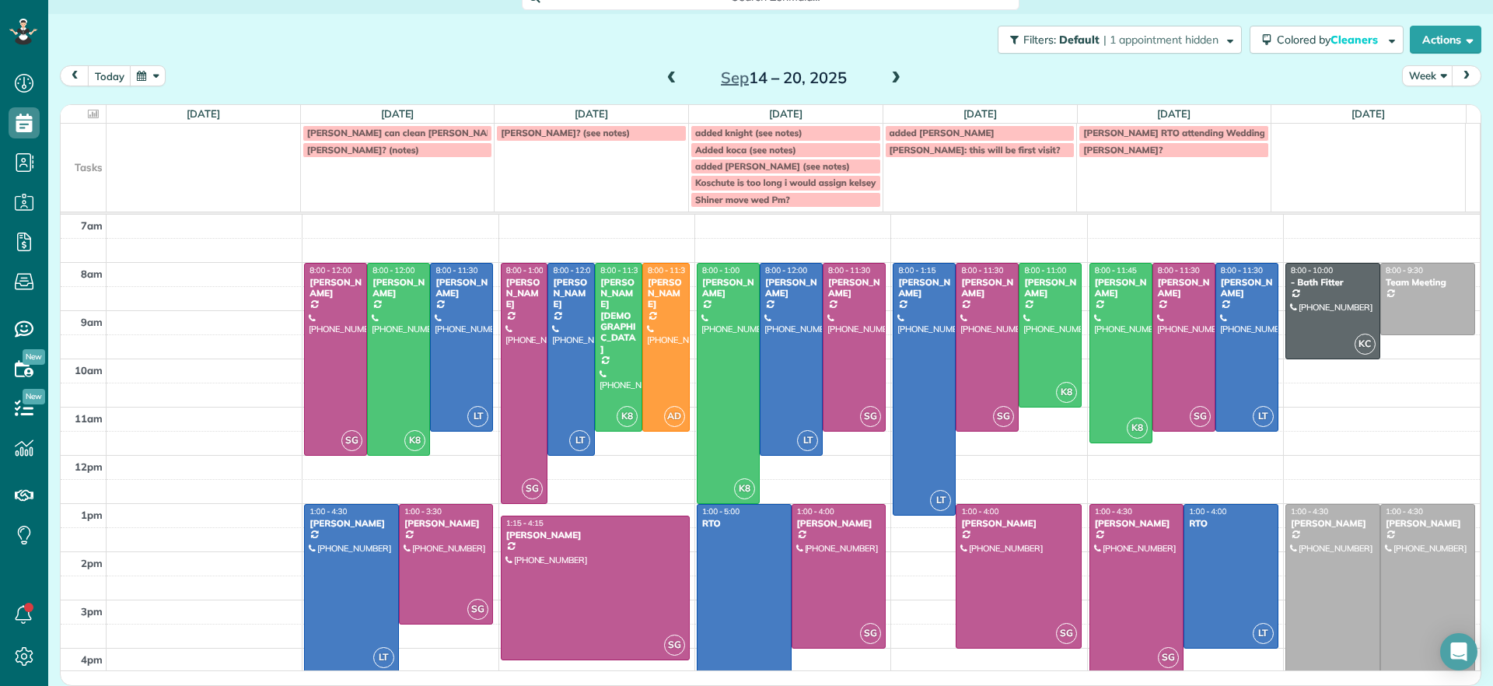
click at [888, 75] on span at bounding box center [896, 79] width 17 height 14
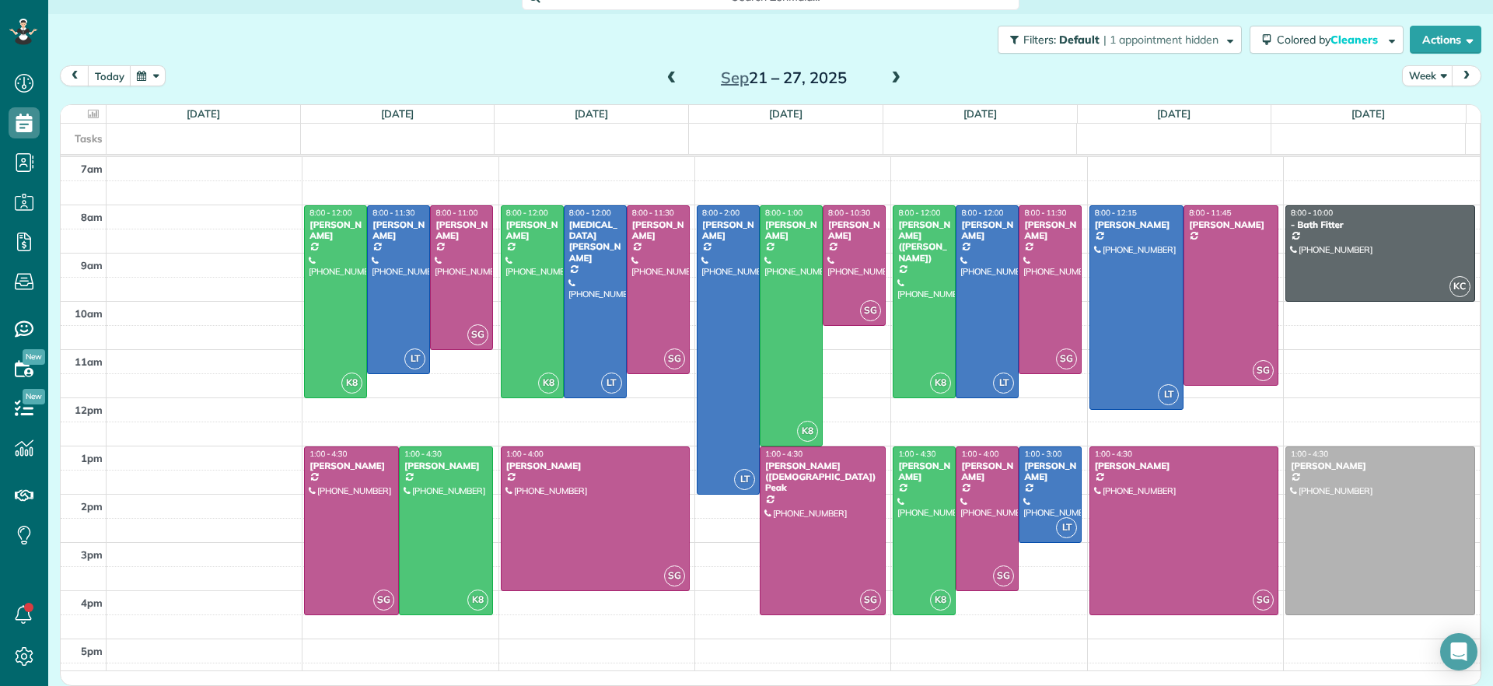
click at [663, 81] on span at bounding box center [671, 79] width 17 height 14
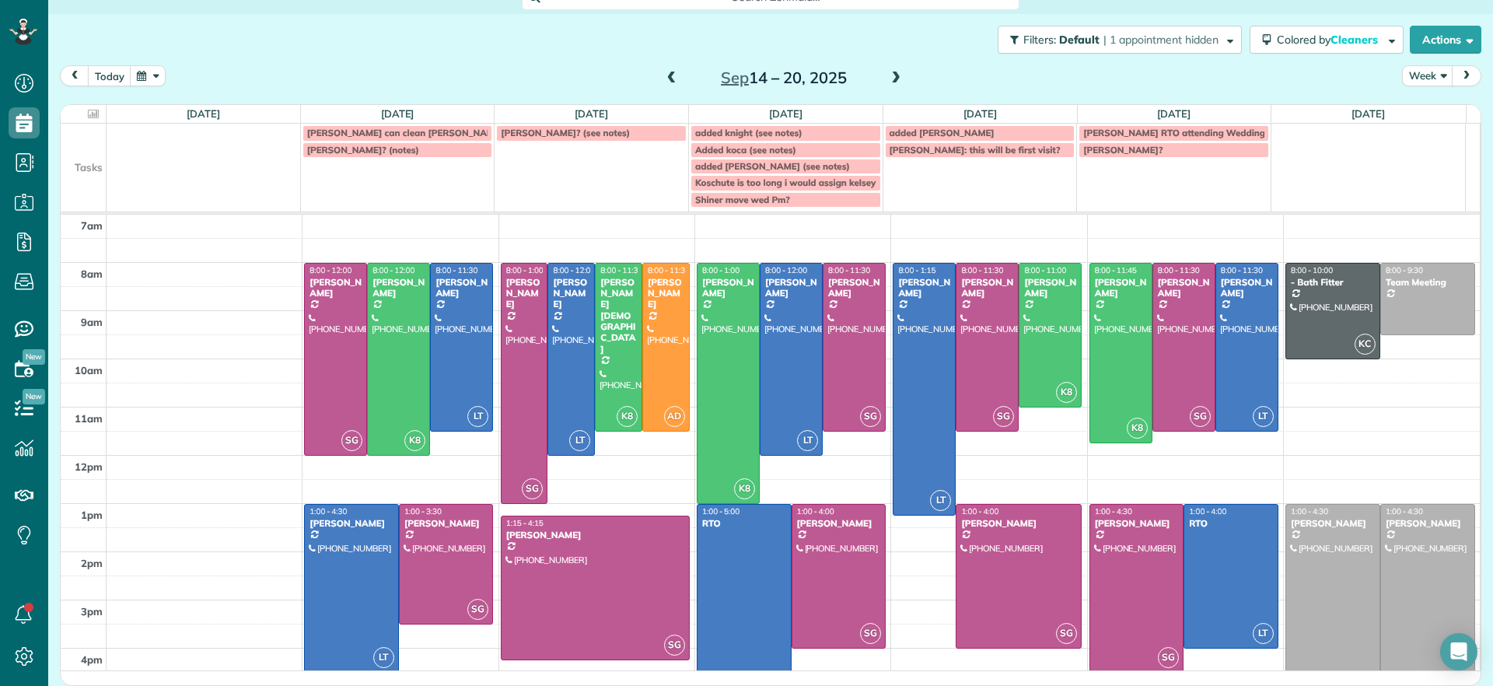
click at [890, 78] on span at bounding box center [896, 79] width 17 height 14
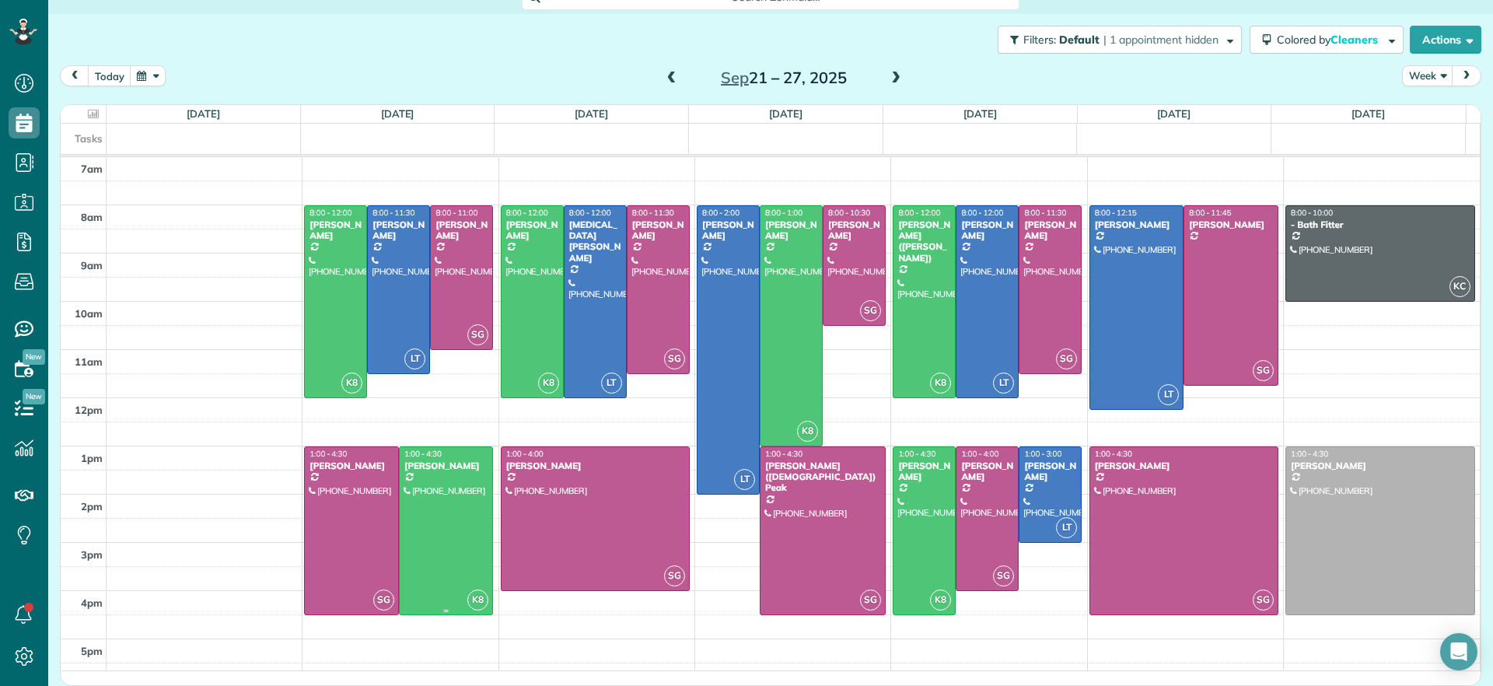
click at [450, 559] on div at bounding box center [446, 530] width 93 height 167
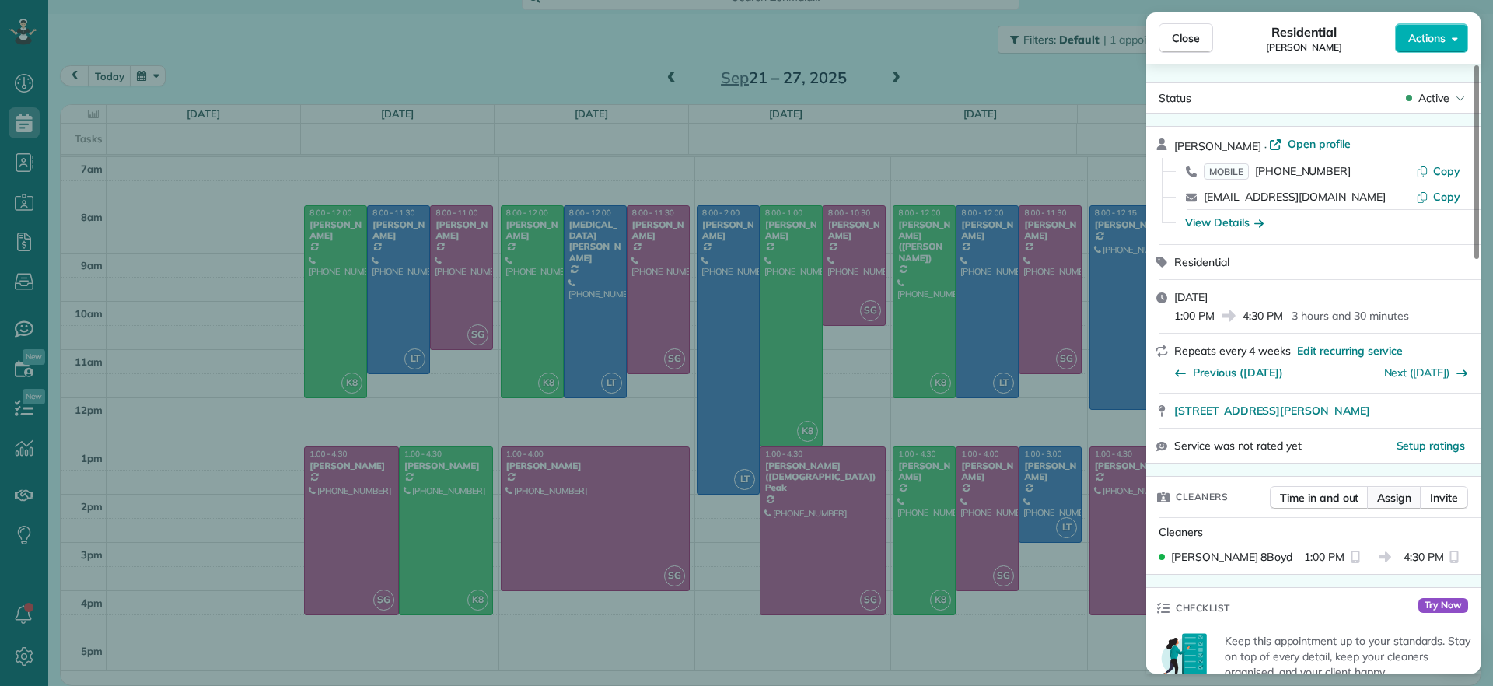
click at [1380, 490] on span "Assign" at bounding box center [1395, 498] width 34 height 16
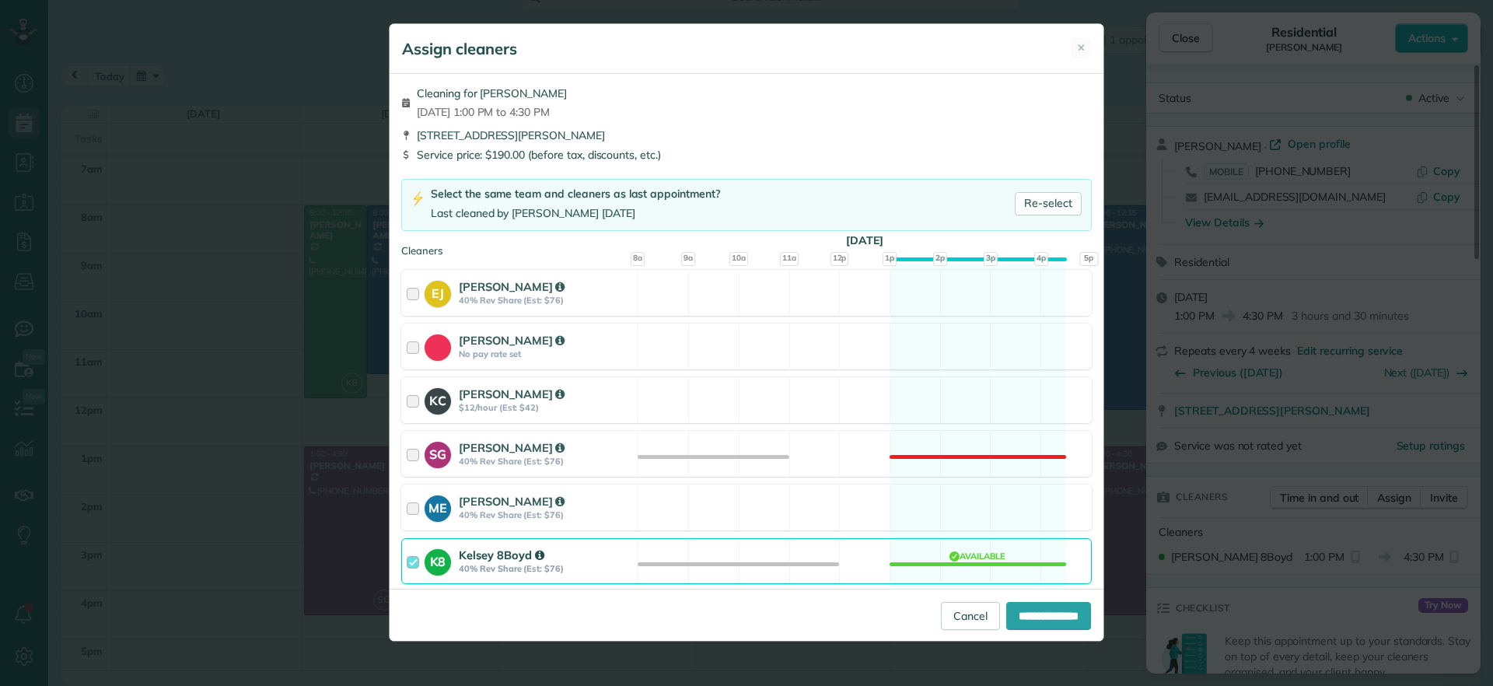
click at [952, 542] on div "K8 Kelsey 8Boyd 40% Rev Share (Est: $76) Available" at bounding box center [746, 561] width 691 height 46
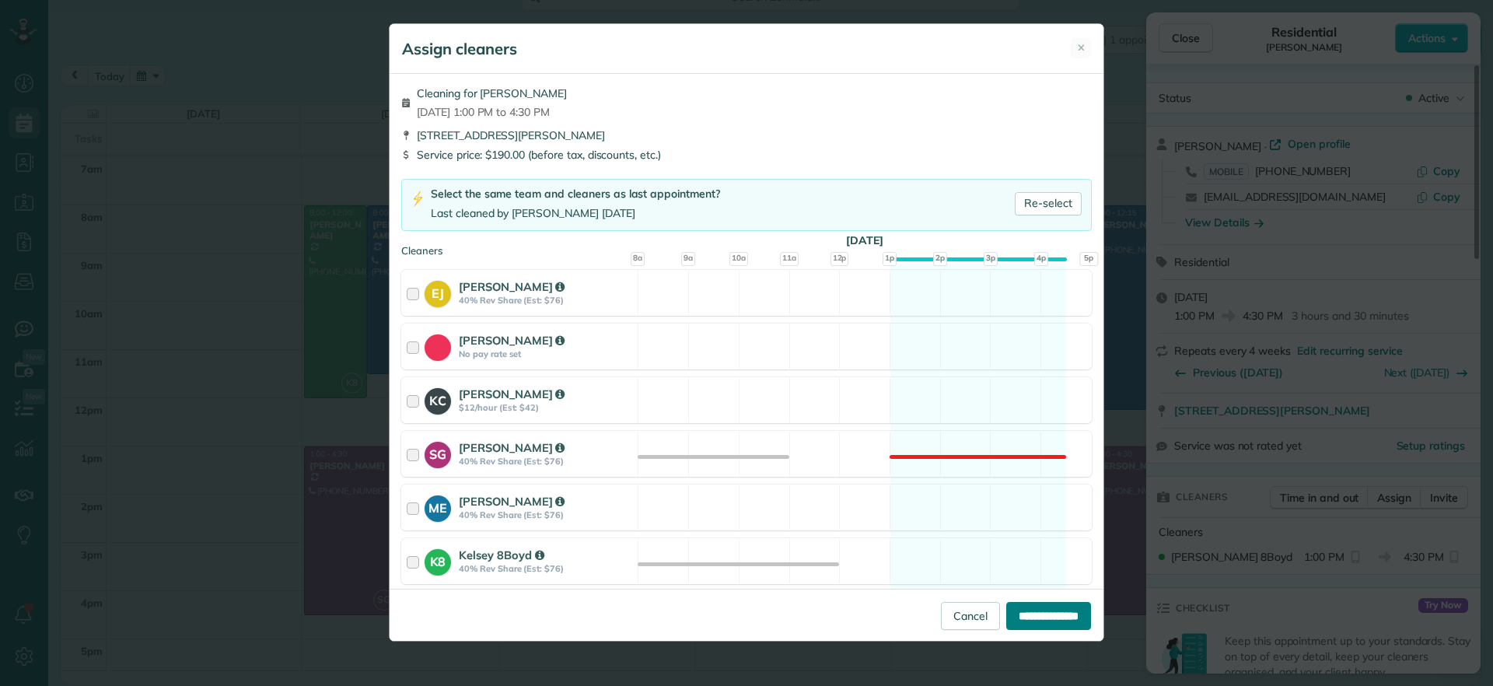
click at [1037, 615] on input "**********" at bounding box center [1049, 616] width 85 height 28
type input "**********"
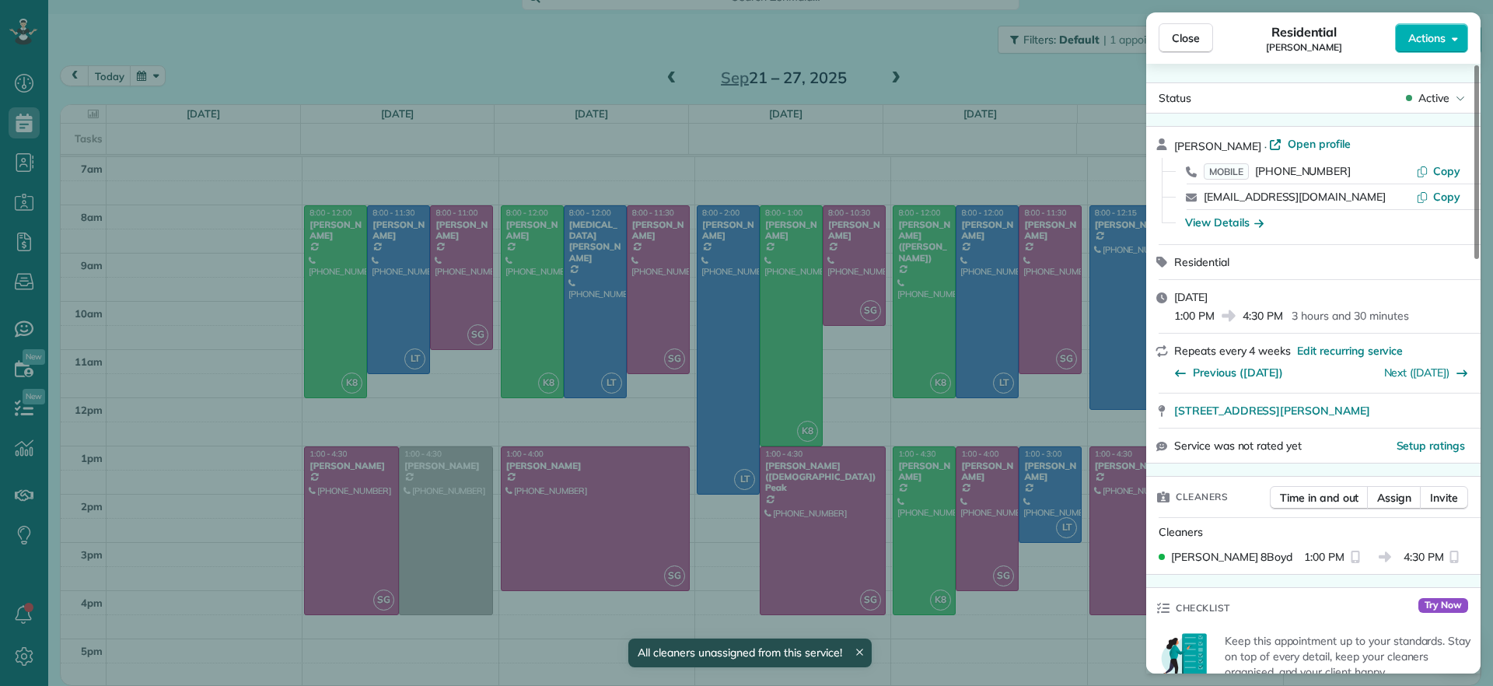
click at [906, 506] on div "Close Residential Gary Murphree Actions Status Active Gary Murphree · Open prof…" at bounding box center [746, 343] width 1493 height 686
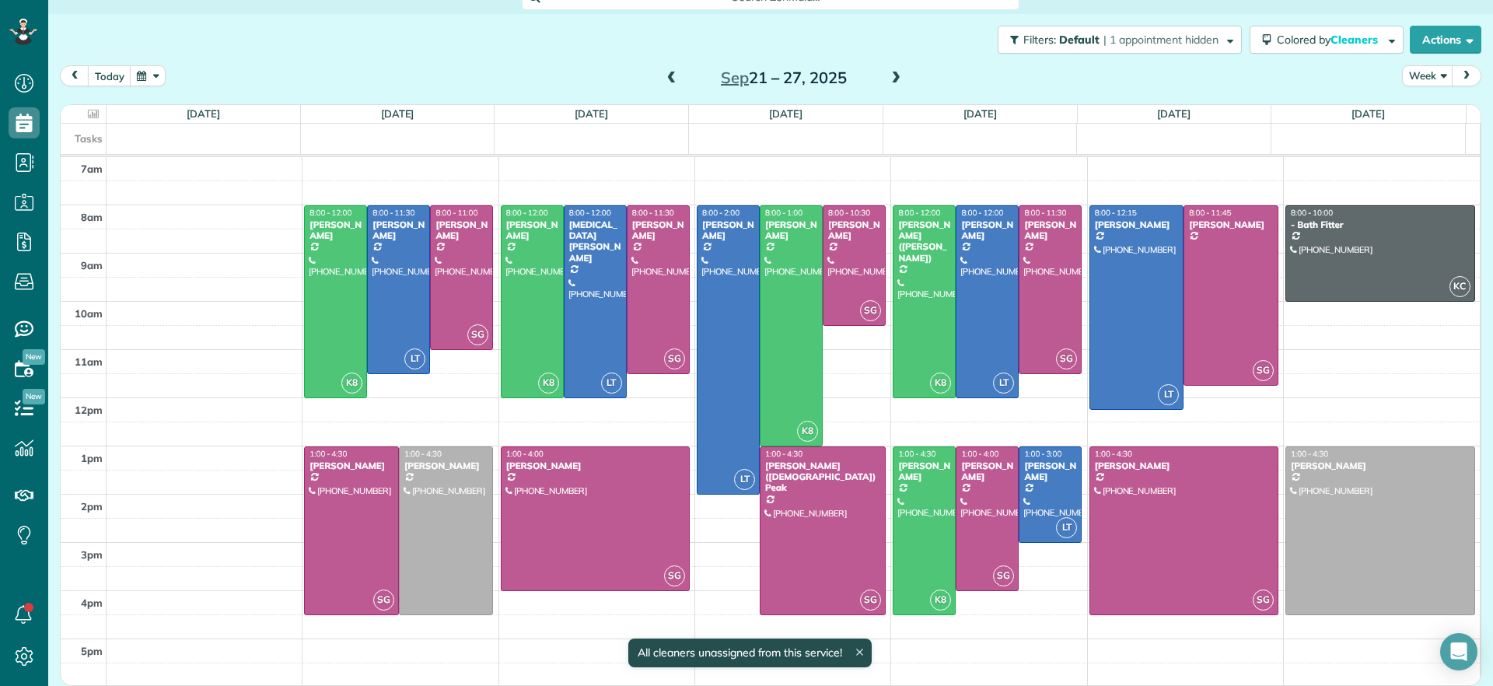
click at [902, 505] on div at bounding box center [924, 530] width 61 height 167
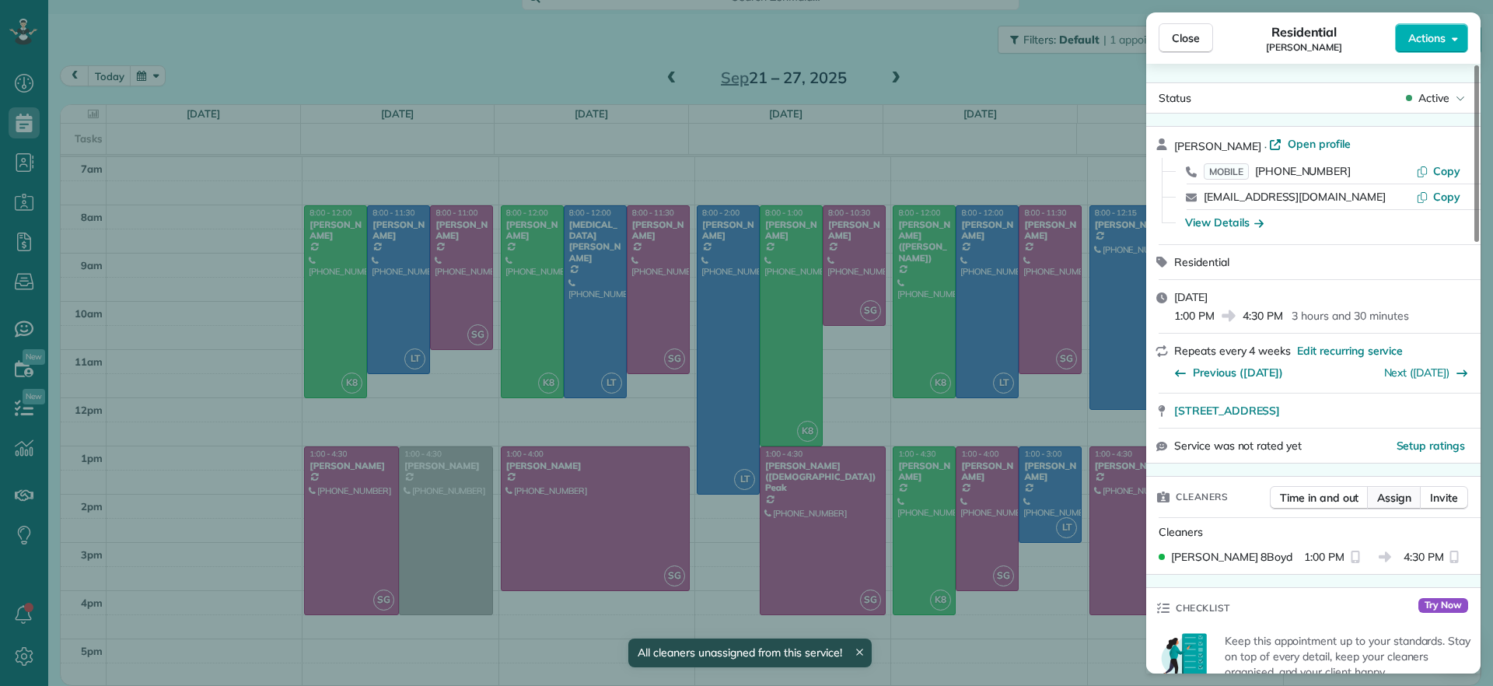
click at [1402, 495] on span "Assign" at bounding box center [1395, 498] width 34 height 16
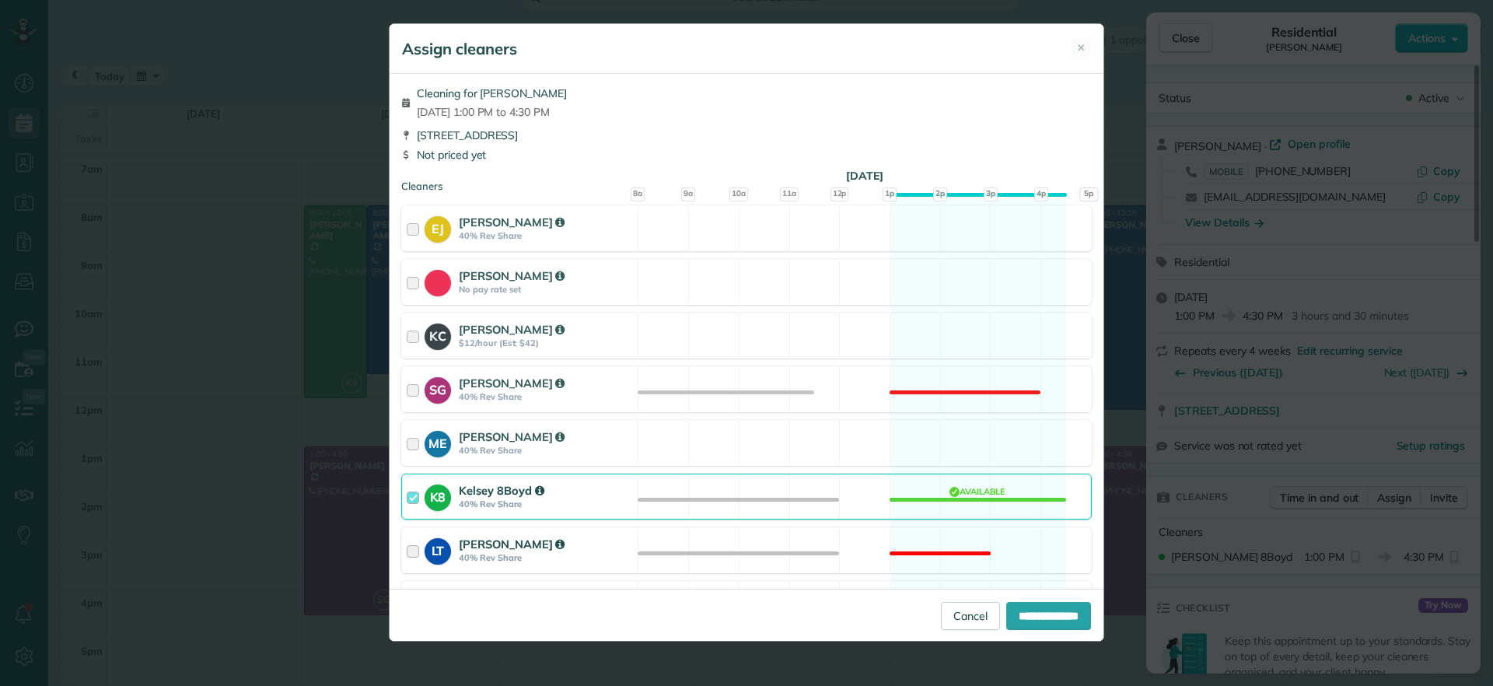
drag, startPoint x: 929, startPoint y: 493, endPoint x: 1038, endPoint y: 567, distance: 132.2
click at [930, 493] on div "K8 Kelsey 8Boyd 40% Rev Share Available" at bounding box center [746, 497] width 691 height 46
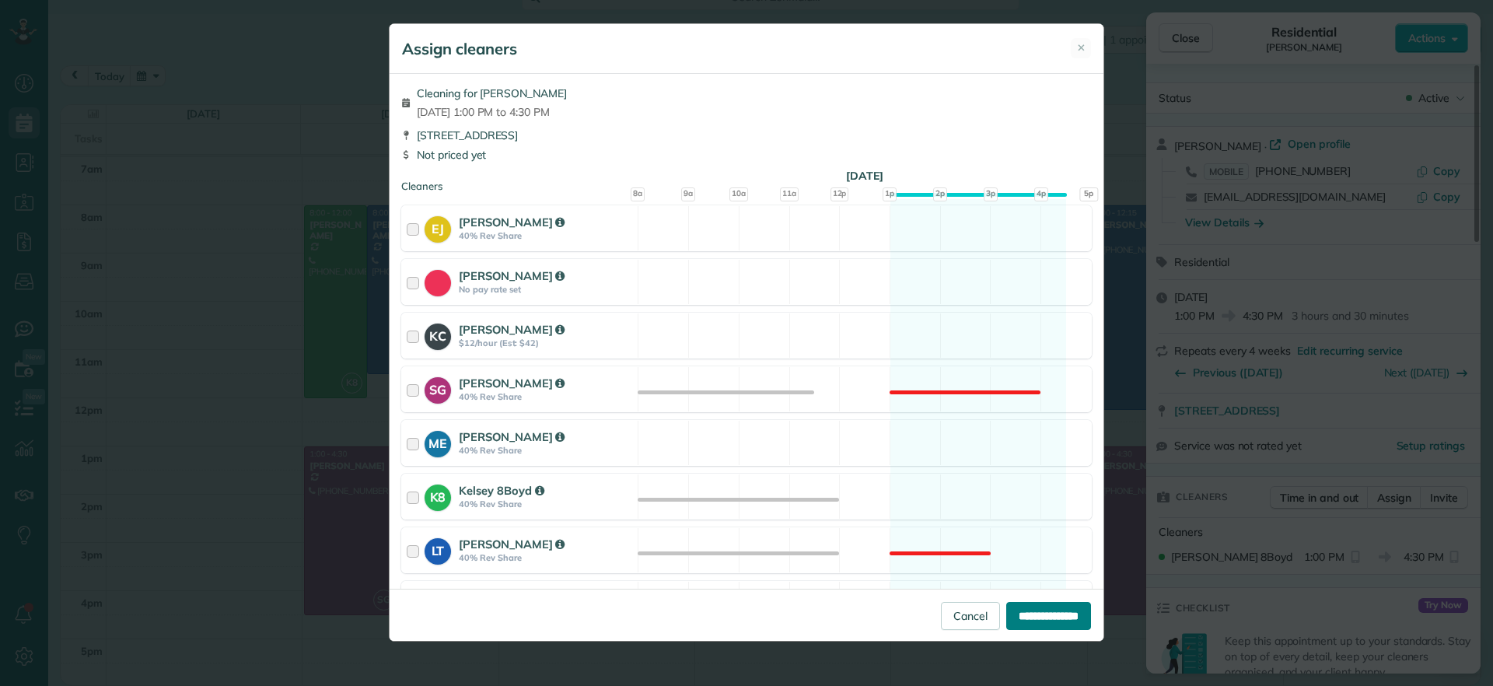
click at [1027, 612] on input "**********" at bounding box center [1049, 616] width 85 height 28
type input "**********"
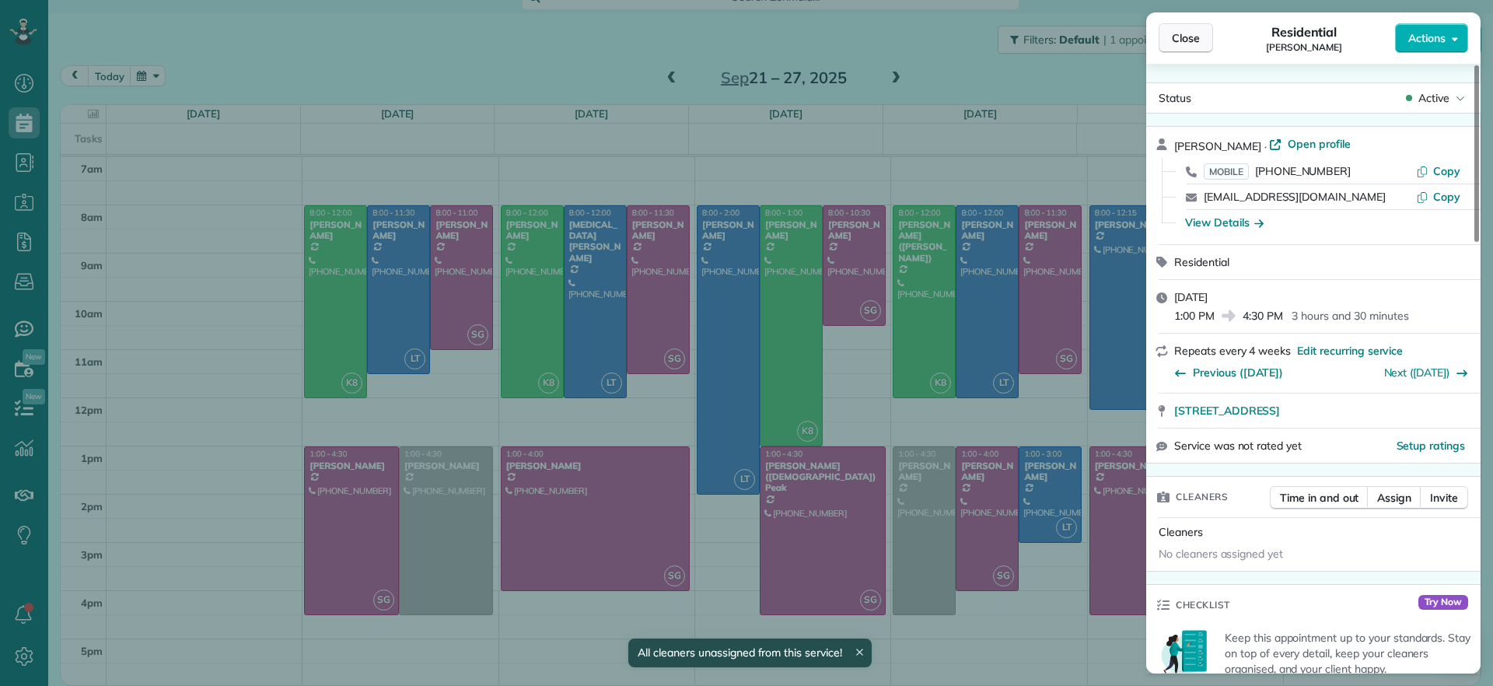
click at [1194, 33] on span "Close" at bounding box center [1186, 38] width 28 height 16
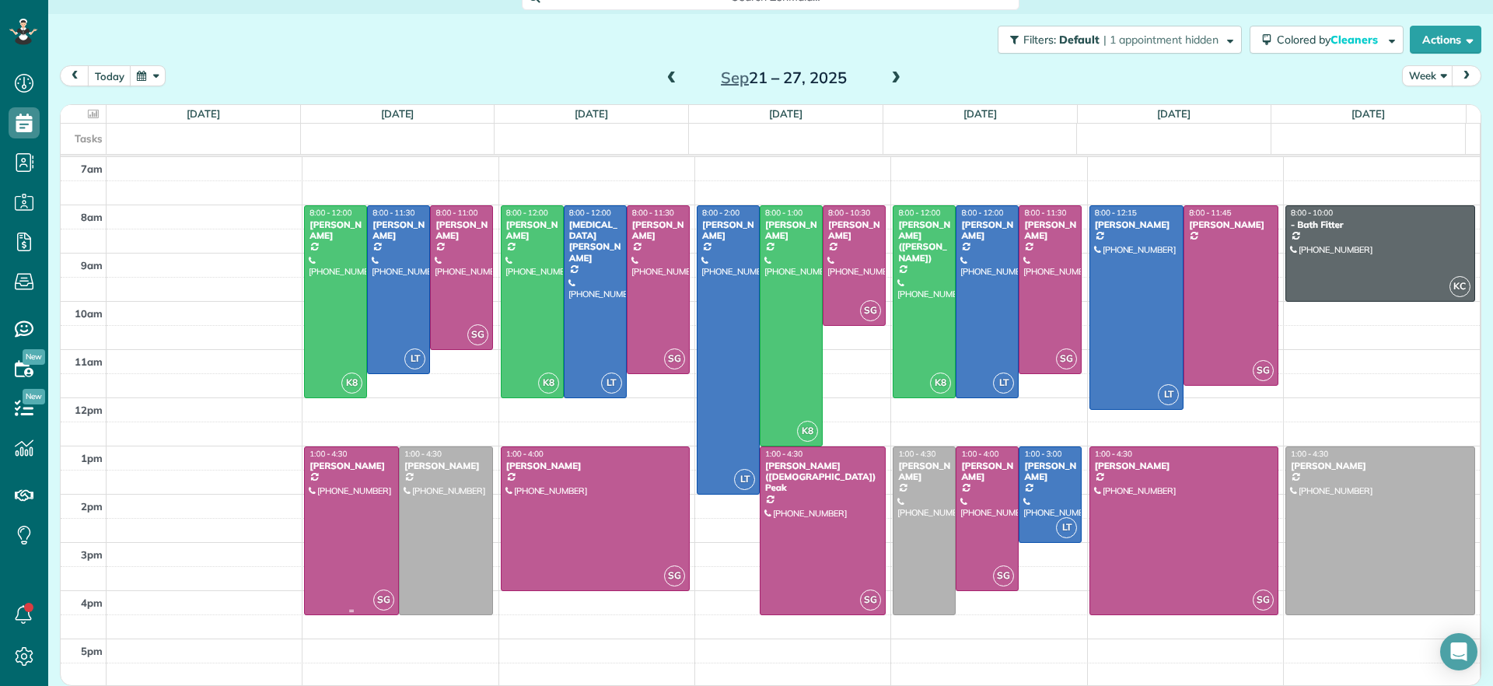
click at [340, 567] on div at bounding box center [351, 530] width 93 height 167
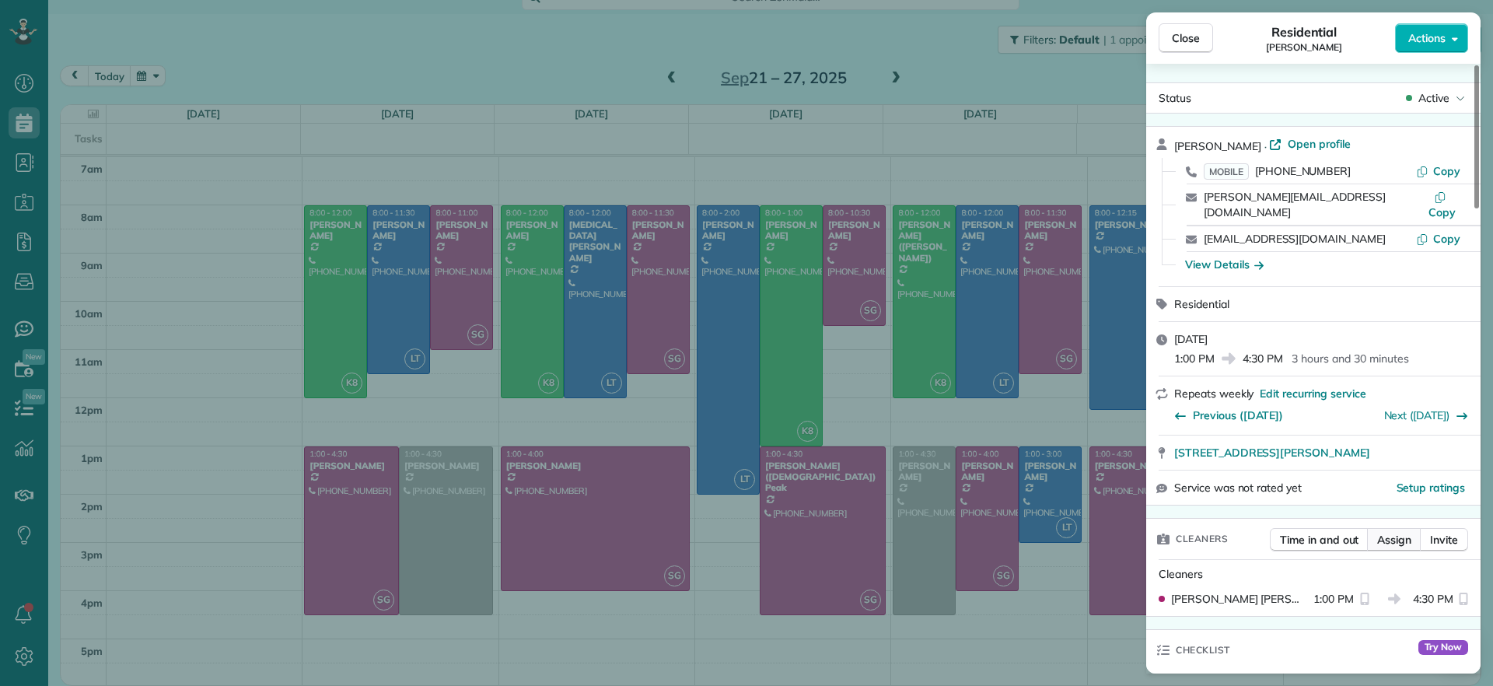
click at [1395, 533] on button "Assign" at bounding box center [1394, 539] width 54 height 23
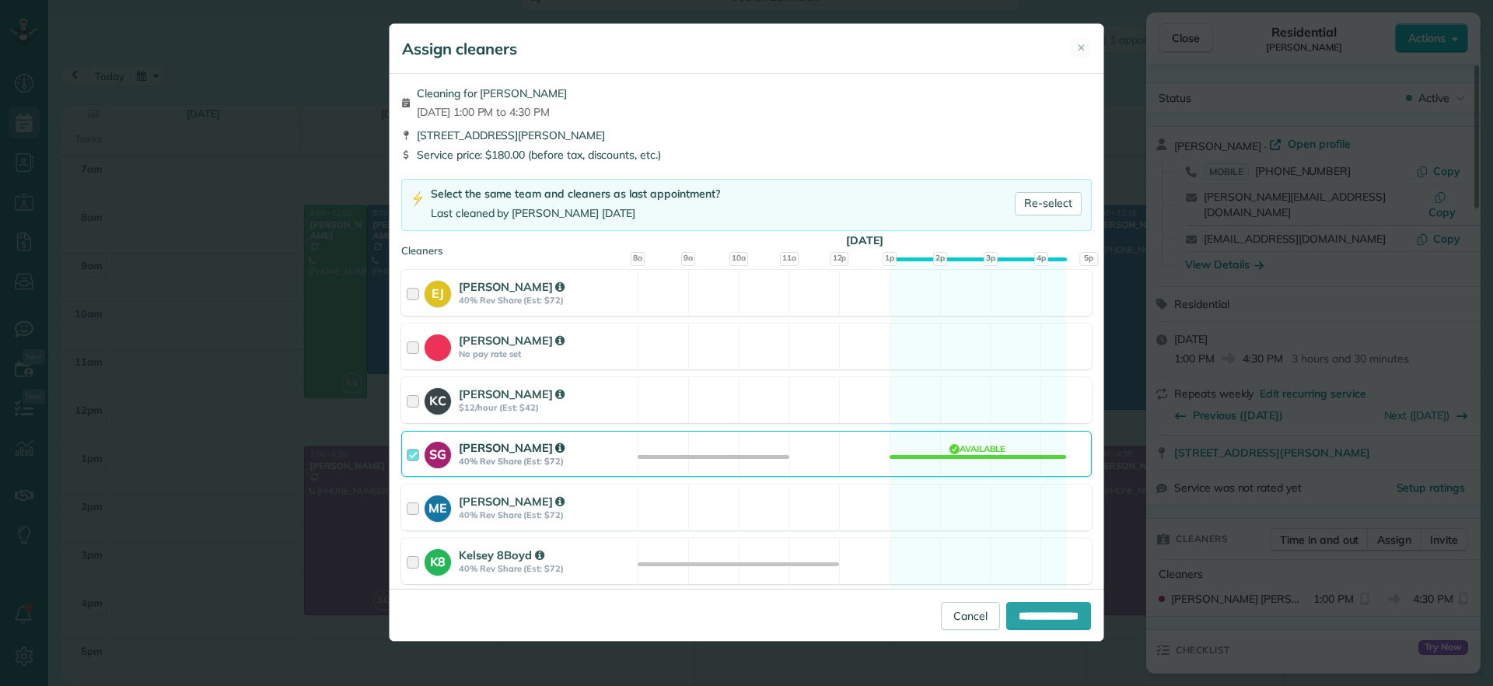
click at [906, 436] on div "SG Sophie Gibbs 40% Rev Share (Est: $72) Available" at bounding box center [746, 454] width 691 height 46
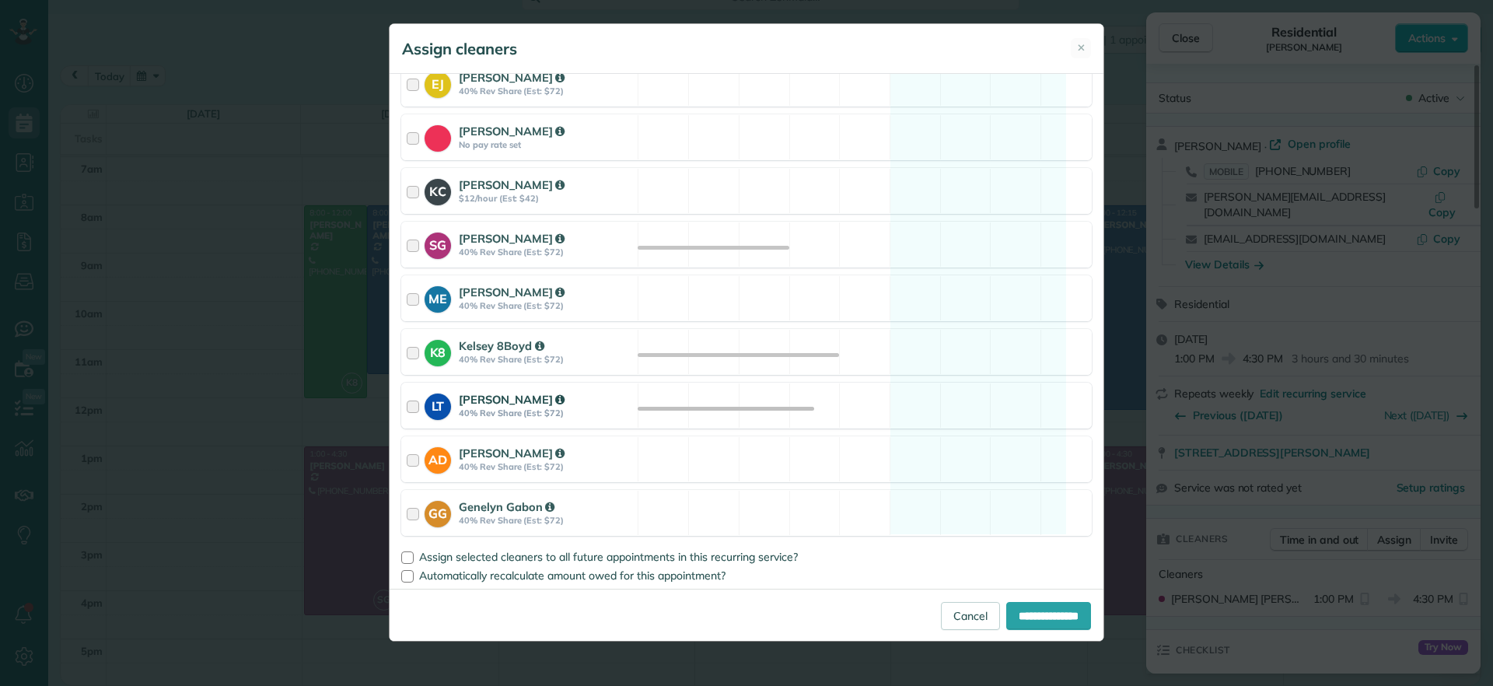
scroll to position [213, 0]
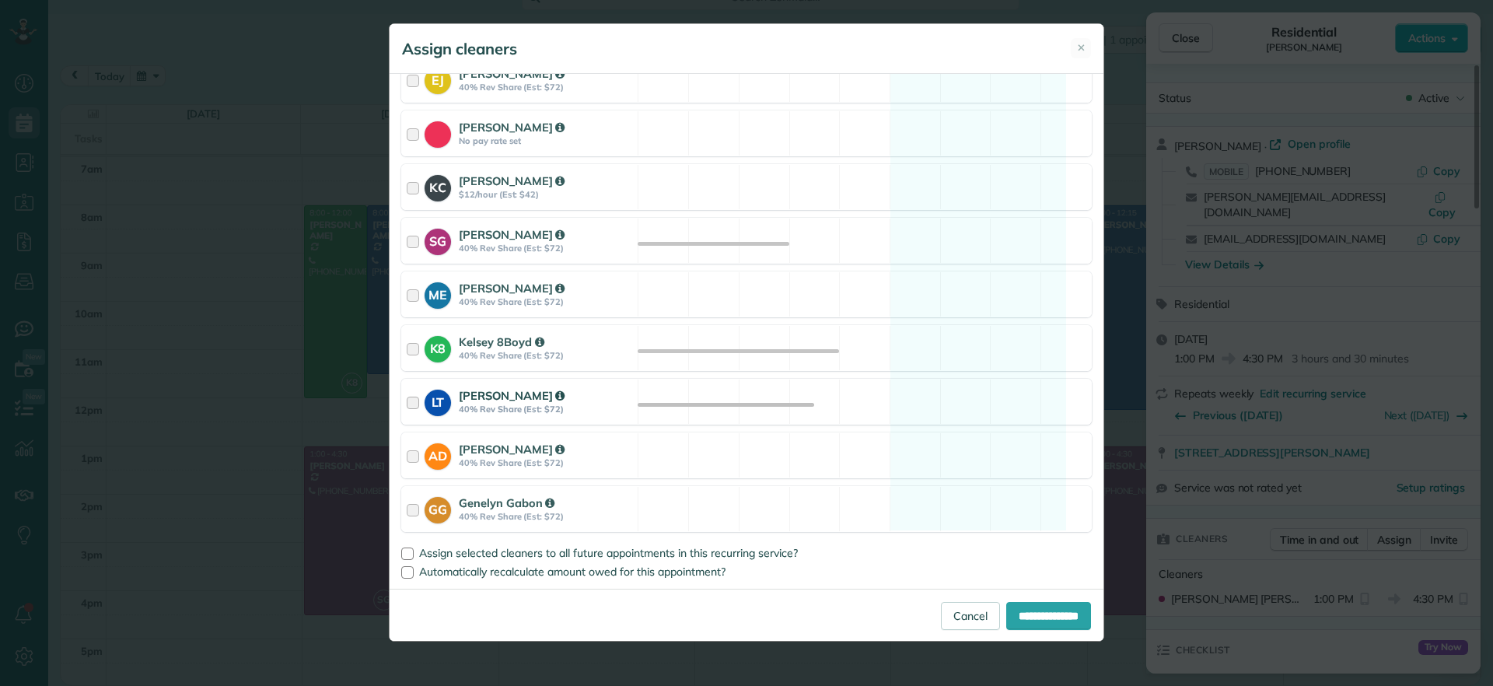
drag, startPoint x: 970, startPoint y: 390, endPoint x: 1006, endPoint y: 458, distance: 76.5
click at [971, 389] on div "LT Laura Thaller 40% Rev Share (Est: $72) Available" at bounding box center [746, 402] width 691 height 46
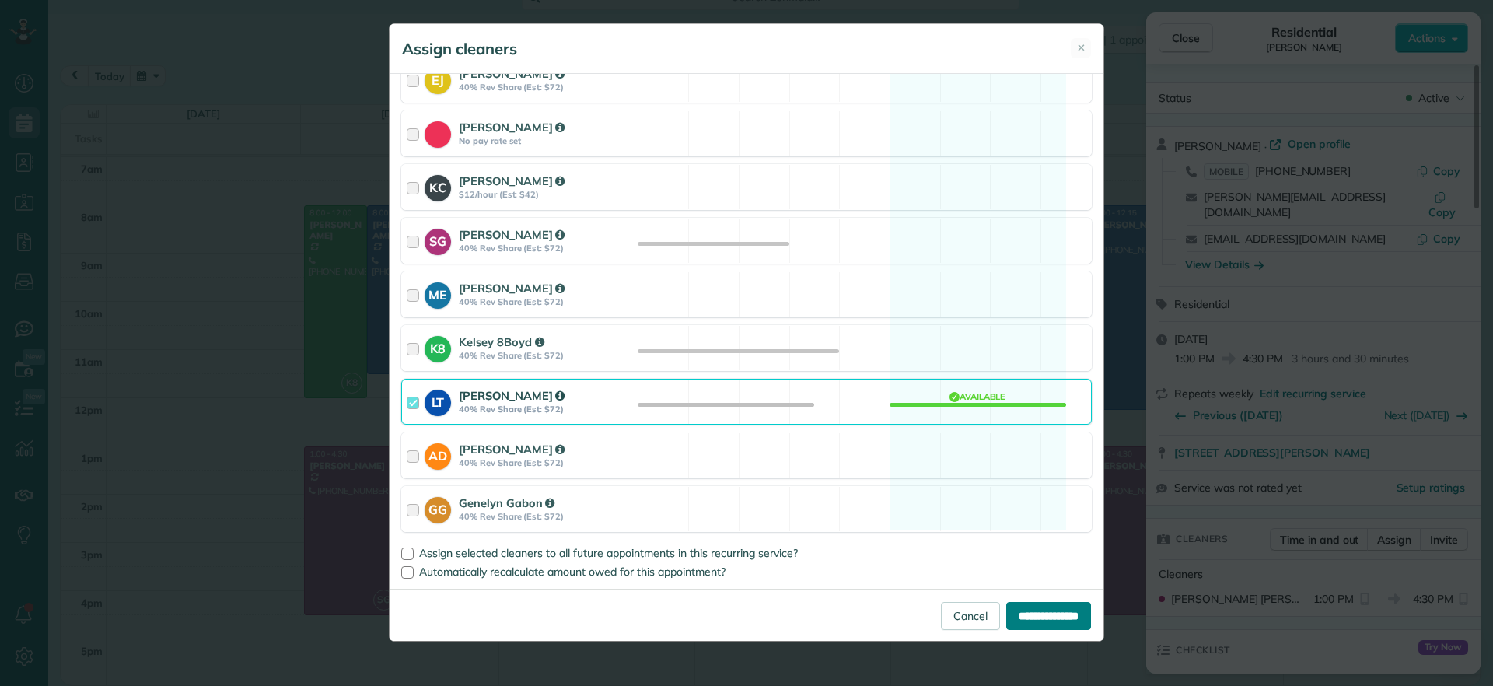
click at [1038, 611] on input "**********" at bounding box center [1049, 616] width 85 height 28
type input "**********"
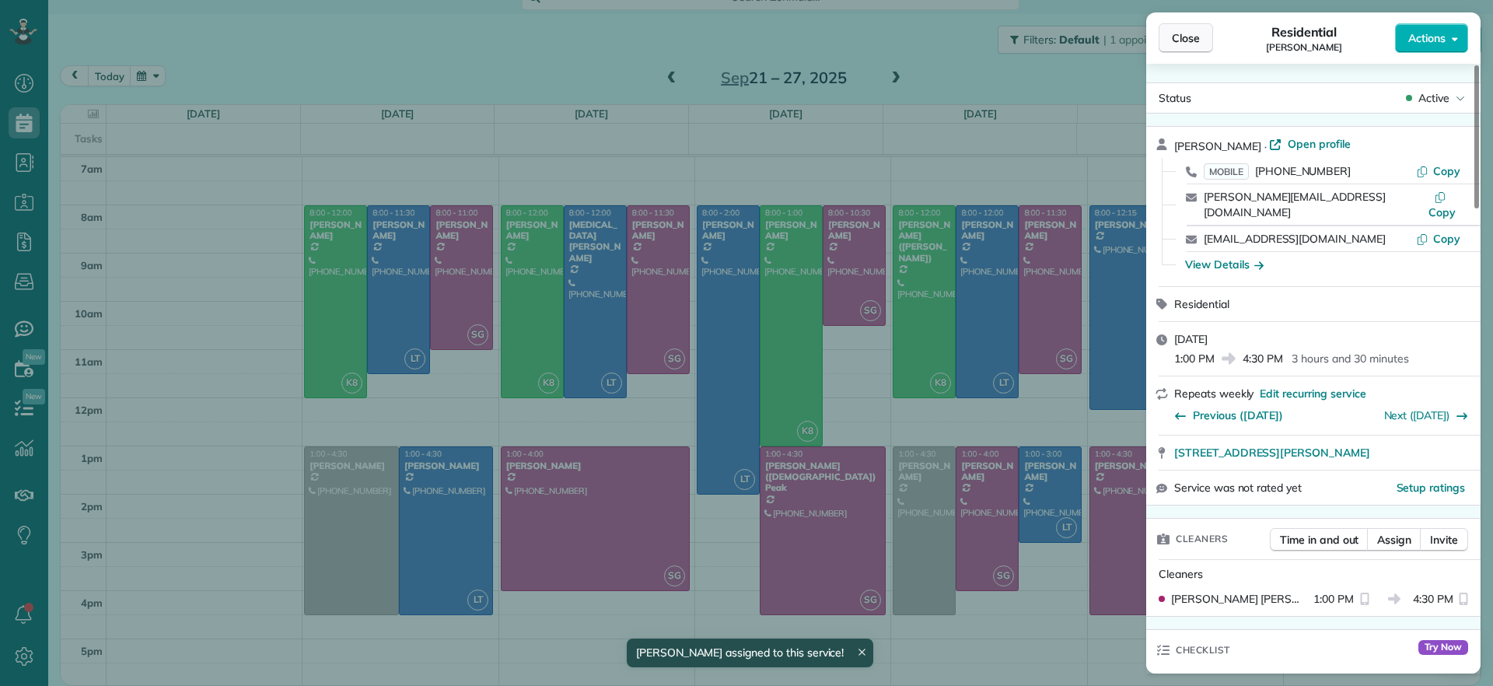
click at [1199, 30] on span "Close" at bounding box center [1186, 38] width 28 height 16
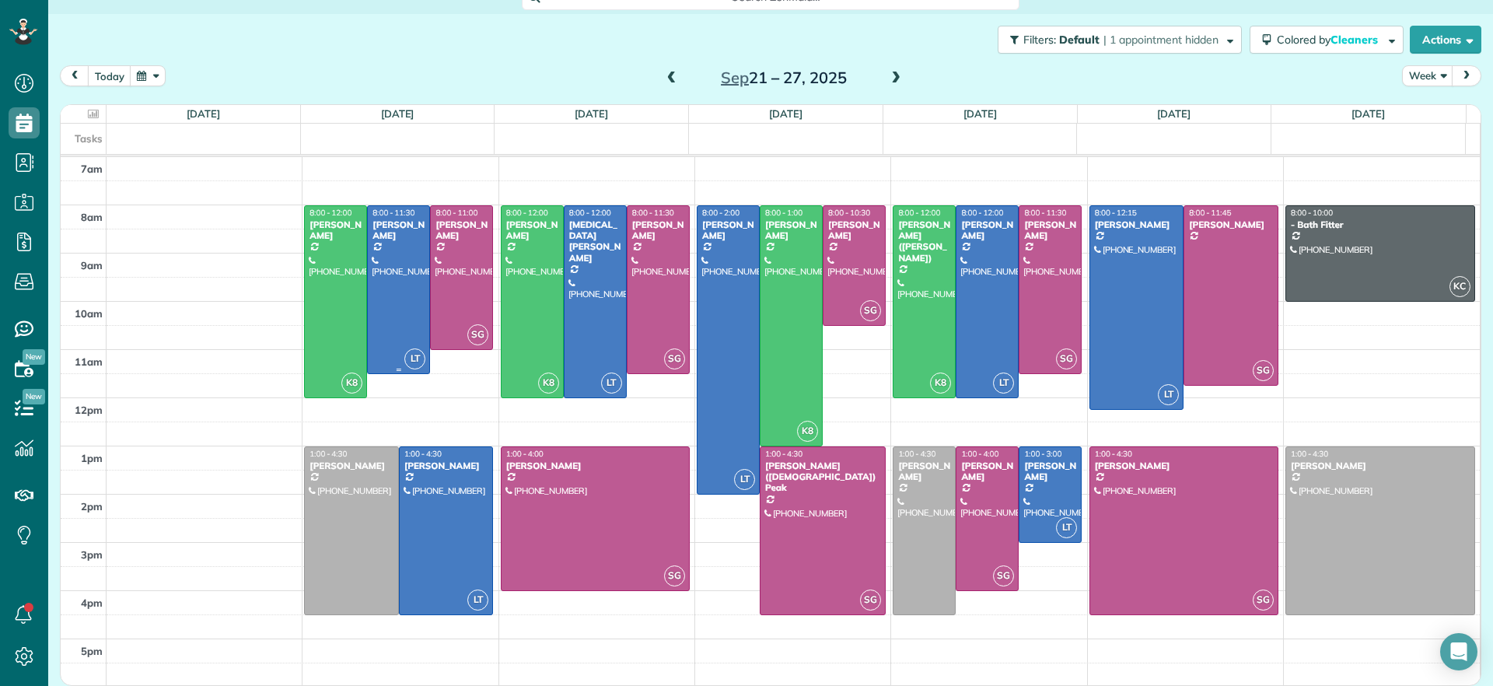
click at [393, 294] on div at bounding box center [398, 289] width 61 height 167
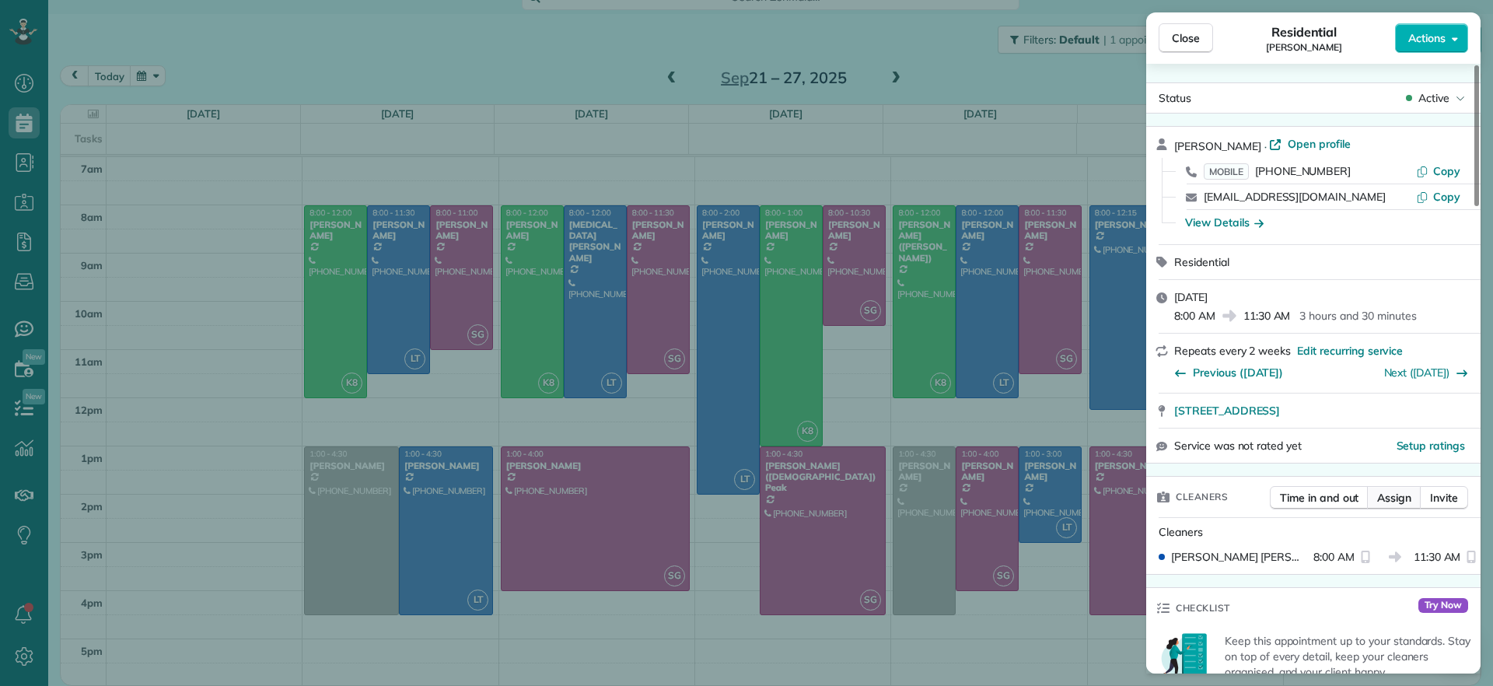
click at [1375, 492] on button "Assign" at bounding box center [1394, 497] width 54 height 23
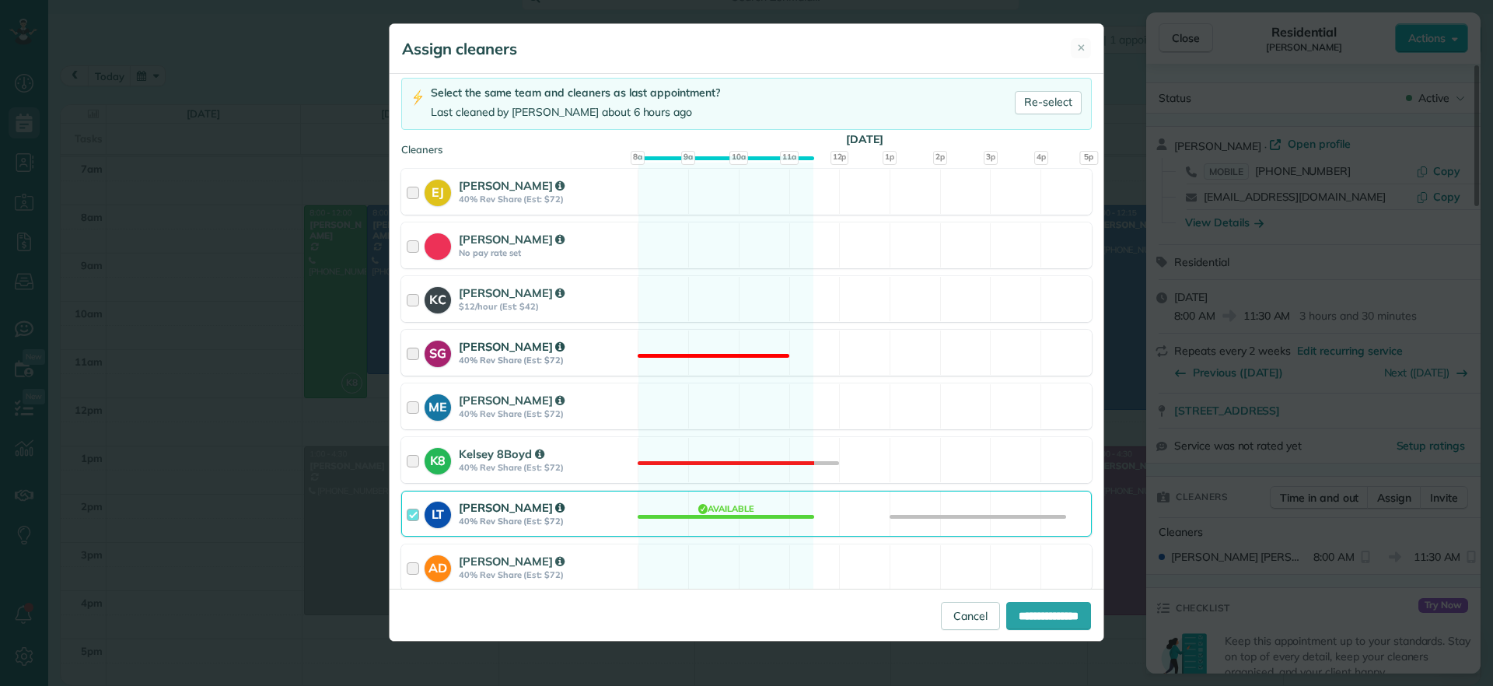
scroll to position [213, 0]
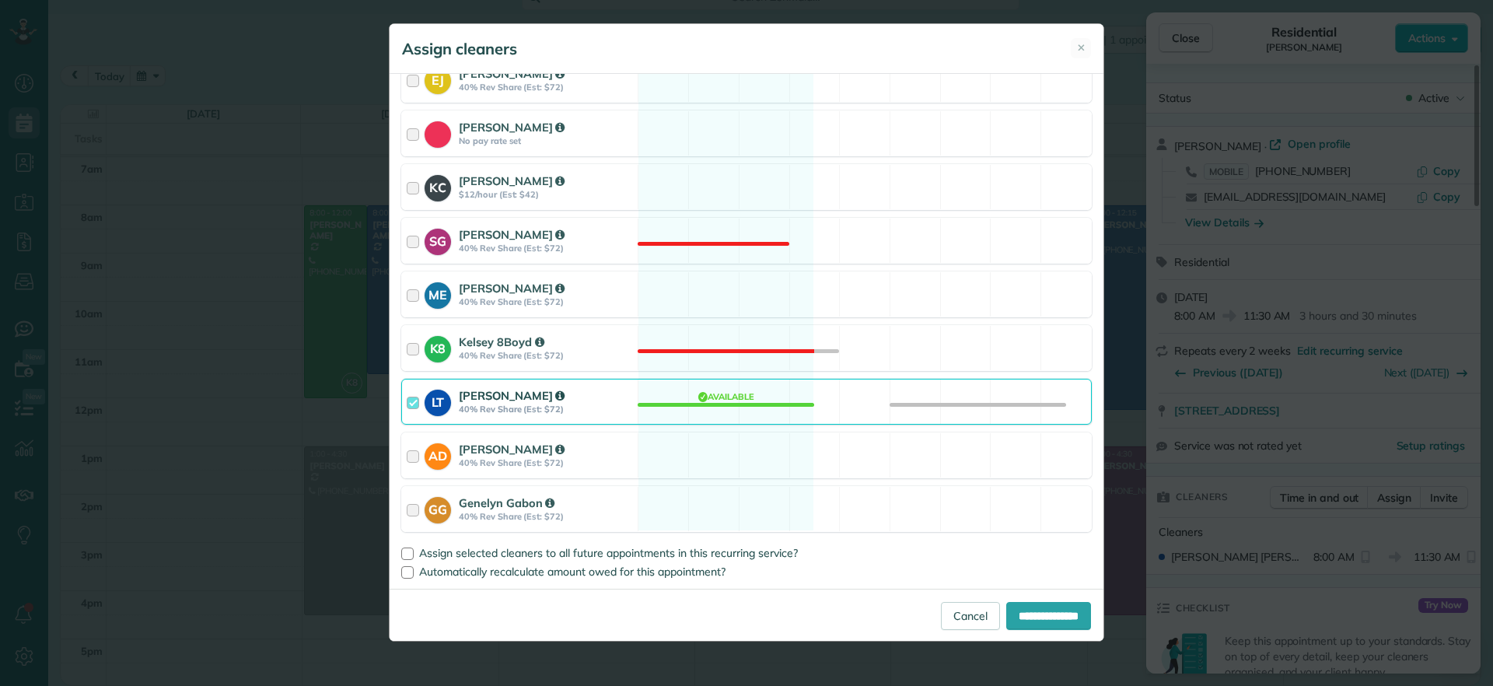
click at [738, 412] on div "LT Laura Thaller 40% Rev Share (Est: $72) Available" at bounding box center [746, 402] width 691 height 46
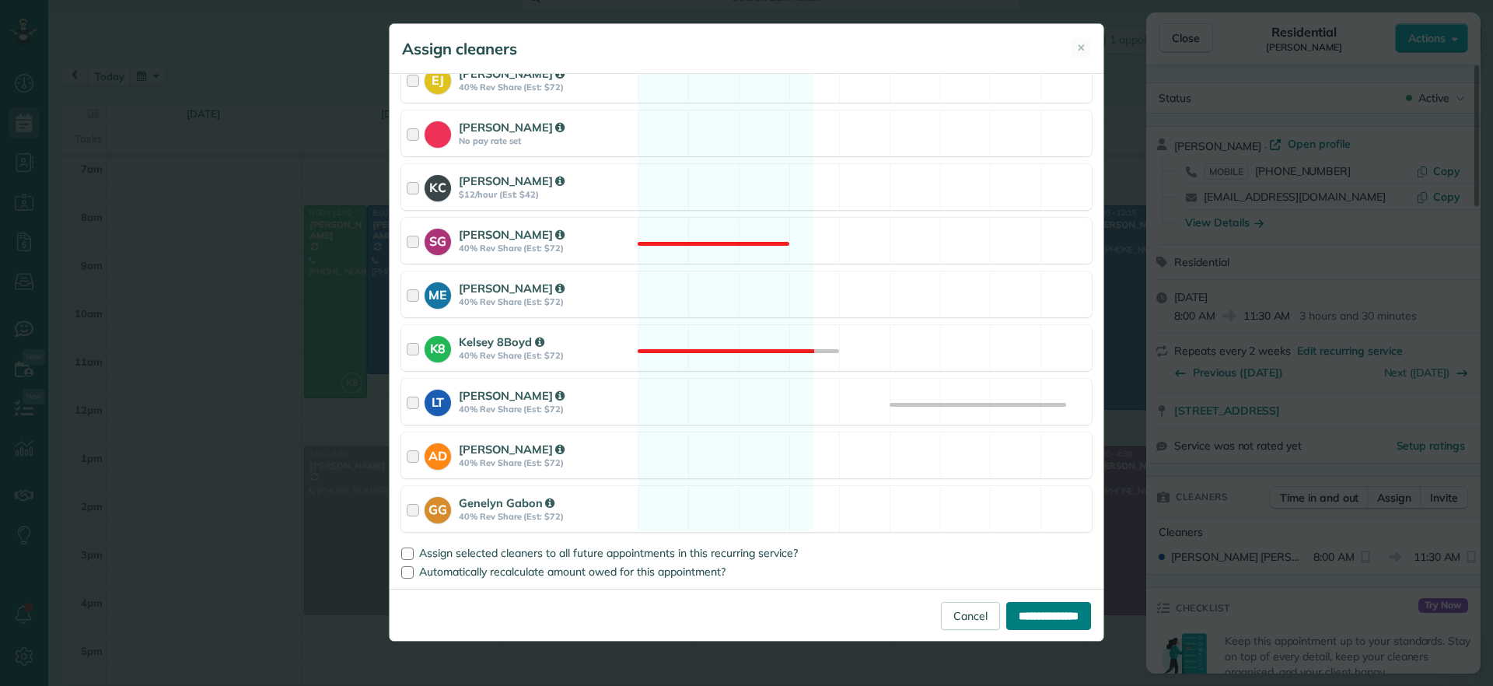
click at [1038, 625] on input "**********" at bounding box center [1049, 616] width 85 height 28
type input "**********"
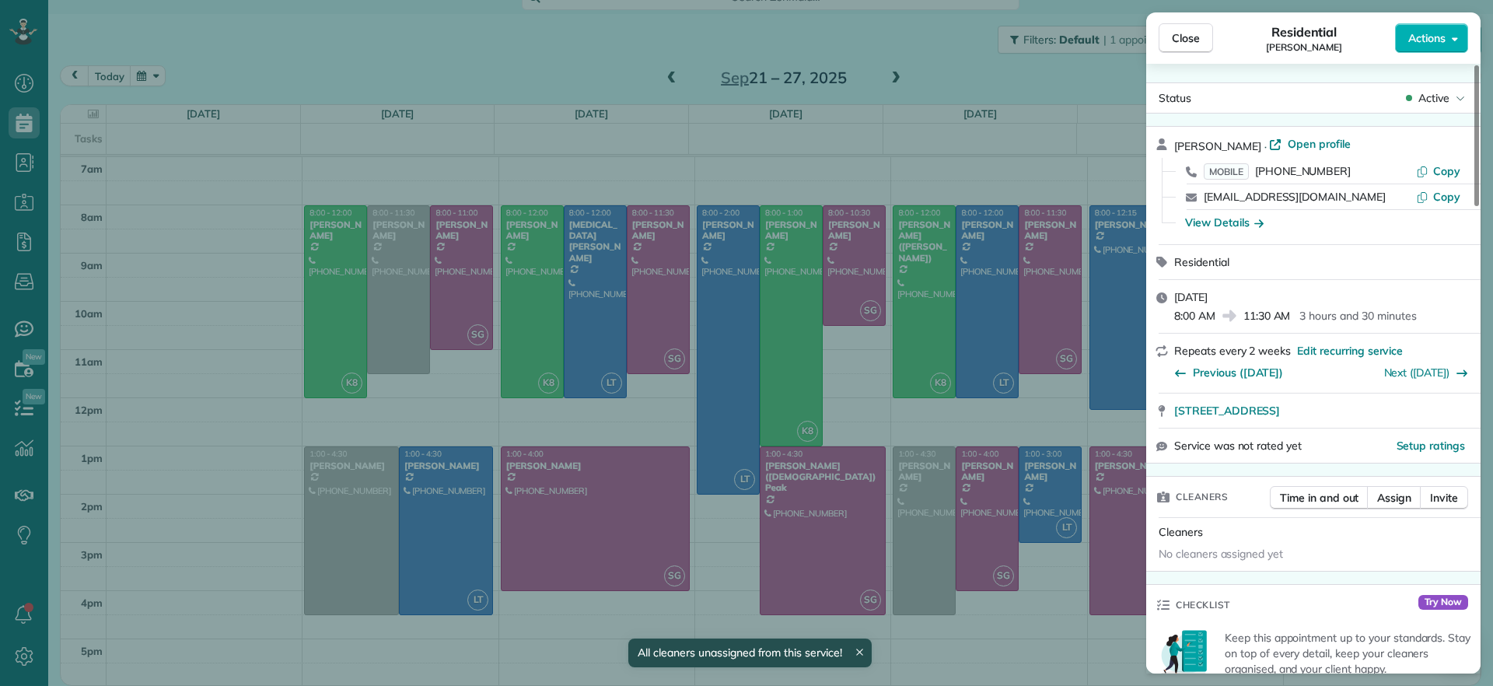
click at [364, 327] on div "Close Residential Imani Holmes Actions Status Active Imani Holmes · Open profil…" at bounding box center [746, 343] width 1493 height 686
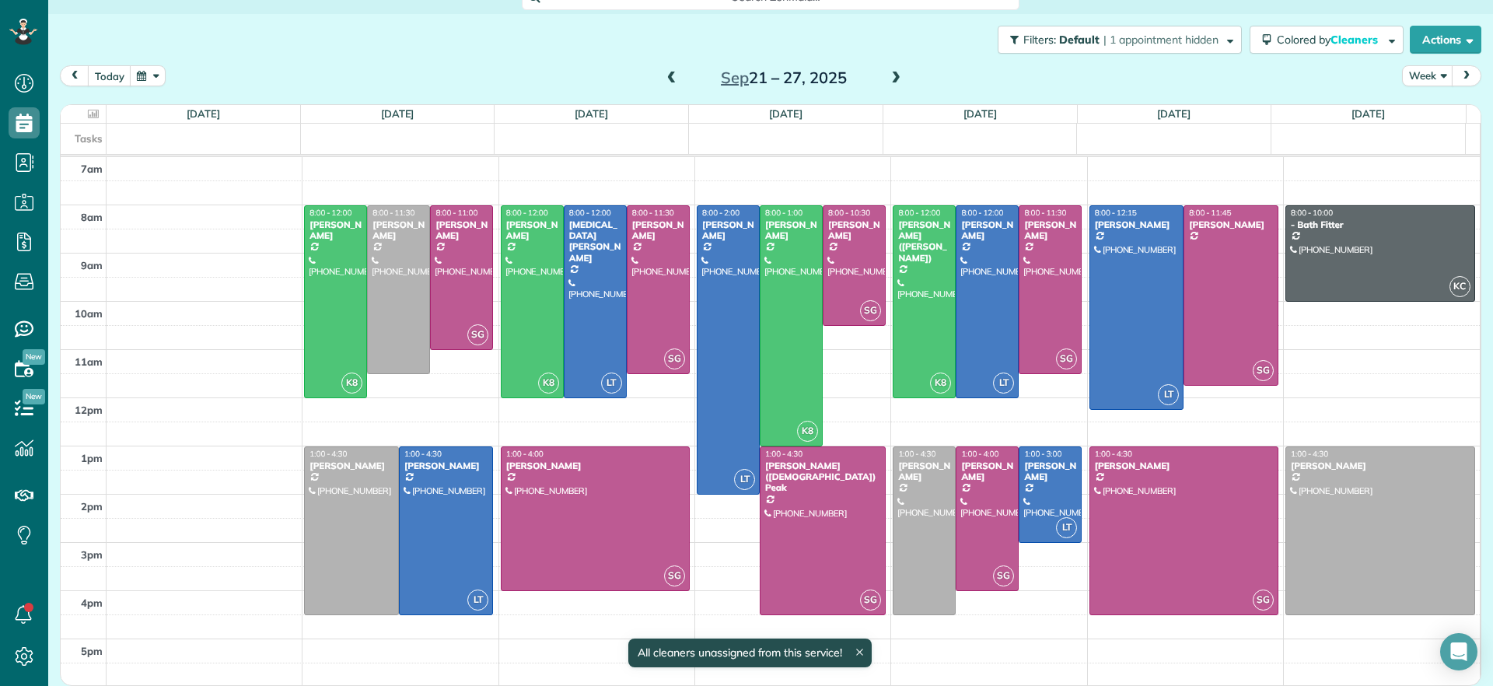
click at [378, 324] on div at bounding box center [398, 289] width 61 height 167
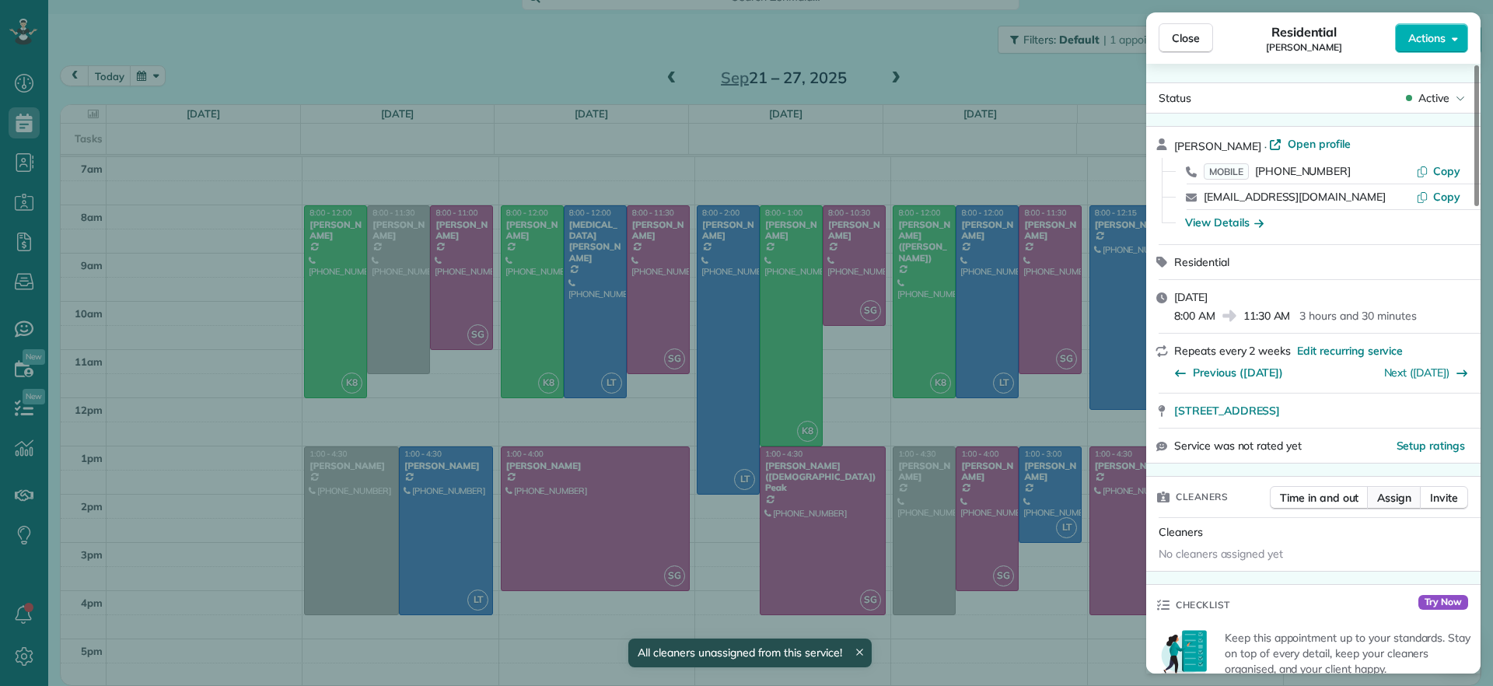
click at [1392, 499] on span "Assign" at bounding box center [1395, 498] width 34 height 16
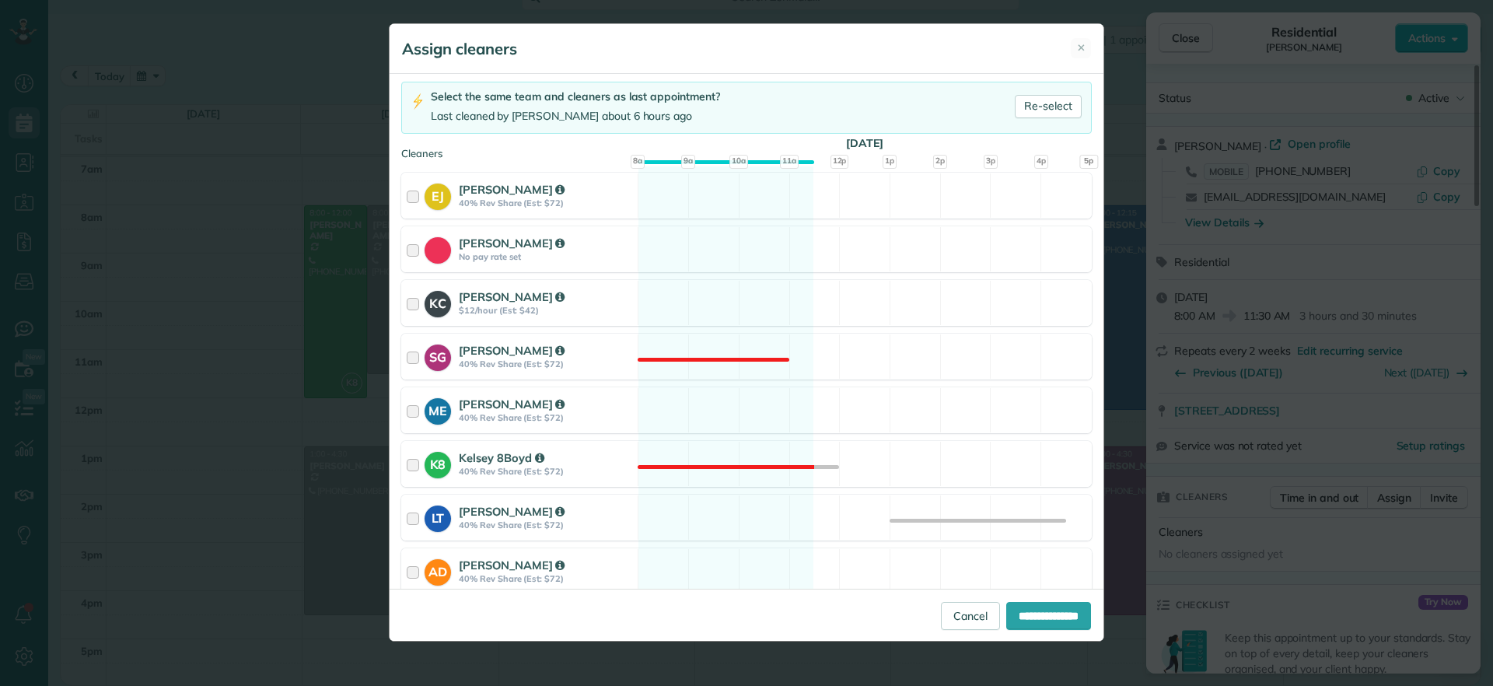
scroll to position [213, 0]
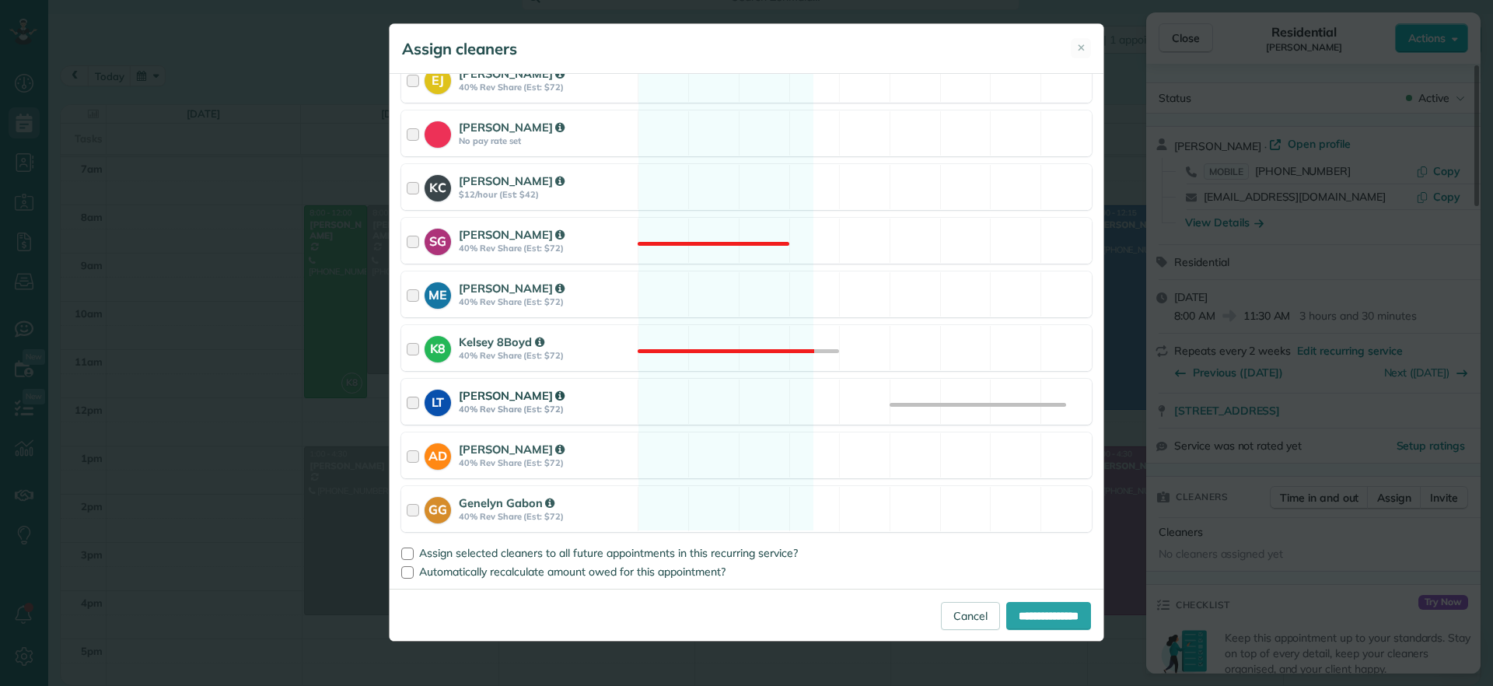
click at [720, 416] on div "LT Laura Thaller 40% Rev Share (Est: $72) Available" at bounding box center [746, 402] width 691 height 46
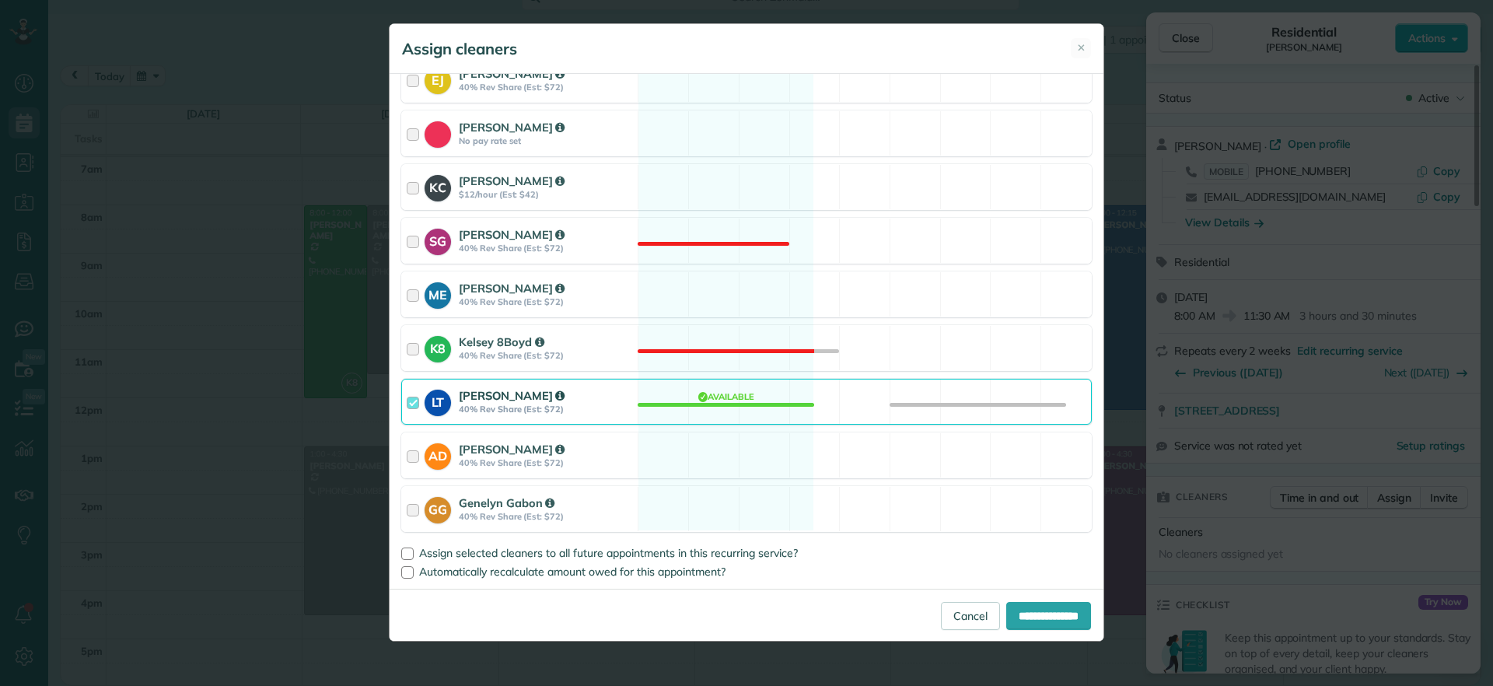
click at [708, 406] on div "LT Laura Thaller 40% Rev Share (Est: $72) Available" at bounding box center [746, 402] width 691 height 46
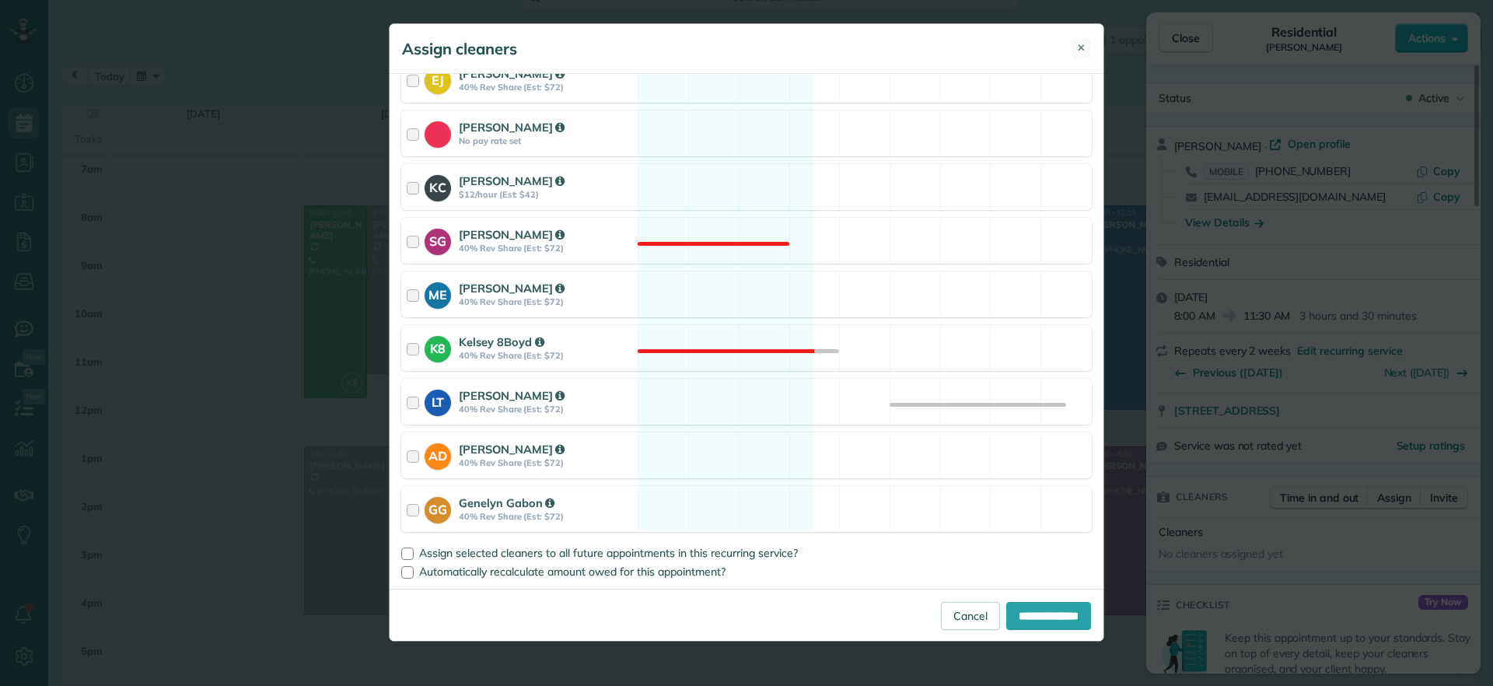
click at [1082, 51] on span "✕" at bounding box center [1081, 47] width 9 height 15
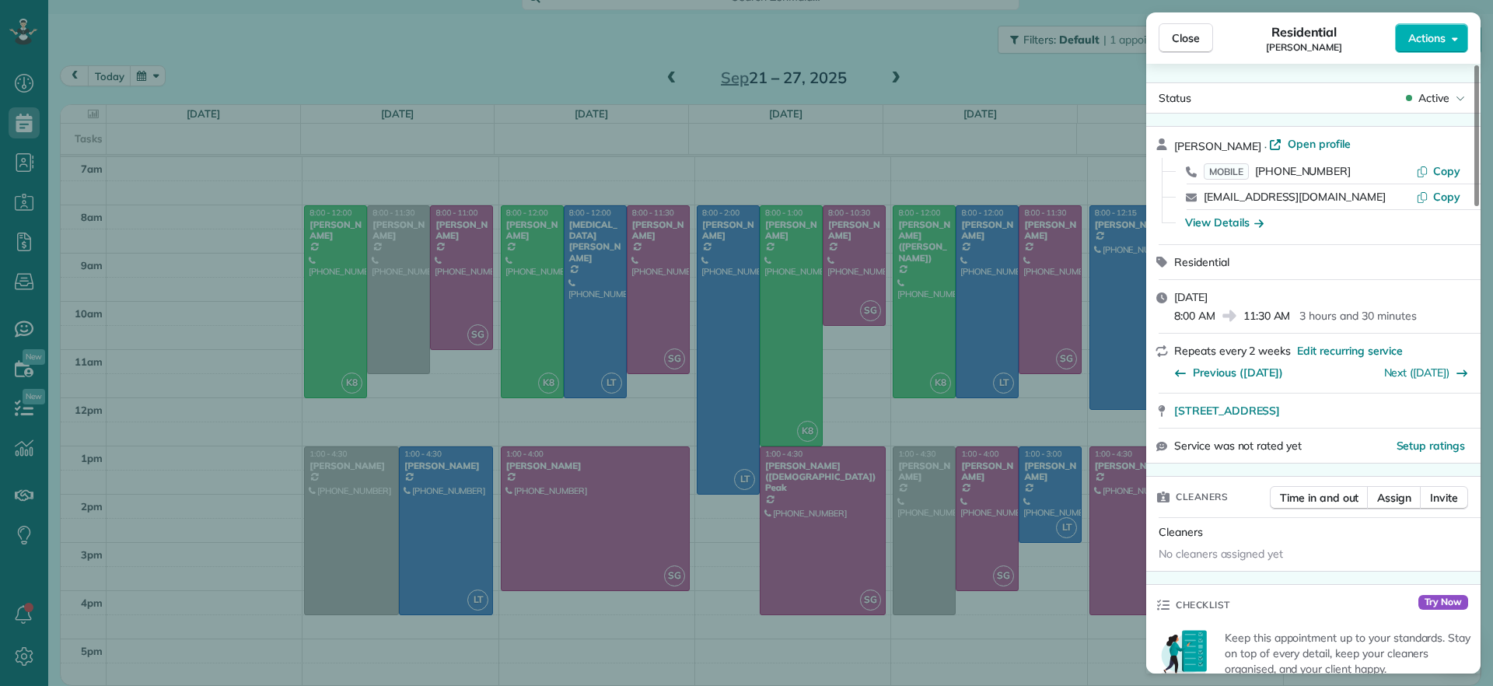
click at [404, 305] on div "Close Residential Imani Holmes Actions Status Active Imani Holmes · Open profil…" at bounding box center [746, 343] width 1493 height 686
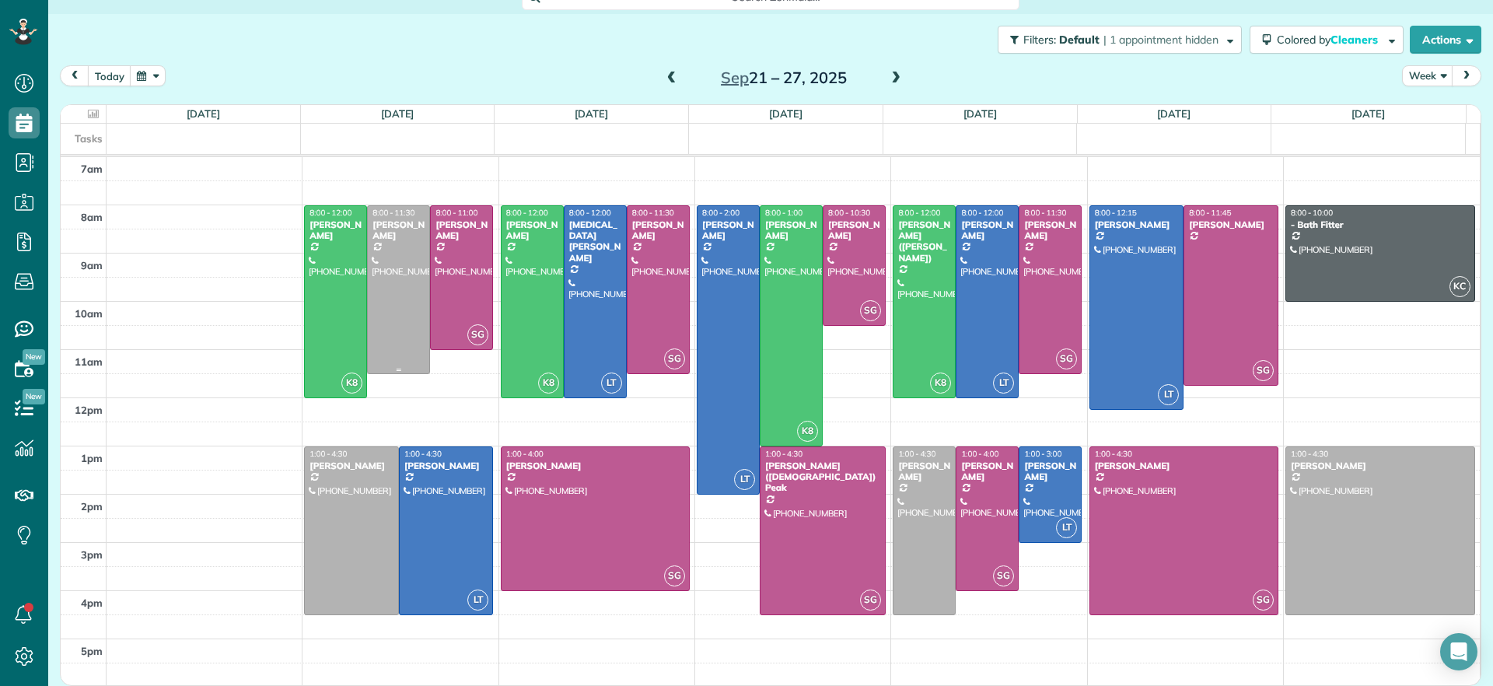
click at [404, 305] on div at bounding box center [398, 289] width 61 height 167
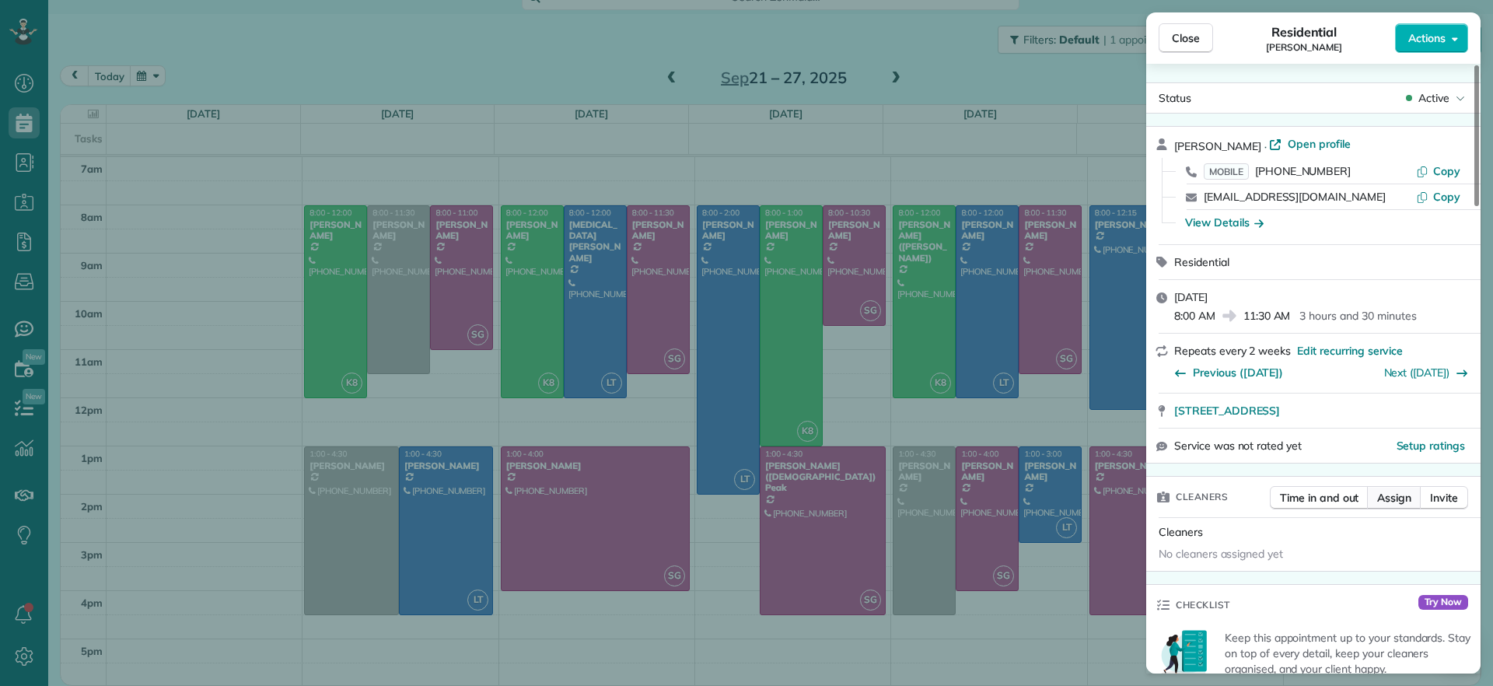
click at [1393, 499] on span "Assign" at bounding box center [1395, 498] width 34 height 16
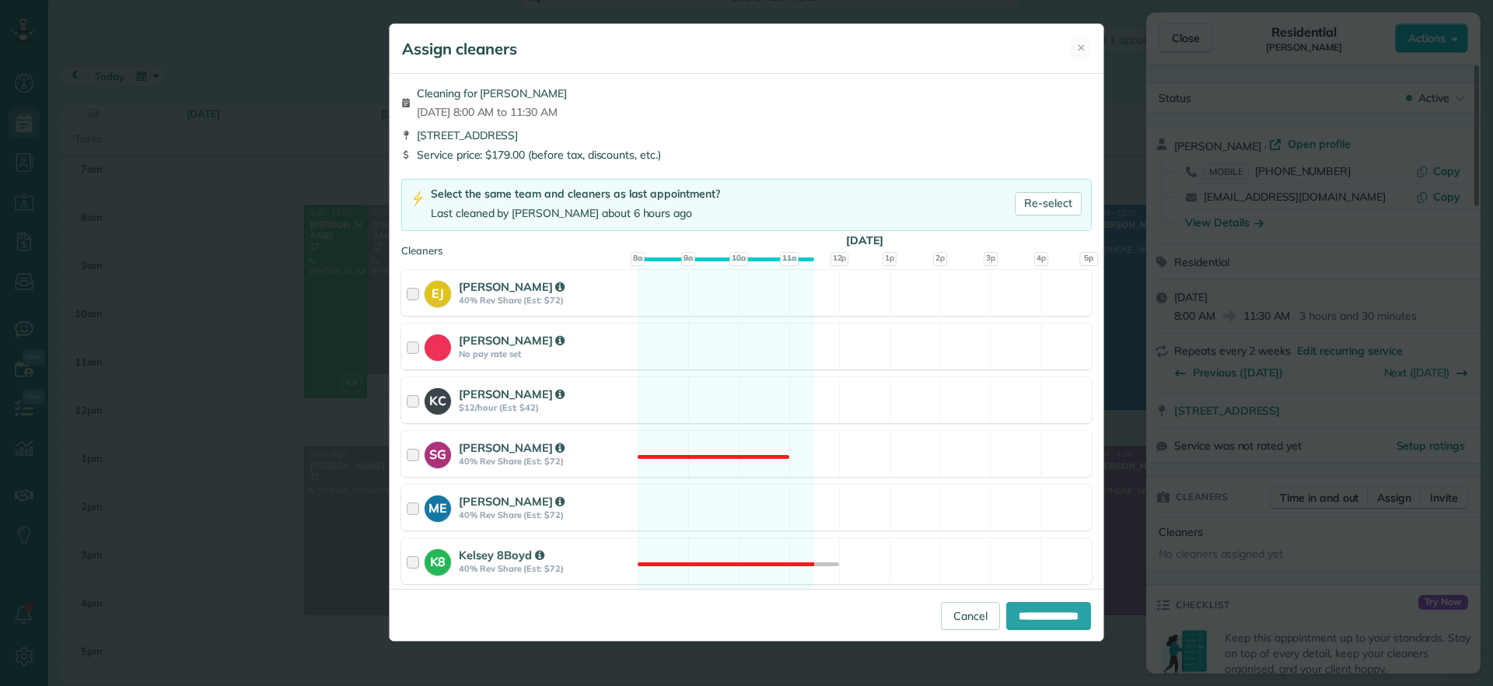
click at [325, 490] on div "Assign cleaners ✕ Cleaning for Imani Holmes Mon, Sep 22 - 8:00 AM to 11:30 AM 2…" at bounding box center [746, 343] width 1493 height 686
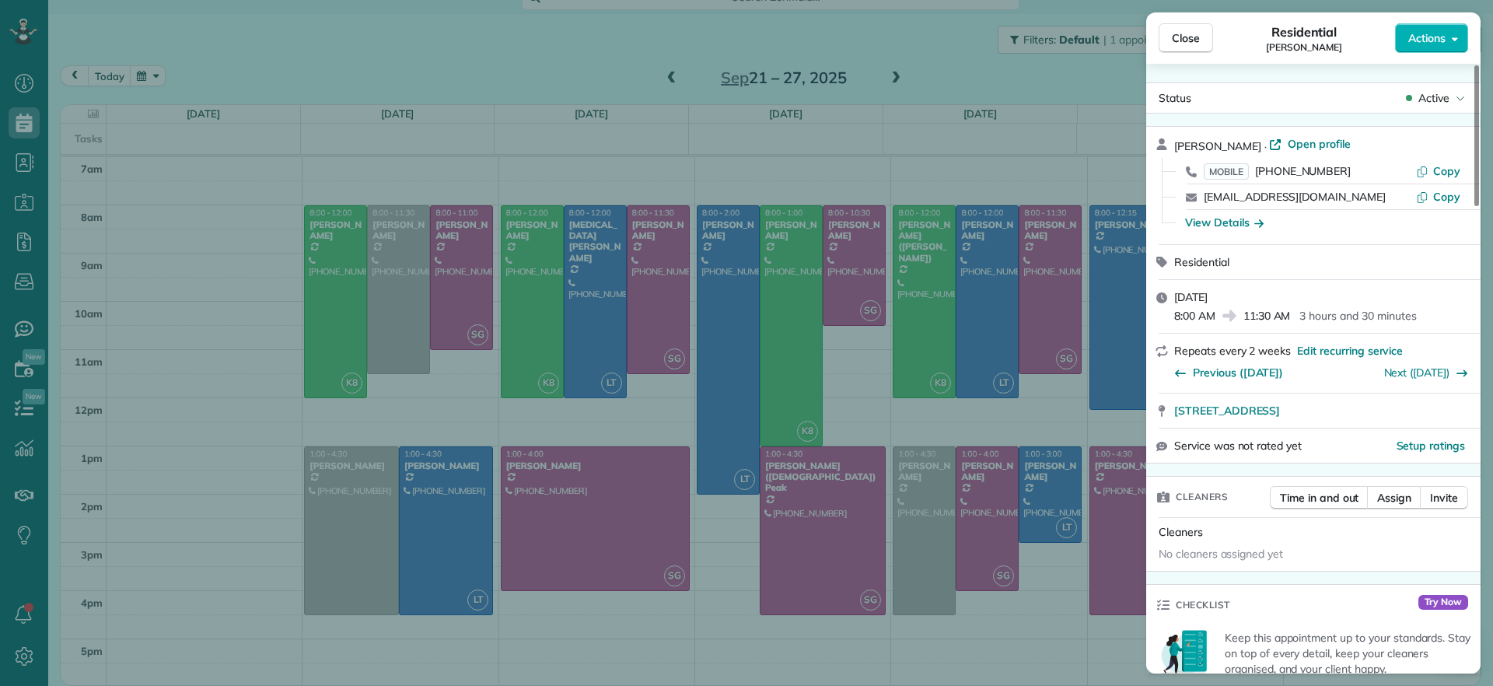
click at [400, 336] on div "Close Residential Imani Holmes Actions Status Active Imani Holmes · Open profil…" at bounding box center [746, 343] width 1493 height 686
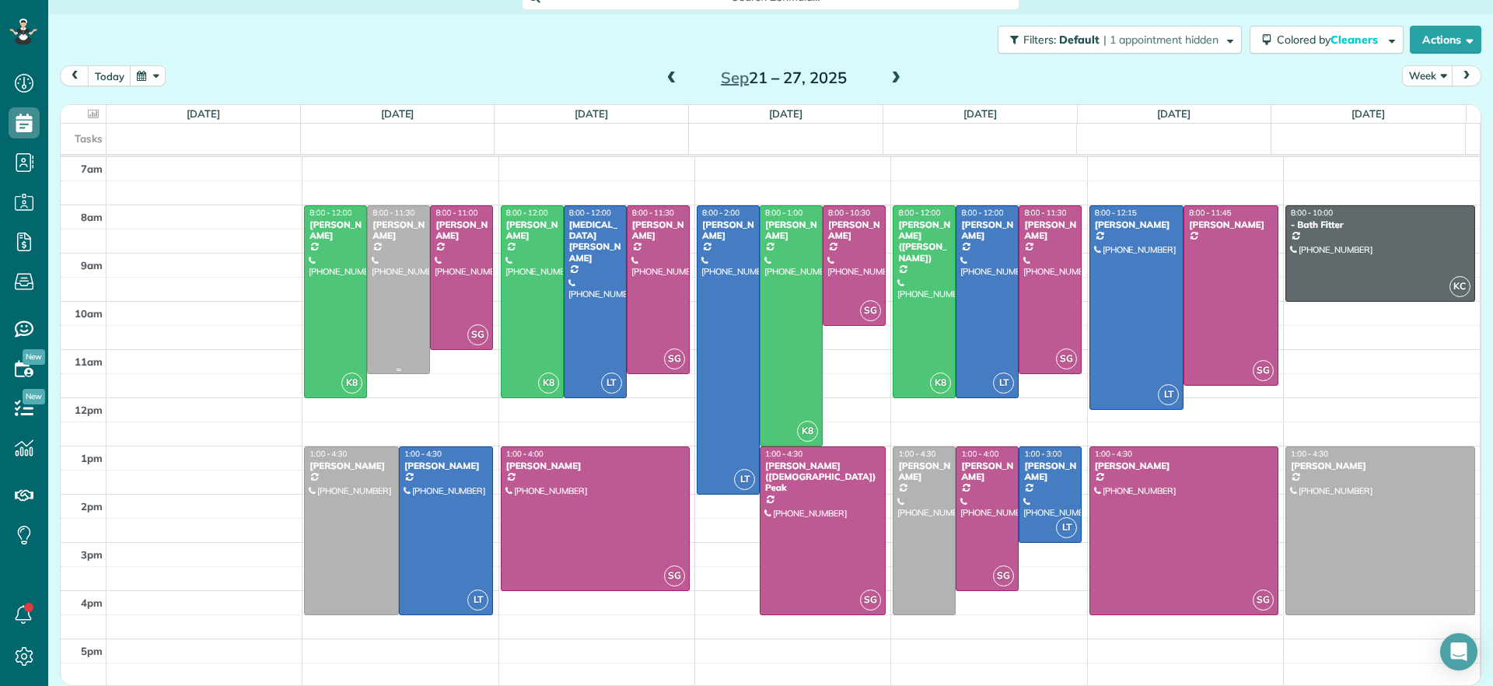
click at [400, 336] on div at bounding box center [398, 289] width 61 height 167
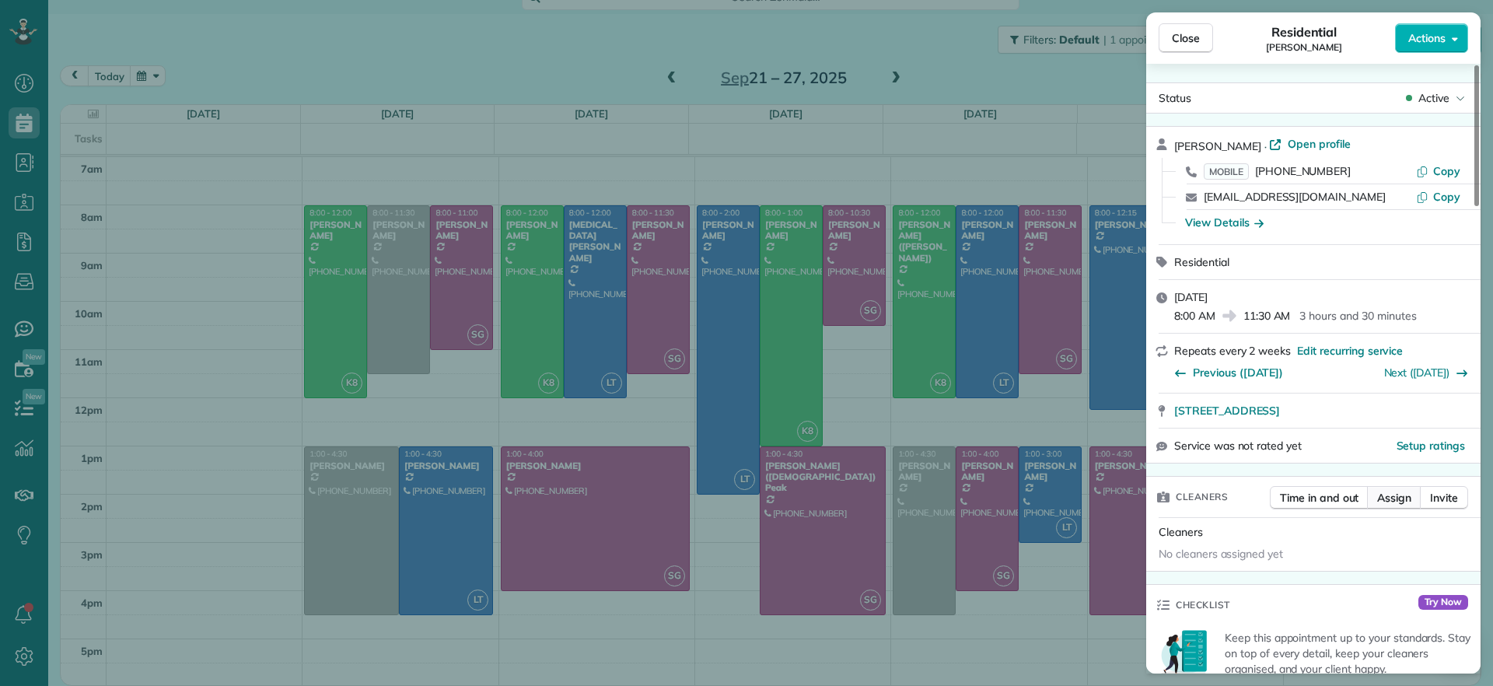
click at [1402, 495] on span "Assign" at bounding box center [1395, 498] width 34 height 16
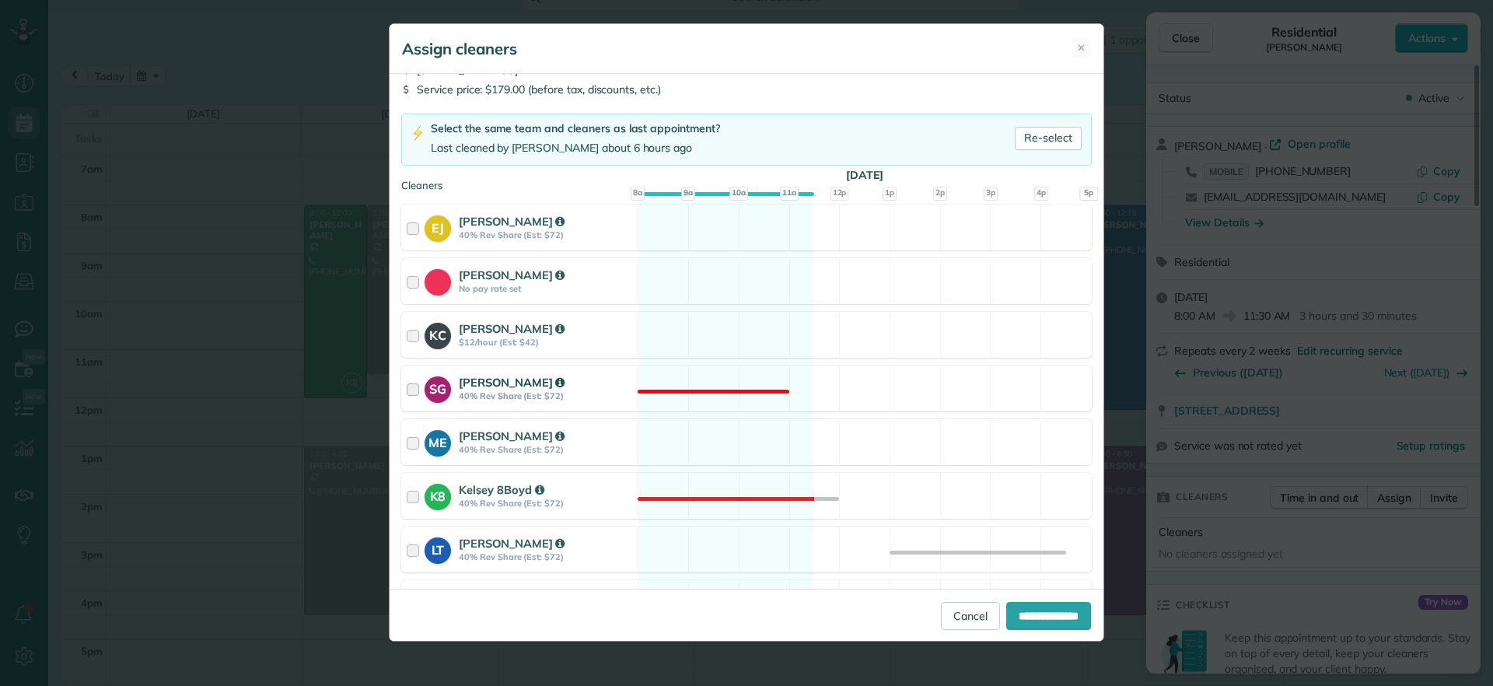
scroll to position [194, 0]
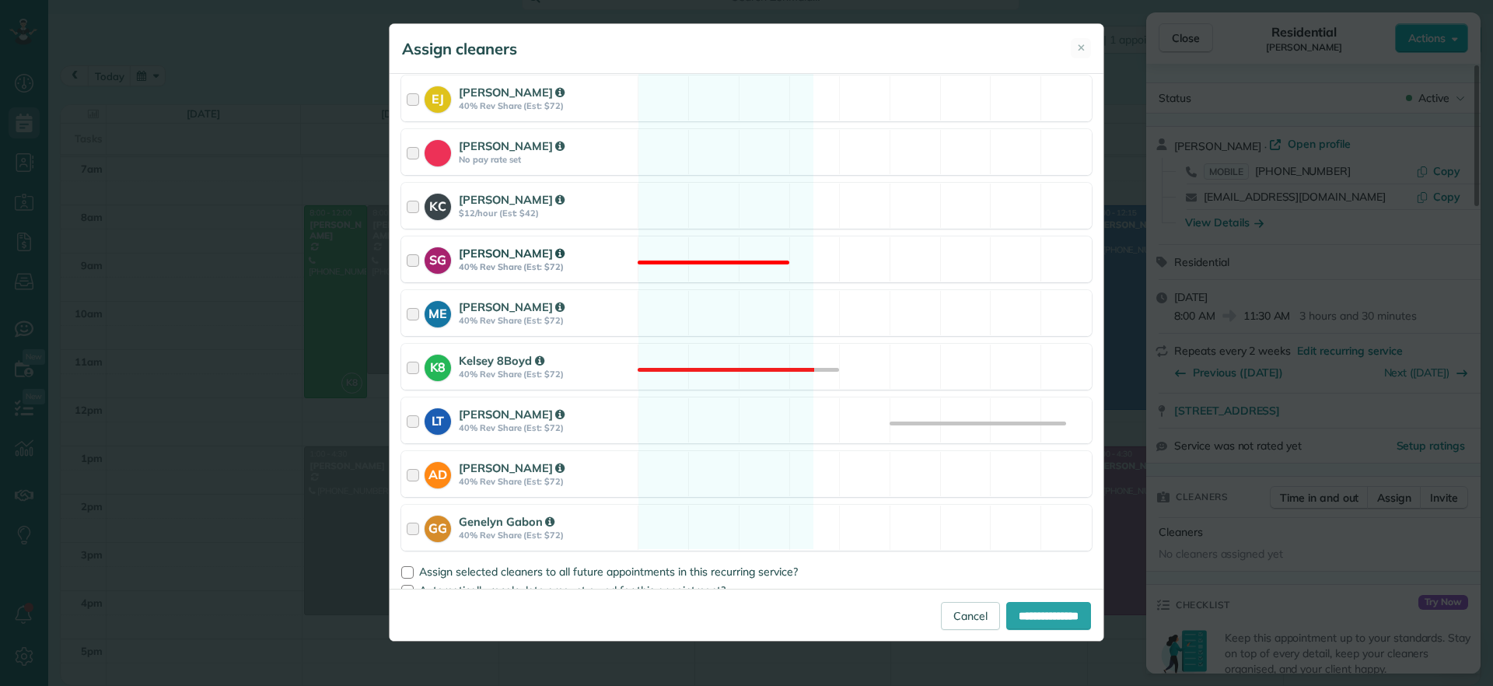
click at [718, 259] on div "SG Sophie Gibbs 40% Rev Share (Est: $72) Not available" at bounding box center [746, 259] width 691 height 46
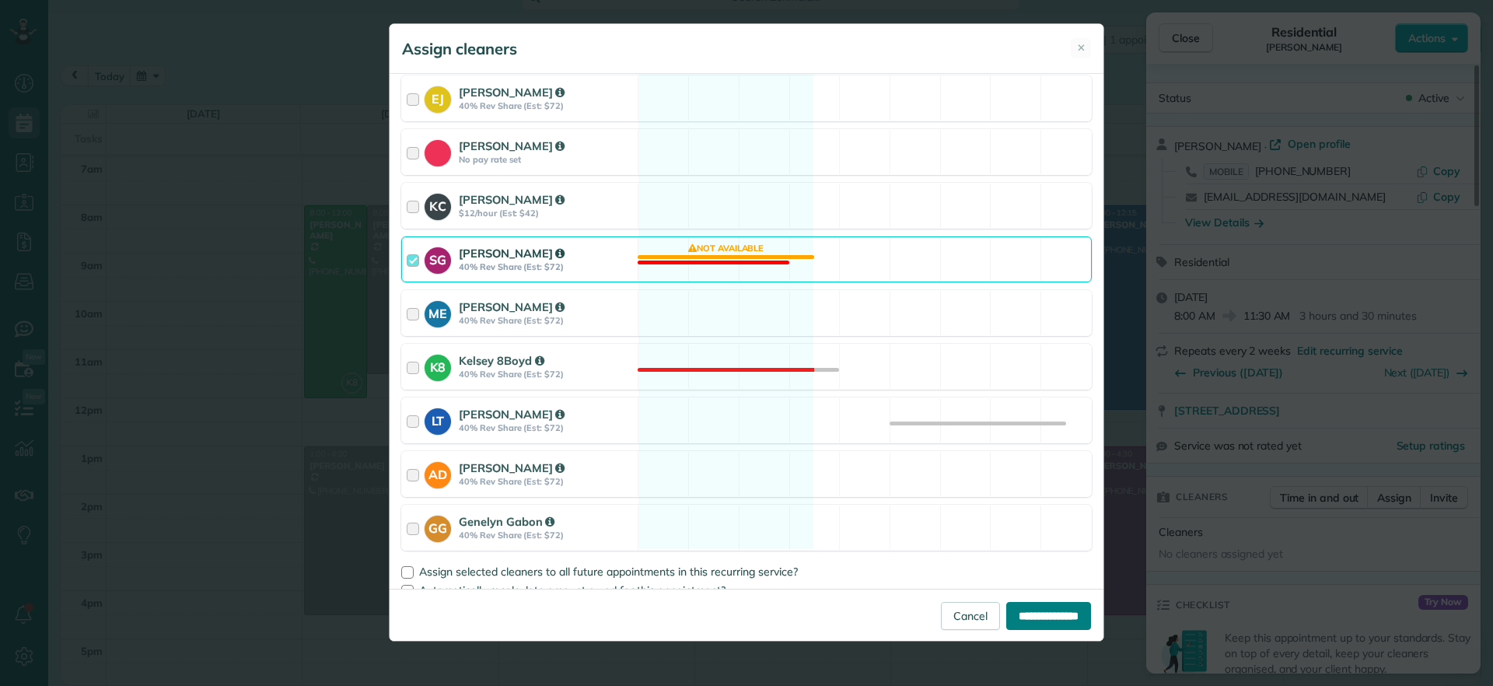
click at [1024, 607] on input "**********" at bounding box center [1049, 616] width 85 height 28
type input "**********"
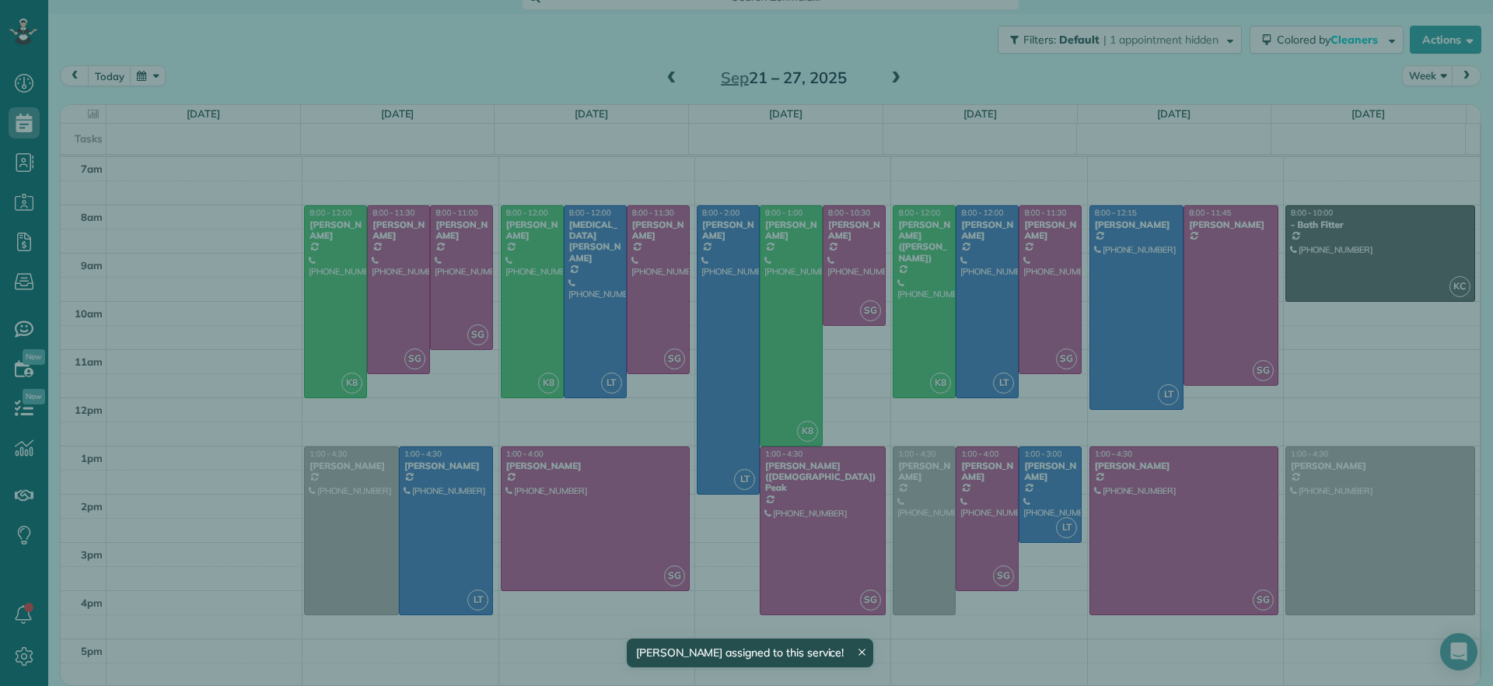
click at [452, 307] on div "Close Residential Imani Holmes Actions Status Active Imani Holmes · Open profil…" at bounding box center [746, 343] width 1493 height 686
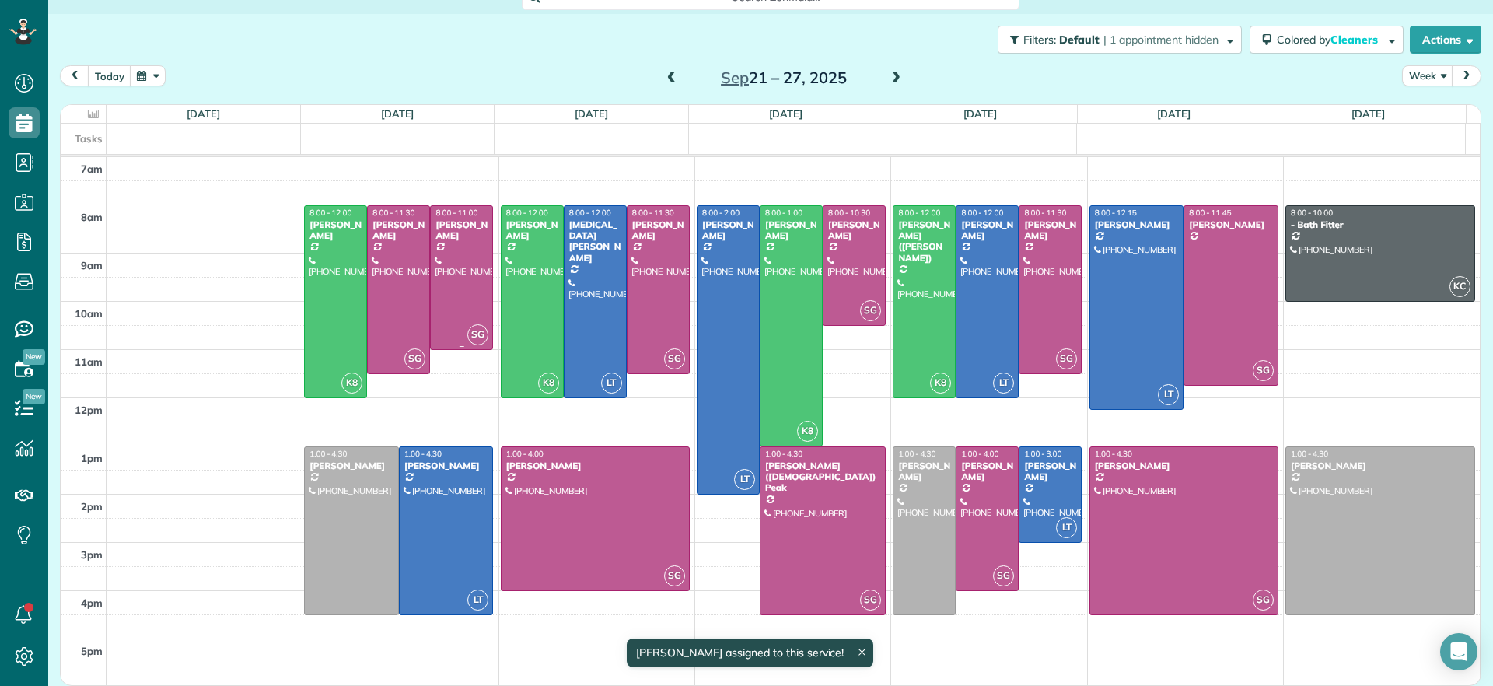
click at [451, 307] on div at bounding box center [461, 277] width 61 height 143
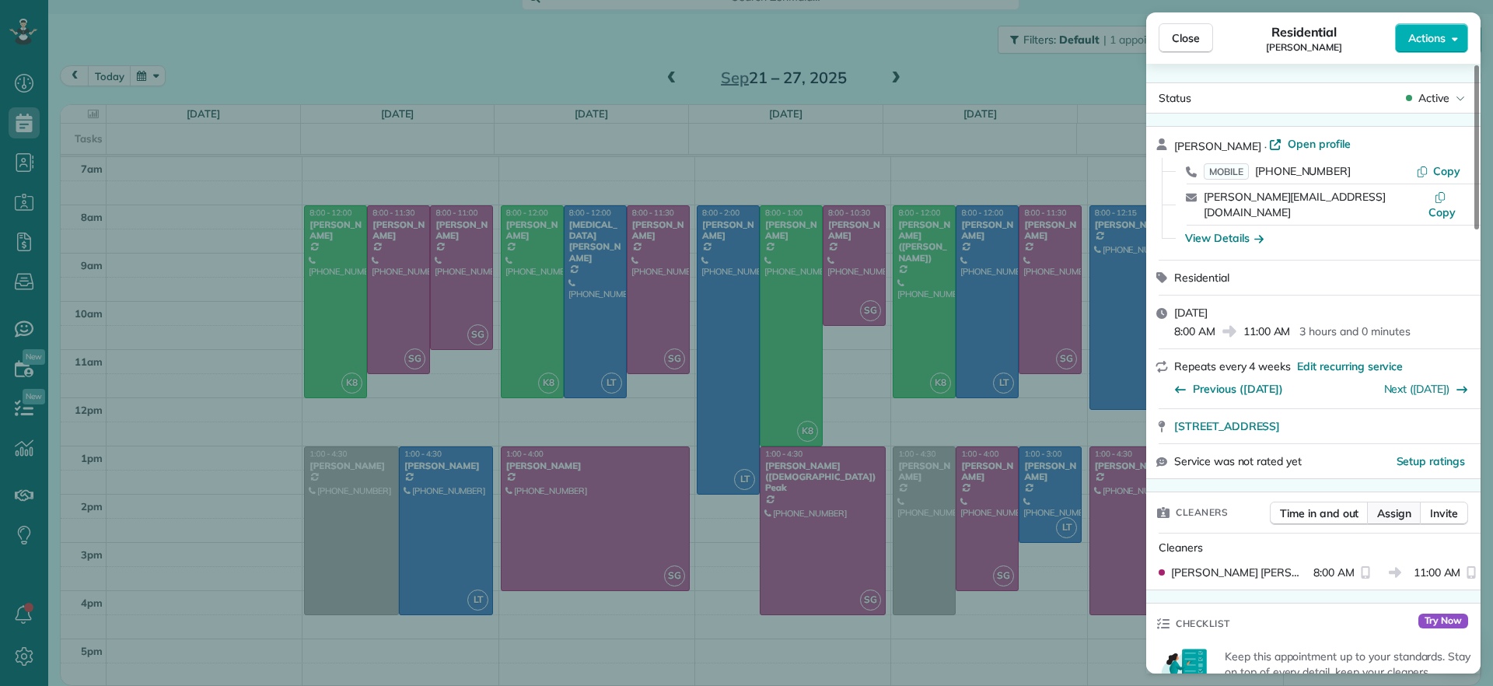
click at [1398, 506] on span "Assign" at bounding box center [1395, 514] width 34 height 16
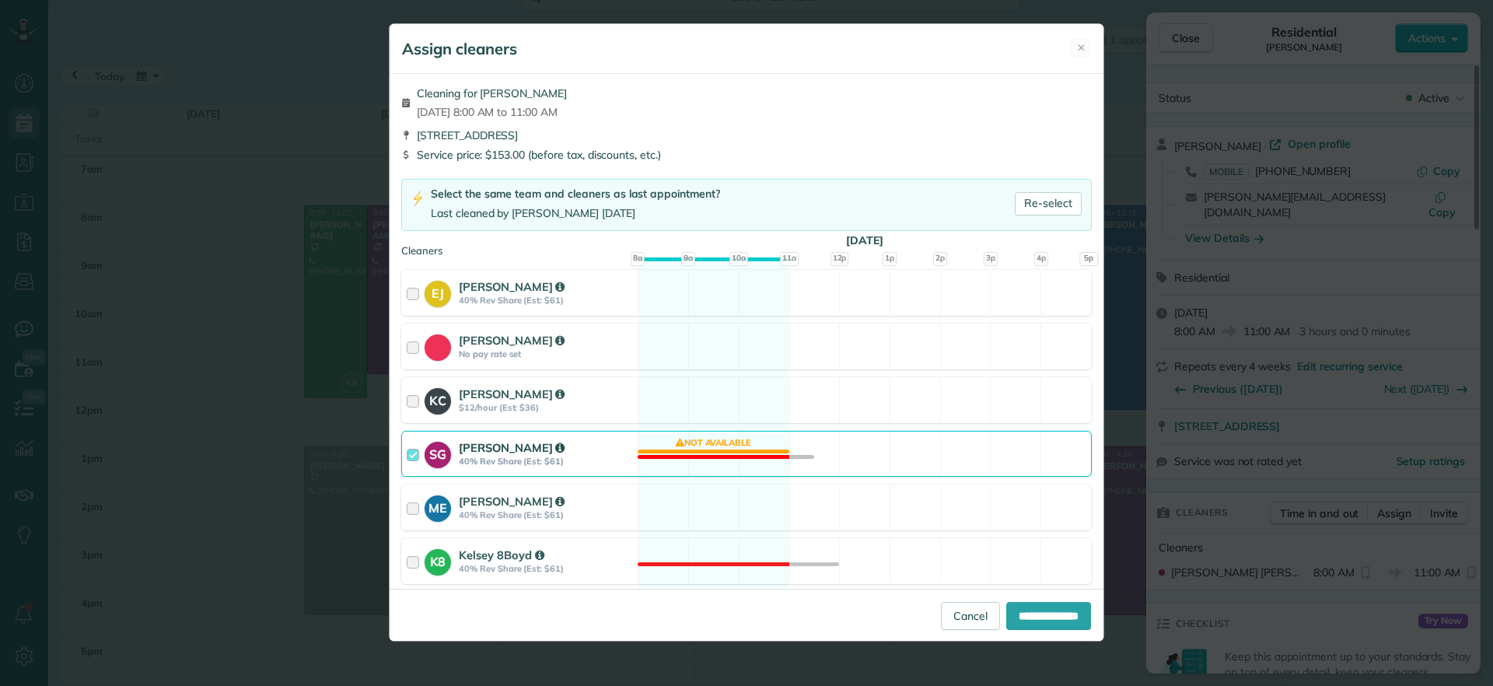
click at [705, 453] on div "SG Sophie Gibbs 40% Rev Share (Est: $61) Not available" at bounding box center [746, 454] width 691 height 46
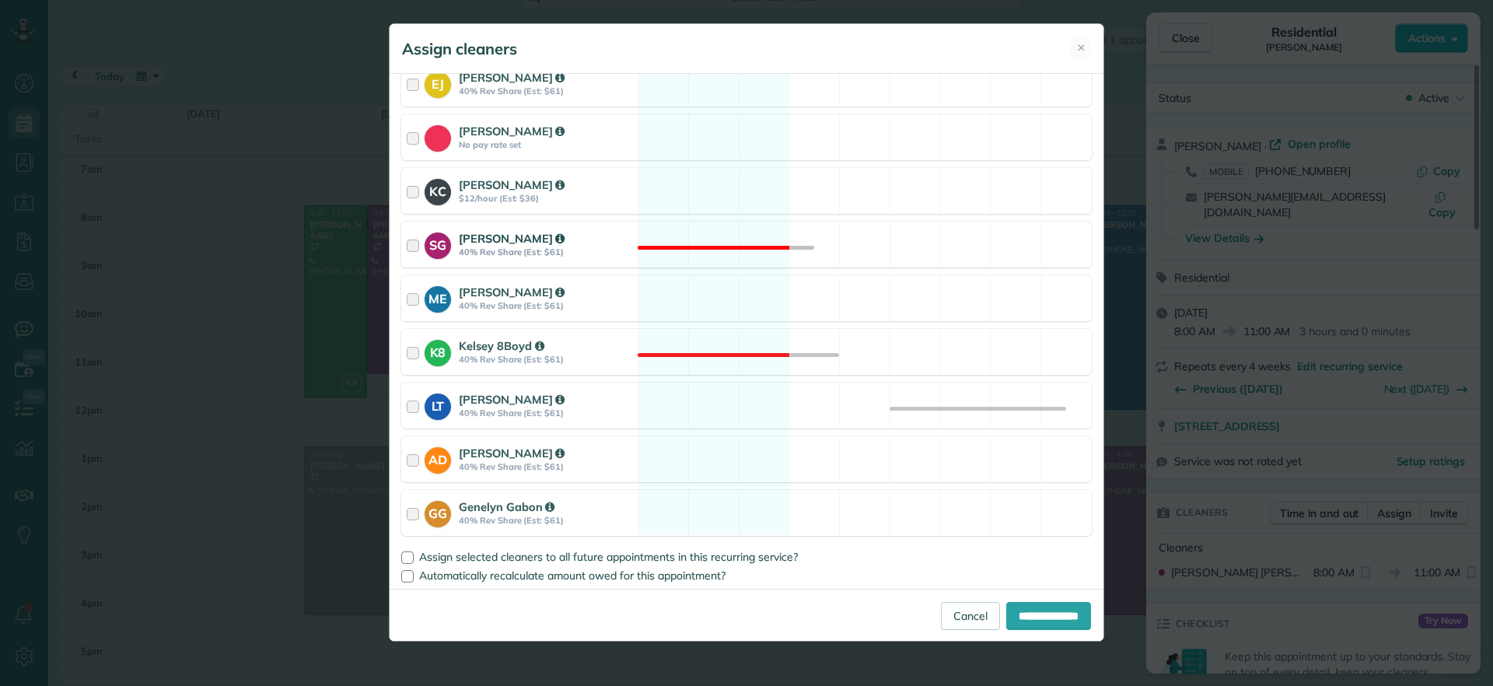
scroll to position [213, 0]
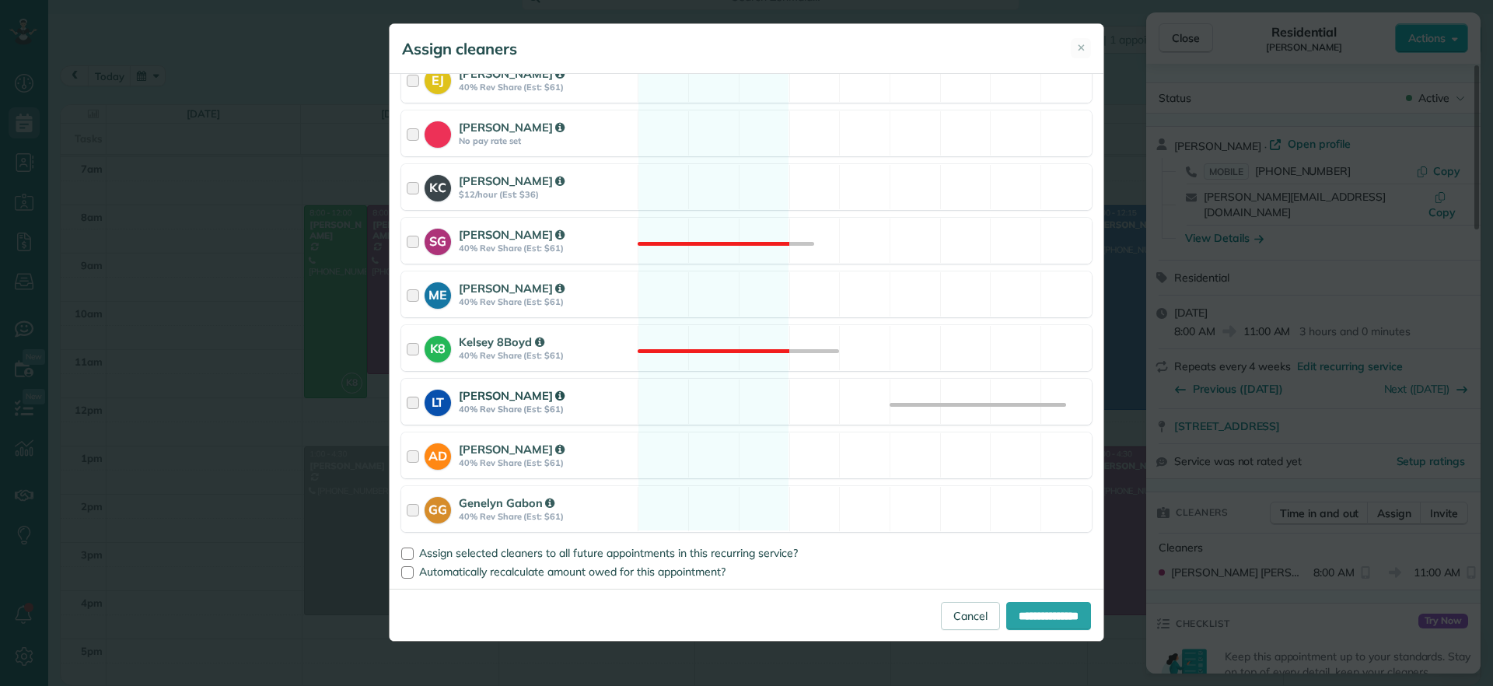
click at [710, 414] on div "LT Laura Thaller 40% Rev Share (Est: $61) Available" at bounding box center [746, 402] width 691 height 46
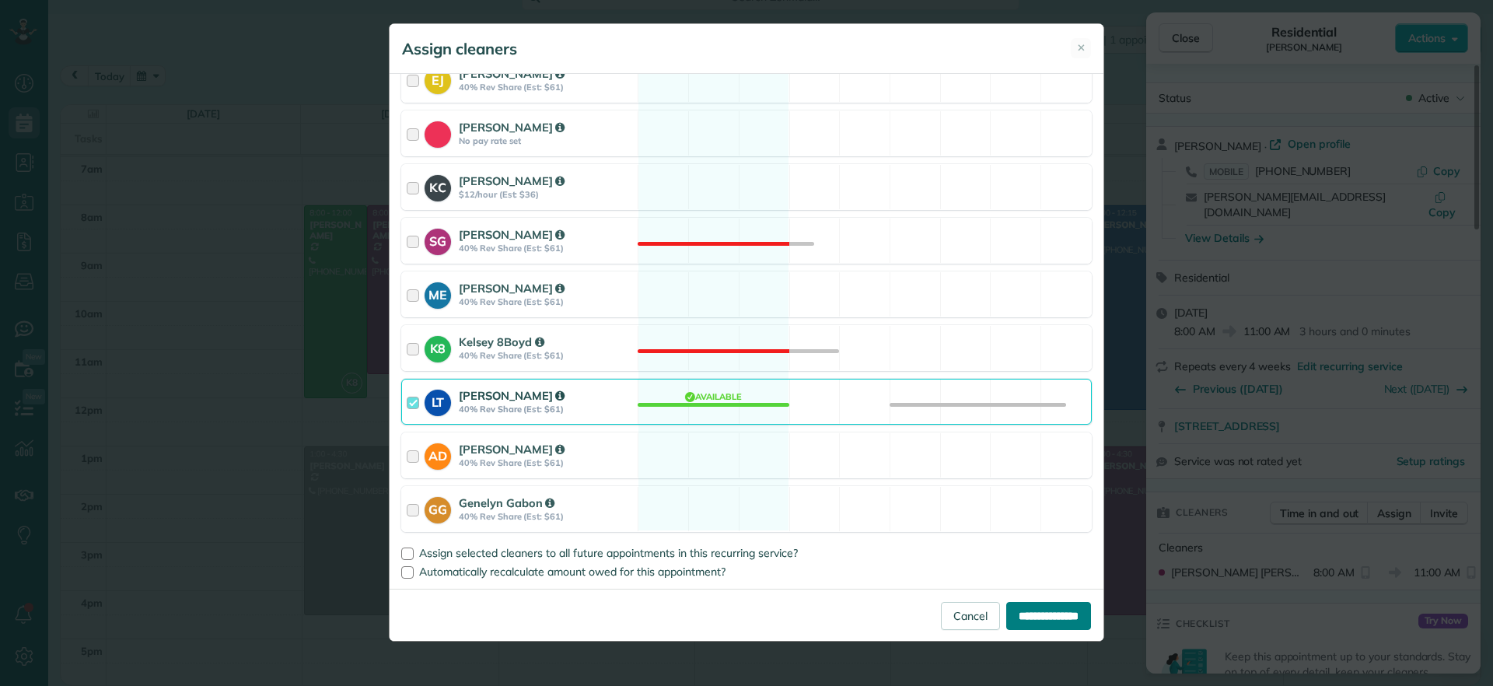
click at [1040, 607] on input "**********" at bounding box center [1049, 616] width 85 height 28
type input "**********"
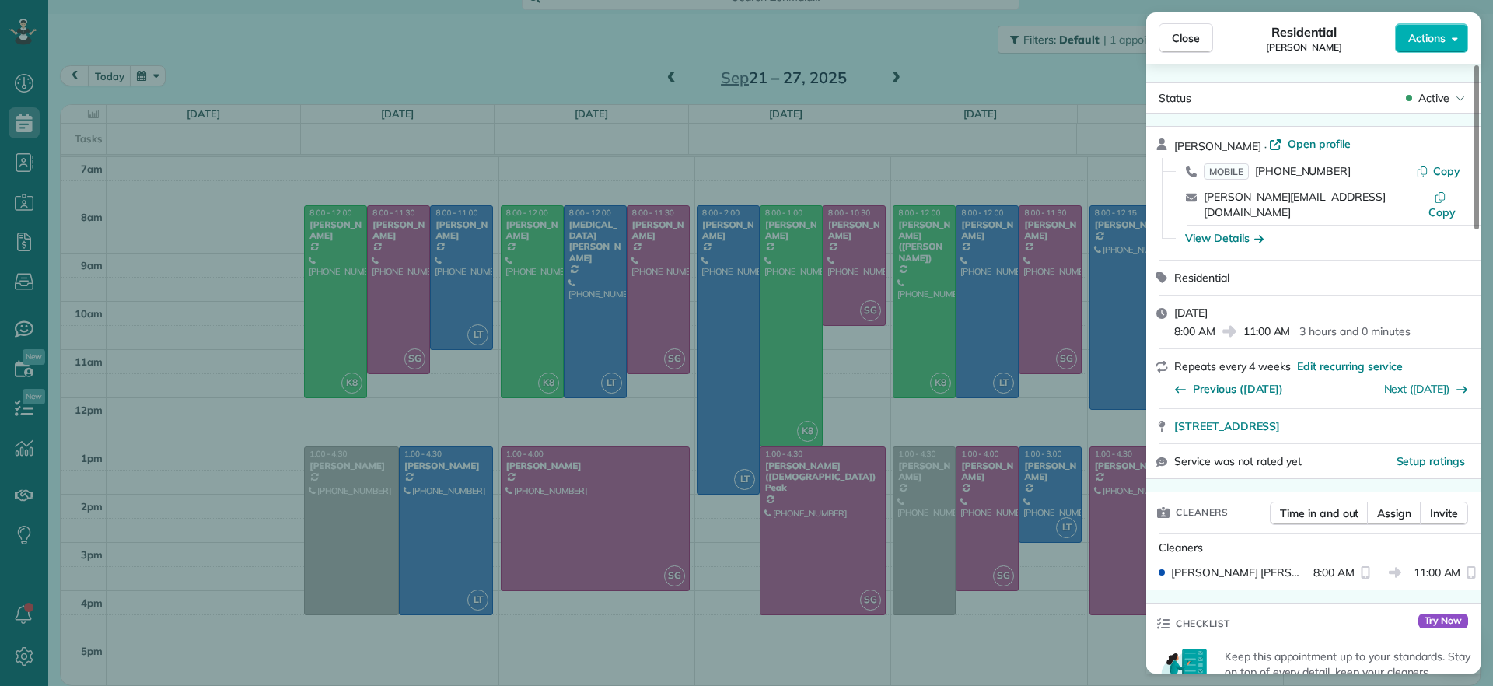
click at [620, 670] on div "Close Residential Peggy Partridge Actions Status Active Peggy Partridge · Open …" at bounding box center [746, 343] width 1493 height 686
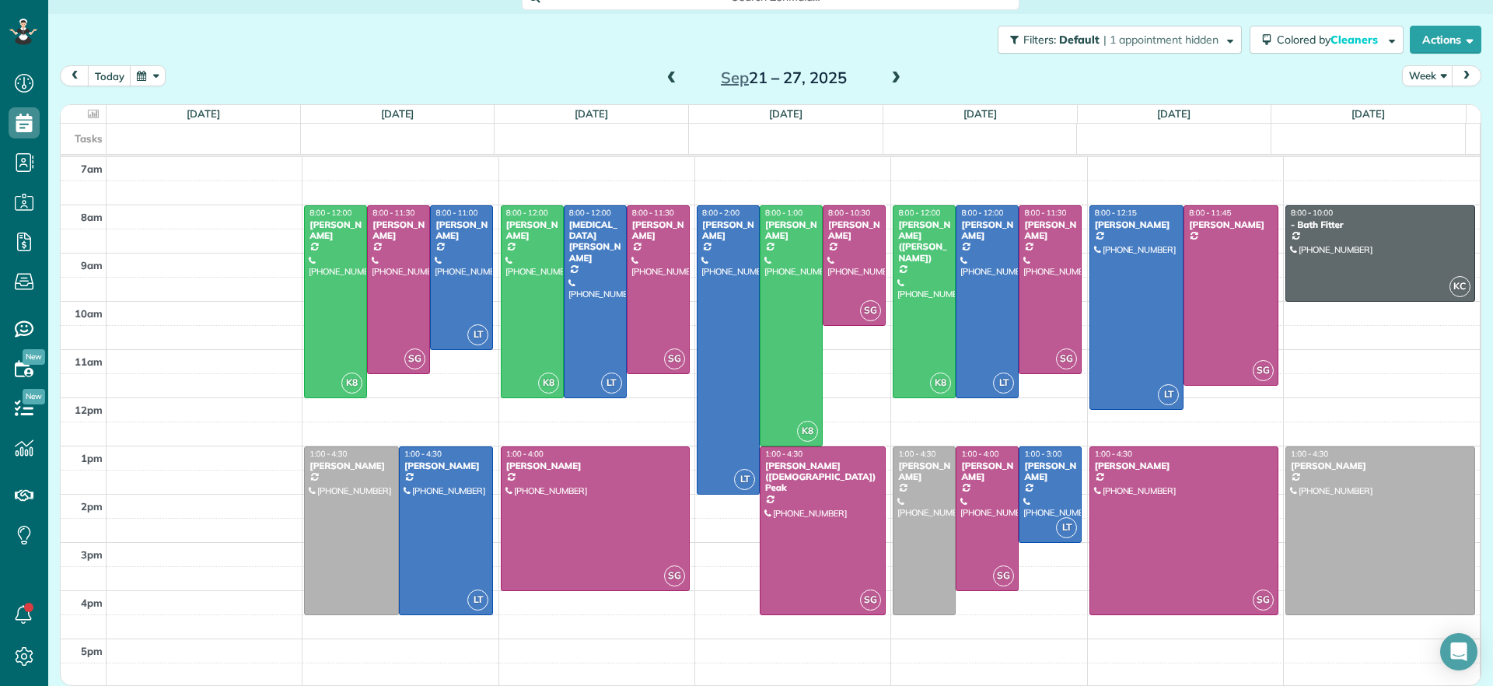
click at [879, 82] on div "Sep 21 – 27, 2025" at bounding box center [784, 77] width 249 height 25
click at [888, 82] on span at bounding box center [896, 79] width 17 height 14
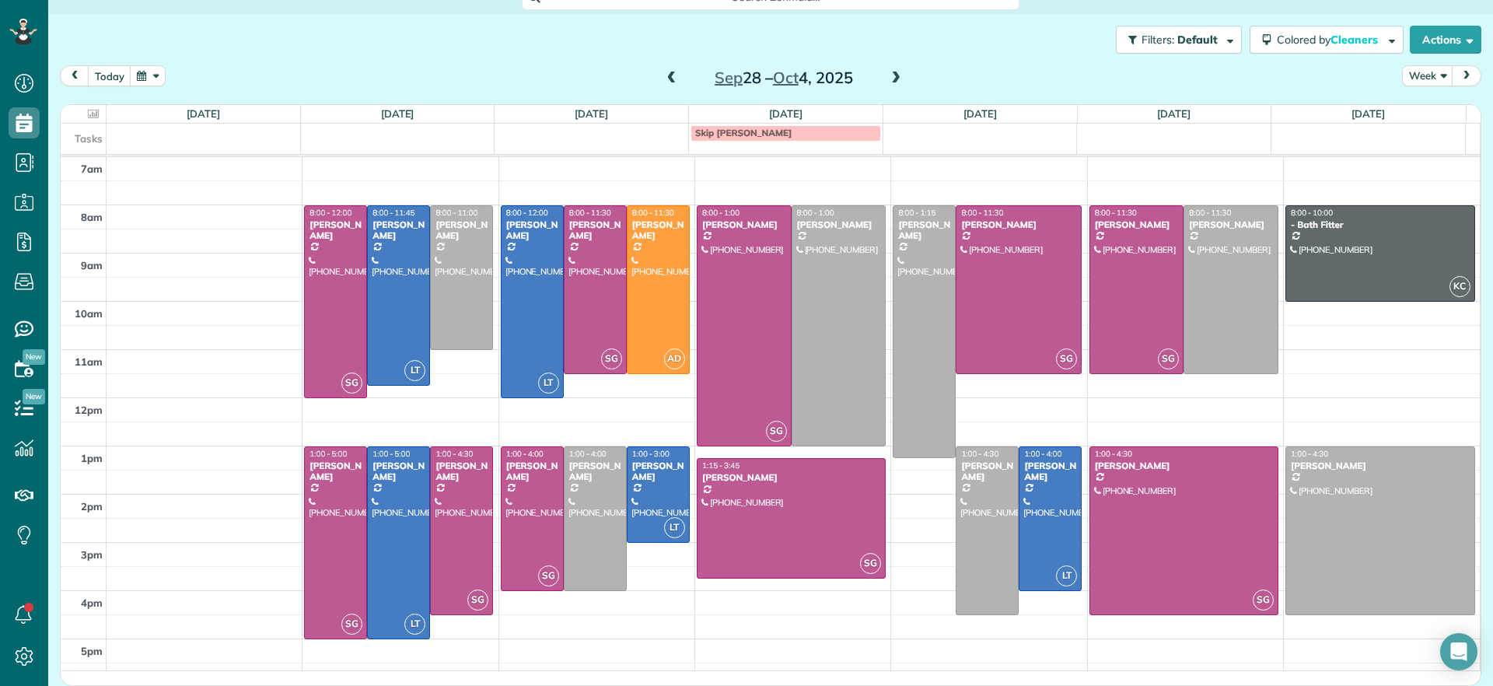
click at [670, 82] on span at bounding box center [671, 79] width 17 height 14
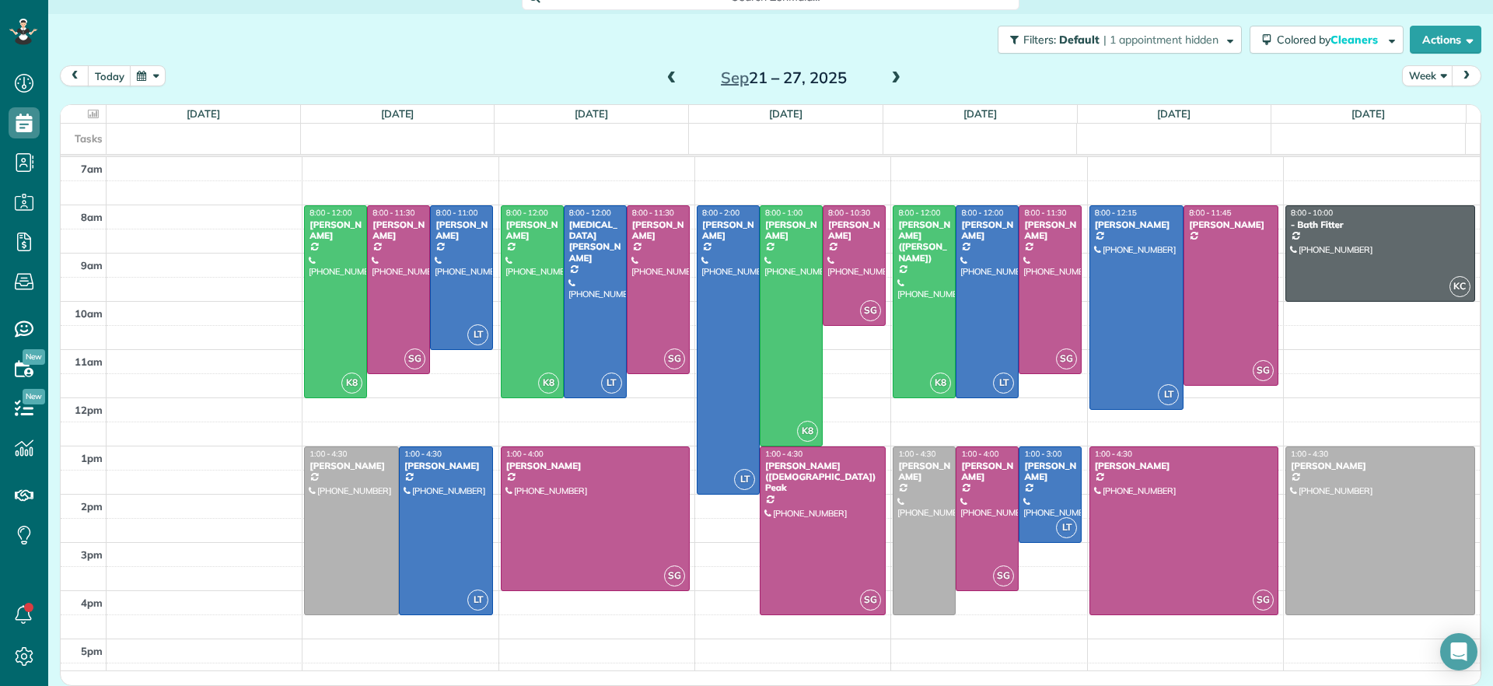
click at [669, 82] on span at bounding box center [671, 79] width 17 height 14
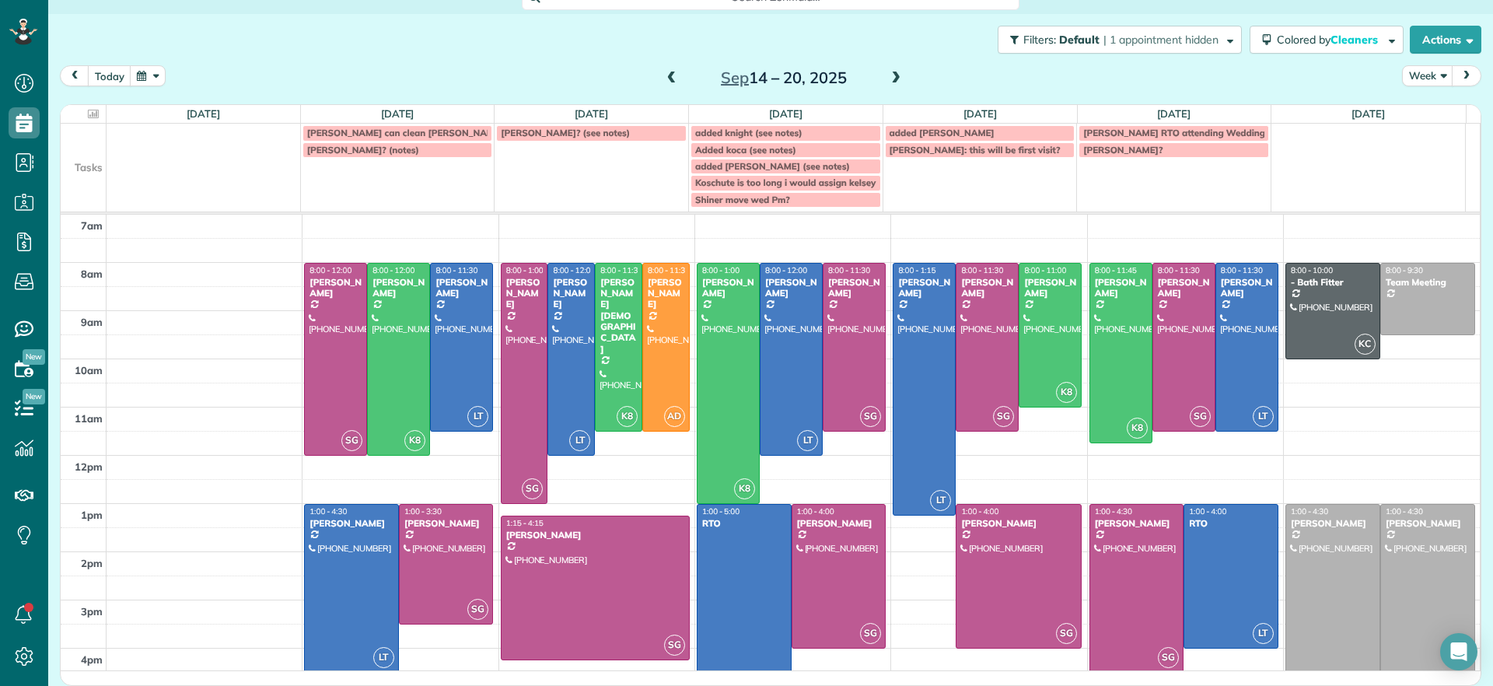
click at [888, 74] on span at bounding box center [896, 79] width 17 height 14
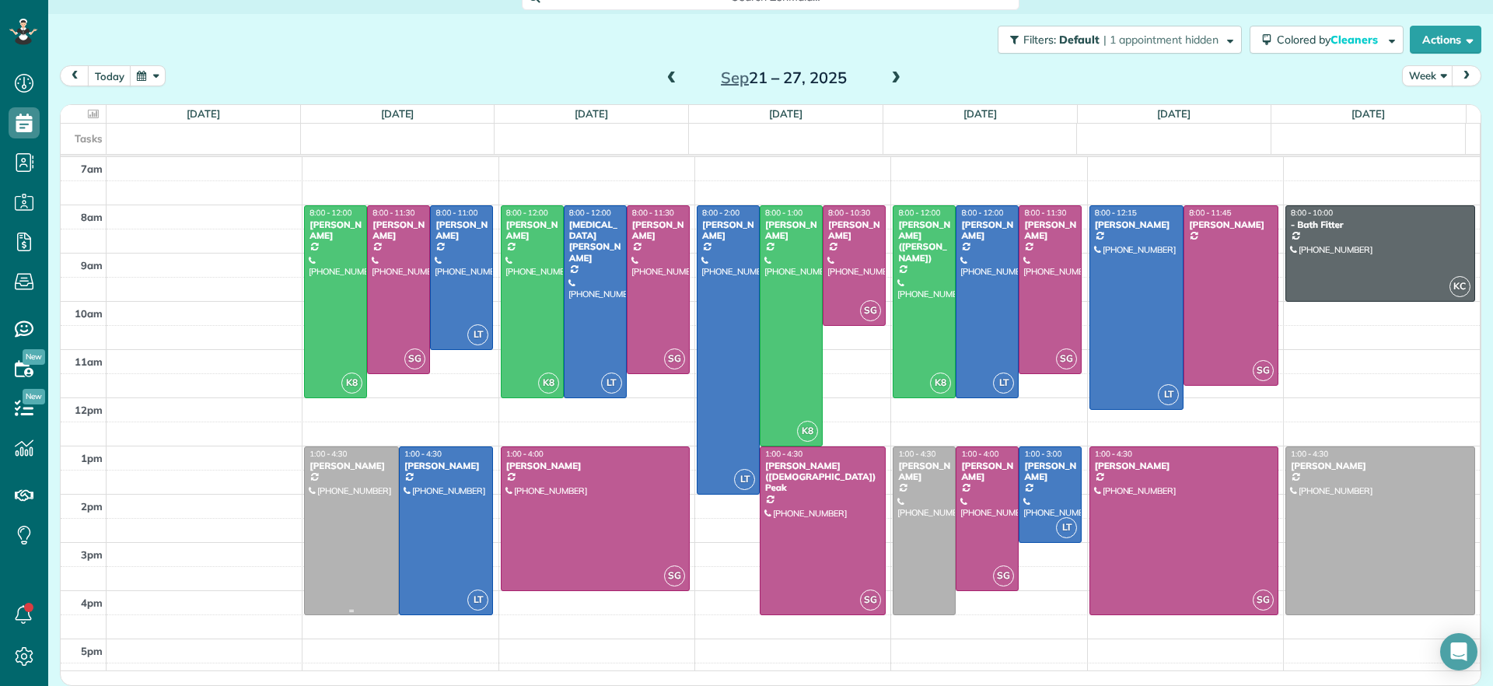
click at [359, 508] on div at bounding box center [351, 530] width 93 height 167
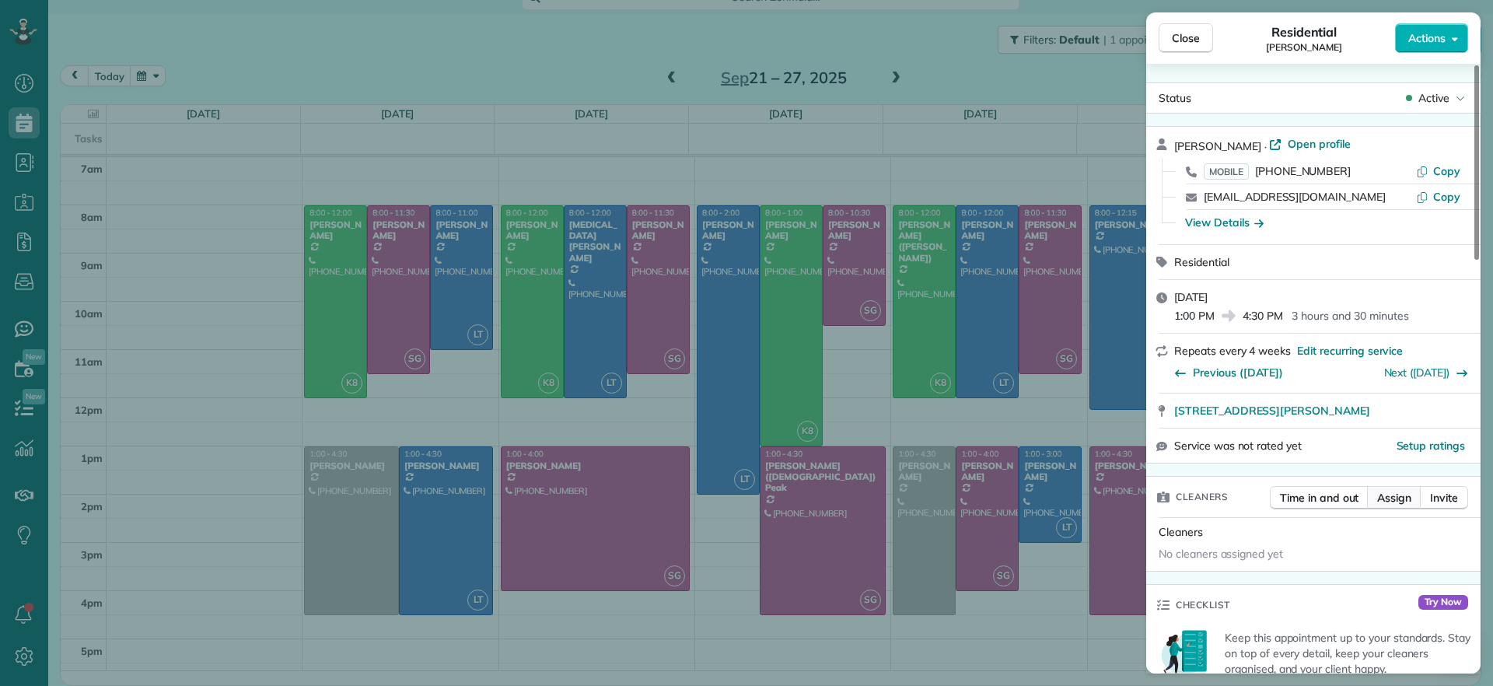
click at [1387, 502] on span "Assign" at bounding box center [1395, 498] width 34 height 16
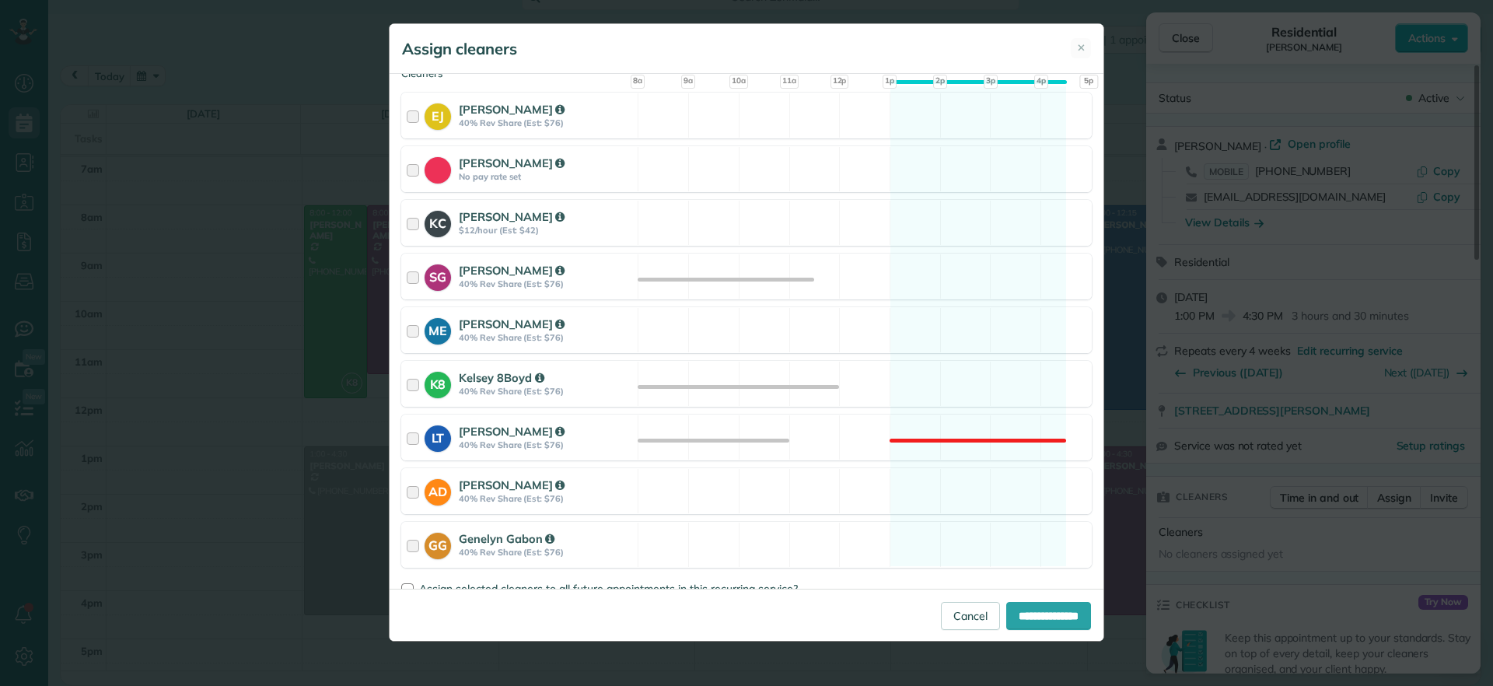
scroll to position [194, 0]
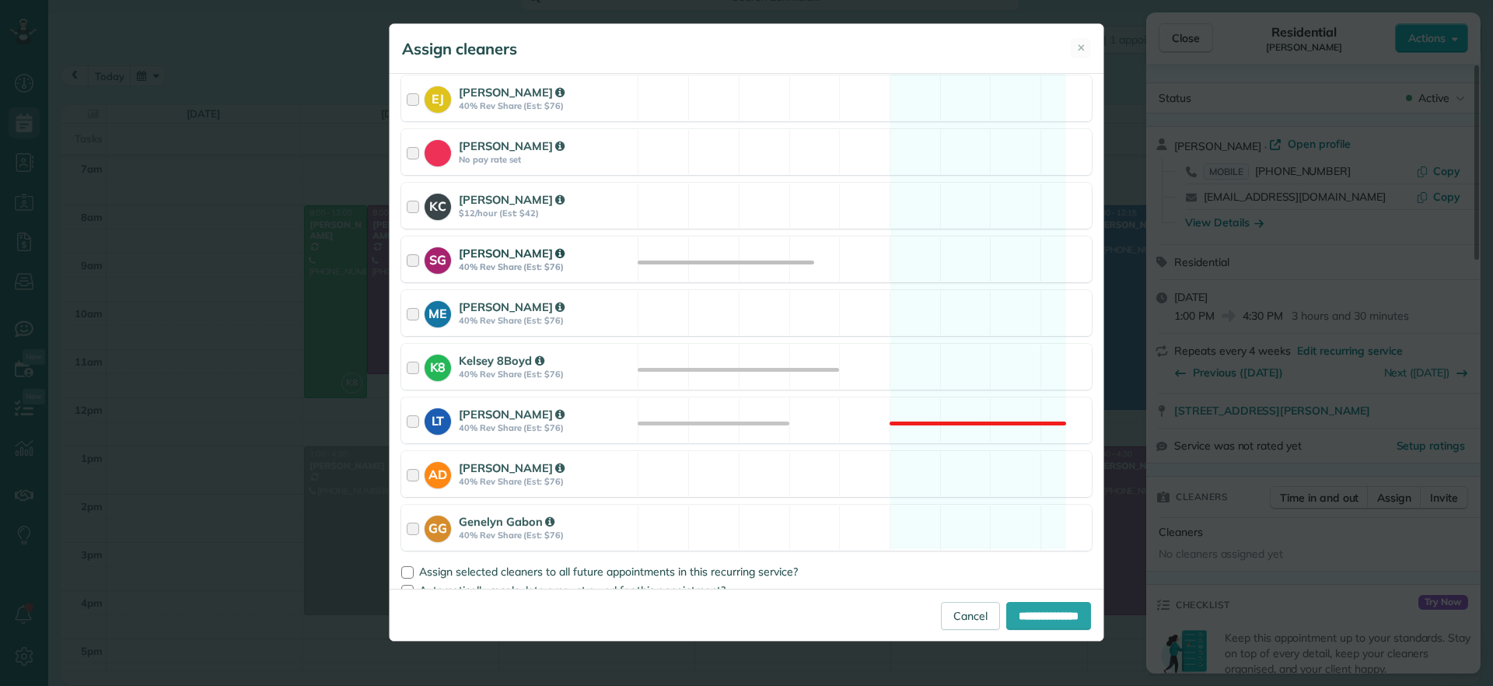
click at [946, 263] on div "SG Sophie Gibbs 40% Rev Share (Est: $76) Available" at bounding box center [746, 259] width 691 height 46
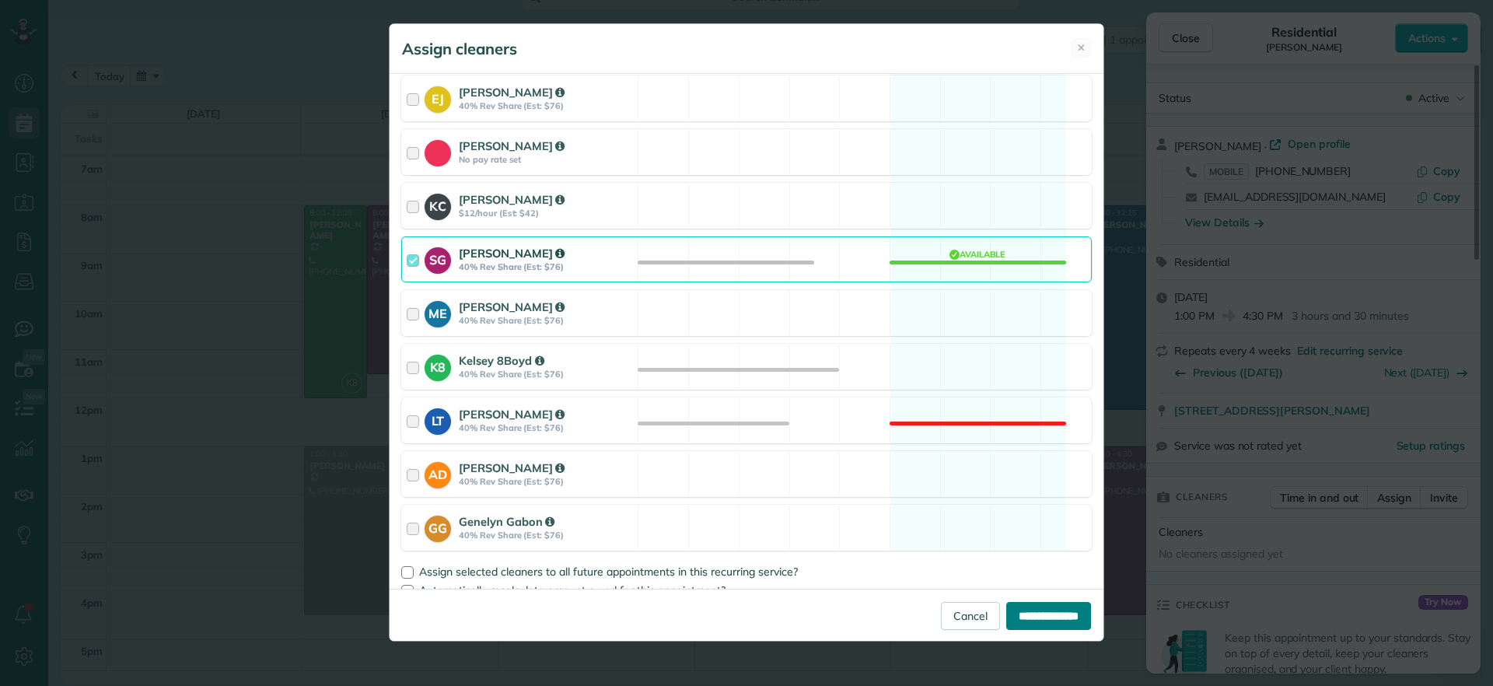
click at [1028, 604] on input "**********" at bounding box center [1049, 616] width 85 height 28
type input "**********"
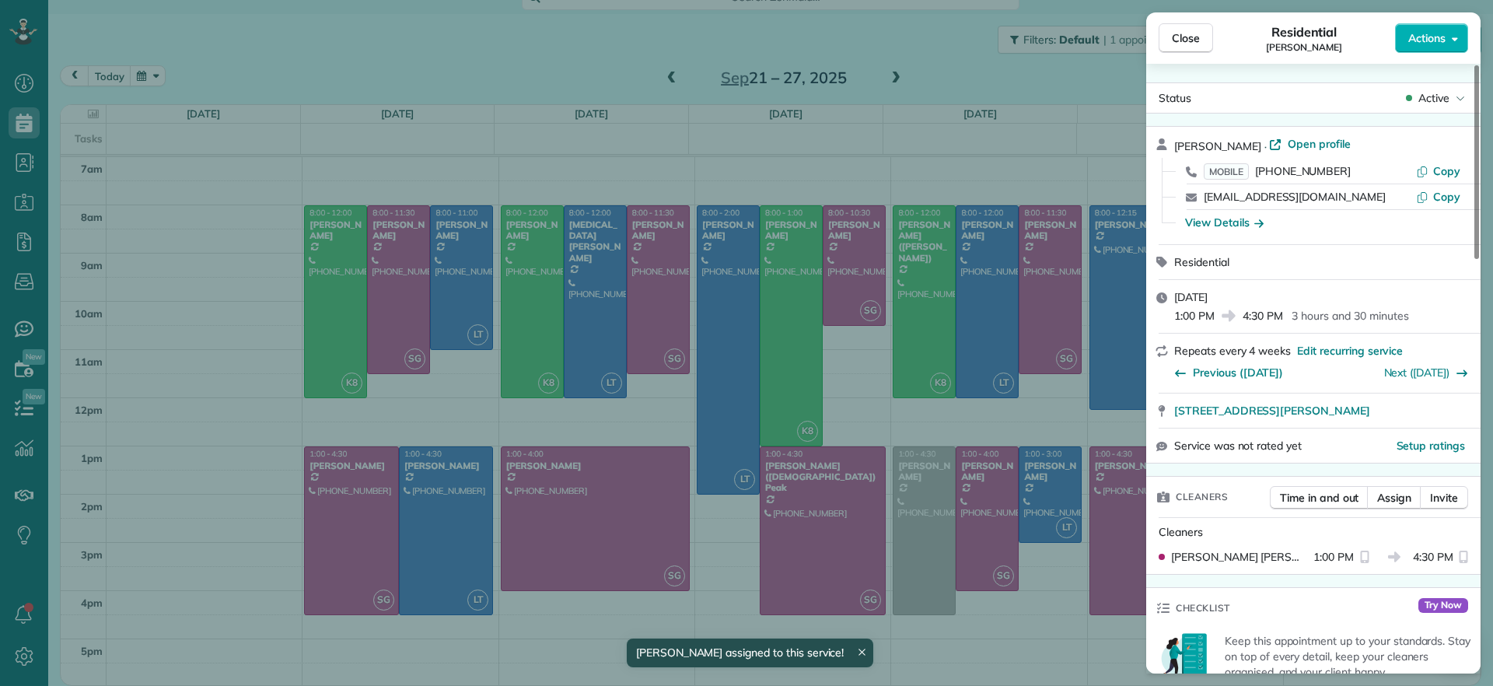
click at [596, 620] on div "Close Residential Gary Murphree Actions Status Active Gary Murphree · Open prof…" at bounding box center [746, 343] width 1493 height 686
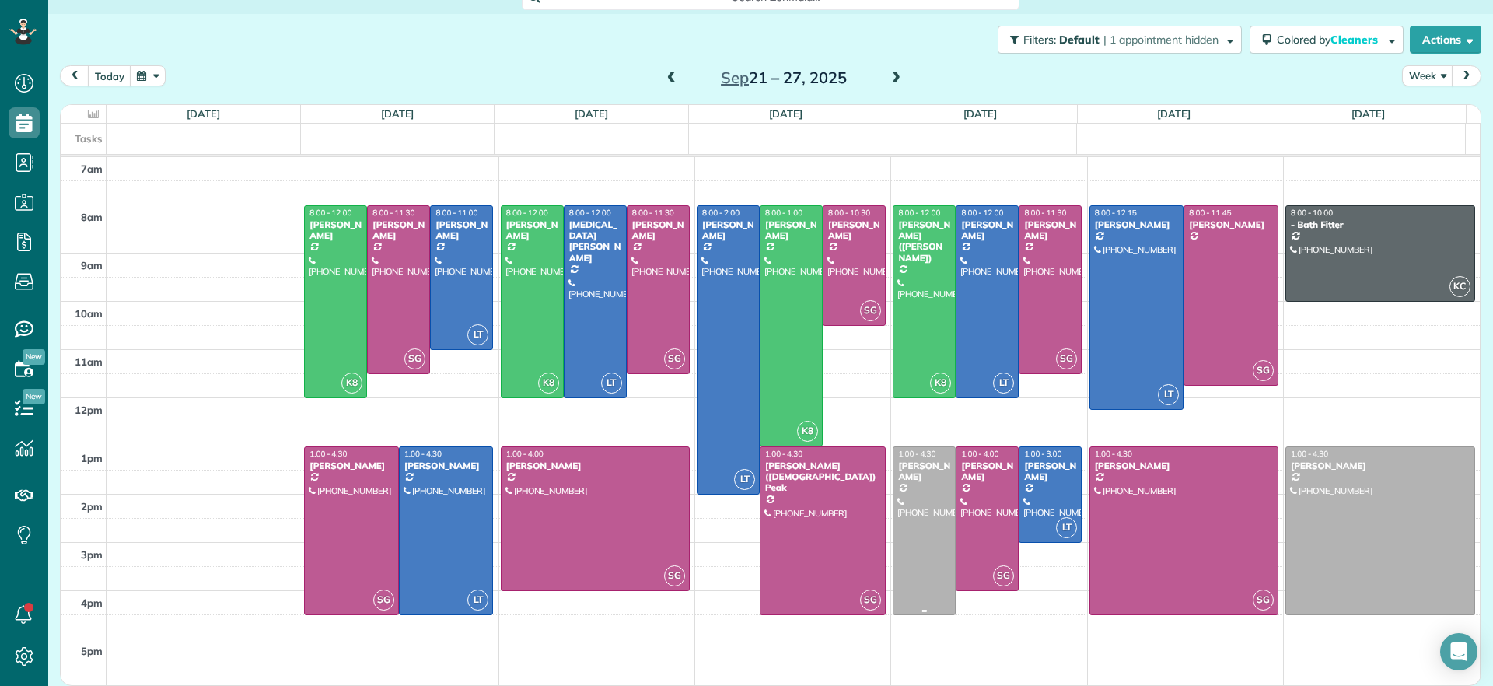
click at [907, 545] on div at bounding box center [924, 530] width 61 height 167
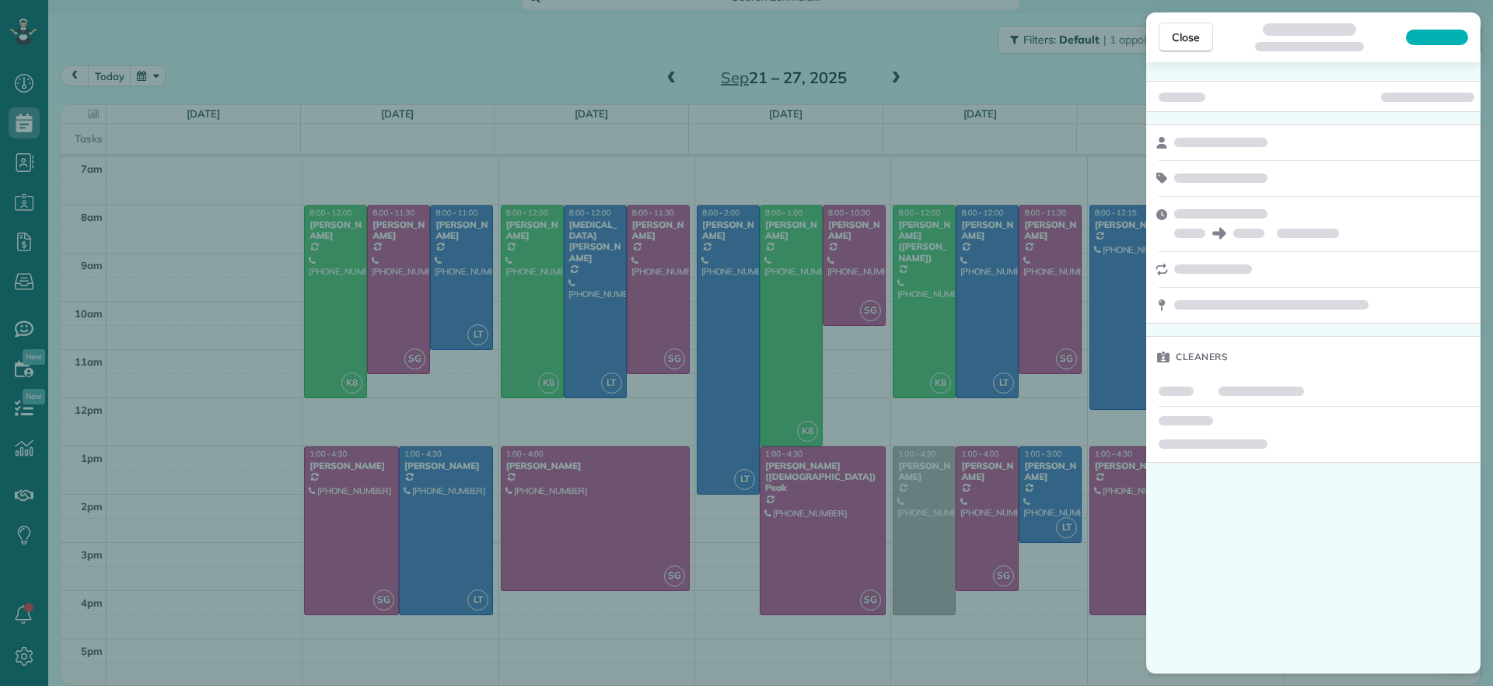
click at [1017, 617] on div "Close Cleaners" at bounding box center [746, 343] width 1493 height 686
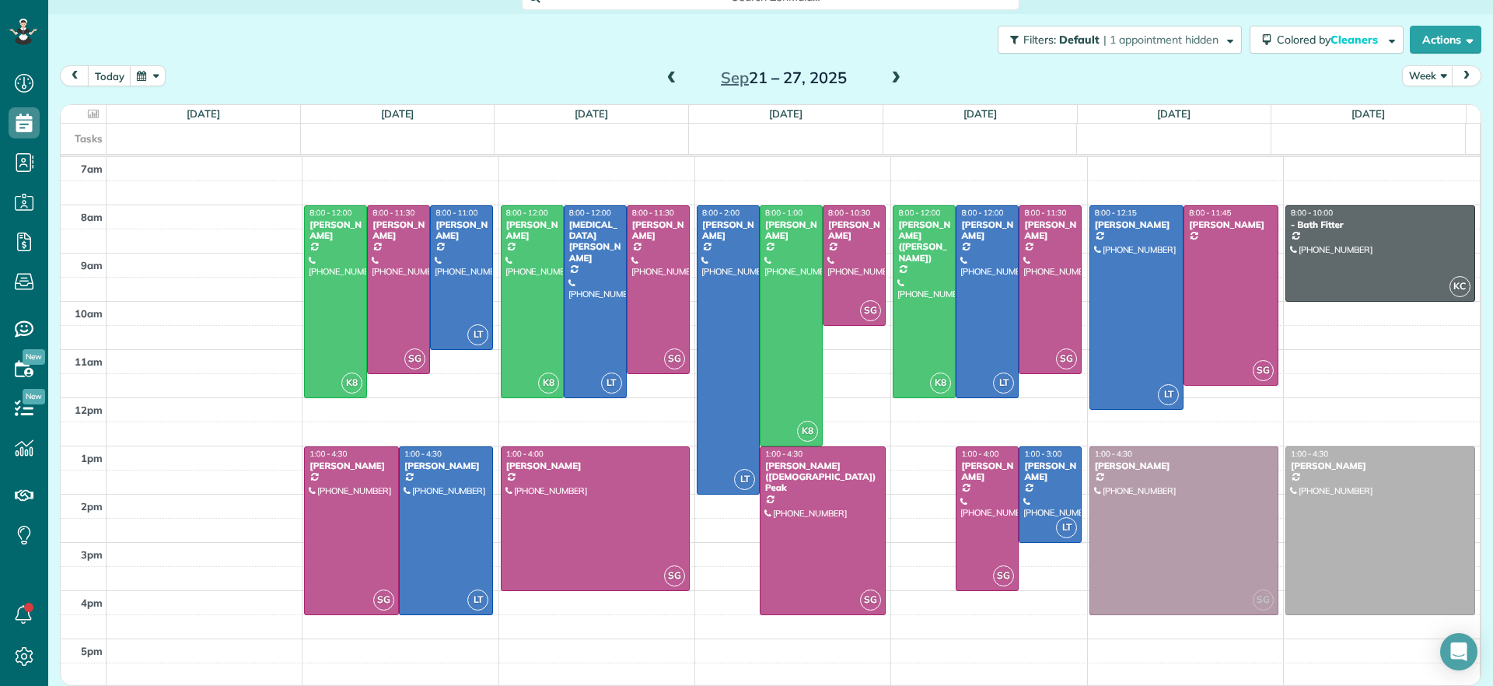
drag, startPoint x: 905, startPoint y: 477, endPoint x: 1139, endPoint y: 495, distance: 234.8
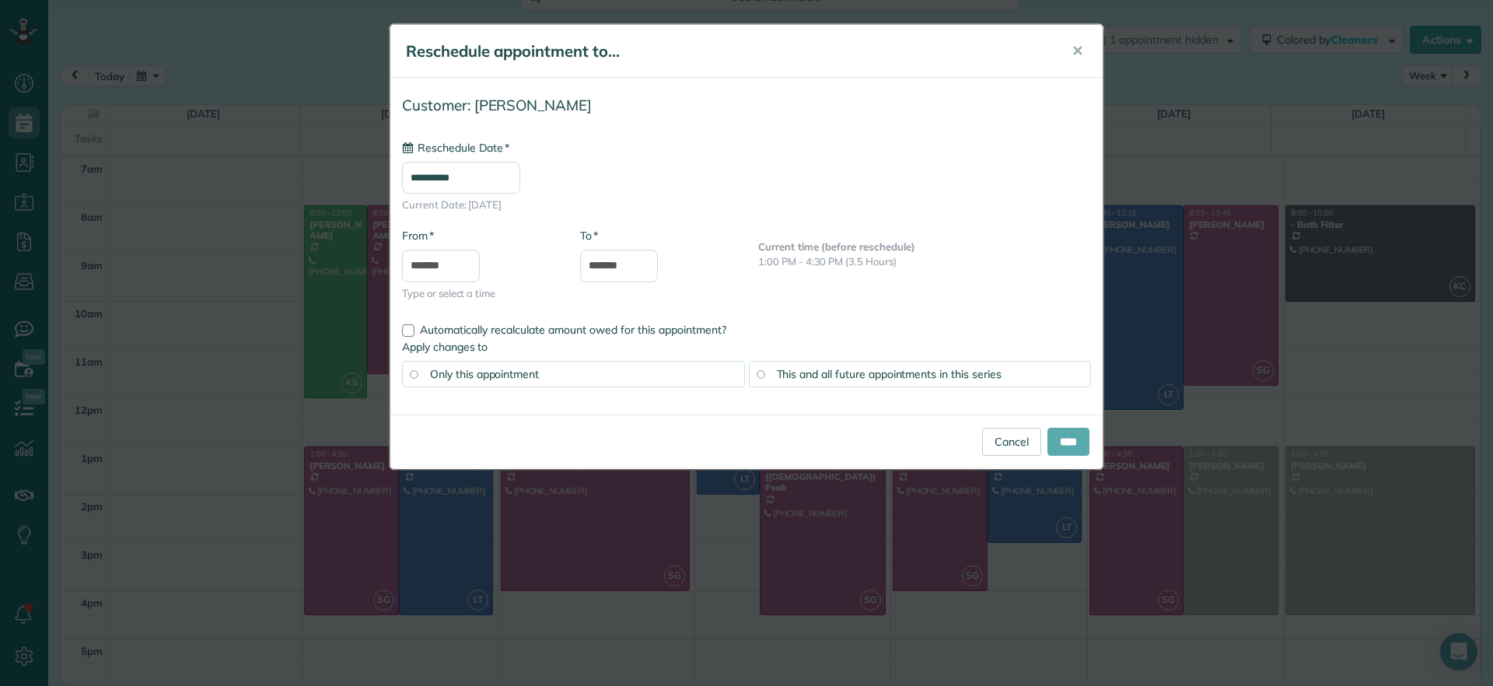
type input "**********"
click at [1052, 447] on input "****" at bounding box center [1069, 442] width 42 height 28
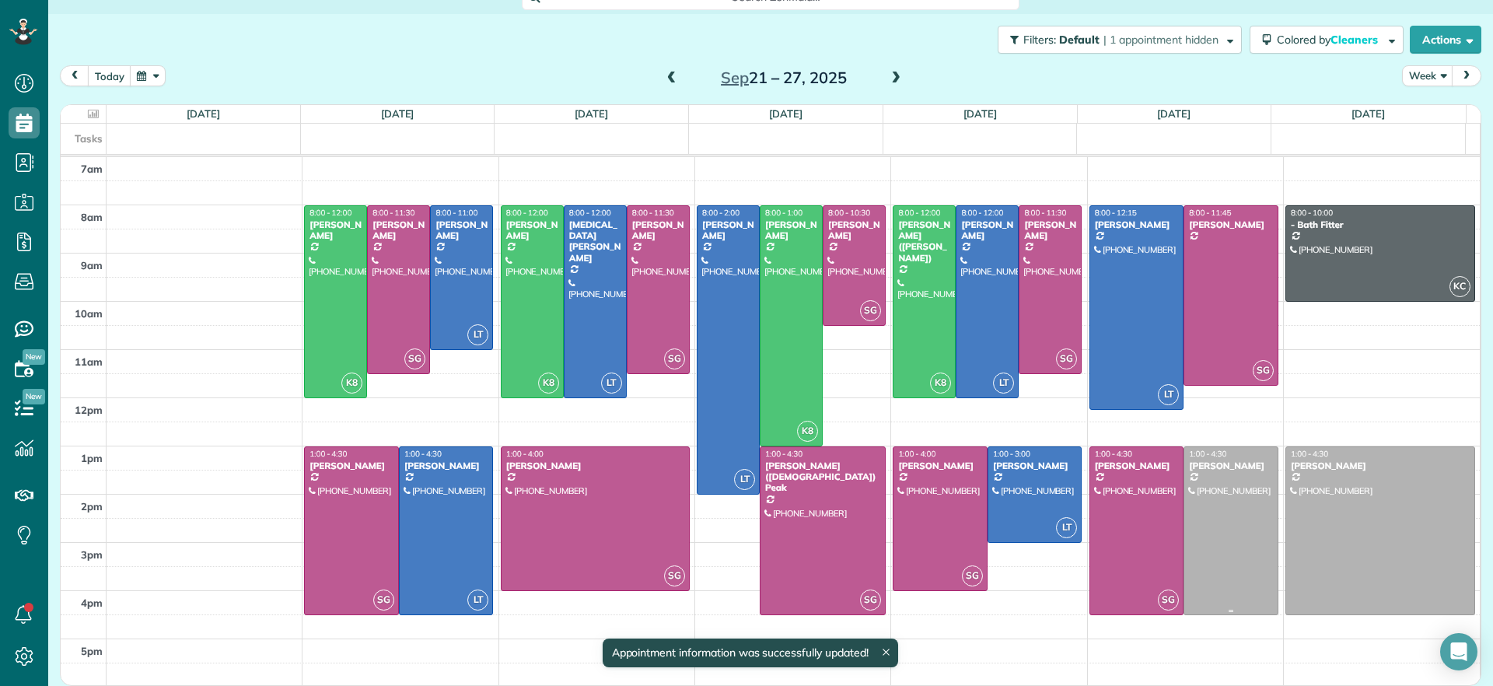
click at [1196, 548] on div at bounding box center [1231, 530] width 93 height 167
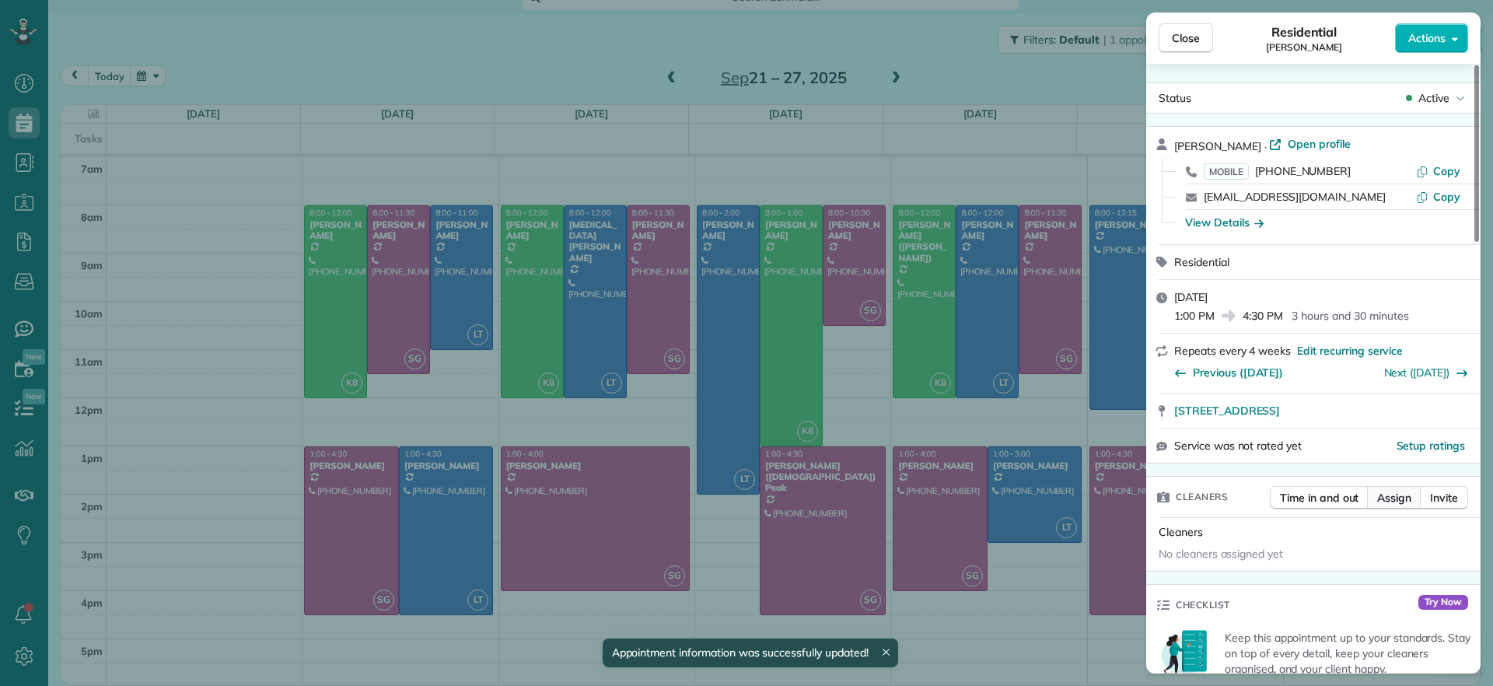
click at [1396, 501] on span "Assign" at bounding box center [1395, 498] width 34 height 16
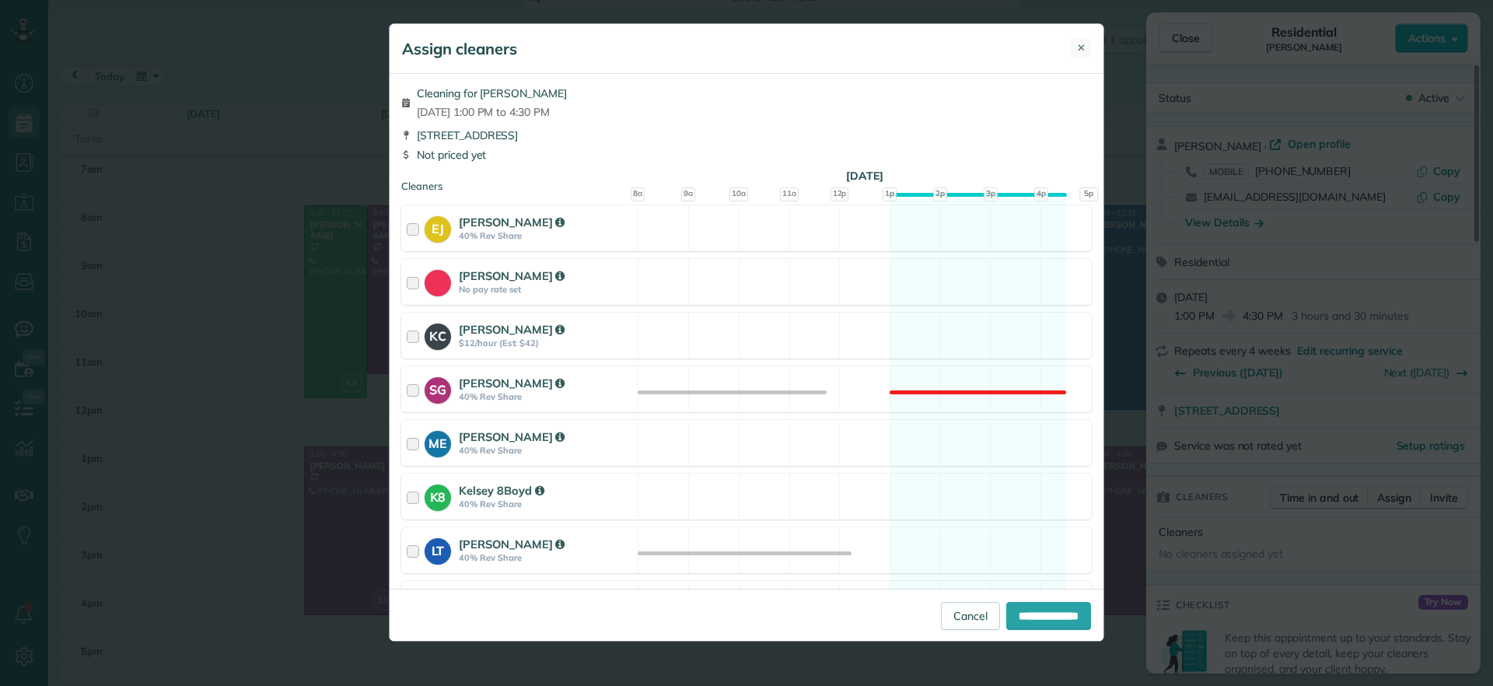
click at [1082, 45] on span "✕" at bounding box center [1081, 47] width 9 height 15
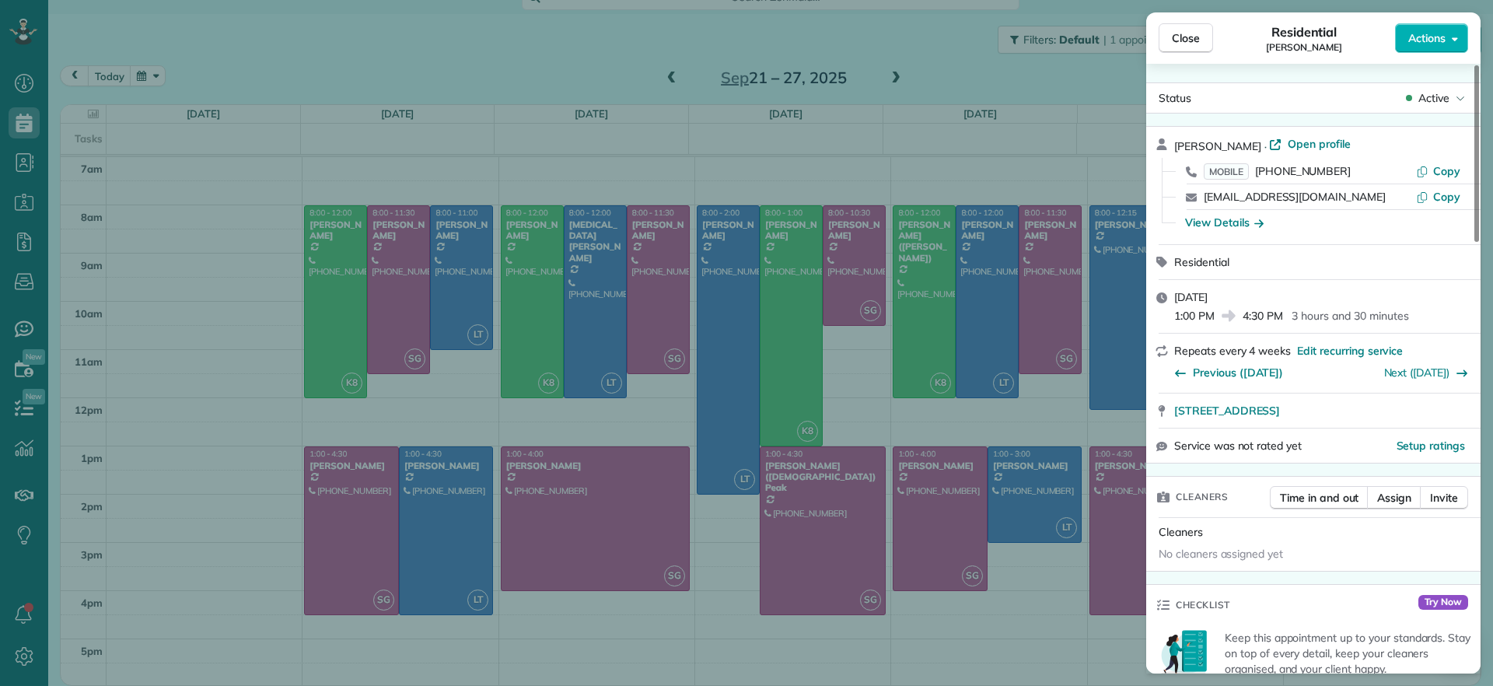
click at [1080, 606] on div "Close Residential Charles Perretti Actions Status Active Charles Perretti · Ope…" at bounding box center [746, 343] width 1493 height 686
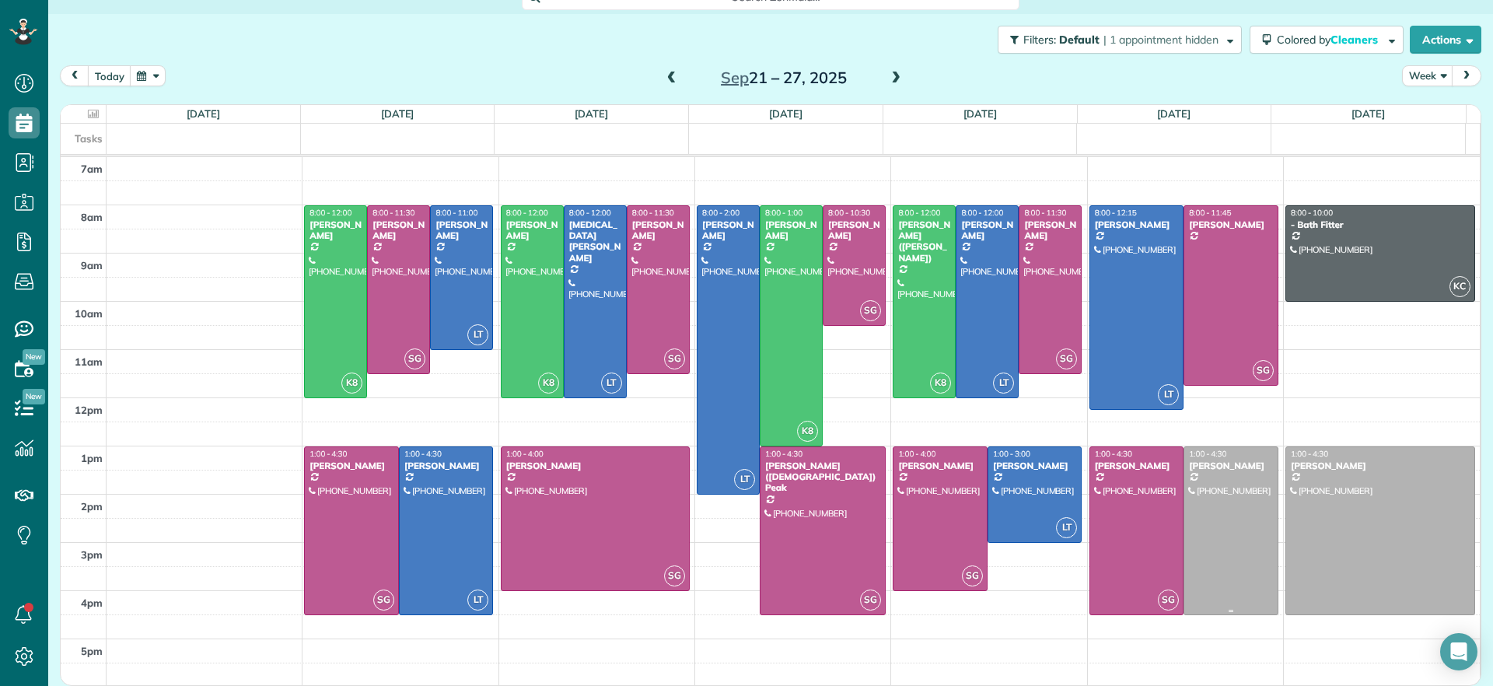
click at [1201, 573] on div at bounding box center [1231, 530] width 93 height 167
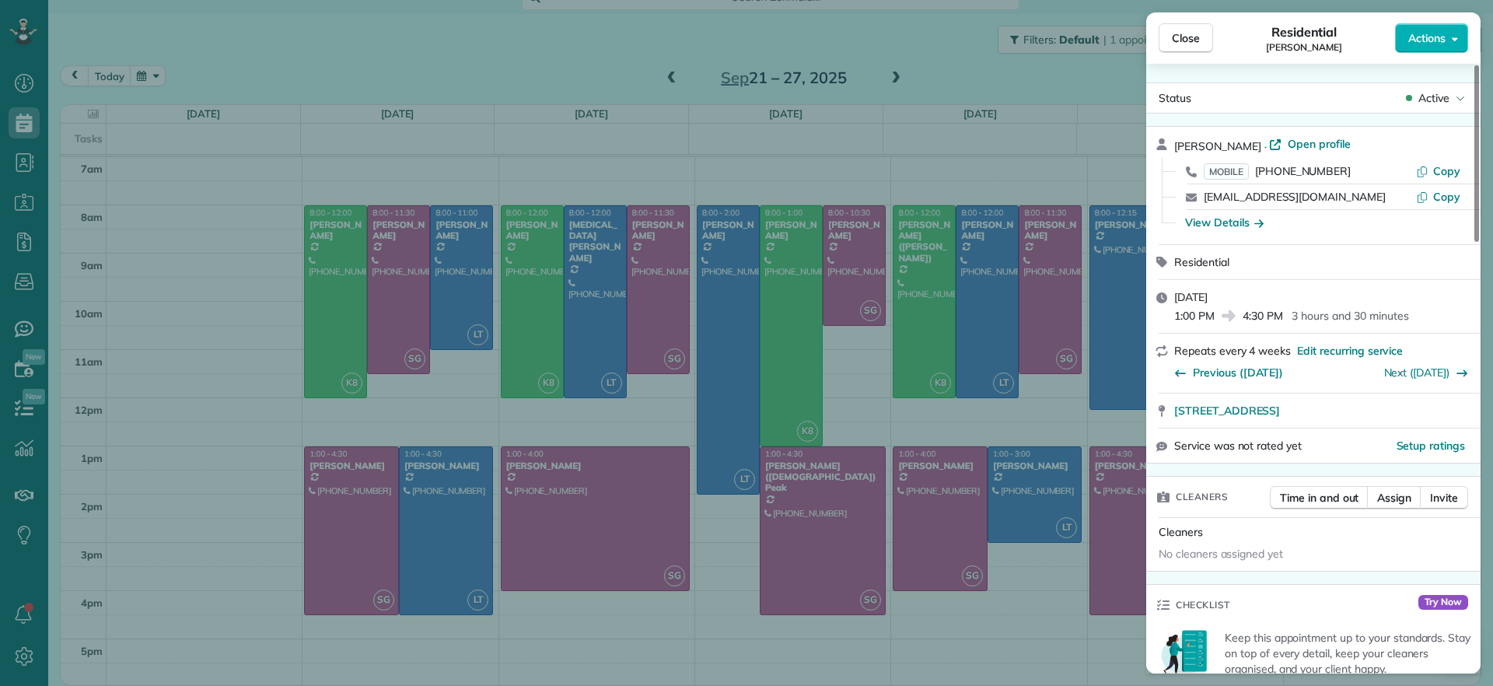
click at [1031, 629] on div "Close Residential Charles Perretti Actions Status Active Charles Perretti · Ope…" at bounding box center [746, 343] width 1493 height 686
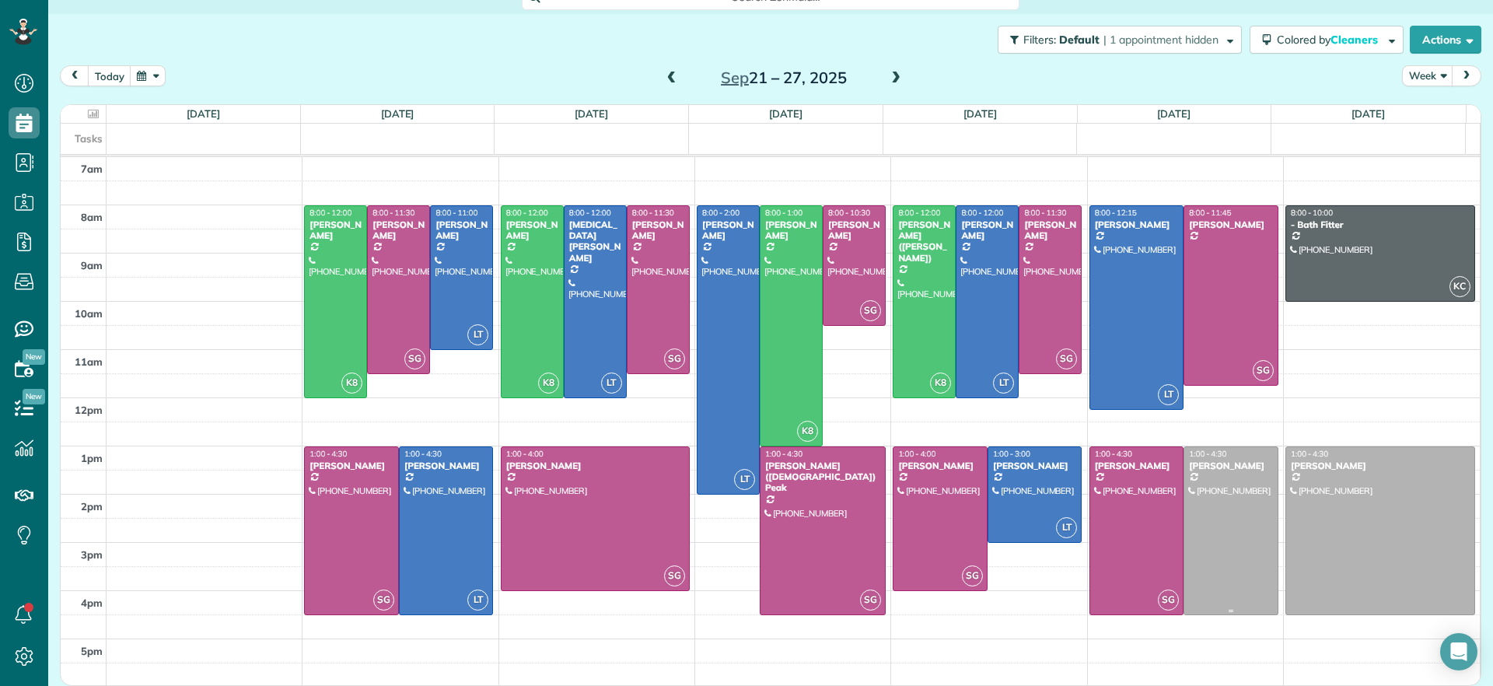
click at [1207, 572] on div at bounding box center [1231, 530] width 93 height 167
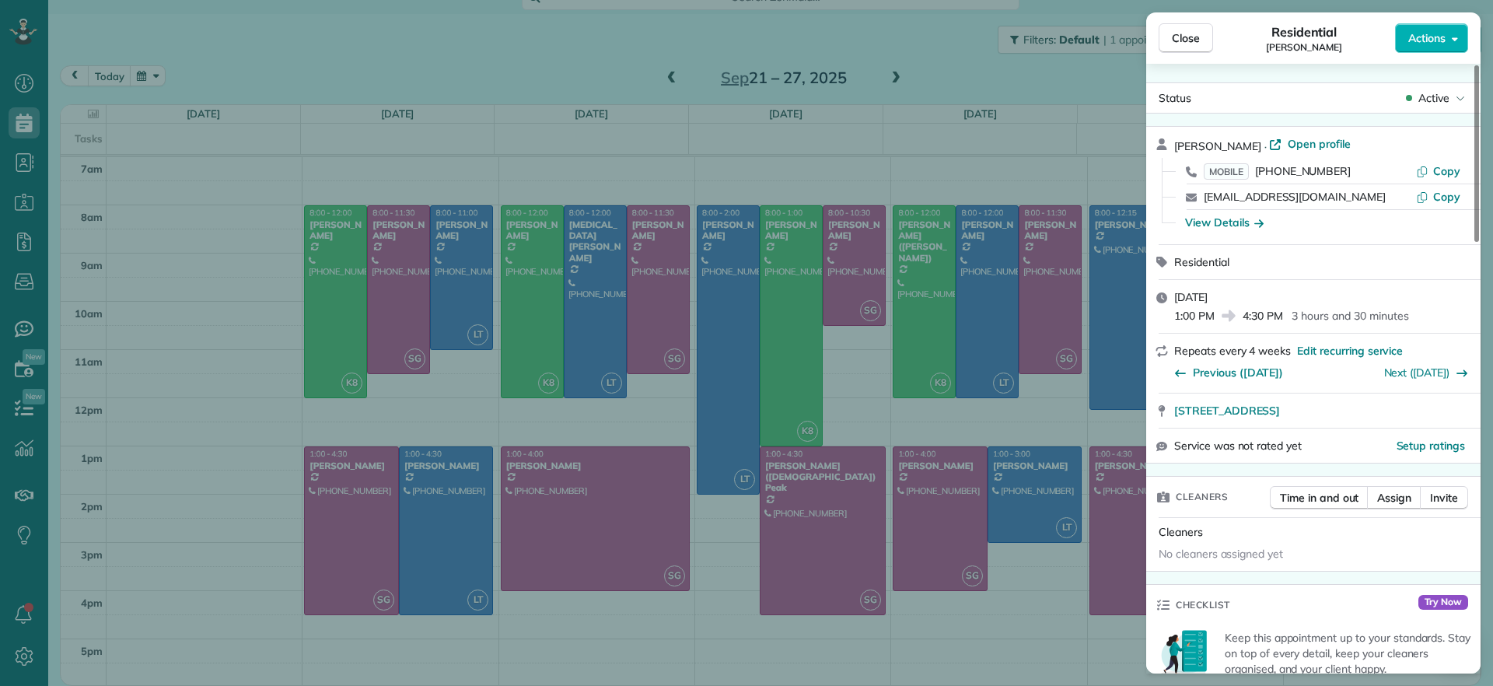
click at [991, 625] on div "Close Residential Charles Perretti Actions Status Active Charles Perretti · Ope…" at bounding box center [746, 343] width 1493 height 686
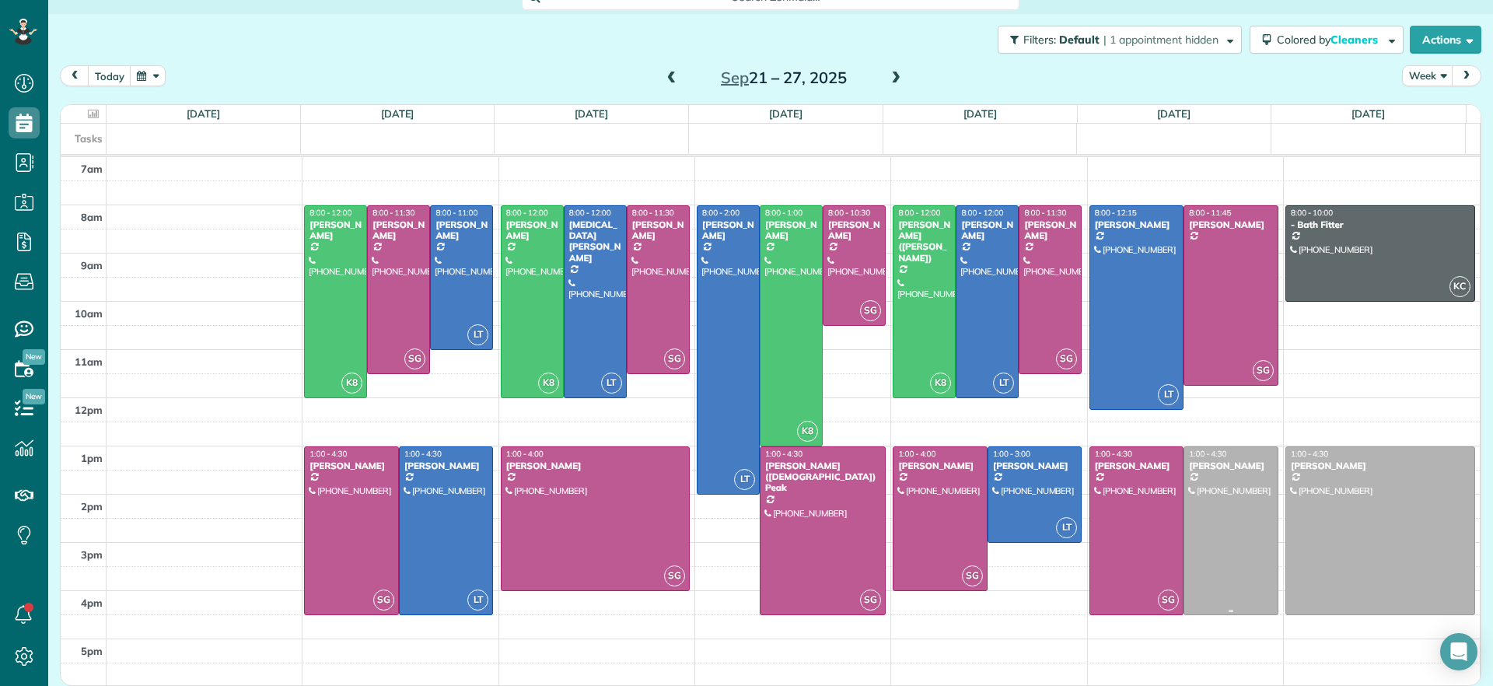
click at [1211, 519] on div at bounding box center [1231, 530] width 93 height 167
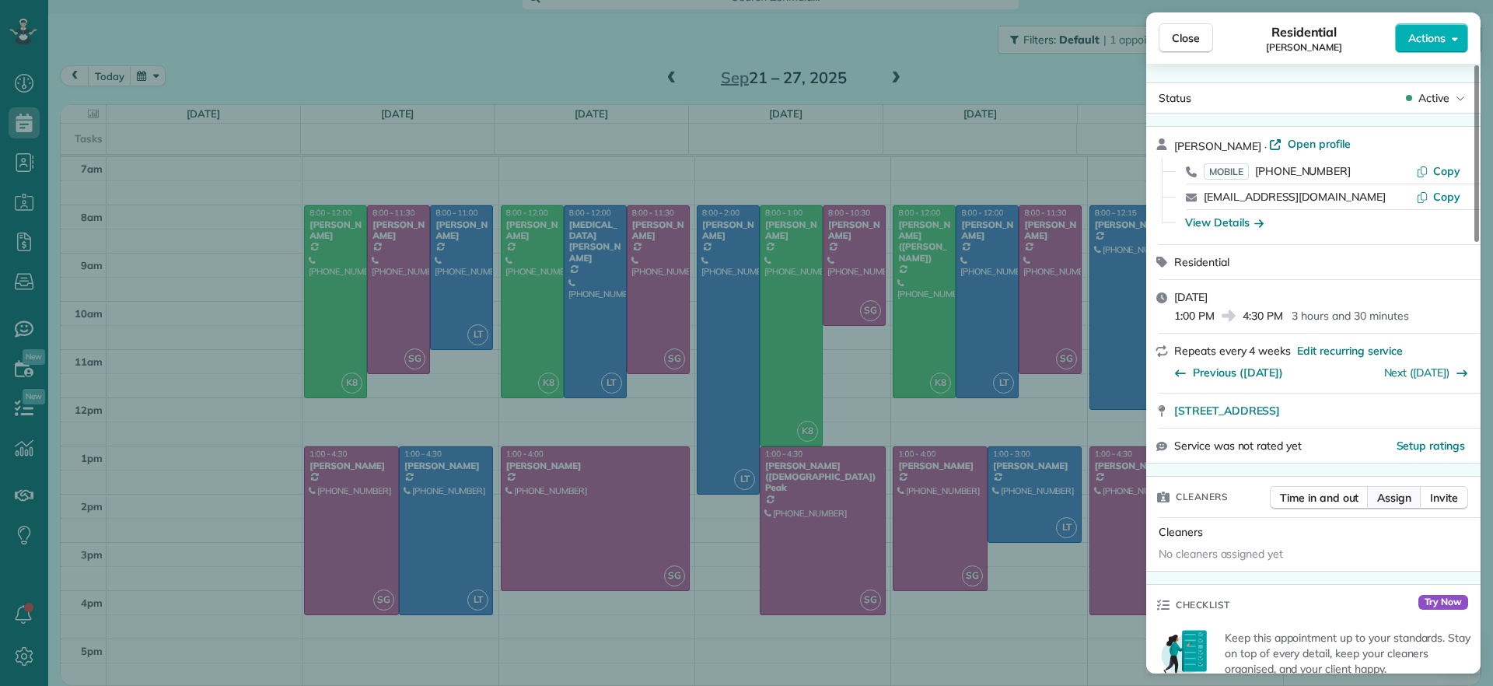
click at [1374, 496] on button "Assign" at bounding box center [1394, 497] width 54 height 23
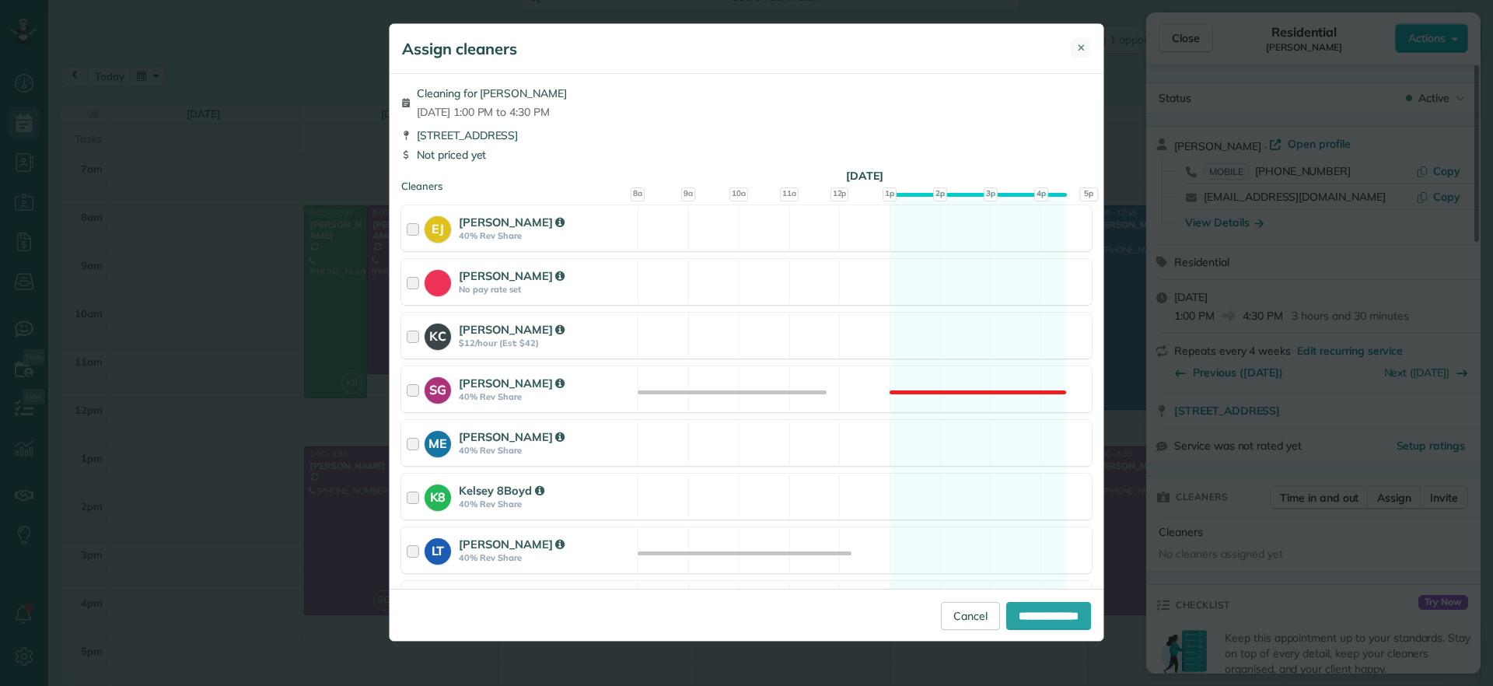
click at [1079, 51] on span "✕" at bounding box center [1081, 47] width 9 height 15
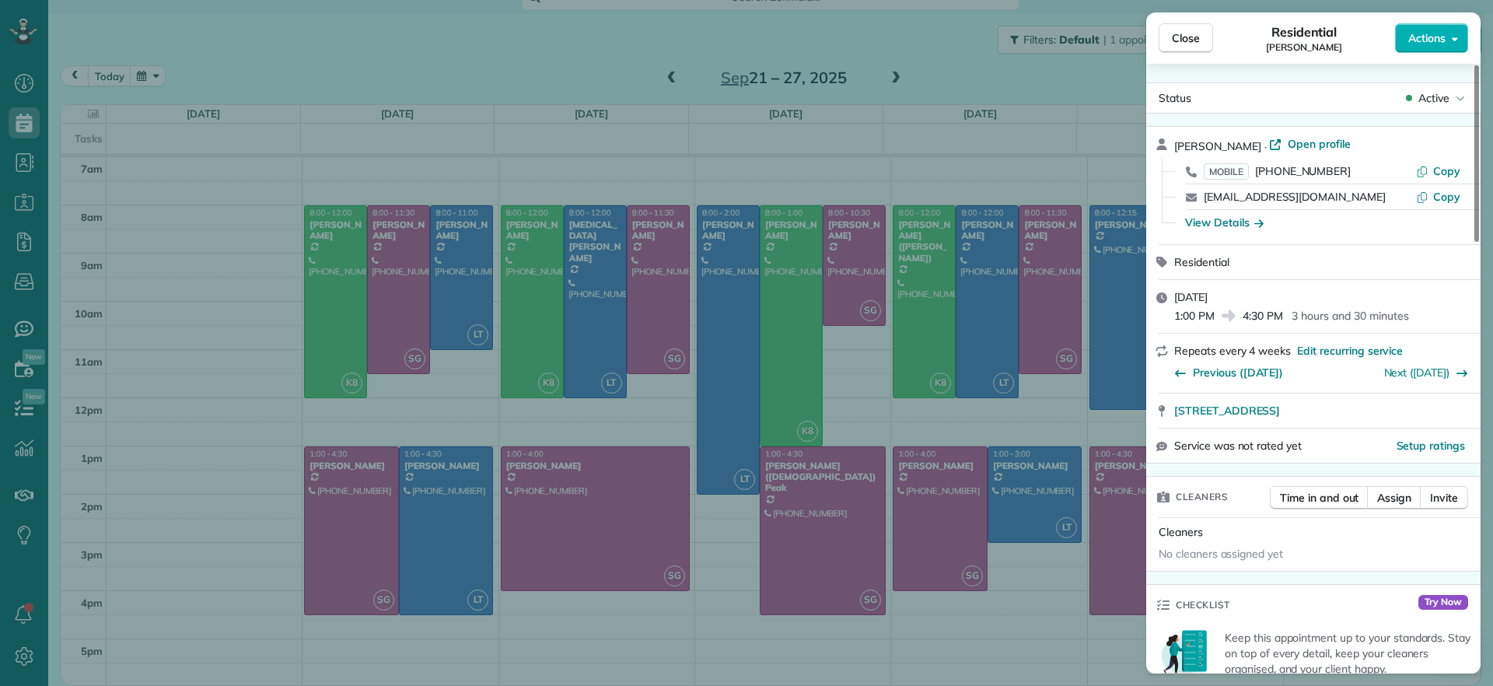
click at [970, 649] on div "Close Residential Charles Perretti Actions Status Active Charles Perretti · Ope…" at bounding box center [746, 343] width 1493 height 686
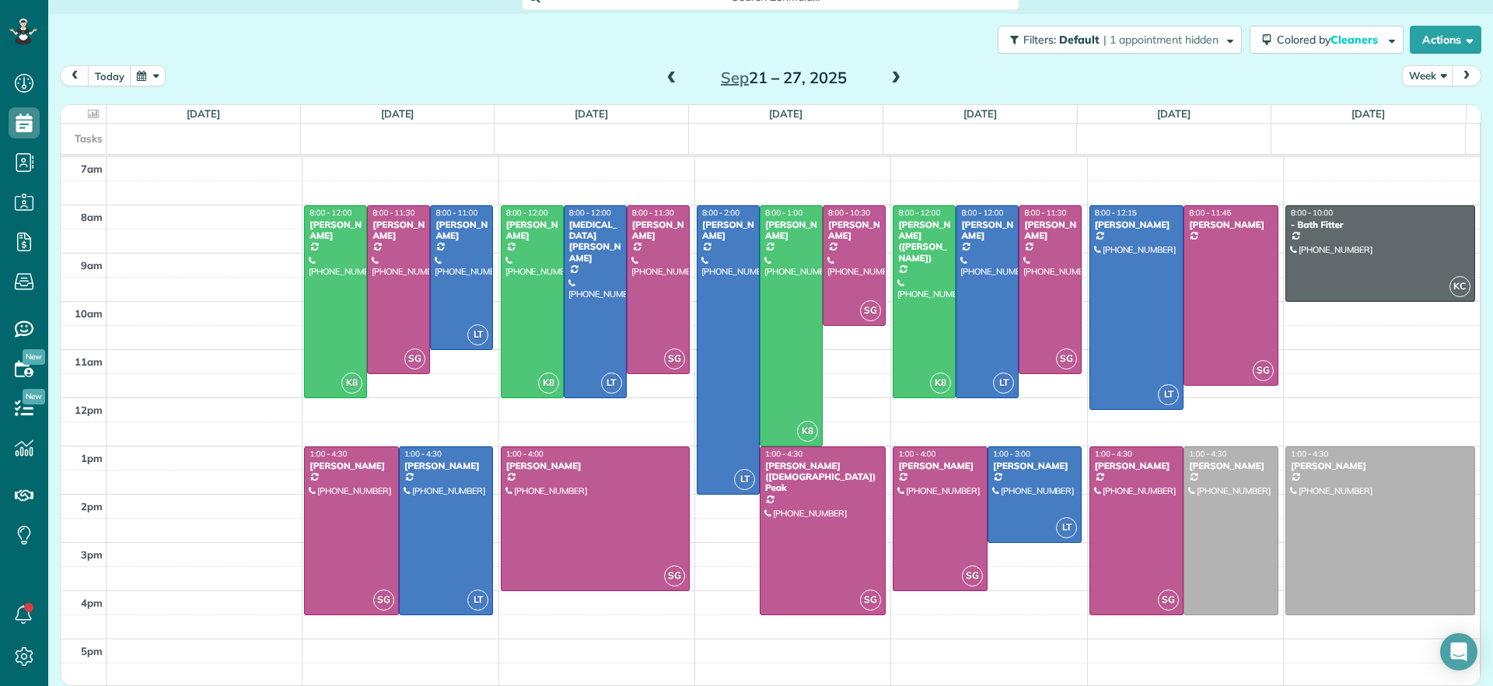
click at [898, 82] on div "Sep 21 – 27, 2025" at bounding box center [784, 77] width 249 height 25
click at [893, 83] on span at bounding box center [896, 79] width 17 height 14
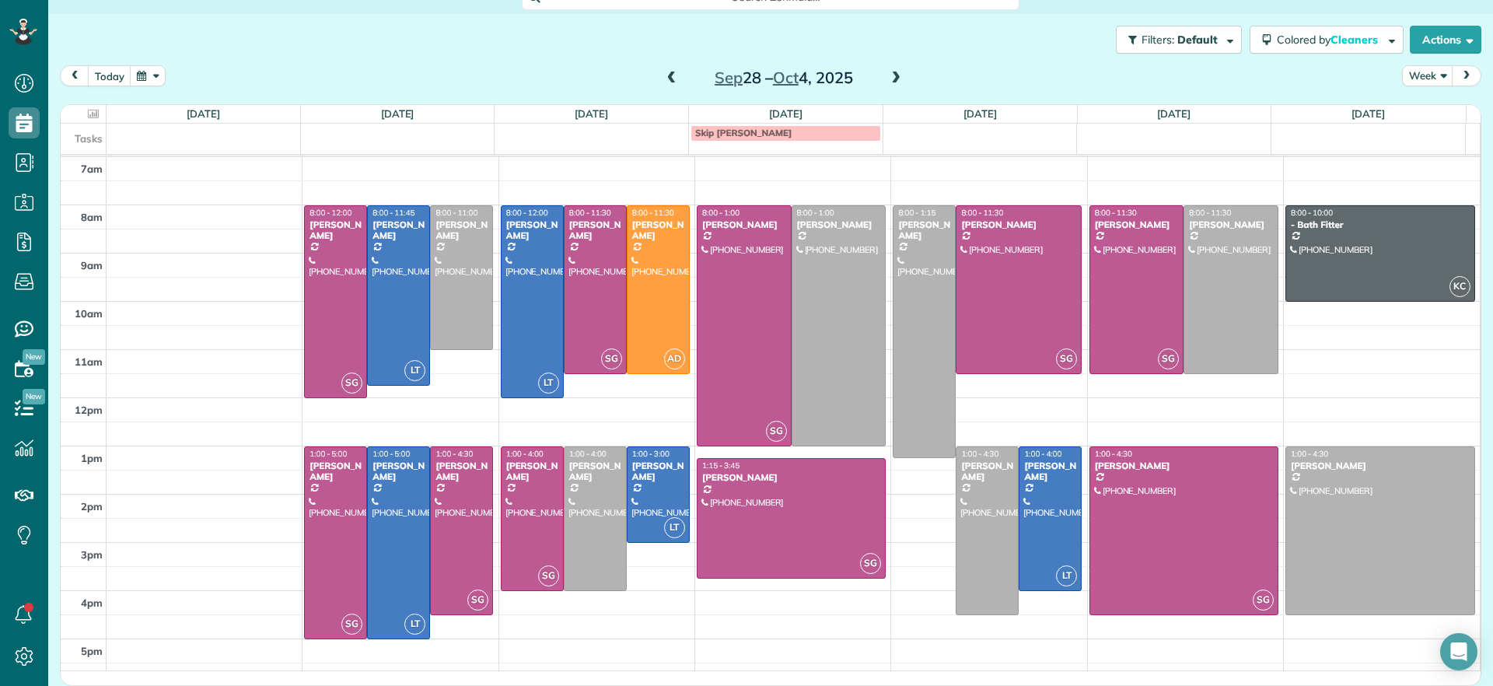
click at [667, 77] on span at bounding box center [671, 79] width 17 height 14
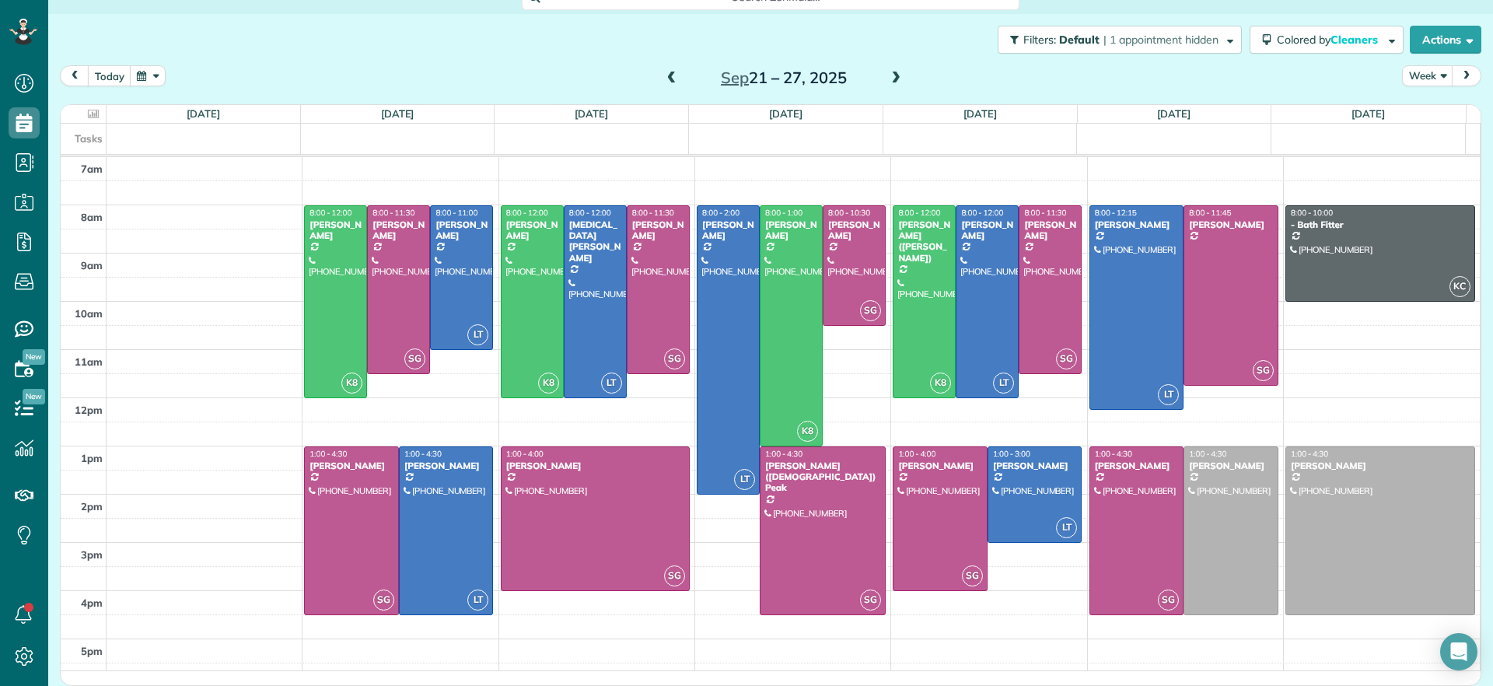
click at [667, 77] on span at bounding box center [671, 79] width 17 height 14
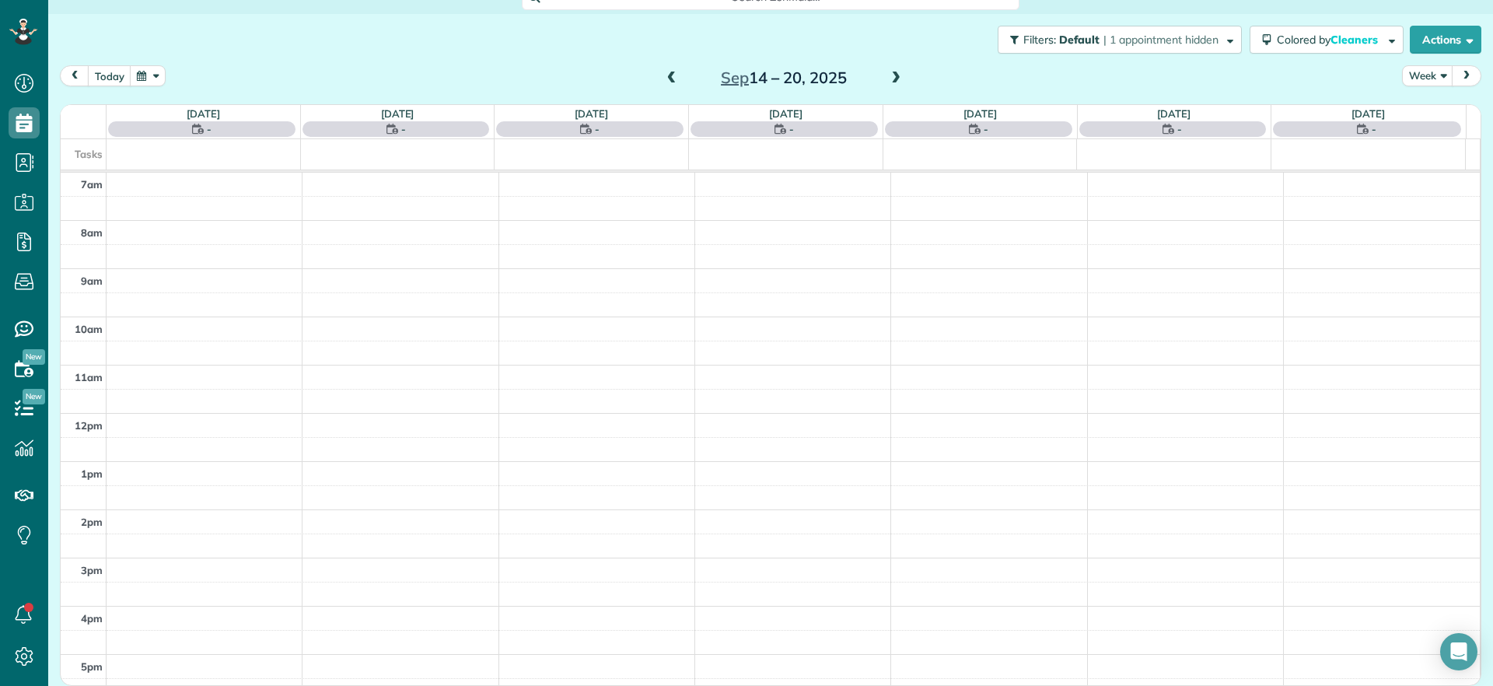
click at [910, 84] on div "today Week Sep 14 – 20, 2025" at bounding box center [771, 79] width 1422 height 29
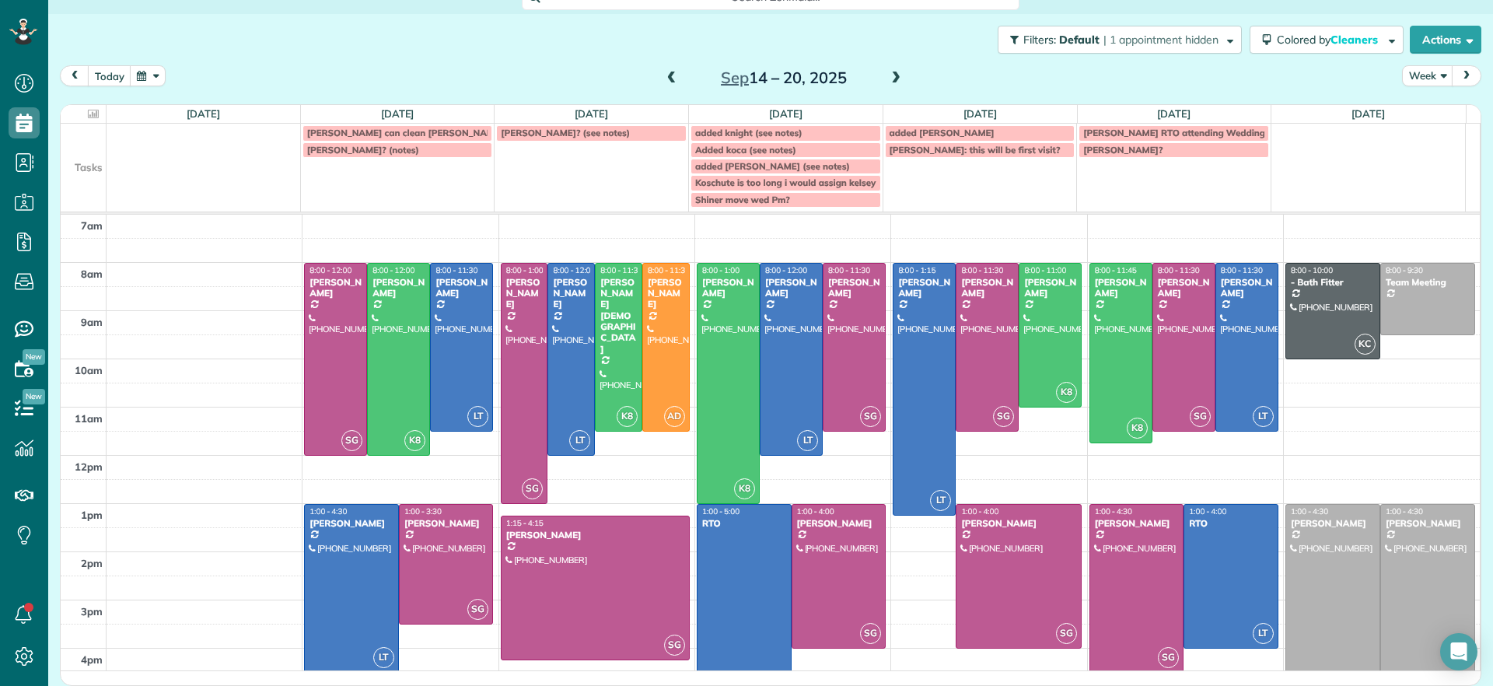
click at [891, 80] on span at bounding box center [896, 79] width 17 height 14
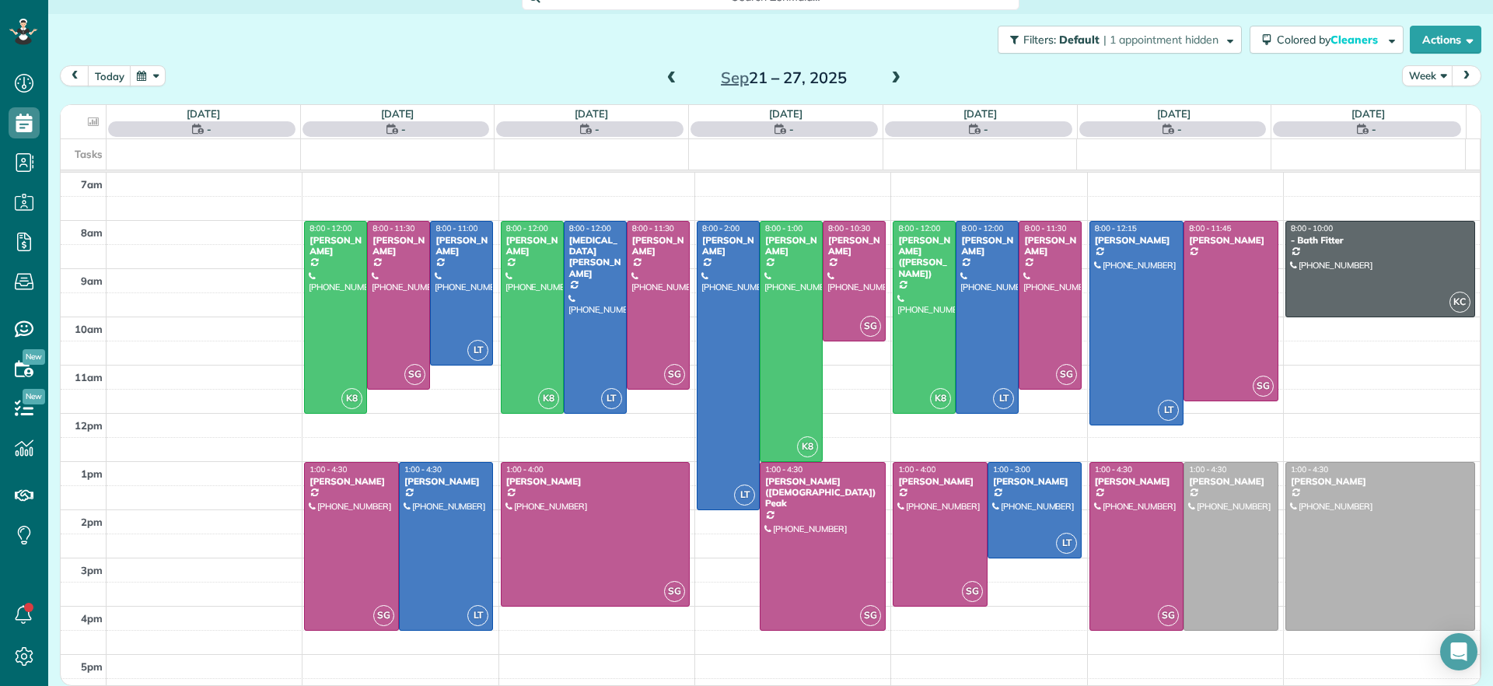
click at [891, 80] on span at bounding box center [896, 79] width 17 height 14
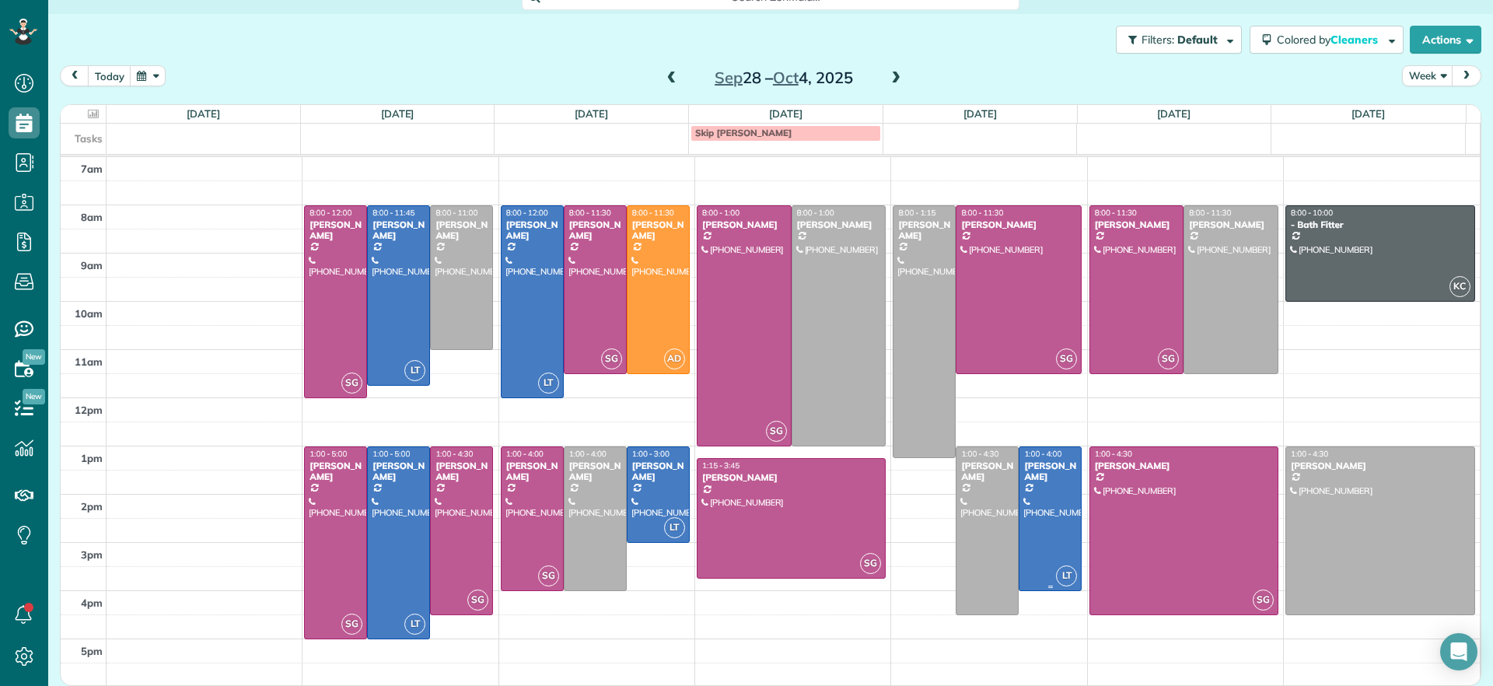
click at [1037, 527] on div at bounding box center [1050, 518] width 61 height 143
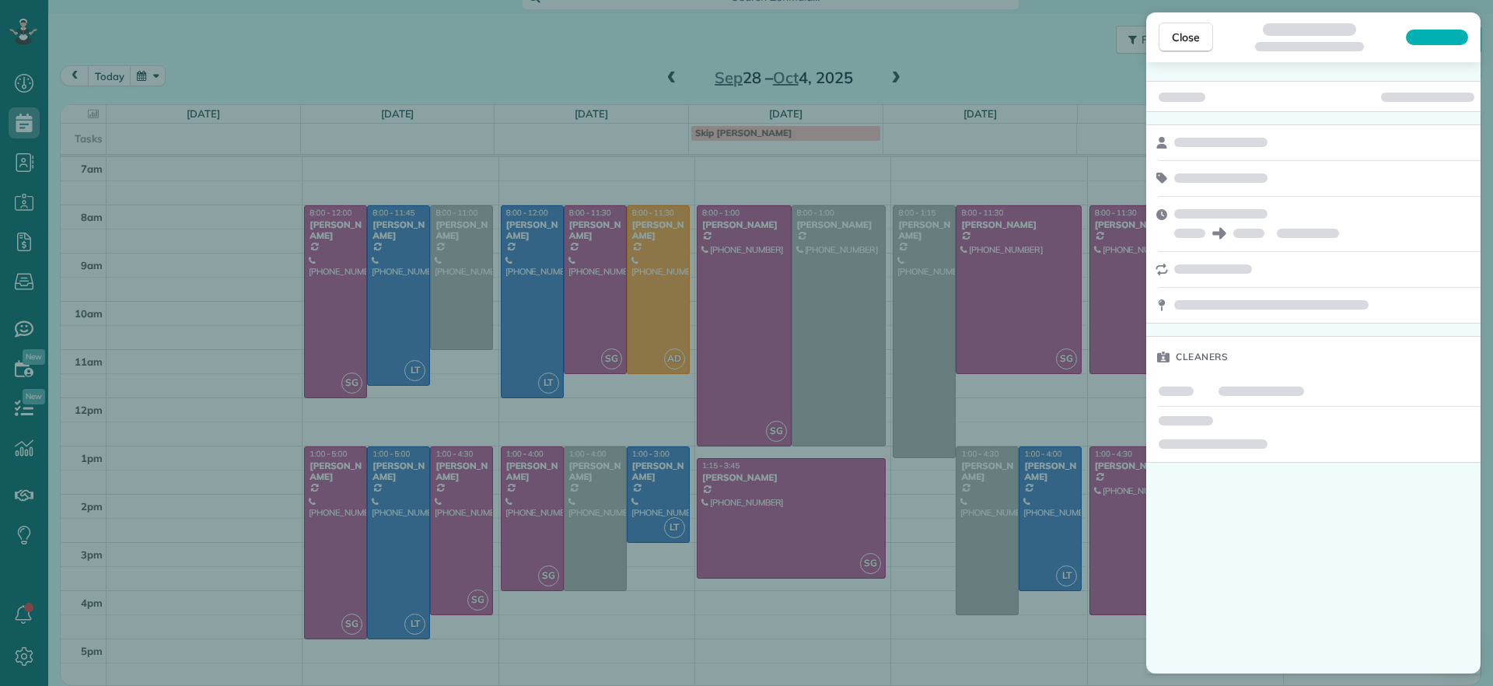
click at [1037, 527] on div "Close Cleaners" at bounding box center [746, 343] width 1493 height 686
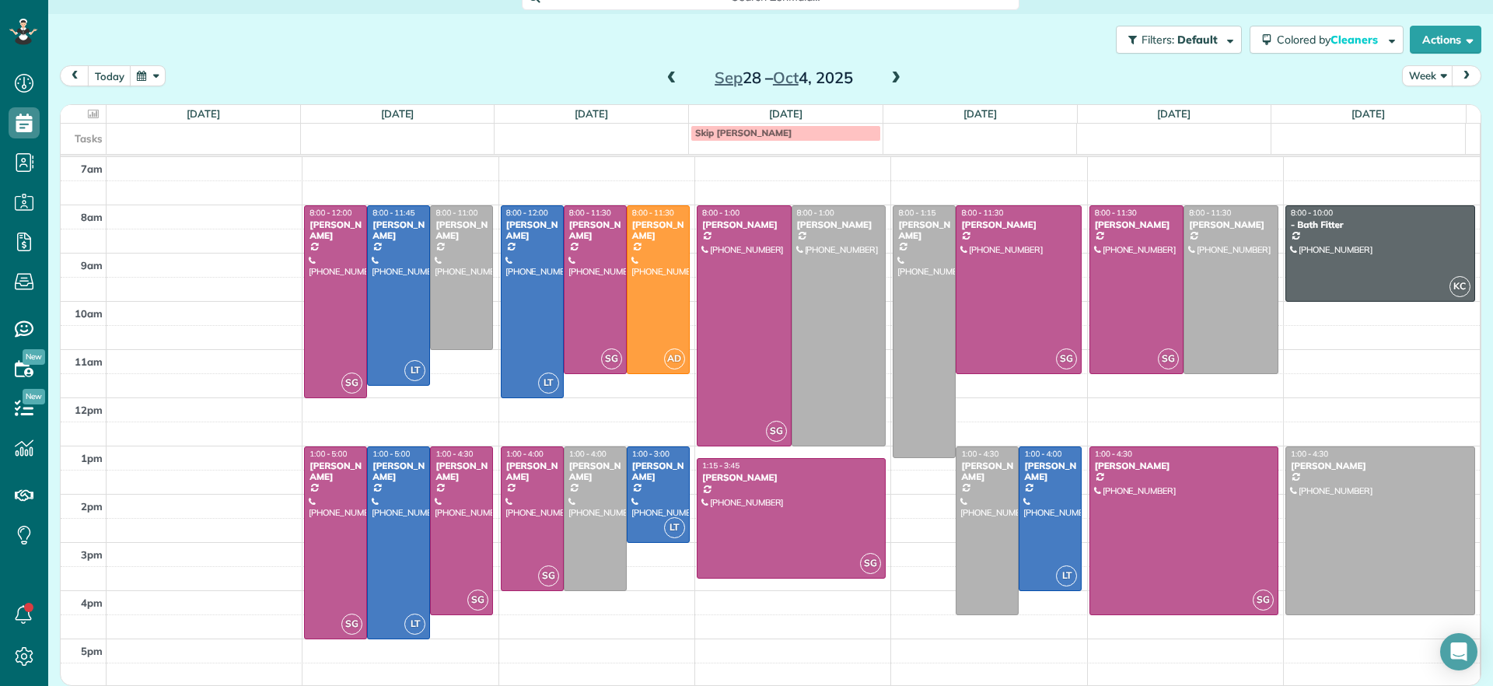
click at [670, 79] on span at bounding box center [671, 79] width 17 height 14
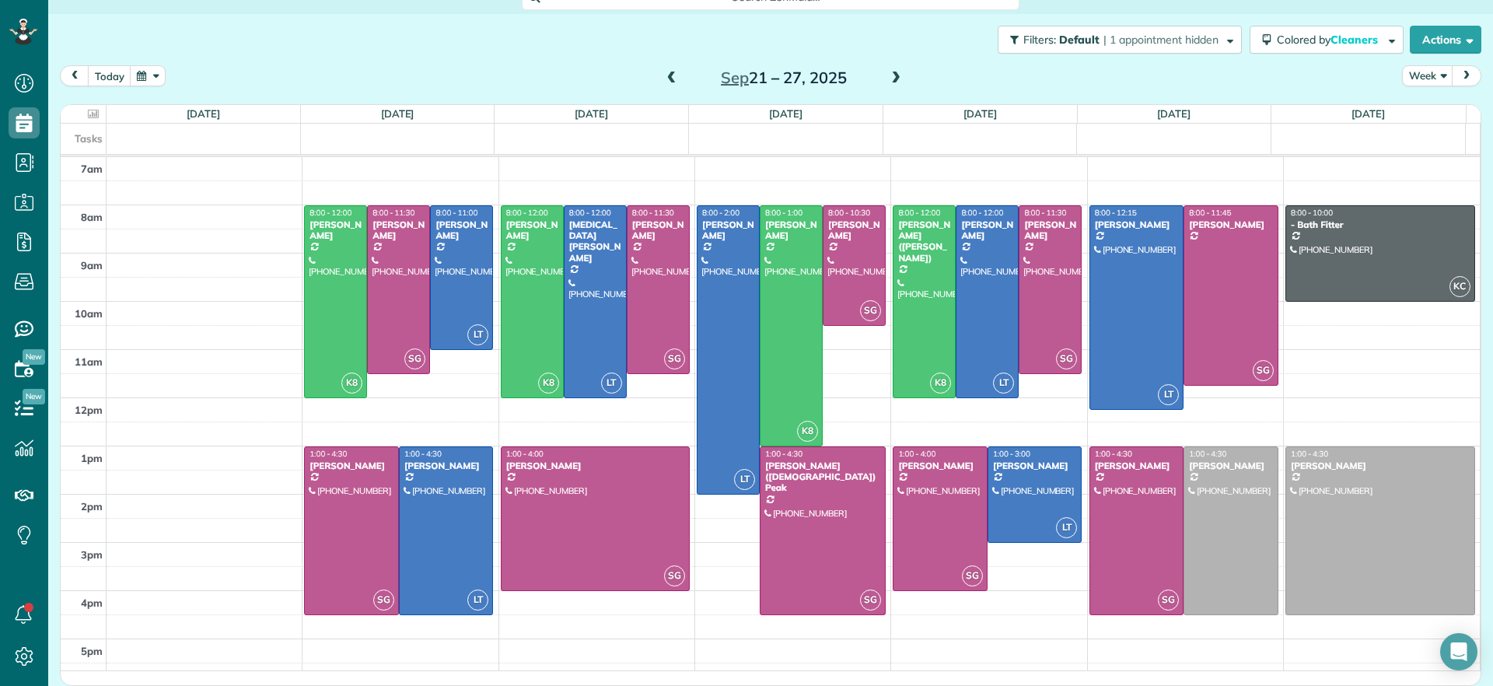
click at [663, 69] on span at bounding box center [671, 78] width 17 height 23
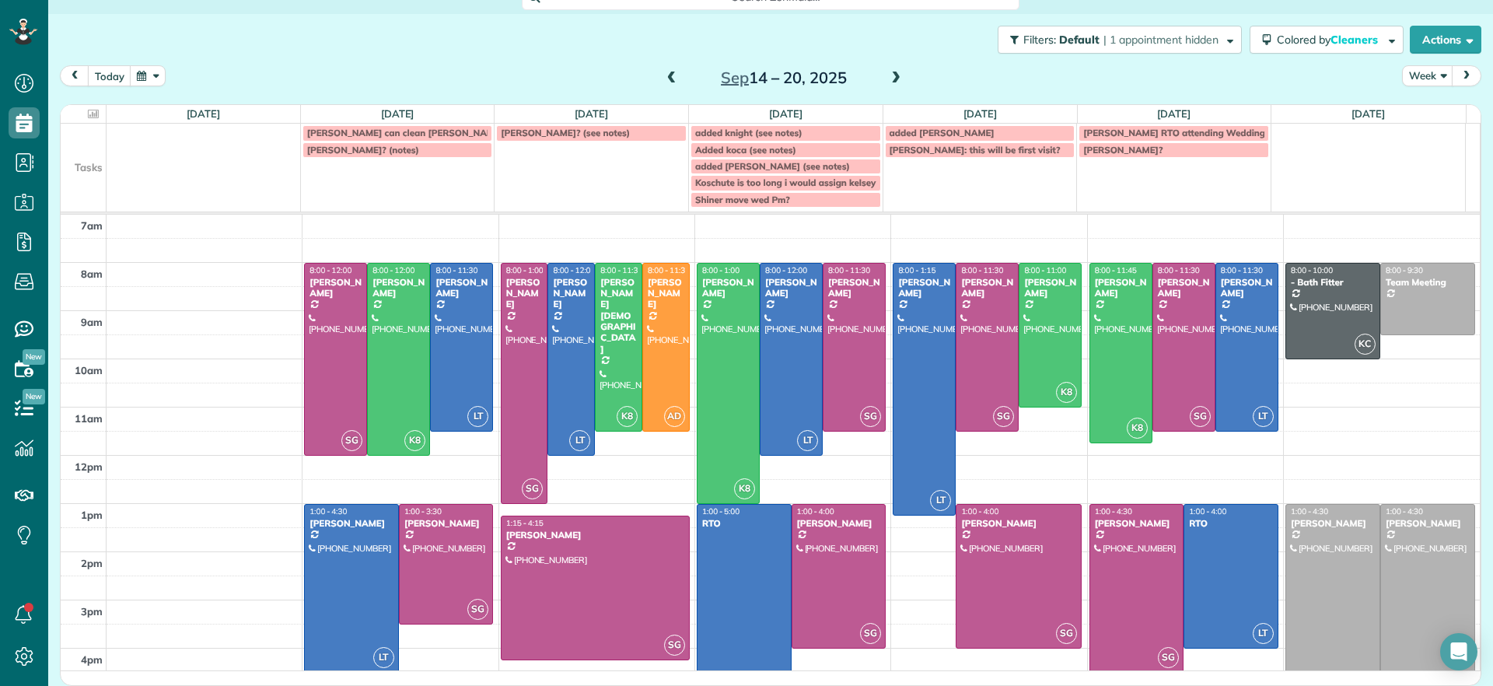
click at [763, 202] on span "Shiner move wed Pm?" at bounding box center [742, 200] width 95 height 12
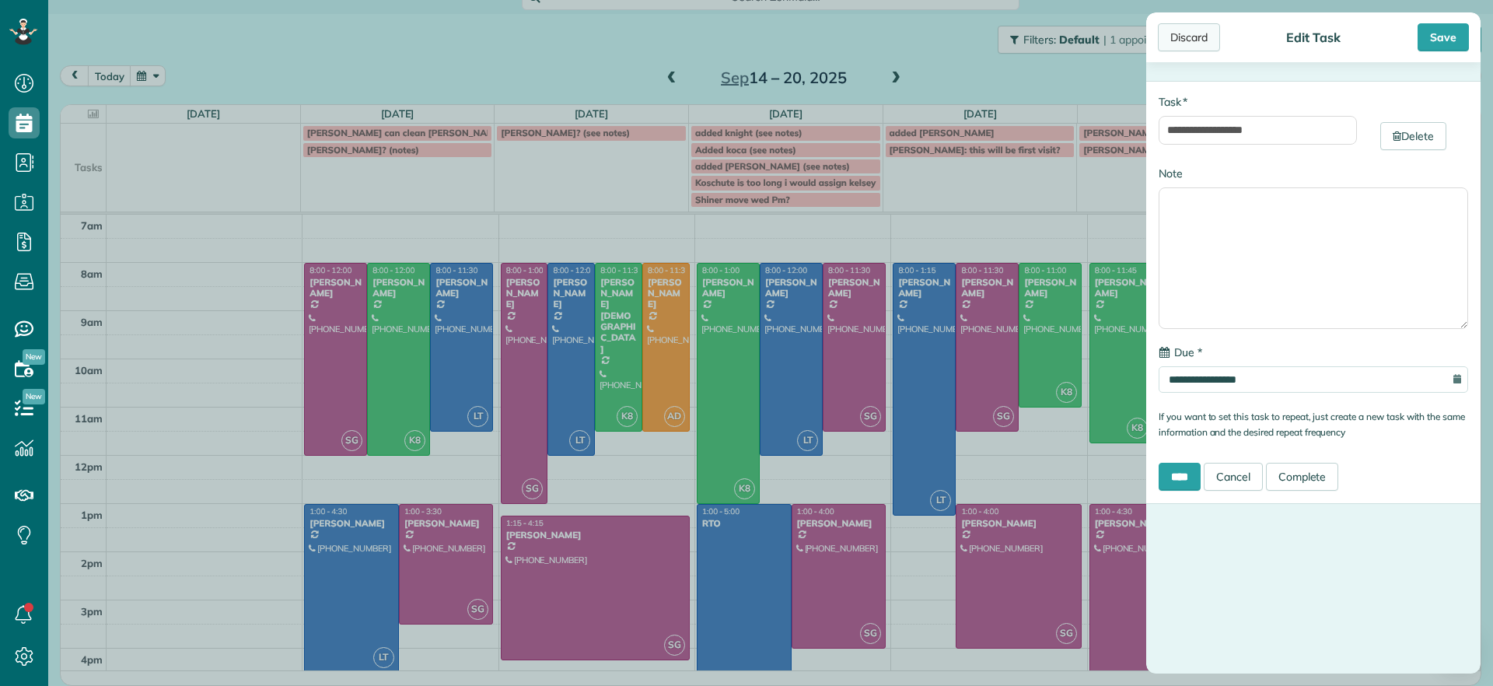
click at [1198, 44] on div "Discard" at bounding box center [1189, 37] width 62 height 28
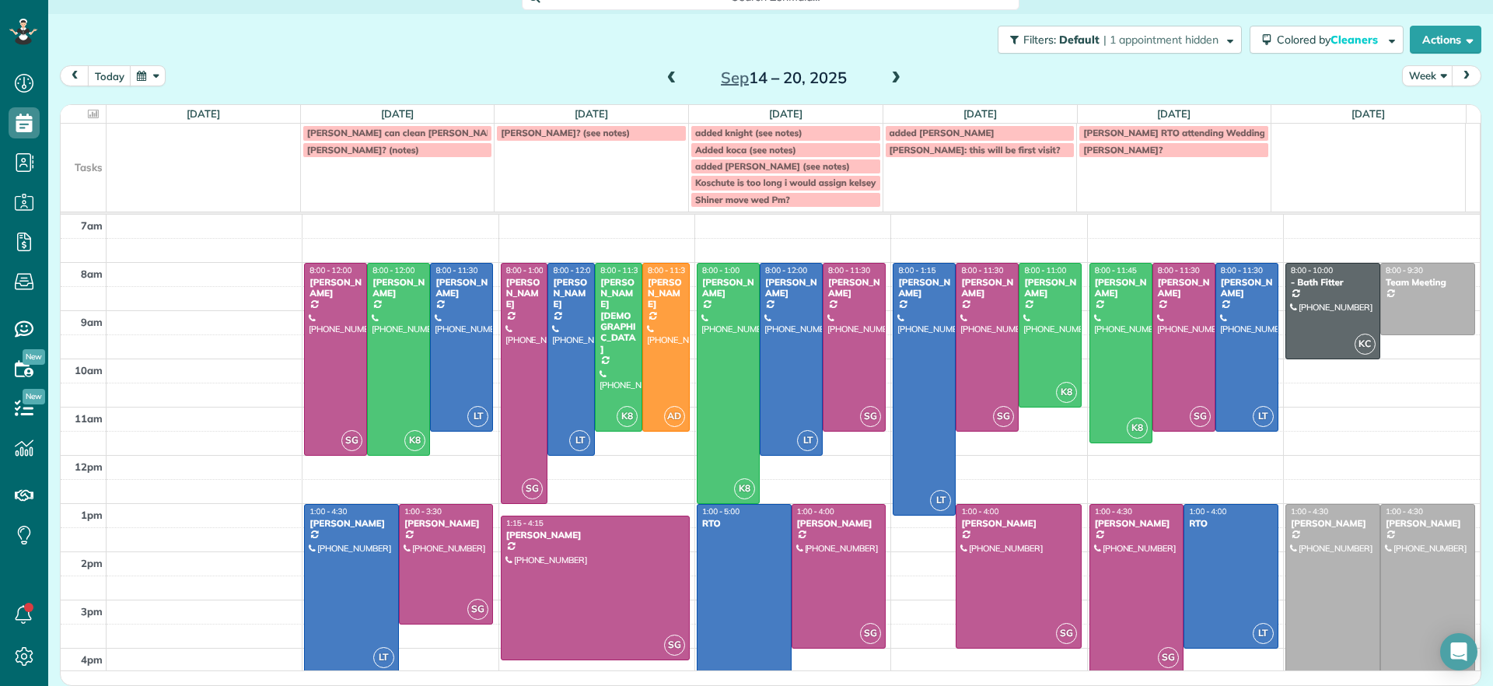
click at [800, 170] on span "added [PERSON_NAME] (see notes)" at bounding box center [772, 166] width 155 height 12
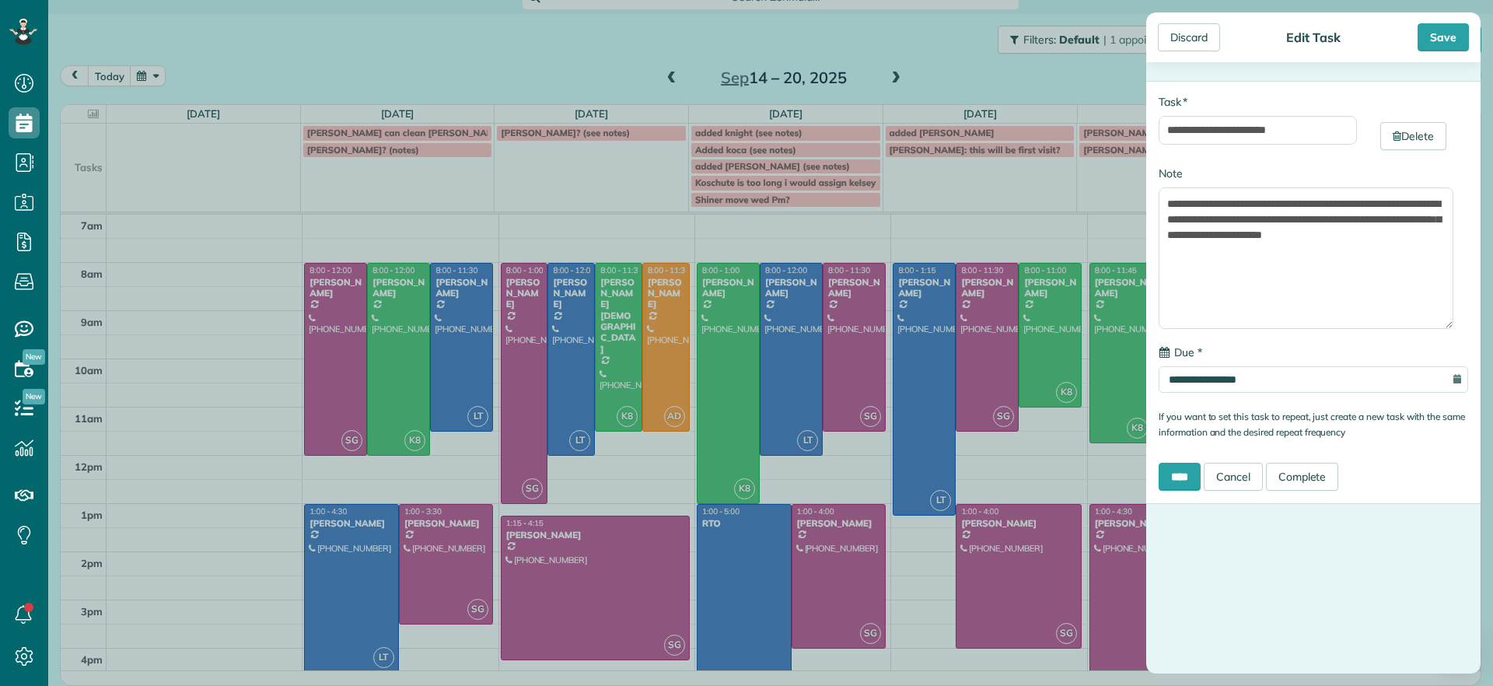
click at [800, 170] on div "**********" at bounding box center [746, 343] width 1493 height 686
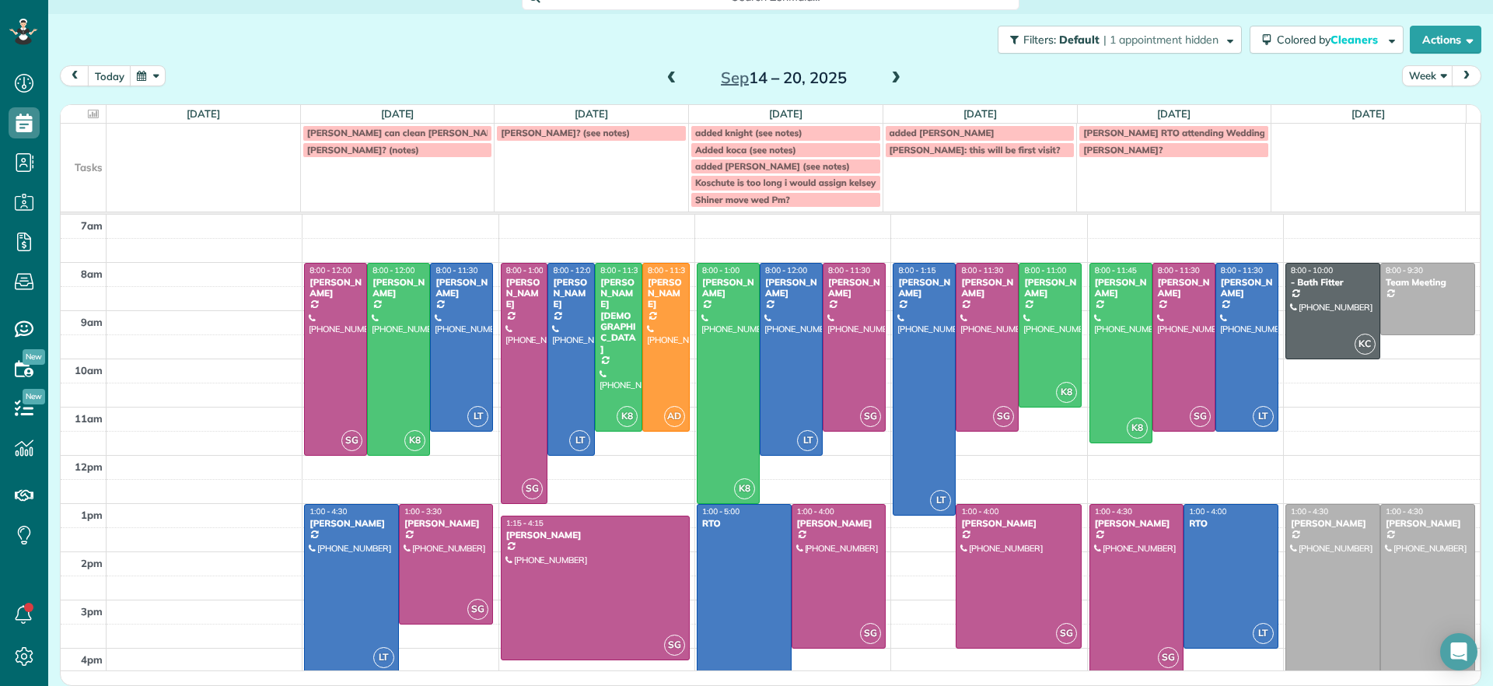
click at [767, 146] on span "Added koca (see notes)" at bounding box center [745, 150] width 101 height 12
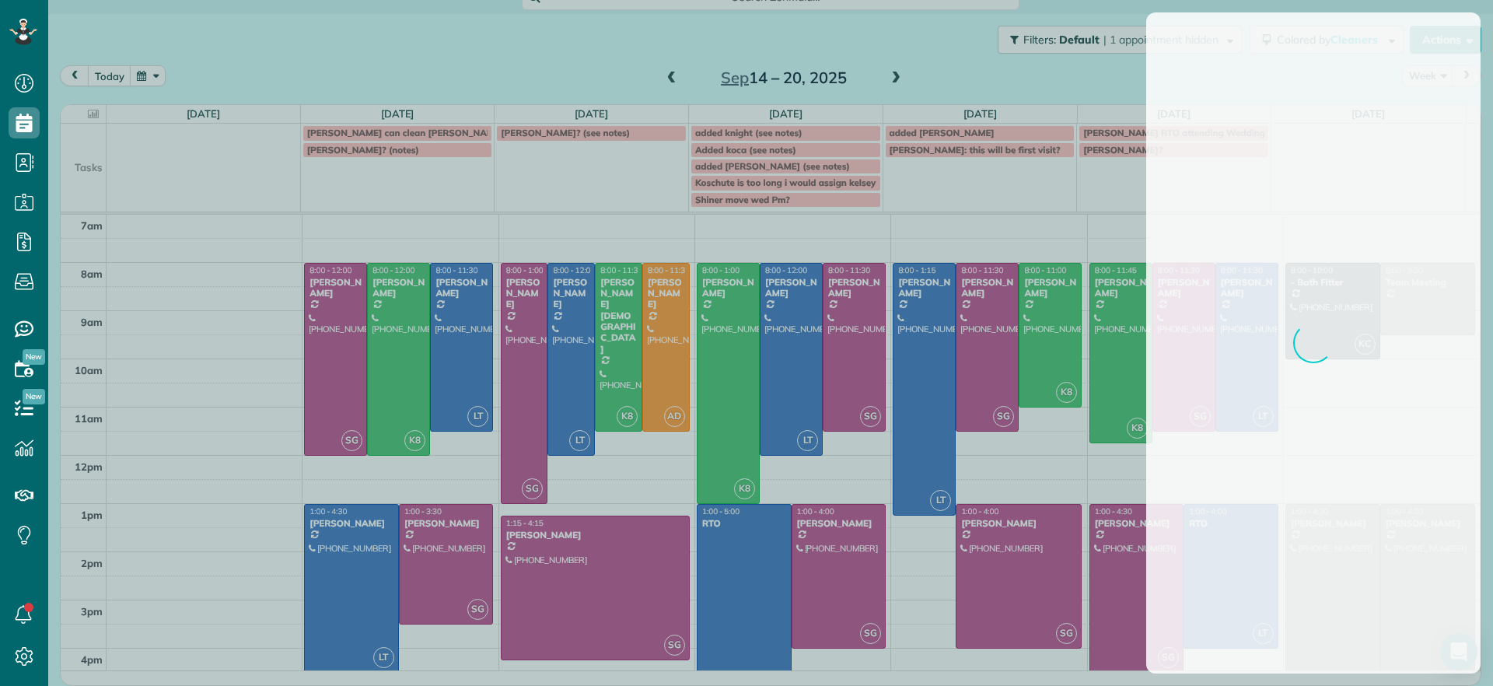
click at [610, 165] on div at bounding box center [746, 343] width 1493 height 686
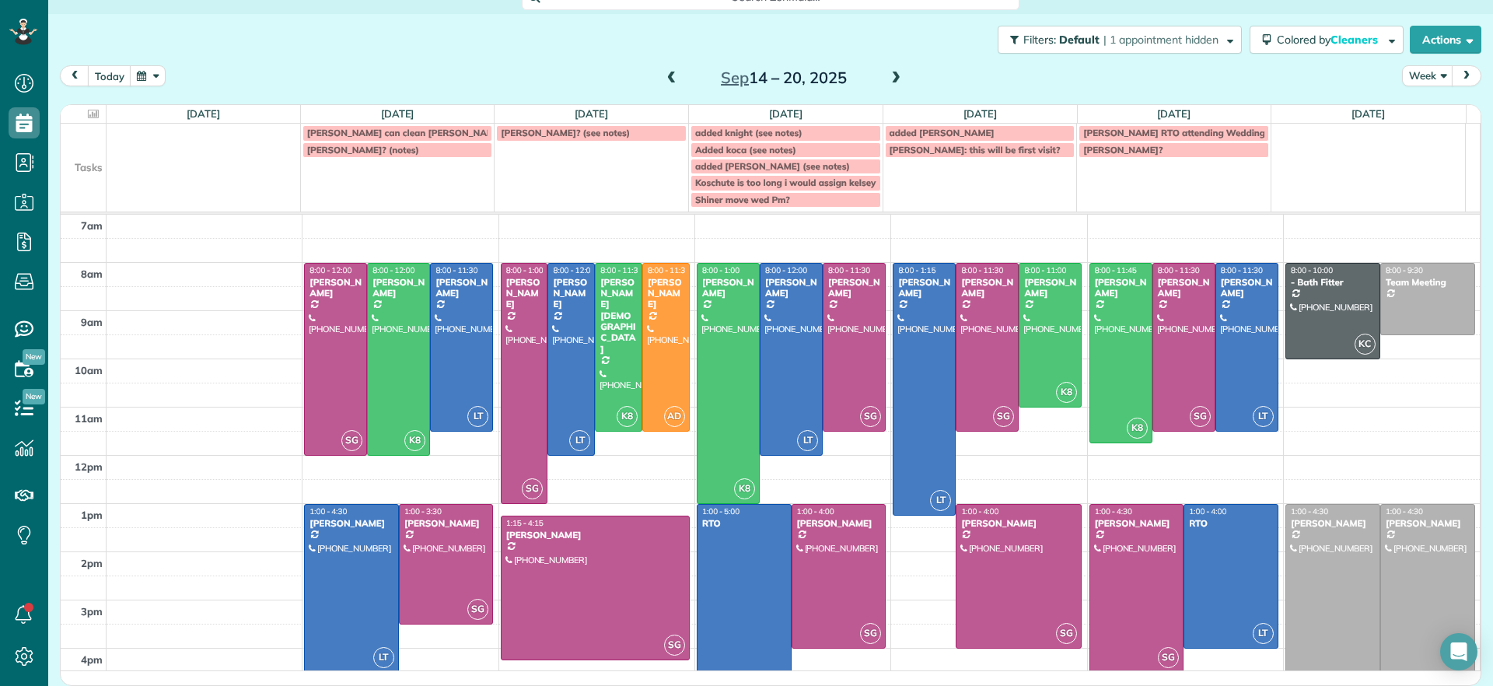
click at [888, 72] on span at bounding box center [896, 79] width 17 height 14
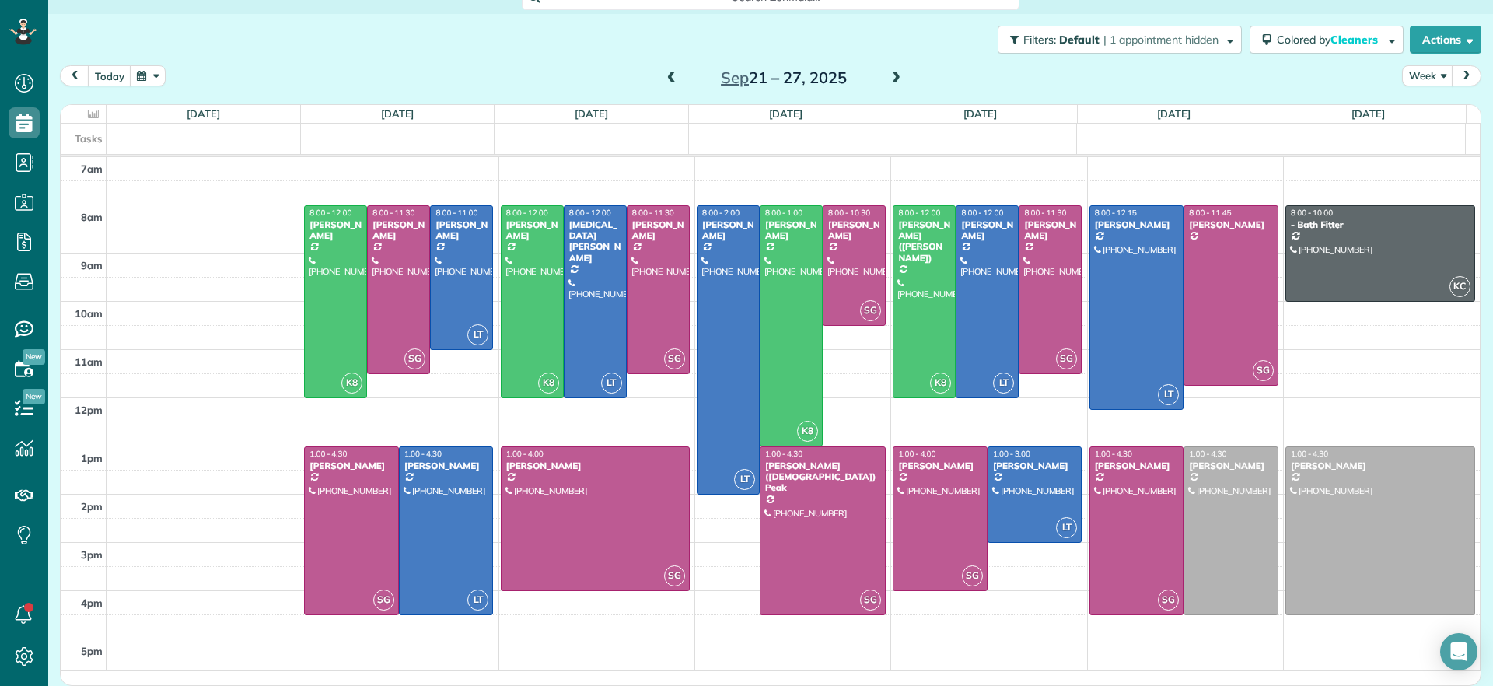
click at [888, 80] on span at bounding box center [896, 79] width 17 height 14
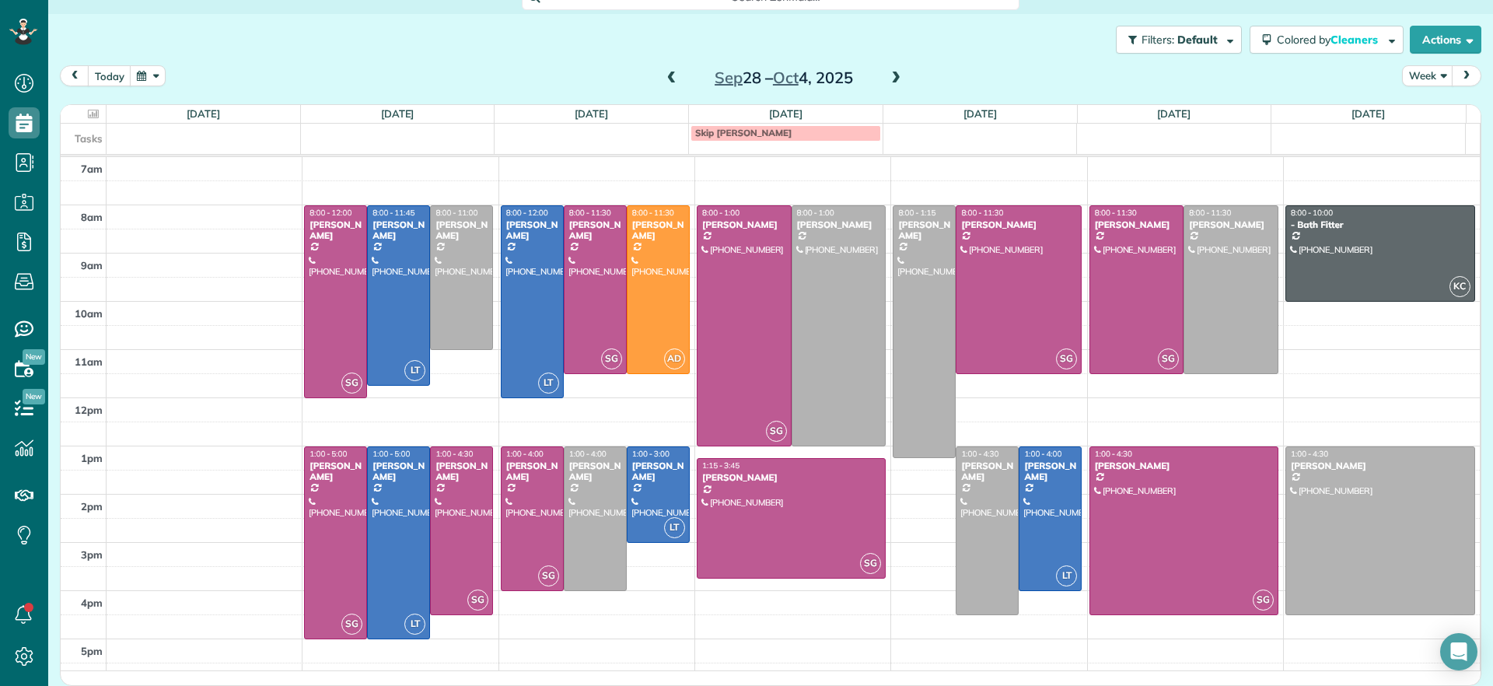
click at [670, 83] on span at bounding box center [671, 79] width 17 height 14
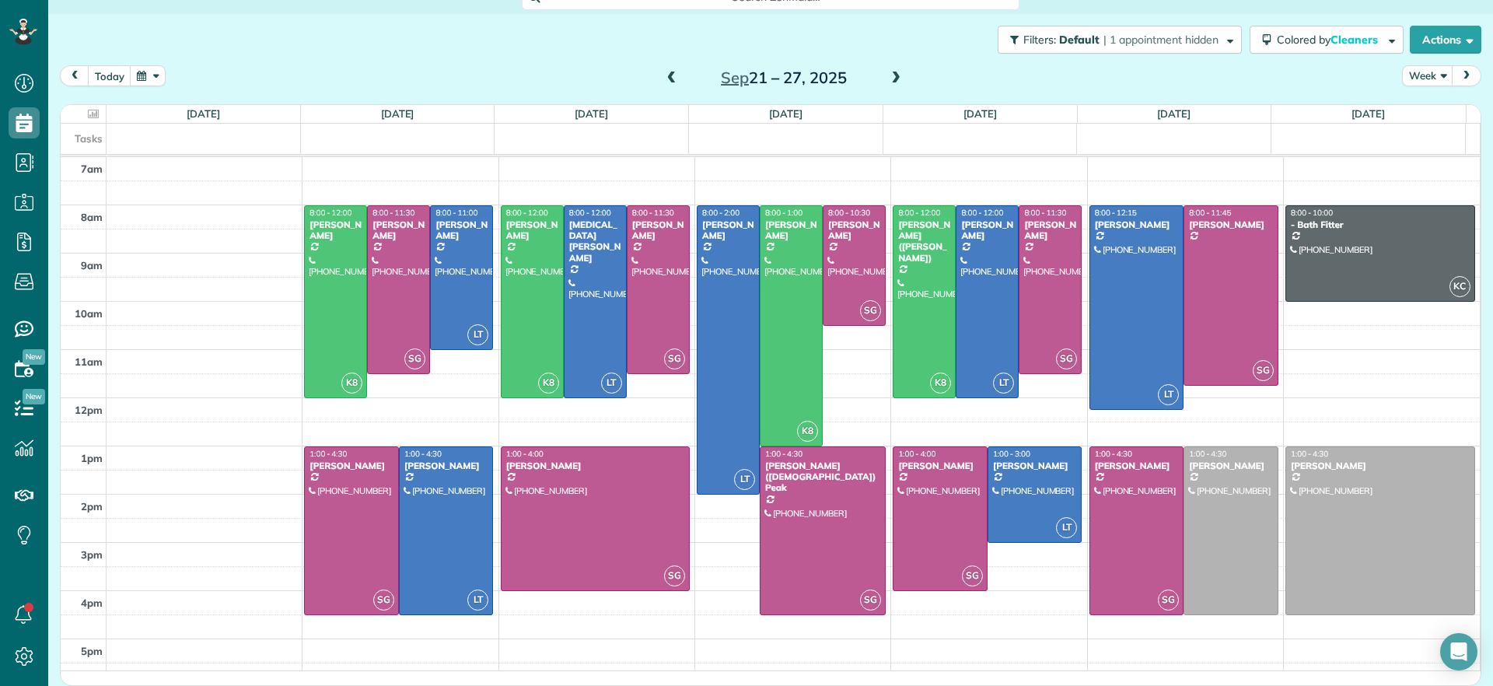
click at [670, 82] on span at bounding box center [671, 79] width 17 height 14
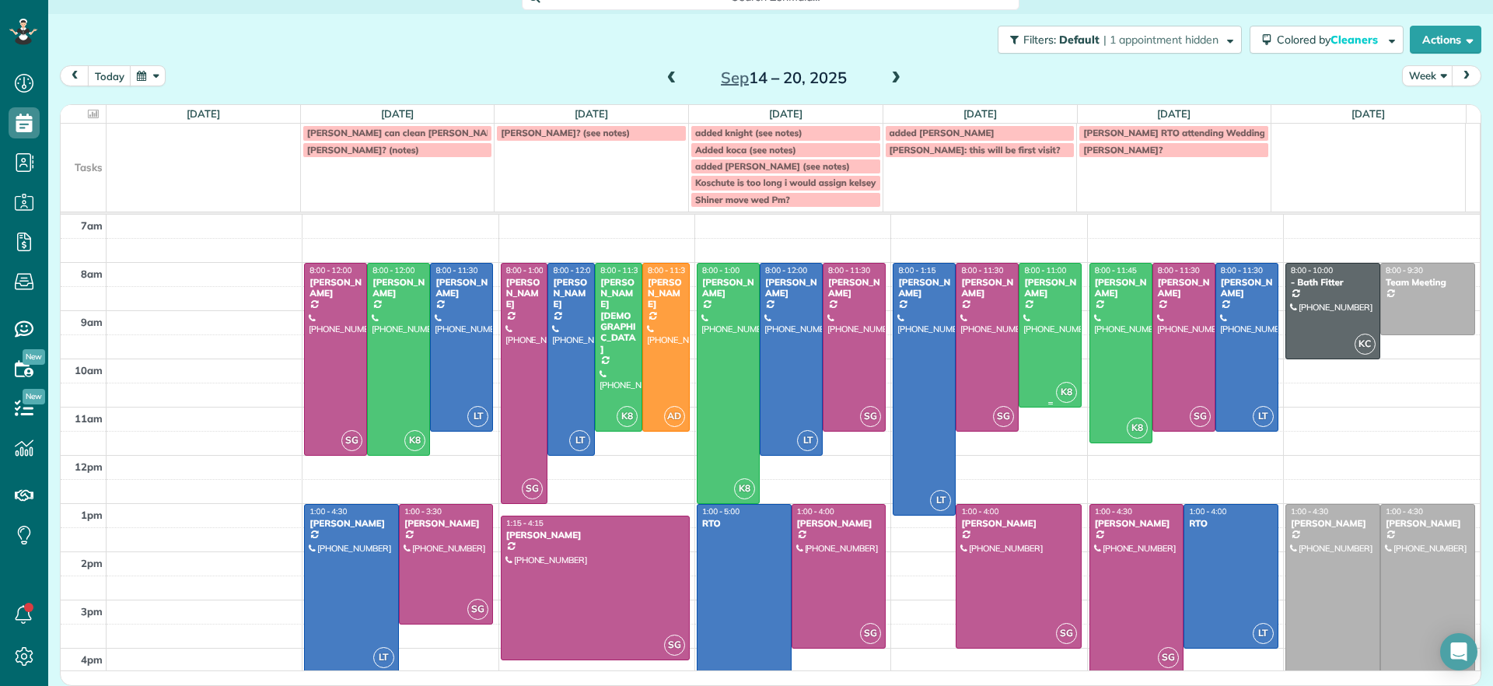
click at [1038, 363] on div at bounding box center [1050, 335] width 61 height 143
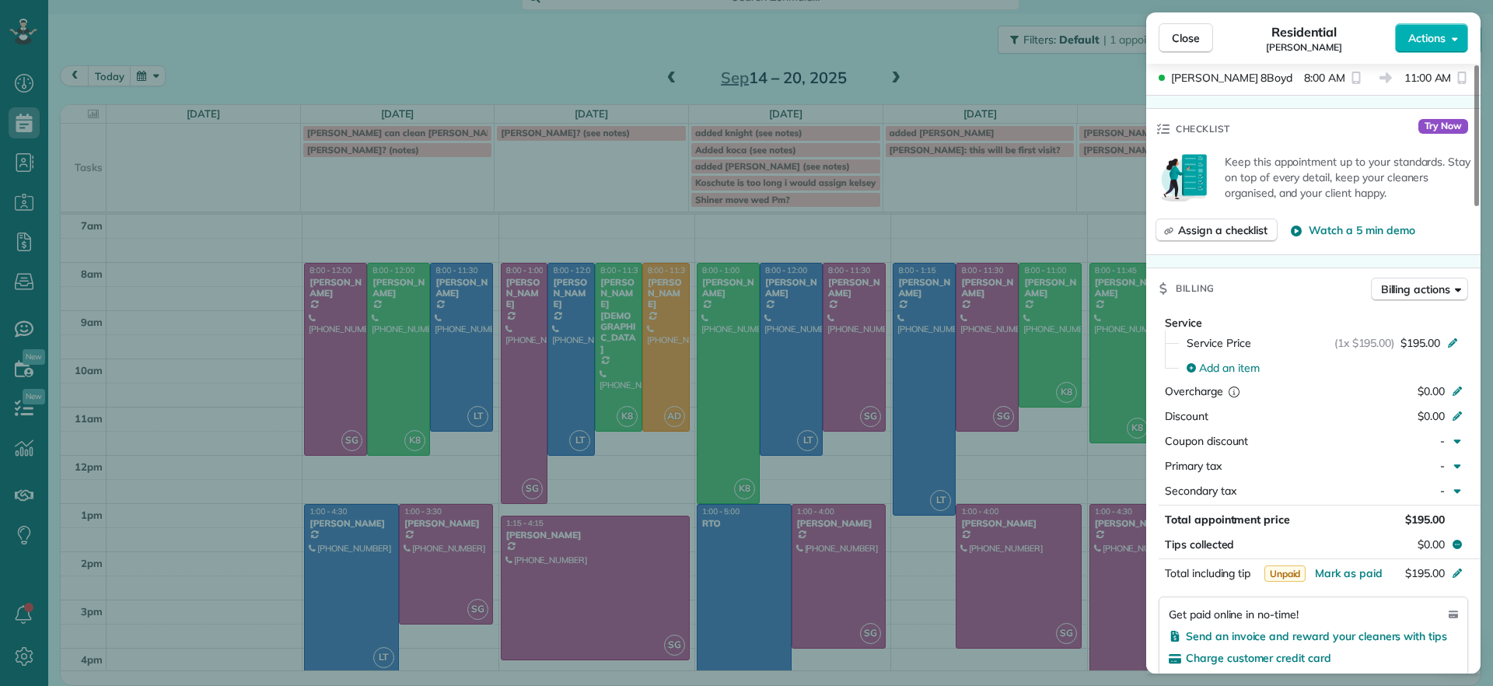
scroll to position [90, 0]
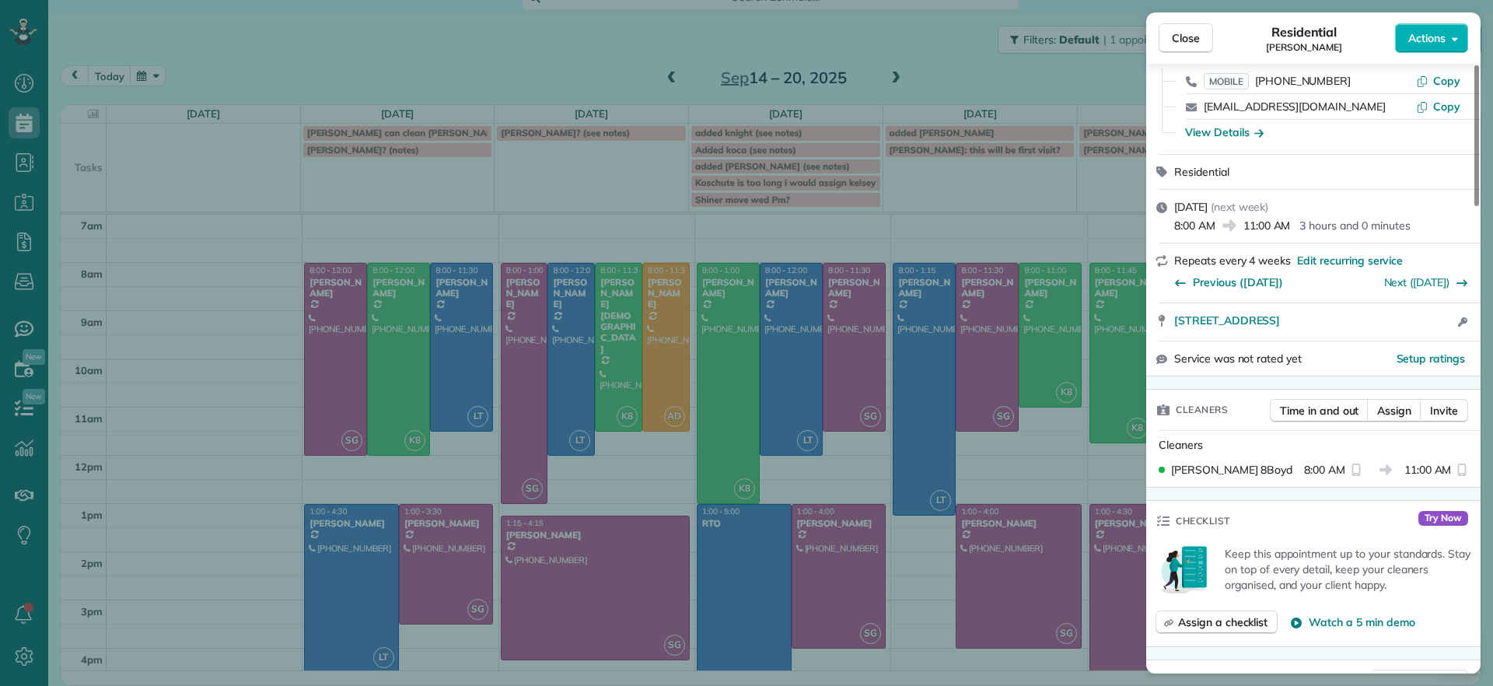
click at [923, 59] on div "Close Residential Lesley Bruno Actions Status Active Lesley Bruno · Open profil…" at bounding box center [746, 343] width 1493 height 686
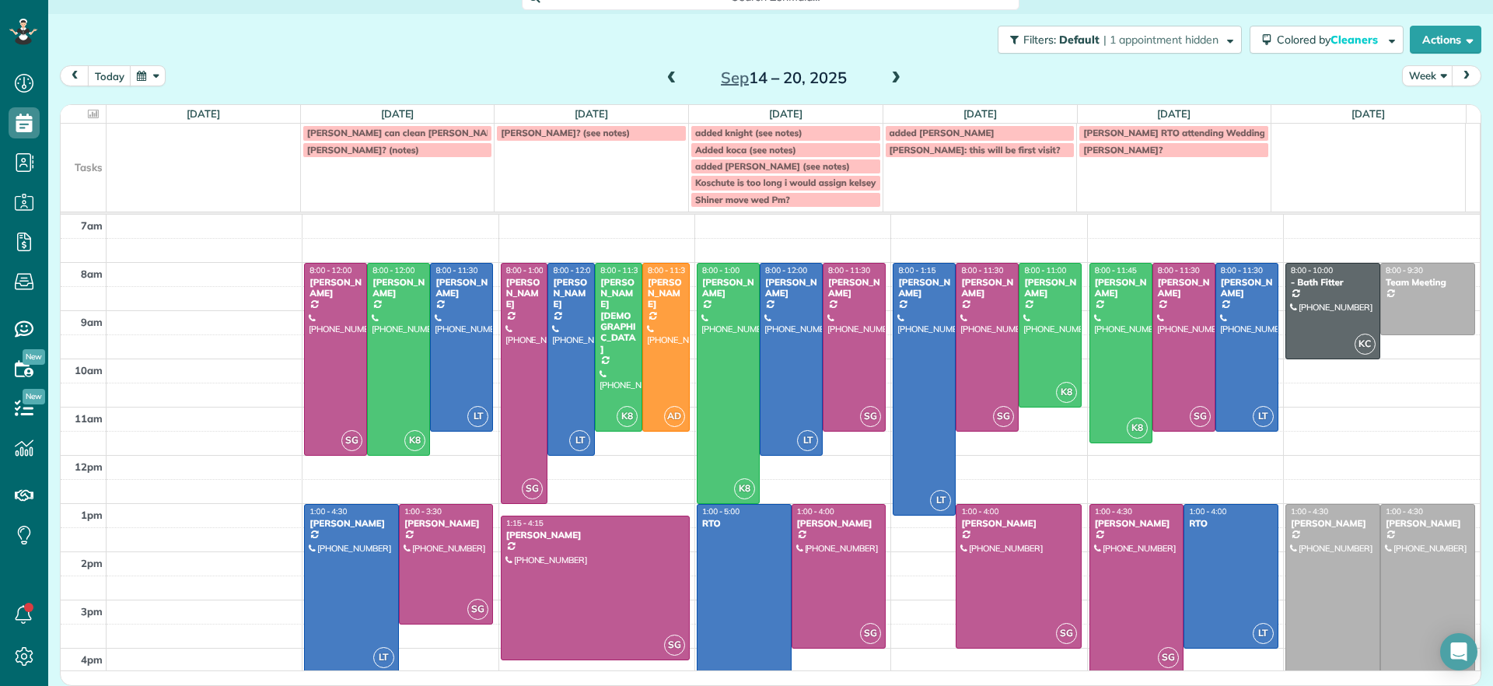
click at [894, 75] on span at bounding box center [896, 79] width 17 height 14
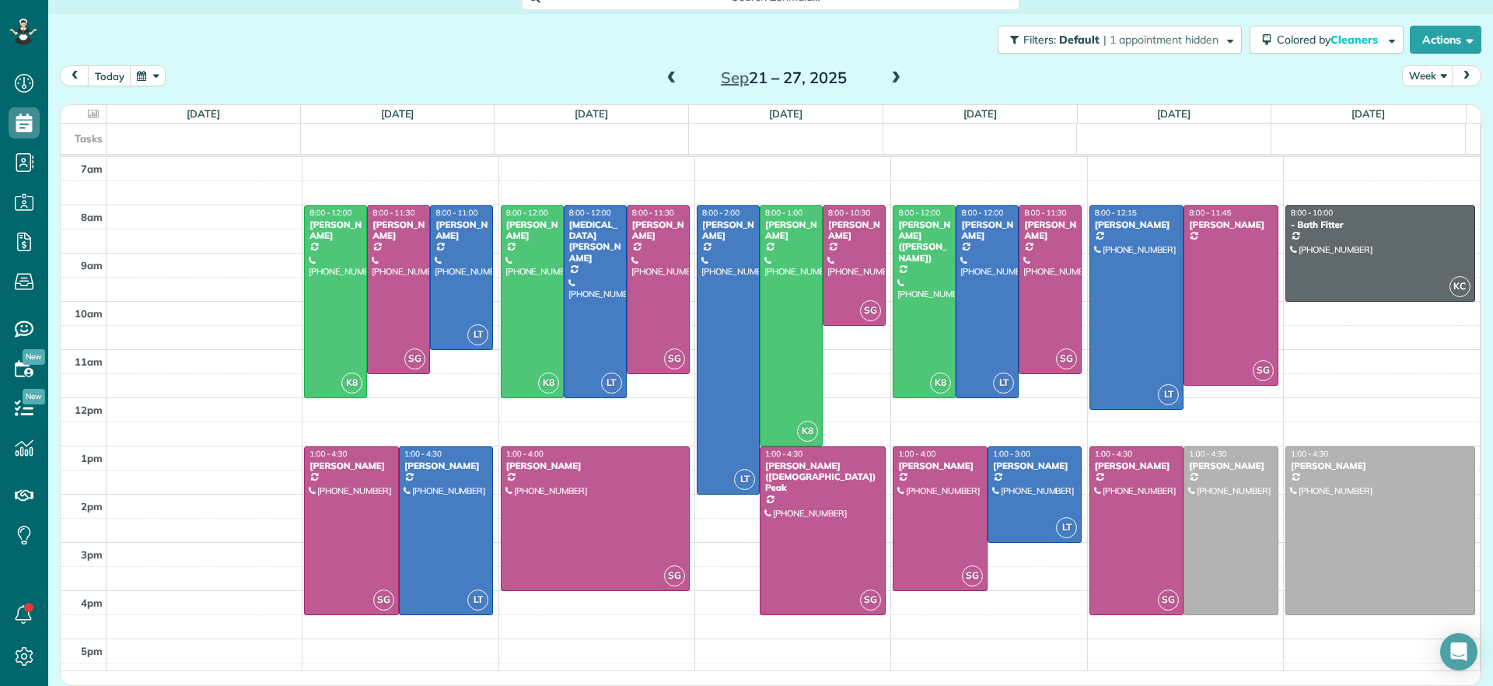
click at [894, 75] on span at bounding box center [896, 79] width 17 height 14
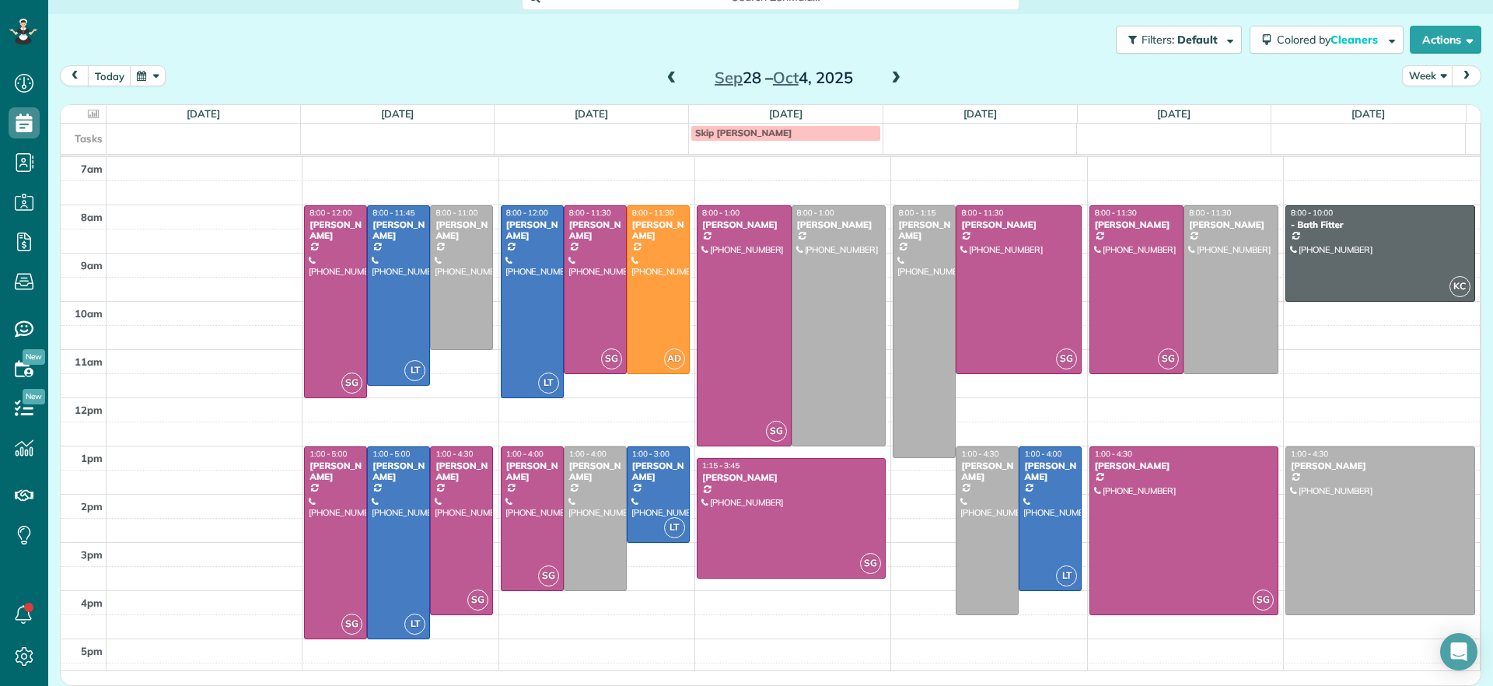
click at [671, 82] on span at bounding box center [671, 79] width 17 height 14
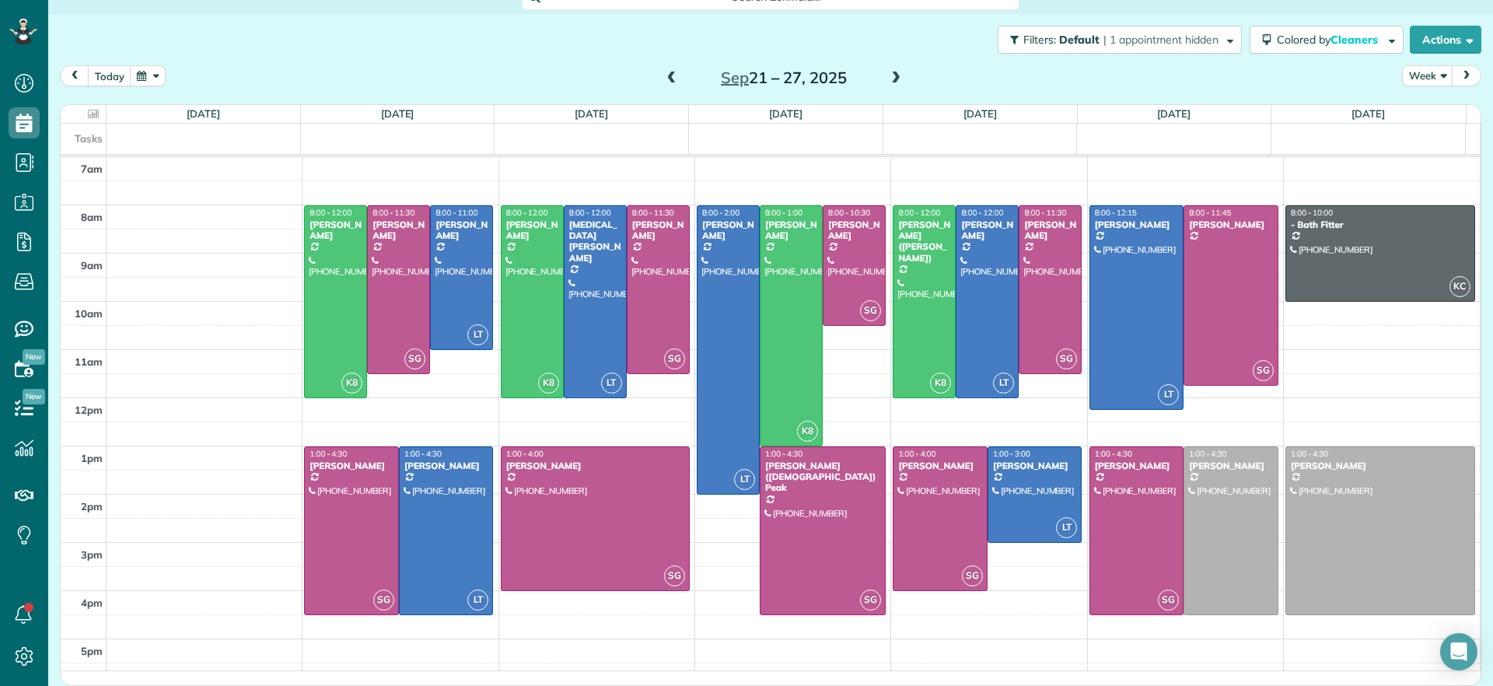
click at [671, 82] on span at bounding box center [671, 79] width 17 height 14
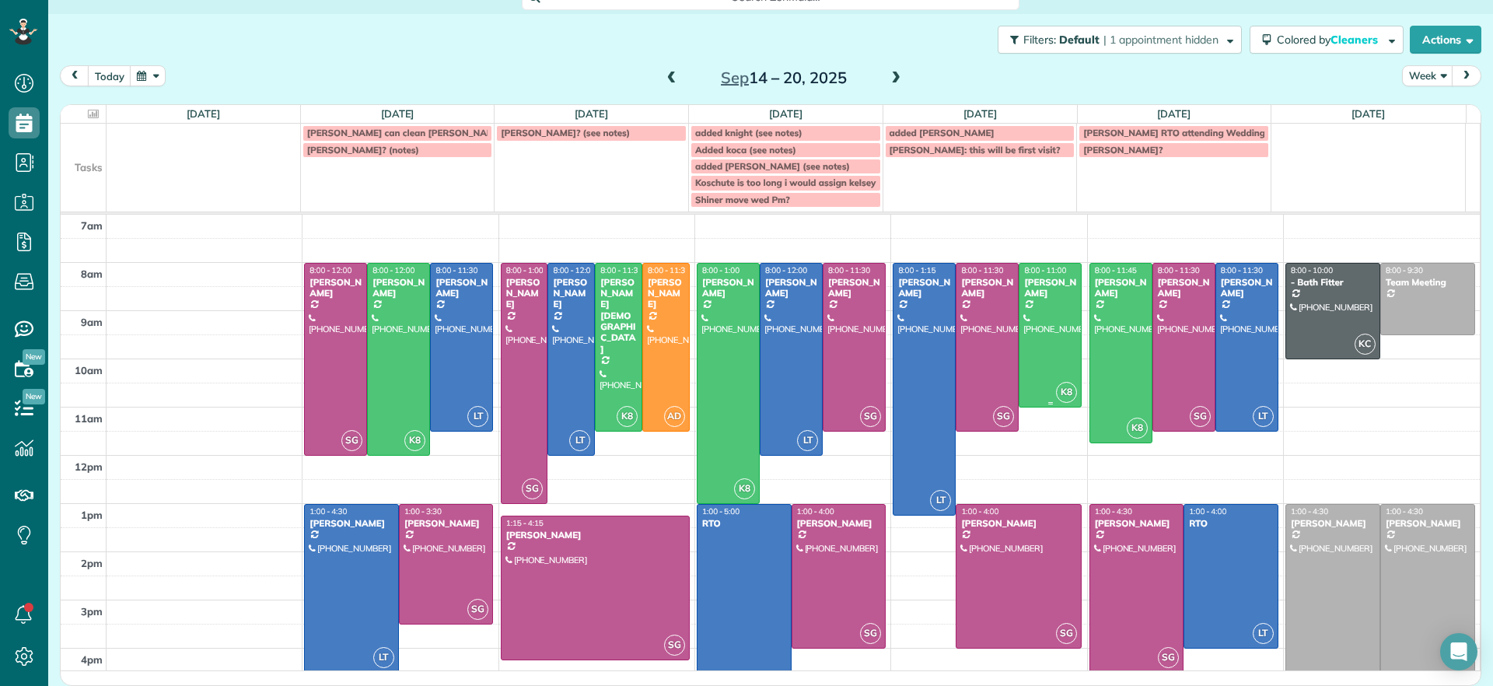
click at [1040, 311] on div at bounding box center [1050, 335] width 61 height 143
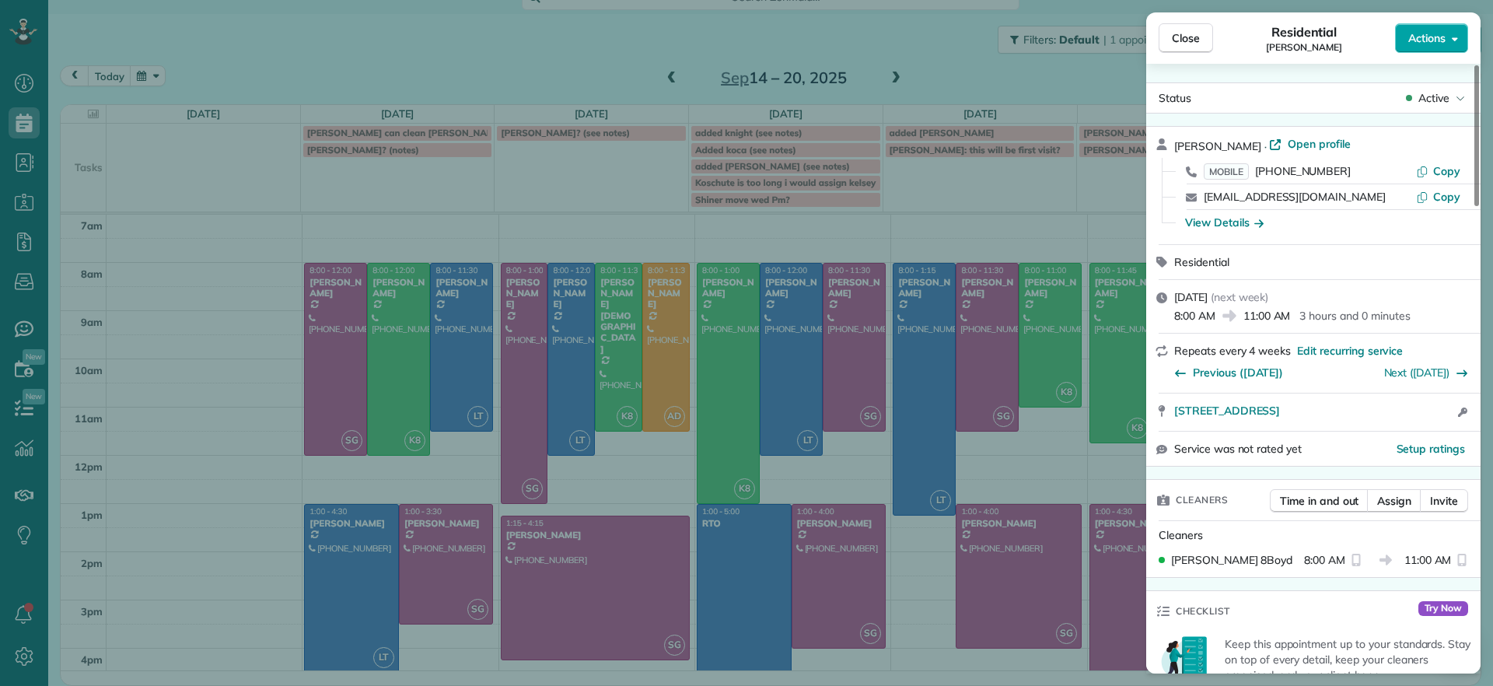
click at [1435, 47] on button "Actions" at bounding box center [1431, 38] width 73 height 30
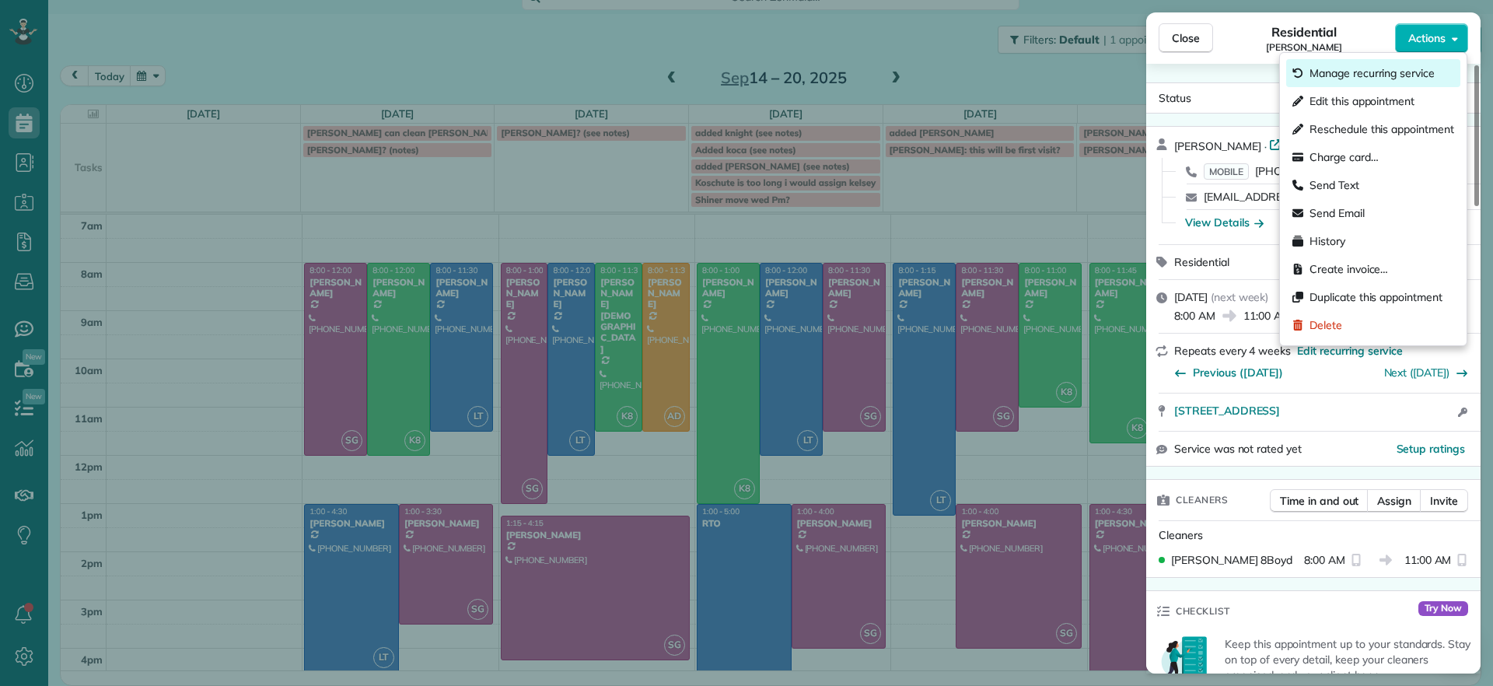
click at [1398, 75] on span "Manage recurring service" at bounding box center [1372, 73] width 125 height 16
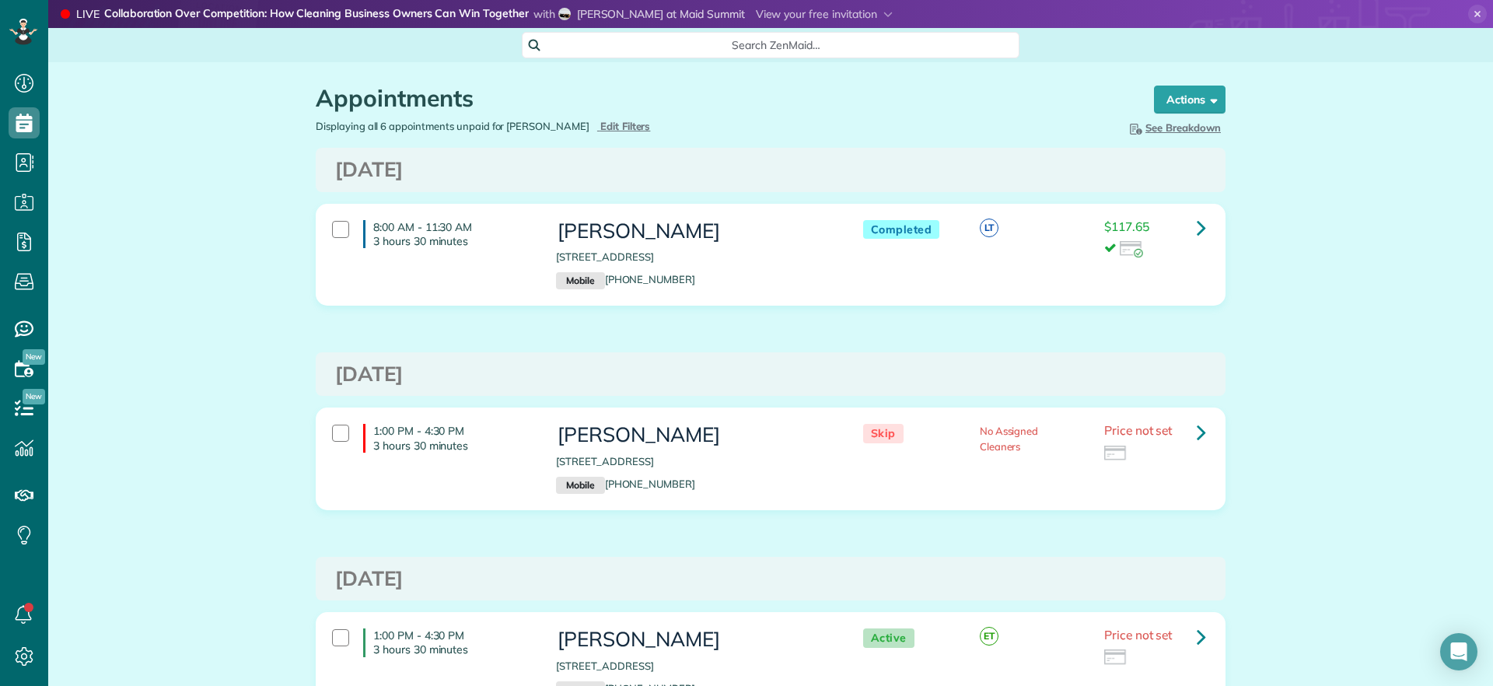
scroll to position [7, 7]
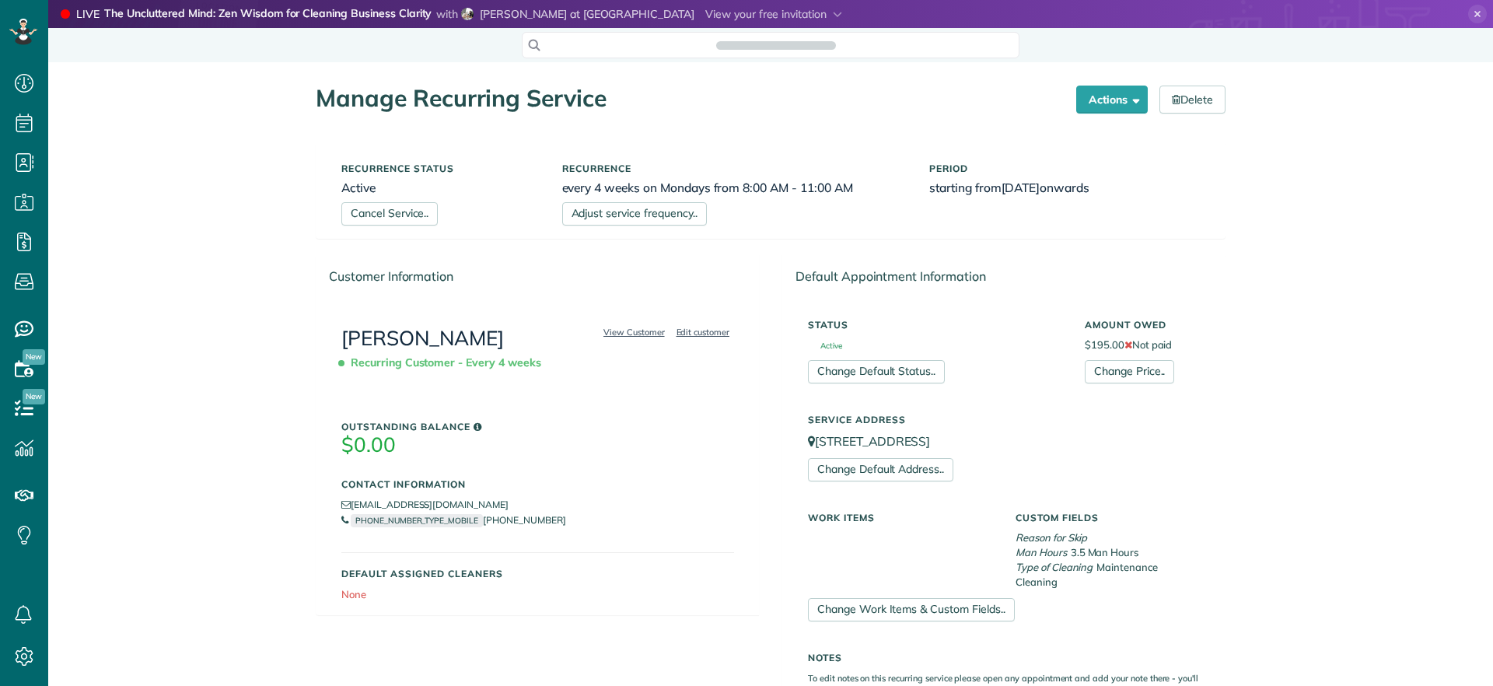
scroll to position [686, 48]
click at [659, 213] on link "Adjust service frequency.." at bounding box center [634, 213] width 145 height 23
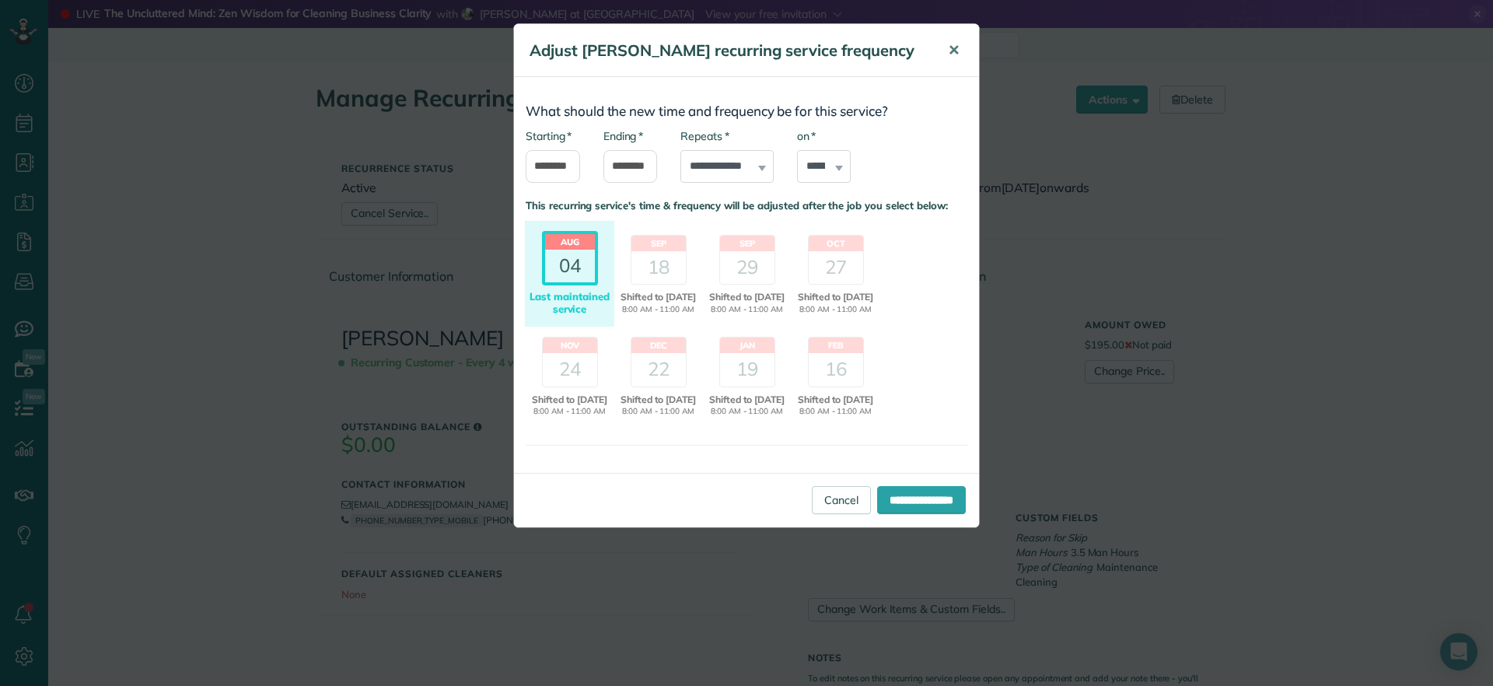
click at [956, 55] on span "✕" at bounding box center [954, 50] width 12 height 18
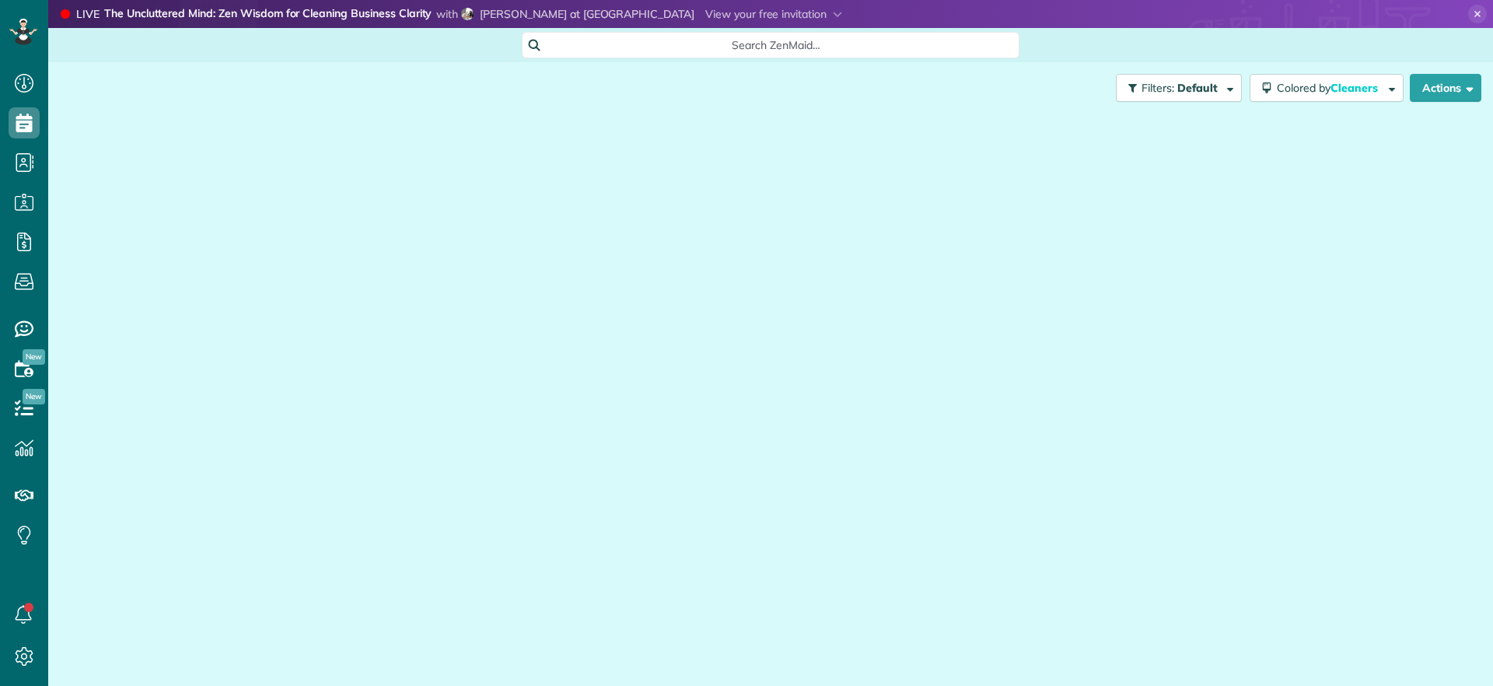
scroll to position [7, 7]
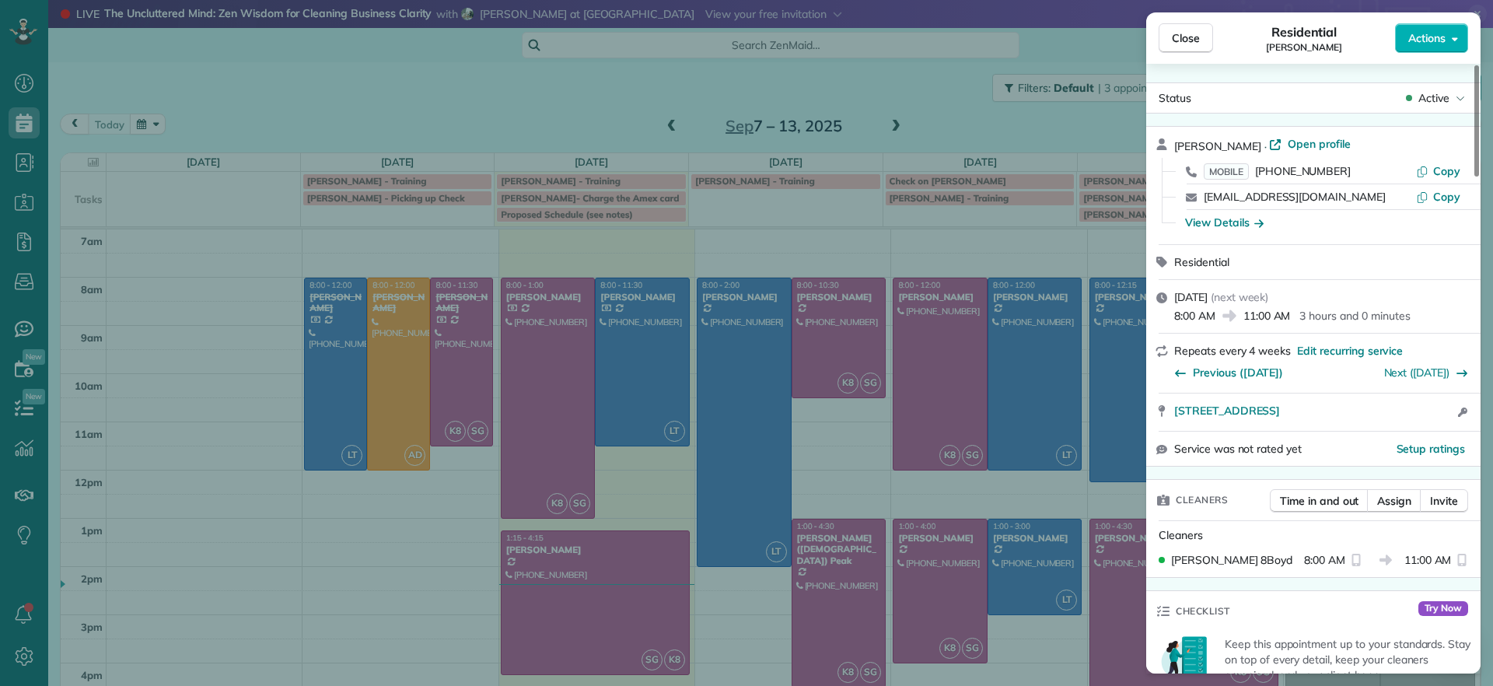
click at [939, 145] on div "Close Residential [PERSON_NAME] Actions Status Active [PERSON_NAME] · Open prof…" at bounding box center [746, 343] width 1493 height 686
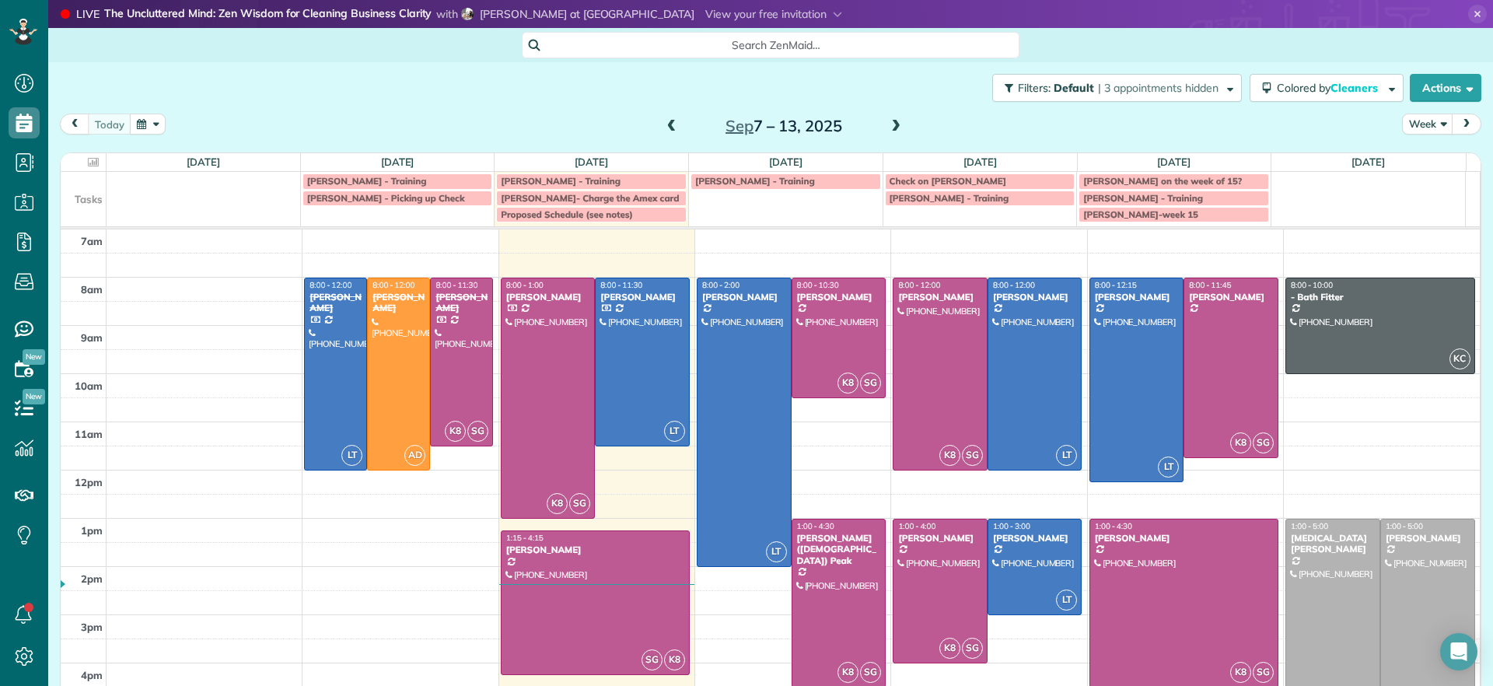
click at [888, 130] on span at bounding box center [896, 127] width 17 height 14
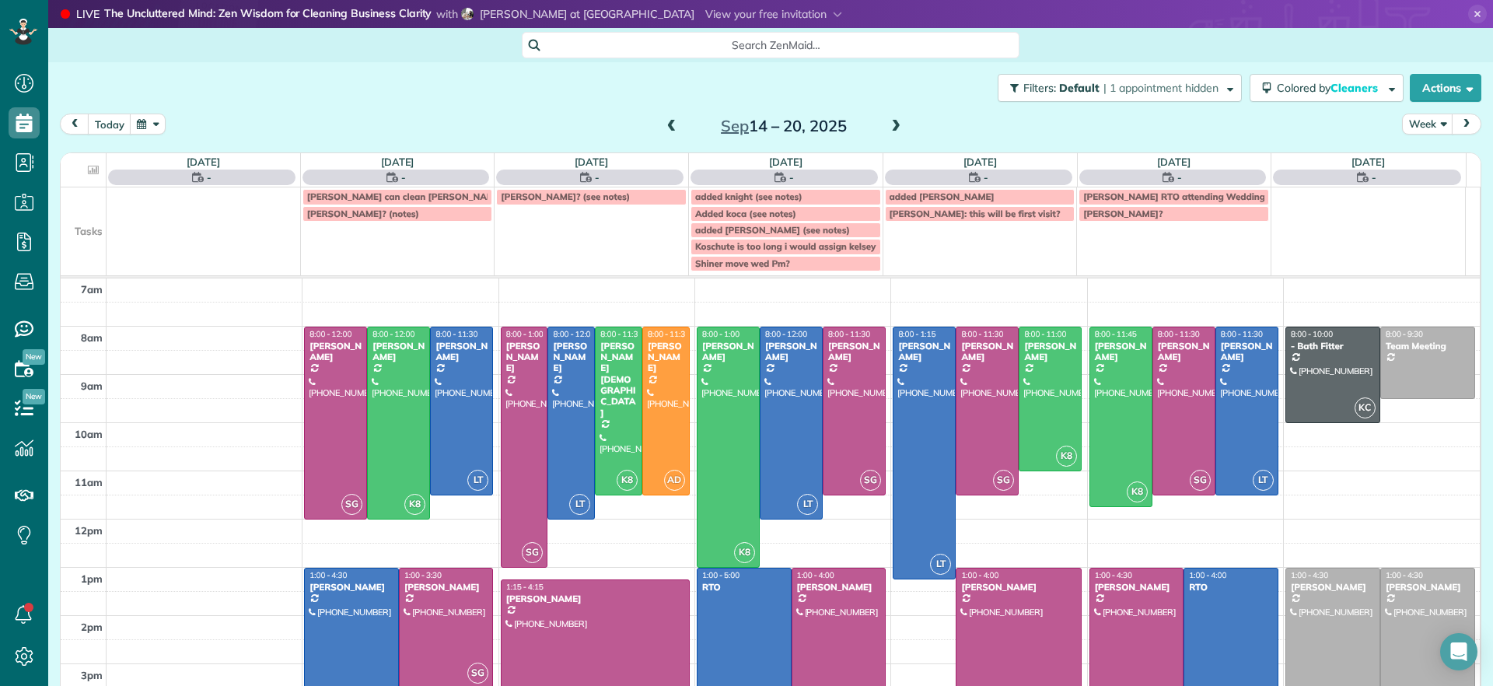
click at [888, 130] on span at bounding box center [896, 127] width 17 height 14
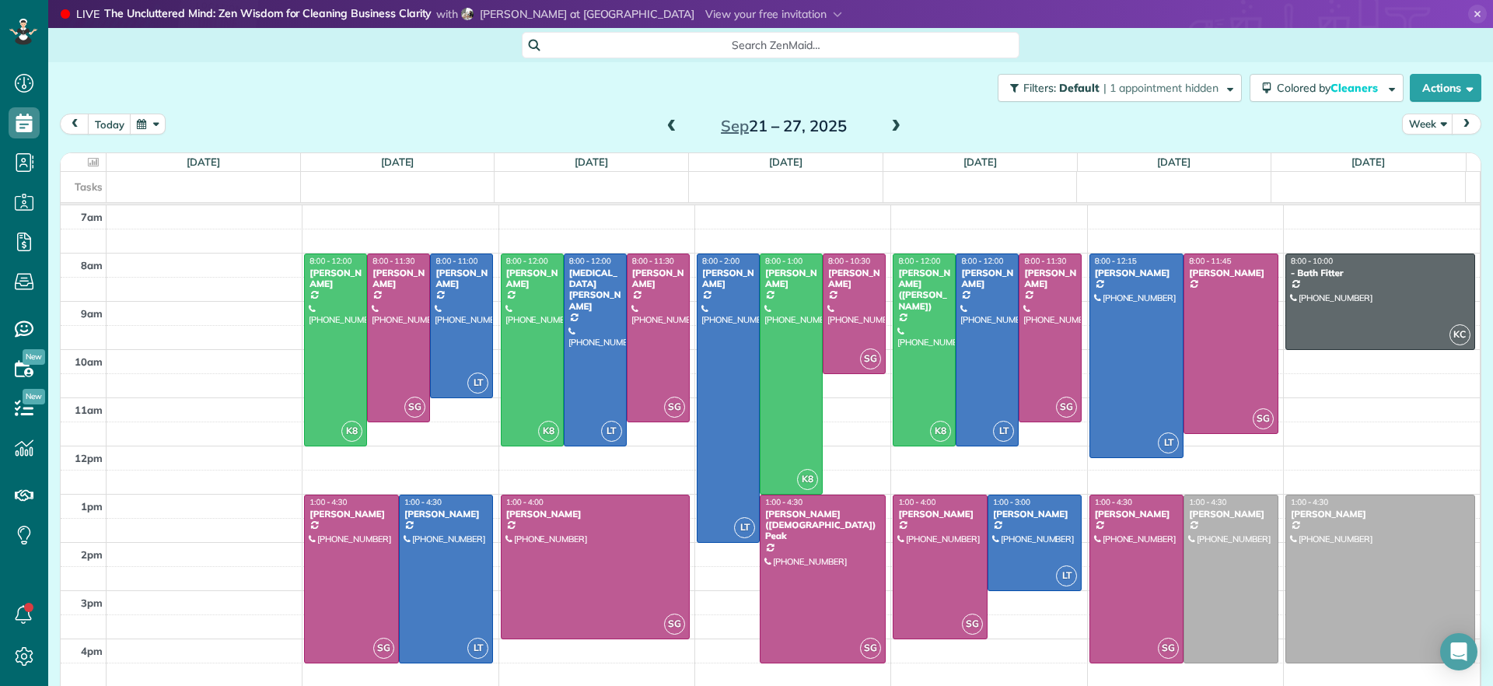
click at [888, 130] on span at bounding box center [896, 127] width 17 height 14
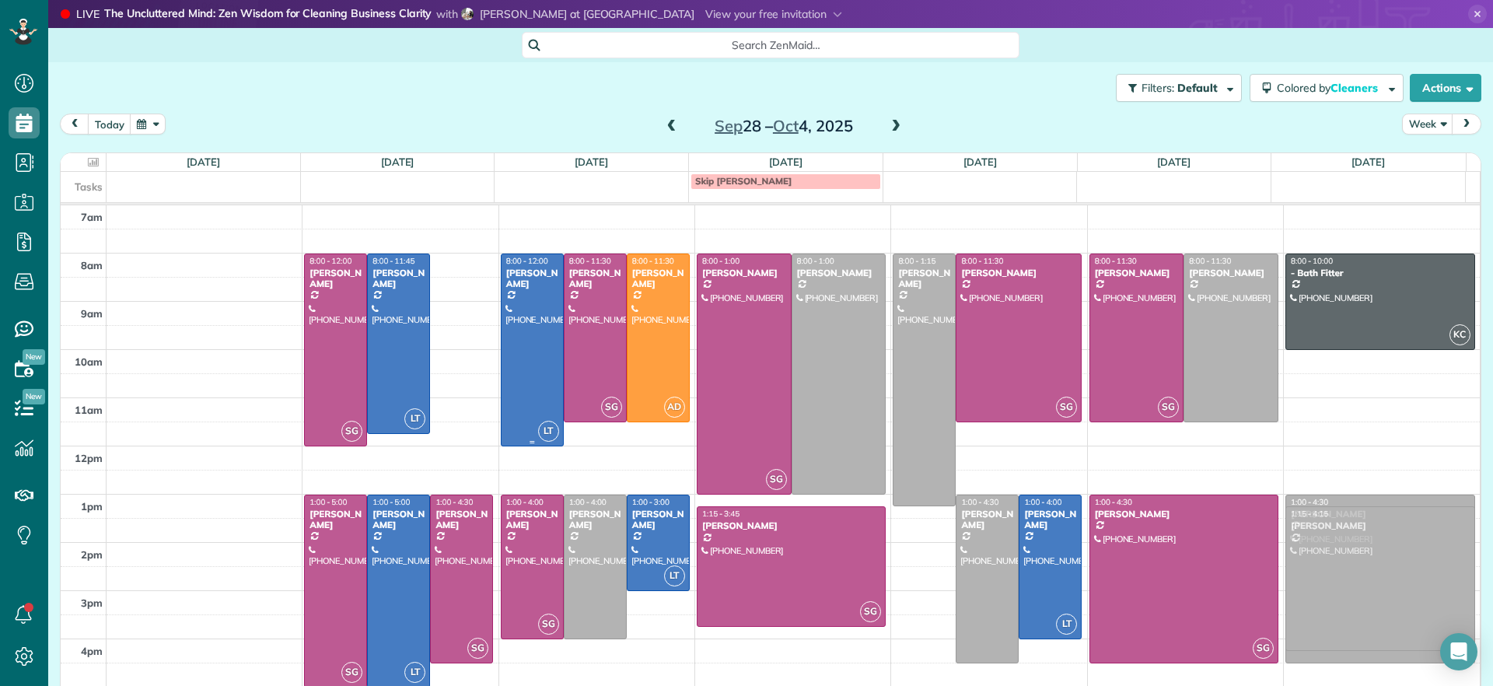
drag, startPoint x: 450, startPoint y: 313, endPoint x: 1321, endPoint y: 573, distance: 909.1
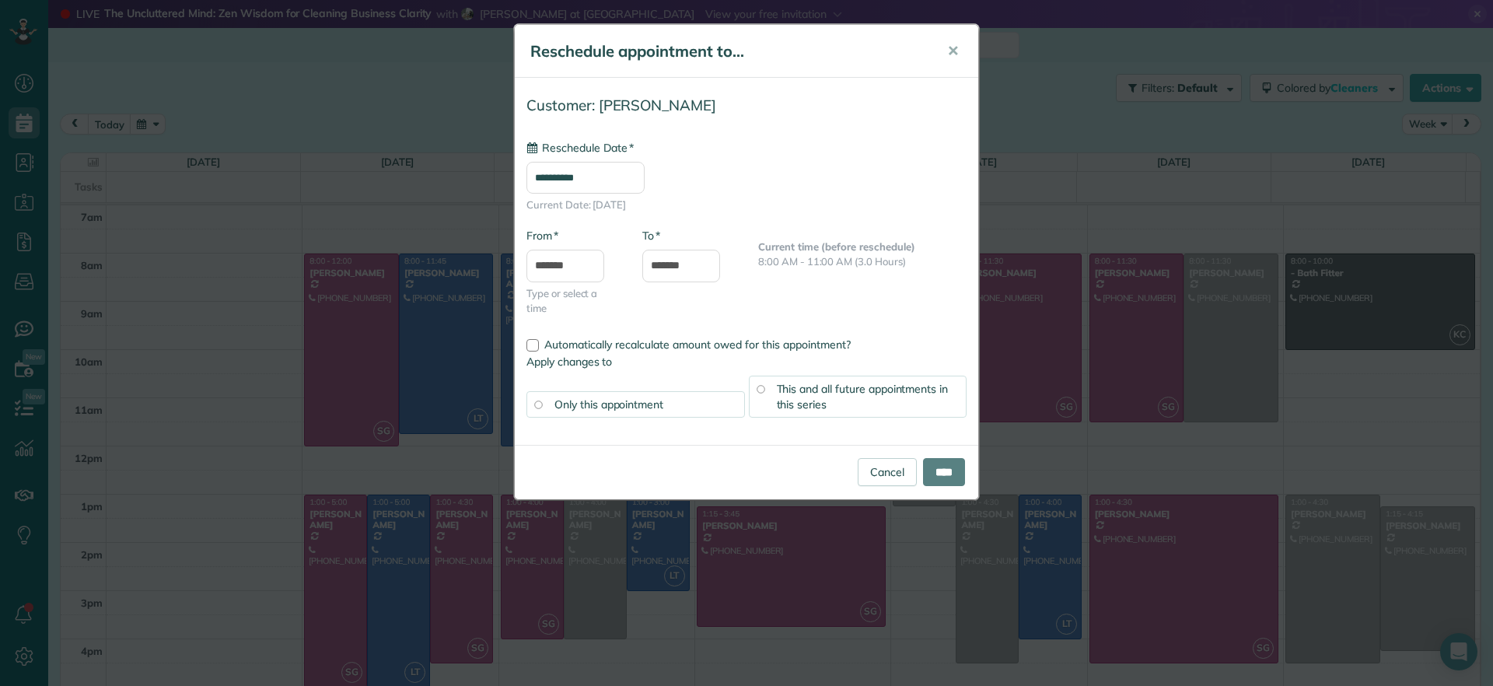
type input "**********"
click at [945, 460] on input "****" at bounding box center [944, 472] width 42 height 28
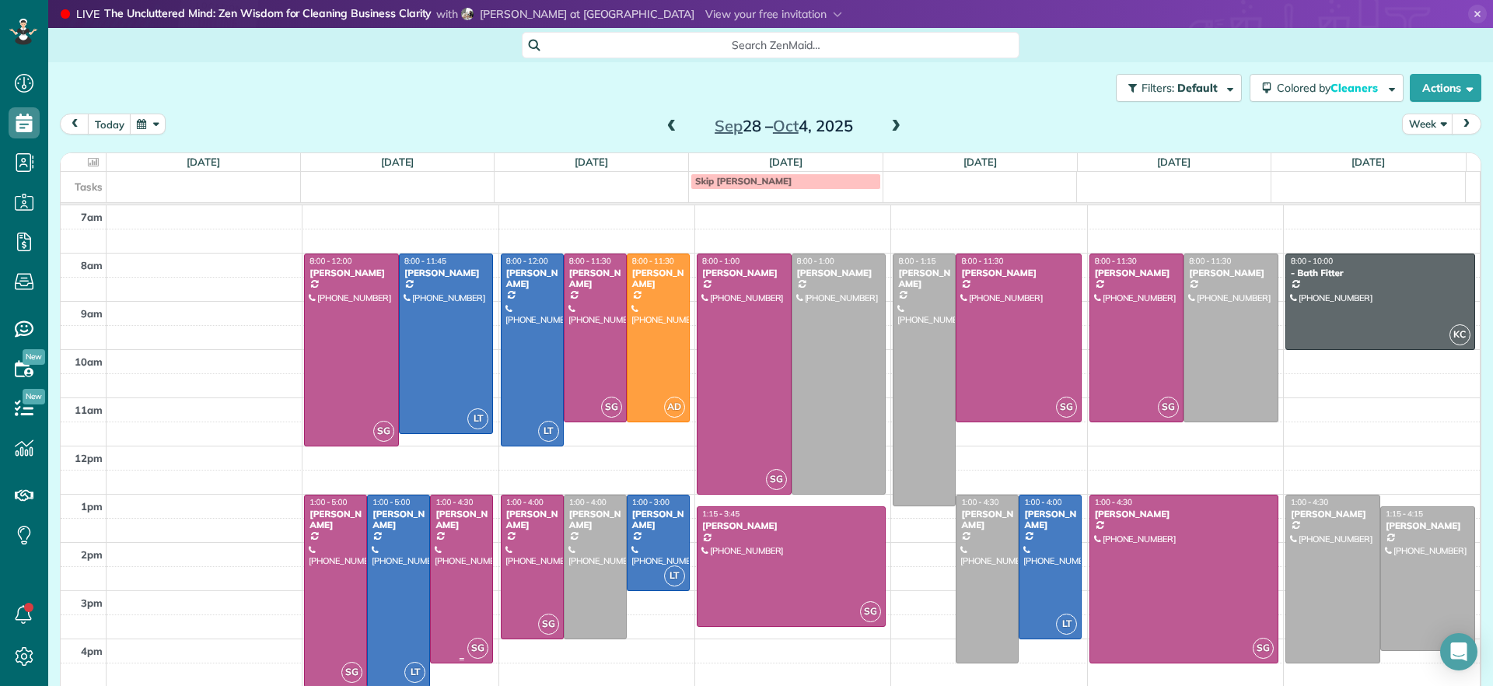
click at [448, 579] on div at bounding box center [461, 578] width 61 height 167
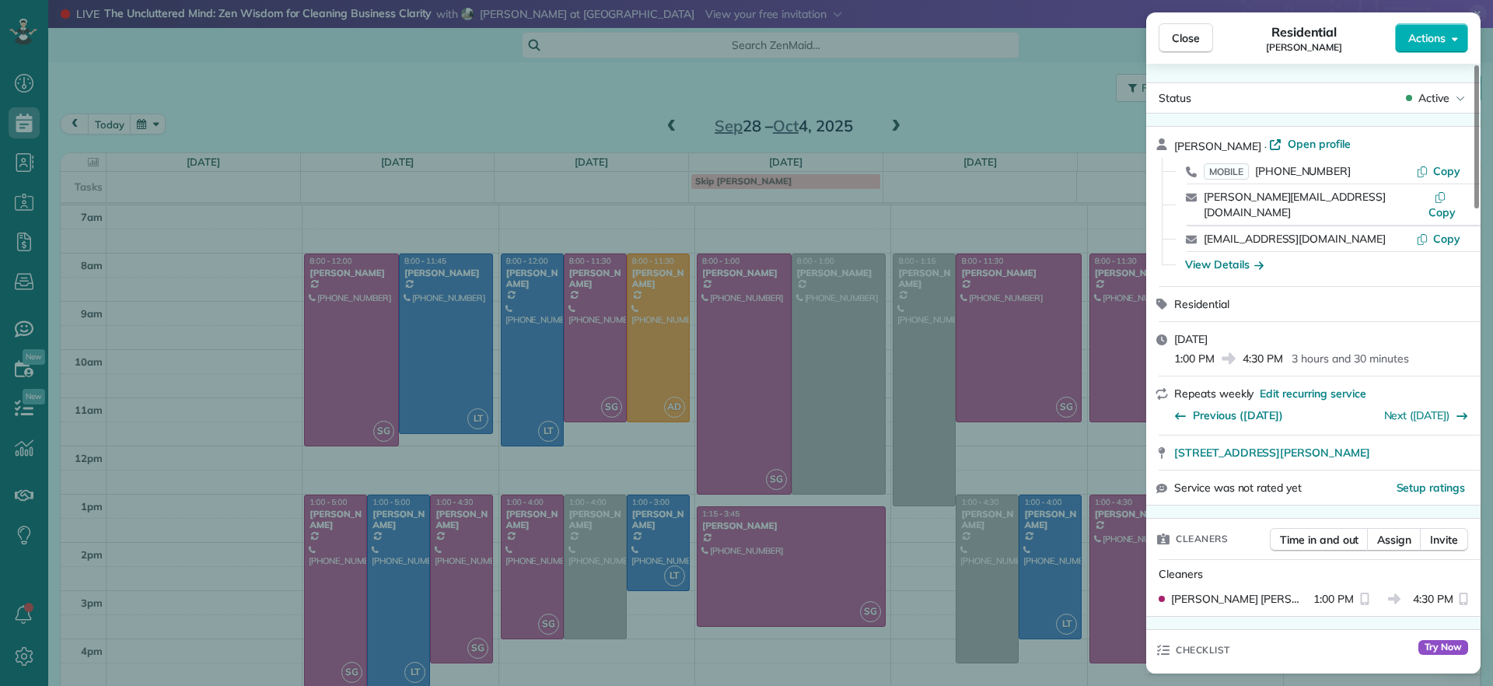
click at [581, 663] on div "Close Residential [PERSON_NAME] Actions Status Active [PERSON_NAME] · Open prof…" at bounding box center [746, 343] width 1493 height 686
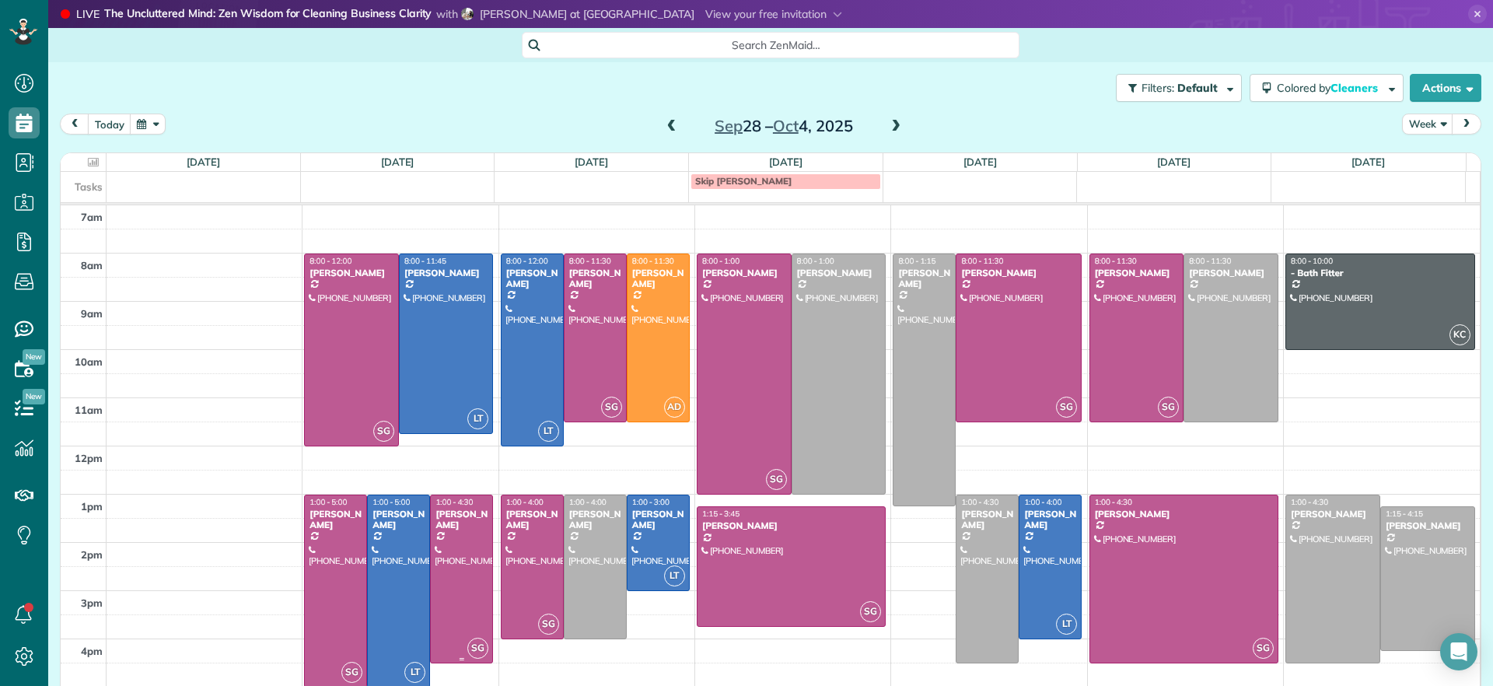
click at [469, 594] on div at bounding box center [461, 578] width 61 height 167
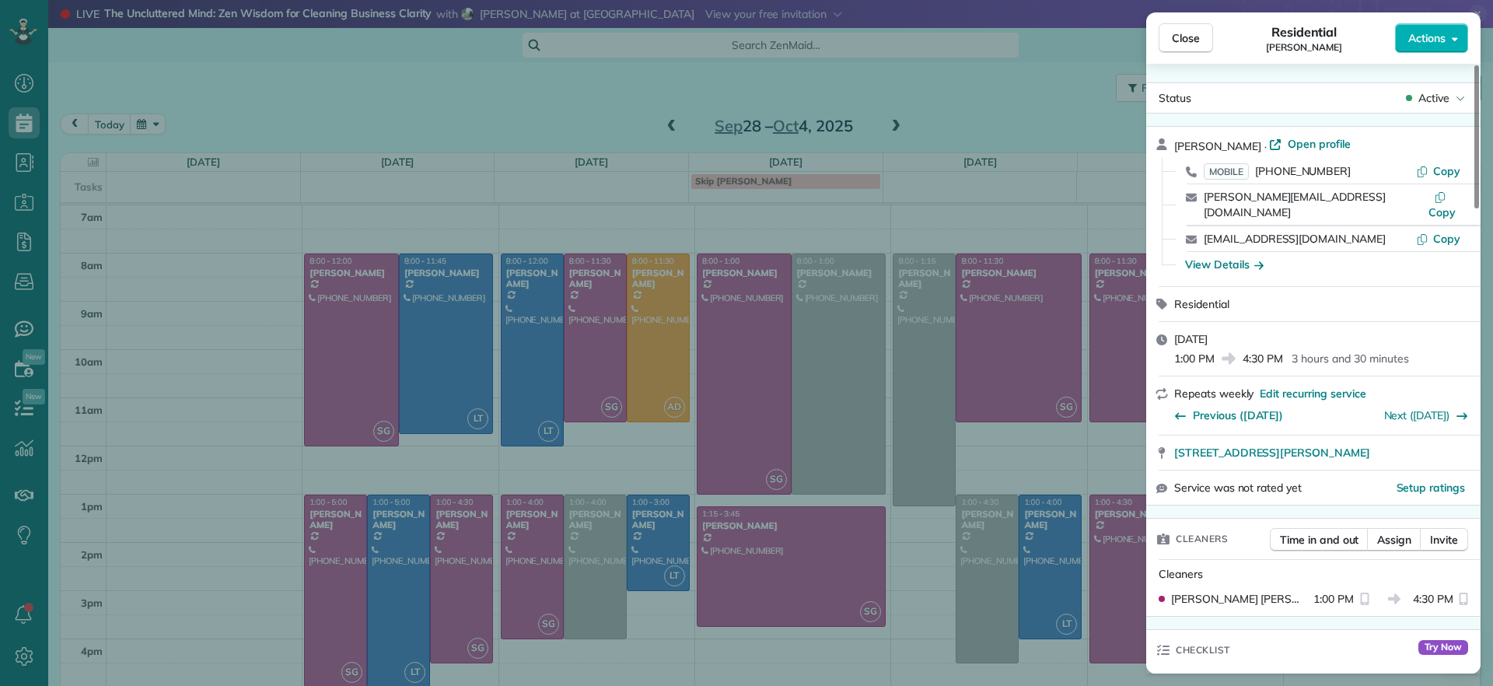
click at [417, 590] on div "Close Residential [PERSON_NAME] Actions Status Active [PERSON_NAME] · Open prof…" at bounding box center [746, 343] width 1493 height 686
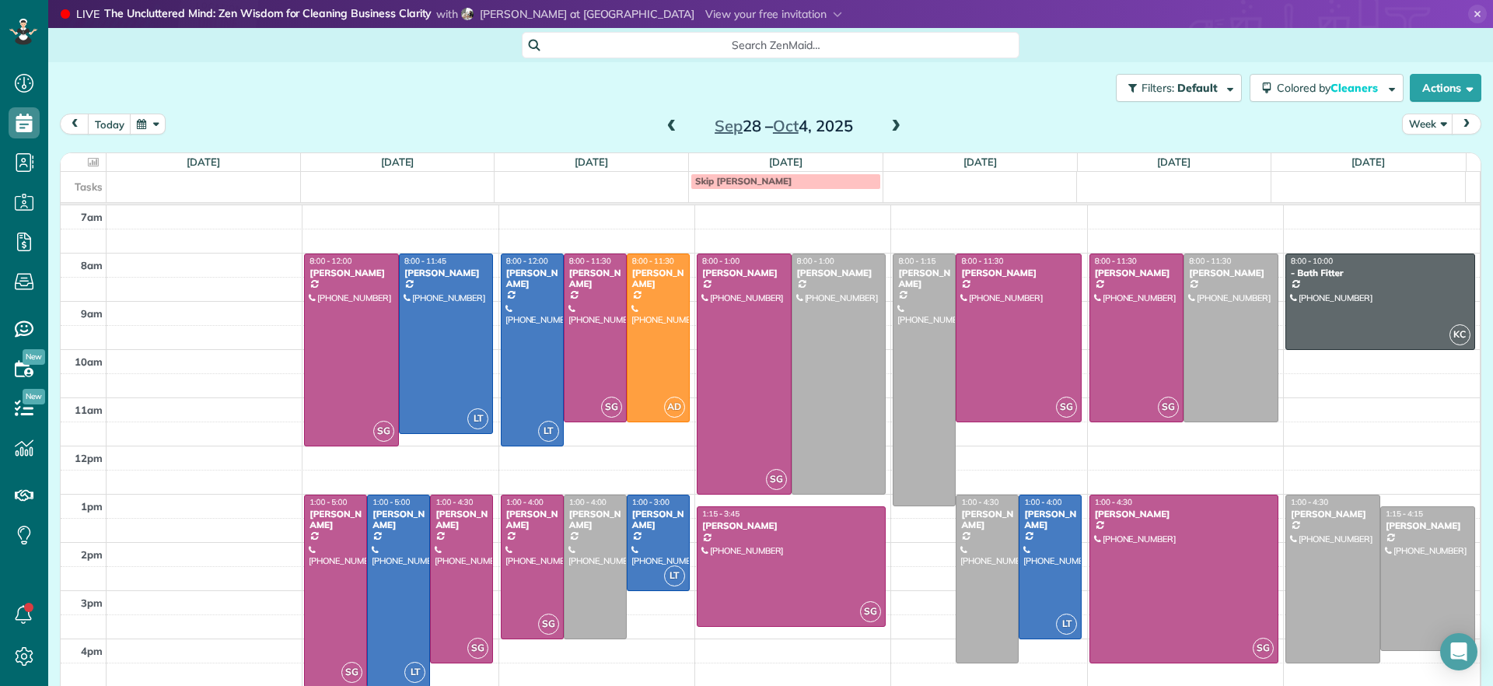
click at [408, 590] on div at bounding box center [398, 590] width 61 height 191
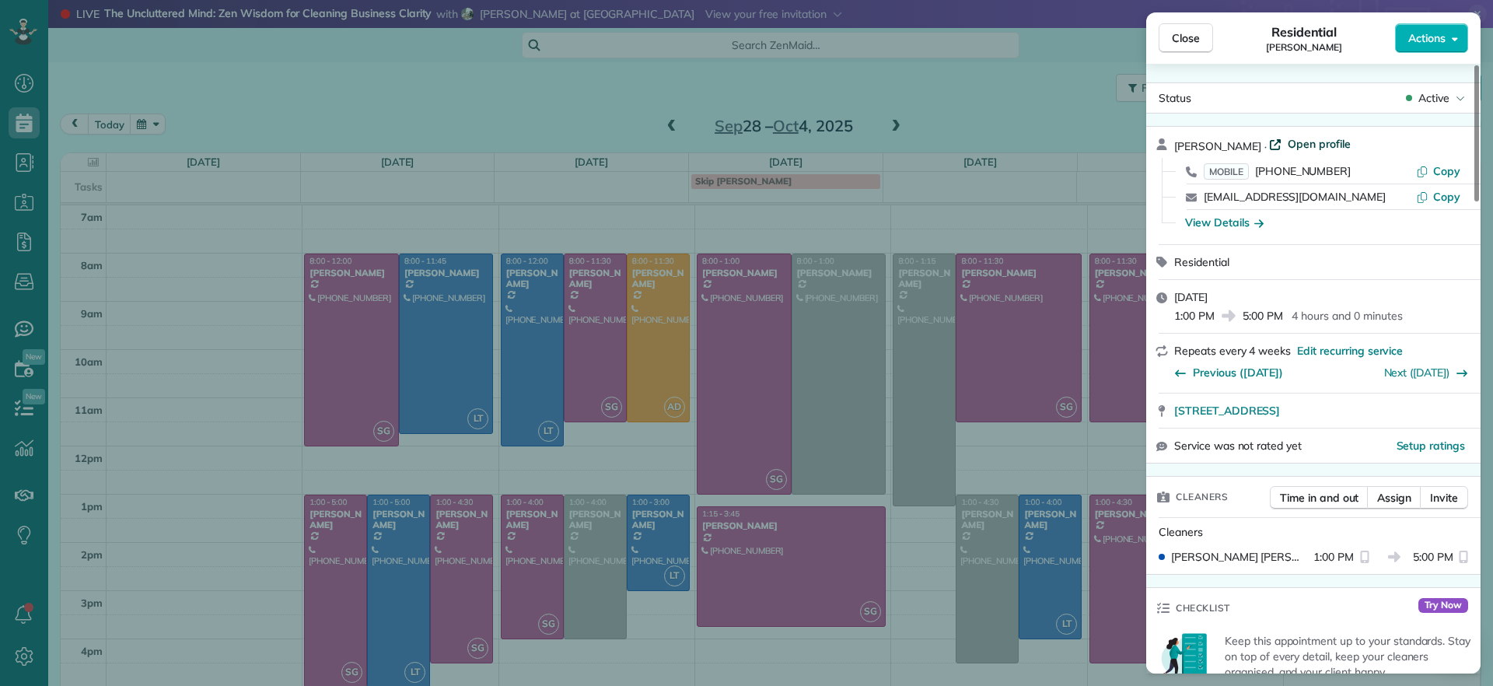
click at [1298, 143] on span "Open profile" at bounding box center [1319, 144] width 63 height 16
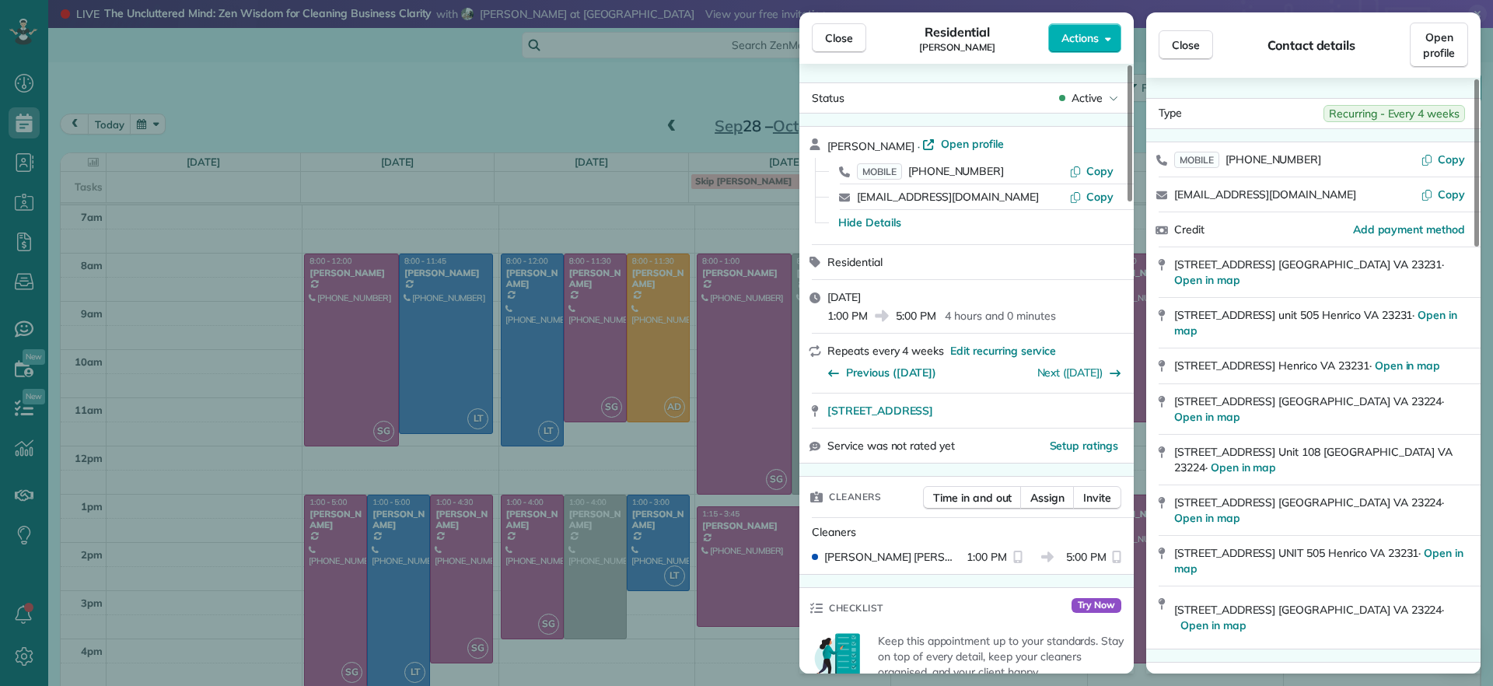
click at [179, 138] on div "Close Residential [PERSON_NAME] Actions Status Active [PERSON_NAME] · Open prof…" at bounding box center [746, 343] width 1493 height 686
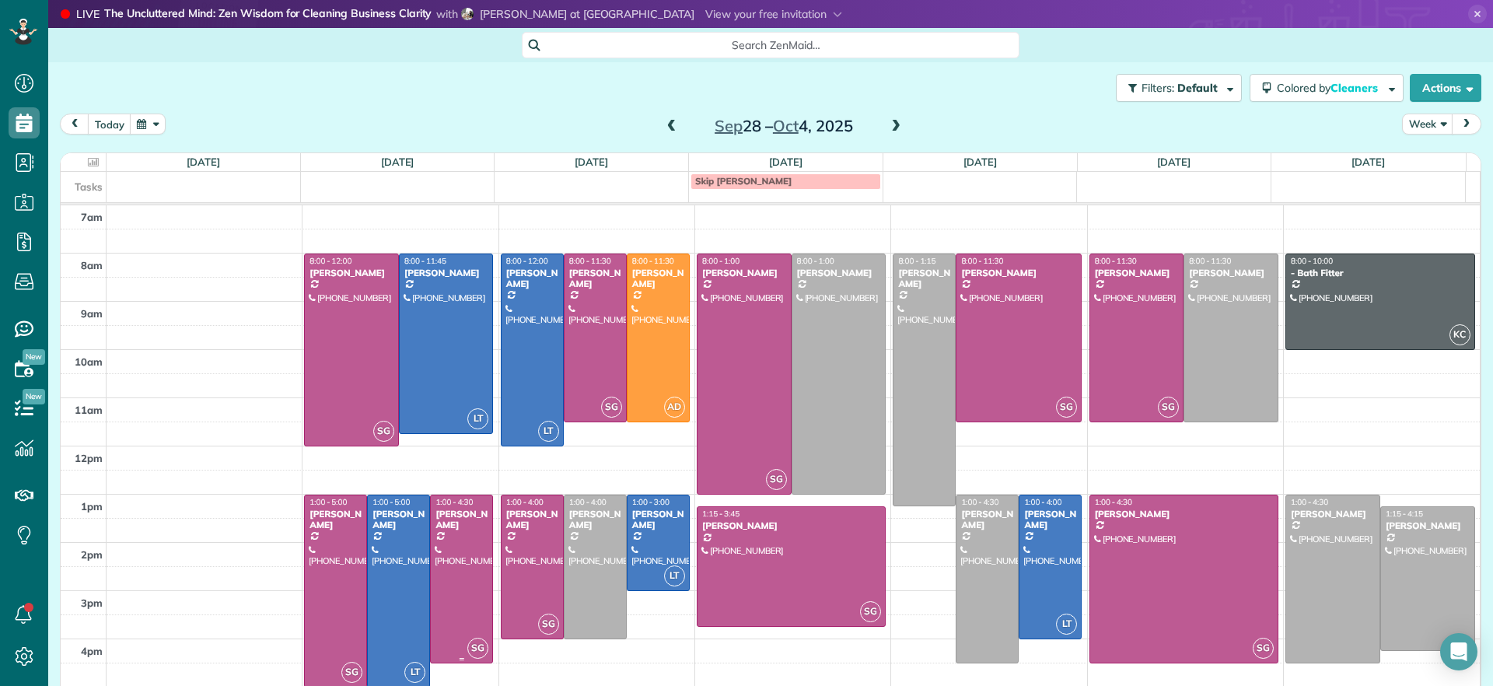
click at [455, 589] on div at bounding box center [461, 578] width 61 height 167
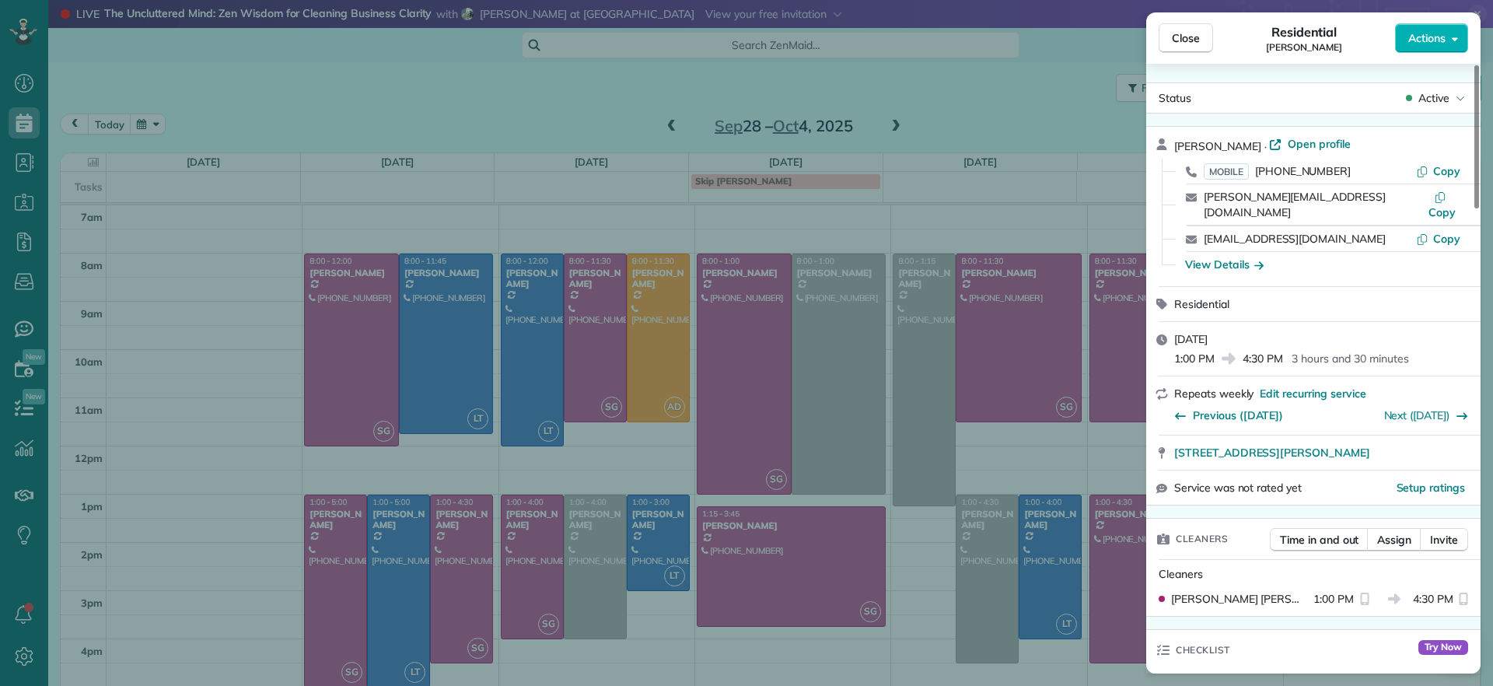
click at [312, 551] on div "Close Residential [PERSON_NAME] Actions Status Active [PERSON_NAME] · Open prof…" at bounding box center [746, 343] width 1493 height 686
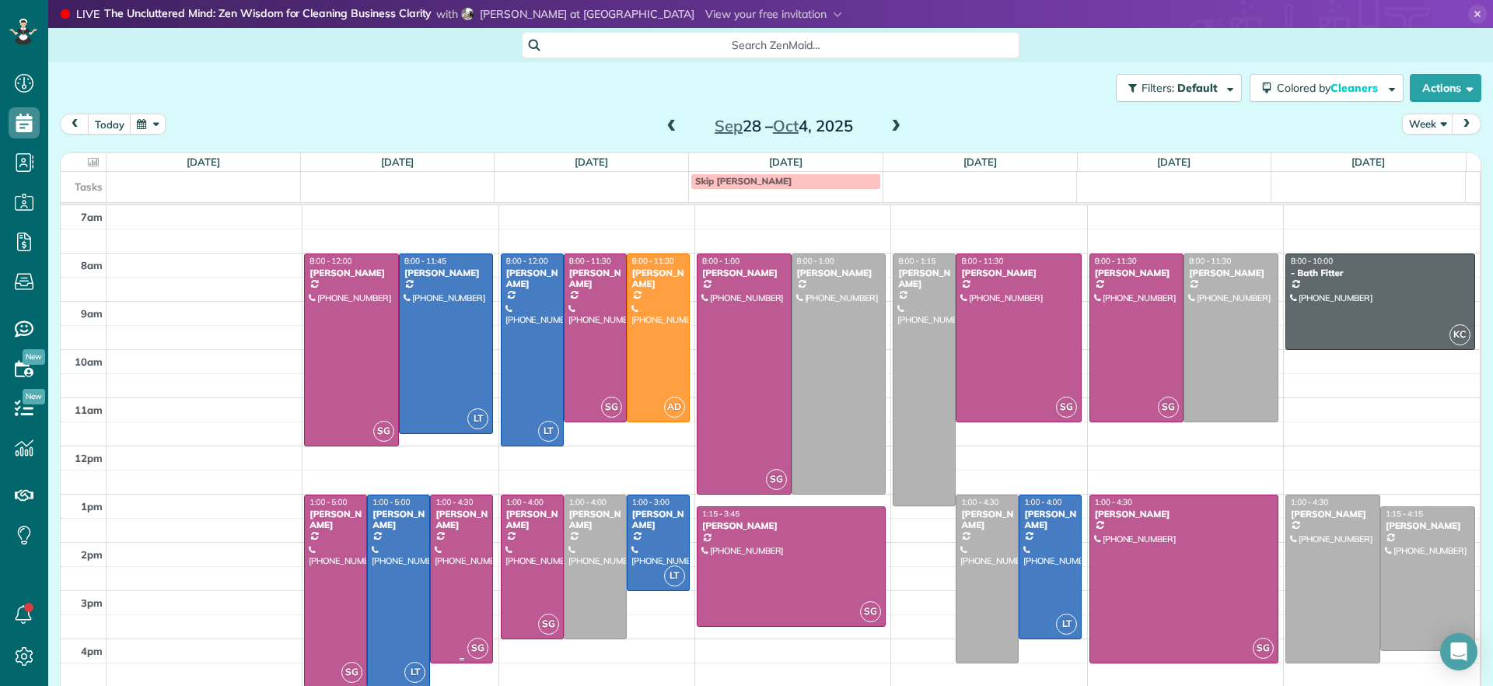
click at [463, 548] on div at bounding box center [461, 578] width 61 height 167
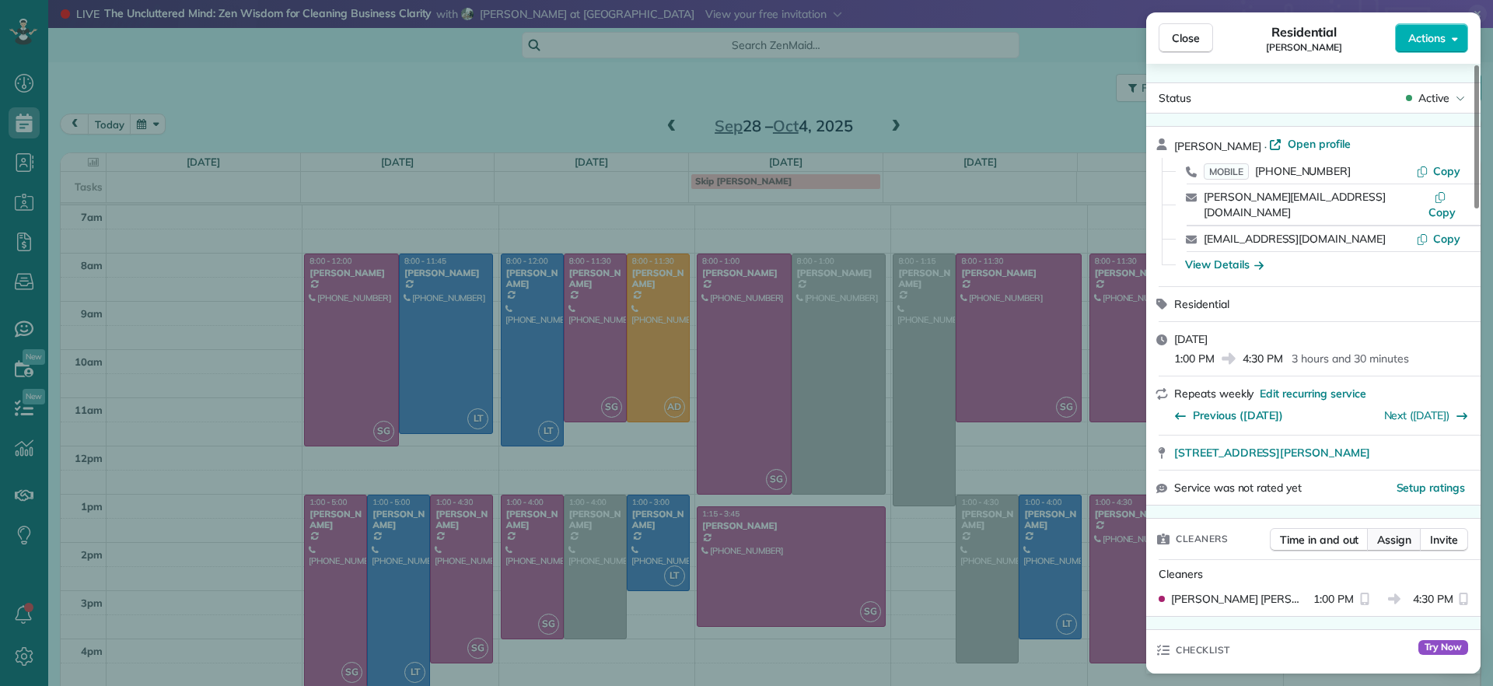
click at [1399, 531] on button "Assign" at bounding box center [1394, 539] width 54 height 23
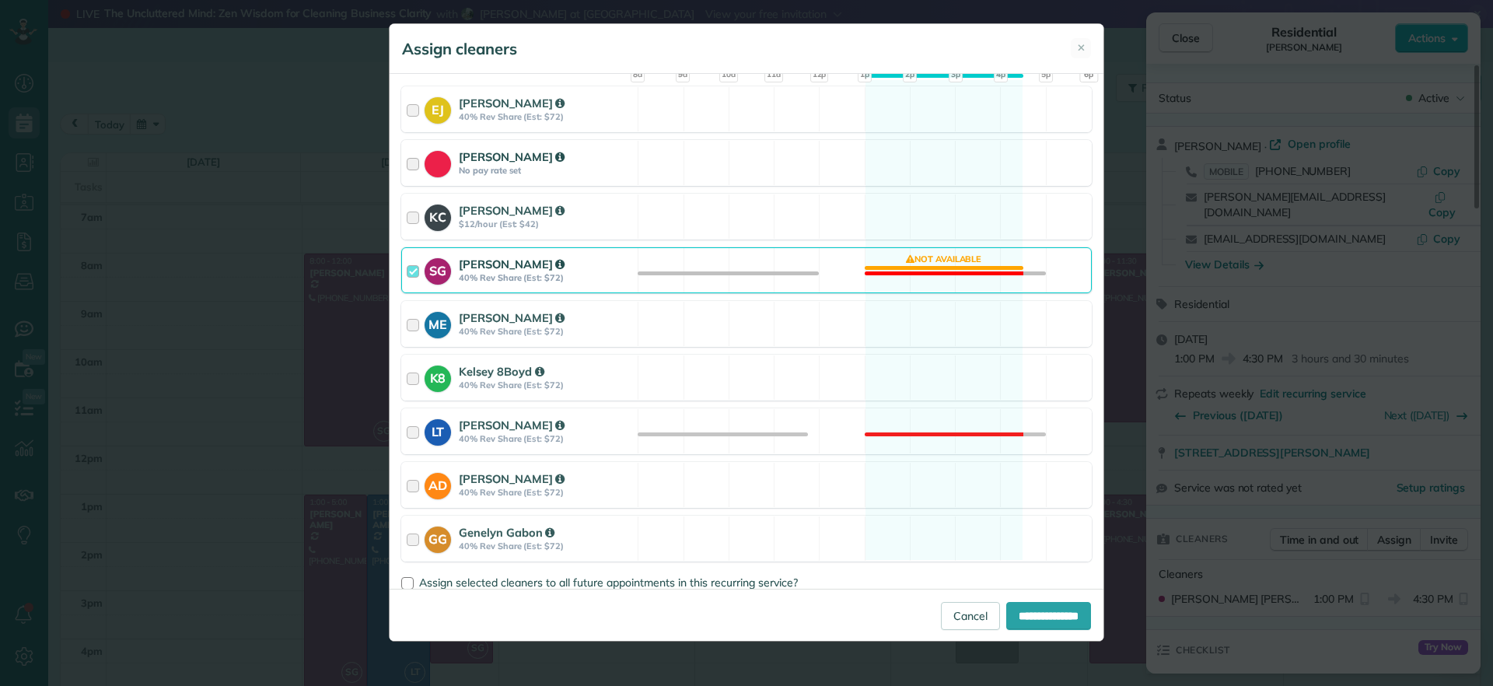
scroll to position [194, 0]
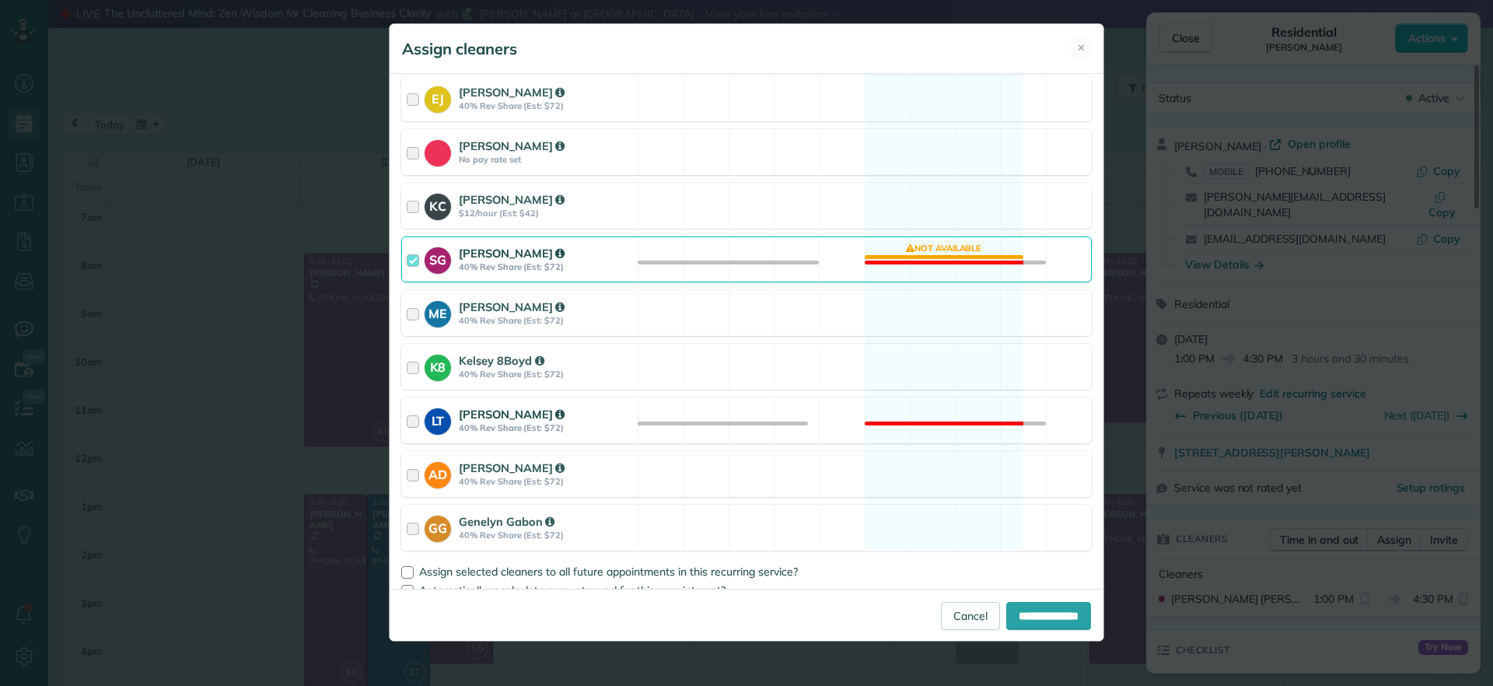
click at [931, 411] on div "LT [PERSON_NAME] 40% Rev Share (Est: $72) Not available" at bounding box center [746, 420] width 691 height 46
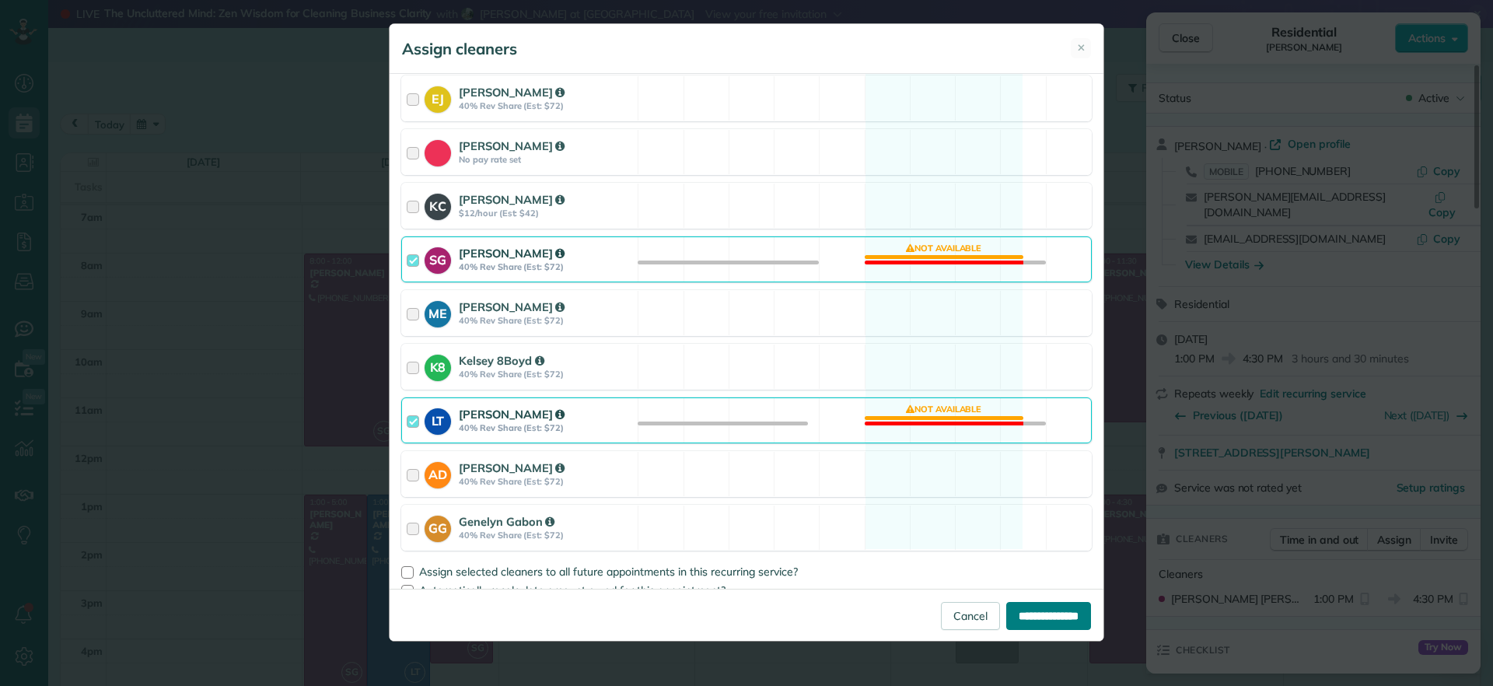
click at [1036, 607] on input "**********" at bounding box center [1049, 616] width 85 height 28
type input "**********"
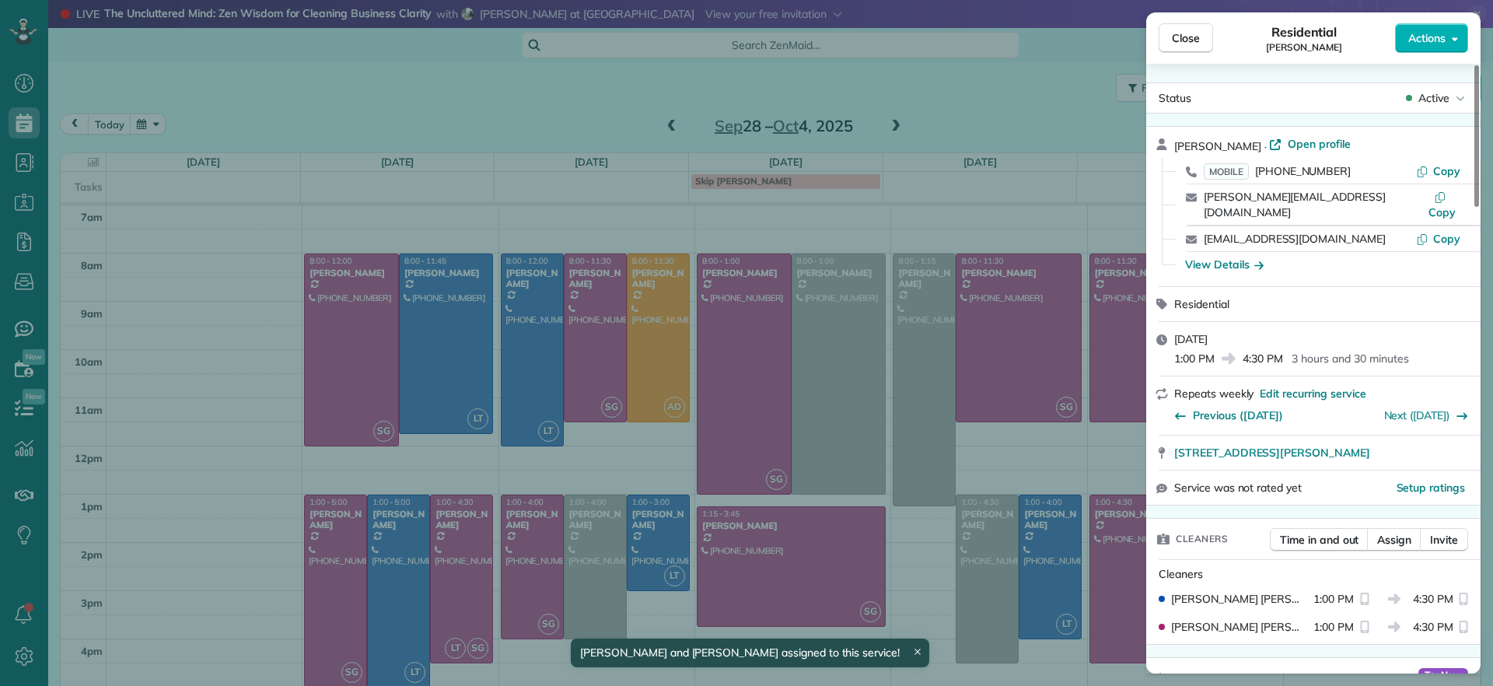
click at [532, 537] on div "Close Residential [PERSON_NAME] Actions Status Active [PERSON_NAME] · Open prof…" at bounding box center [746, 343] width 1493 height 686
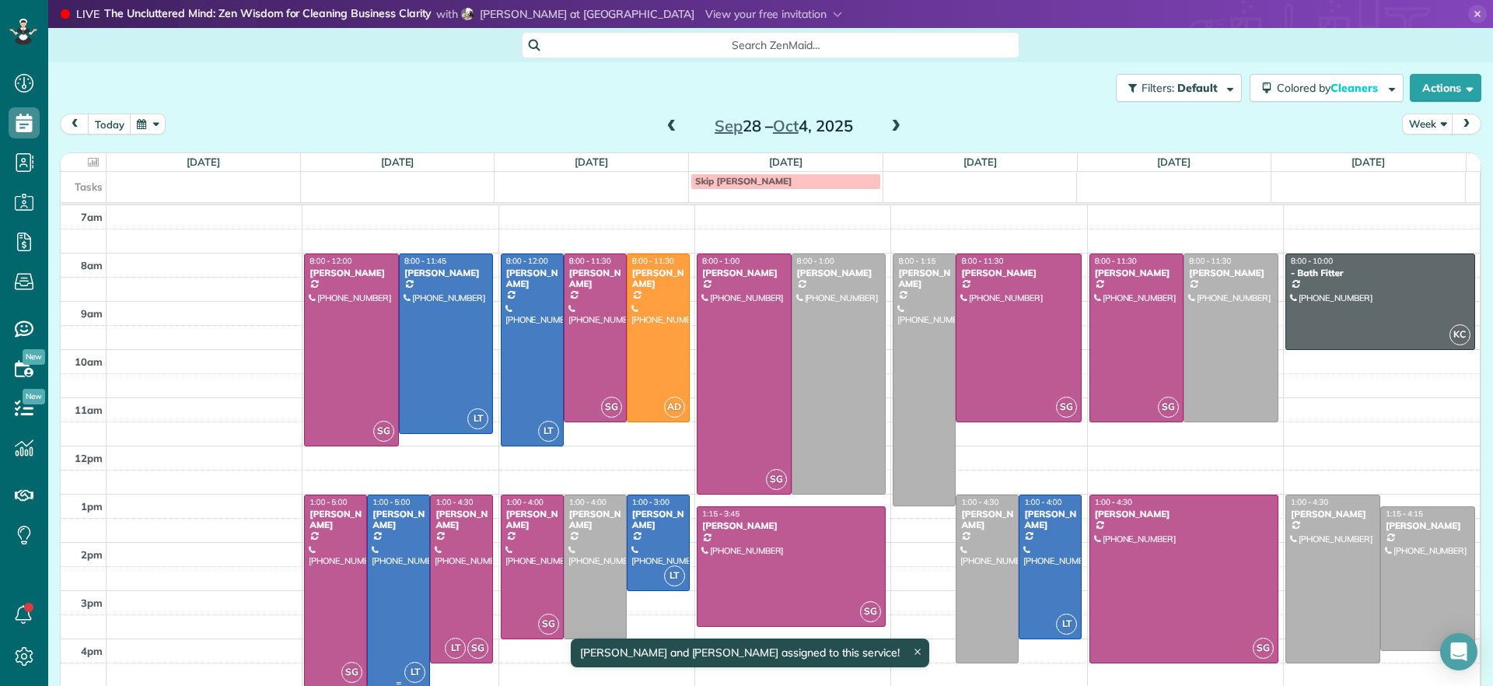
click at [389, 560] on div at bounding box center [398, 590] width 61 height 191
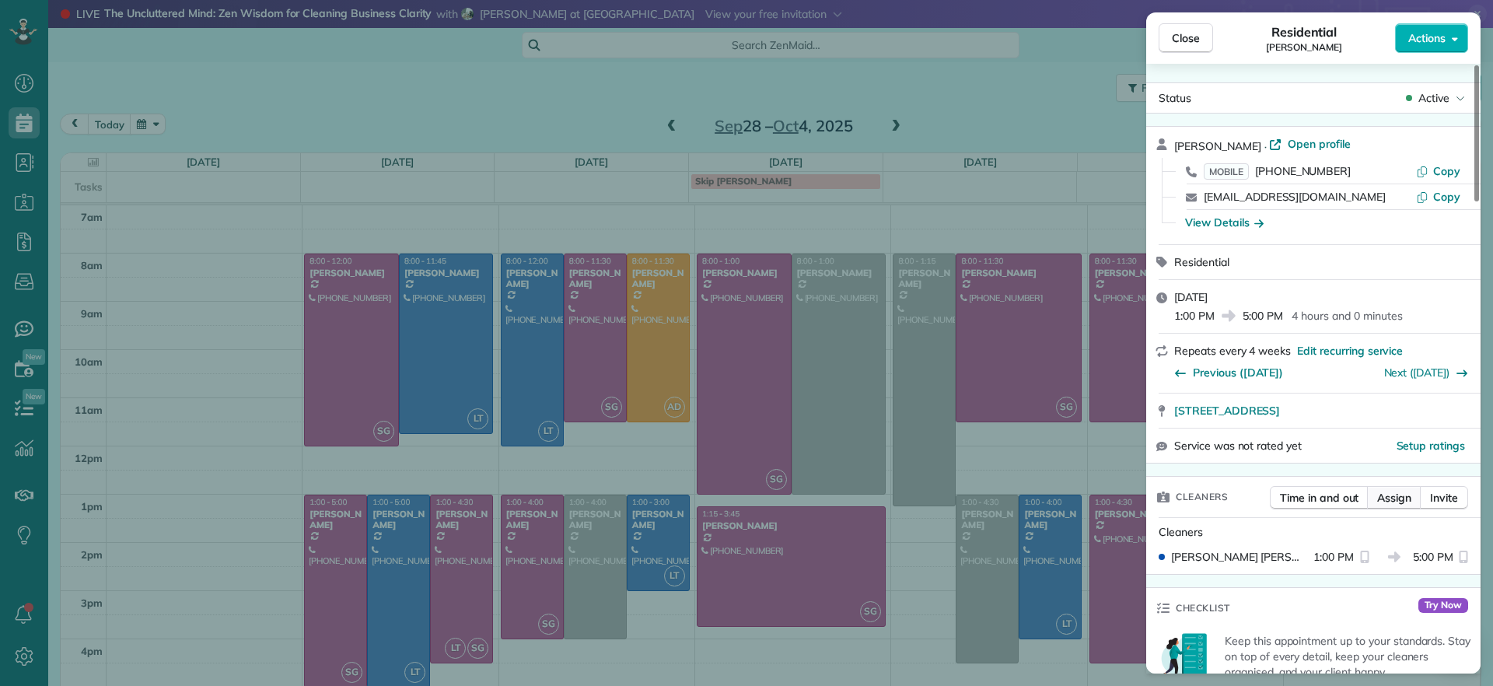
click at [1392, 507] on button "Assign" at bounding box center [1394, 497] width 54 height 23
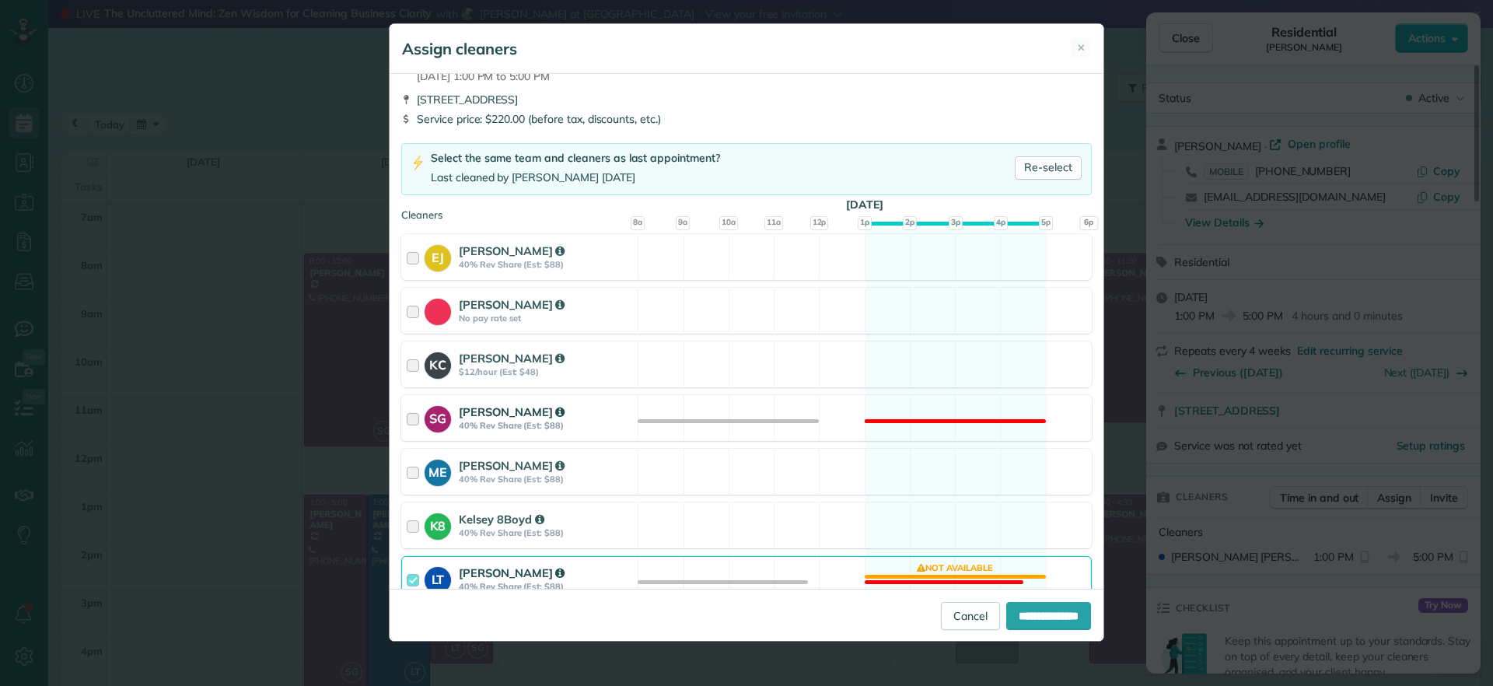
scroll to position [97, 0]
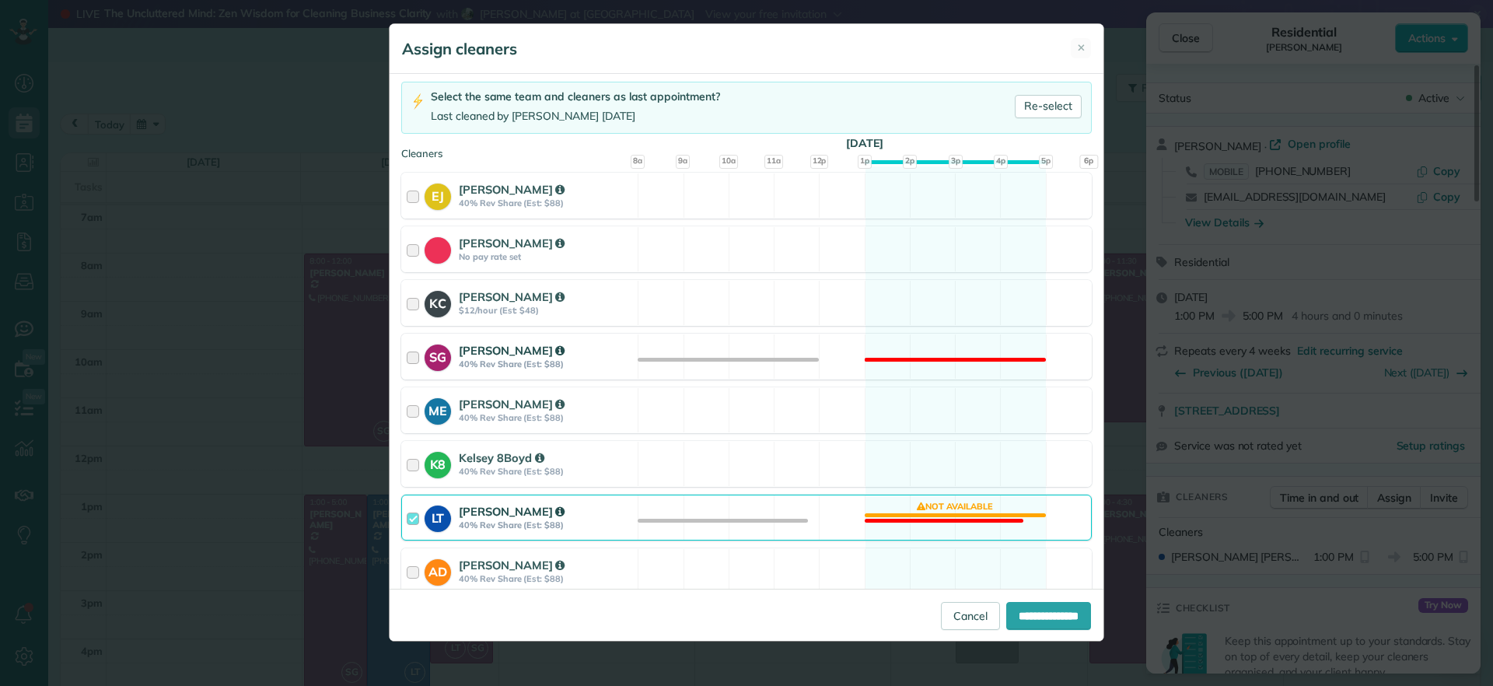
click at [944, 369] on div "SG [PERSON_NAME] 40% Rev Share (Est: $88) Not available" at bounding box center [746, 357] width 691 height 46
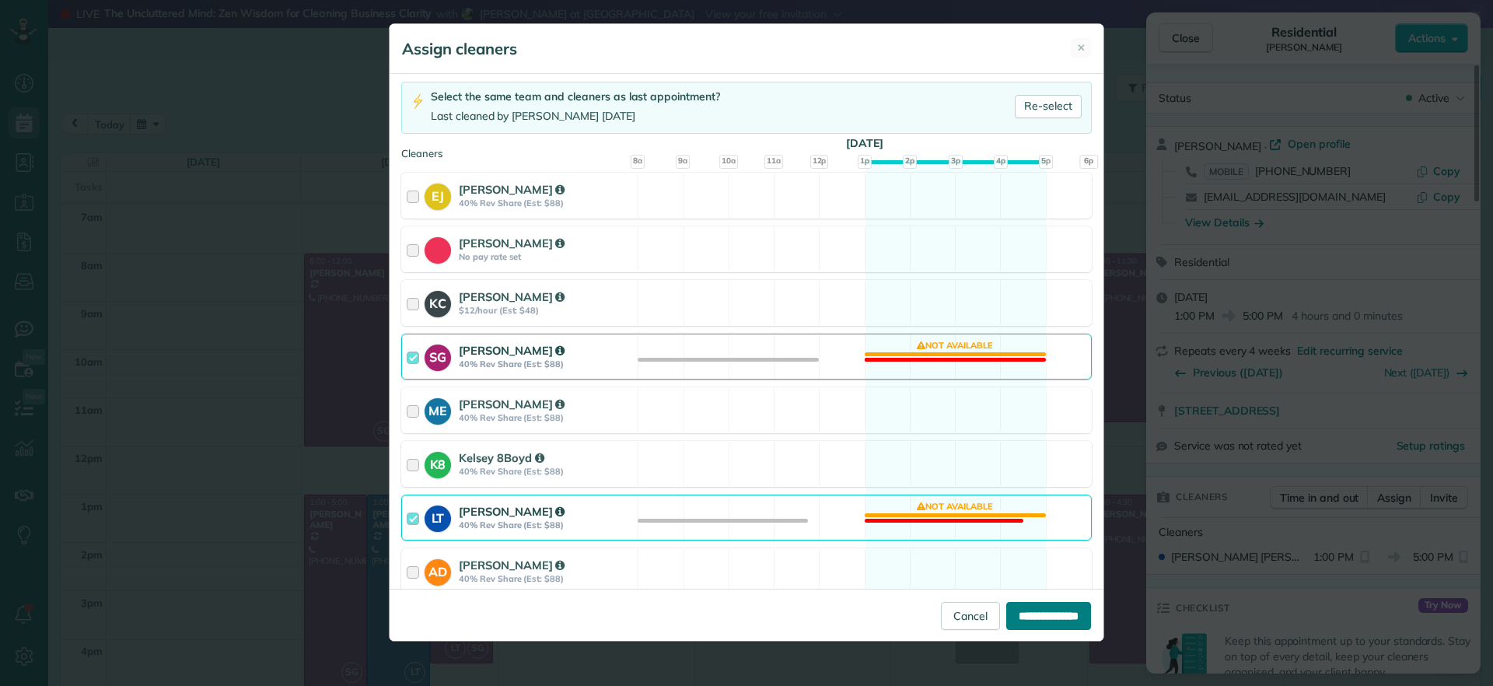
click at [1032, 615] on input "**********" at bounding box center [1049, 616] width 85 height 28
type input "**********"
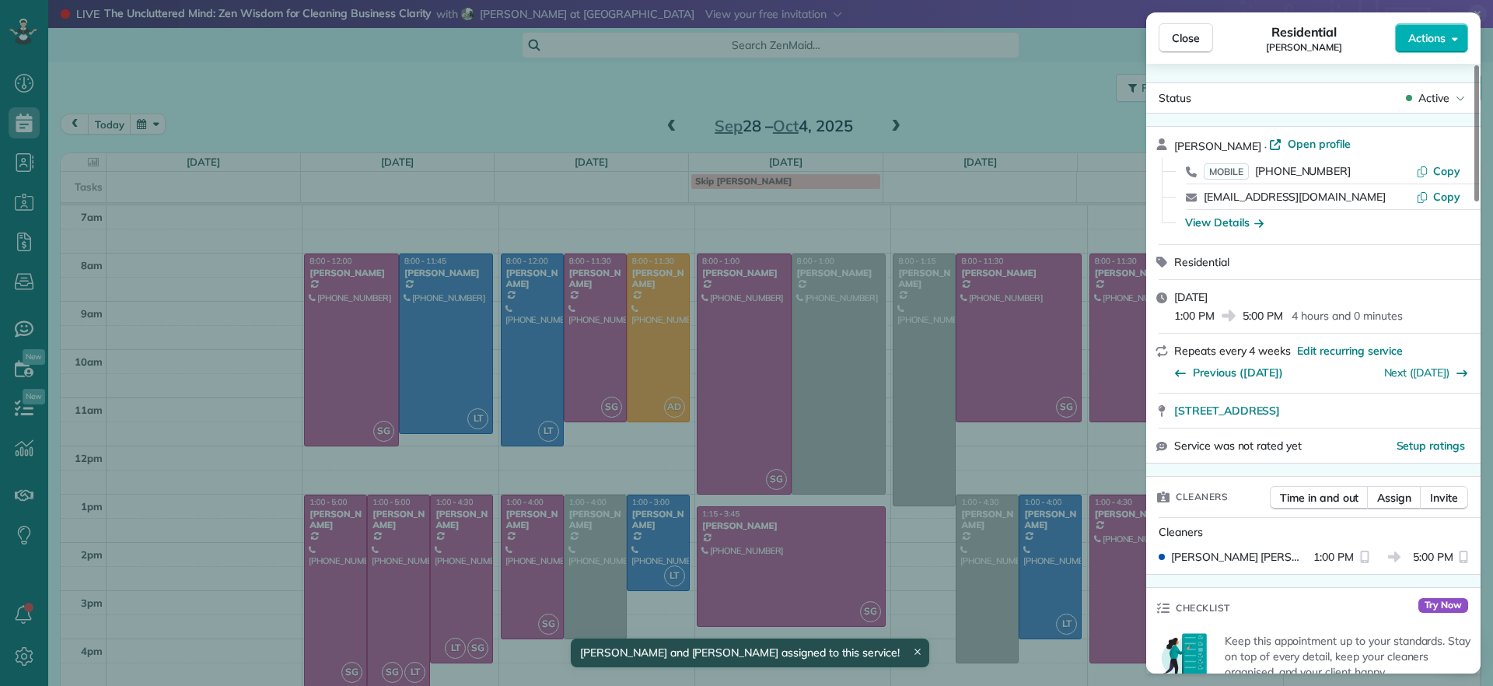
click at [402, 573] on div "Close Residential [PERSON_NAME] Actions Status Active [PERSON_NAME] · Open prof…" at bounding box center [746, 343] width 1493 height 686
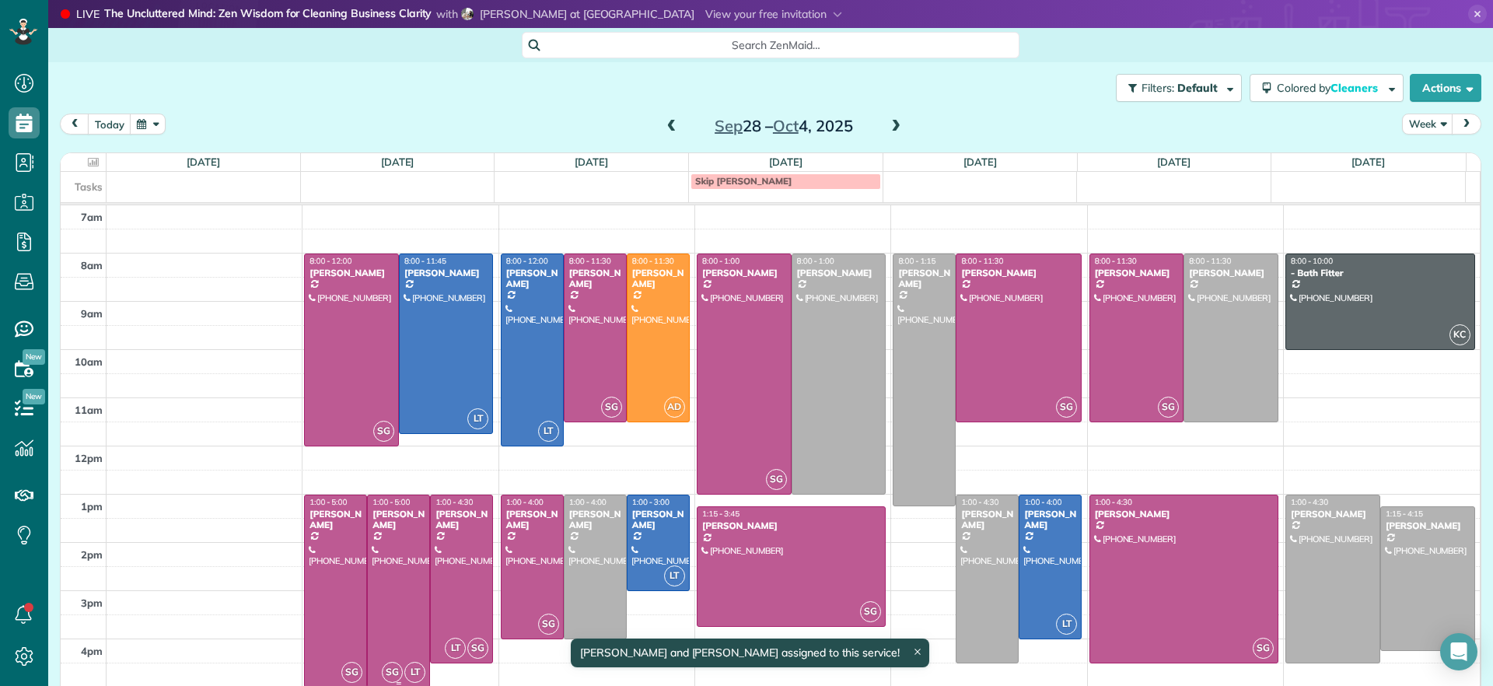
click at [401, 573] on div at bounding box center [398, 590] width 61 height 191
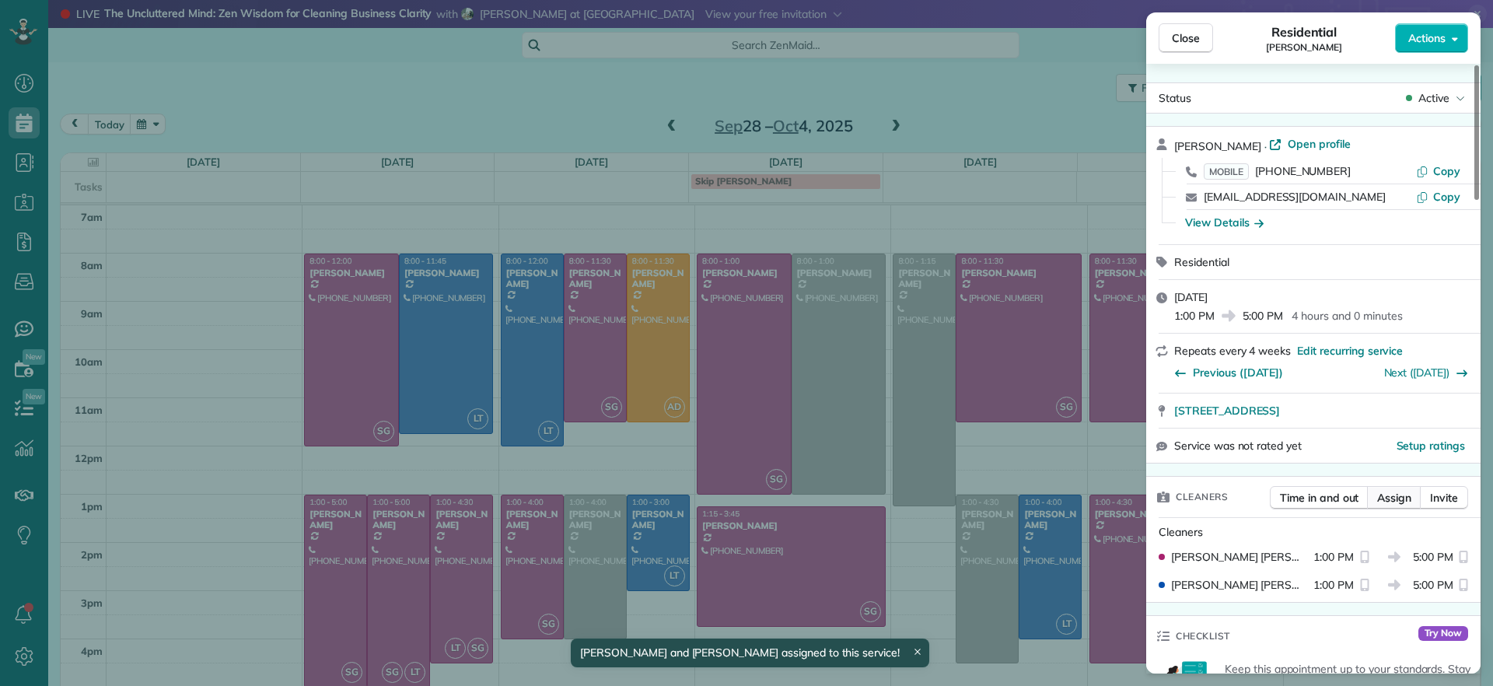
click at [1391, 491] on span "Assign" at bounding box center [1395, 498] width 34 height 16
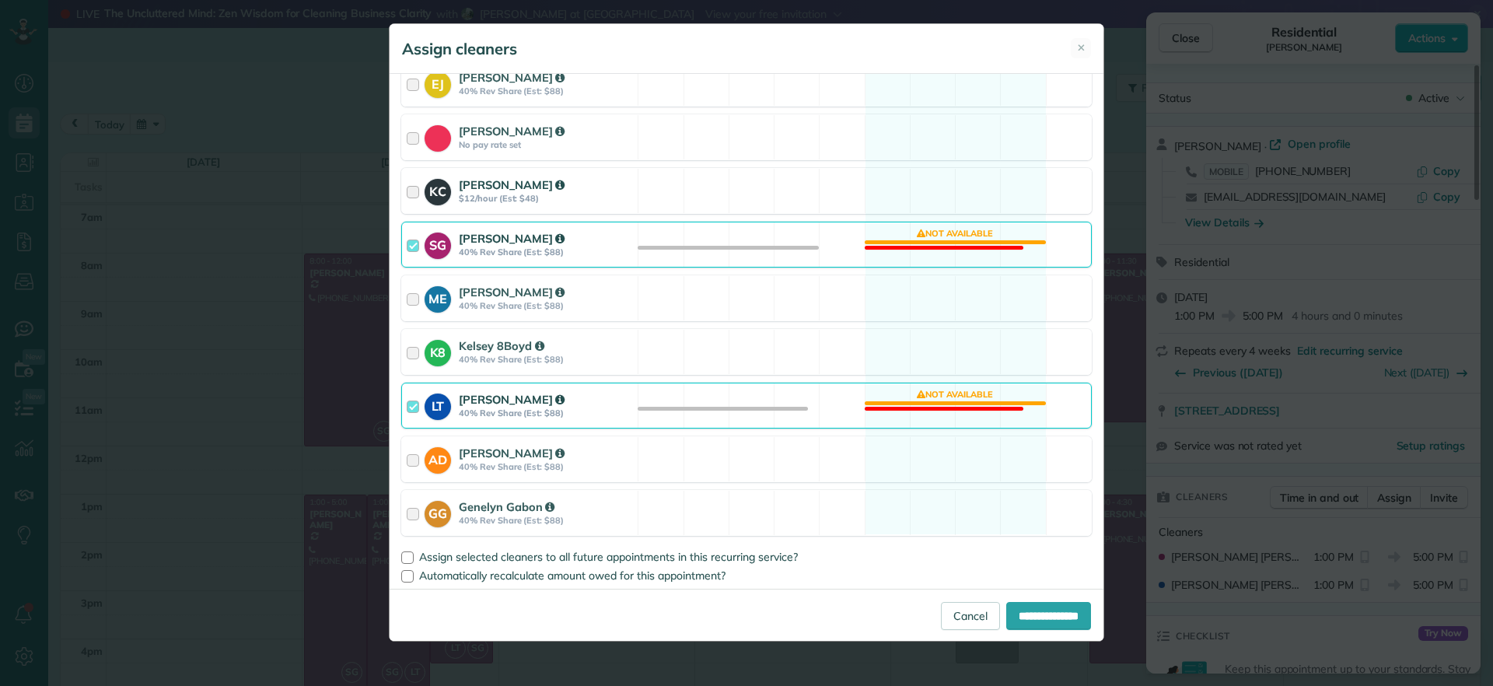
scroll to position [213, 0]
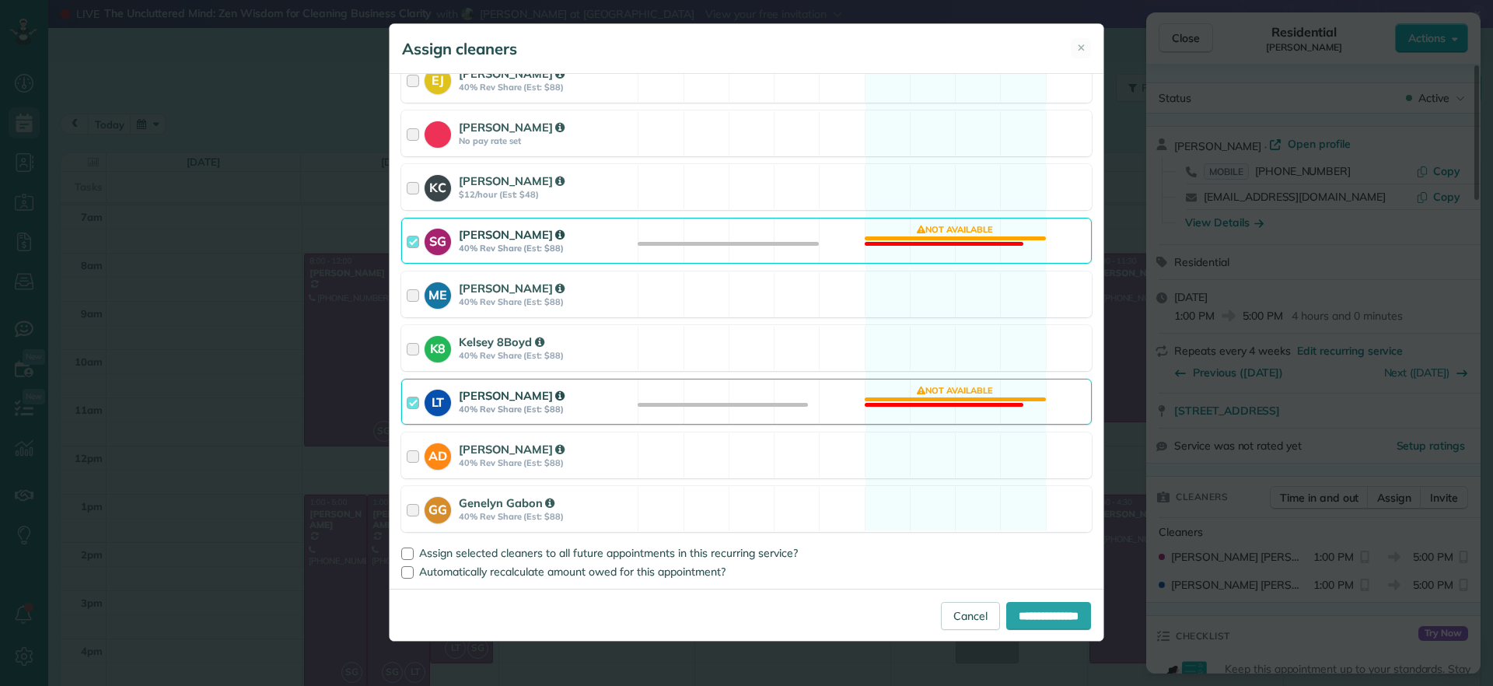
click at [913, 404] on div "LT [PERSON_NAME] 40% Rev Share (Est: $88) Not available" at bounding box center [746, 402] width 691 height 46
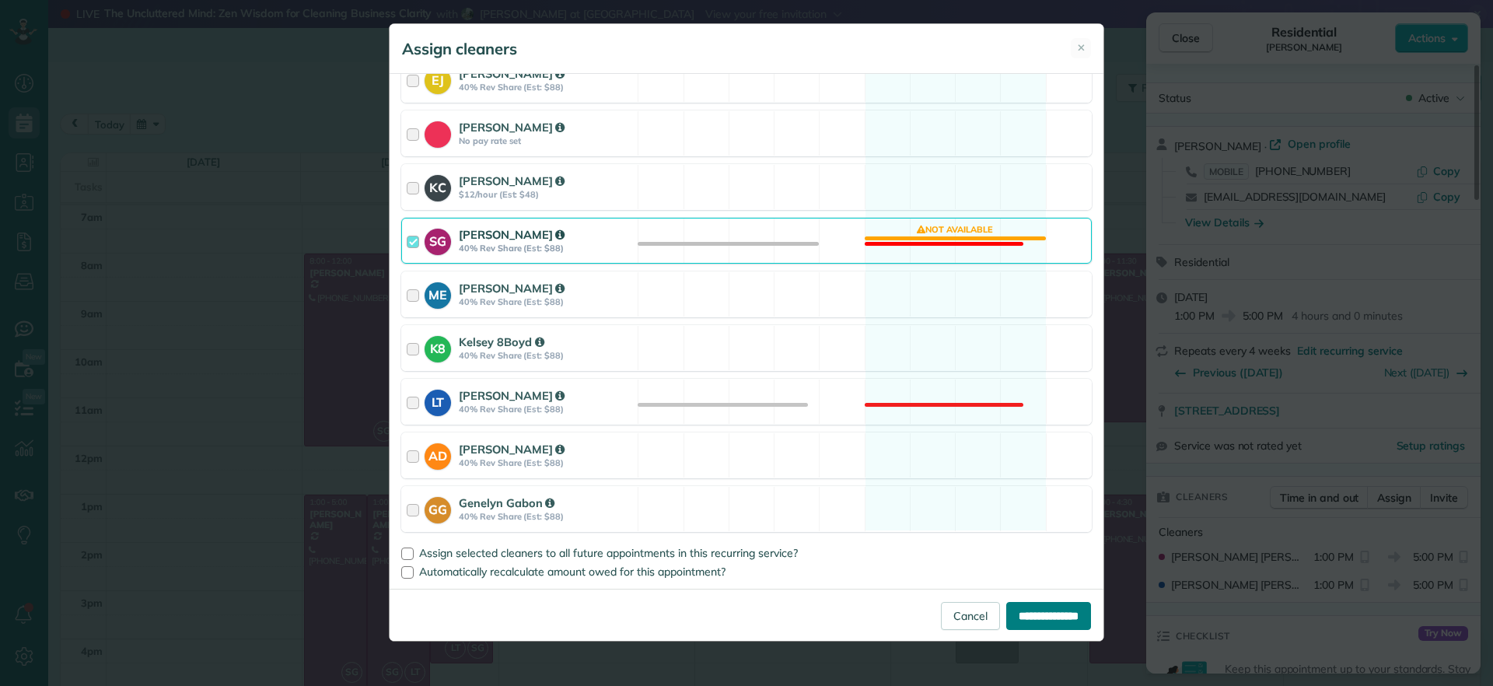
click at [1013, 621] on input "**********" at bounding box center [1049, 616] width 85 height 28
type input "**********"
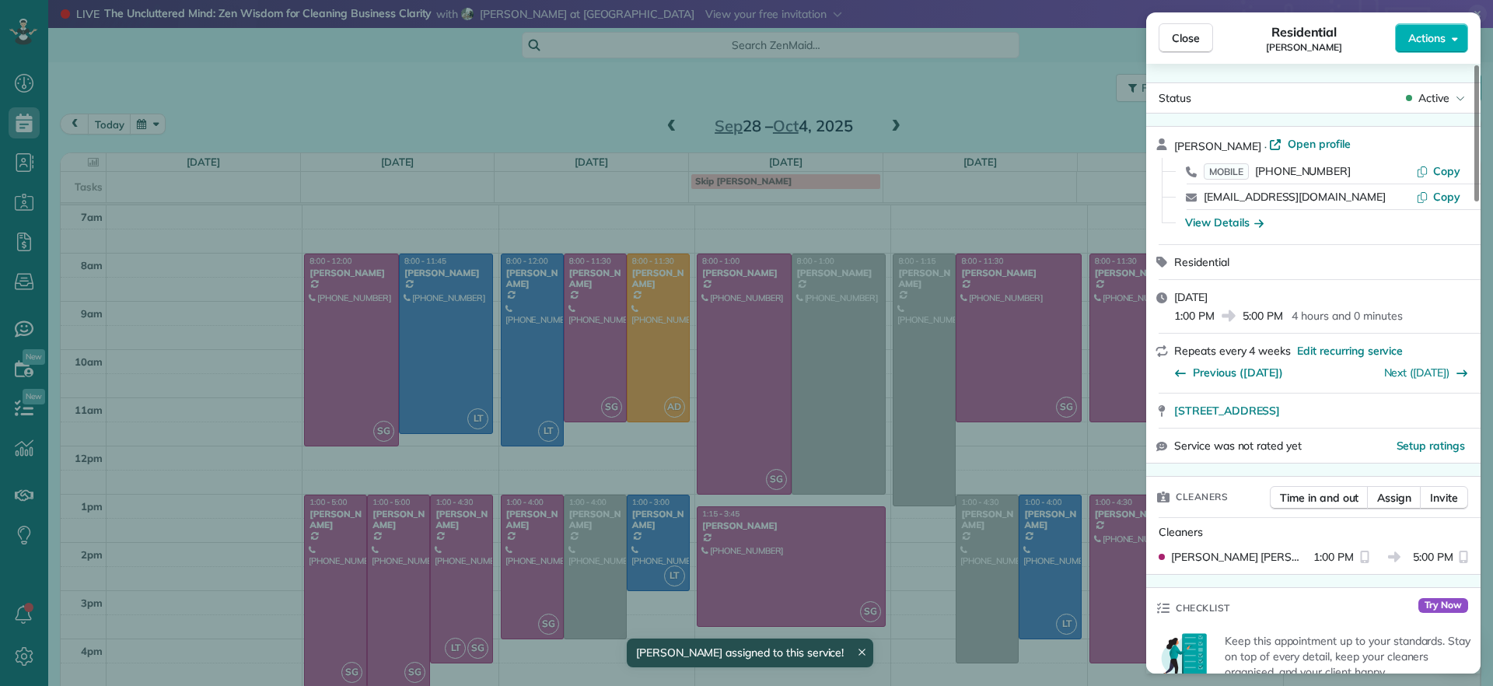
click at [460, 582] on div "Close Residential [PERSON_NAME] Actions Status Active [PERSON_NAME] · Open prof…" at bounding box center [746, 343] width 1493 height 686
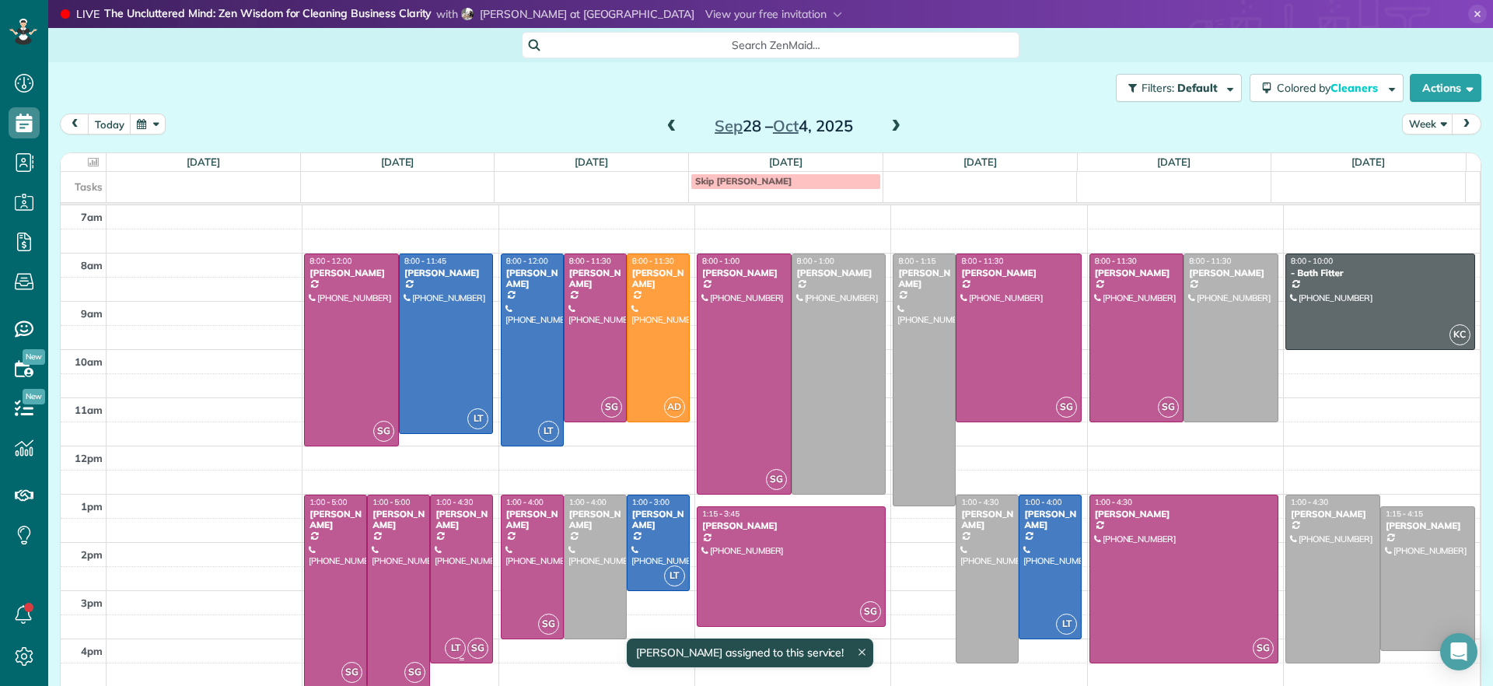
click at [460, 582] on div at bounding box center [461, 578] width 61 height 167
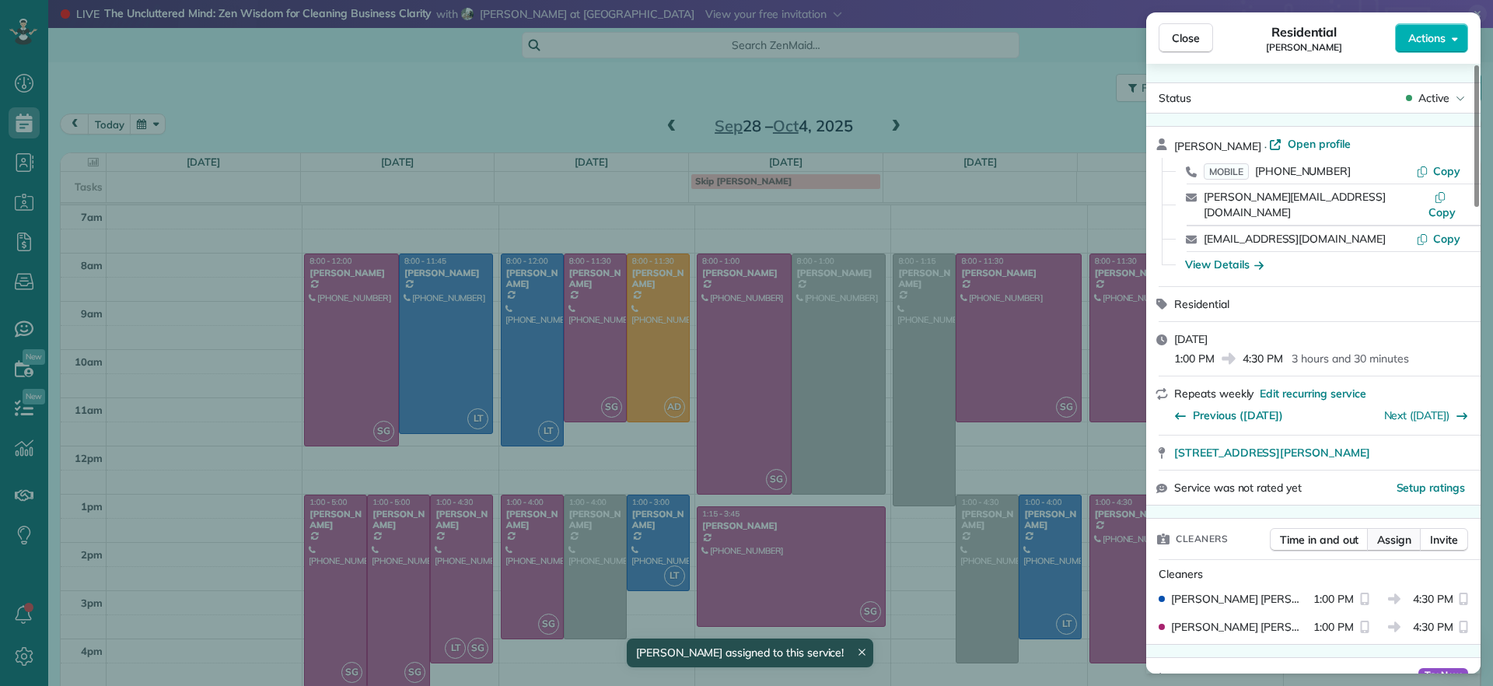
click at [1387, 532] on span "Assign" at bounding box center [1395, 540] width 34 height 16
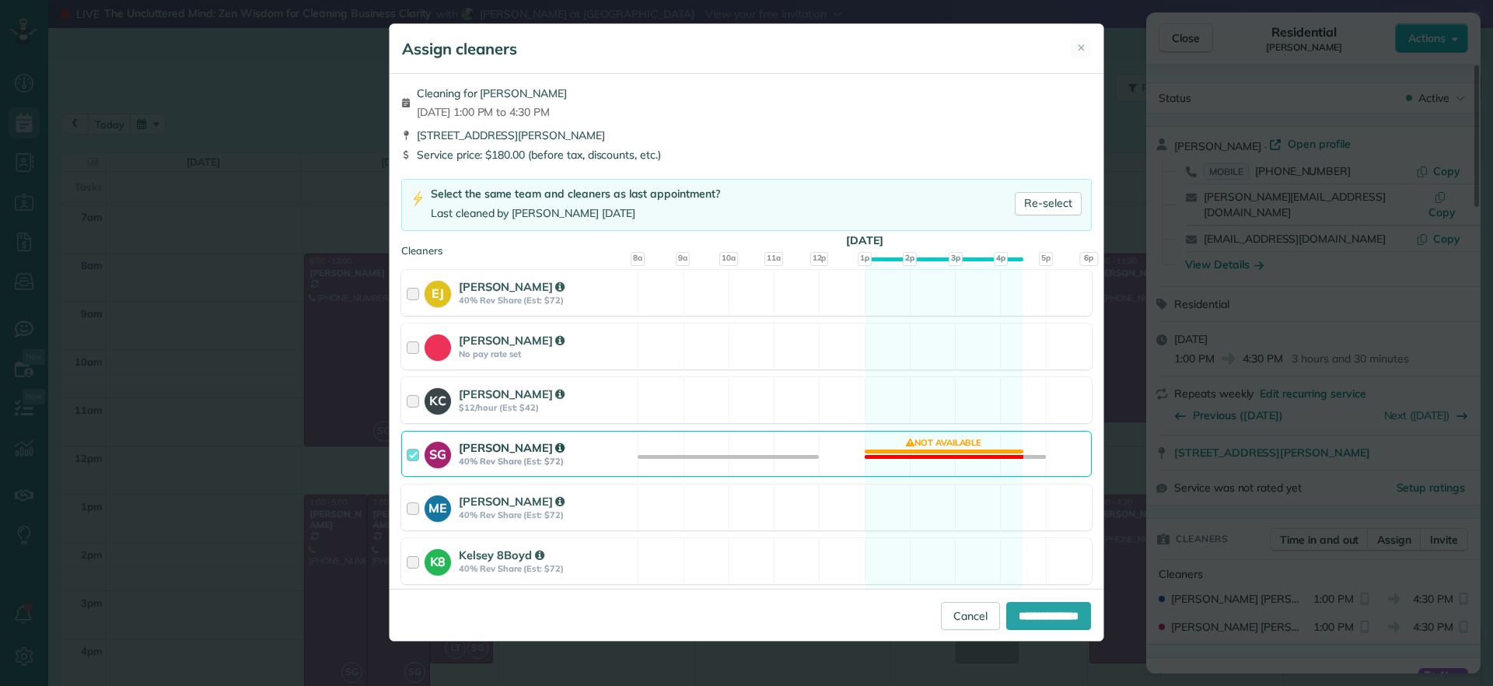
scroll to position [97, 0]
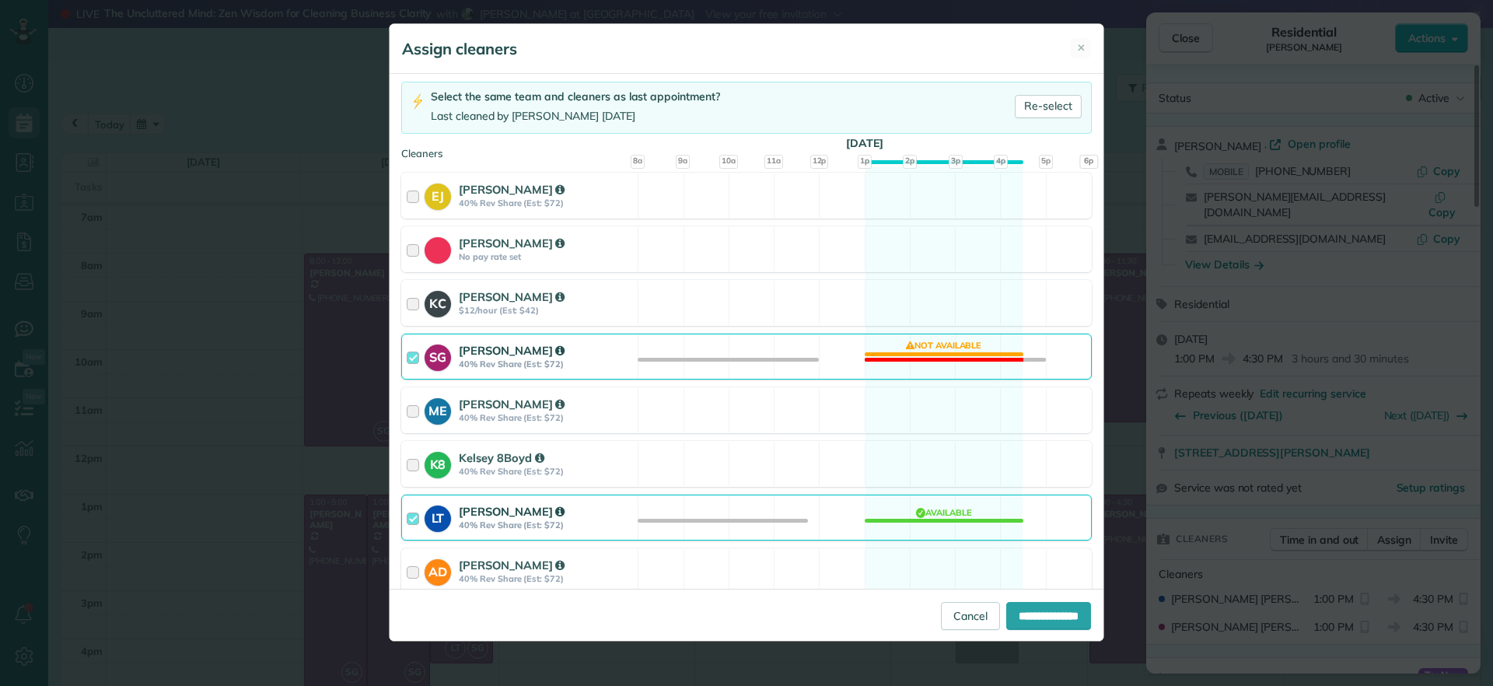
click at [953, 366] on div "SG [PERSON_NAME] 40% Rev Share (Est: $72) Not available" at bounding box center [746, 357] width 691 height 46
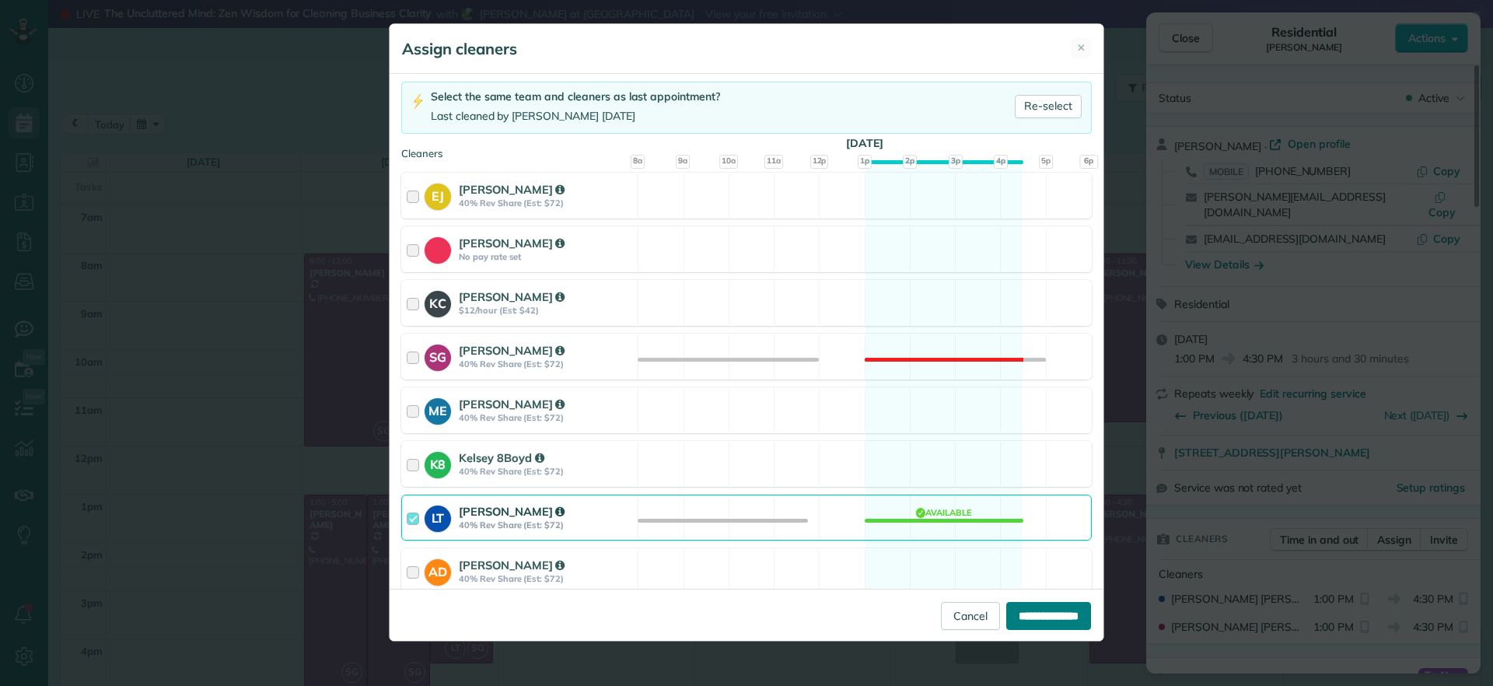
click at [1050, 606] on input "**********" at bounding box center [1049, 616] width 85 height 28
type input "**********"
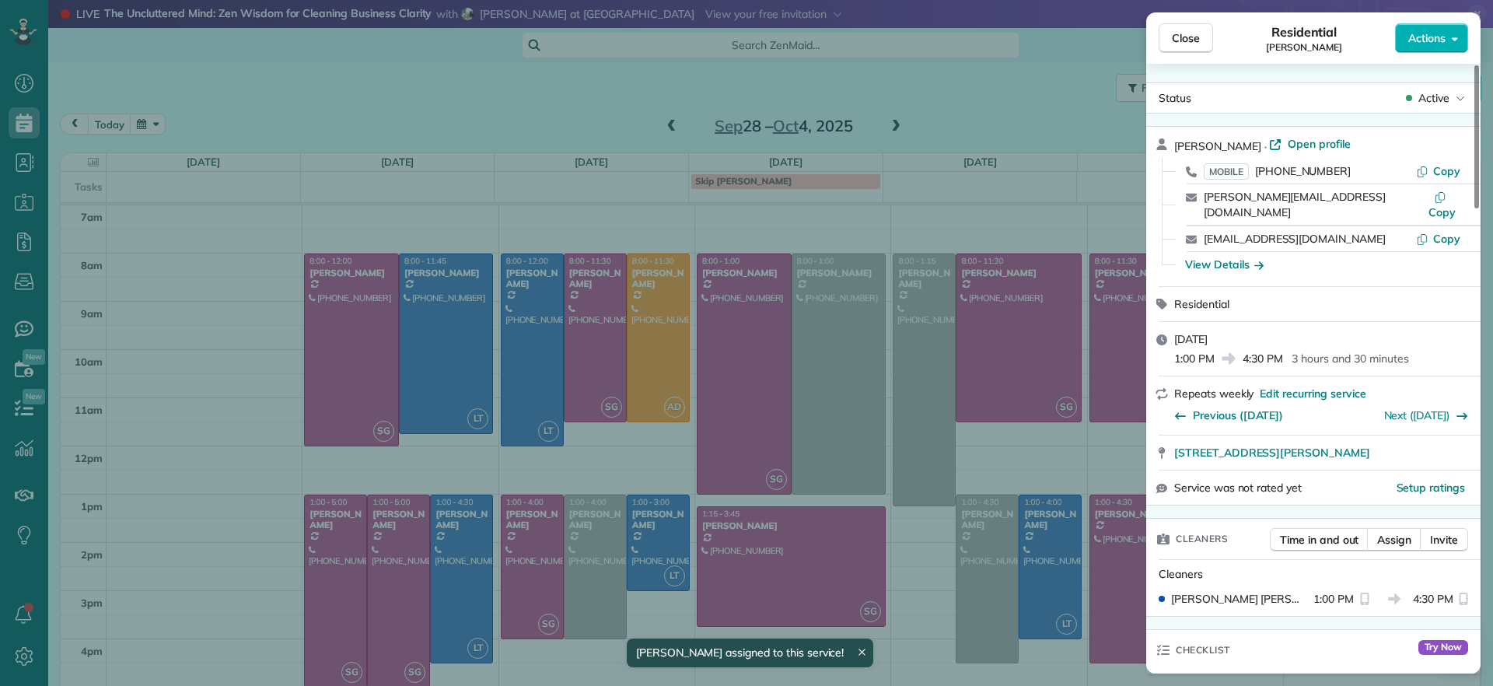
click at [568, 667] on div "Close Residential [PERSON_NAME] Actions Status Active [PERSON_NAME] · Open prof…" at bounding box center [746, 343] width 1493 height 686
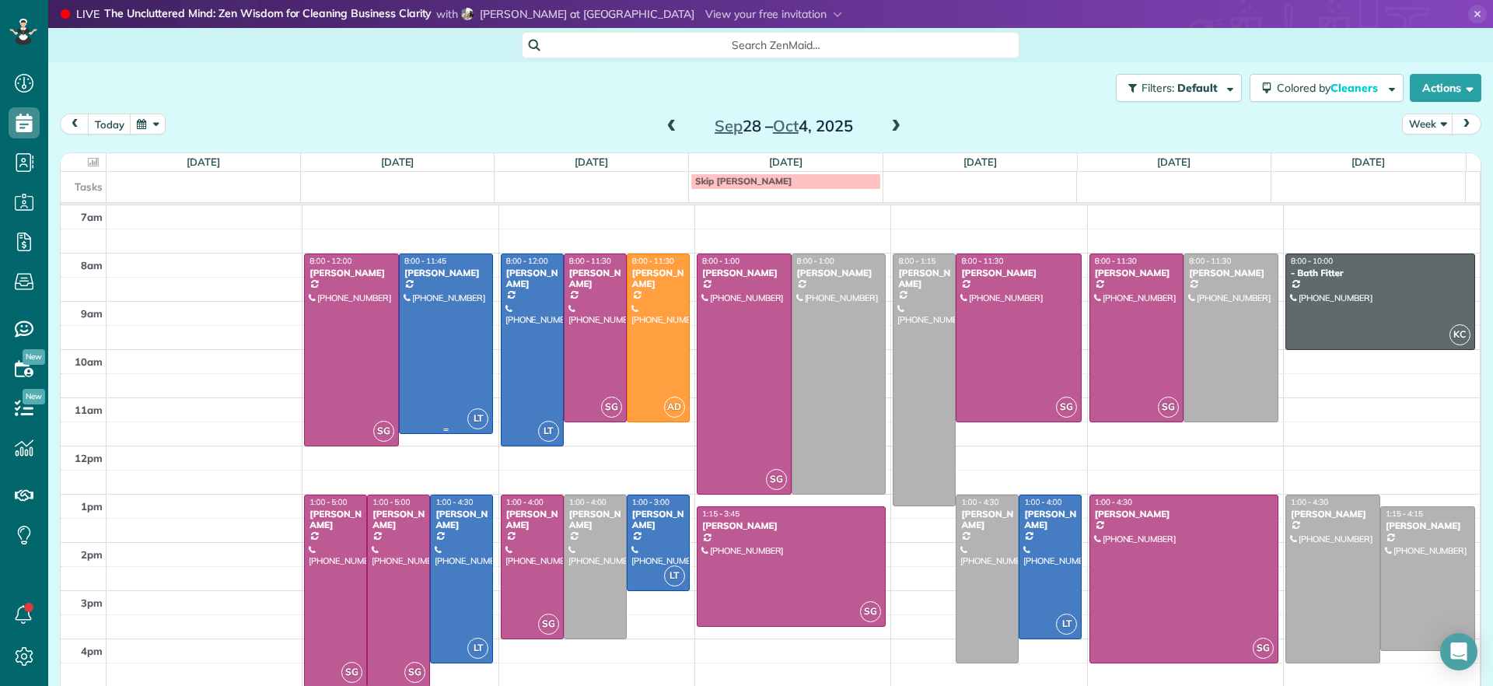
click at [458, 327] on div at bounding box center [446, 344] width 93 height 180
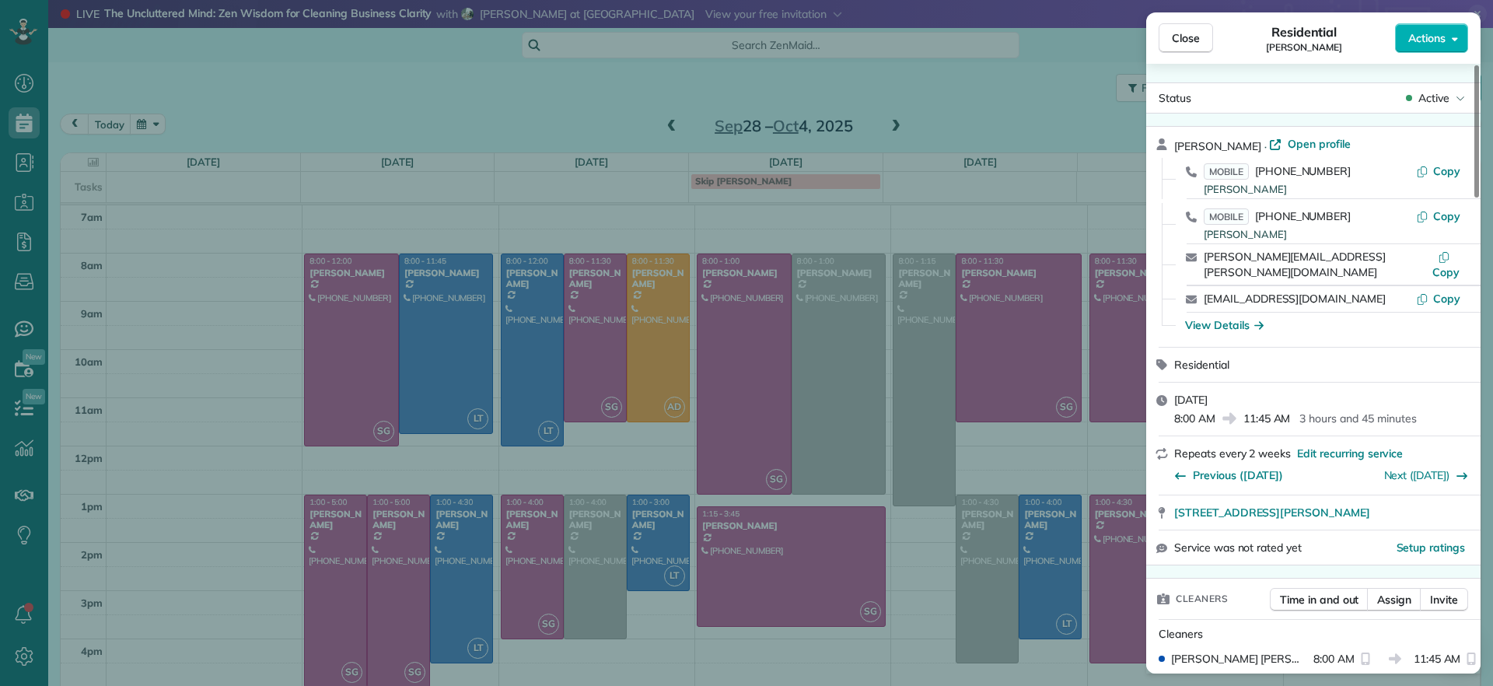
click at [464, 340] on div "Close Residential [PERSON_NAME] Actions Status Active [PERSON_NAME] · Open prof…" at bounding box center [746, 343] width 1493 height 686
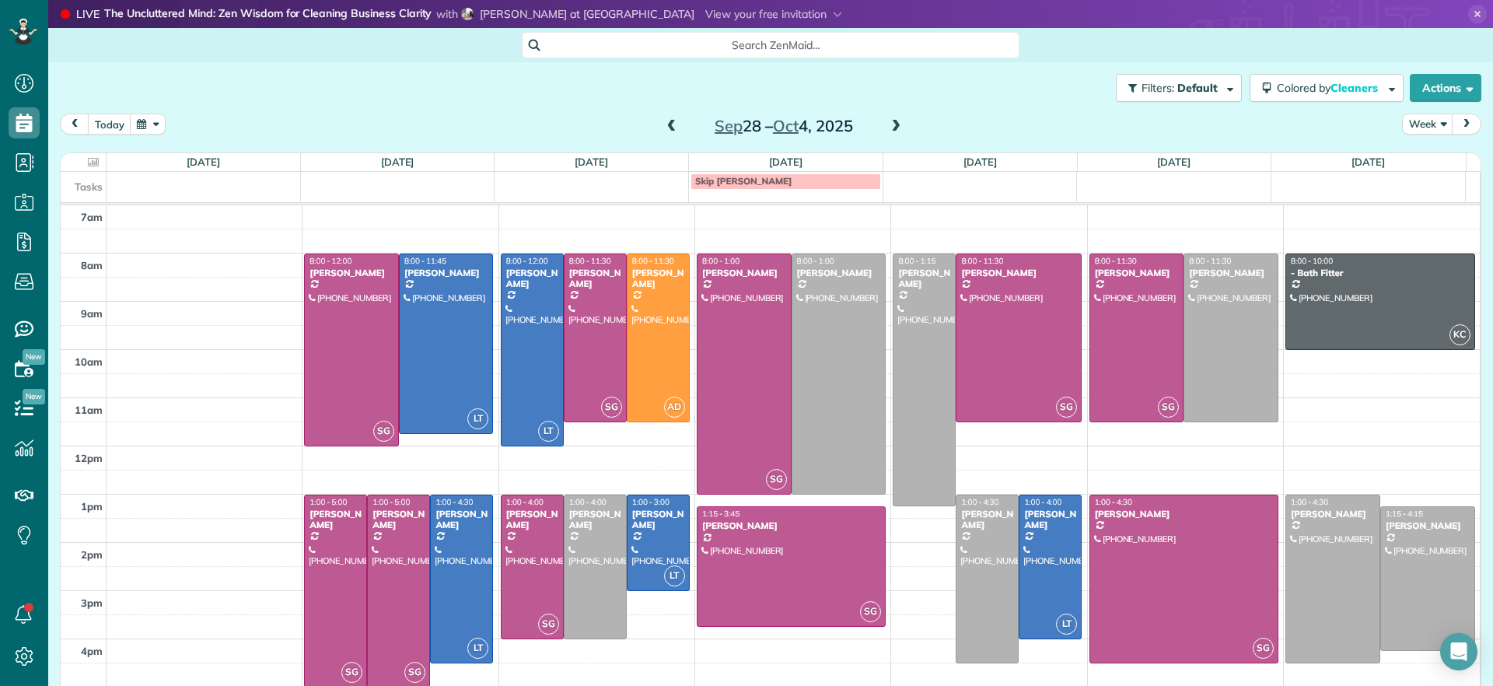
click at [663, 128] on span at bounding box center [671, 127] width 17 height 14
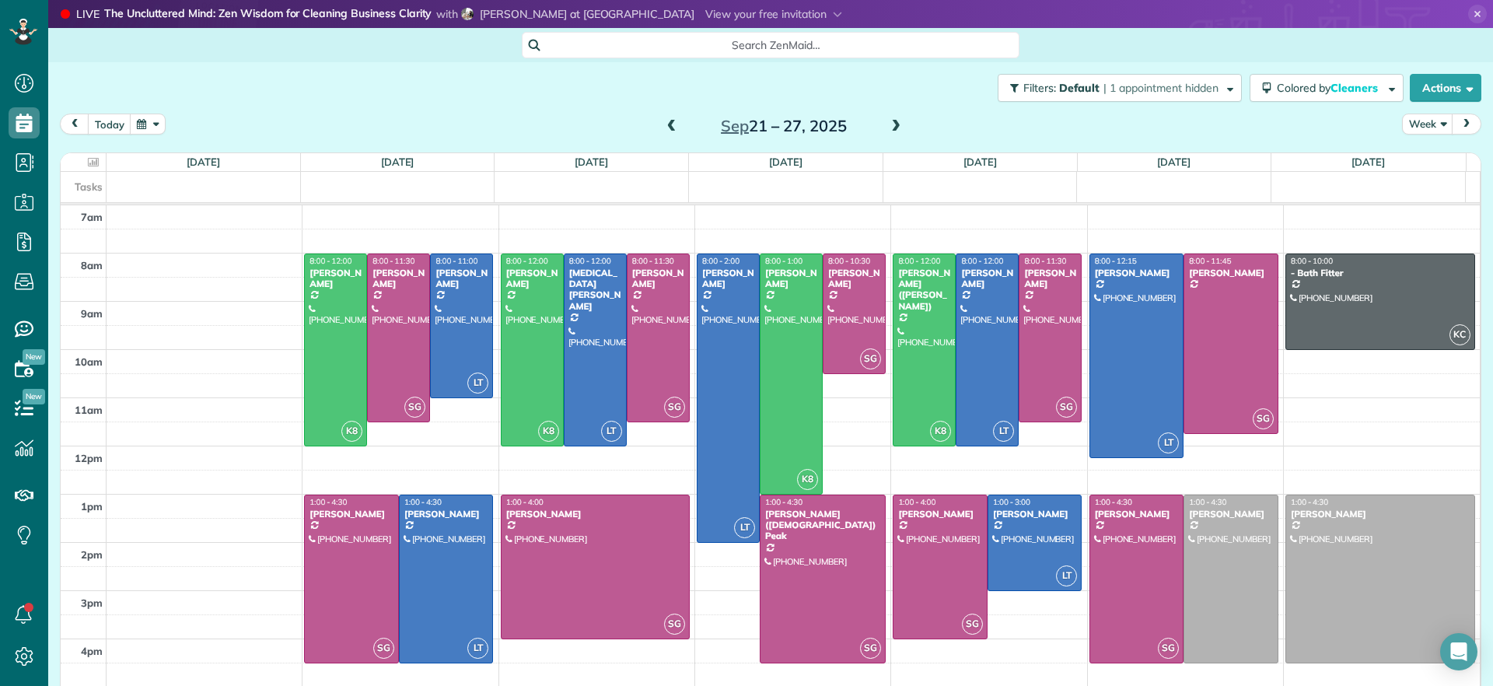
click at [663, 128] on span at bounding box center [671, 127] width 17 height 14
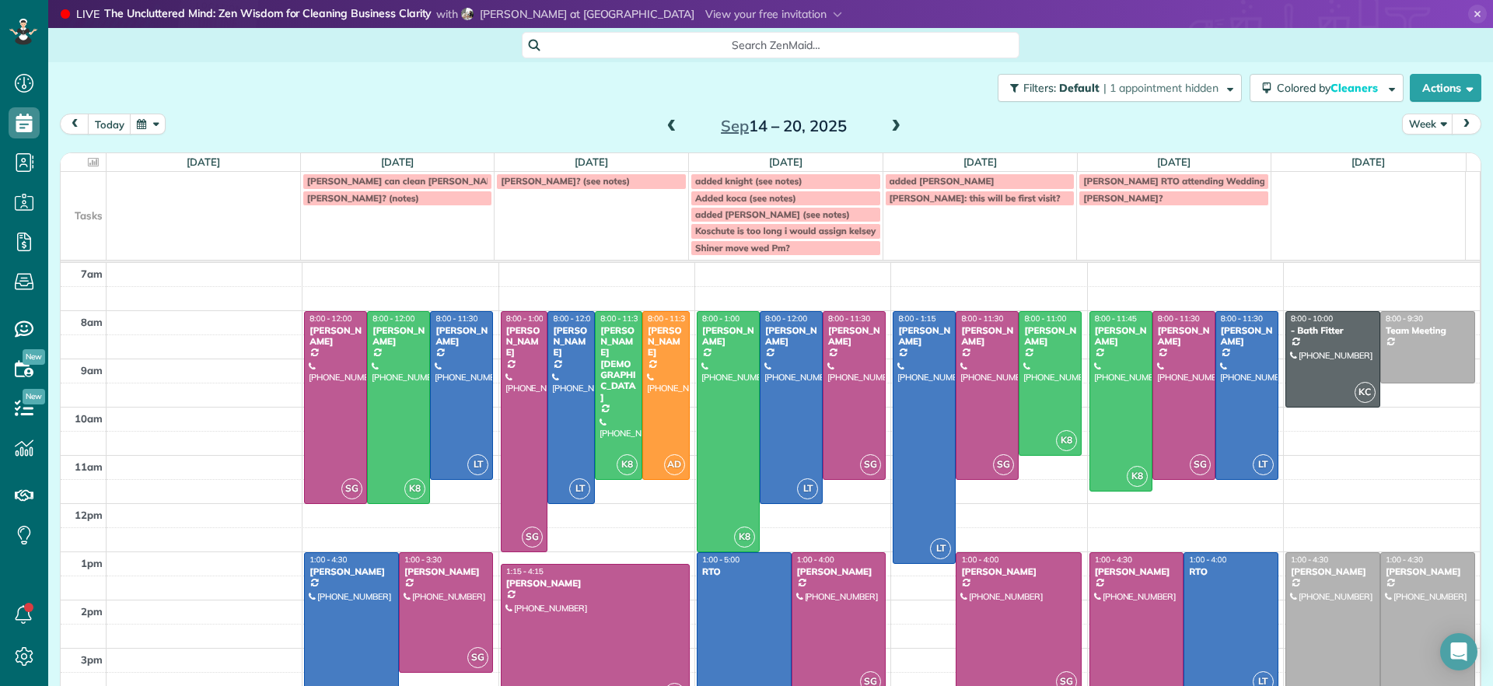
click at [893, 127] on span at bounding box center [896, 127] width 17 height 14
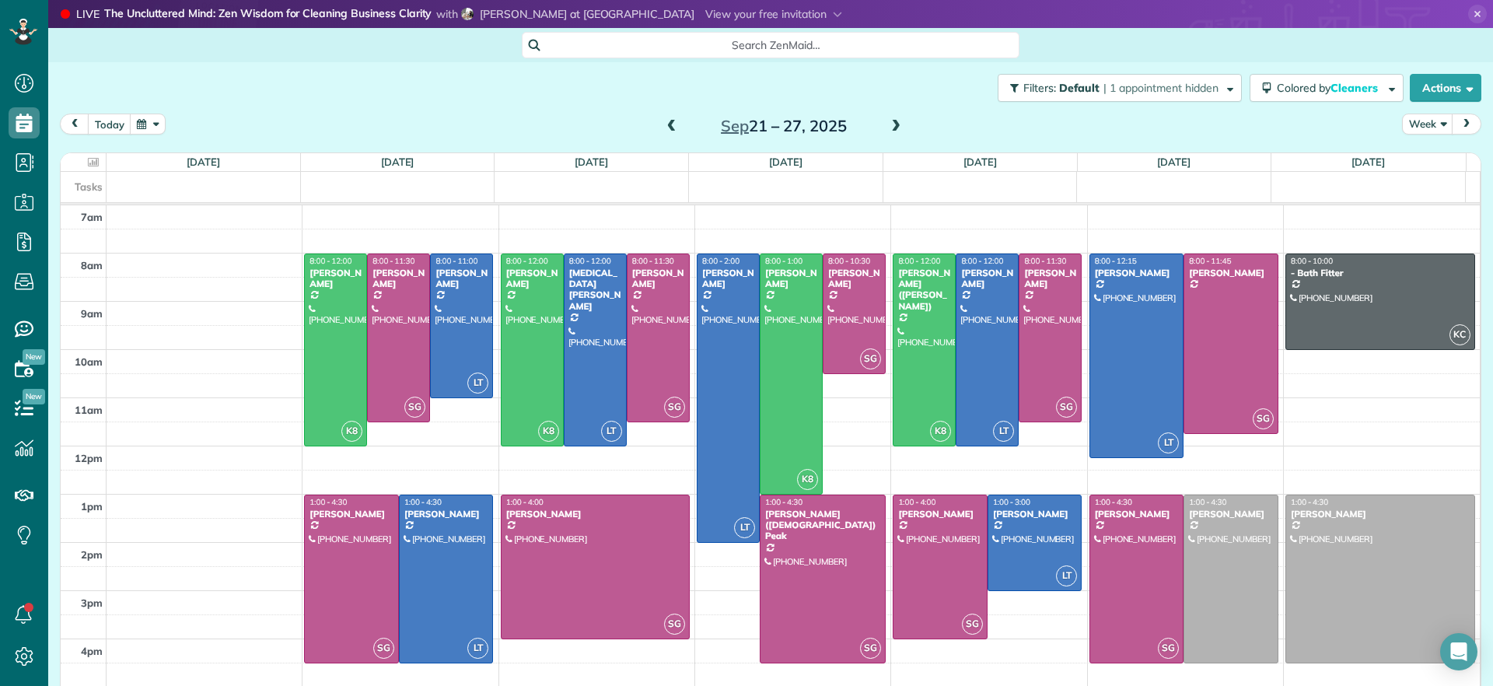
click at [893, 127] on span at bounding box center [896, 127] width 17 height 14
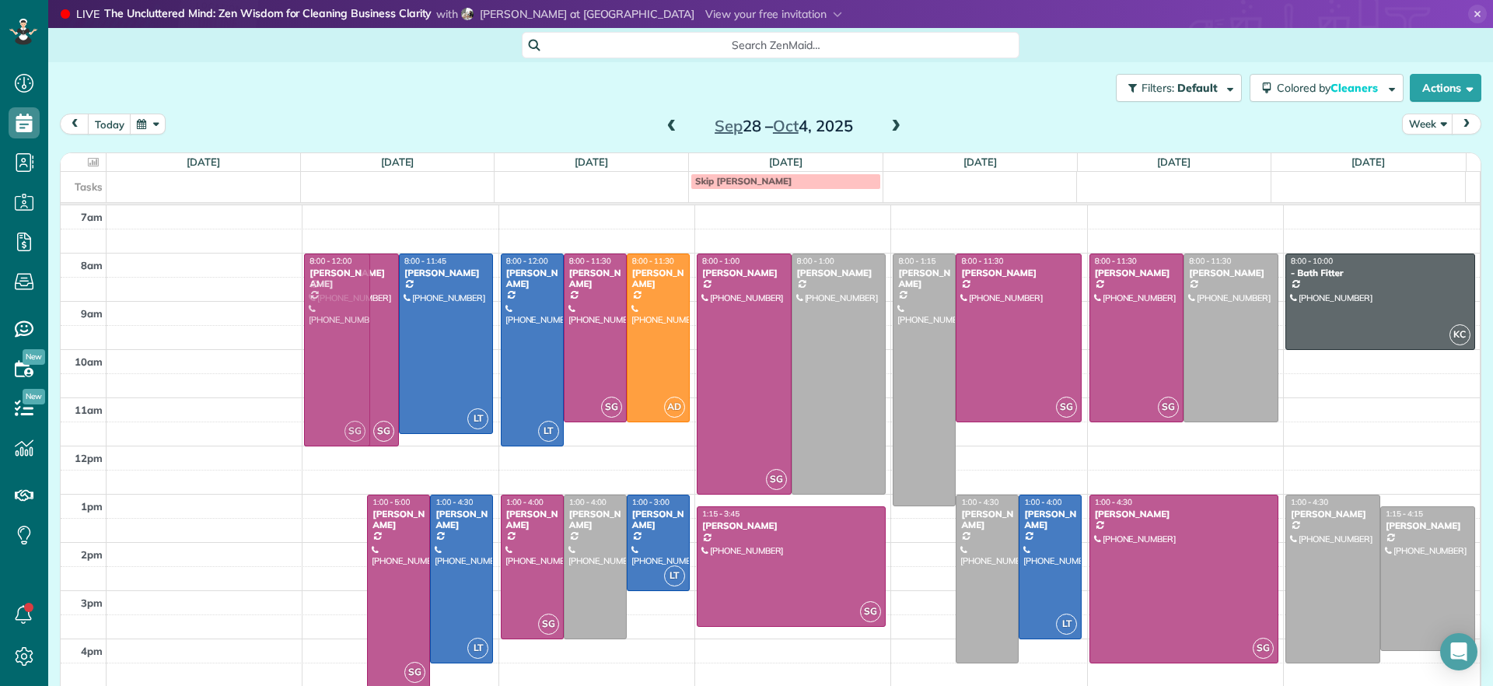
drag, startPoint x: 341, startPoint y: 581, endPoint x: 346, endPoint y: 341, distance: 240.4
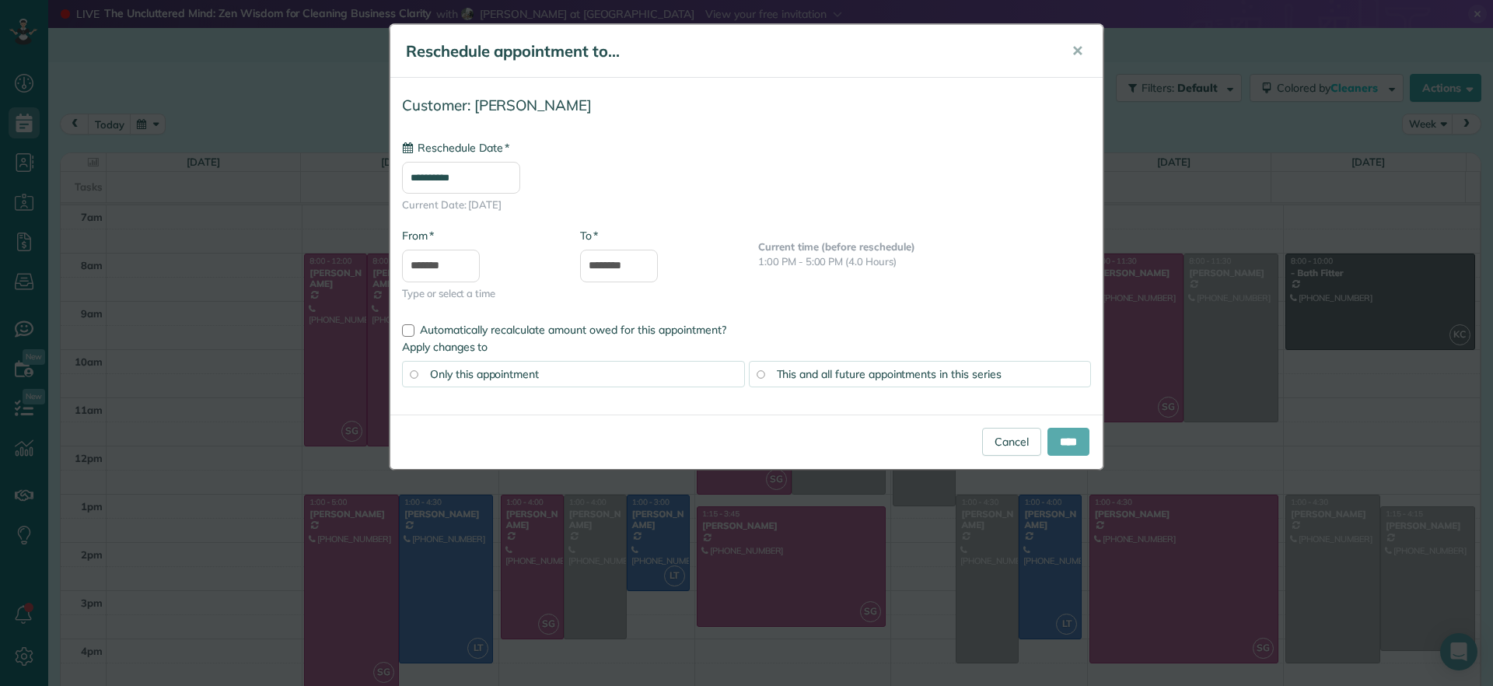
type input "**********"
click at [1070, 442] on input "****" at bounding box center [1069, 442] width 42 height 28
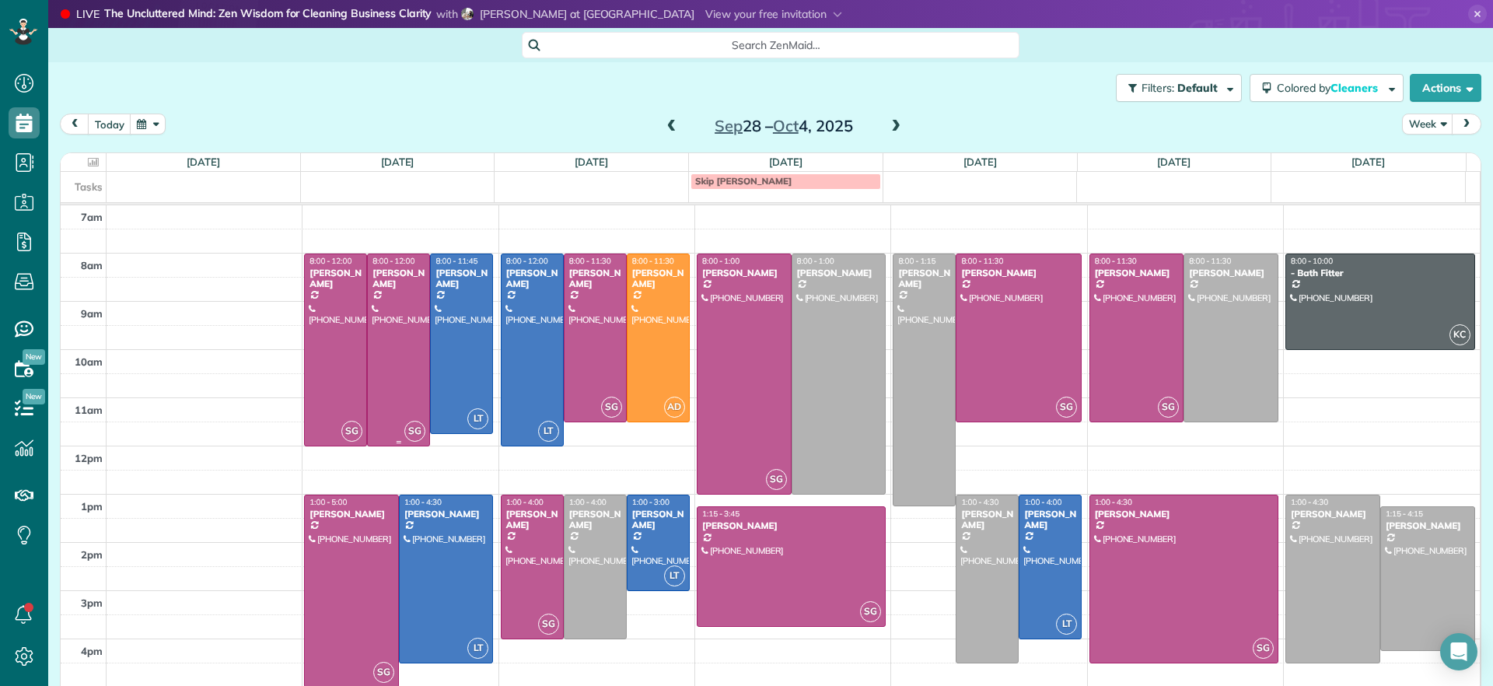
click at [392, 397] on div at bounding box center [398, 349] width 61 height 191
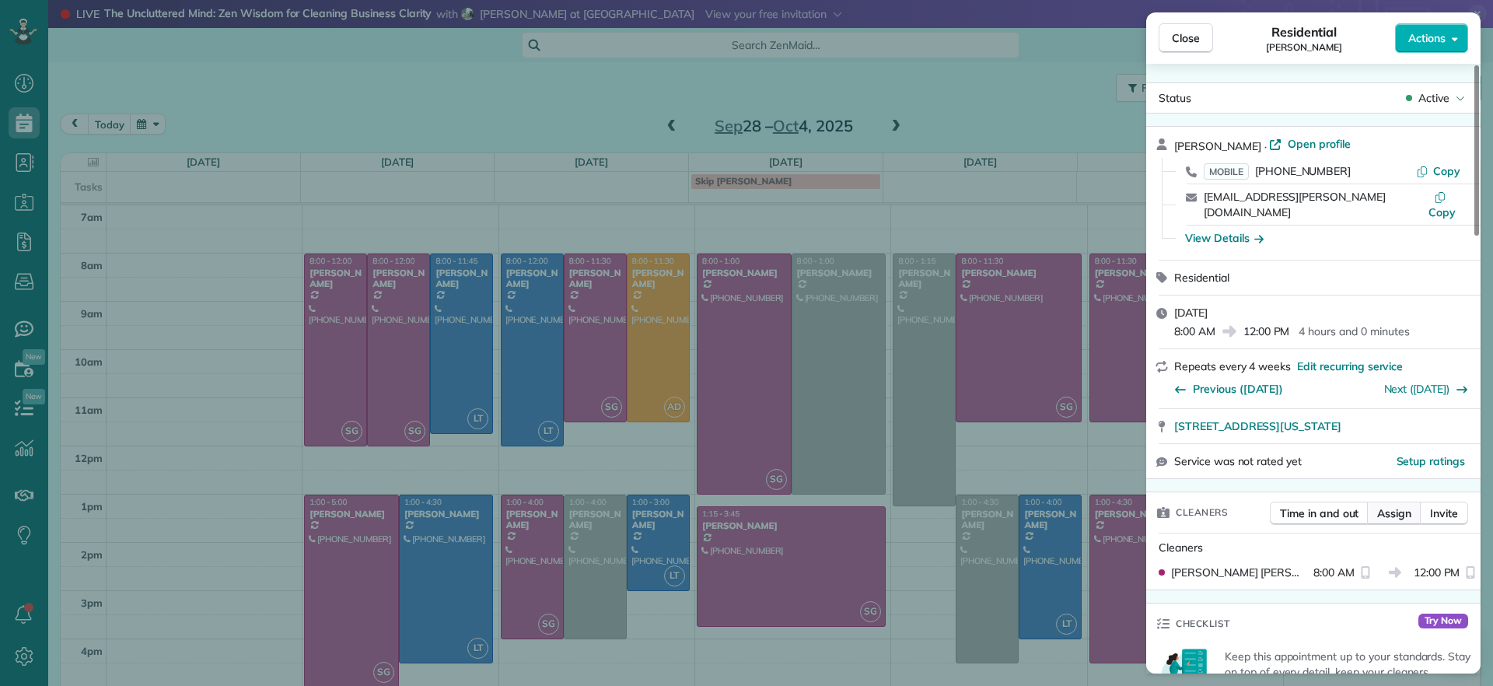
click at [1383, 506] on span "Assign" at bounding box center [1395, 514] width 34 height 16
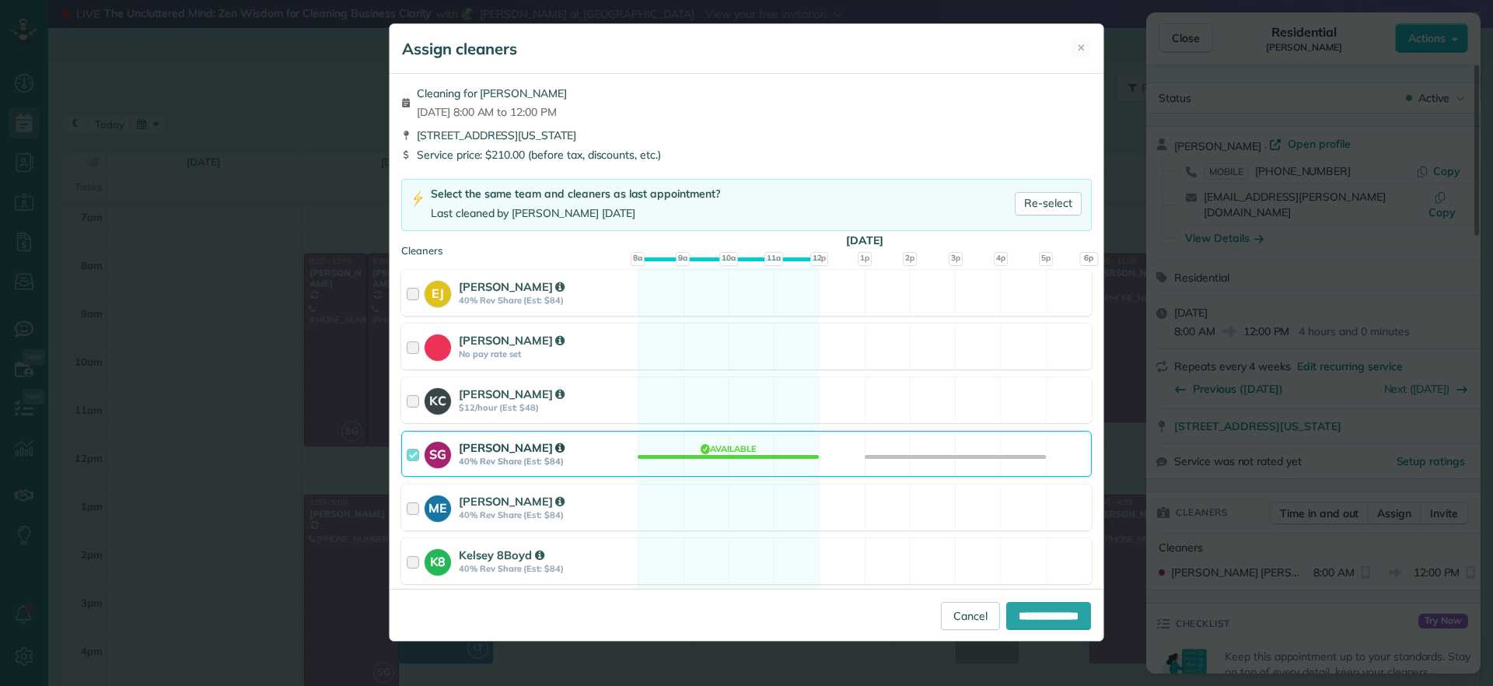
click at [728, 443] on div "SG [PERSON_NAME] 40% Rev Share (Est: $84) Available" at bounding box center [746, 454] width 691 height 46
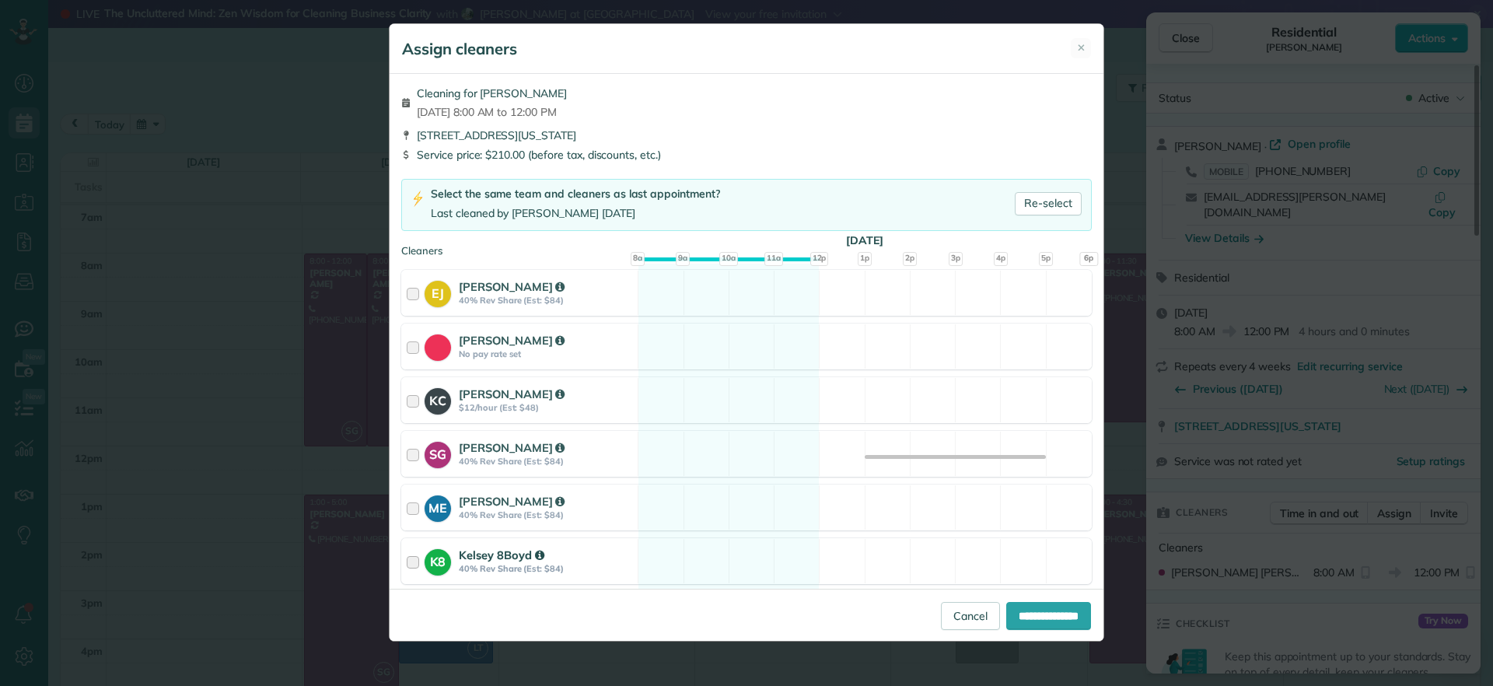
click at [709, 548] on div "K8 Kelsey 8Boyd 40% Rev Share (Est: $84) Available" at bounding box center [746, 561] width 691 height 46
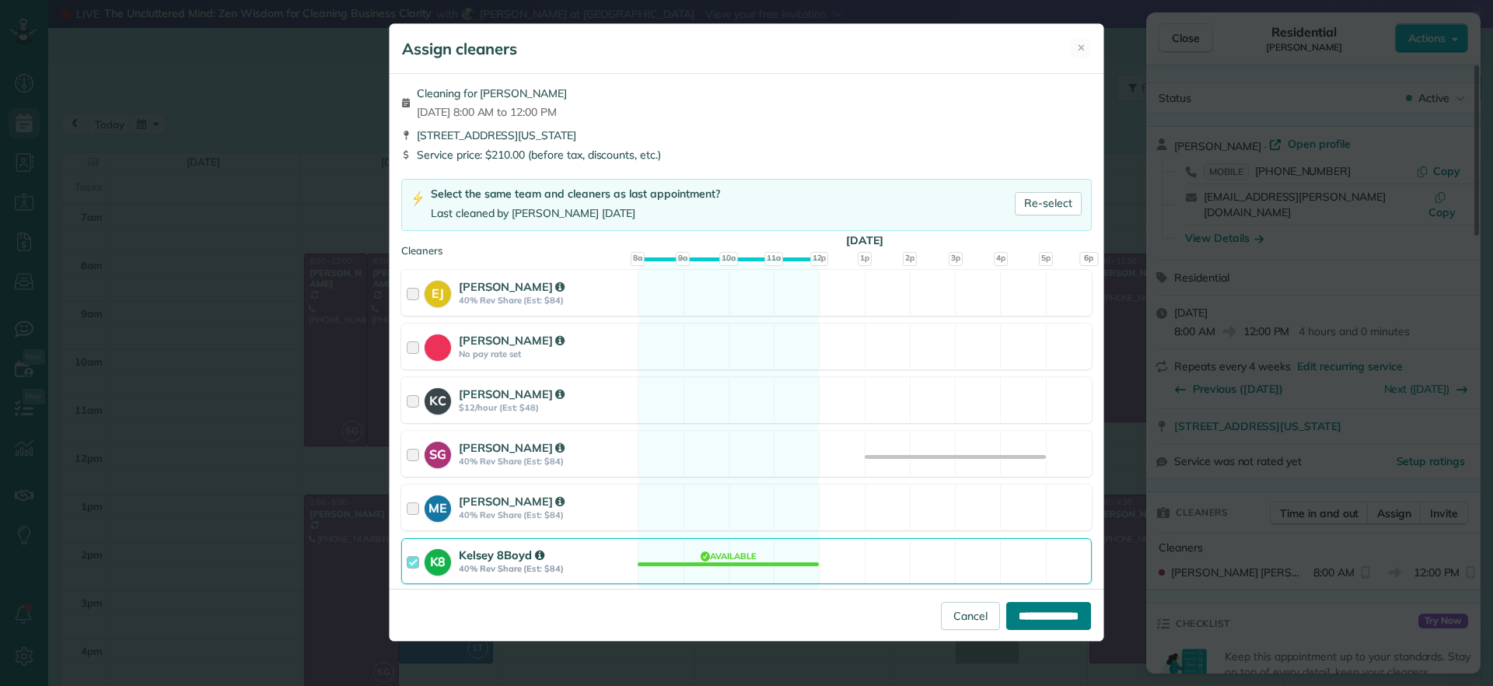
click at [1008, 618] on input "**********" at bounding box center [1049, 616] width 85 height 28
type input "**********"
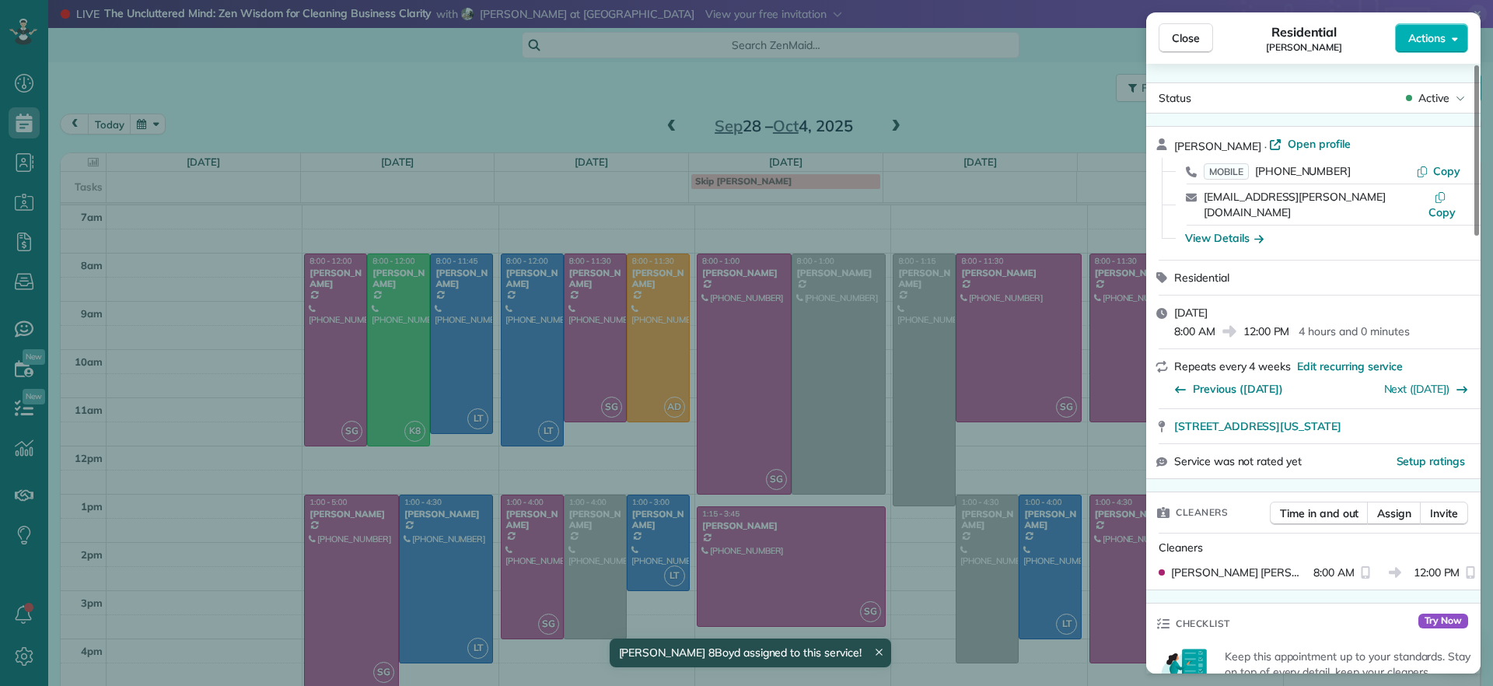
click at [180, 446] on div "Close Residential [PERSON_NAME] Actions Status Active [PERSON_NAME] · Open prof…" at bounding box center [746, 343] width 1493 height 686
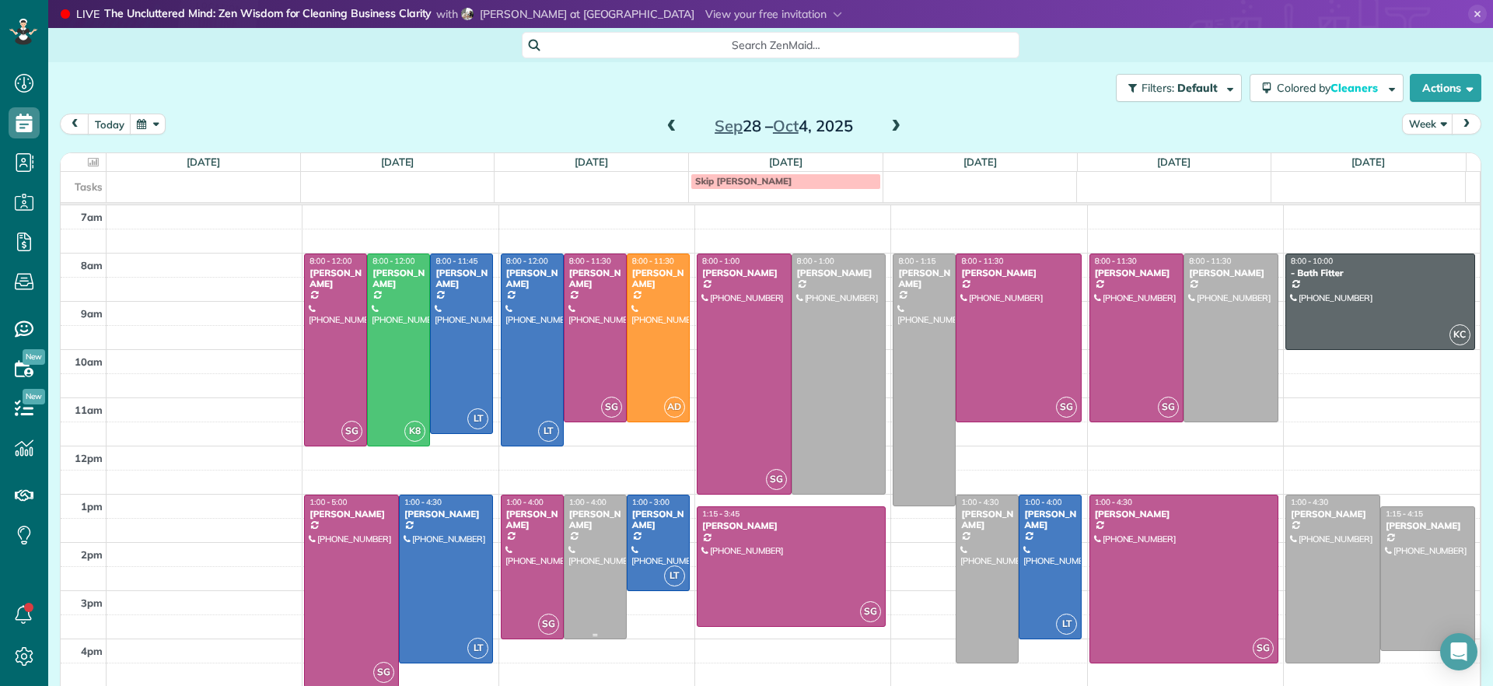
click at [592, 607] on div at bounding box center [595, 566] width 61 height 143
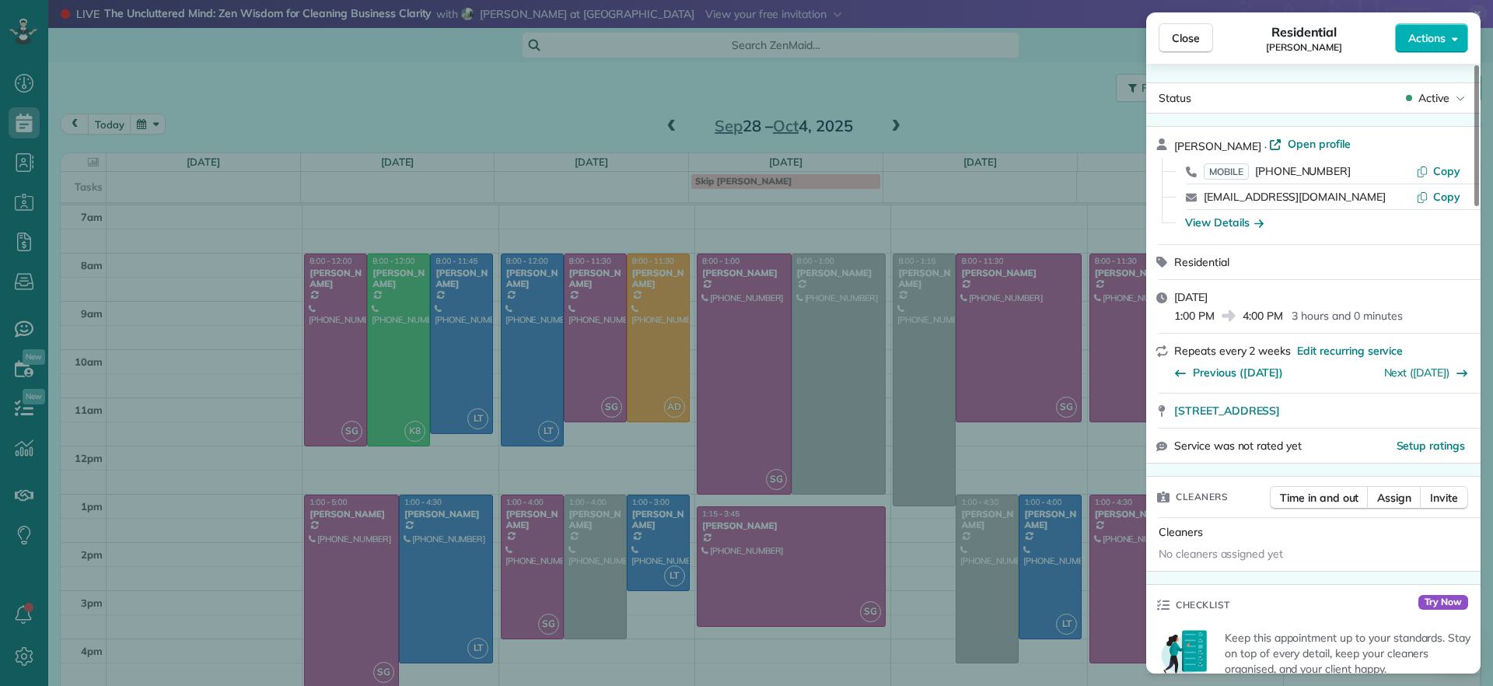
click at [838, 654] on div "Close Residential [PERSON_NAME] Actions Status Active [PERSON_NAME] · Open prof…" at bounding box center [746, 343] width 1493 height 686
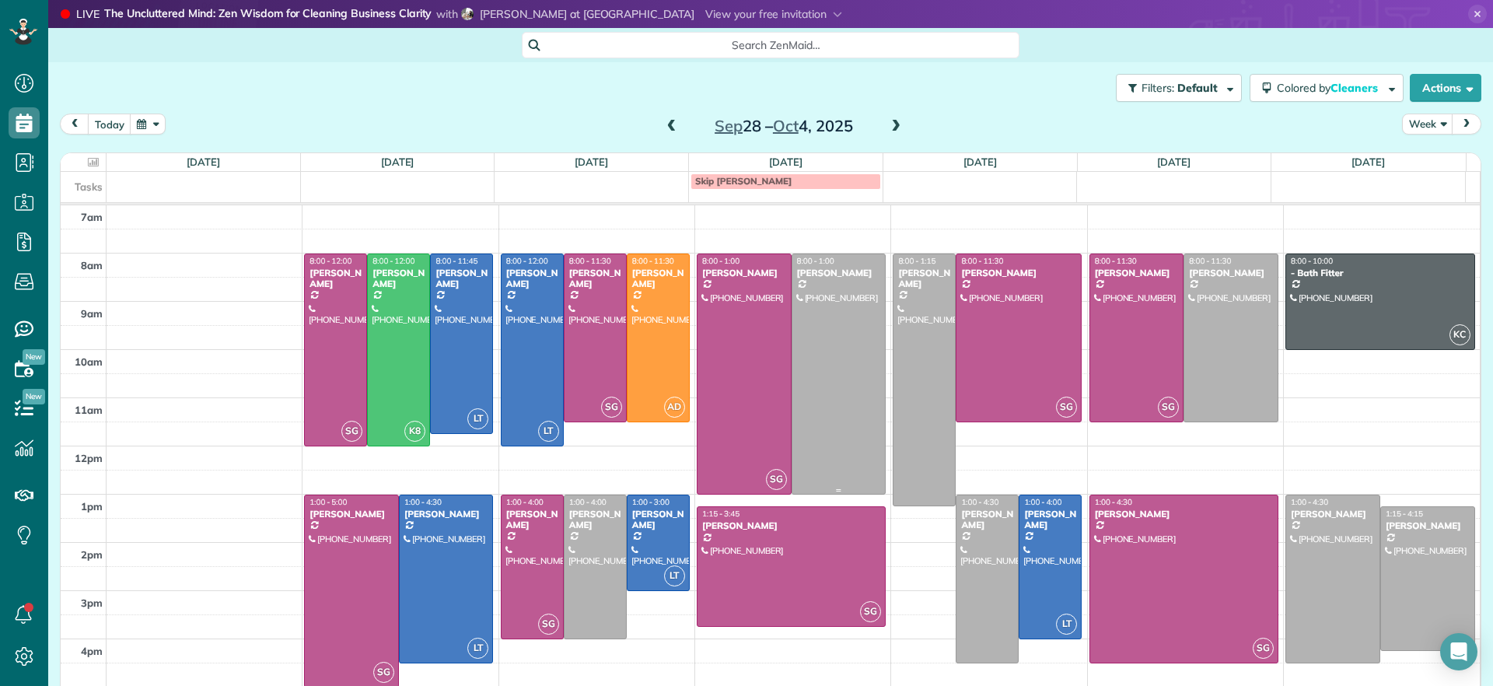
click at [833, 478] on div at bounding box center [839, 374] width 93 height 240
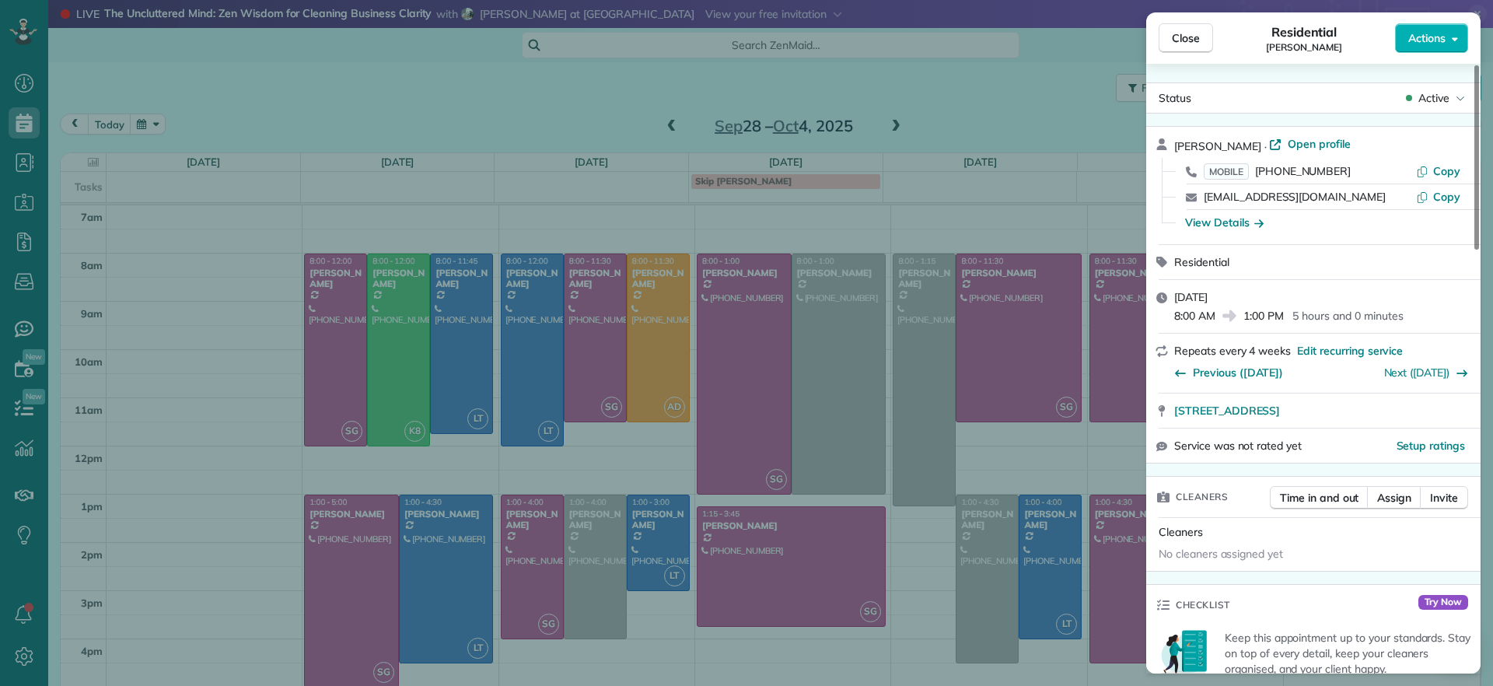
click at [833, 479] on div "Close Residential [PERSON_NAME] Actions Status Active [PERSON_NAME] · Open prof…" at bounding box center [746, 343] width 1493 height 686
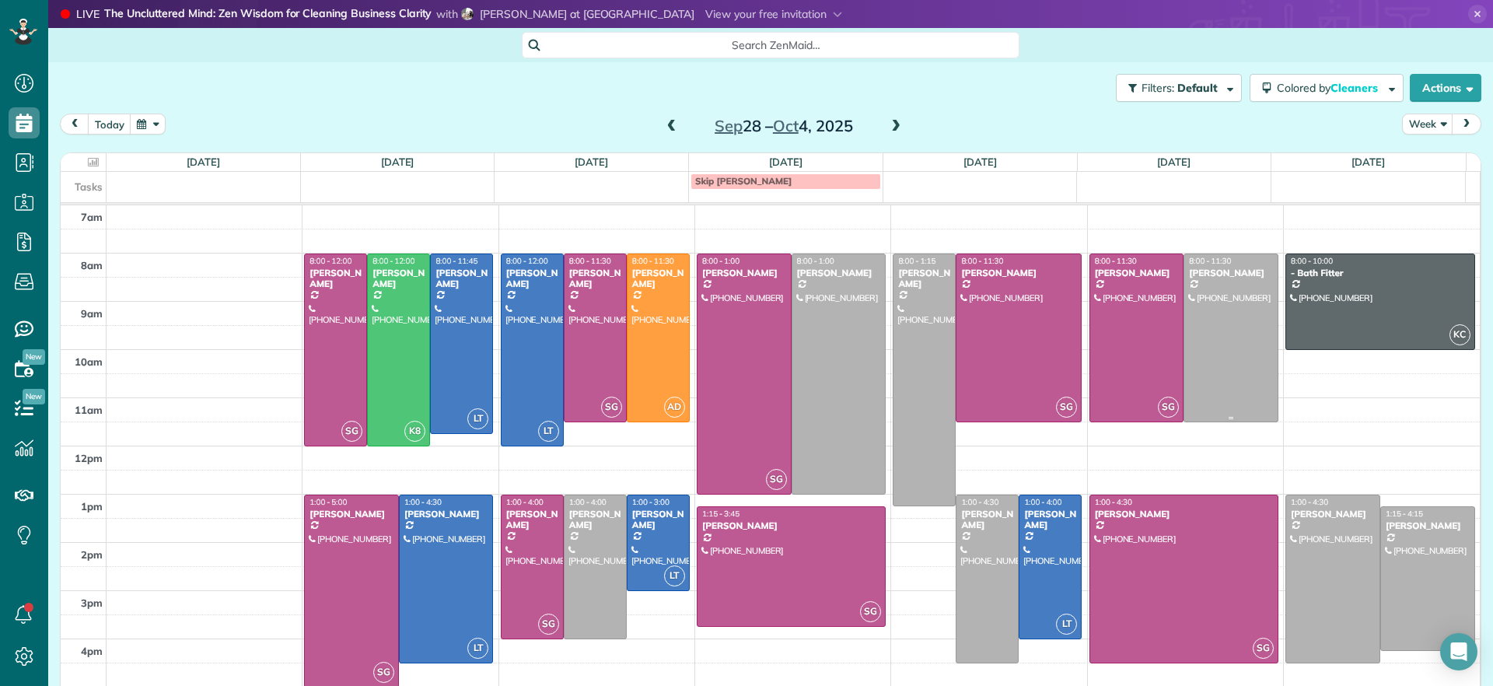
click at [1234, 395] on div at bounding box center [1231, 337] width 93 height 167
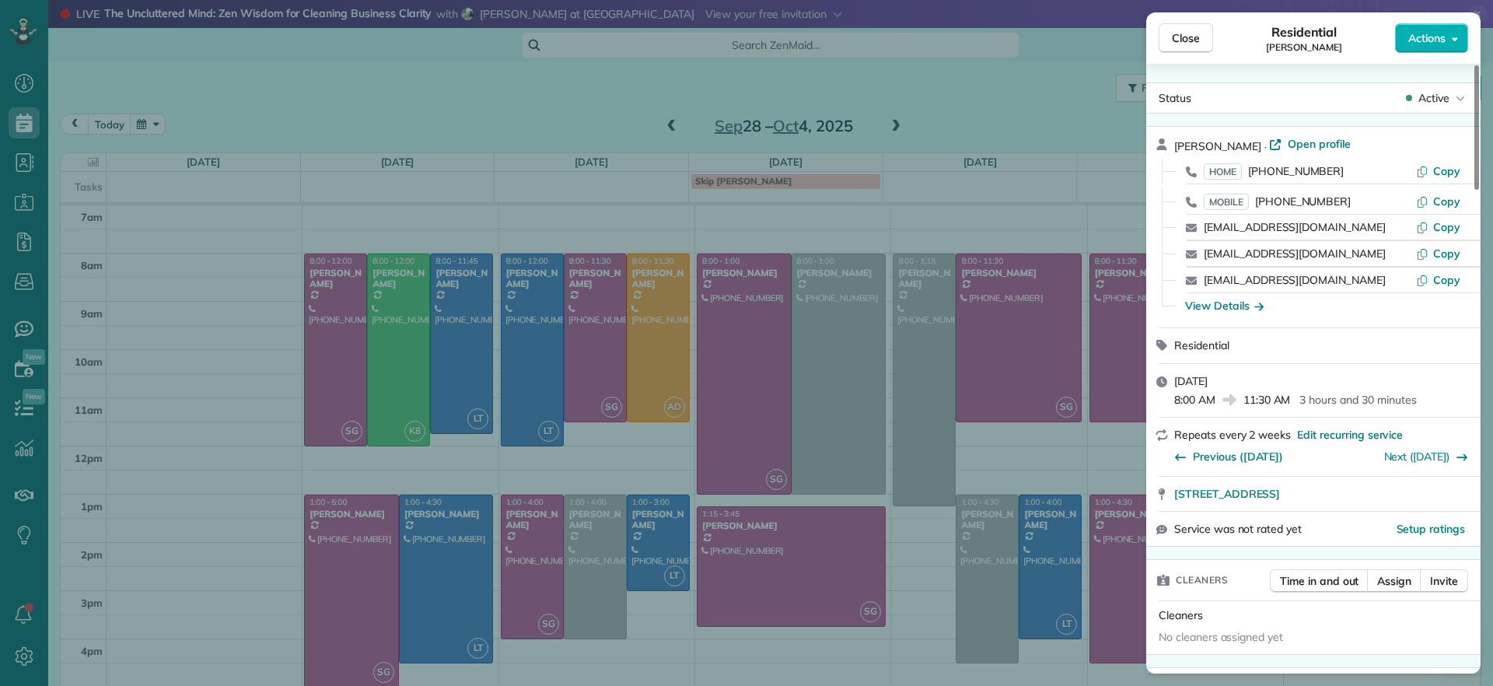
click at [457, 150] on div "Close Residential [PERSON_NAME] Actions Status Active [PERSON_NAME] · Open prof…" at bounding box center [746, 343] width 1493 height 686
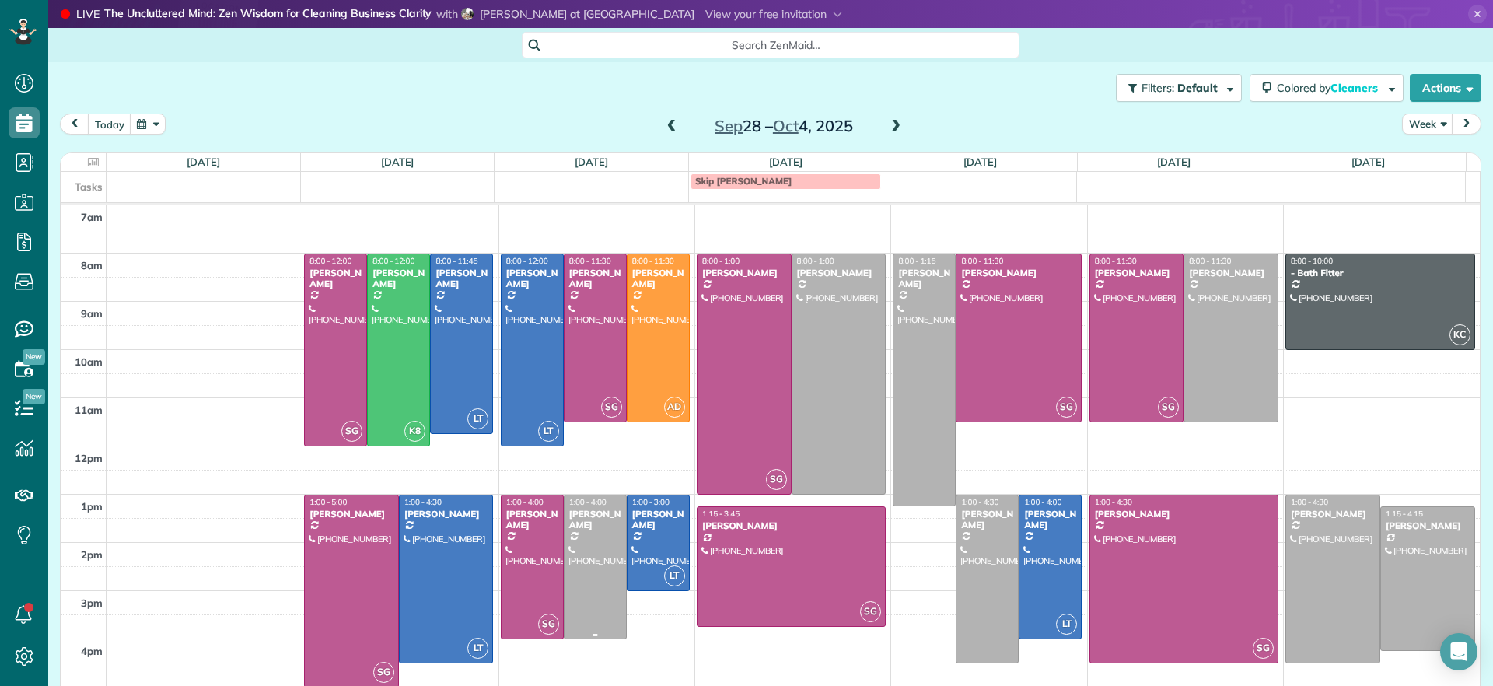
click at [597, 526] on div "[PERSON_NAME]" at bounding box center [596, 520] width 54 height 23
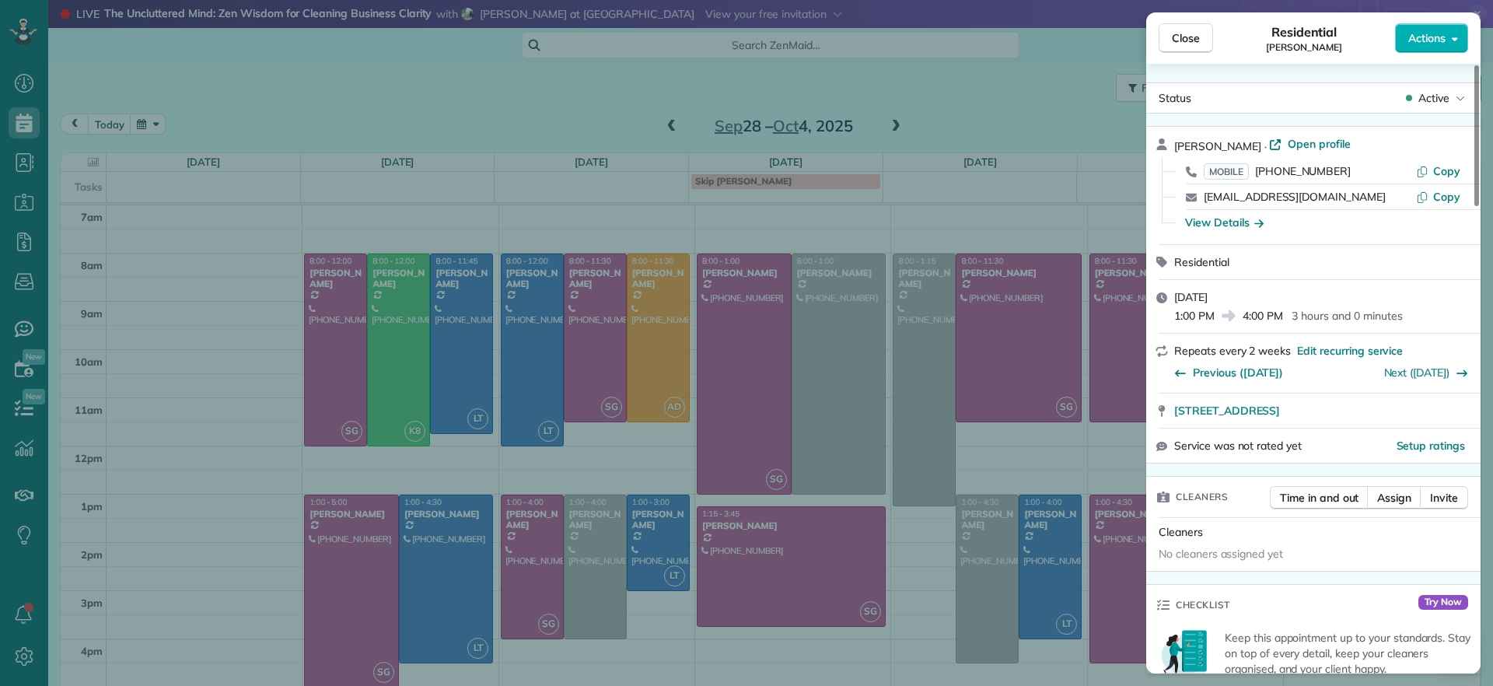
click at [786, 641] on div "Close Residential [PERSON_NAME] Actions Status Active [PERSON_NAME] · Open prof…" at bounding box center [746, 343] width 1493 height 686
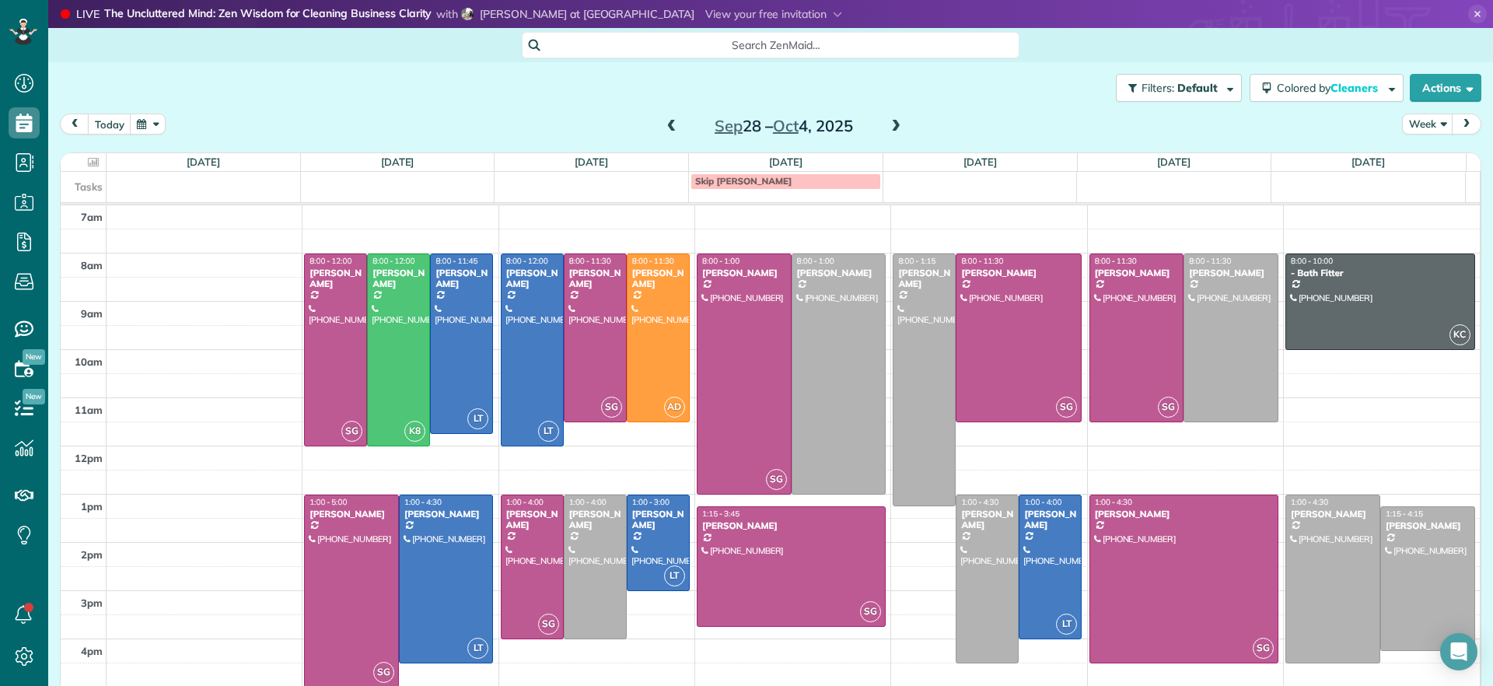
click at [667, 135] on span at bounding box center [671, 126] width 17 height 23
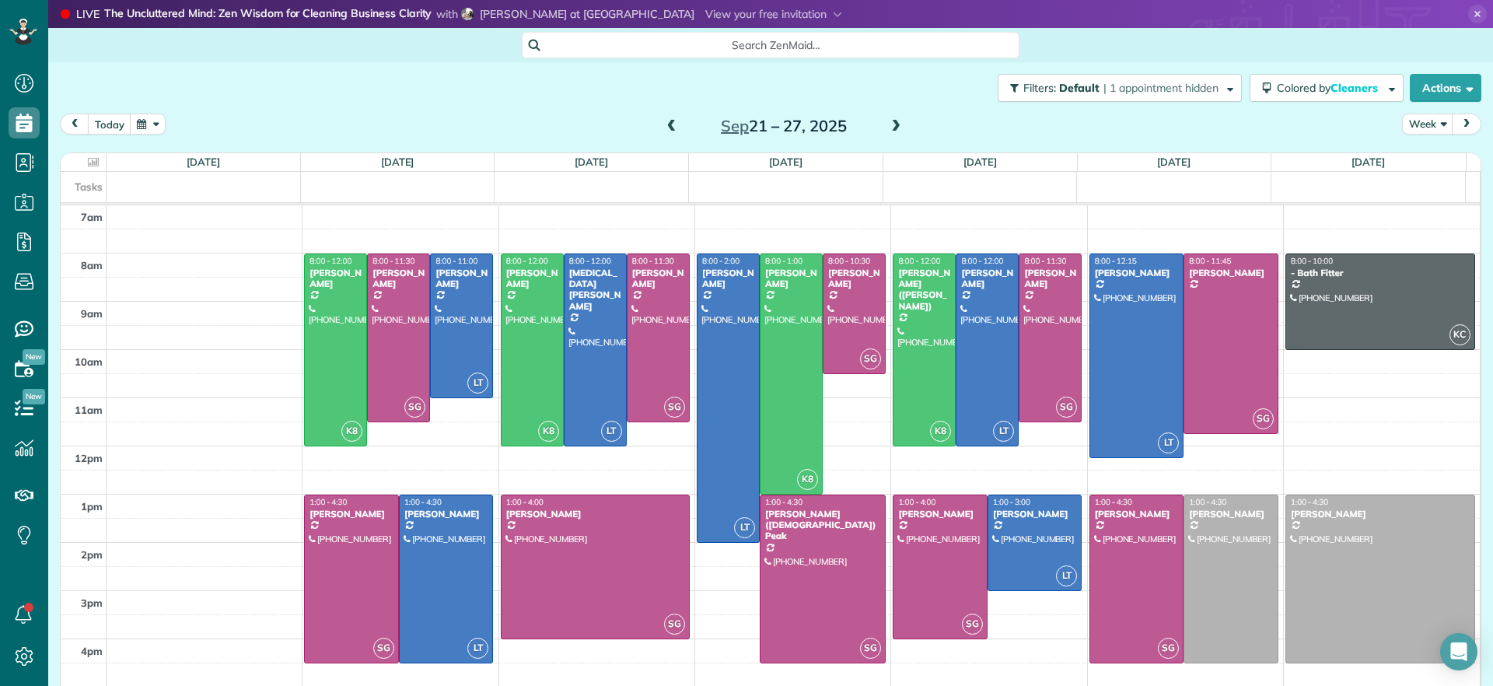
click at [665, 123] on span at bounding box center [671, 127] width 17 height 14
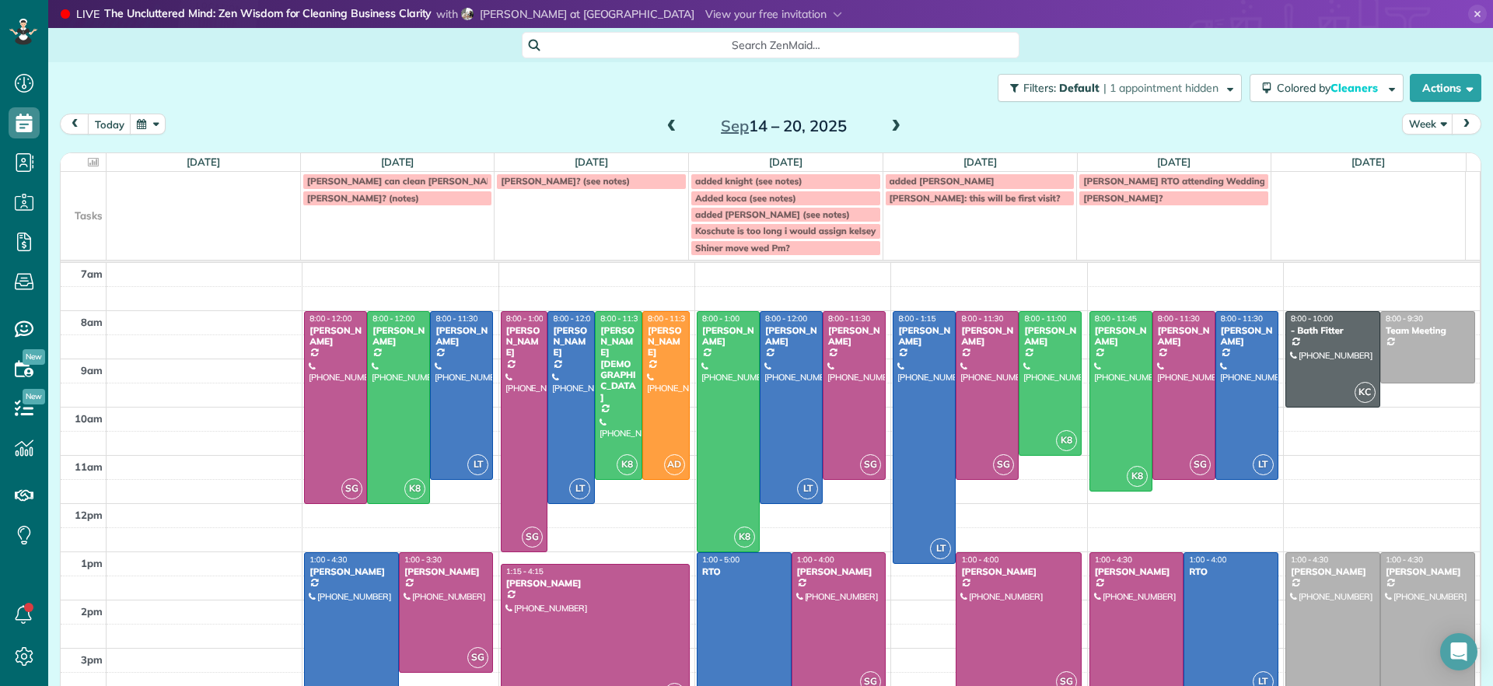
click at [888, 131] on span at bounding box center [896, 127] width 17 height 14
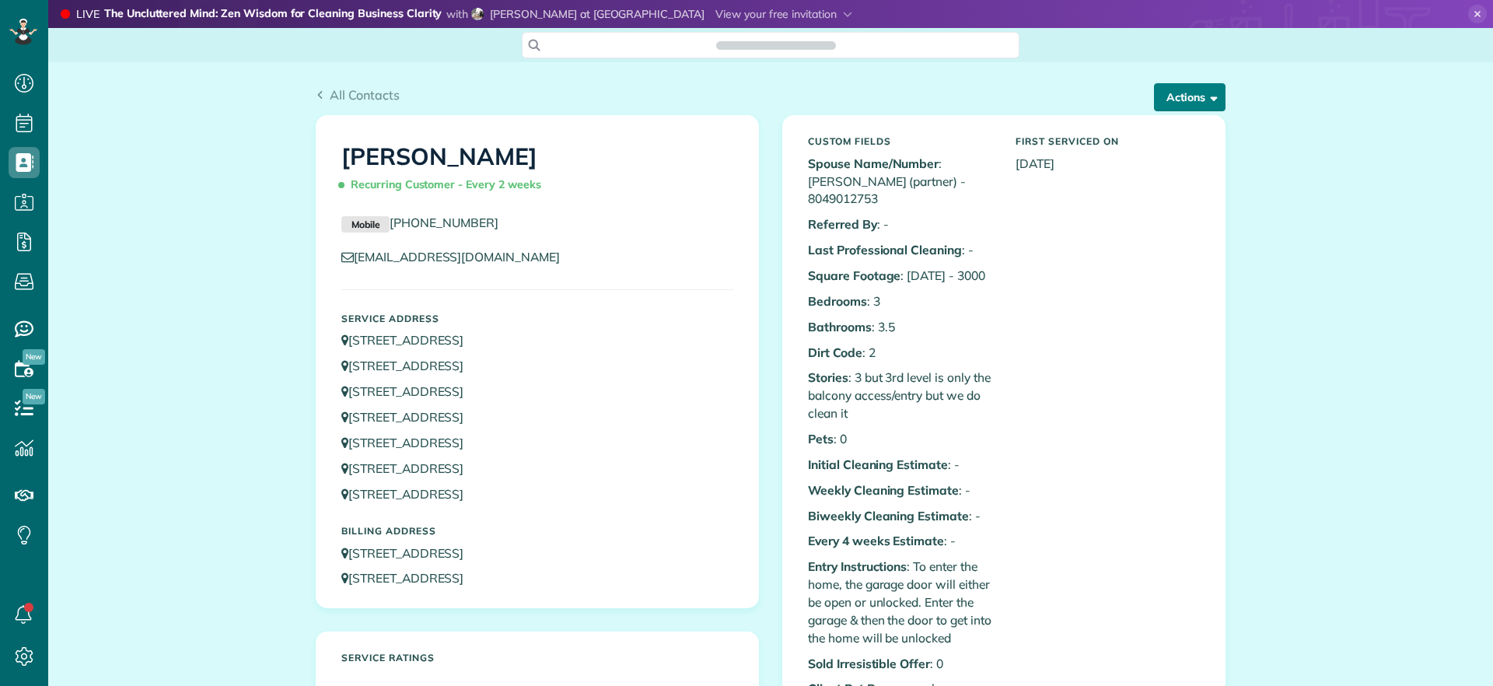
scroll to position [7, 7]
click at [1171, 108] on button "Actions" at bounding box center [1190, 97] width 72 height 28
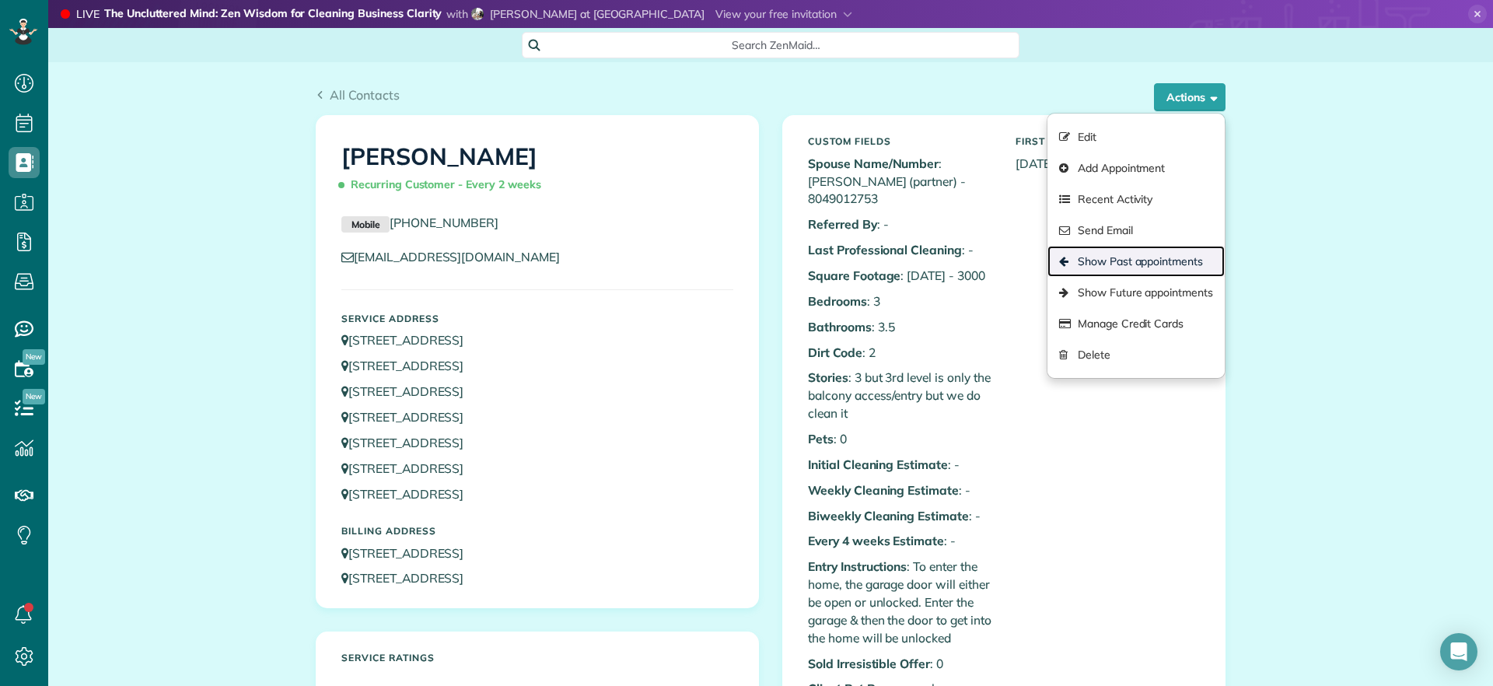
click at [1101, 267] on link "Show Past appointments" at bounding box center [1136, 261] width 177 height 31
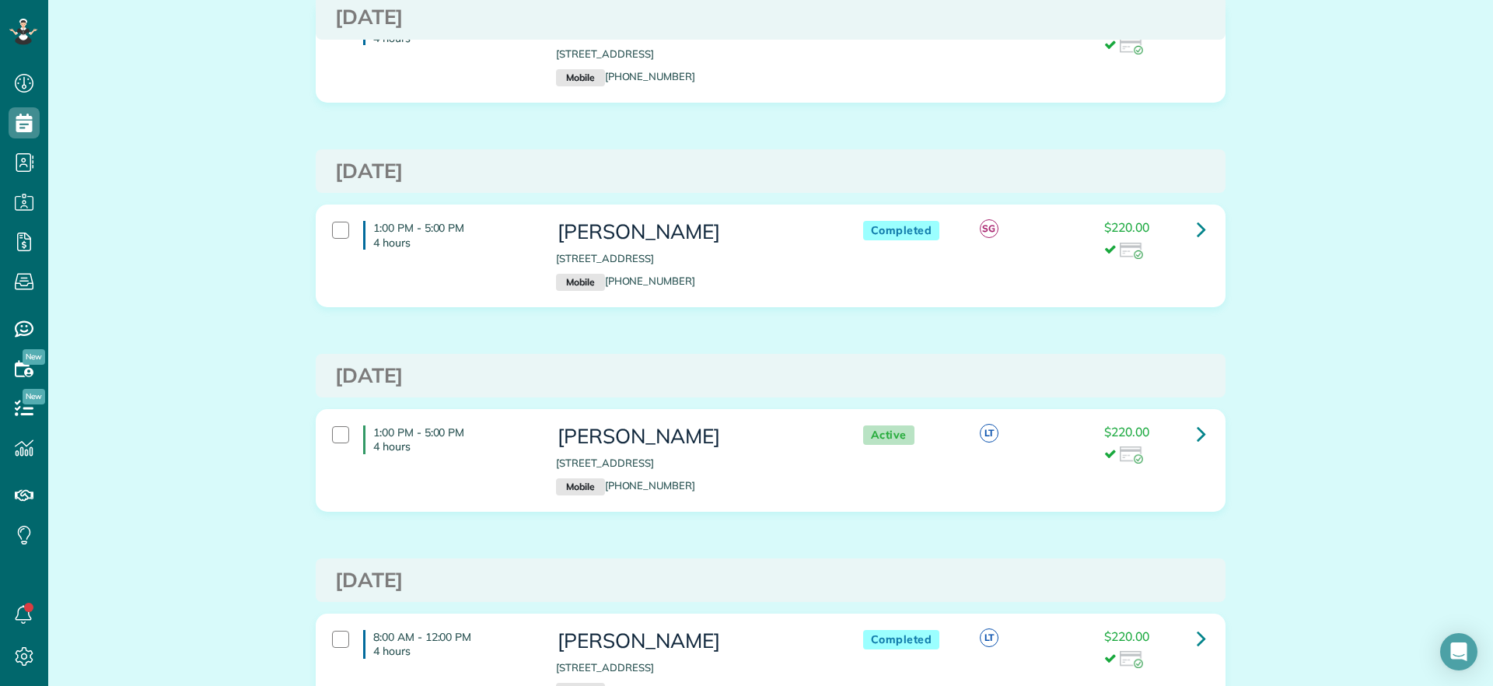
scroll to position [194, 0]
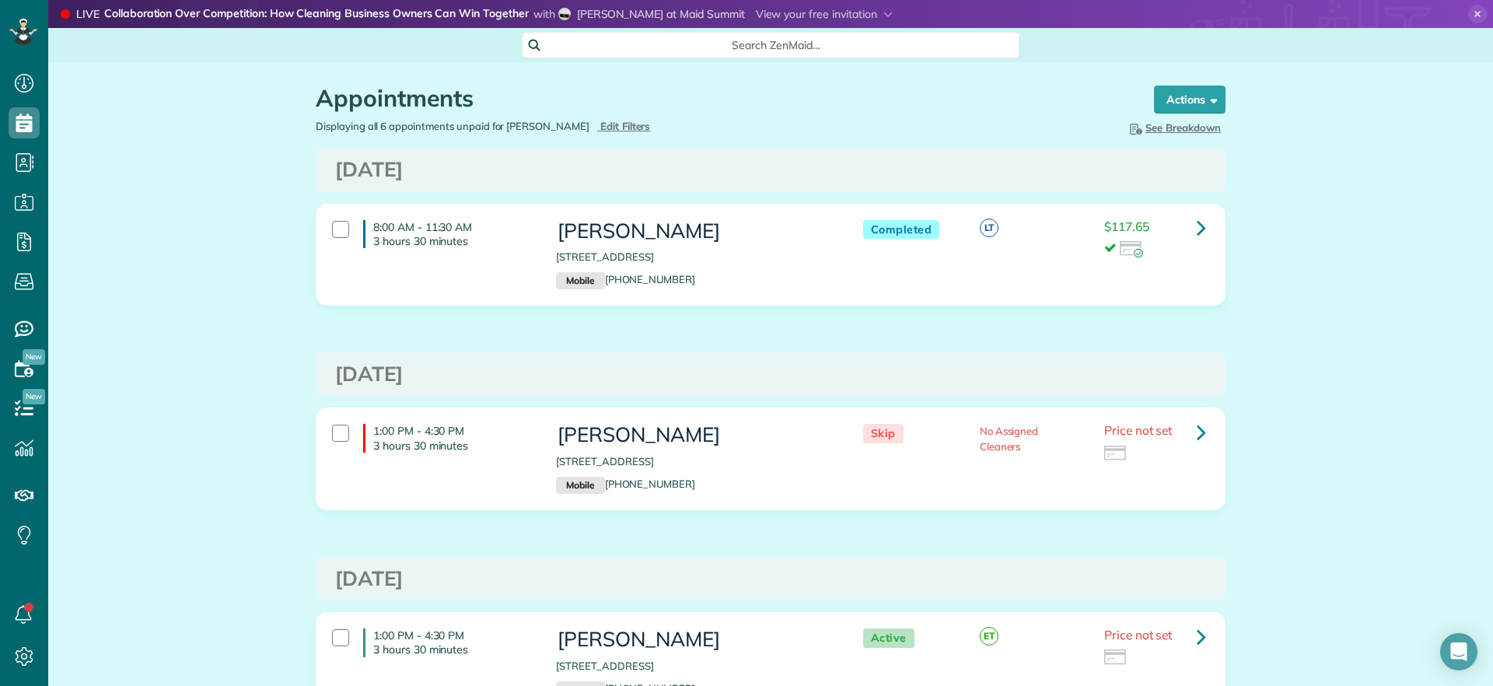
scroll to position [7, 7]
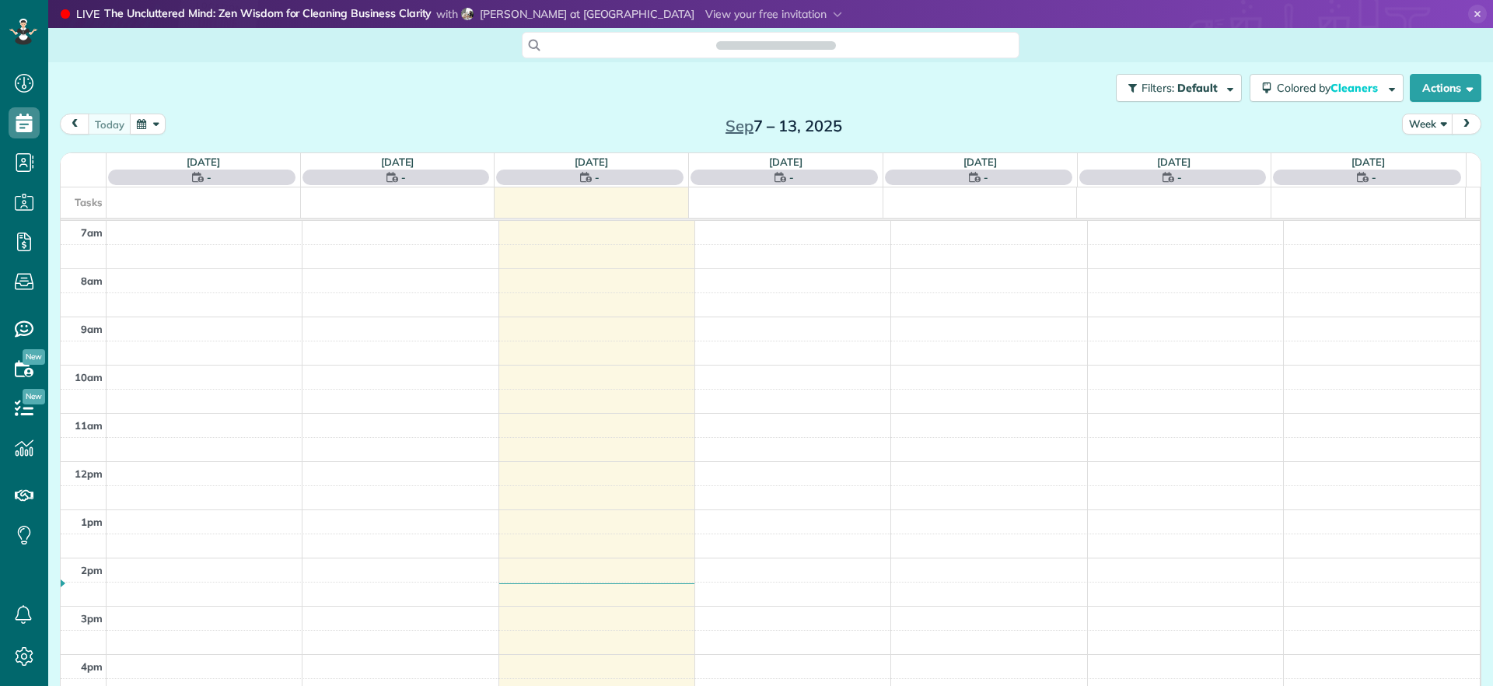
scroll to position [686, 48]
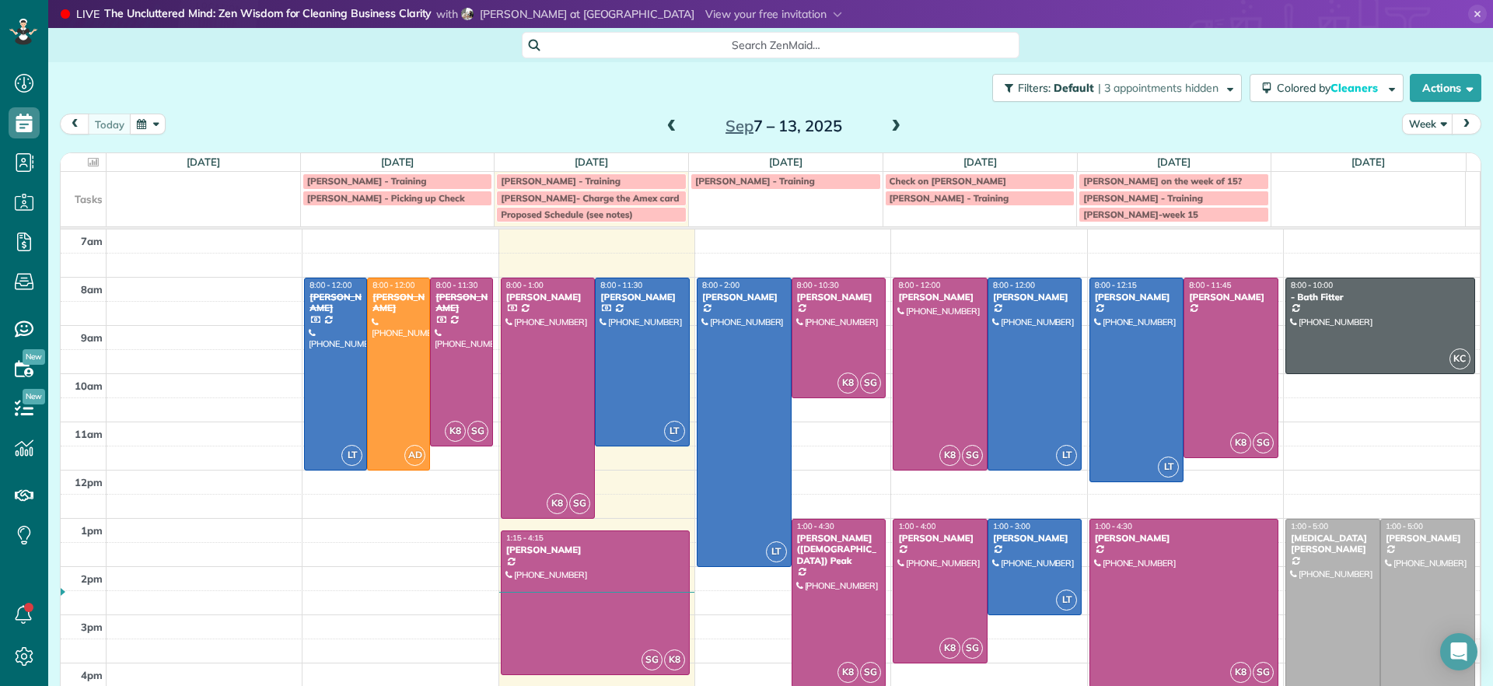
click at [891, 118] on span at bounding box center [896, 126] width 17 height 23
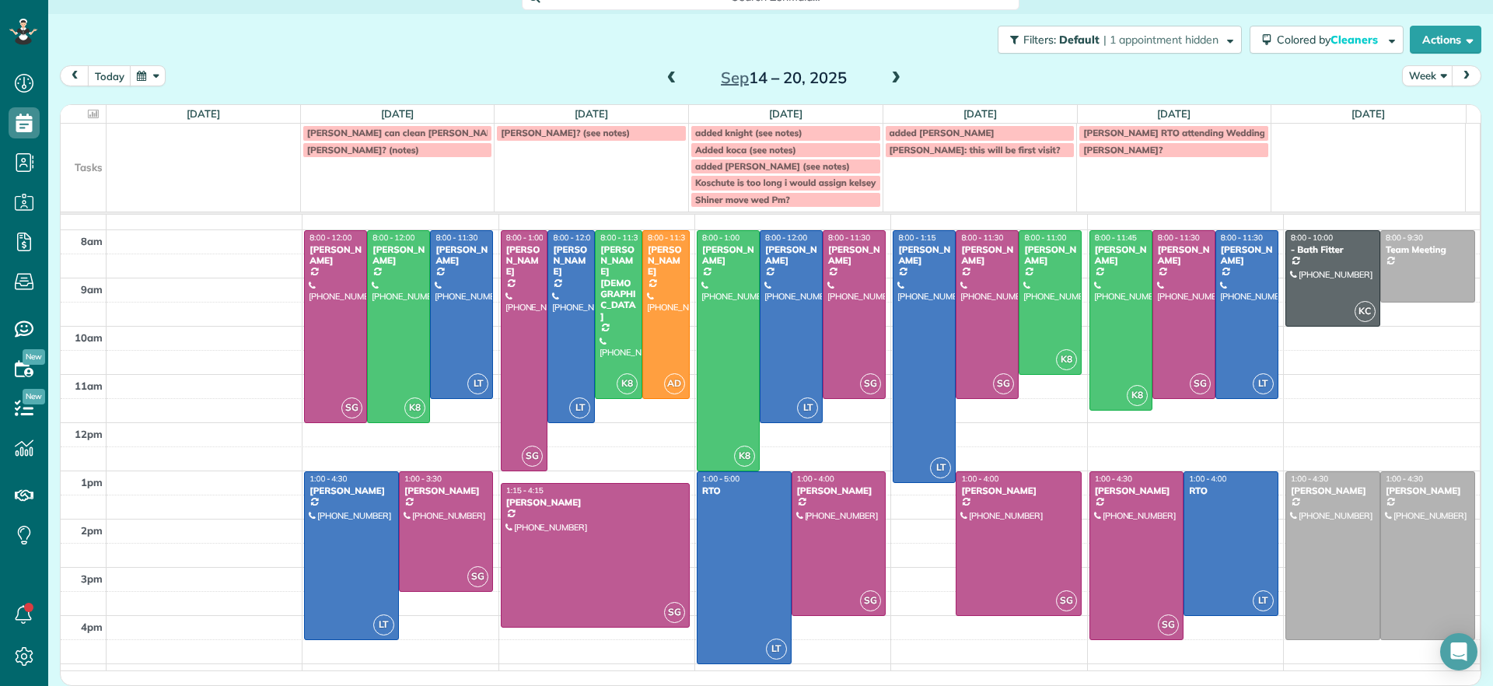
scroll to position [0, 0]
